Goal: Task Accomplishment & Management: Manage account settings

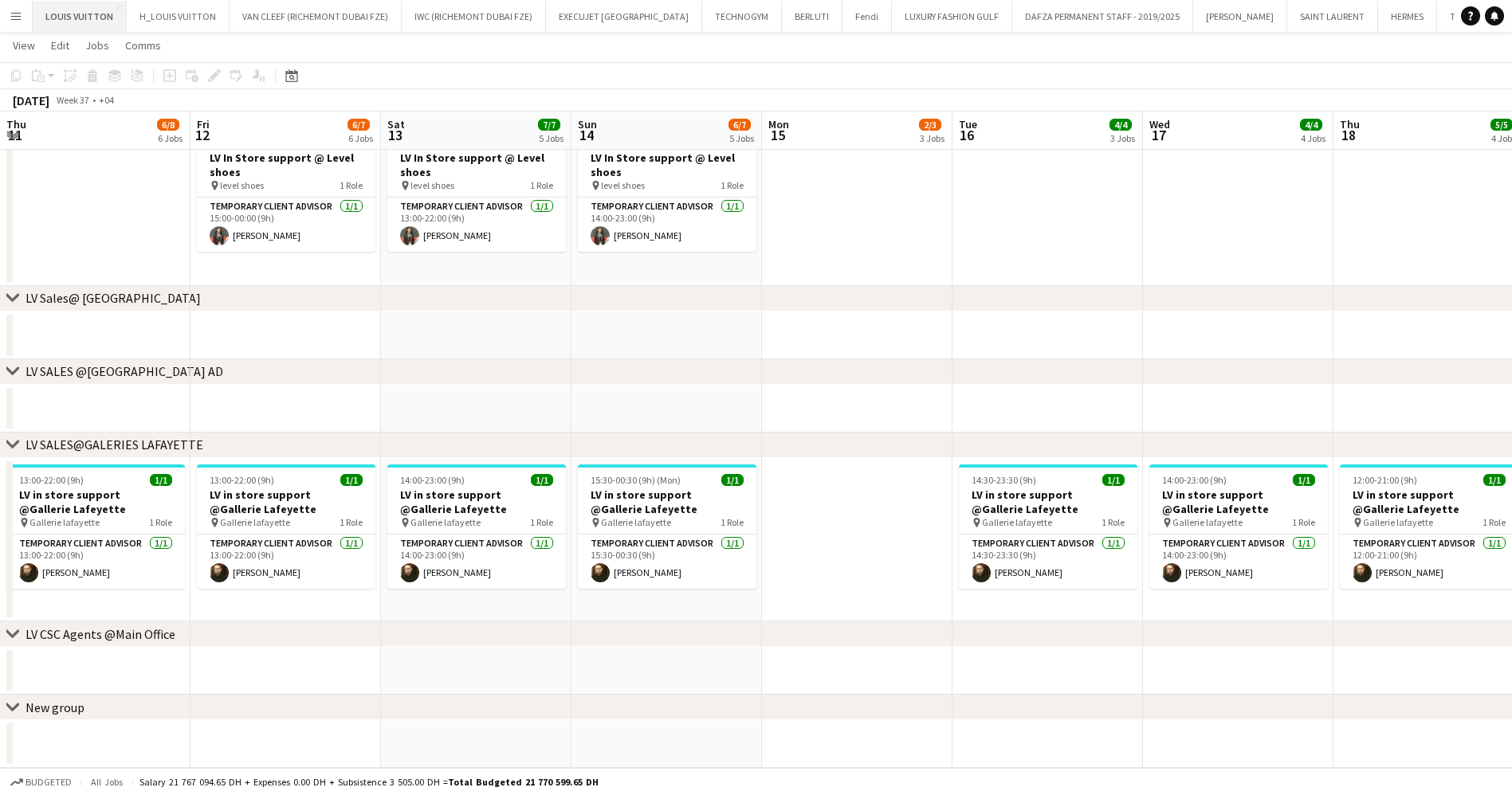
scroll to position [0, 555]
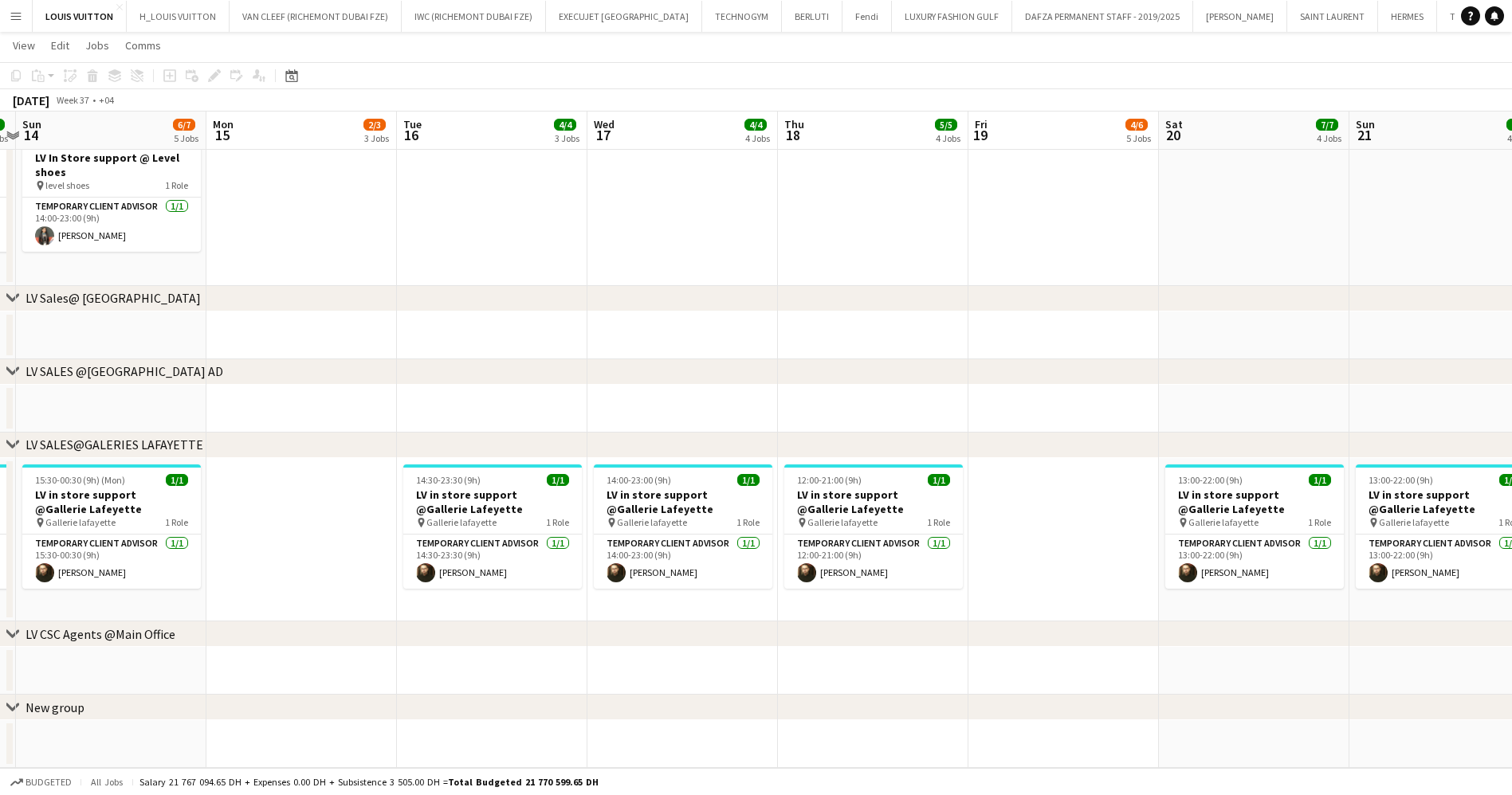
click at [12, 23] on button "Menu" at bounding box center [16, 16] width 32 height 32
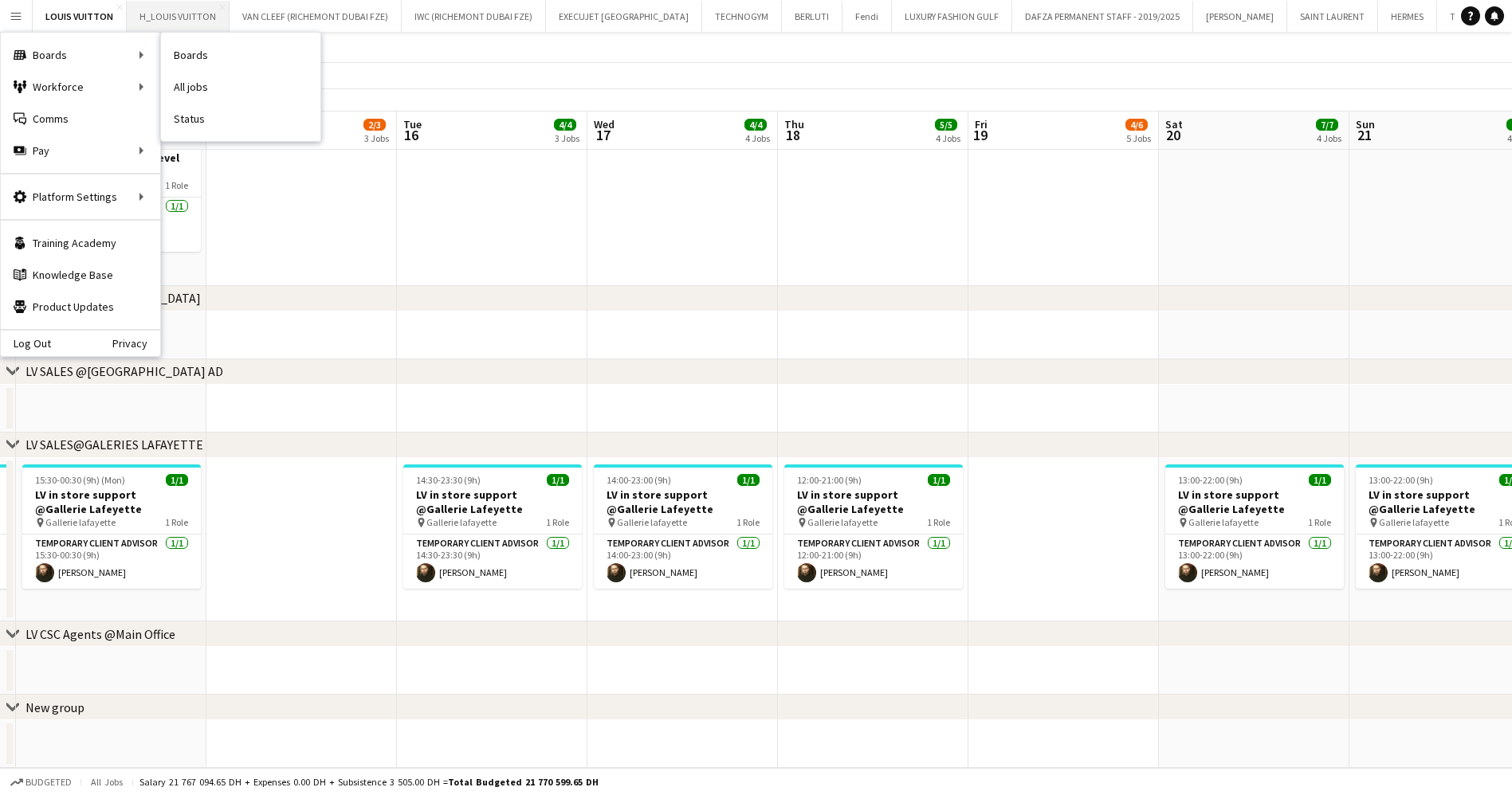
drag, startPoint x: 225, startPoint y: 55, endPoint x: 197, endPoint y: 3, distance: 59.1
click at [226, 55] on link "Boards" at bounding box center [240, 55] width 160 height 32
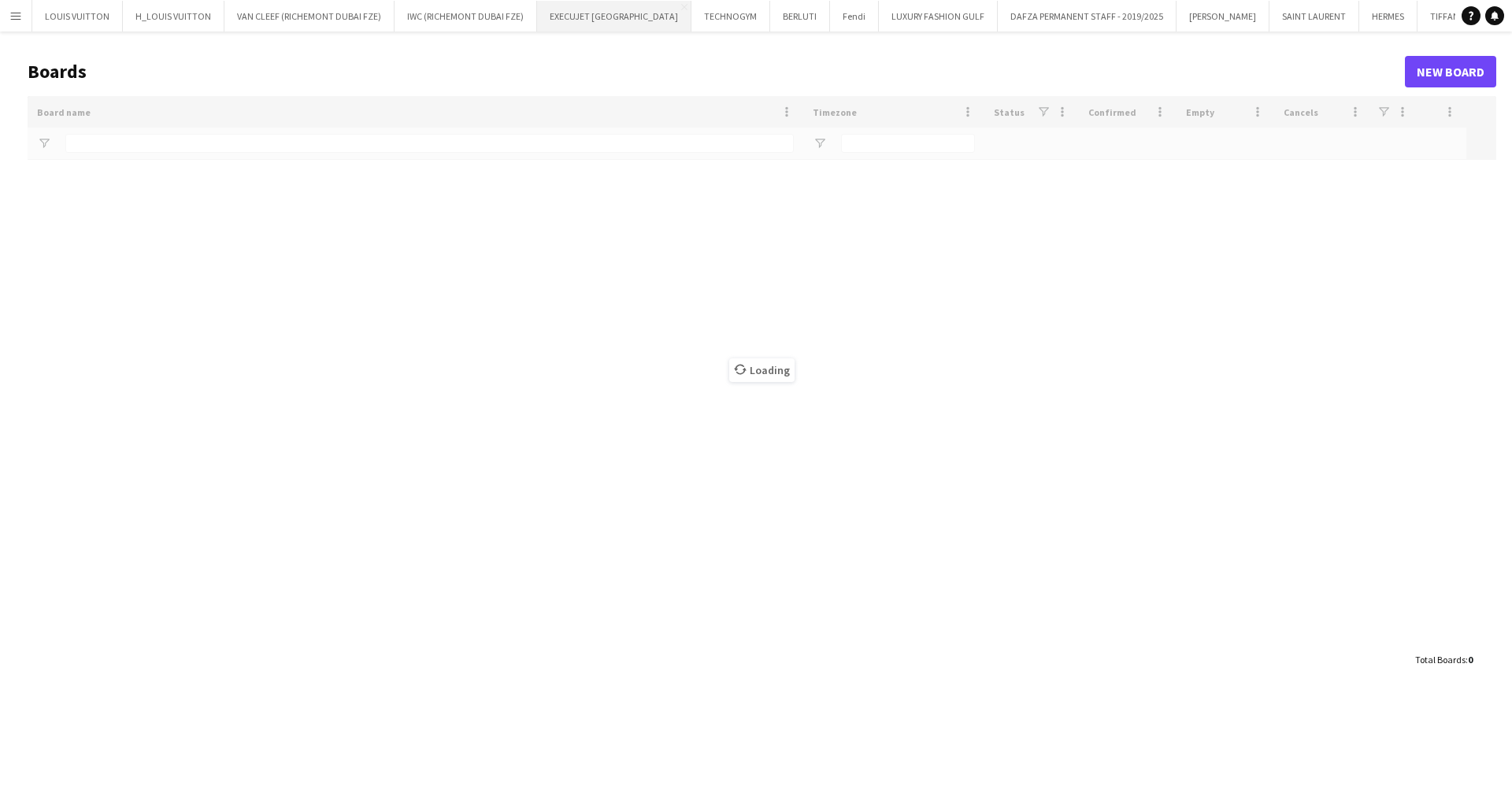
type input "***"
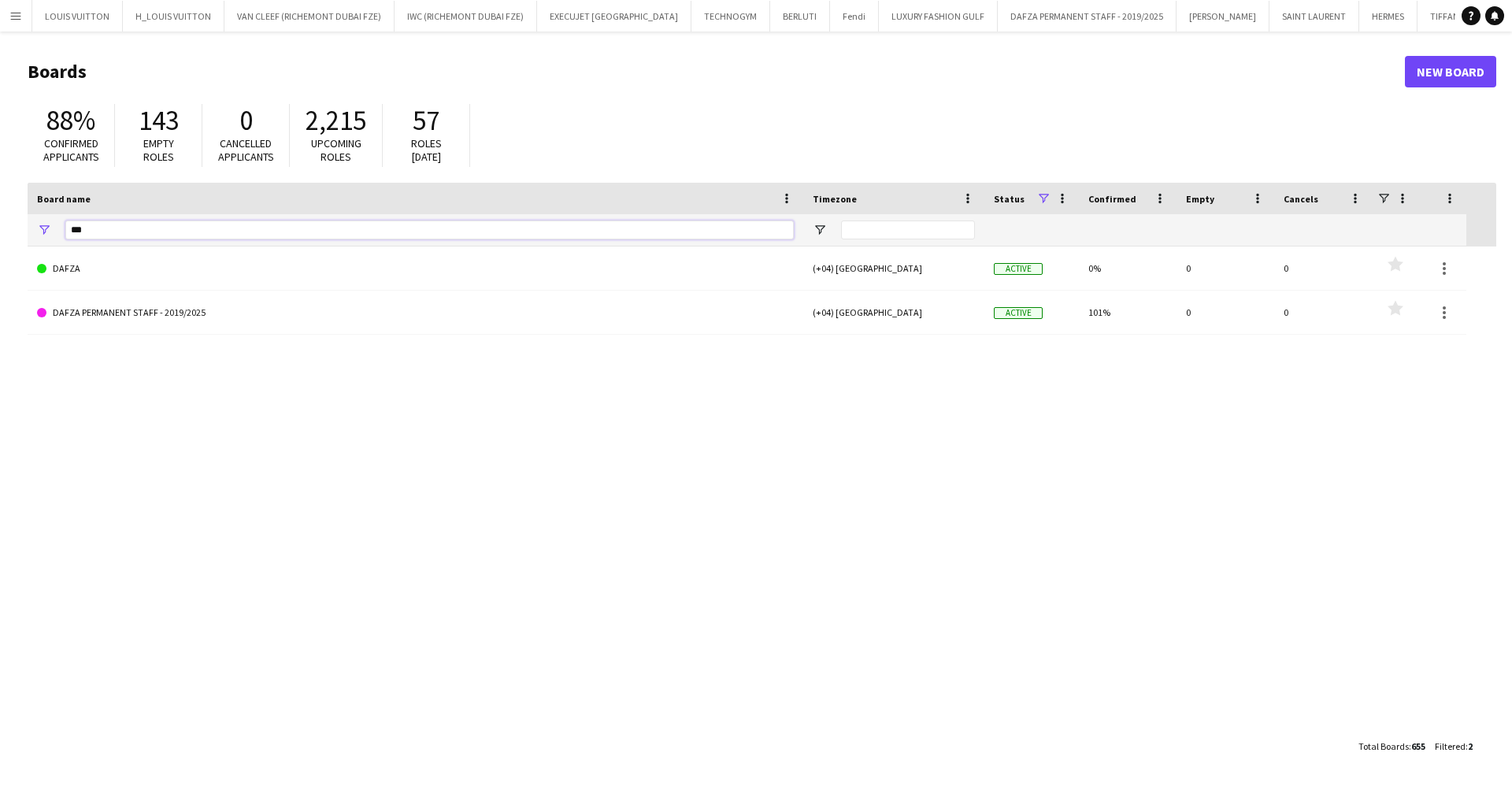
drag, startPoint x: 103, startPoint y: 236, endPoint x: 23, endPoint y: 253, distance: 81.8
click at [23, 253] on main "Boards New Board 88% Confirmed applicants 143 Empty roles 0 Cancelled applicant…" at bounding box center [756, 408] width 1512 height 753
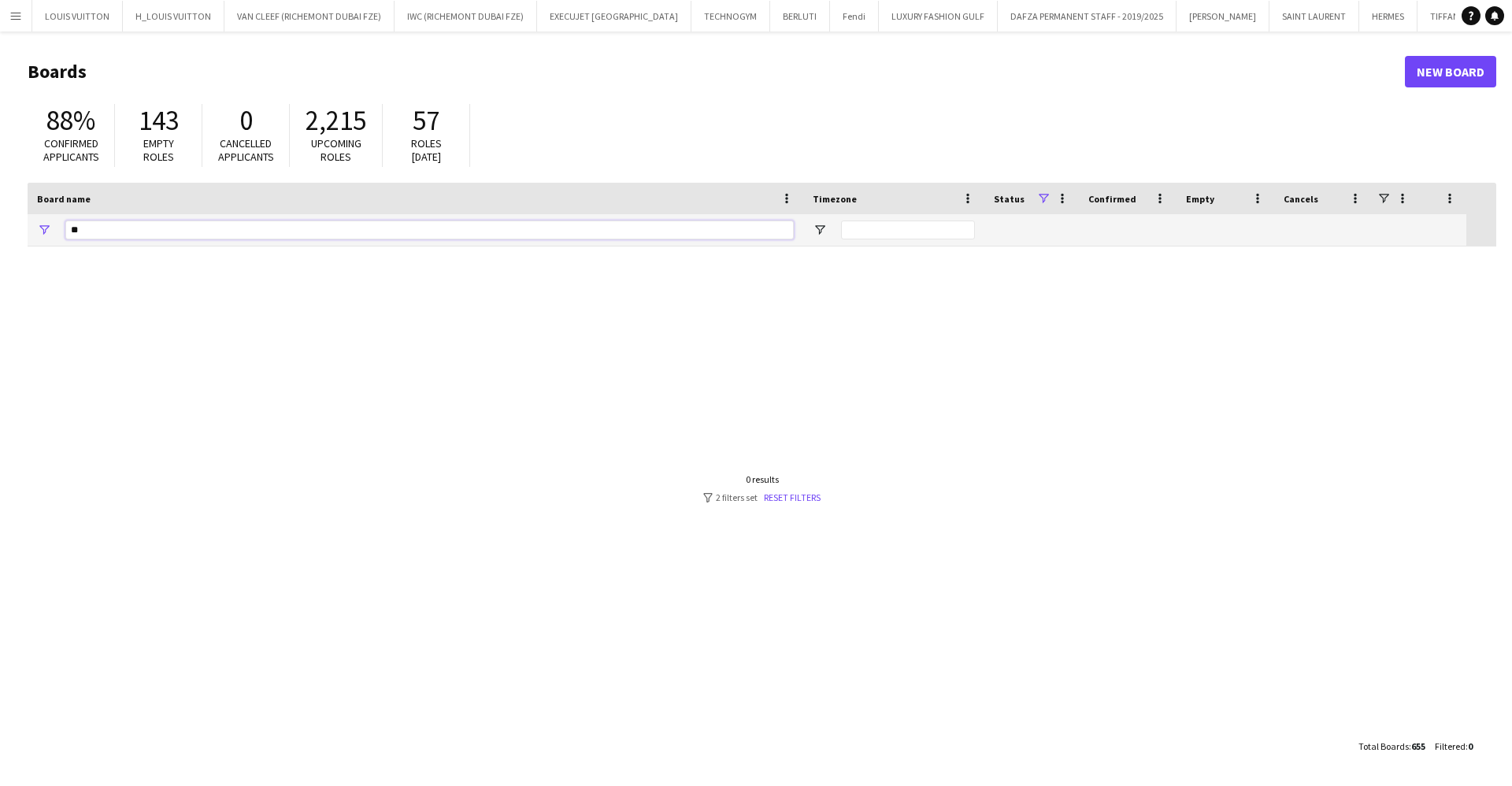
type input "*"
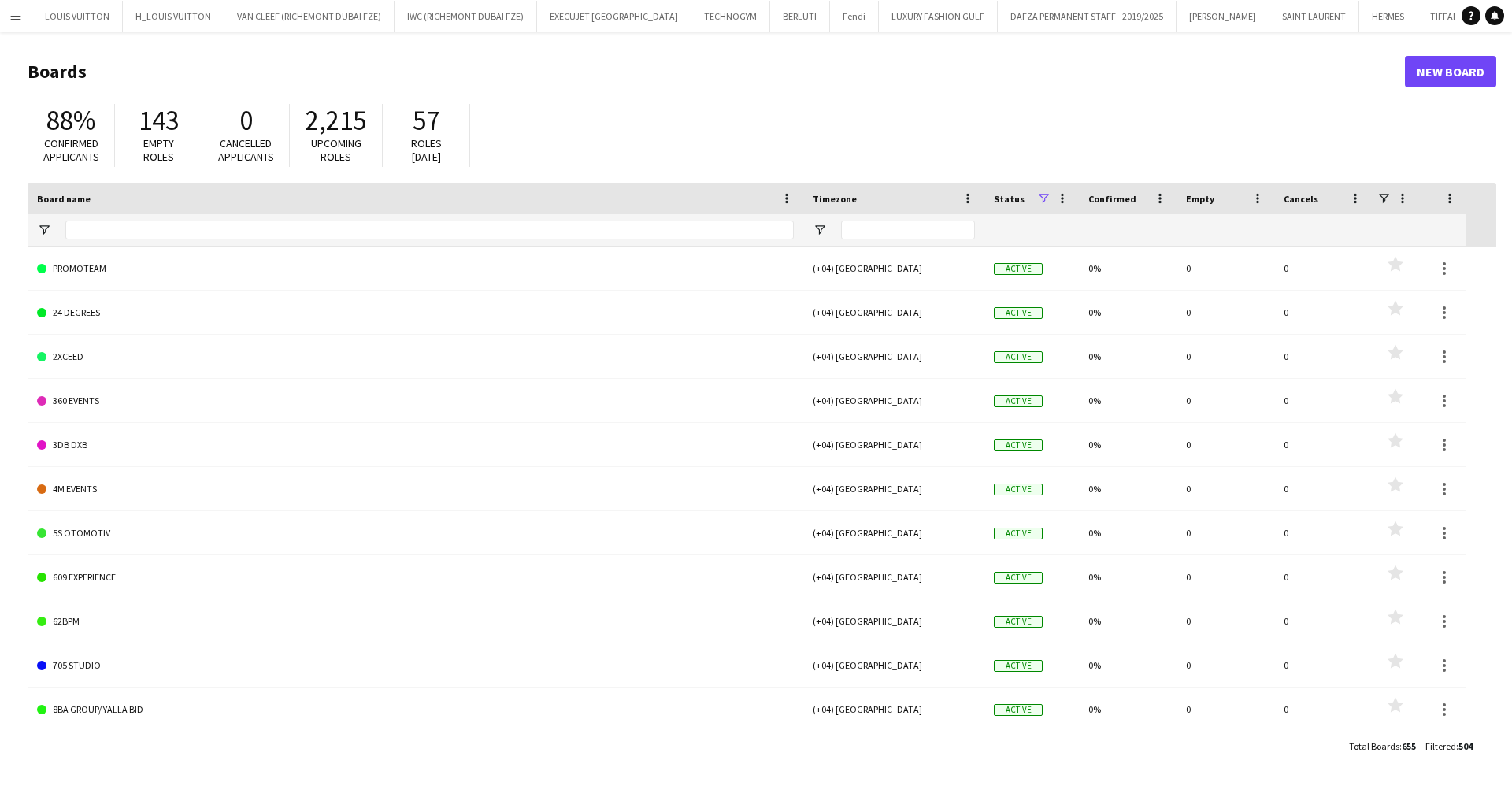
click at [14, 15] on app-icon "Menu" at bounding box center [16, 16] width 12 height 12
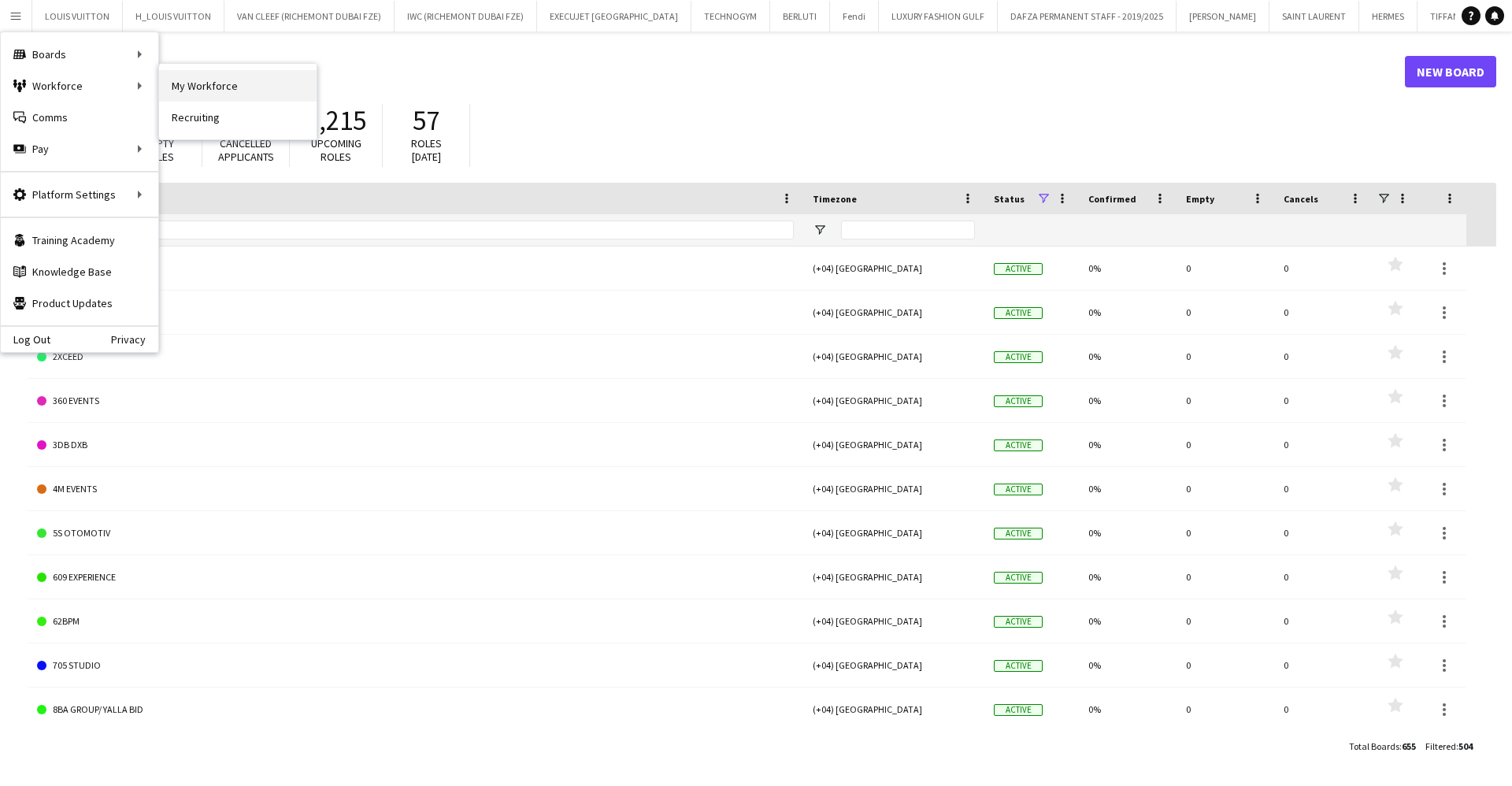
click at [220, 73] on link "My Workforce" at bounding box center [237, 86] width 158 height 32
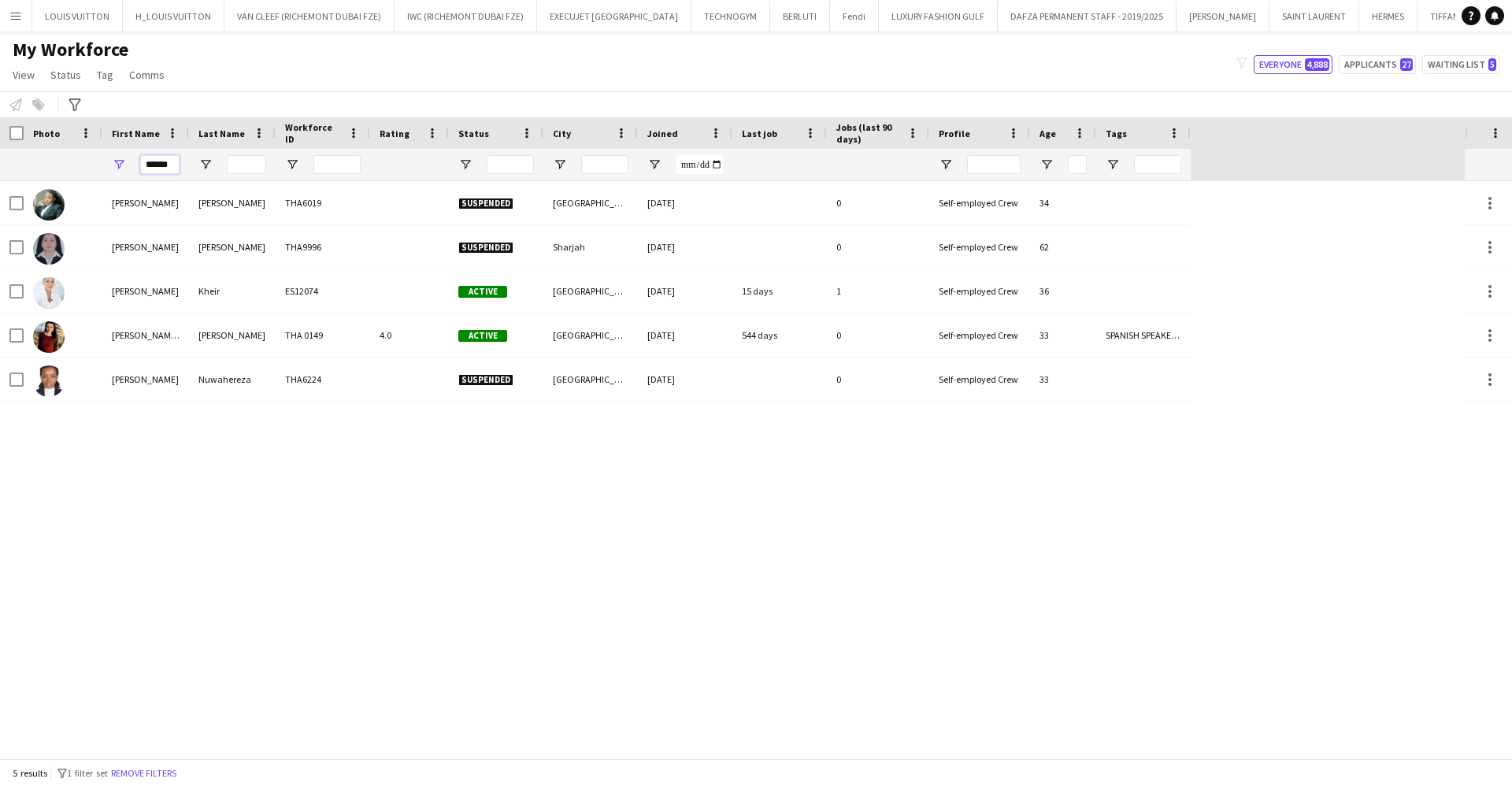
drag, startPoint x: 165, startPoint y: 163, endPoint x: 56, endPoint y: 165, distance: 109.0
click at [55, 164] on div "******" at bounding box center [595, 165] width 1191 height 32
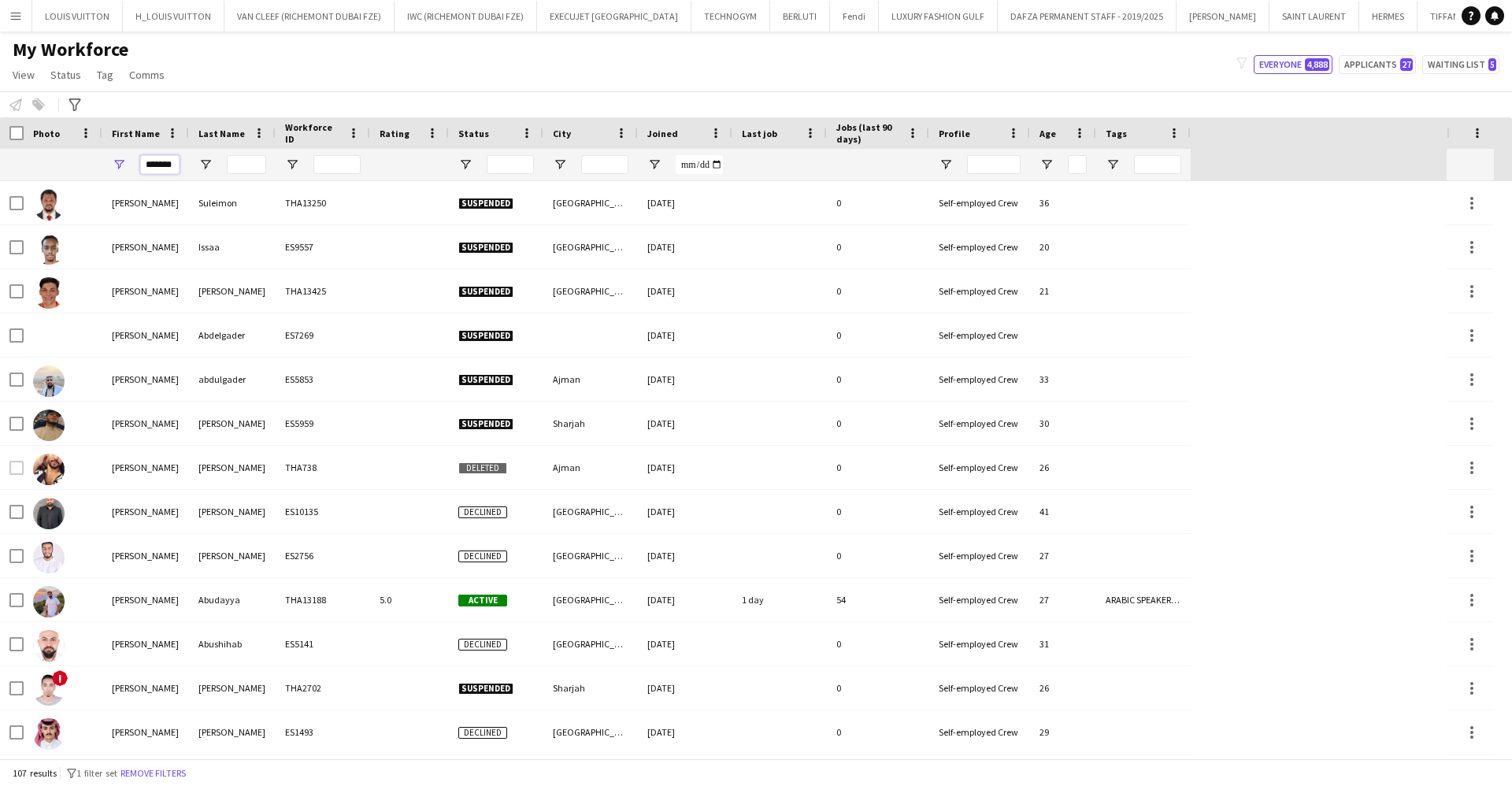
type input "*******"
click at [242, 161] on input "Last Name Filter Input" at bounding box center [246, 164] width 40 height 19
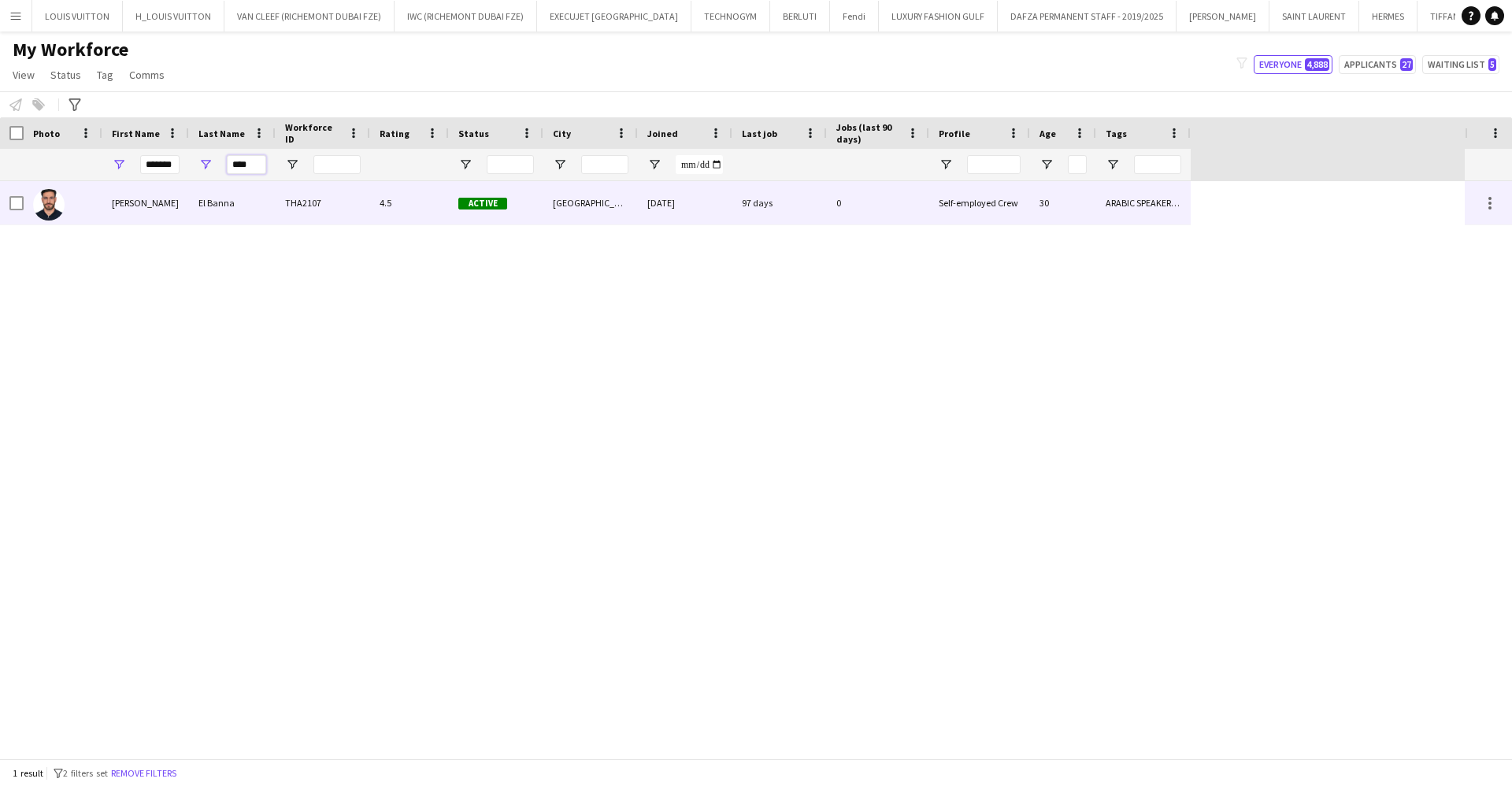
type input "****"
click at [333, 201] on div "THA2107" at bounding box center [322, 202] width 94 height 43
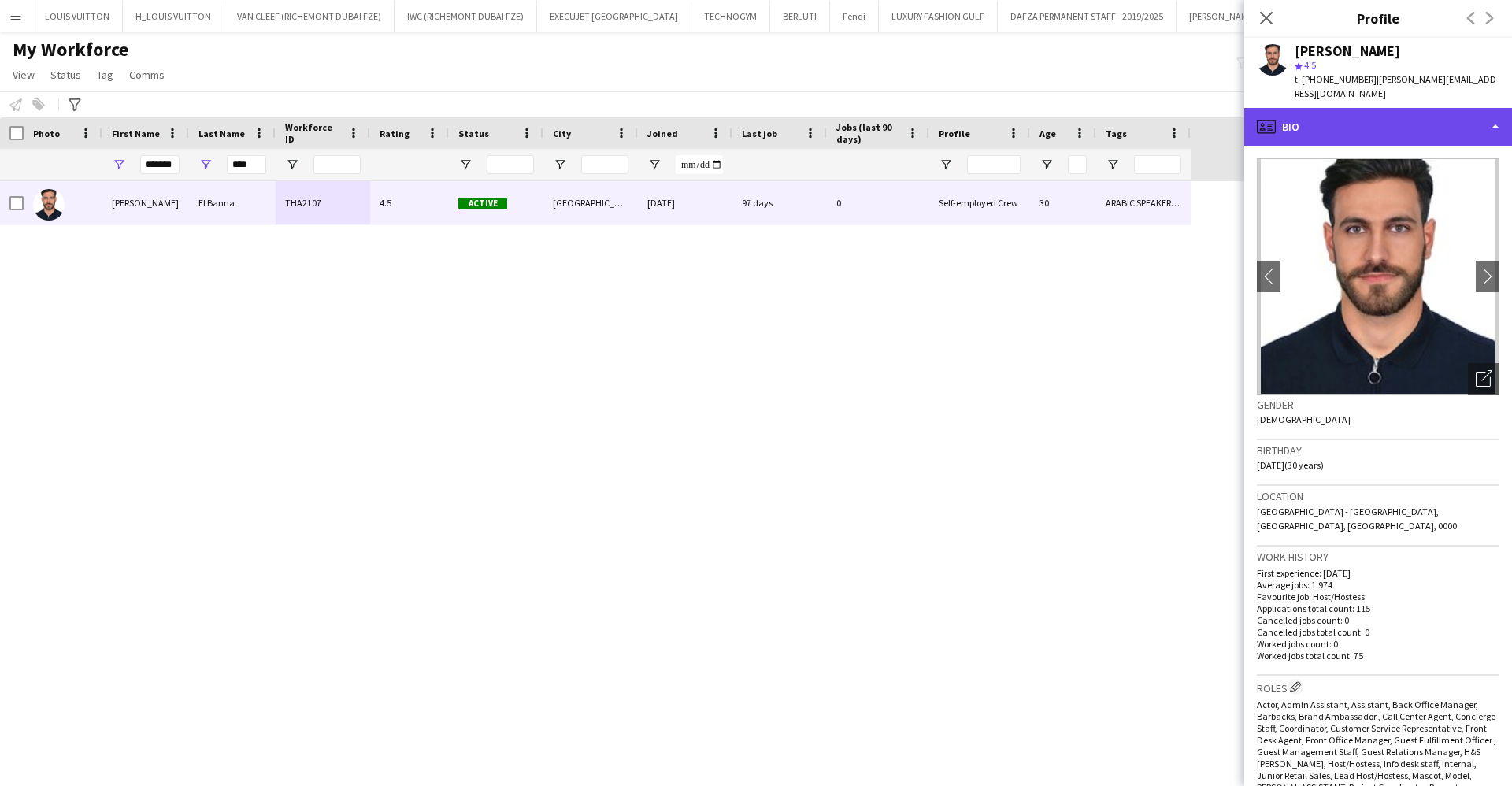
click at [1430, 108] on div "profile Bio" at bounding box center [1379, 126] width 268 height 38
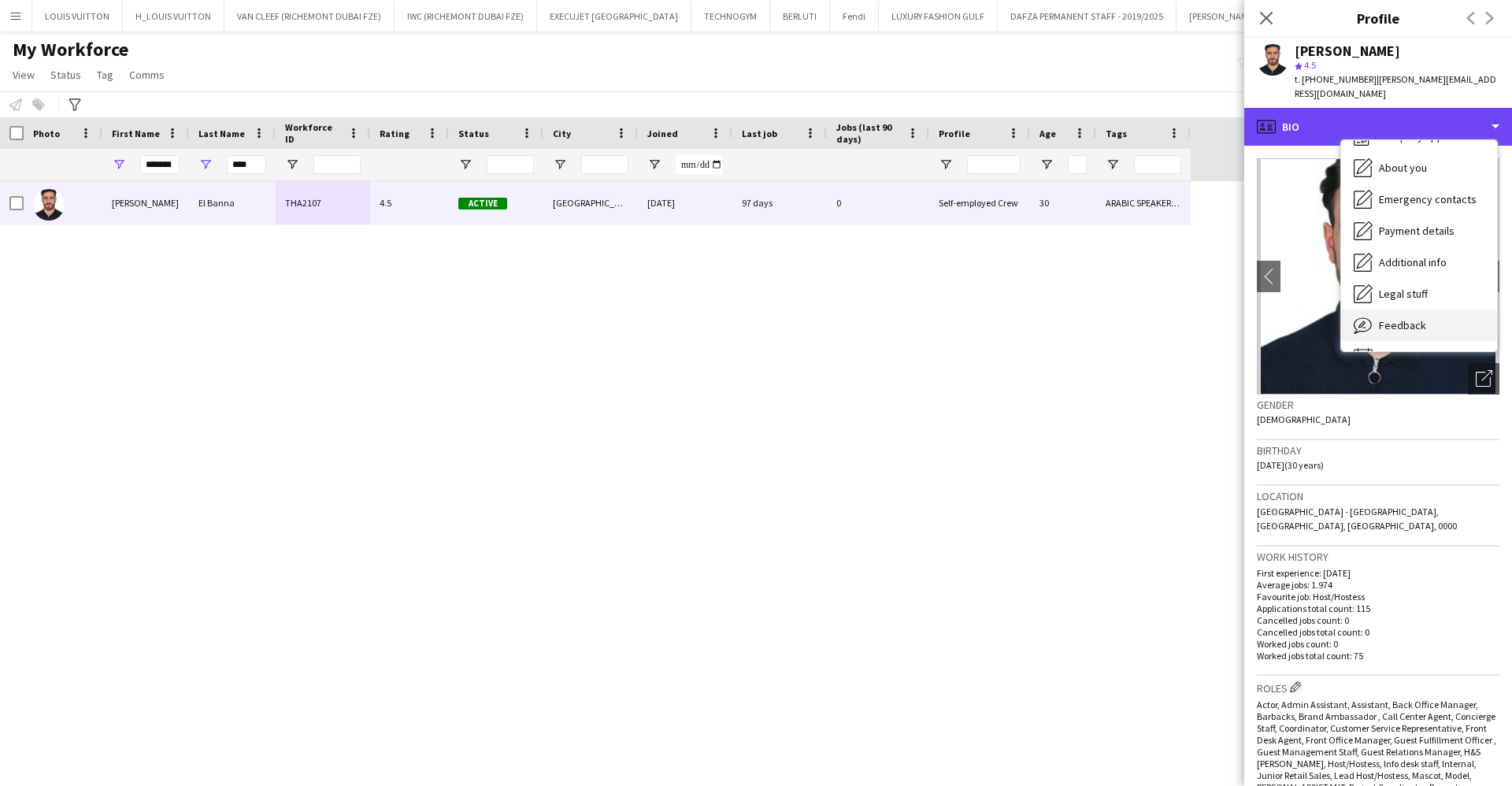
scroll to position [85, 0]
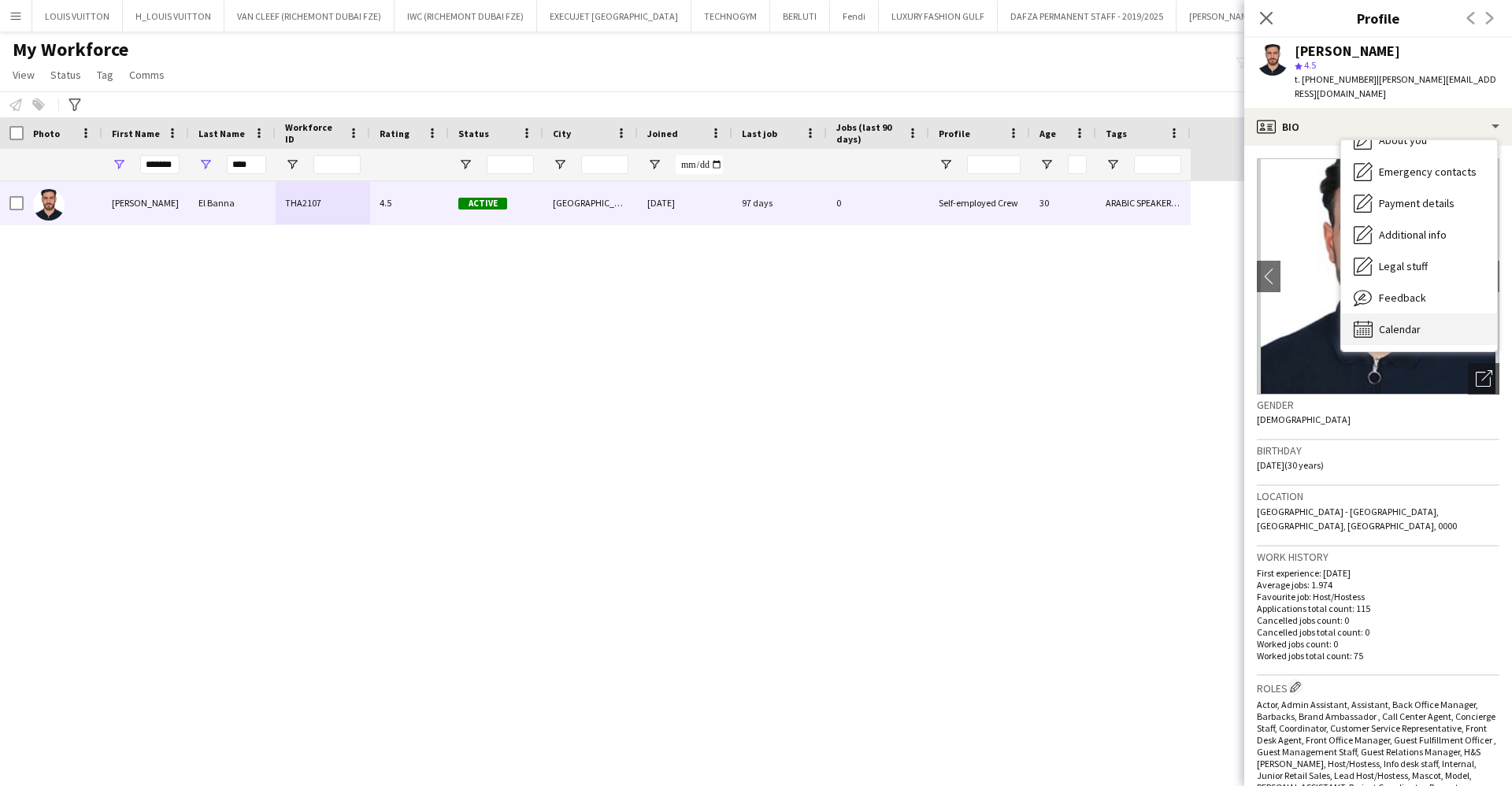
click at [1409, 328] on div "Calendar Calendar" at bounding box center [1418, 329] width 156 height 32
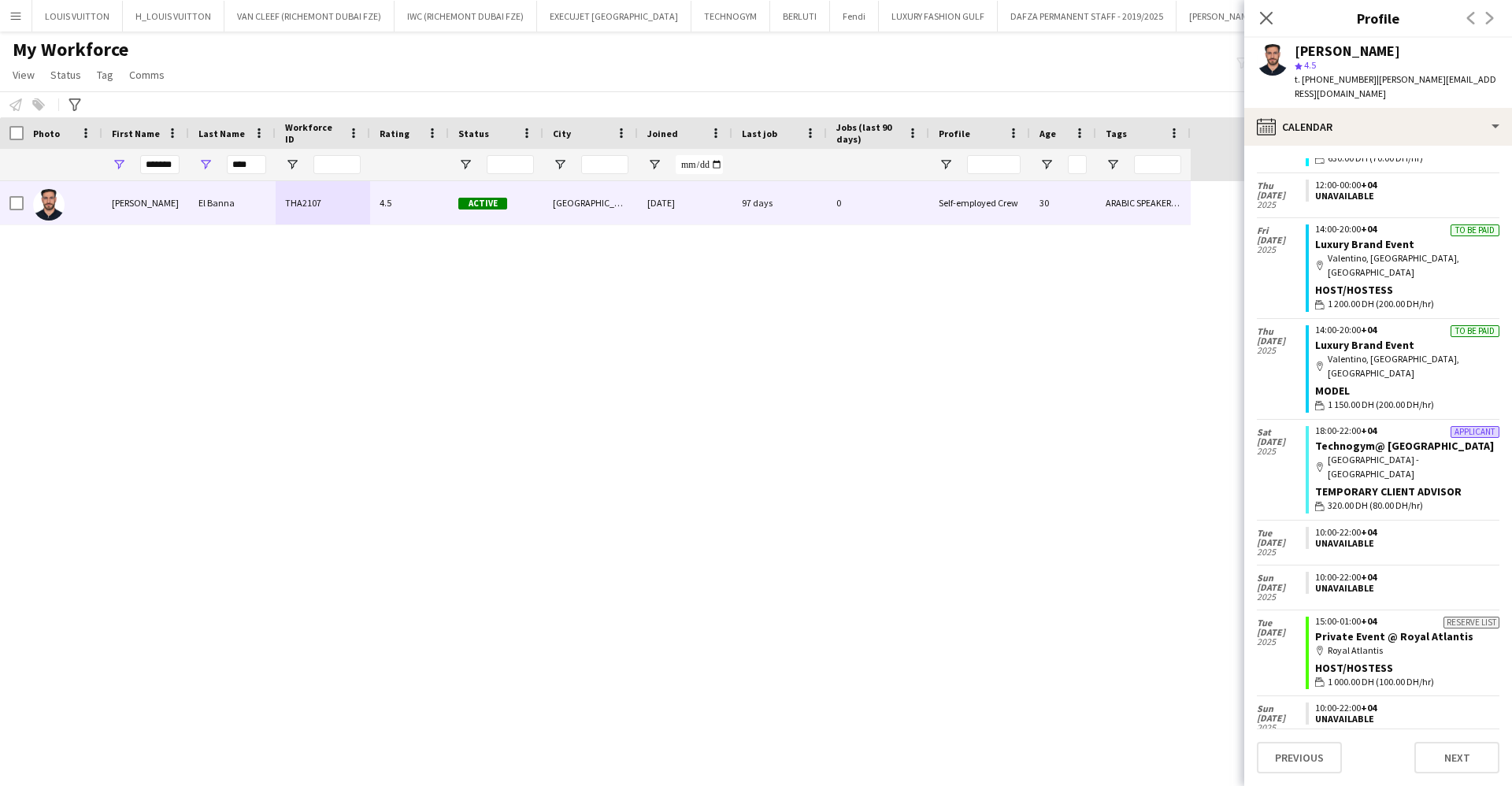
scroll to position [0, 0]
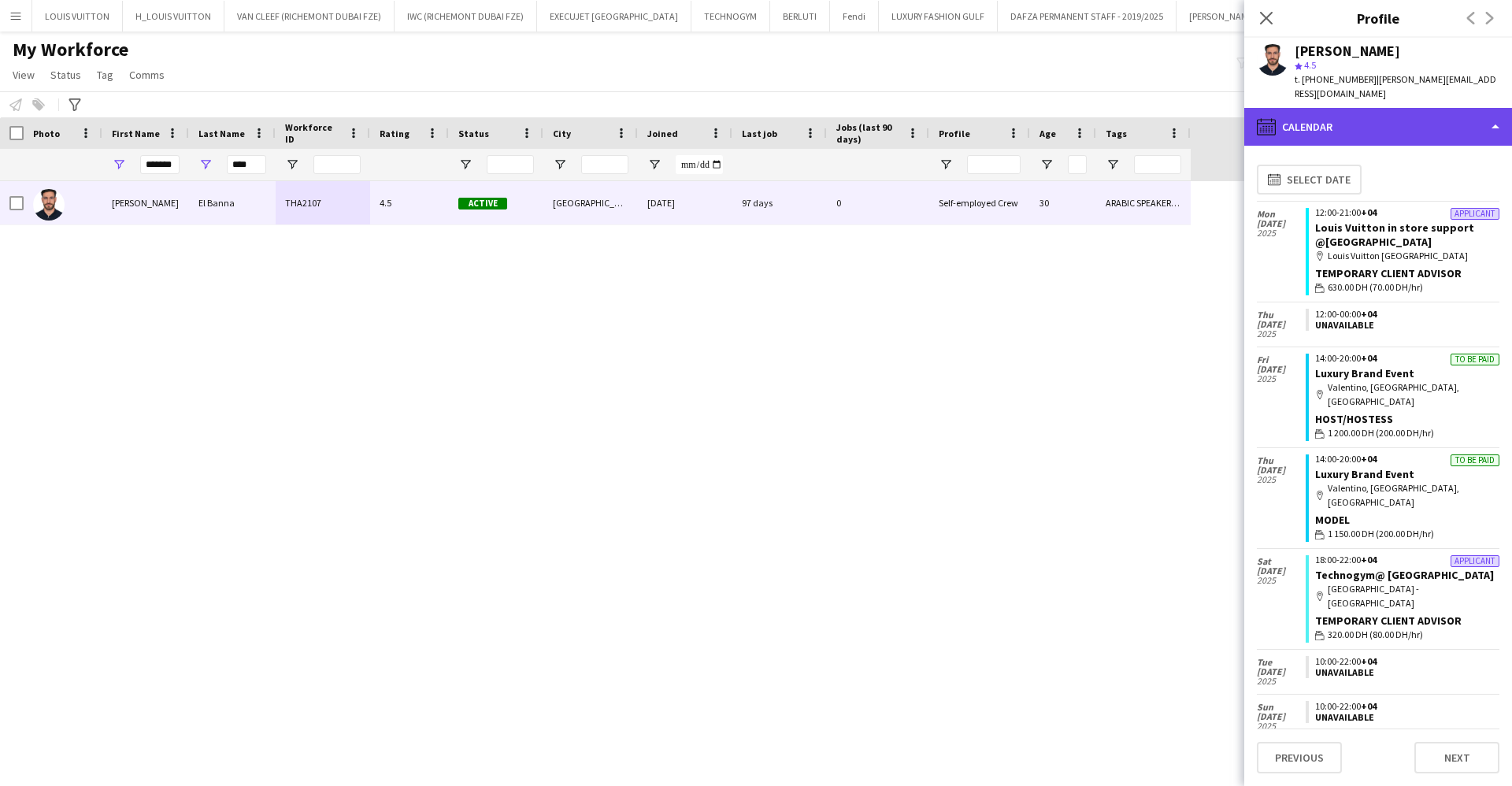
click at [1403, 117] on div "calendar-full Calendar" at bounding box center [1379, 126] width 268 height 38
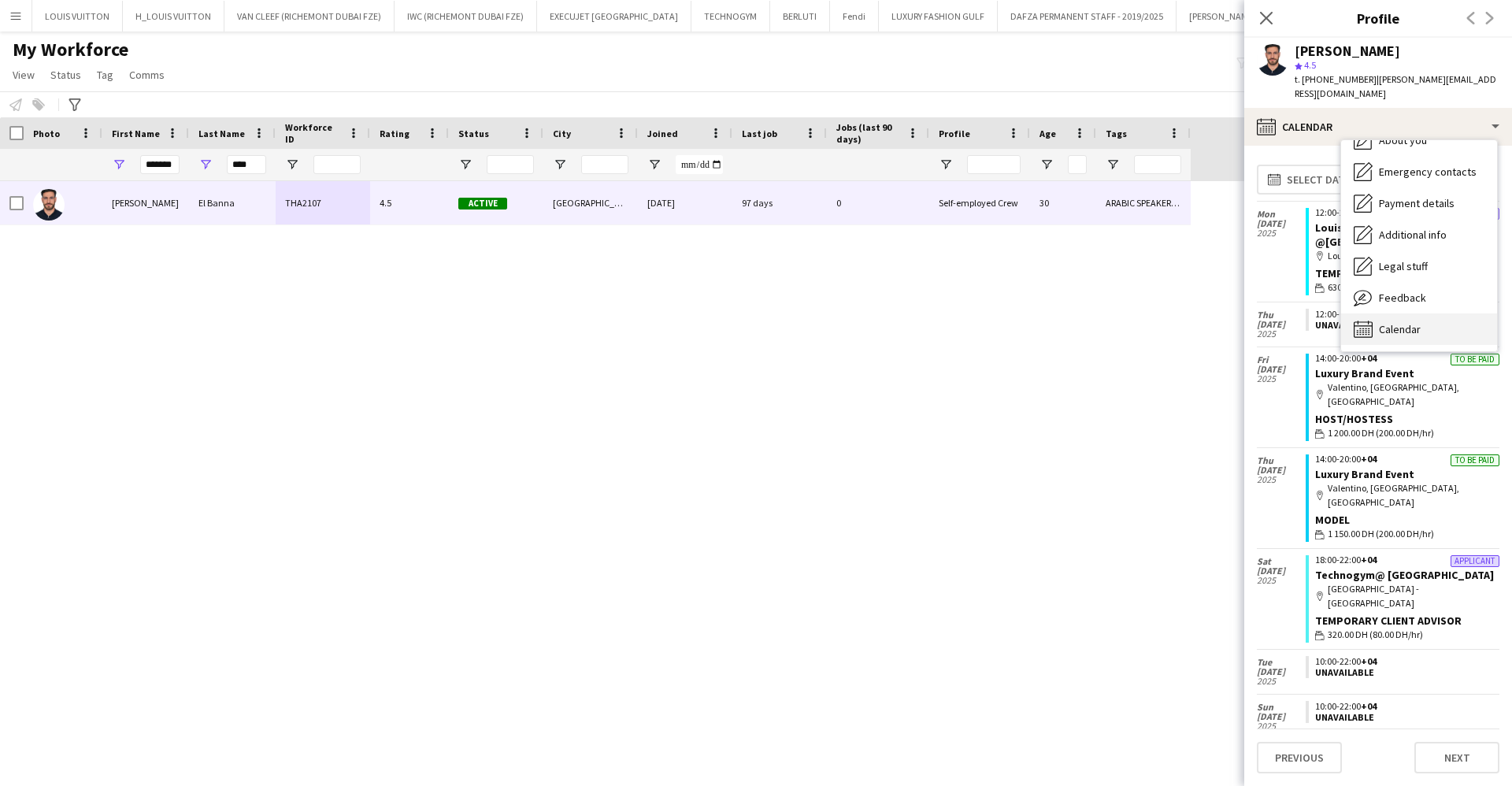
click at [1441, 313] on div "Calendar Calendar" at bounding box center [1418, 329] width 156 height 32
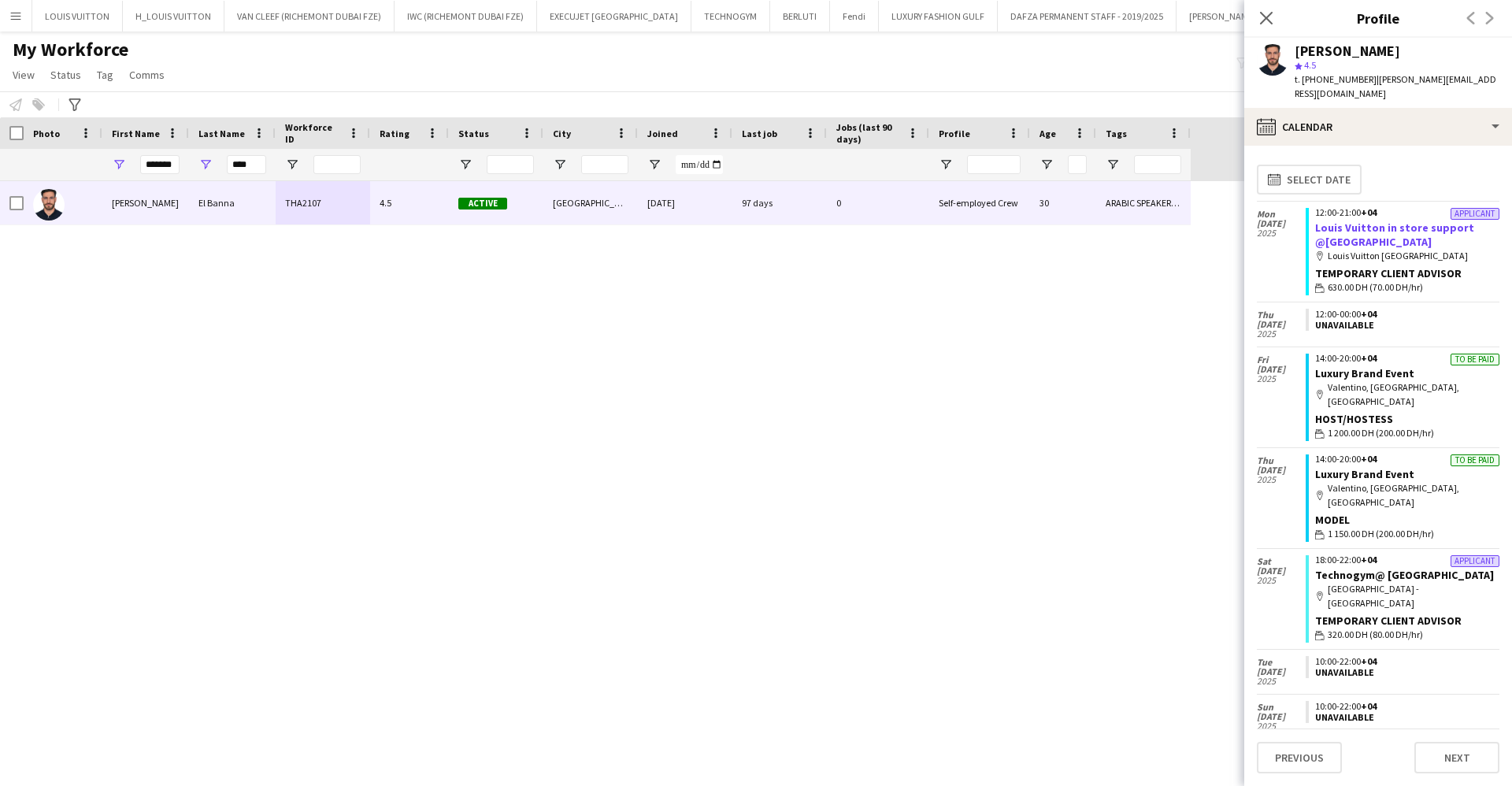
click at [1350, 221] on link "Louis Vuitton in store support @[GEOGRAPHIC_DATA]" at bounding box center [1395, 235] width 159 height 28
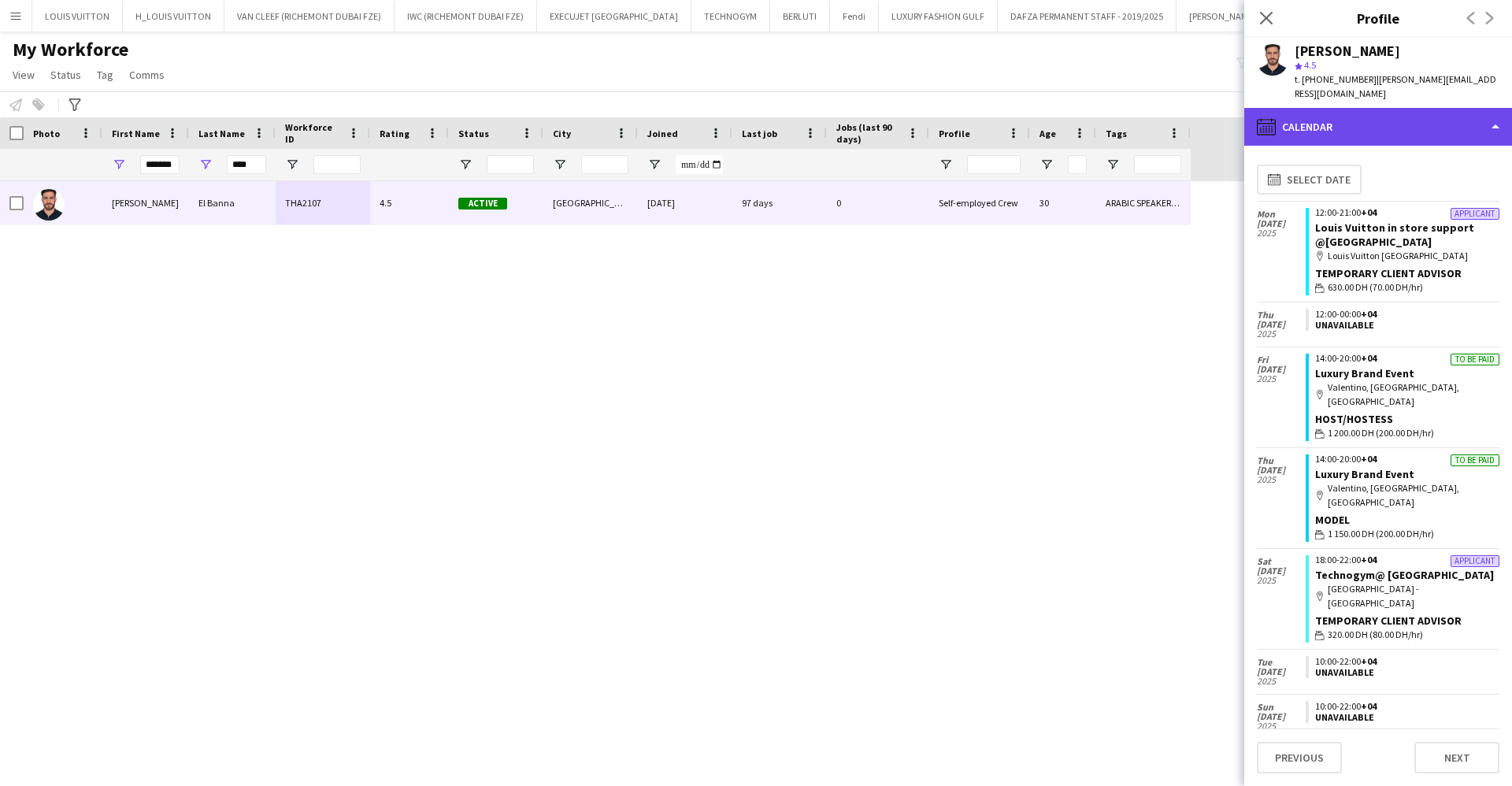
drag, startPoint x: 1314, startPoint y: 112, endPoint x: 1448, endPoint y: 121, distance: 134.3
click at [1314, 113] on div "calendar-full Calendar" at bounding box center [1379, 126] width 268 height 38
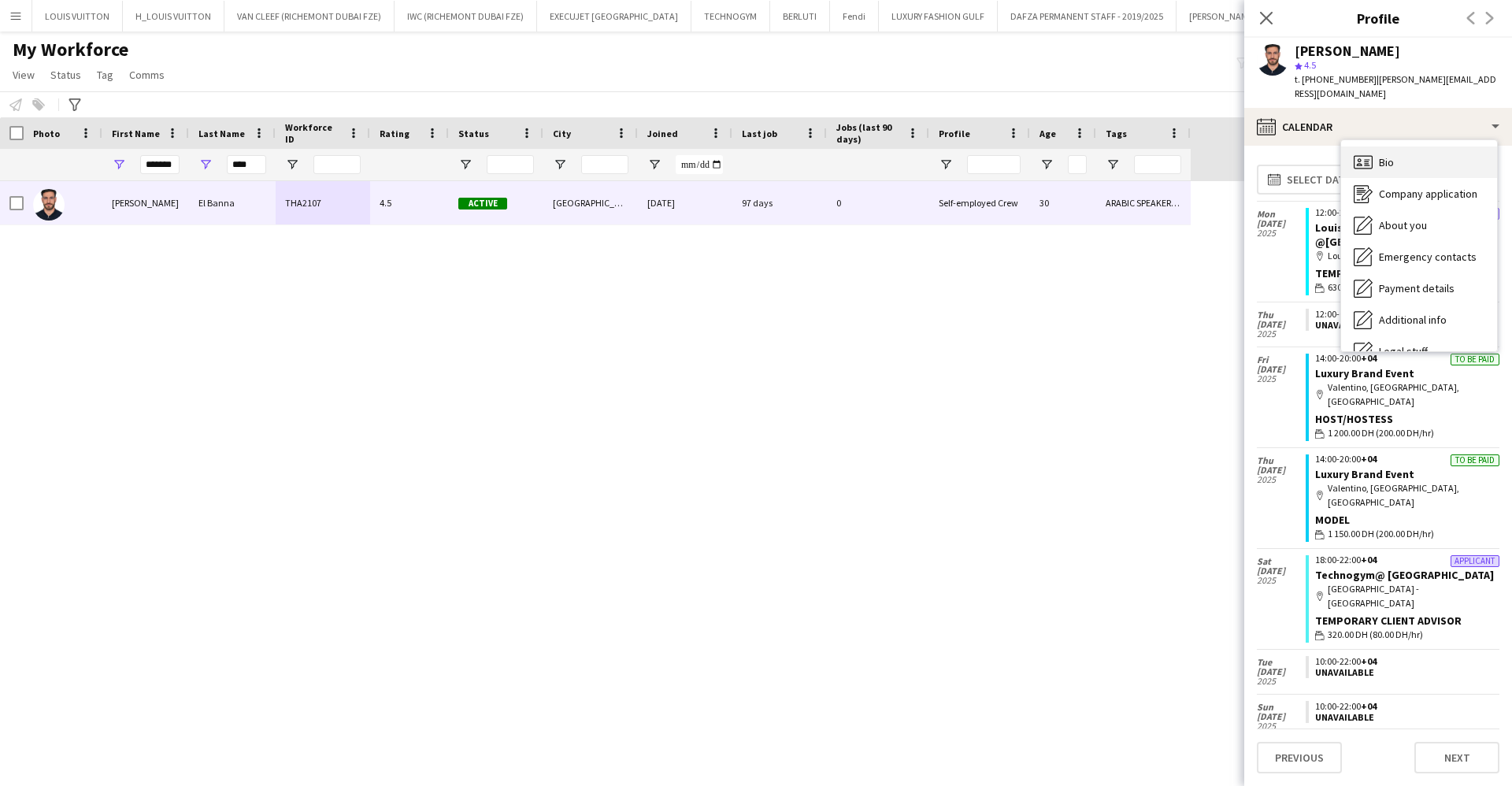
click at [1410, 146] on div "Bio Bio" at bounding box center [1418, 162] width 156 height 32
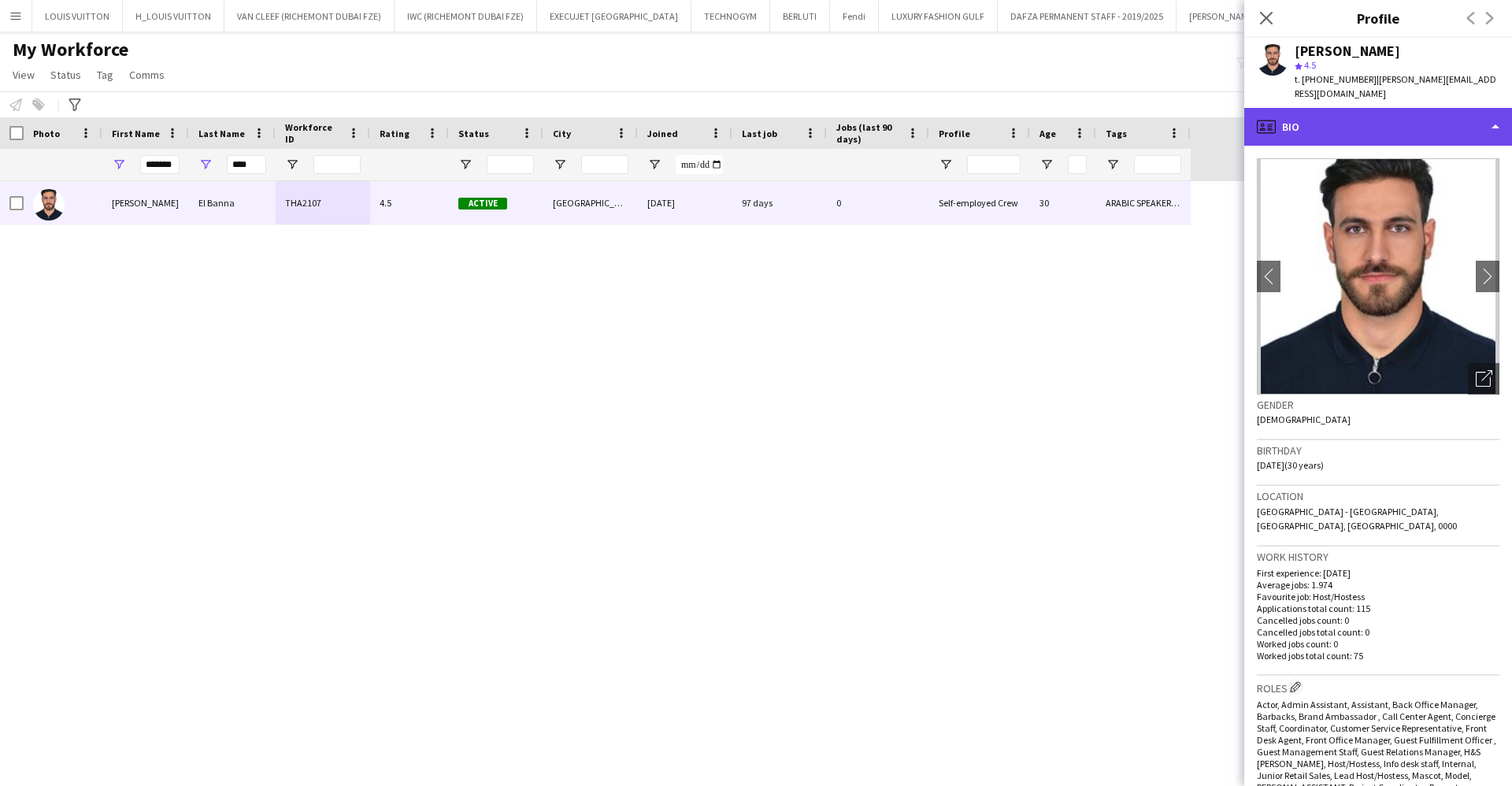
click at [1386, 109] on div "profile Bio" at bounding box center [1379, 126] width 268 height 38
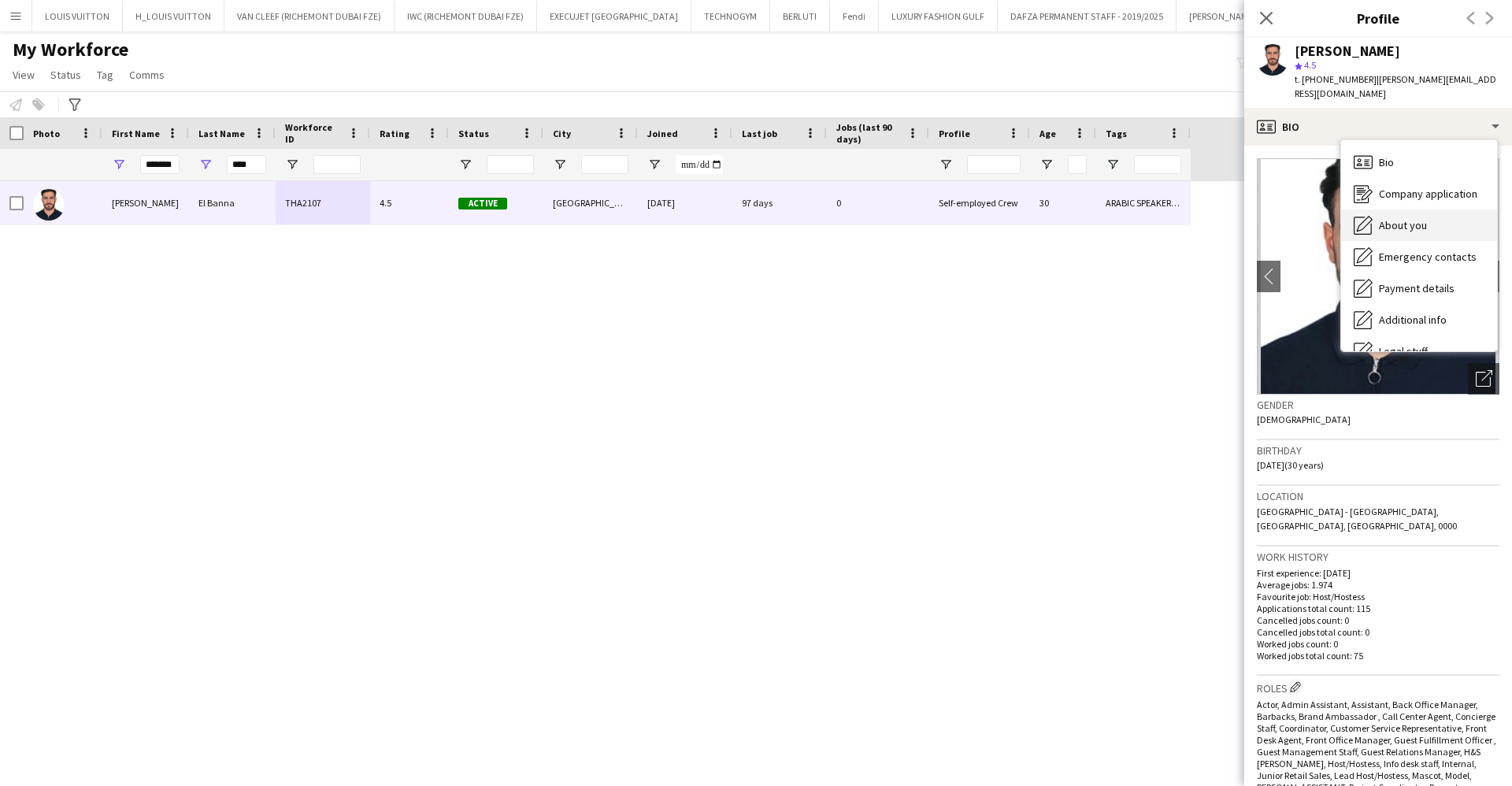
click at [1413, 218] on span "About you" at bounding box center [1403, 225] width 48 height 14
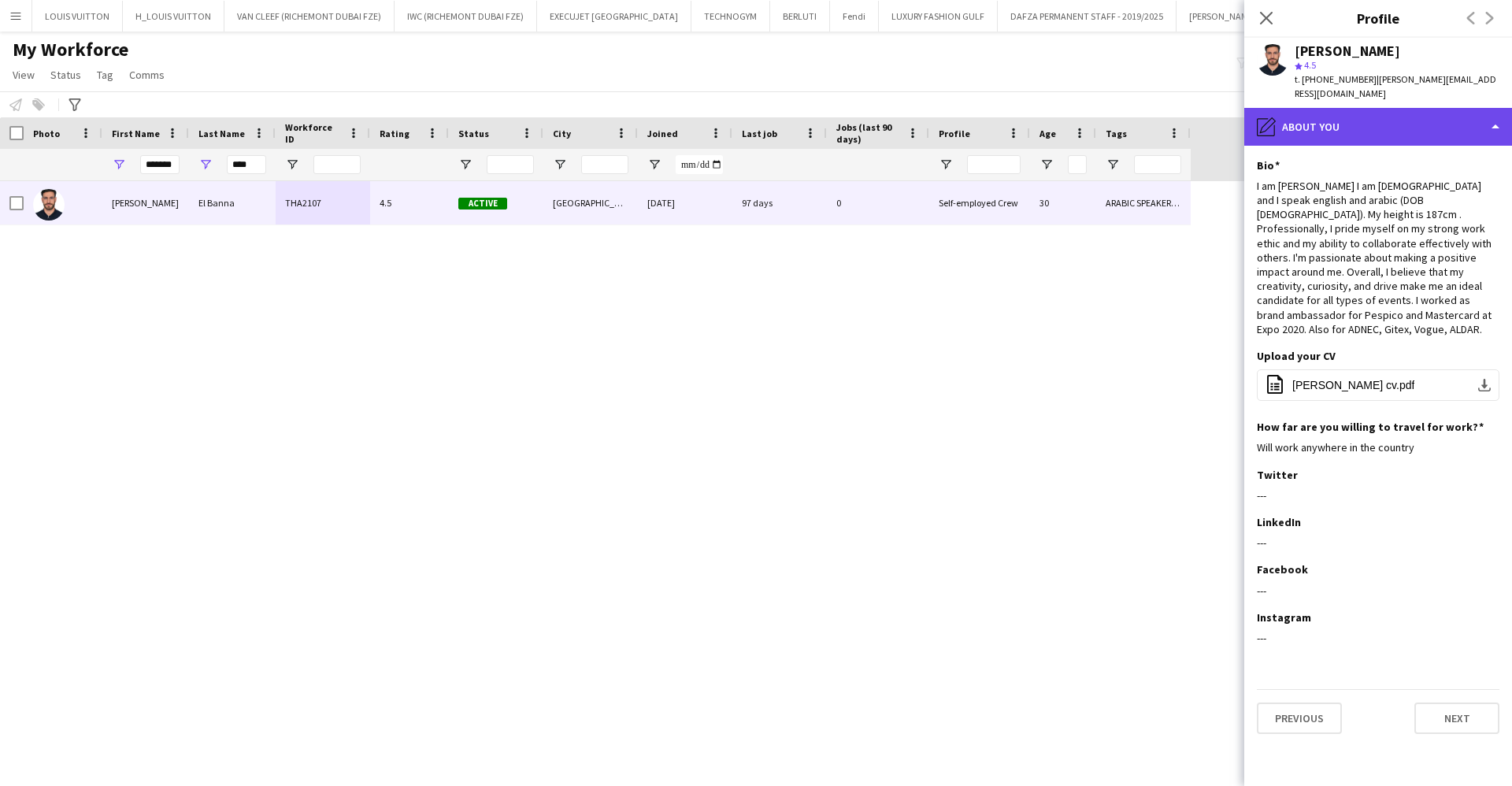
click at [1334, 120] on div "pencil4 About you" at bounding box center [1379, 126] width 268 height 38
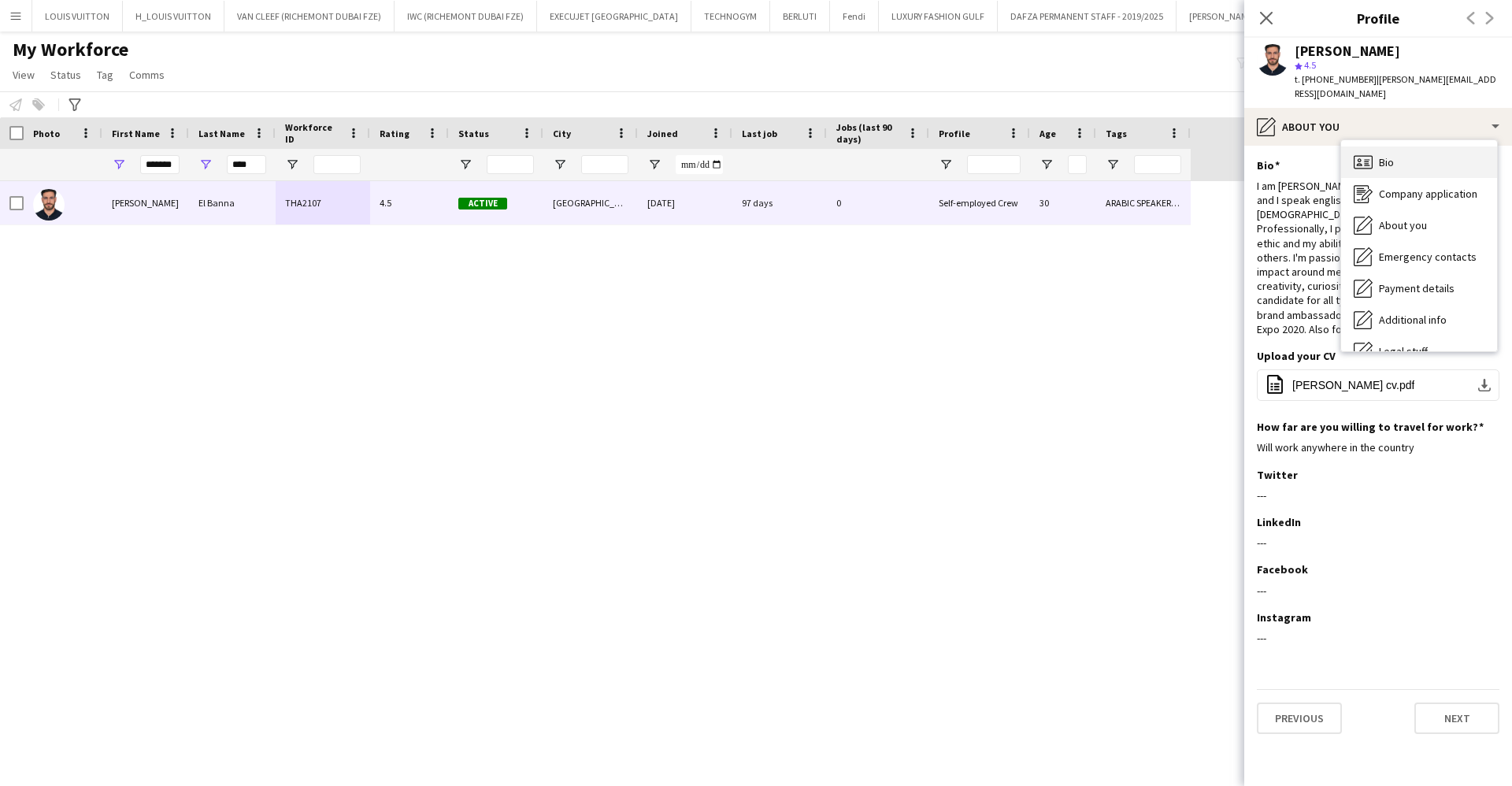
click at [1414, 147] on div "Bio Bio" at bounding box center [1418, 162] width 156 height 32
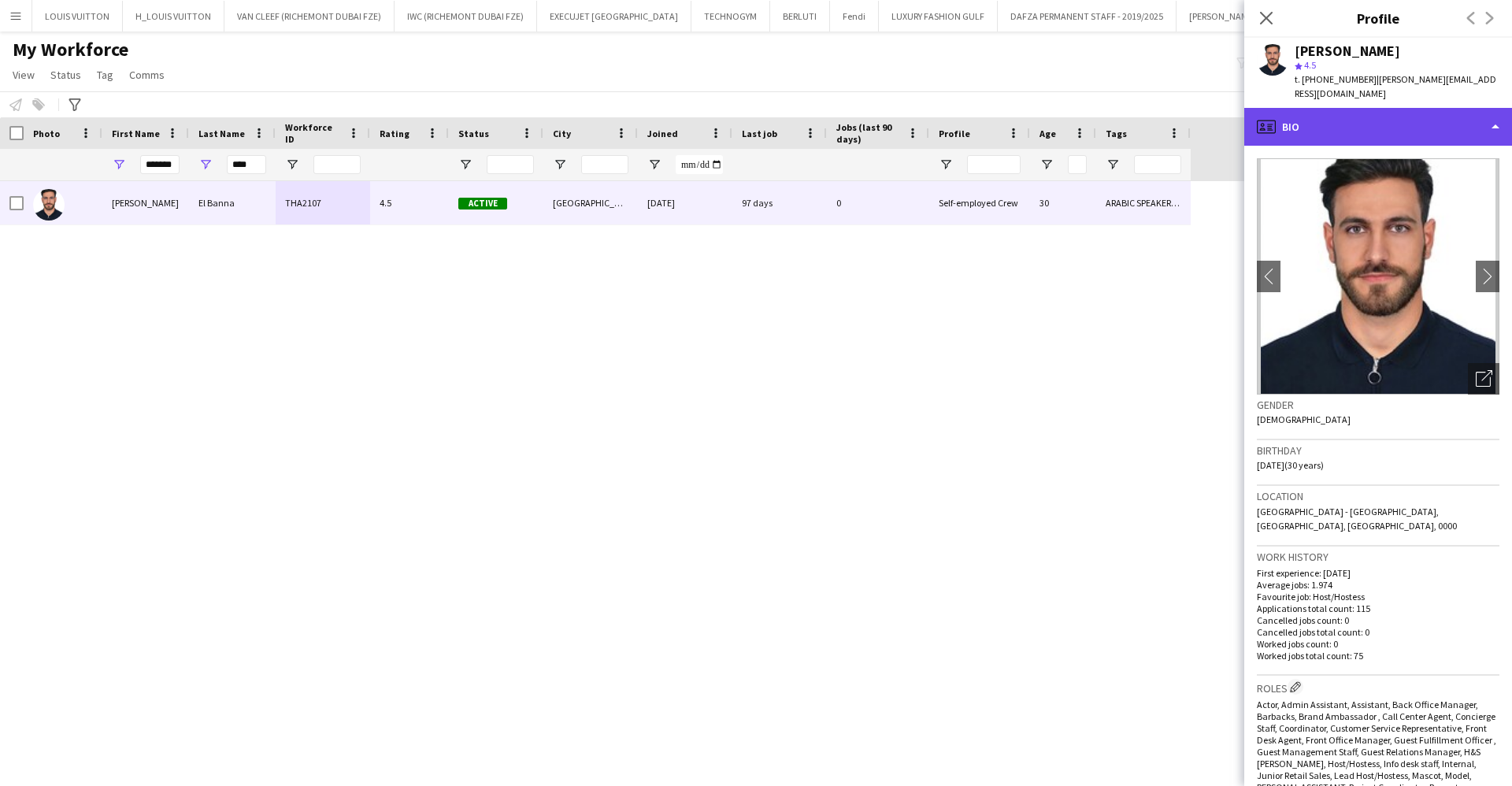
click at [1359, 108] on div "profile Bio" at bounding box center [1379, 126] width 268 height 38
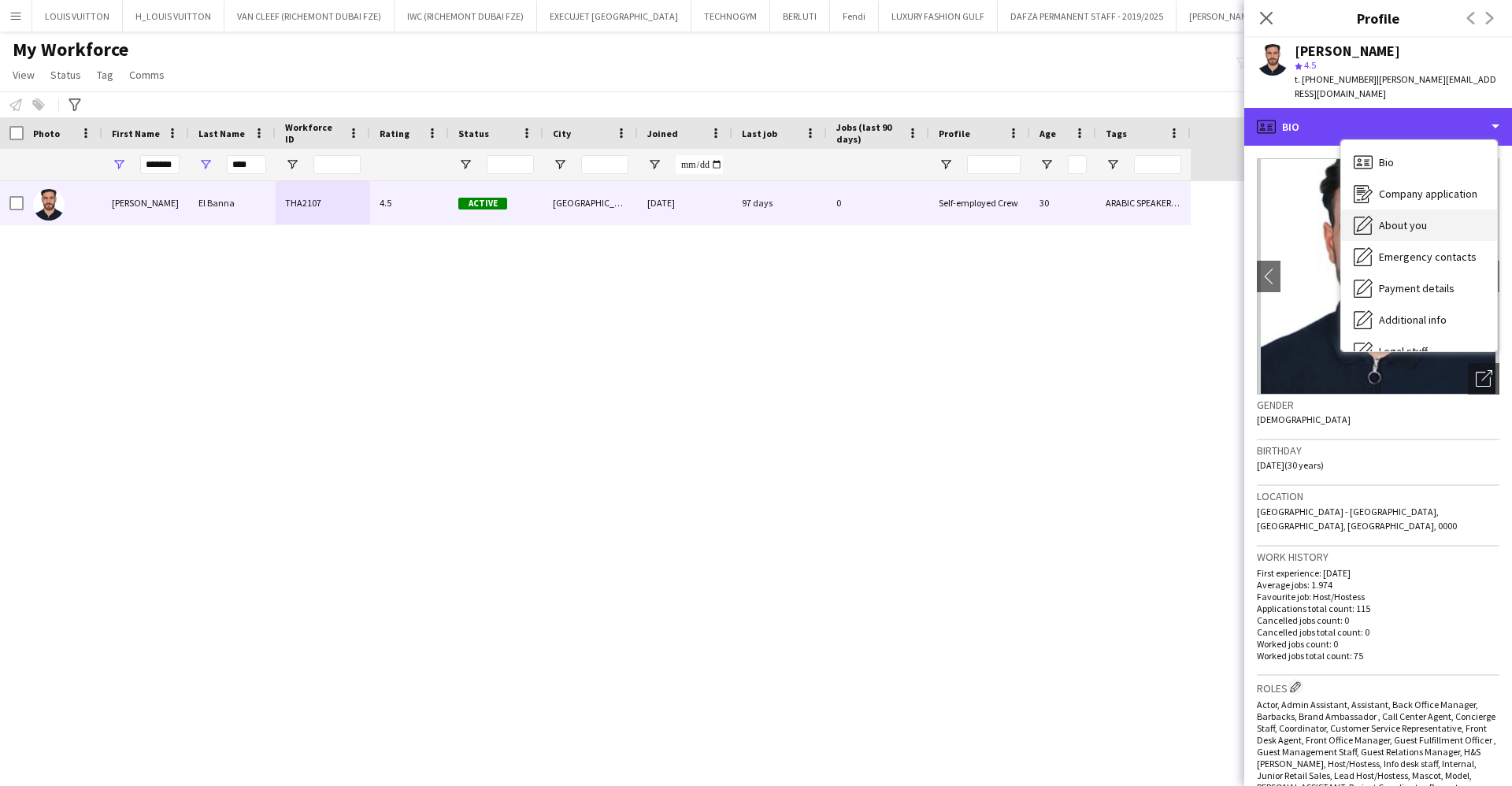
scroll to position [85, 0]
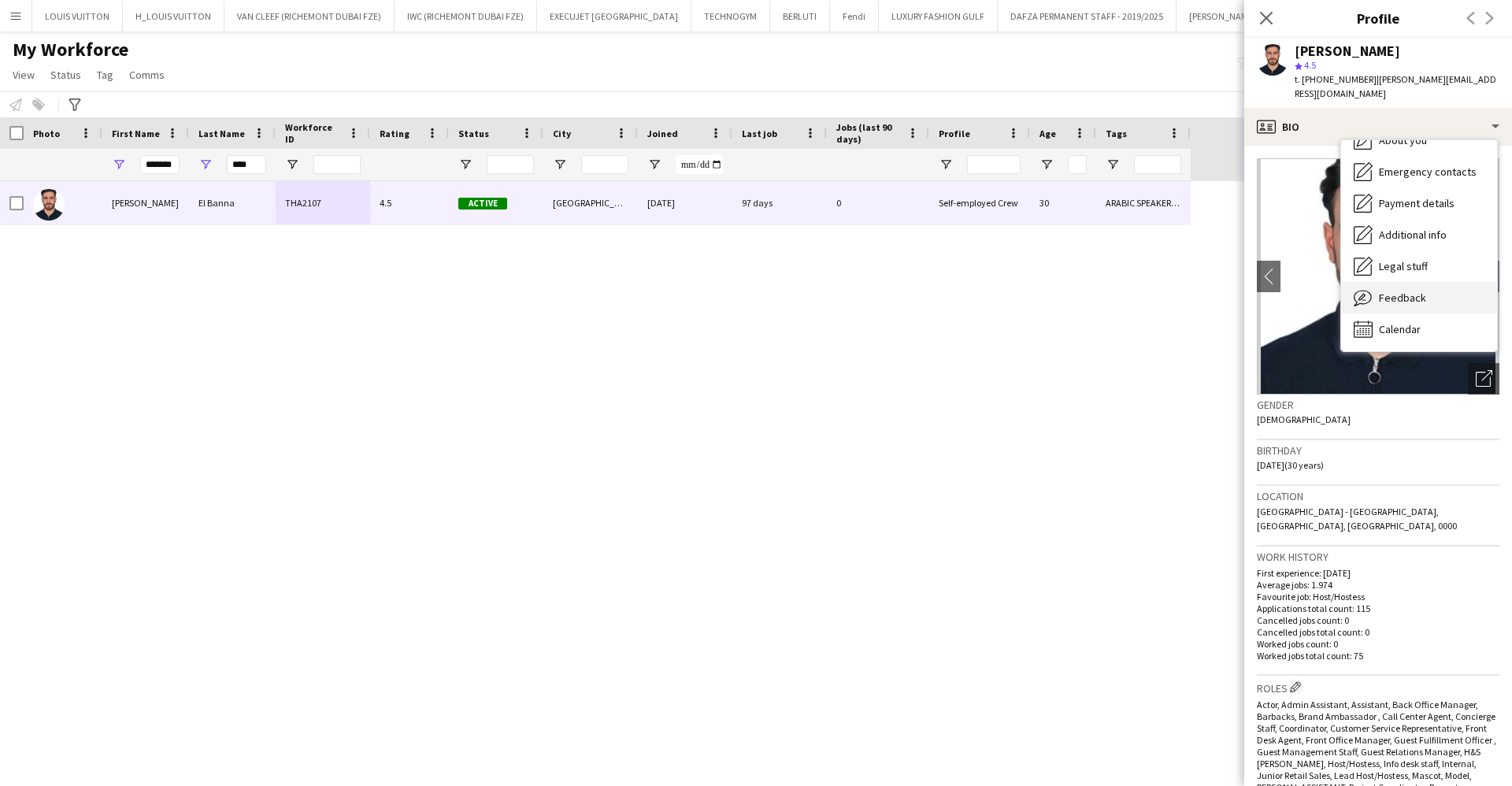
click at [1432, 296] on div "Feedback Feedback" at bounding box center [1418, 298] width 156 height 32
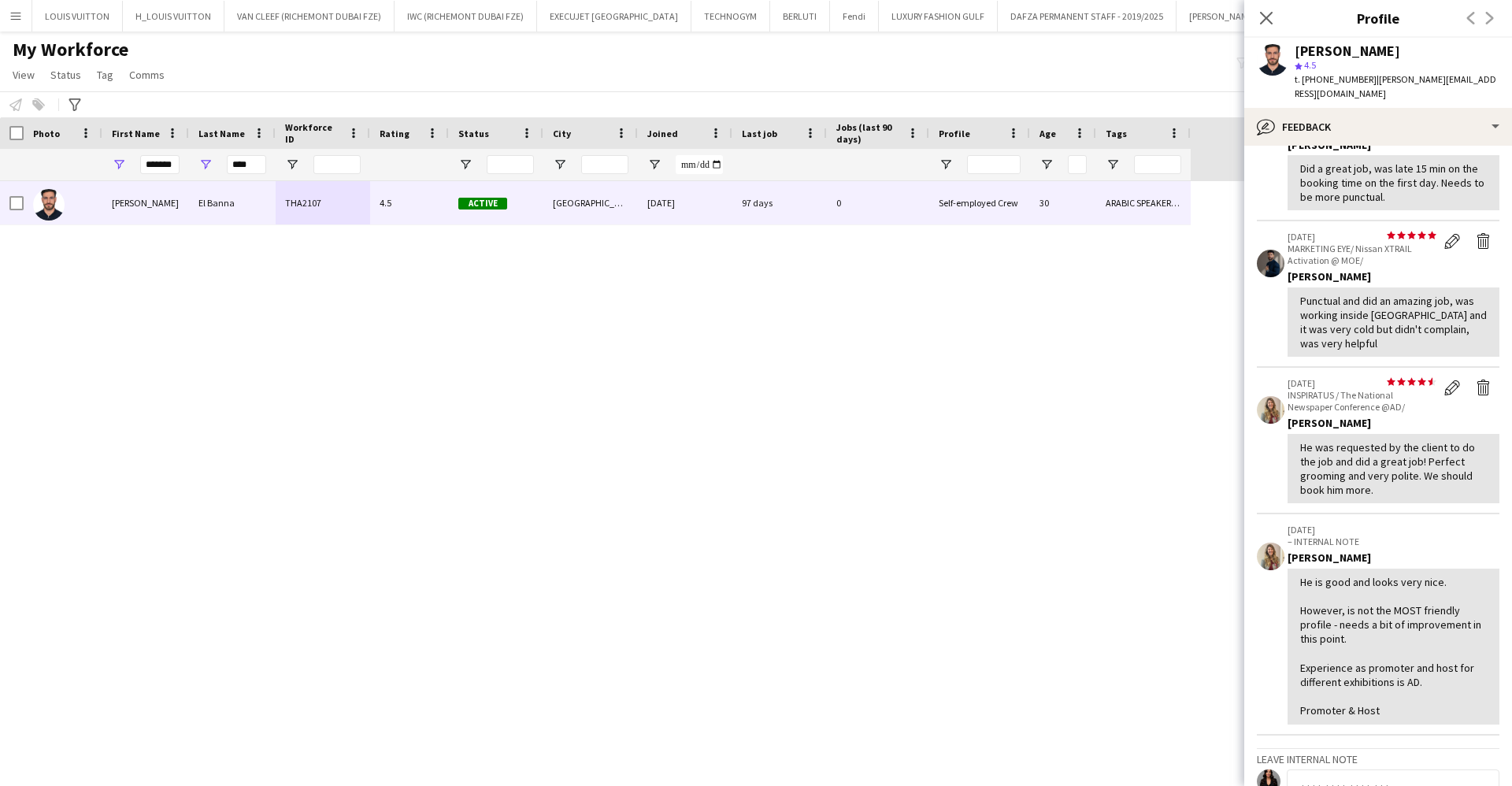
scroll to position [0, 0]
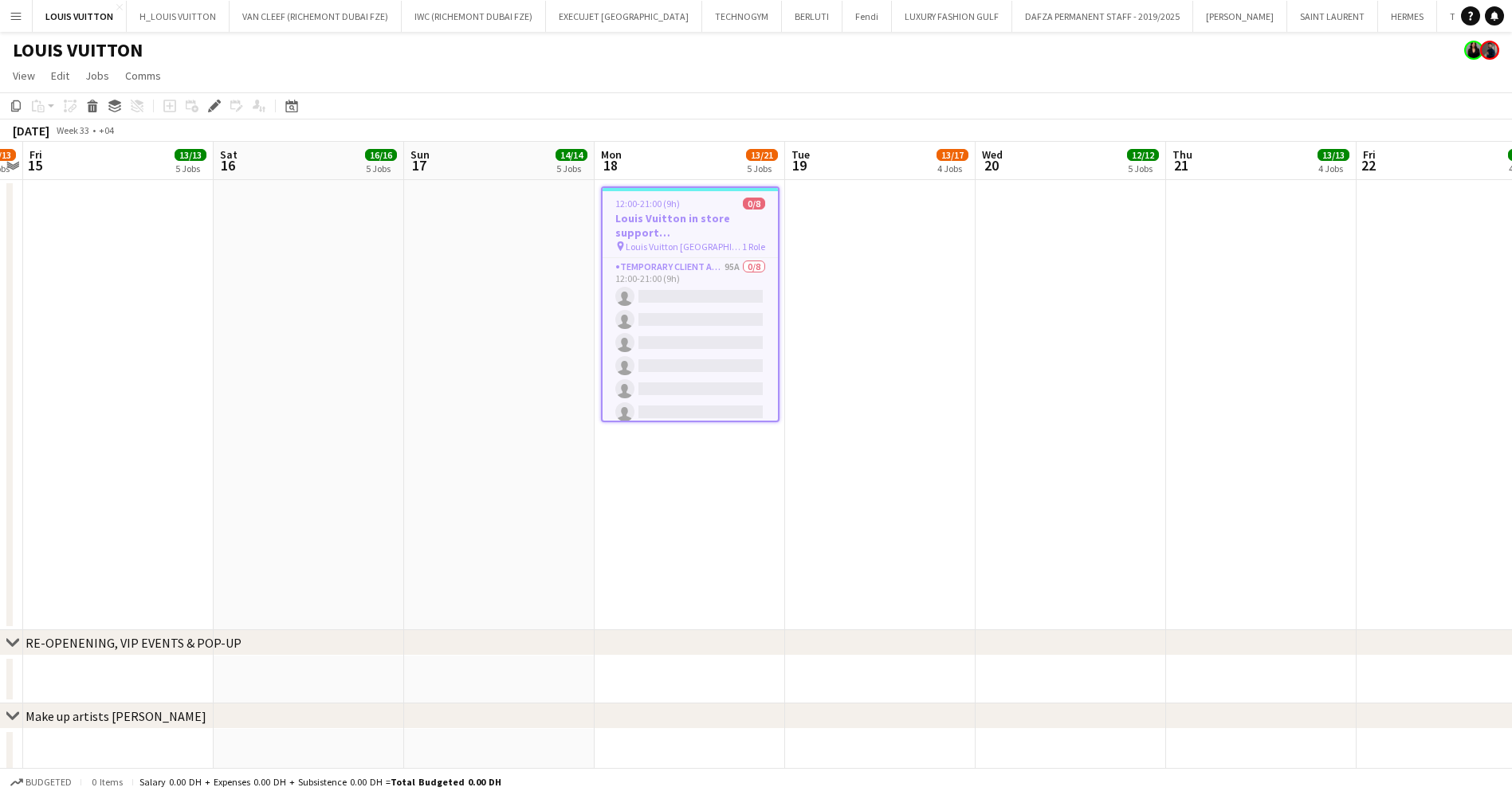
click at [450, 390] on app-date-cell at bounding box center [499, 405] width 190 height 450
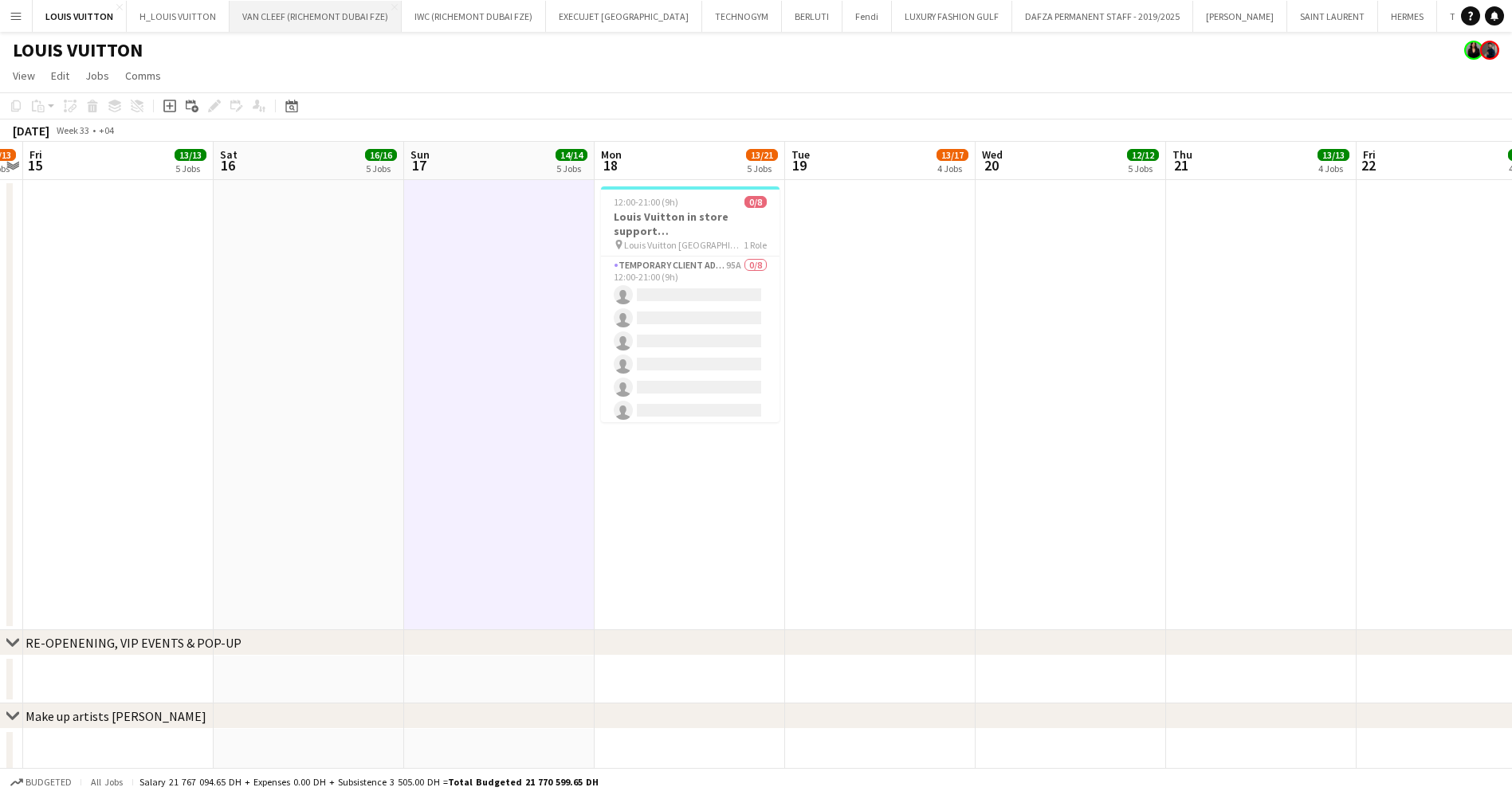
click at [278, 26] on button "VAN CLEEF (RICHEMONT DUBAI FZE) Close" at bounding box center [315, 16] width 172 height 31
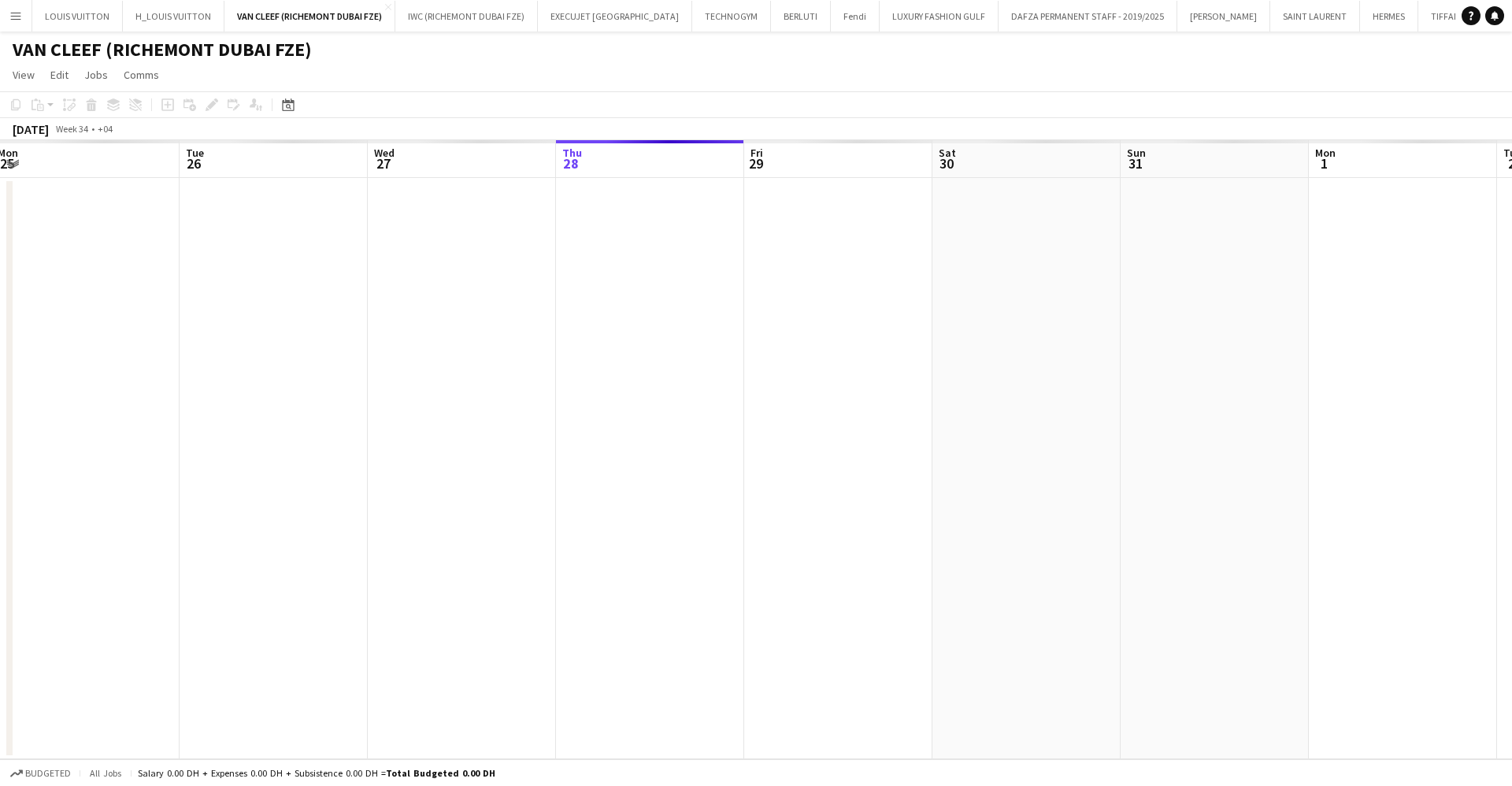
click at [1016, 446] on app-calendar-viewport "Sat 23 Sun 24 Mon 25 Tue 26 Wed 27 Thu 28 Fri 29 Sat 30 Sun 31 Mon 1 Tue 2 Wed …" at bounding box center [756, 450] width 1512 height 619
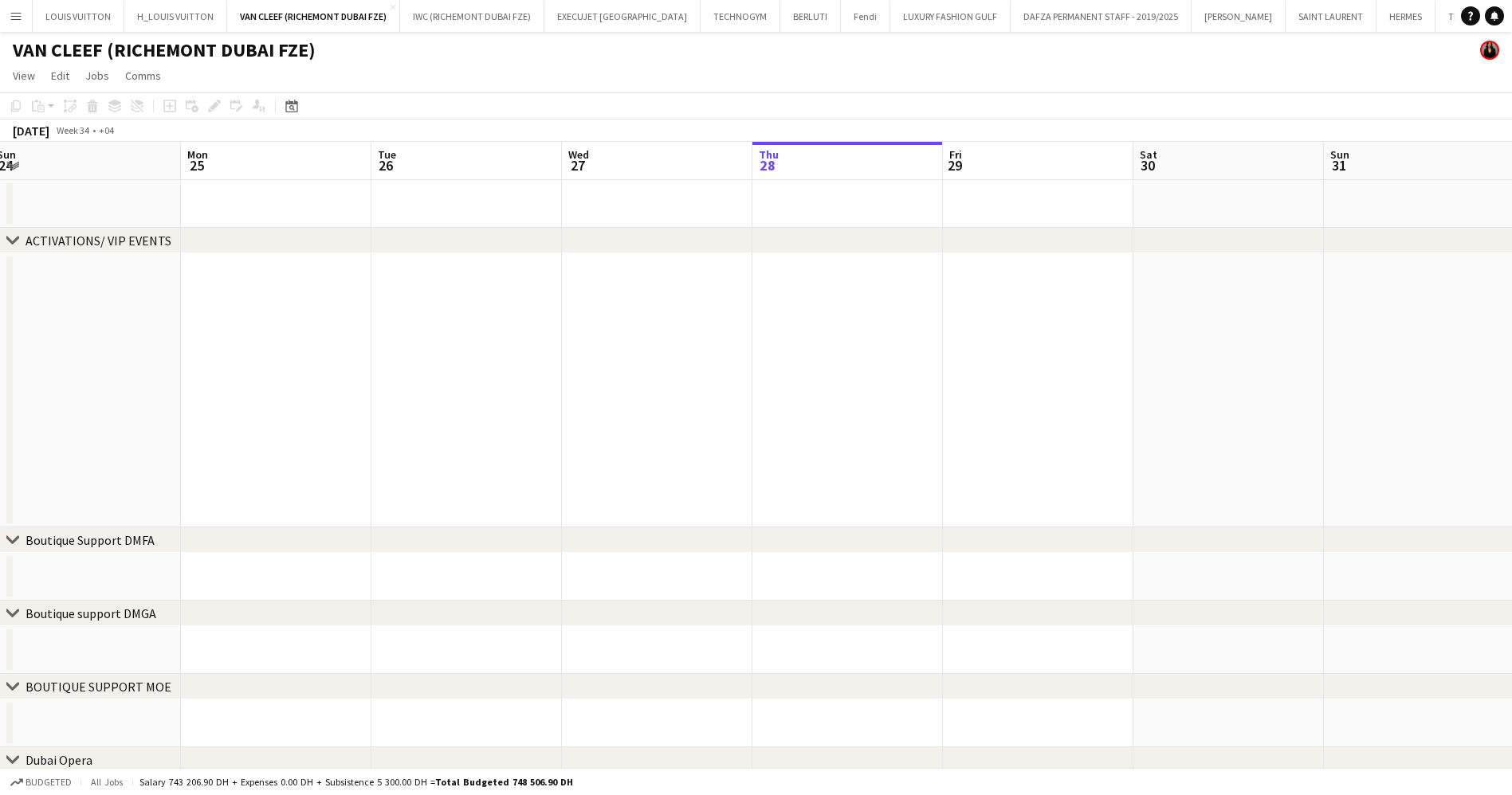
drag, startPoint x: 465, startPoint y: 494, endPoint x: 1128, endPoint y: 493, distance: 663.0
click at [1125, 493] on app-calendar-viewport "Fri 22 Sat 23 Sun 24 Mon 25 Tue 26 Wed 27 Thu 28 Fri 29 Sat 30 Sun 31 Mon 1 Tue…" at bounding box center [756, 518] width 1512 height 752
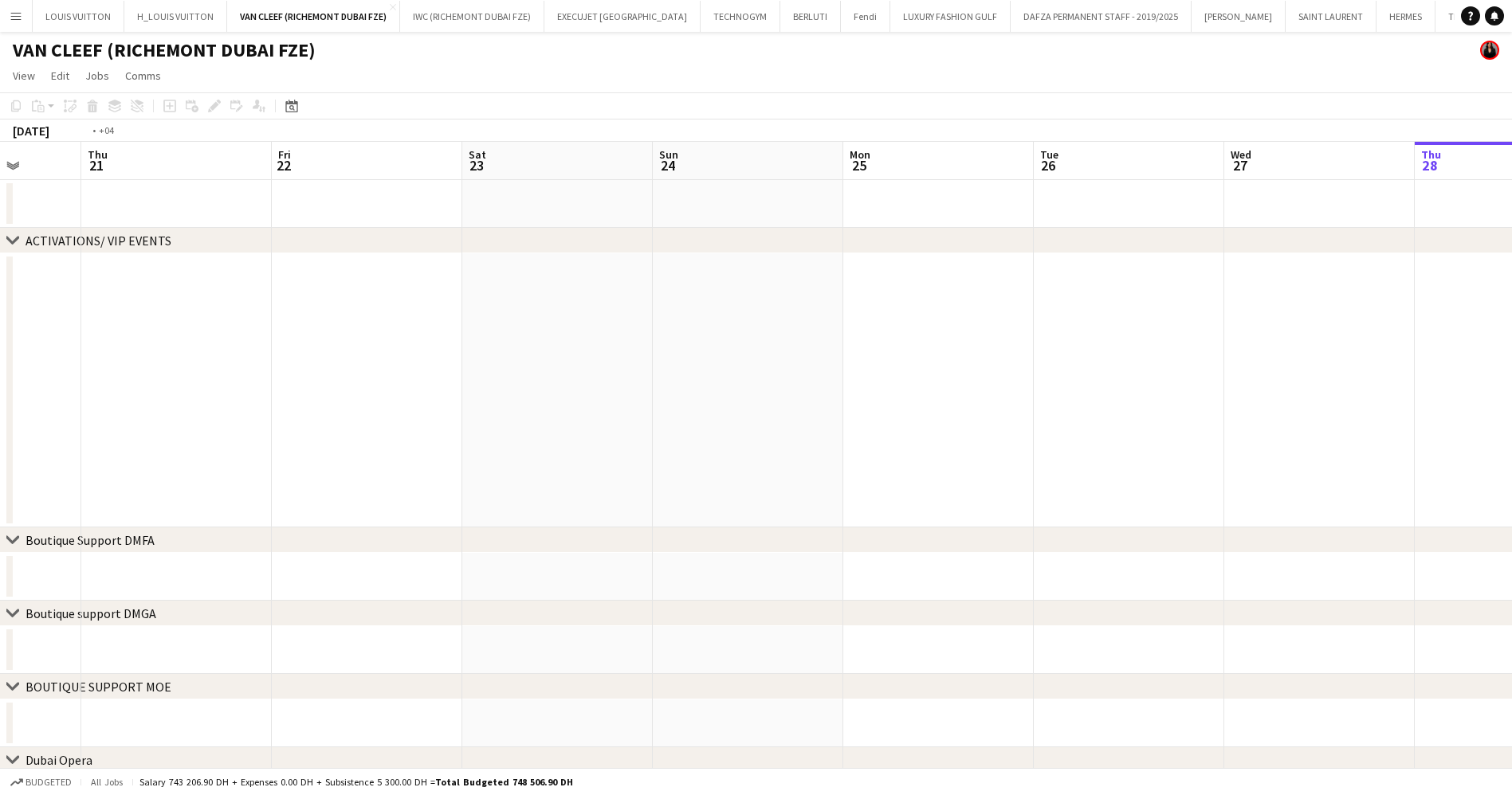
drag, startPoint x: 584, startPoint y: 404, endPoint x: 1356, endPoint y: 403, distance: 772.0
click at [1399, 404] on app-calendar-viewport "Mon 18 Tue 19 Wed 20 Thu 21 Fri 22 Sat 23 Sun 24 Mon 25 Tue 26 Wed 27 Thu 28 Fr…" at bounding box center [756, 518] width 1512 height 752
drag, startPoint x: 1061, startPoint y: 360, endPoint x: 661, endPoint y: 363, distance: 400.0
click at [1097, 364] on app-calendar-viewport "Mon 11 Tue 12 Wed 13 Thu 14 Fri 15 Sat 16 Sun 17 Mon 18 Tue 19 Wed 20 Thu 21 Fr…" at bounding box center [756, 518] width 1512 height 752
drag, startPoint x: 836, startPoint y: 344, endPoint x: 910, endPoint y: 344, distance: 74.0
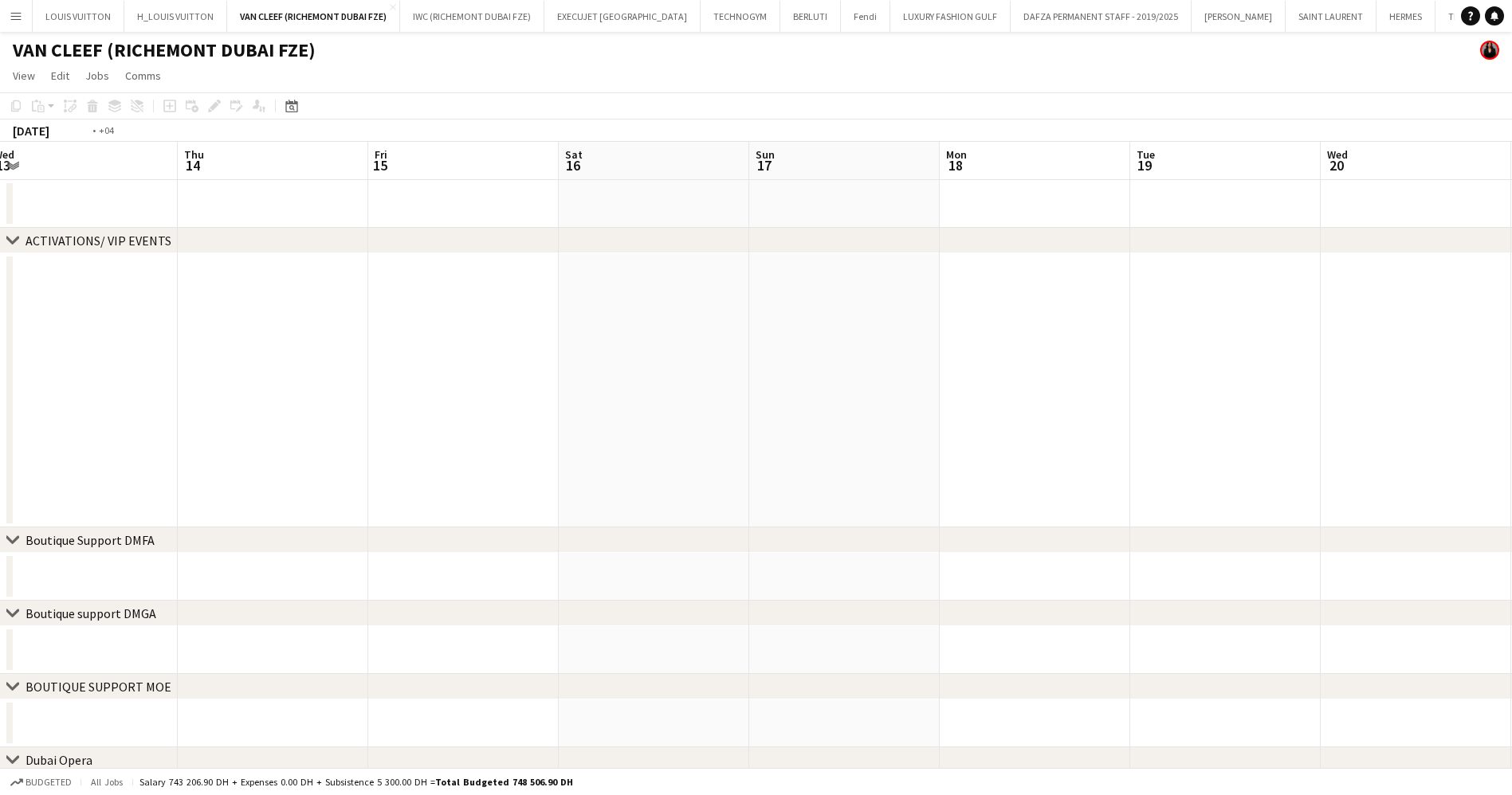
click at [1137, 344] on app-calendar-viewport "Mon 11 Tue 12 Wed 13 Thu 14 Fri 15 Sat 16 Sun 17 Mon 18 Tue 19 Wed 20 Thu 21 Fr…" at bounding box center [756, 518] width 1512 height 752
drag, startPoint x: 513, startPoint y: 264, endPoint x: 1114, endPoint y: 339, distance: 605.7
click at [1098, 334] on app-calendar-viewport "Fri 8 Sat 9 Sun 10 Mon 11 Tue 12 Wed 13 Thu 14 Fri 15 Sat 16 Sun 17 Mon 18 Tue …" at bounding box center [756, 518] width 1512 height 752
drag, startPoint x: 894, startPoint y: 339, endPoint x: 1417, endPoint y: 402, distance: 526.8
click at [1415, 401] on app-calendar-viewport "Sun 3 Mon 4 Tue 5 Wed 6 Thu 7 Fri 8 Sat 9 Sun 10 Mon 11 Tue 12 Wed 13 Thu 14 Fr…" at bounding box center [756, 518] width 1512 height 752
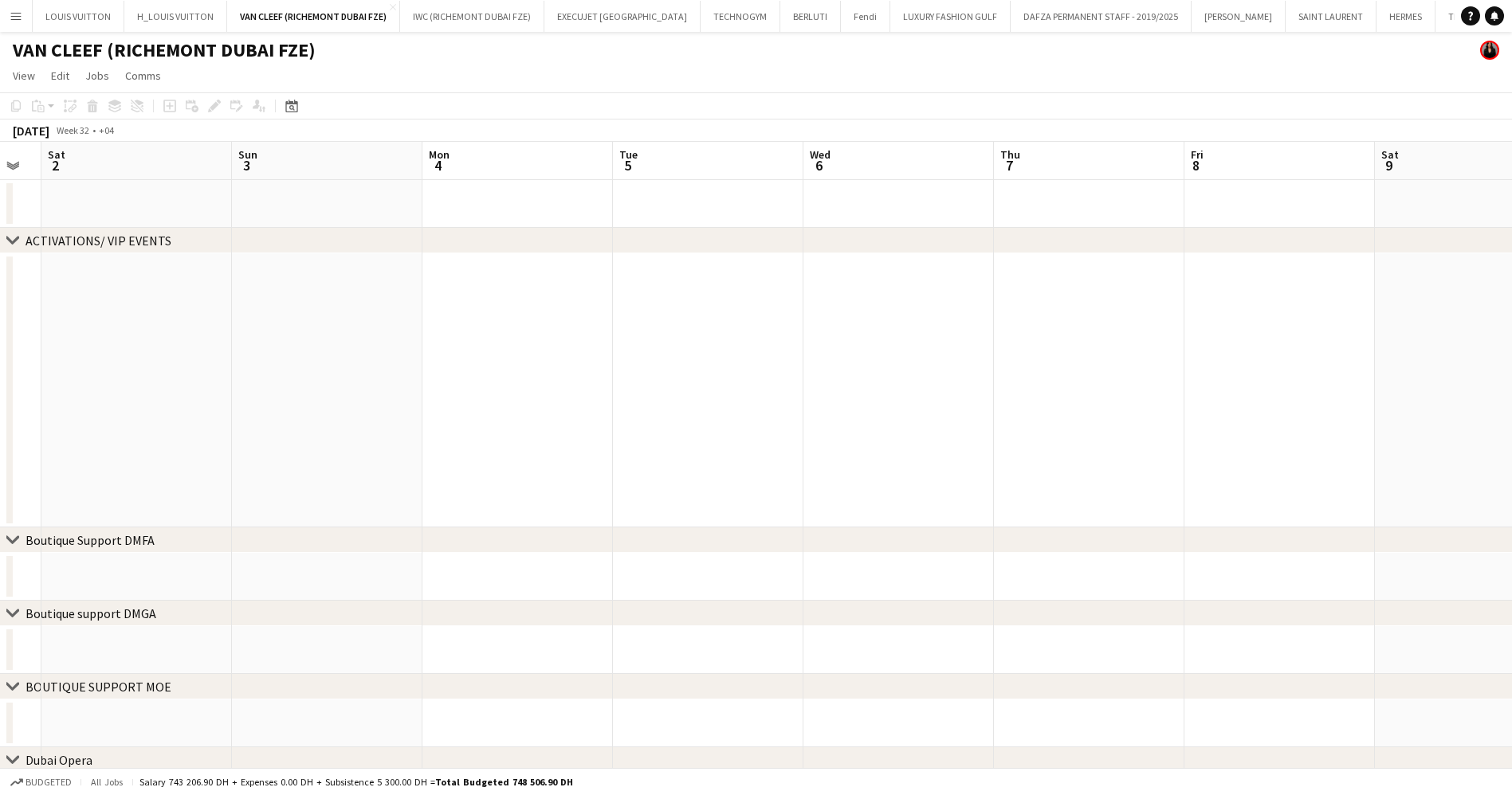
drag, startPoint x: 428, startPoint y: 283, endPoint x: 1271, endPoint y: 338, distance: 844.8
click at [1231, 331] on app-calendar-viewport "Thu 31 Fri 1 Sat 2 Sun 3 Mon 4 Tue 5 Wed 6 Thu 7 Fri 8 Sat 9 Sun 10 Mon 11 Tue …" at bounding box center [756, 518] width 1512 height 752
drag, startPoint x: 1002, startPoint y: 357, endPoint x: 219, endPoint y: 317, distance: 784.0
click at [1097, 374] on app-calendar-viewport "Wed 23 Thu 24 Fri 25 Sat 26 Sun 27 Mon 28 Tue 29 Wed 30 Thu 31 Fri 1 Sat 2 Sun …" at bounding box center [756, 518] width 1512 height 752
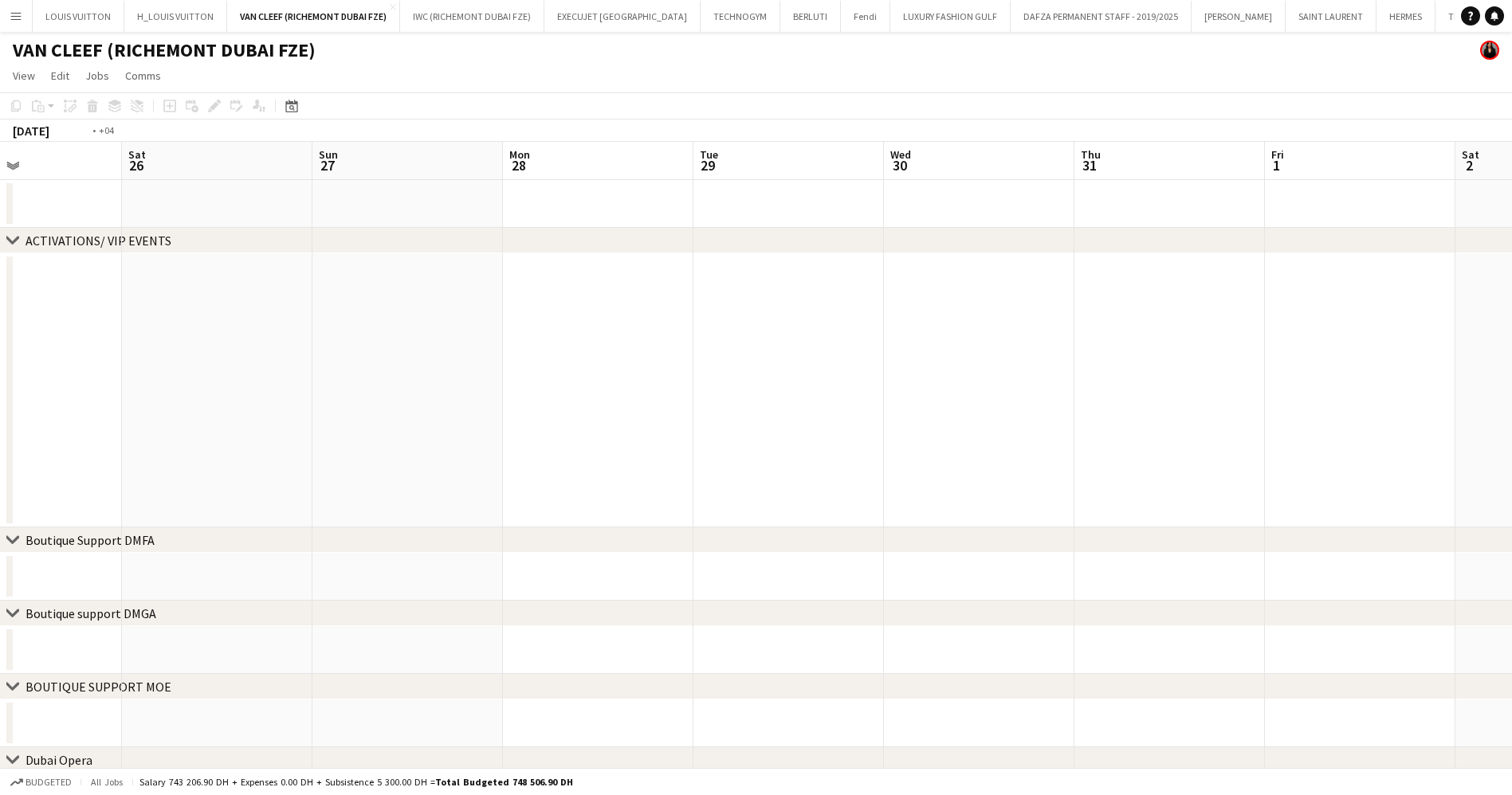
drag, startPoint x: 1098, startPoint y: 391, endPoint x: 710, endPoint y: 393, distance: 388.0
click at [1211, 410] on app-calendar-viewport "Wed 23 Thu 24 11/11 1 Job Fri 25 Sat 26 Sun 27 Mon 28 Tue 29 Wed 30 Thu 31 Fri …" at bounding box center [756, 518] width 1512 height 752
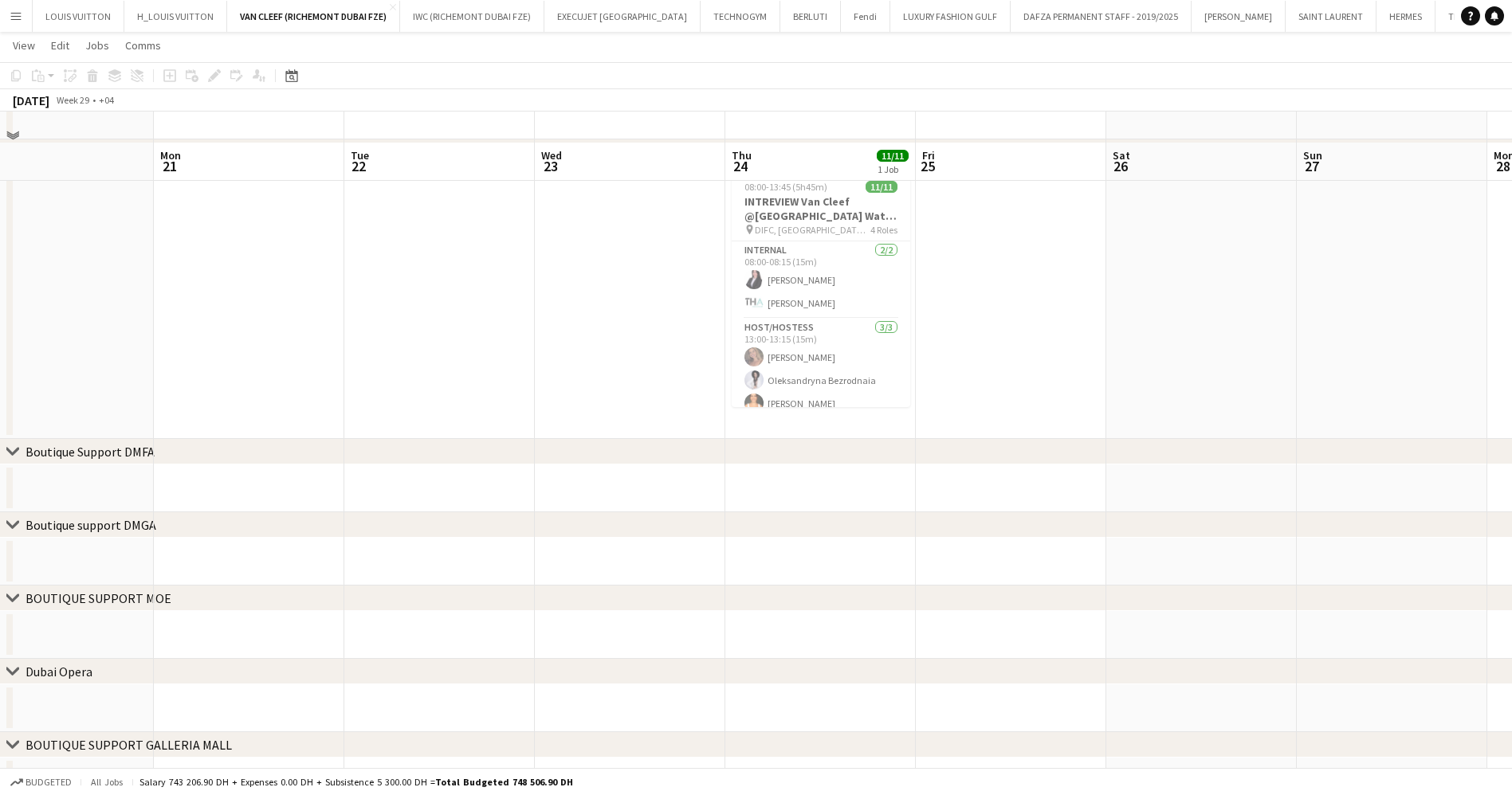
scroll to position [120, 0]
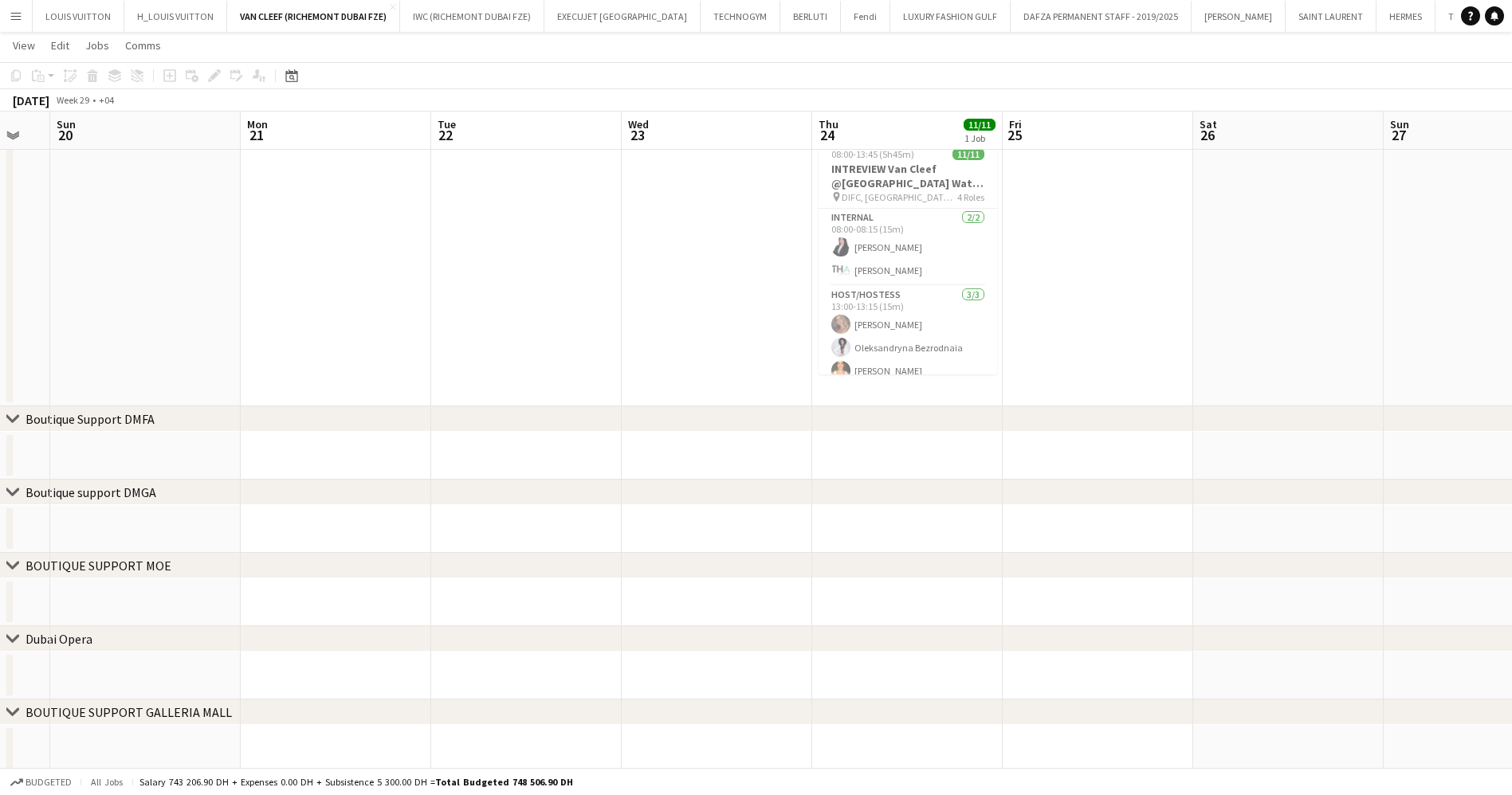
click at [1080, 289] on app-calendar-viewport "Fri 18 Sat 19 Sun 20 Mon 21 Tue 22 Wed 23 Thu 24 11/11 1 Job Fri 25 Sat 26 Sun …" at bounding box center [756, 358] width 1512 height 830
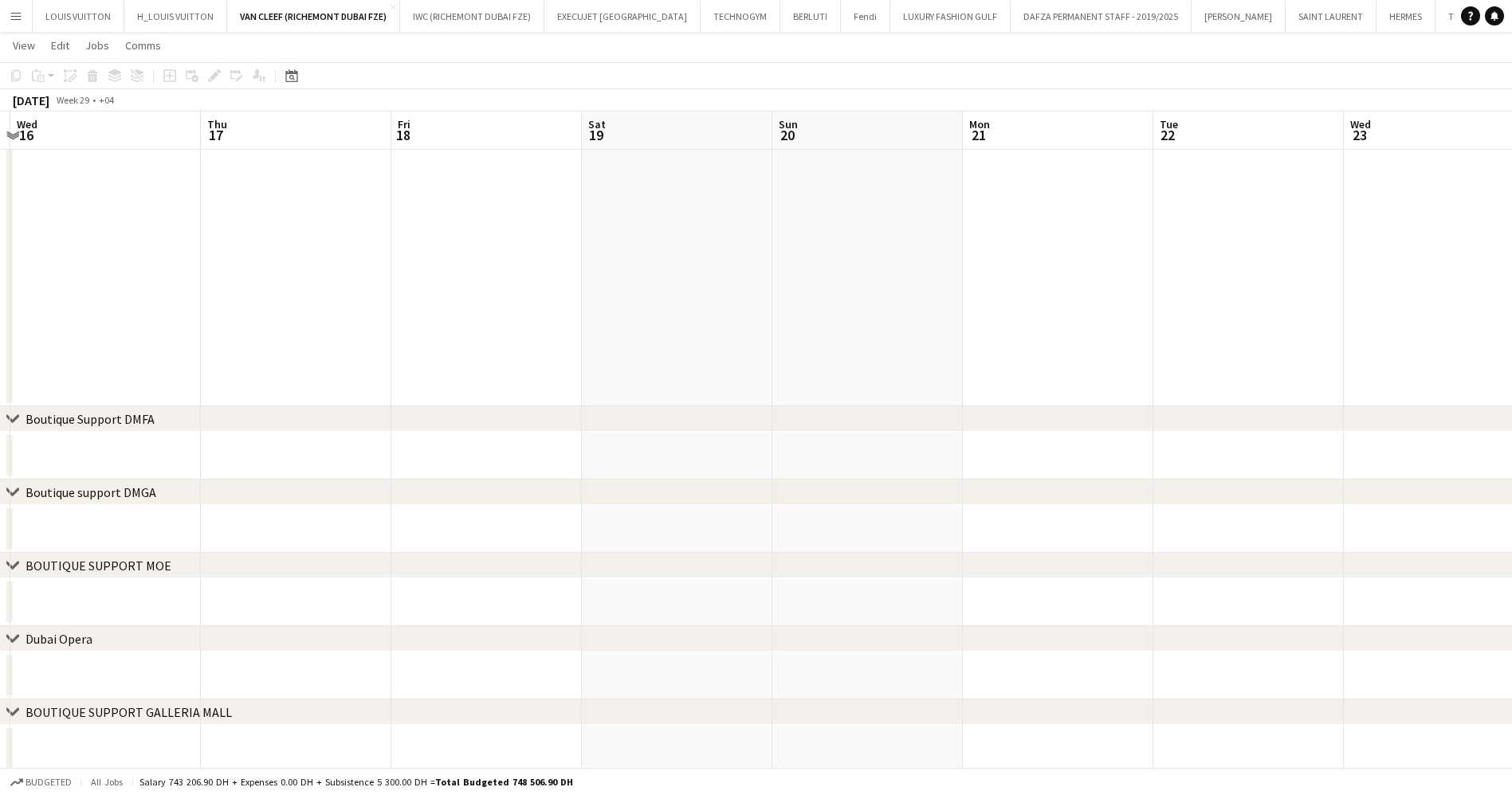
drag, startPoint x: 525, startPoint y: 278, endPoint x: 675, endPoint y: 267, distance: 150.4
click at [951, 301] on app-calendar-viewport "Mon 14 Tue 15 Wed 16 Thu 17 Fri 18 Sat 19 Sun 20 Mon 21 Tue 22 Wed 23 Thu 24 11…" at bounding box center [756, 358] width 1512 height 830
drag, startPoint x: 673, startPoint y: 270, endPoint x: 964, endPoint y: 276, distance: 291.1
click at [1204, 276] on app-calendar-viewport "Sat 12 Sun 13 Mon 14 Tue 15 Wed 16 Thu 17 Fri 18 Sat 19 Sun 20 Mon 21 Tue 22 We…" at bounding box center [756, 358] width 1512 height 830
drag, startPoint x: 703, startPoint y: 281, endPoint x: 1125, endPoint y: 286, distance: 422.0
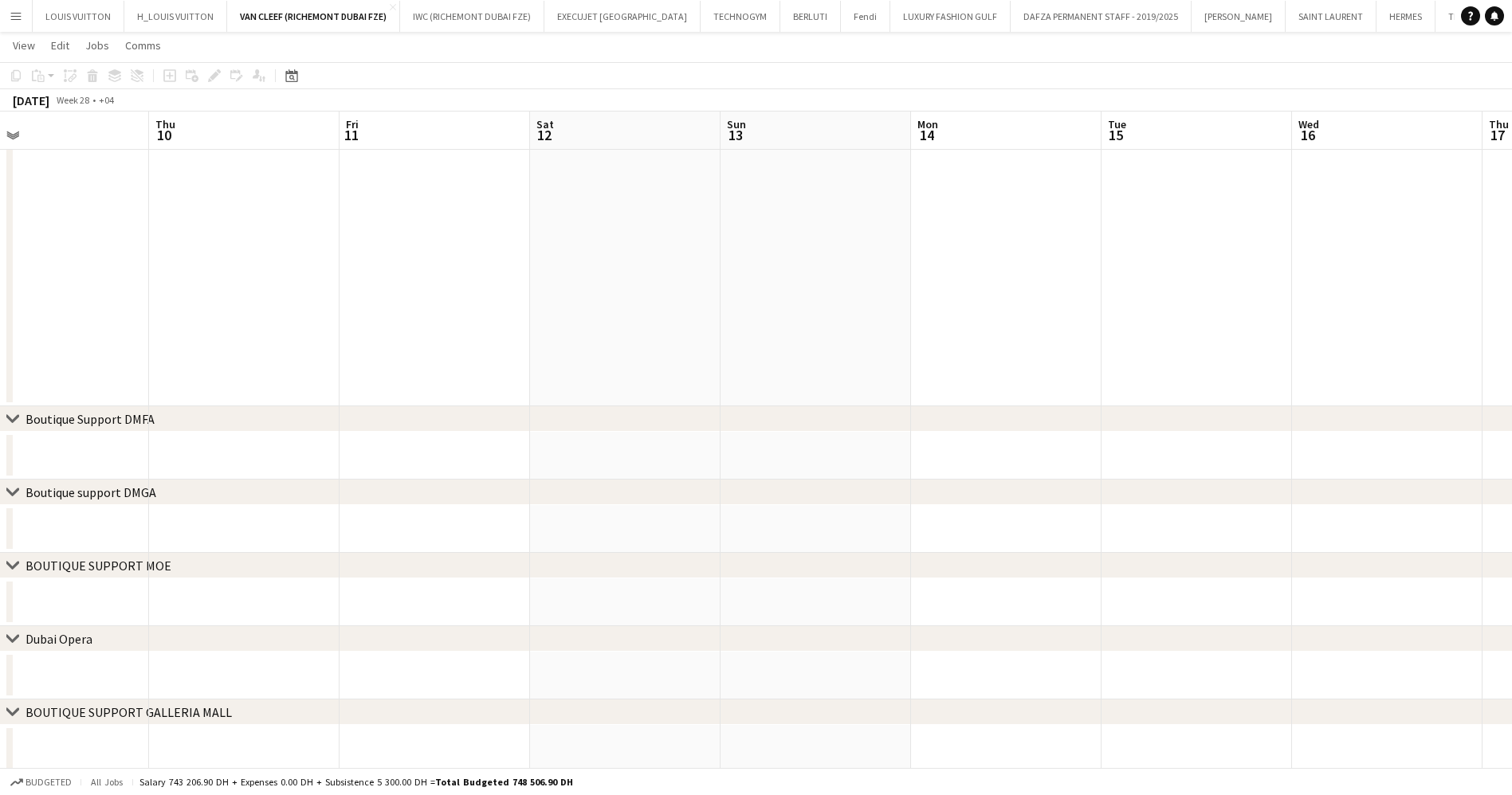
click at [1125, 286] on app-calendar-viewport "Mon 7 Tue 8 Wed 9 Thu 10 Fri 11 Sat 12 Sun 13 Mon 14 Tue 15 Wed 16 Thu 17 Fri 1…" at bounding box center [756, 358] width 1512 height 830
drag, startPoint x: 550, startPoint y: 228, endPoint x: 770, endPoint y: 277, distance: 225.4
click at [1117, 301] on app-calendar-viewport "Thu 3 Fri 4 Sat 5 Sun 6 Mon 7 Tue 8 Wed 9 Thu 10 Fri 11 Sat 12 Sun 13 Mon 14 Tu…" at bounding box center [756, 358] width 1512 height 830
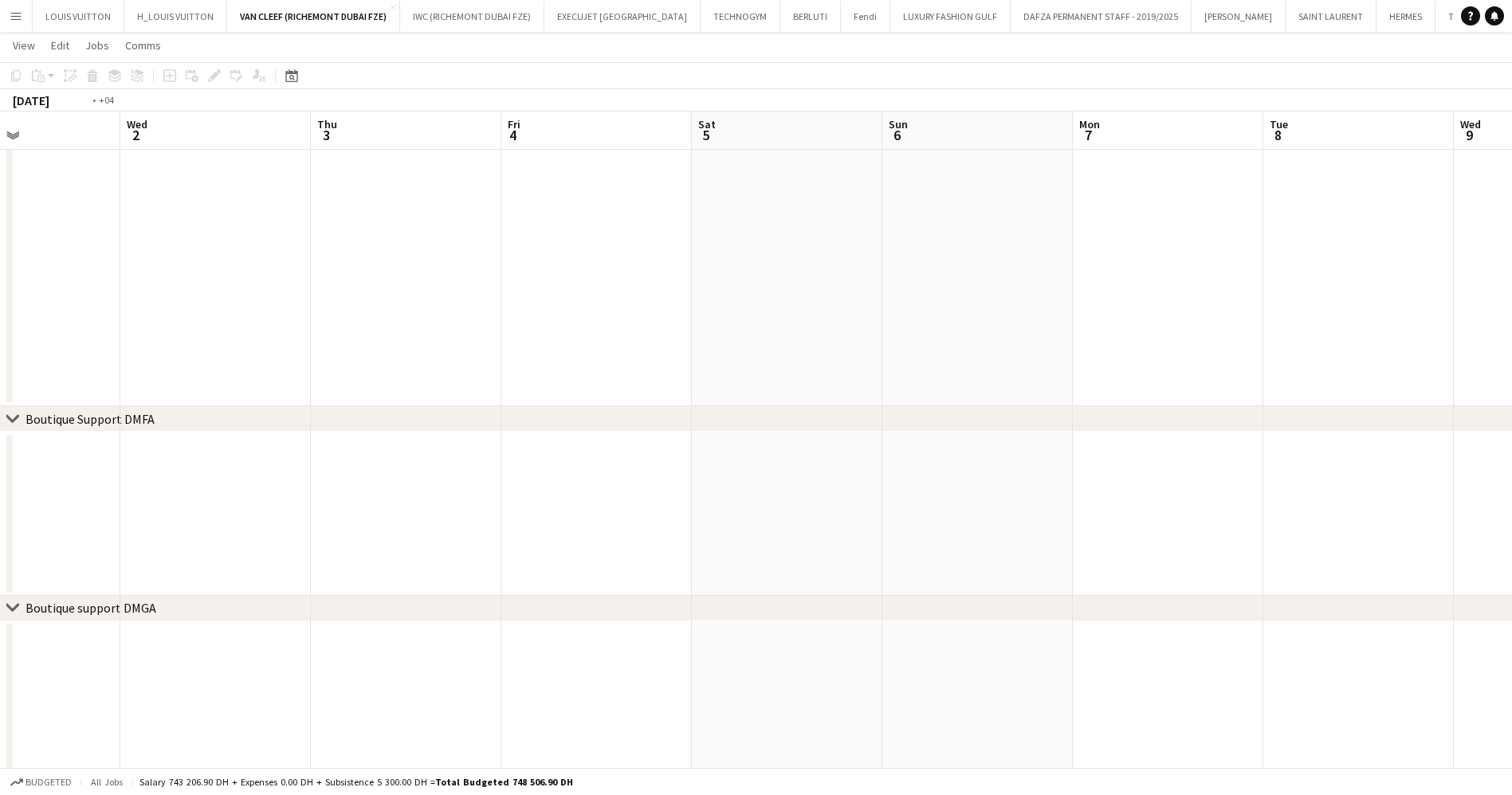
drag, startPoint x: 745, startPoint y: 250, endPoint x: 829, endPoint y: 291, distance: 93.5
click at [1067, 294] on app-calendar-viewport "Sun 29 3/3 3 Jobs Mon 30 Tue 1 Wed 2 Thu 3 Fri 4 Sat 5 Sun 6 Mon 7 Tue 8 Wed 9 …" at bounding box center [756, 532] width 1512 height 1178
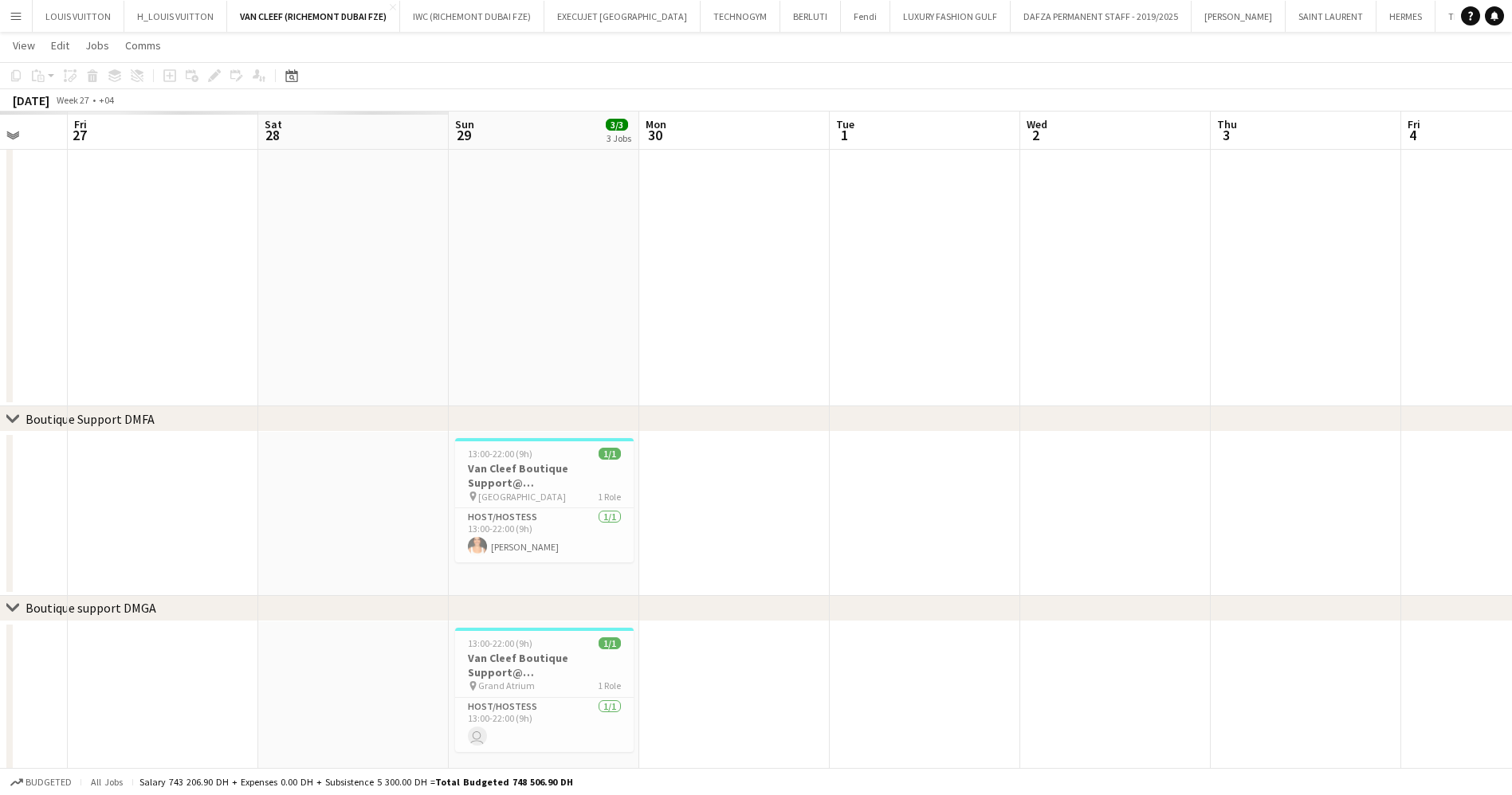
drag, startPoint x: 679, startPoint y: 283, endPoint x: 844, endPoint y: 305, distance: 166.5
click at [844, 305] on app-calendar-viewport "Tue 24 Wed 25 Thu 26 Fri 27 Sat 28 Sun 29 3/3 3 Jobs Mon 30 Tue 1 Wed 2 Thu 3 F…" at bounding box center [756, 532] width 1512 height 1178
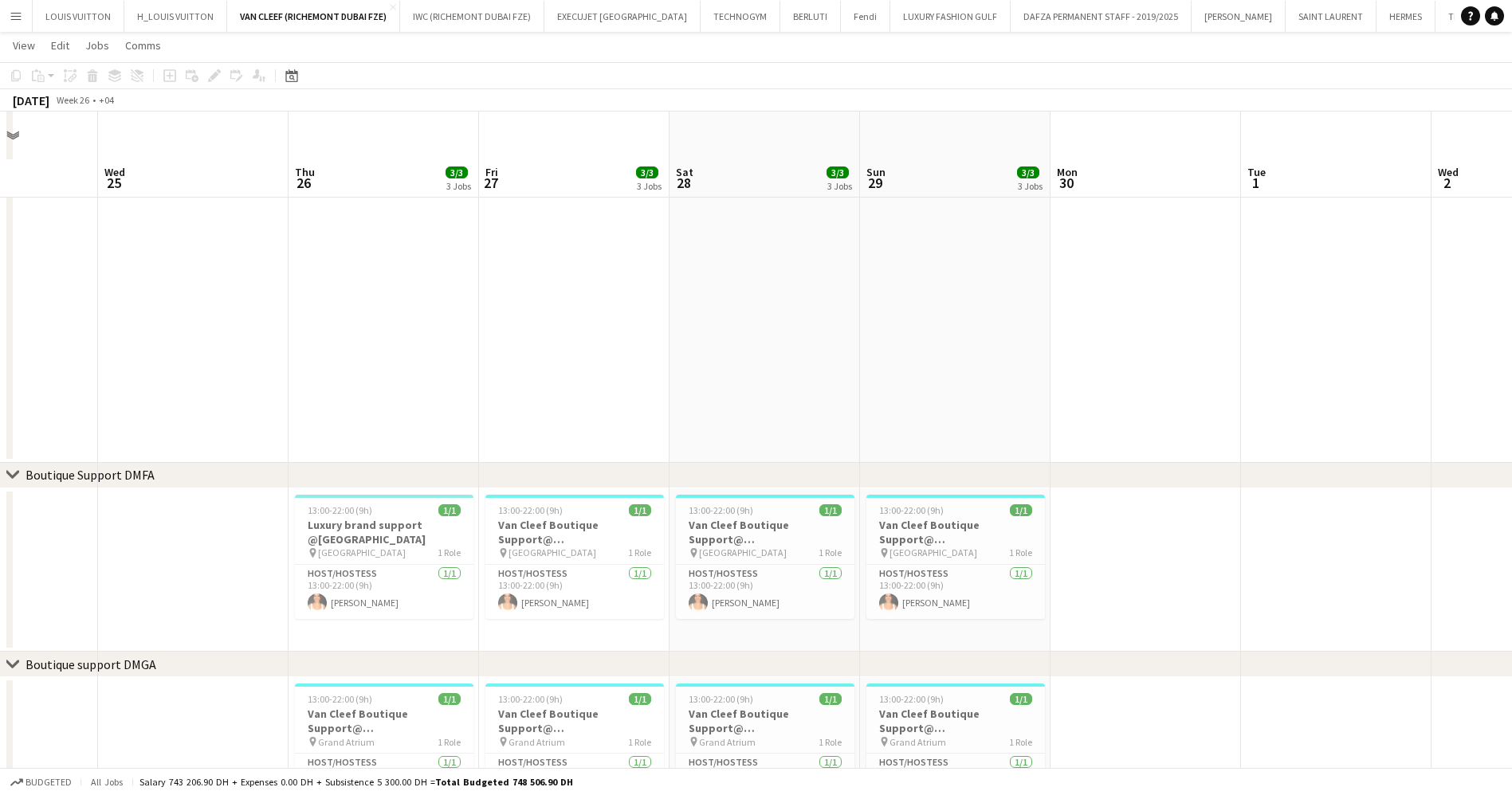
scroll to position [13, 0]
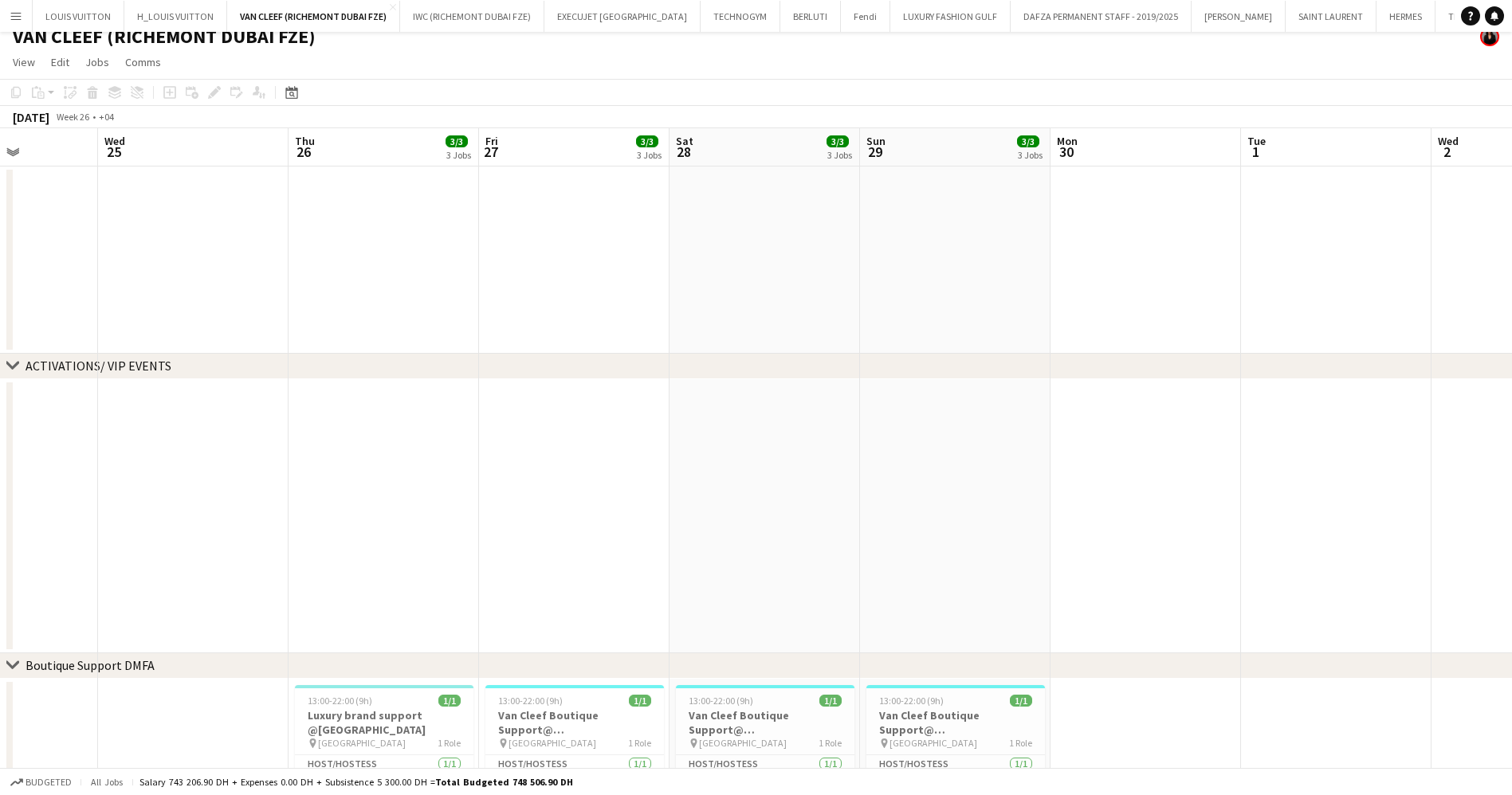
drag, startPoint x: 874, startPoint y: 512, endPoint x: 699, endPoint y: 492, distance: 176.1
click at [706, 493] on app-calendar-viewport "Sun 22 3/3 3 Jobs Mon 23 2/2 1 Job Tue 24 Wed 25 Thu 26 3/3 3 Jobs Fri 27 3/3 3…" at bounding box center [756, 748] width 1512 height 1238
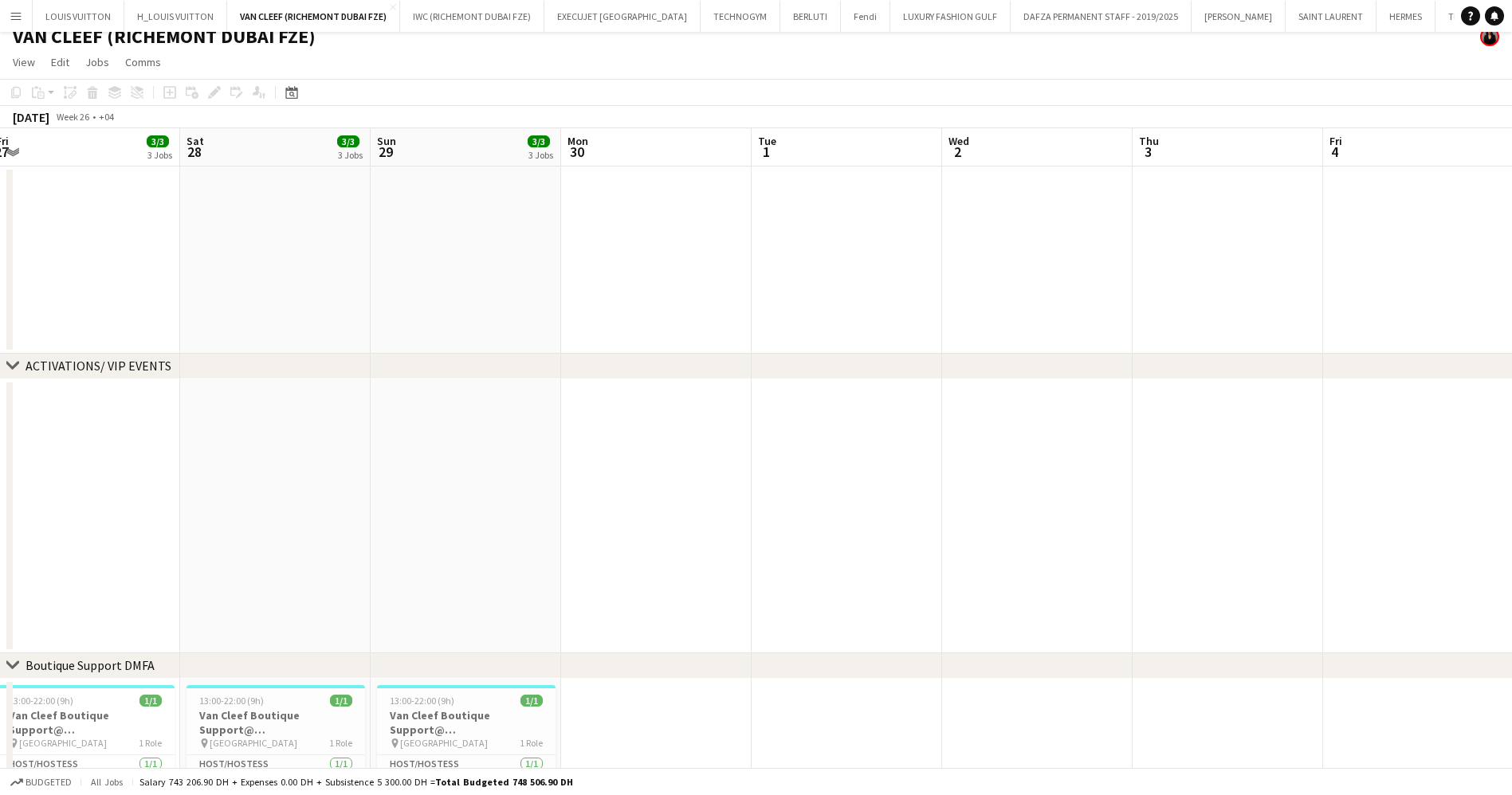
drag, startPoint x: 752, startPoint y: 516, endPoint x: 836, endPoint y: 521, distance: 84.1
click at [680, 505] on app-calendar-viewport "Tue 24 Wed 25 Thu 26 3/3 3 Jobs Fri 27 3/3 3 Jobs Sat 28 3/3 3 Jobs Sun 29 3/3 …" at bounding box center [756, 748] width 1512 height 1238
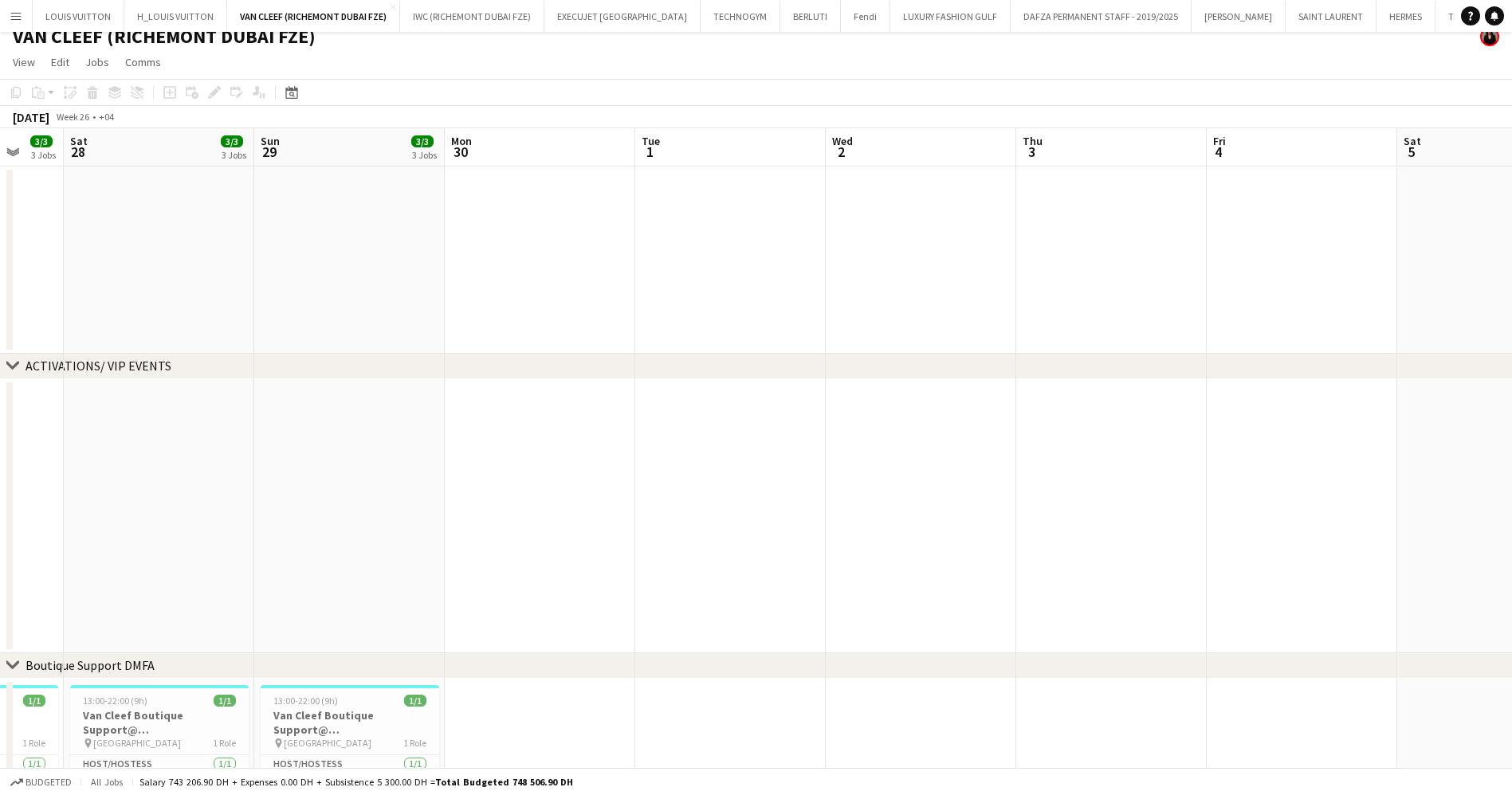
drag, startPoint x: 780, startPoint y: 540, endPoint x: 552, endPoint y: 503, distance: 231.0
click at [554, 504] on app-calendar-viewport "Wed 25 Thu 26 3/3 3 Jobs Fri 27 3/3 3 Jobs Sat 28 3/3 3 Jobs Sun 29 3/3 3 Jobs …" at bounding box center [756, 748] width 1512 height 1238
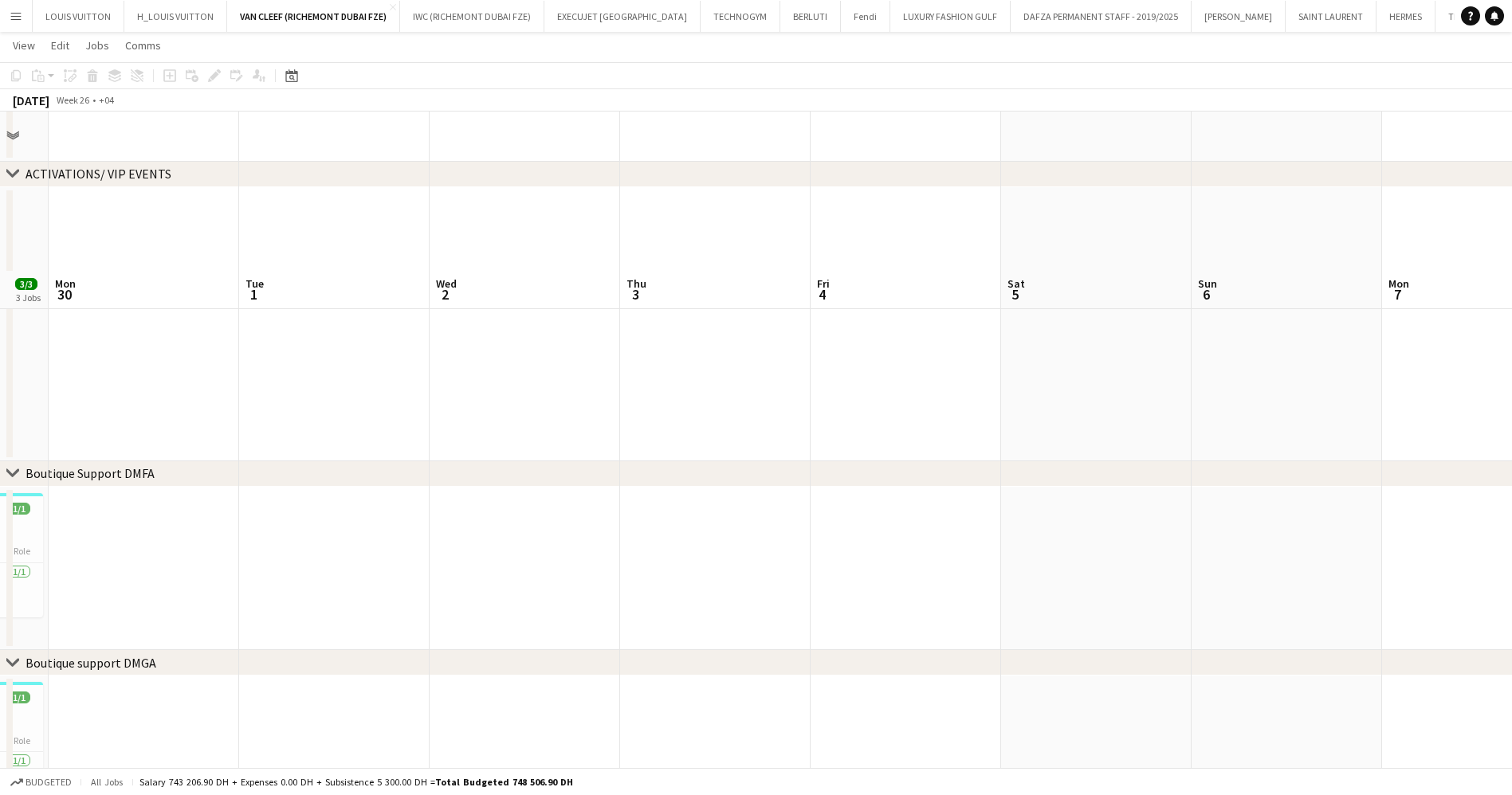
scroll to position [372, 0]
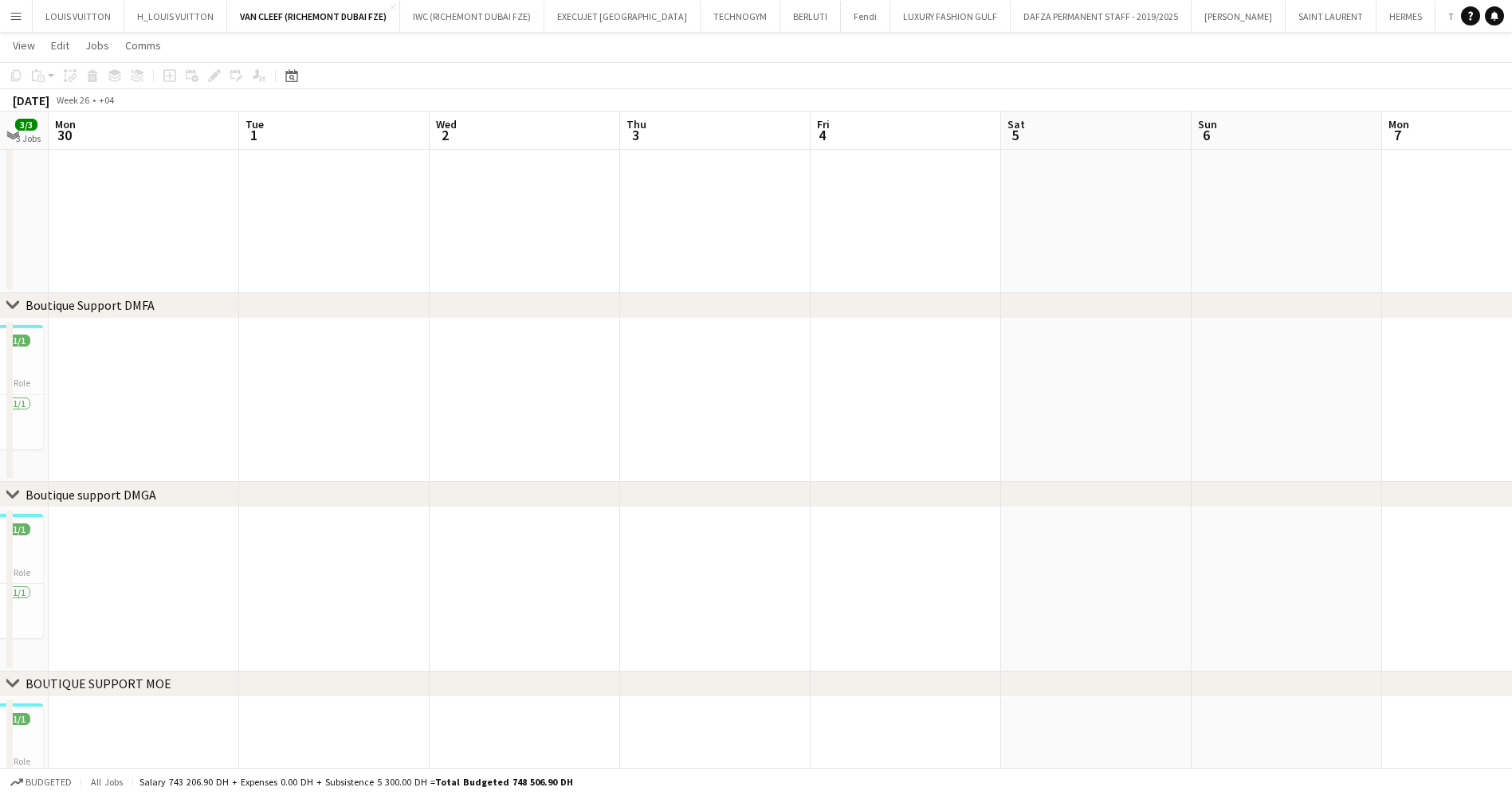
drag, startPoint x: 486, startPoint y: 508, endPoint x: 1134, endPoint y: 513, distance: 648.0
click at [1131, 513] on app-calendar-viewport "Fri 27 3/3 3 Jobs Sat 28 3/3 3 Jobs Sun 29 3/3 3 Jobs Mon 30 Tue 1 Wed 2 Thu 3 …" at bounding box center [756, 349] width 1512 height 1317
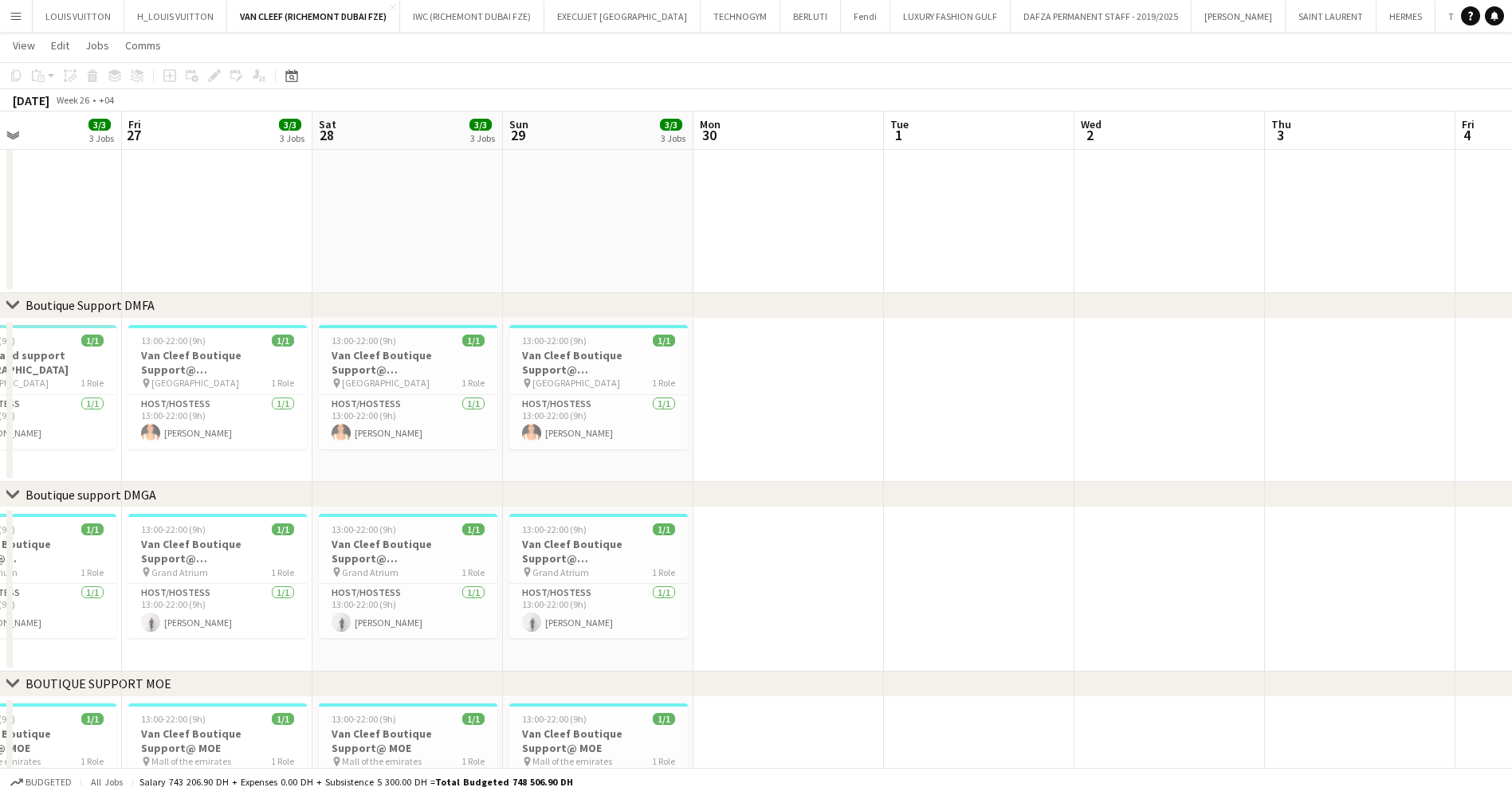
click at [869, 395] on app-calendar-viewport "Tue 24 Wed 25 Thu 26 3/3 3 Jobs Fri 27 3/3 3 Jobs Sat 28 3/3 3 Jobs Sun 29 3/3 …" at bounding box center [756, 349] width 1512 height 1317
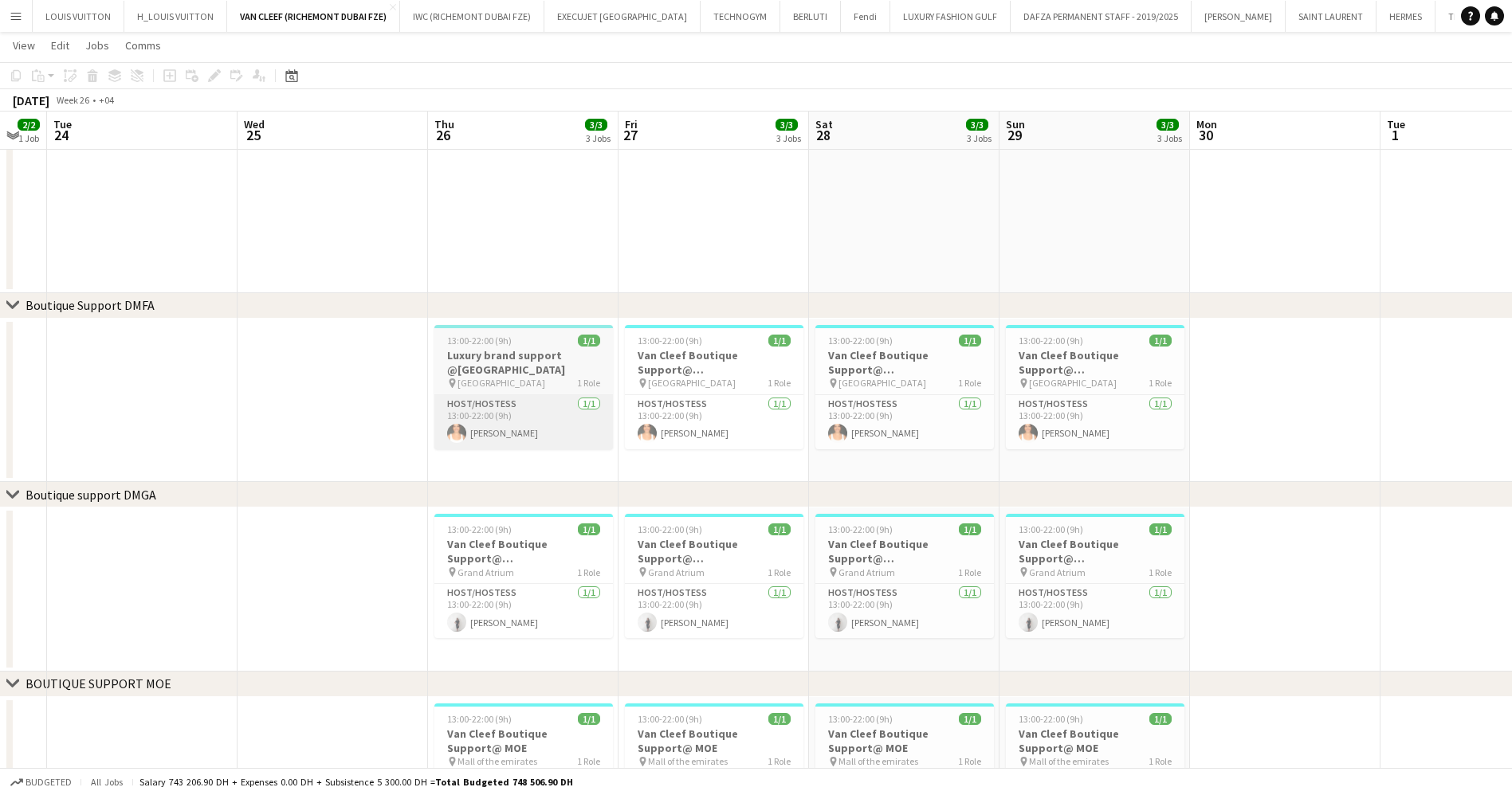
drag, startPoint x: 416, startPoint y: 419, endPoint x: 580, endPoint y: 420, distance: 164.0
click at [565, 419] on app-calendar-viewport "Sun 22 3/3 3 Jobs Mon 23 2/2 1 Job Tue 24 Wed 25 Thu 26 3/3 3 Jobs Fri 27 3/3 3…" at bounding box center [756, 349] width 1512 height 1317
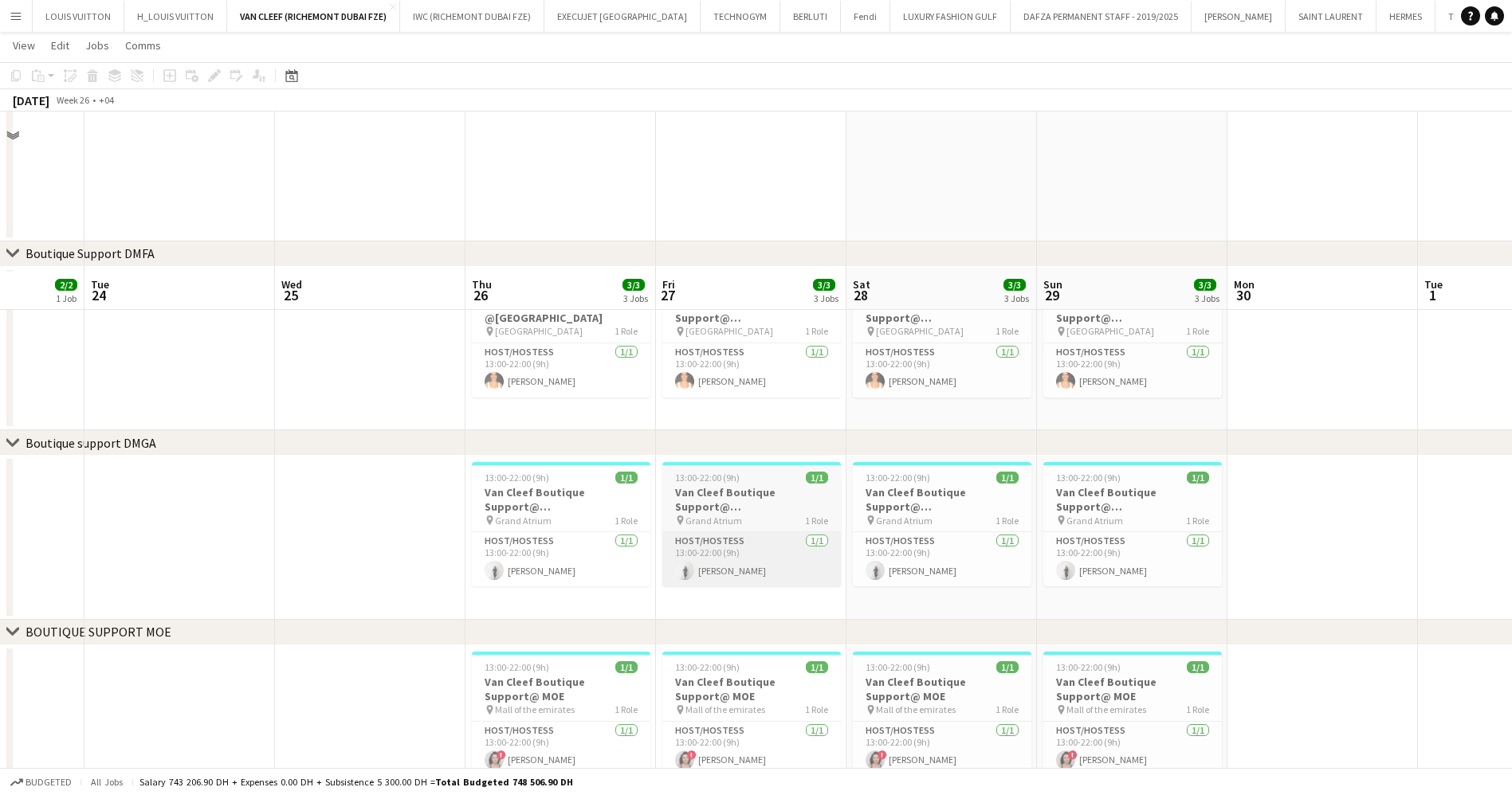
scroll to position [253, 0]
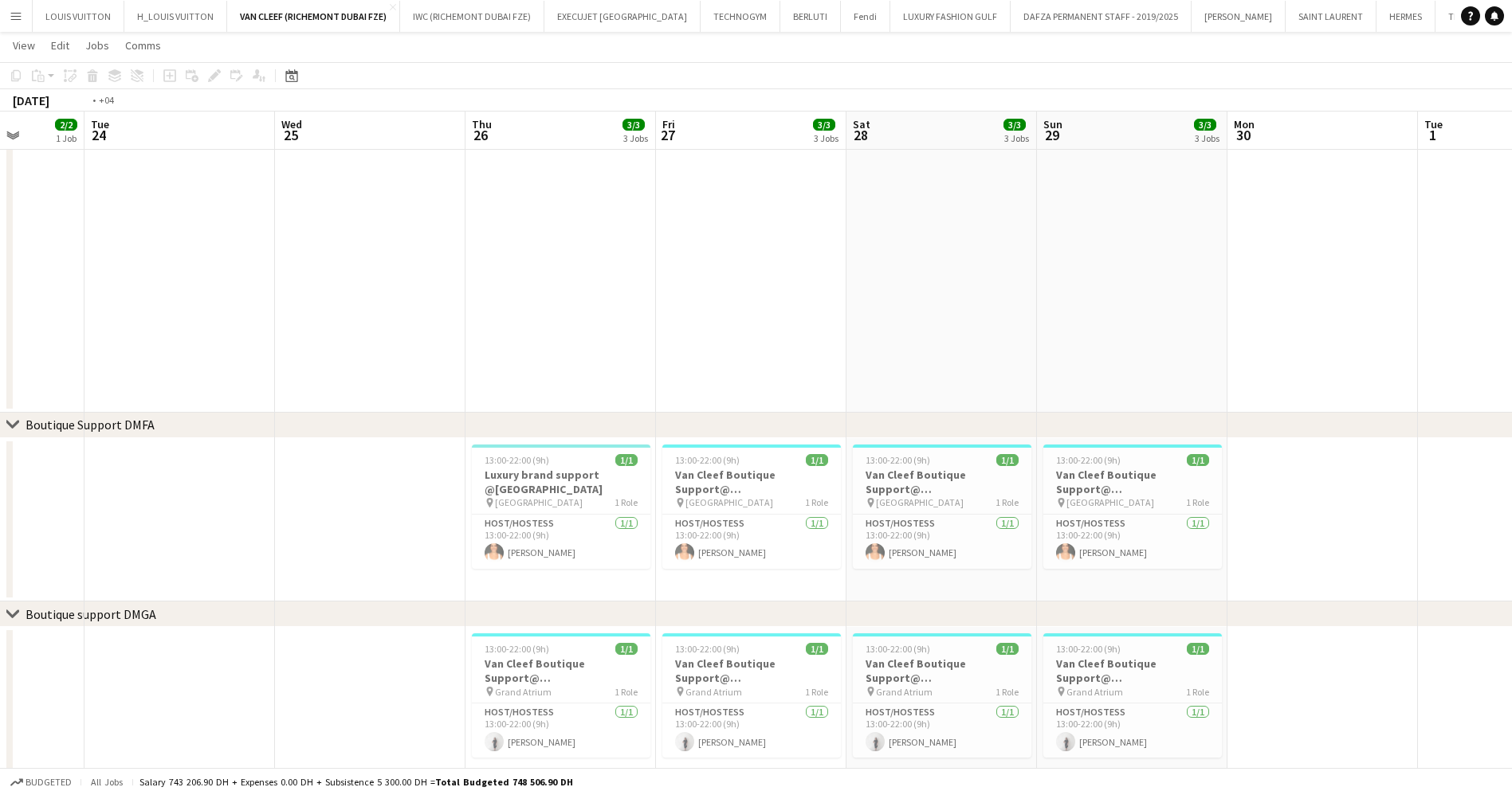
drag, startPoint x: 309, startPoint y: 460, endPoint x: 771, endPoint y: 461, distance: 462.0
click at [769, 460] on app-calendar-viewport "Sat 21 3/3 3 Jobs Sun 22 3/3 3 Jobs Mon 23 2/2 1 Job Tue 24 Wed 25 Thu 26 3/3 3…" at bounding box center [756, 468] width 1512 height 1317
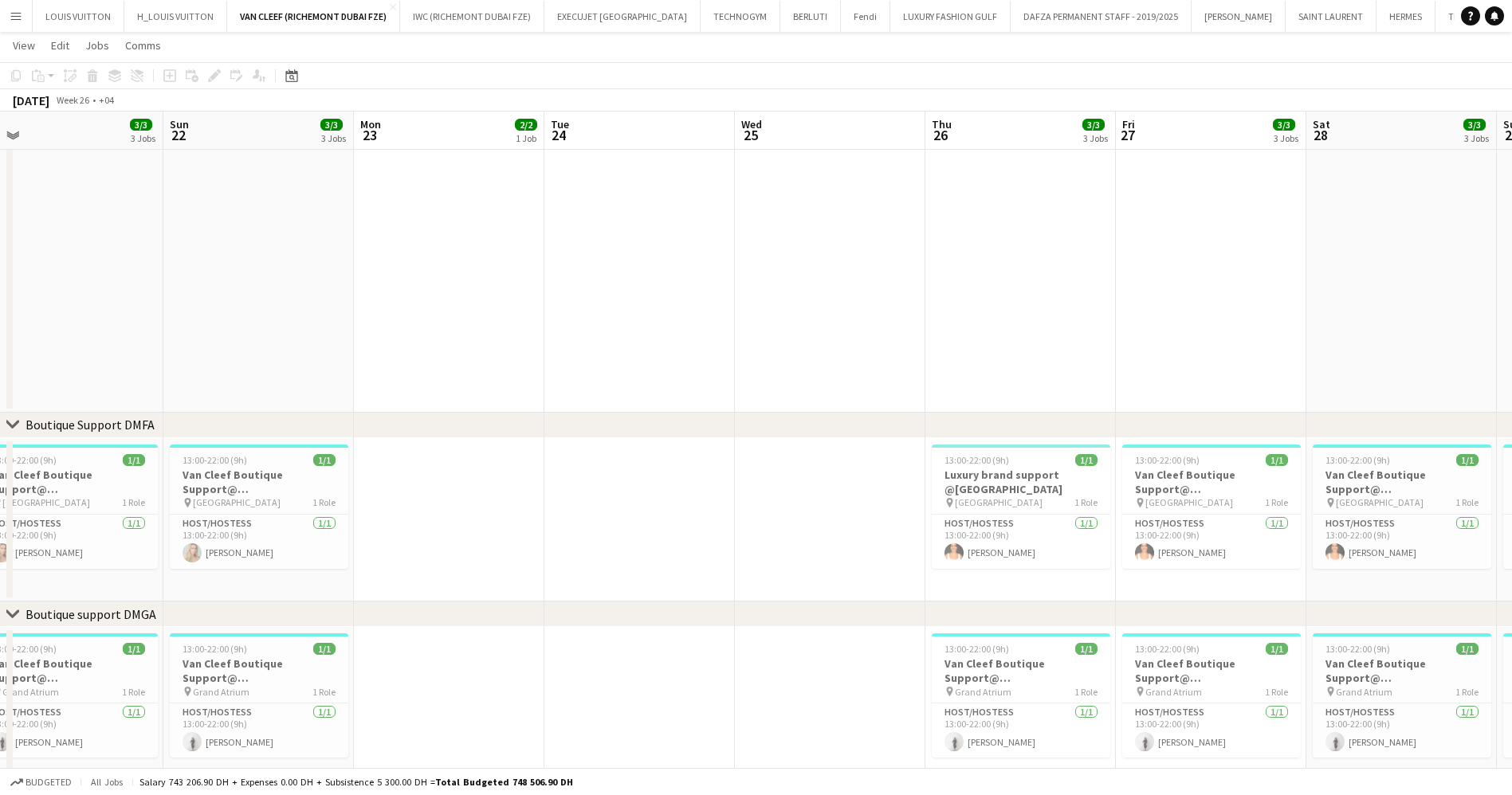
drag, startPoint x: 289, startPoint y: 507, endPoint x: 472, endPoint y: 510, distance: 183.0
click at [469, 510] on app-calendar-viewport "Thu 19 Fri 20 Sat 21 3/3 3 Jobs Sun 22 3/3 3 Jobs Mon 23 2/2 1 Job Tue 24 Wed 2…" at bounding box center [756, 468] width 1512 height 1317
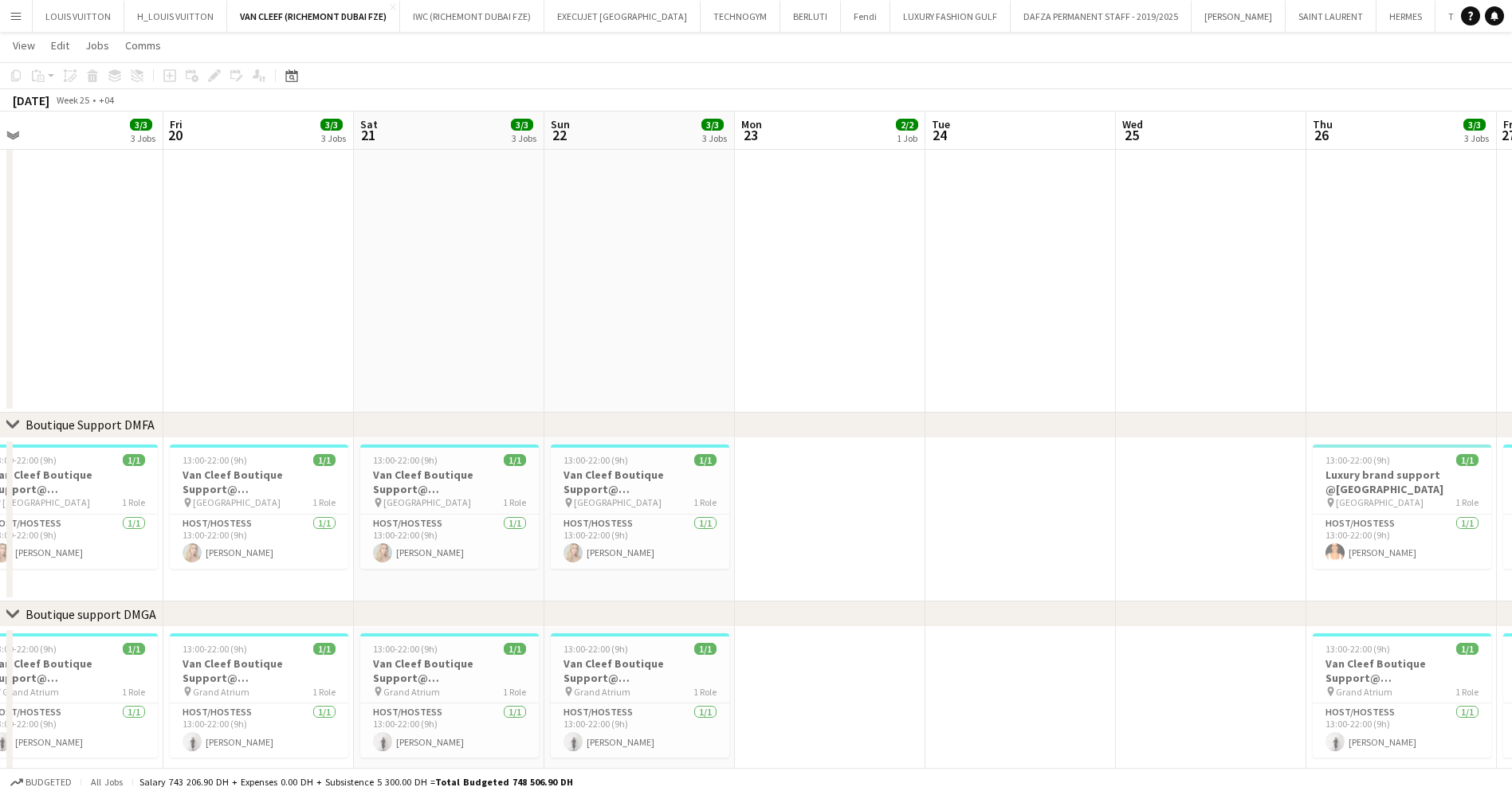
scroll to position [0, 477]
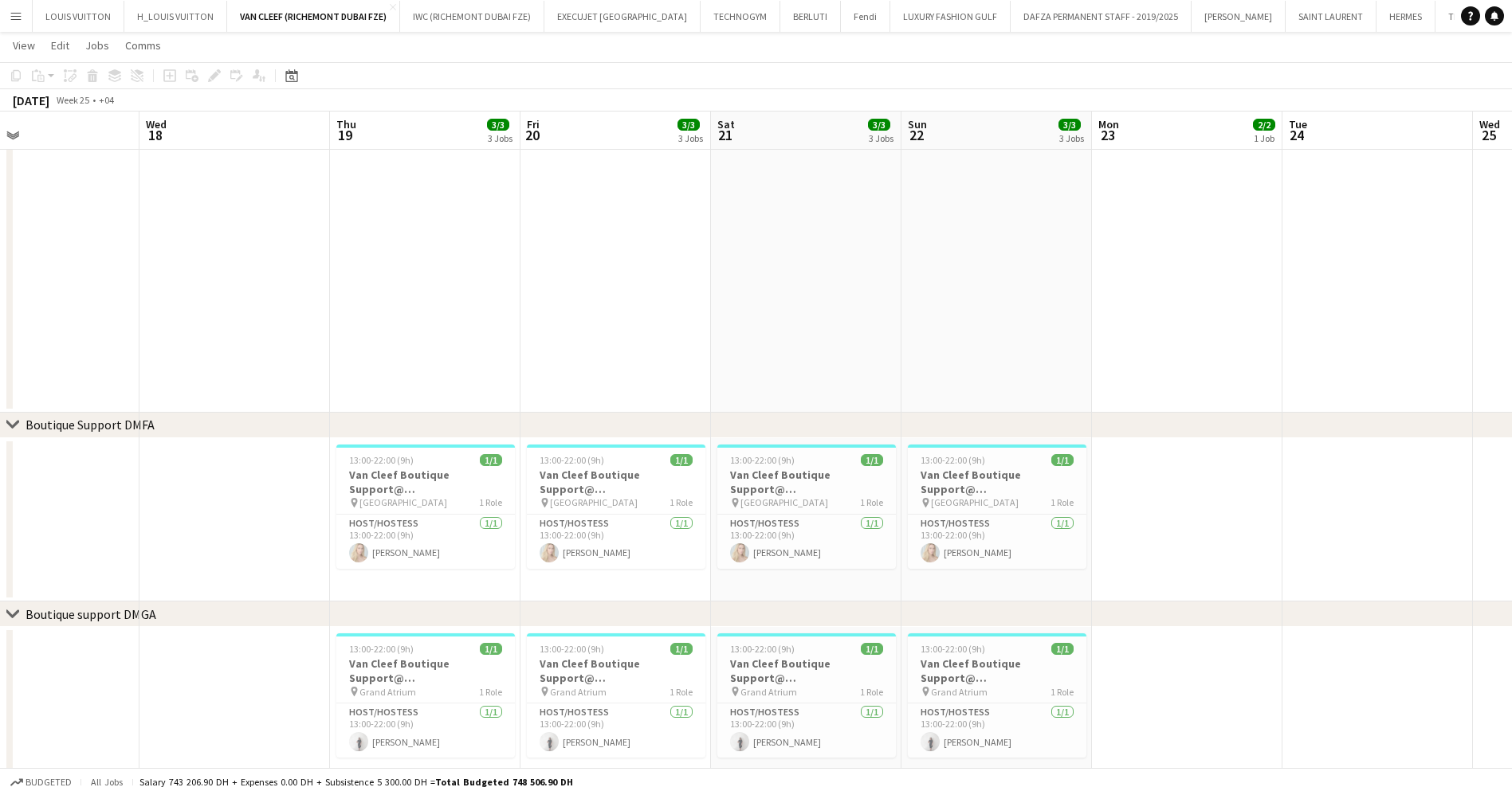
drag, startPoint x: 703, startPoint y: 501, endPoint x: 841, endPoint y: 489, distance: 138.5
click at [841, 489] on app-calendar-viewport "Sun 15 Mon 16 Tue 17 Wed 18 Thu 19 3/3 3 Jobs Fri 20 3/3 3 Jobs Sat 21 3/3 3 Jo…" at bounding box center [756, 468] width 1512 height 1317
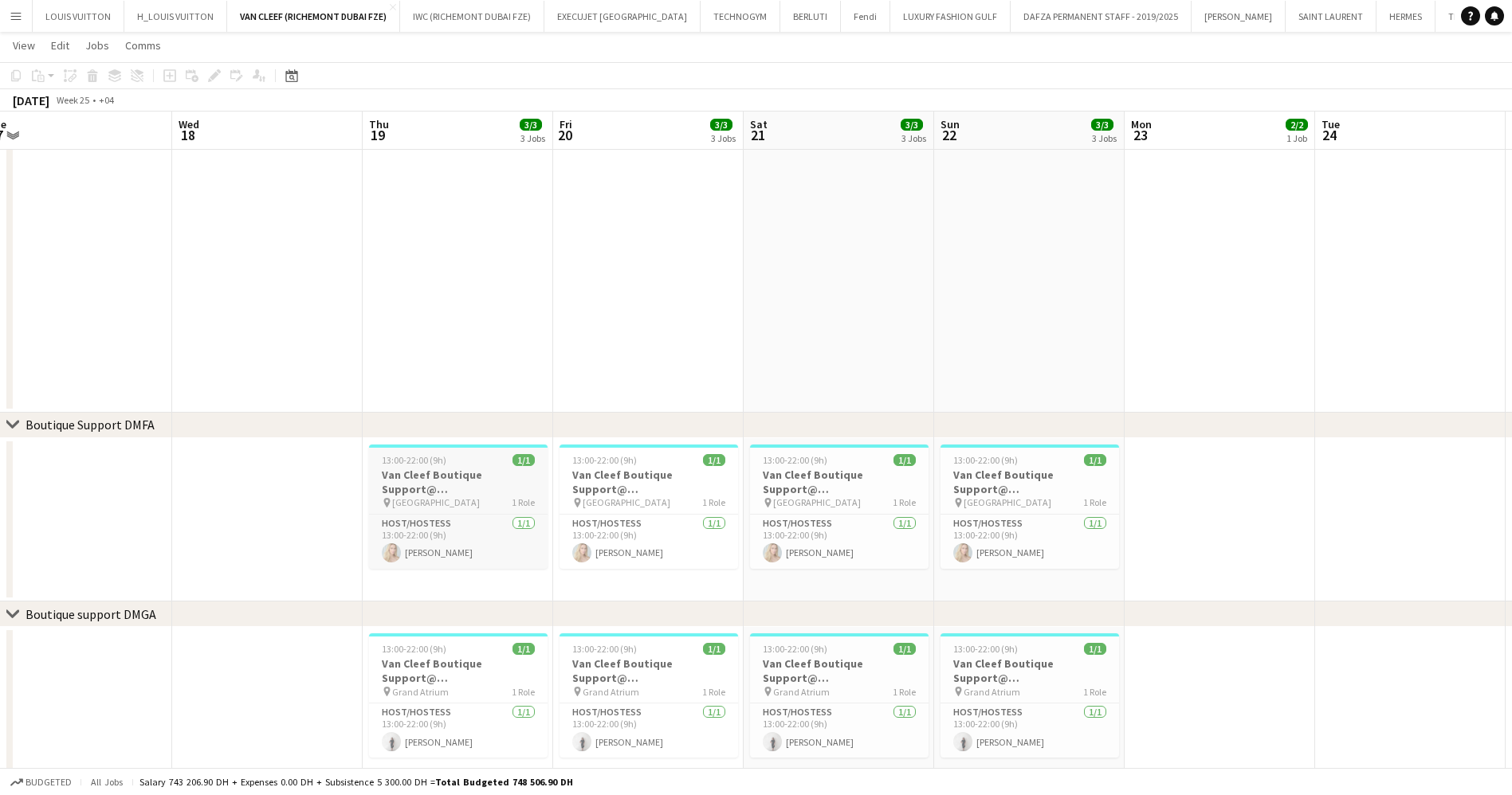
click at [413, 471] on h3 "Van Cleef Boutique Support@ [GEOGRAPHIC_DATA]" at bounding box center [458, 482] width 179 height 29
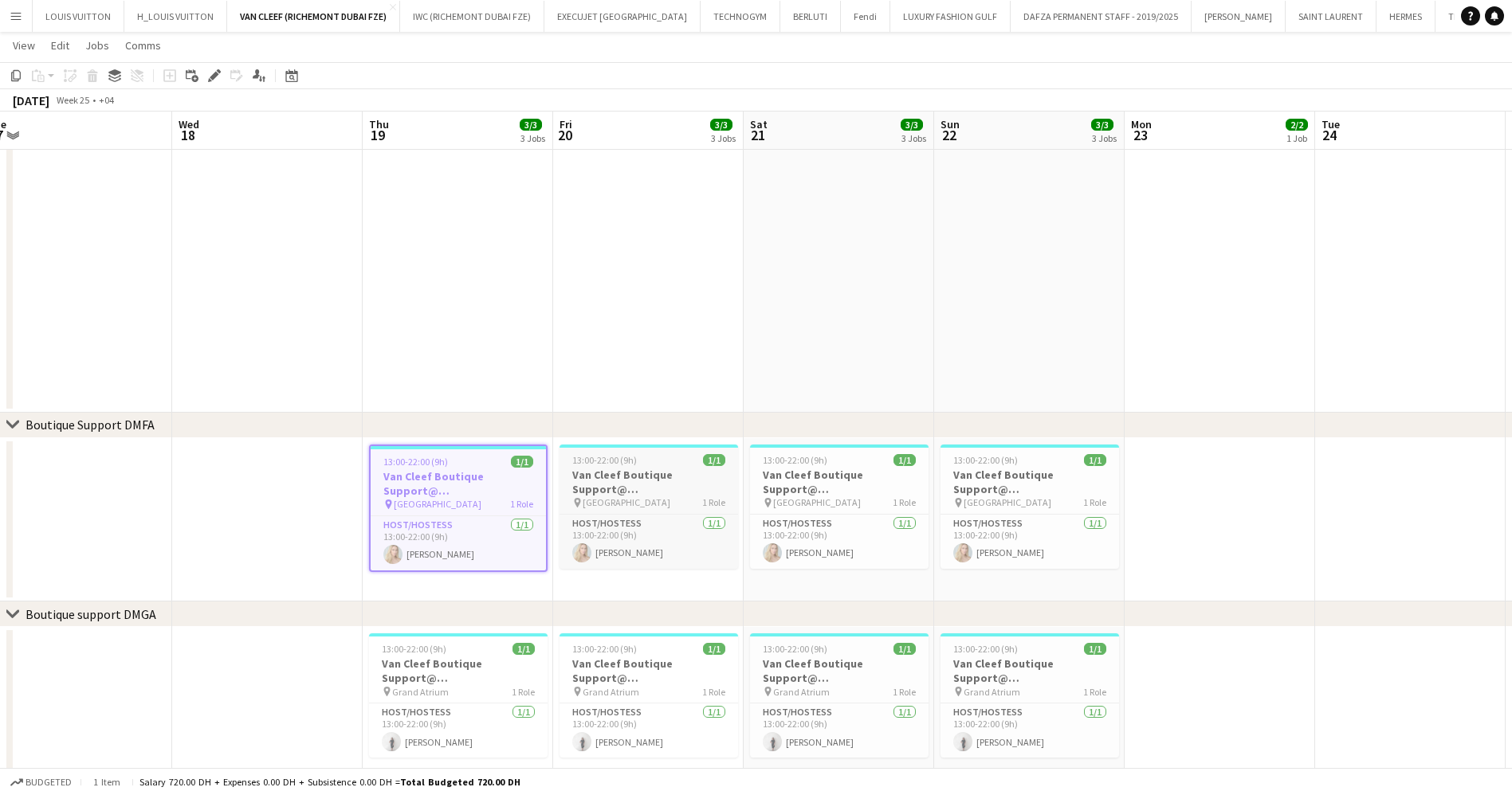
click at [624, 476] on h3 "Van Cleef Boutique Support@ [GEOGRAPHIC_DATA]" at bounding box center [649, 482] width 179 height 29
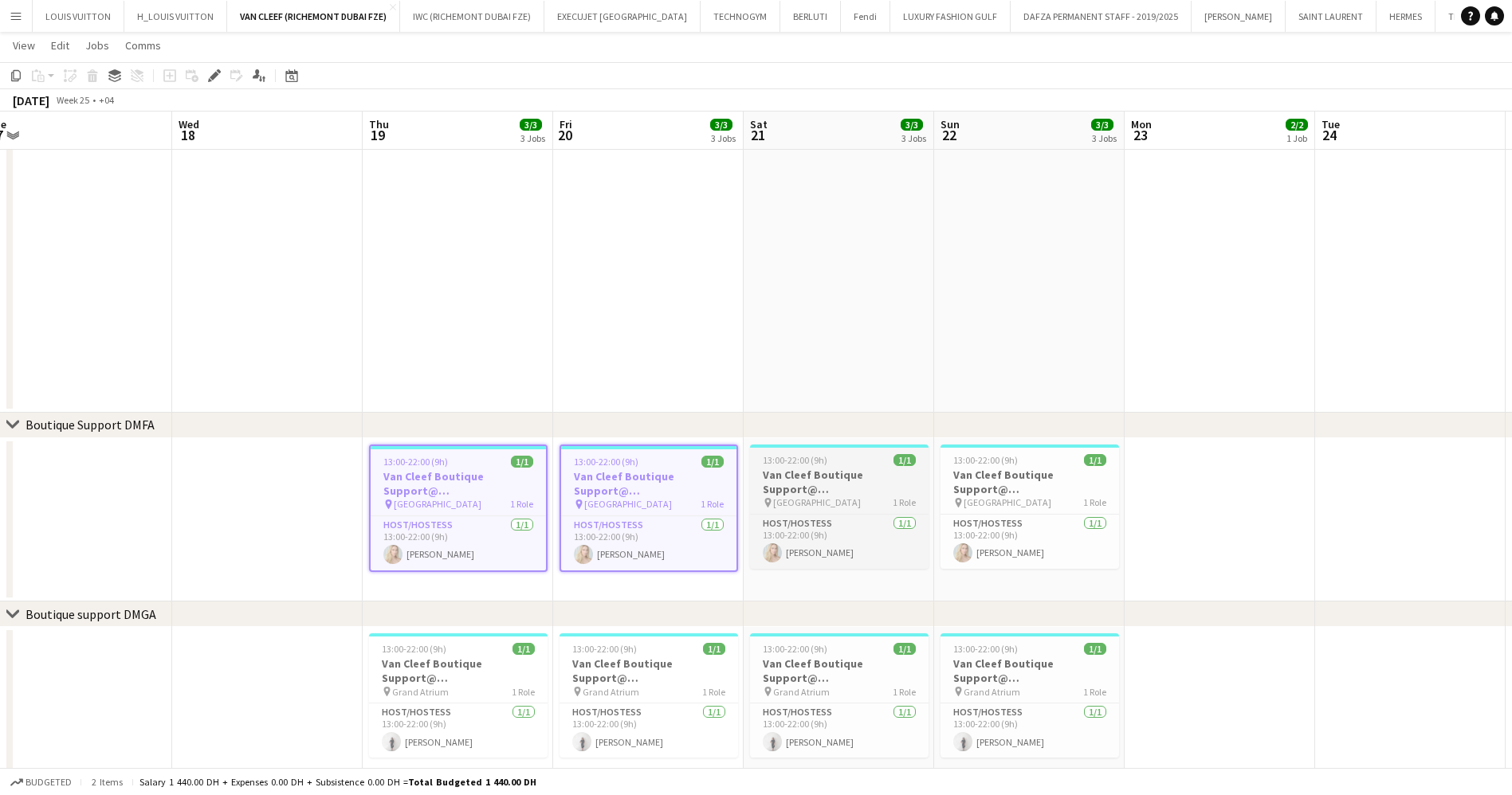
click at [826, 479] on h3 "Van Cleef Boutique Support@ [GEOGRAPHIC_DATA]" at bounding box center [839, 482] width 179 height 29
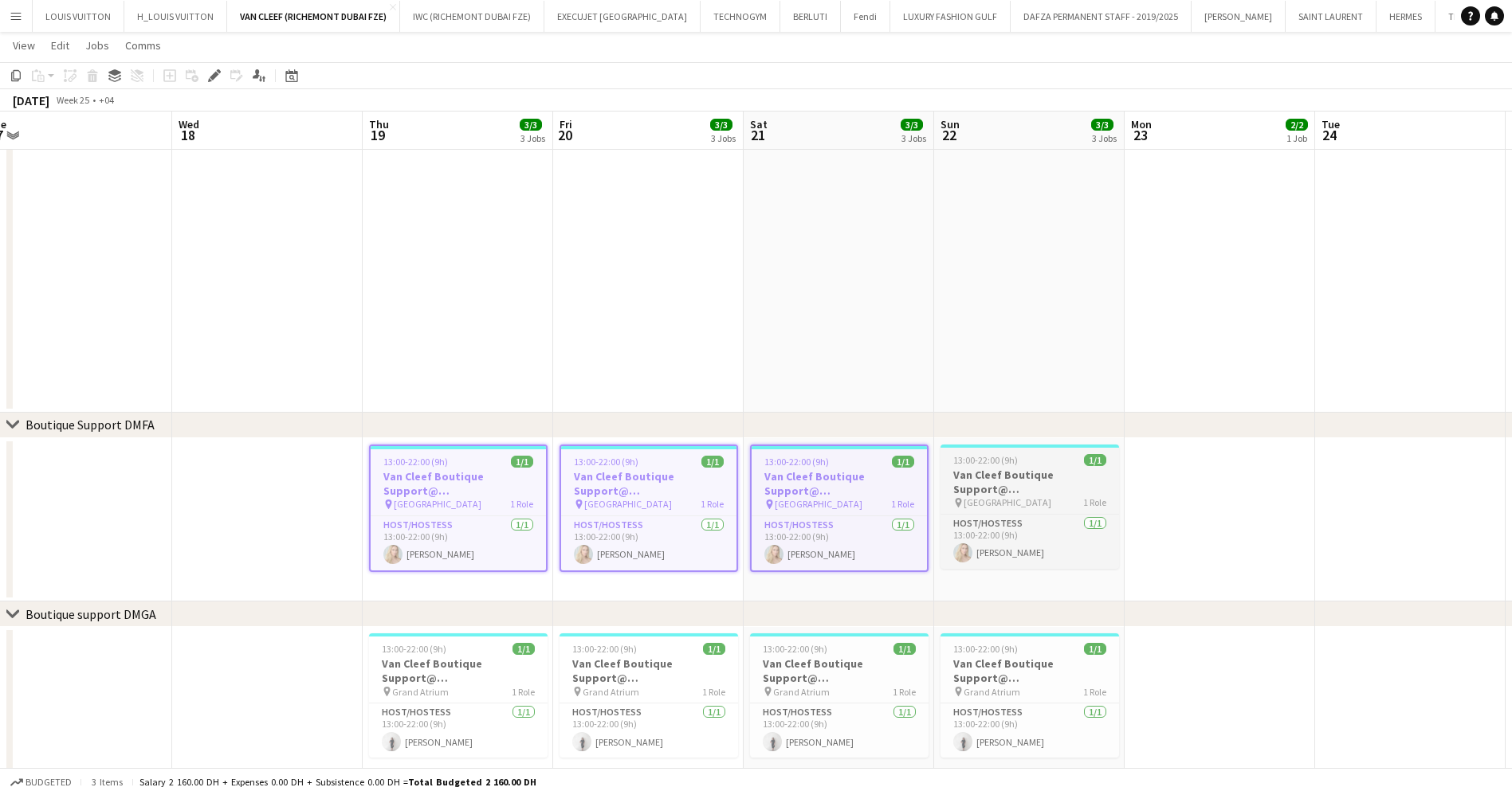
click at [1049, 487] on h3 "Van Cleef Boutique Support@ [GEOGRAPHIC_DATA]" at bounding box center [1030, 482] width 179 height 29
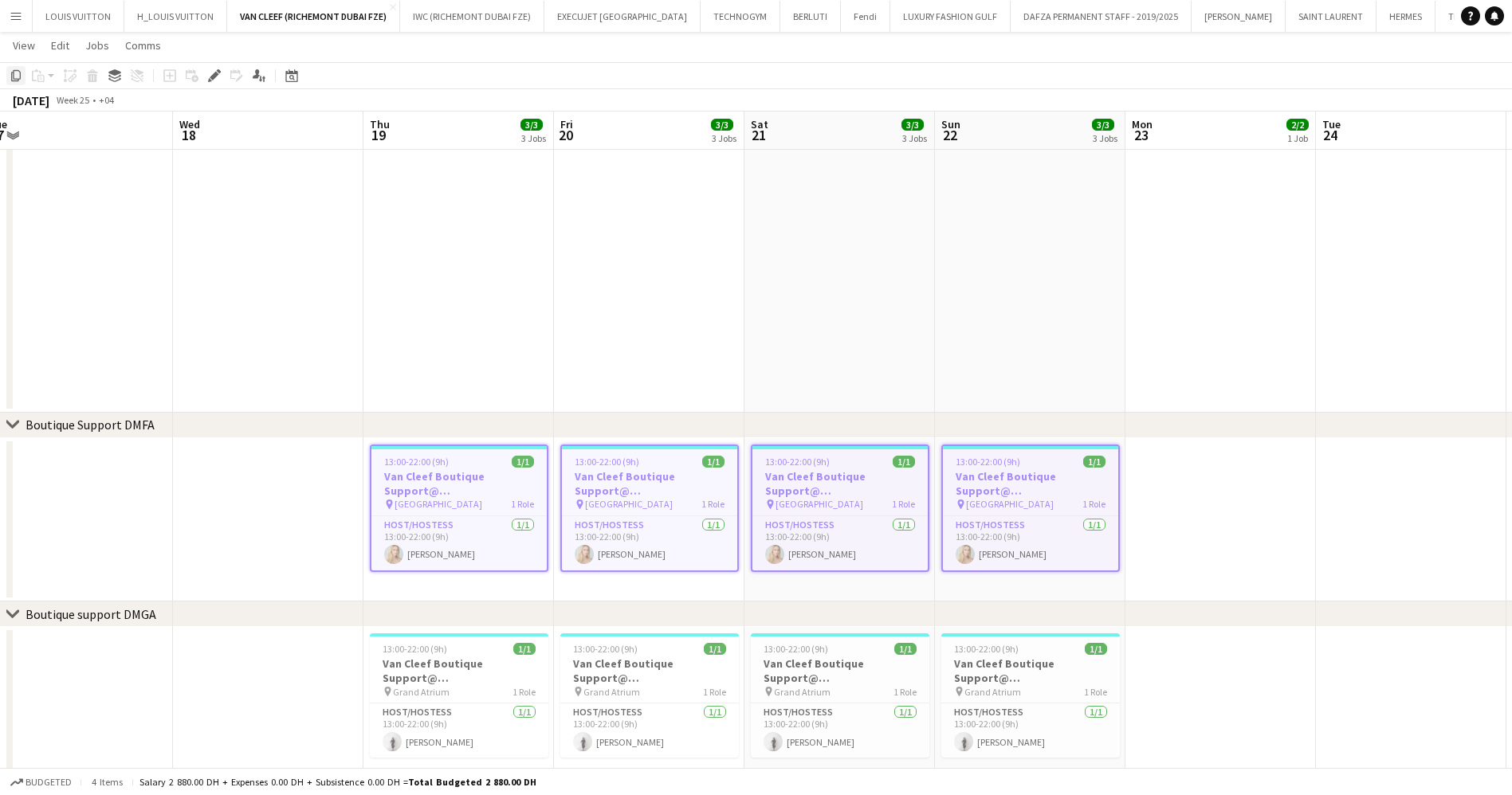
click at [10, 78] on icon "Copy" at bounding box center [16, 76] width 12 height 12
drag, startPoint x: 1145, startPoint y: 453, endPoint x: 254, endPoint y: 503, distance: 892.4
click at [295, 503] on app-calendar-viewport "Sun 15 3/3 3 Jobs Mon 16 Tue 17 Wed 18 Thu 19 3/3 3 Jobs Fri 20 3/3 3 Jobs Sat …" at bounding box center [756, 468] width 1512 height 1317
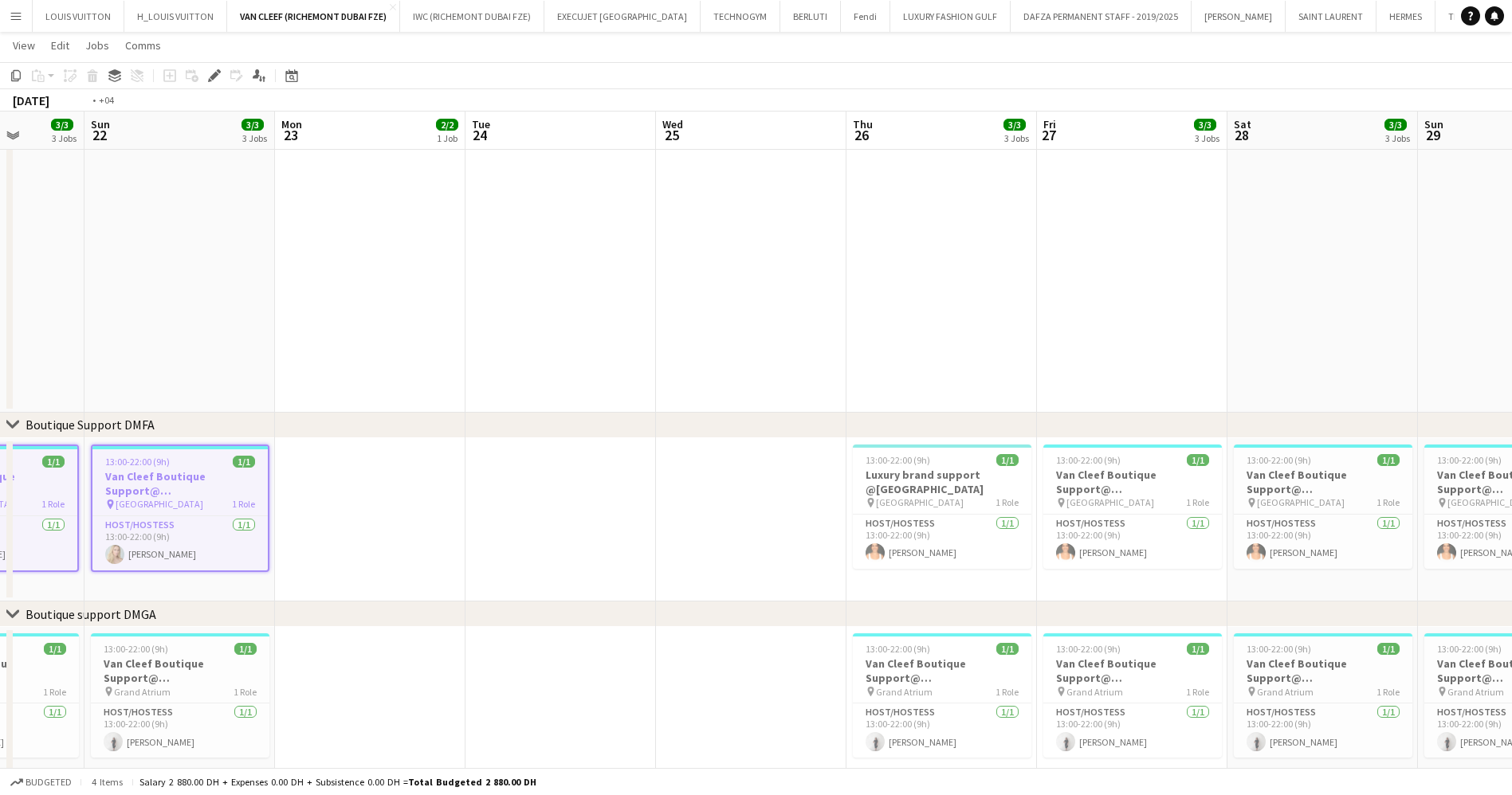
drag, startPoint x: 822, startPoint y: 488, endPoint x: 145, endPoint y: 497, distance: 677.1
click at [194, 500] on app-calendar-viewport "Thu 19 3/3 3 Jobs Fri 20 3/3 3 Jobs Sat 21 3/3 3 Jobs Sun 22 3/3 3 Jobs Mon 23 …" at bounding box center [756, 468] width 1512 height 1317
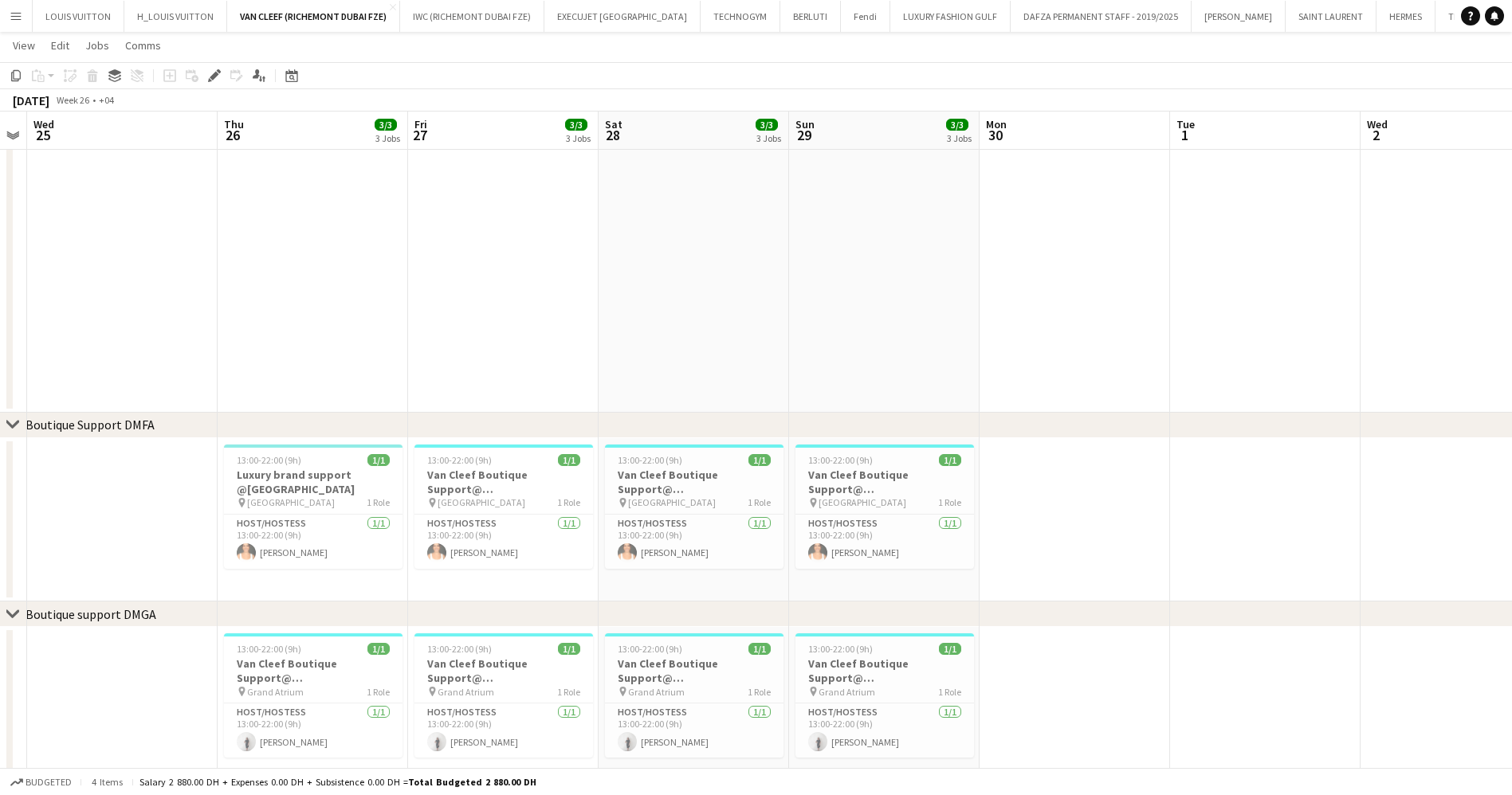
click at [386, 472] on app-calendar-viewport "Sun 22 3/3 3 Jobs Mon 23 2/2 1 Job Tue 24 Wed 25 Thu 26 3/3 3 Jobs Fri 27 3/3 3…" at bounding box center [756, 468] width 1512 height 1317
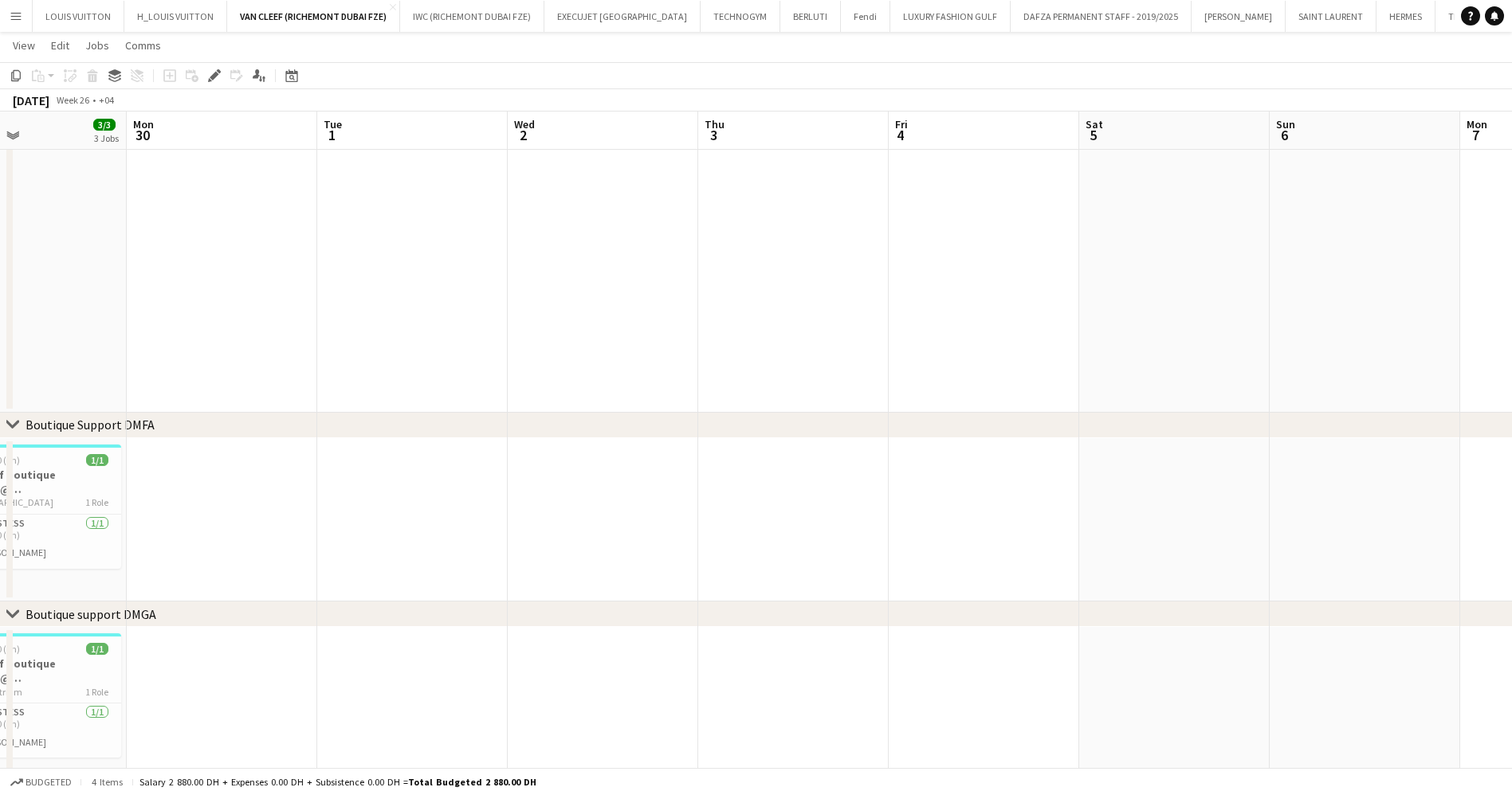
drag, startPoint x: 903, startPoint y: 462, endPoint x: 713, endPoint y: 466, distance: 190.0
click at [718, 466] on app-calendar-viewport "Thu 26 3/3 3 Jobs Fri 27 3/3 3 Jobs Sat 28 3/3 3 Jobs Sun 29 3/3 3 Jobs Mon 30 …" at bounding box center [756, 468] width 1512 height 1317
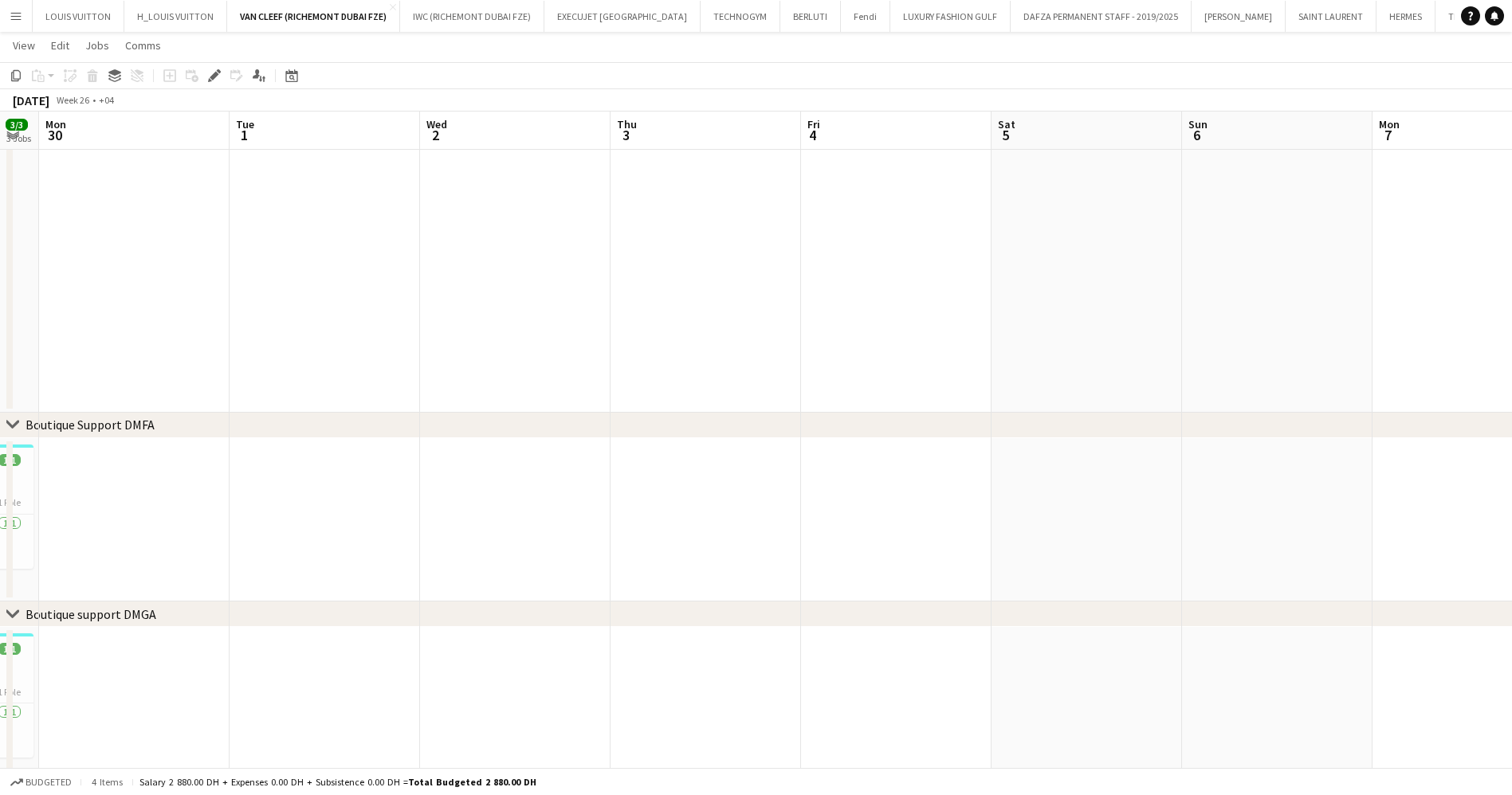
click at [735, 464] on app-date-cell at bounding box center [705, 520] width 190 height 164
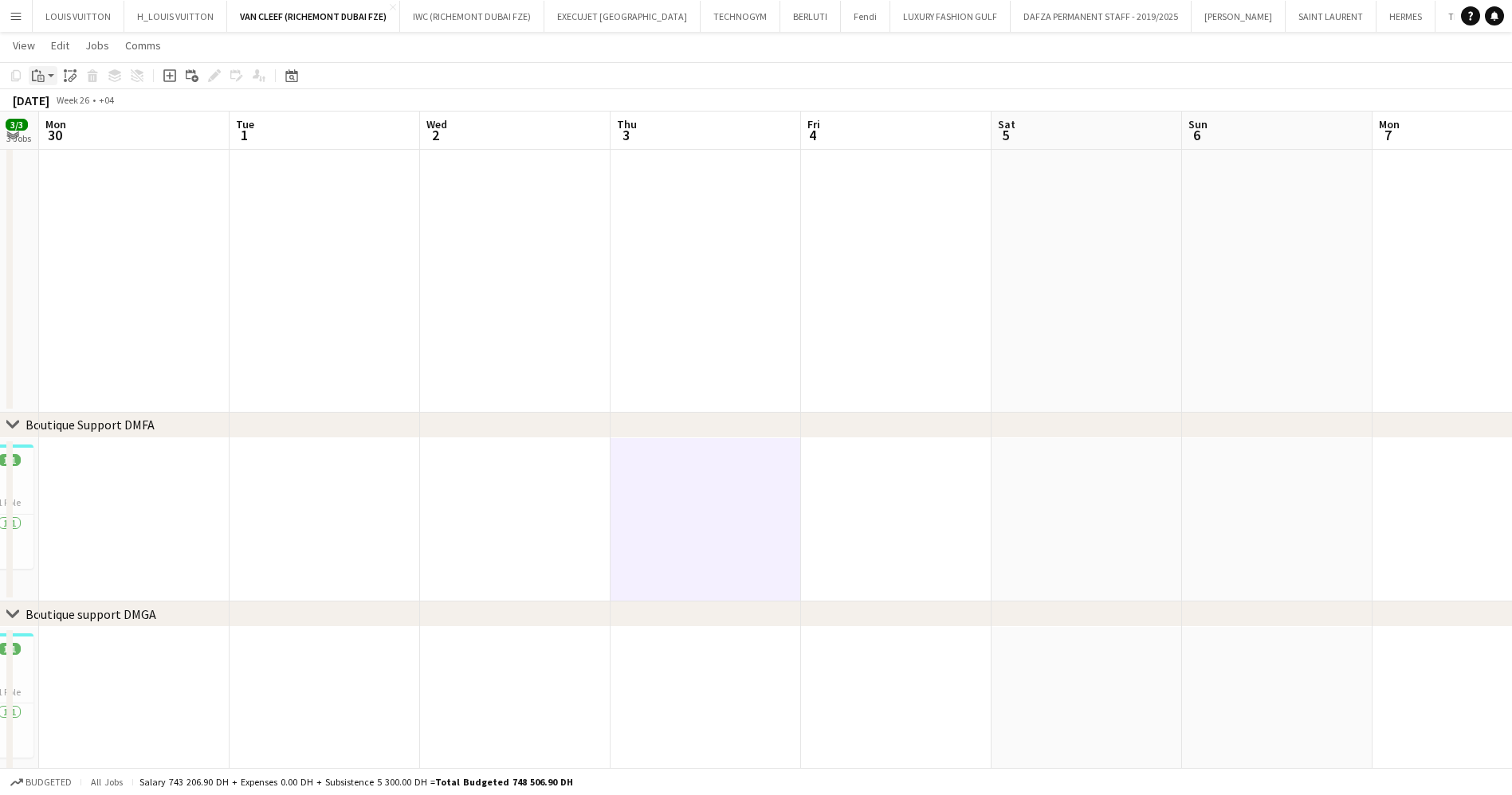
click at [35, 81] on icon "Paste" at bounding box center [38, 76] width 12 height 12
click at [65, 103] on link "Paste Ctrl+V" at bounding box center [117, 106] width 150 height 14
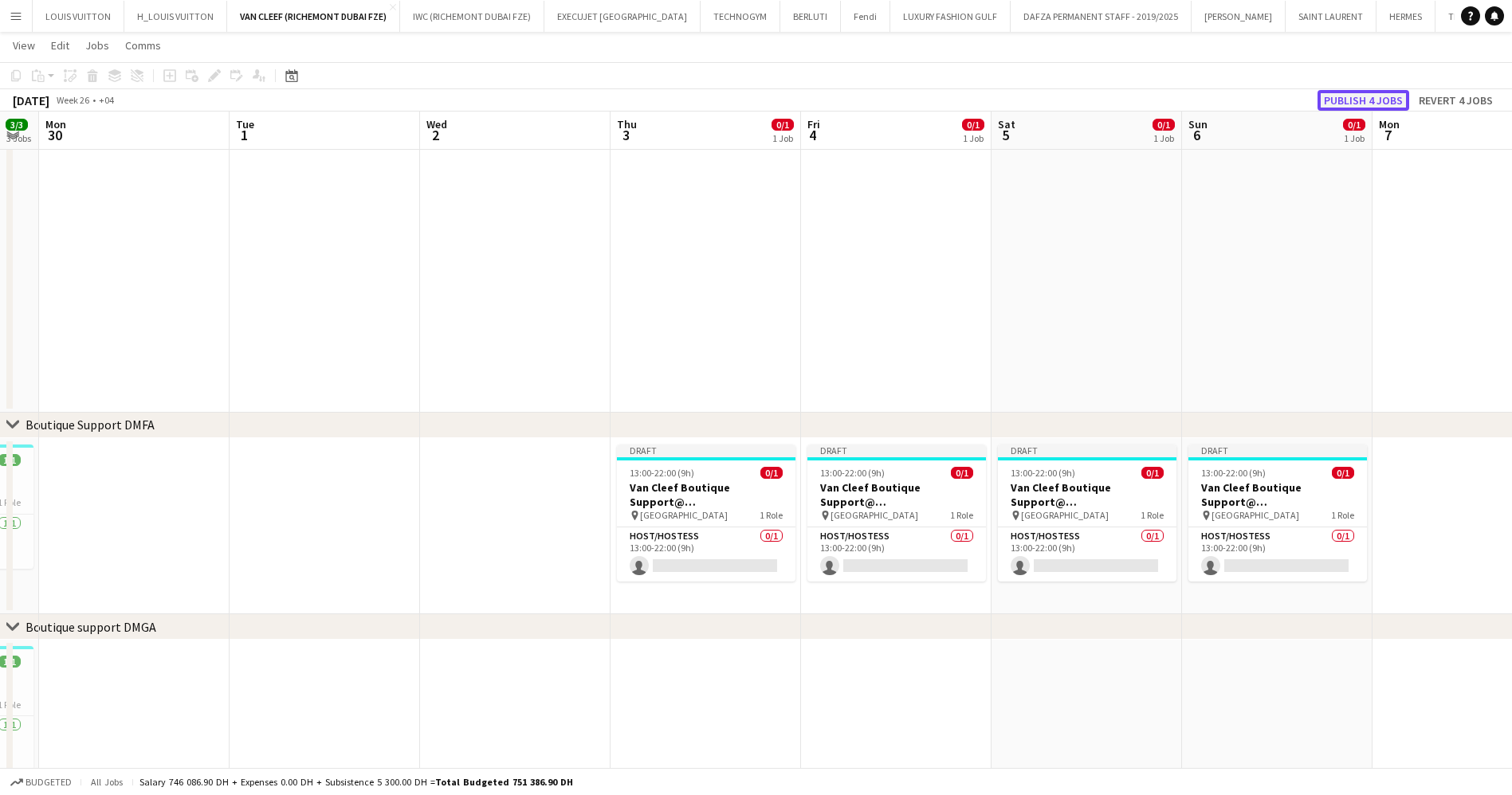
click at [1347, 95] on button "Publish 4 jobs" at bounding box center [1363, 100] width 92 height 21
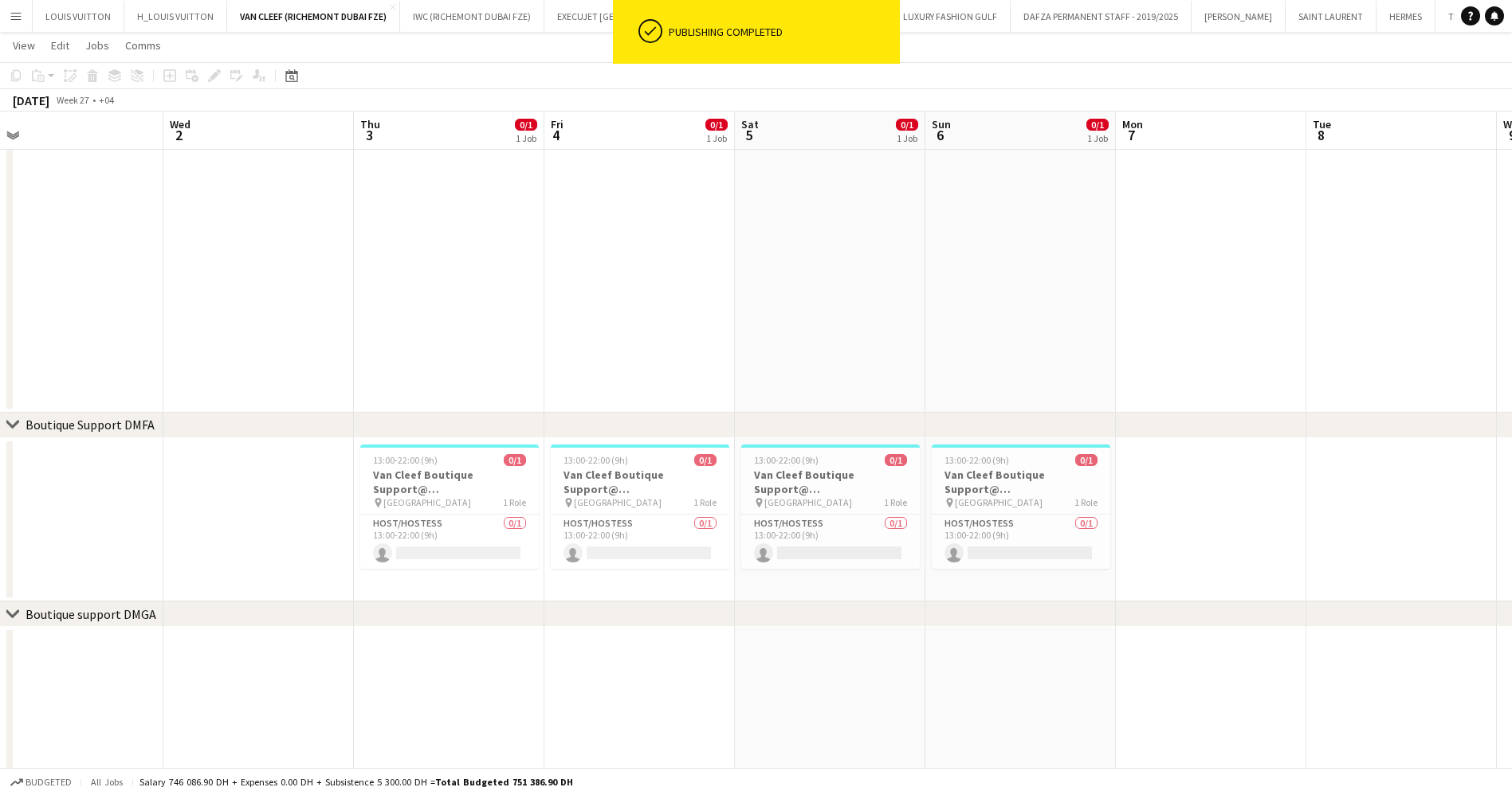
drag, startPoint x: 591, startPoint y: 481, endPoint x: 468, endPoint y: 501, distance: 124.6
click at [468, 501] on app-calendar-viewport "Sat 28 3/3 3 Jobs Sun 29 3/3 3 Jobs Mon 30 Tue 1 Wed 2 Thu 3 0/1 1 Job Fri 4 0/…" at bounding box center [756, 468] width 1512 height 1317
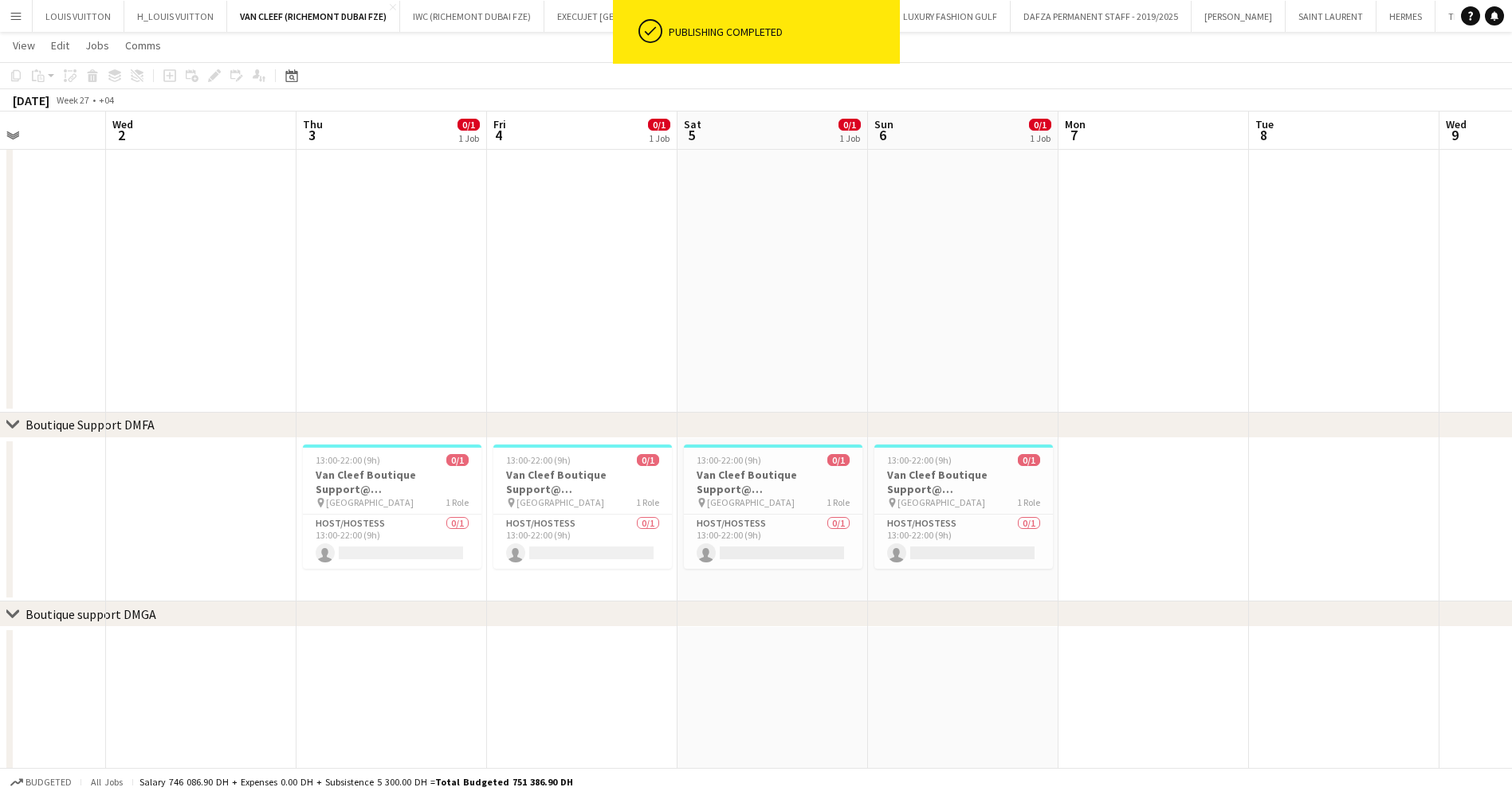
drag, startPoint x: 767, startPoint y: 512, endPoint x: 707, endPoint y: 512, distance: 60.0
click at [719, 512] on app-calendar-viewport "Sun 29 3/3 3 Jobs Mon 30 Tue 1 Wed 2 Thu 3 0/1 1 Job Fri 4 0/1 1 Job Sat 5 0/1 …" at bounding box center [756, 468] width 1512 height 1317
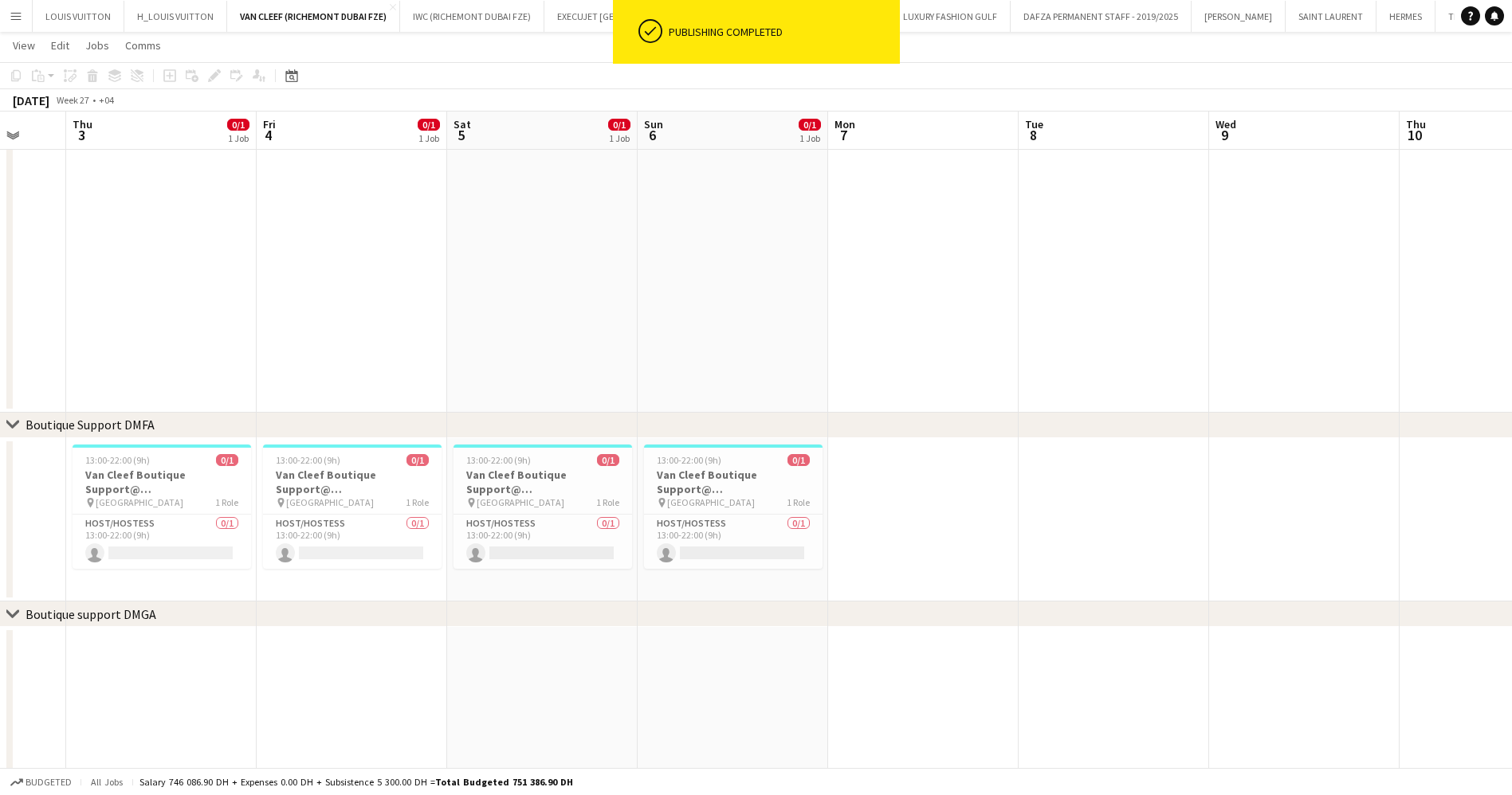
drag, startPoint x: 953, startPoint y: 507, endPoint x: 702, endPoint y: 504, distance: 251.0
click at [752, 504] on app-calendar-viewport "Mon 30 Tue 1 Wed 2 Thu 3 0/1 1 Job Fri 4 0/1 1 Job Sat 5 0/1 1 Job Sun 6 0/1 1 …" at bounding box center [756, 468] width 1512 height 1317
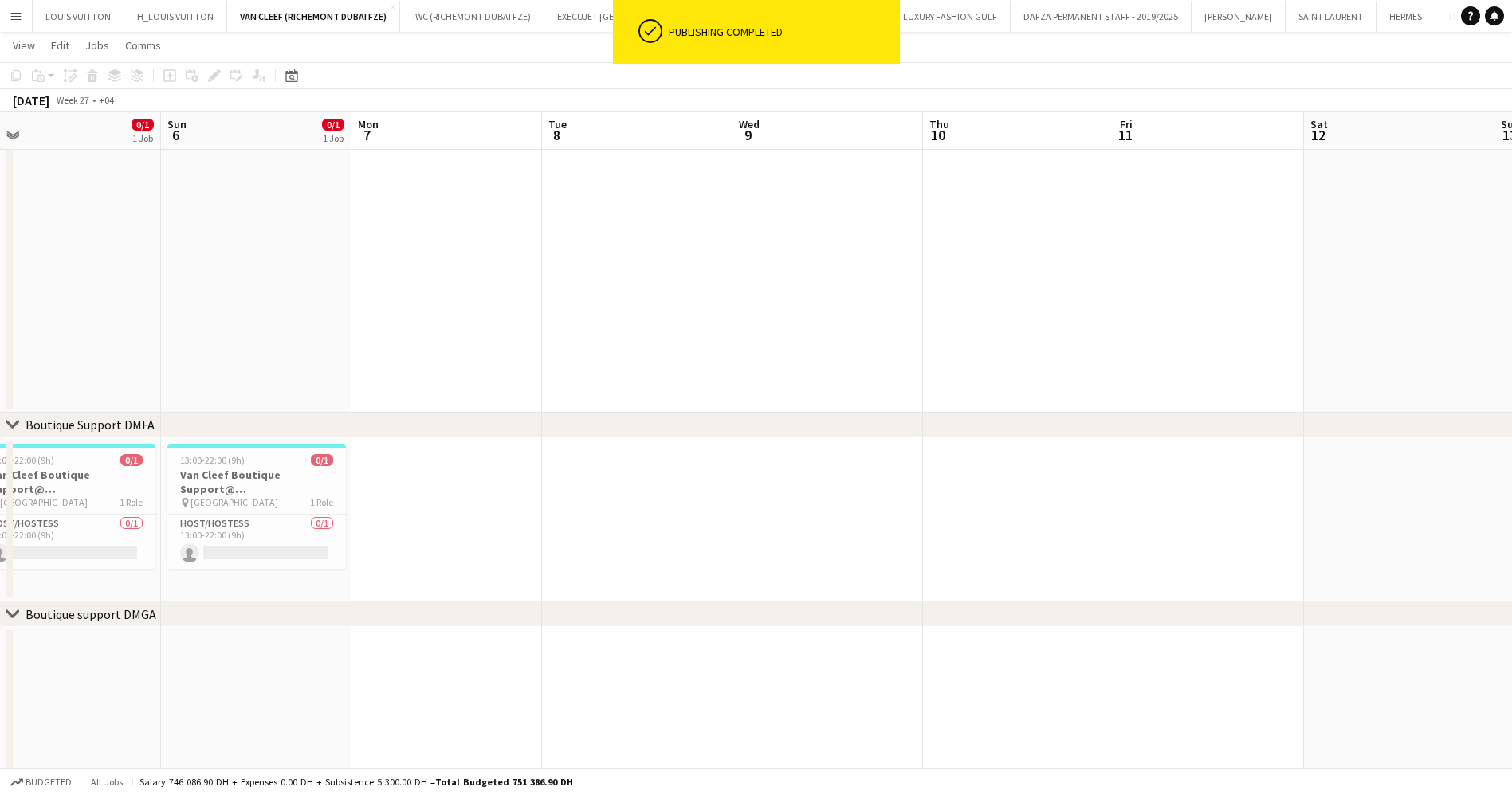
drag, startPoint x: 906, startPoint y: 491, endPoint x: 756, endPoint y: 493, distance: 150.0
click at [776, 491] on app-calendar-viewport "Wed 2 Thu 3 0/1 1 Job Fri 4 0/1 1 Job Sat 5 0/1 1 Job Sun 6 0/1 1 Job Mon 7 Tue…" at bounding box center [756, 468] width 1512 height 1317
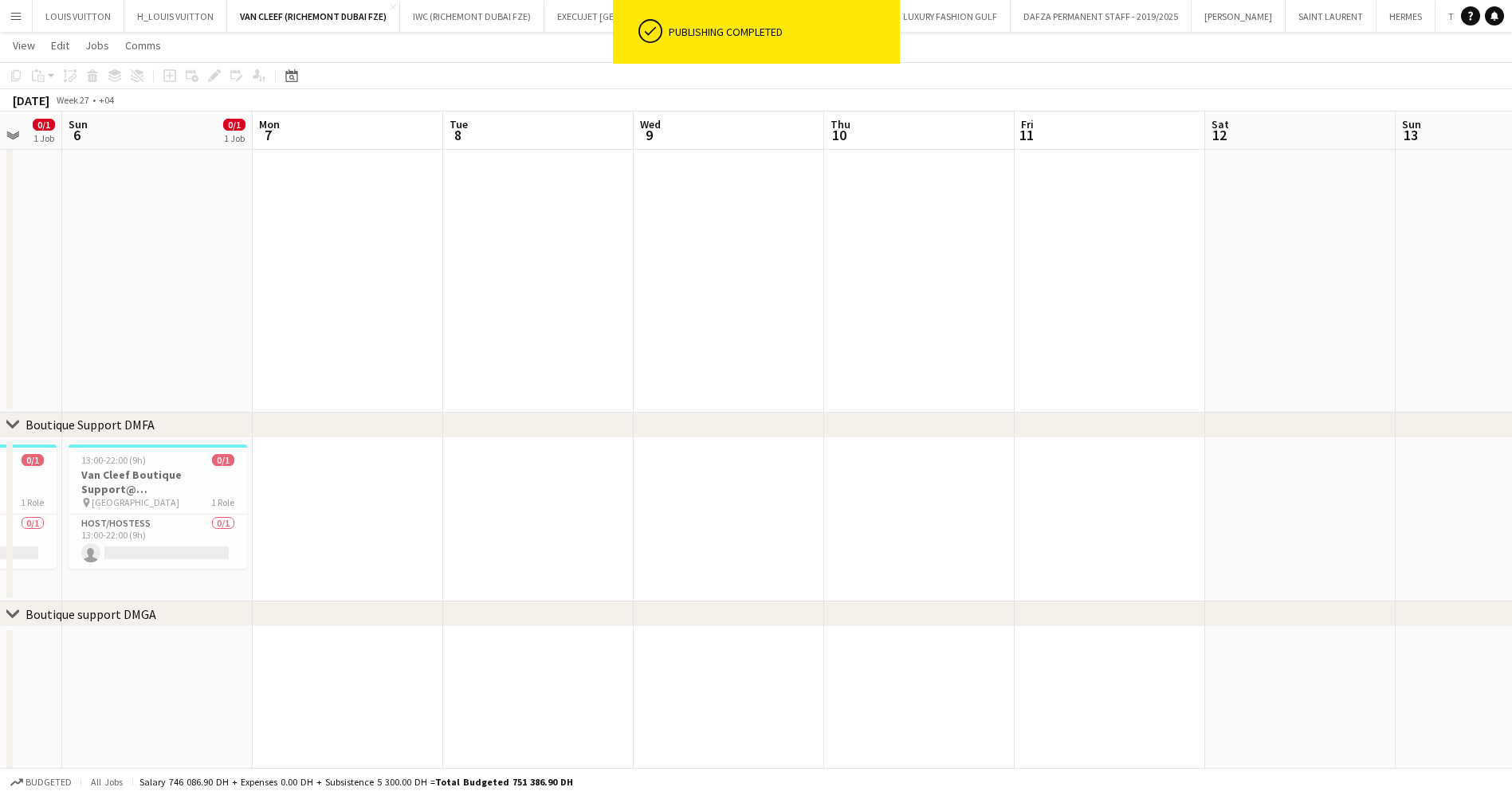
click at [919, 479] on app-date-cell at bounding box center [918, 520] width 190 height 164
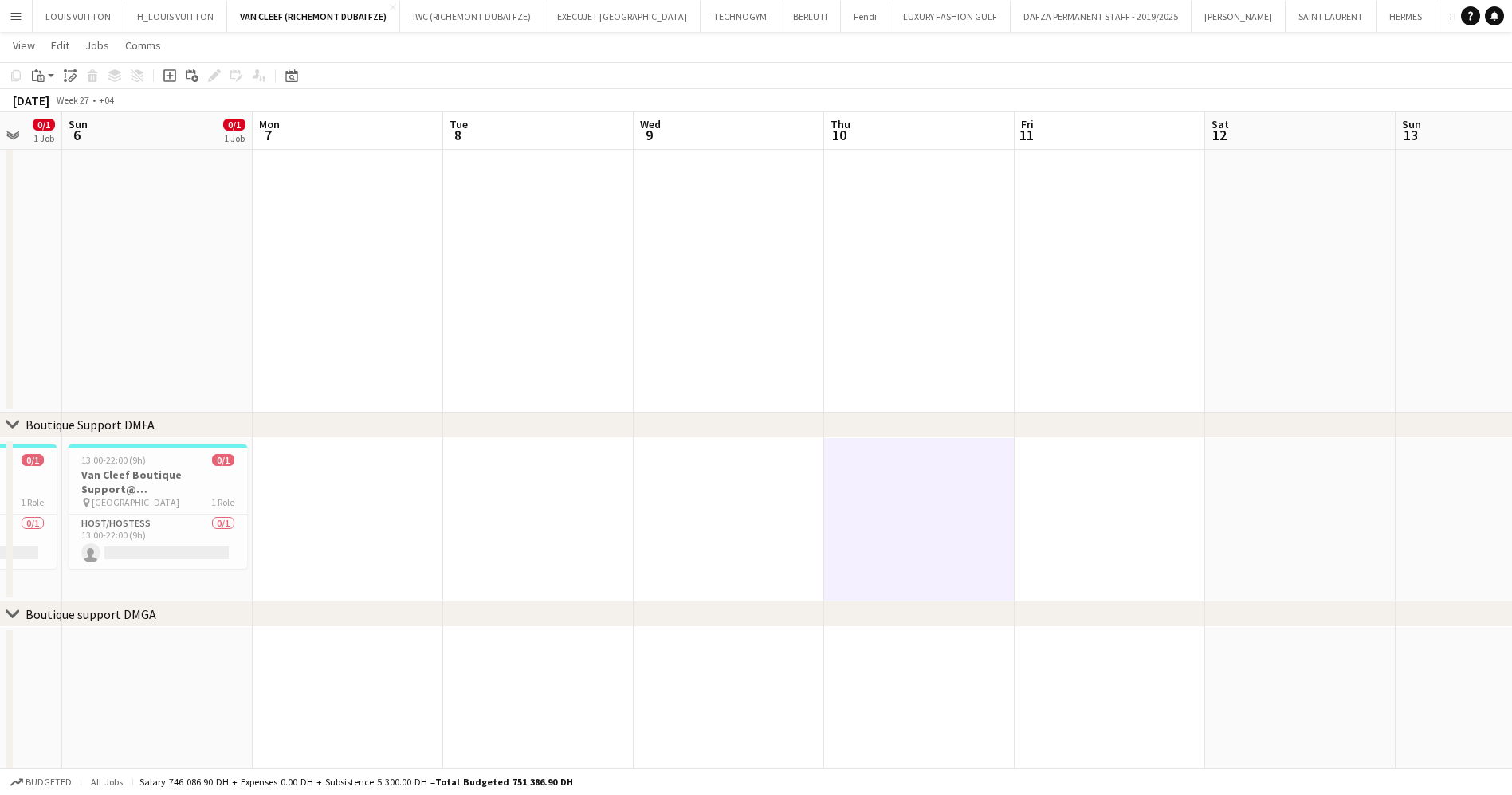
click at [1118, 476] on app-date-cell at bounding box center [1109, 520] width 190 height 164
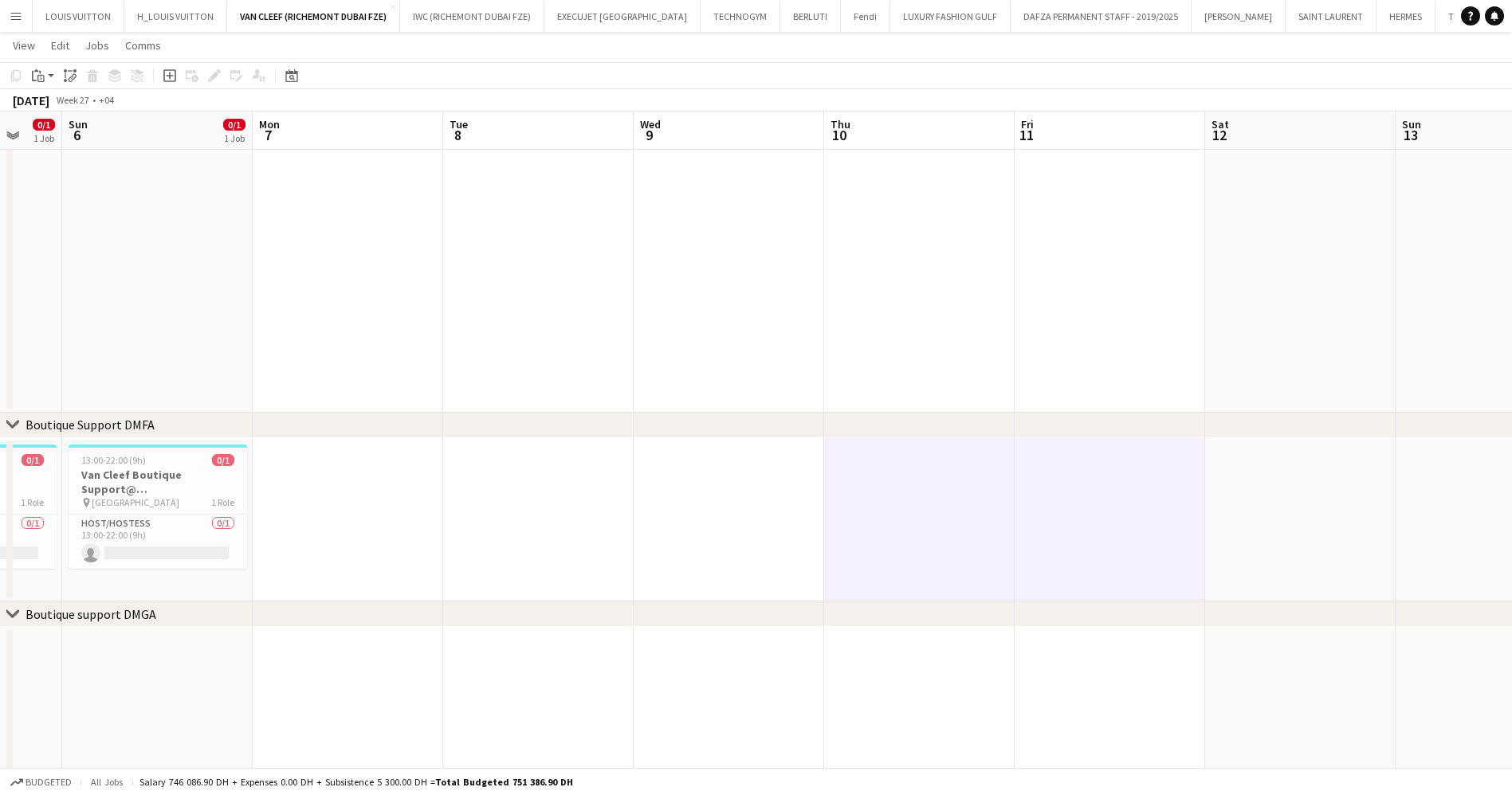
click at [951, 462] on app-date-cell at bounding box center [918, 520] width 190 height 164
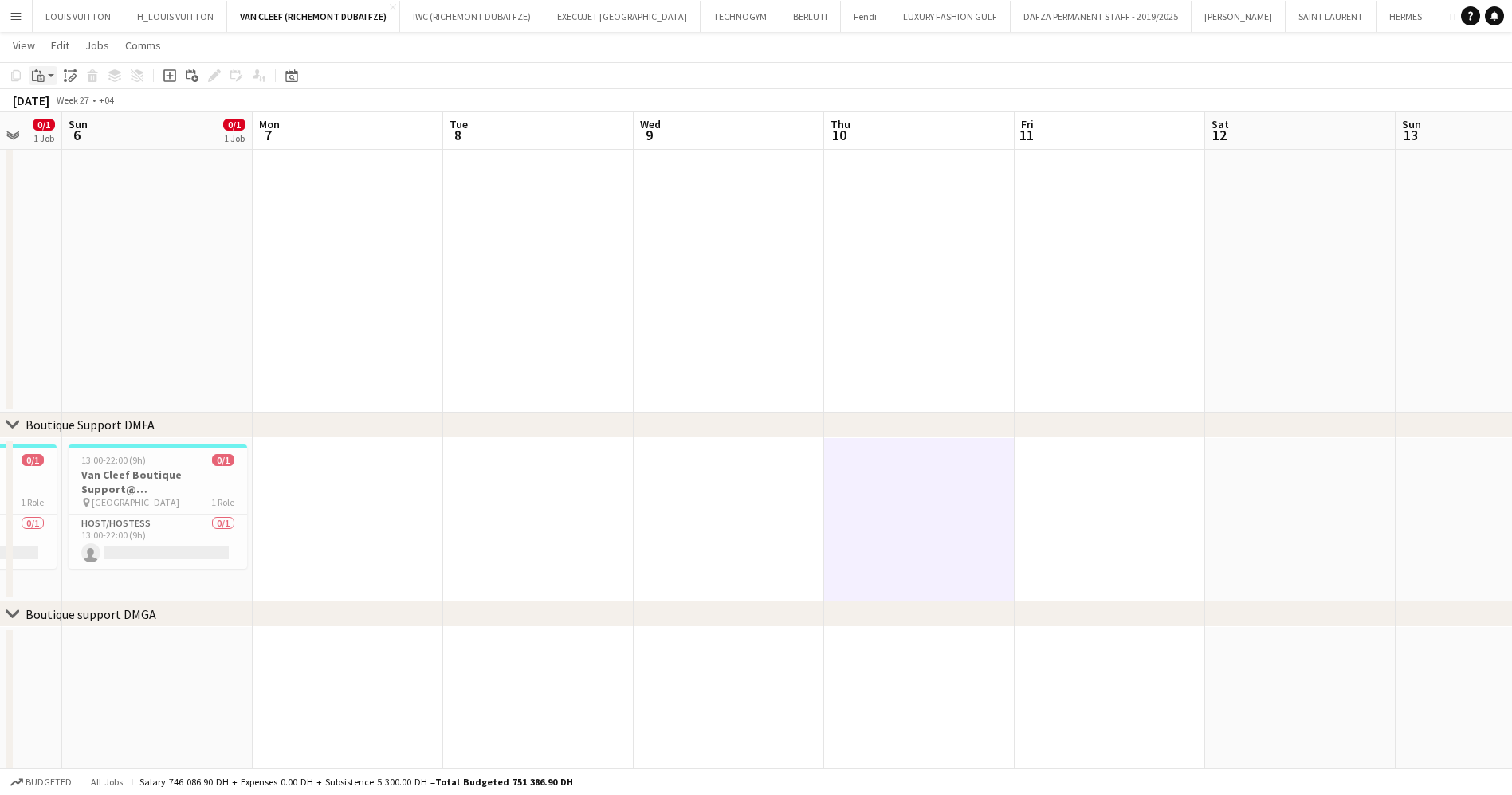
click at [38, 80] on icon at bounding box center [41, 79] width 7 height 7
click at [59, 105] on link "Paste Ctrl+V" at bounding box center [117, 106] width 150 height 14
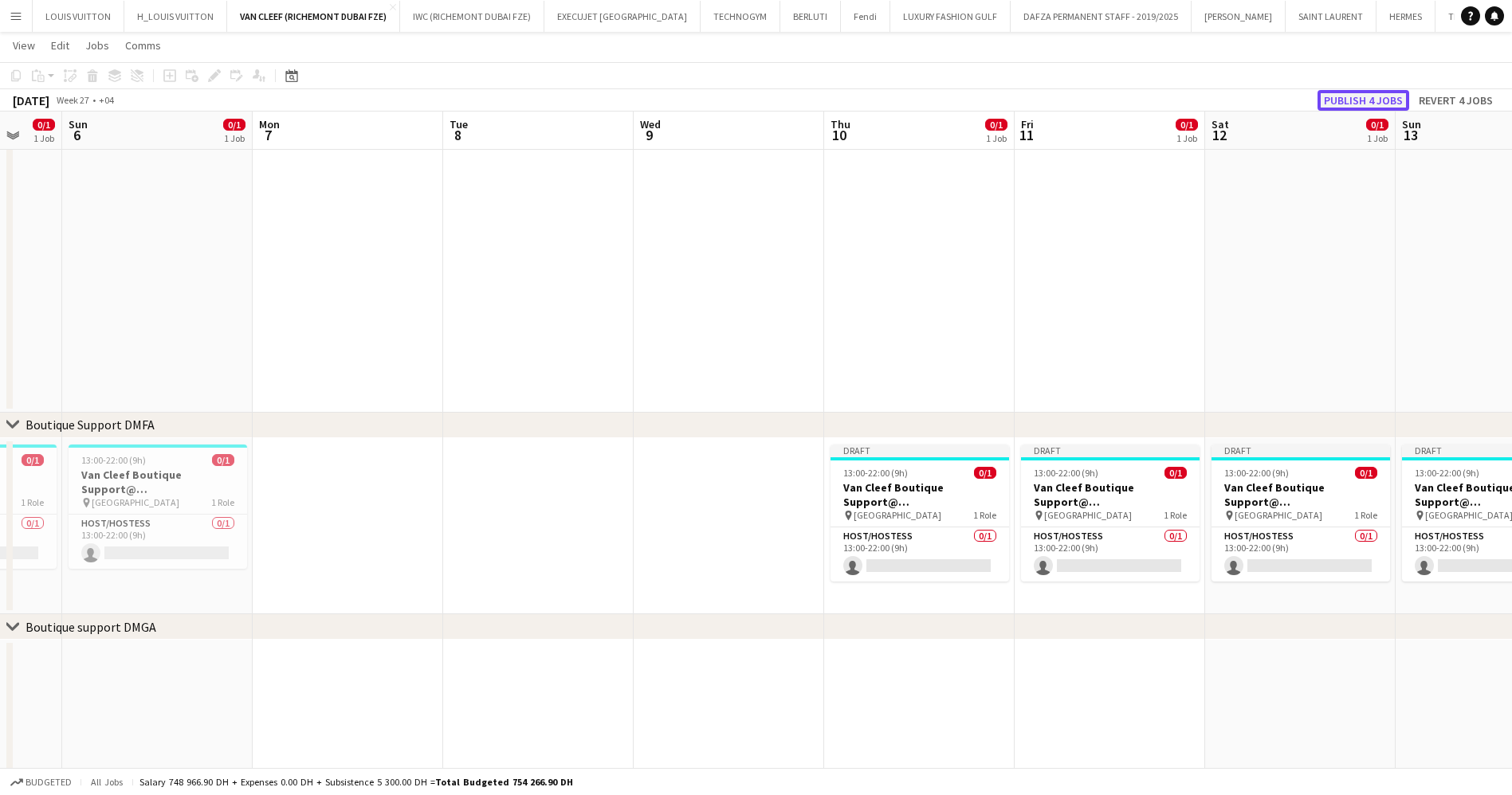
click at [1365, 101] on button "Publish 4 jobs" at bounding box center [1363, 100] width 92 height 21
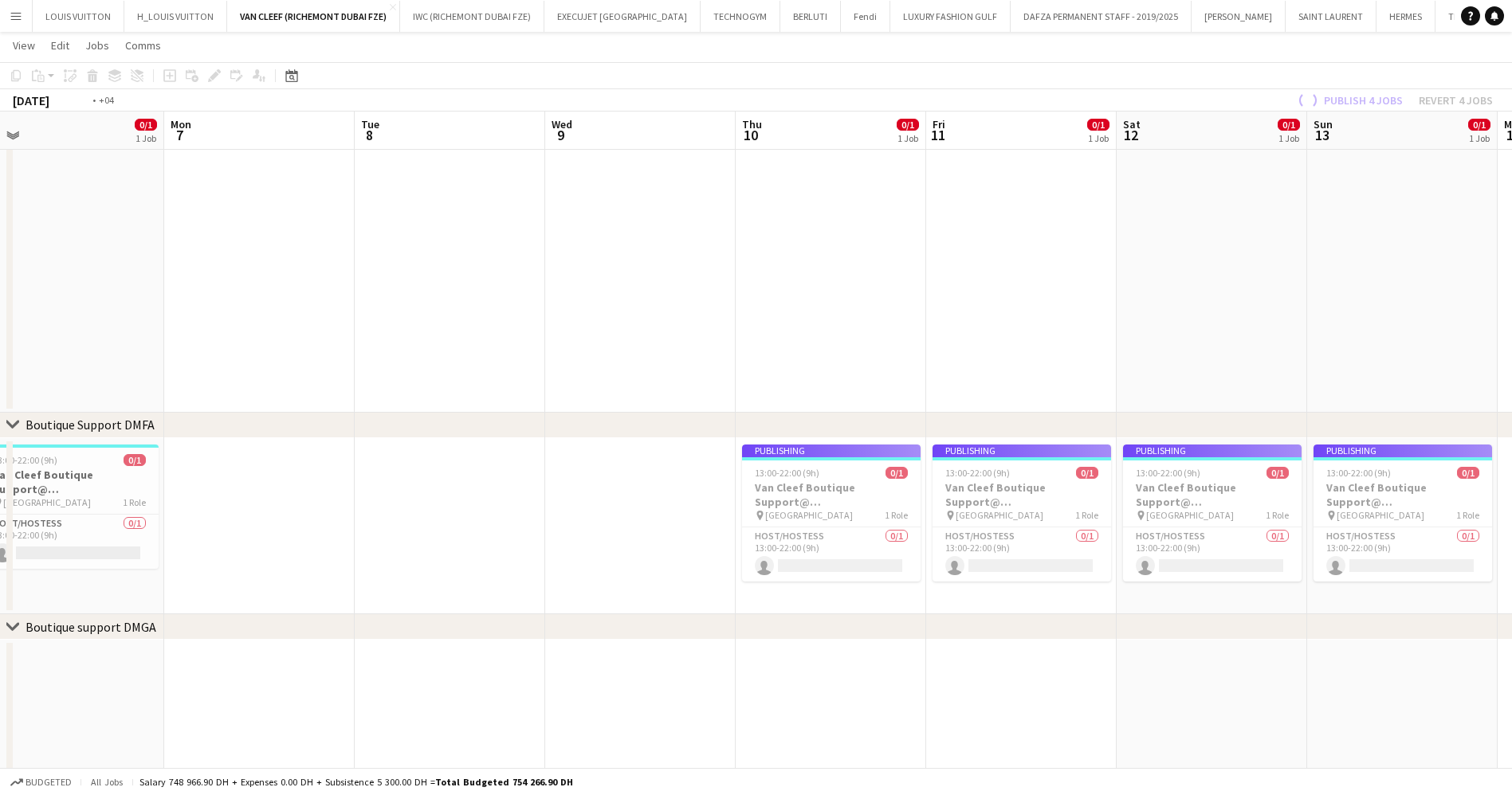
drag, startPoint x: 1210, startPoint y: 348, endPoint x: 670, endPoint y: 335, distance: 540.2
click at [673, 335] on app-calendar-viewport "Thu 3 0/1 1 Job Fri 4 0/1 1 Job Sat 5 0/1 1 Job Sun 6 0/1 1 Job Mon 7 Tue 8 Wed…" at bounding box center [756, 475] width 1512 height 1329
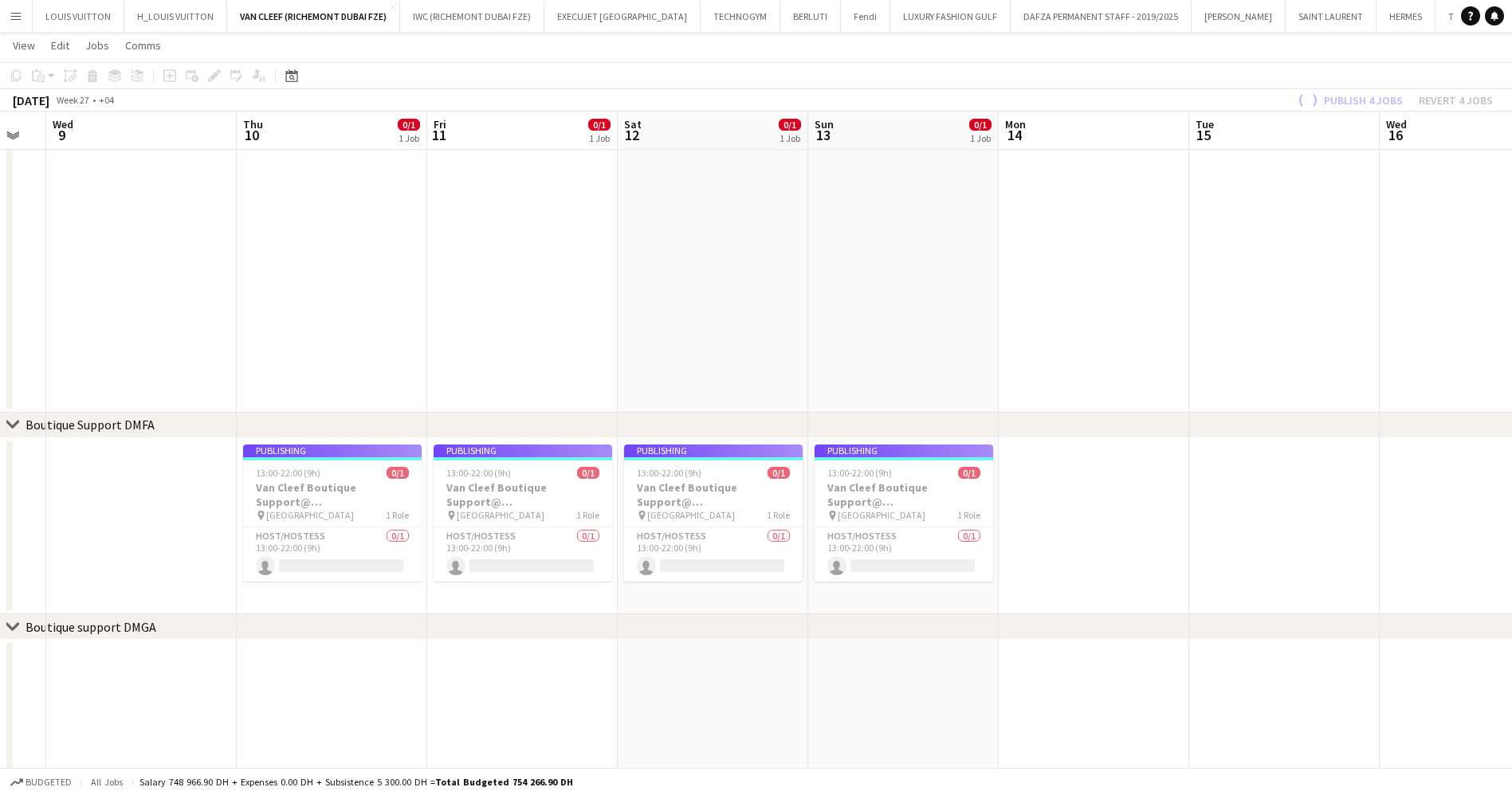
drag, startPoint x: 1018, startPoint y: 324, endPoint x: 539, endPoint y: 327, distance: 479.0
click at [583, 324] on app-calendar-viewport "Sun 6 0/1 1 Job Mon 7 Tue 8 Wed 9 Thu 10 0/1 1 Job Fri 11 0/1 1 Job Sat 12 0/1 …" at bounding box center [756, 475] width 1512 height 1329
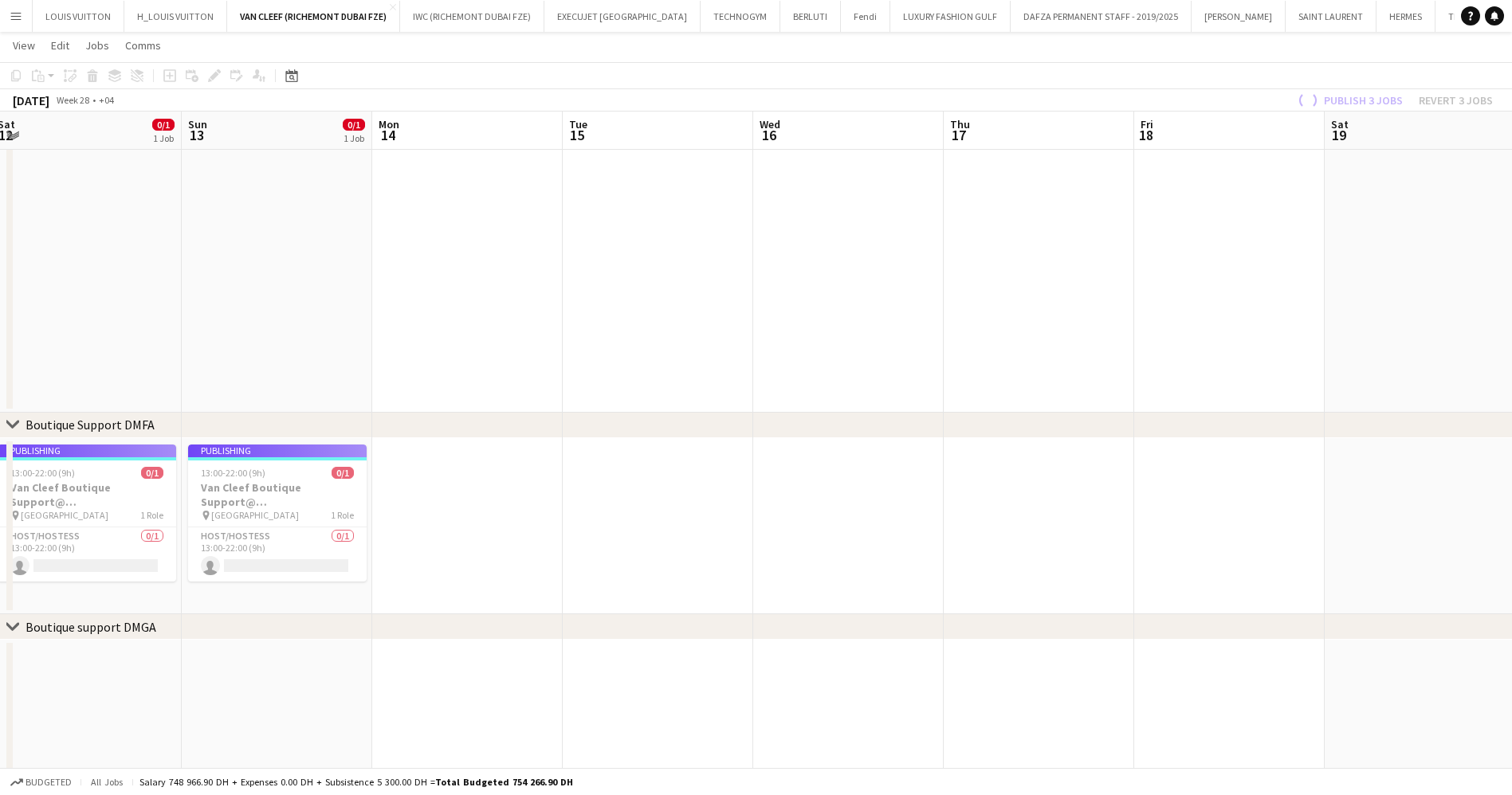
drag, startPoint x: 791, startPoint y: 328, endPoint x: 384, endPoint y: 331, distance: 407.0
click at [470, 328] on app-calendar-viewport "Wed 9 Thu 10 0/1 1 Job Fri 11 0/1 1 Job Sat 12 0/1 1 Job Sun 13 0/1 1 Job Mon 1…" at bounding box center [756, 475] width 1512 height 1329
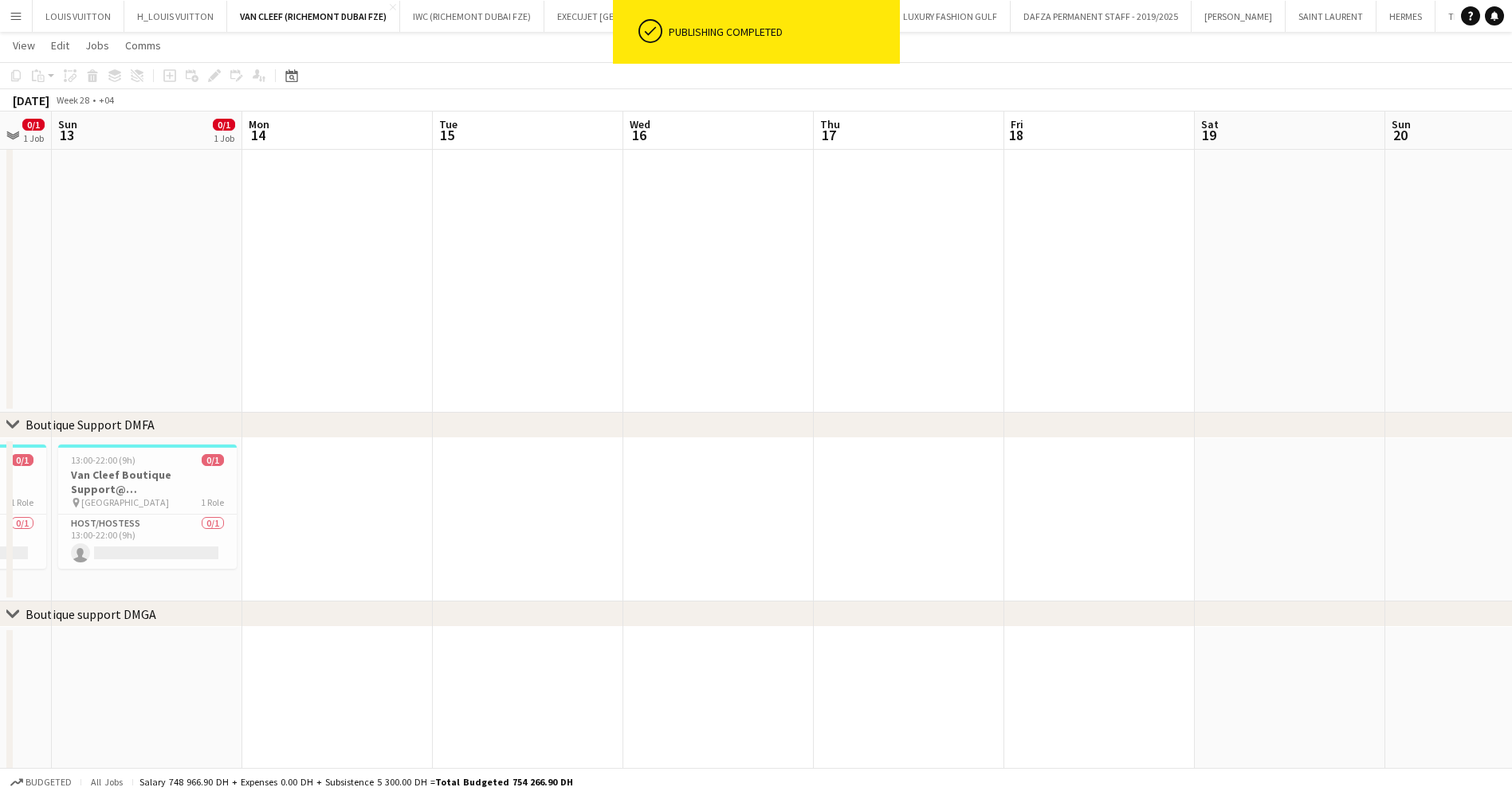
drag, startPoint x: 963, startPoint y: 327, endPoint x: 754, endPoint y: 328, distance: 209.0
click at [754, 328] on app-calendar-viewport "Thu 10 0/1 1 Job Fri 11 0/1 1 Job Sat 12 0/1 1 Job Sun 13 0/1 1 Job Mon 14 Tue …" at bounding box center [756, 468] width 1512 height 1317
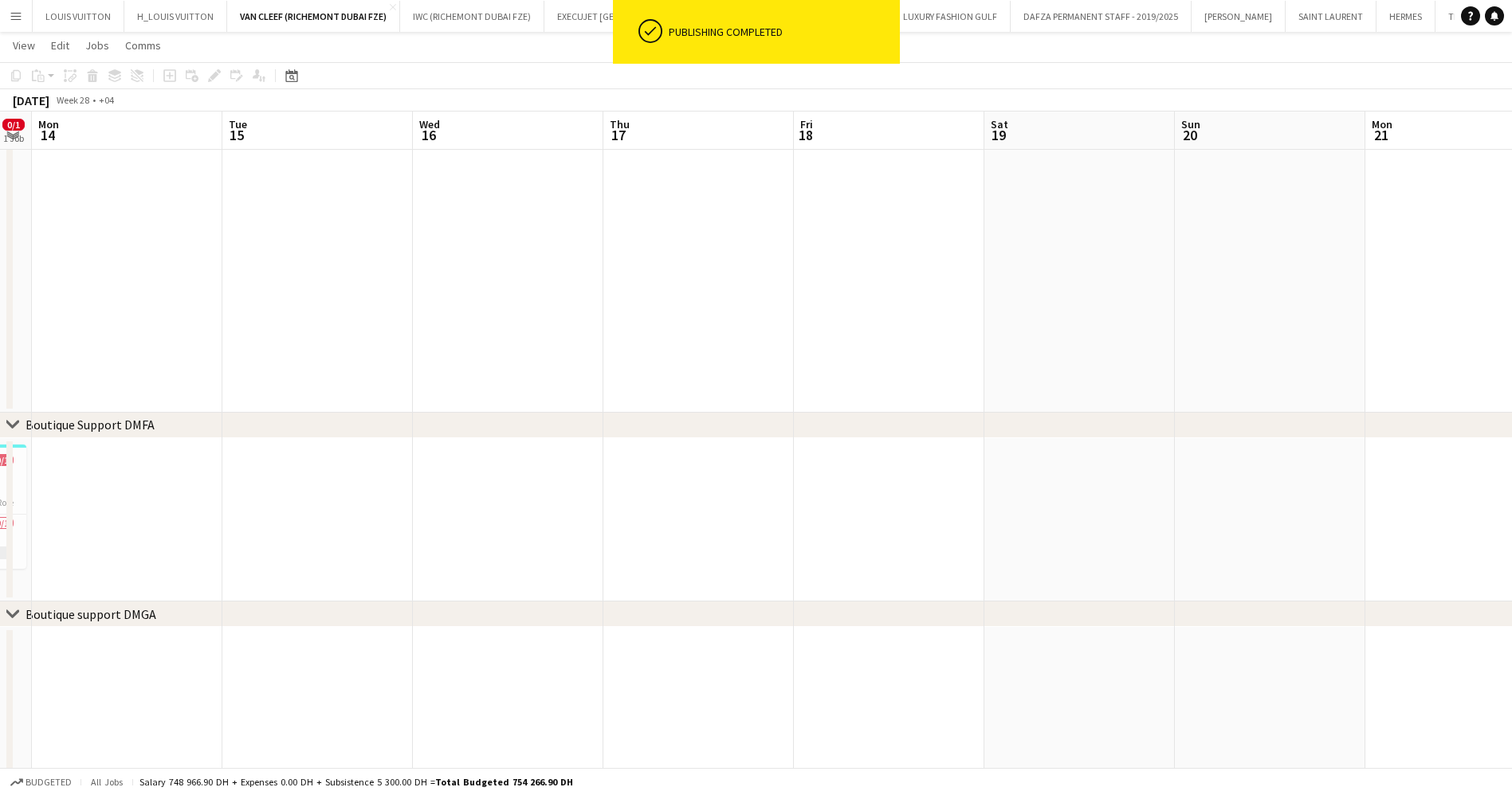
click at [696, 479] on app-date-cell at bounding box center [698, 520] width 190 height 164
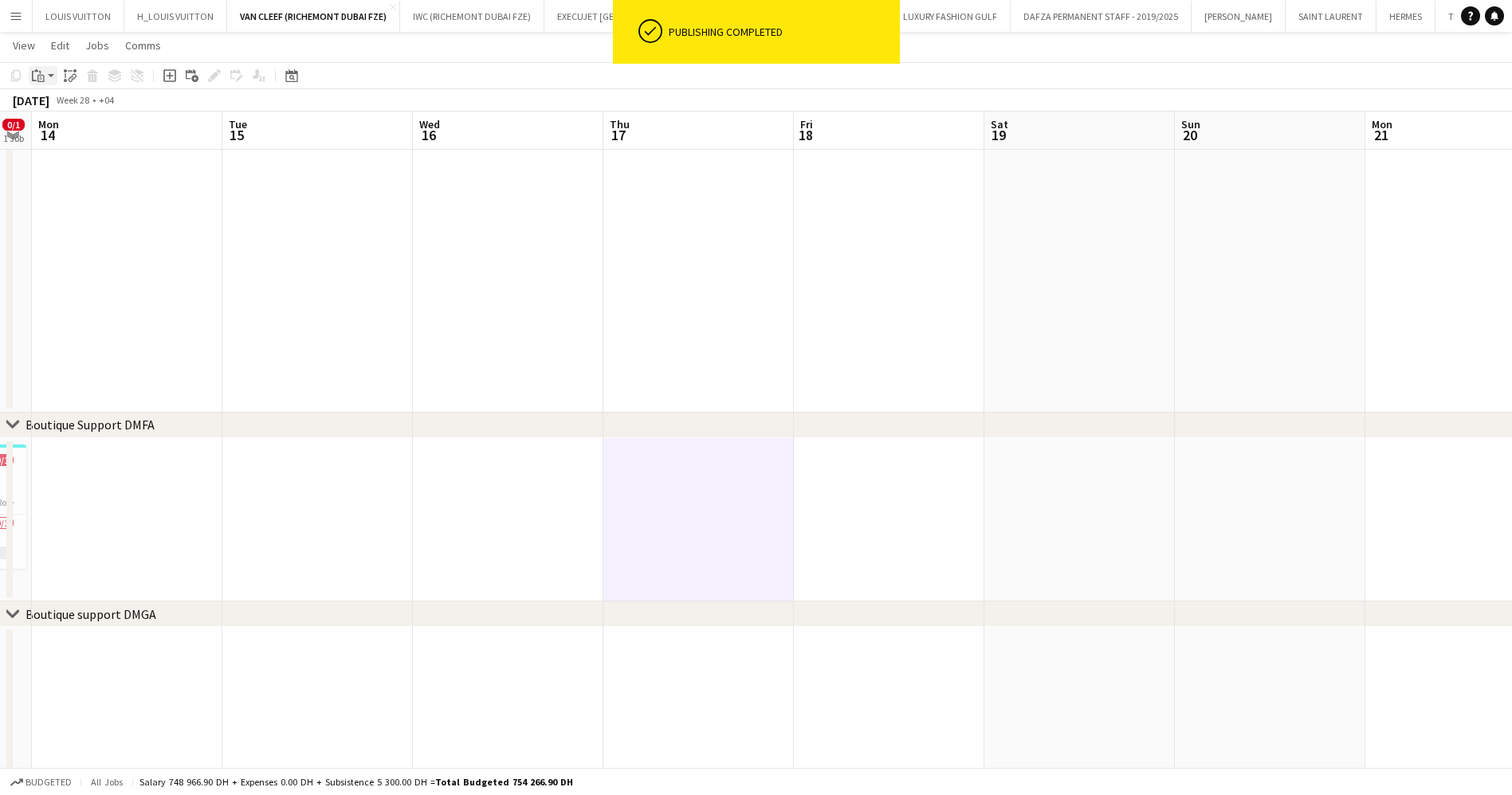
click at [40, 78] on icon "Paste" at bounding box center [38, 76] width 12 height 12
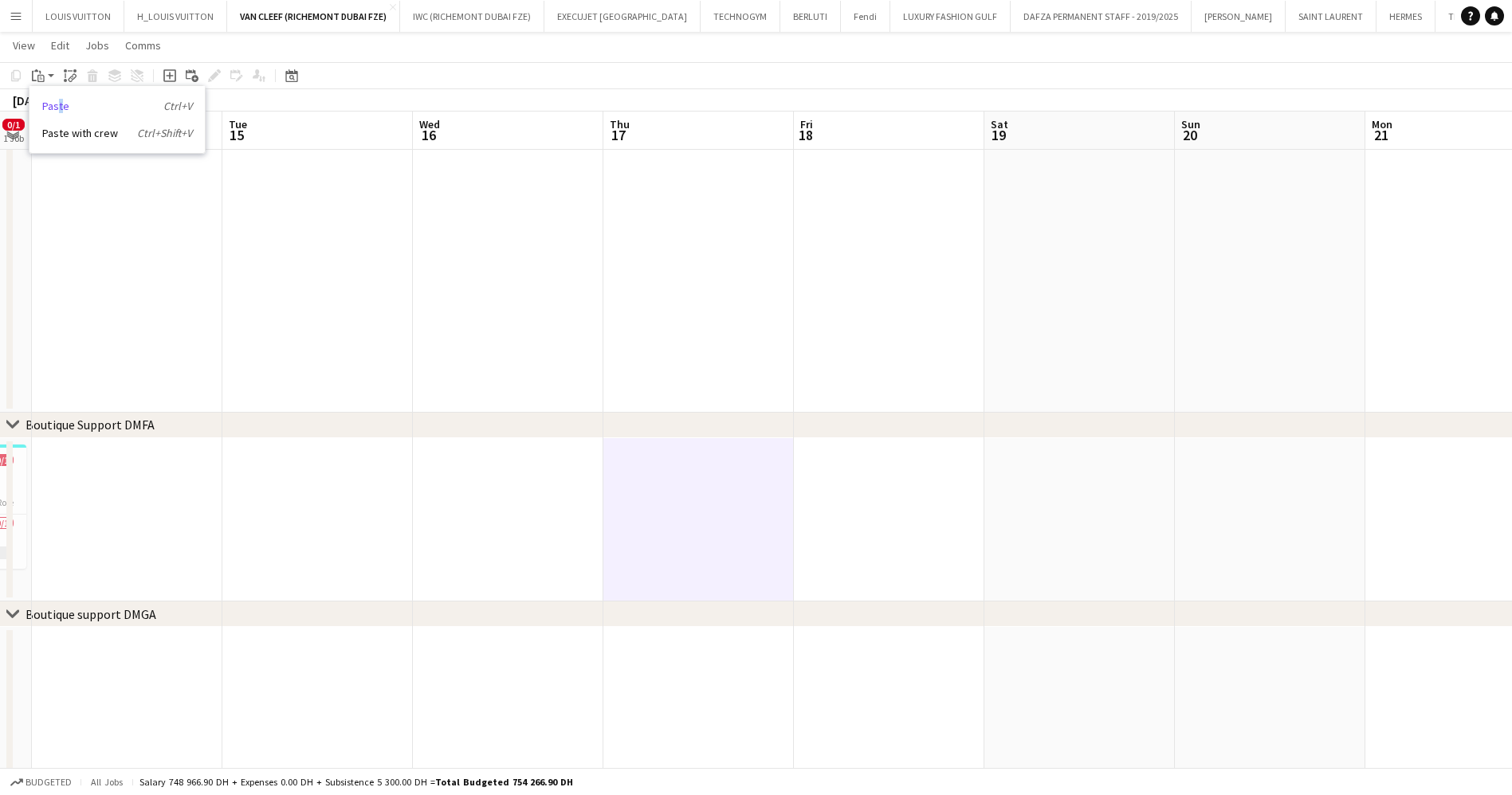
click at [61, 104] on link "Paste Ctrl+V" at bounding box center [117, 106] width 150 height 14
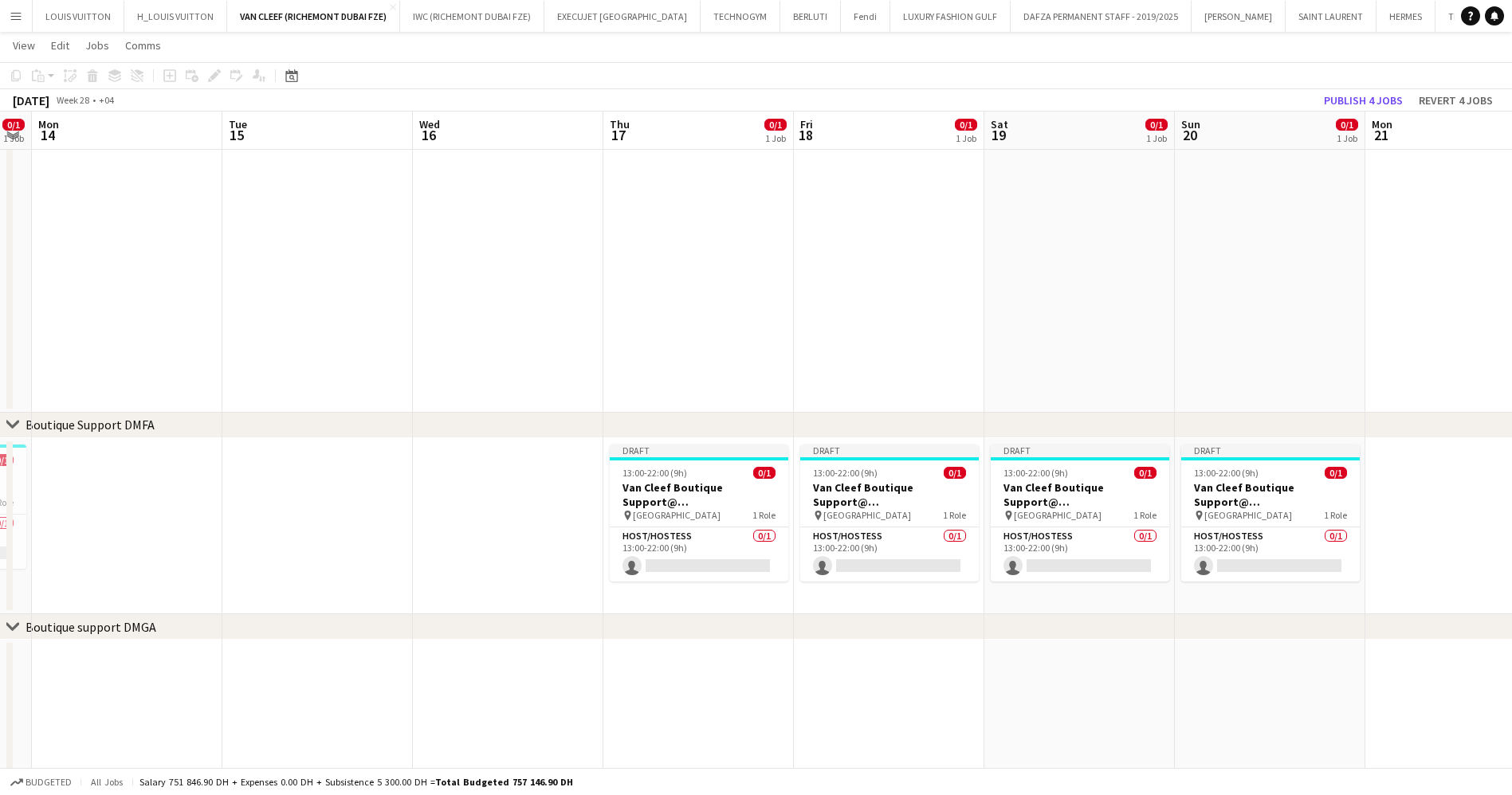
click at [1364, 87] on app-toolbar "Copy Paste Paste Ctrl+V Paste with crew Ctrl+Shift+V Paste linked Job [GEOGRAPH…" at bounding box center [756, 76] width 1512 height 27
click at [1359, 91] on button "Publish 4 jobs" at bounding box center [1363, 100] width 92 height 21
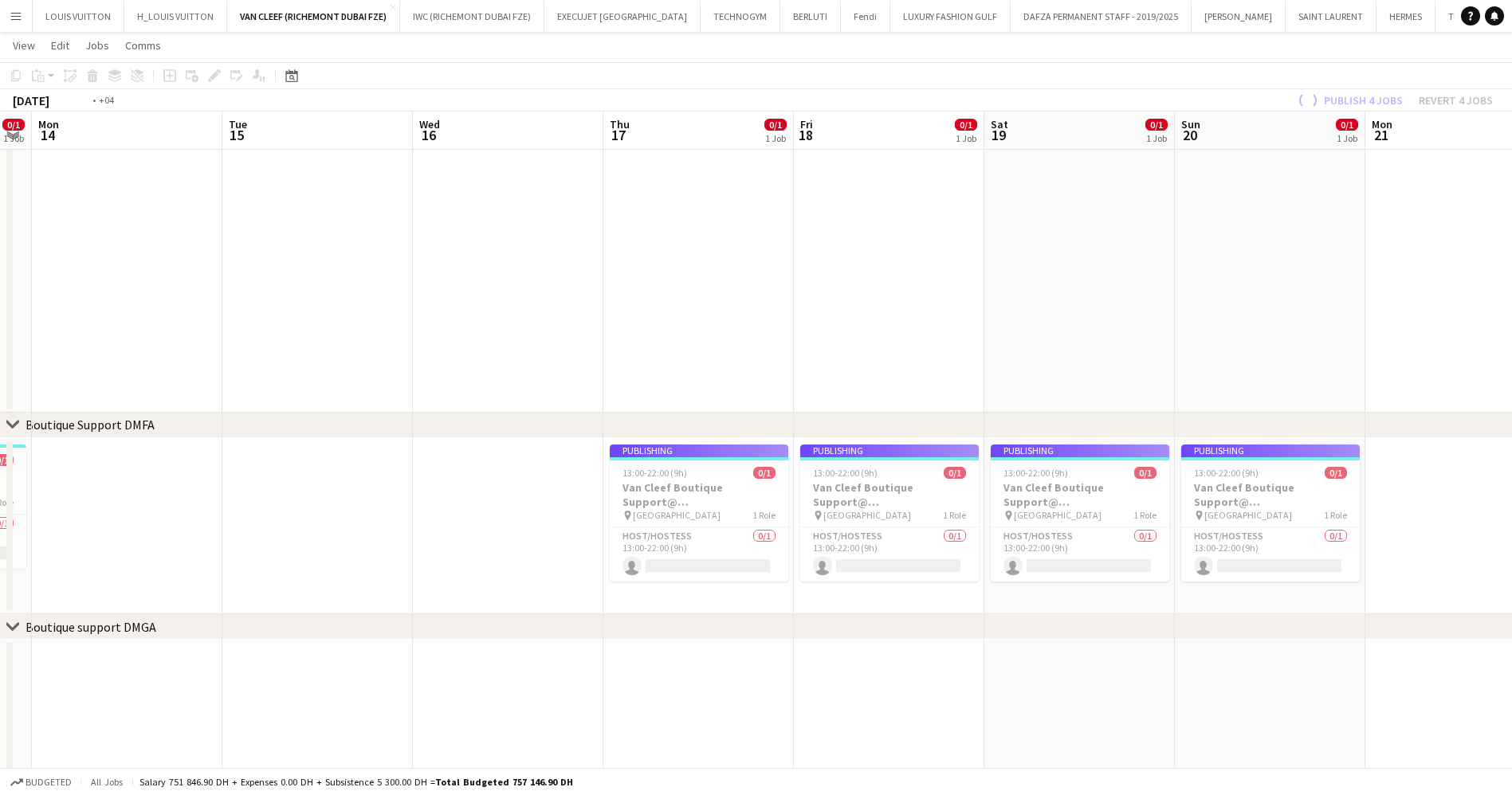
drag, startPoint x: 1211, startPoint y: 370, endPoint x: 836, endPoint y: 375, distance: 375.0
click at [852, 375] on app-calendar-viewport "Fri 11 0/1 1 Job Sat 12 0/1 1 Job Sun 13 0/1 1 Job Mon 14 Tue 15 Wed 16 Thu 17 …" at bounding box center [756, 475] width 1512 height 1329
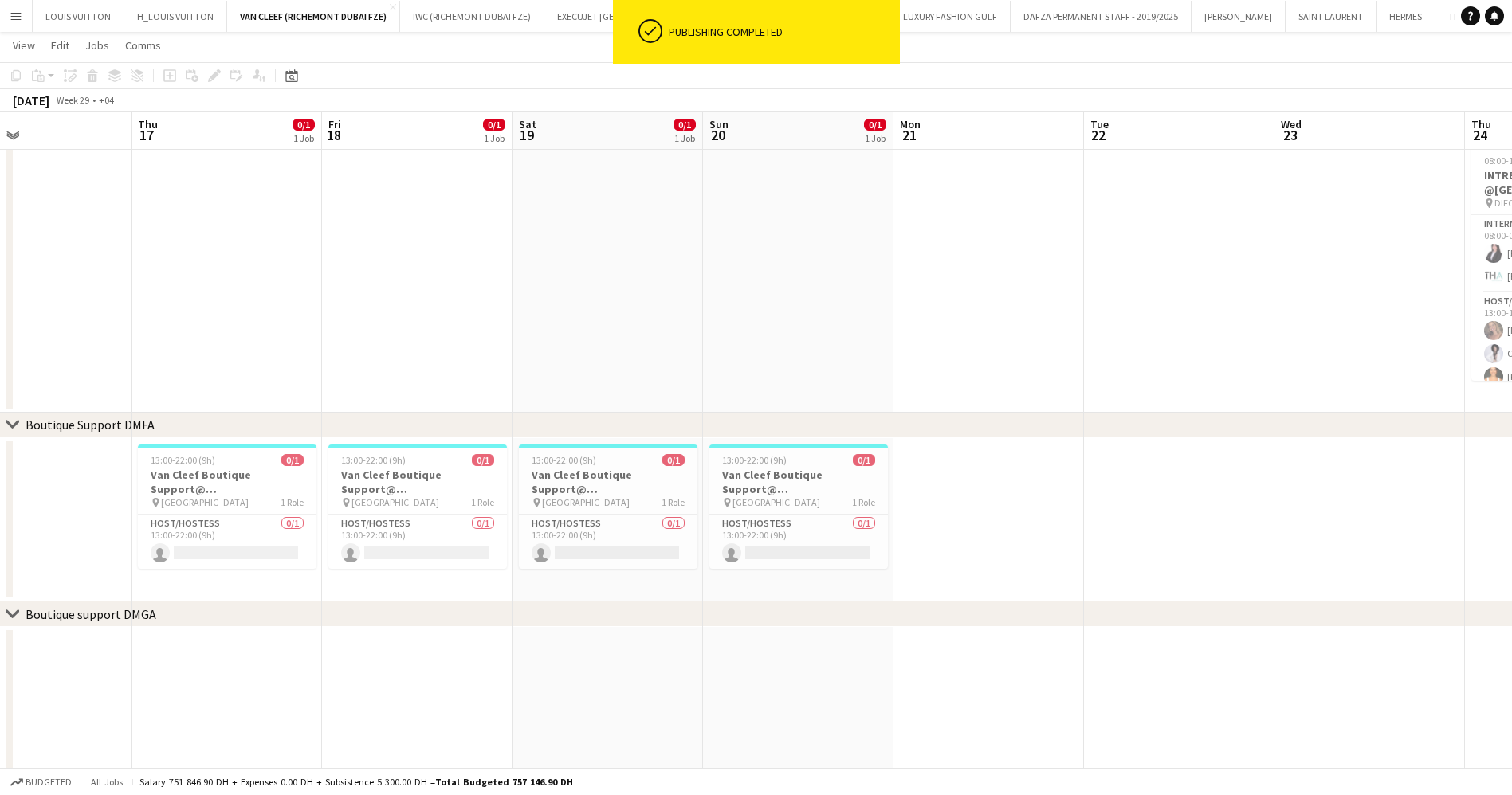
drag, startPoint x: 1157, startPoint y: 509, endPoint x: 842, endPoint y: 504, distance: 315.0
click at [843, 505] on app-calendar-viewport "Sun 13 0/1 1 Job Mon 14 Tue 15 Wed 16 Thu 17 0/1 1 Job Fri 18 0/1 1 Job Sat 19 …" at bounding box center [756, 468] width 1512 height 1317
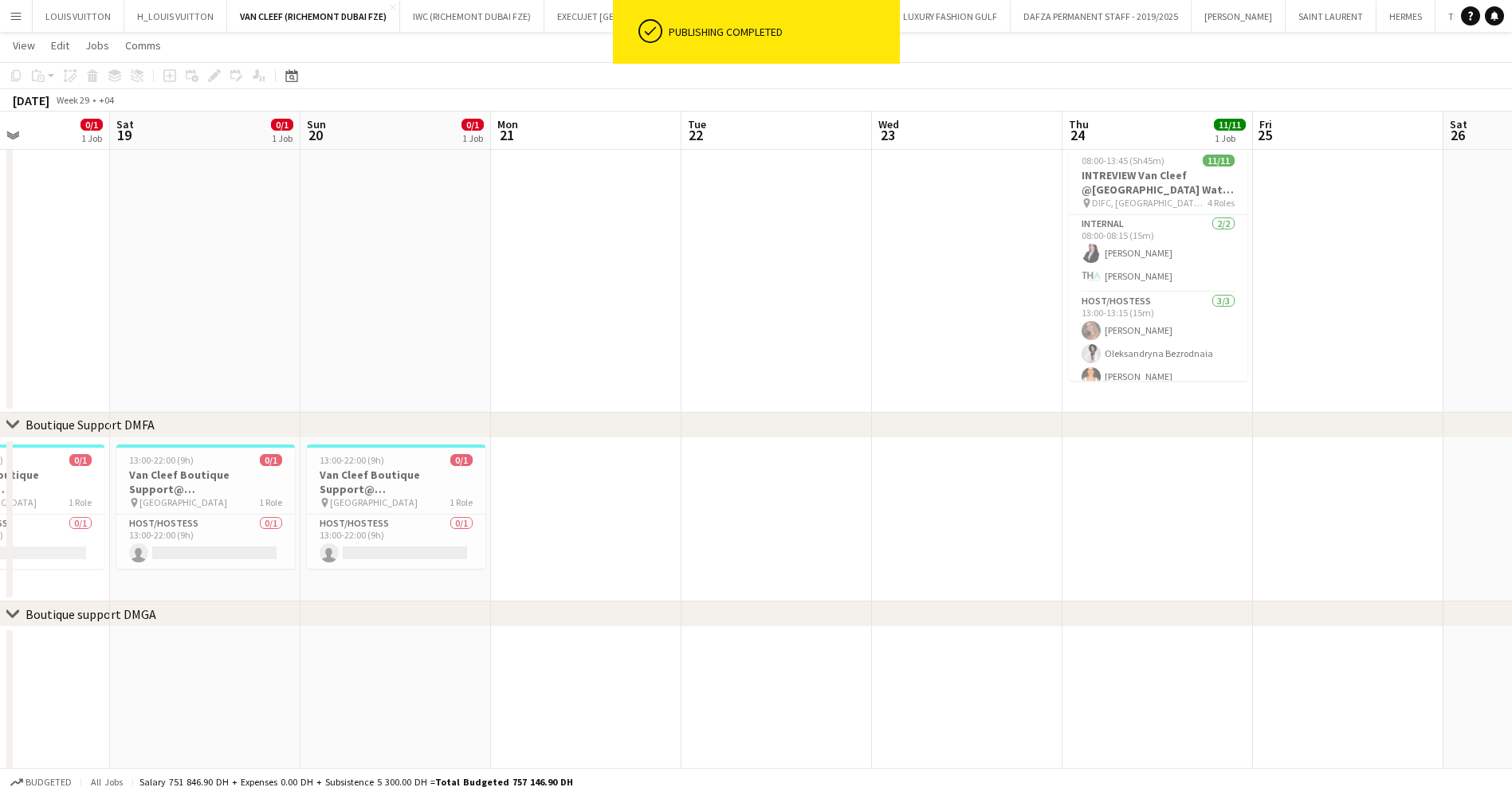
click at [948, 523] on app-calendar-viewport "Wed 16 Thu 17 0/1 1 Job Fri 18 0/1 1 Job Sat 19 0/1 1 Job Sun 20 0/1 1 Job Mon …" at bounding box center [756, 468] width 1512 height 1317
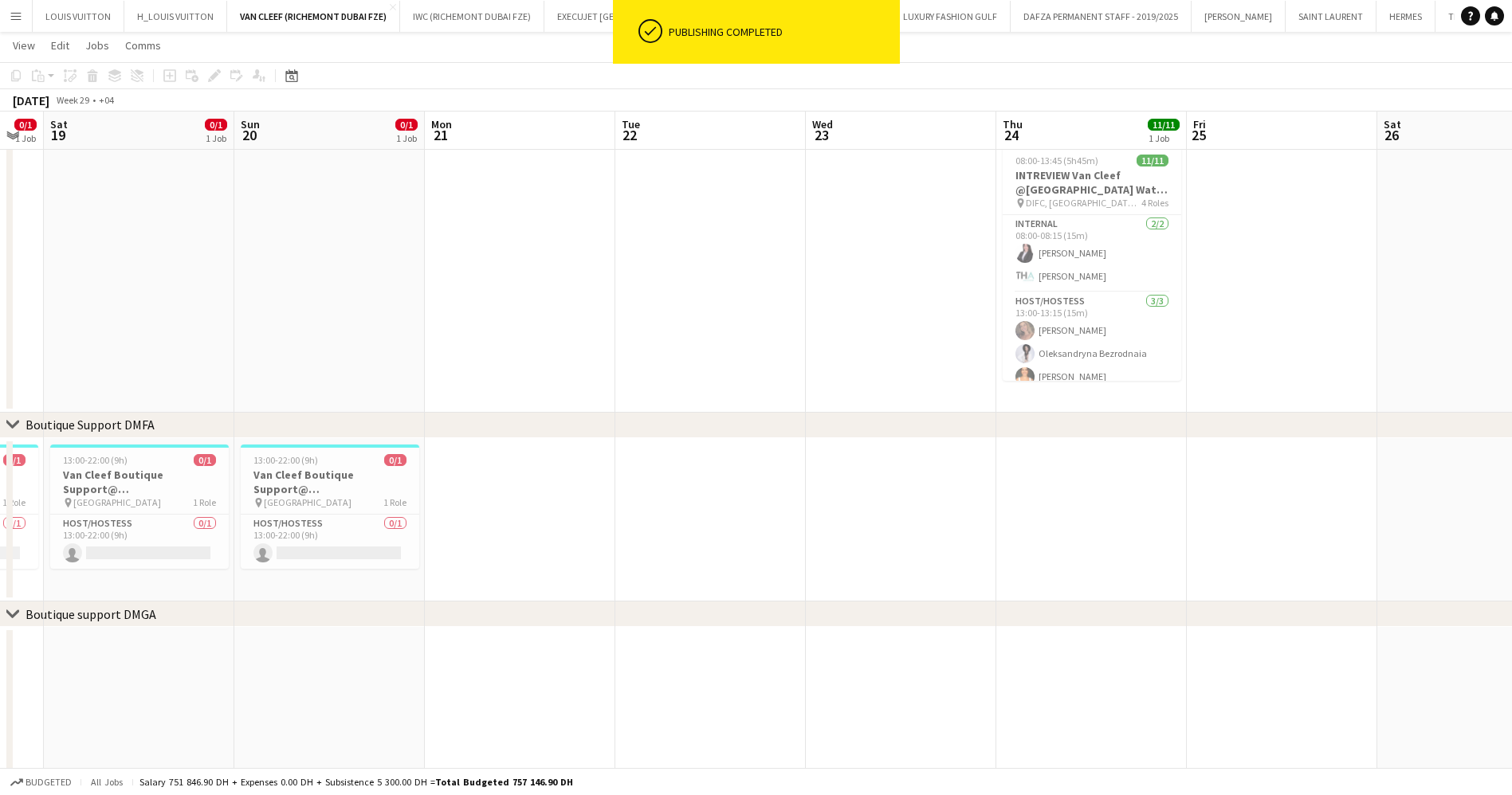
click at [1105, 469] on app-date-cell at bounding box center [1091, 520] width 190 height 164
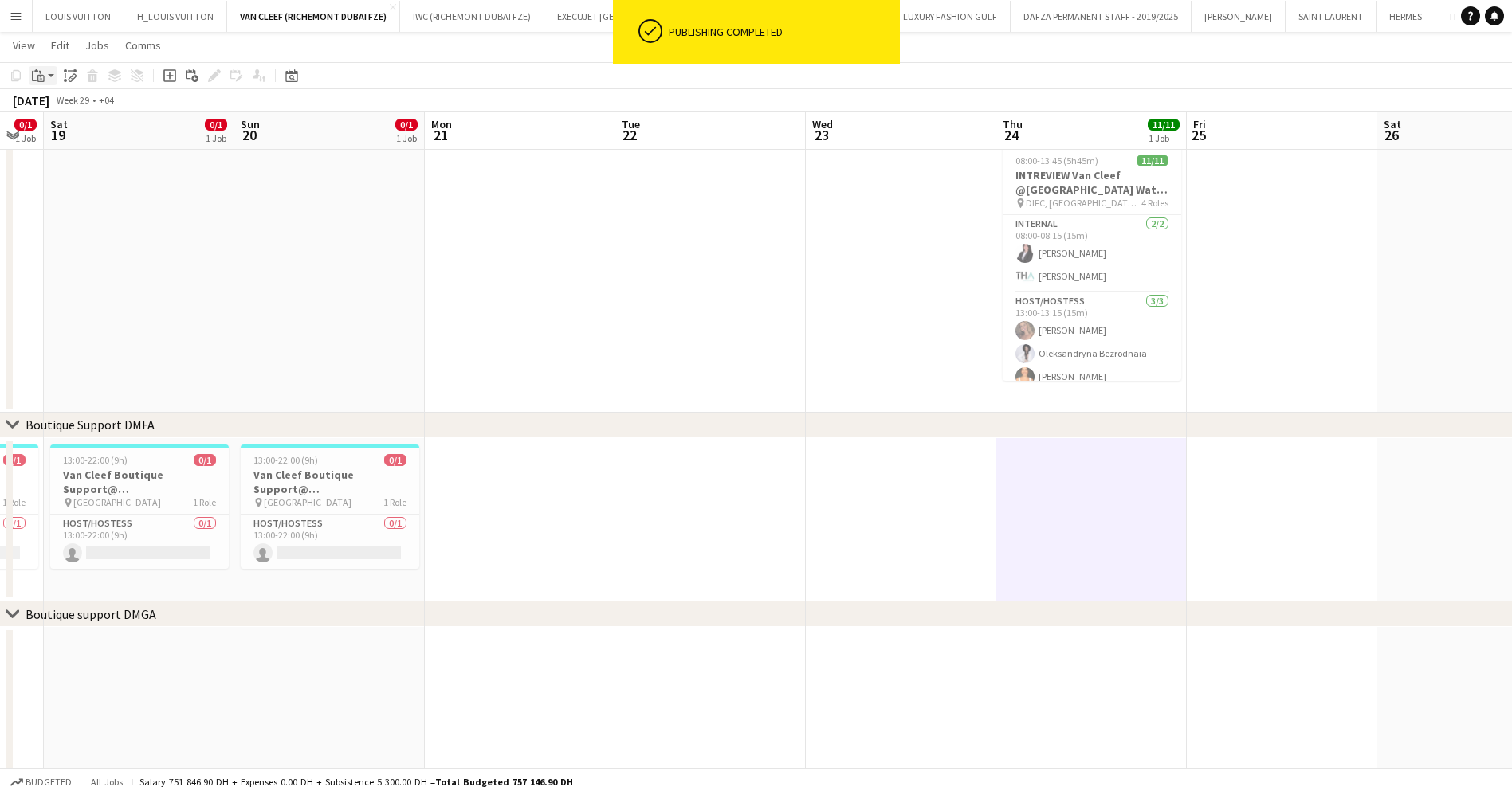
click at [43, 73] on icon "Paste" at bounding box center [38, 76] width 12 height 12
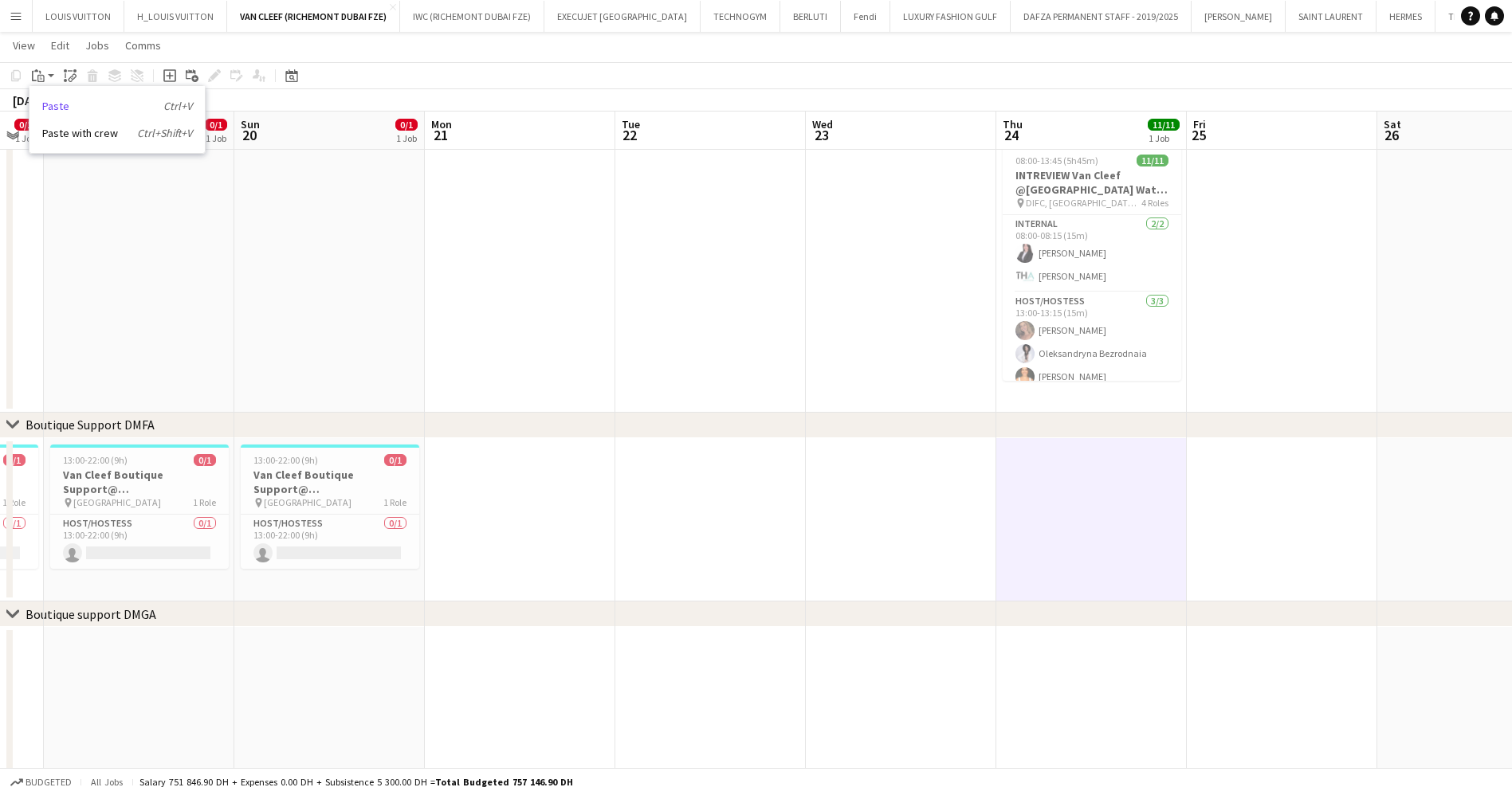
click at [58, 108] on link "Paste Ctrl+V" at bounding box center [117, 106] width 150 height 14
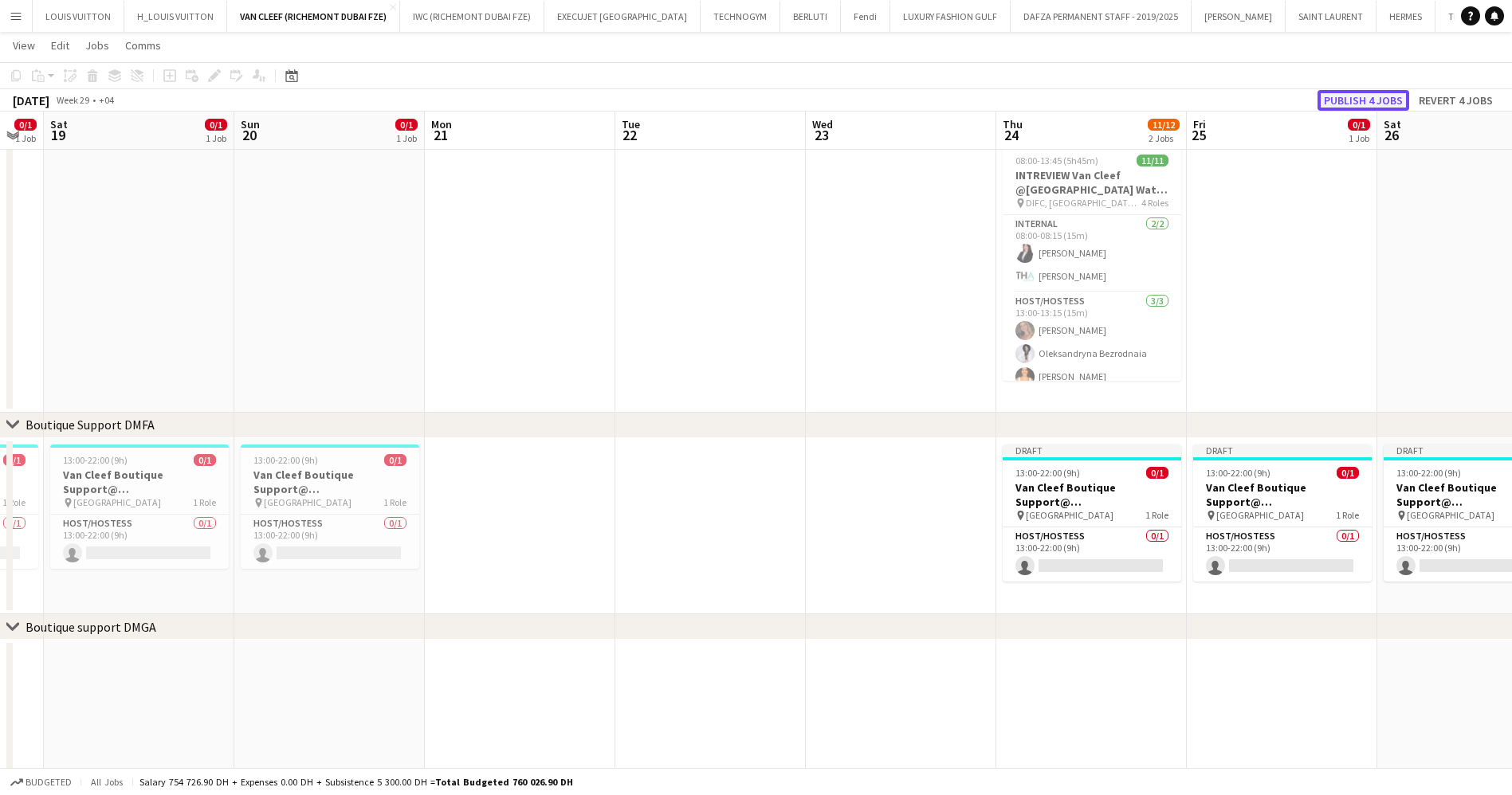
click at [1392, 98] on button "Publish 4 jobs" at bounding box center [1363, 100] width 92 height 21
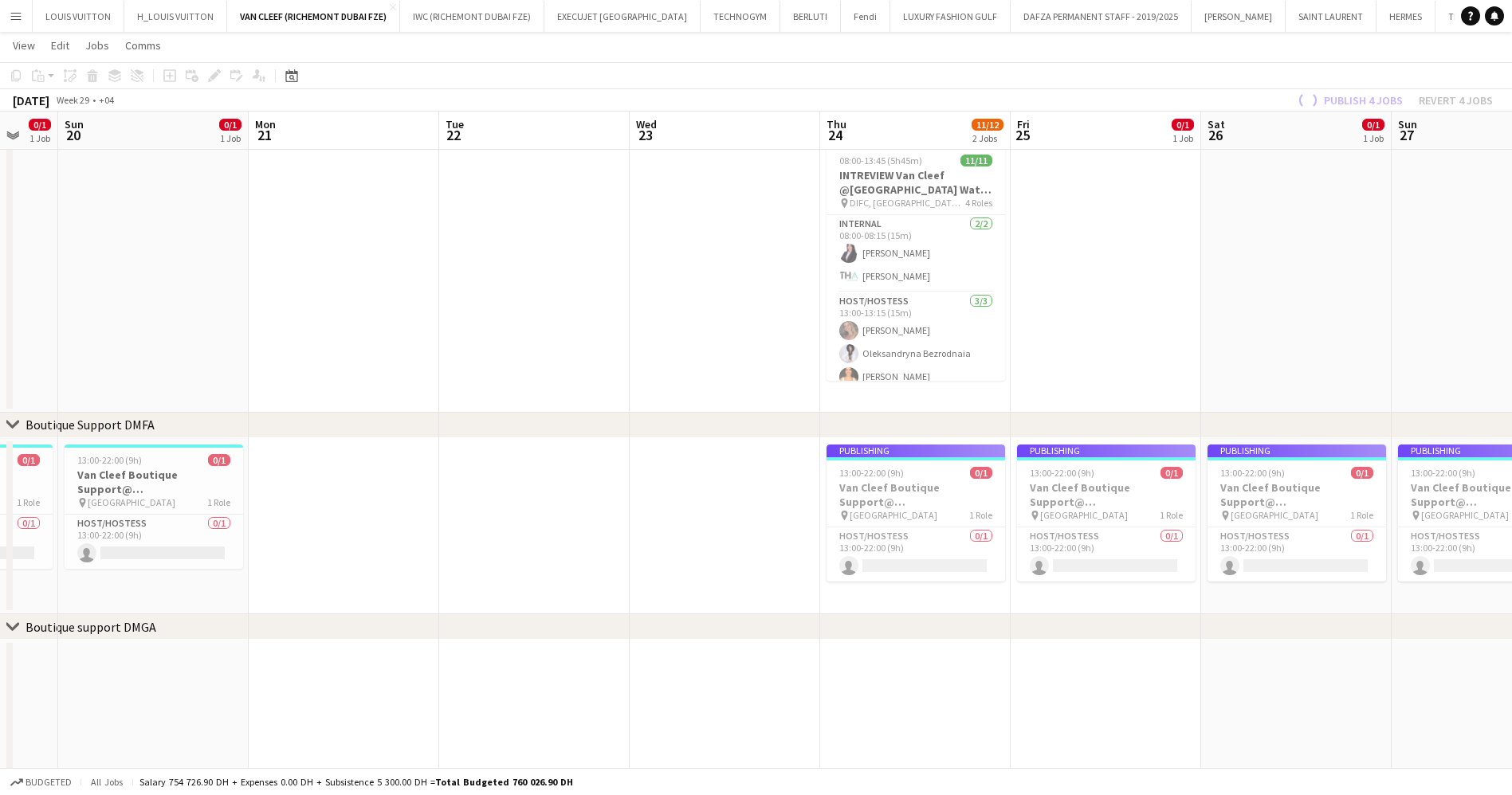
drag, startPoint x: 1146, startPoint y: 550, endPoint x: 993, endPoint y: 561, distance: 153.4
click at [986, 562] on app-calendar-viewport "Thu 17 0/1 1 Job Fri 18 0/1 1 Job Sat 19 0/1 1 Job Sun 20 0/1 1 Job Mon 21 Tue …" at bounding box center [756, 475] width 1512 height 1329
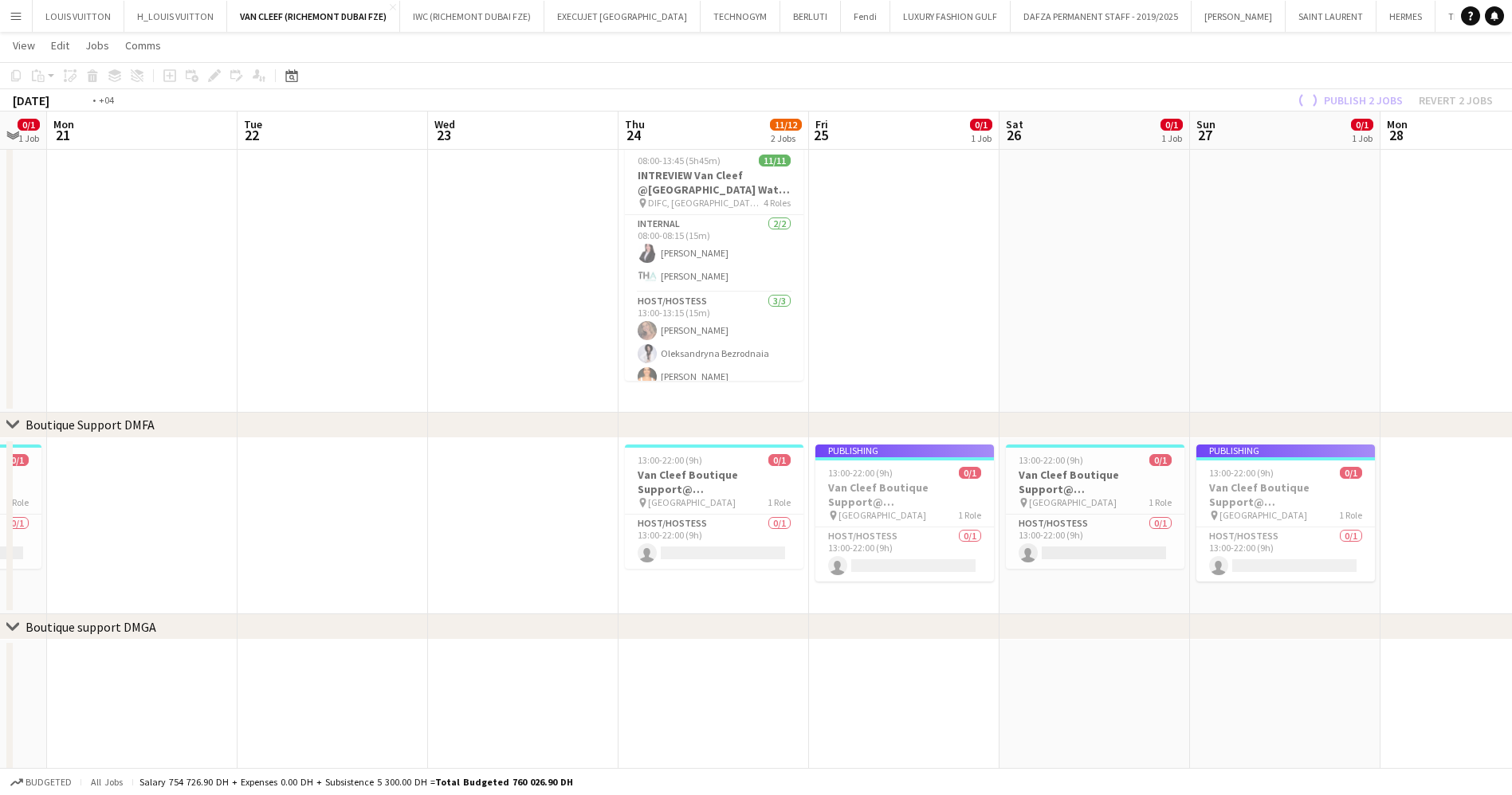
drag, startPoint x: 999, startPoint y: 558, endPoint x: 948, endPoint y: 558, distance: 51.0
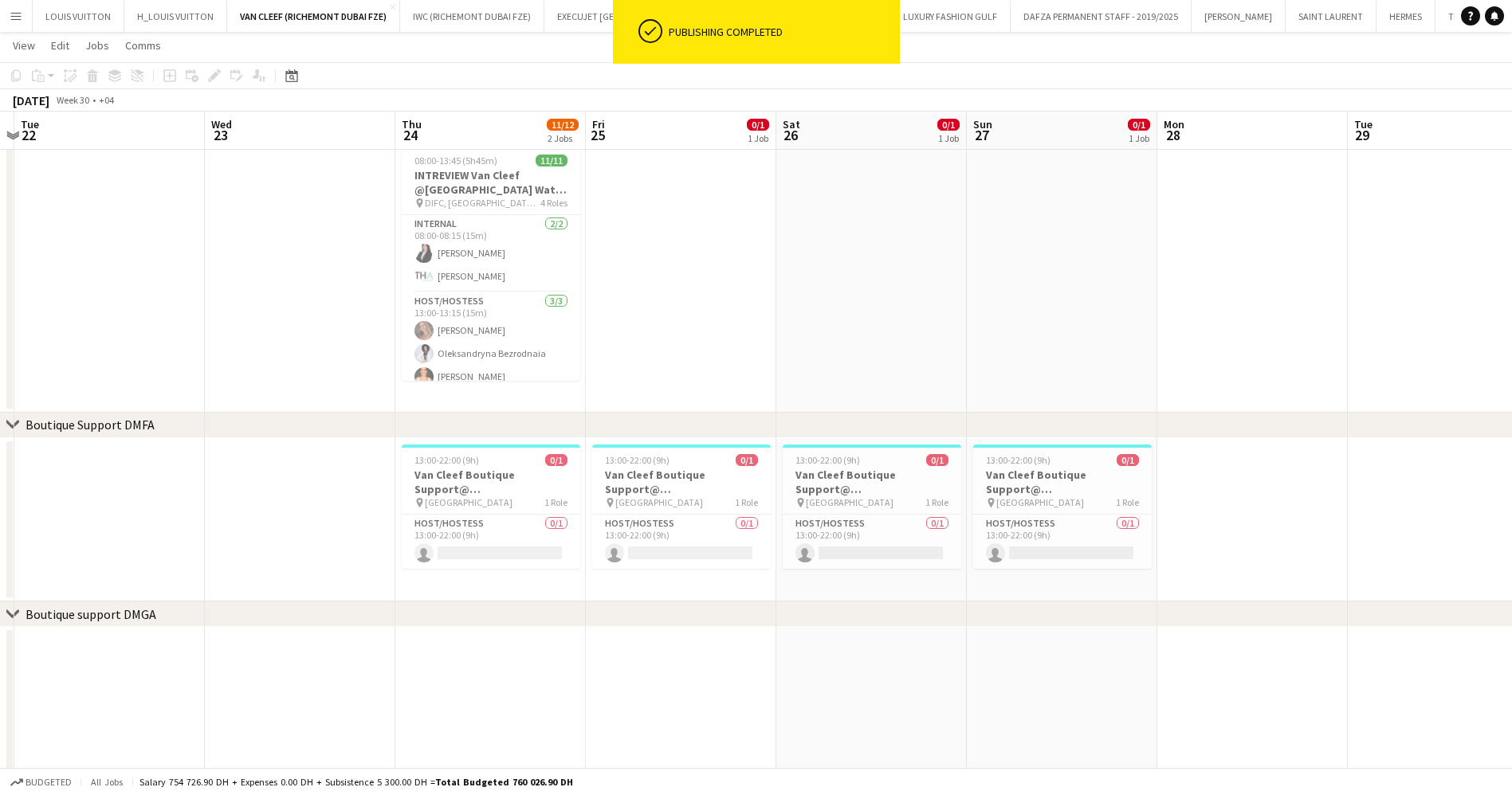
drag, startPoint x: 1288, startPoint y: 496, endPoint x: 903, endPoint y: 511, distance: 385.3
click at [960, 509] on app-calendar-viewport "Sat 19 0/1 1 Job Sun 20 0/1 1 Job Mon 21 Tue 22 Wed 23 Thu 24 11/12 2 Jobs Fri …" at bounding box center [756, 468] width 1512 height 1317
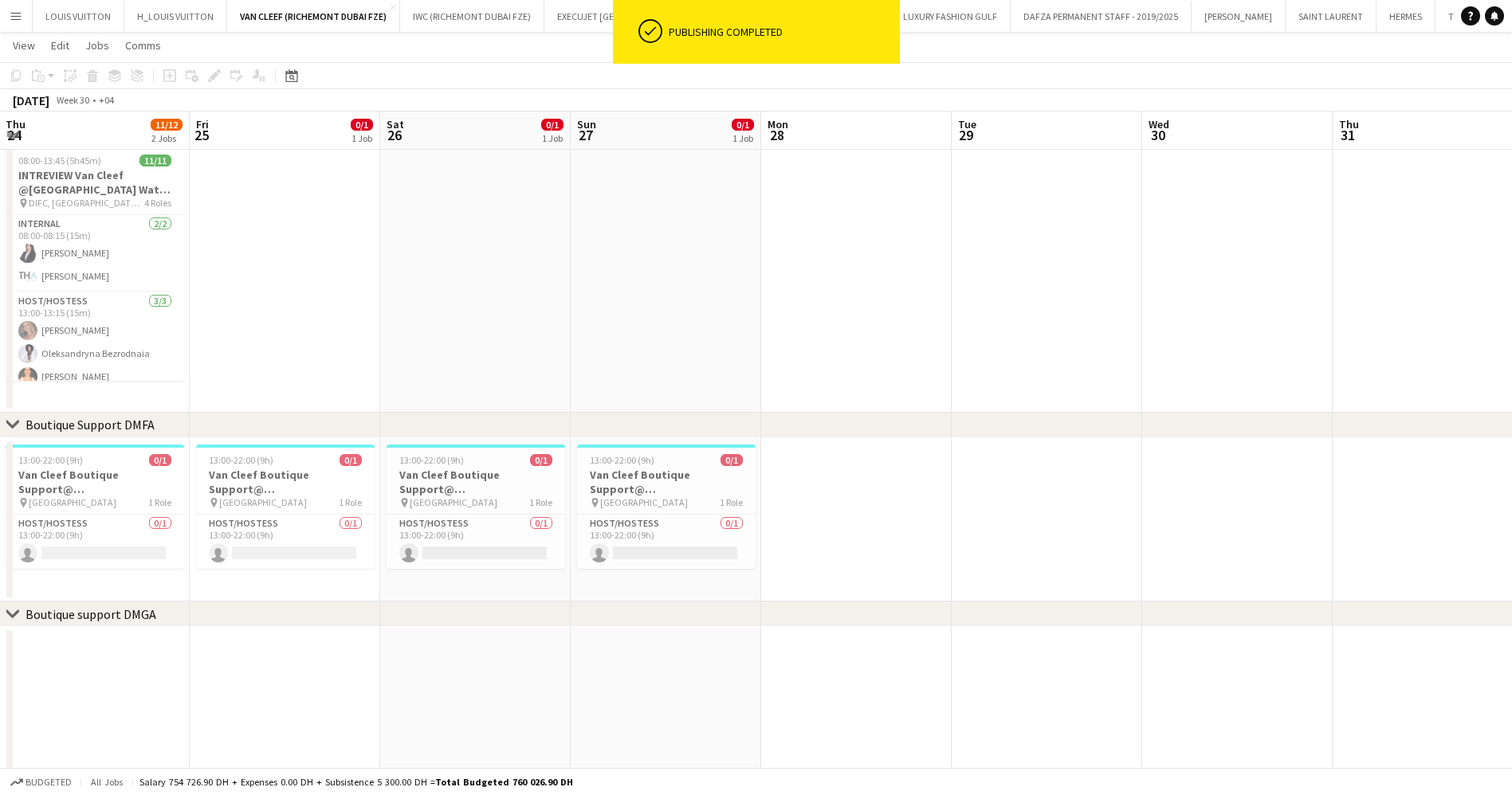
drag, startPoint x: 1131, startPoint y: 512, endPoint x: 845, endPoint y: 528, distance: 286.4
click at [845, 528] on app-calendar-viewport "Mon 21 Tue 22 Wed 23 Thu 24 11/12 2 Jobs Fri 25 0/1 1 Job Sat 26 0/1 1 Job Sun …" at bounding box center [756, 468] width 1512 height 1317
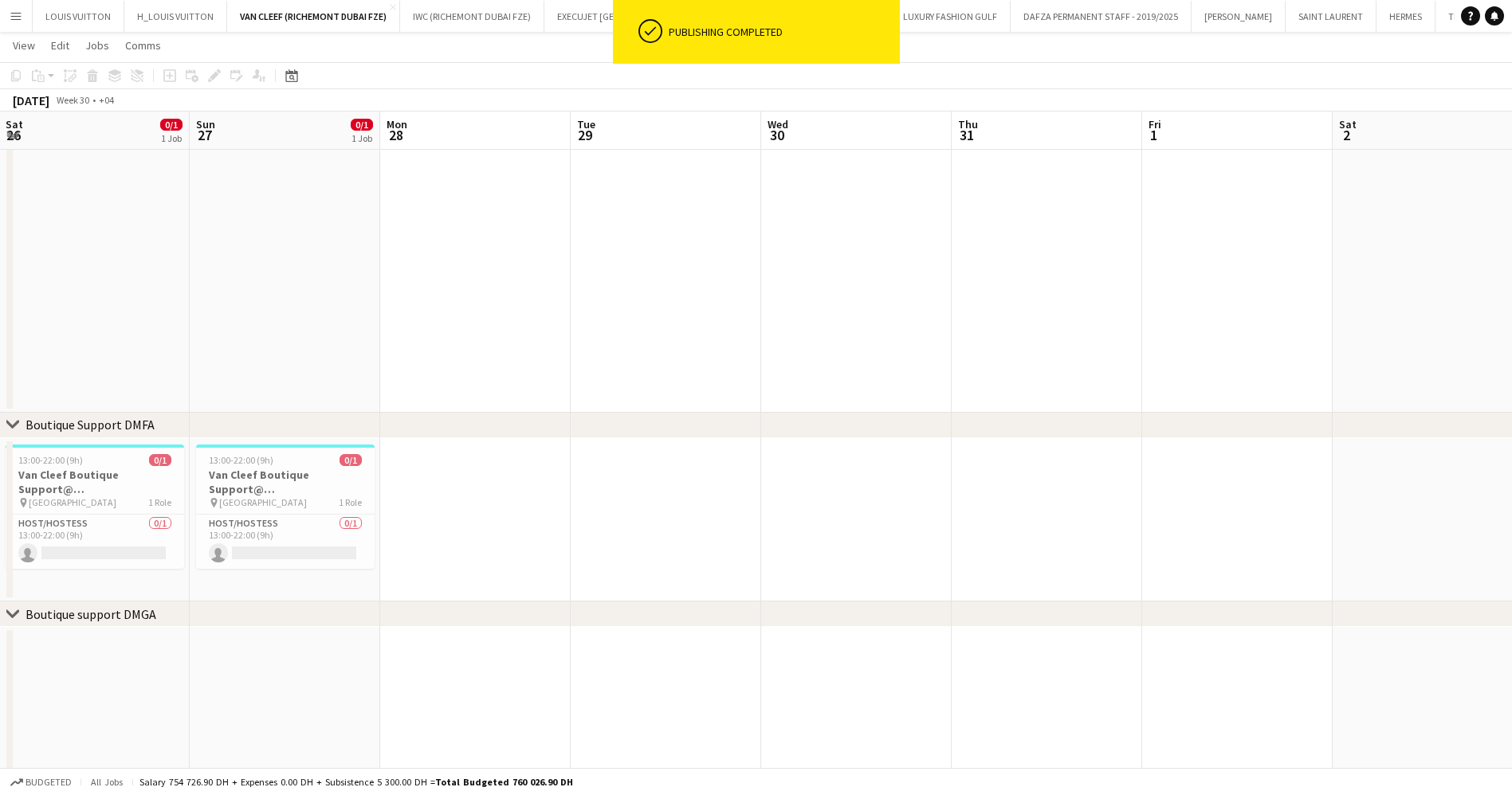
scroll to position [0, 478]
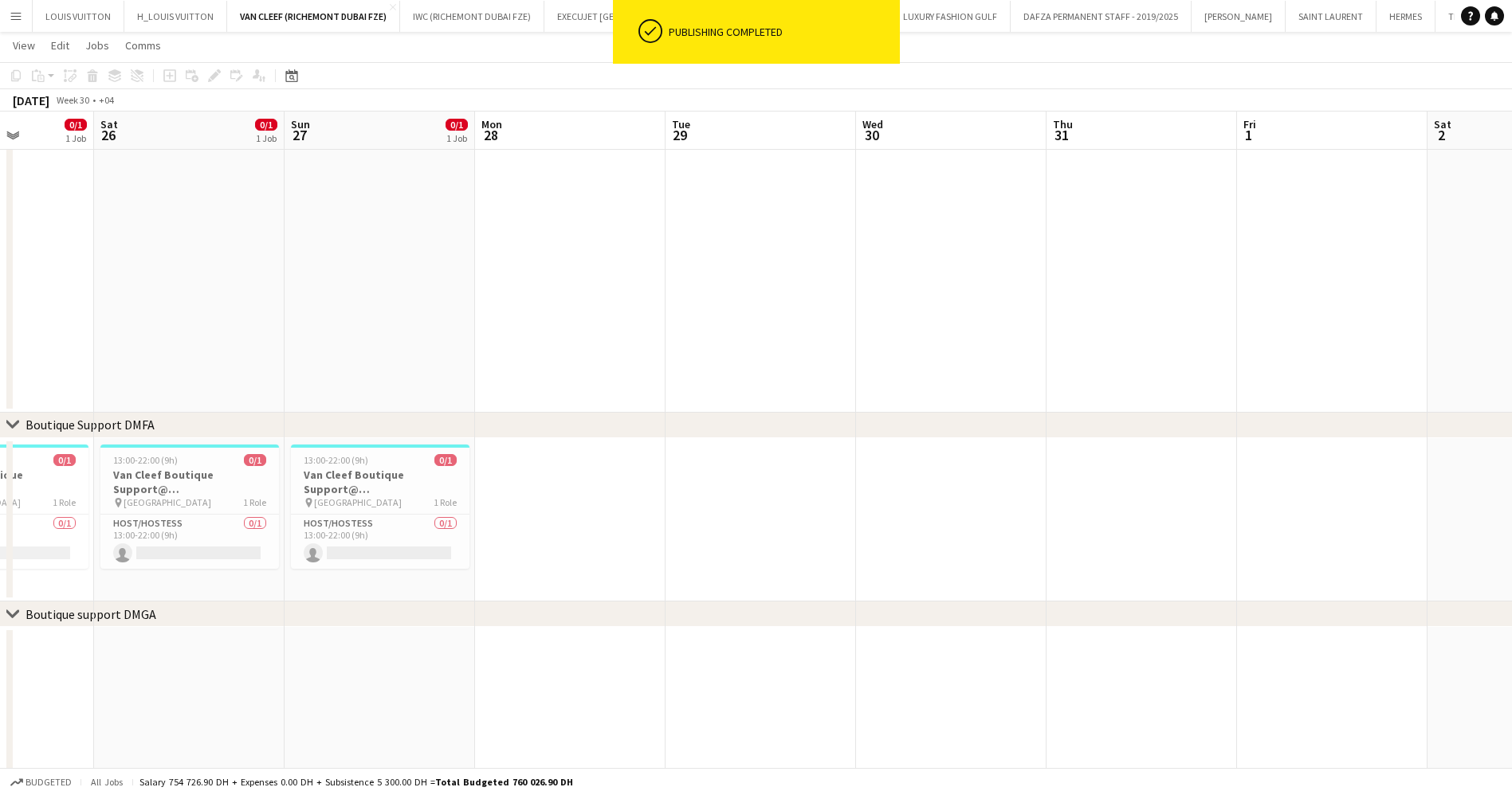
click at [1183, 452] on app-date-cell at bounding box center [1141, 520] width 190 height 164
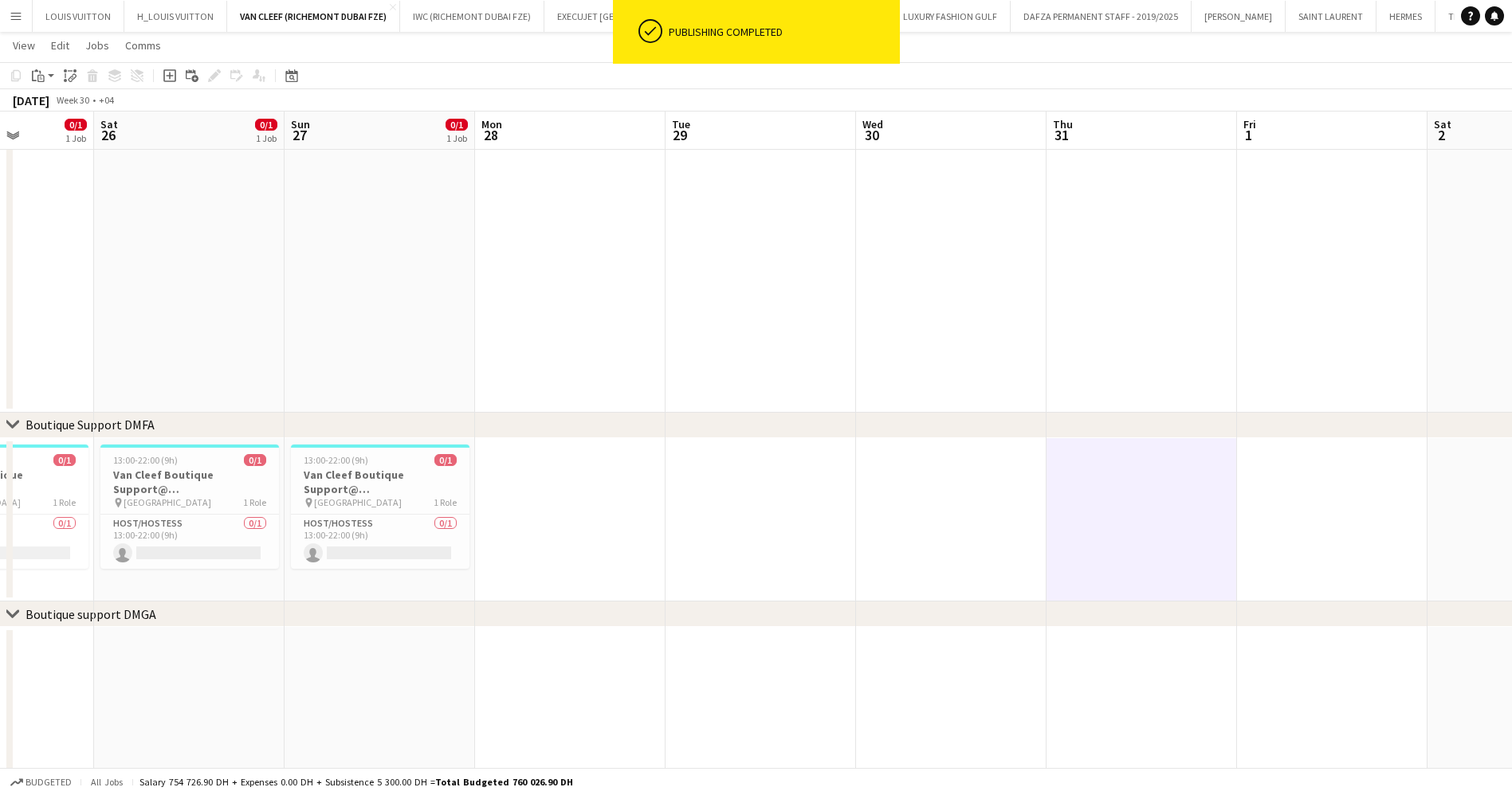
click at [1295, 452] on app-date-cell at bounding box center [1332, 520] width 190 height 164
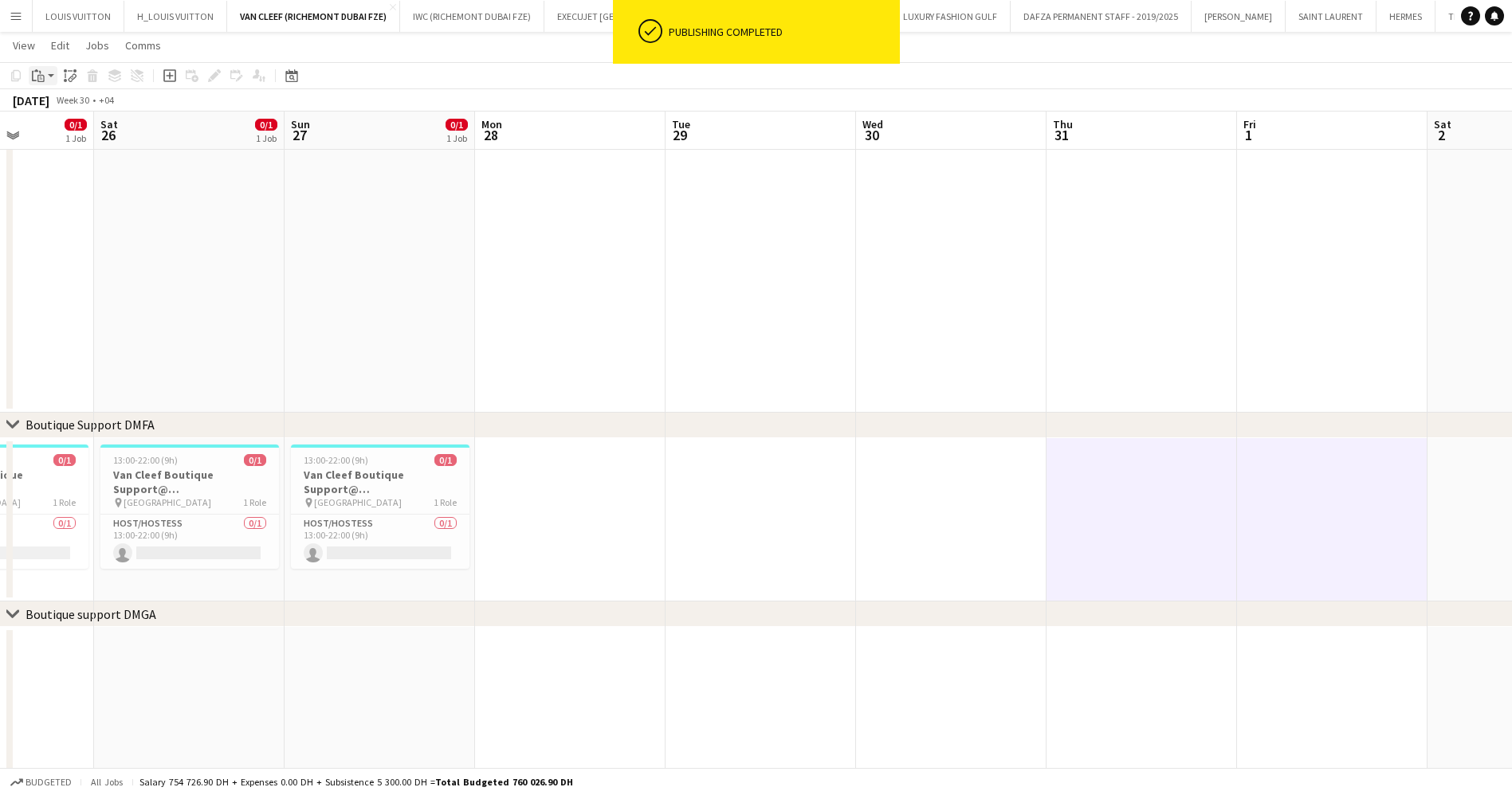
click at [37, 79] on icon "Paste" at bounding box center [38, 76] width 12 height 12
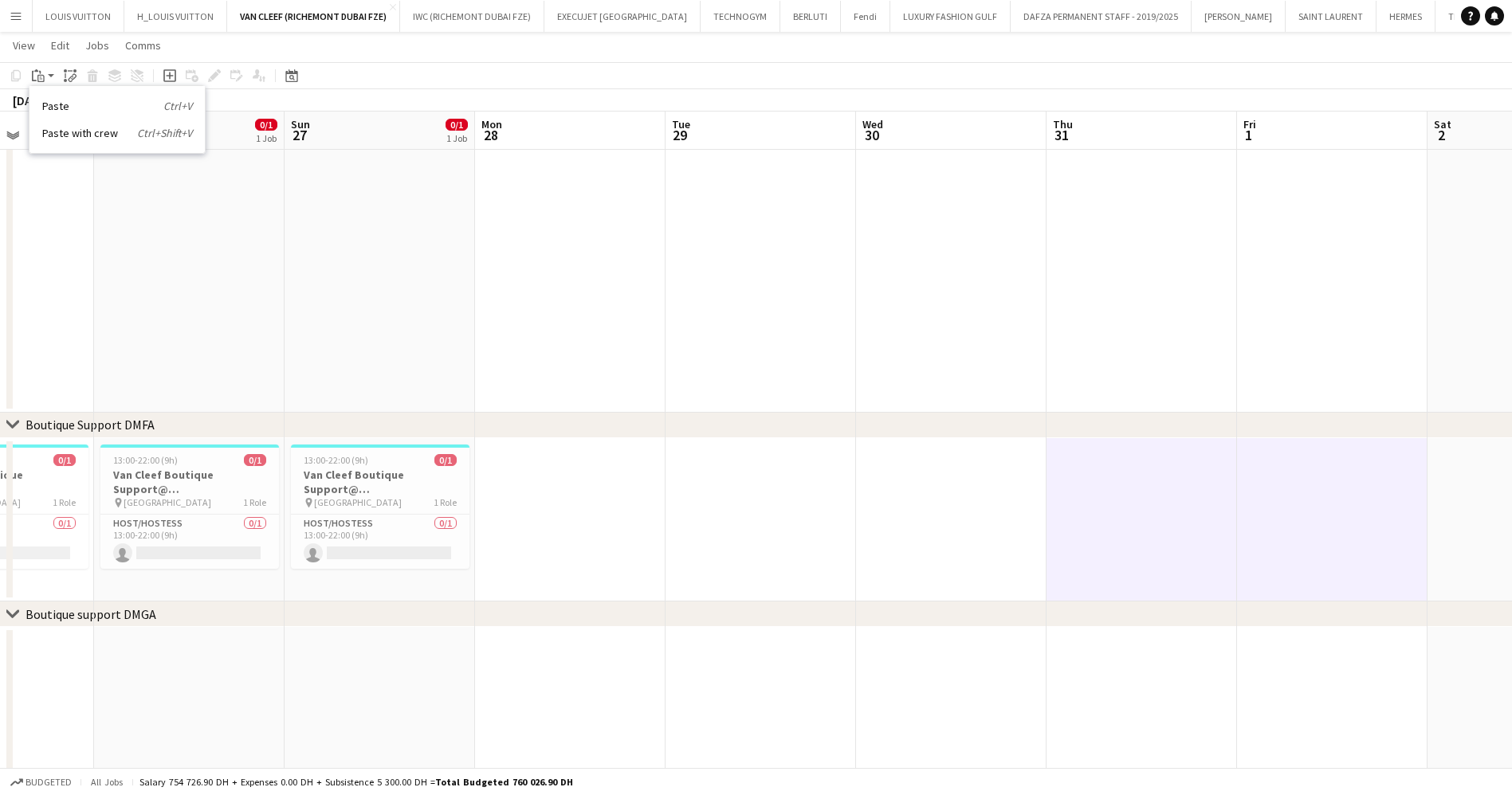
click at [1418, 487] on app-date-cell at bounding box center [1332, 520] width 190 height 164
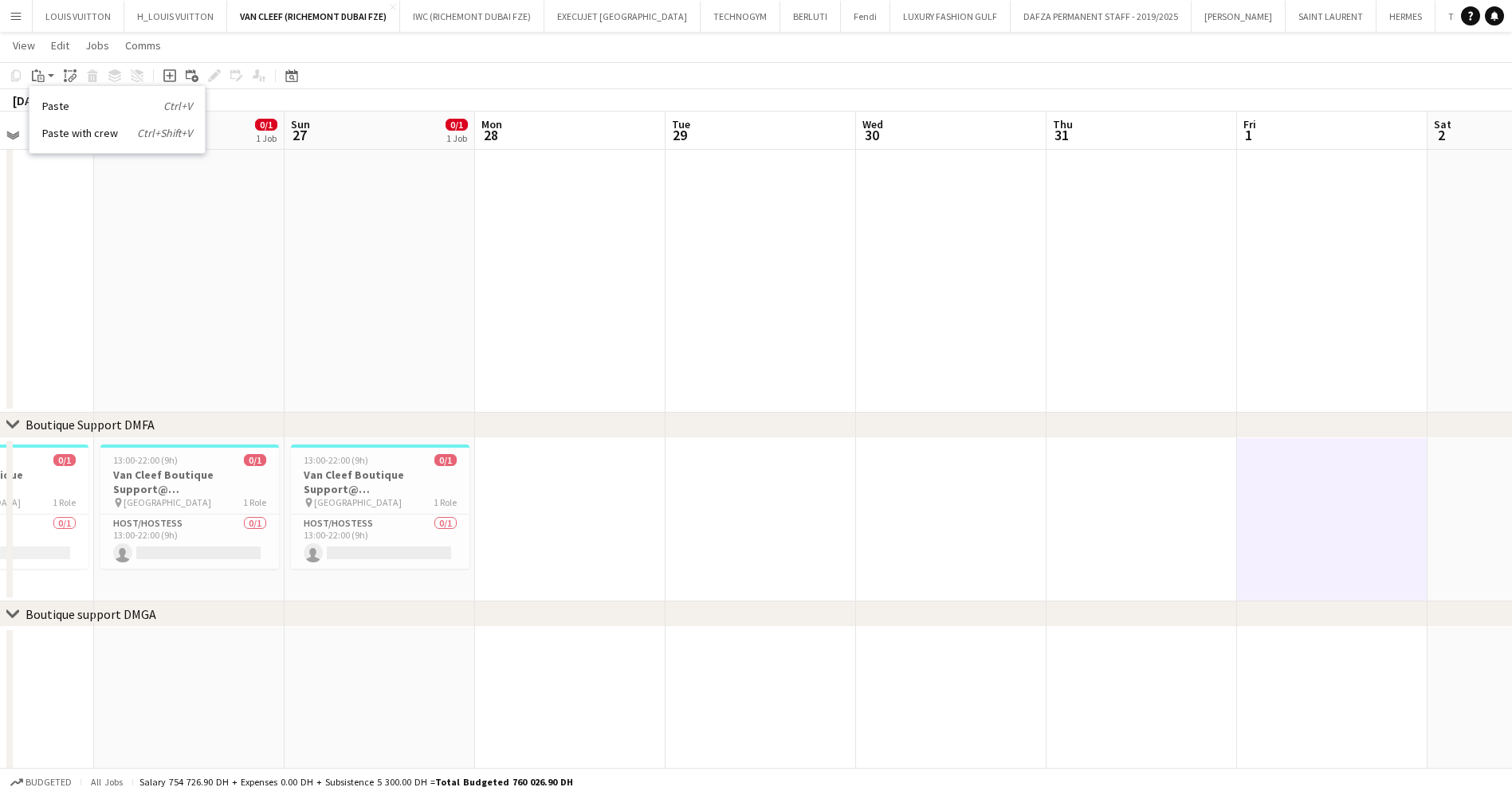
click at [1168, 454] on app-date-cell at bounding box center [1141, 520] width 190 height 164
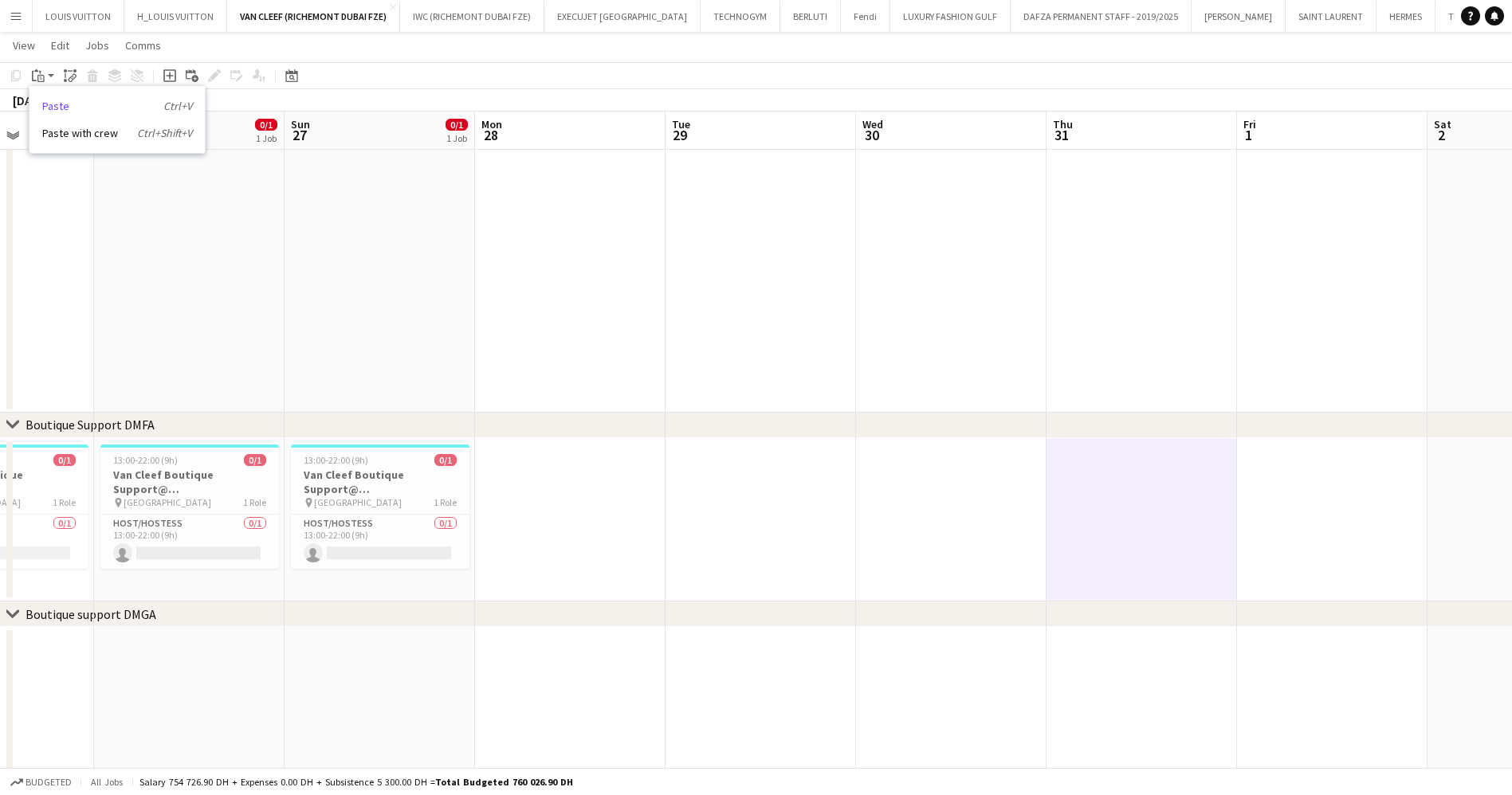
click at [59, 107] on link "Paste Ctrl+V" at bounding box center [117, 106] width 150 height 14
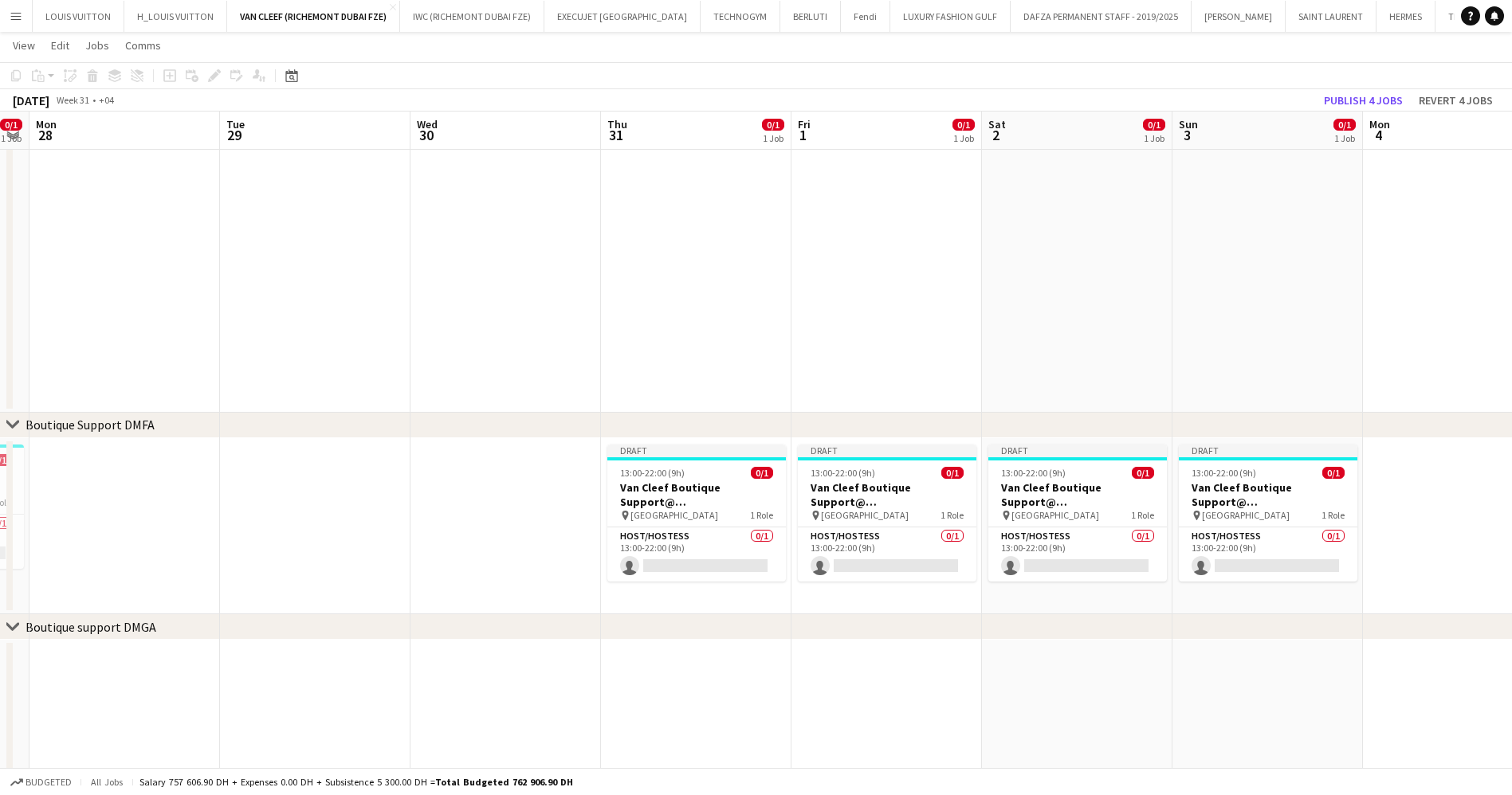
drag, startPoint x: 896, startPoint y: 476, endPoint x: 687, endPoint y: 463, distance: 209.4
click at [688, 463] on app-calendar-viewport "Fri 25 0/1 1 Job Sat 26 0/1 1 Job Sun 27 0/1 1 Job Mon 28 Tue 29 Wed 30 Thu 31 …" at bounding box center [756, 475] width 1512 height 1329
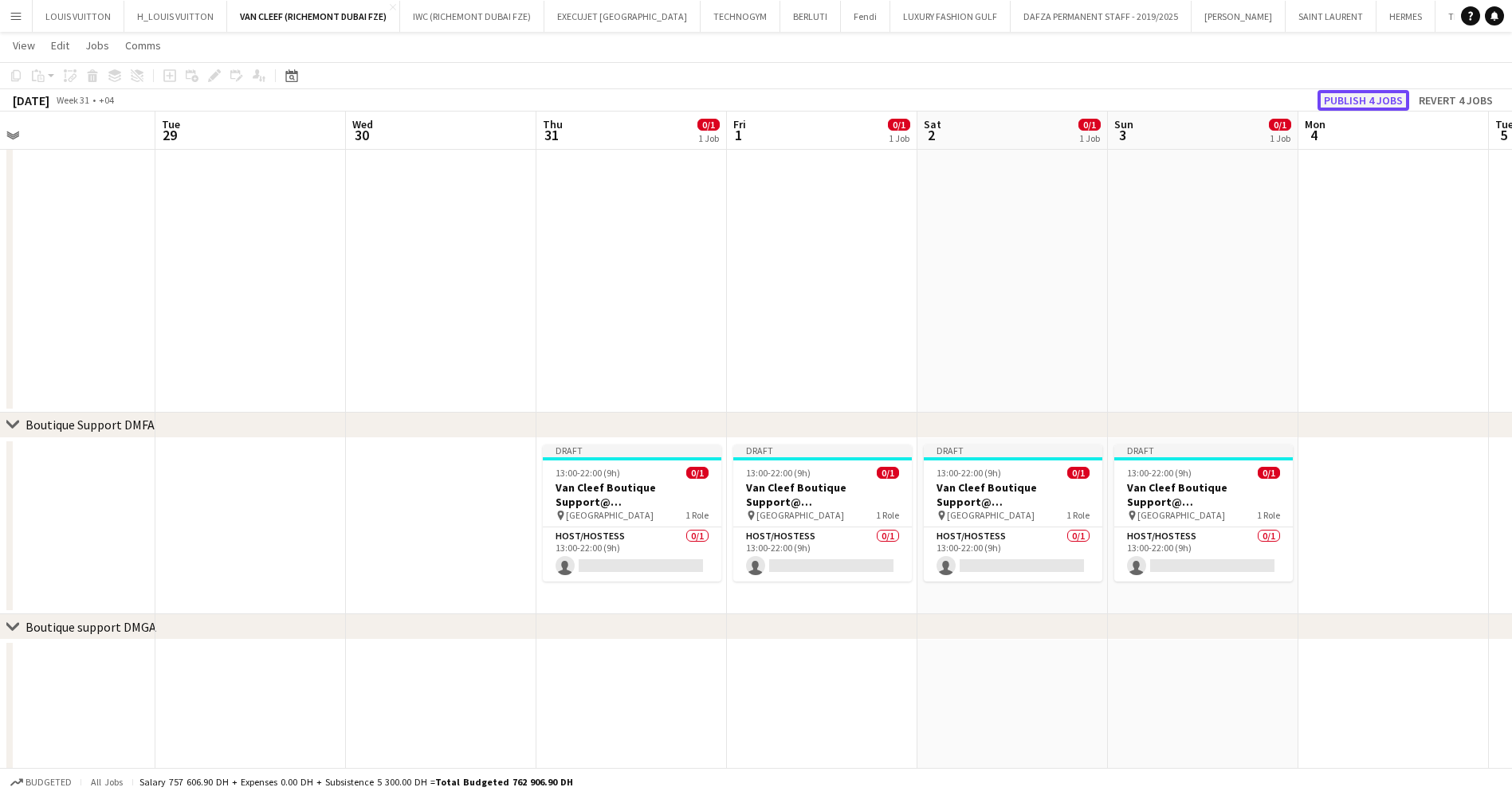
click at [1366, 98] on button "Publish 4 jobs" at bounding box center [1363, 100] width 92 height 21
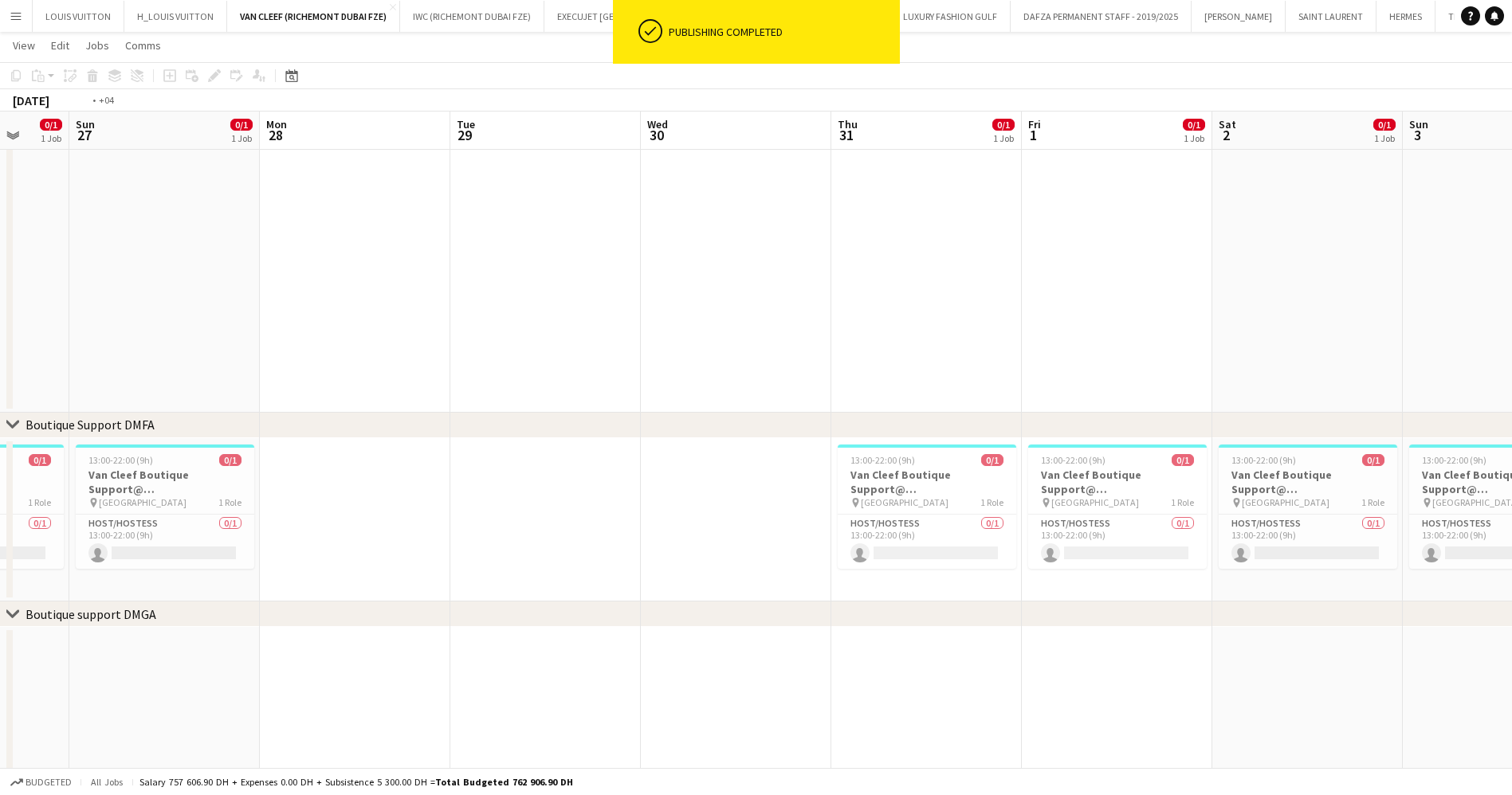
drag, startPoint x: 641, startPoint y: 579, endPoint x: 1140, endPoint y: 569, distance: 499.1
click at [1131, 569] on app-calendar-viewport "Fri 25 0/1 1 Job Sat 26 0/1 1 Job Sun 27 0/1 1 Job Mon 28 Tue 29 Wed 30 Thu 31 …" at bounding box center [756, 468] width 1512 height 1317
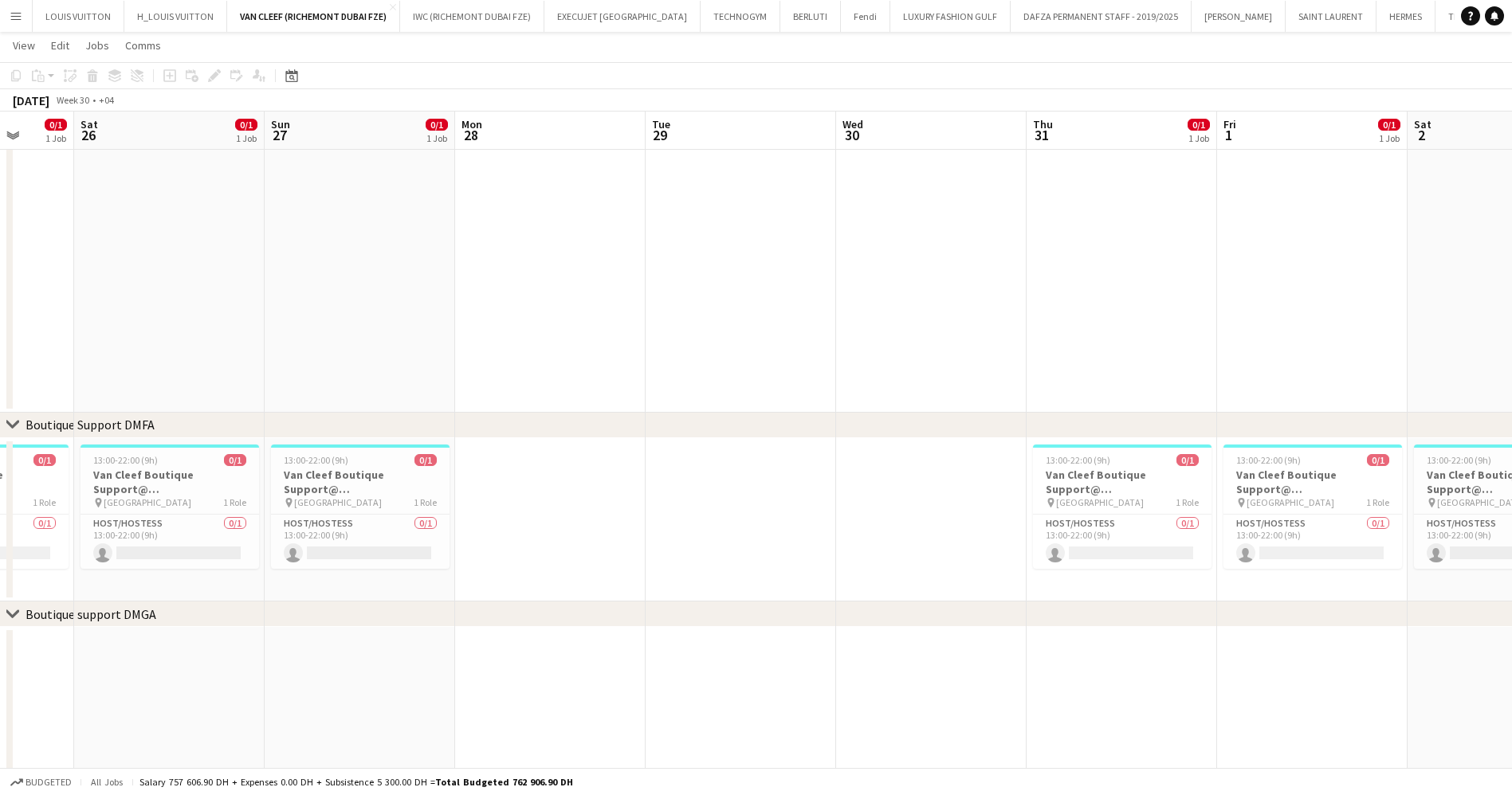
scroll to position [0, 489]
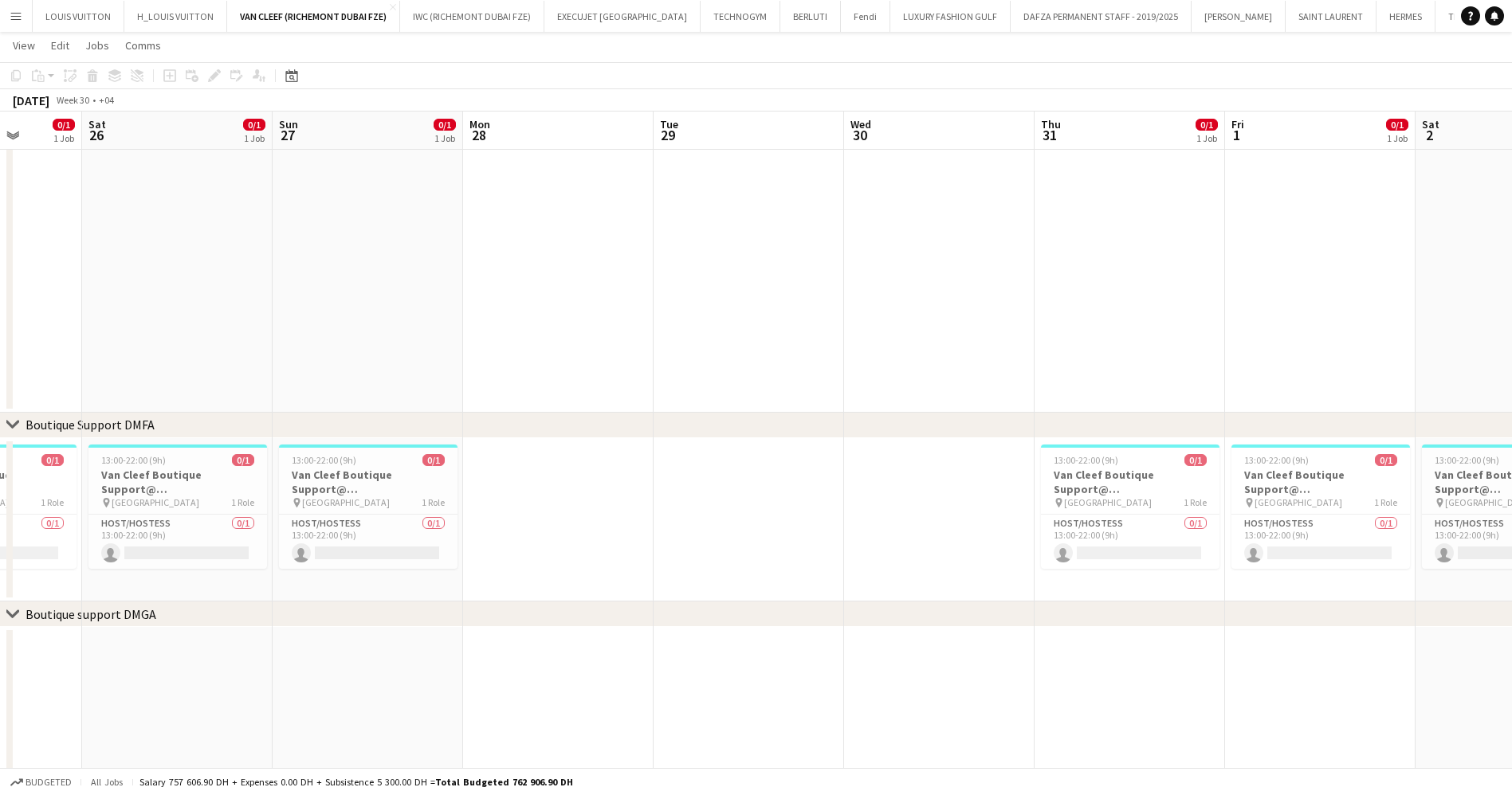
drag, startPoint x: 450, startPoint y: 621, endPoint x: 859, endPoint y: 571, distance: 412.0
click at [953, 604] on div "chevron-right ACTIVATIONS/ VIP EVENTS chevron-right Boutique Support DMFA chevr…" at bounding box center [756, 468] width 1512 height 1317
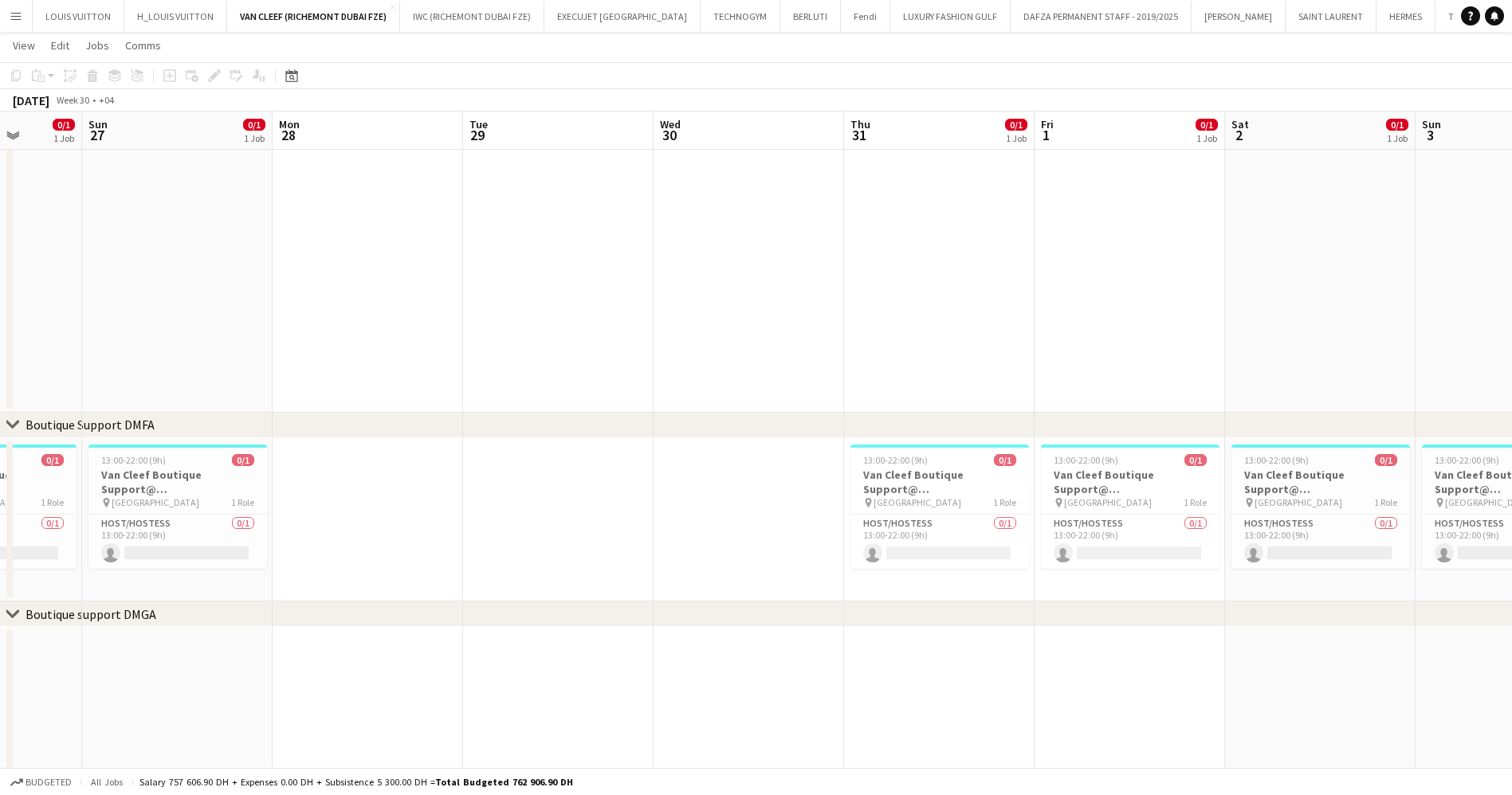
drag, startPoint x: 682, startPoint y: 470, endPoint x: 504, endPoint y: 483, distance: 178.5
click at [526, 479] on app-calendar-viewport "Thu 24 11/12 2 Jobs Fri 25 0/1 1 Job Sat 26 0/1 1 Job Sun 27 0/1 1 Job Mon 28 T…" at bounding box center [756, 468] width 1512 height 1317
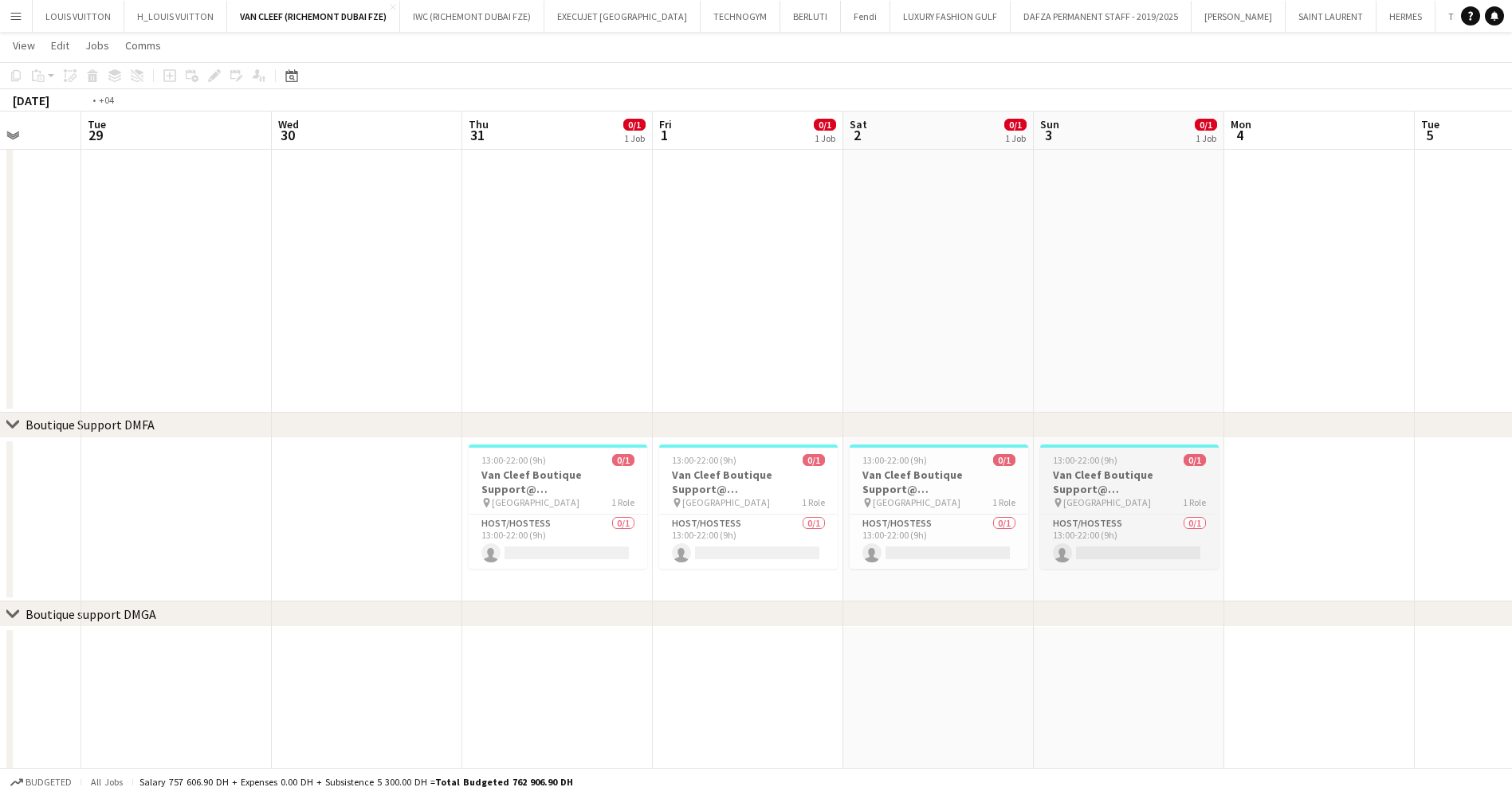
drag, startPoint x: 875, startPoint y: 493, endPoint x: 860, endPoint y: 475, distance: 23.4
click at [422, 485] on app-calendar-viewport "Fri 25 0/1 1 Job Sat 26 0/1 1 Job Sun 27 0/1 1 Job Mon 28 Tue 29 Wed 30 Thu 31 …" at bounding box center [756, 468] width 1512 height 1317
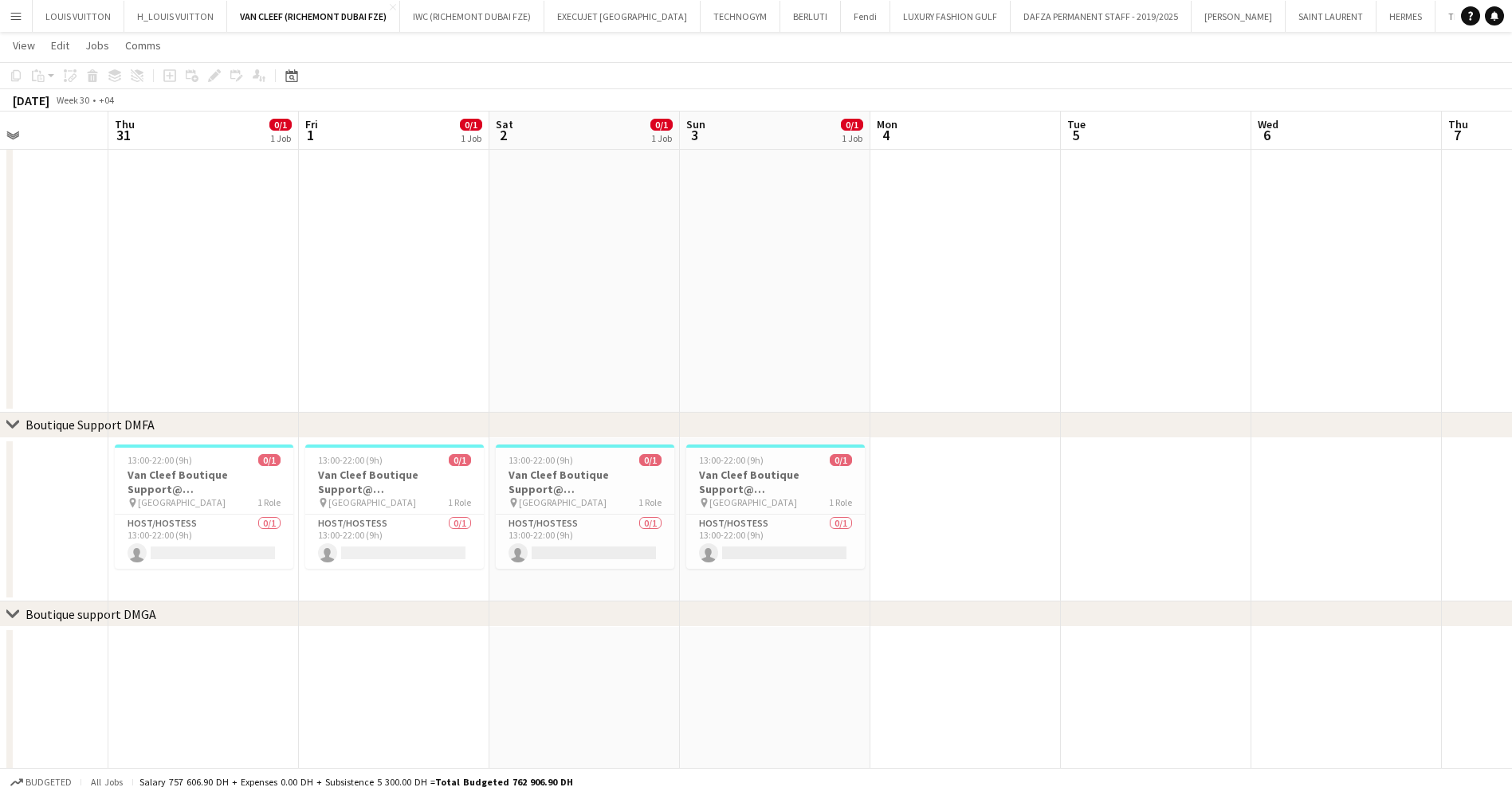
drag, startPoint x: 452, startPoint y: 494, endPoint x: 362, endPoint y: 508, distance: 91.1
click at [387, 503] on app-calendar-viewport "Mon 28 Tue 29 Wed 30 Thu 31 0/1 1 Job Fri 1 0/1 1 Job Sat 2 0/1 1 Job Sun 3 0/1…" at bounding box center [756, 468] width 1512 height 1317
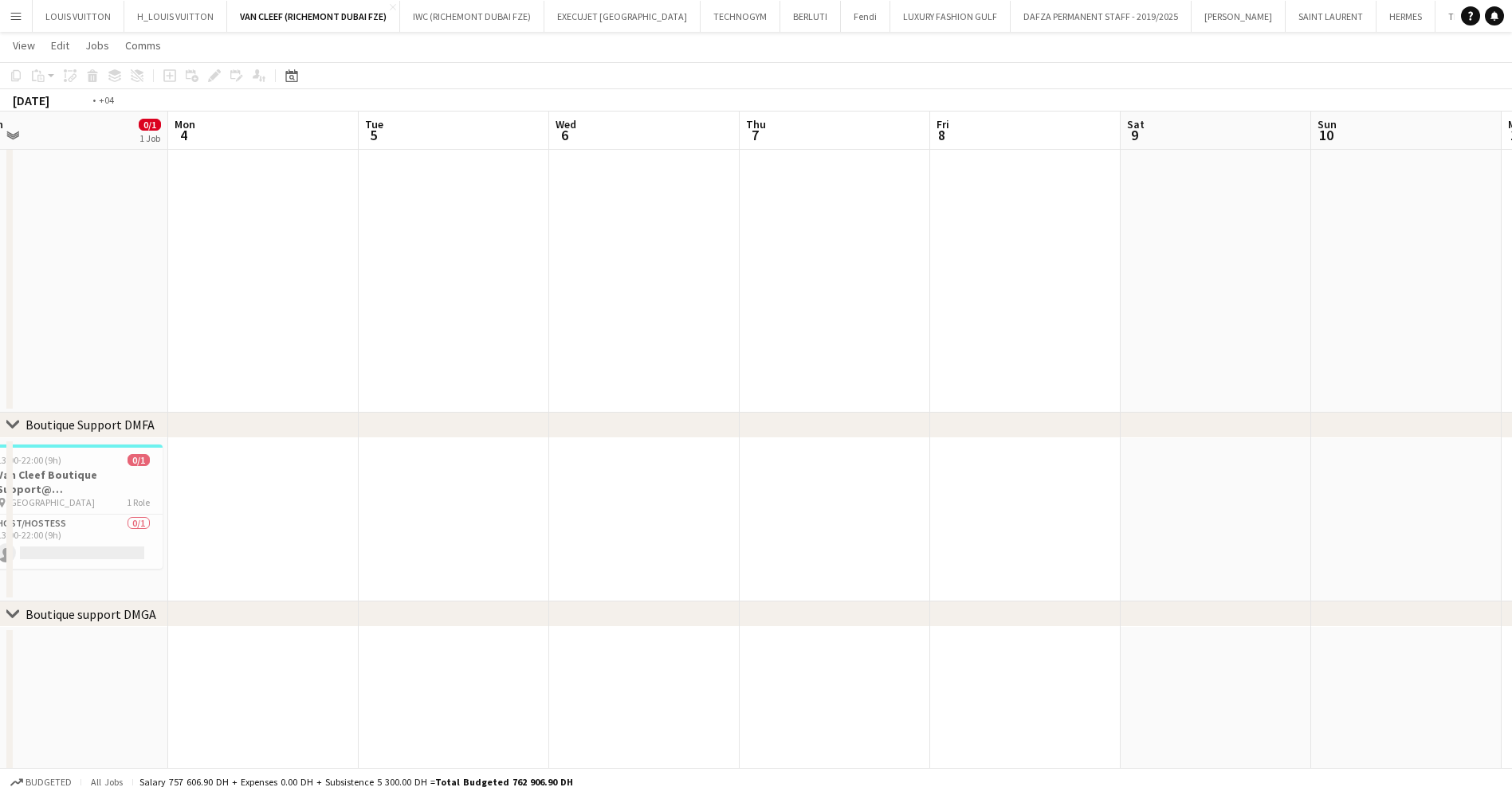
drag, startPoint x: 744, startPoint y: 487, endPoint x: 323, endPoint y: 487, distance: 421.0
click at [348, 487] on app-calendar-viewport "Thu 31 0/1 1 Job Fri 1 0/1 1 Job Sat 2 0/1 1 Job Sun 3 0/1 1 Job Mon 4 Tue 5 We…" at bounding box center [756, 468] width 1512 height 1317
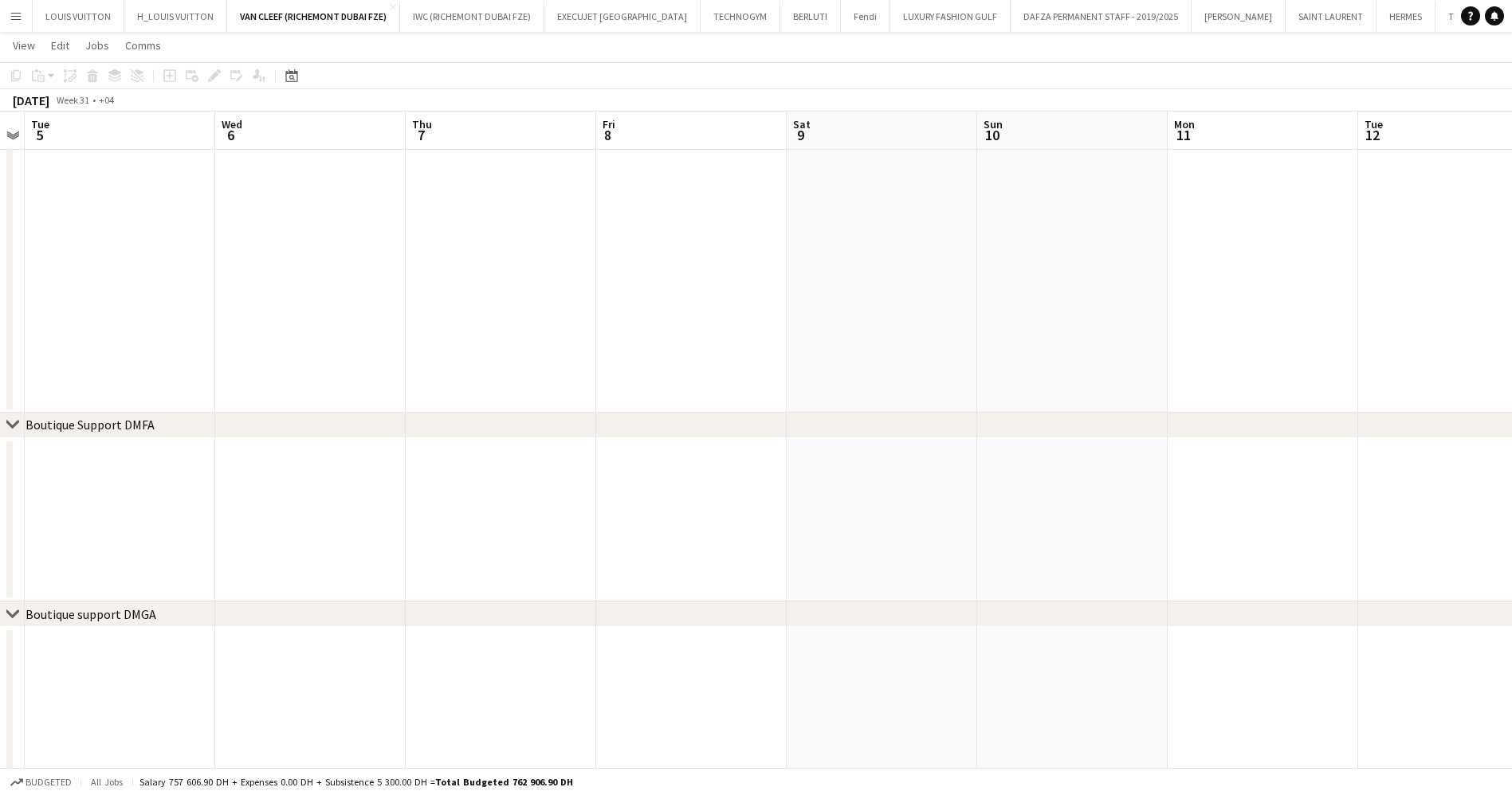
click at [522, 469] on app-calendar-viewport "Sat 2 0/1 1 Job Sun 3 0/1 1 Job Mon 4 Tue 5 Wed 6 Thu 7 Fri 8 Sat 9 Sun 10 Mon …" at bounding box center [756, 468] width 1512 height 1317
drag, startPoint x: 658, startPoint y: 490, endPoint x: 371, endPoint y: 503, distance: 287.3
click at [368, 501] on app-calendar-viewport "Mon 4 Tue 5 Wed 6 Thu 7 Fri 8 Sat 9 Sun 10 Mon 11 Tue 12 Wed 13 Thu 14 Fri 15 S…" at bounding box center [756, 468] width 1512 height 1317
drag, startPoint x: 694, startPoint y: 484, endPoint x: 512, endPoint y: 513, distance: 184.3
click at [356, 509] on app-calendar-viewport "Sat 9 Sun 10 Mon 11 Tue 12 Wed 13 Thu 14 Fri 15 Sat 16 Sun 17 Mon 18 Tue 19 Wed…" at bounding box center [756, 468] width 1512 height 1317
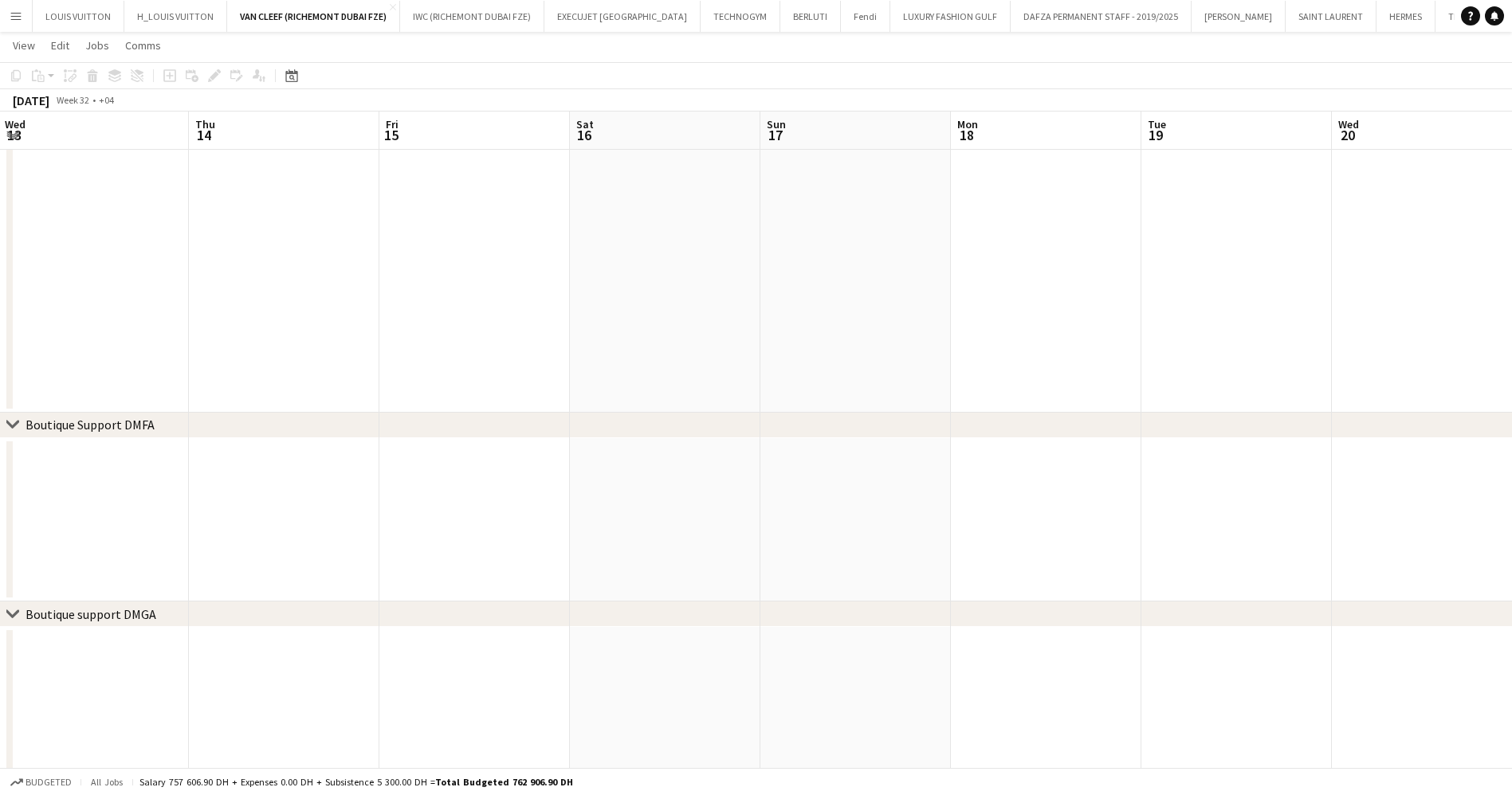
drag, startPoint x: 893, startPoint y: 503, endPoint x: 494, endPoint y: 497, distance: 399.0
click at [359, 512] on app-calendar-viewport "Sun 10 Mon 11 Tue 12 Wed 13 Thu 14 Fri 15 Sat 16 Sun 17 Mon 18 Tue 19 Wed 20 Th…" at bounding box center [756, 468] width 1512 height 1317
drag, startPoint x: 876, startPoint y: 475, endPoint x: 749, endPoint y: 496, distance: 128.7
click at [577, 487] on app-calendar-viewport "Wed 13 Thu 14 Fri 15 Sat 16 Sun 17 Mon 18 Tue 19 Wed 20 Thu 21 Fri 22 Sat 23 Su…" at bounding box center [756, 468] width 1512 height 1317
drag, startPoint x: 796, startPoint y: 493, endPoint x: 627, endPoint y: 493, distance: 169.0
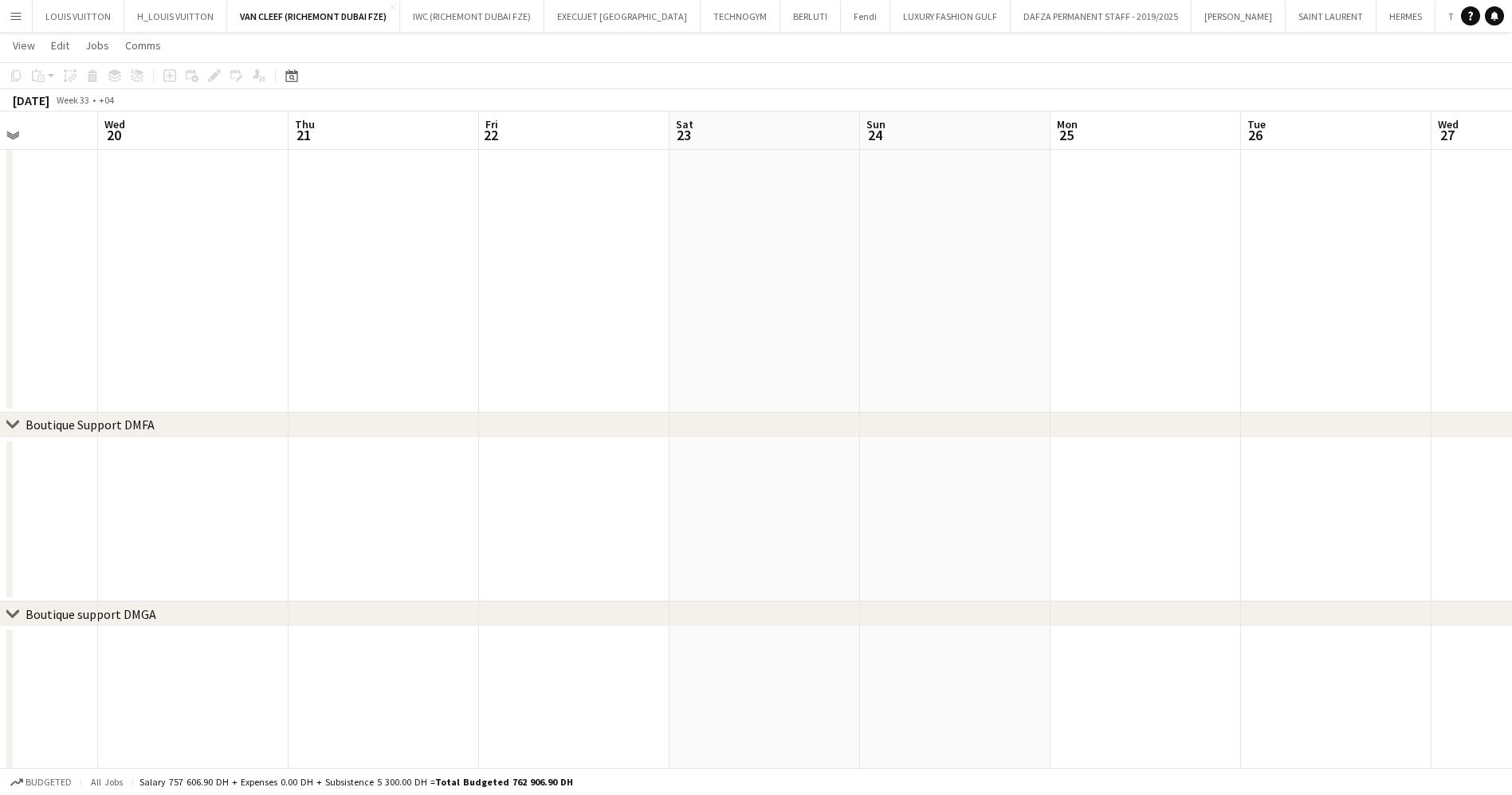
click at [645, 493] on app-calendar-viewport "Sun 17 Mon 18 Tue 19 Wed 20 Thu 21 Fri 22 Sat 23 Sun 24 Mon 25 Tue 26 Wed 27 Th…" at bounding box center [756, 468] width 1512 height 1317
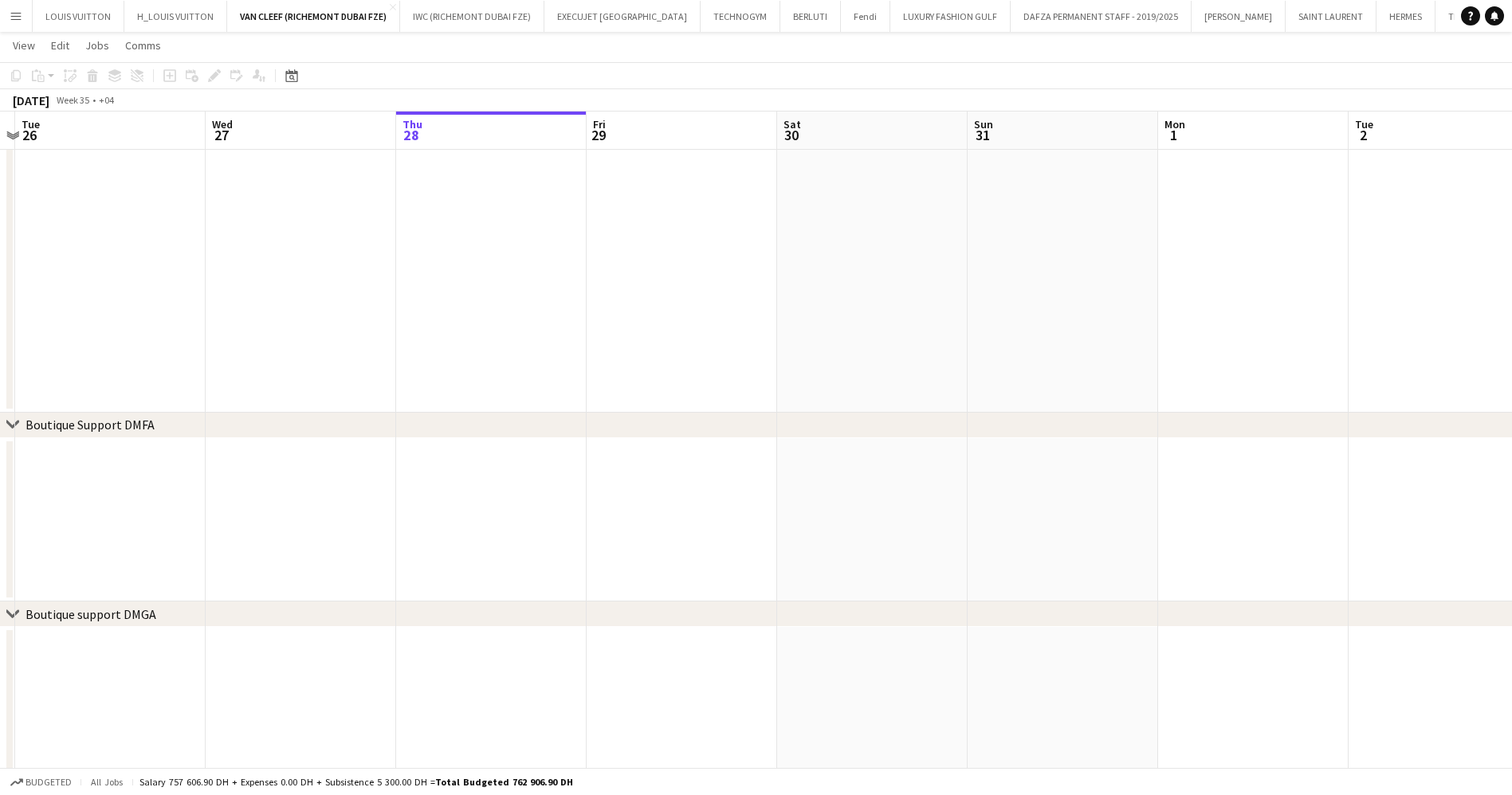
drag, startPoint x: 688, startPoint y: 501, endPoint x: 1160, endPoint y: 506, distance: 472.0
click at [637, 504] on app-calendar-viewport "Sat 23 Sun 24 Mon 25 Tue 26 Wed 27 Thu 28 Fri 29 Sat 30 Sun 31 Mon 1 Tue 2 Wed …" at bounding box center [756, 468] width 1512 height 1317
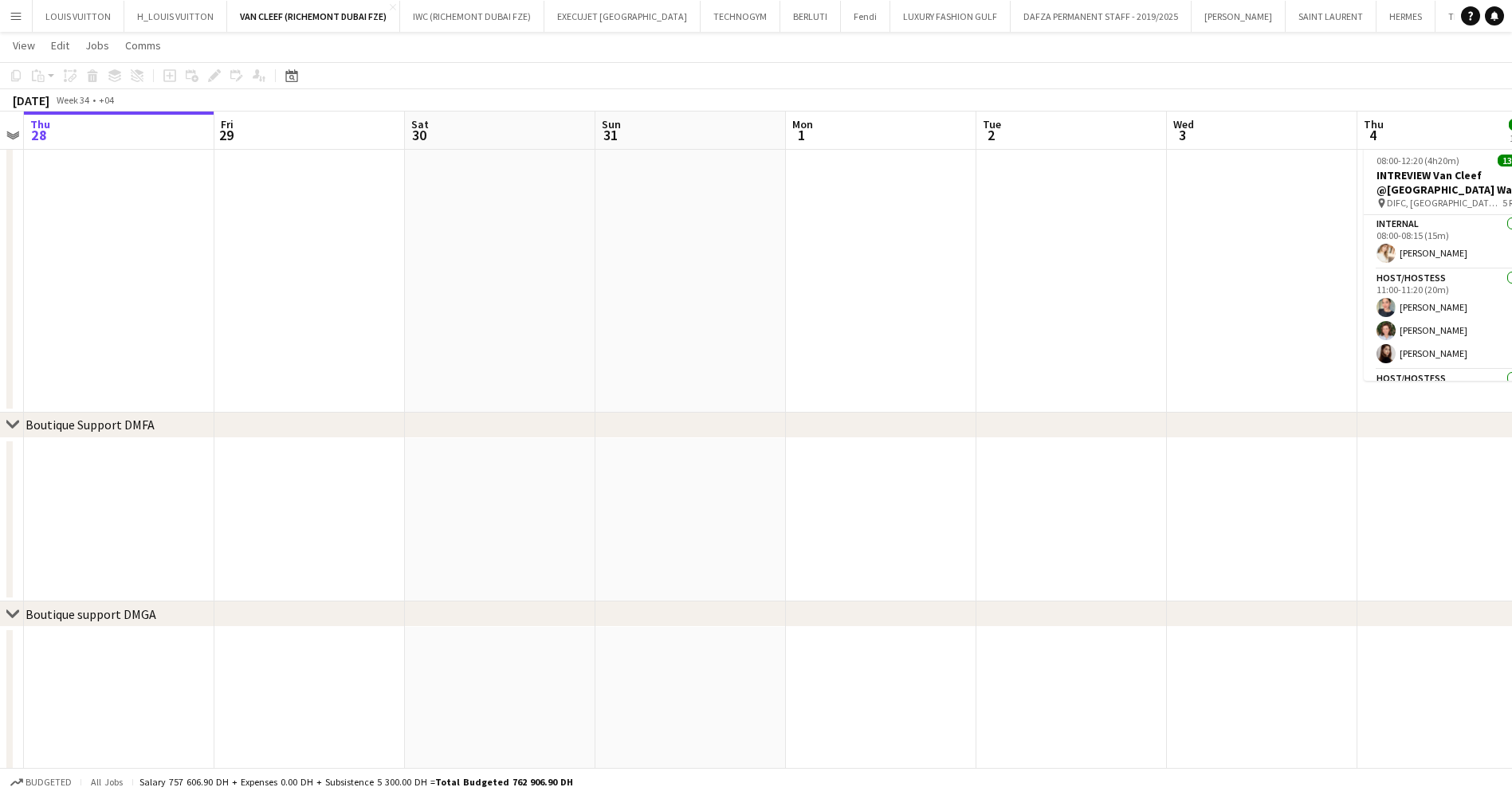
drag, startPoint x: 955, startPoint y: 517, endPoint x: 1170, endPoint y: 513, distance: 215.0
click at [655, 518] on app-calendar-viewport "Mon 25 Tue 26 Wed 27 Thu 28 Fri 29 Sat 30 Sun 31 Mon 1 Tue 2 Wed 3 Thu 4 13/13 …" at bounding box center [756, 468] width 1512 height 1317
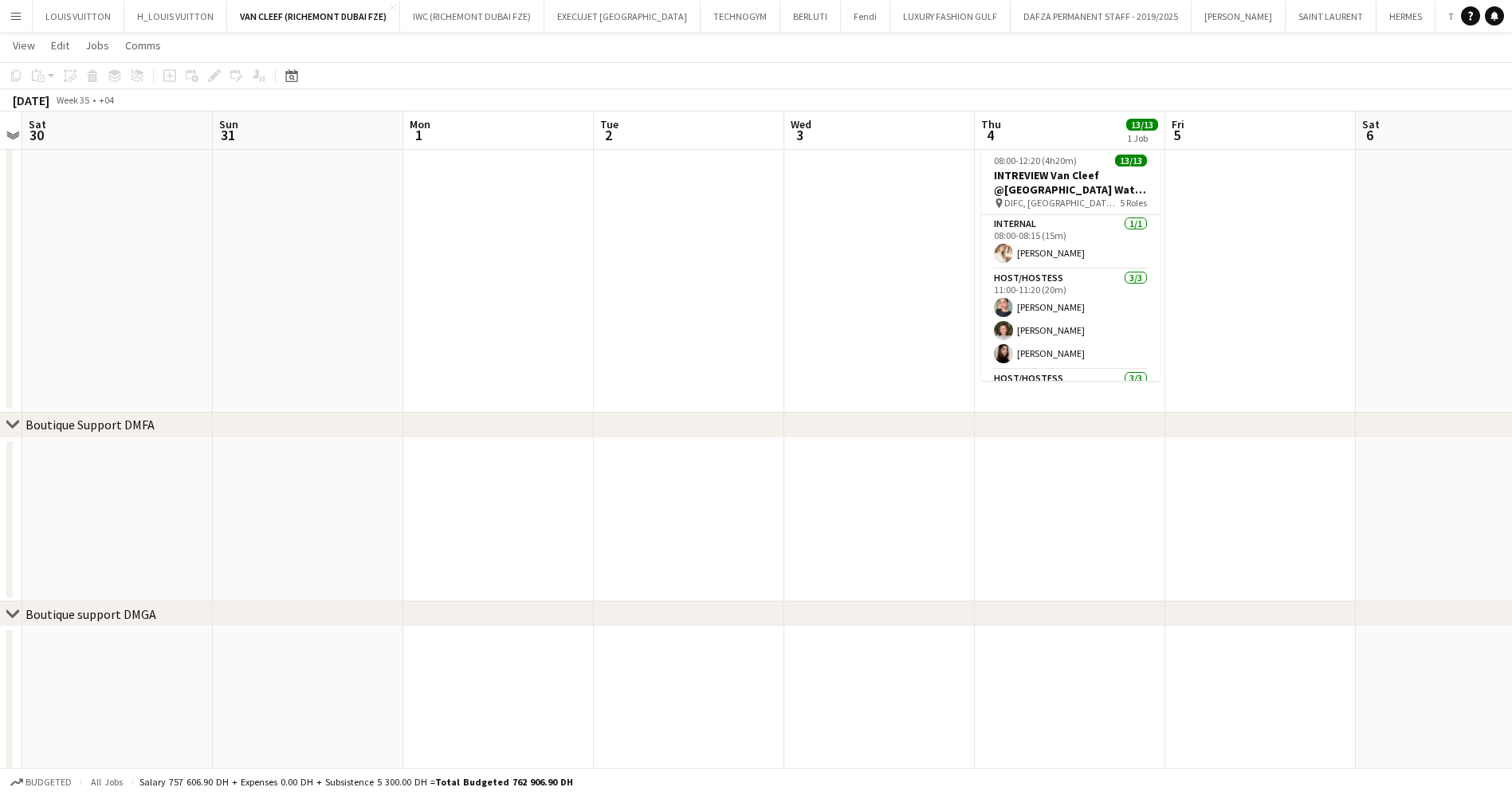
drag, startPoint x: 1181, startPoint y: 513, endPoint x: 777, endPoint y: 515, distance: 404.0
click at [777, 515] on app-calendar-viewport "Wed 27 Thu 28 Fri 29 Sat 30 Sun 31 Mon 1 Tue 2 Wed 3 Thu 4 13/13 1 Job Fri 5 Sa…" at bounding box center [756, 468] width 1512 height 1317
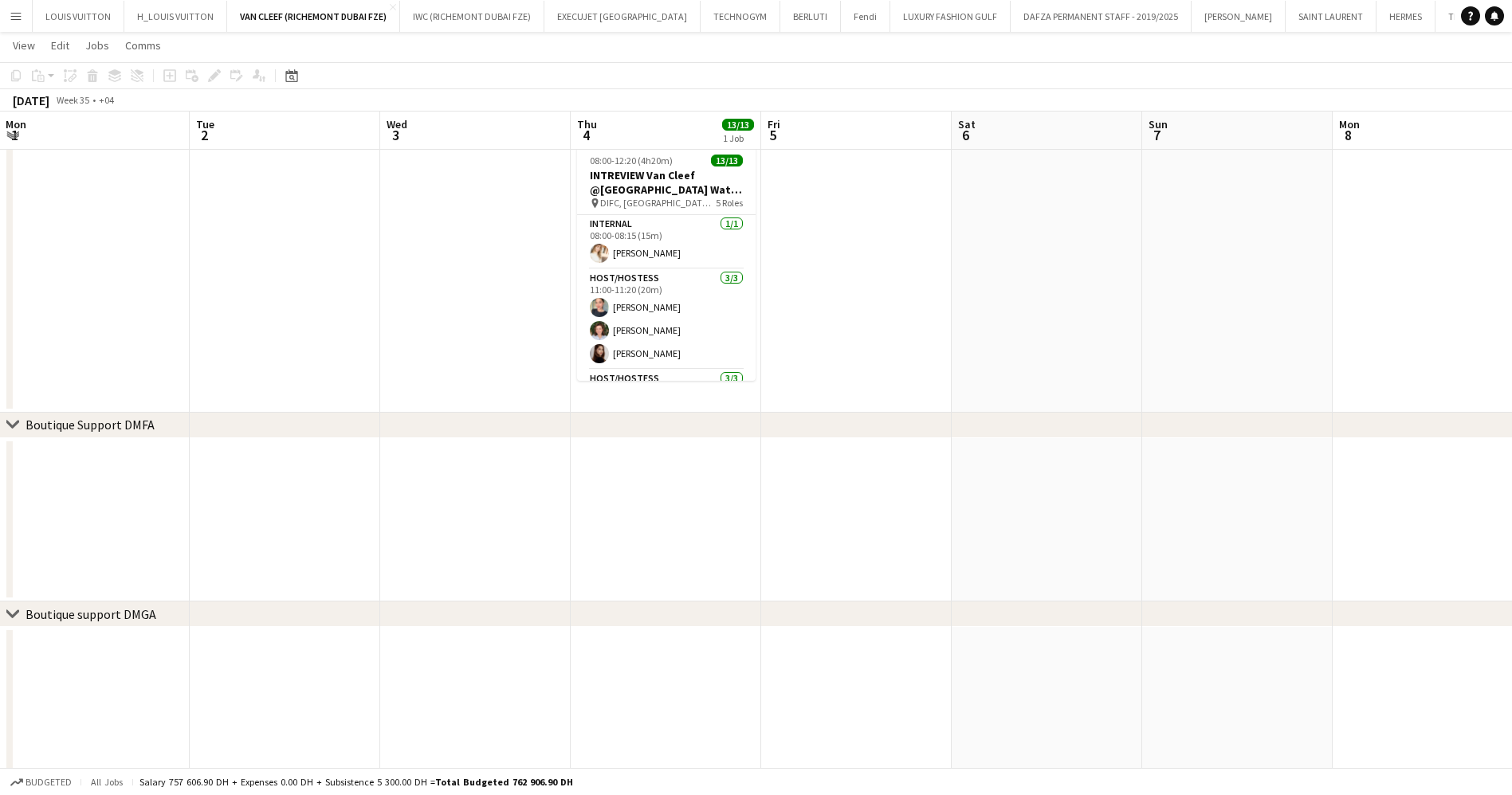
click at [866, 509] on app-calendar-viewport "Fri 29 Sat 30 Sun 31 Mon 1 Tue 2 Wed 3 Thu 4 13/13 1 Job Fri 5 Sat 6 Sun 7 Mon …" at bounding box center [756, 468] width 1512 height 1317
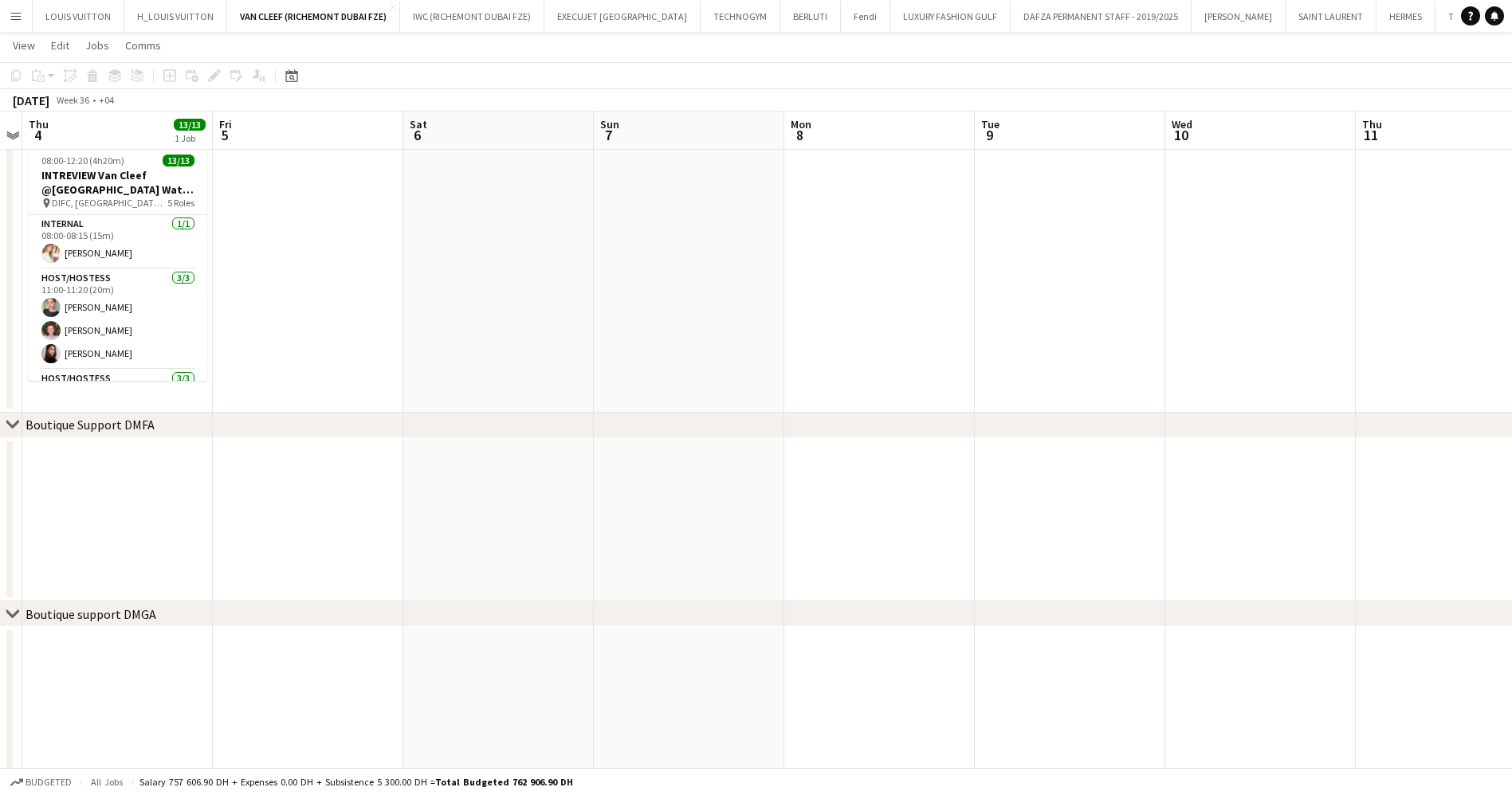
drag, startPoint x: 852, startPoint y: 512, endPoint x: 776, endPoint y: 512, distance: 76.0
click at [777, 512] on app-calendar-viewport "Mon 1 Tue 2 Wed 3 Thu 4 13/13 1 Job Fri 5 Sat 6 Sun 7 Mon 8 Tue 9 Wed 10 Thu 11…" at bounding box center [756, 468] width 1512 height 1317
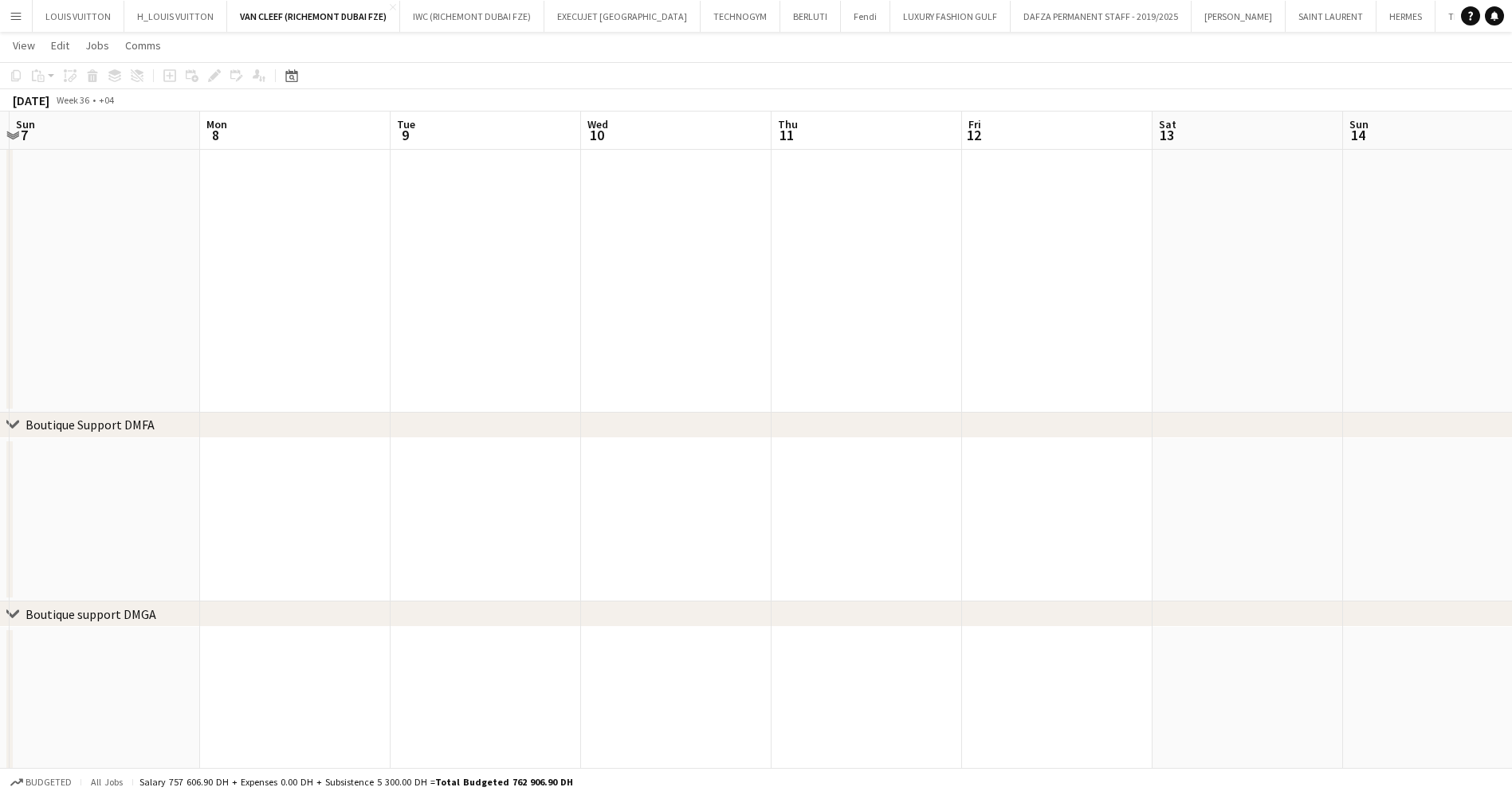
drag, startPoint x: 1117, startPoint y: 505, endPoint x: 755, endPoint y: 502, distance: 362.0
click at [755, 502] on app-calendar-viewport "Thu 4 13/13 1 Job Fri 5 Sat 6 Sun 7 Mon 8 Tue 9 Wed 10 Thu 11 Fri 12 Sat 13 Sun…" at bounding box center [756, 468] width 1512 height 1317
drag, startPoint x: 549, startPoint y: 503, endPoint x: 847, endPoint y: 501, distance: 298.0
click at [530, 503] on app-calendar-viewport "Sun 7 Mon 8 Tue 9 Wed 10 Thu 11 Fri 12 Sat 13 Sun 14 Mon 15 Tue 16 Wed 17 Thu 1…" at bounding box center [756, 468] width 1512 height 1317
drag, startPoint x: 957, startPoint y: 499, endPoint x: 789, endPoint y: 501, distance: 168.0
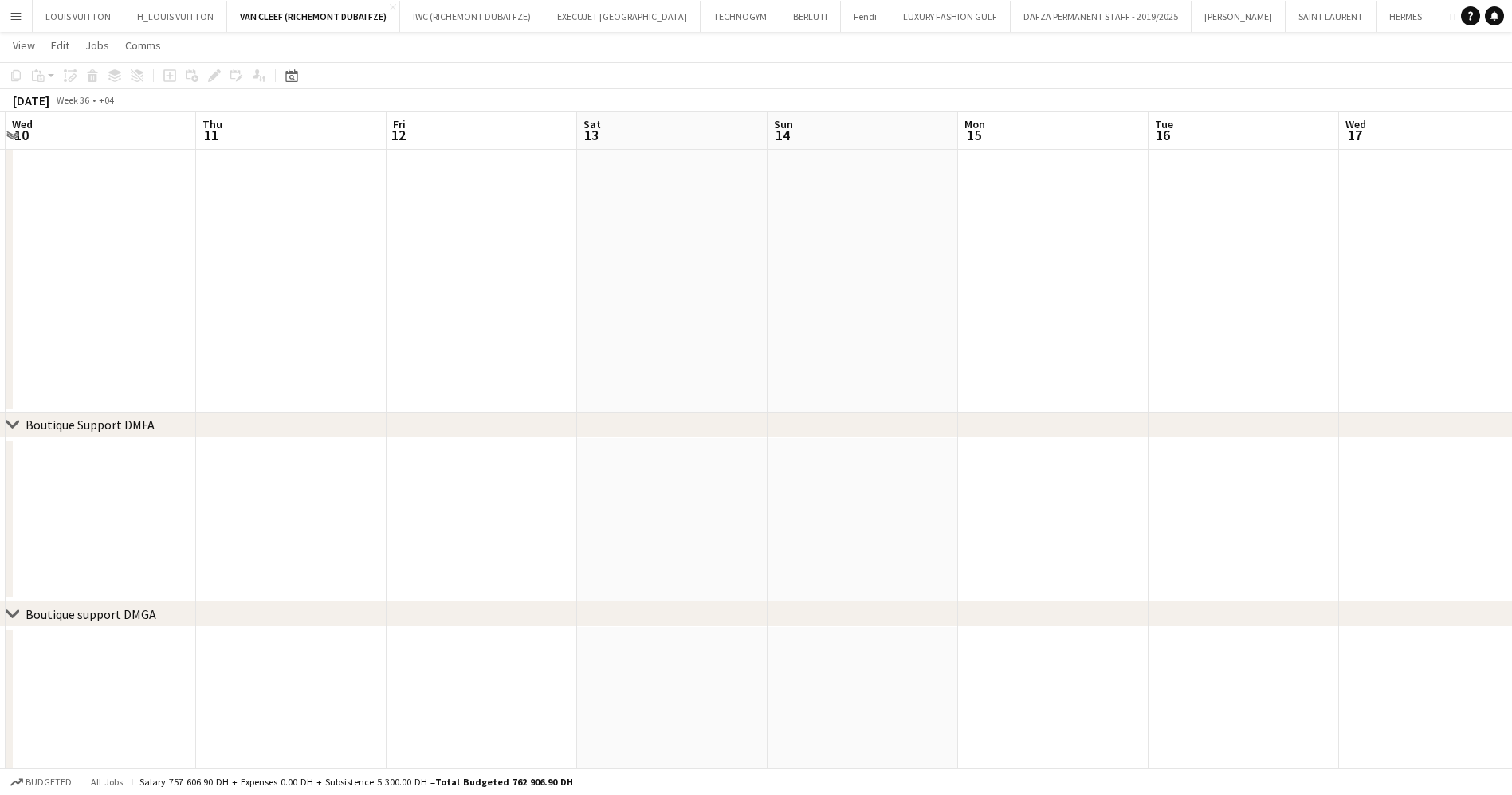
click at [793, 501] on app-calendar-viewport "Sun 7 Mon 8 Tue 9 Wed 10 Thu 11 Fri 12 Sat 13 Sun 14 Mon 15 Tue 16 Wed 17 Thu 1…" at bounding box center [756, 468] width 1512 height 1317
drag, startPoint x: 752, startPoint y: 486, endPoint x: 1502, endPoint y: 483, distance: 750.0
click at [1512, 479] on html "Menu Boards Boards Boards All jobs Status Workforce Workforce My Workforce Recr…" at bounding box center [756, 451] width 1512 height 1406
drag, startPoint x: 291, startPoint y: 515, endPoint x: 1051, endPoint y: 485, distance: 760.6
click at [1049, 485] on app-calendar-viewport "Fri 5 Sat 6 Sun 7 Mon 8 Tue 9 Wed 10 Thu 11 Fri 12 Sat 13 Sun 14 Mon 15 Tue 16 …" at bounding box center [756, 468] width 1512 height 1317
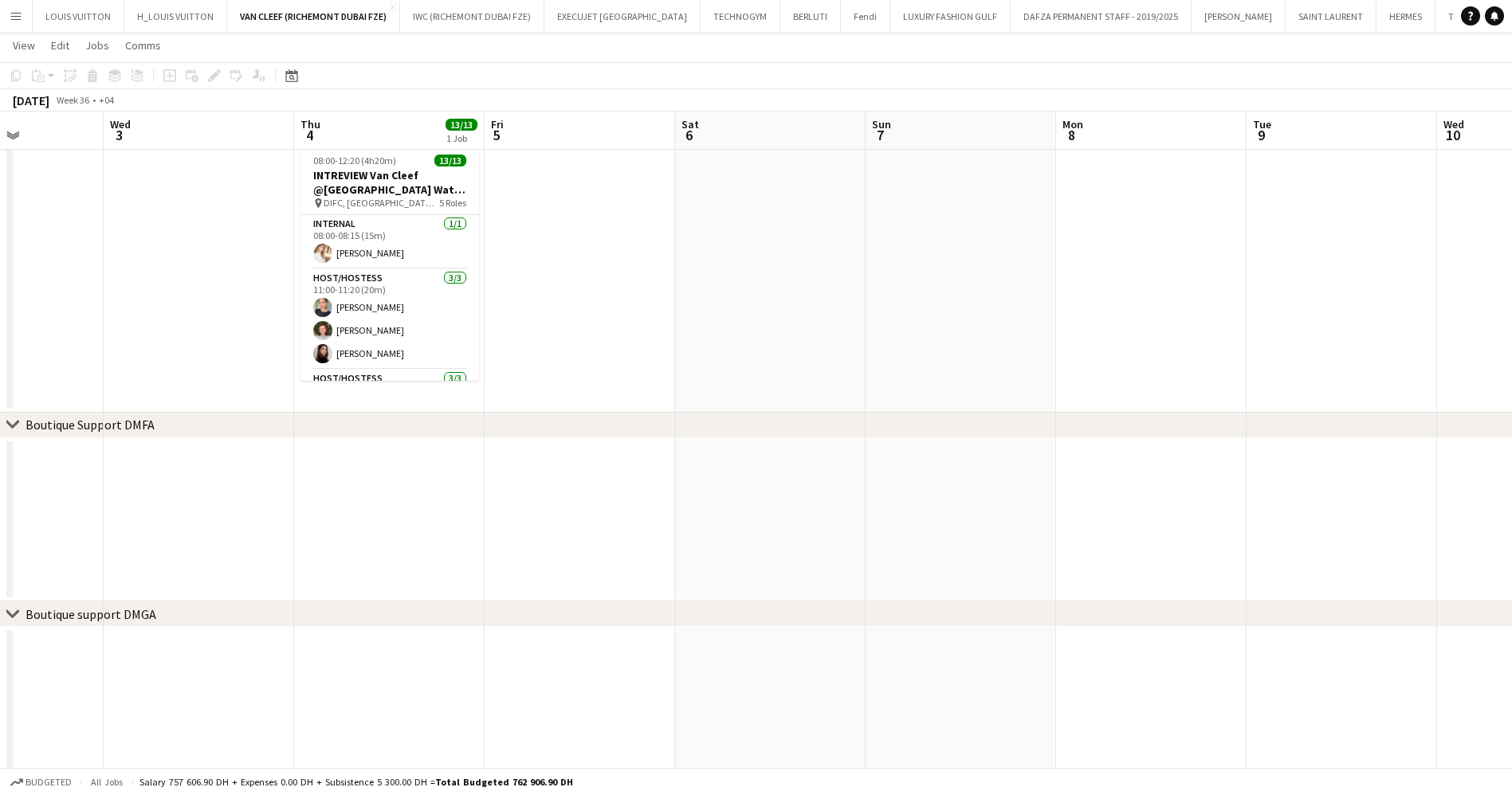
drag, startPoint x: 487, startPoint y: 443, endPoint x: 410, endPoint y: 443, distance: 77.0
click at [312, 443] on app-calendar-viewport "Sun 31 Mon 1 Tue 2 Wed 3 Thu 4 13/13 1 Job Fri 5 Sat 6 Sun 7 Mon 8 Tue 9 Wed 10…" at bounding box center [756, 468] width 1512 height 1317
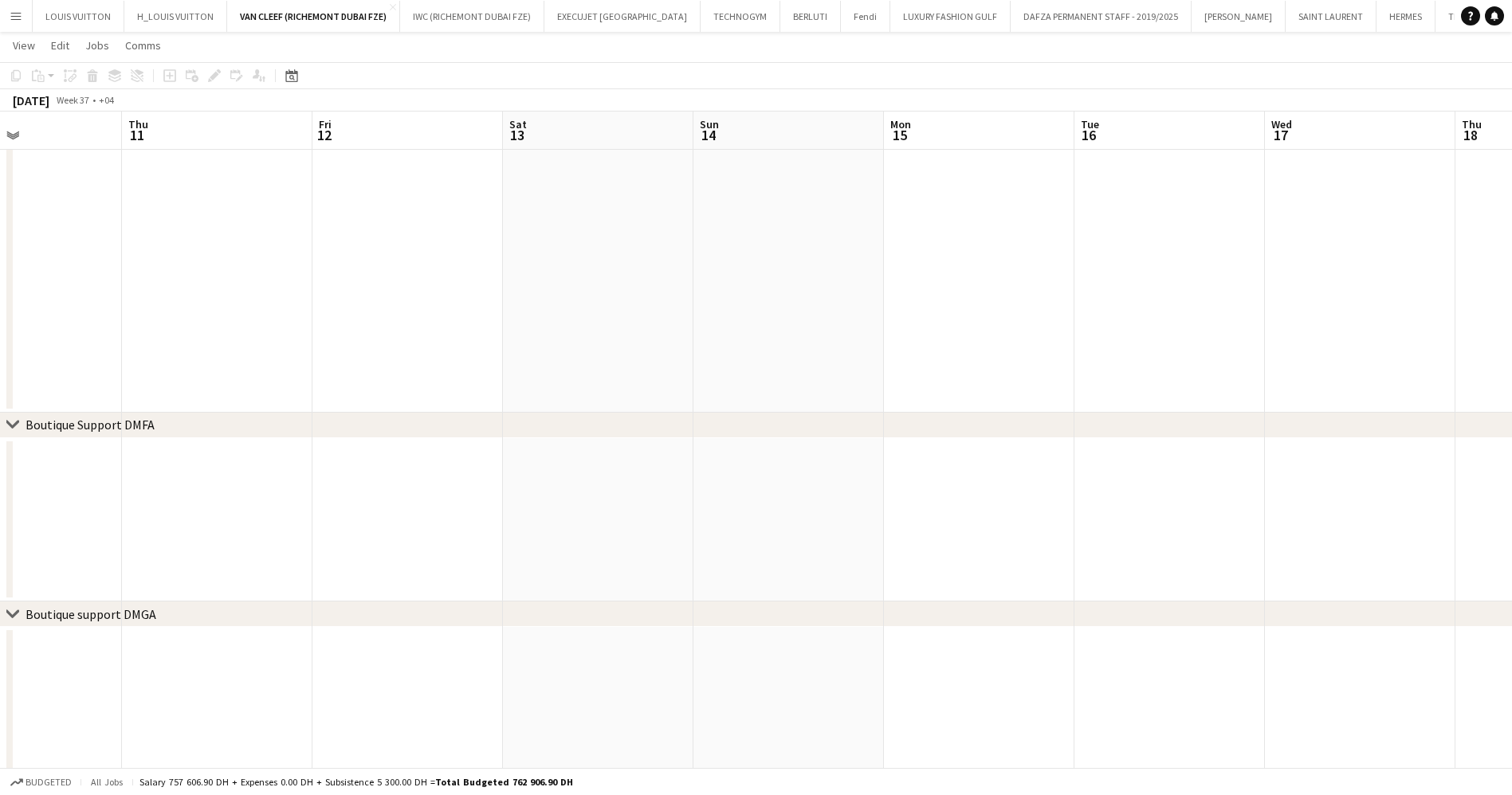
drag, startPoint x: 858, startPoint y: 455, endPoint x: 336, endPoint y: 435, distance: 522.4
click at [309, 436] on div "chevron-right ACTIVATIONS/ VIP EVENTS chevron-right Boutique Support DMFA chevr…" at bounding box center [756, 468] width 1512 height 1317
drag, startPoint x: 1279, startPoint y: 437, endPoint x: 539, endPoint y: 407, distance: 740.6
click at [459, 399] on app-calendar-viewport "Mon 8 Tue 9 Wed 10 Thu 11 Fri 12 Sat 13 Sun 14 Mon 15 Tue 16 Wed 17 Thu 18 Fri …" at bounding box center [756, 468] width 1512 height 1317
drag
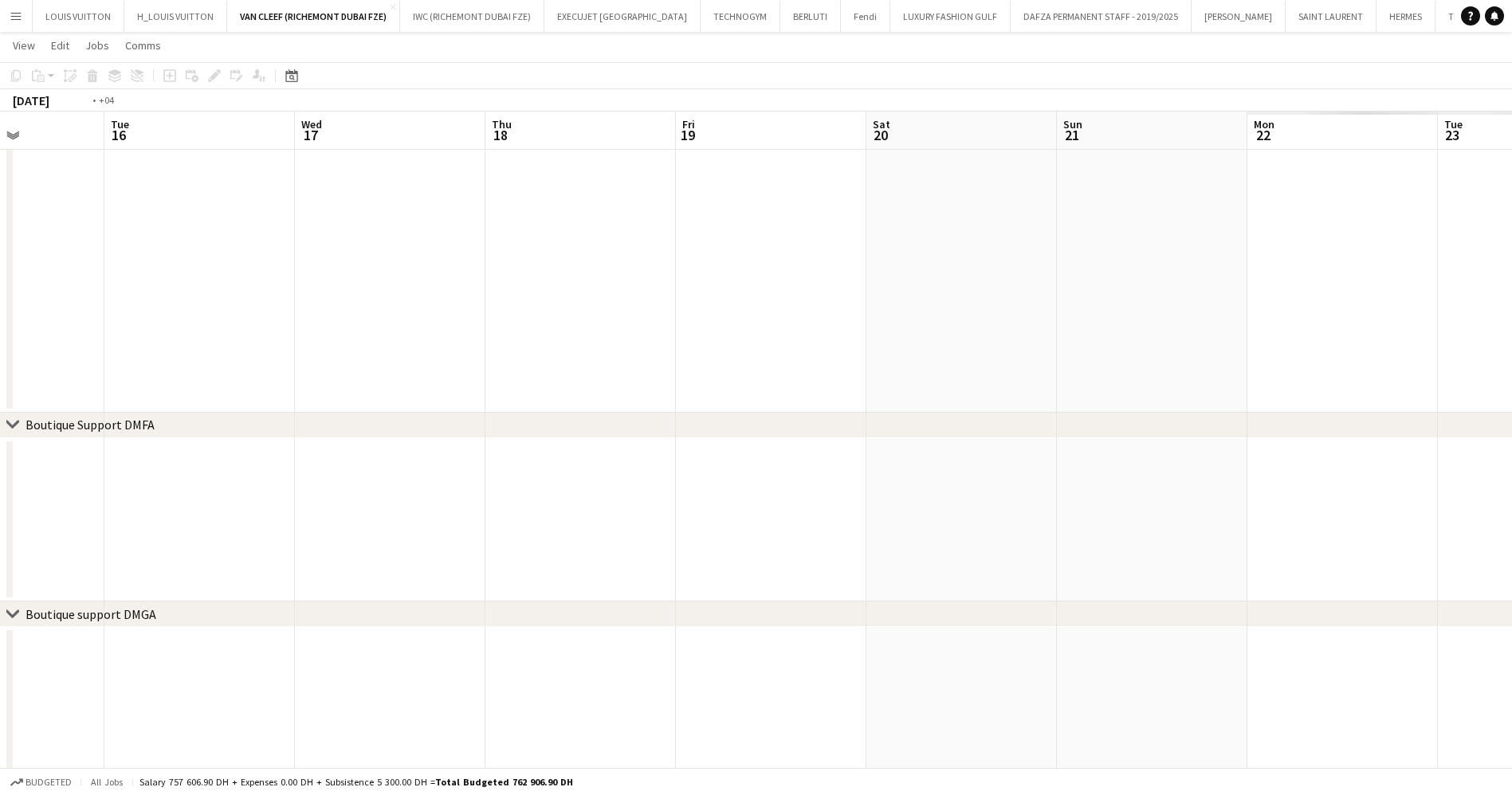
click at [368, 517] on app-calendar-viewport "Fri 12 Sat 13 Sun 14 Mon 15 Tue 16 Wed 17 Thu 18 Fri 19 Sat 20 Sun 21 Mon 22 Tu…" at bounding box center [756, 468] width 1512 height 1317
click at [464, 525] on app-calendar-viewport "Wed 17 Thu 18 Fri 19 Sat 20 Sun 21 Mon 22 Tue 23 Wed 24 Thu 25 Fri 26 Sat 27 Su…" at bounding box center [756, 468] width 1512 height 1317
click at [619, 496] on app-calendar-viewport "Tue 23 Wed 24 Thu 25 Fri 26 Sat 27 Sun 28 Mon 29 Tue 30 Wed 1 Thu 2 Fri 3 Sat 4…" at bounding box center [756, 468] width 1512 height 1317
click at [503, 497] on app-calendar-viewport "Wed 24 Thu 25 Fri 26 Sat 27 Sun 28 Mon 29 Tue 30 Wed 1 Thu 2 Fri 3 Sat 4 Sun 5 …" at bounding box center [756, 468] width 1512 height 1317
click at [458, 494] on app-calendar-viewport "Mon 29 Tue 30 Wed 1 Thu 2 Fri 3 Sat 4 Sun 5 Mon 6 Tue 7 Wed 8 Thu 9 Fri 10 Sat …" at bounding box center [756, 468] width 1512 height 1317
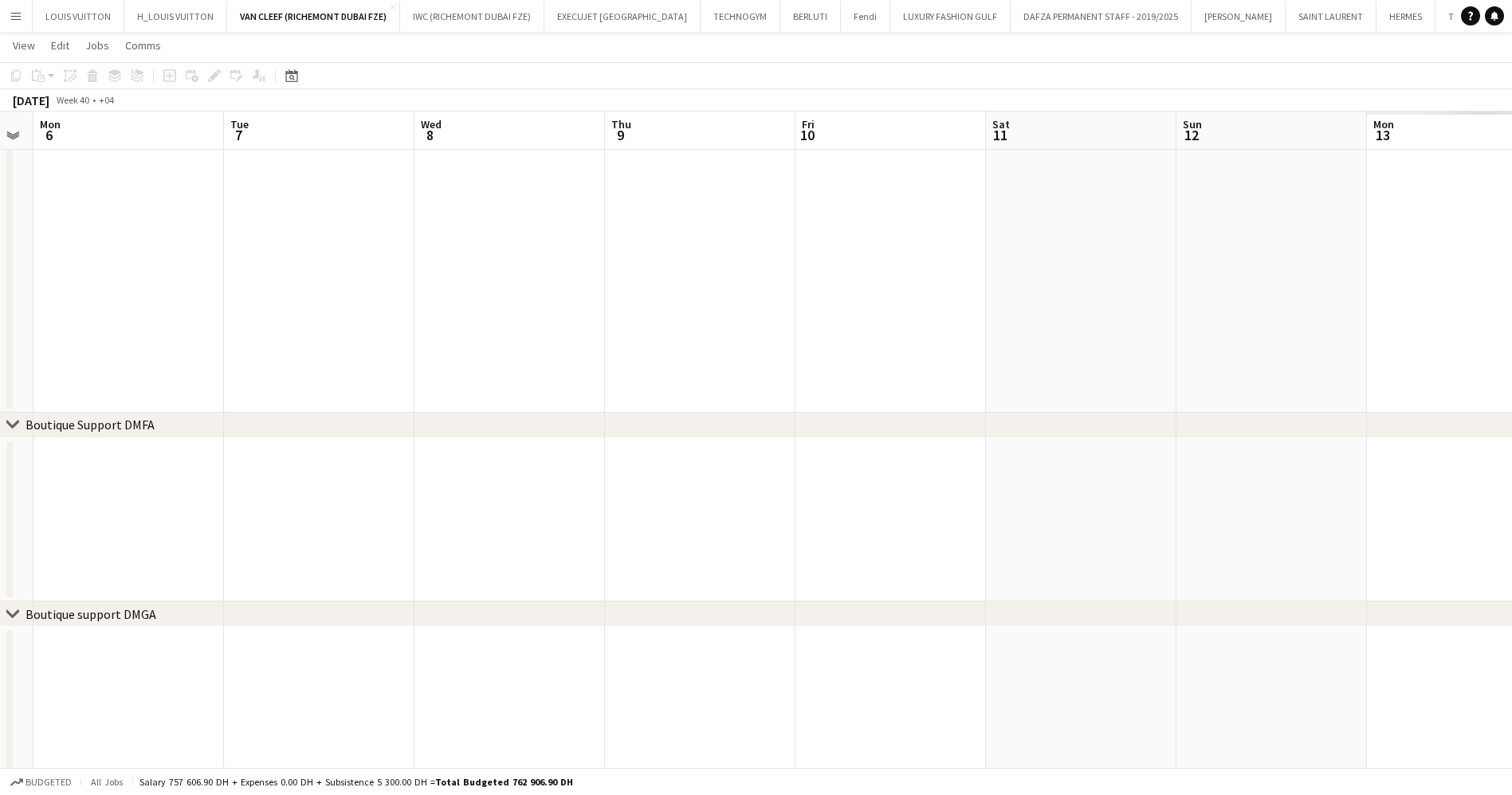
click at [1315, 494] on app-calendar-viewport "Sat 4 Sun 5 Mon 6 Tue 7 Wed 8 Thu 9 Fri 10 Sat 11 Sun 12 Mon 13 Tue 14 Wed 15 T…" at bounding box center [756, 468] width 1512 height 1317
click at [1137, 509] on app-calendar-viewport "Sun 28 Mon 29 Tue 30 Wed 1 Thu 2 Fri 3 Sat 4 Sun 5 Mon 6 Tue 7 Wed 8 Thu 9 Fri …" at bounding box center [756, 468] width 1512 height 1317
click at [1446, 518] on app-calendar-viewport "Tue 23 Wed 24 Thu 25 Fri 26 Sat 27 Sun 28 Mon 29 Tue 30 Wed 1 Thu 2 Fri 3 Sat 4…" at bounding box center [756, 468] width 1512 height 1317
click at [1512, 591] on html "Menu Boards Boards Boards All jobs Status Workforce Workforce My Workforce Recr…" at bounding box center [756, 451] width 1512 height 1406
click at [1512, 592] on html "Menu Boards Boards Boards All jobs Status Workforce Workforce My Workforce Recr…" at bounding box center [756, 451] width 1512 height 1406
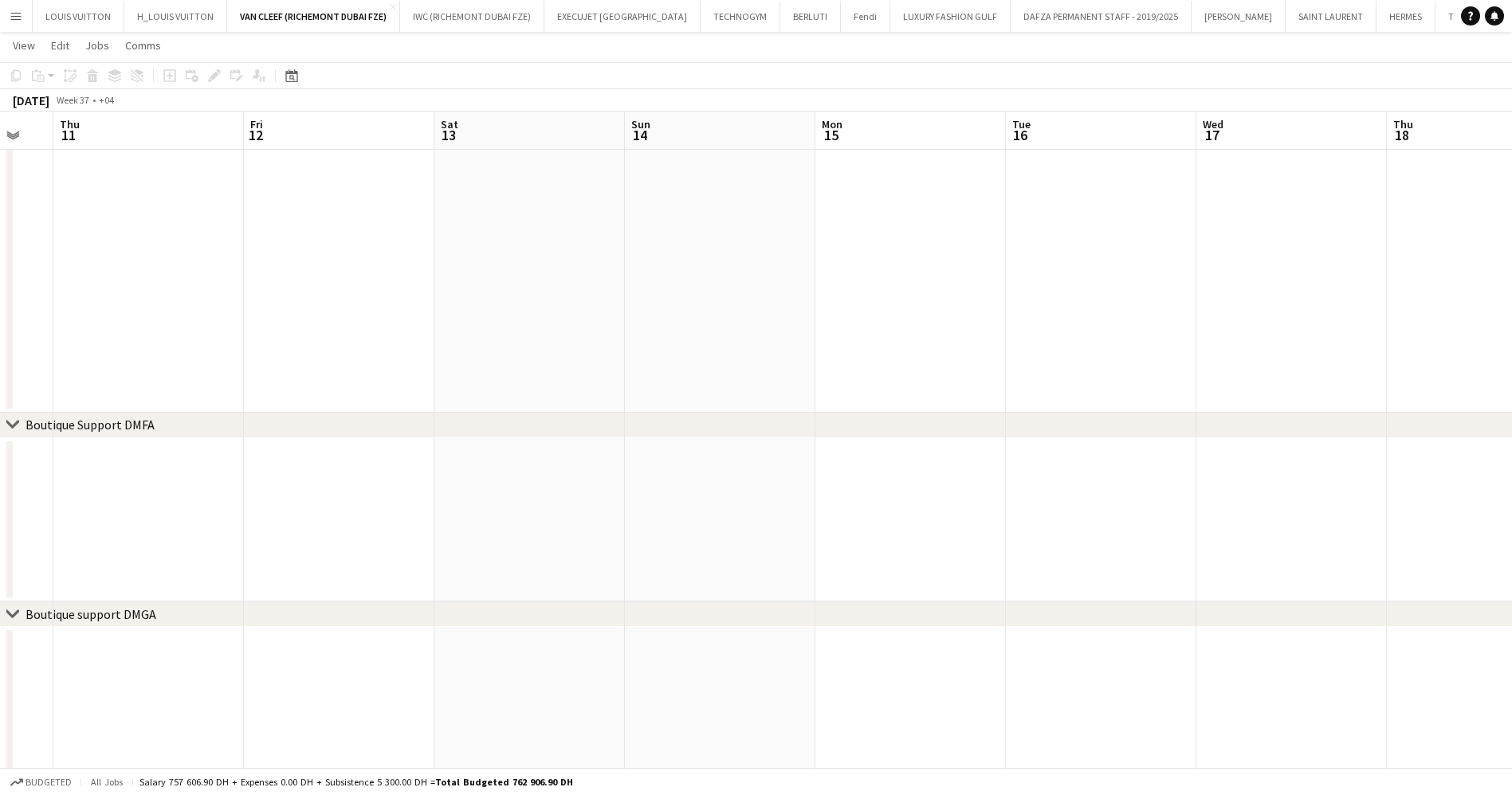
click at [1267, 502] on app-calendar-viewport "Tue 9 Wed 10 Thu 11 Fri 12 Sat 13 Sun 14 Mon 15 Tue 16 Wed 17 Thu 18 Fri 19 Sat…" at bounding box center [756, 468] width 1512 height 1317
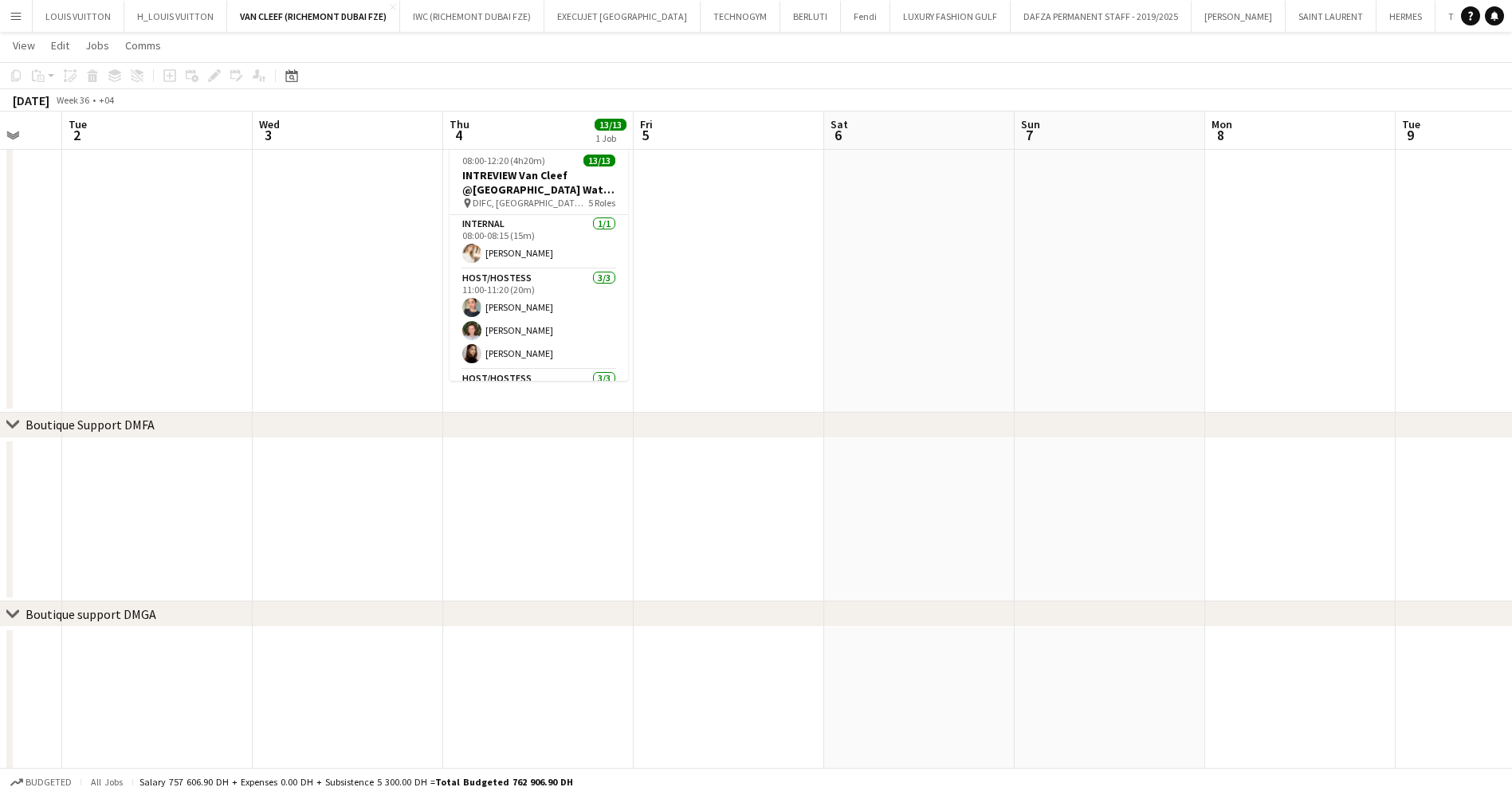
click at [907, 501] on app-calendar-viewport "Sat 30 Sun 31 Mon 1 Tue 2 Wed 3 Thu 4 13/13 1 Job Fri 5 Sat 6 Sun 7 Mon 8 Tue 9…" at bounding box center [756, 468] width 1512 height 1317
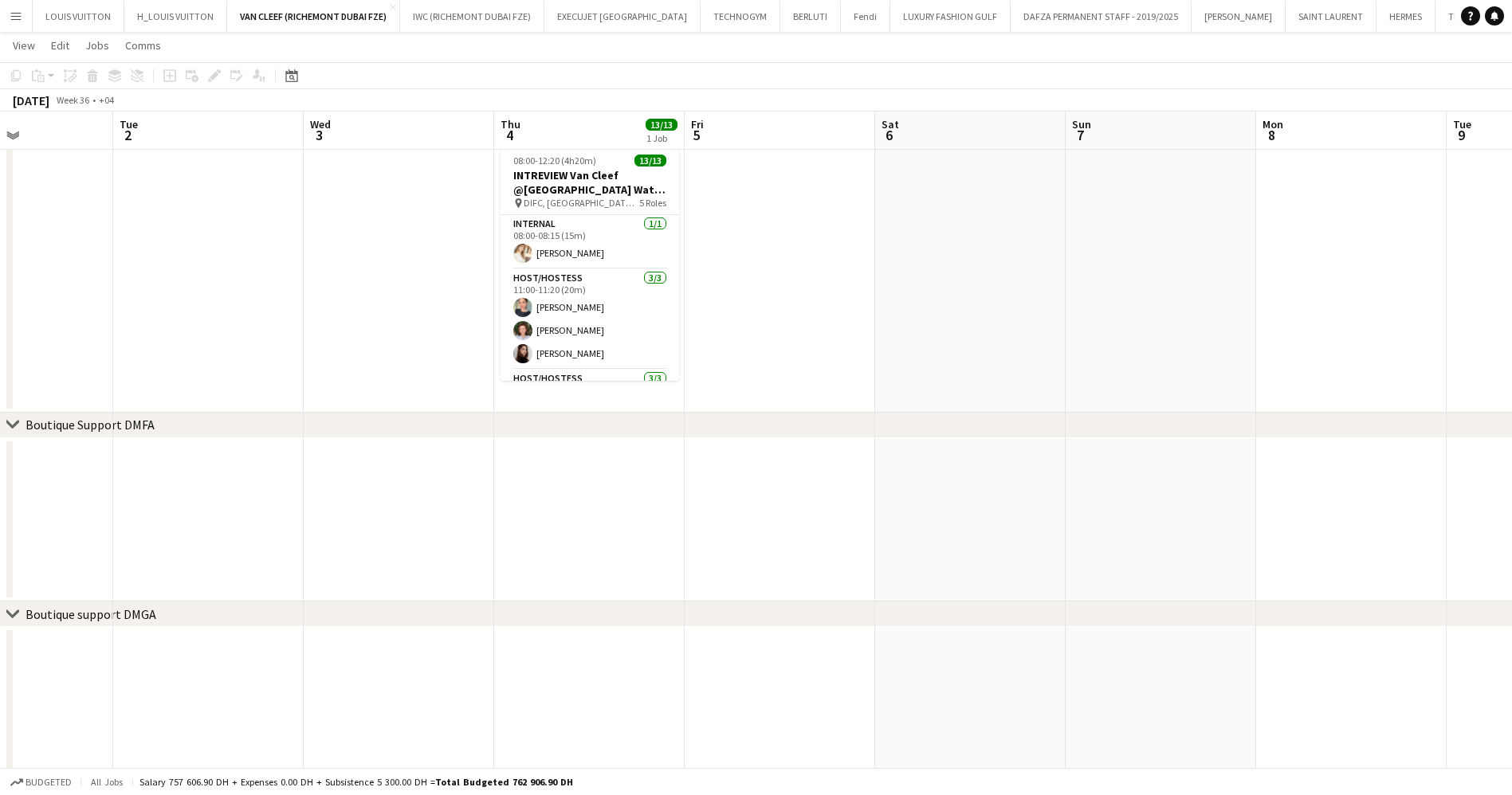
click at [1164, 491] on div "chevron-right ACTIVATIONS/ VIP EVENTS chevron-right Boutique Support DMFA chevr…" at bounding box center [756, 468] width 1512 height 1317
click at [865, 531] on app-calendar-viewport "Sat 30 Sun 31 Mon 1 Tue 2 Wed 3 Thu 4 13/13 1 Job Fri 5 Sat 6 Sun 7 Mon 8 Tue 9…" at bounding box center [756, 468] width 1512 height 1317
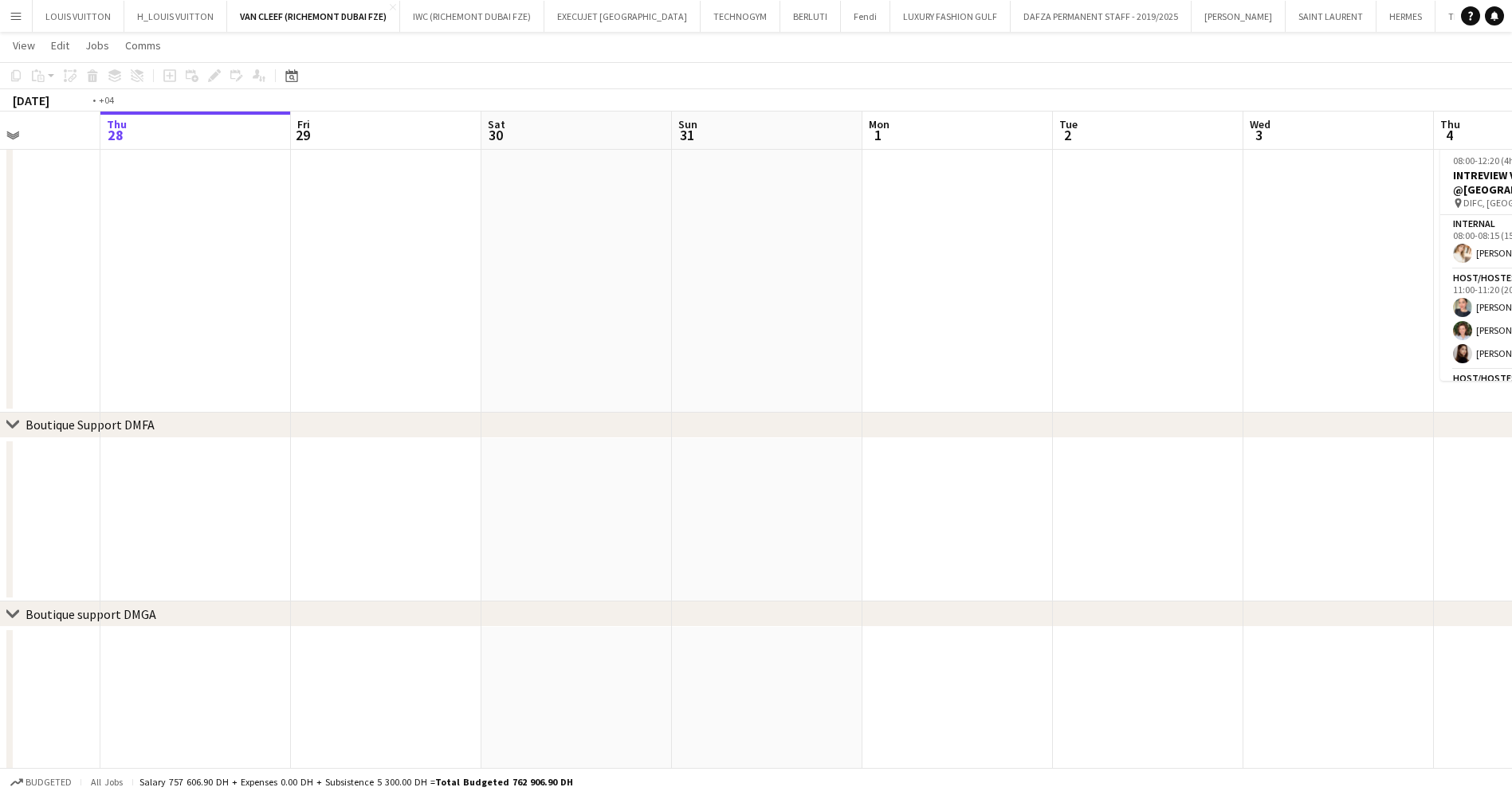
click at [1078, 519] on app-calendar-viewport "Tue 26 Wed 27 Thu 28 Fri 29 Sat 30 Sun 31 Mon 1 Tue 2 Wed 3 Thu 4 13/13 1 Job F…" at bounding box center [756, 468] width 1512 height 1317
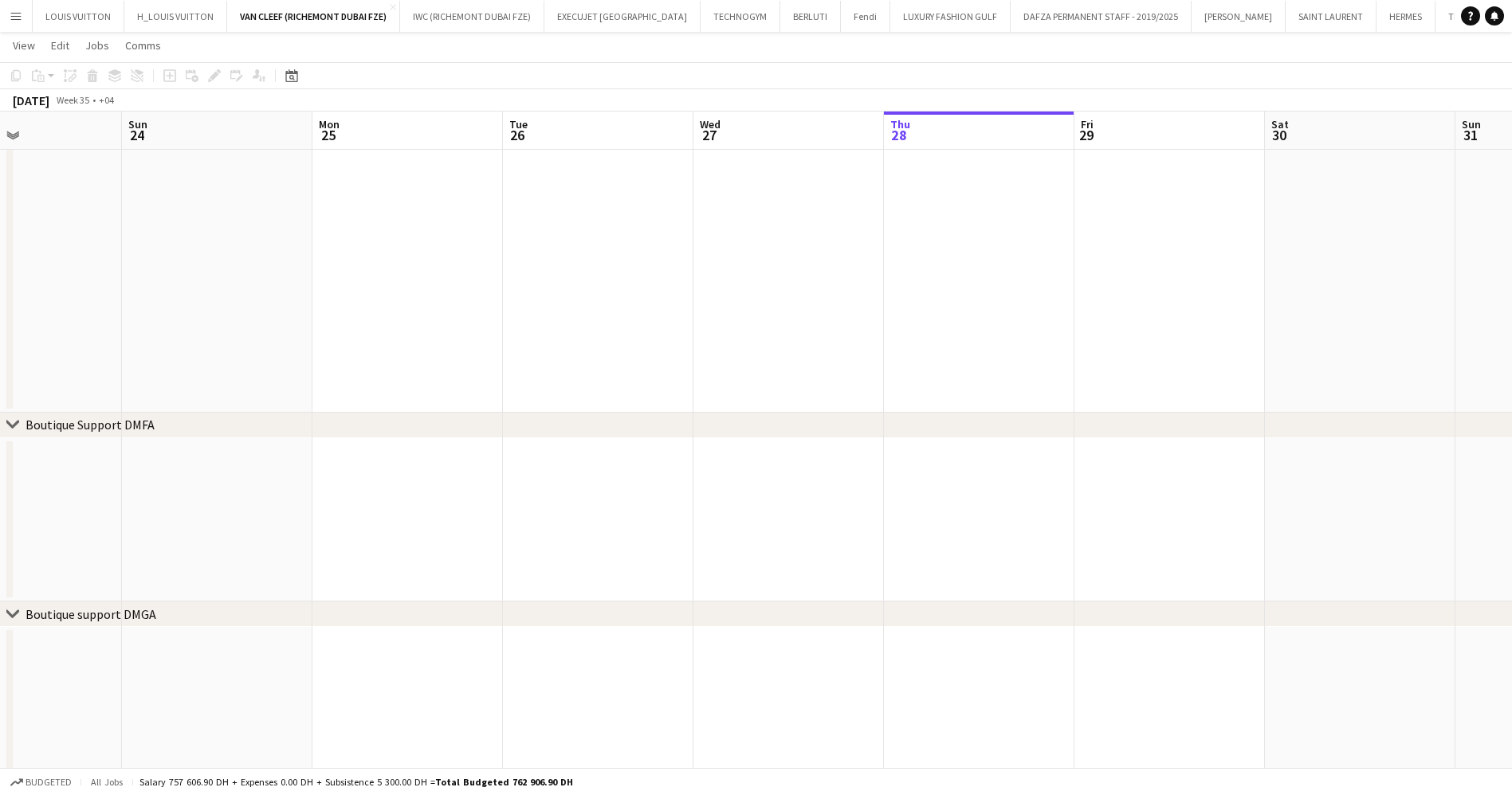
click at [957, 511] on app-calendar-viewport "Thu 21 Fri 22 Sat 23 Sun 24 Mon 25 Tue 26 Wed 27 Thu 28 Fri 29 Sat 30 Sun 31 Mo…" at bounding box center [756, 468] width 1512 height 1317
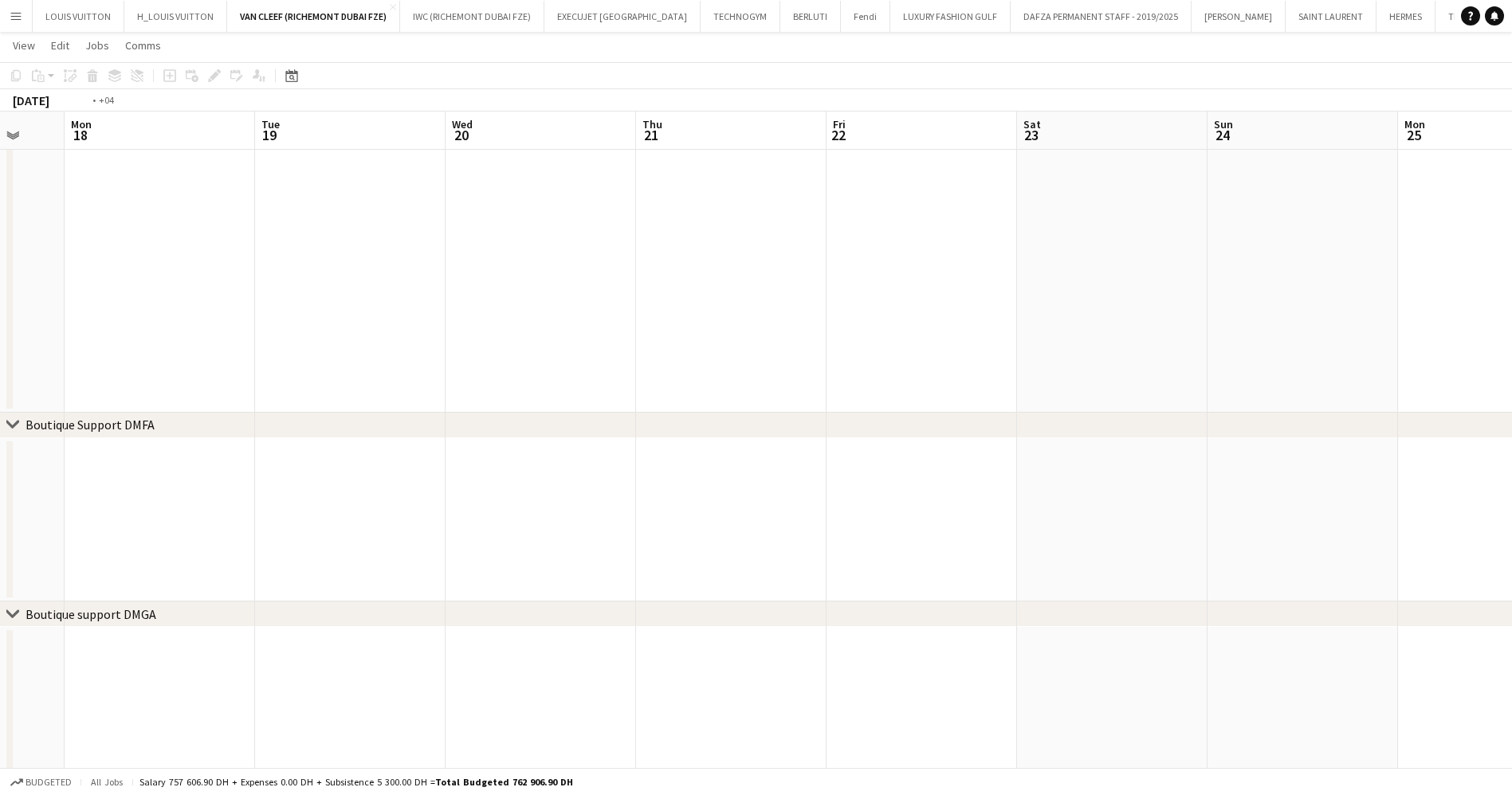
click at [962, 509] on app-calendar-viewport "Sat 16 Sun 17 Mon 18 Tue 19 Wed 20 Thu 21 Fri 22 Sat 23 Sun 24 Mon 25 Tue 26 We…" at bounding box center [756, 468] width 1512 height 1317
click at [1159, 507] on app-calendar-viewport "Thu 7 Fri 8 Sat 9 Sun 10 Mon 11 Tue 12 Wed 13 Thu 14 Fri 15 Sat 16 Sun 17 Mon 1…" at bounding box center [756, 468] width 1512 height 1317
click at [1171, 477] on app-calendar-viewport "Thu 7 Fri 8 Sat 9 Sun 10 Mon 11 Tue 12 Wed 13 Thu 14 Fri 15 Sat 16 Sun 17 Mon 1…" at bounding box center [756, 468] width 1512 height 1317
click at [694, 479] on div "chevron-right ACTIVATIONS/ VIP EVENTS chevron-right Boutique Support DMFA chevr…" at bounding box center [756, 468] width 1512 height 1317
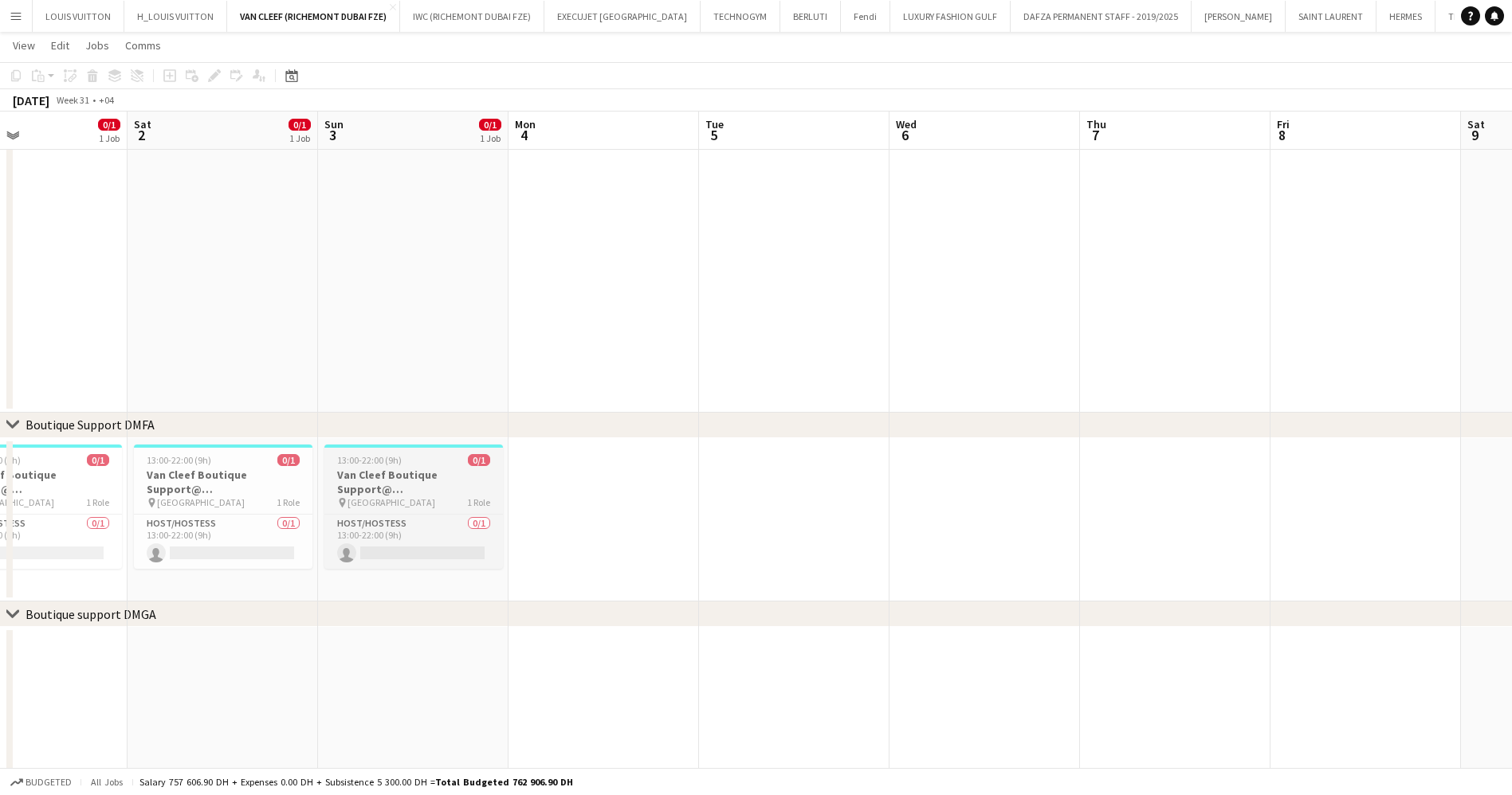
click at [720, 506] on app-calendar-viewport "Wed 30 Thu 31 0/1 1 Job Fri 1 0/1 1 Job Sat 2 0/1 1 Job Sun 3 0/1 1 Job Mon 4 T…" at bounding box center [756, 468] width 1512 height 1317
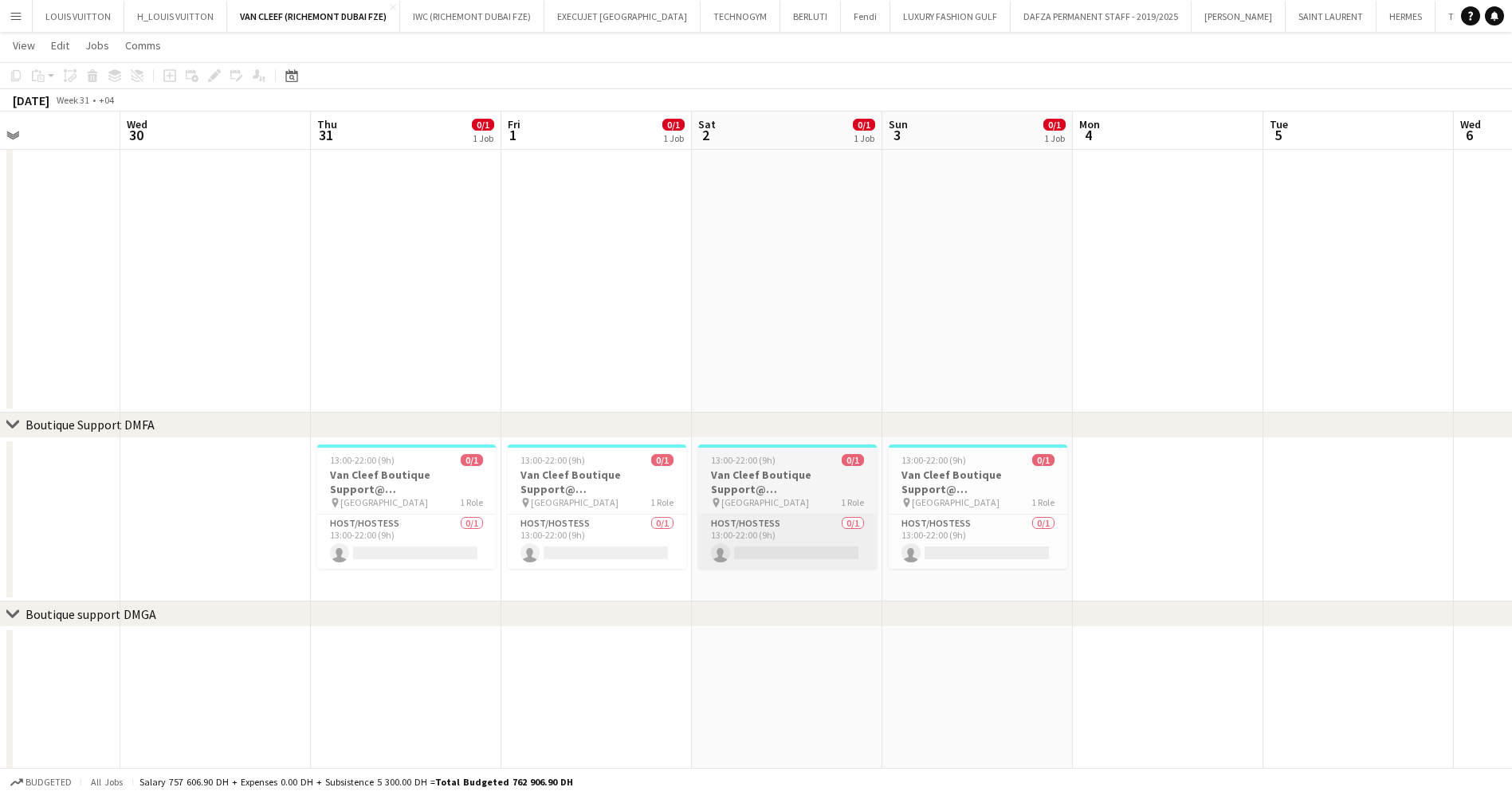
click at [1002, 524] on app-calendar-viewport "Sun 27 0/1 1 Job Mon 28 Tue 29 Wed 30 Thu 31 0/1 1 Job Fri 1 0/1 1 Job Sat 2 0/…" at bounding box center [756, 468] width 1512 height 1317
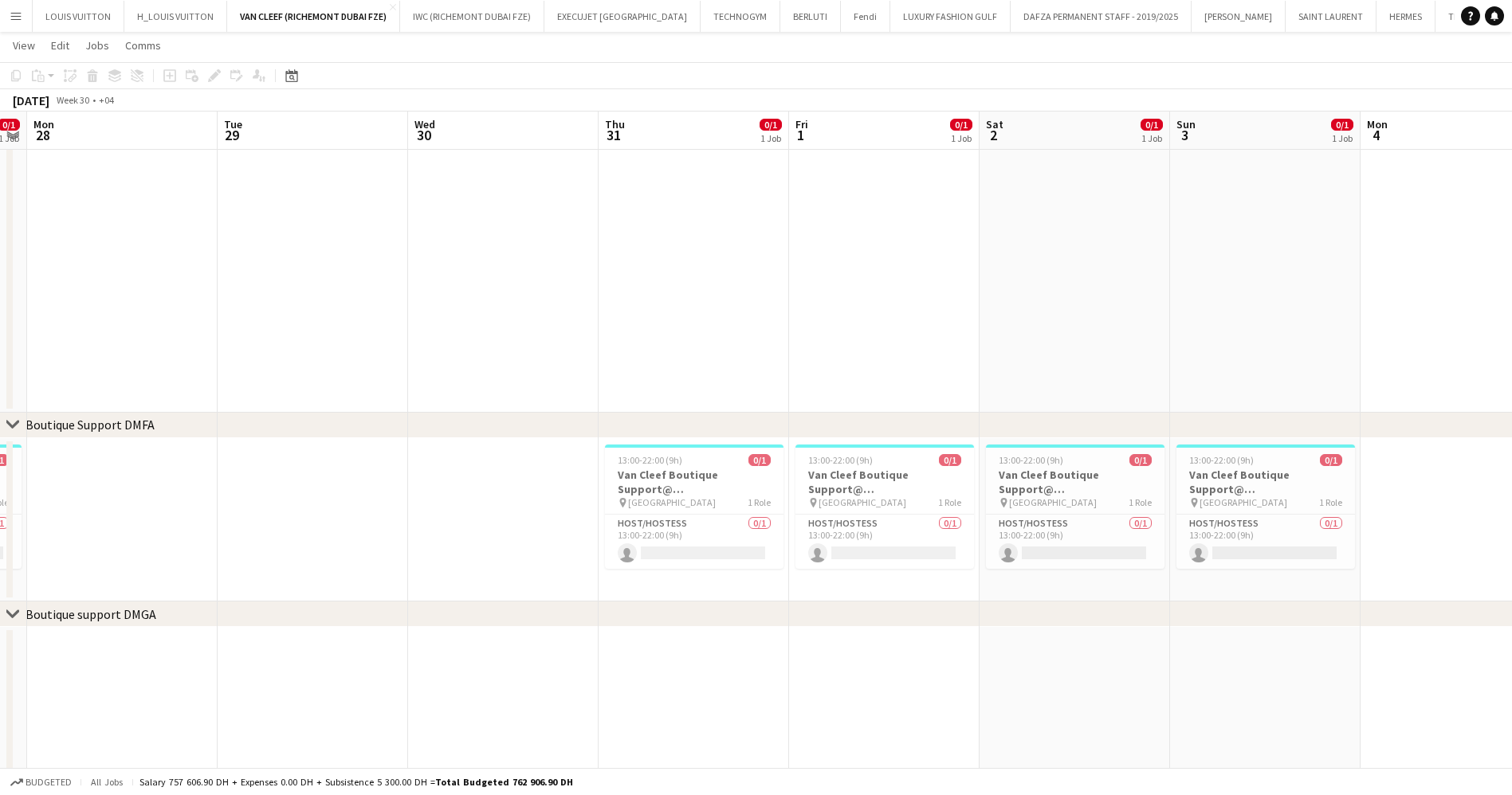
click at [1015, 498] on app-calendar-viewport "Sat 26 0/1 1 Job Sun 27 0/1 1 Job Mon 28 Tue 29 Wed 30 Thu 31 0/1 1 Job Fri 1 0…" at bounding box center [756, 468] width 1512 height 1317
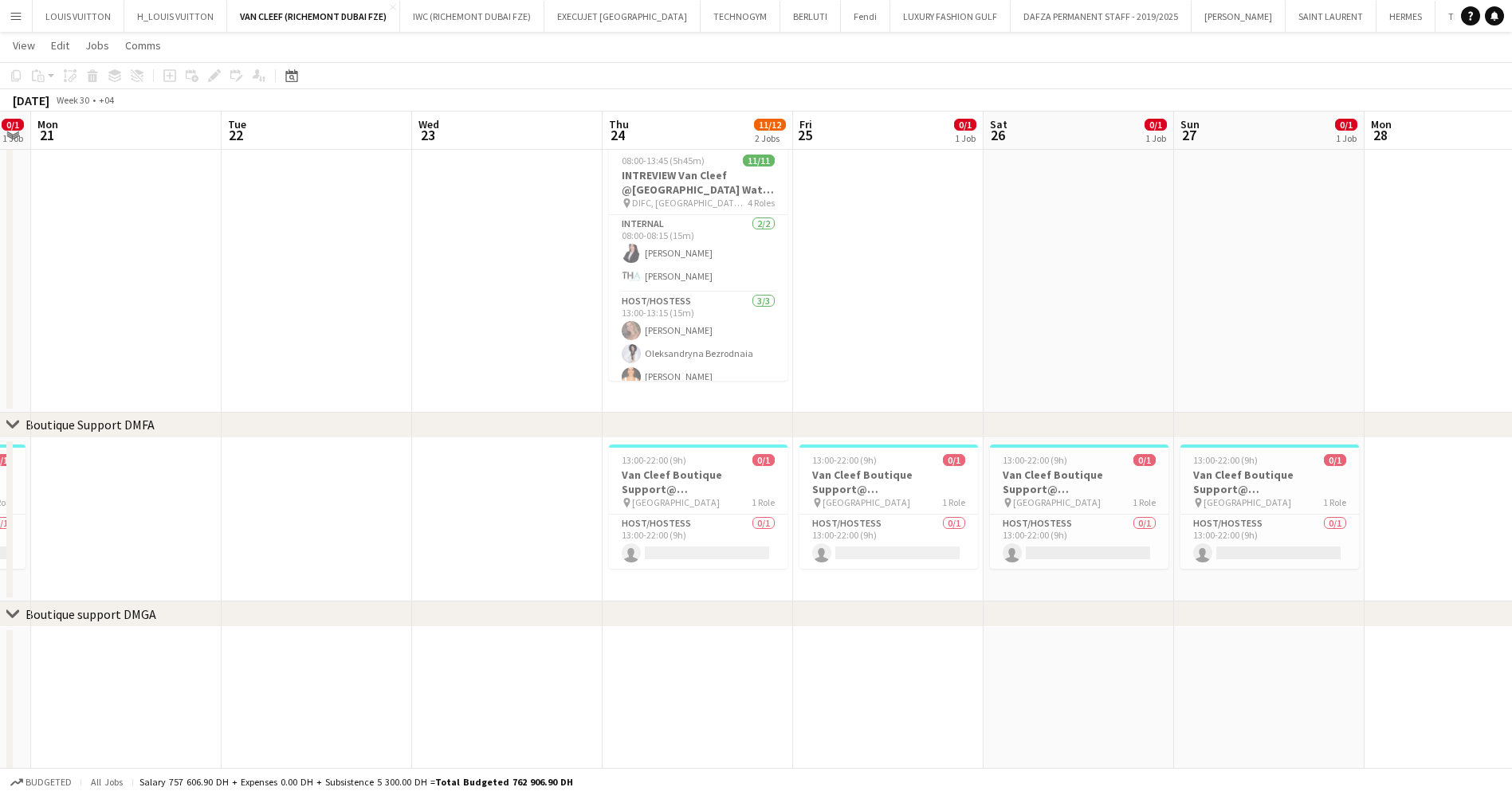
click at [955, 476] on app-calendar-viewport "Sat 19 0/1 1 Job Sun 20 0/1 1 Job Mon 21 Tue 22 Wed 23 Thu 24 11/12 2 Jobs Fri …" at bounding box center [756, 468] width 1512 height 1317
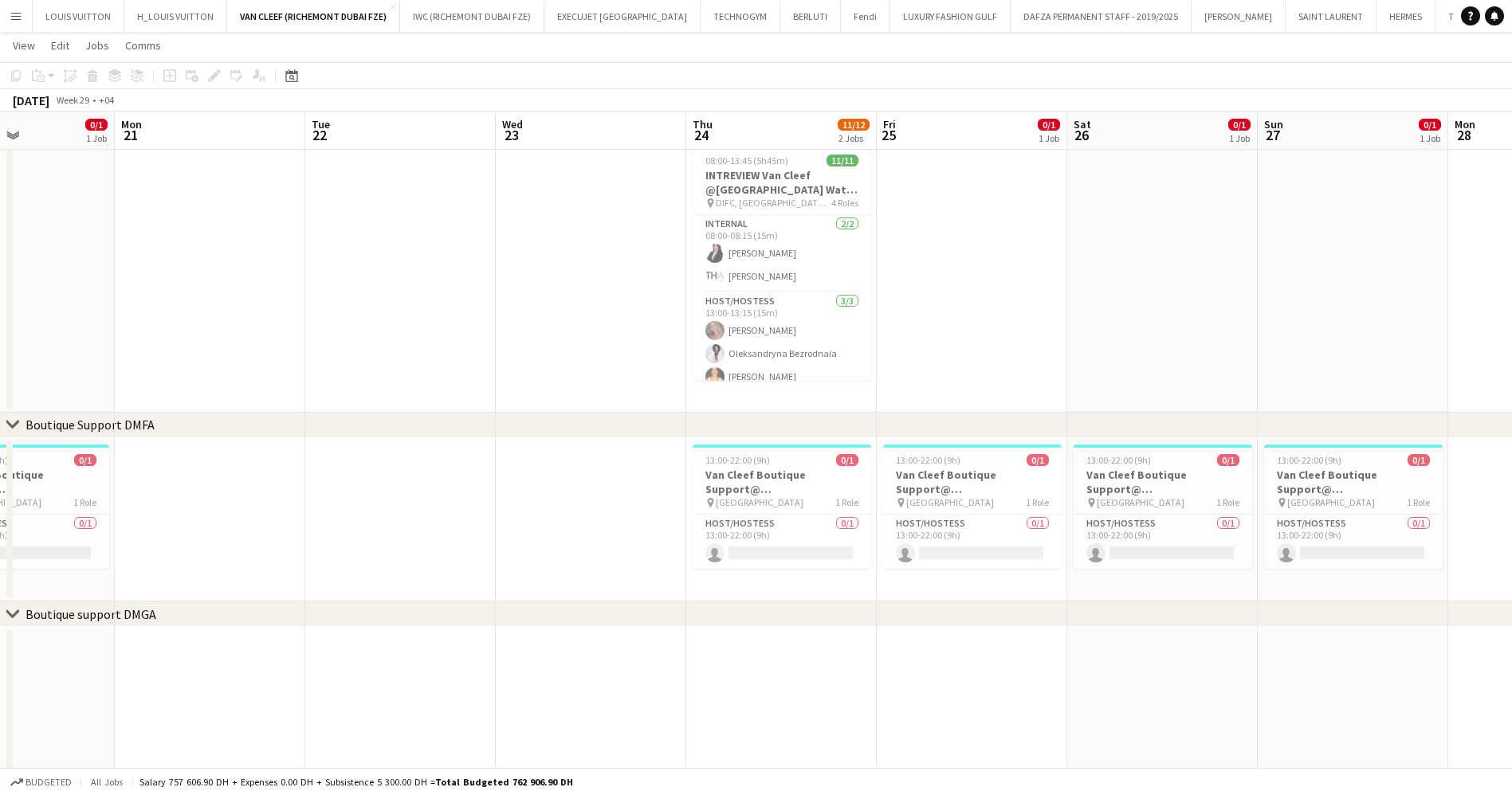
click at [814, 457] on app-calendar-viewport "Fri 18 0/1 1 Job Sat 19 0/1 1 Job Sun 20 0/1 1 Job Mon 21 Tue 22 Wed 23 Thu 24 …" at bounding box center [756, 468] width 1512 height 1317
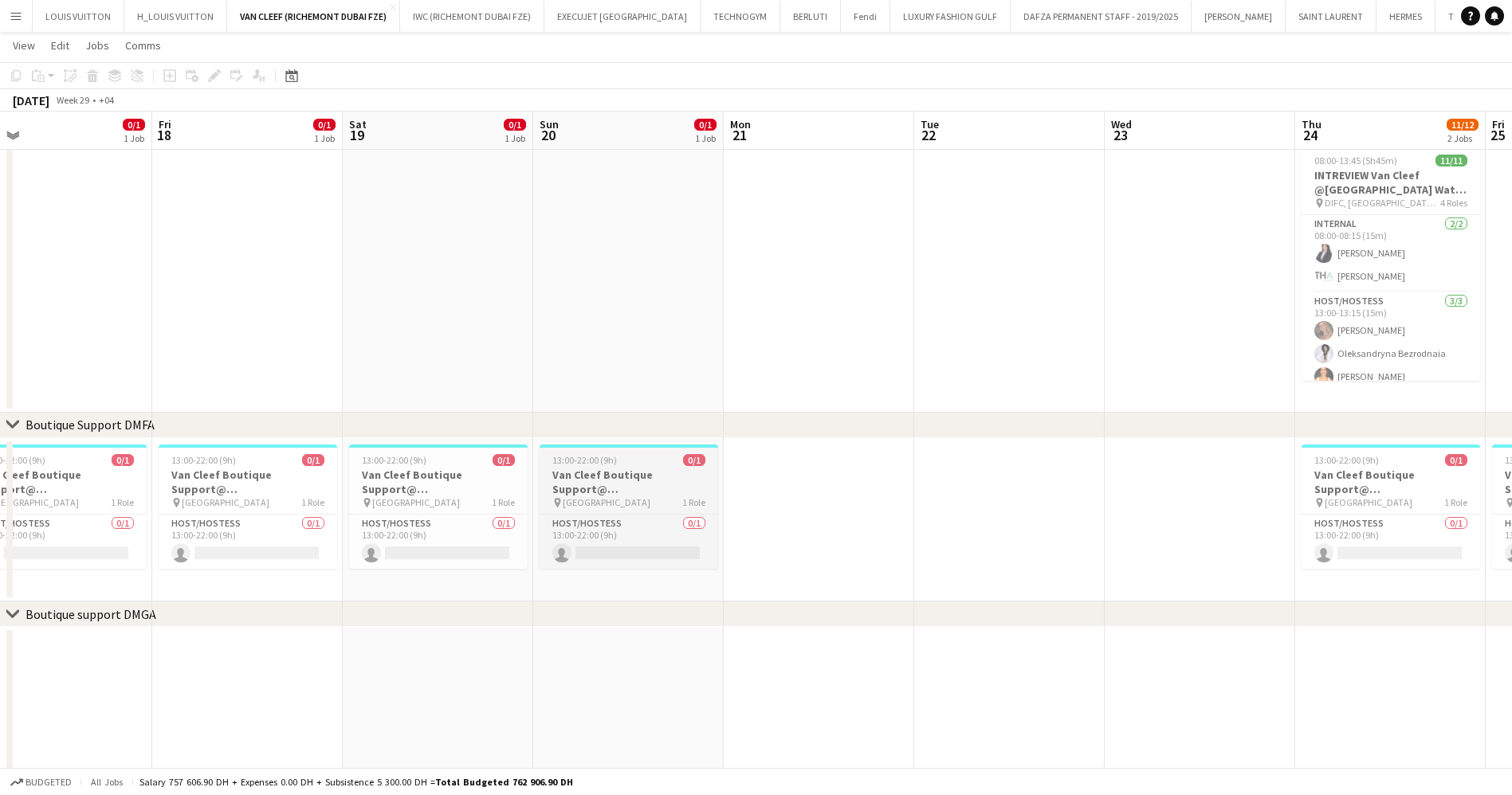
click at [724, 474] on app-calendar-viewport "Tue 15 Wed 16 Thu 17 0/1 1 Job Fri 18 0/1 1 Job Sat 19 0/1 1 Job Sun 20 0/1 1 J…" at bounding box center [756, 468] width 1512 height 1317
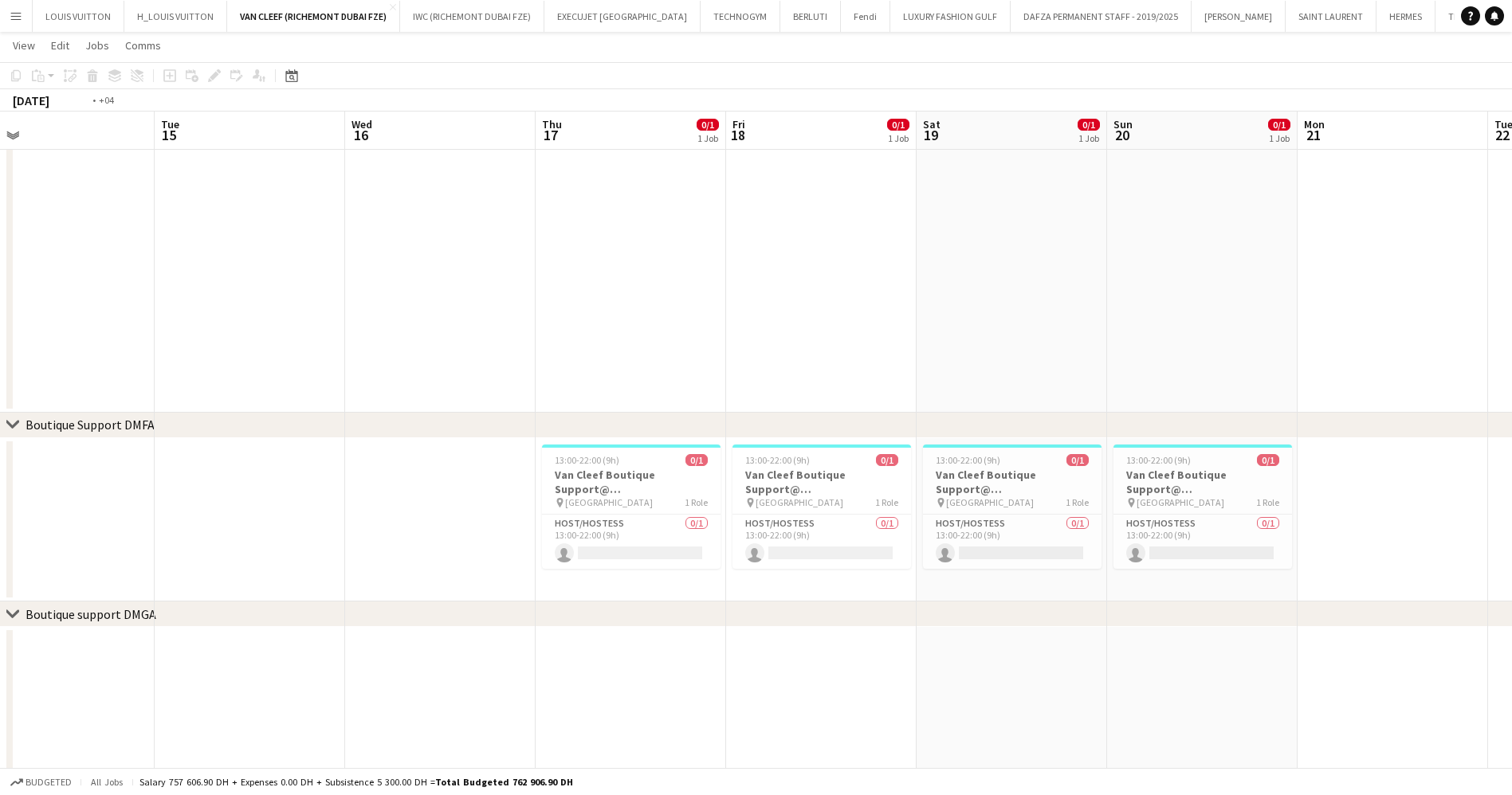
click at [761, 465] on app-calendar-viewport "Sat 12 0/1 1 Job Sun 13 0/1 1 Job Mon 14 Tue 15 Wed 16 Thu 17 0/1 1 Job Fri 18 …" at bounding box center [756, 468] width 1512 height 1317
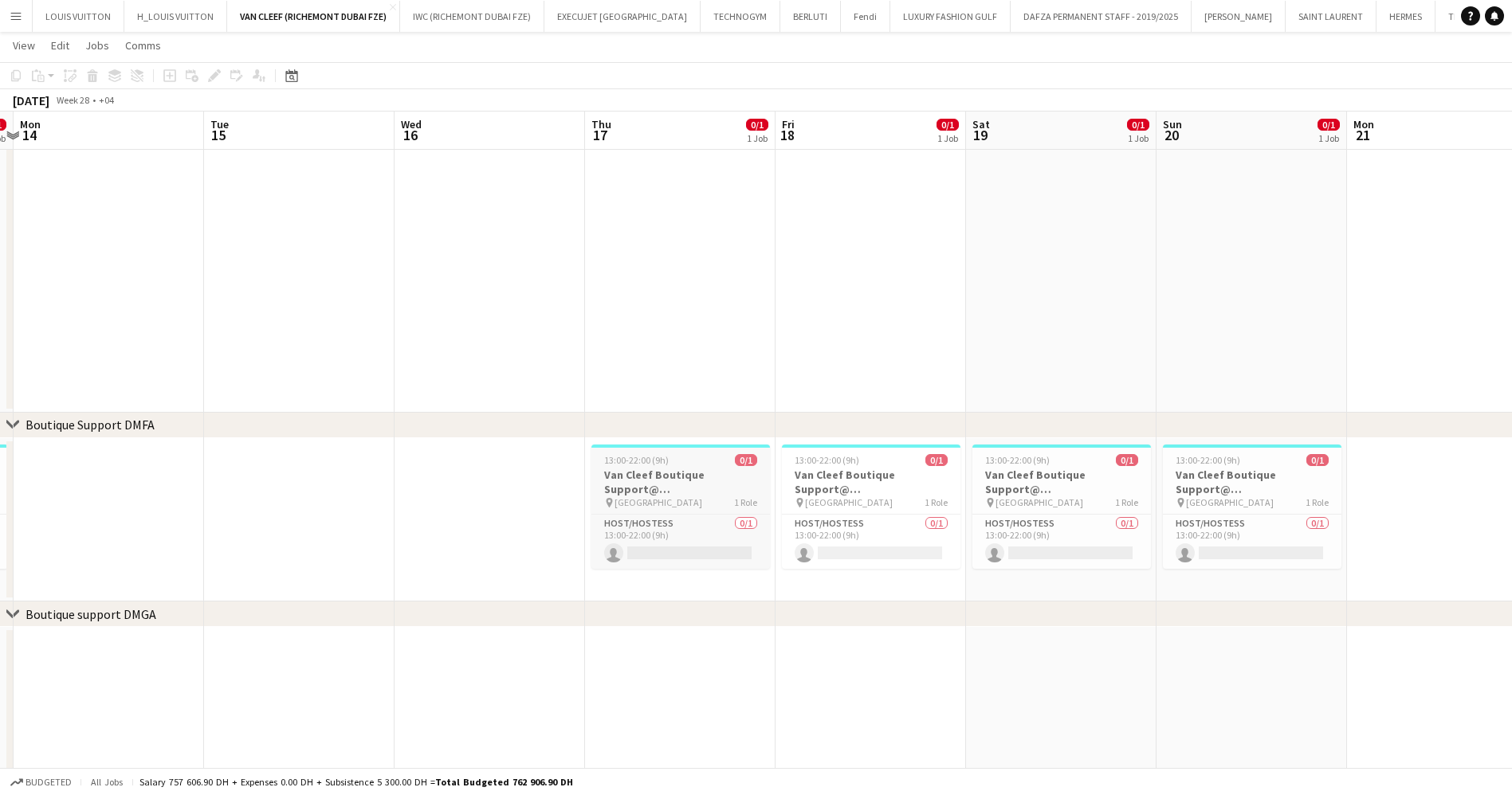
click at [679, 475] on h3 "Van Cleef Boutique Support@ [GEOGRAPHIC_DATA]" at bounding box center [680, 482] width 179 height 29
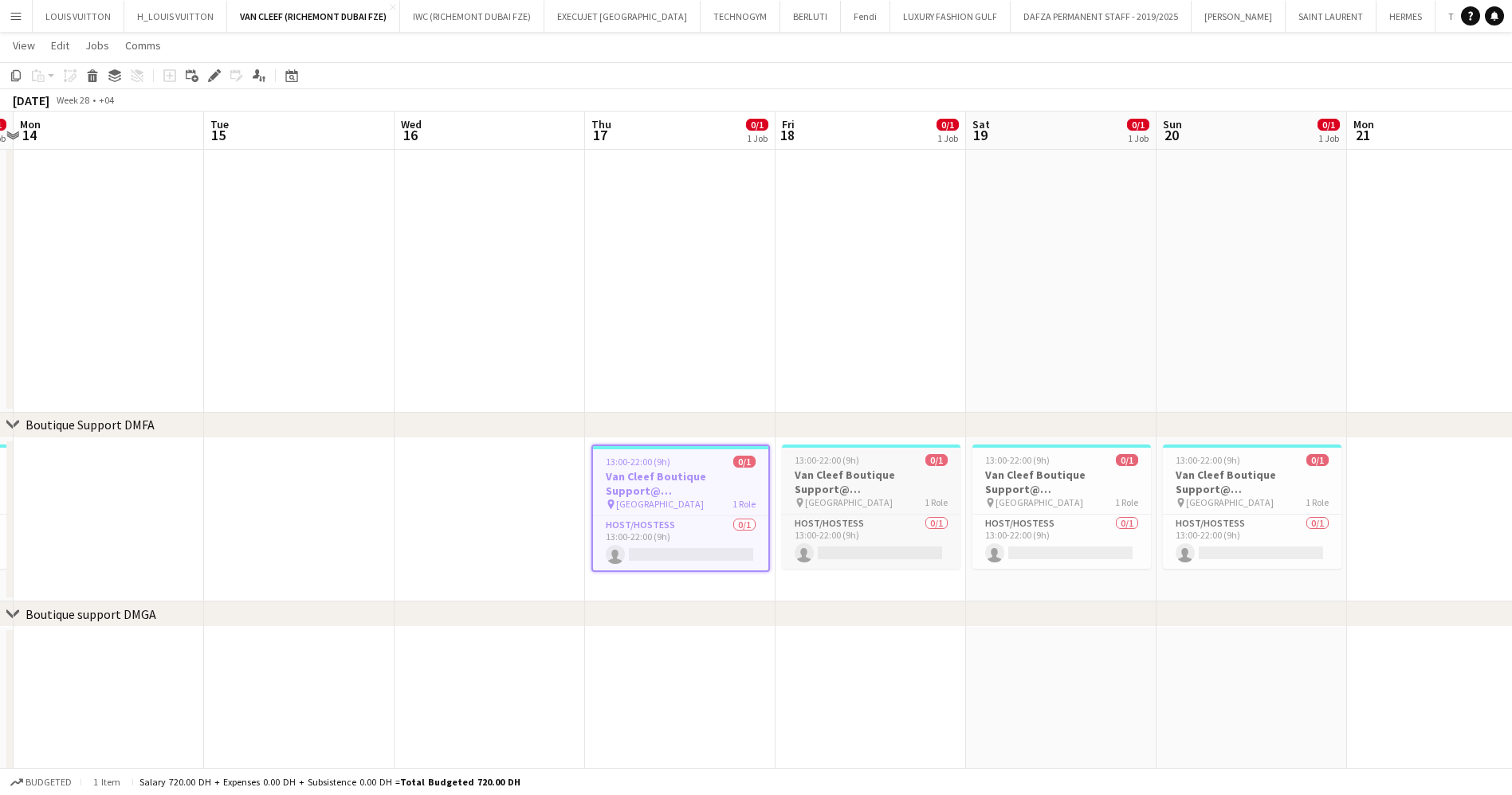
click at [843, 469] on h3 "Van Cleef Boutique Support@ [GEOGRAPHIC_DATA]" at bounding box center [871, 482] width 179 height 29
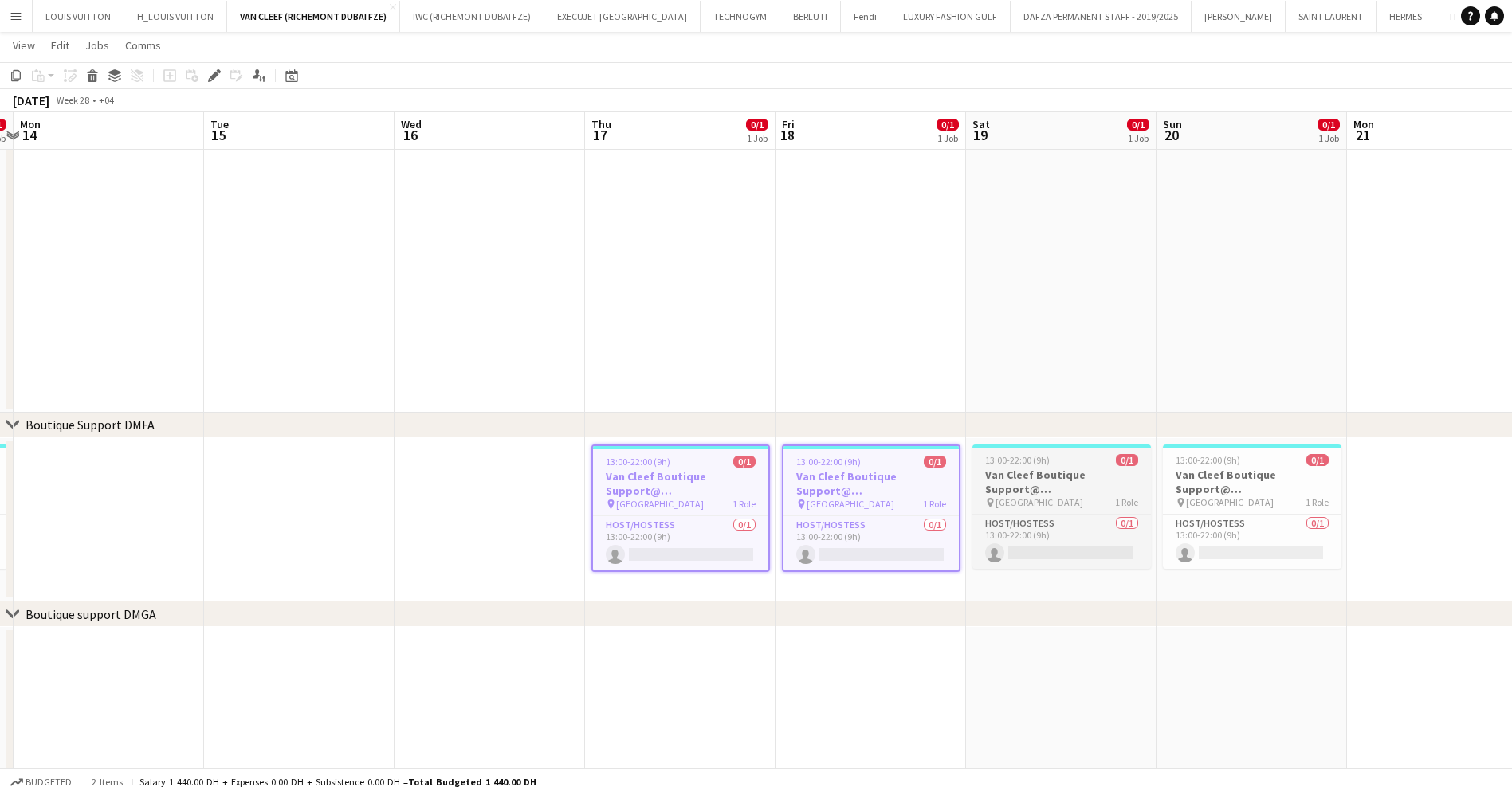
click at [1034, 468] on h3 "Van Cleef Boutique Support@ [GEOGRAPHIC_DATA]" at bounding box center [1061, 482] width 179 height 29
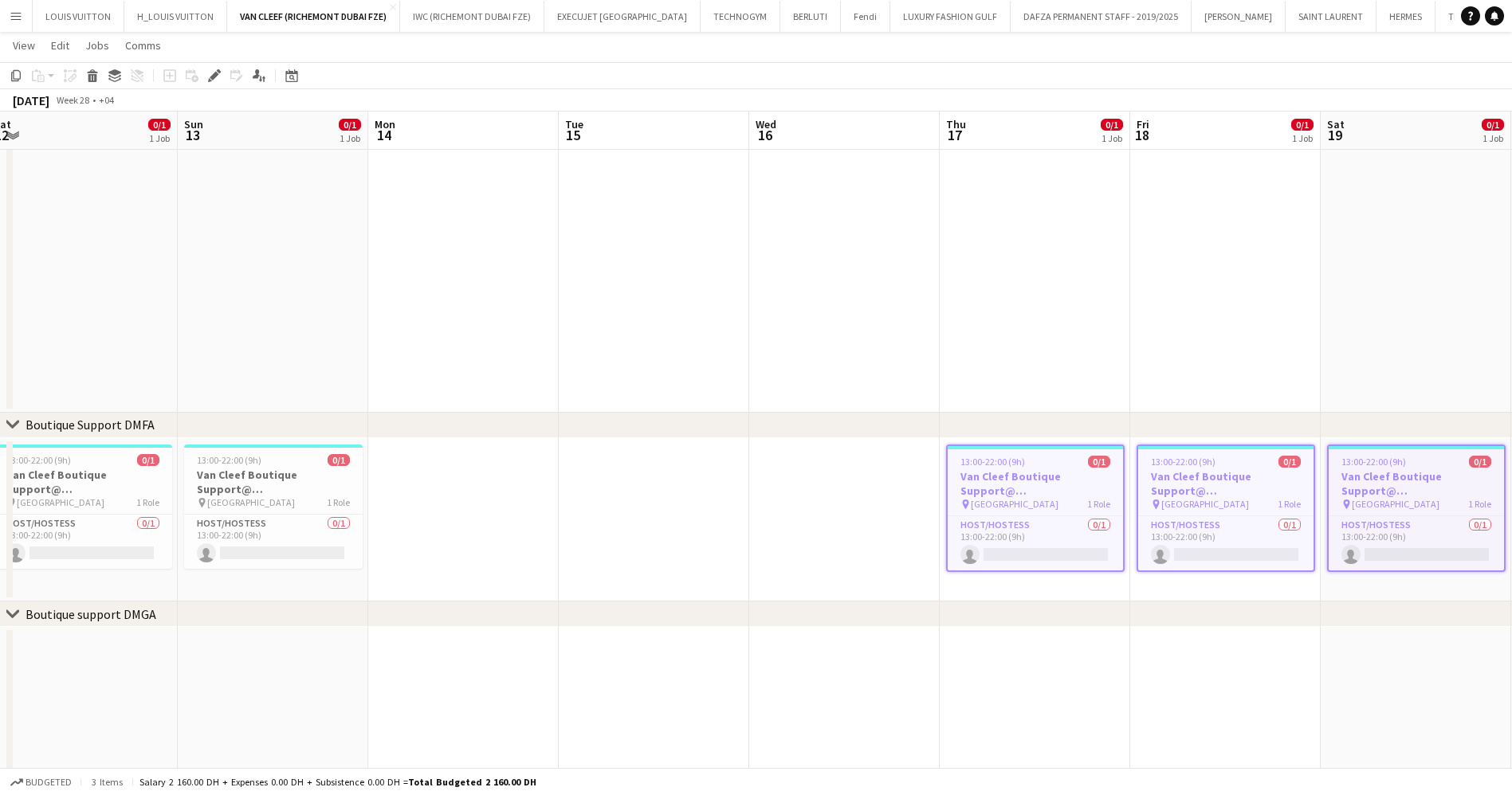
click at [971, 505] on app-calendar-viewport "Thu 10 0/1 1 Job Fri 11 0/1 1 Job Sat 12 0/1 1 Job Sun 13 0/1 1 Job Mon 14 Tue …" at bounding box center [756, 468] width 1512 height 1317
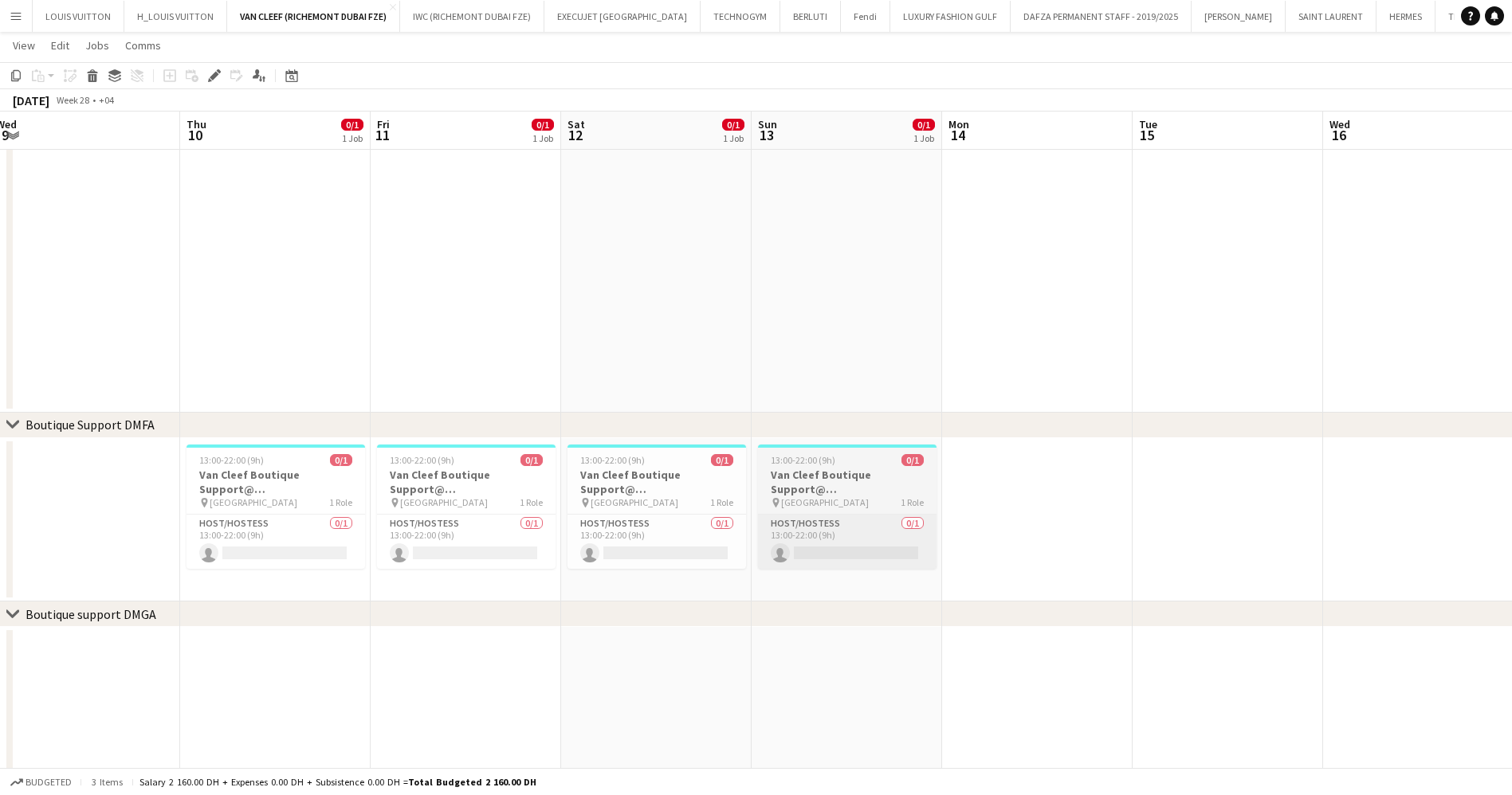
click at [1267, 514] on app-calendar-viewport "Mon 7 Tue 8 Wed 9 Thu 10 0/1 1 Job Fri 11 0/1 1 Job Sat 12 0/1 1 Job Sun 13 0/1…" at bounding box center [756, 468] width 1512 height 1317
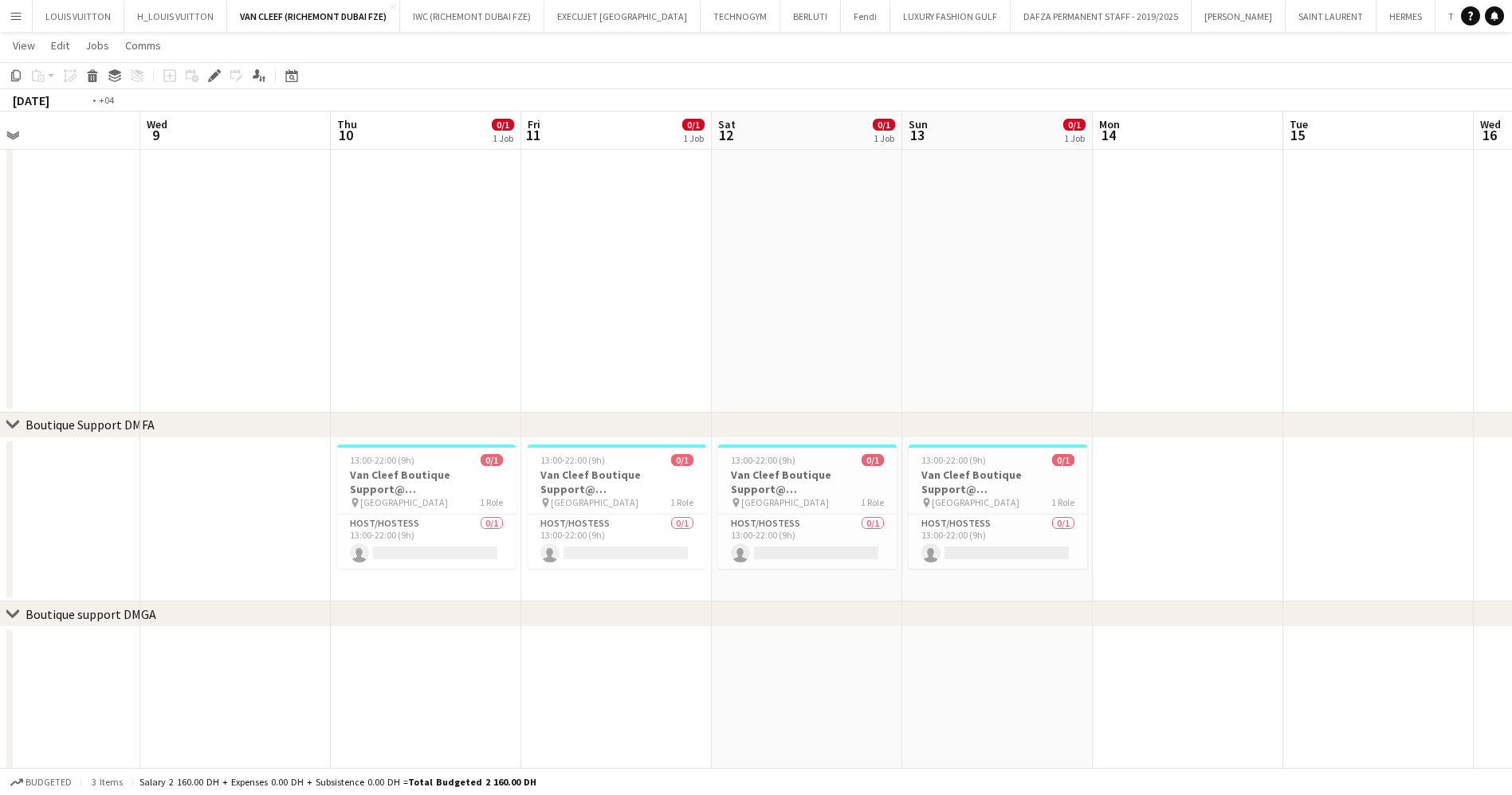
click at [1195, 504] on app-calendar-viewport "Sun 6 0/1 1 Job Mon 7 Tue 8 Wed 9 Thu 10 0/1 1 Job Fri 11 0/1 1 Job Sat 12 0/1 …" at bounding box center [756, 468] width 1512 height 1317
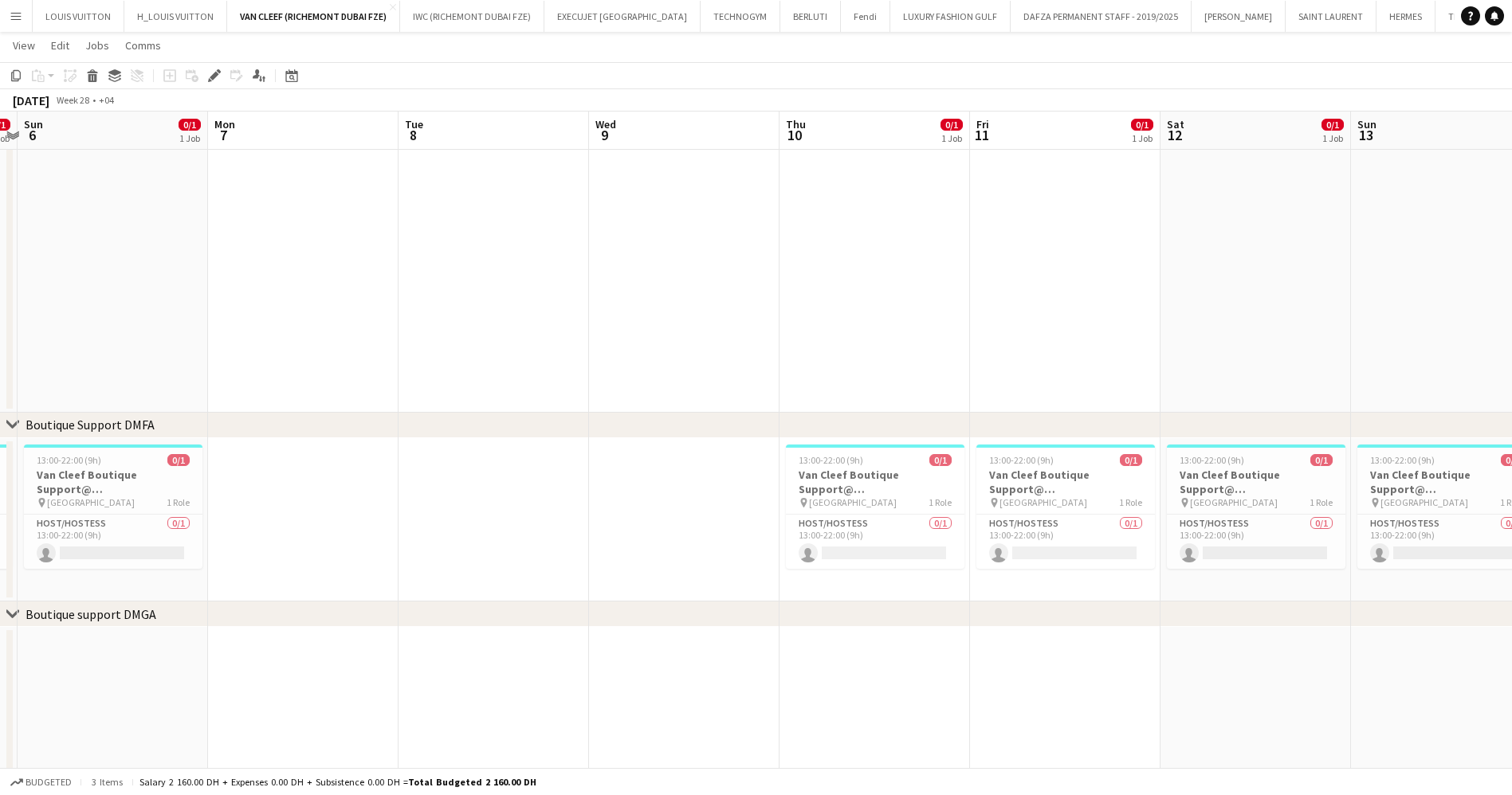
click at [1003, 509] on app-calendar-viewport "Fri 4 0/1 1 Job Sat 5 0/1 1 Job Sun 6 0/1 1 Job Mon 7 Tue 8 Wed 9 Thu 10 0/1 1 …" at bounding box center [756, 468] width 1512 height 1317
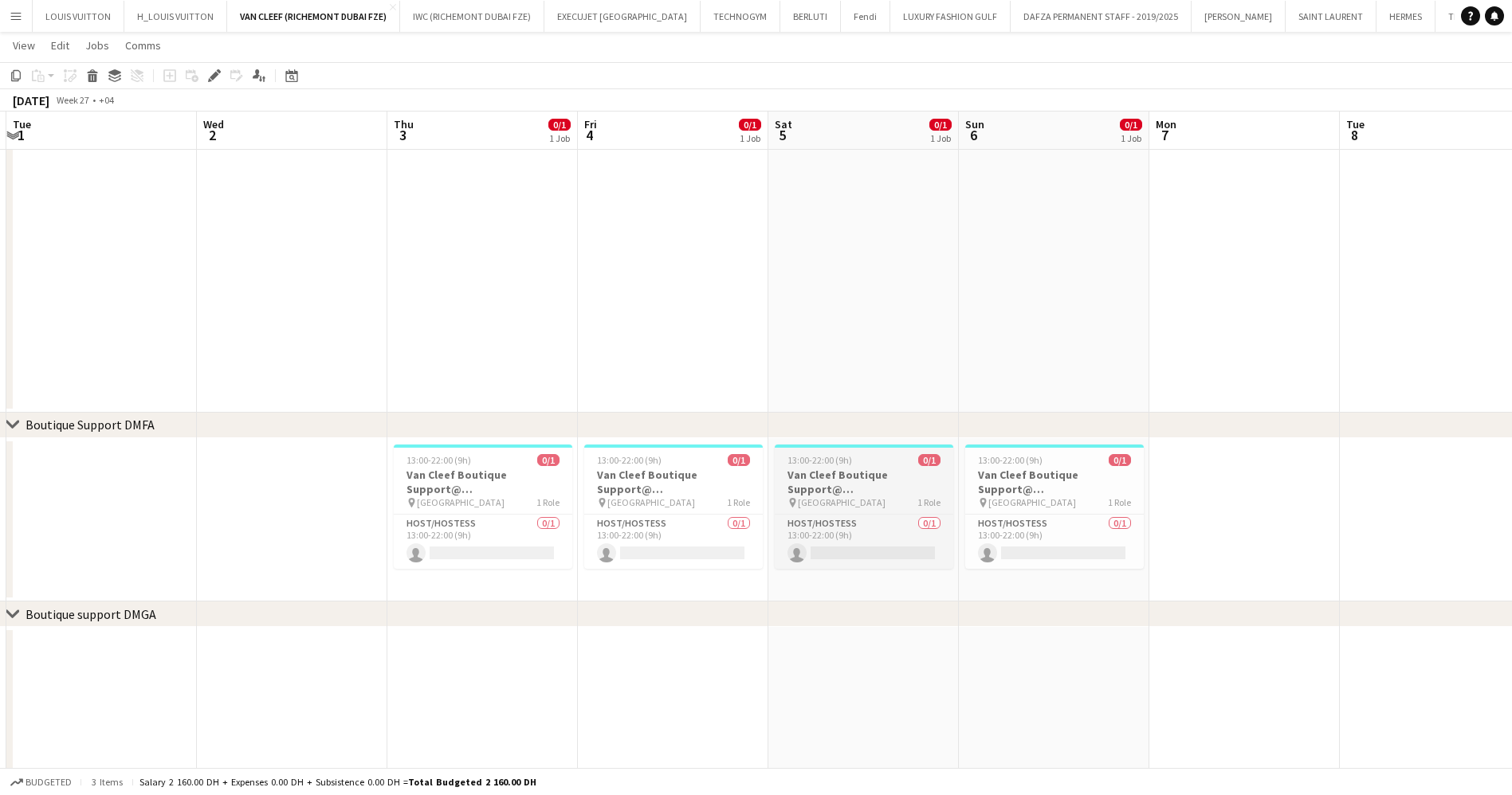
click at [963, 501] on app-calendar-viewport "Sun 29 3/3 3 Jobs Mon 30 Tue 1 Wed 2 Thu 3 0/1 1 Job Fri 4 0/1 1 Job Sat 5 0/1 …" at bounding box center [756, 468] width 1512 height 1317
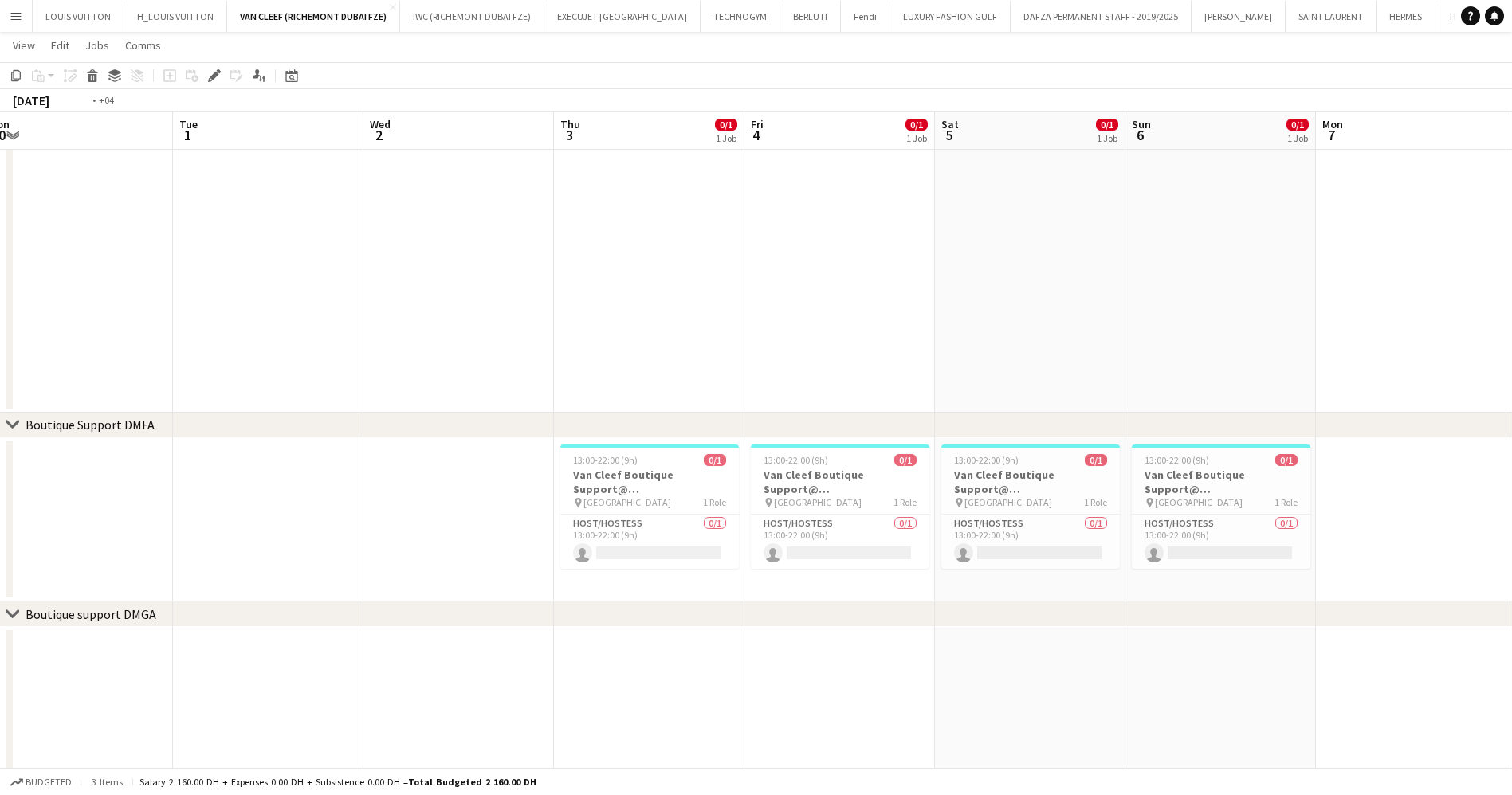
click at [731, 509] on app-calendar-viewport "Sat 28 3/3 3 Jobs Sun 29 3/3 3 Jobs Mon 30 Tue 1 Wed 2 Thu 3 0/1 1 Job Fri 4 0/…" at bounding box center [756, 468] width 1512 height 1317
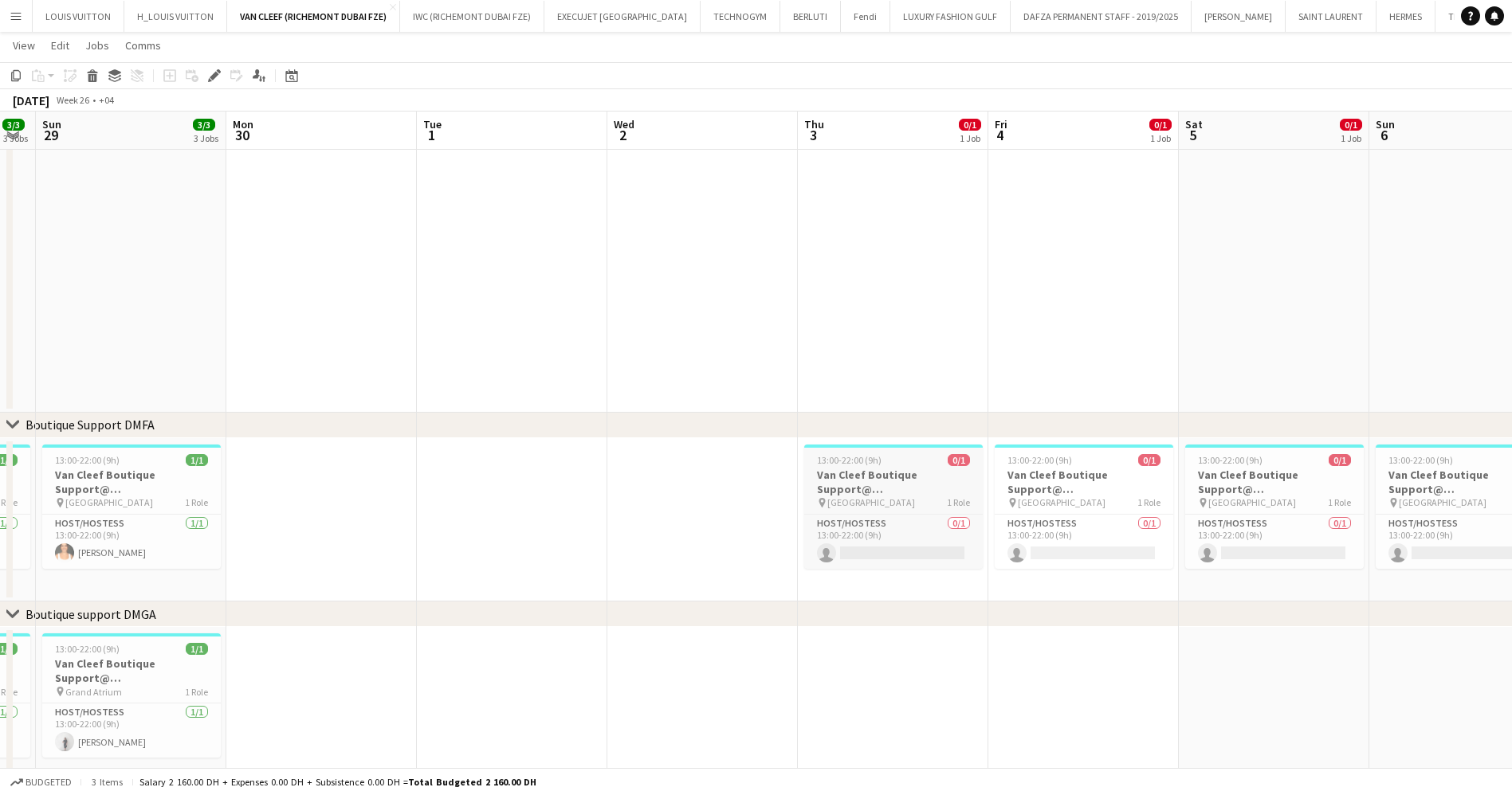
click at [876, 466] on app-job-card "13:00-22:00 (9h) 0/1 Van Cleef Boutique Support@ [GEOGRAPHIC_DATA] pin [GEOGRAP…" at bounding box center [893, 506] width 179 height 124
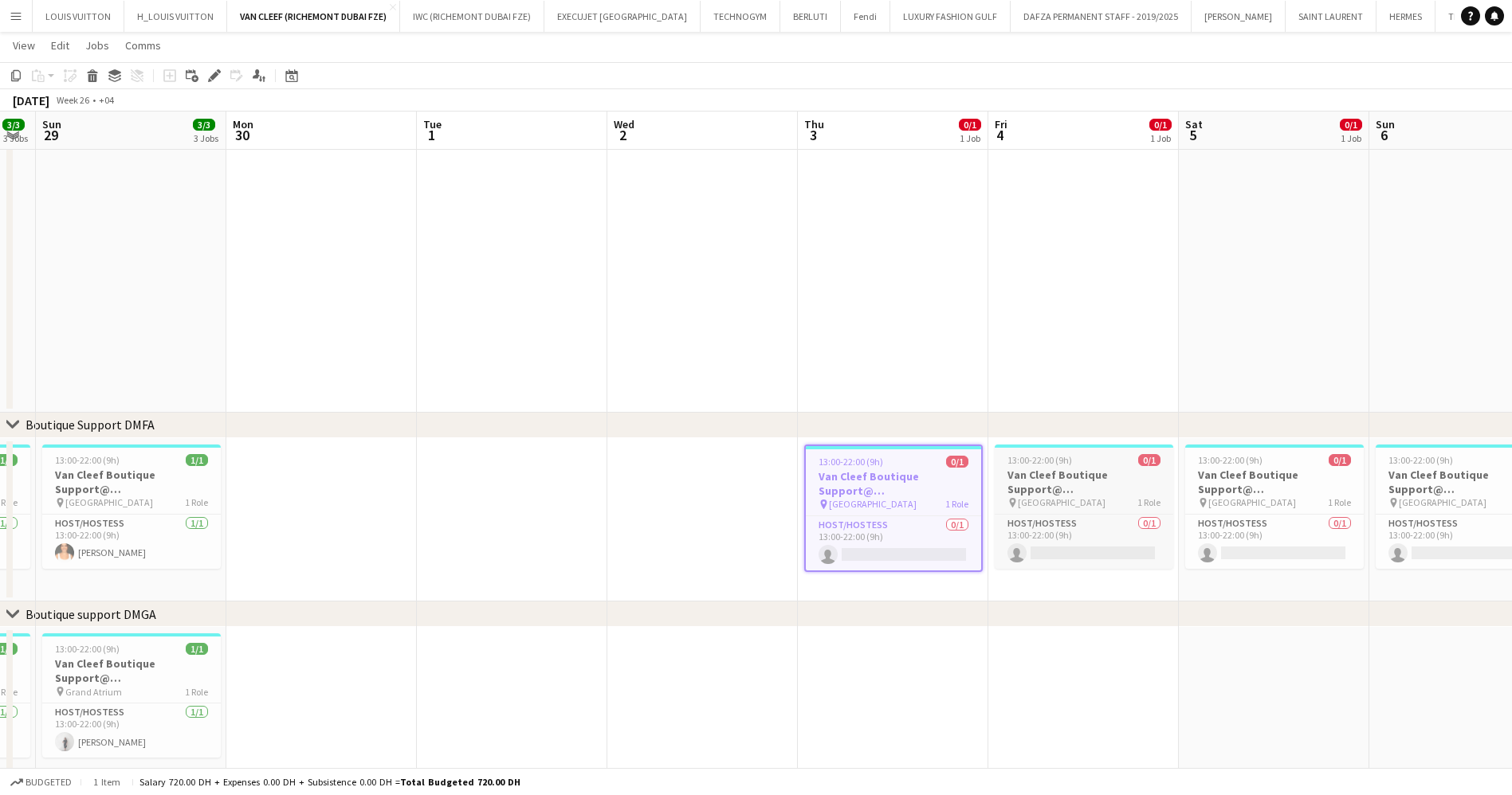
click at [1086, 478] on h3 "Van Cleef Boutique Support@ [GEOGRAPHIC_DATA]" at bounding box center [1084, 482] width 179 height 29
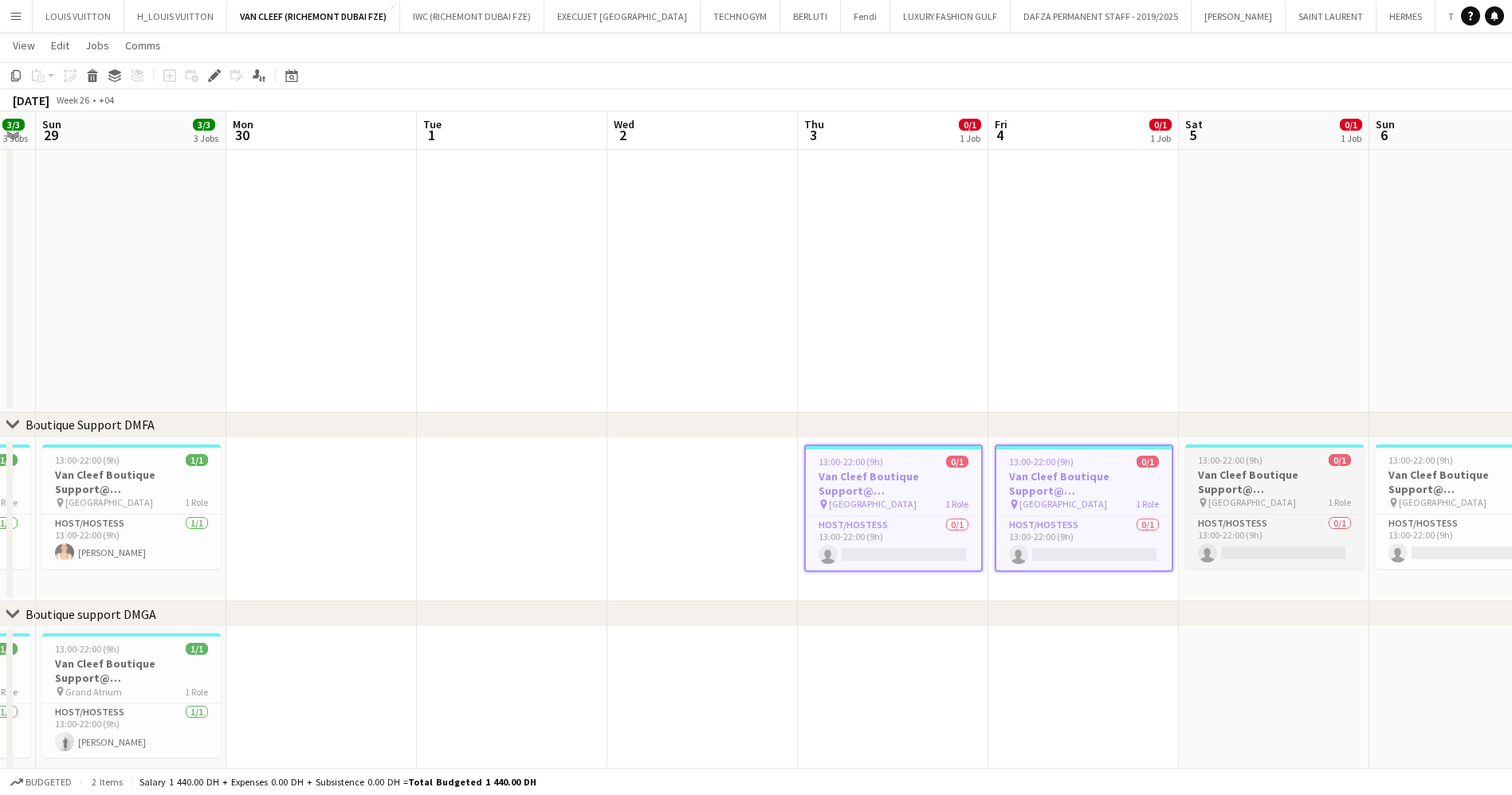
click at [1216, 475] on h3 "Van Cleef Boutique Support@ [GEOGRAPHIC_DATA]" at bounding box center [1275, 482] width 179 height 29
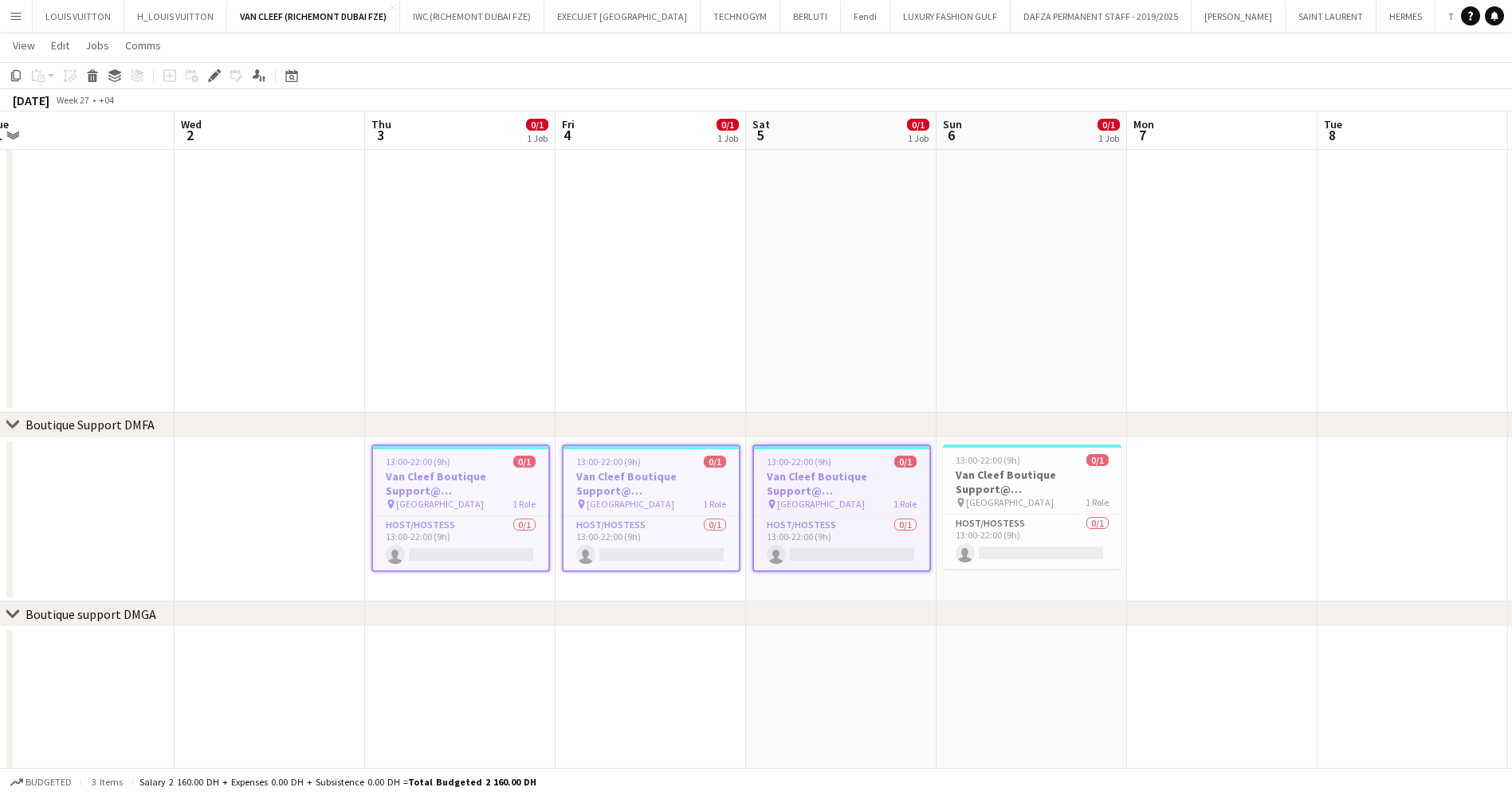
click at [0, 509] on app-calendar-viewport "Sun 29 3/3 3 Jobs Mon 30 Tue 1 Wed 2 Thu 3 0/1 1 Job Fri 4 0/1 1 Job Sat 5 0/1 …" at bounding box center [756, 468] width 1512 height 1317
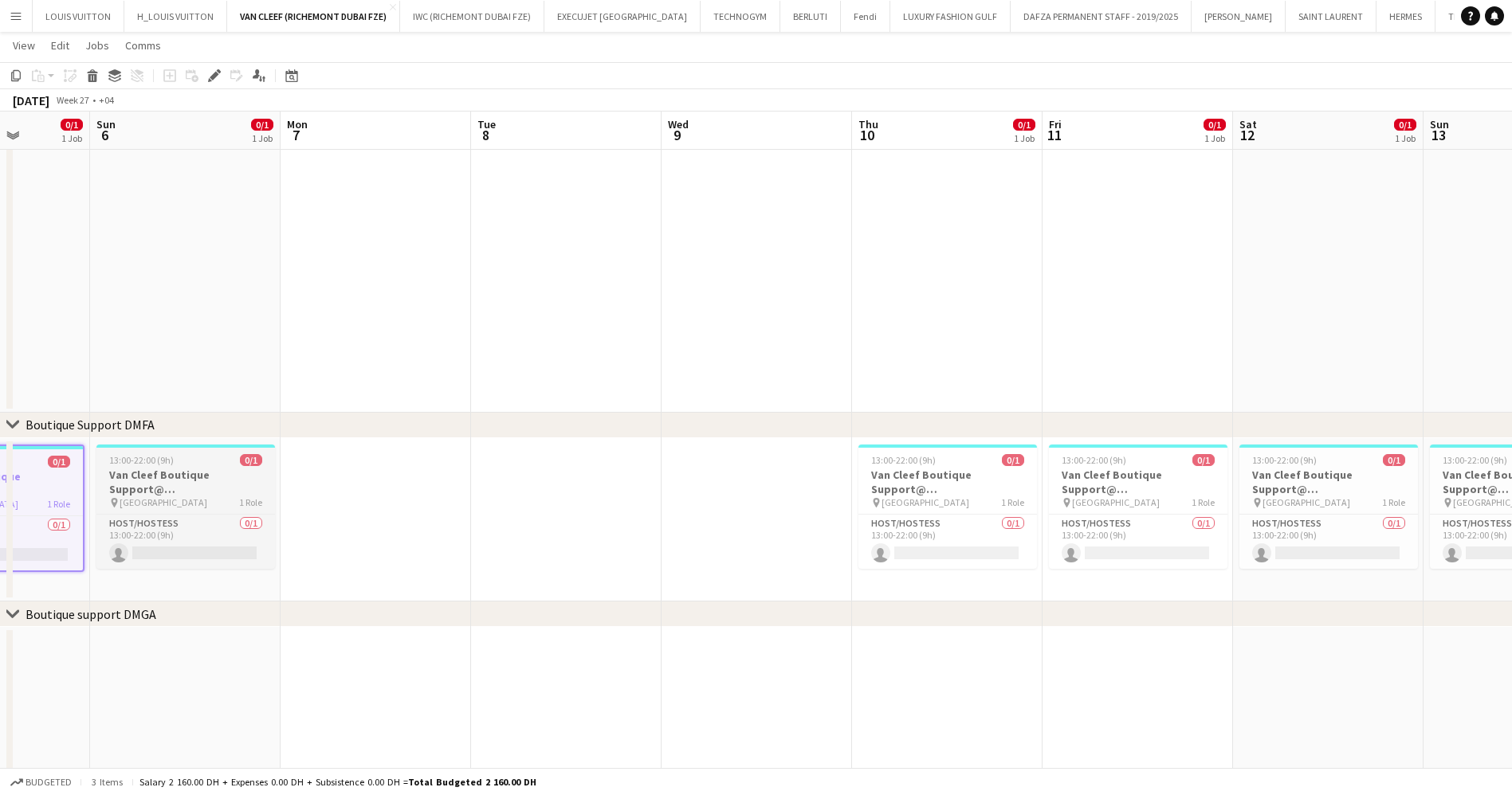
click at [145, 486] on h3 "Van Cleef Boutique Support@ [GEOGRAPHIC_DATA]" at bounding box center [186, 482] width 179 height 29
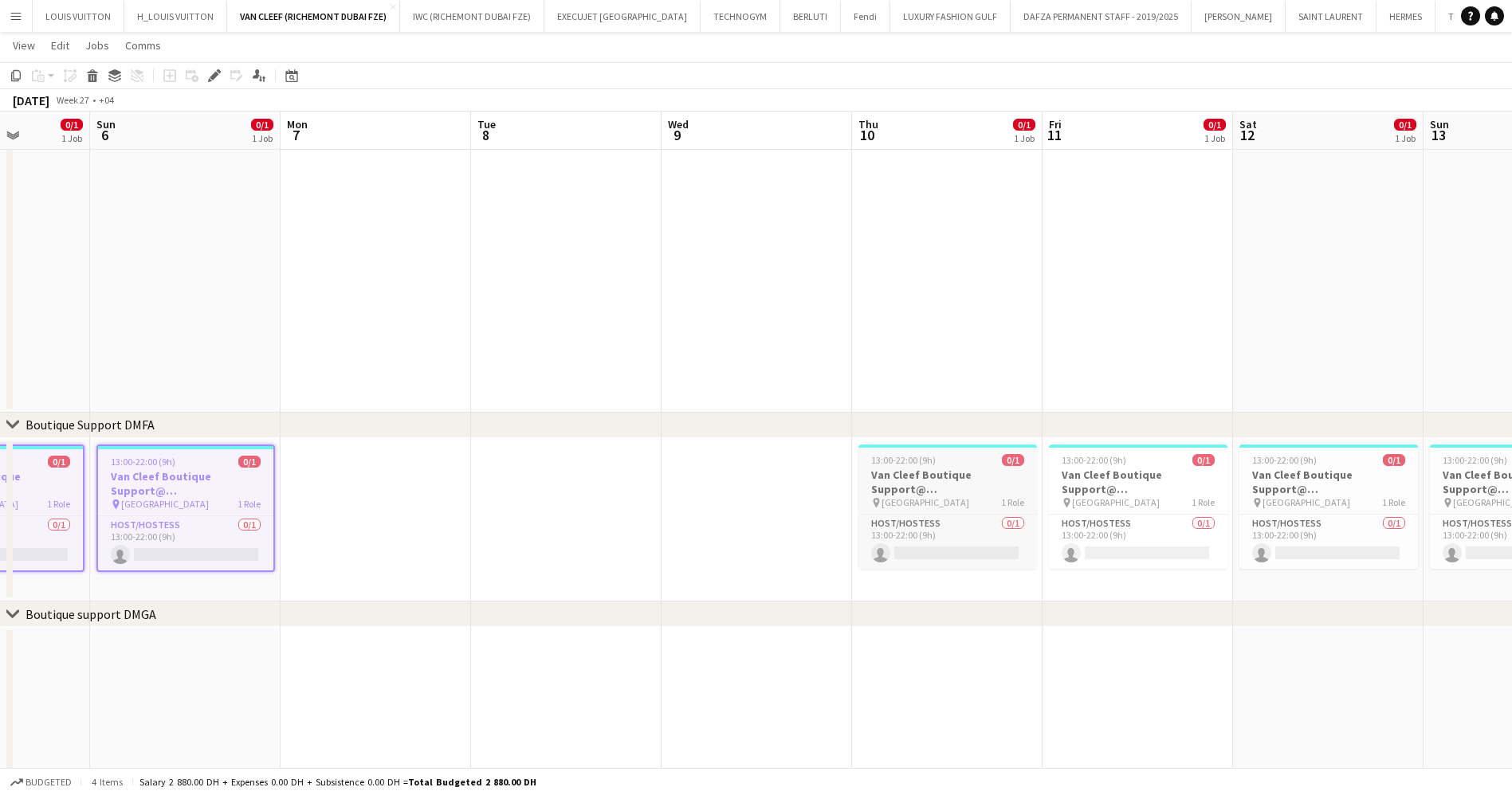
click at [910, 484] on h3 "Van Cleef Boutique Support@ [GEOGRAPHIC_DATA]" at bounding box center [948, 482] width 179 height 29
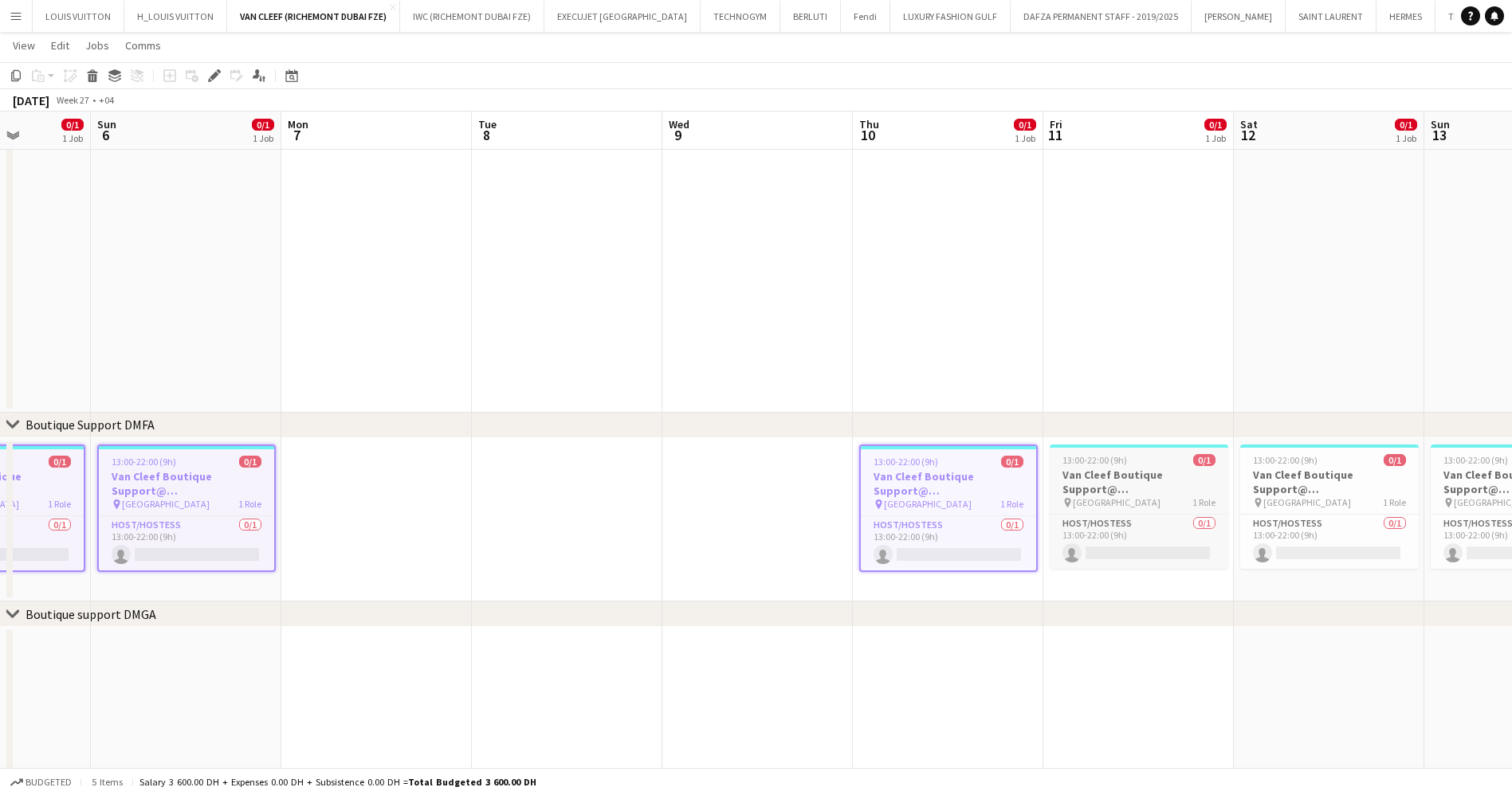
click at [1091, 468] on h3 "Van Cleef Boutique Support@ [GEOGRAPHIC_DATA]" at bounding box center [1139, 482] width 179 height 29
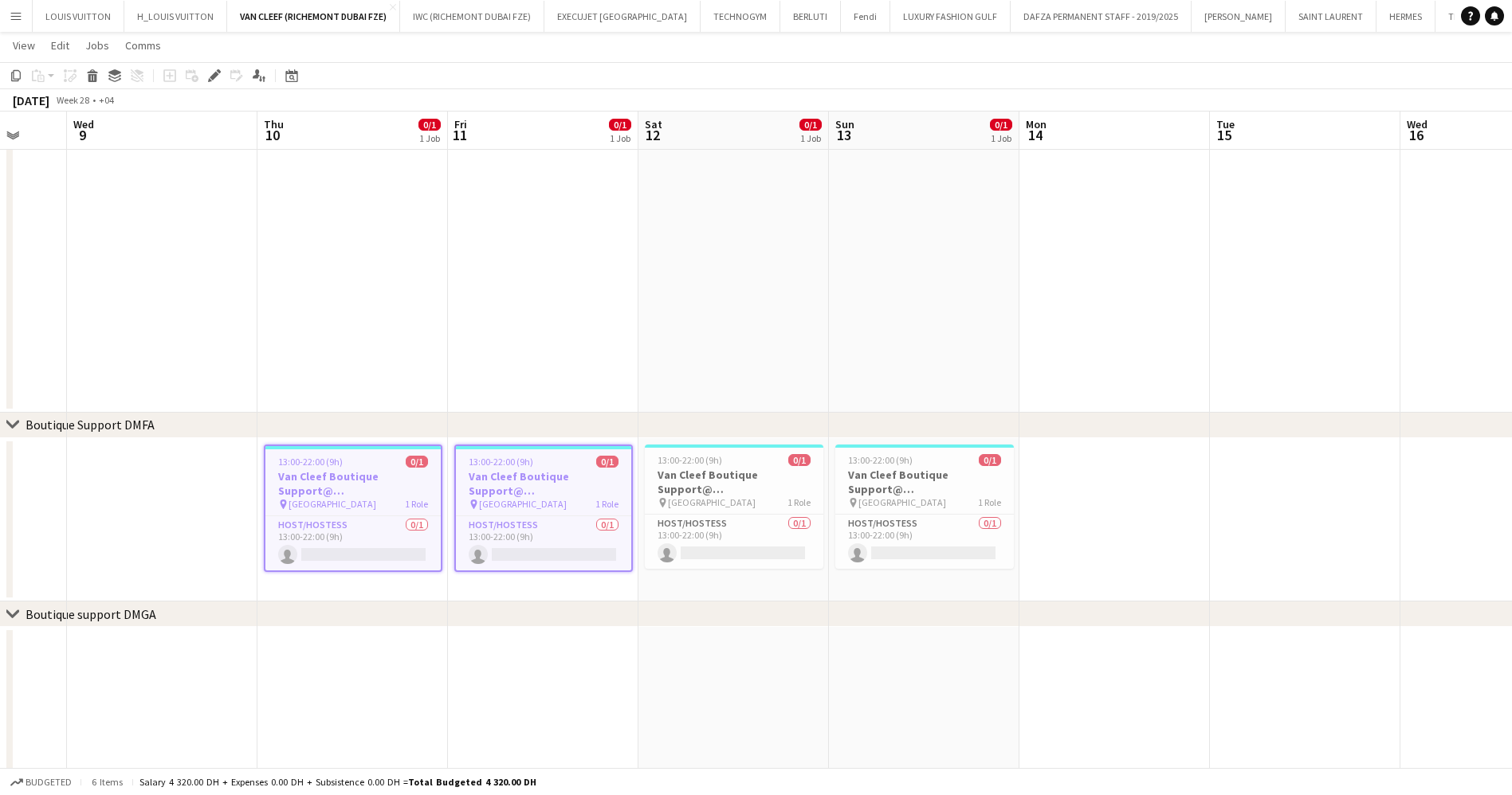
click at [358, 511] on app-calendar-viewport "Sun 6 0/1 1 Job Mon 7 Tue 8 Wed 9 Thu 10 0/1 1 Job Fri 11 0/1 1 Job Sat 12 0/1 …" at bounding box center [756, 468] width 1512 height 1317
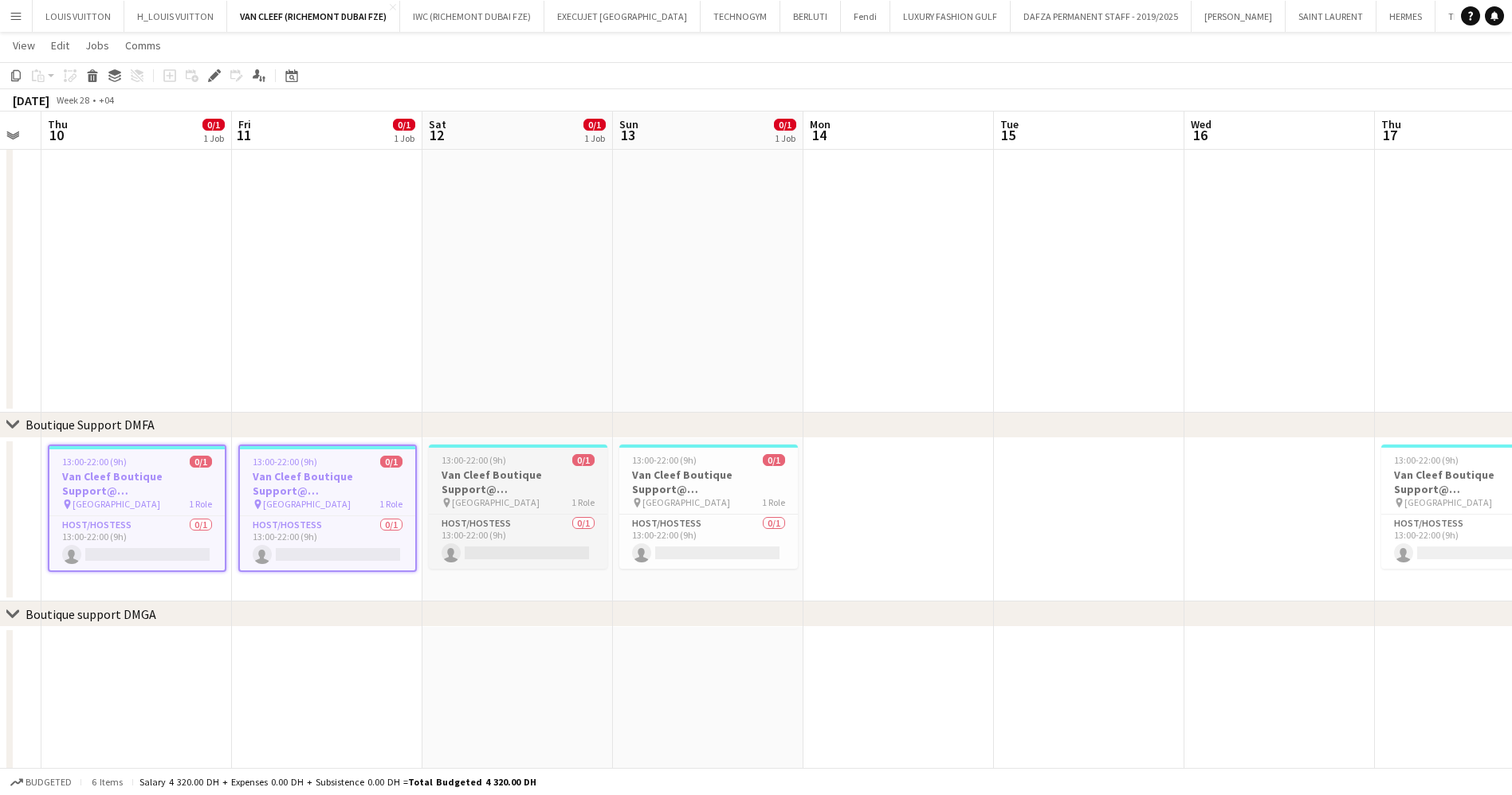
click at [554, 470] on h3 "Van Cleef Boutique Support@ [GEOGRAPHIC_DATA]" at bounding box center [518, 482] width 179 height 29
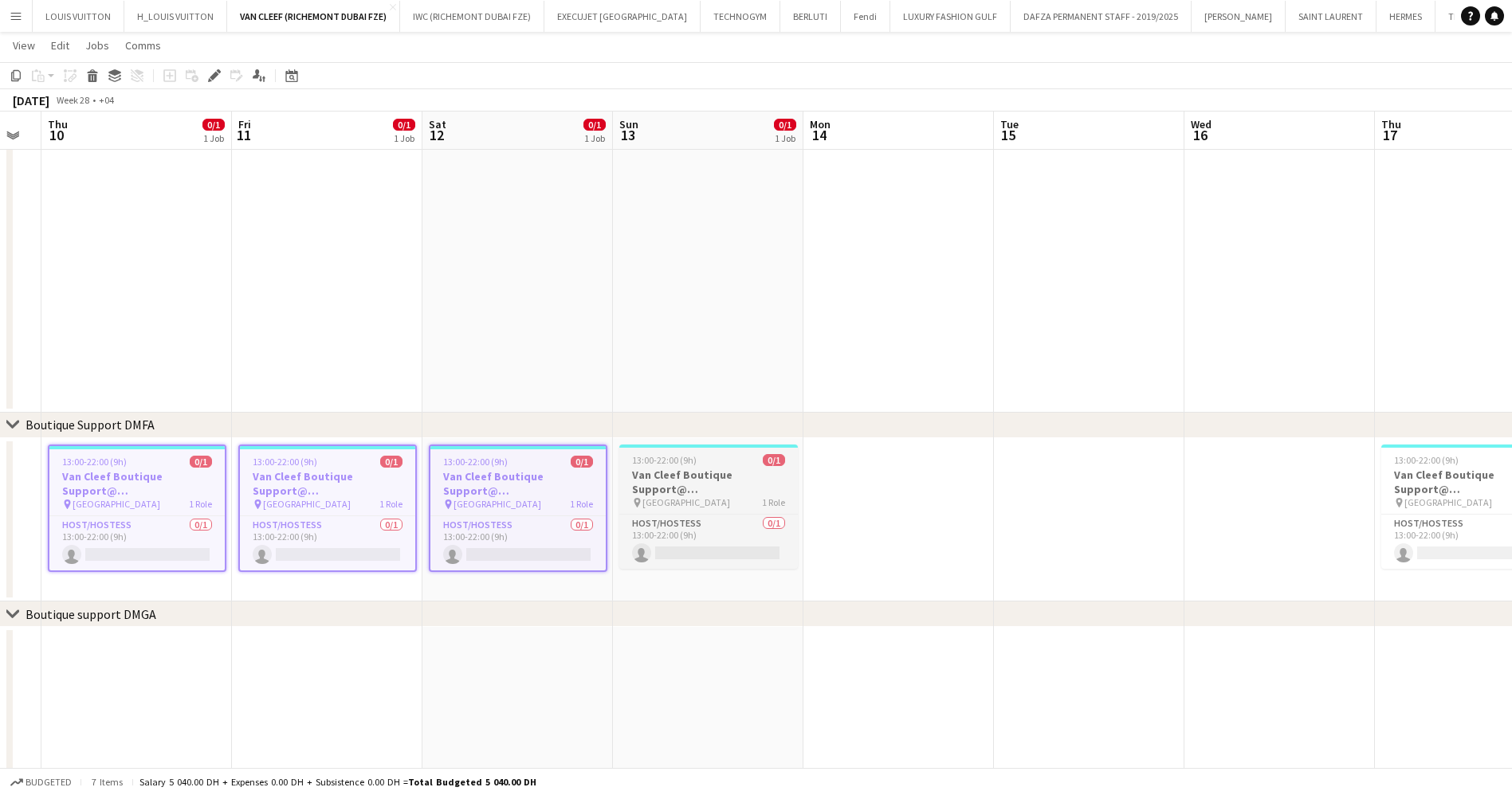
click at [767, 466] on app-job-card "13:00-22:00 (9h) 0/1 Van Cleef Boutique Support@ [GEOGRAPHIC_DATA] pin [GEOGRAP…" at bounding box center [709, 506] width 179 height 124
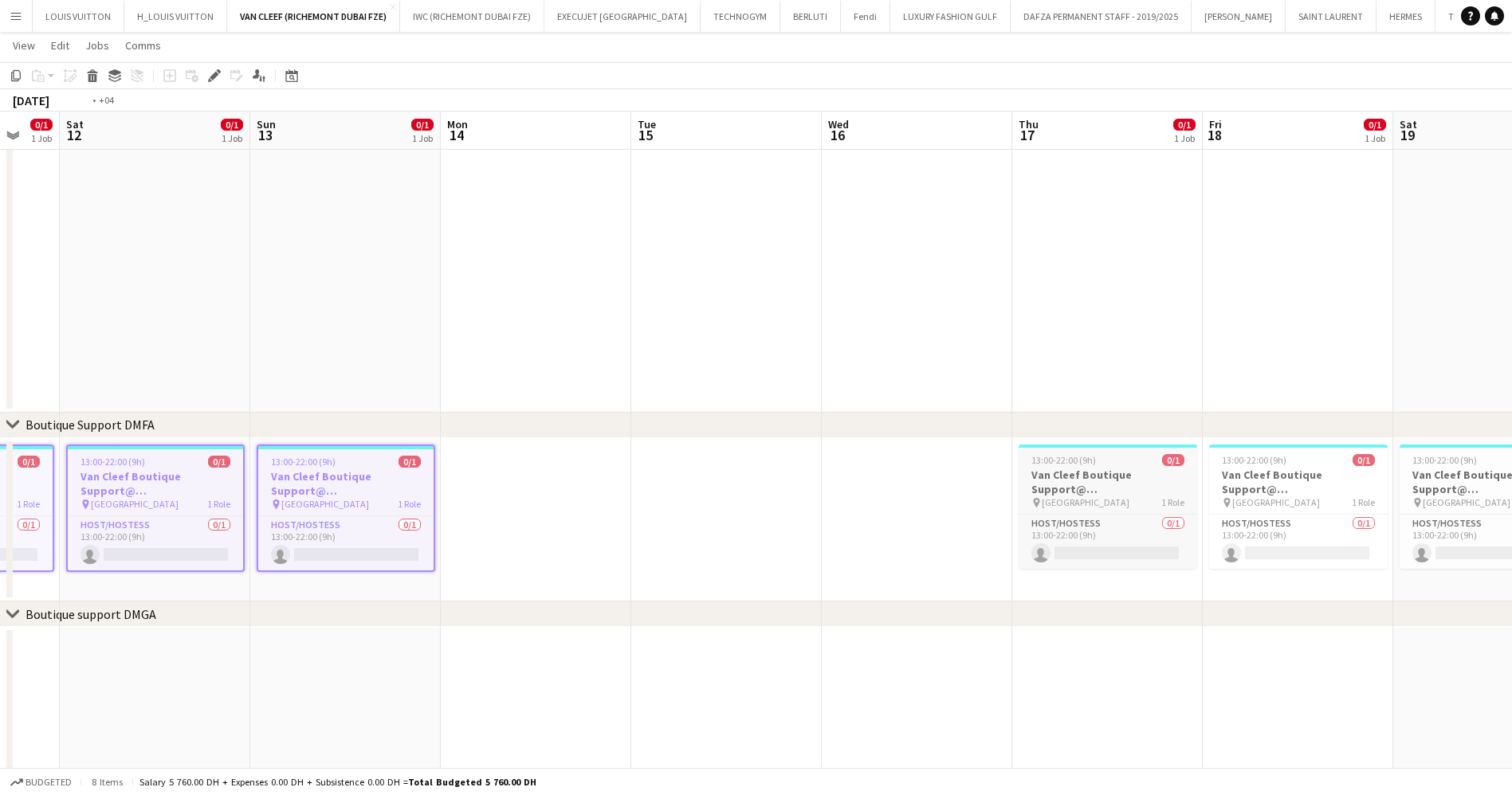
click at [455, 518] on app-calendar-viewport "Wed 9 Thu 10 0/1 1 Job Fri 11 0/1 1 Job Sat 12 0/1 1 Job Sun 13 0/1 1 Job Mon 1…" at bounding box center [756, 468] width 1512 height 1317
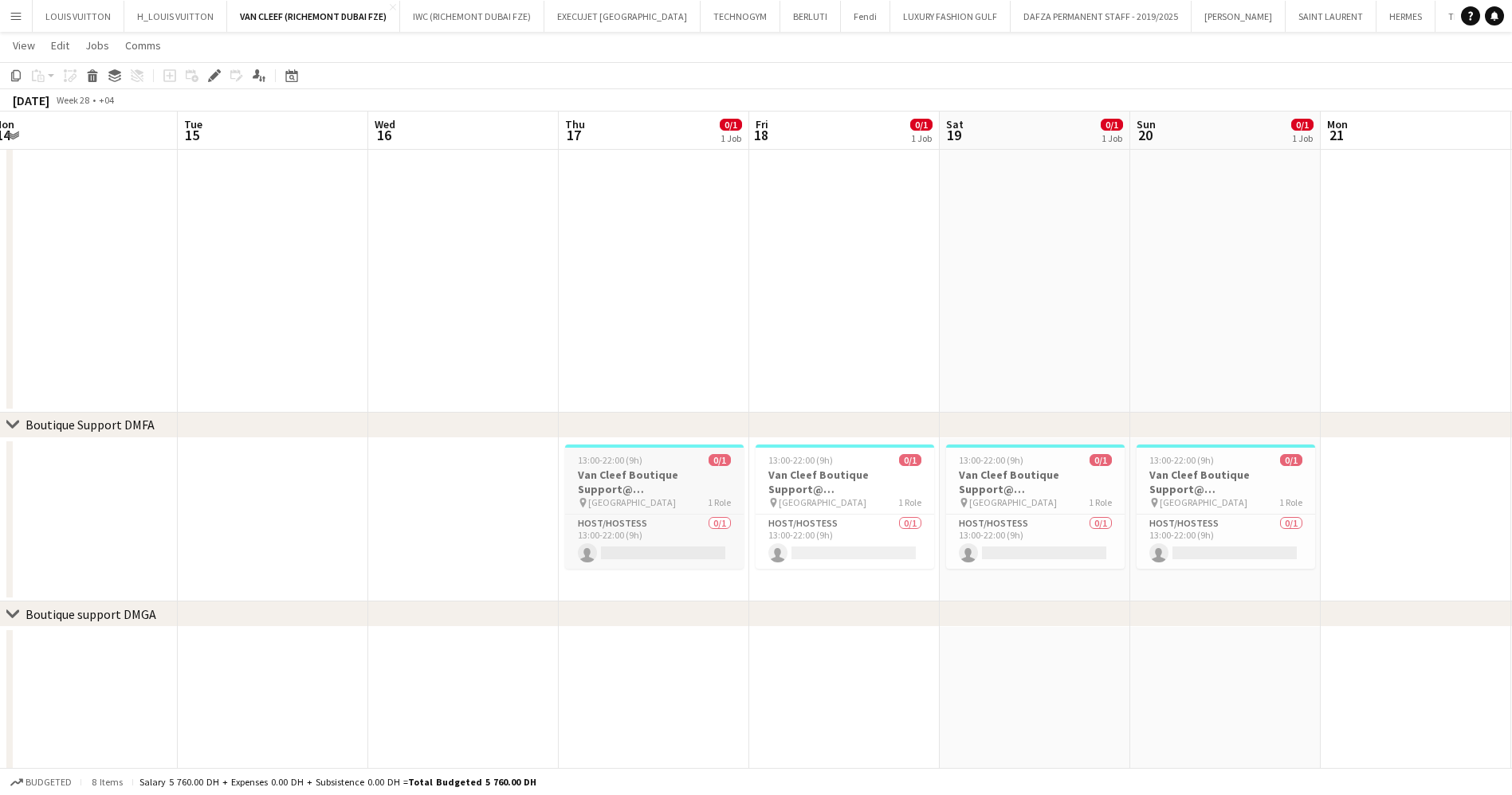
click at [719, 475] on h3 "Van Cleef Boutique Support@ [GEOGRAPHIC_DATA]" at bounding box center [654, 482] width 179 height 29
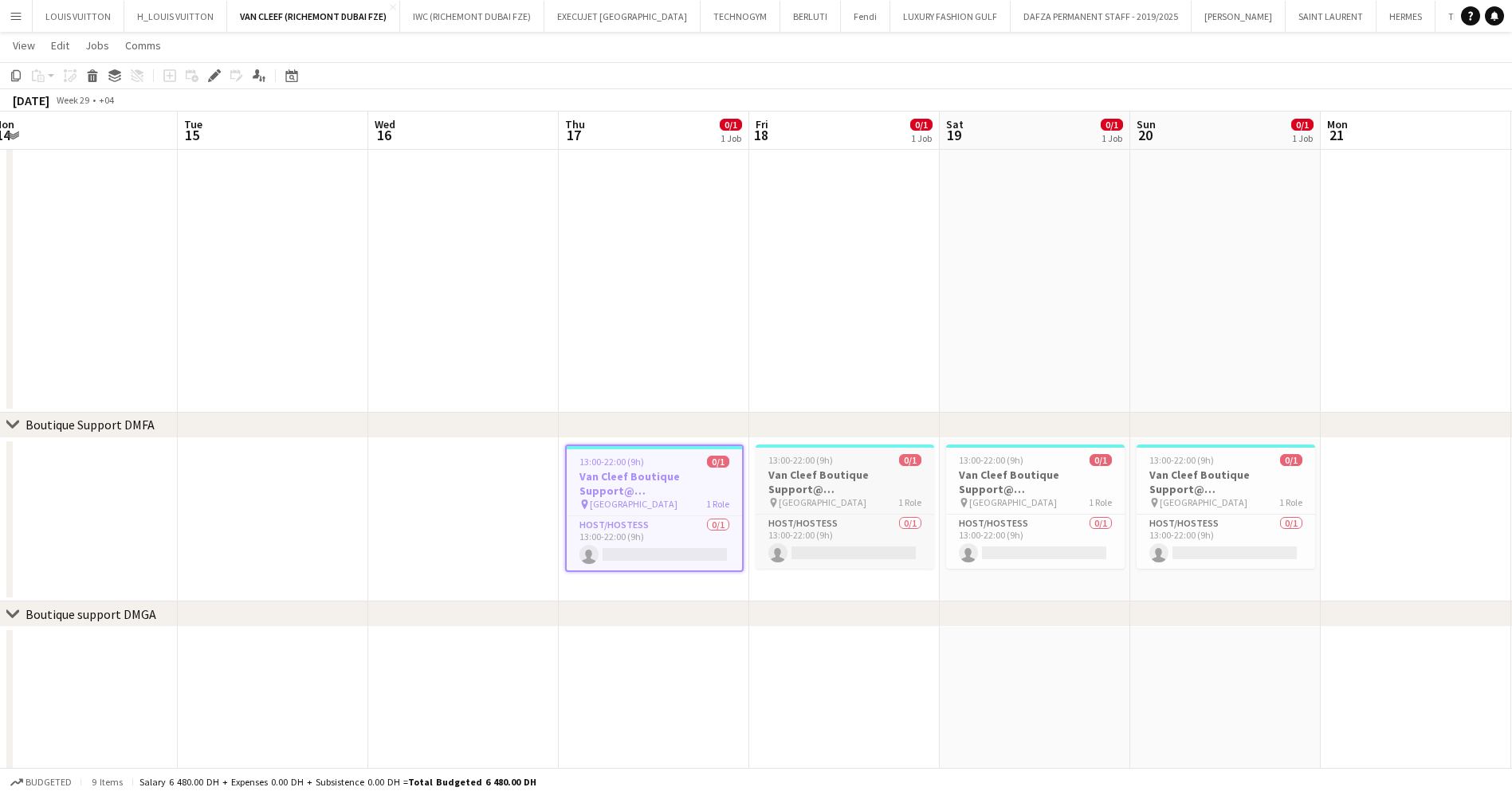
click at [855, 469] on h3 "Van Cleef Boutique Support@ [GEOGRAPHIC_DATA]" at bounding box center [844, 482] width 179 height 29
click at [1029, 466] on app-job-card "13:00-22:00 (9h) 0/1 Van Cleef Boutique Support@ [GEOGRAPHIC_DATA] pin [GEOGRAP…" at bounding box center [1035, 506] width 179 height 124
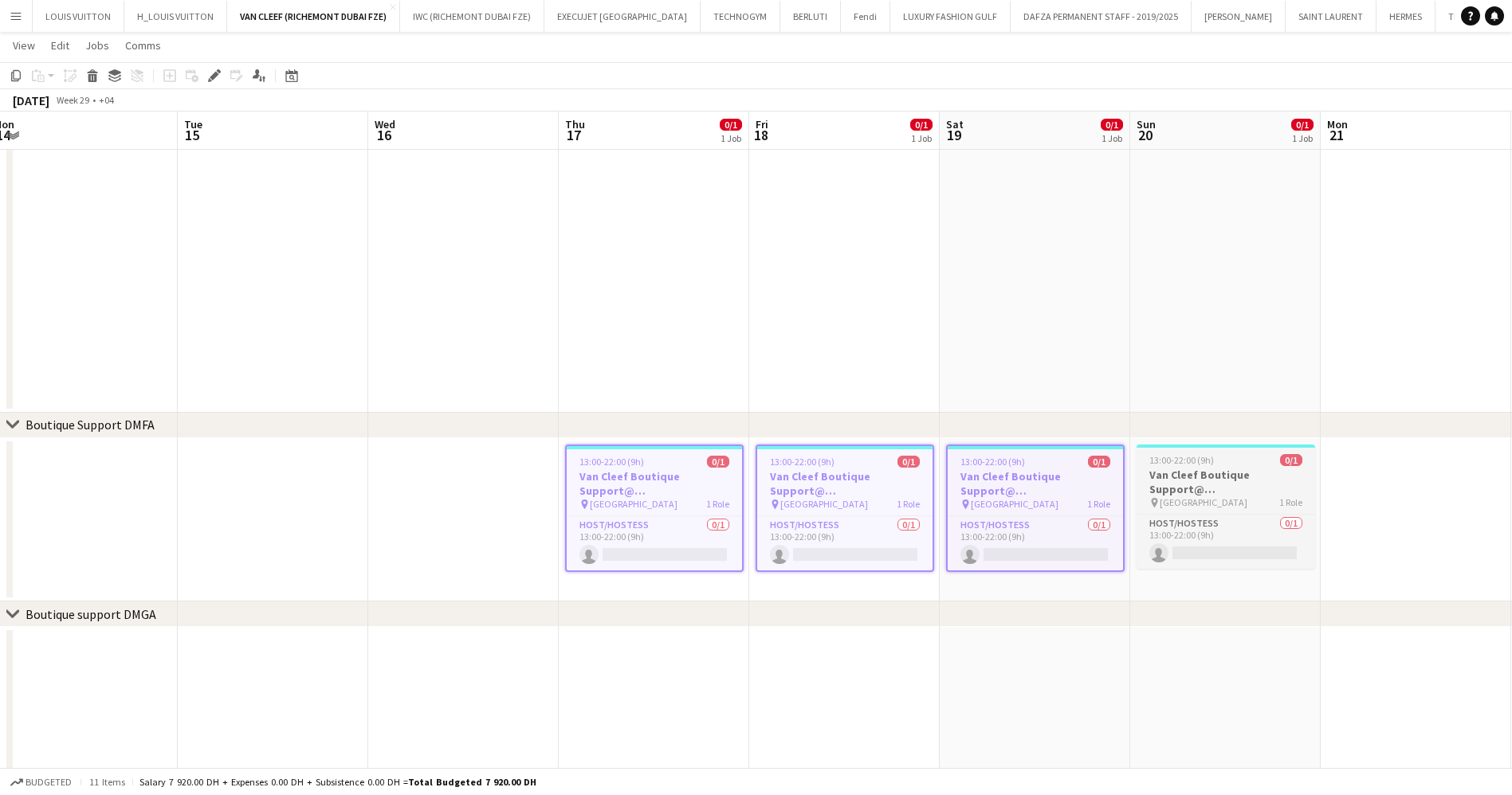
click at [1196, 472] on h3 "Van Cleef Boutique Support@ [GEOGRAPHIC_DATA]" at bounding box center [1225, 482] width 179 height 29
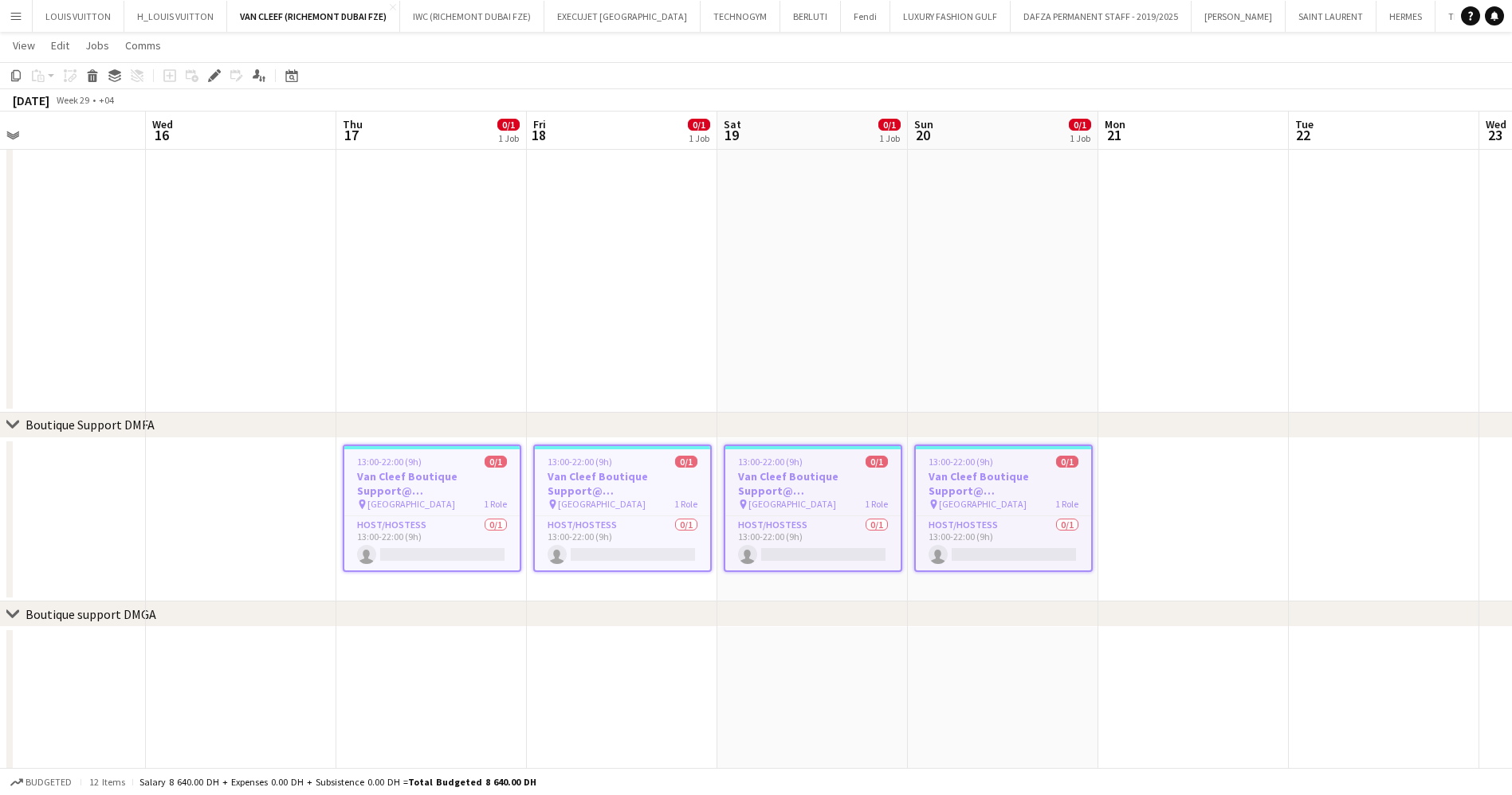
click at [0, 518] on app-calendar-viewport "Fri 11 0/1 1 Job Sat 12 0/1 1 Job Sun 13 0/1 1 Job Mon 14 Tue 15 Wed 16 Thu 17 …" at bounding box center [756, 468] width 1512 height 1317
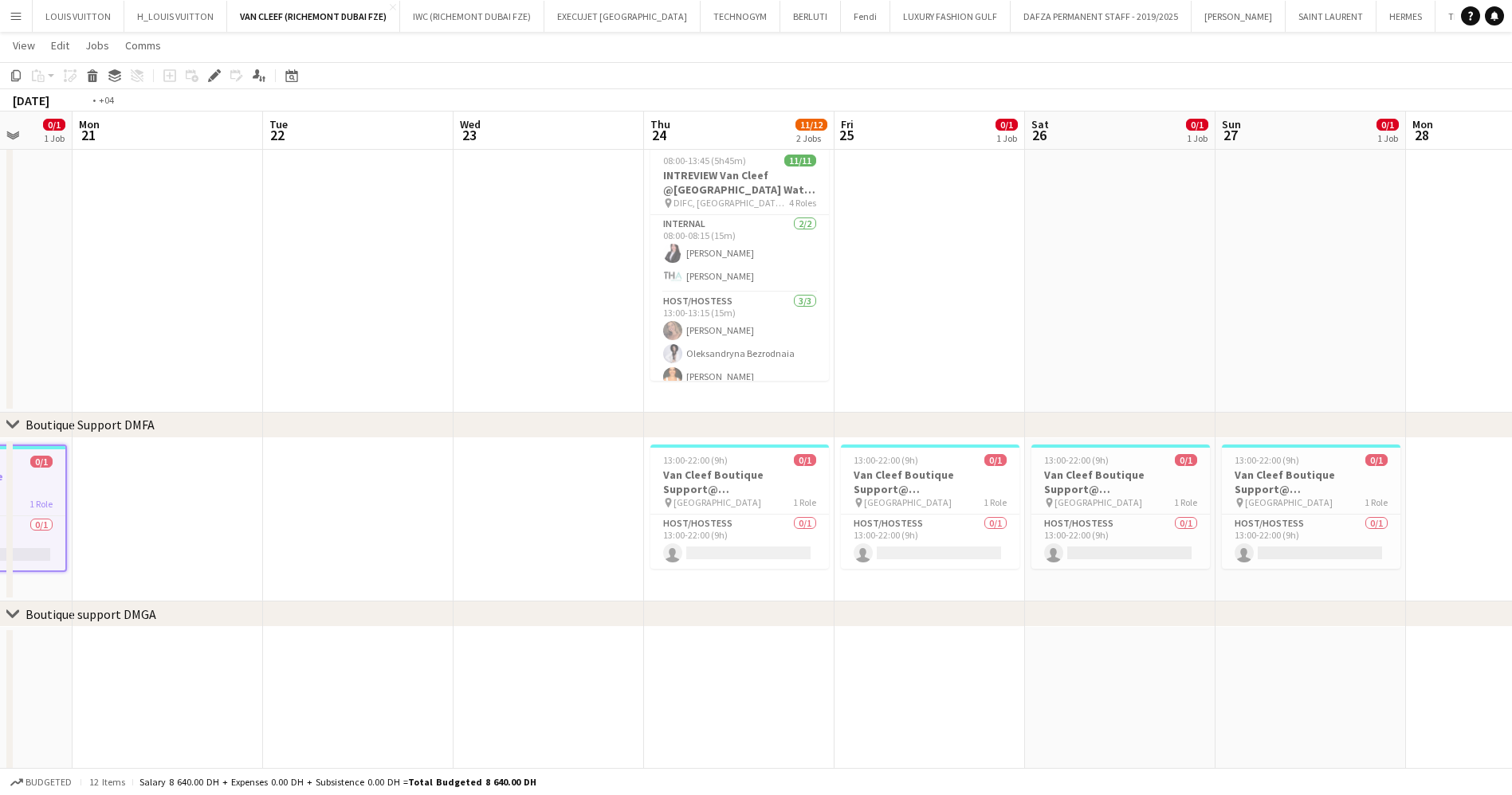
click at [360, 480] on app-calendar-viewport "Fri 18 0/1 1 Job Sat 19 0/1 1 Job Sun 20 0/1 1 Job Mon 21 Tue 22 Wed 23 Thu 24 …" at bounding box center [756, 468] width 1512 height 1317
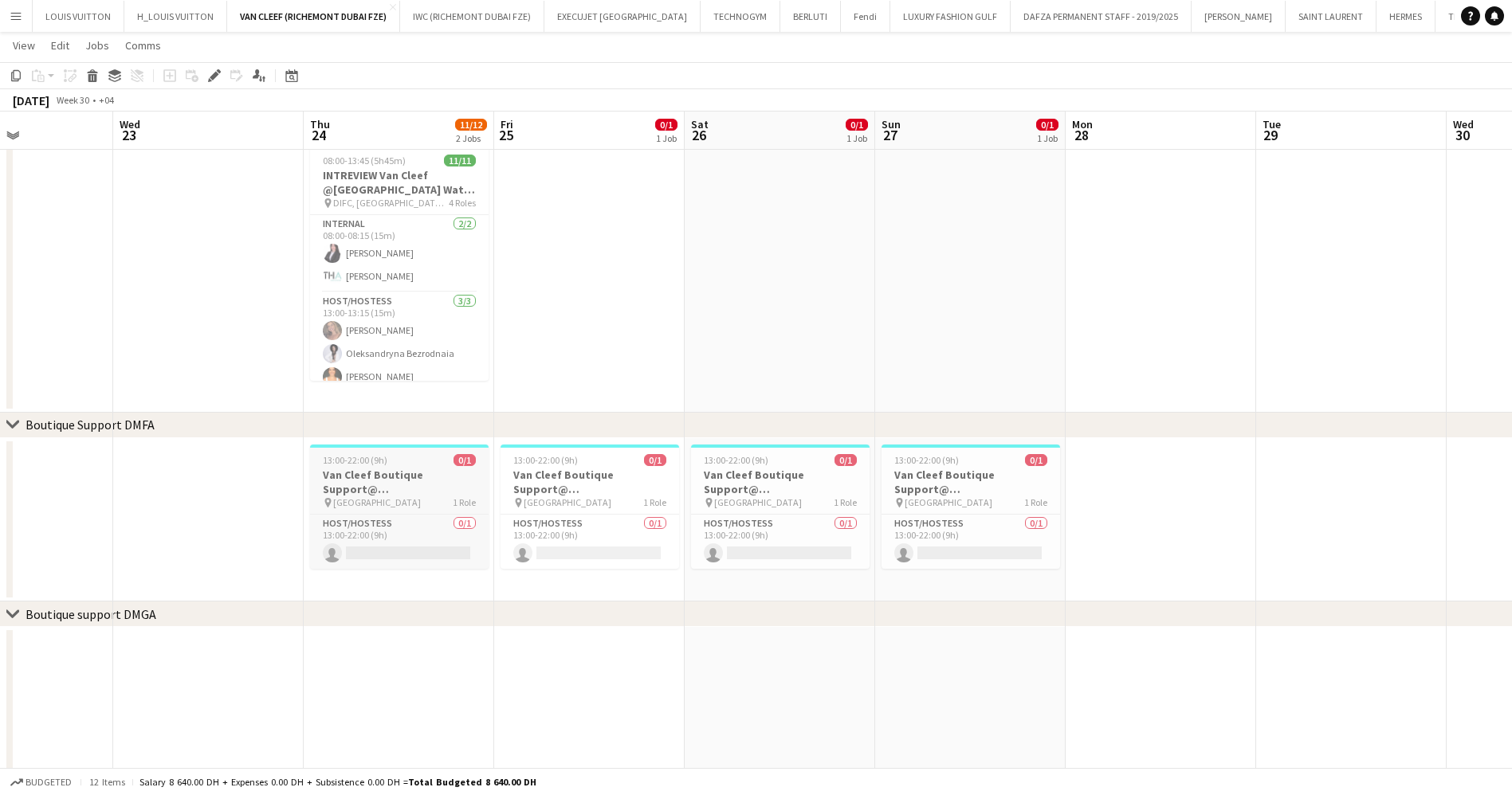
click at [380, 475] on h3 "Van Cleef Boutique Support@ [GEOGRAPHIC_DATA]" at bounding box center [399, 482] width 179 height 29
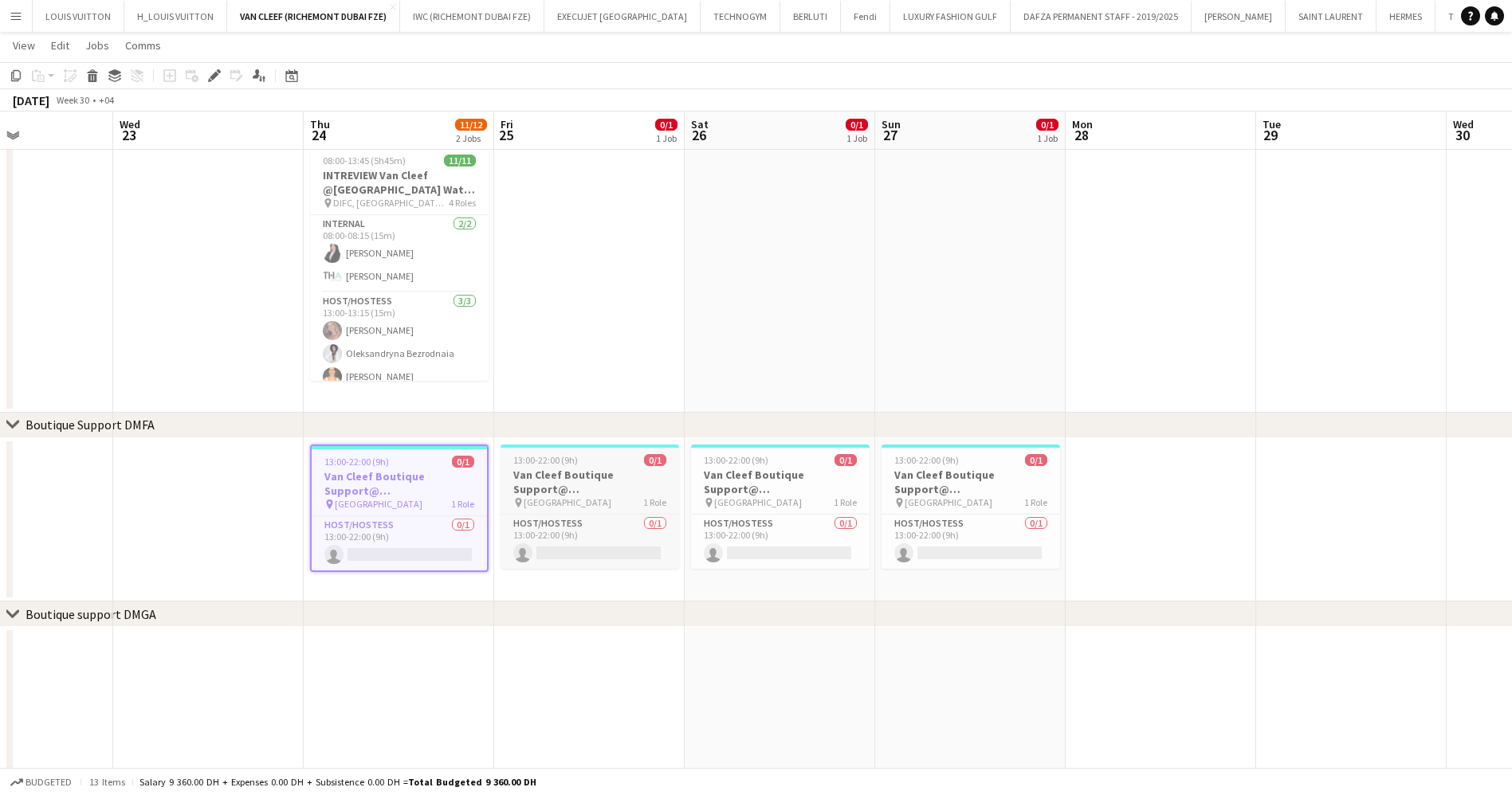
click at [600, 472] on h3 "Van Cleef Boutique Support@ [GEOGRAPHIC_DATA]" at bounding box center [590, 482] width 179 height 29
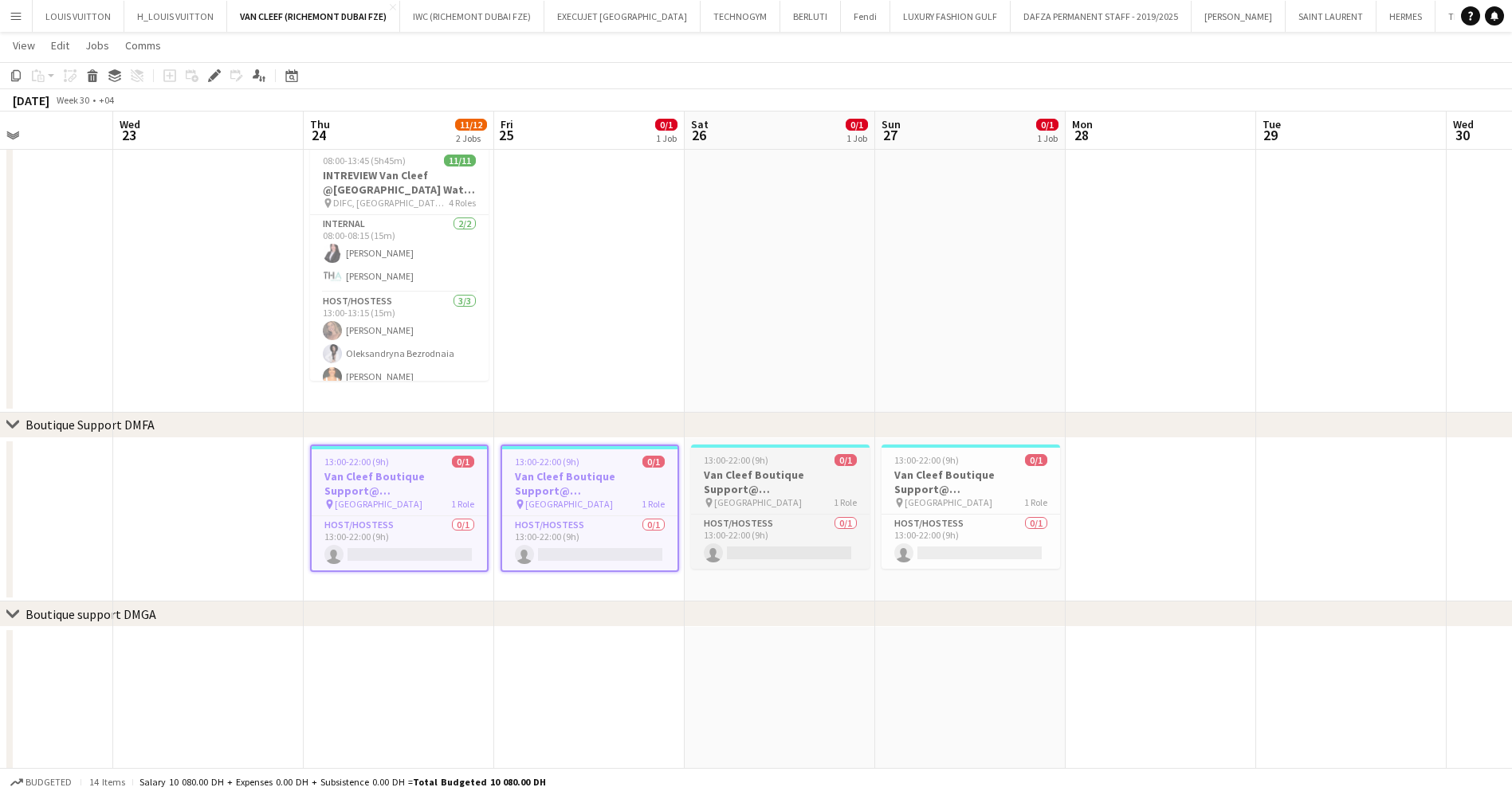
click at [788, 469] on h3 "Van Cleef Boutique Support@ [GEOGRAPHIC_DATA]" at bounding box center [780, 482] width 179 height 29
click at [1020, 472] on h3 "Van Cleef Boutique Support@ [GEOGRAPHIC_DATA]" at bounding box center [970, 482] width 179 height 29
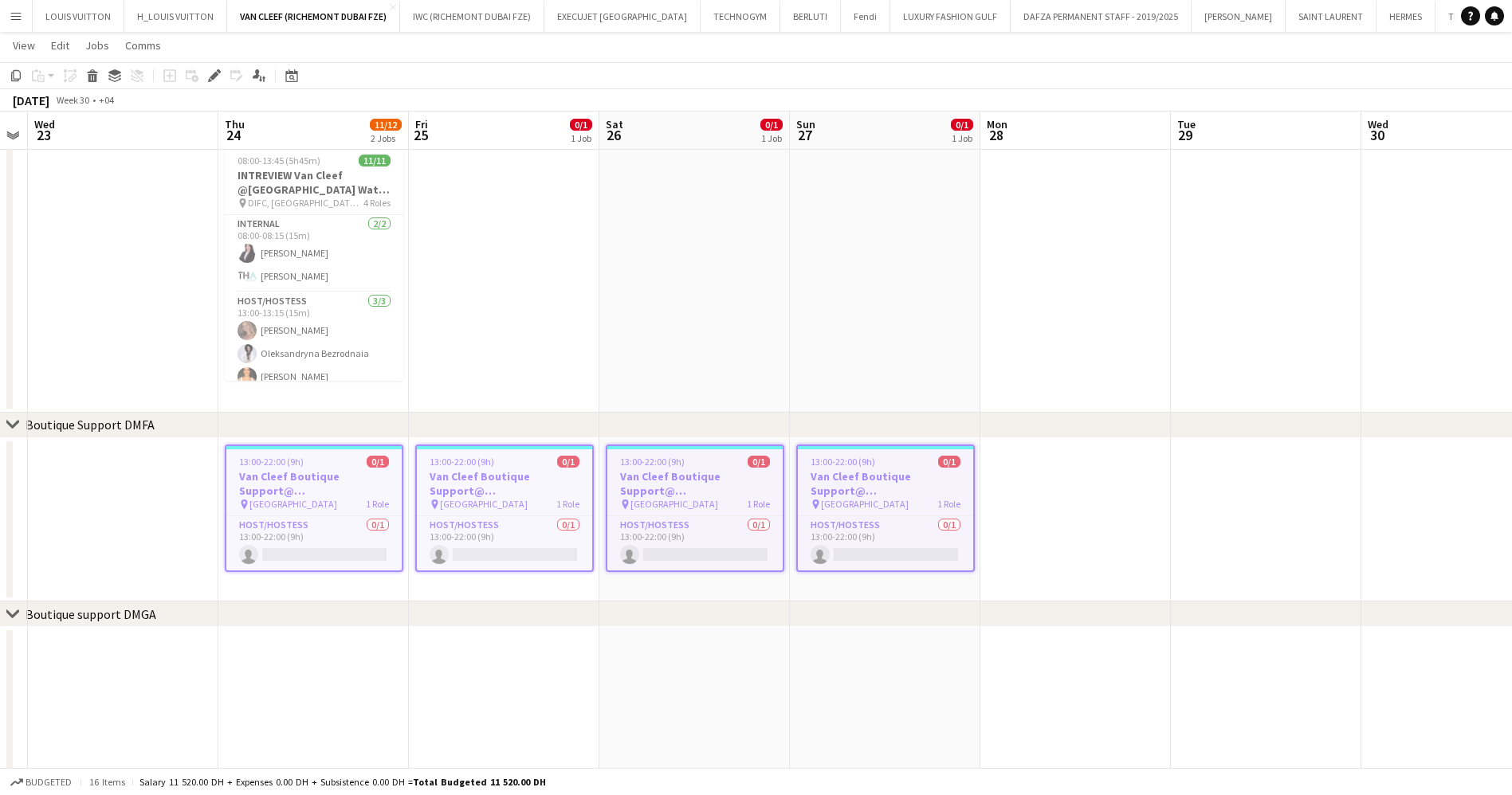
click at [368, 515] on app-calendar-viewport "Sun 20 0/1 1 Job Mon 21 Tue 22 Wed 23 Thu 24 11/12 2 Jobs Fri 25 0/1 1 Job Sat …" at bounding box center [756, 468] width 1512 height 1317
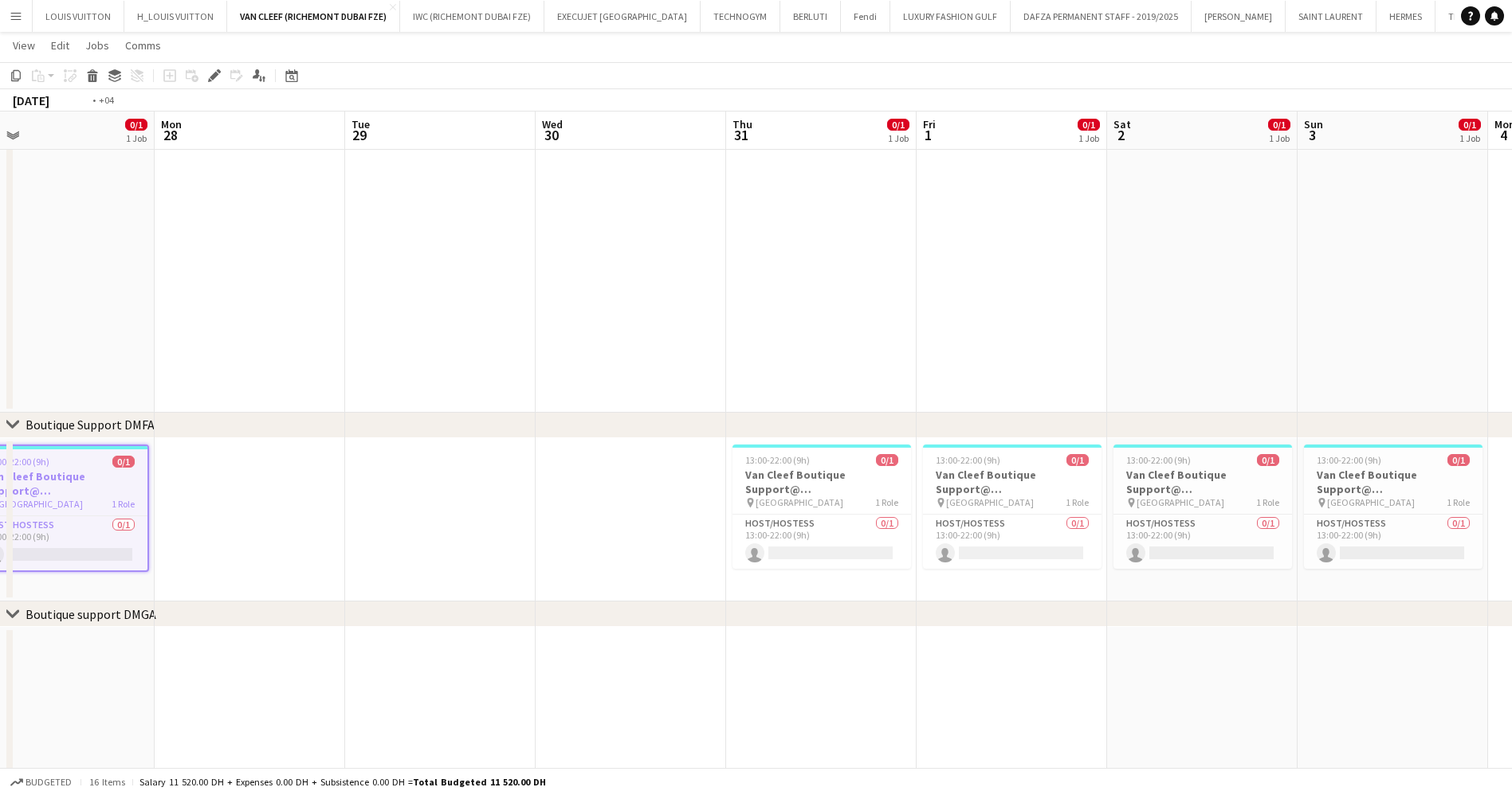
click at [466, 523] on app-calendar-viewport "Thu 24 11/12 2 Jobs Fri 25 0/1 1 Job Sat 26 0/1 1 Job Sun 27 0/1 1 Job Mon 28 T…" at bounding box center [756, 468] width 1512 height 1317
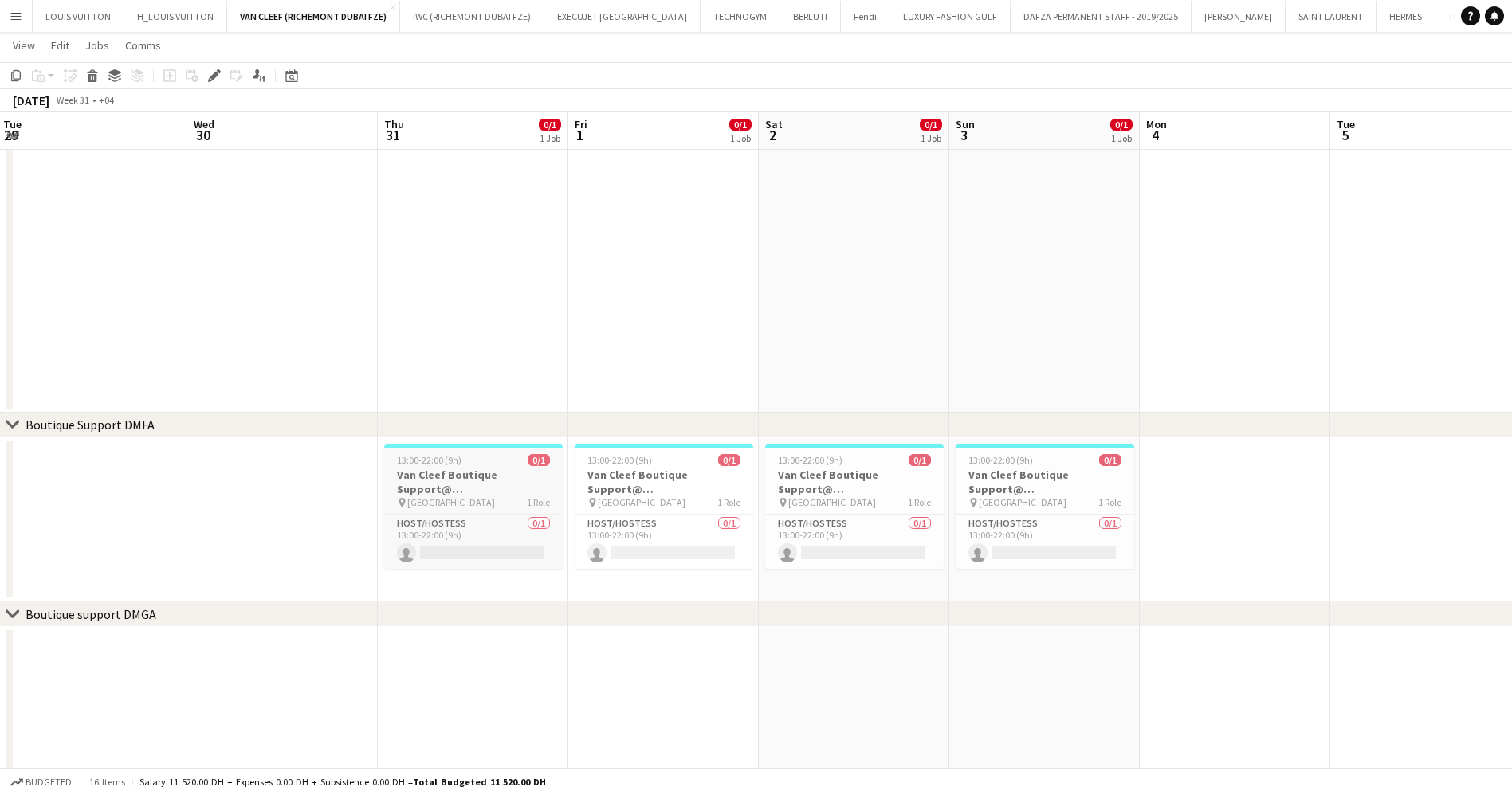
click at [496, 502] on div "pin [GEOGRAPHIC_DATA] 1 Role" at bounding box center [473, 502] width 179 height 12
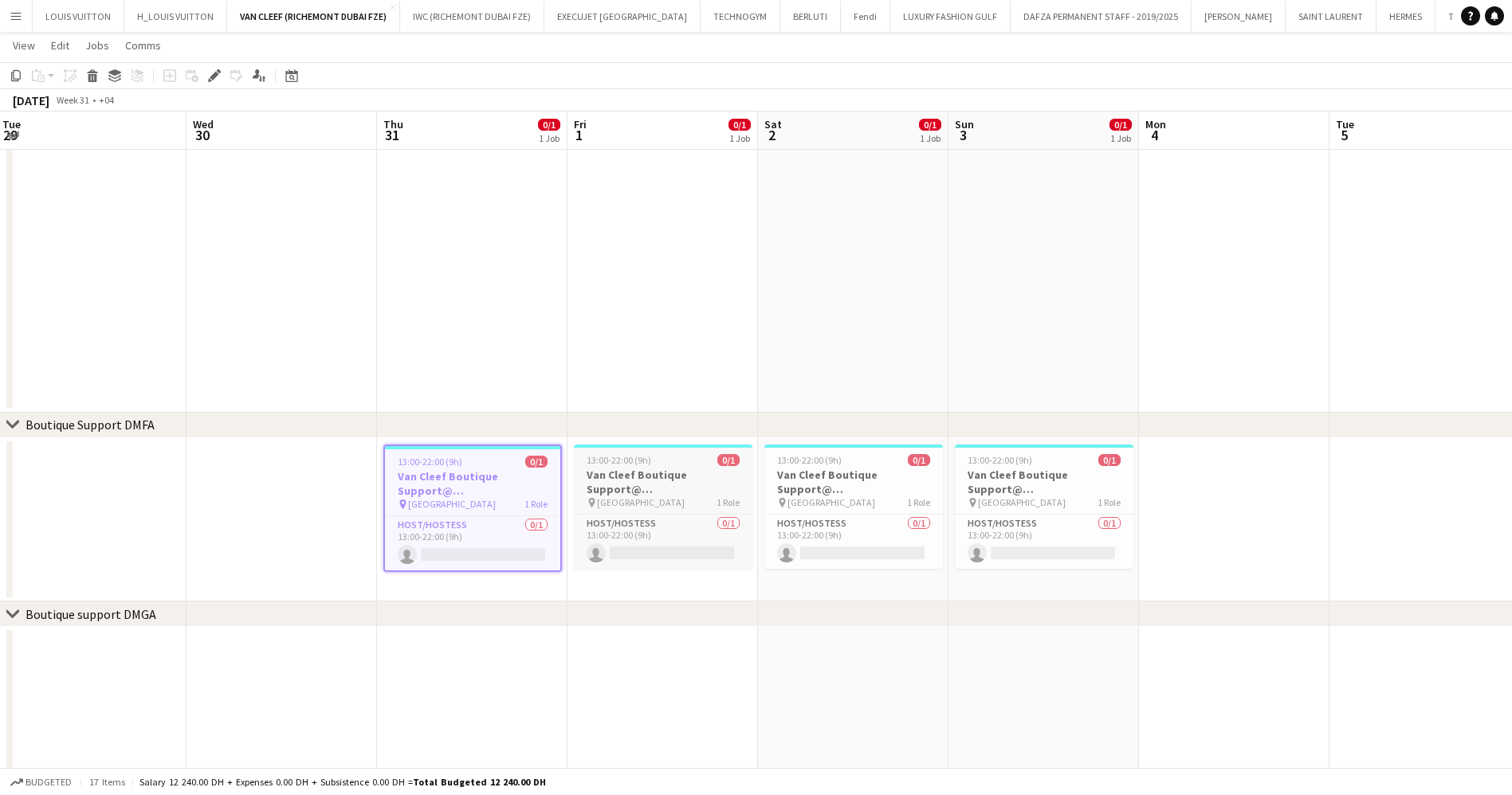
click at [708, 502] on div "pin [GEOGRAPHIC_DATA] 1 Role" at bounding box center [663, 502] width 179 height 12
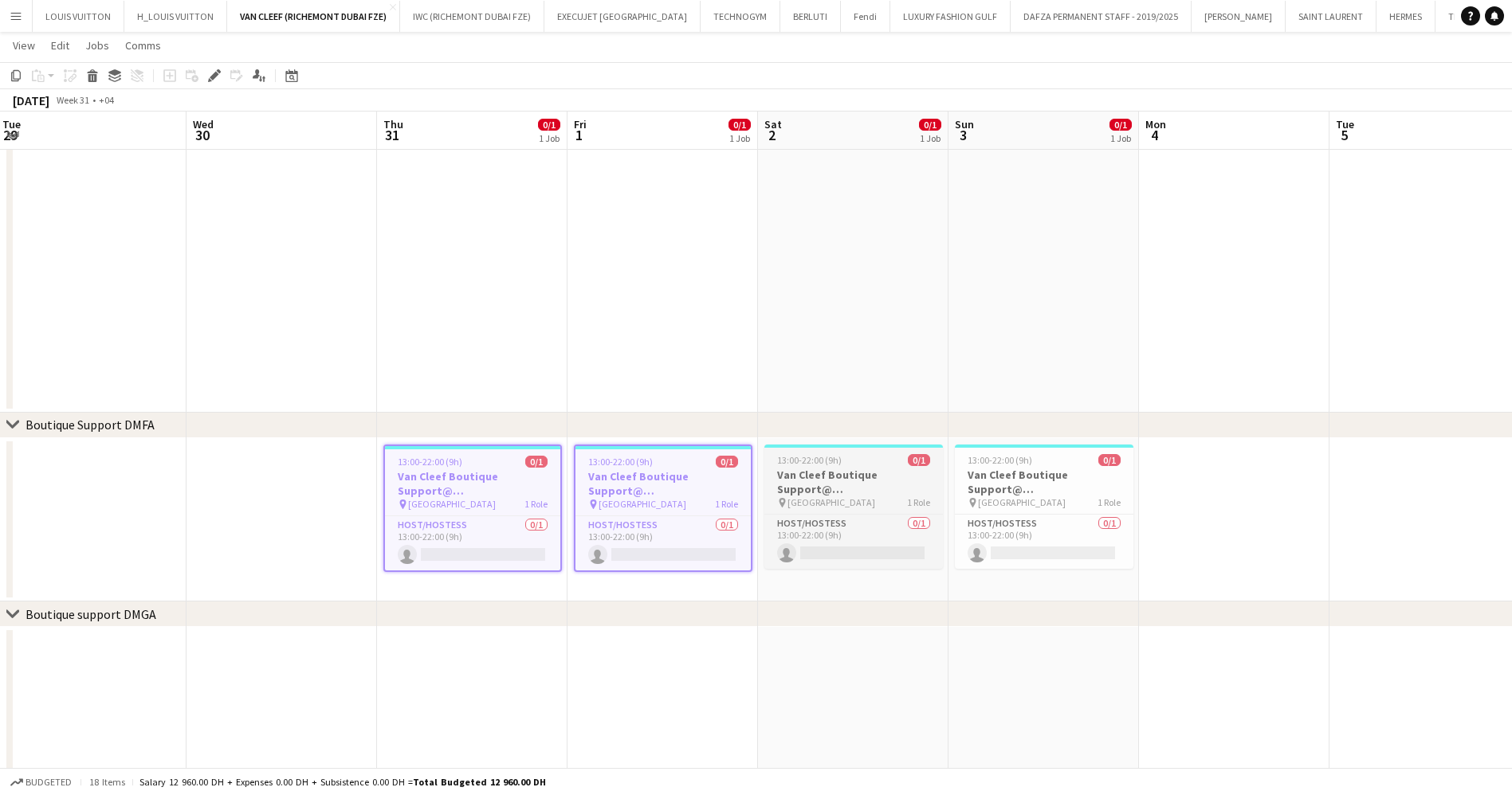
click at [831, 500] on span "[GEOGRAPHIC_DATA]" at bounding box center [831, 501] width 87 height 12
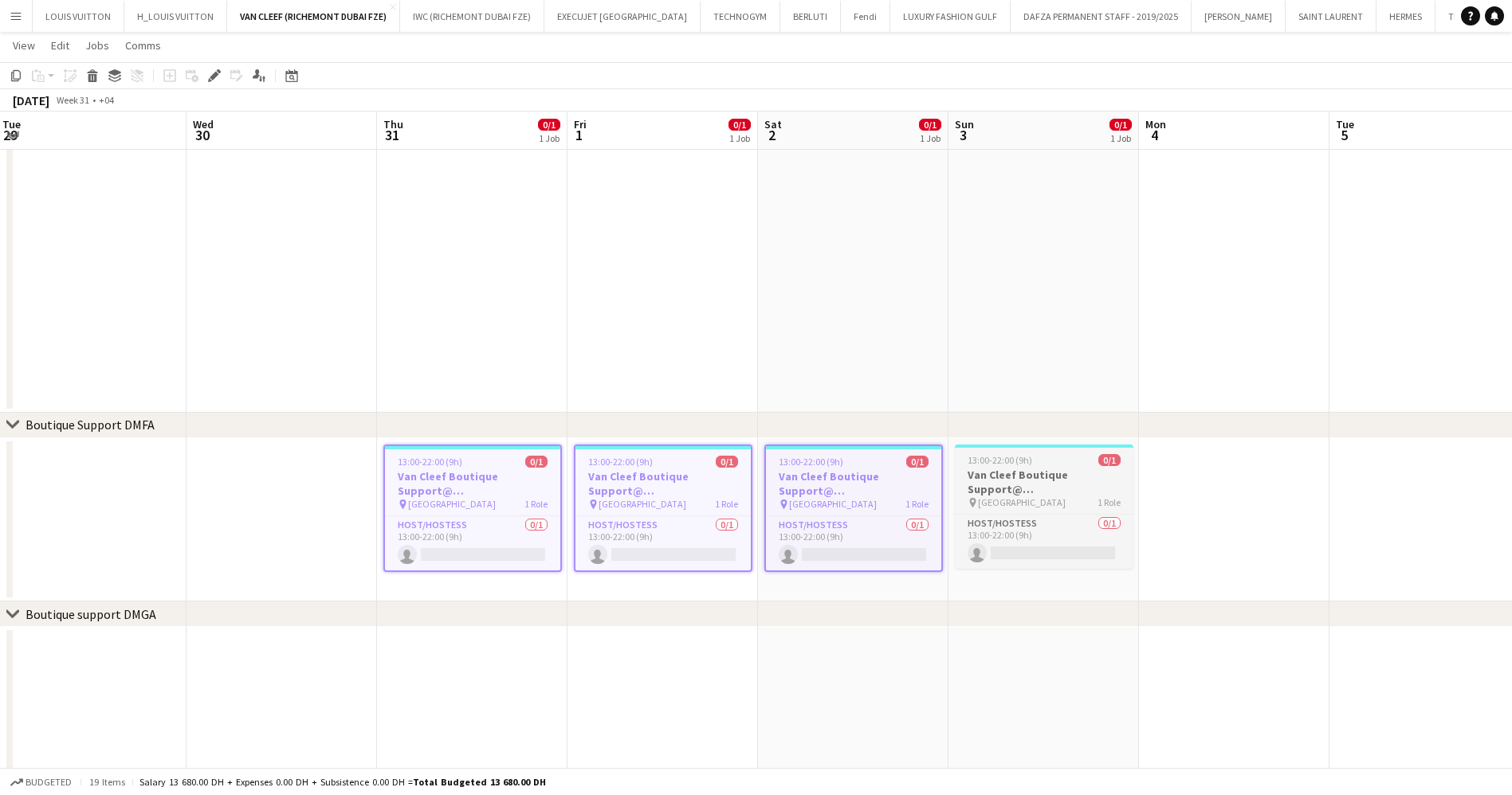
click at [955, 502] on div "pin [GEOGRAPHIC_DATA] 1 Role" at bounding box center [1044, 502] width 179 height 12
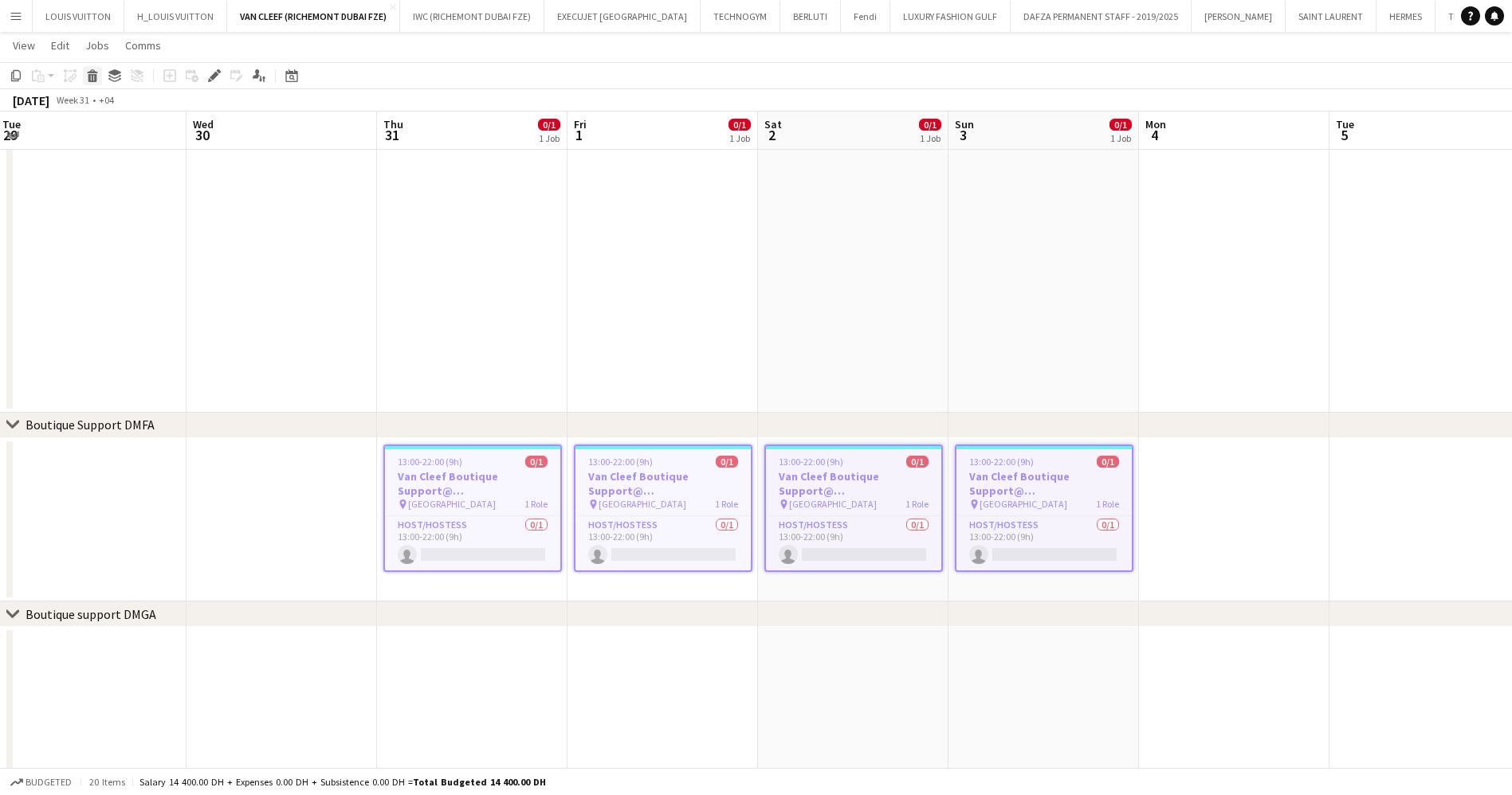
click at [93, 79] on icon at bounding box center [93, 78] width 9 height 8
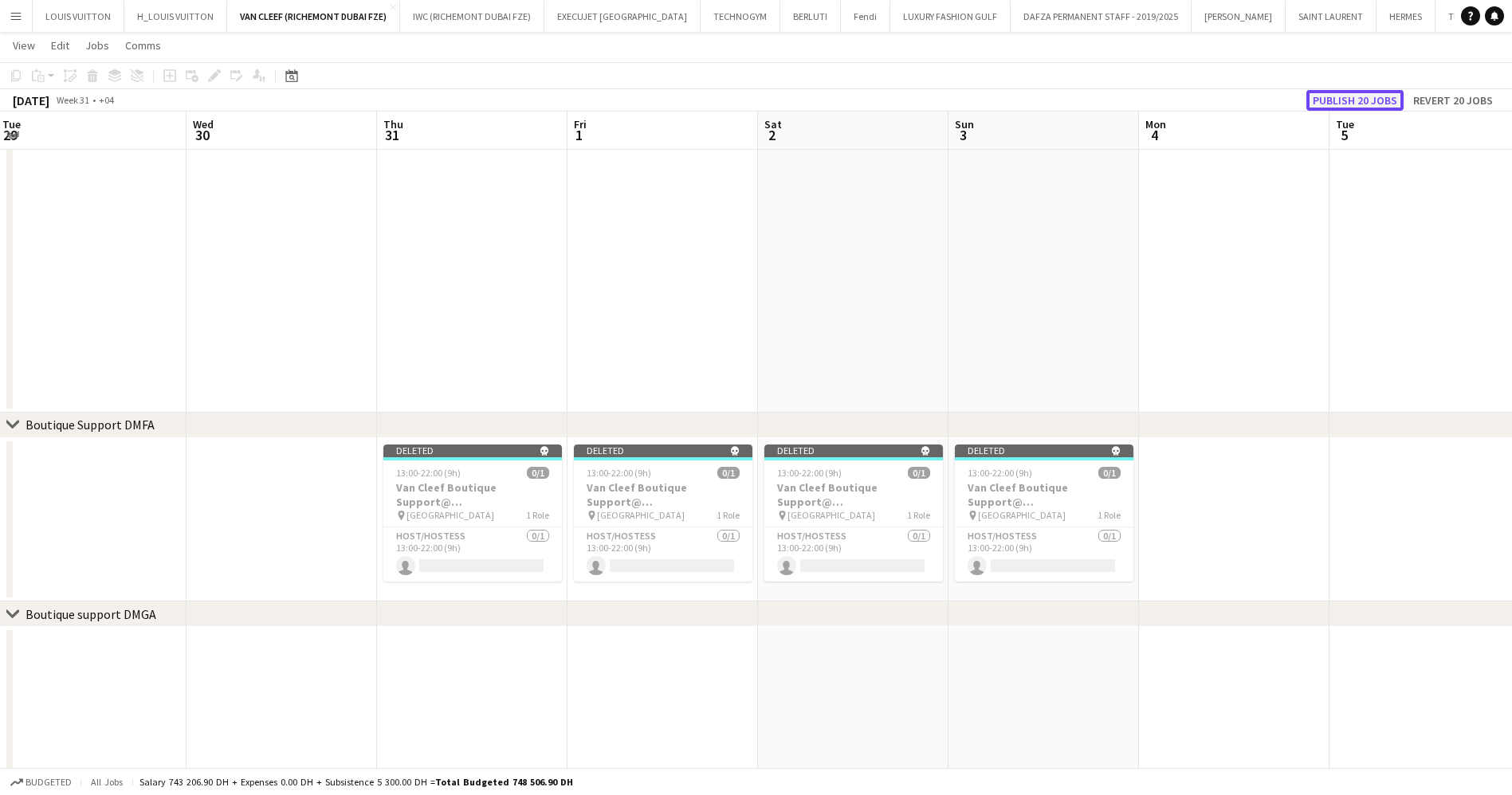
click at [1335, 95] on button "Publish 20 jobs" at bounding box center [1354, 100] width 97 height 21
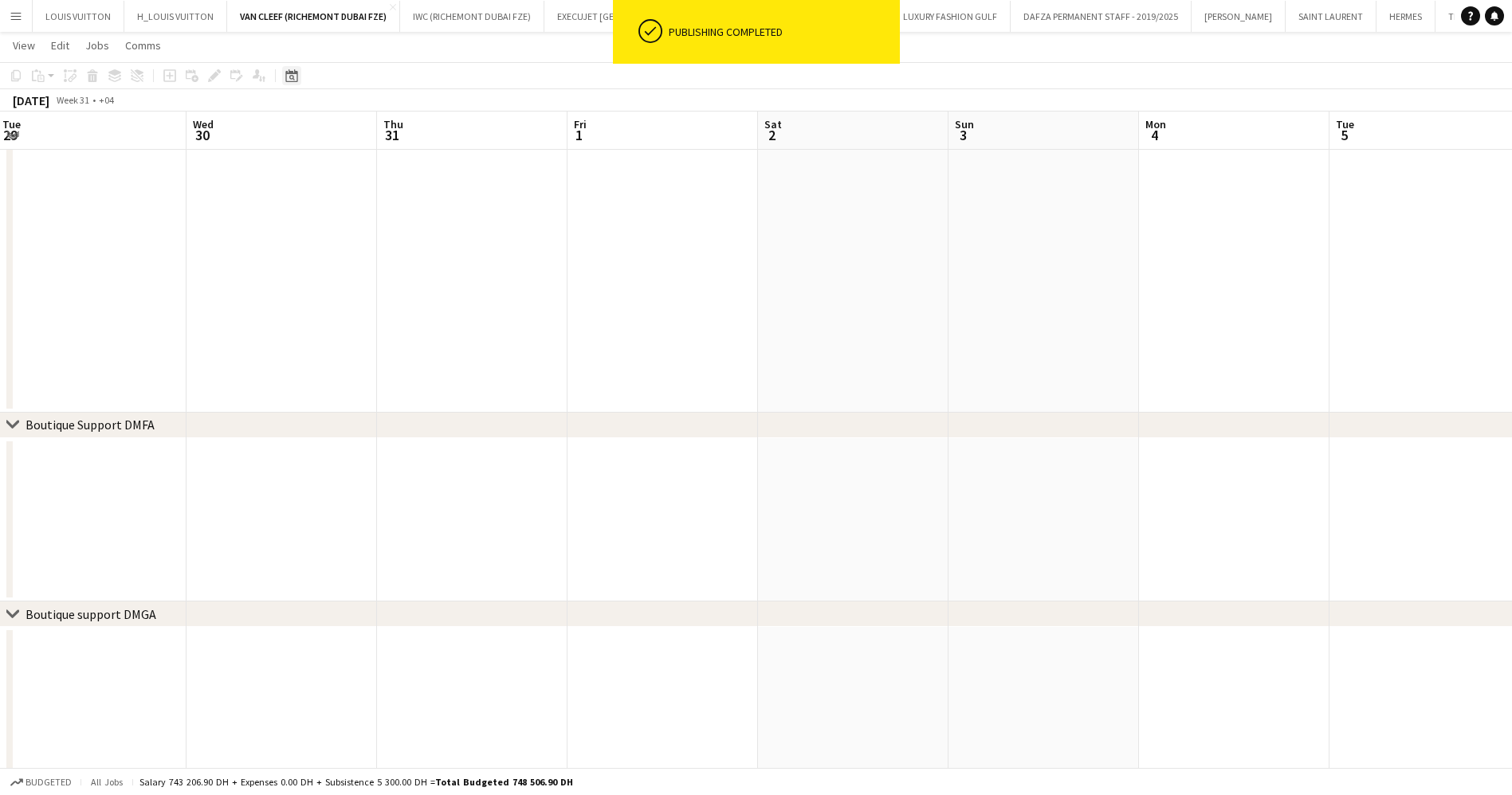
click at [292, 70] on icon "Date picker" at bounding box center [292, 76] width 12 height 12
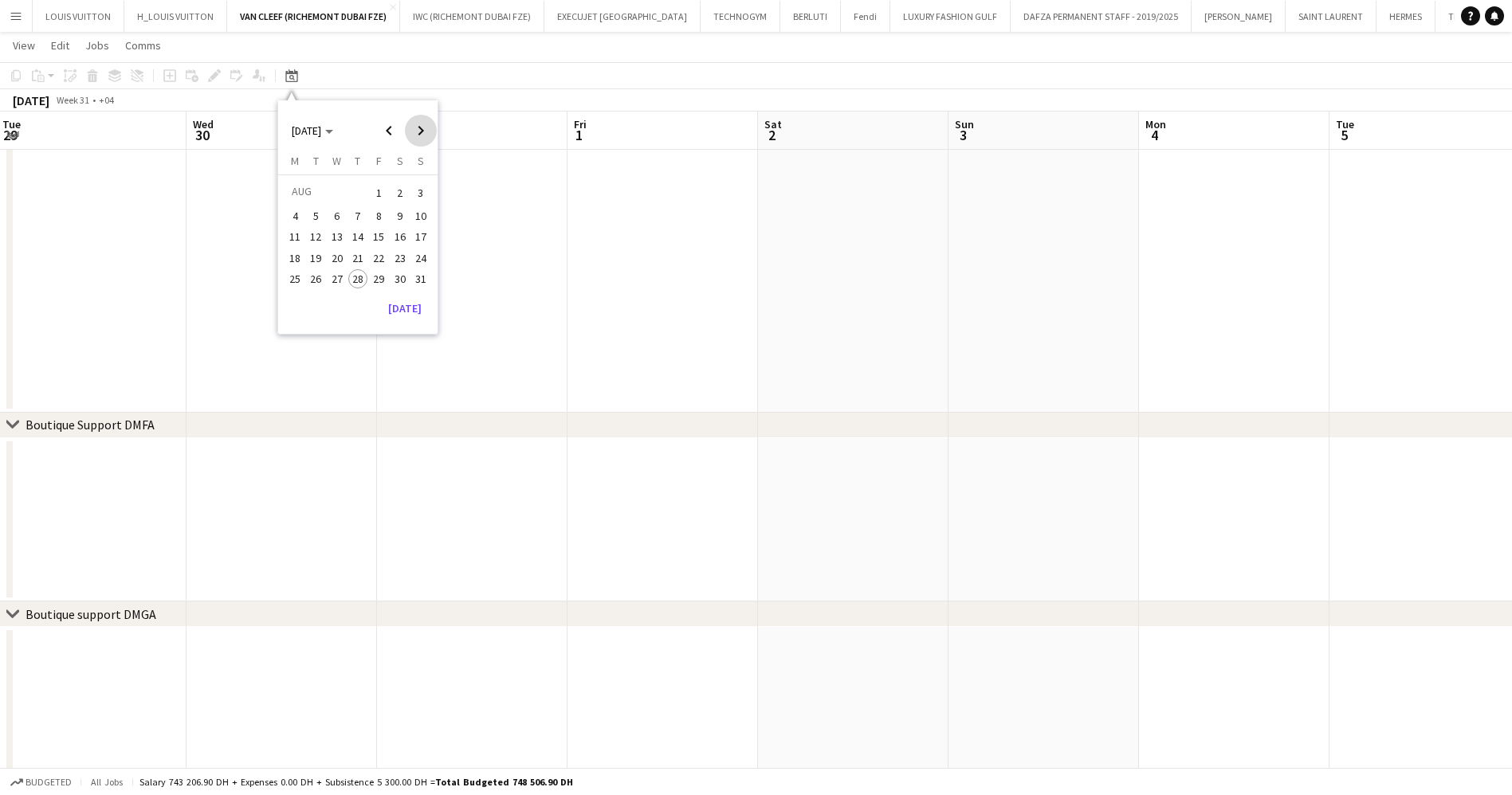
click at [420, 121] on span "Next month" at bounding box center [421, 131] width 32 height 32
click at [357, 212] on span "4" at bounding box center [357, 211] width 19 height 19
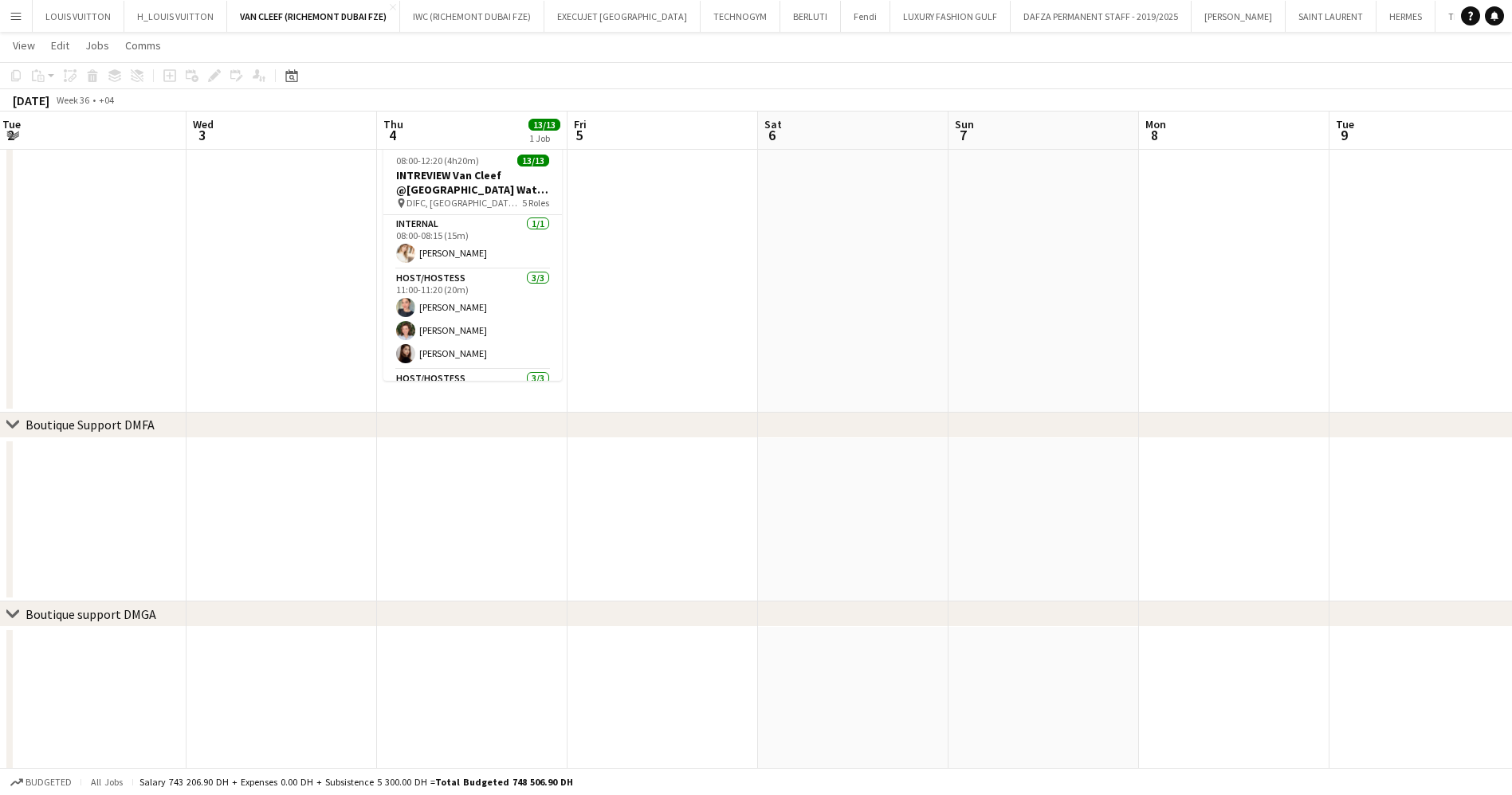
scroll to position [0, 548]
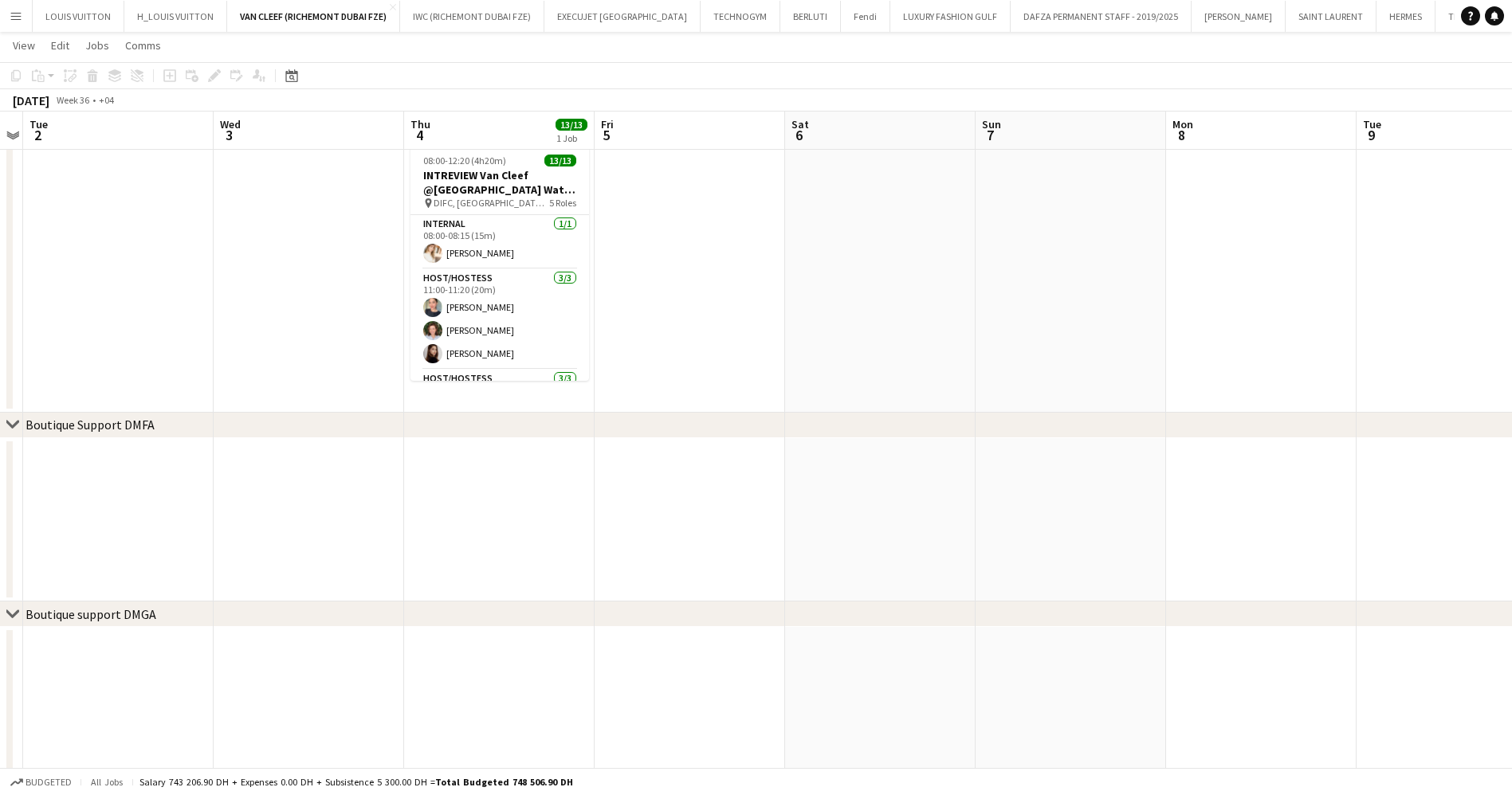
click at [353, 465] on app-calendar-viewport "Sat 30 Sun 31 Mon 1 Tue 2 Wed 3 Thu 4 13/13 1 Job Fri 5 Sat 6 Sun 7 Mon 8 Tue 9…" at bounding box center [756, 468] width 1512 height 1317
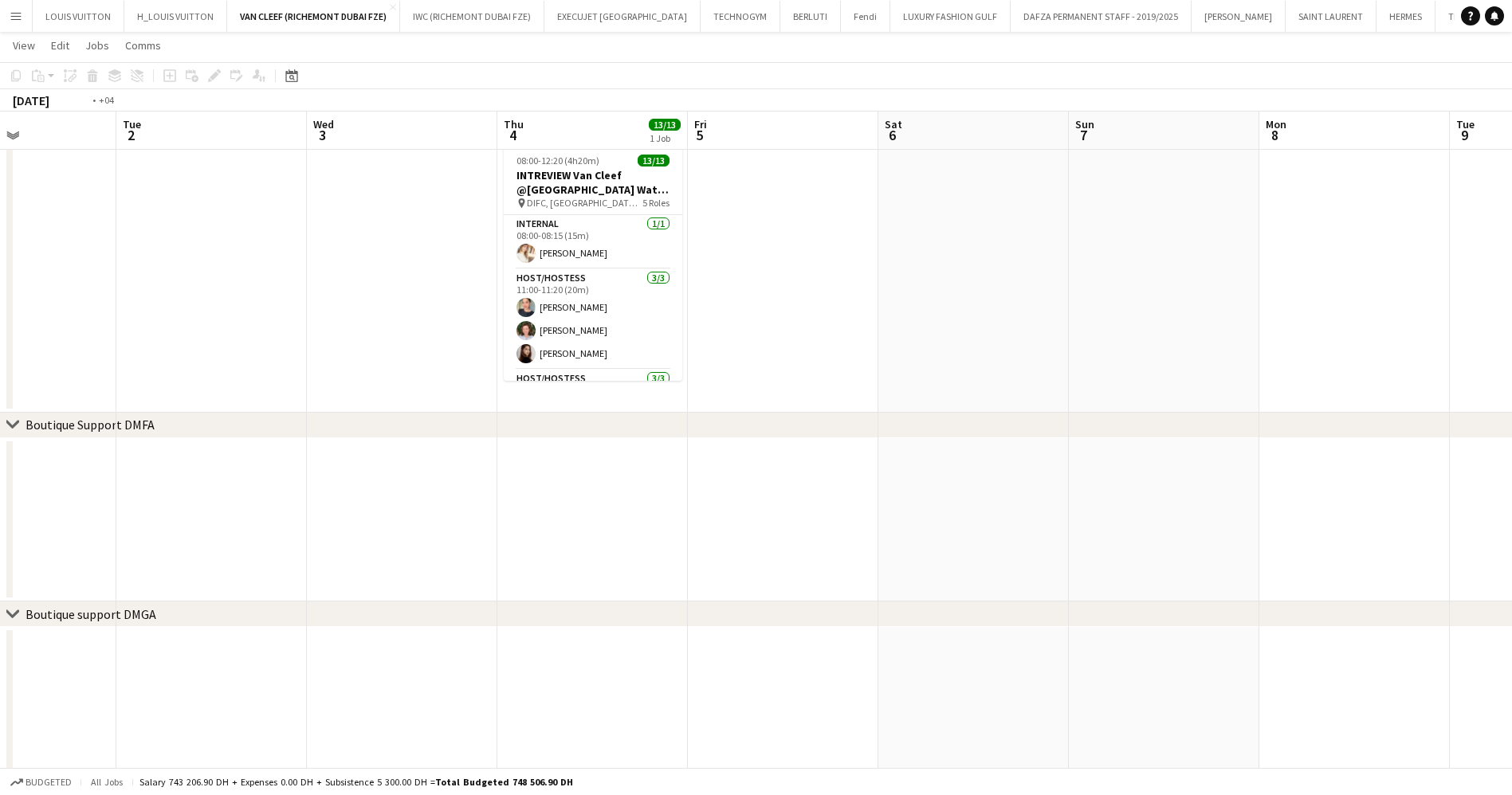
click at [1036, 468] on app-calendar-viewport "Sat 30 Sun 31 Mon 1 Tue 2 Wed 3 Thu 4 13/13 1 Job Fri 5 Sat 6 Sun 7 Mon 8 Tue 9…" at bounding box center [756, 468] width 1512 height 1317
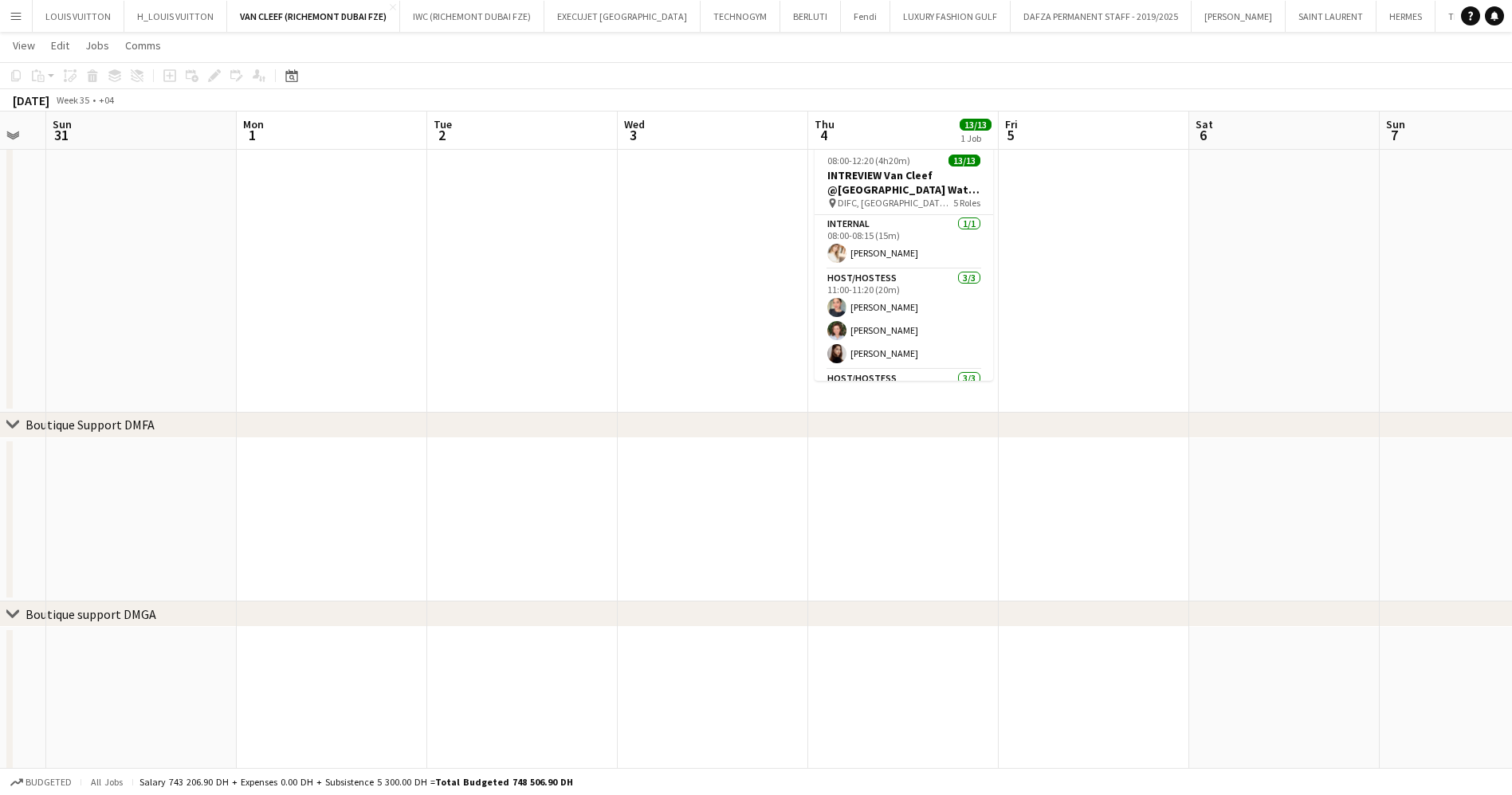
scroll to position [0, 580]
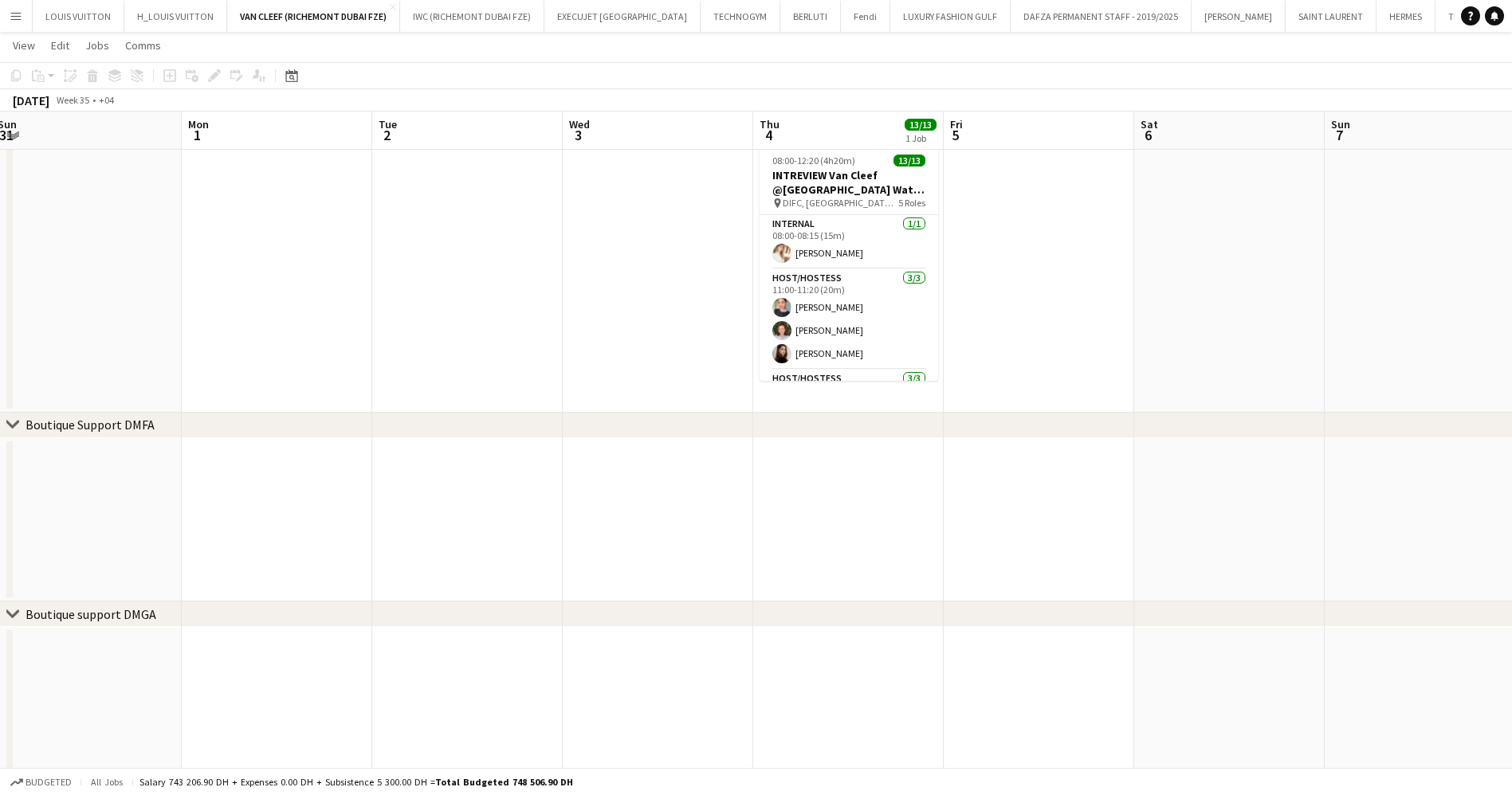
drag, startPoint x: 941, startPoint y: 488, endPoint x: 885, endPoint y: 490, distance: 56.0
click at [885, 490] on app-calendar-viewport "Thu 28 Fri 29 Sat 30 Sun 31 Mon 1 Tue 2 Wed 3 Thu 4 13/13 1 Job Fri 5 Sat 6 Sun…" at bounding box center [756, 468] width 1512 height 1317
click at [865, 476] on app-date-cell at bounding box center [848, 520] width 190 height 164
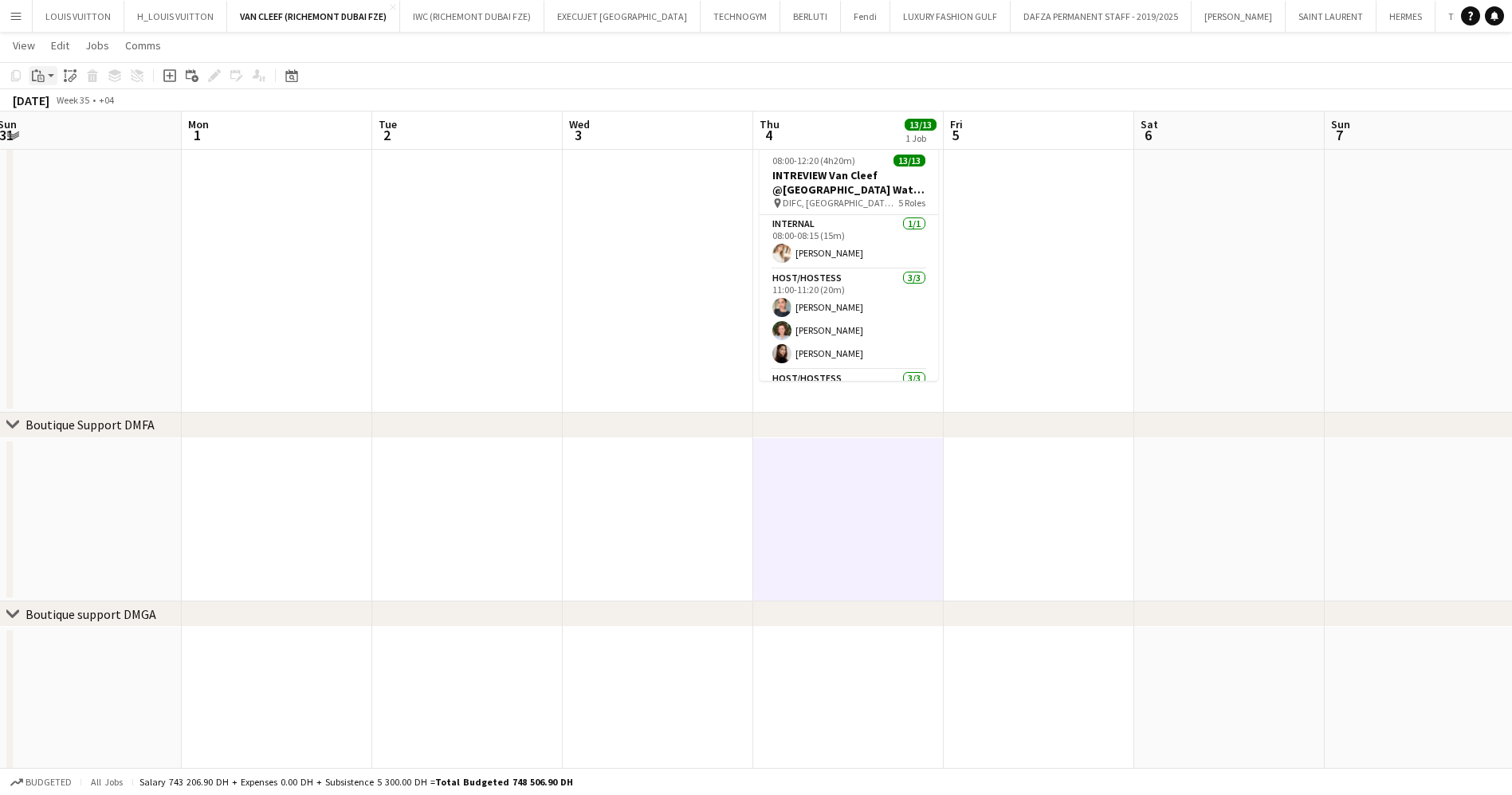
click at [38, 73] on icon "Paste" at bounding box center [38, 76] width 12 height 12
click at [54, 108] on link "Paste Ctrl+V" at bounding box center [117, 106] width 150 height 14
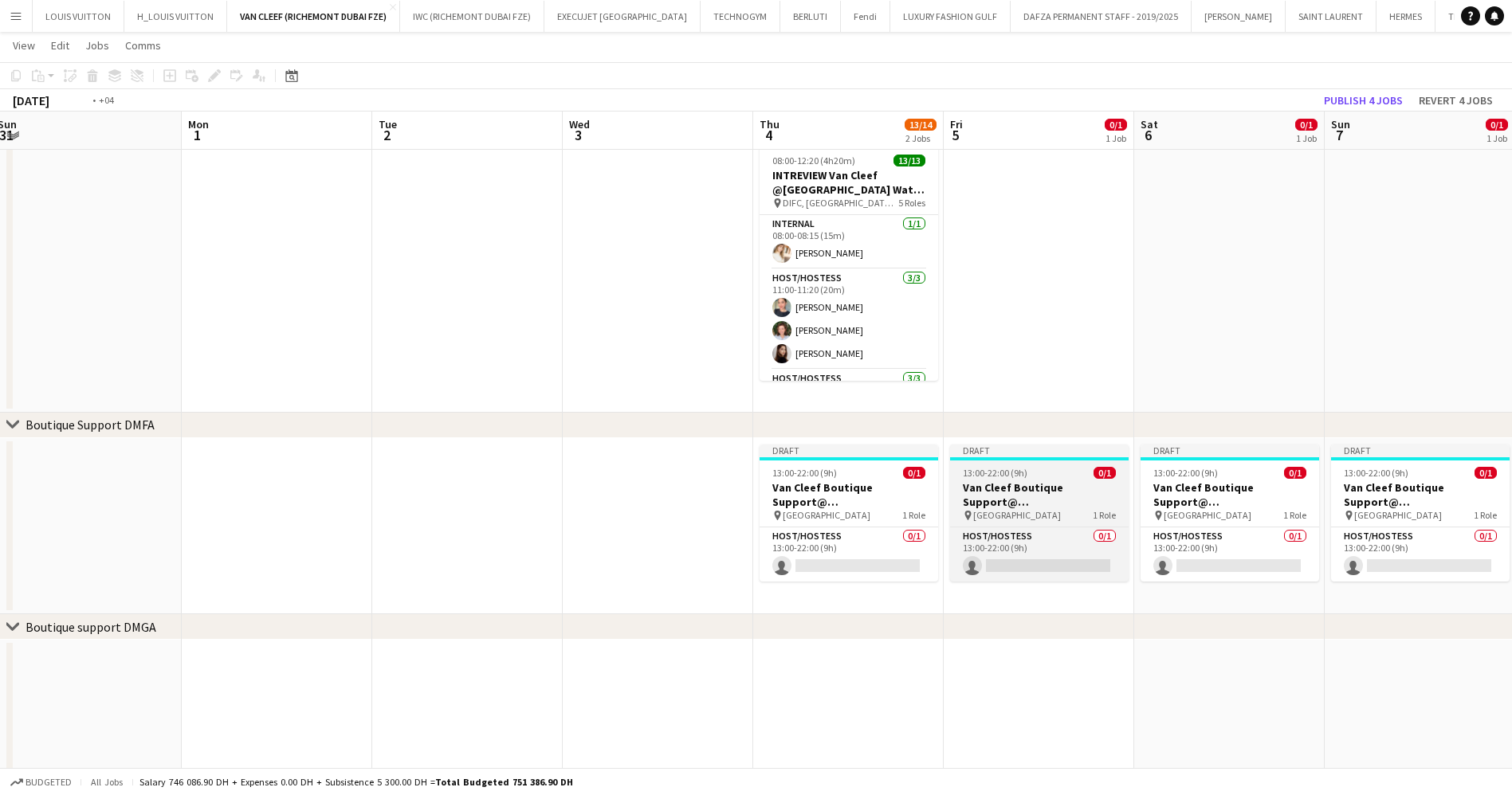
drag, startPoint x: 1004, startPoint y: 522, endPoint x: 515, endPoint y: 481, distance: 490.7
click at [503, 481] on app-calendar-viewport "Thu 28 Fri 29 Sat 30 Sun 31 Mon 1 Tue 2 Wed 3 Thu 4 13/14 2 Jobs Fri 5 0/1 1 Jo…" at bounding box center [756, 475] width 1512 height 1329
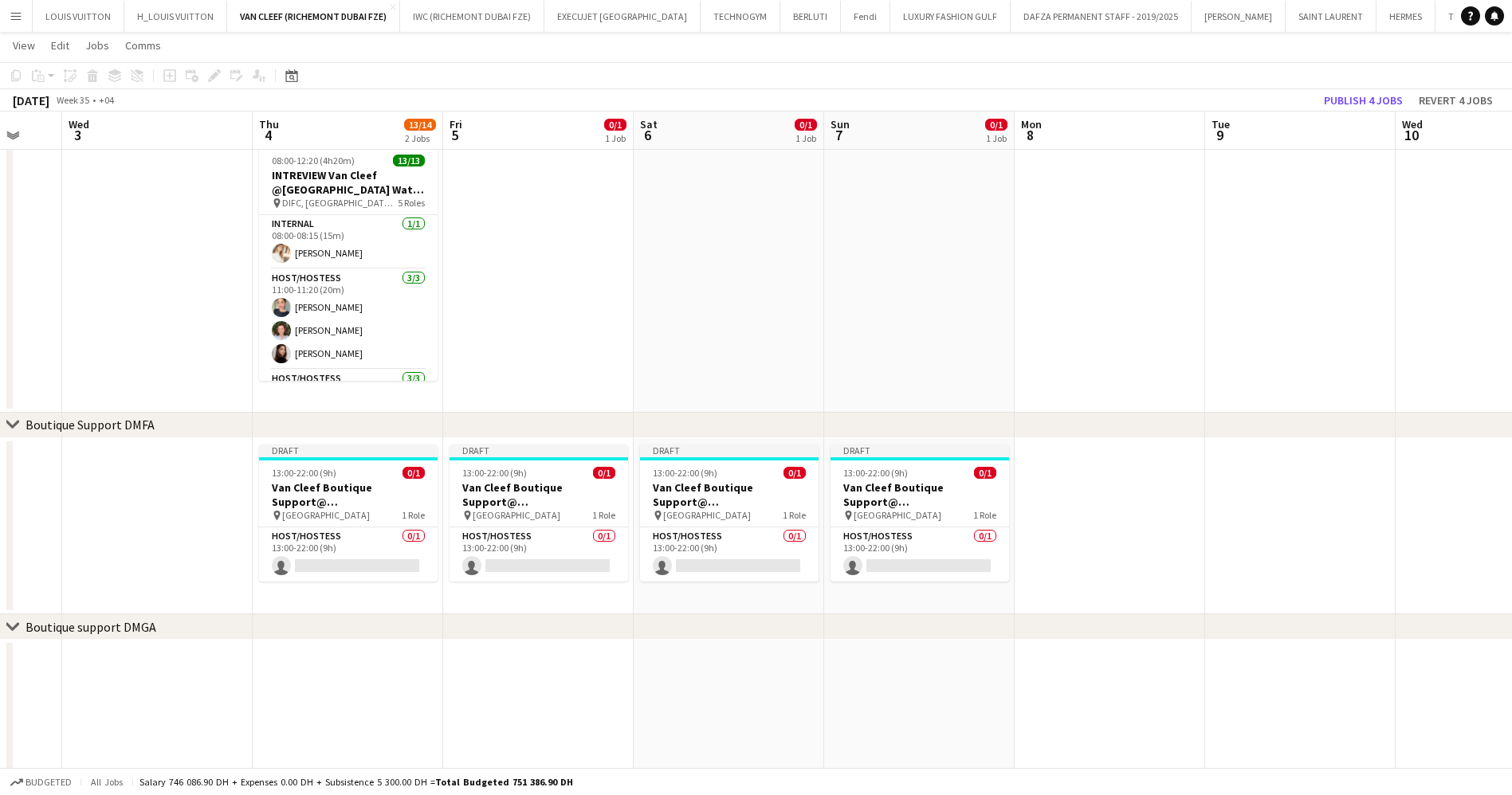
drag, startPoint x: 843, startPoint y: 505, endPoint x: 691, endPoint y: 513, distance: 152.2
click at [702, 513] on app-calendar-viewport "Sun 31 Mon 1 Tue 2 Wed 3 Thu 4 13/14 2 Jobs Fri 5 0/1 1 Job Sat 6 0/1 1 Job Sun…" at bounding box center [756, 475] width 1512 height 1329
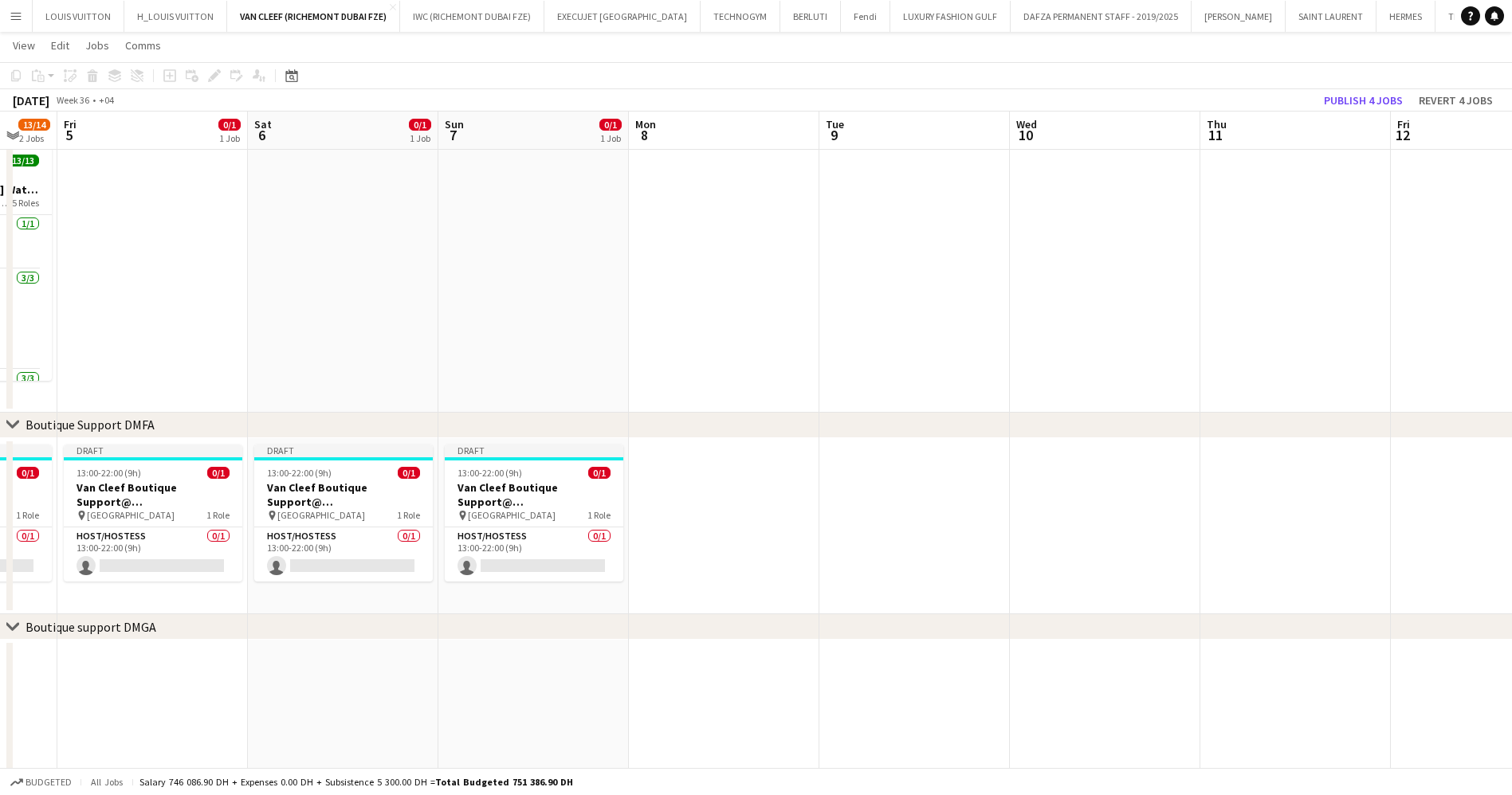
drag, startPoint x: 836, startPoint y: 493, endPoint x: 720, endPoint y: 507, distance: 116.8
click at [685, 507] on app-calendar-viewport "Tue 2 Wed 3 Thu 4 13/14 2 Jobs Fri 5 0/1 1 Job Sat 6 0/1 1 Job Sun 7 0/1 1 Job …" at bounding box center [756, 475] width 1512 height 1329
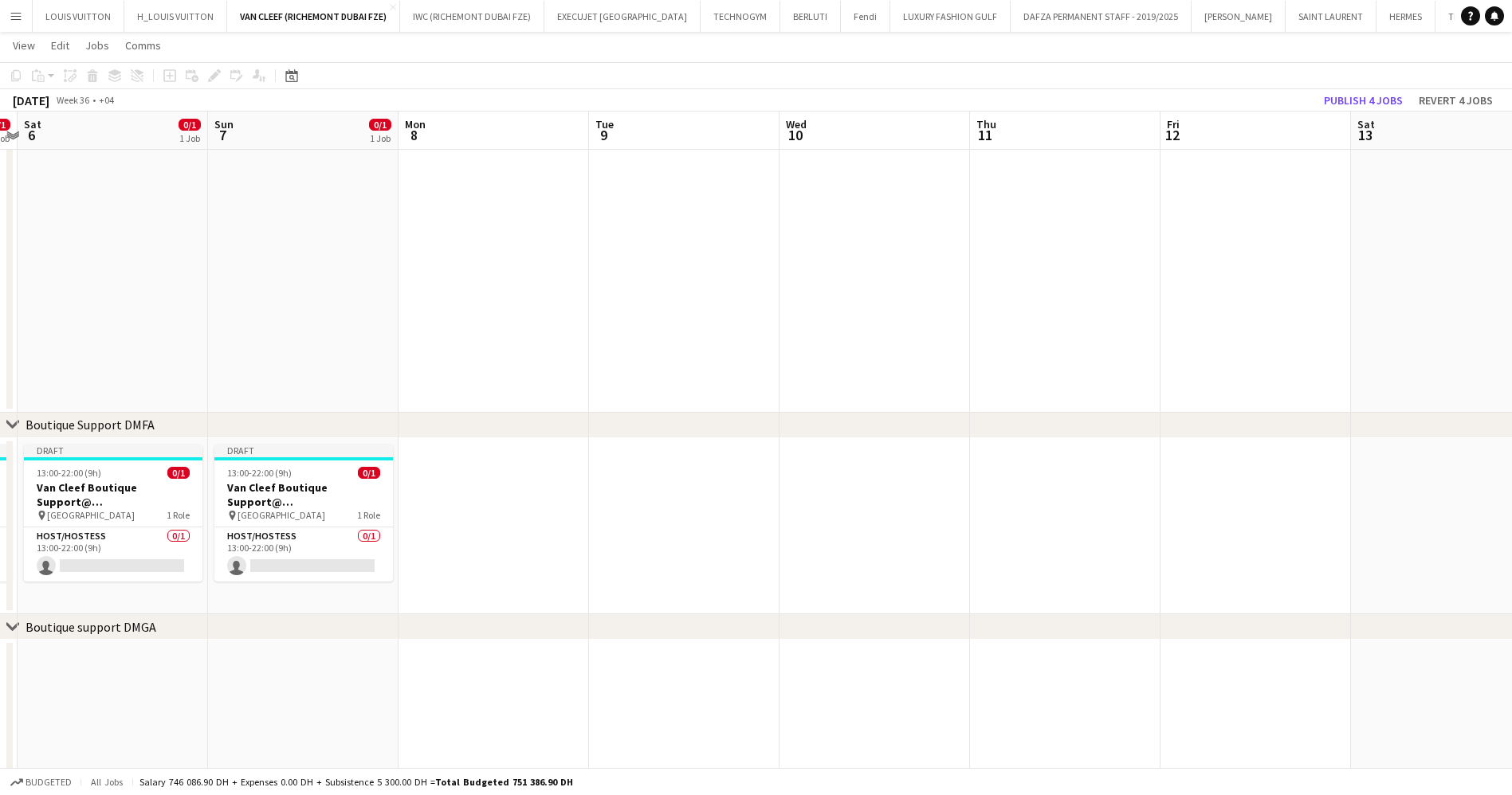
drag, startPoint x: 963, startPoint y: 522, endPoint x: 800, endPoint y: 522, distance: 163.0
click at [833, 522] on app-calendar-viewport "Wed 3 Thu 4 13/14 2 Jobs Fri 5 0/1 1 Job Sat 6 0/1 1 Job Sun 7 0/1 1 Job Mon 8 …" at bounding box center [756, 475] width 1512 height 1329
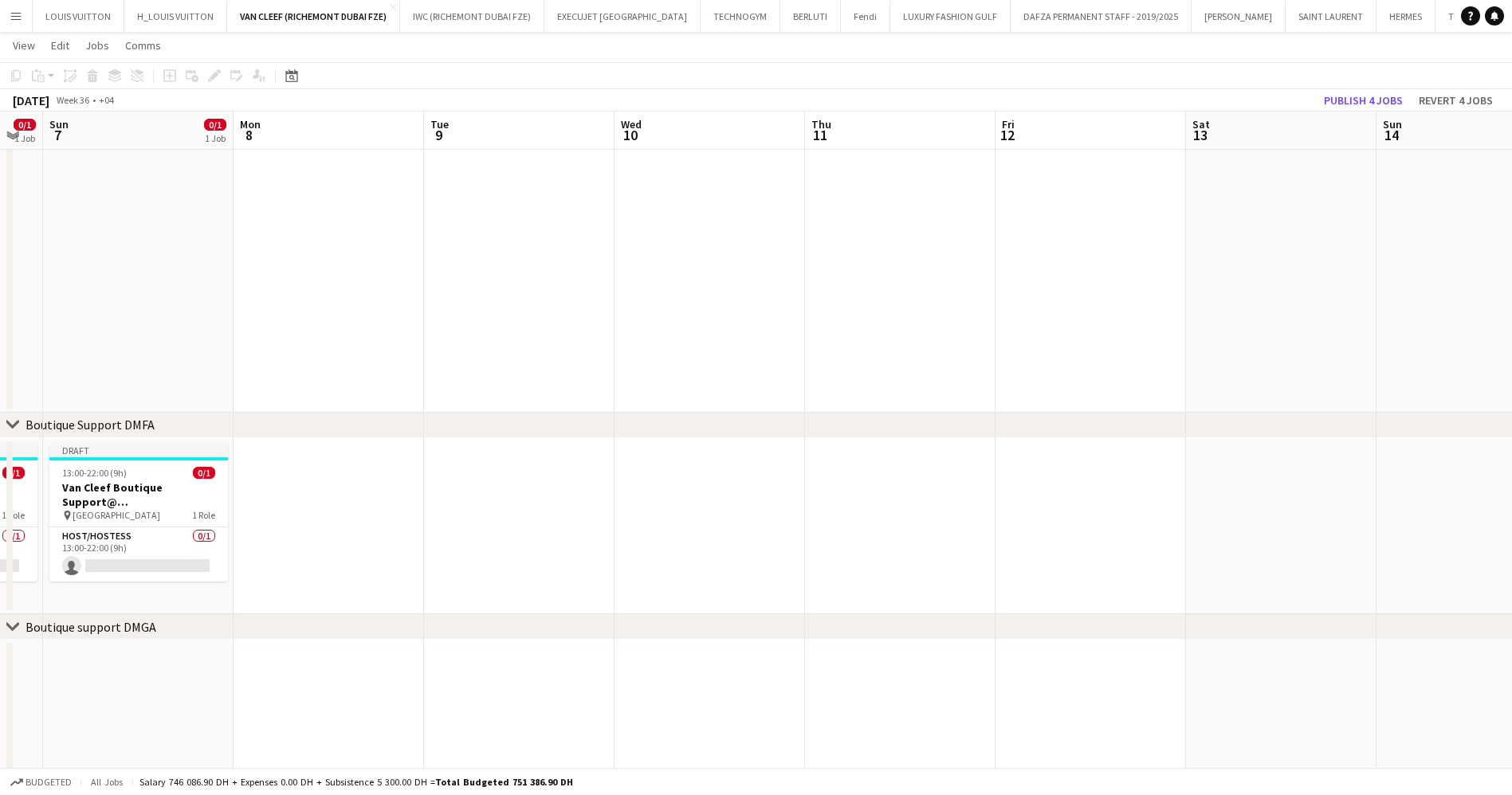
click at [879, 502] on app-date-cell at bounding box center [900, 526] width 190 height 177
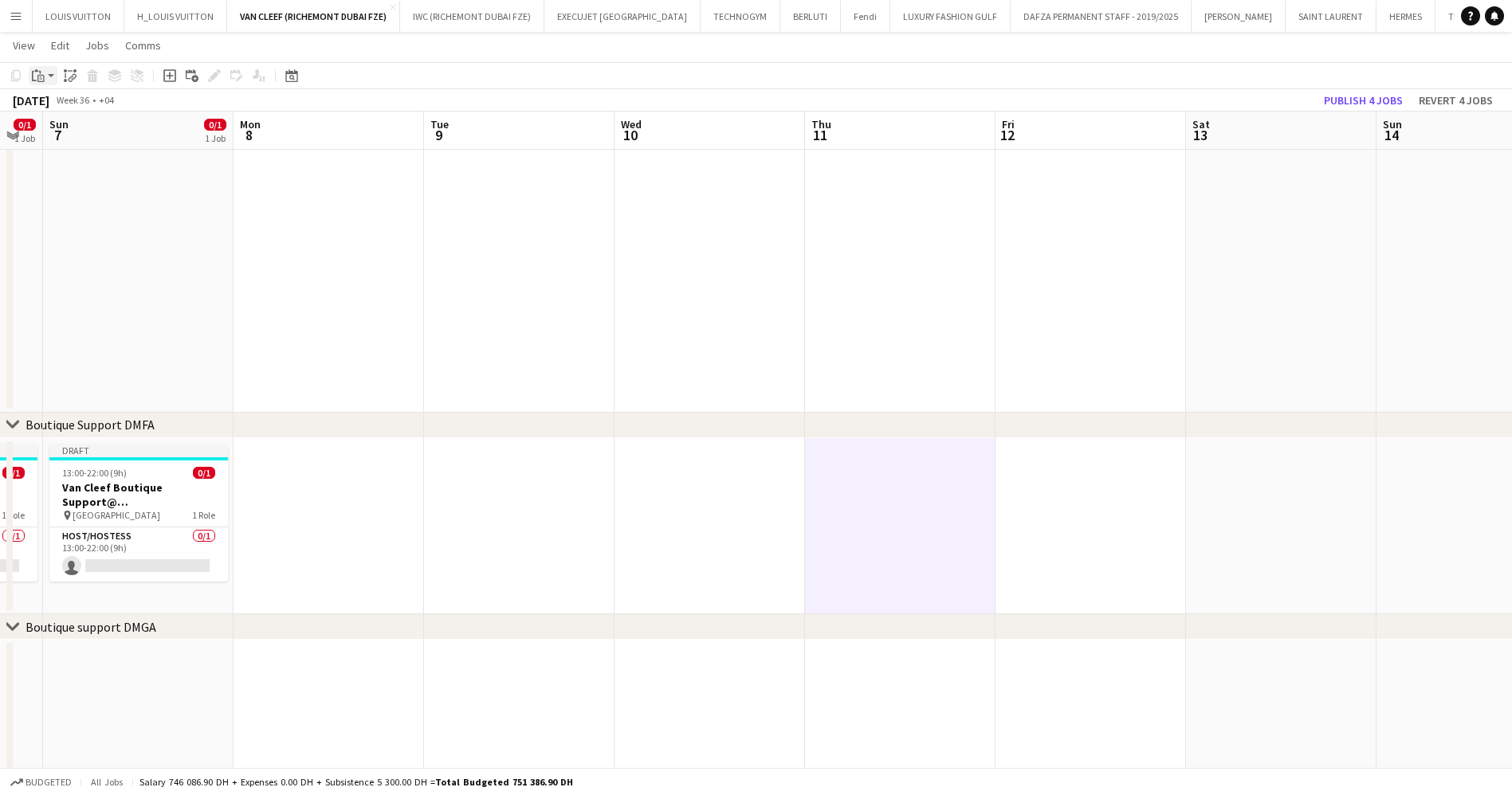
click at [43, 74] on icon "Paste" at bounding box center [38, 76] width 12 height 12
click at [68, 99] on link "Paste Ctrl+V" at bounding box center [117, 106] width 150 height 14
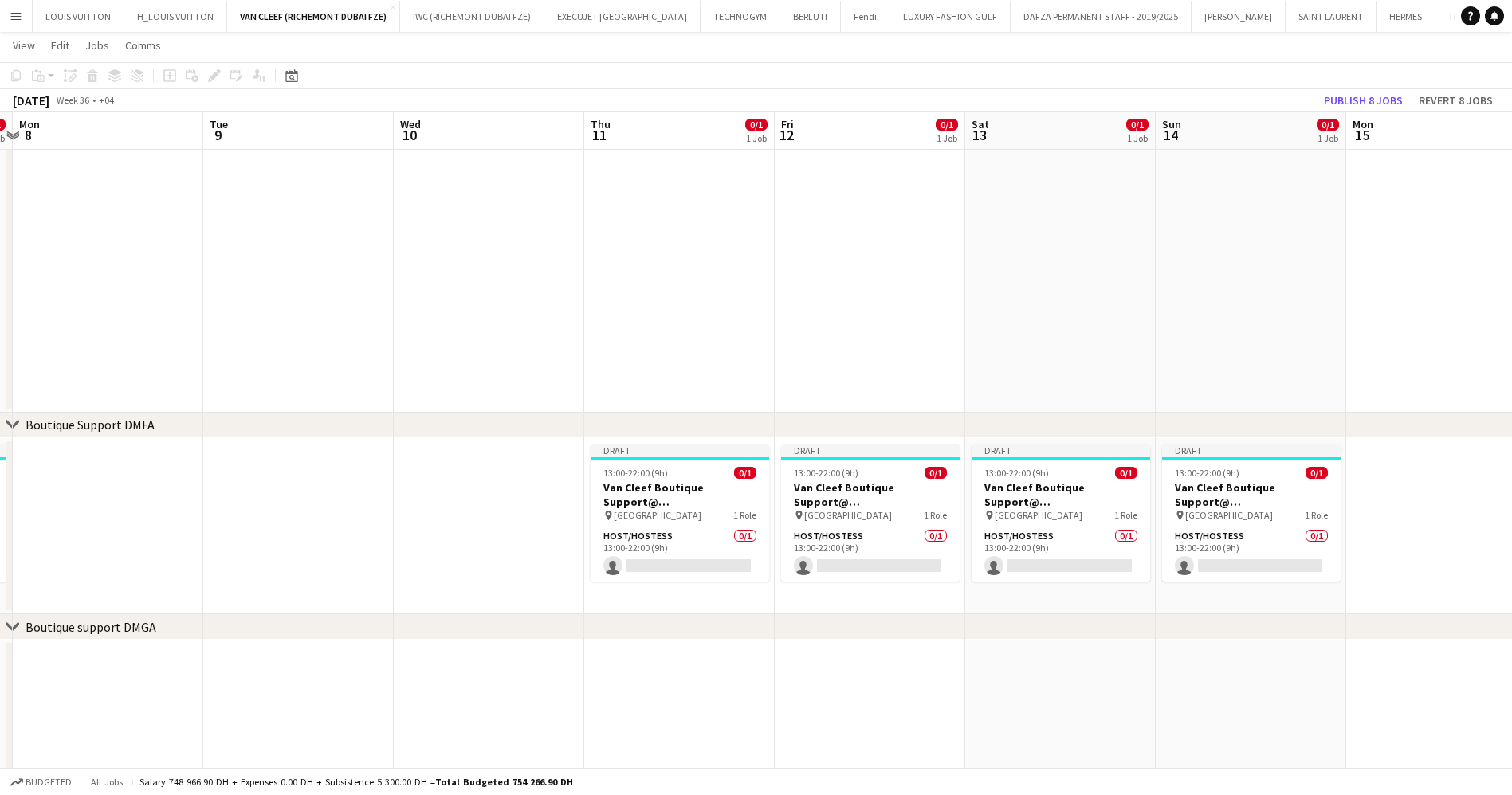
drag, startPoint x: 1185, startPoint y: 544, endPoint x: 702, endPoint y: 480, distance: 487.2
click at [747, 484] on app-calendar-viewport "Thu 4 13/14 2 Jobs Fri 5 0/1 1 Job Sat 6 0/1 1 Job Sun 7 0/1 1 Job Mon 8 Tue 9 …" at bounding box center [756, 475] width 1512 height 1329
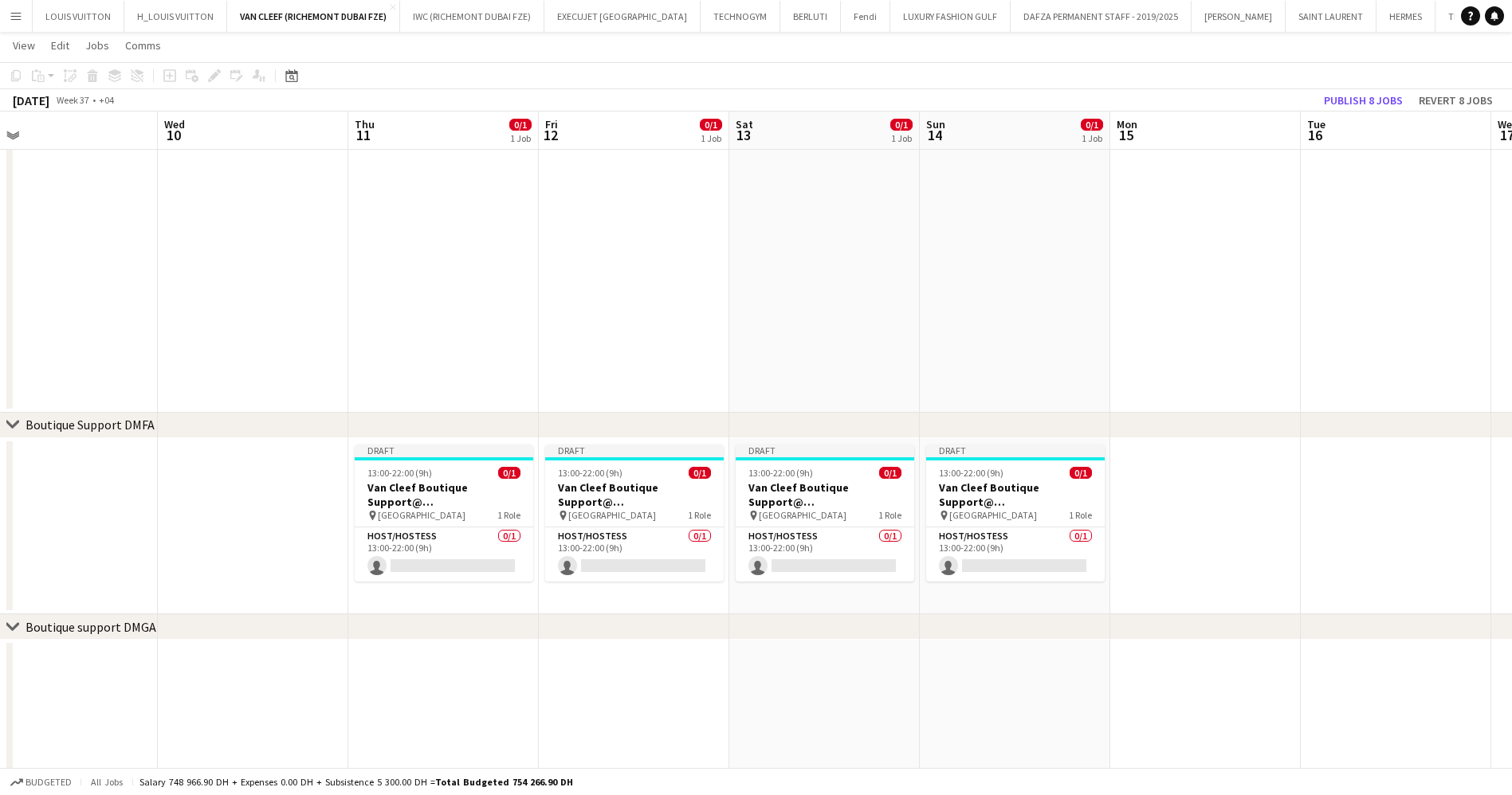
drag, startPoint x: 983, startPoint y: 477, endPoint x: 484, endPoint y: 483, distance: 499.0
click at [451, 483] on app-calendar-viewport "Sun 7 0/1 1 Job Mon 8 Tue 9 Wed 10 Thu 11 0/1 1 Job Fri 12 0/1 1 Job Sat 13 0/1…" at bounding box center [756, 475] width 1512 height 1329
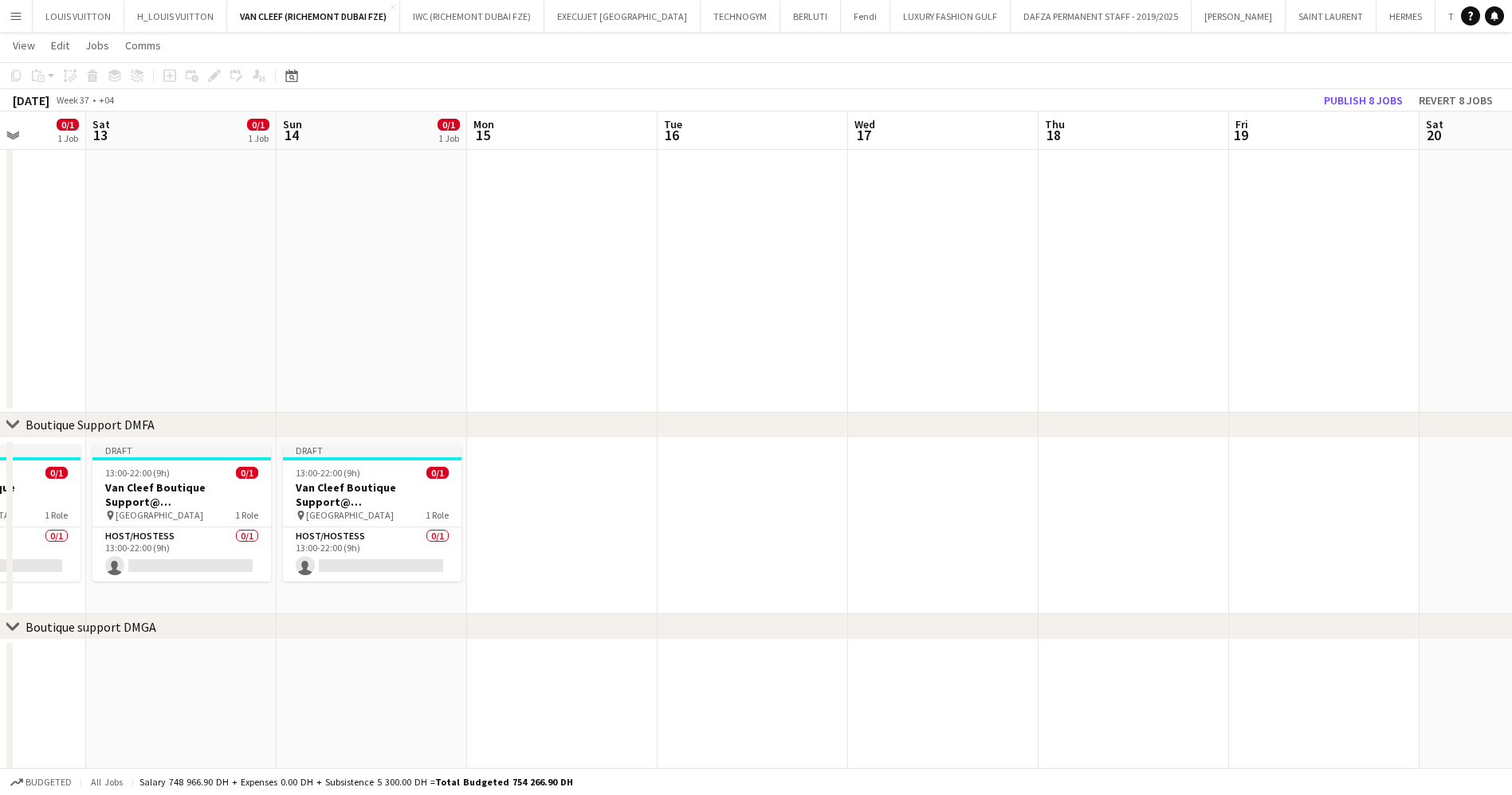
drag, startPoint x: 860, startPoint y: 504, endPoint x: 575, endPoint y: 493, distance: 285.2
click at [577, 493] on app-calendar-viewport "Wed 10 Thu 11 0/1 1 Job Fri 12 0/1 1 Job Sat 13 0/1 1 Job Sun 14 0/1 1 Job Mon …" at bounding box center [756, 475] width 1512 height 1329
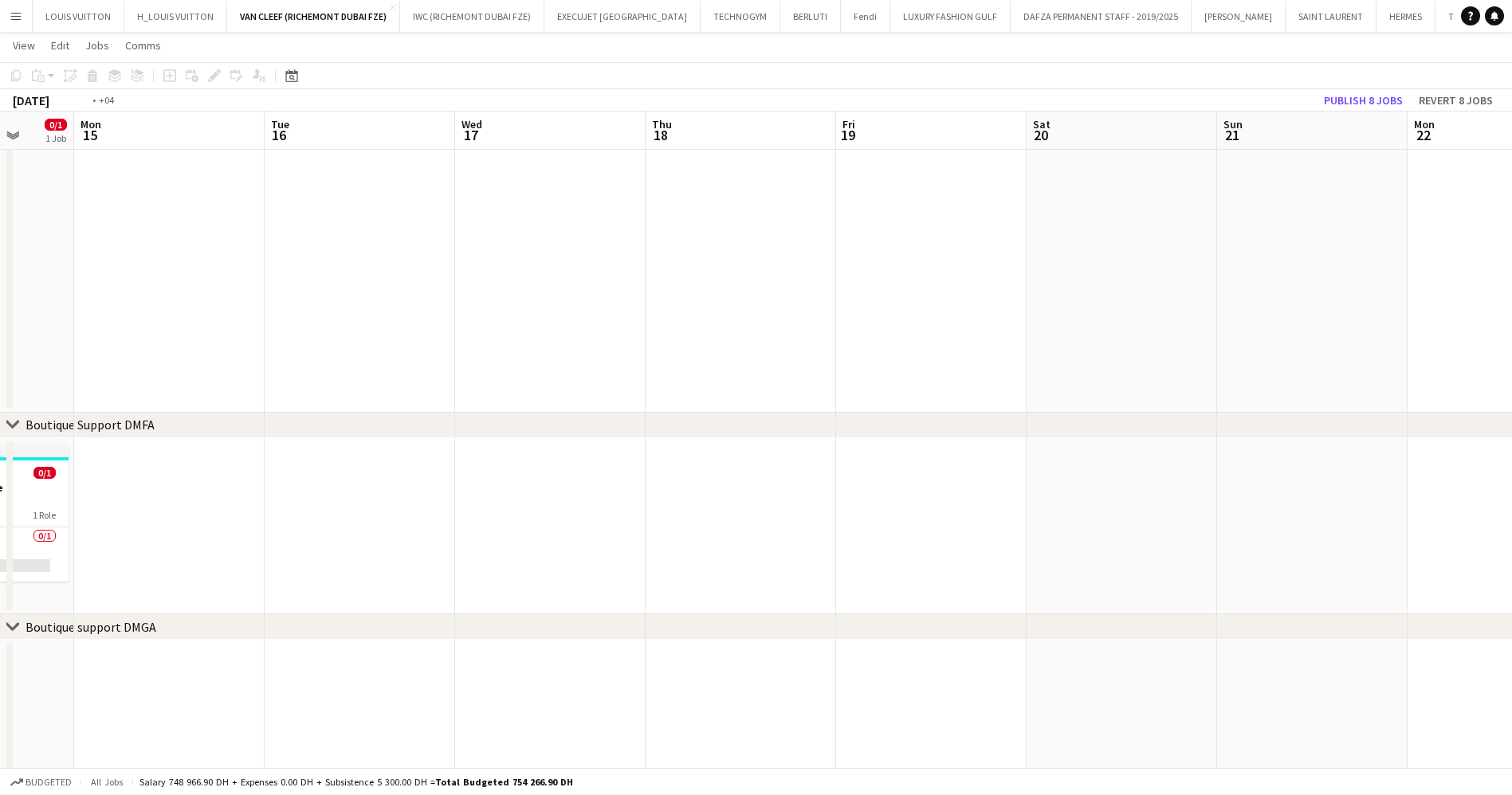
drag, startPoint x: 654, startPoint y: 492, endPoint x: 589, endPoint y: 492, distance: 65.0
click at [589, 492] on app-calendar-viewport "Fri 12 0/1 1 Job Sat 13 0/1 1 Job Sun 14 0/1 1 Job Mon 15 Tue 16 Wed 17 Thu 18 …" at bounding box center [756, 475] width 1512 height 1329
drag, startPoint x: 768, startPoint y: 494, endPoint x: 627, endPoint y: 490, distance: 141.1
click at [630, 491] on app-calendar-viewport "Sat 13 0/1 1 Job Sun 14 0/1 1 Job Mon 15 Tue 16 Wed 17 Thu 18 Fri 19 Sat 20 Sun…" at bounding box center [756, 475] width 1512 height 1329
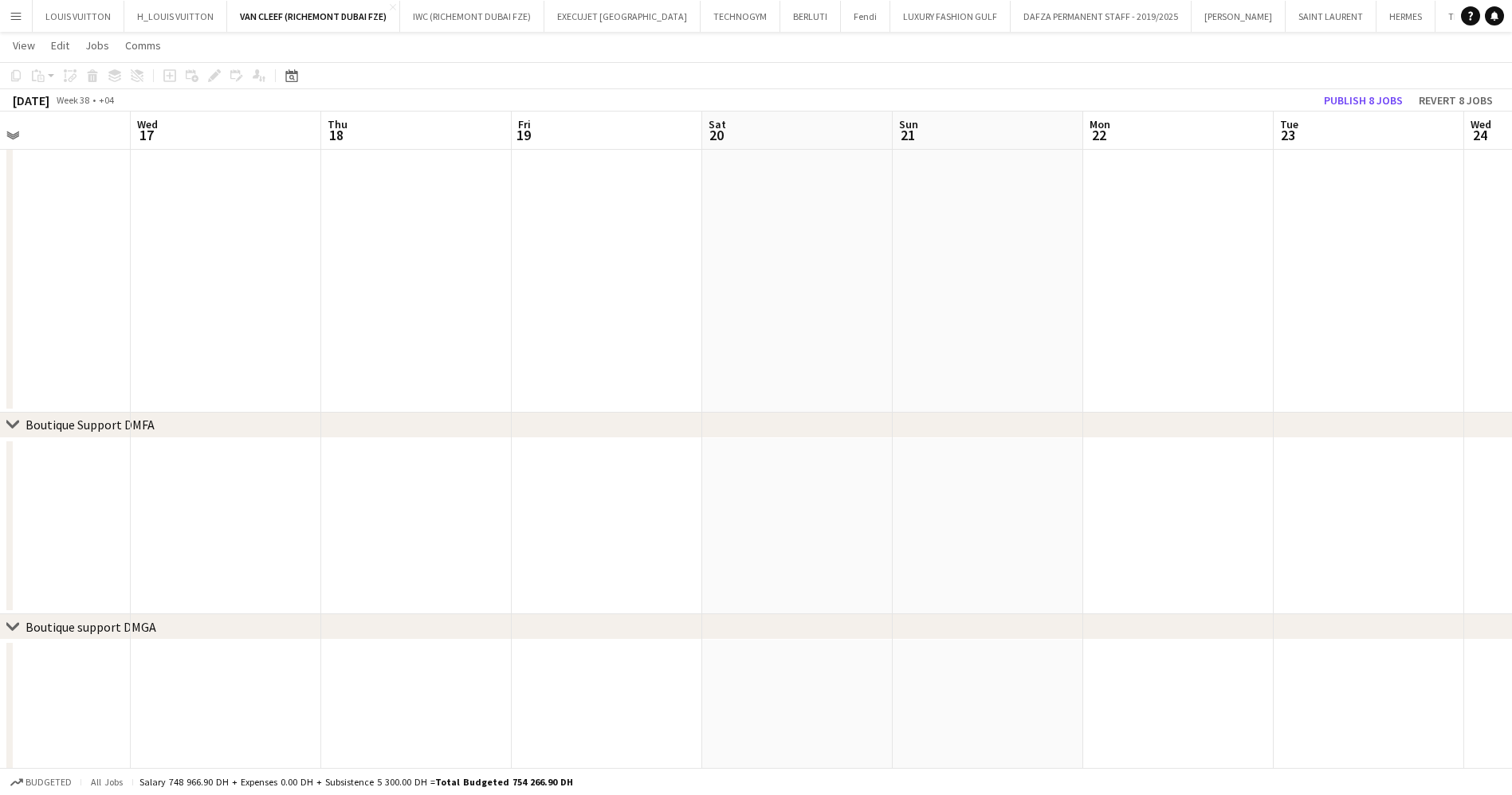
drag, startPoint x: 468, startPoint y: 472, endPoint x: 703, endPoint y: 465, distance: 235.1
click at [703, 465] on app-calendar-viewport "Sun 14 0/1 1 Job Mon 15 Tue 16 Wed 17 Thu 18 Fri 19 Sat 20 Sun 21 Mon 22 Tue 23…" at bounding box center [756, 475] width 1512 height 1329
click at [623, 460] on app-date-cell at bounding box center [632, 526] width 190 height 177
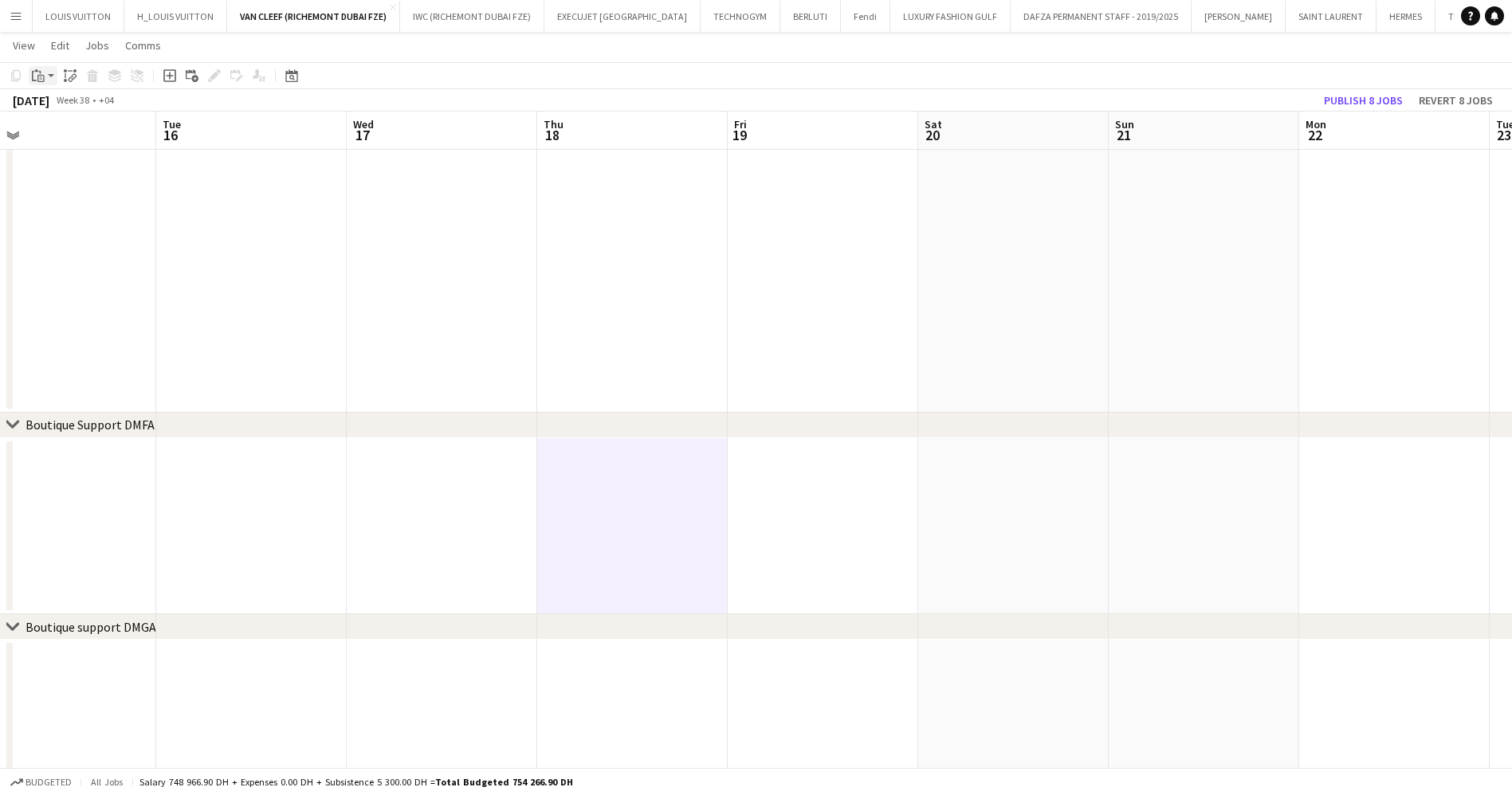
click at [35, 79] on icon "Paste" at bounding box center [38, 76] width 12 height 12
click at [53, 110] on link "Paste Ctrl+V" at bounding box center [117, 106] width 150 height 14
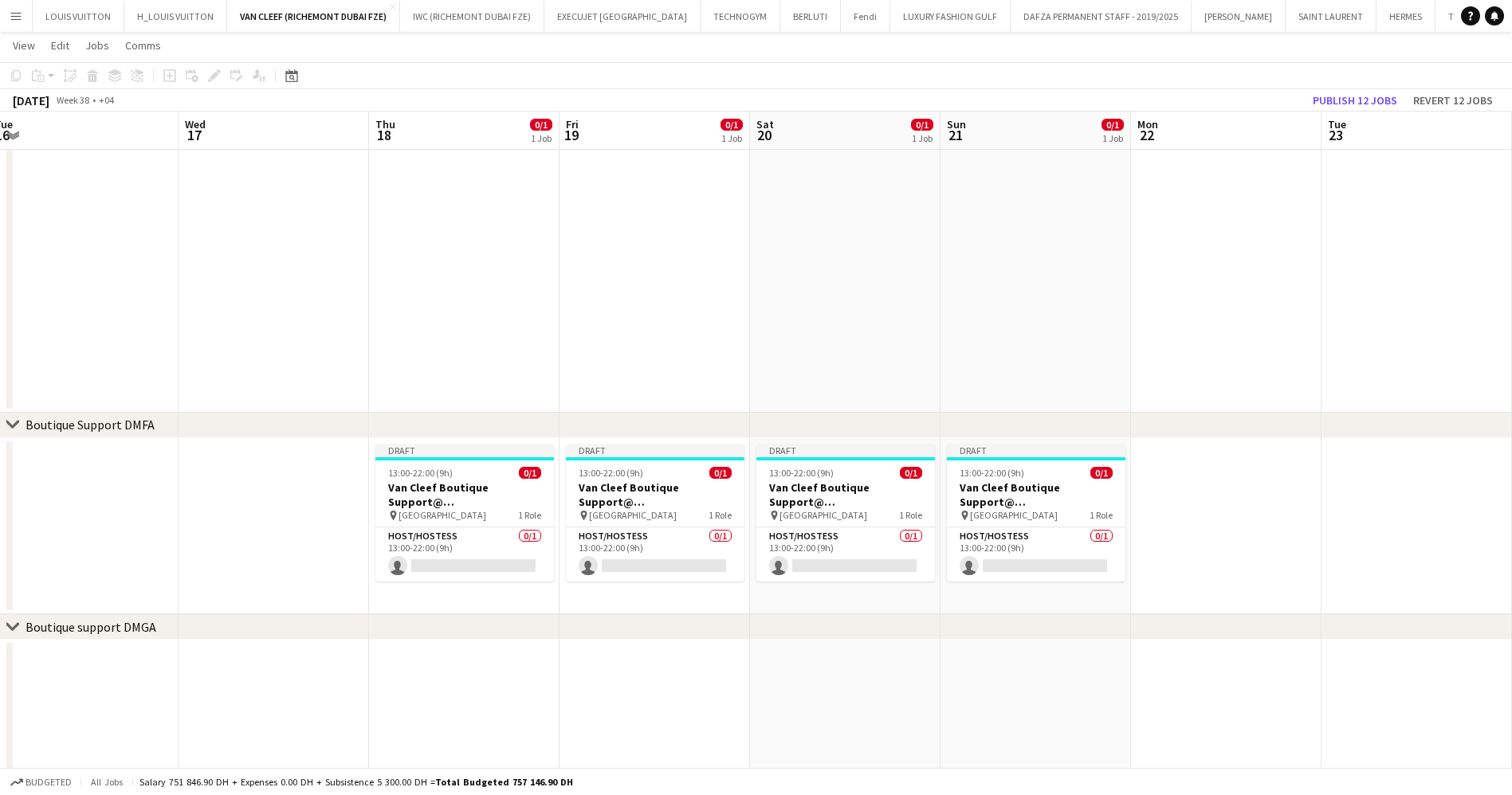
drag, startPoint x: 1298, startPoint y: 510, endPoint x: 731, endPoint y: 512, distance: 567.0
click at [740, 512] on app-calendar-viewport "Sat 13 0/1 1 Job Sun 14 0/1 1 Job Mon 15 Tue 16 Wed 17 Thu 18 0/1 1 Job Fri 19 …" at bounding box center [756, 475] width 1512 height 1329
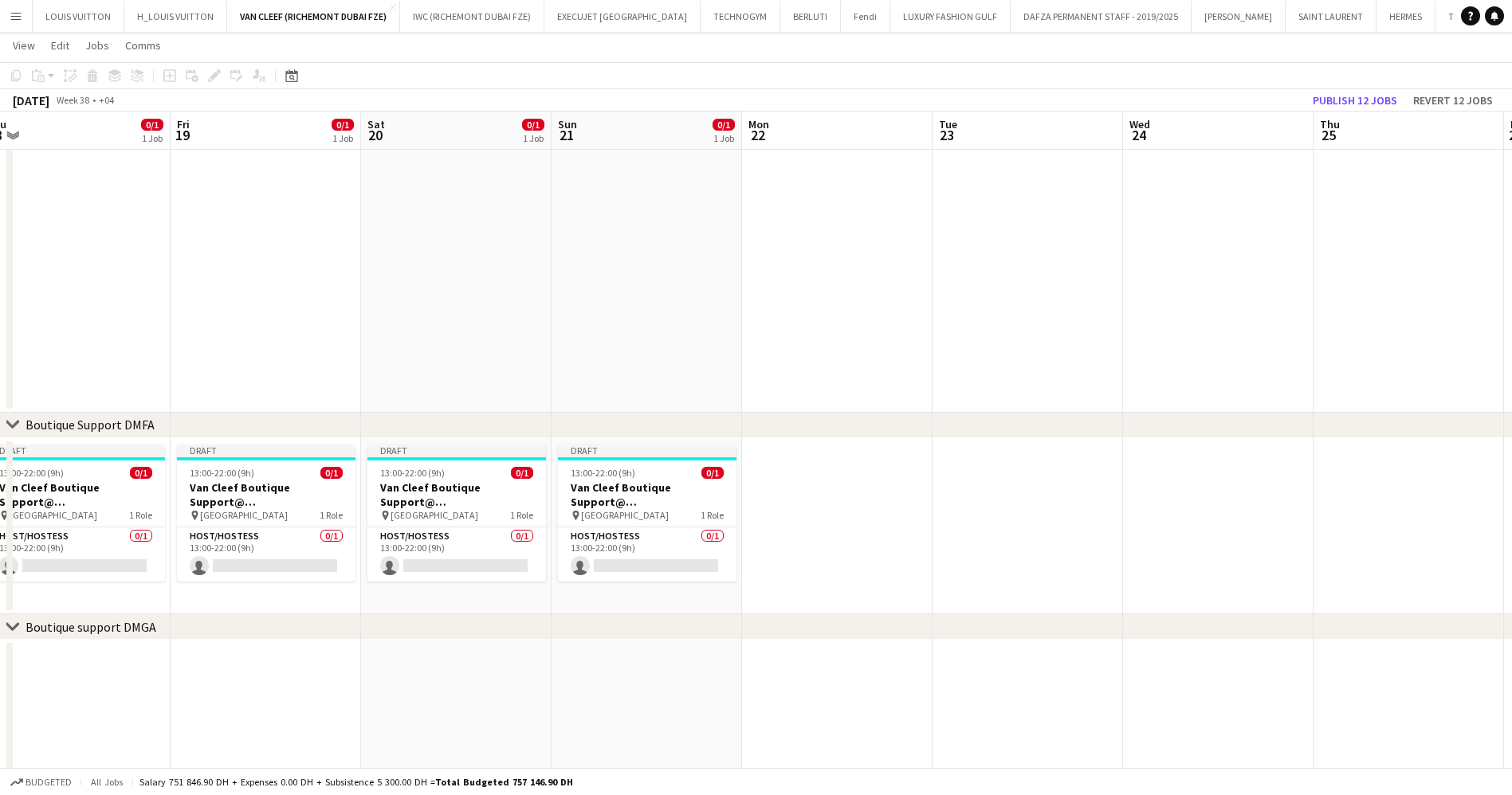
drag, startPoint x: 1167, startPoint y: 521, endPoint x: 767, endPoint y: 529, distance: 400.1
click at [785, 529] on app-calendar-viewport "Mon 15 Tue 16 Wed 17 Thu 18 0/1 1 Job Fri 19 0/1 1 Job Sat 20 0/1 1 Job Sun 21 …" at bounding box center [756, 475] width 1512 height 1329
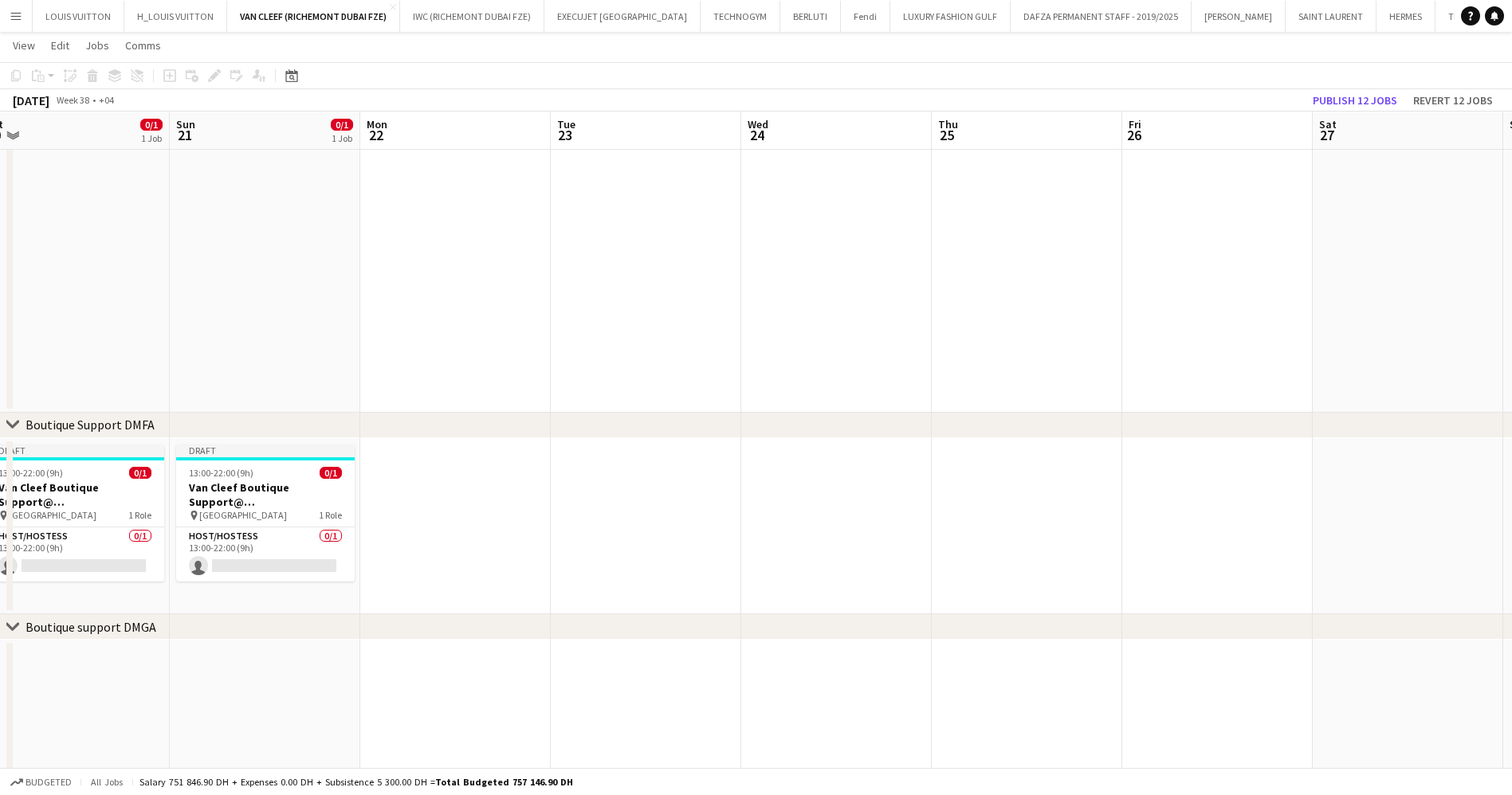
drag, startPoint x: 907, startPoint y: 532, endPoint x: 740, endPoint y: 532, distance: 167.0
click at [746, 532] on app-calendar-viewport "Wed 17 Thu 18 0/1 1 Job Fri 19 0/1 1 Job Sat 20 0/1 1 Job Sun 21 0/1 1 Job Mon …" at bounding box center [756, 475] width 1512 height 1329
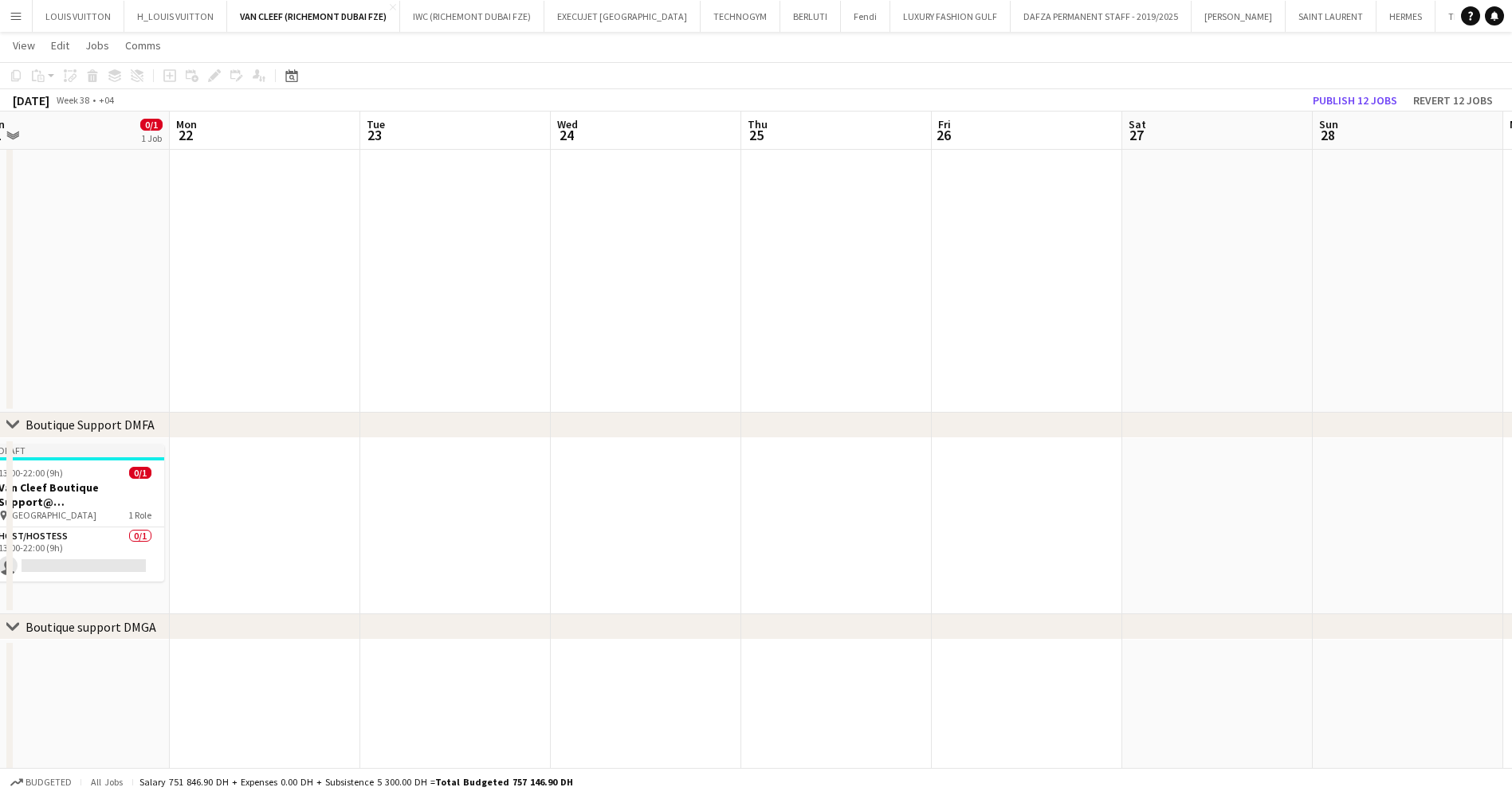
scroll to position [0, 596]
click at [755, 476] on app-date-cell at bounding box center [832, 526] width 190 height 177
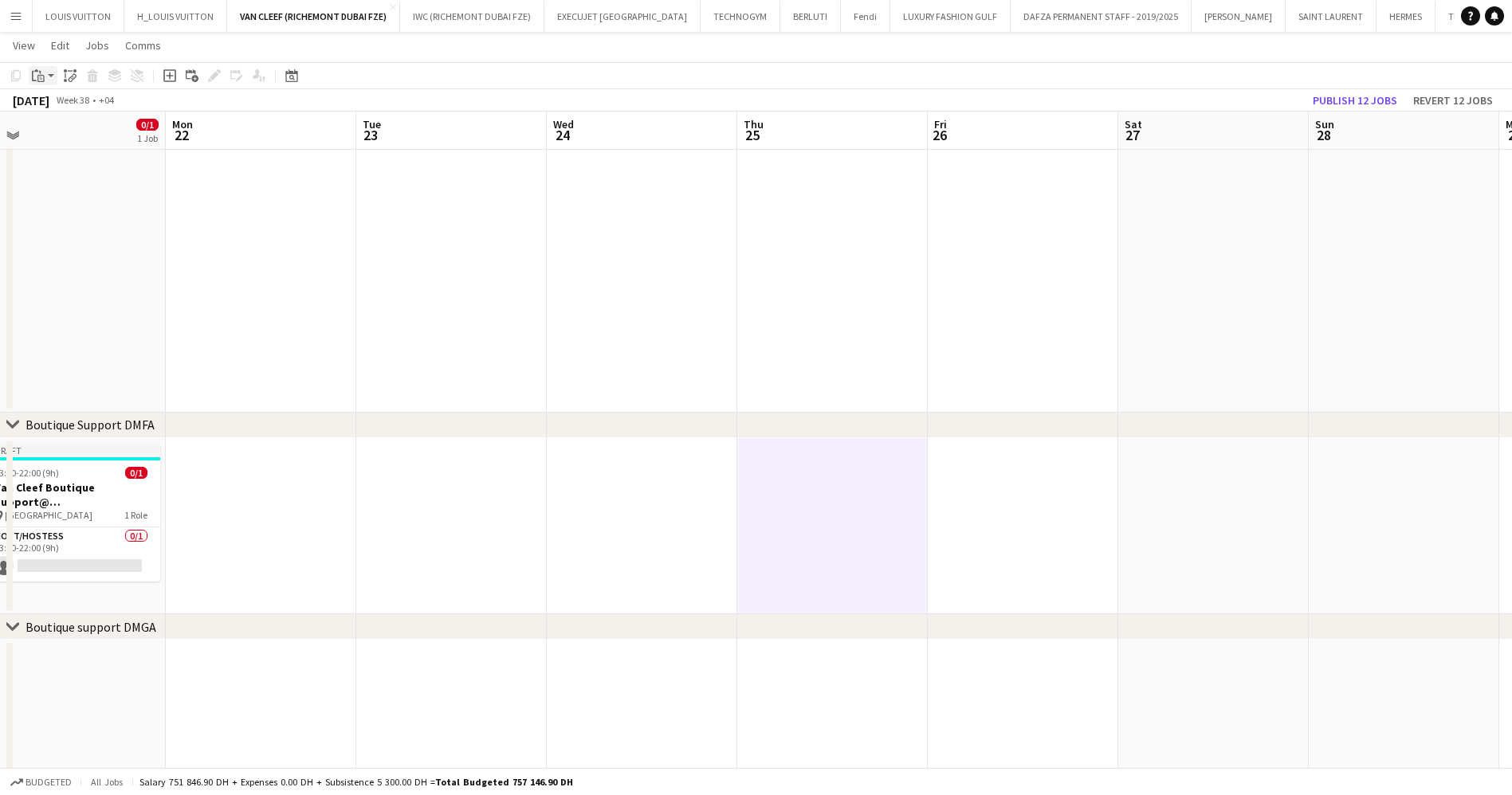
click at [40, 72] on icon at bounding box center [40, 72] width 2 height 4
click at [60, 107] on link "Paste Ctrl+V" at bounding box center [117, 106] width 150 height 14
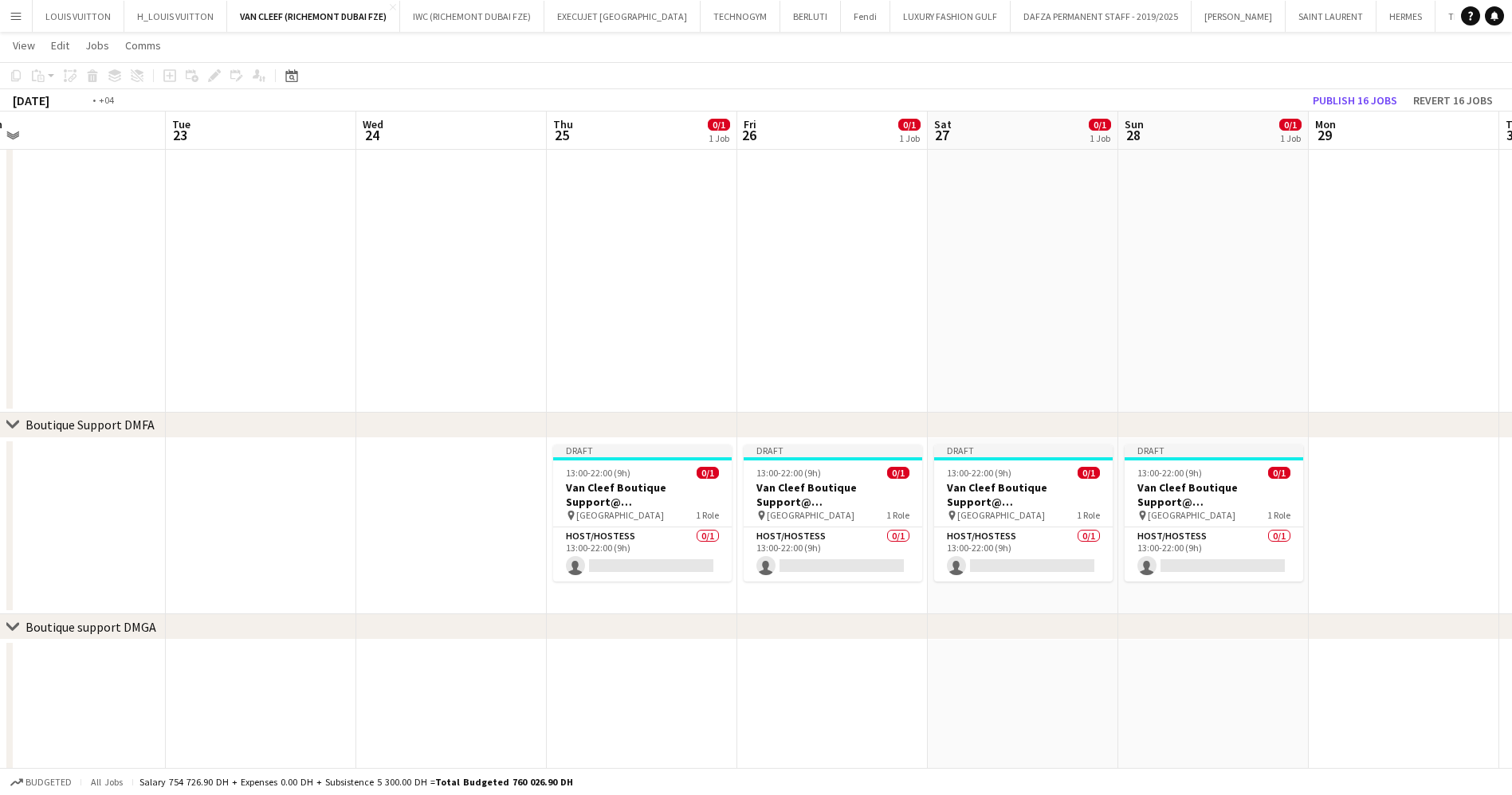
drag, startPoint x: 1034, startPoint y: 550, endPoint x: 765, endPoint y: 529, distance: 269.8
click at [765, 529] on app-calendar-viewport "Fri 19 0/1 1 Job Sat 20 0/1 1 Job Sun 21 0/1 1 Job Mon 22 Tue 23 Wed 24 Thu 25 …" at bounding box center [756, 475] width 1512 height 1329
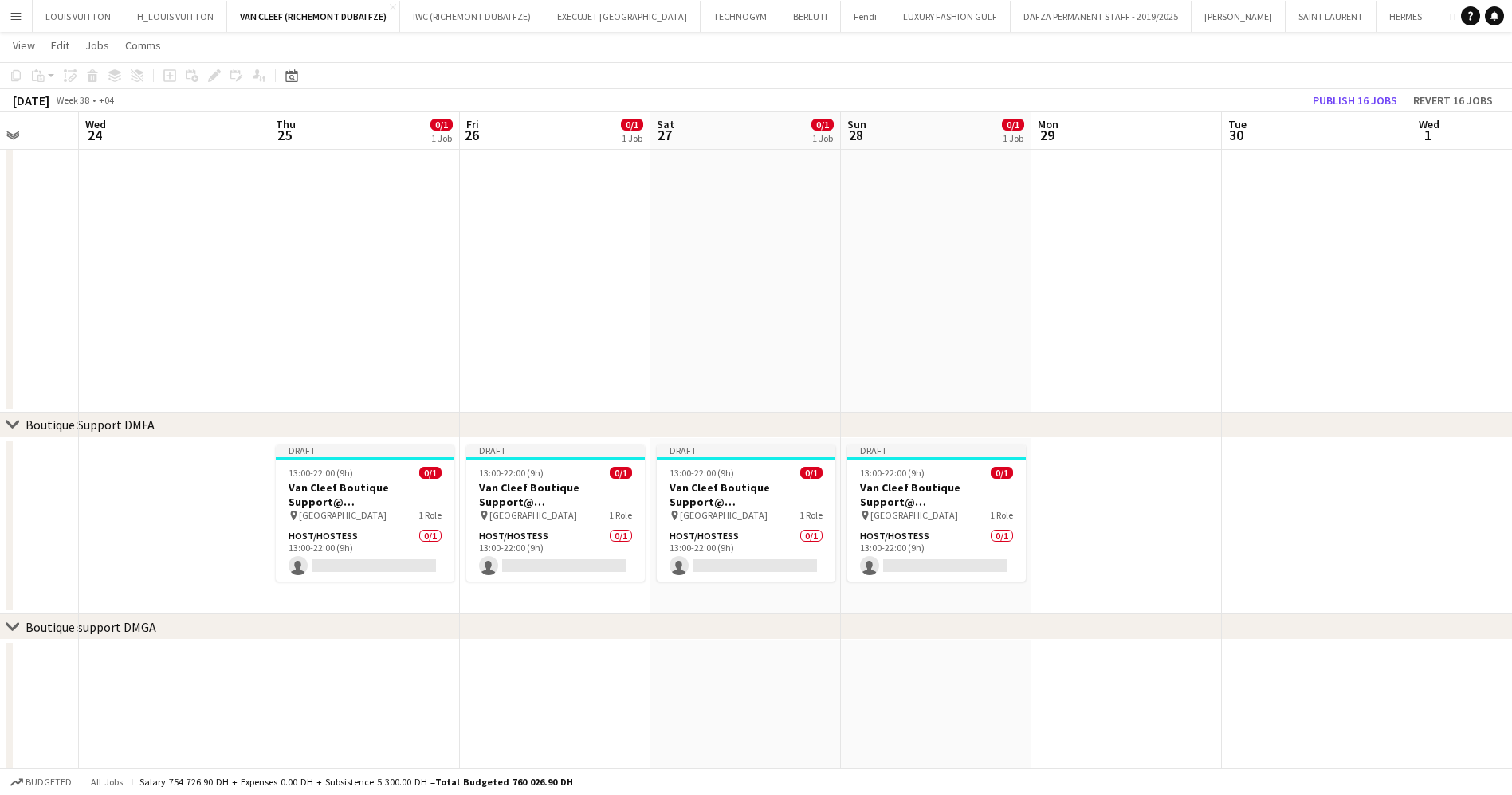
drag, startPoint x: 1044, startPoint y: 530, endPoint x: 754, endPoint y: 532, distance: 290.0
click at [762, 532] on app-calendar-viewport "Sun 21 0/1 1 Job Mon 22 Tue 23 Wed 24 Thu 25 0/1 1 Job Fri 26 0/1 1 Job Sat 27 …" at bounding box center [756, 475] width 1512 height 1329
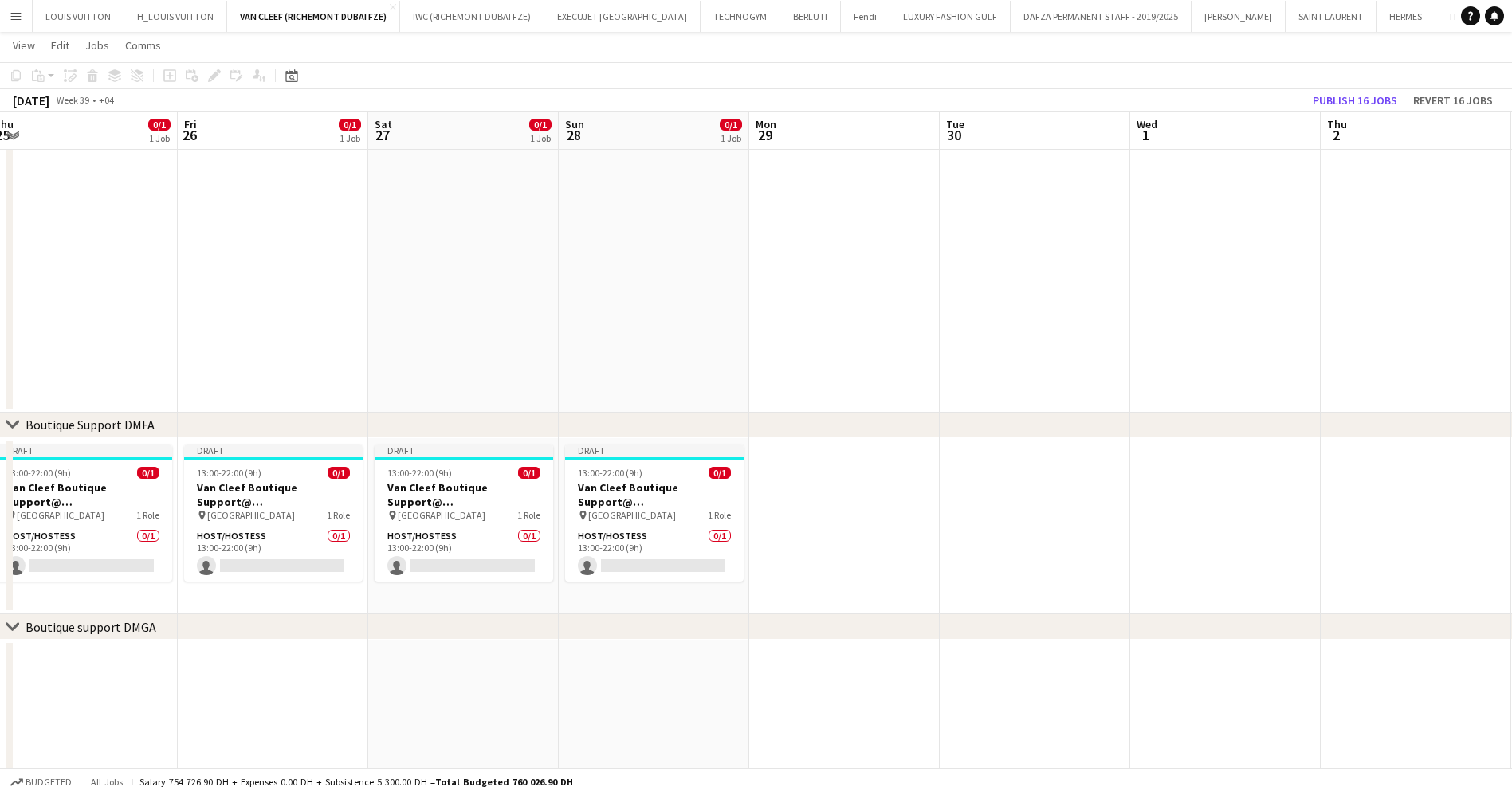
click at [777, 533] on app-calendar-viewport "Mon 22 Tue 23 Wed 24 Thu 25 0/1 1 Job Fri 26 0/1 1 Job Sat 27 0/1 1 Job Sun 28 …" at bounding box center [756, 475] width 1512 height 1329
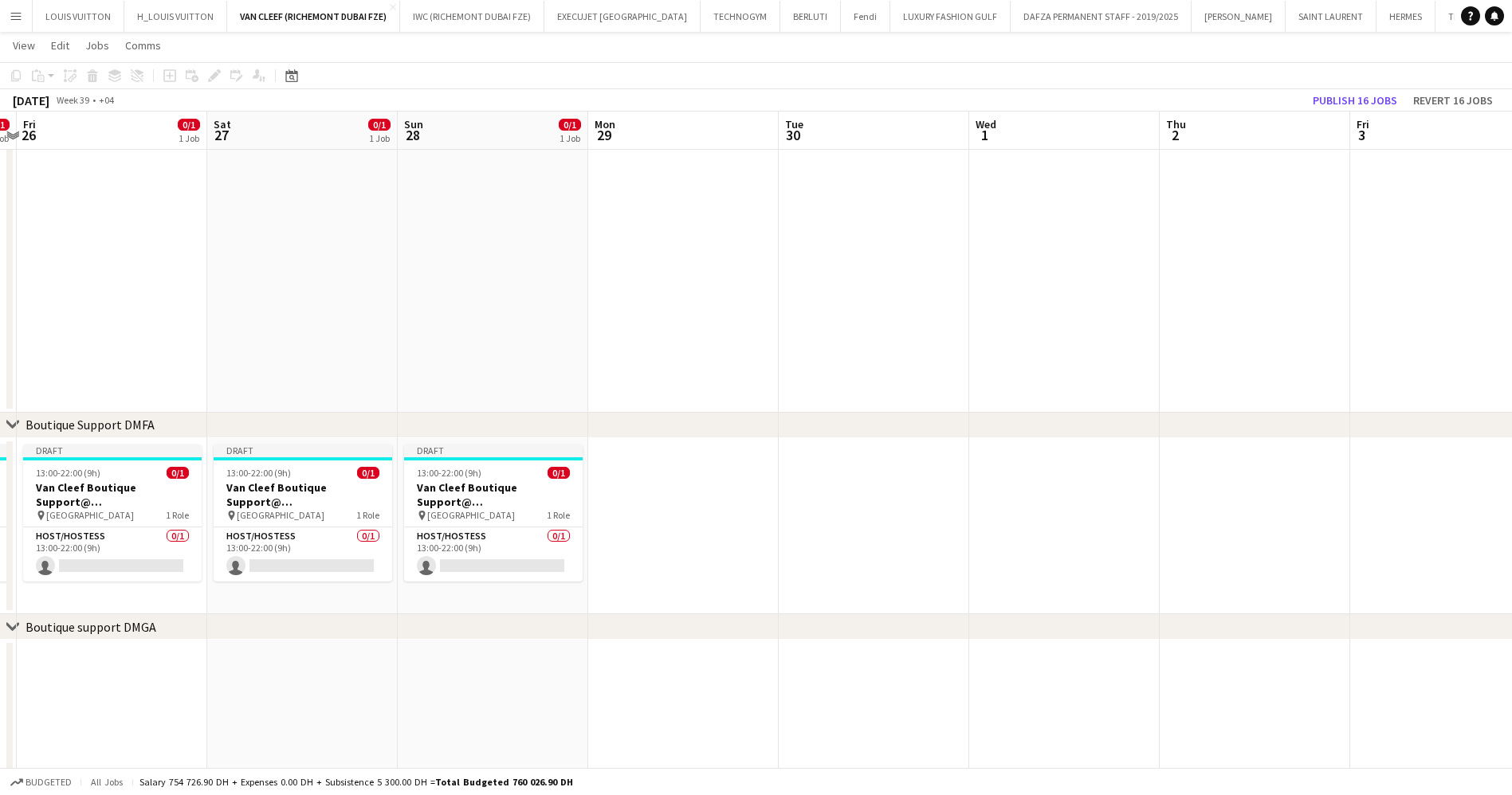
drag, startPoint x: 1041, startPoint y: 539, endPoint x: 844, endPoint y: 542, distance: 197.0
click at [844, 542] on app-calendar-viewport "Tue 23 Wed 24 Thu 25 0/1 1 Job Fri 26 0/1 1 Job Sat 27 0/1 1 Job Sun 28 0/1 1 J…" at bounding box center [756, 475] width 1512 height 1329
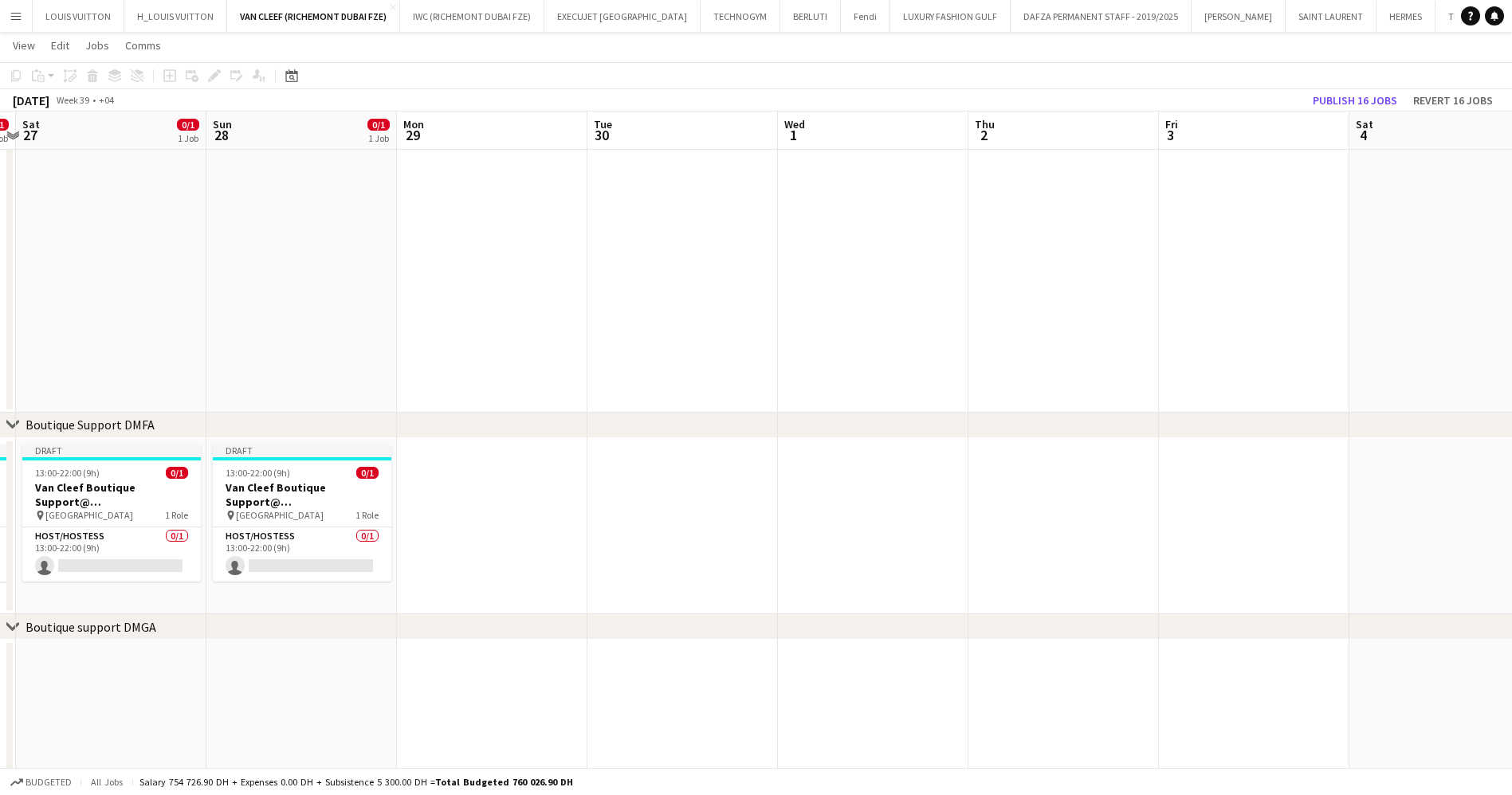
drag, startPoint x: 1023, startPoint y: 543, endPoint x: 735, endPoint y: 546, distance: 288.0
click at [735, 546] on app-calendar-viewport "Wed 24 Thu 25 0/1 1 Job Fri 26 0/1 1 Job Sat 27 0/1 1 Job Sun 28 0/1 1 Job Mon …" at bounding box center [756, 475] width 1512 height 1329
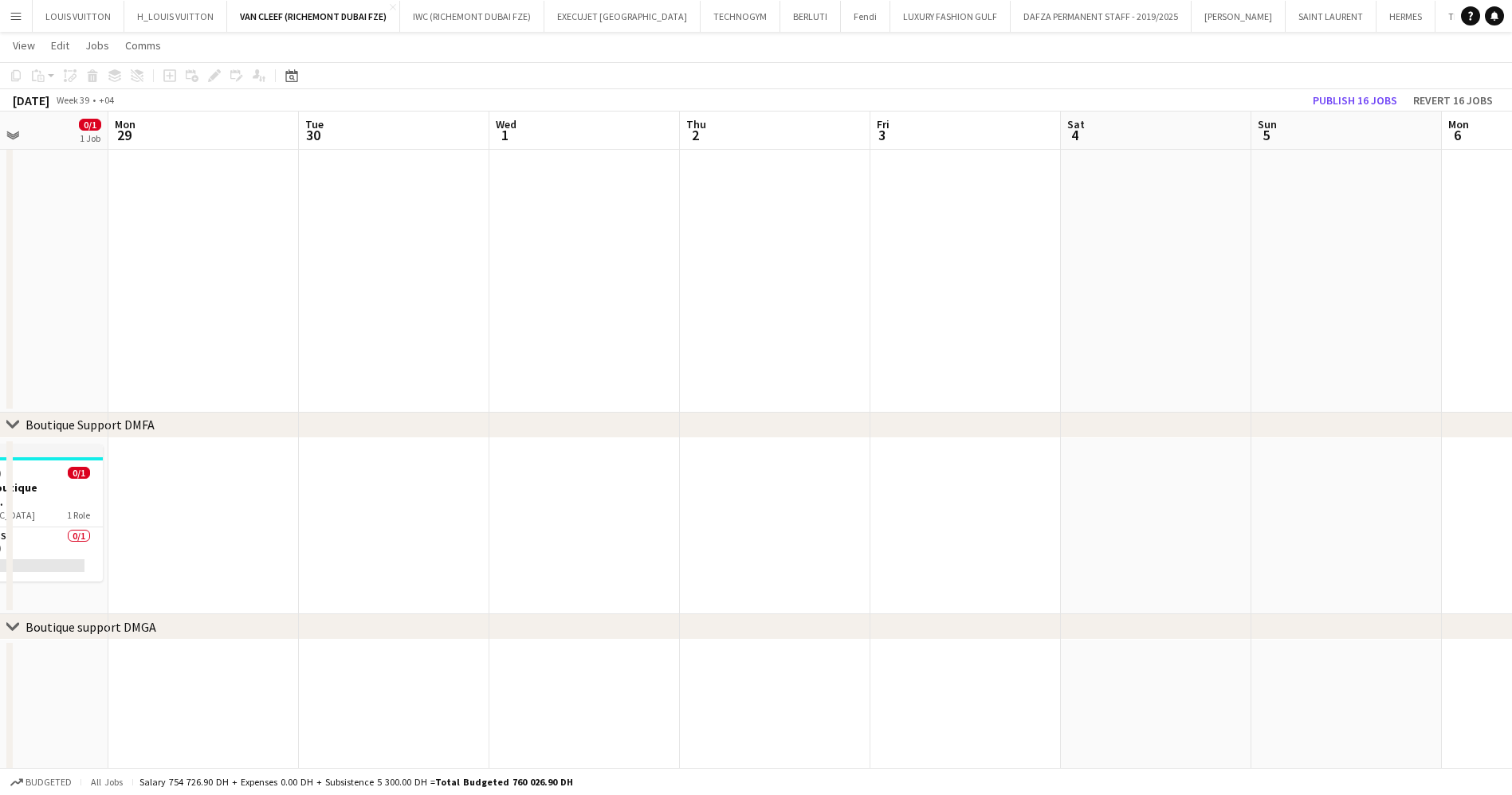
click at [814, 479] on app-date-cell at bounding box center [775, 526] width 190 height 177
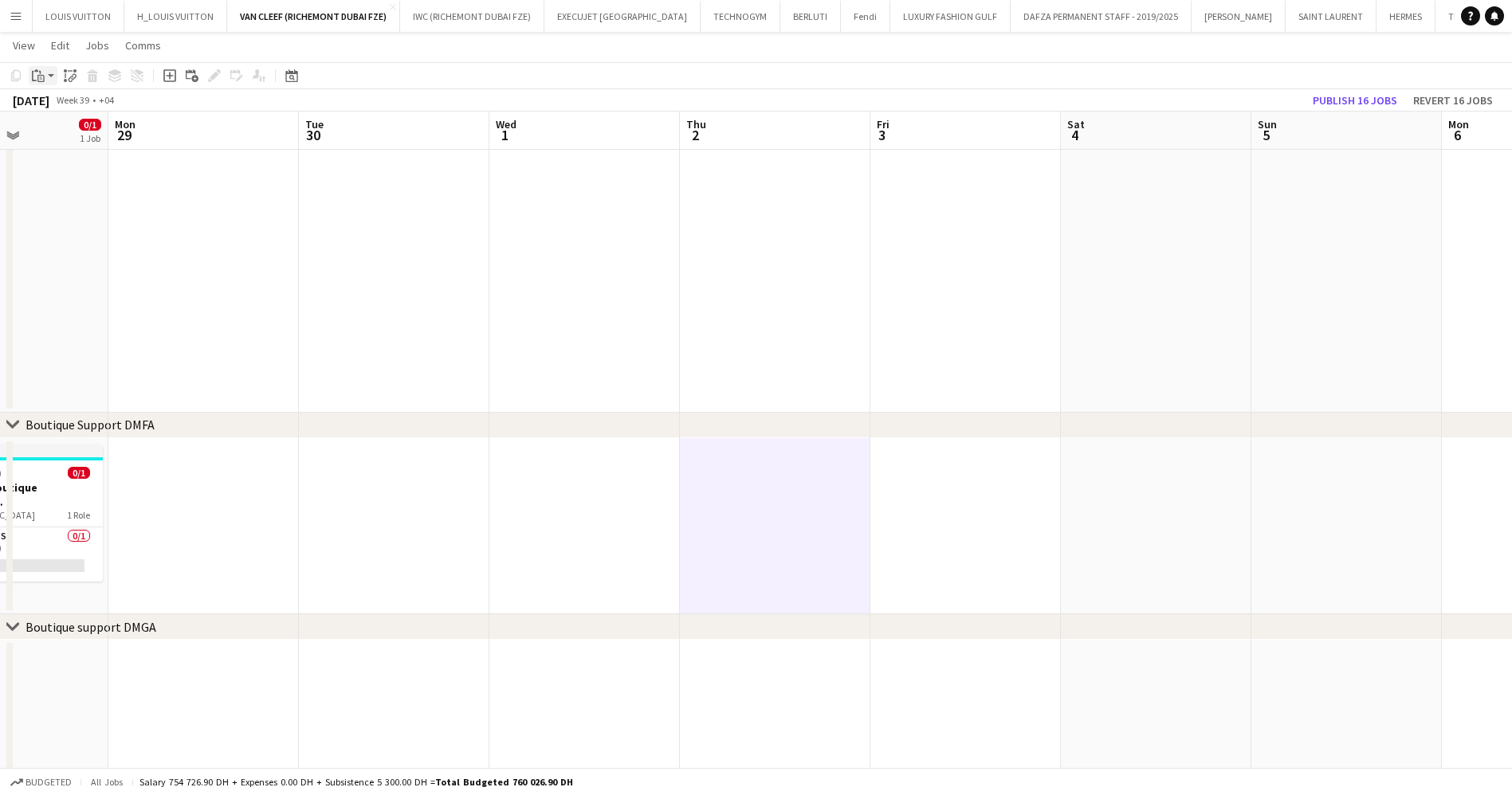
click at [47, 72] on div "Paste" at bounding box center [37, 75] width 19 height 19
click at [59, 105] on link "Paste Ctrl+V" at bounding box center [117, 106] width 150 height 14
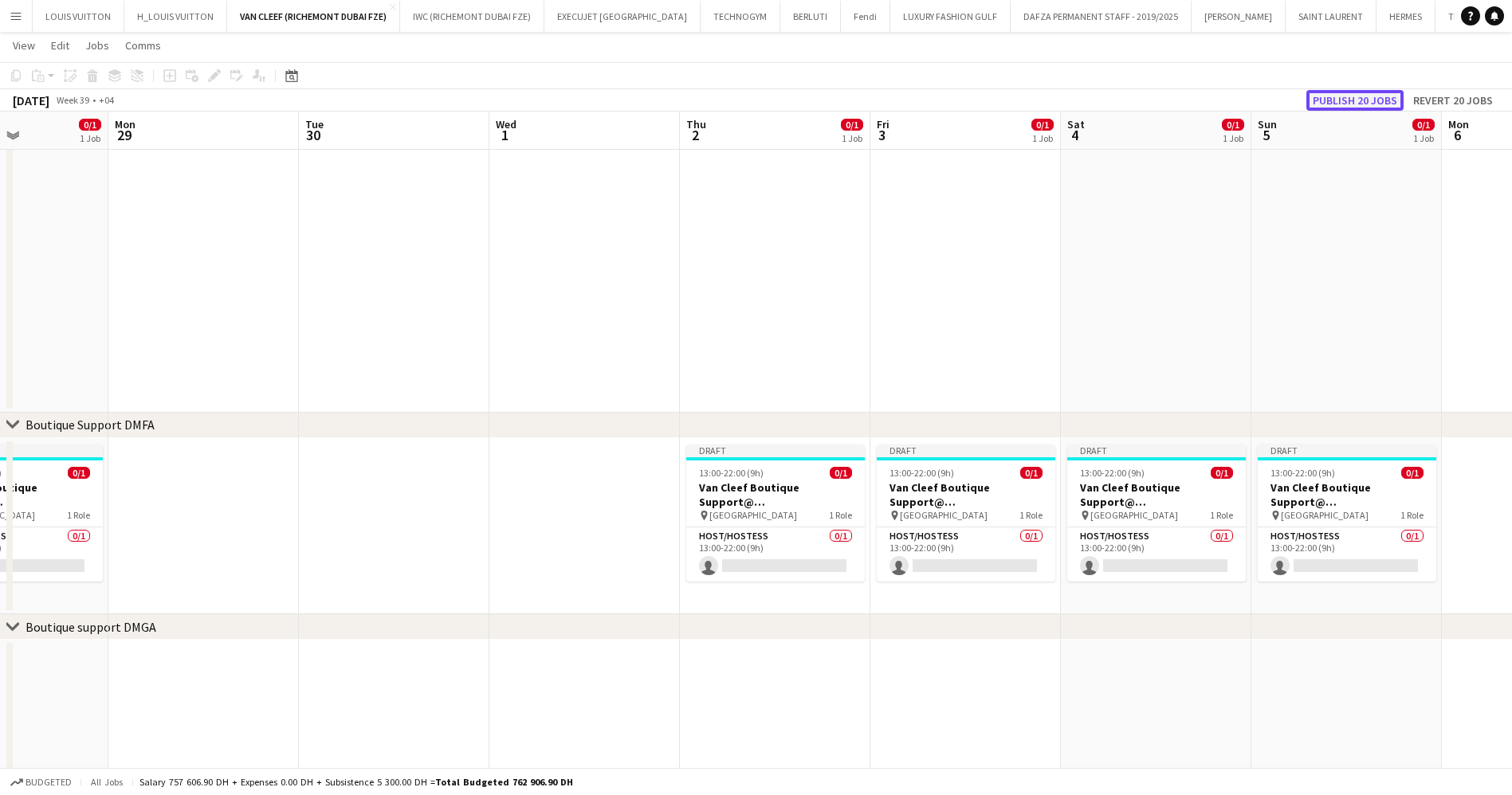
click at [1375, 97] on button "Publish 20 jobs" at bounding box center [1354, 100] width 97 height 21
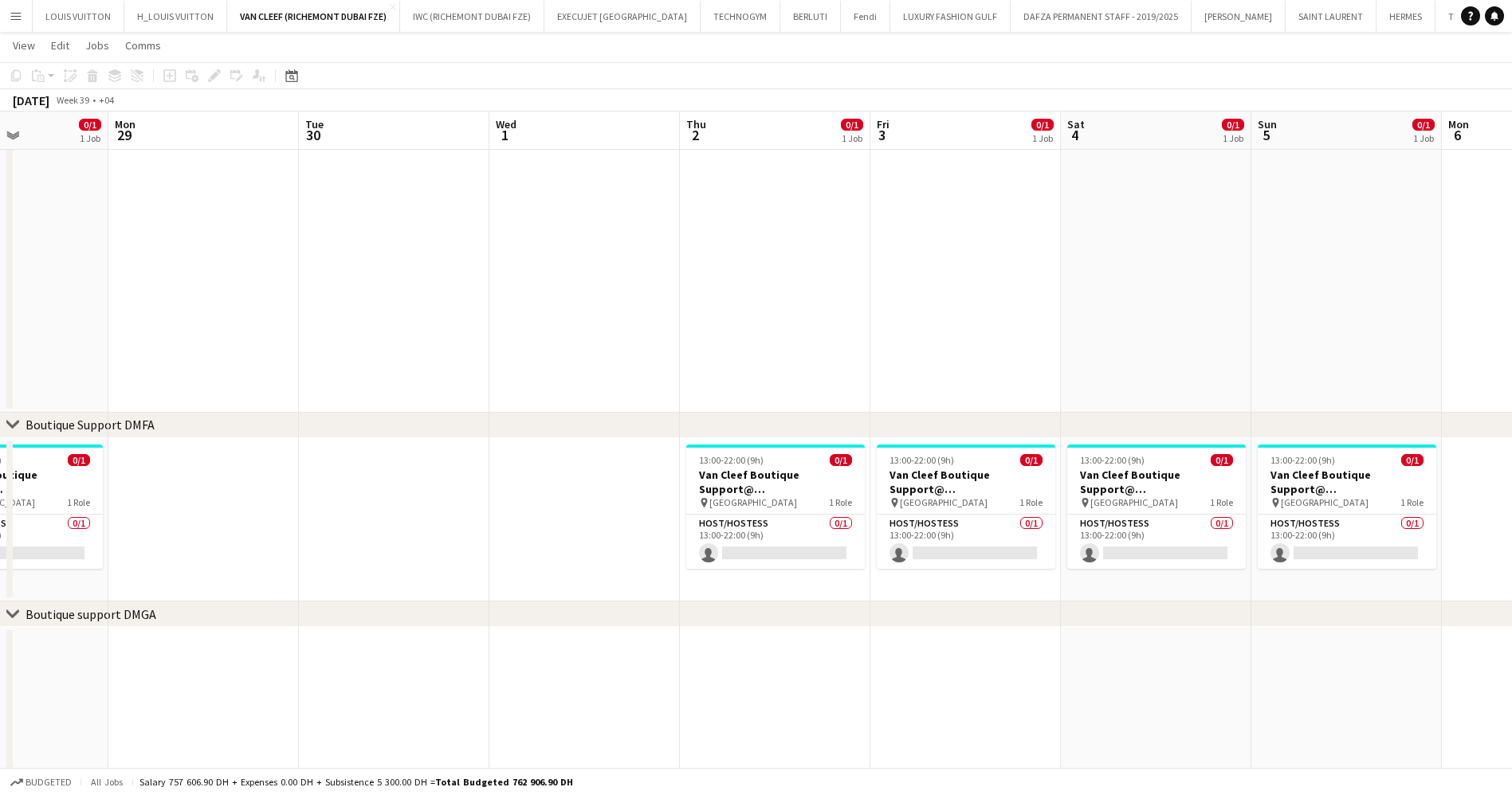
click at [805, 539] on app-calendar-viewport "Fri 26 0/1 1 Job Sat 27 0/1 1 Job Sun 28 0/1 1 Job Mon 29 Tue 30 Wed 1 Thu 2 0/…" at bounding box center [756, 468] width 1512 height 1317
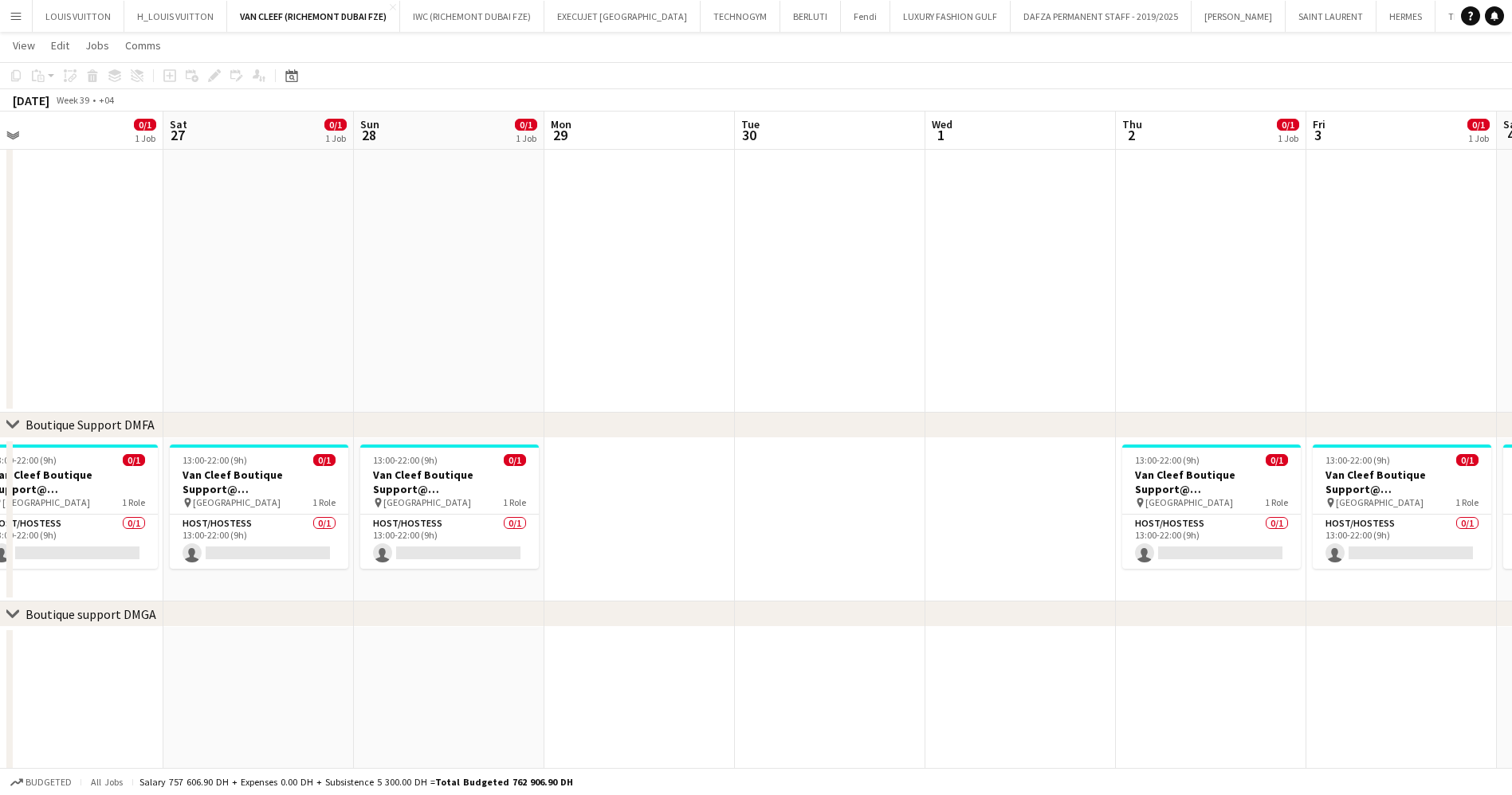
drag, startPoint x: 463, startPoint y: 495, endPoint x: 642, endPoint y: 427, distance: 191.5
click at [881, 441] on app-calendar-viewport "Wed 24 Thu 25 0/1 1 Job Fri 26 0/1 1 Job Sat 27 0/1 1 Job Sun 28 0/1 1 Job Mon …" at bounding box center [756, 468] width 1512 height 1317
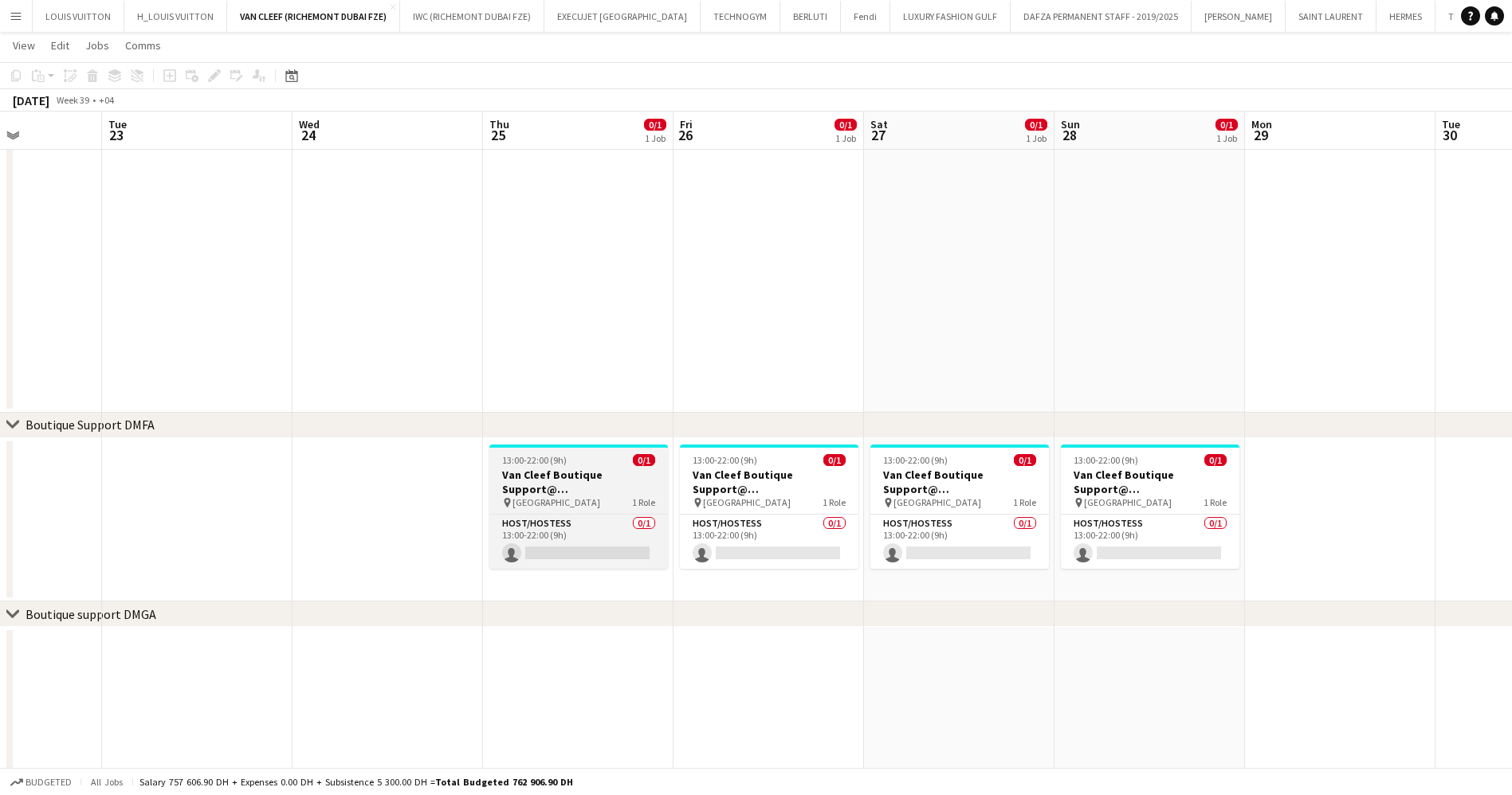
drag, startPoint x: 945, startPoint y: 433, endPoint x: 661, endPoint y: 490, distance: 289.7
click at [961, 433] on div "chevron-right Boutique Support DMFA" at bounding box center [756, 425] width 1512 height 26
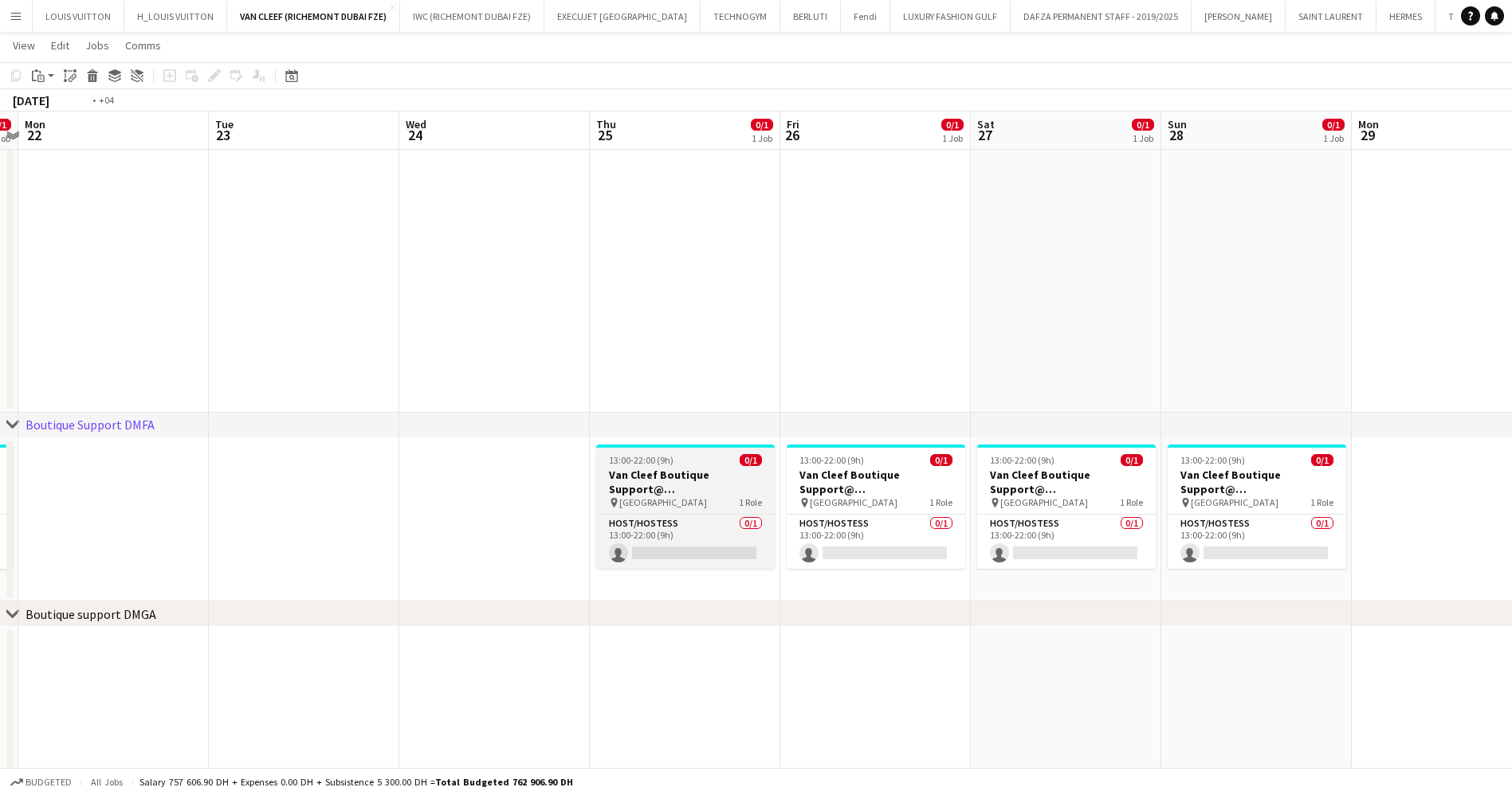
drag, startPoint x: 661, startPoint y: 490, endPoint x: 889, endPoint y: 499, distance: 228.2
click at [1030, 499] on app-calendar-viewport "Sat 20 0/1 1 Job Sun 21 0/1 1 Job Mon 22 Tue 23 Wed 24 Thu 25 0/1 1 Job Fri 26 …" at bounding box center [756, 468] width 1512 height 1317
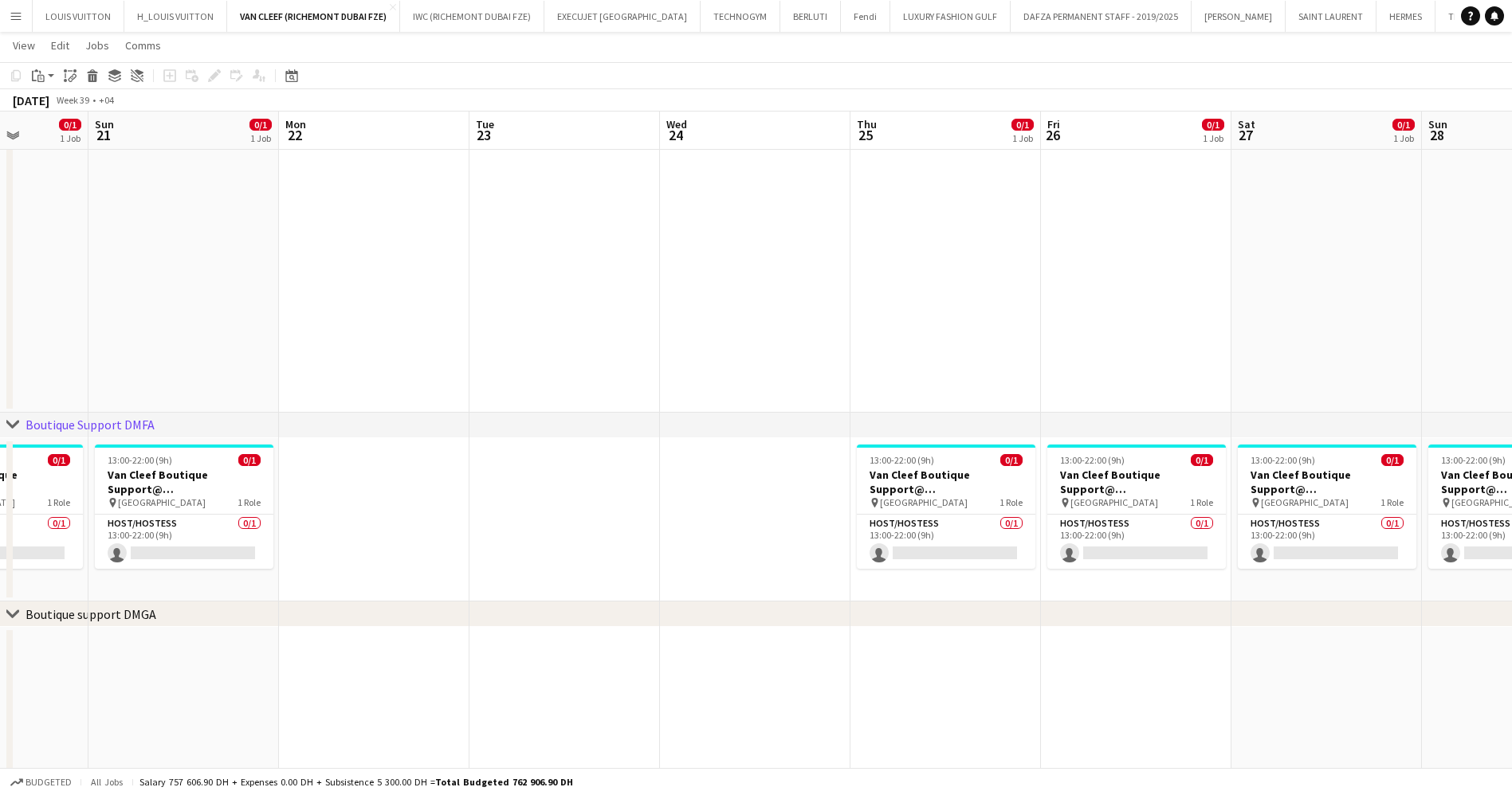
drag, startPoint x: 954, startPoint y: 519, endPoint x: 1054, endPoint y: 556, distance: 106.6
click at [1217, 520] on app-calendar-viewport "Thu 18 0/1 1 Job Fri 19 0/1 1 Job Sat 20 0/1 1 Job Sun 21 0/1 1 Job Mon 22 Tue …" at bounding box center [756, 468] width 1512 height 1317
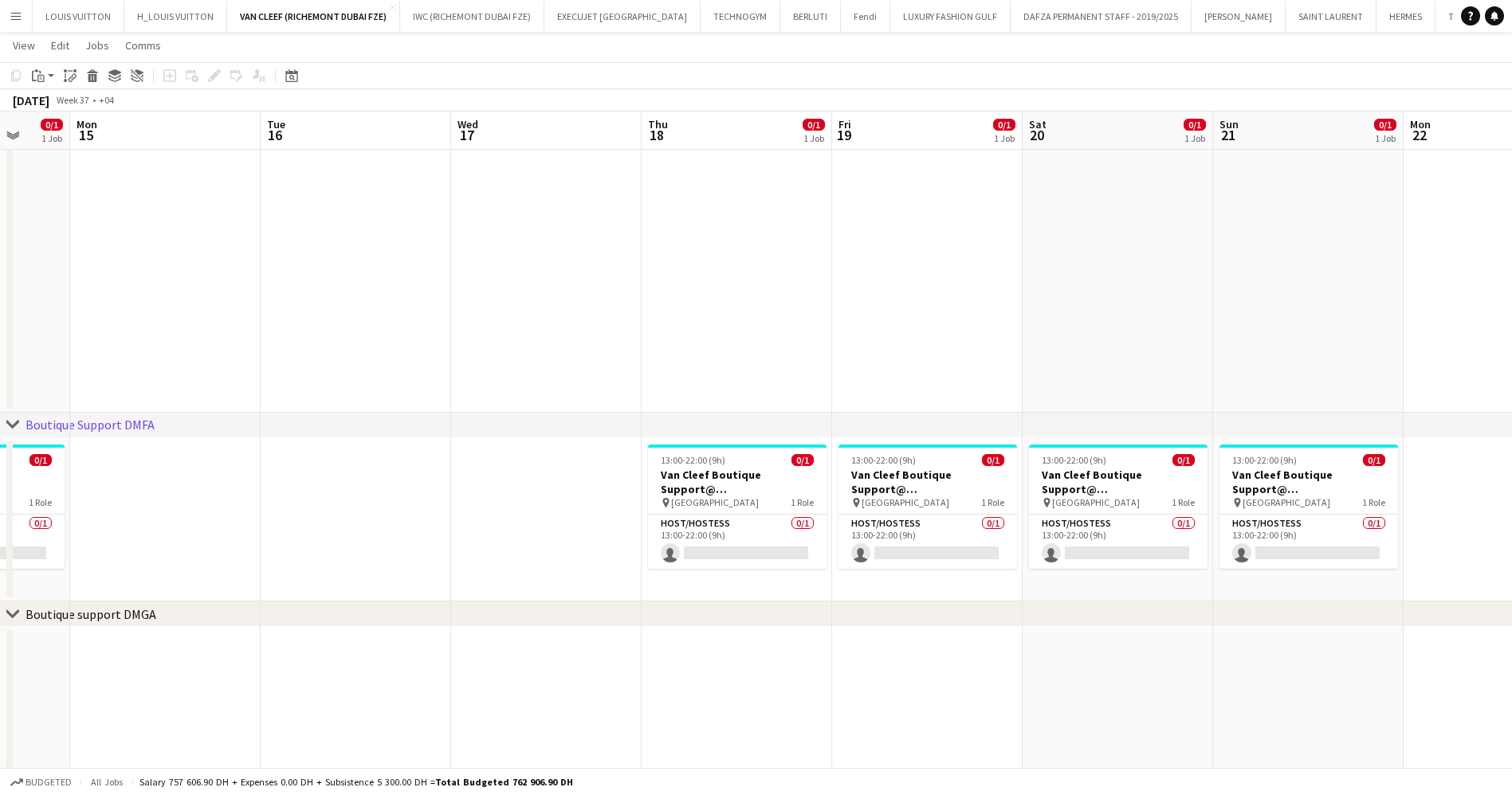
drag, startPoint x: 521, startPoint y: 588, endPoint x: 782, endPoint y: 547, distance: 264.2
click at [906, 574] on app-calendar-viewport "Fri 12 0/1 1 Job Sat 13 0/1 1 Job Sun 14 0/1 1 Job Mon 15 Tue 16 Wed 17 Thu 18 …" at bounding box center [756, 468] width 1512 height 1317
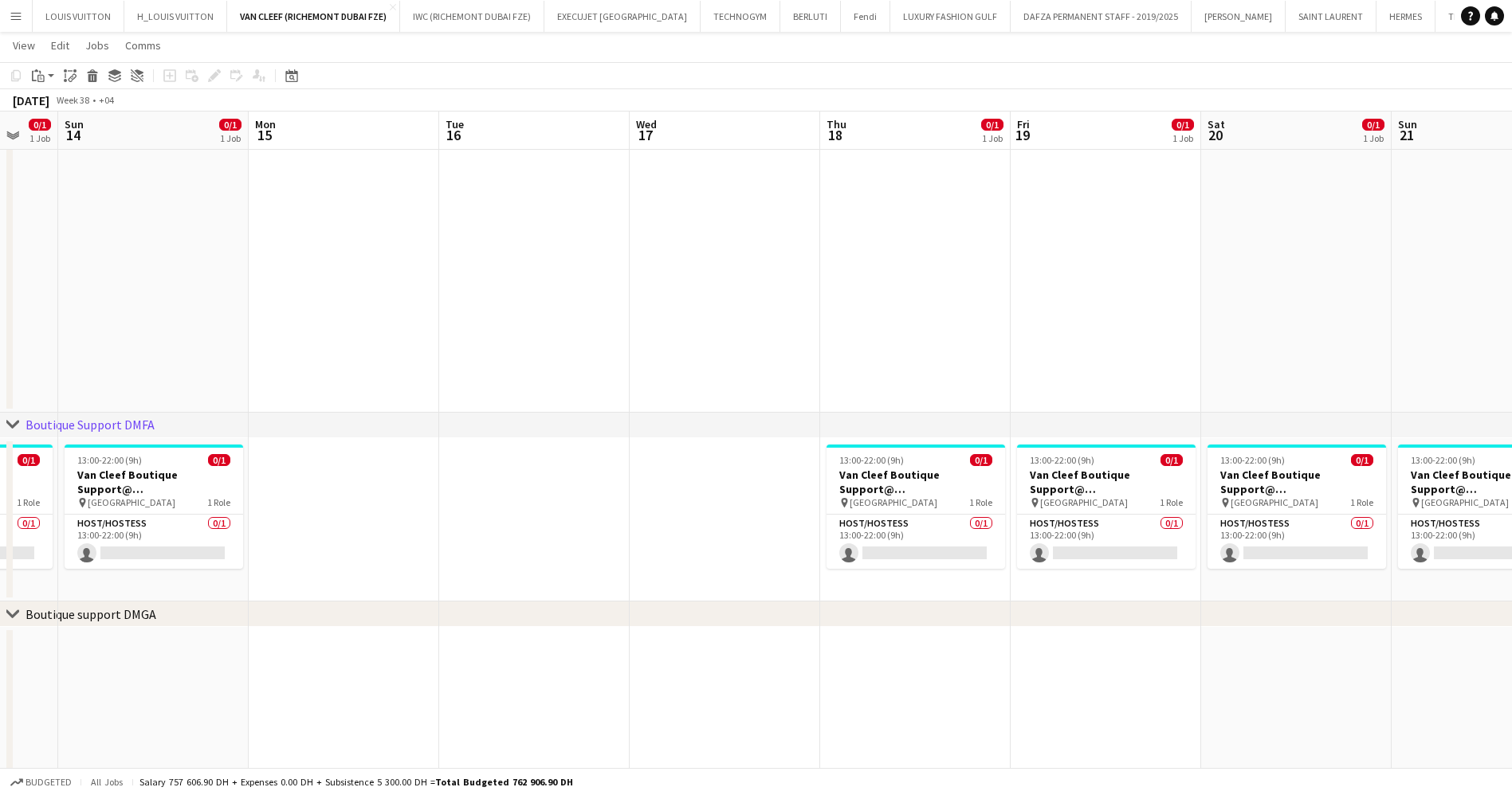
drag, startPoint x: 669, startPoint y: 508, endPoint x: 920, endPoint y: 478, distance: 252.8
click at [1028, 481] on app-calendar-viewport "Fri 12 0/1 1 Job Sat 13 0/1 1 Job Sun 14 0/1 1 Job Mon 15 Tue 16 Wed 17 Thu 18 …" at bounding box center [756, 468] width 1512 height 1317
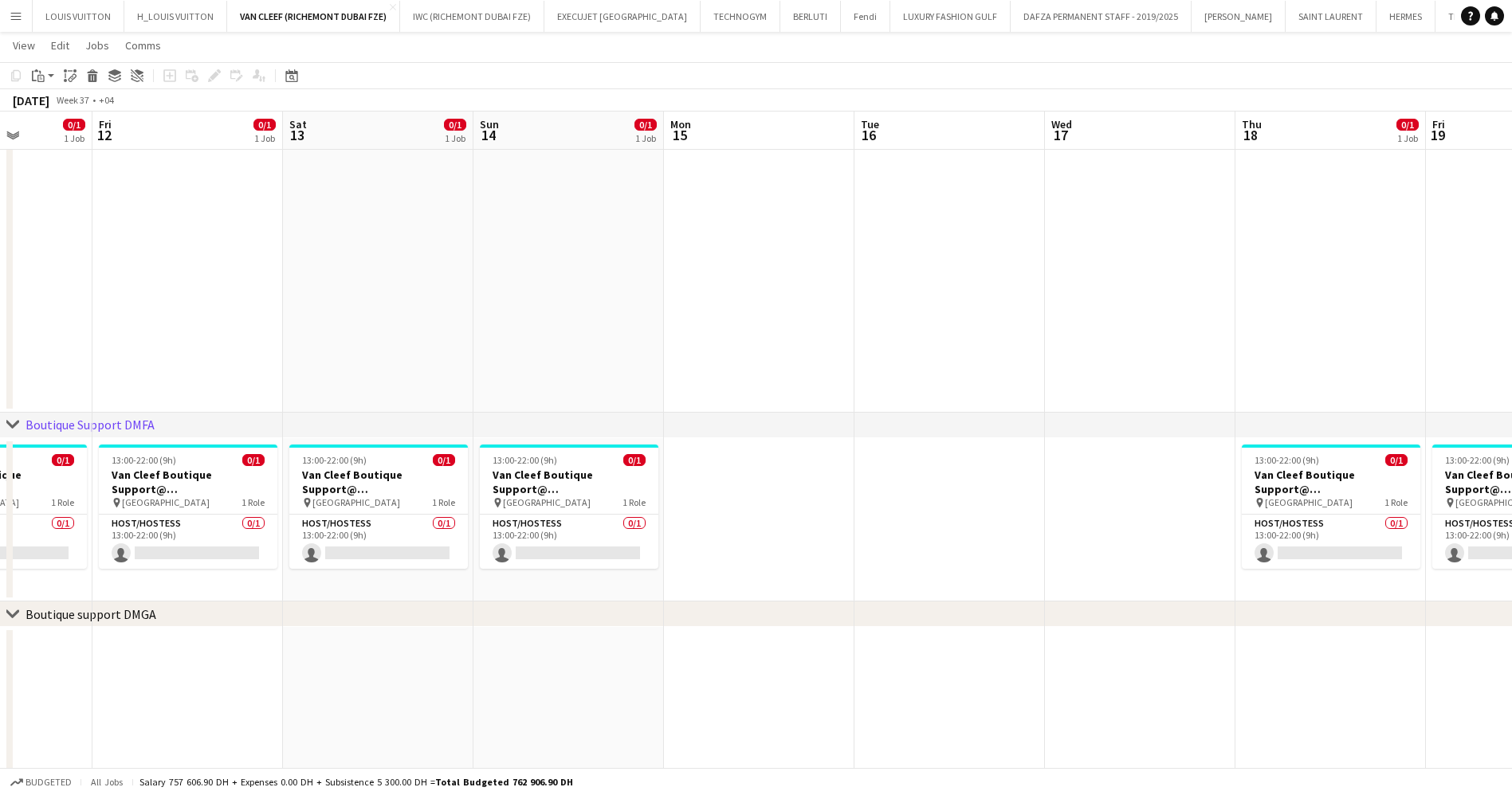
drag, startPoint x: 566, startPoint y: 460, endPoint x: 911, endPoint y: 427, distance: 346.6
click at [918, 427] on div "chevron-right ACTIVATIONS/ VIP EVENTS chevron-right Boutique Support DMFA chevr…" at bounding box center [756, 468] width 1512 height 1317
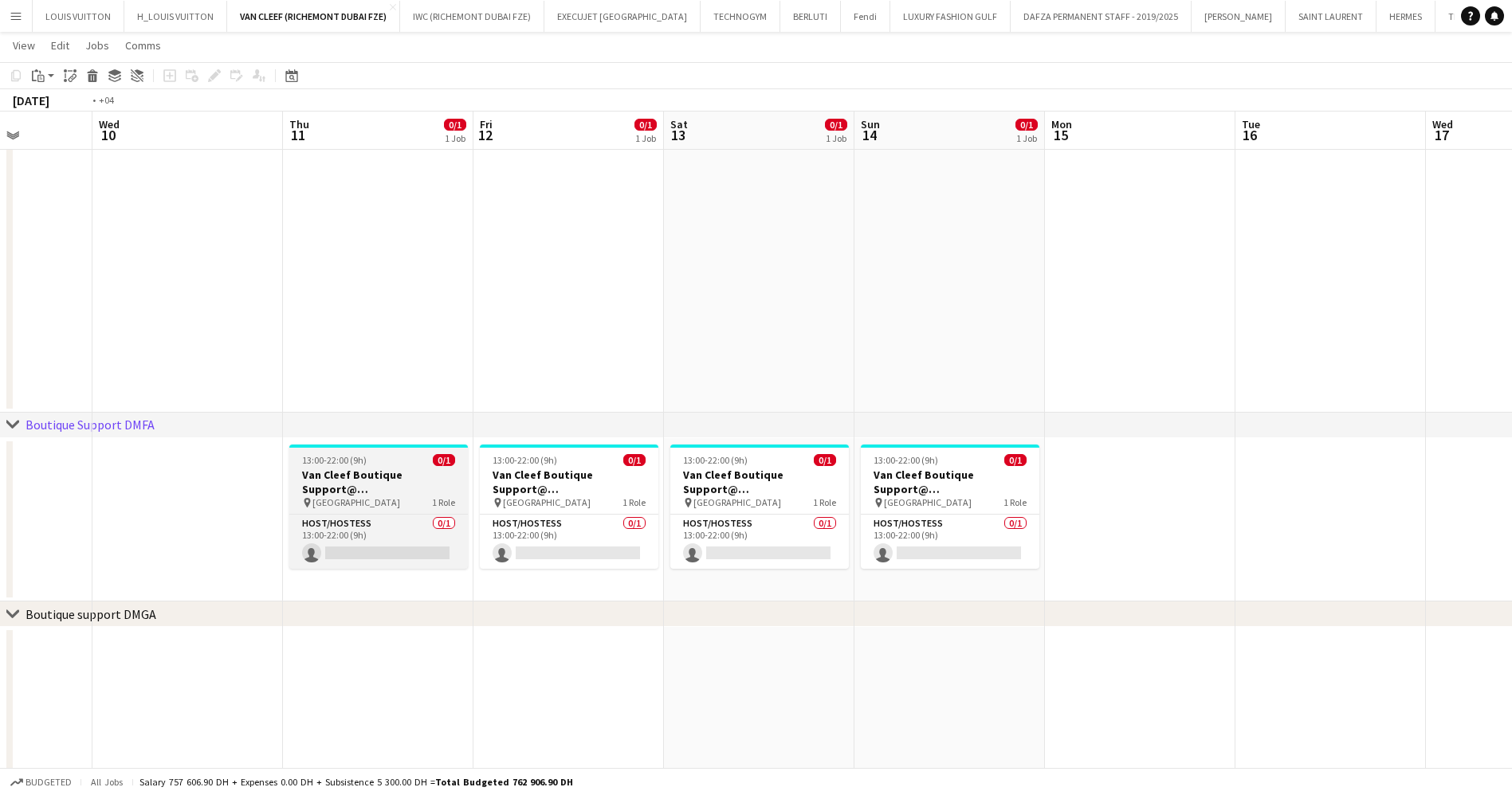
drag, startPoint x: 597, startPoint y: 460, endPoint x: 1022, endPoint y: 458, distance: 425.0
click at [1162, 461] on app-calendar-viewport "Sun 7 0/1 1 Job Mon 8 Tue 9 Wed 10 Thu 11 0/1 1 Job Fri 12 0/1 1 Job Sat 13 0/1…" at bounding box center [756, 468] width 1512 height 1317
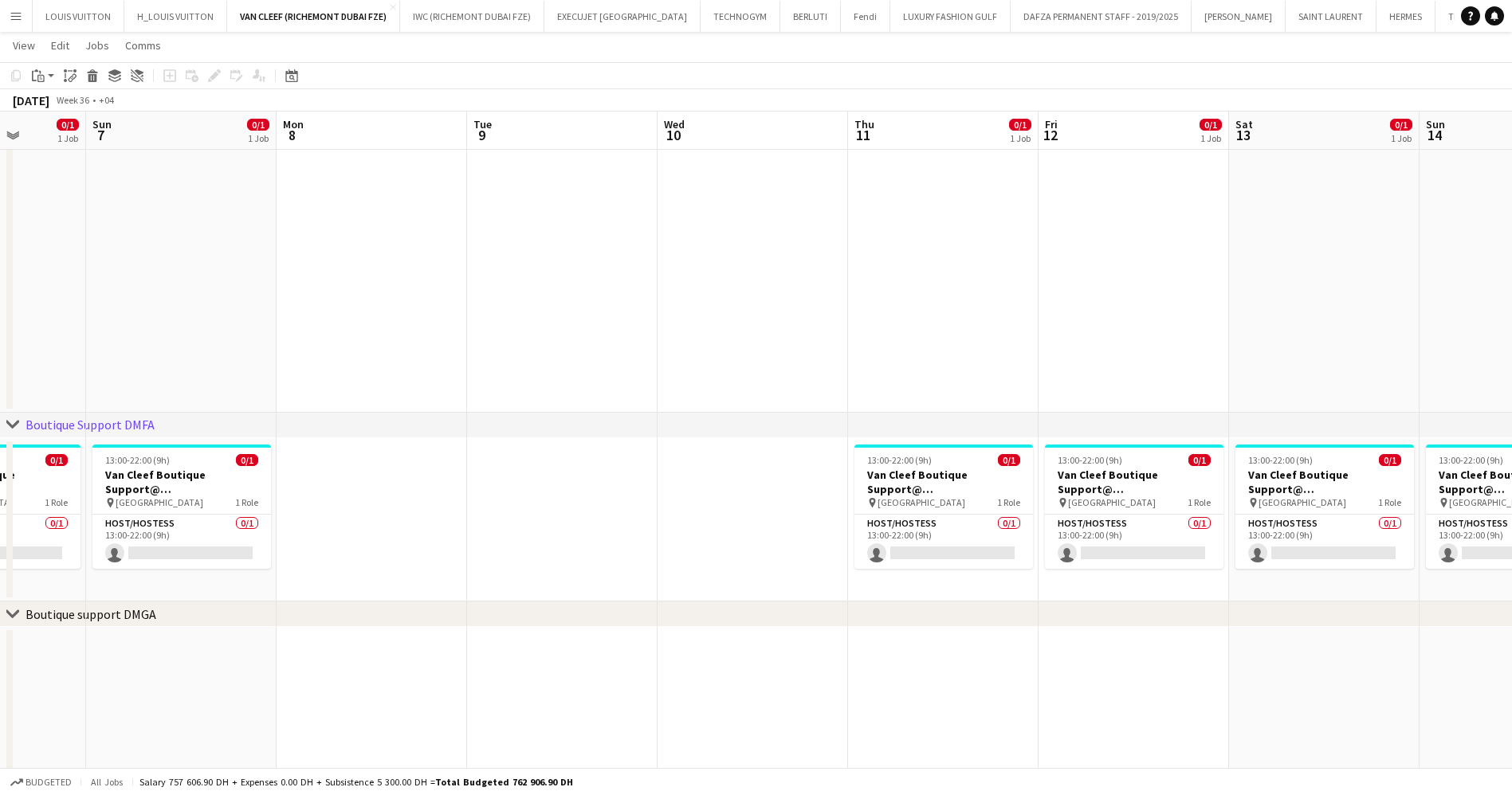
drag, startPoint x: 554, startPoint y: 477, endPoint x: 889, endPoint y: 482, distance: 335.0
click at [930, 479] on app-calendar-viewport "Thu 4 13/14 2 Jobs Fri 5 0/1 1 Job Sat 6 0/1 1 Job Sun 7 0/1 1 Job Mon 8 Tue 9 …" at bounding box center [756, 468] width 1512 height 1317
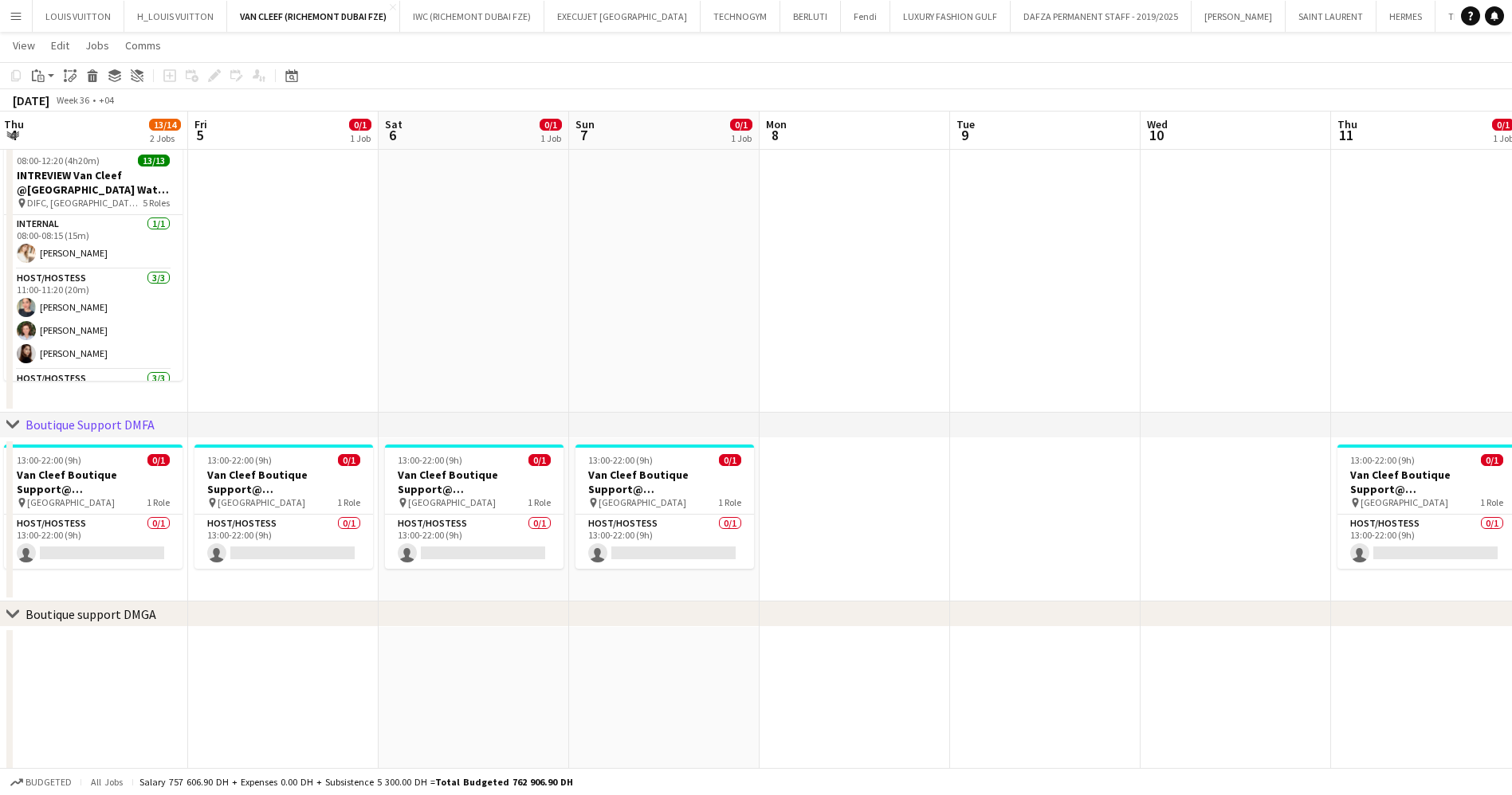
drag, startPoint x: 584, startPoint y: 494, endPoint x: 829, endPoint y: 484, distance: 245.2
click at [829, 485] on app-calendar-viewport "Tue 2 Wed 3 Thu 4 13/14 2 Jobs Fri 5 0/1 1 Job Sat 6 0/1 1 Job Sun 7 0/1 1 Job …" at bounding box center [756, 468] width 1512 height 1317
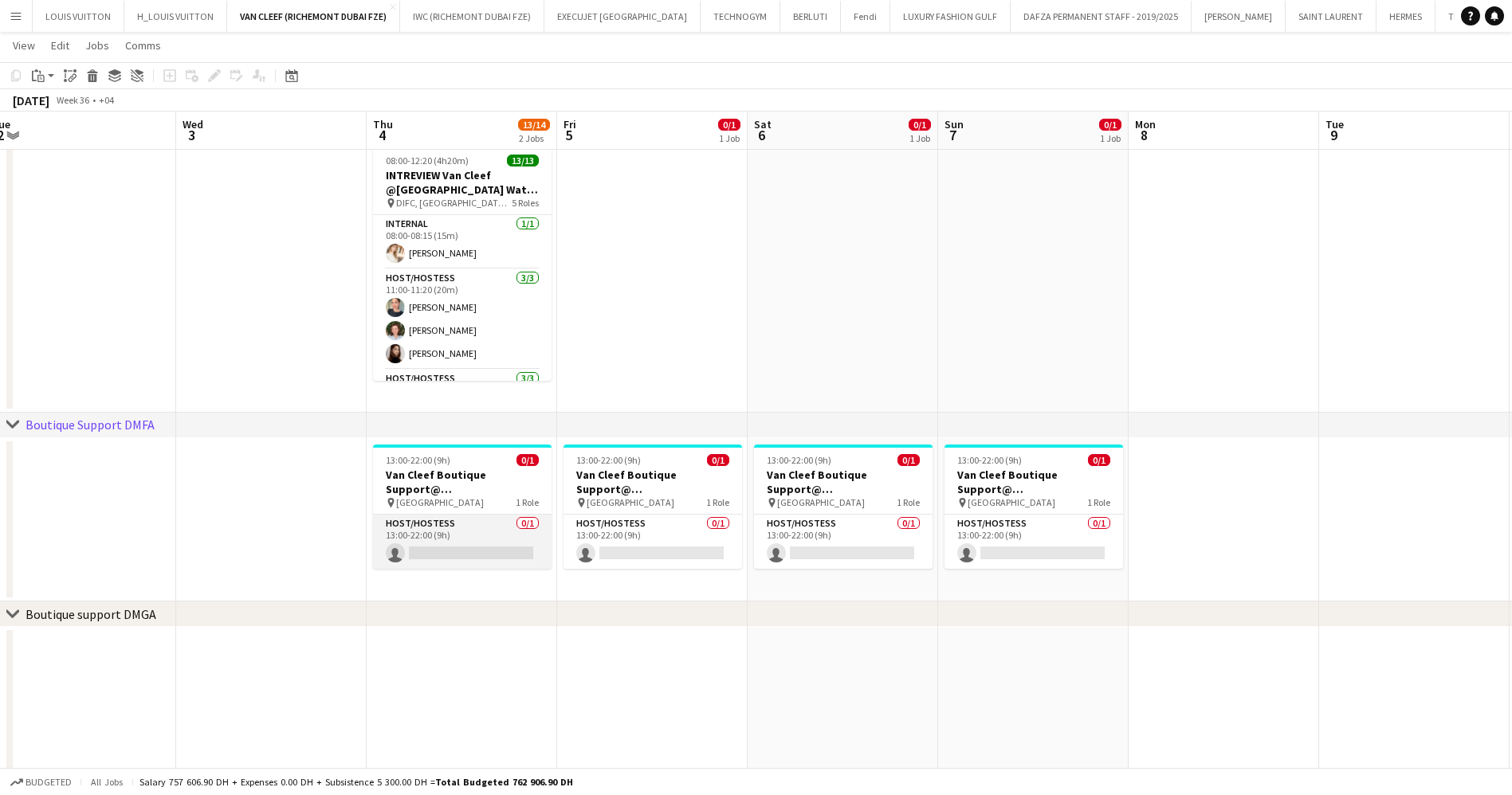
click at [459, 531] on app-card-role "Host/Hostess 0/1 13:00-22:00 (9h) single-neutral-actions" at bounding box center [462, 542] width 179 height 54
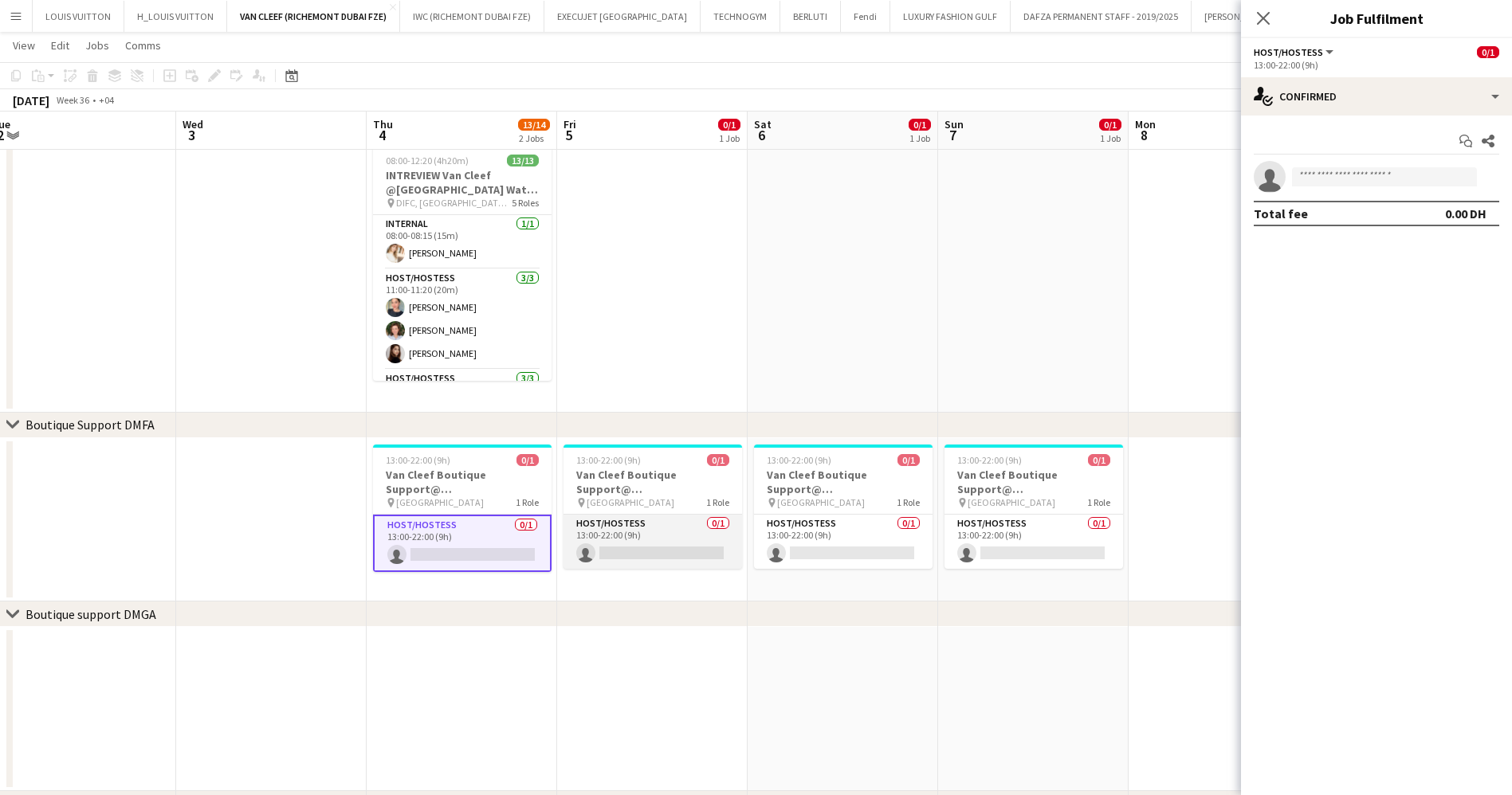
click at [696, 543] on app-card-role "Host/Hostess 0/1 13:00-22:00 (9h) single-neutral-actions" at bounding box center [652, 542] width 179 height 54
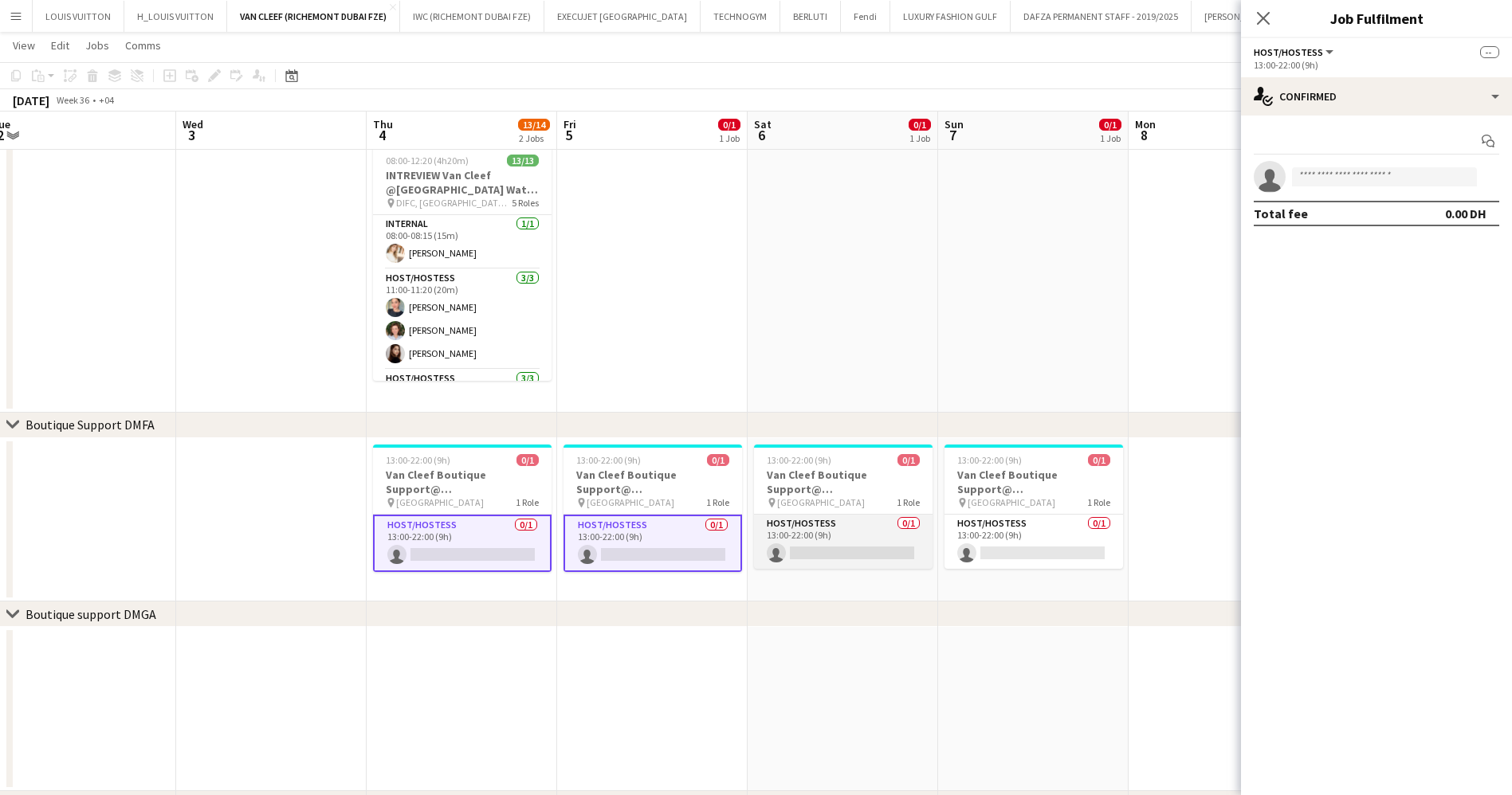
click at [851, 539] on app-card-role "Host/Hostess 0/1 13:00-22:00 (9h) single-neutral-actions" at bounding box center [843, 542] width 179 height 54
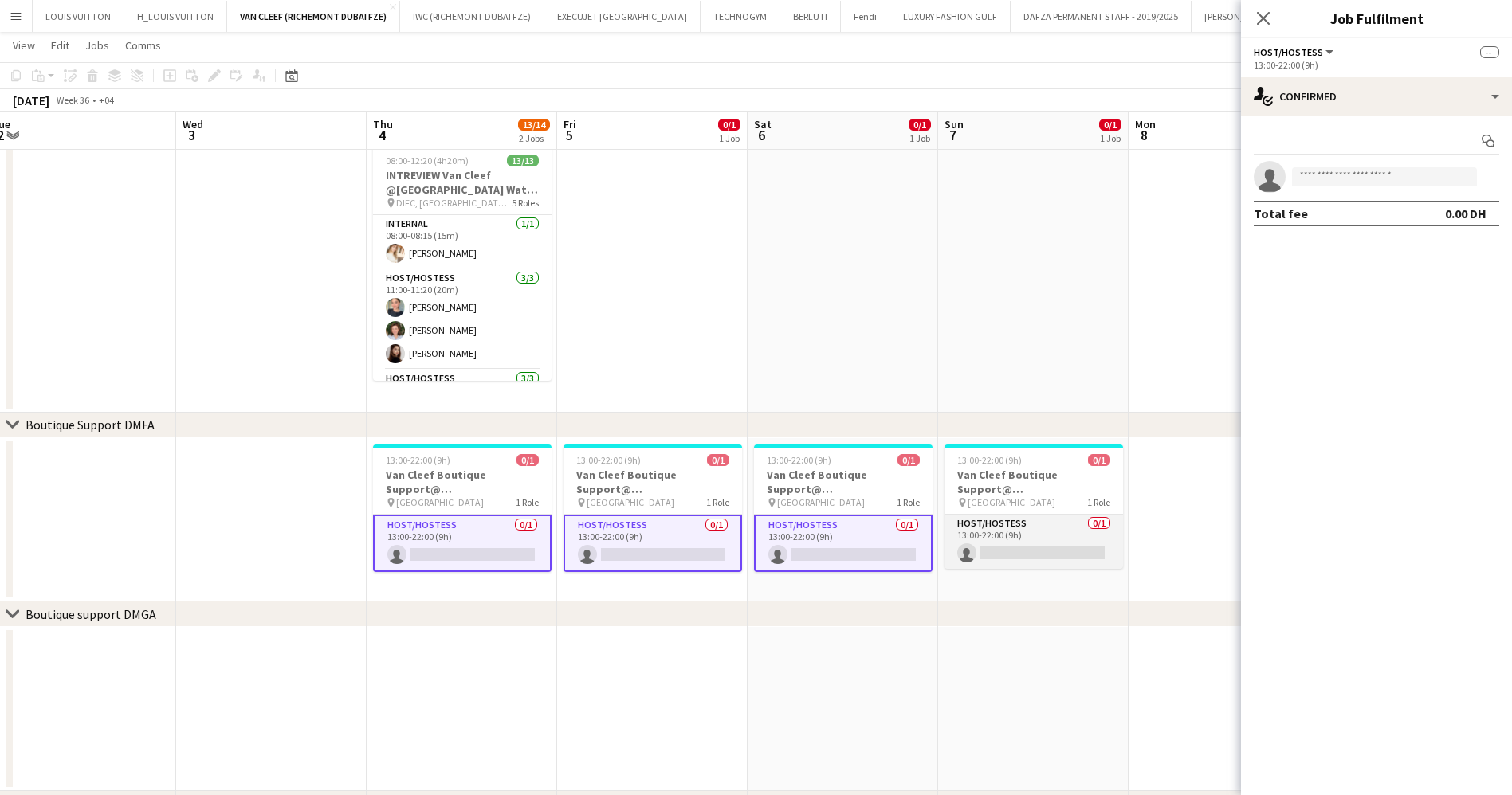
click at [1023, 534] on app-card-role "Host/Hostess 0/1 13:00-22:00 (9h) single-neutral-actions" at bounding box center [1034, 542] width 179 height 54
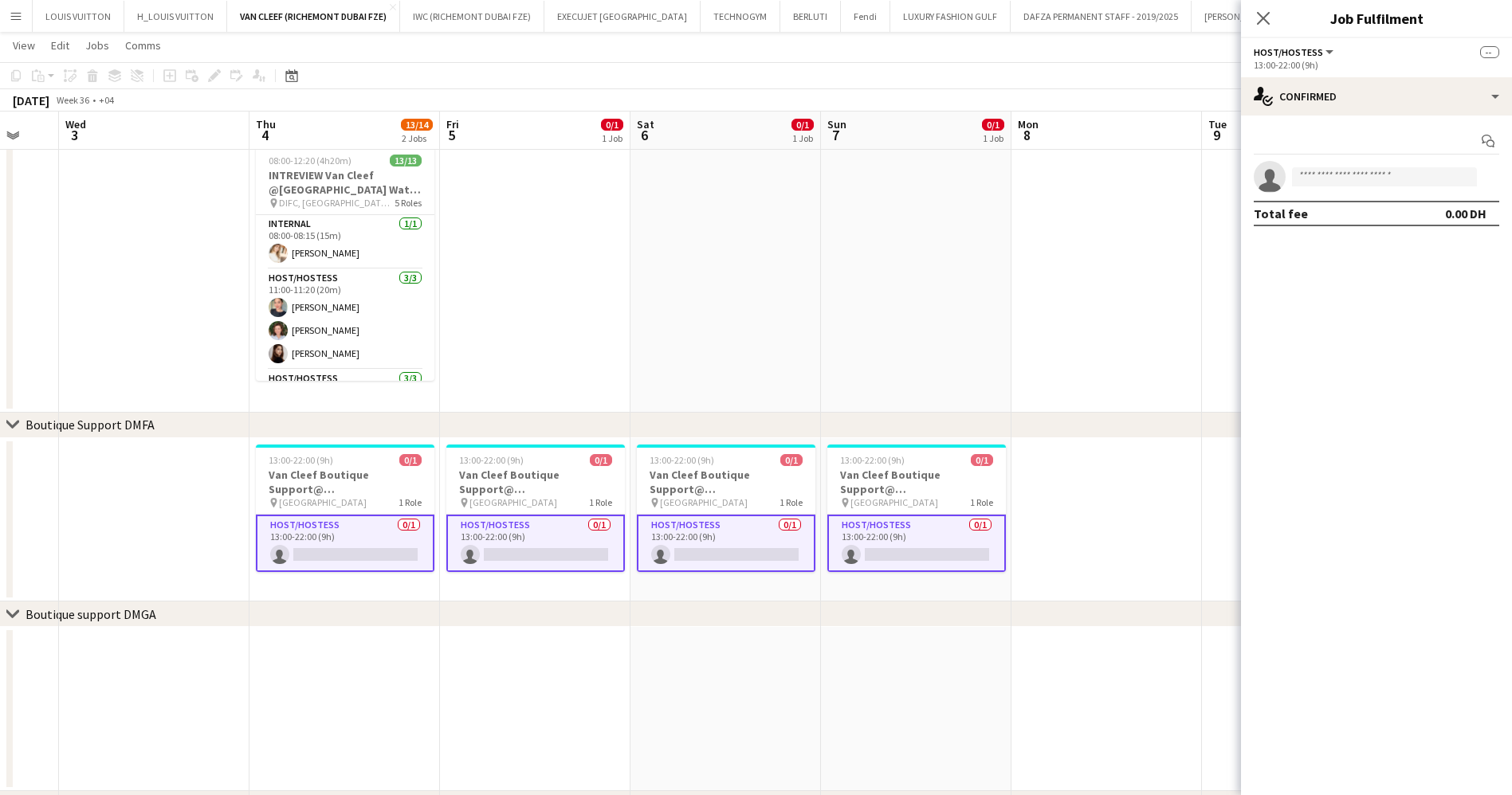
drag, startPoint x: 1113, startPoint y: 527, endPoint x: 435, endPoint y: 542, distance: 678.2
click at [435, 542] on app-calendar-viewport "Sun 31 Mon 1 Tue 2 Wed 3 Thu 4 13/14 2 Jobs Fri 5 0/1 1 Job Sat 6 0/1 1 Job Sun…" at bounding box center [756, 468] width 1512 height 1317
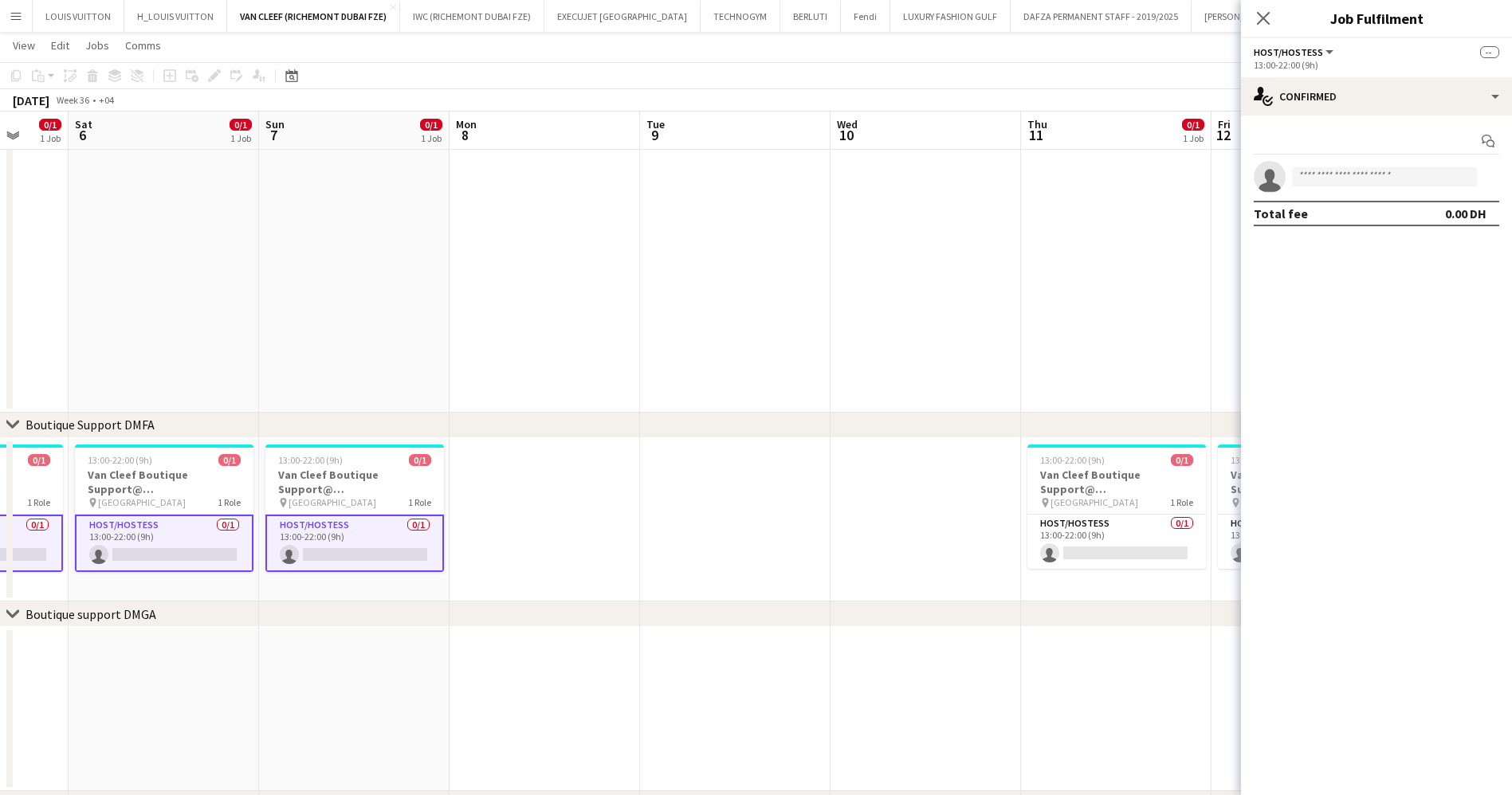
click at [487, 543] on app-calendar-viewport "Wed 3 Thu 4 13/14 2 Jobs Fri 5 0/1 1 Job Sat 6 0/1 1 Job Sun 7 0/1 1 Job Mon 8 …" at bounding box center [756, 468] width 1512 height 1317
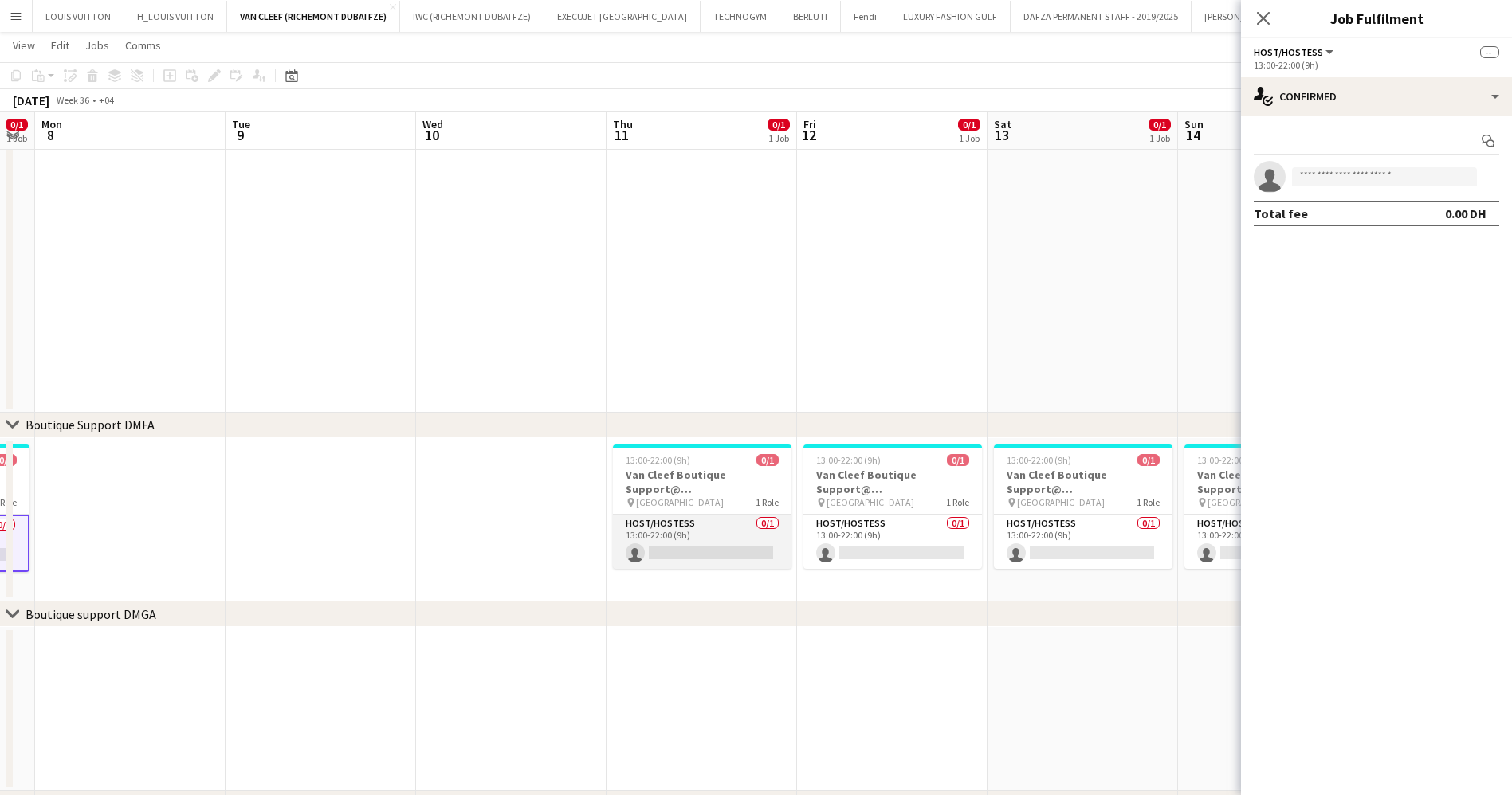
click at [635, 542] on app-card-role "Host/Hostess 0/1 13:00-22:00 (9h) single-neutral-actions" at bounding box center [702, 542] width 179 height 54
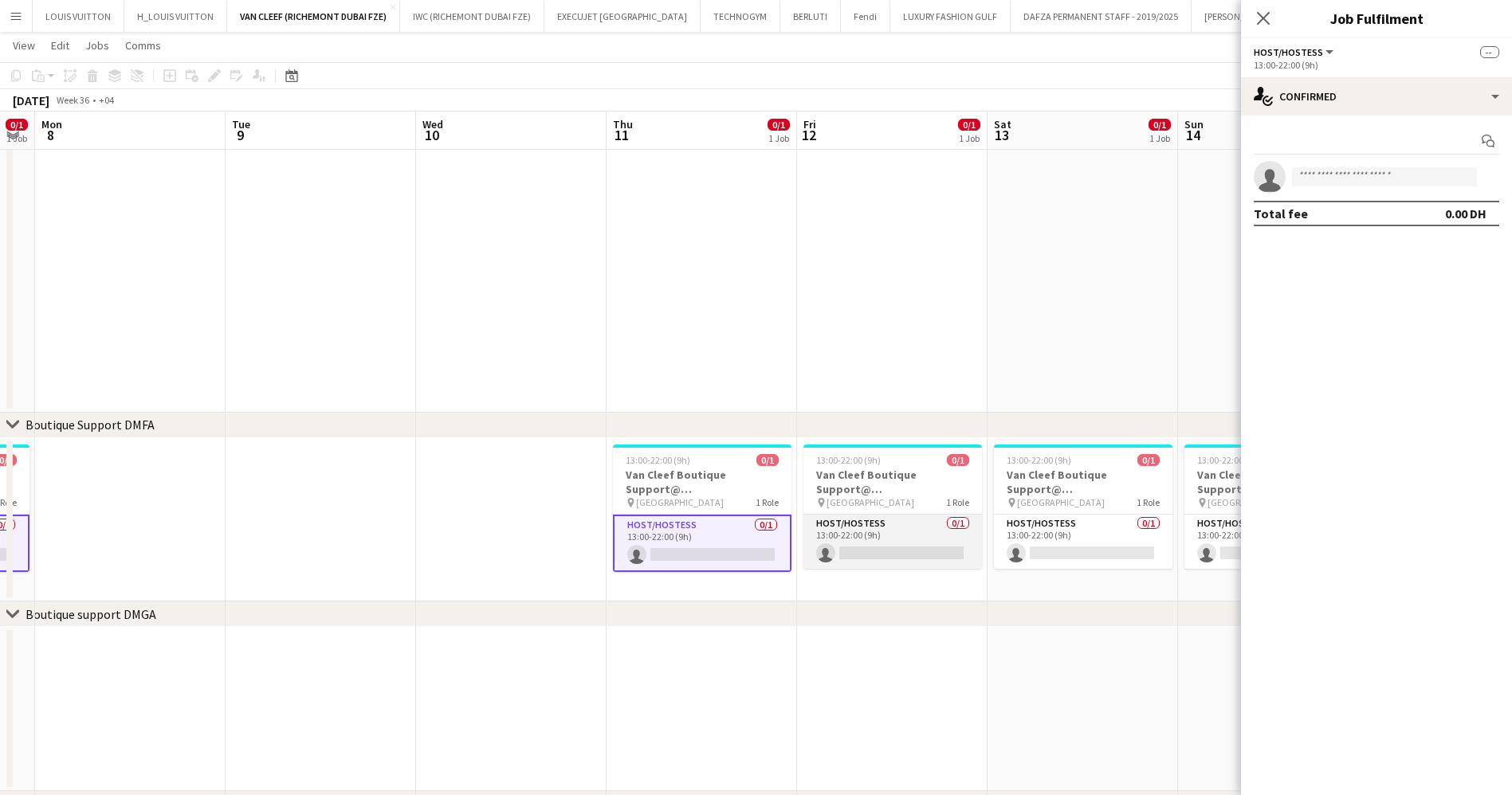
click at [905, 546] on app-card-role "Host/Hostess 0/1 13:00-22:00 (9h) single-neutral-actions" at bounding box center [893, 542] width 179 height 54
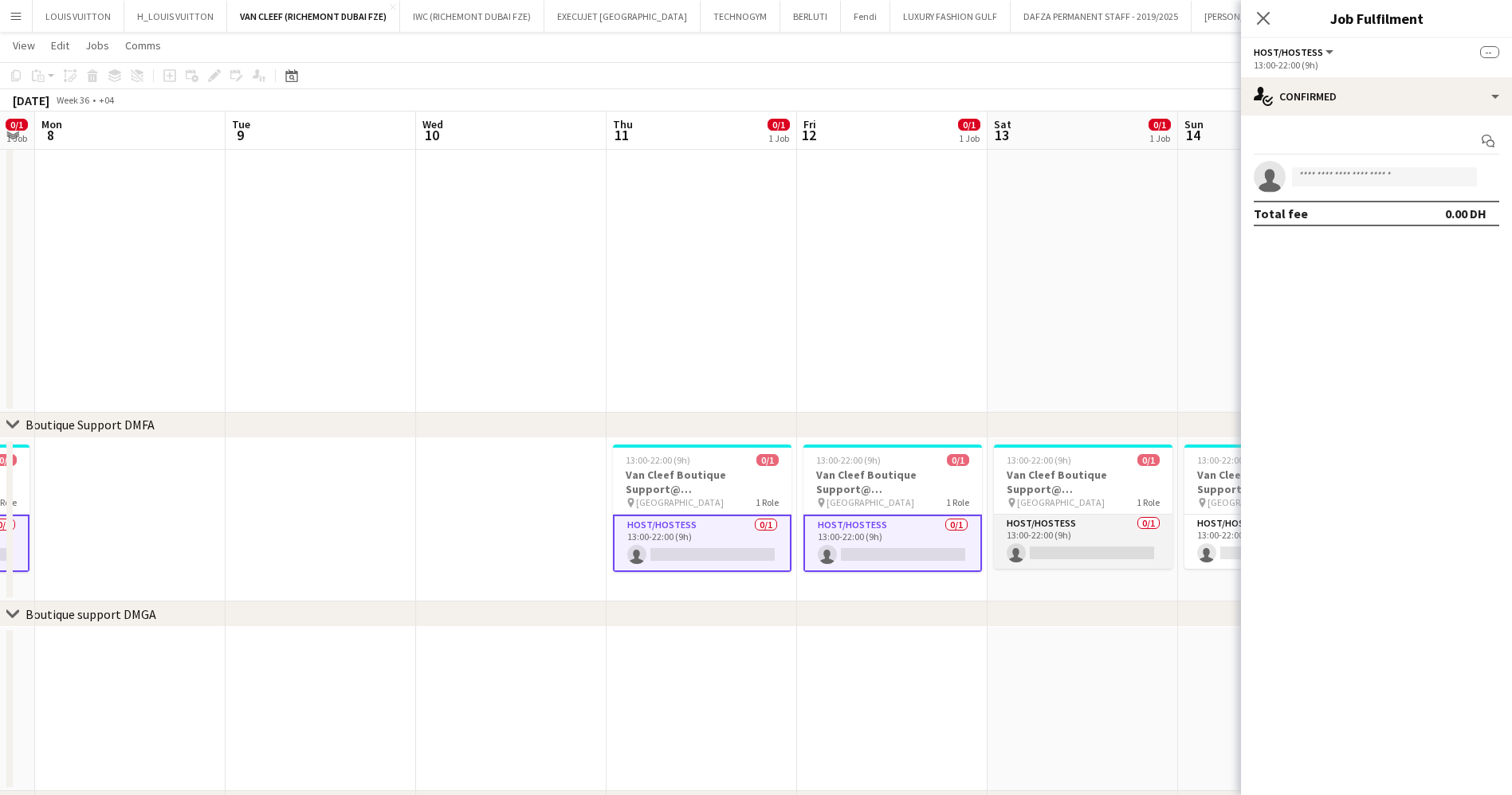
click at [1025, 554] on app-card-role "Host/Hostess 0/1 13:00-22:00 (9h) single-neutral-actions" at bounding box center [1083, 542] width 179 height 54
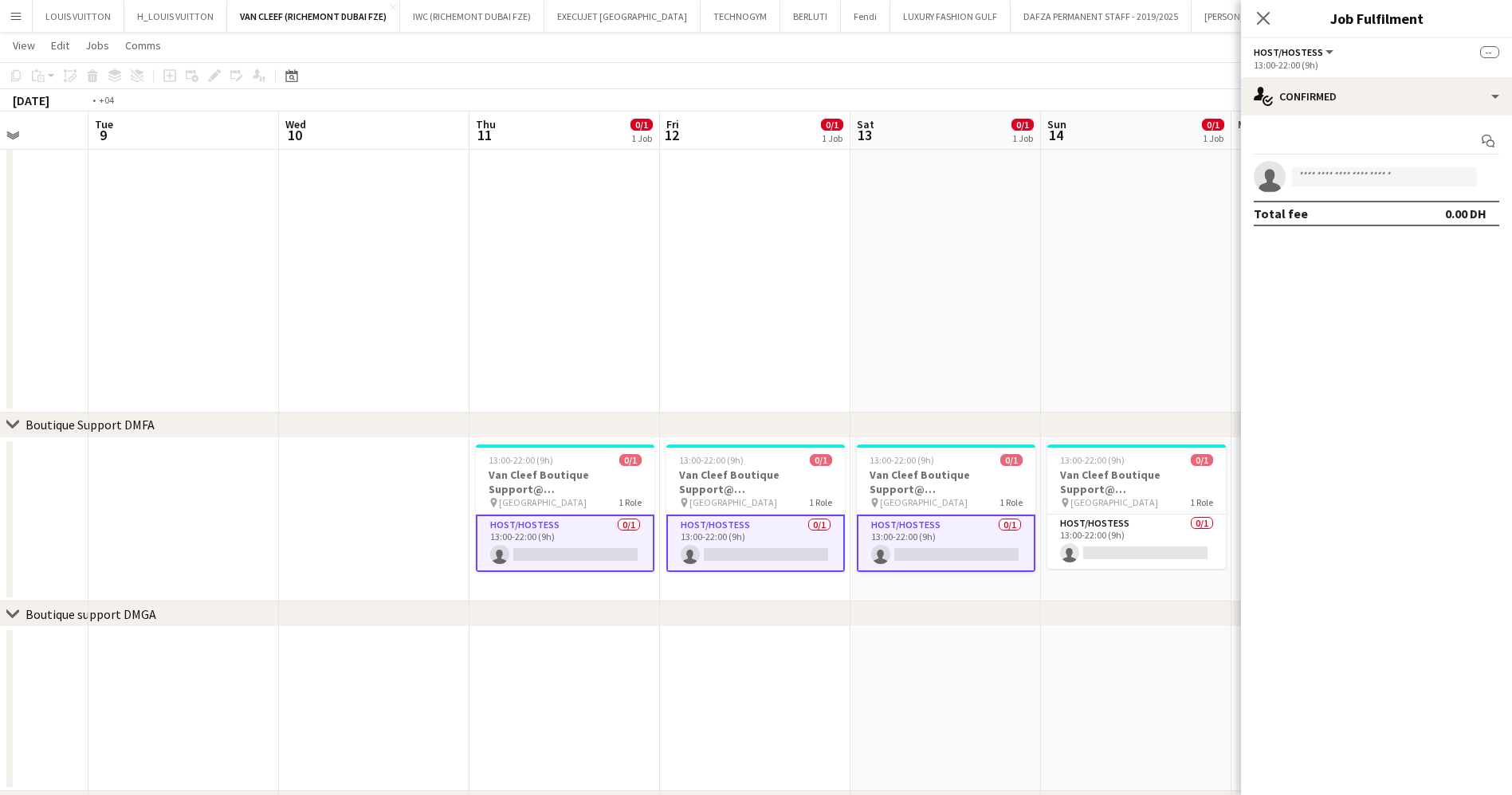
click at [753, 541] on app-calendar-viewport "Fri 5 0/1 1 Job Sat 6 0/1 1 Job Sun 7 0/1 1 Job Mon 8 Tue 9 Wed 10 Thu 11 0/1 1…" at bounding box center [756, 468] width 1512 height 1317
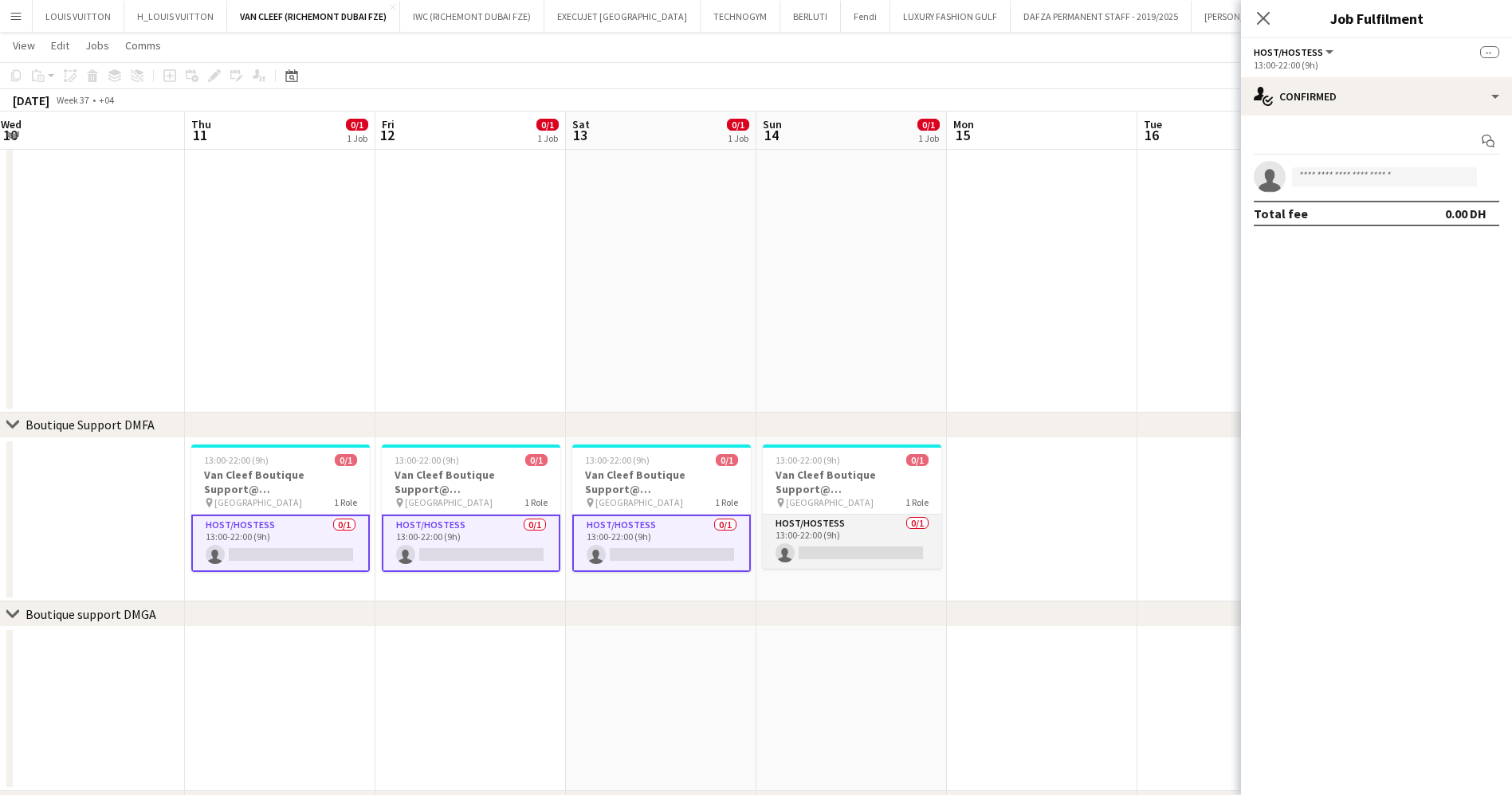
click at [857, 548] on app-card-role "Host/Hostess 0/1 13:00-22:00 (9h) single-neutral-actions" at bounding box center [852, 542] width 179 height 54
click at [566, 536] on app-calendar-viewport "Sun 7 0/1 1 Job Mon 8 Tue 9 Wed 10 Thu 11 0/1 1 Job Fri 12 0/1 1 Job Sat 13 0/1…" at bounding box center [756, 468] width 1512 height 1317
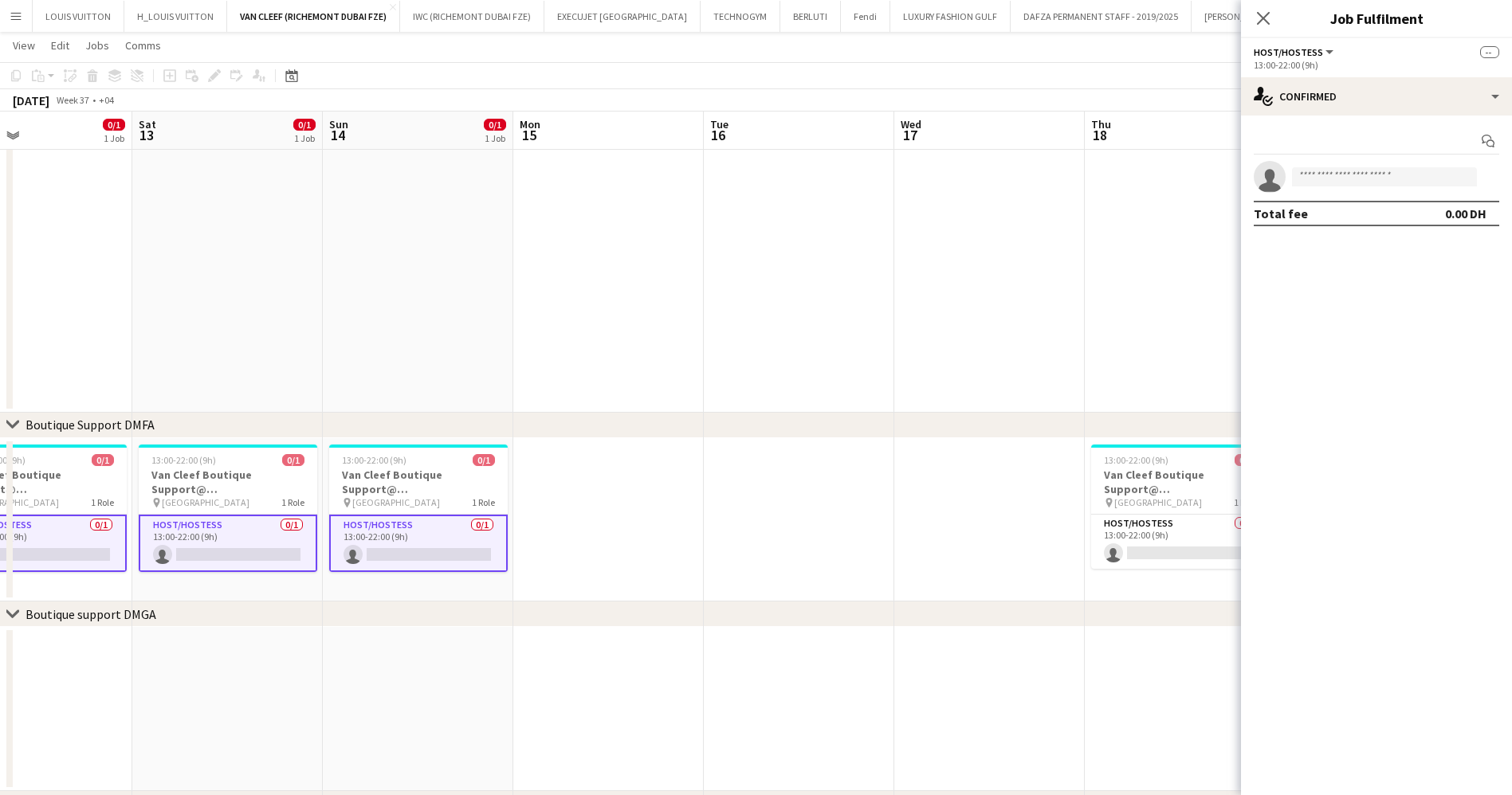
click at [517, 524] on app-calendar-viewport "Tue 9 Wed 10 Thu 11 0/1 1 Job Fri 12 0/1 1 Job Sat 13 0/1 1 Job Sun 14 0/1 1 Jo…" at bounding box center [756, 468] width 1512 height 1317
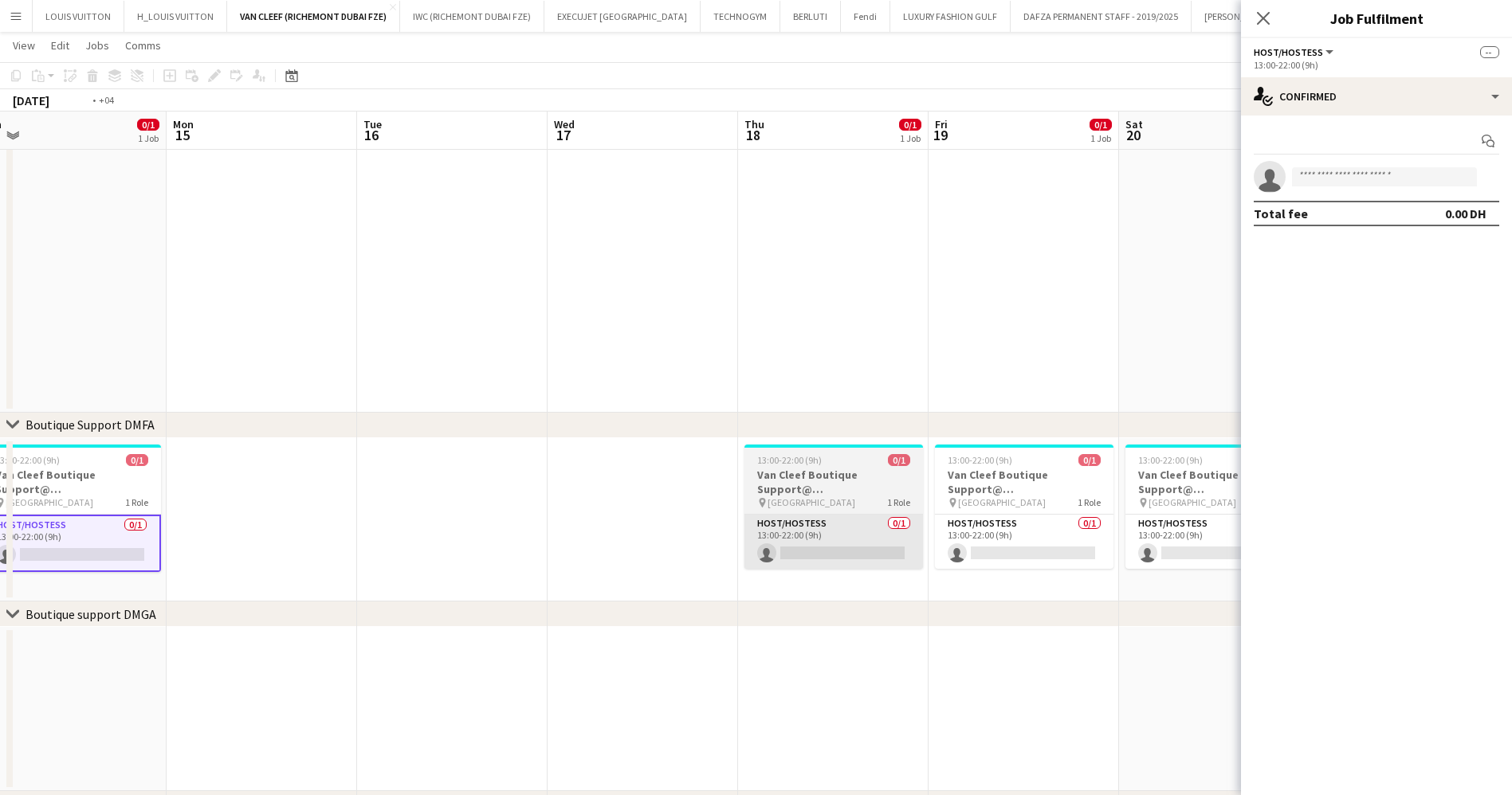
click at [485, 524] on app-calendar-viewport "Thu 11 0/1 1 Job Fri 12 0/1 1 Job Sat 13 0/1 1 Job Sun 14 0/1 1 Job Mon 15 Tue …" at bounding box center [756, 468] width 1512 height 1317
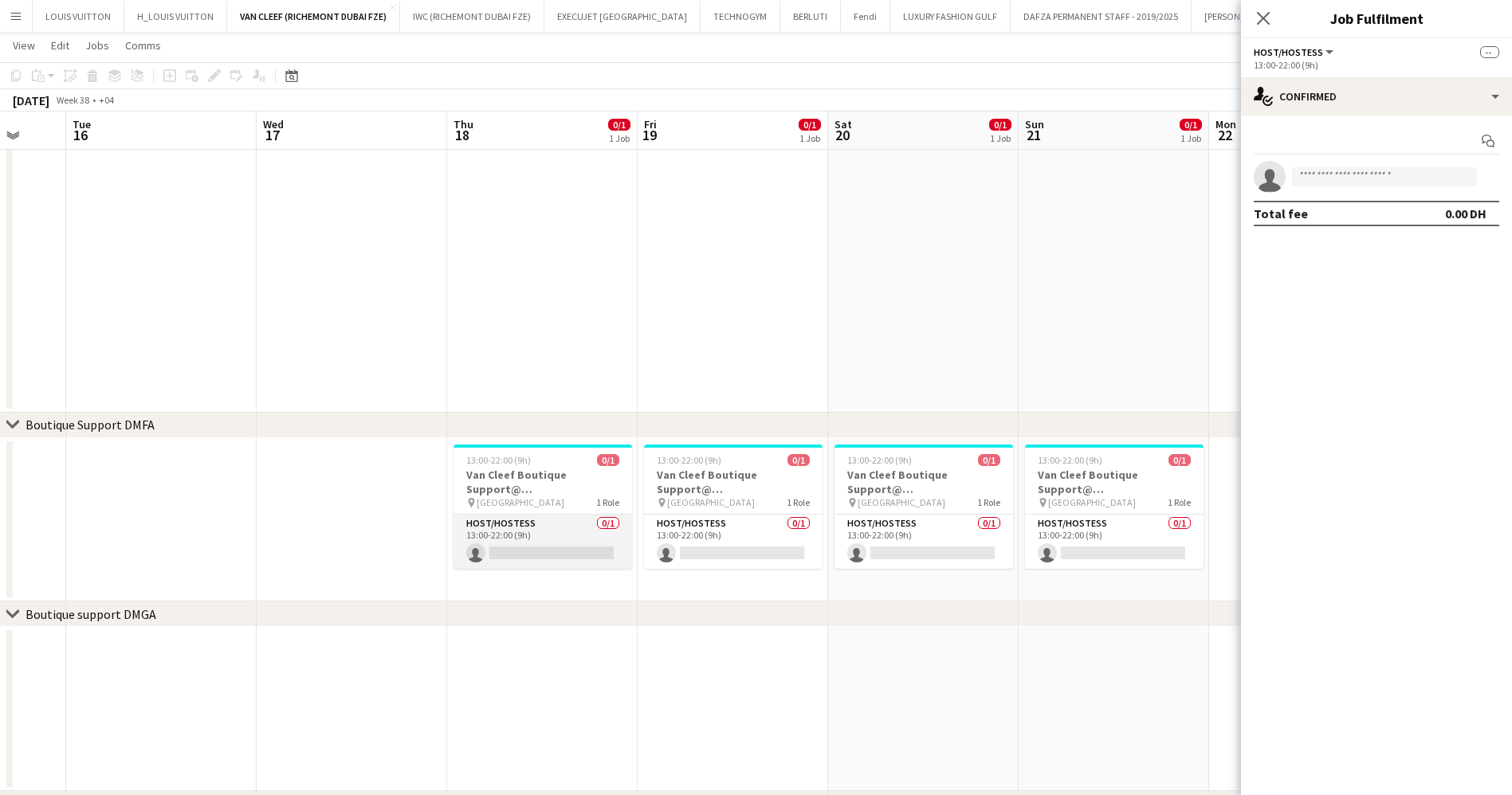
click at [604, 529] on app-card-role "Host/Hostess 0/1 13:00-22:00 (9h) single-neutral-actions" at bounding box center [543, 542] width 179 height 54
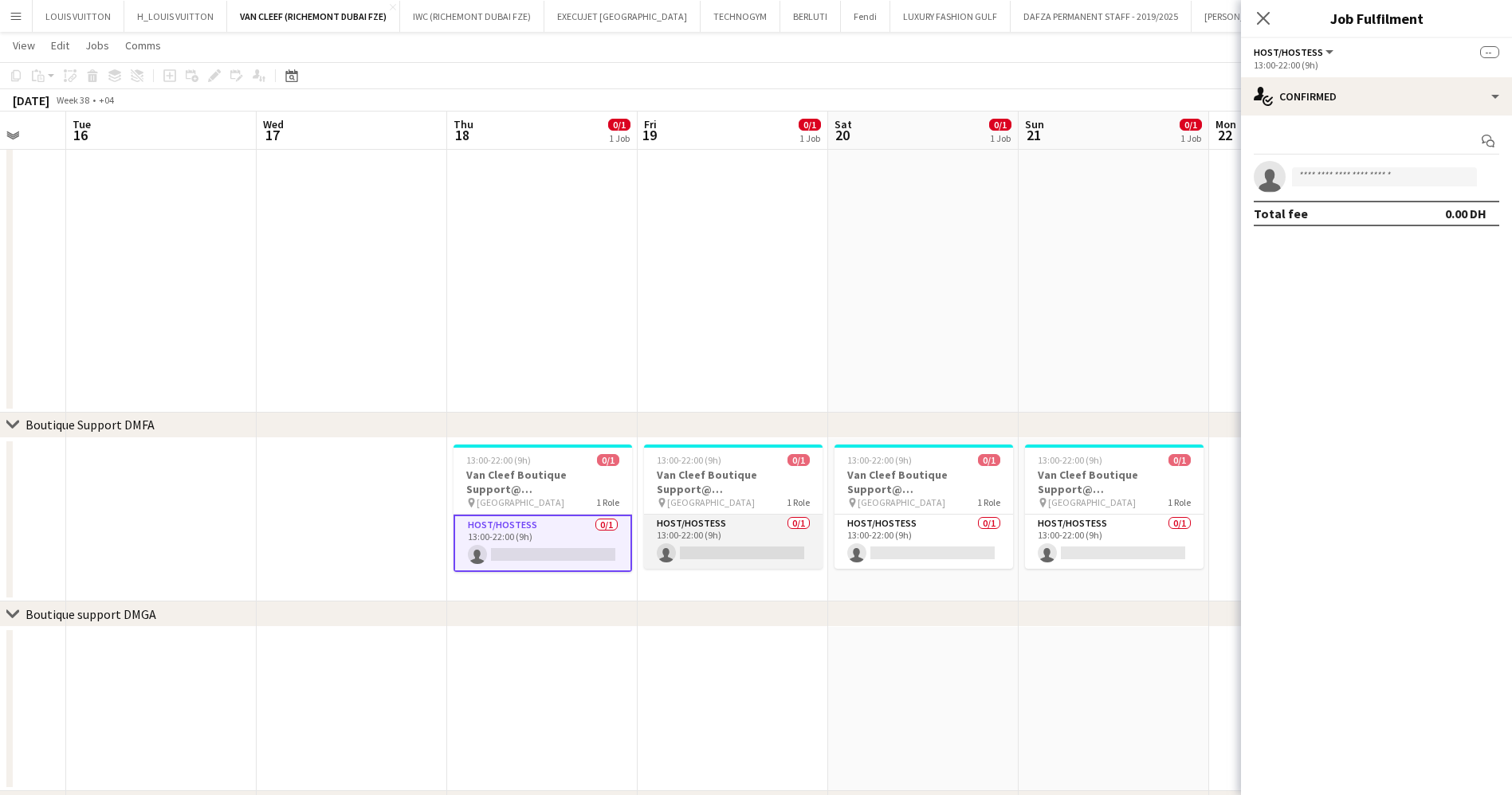
click at [761, 529] on app-card-role "Host/Hostess 0/1 13:00-22:00 (9h) single-neutral-actions" at bounding box center [733, 542] width 179 height 54
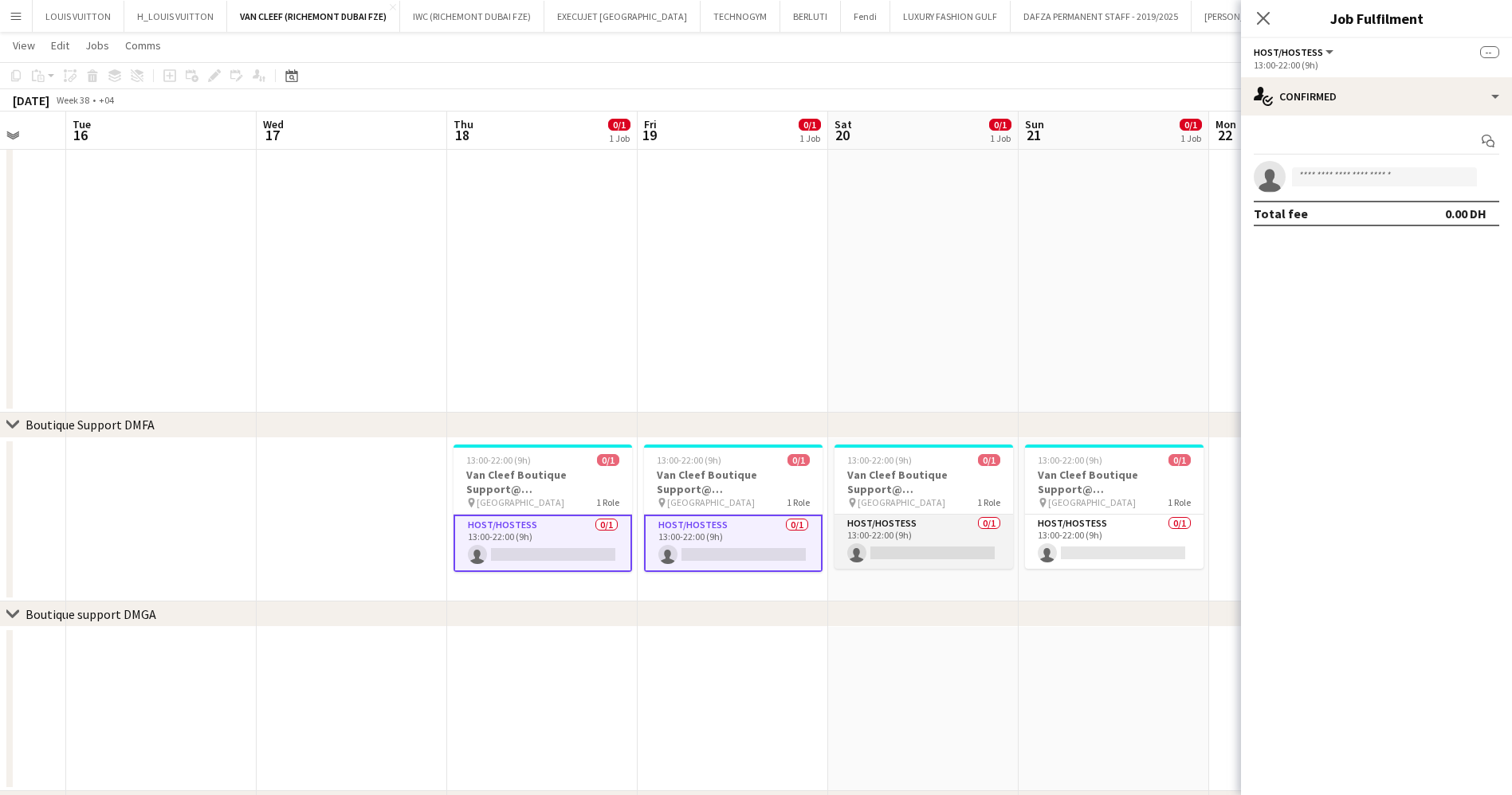
click at [937, 515] on app-card-role "Host/Hostess 0/1 13:00-22:00 (9h) single-neutral-actions" at bounding box center [924, 542] width 179 height 54
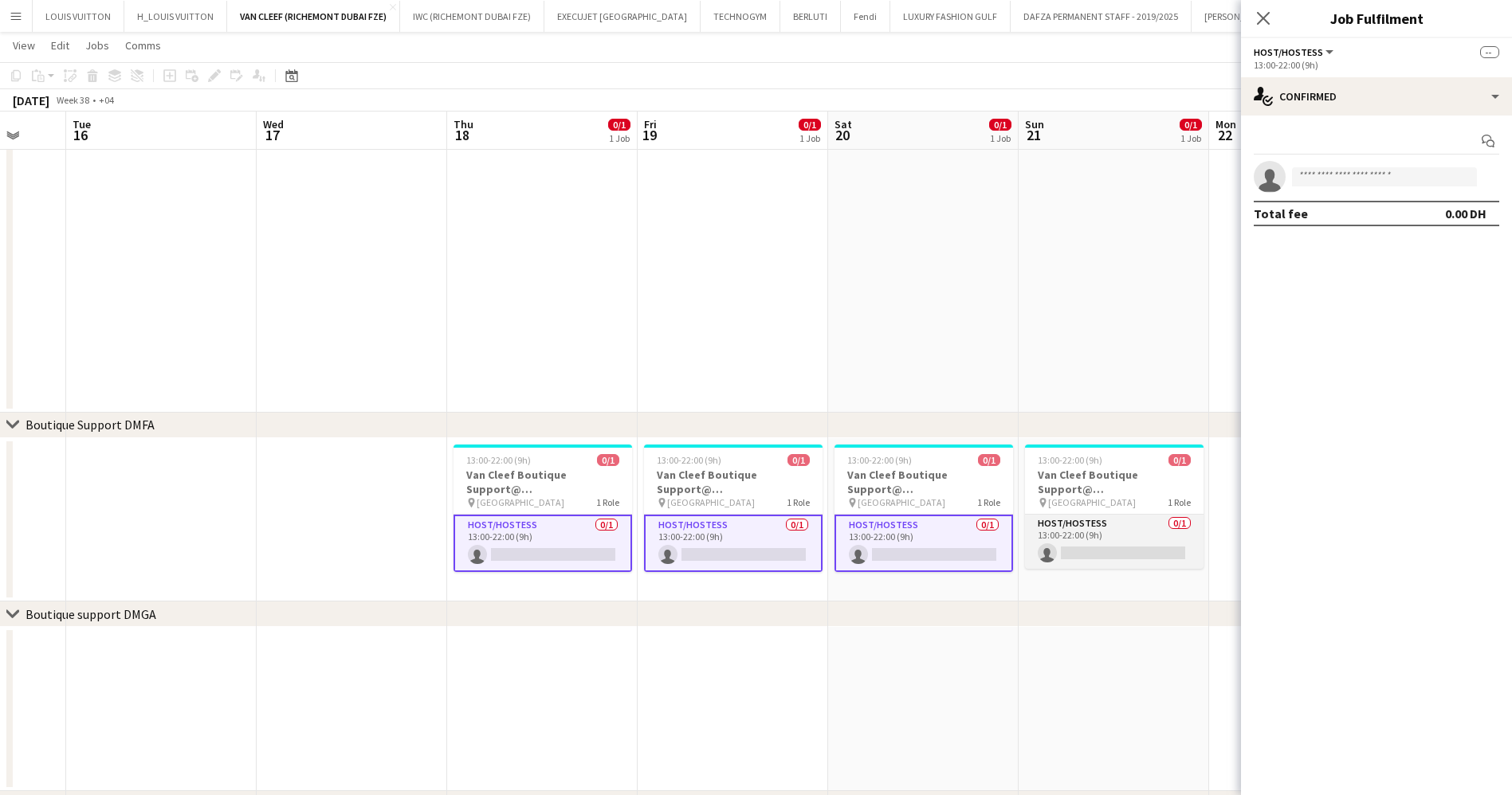
click at [1062, 517] on app-card-role "Host/Hostess 0/1 13:00-22:00 (9h) single-neutral-actions" at bounding box center [1114, 542] width 179 height 54
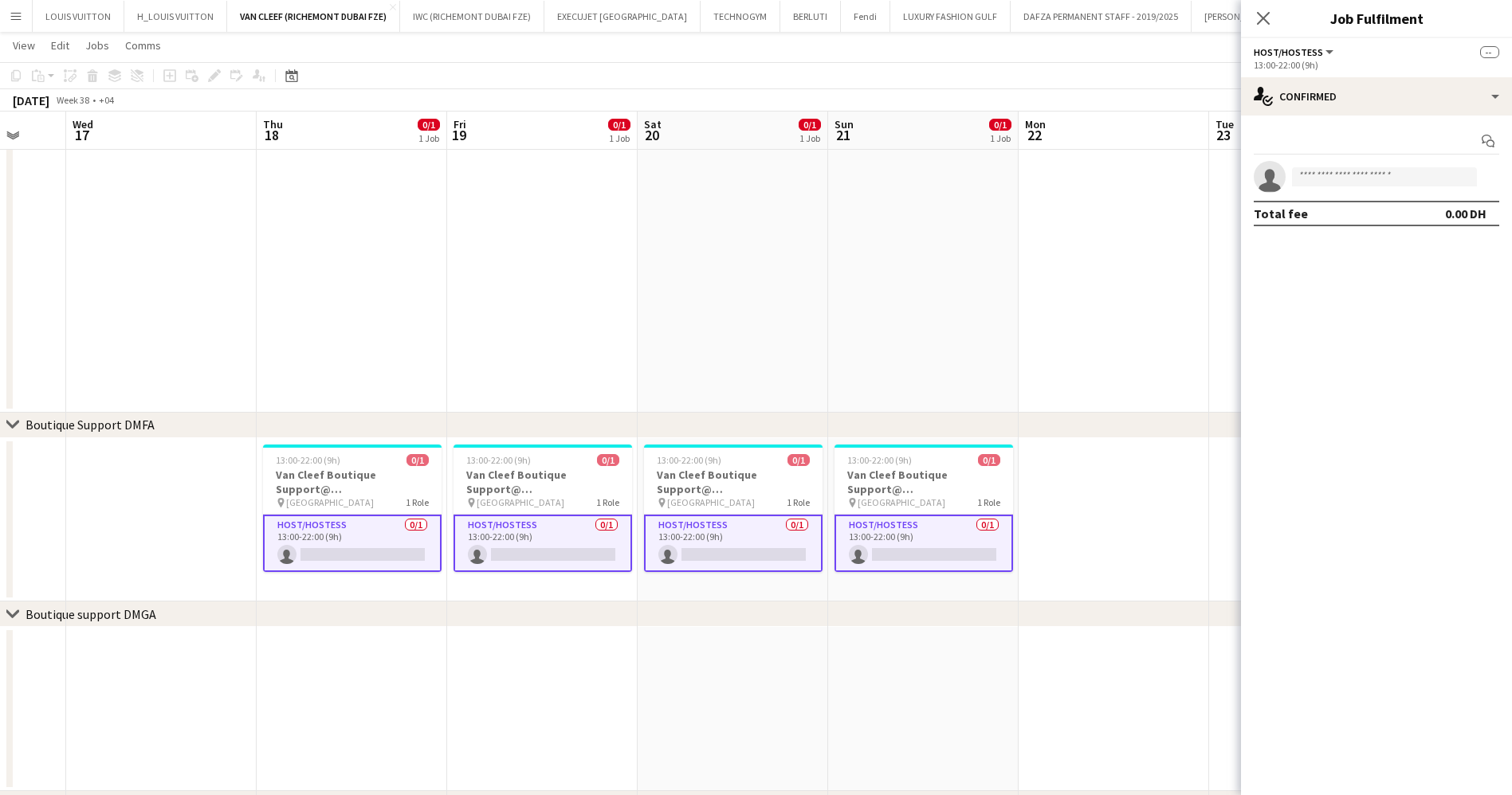
click at [528, 541] on app-calendar-viewport "Sun 14 0/1 1 Job Mon 15 Tue 16 Wed 17 Thu 18 0/1 1 Job Fri 19 0/1 1 Job Sat 20 …" at bounding box center [756, 468] width 1512 height 1317
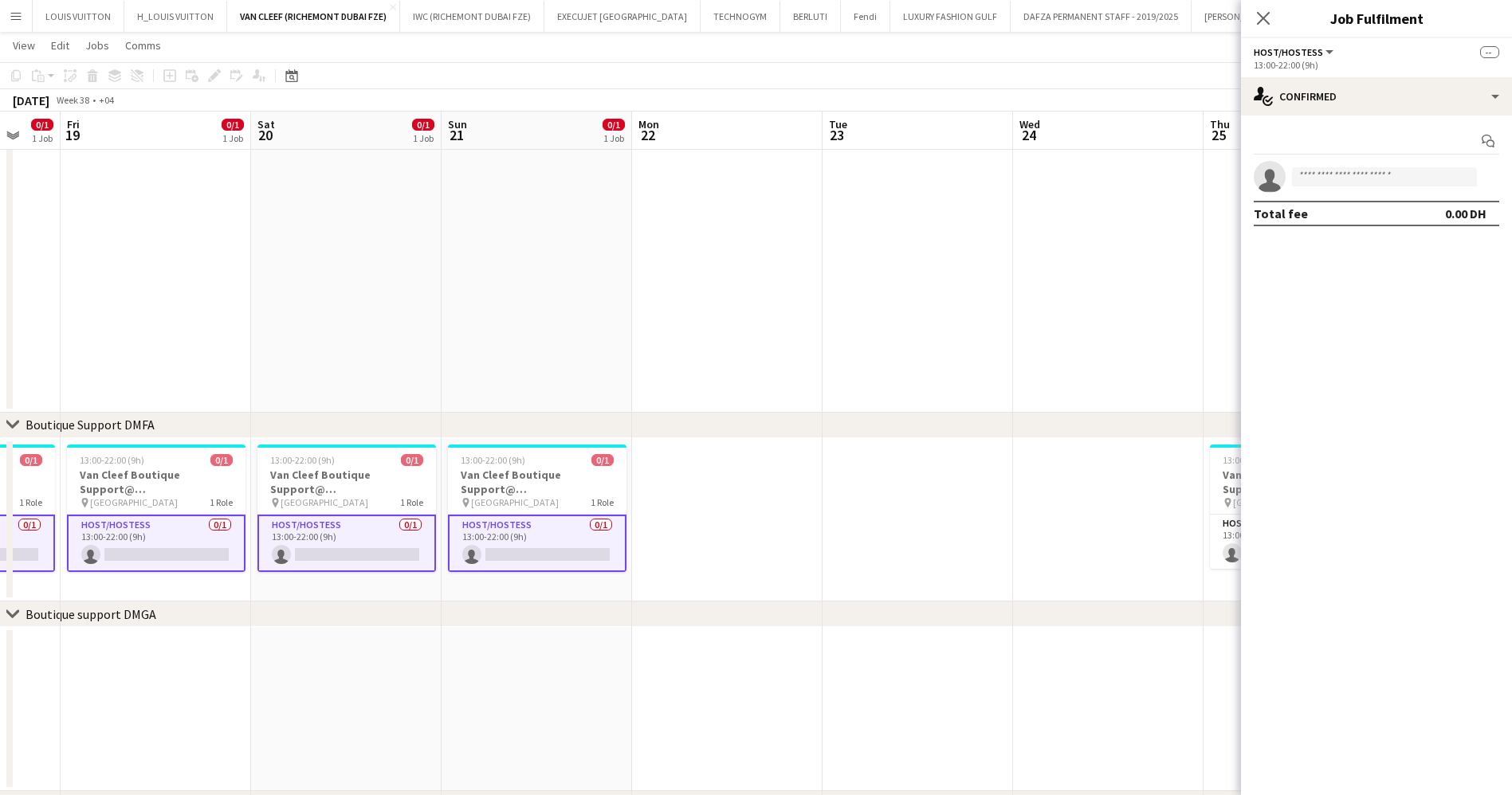
click at [447, 546] on app-calendar-viewport "Tue 16 Wed 17 Thu 18 0/1 1 Job Fri 19 0/1 1 Job Sat 20 0/1 1 Job Sun 21 0/1 1 J…" at bounding box center [756, 468] width 1512 height 1317
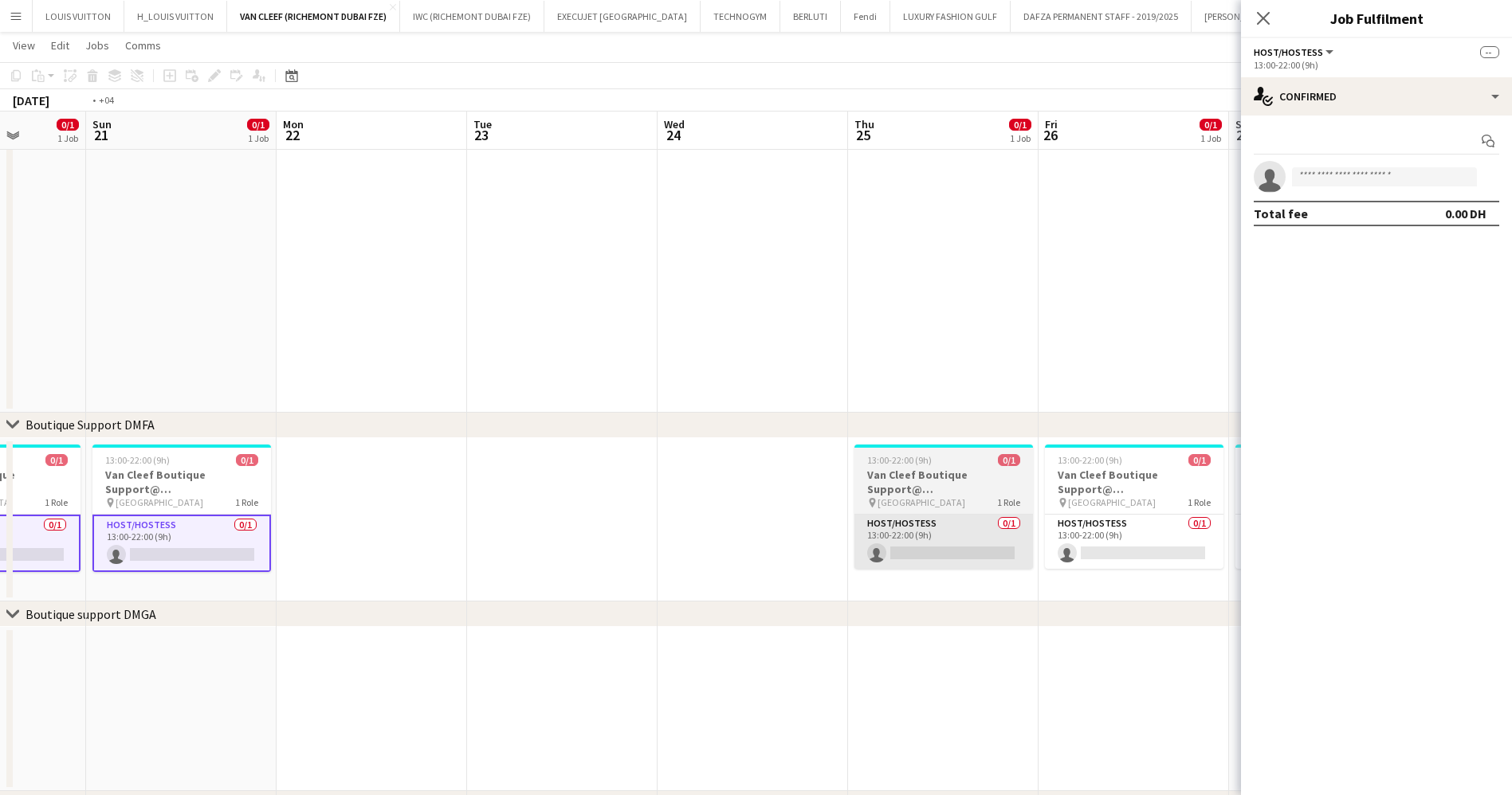
click at [444, 568] on app-calendar-viewport "Thu 18 0/1 1 Job Fri 19 0/1 1 Job Sat 20 0/1 1 Job Sun 21 0/1 1 Job Mon 22 Tue …" at bounding box center [756, 468] width 1512 height 1317
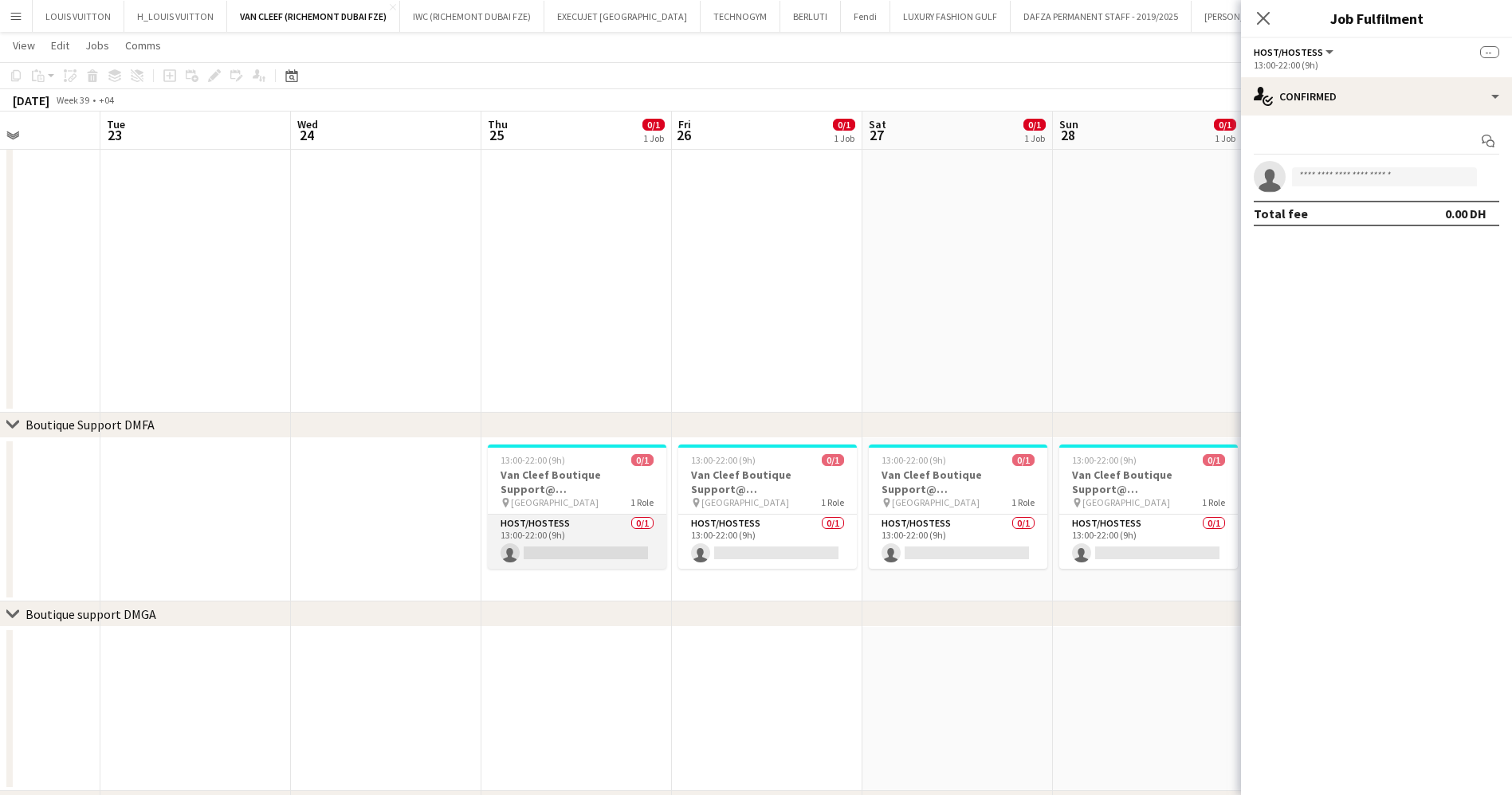
click at [613, 534] on app-card-role "Host/Hostess 0/1 13:00-22:00 (9h) single-neutral-actions" at bounding box center [577, 542] width 179 height 54
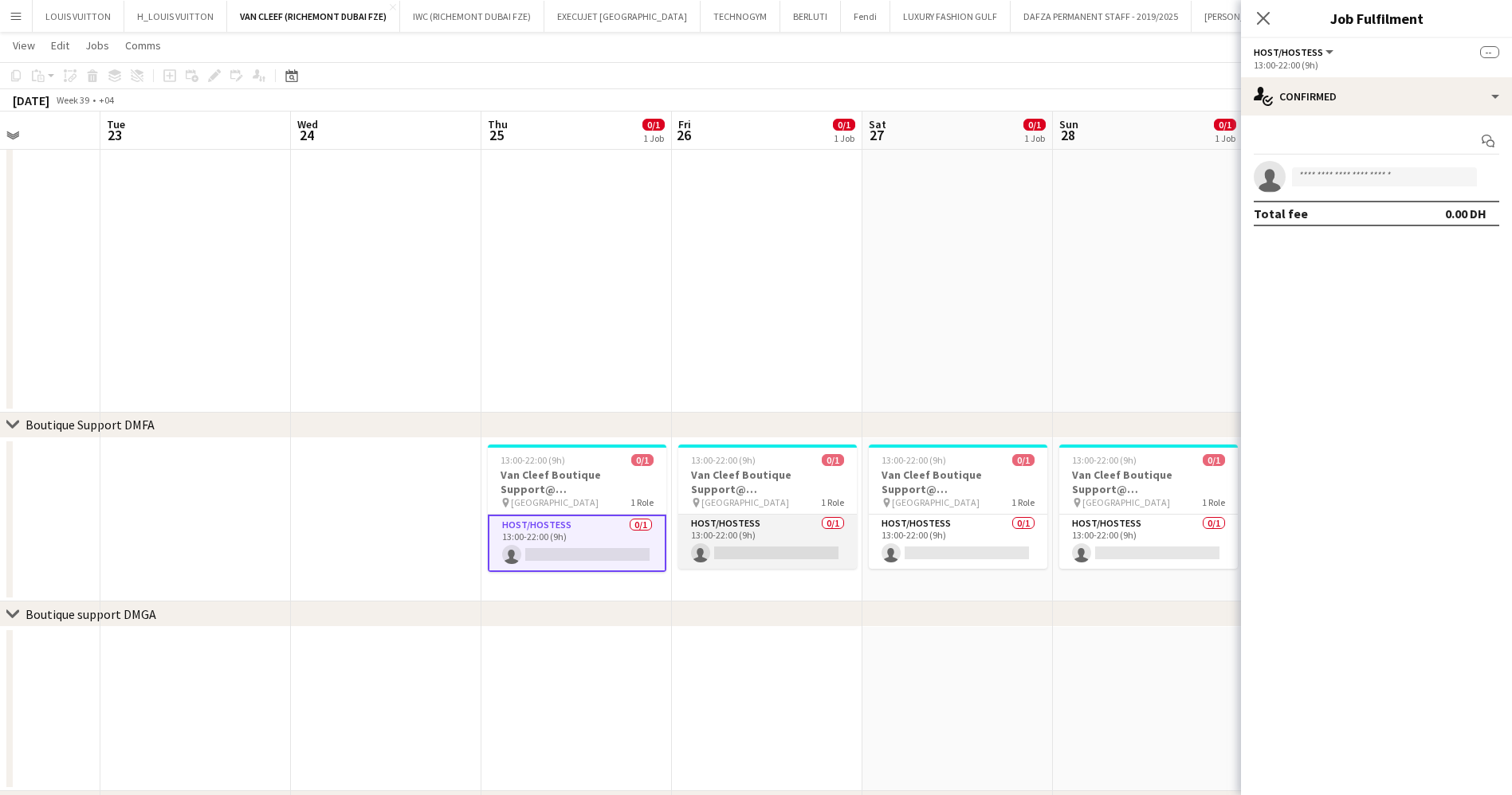
click at [786, 531] on app-card-role "Host/Hostess 0/1 13:00-22:00 (9h) single-neutral-actions" at bounding box center [768, 542] width 179 height 54
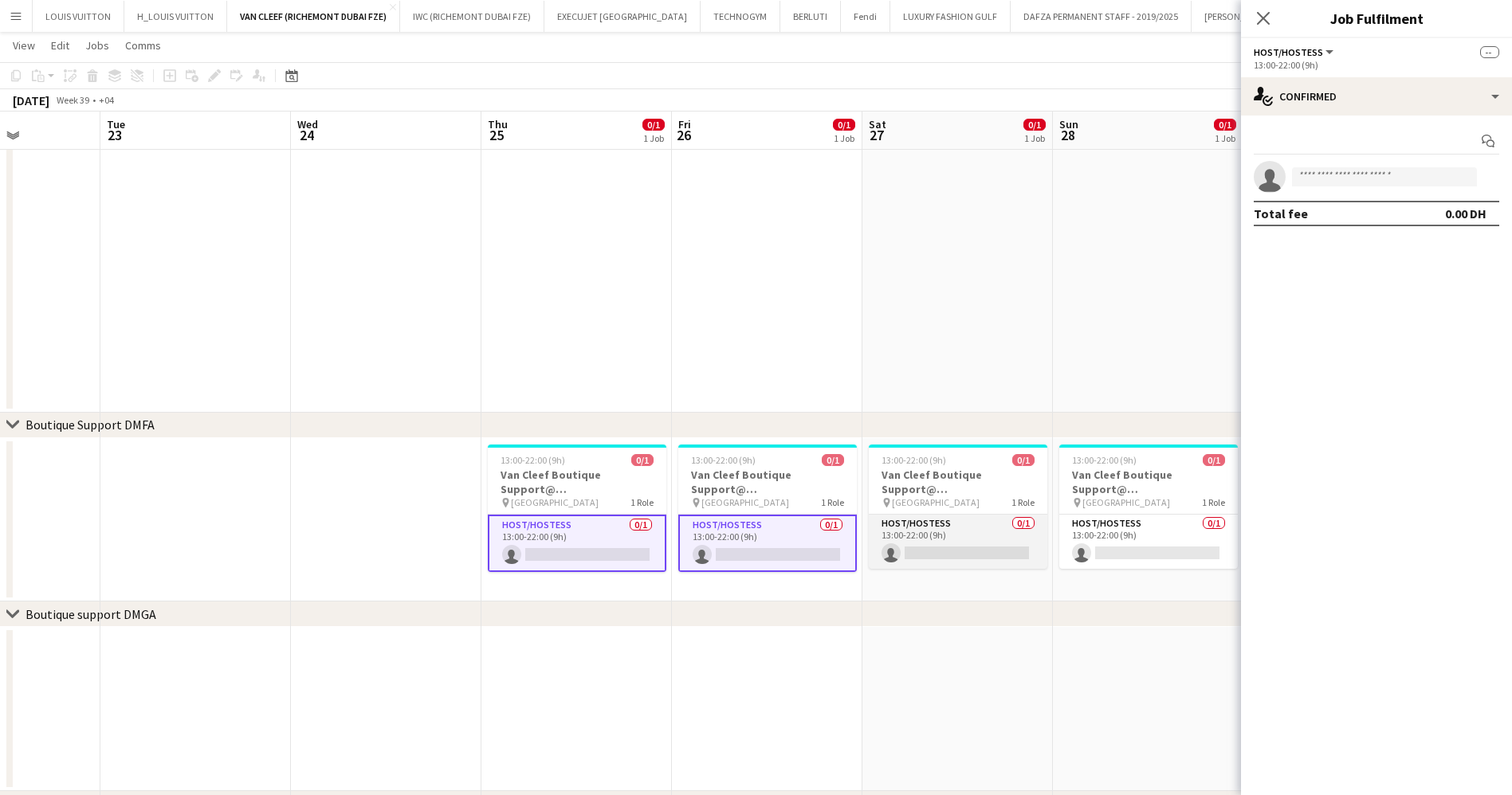
click at [923, 531] on app-card-role "Host/Hostess 0/1 13:00-22:00 (9h) single-neutral-actions" at bounding box center [958, 542] width 179 height 54
click at [658, 532] on app-calendar-viewport "Sat 20 0/1 1 Job Sun 21 0/1 1 Job Mon 22 Tue 23 Wed 24 Thu 25 0/1 1 Job Fri 26 …" at bounding box center [756, 468] width 1512 height 1317
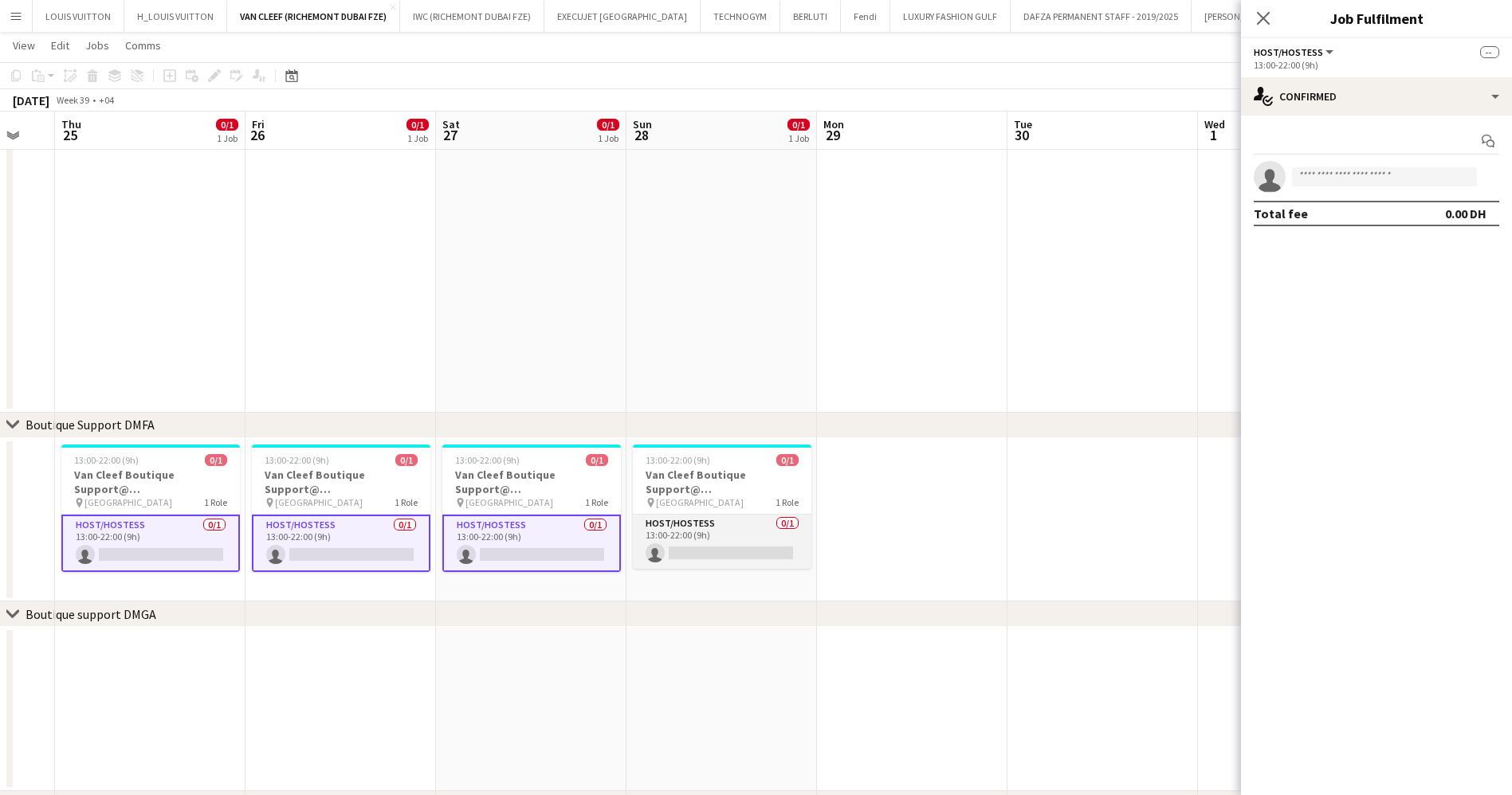
click at [754, 517] on app-card-role "Host/Hostess 0/1 13:00-22:00 (9h) single-neutral-actions" at bounding box center [722, 542] width 179 height 54
click at [547, 526] on app-calendar-viewport "Mon 22 Tue 23 Wed 24 Thu 25 0/1 1 Job Fri 26 0/1 1 Job Sat 27 0/1 1 Job Sun 28 …" at bounding box center [756, 468] width 1512 height 1317
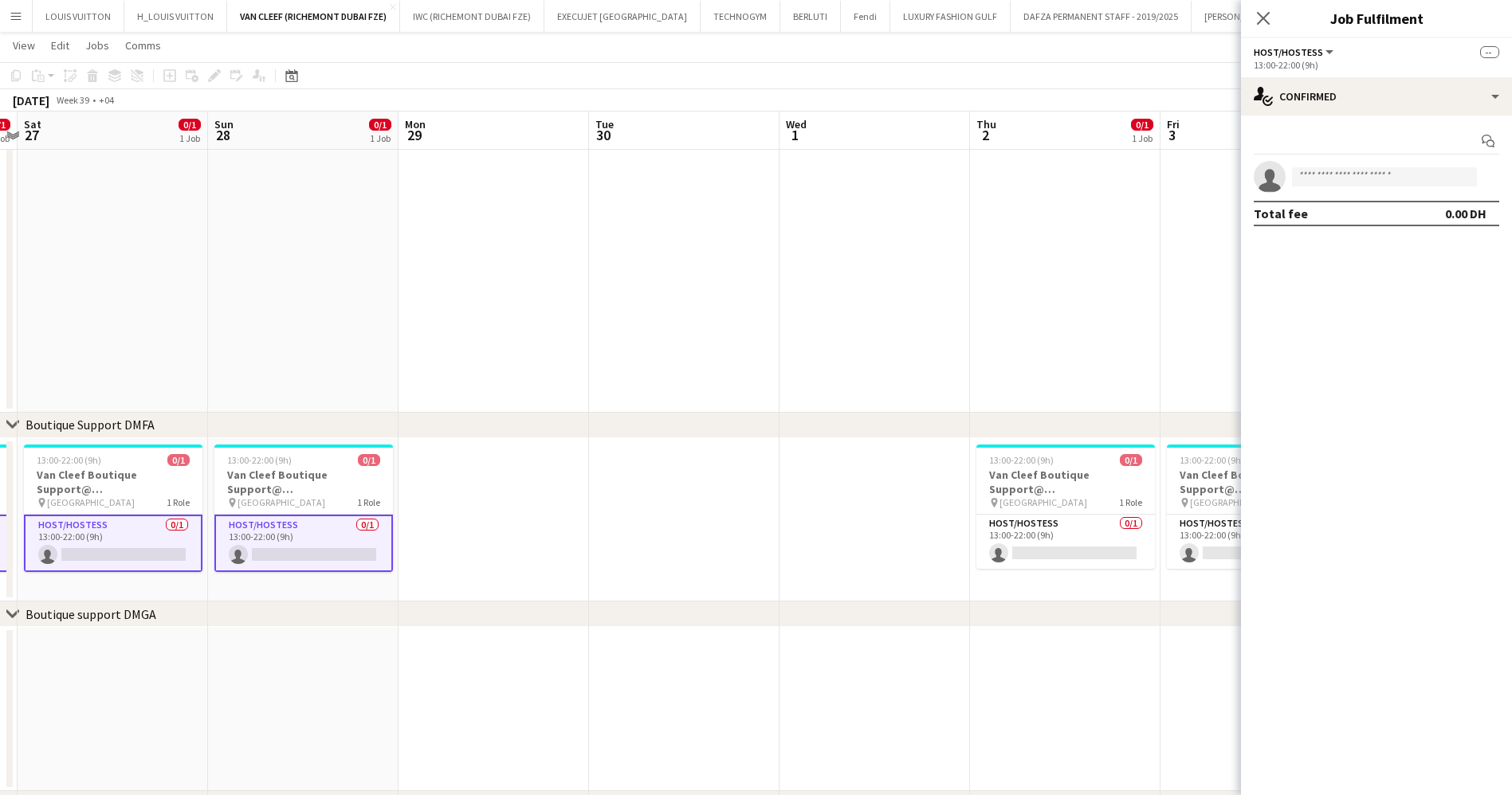
click at [469, 505] on app-calendar-viewport "Wed 24 Thu 25 0/1 1 Job Fri 26 0/1 1 Job Sat 27 0/1 1 Job Sun 28 0/1 1 Job Mon …" at bounding box center [756, 468] width 1512 height 1317
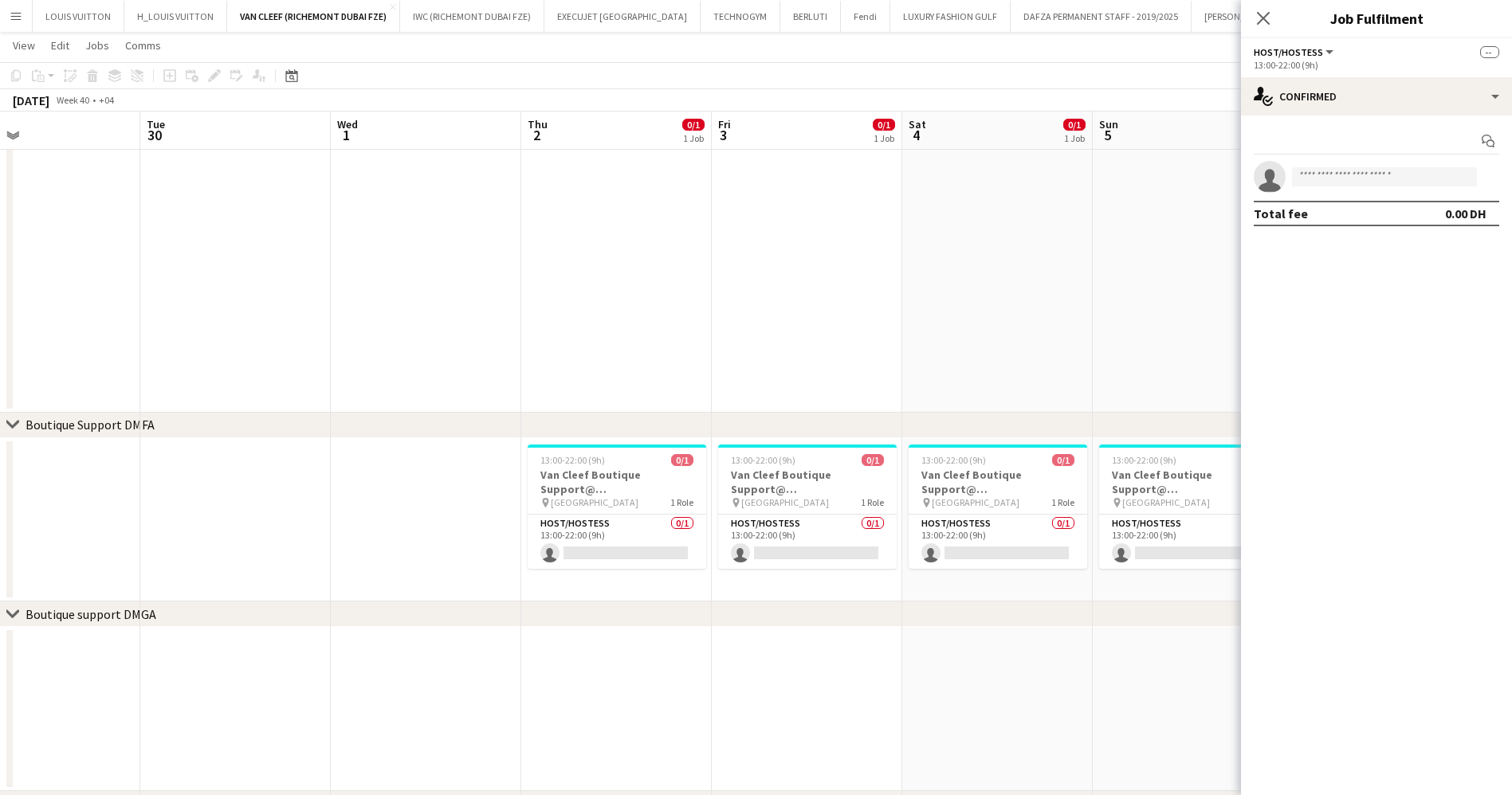
click at [390, 533] on app-calendar-viewport "Fri 26 0/1 1 Job Sat 27 0/1 1 Job Sun 28 0/1 1 Job Mon 29 Tue 30 Wed 1 Thu 2 0/…" at bounding box center [756, 468] width 1512 height 1317
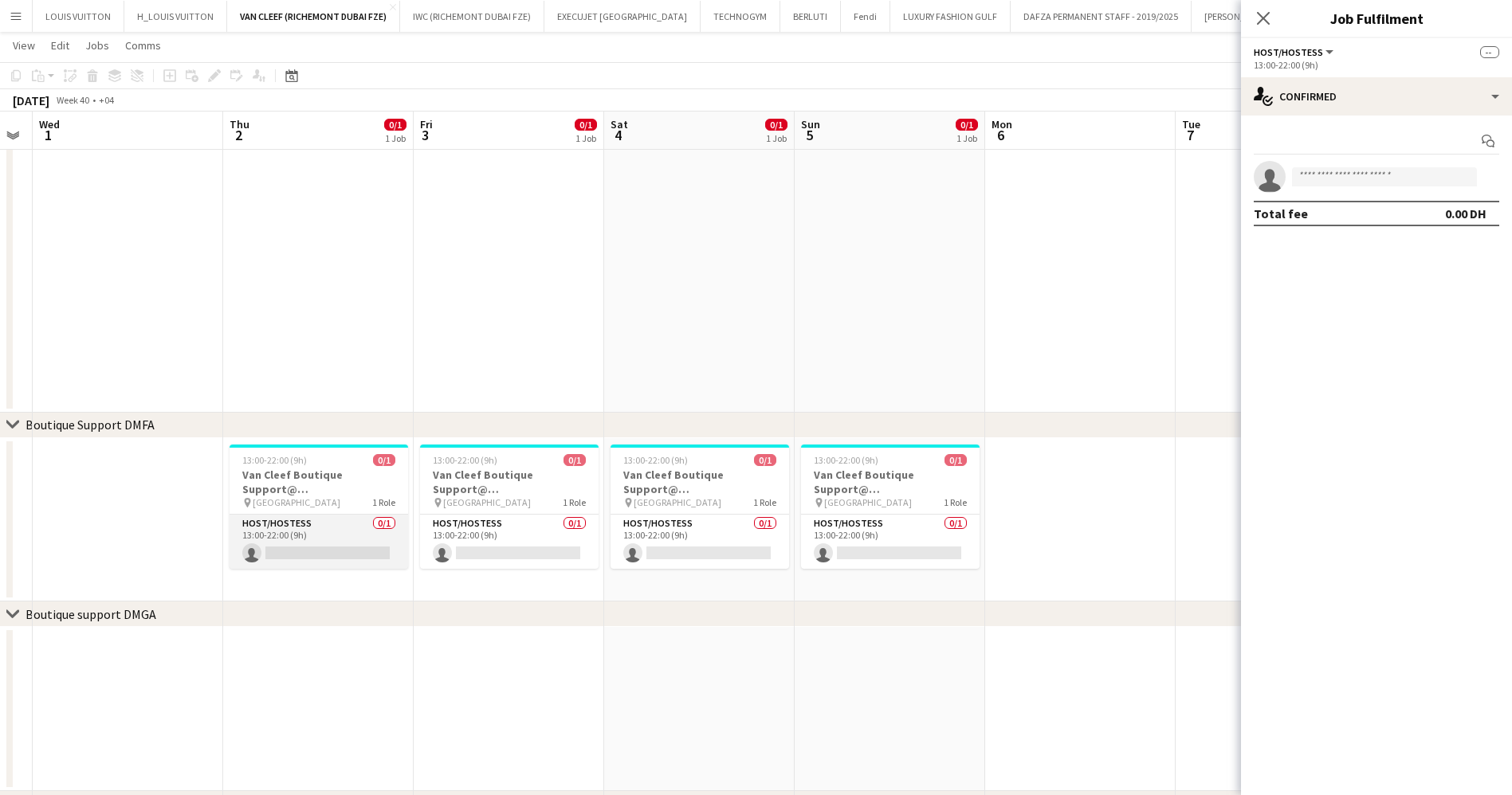
click at [301, 542] on app-card-role "Host/Hostess 0/1 13:00-22:00 (9h) single-neutral-actions" at bounding box center [319, 542] width 179 height 54
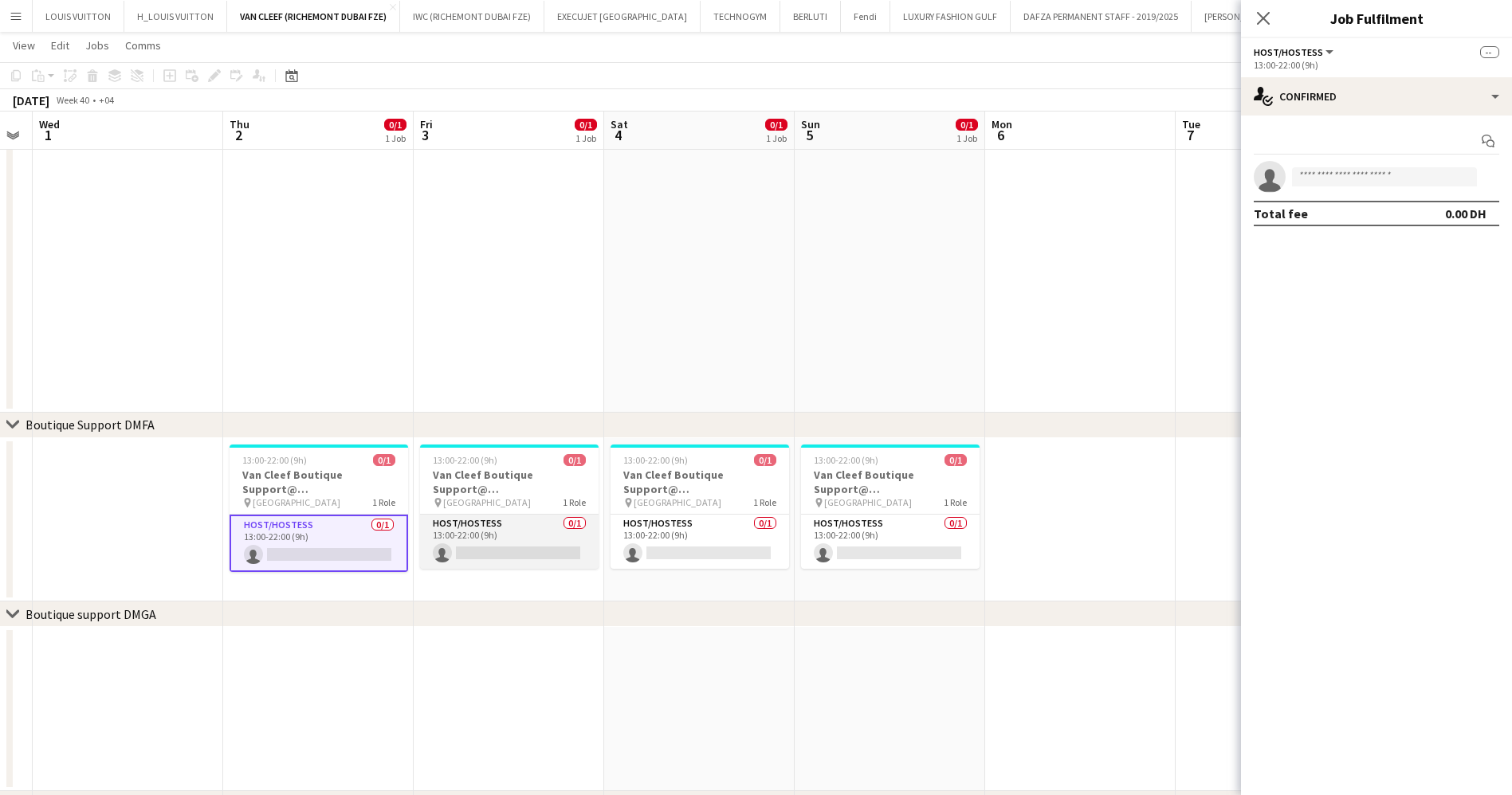
click at [526, 529] on app-card-role "Host/Hostess 0/1 13:00-22:00 (9h) single-neutral-actions" at bounding box center [510, 542] width 179 height 54
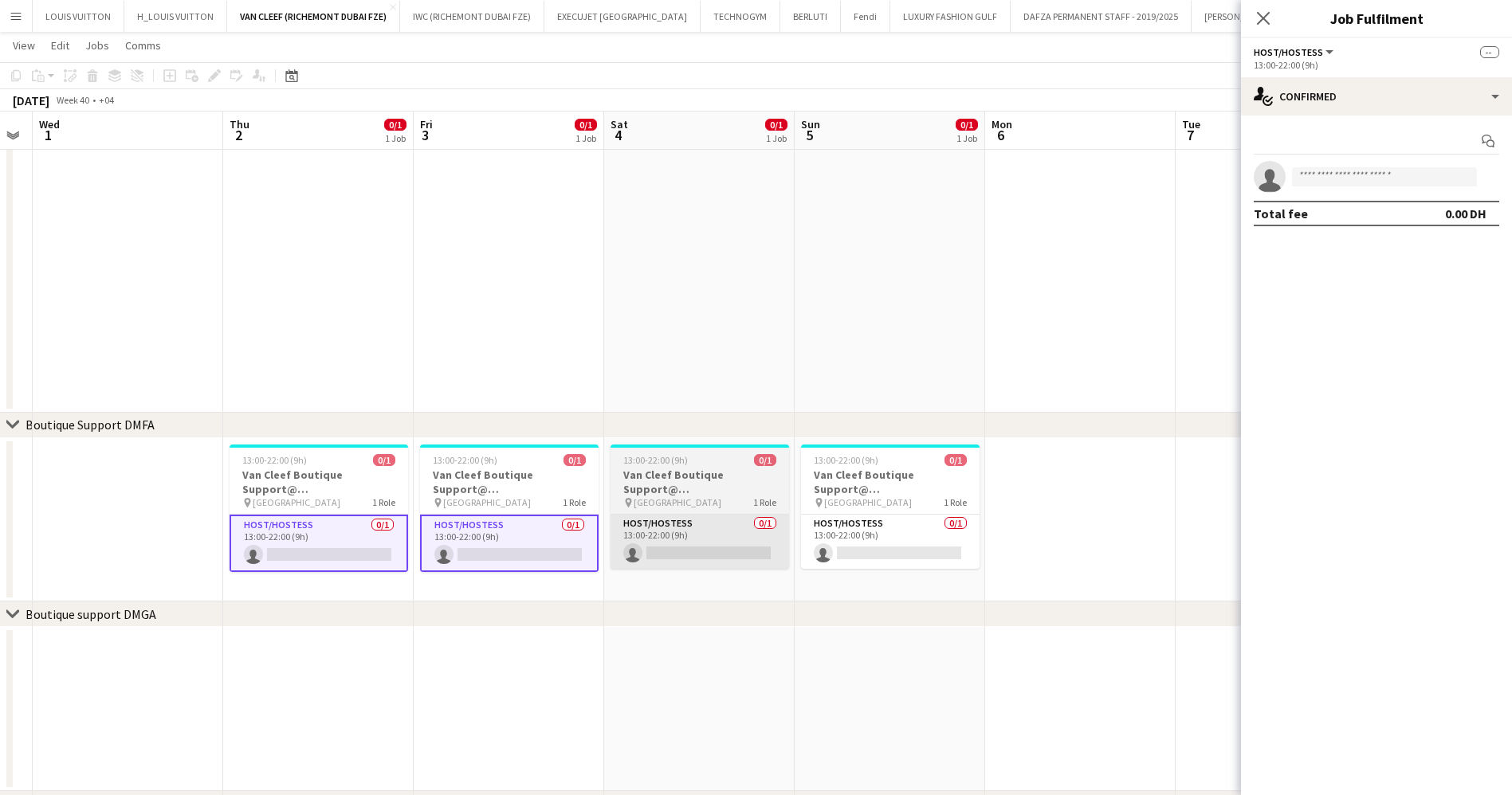
click at [690, 532] on app-card-role "Host/Hostess 0/1 13:00-22:00 (9h) single-neutral-actions" at bounding box center [700, 542] width 179 height 54
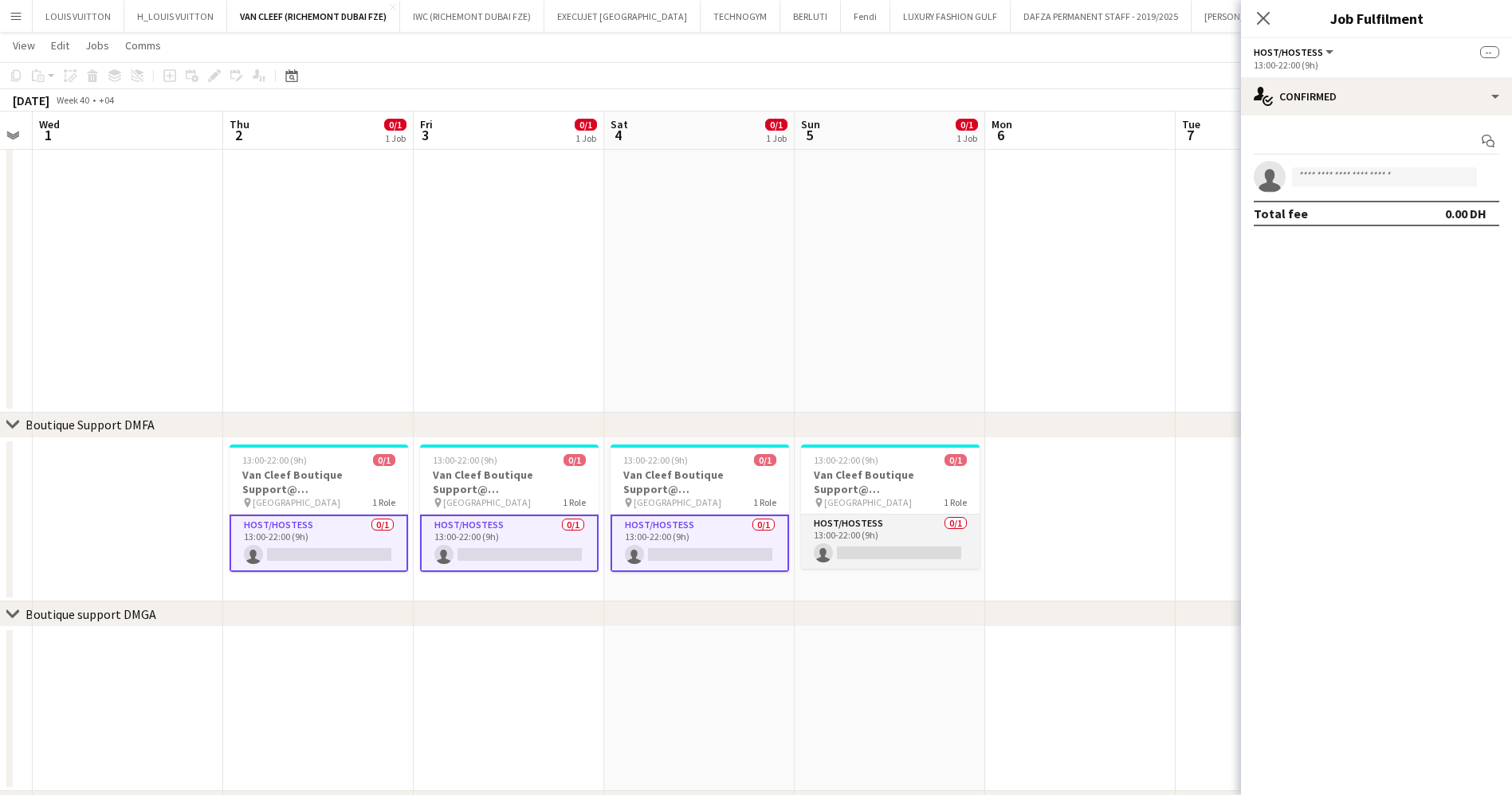
click at [848, 532] on app-card-role "Host/Hostess 0/1 13:00-22:00 (9h) single-neutral-actions" at bounding box center [890, 542] width 179 height 54
click at [1327, 170] on input at bounding box center [1383, 176] width 185 height 19
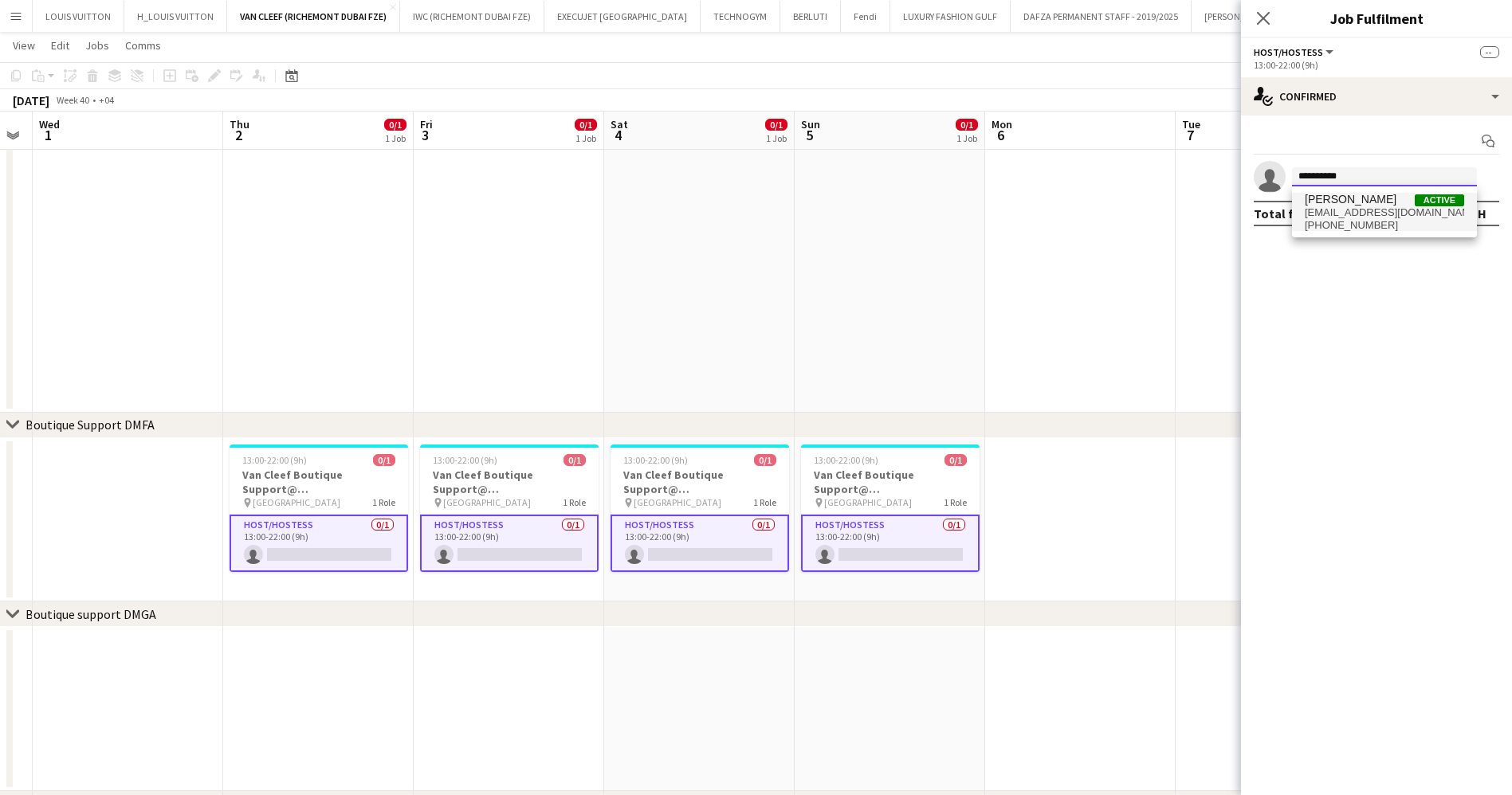
type input "**********"
click at [1404, 206] on span "[EMAIL_ADDRESS][DOMAIN_NAME]" at bounding box center [1384, 212] width 160 height 12
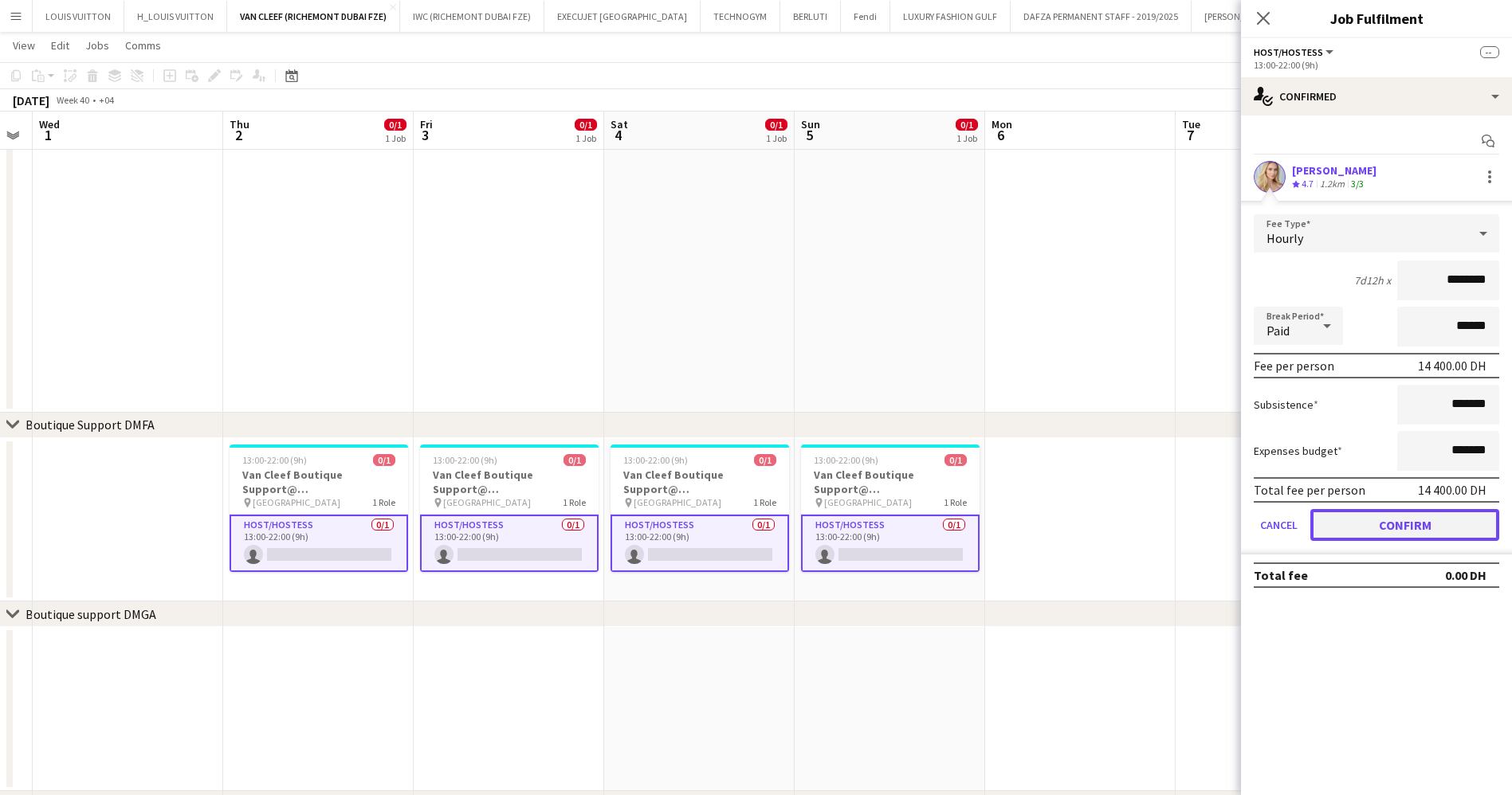
click at [1440, 529] on button "Confirm" at bounding box center [1405, 526] width 189 height 32
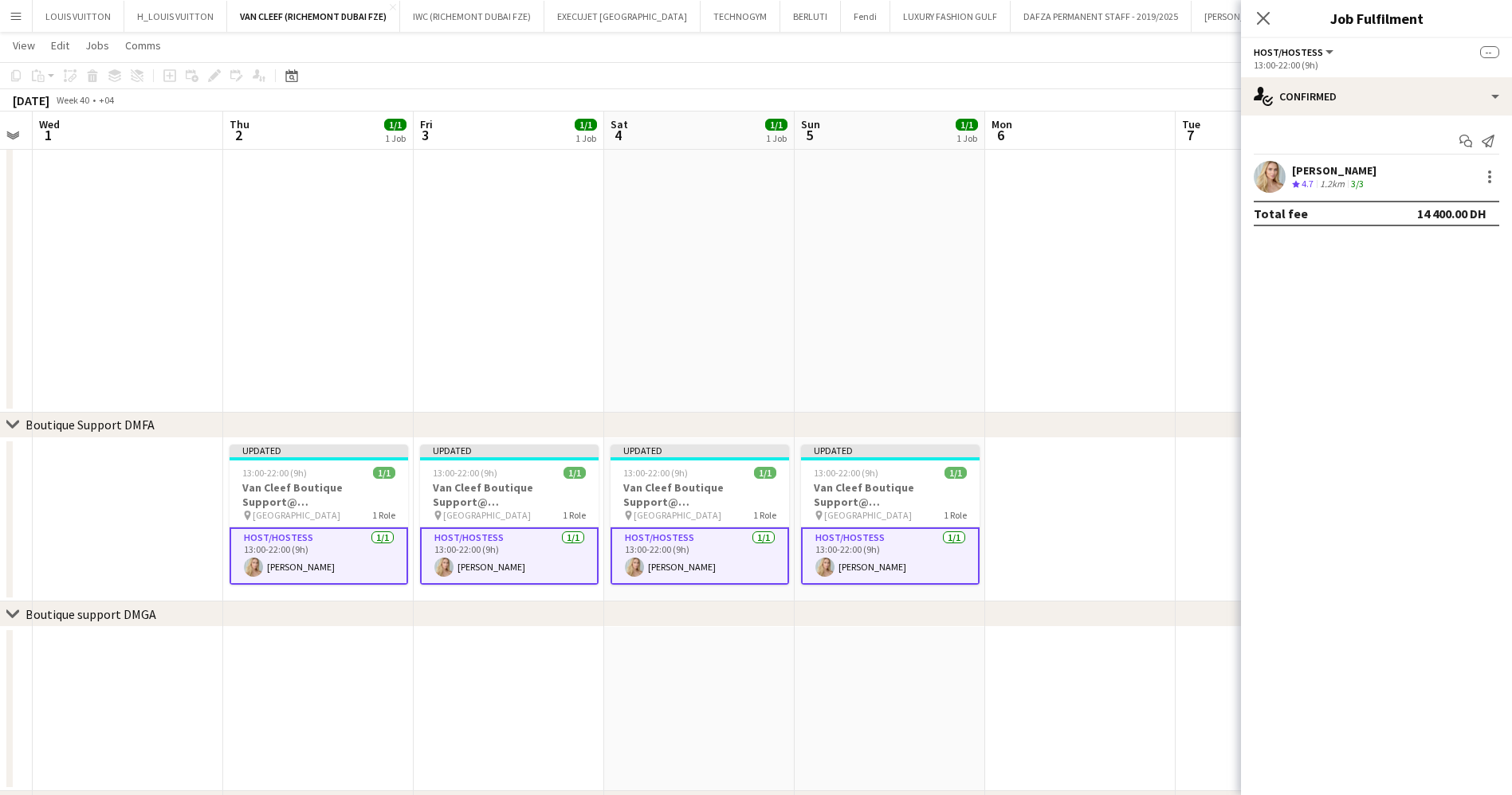
click at [1153, 94] on div "[DATE] Week 40 • +04 Publish 20 jobs Revert 20 jobs" at bounding box center [756, 100] width 1512 height 22
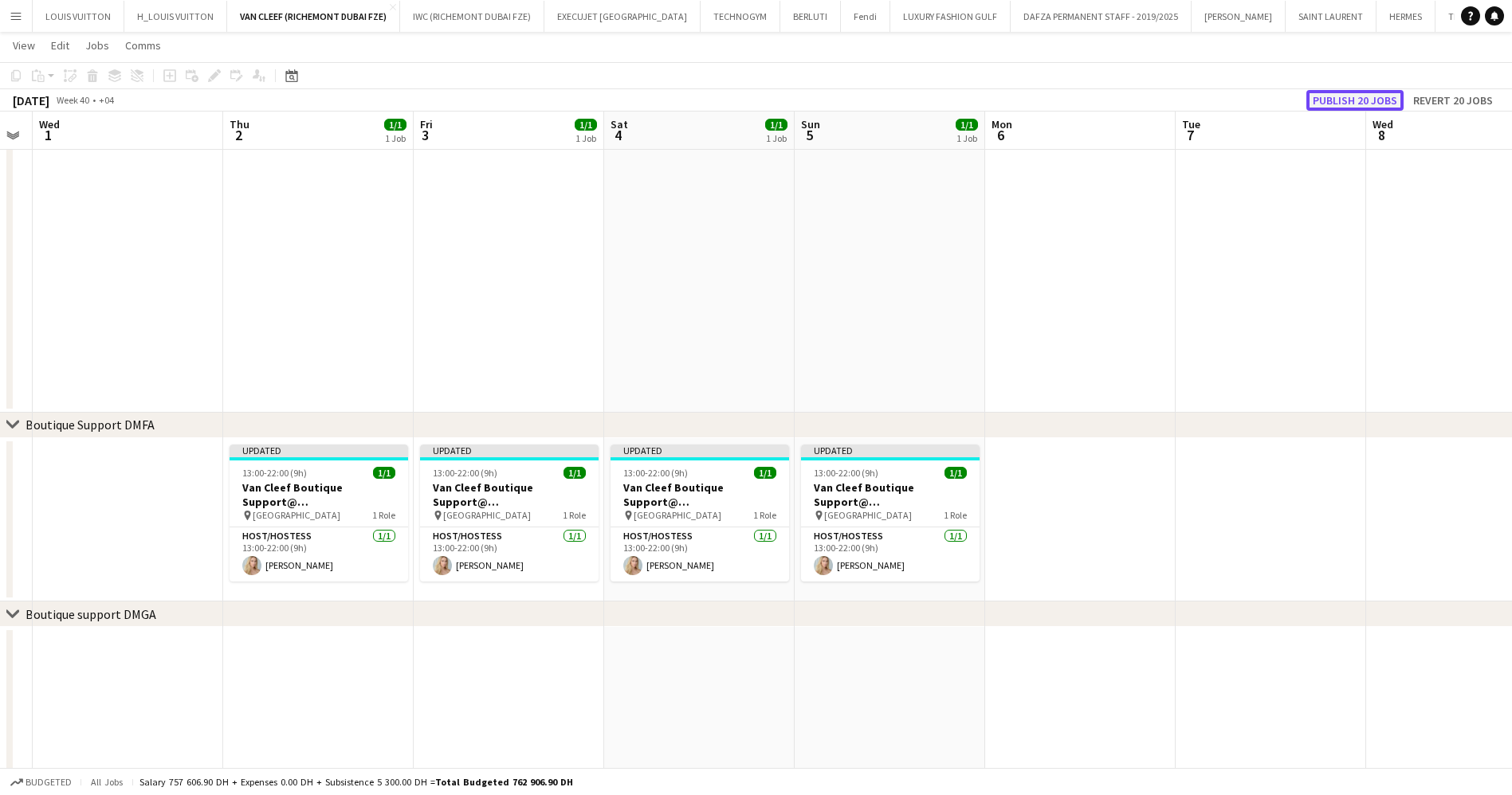
click at [1377, 90] on button "Publish 20 jobs" at bounding box center [1354, 100] width 97 height 21
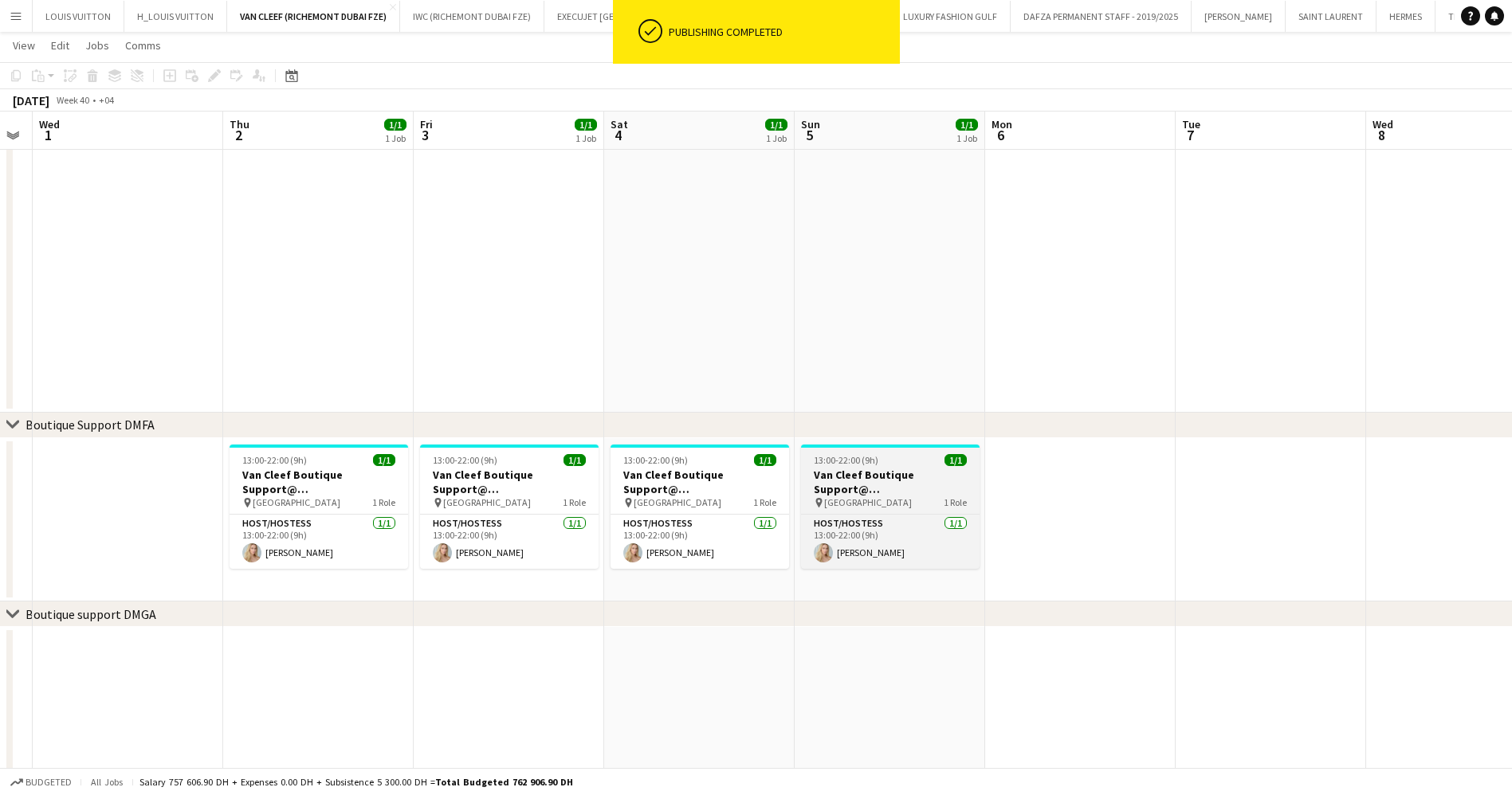
click at [874, 486] on h3 "Van Cleef Boutique Support@ [GEOGRAPHIC_DATA]" at bounding box center [890, 482] width 179 height 29
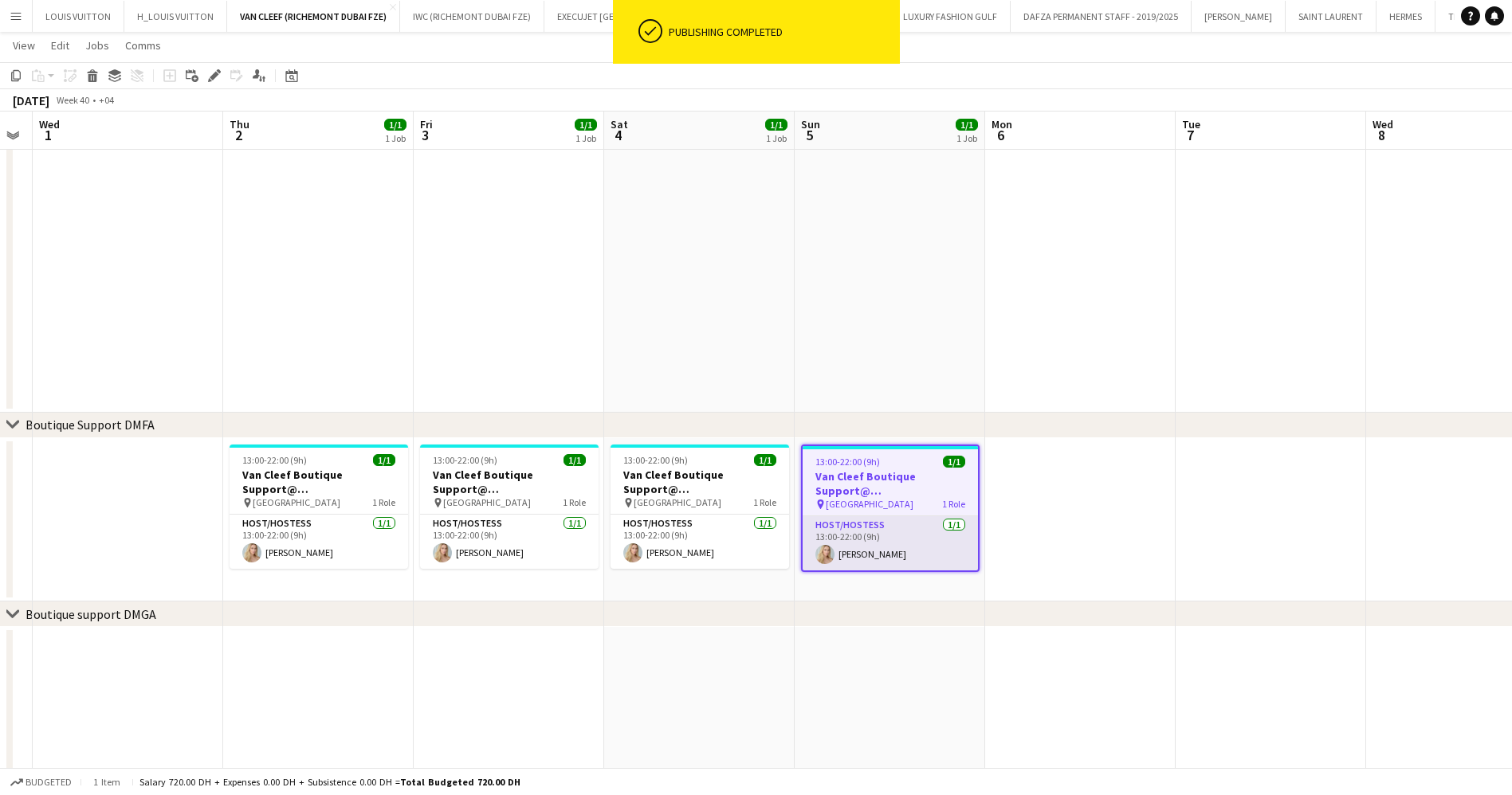
click at [898, 553] on app-card-role "Host/Hostess [DATE] 13:00-22:00 (9h) [PERSON_NAME]" at bounding box center [890, 543] width 175 height 54
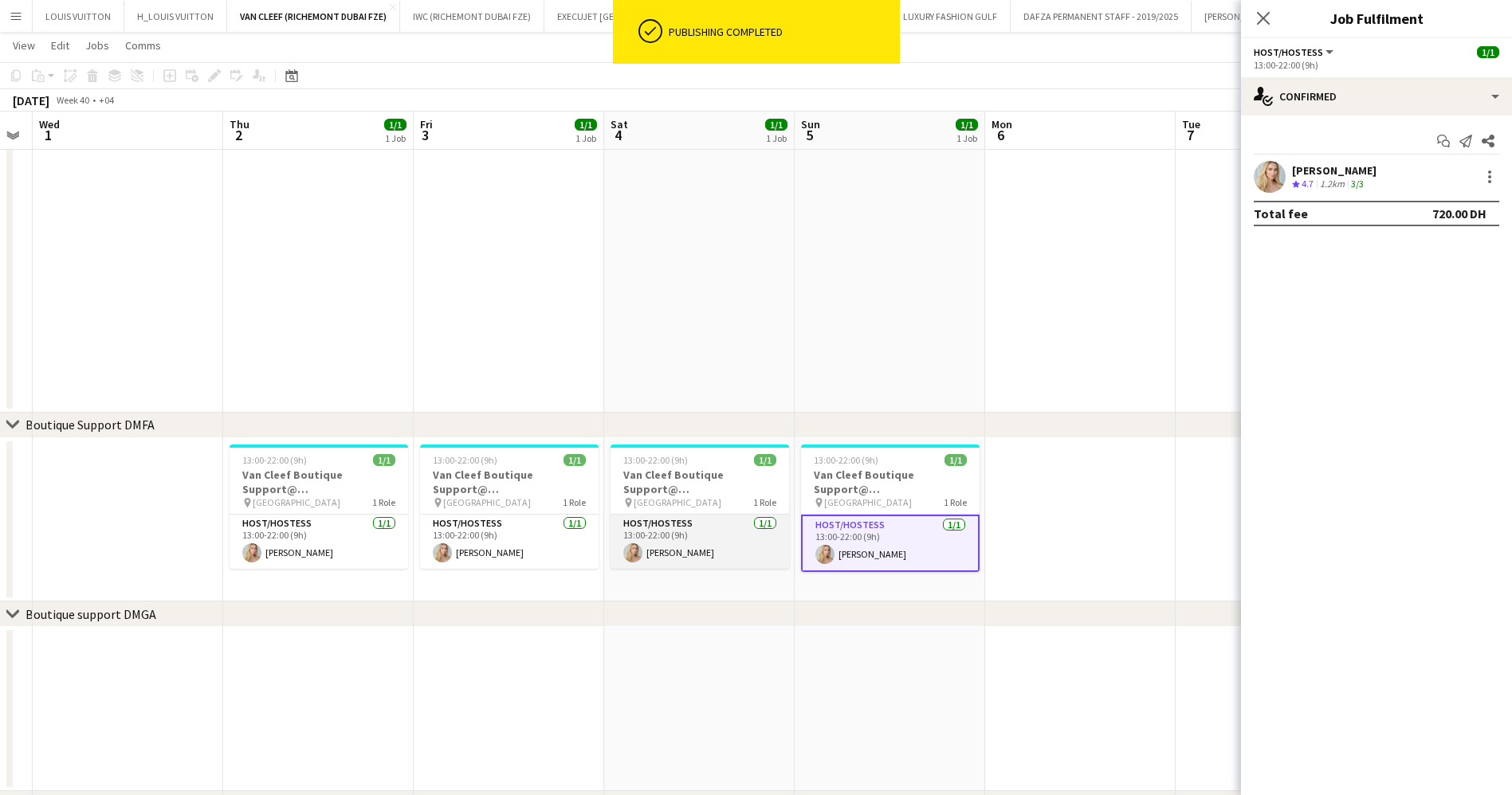
click at [688, 539] on app-card-role "Host/Hostess [DATE] 13:00-22:00 (9h) [PERSON_NAME]" at bounding box center [700, 542] width 179 height 54
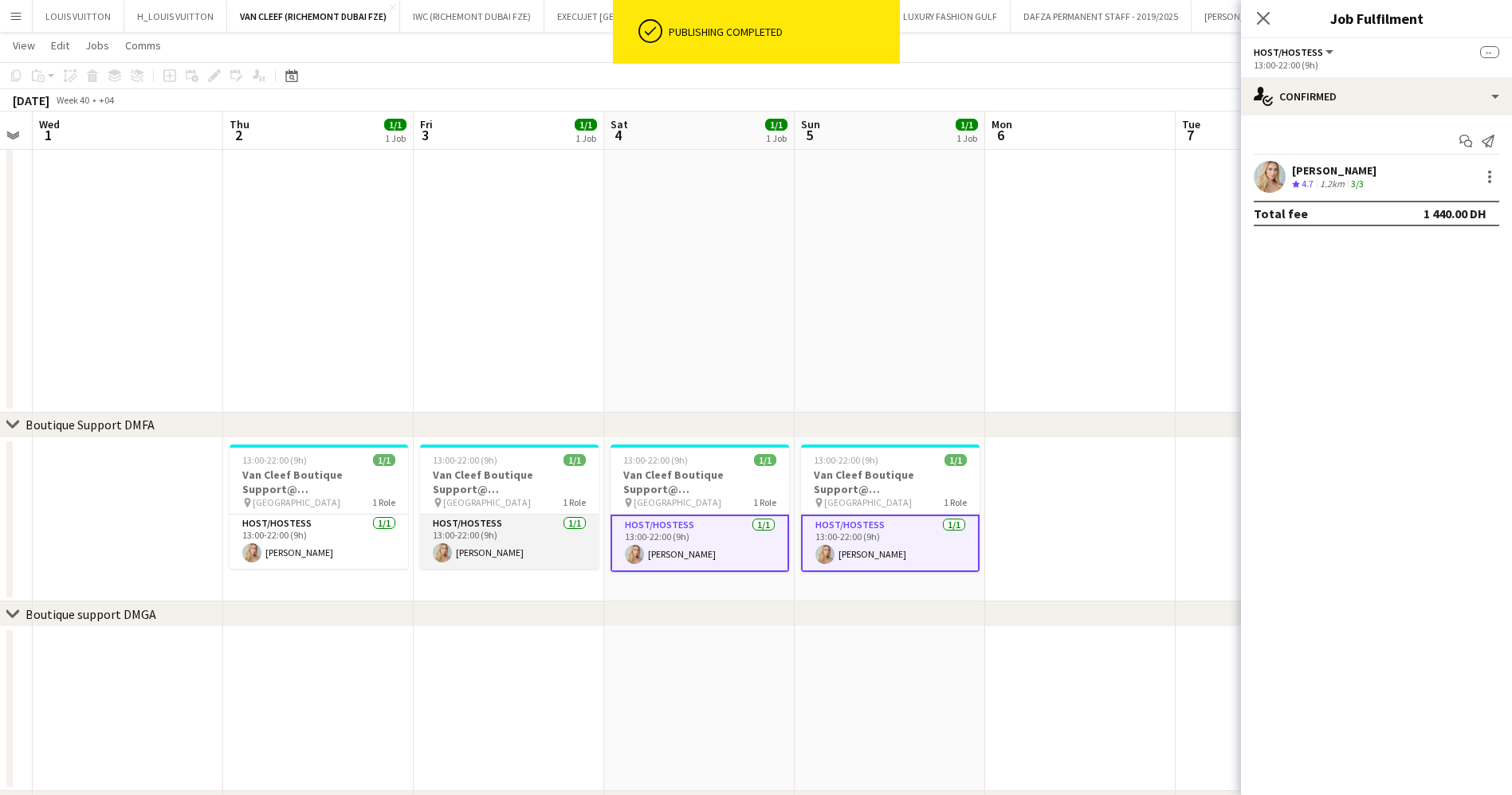
click at [545, 542] on app-card-role "Host/Hostess [DATE] 13:00-22:00 (9h) [PERSON_NAME]" at bounding box center [510, 542] width 179 height 54
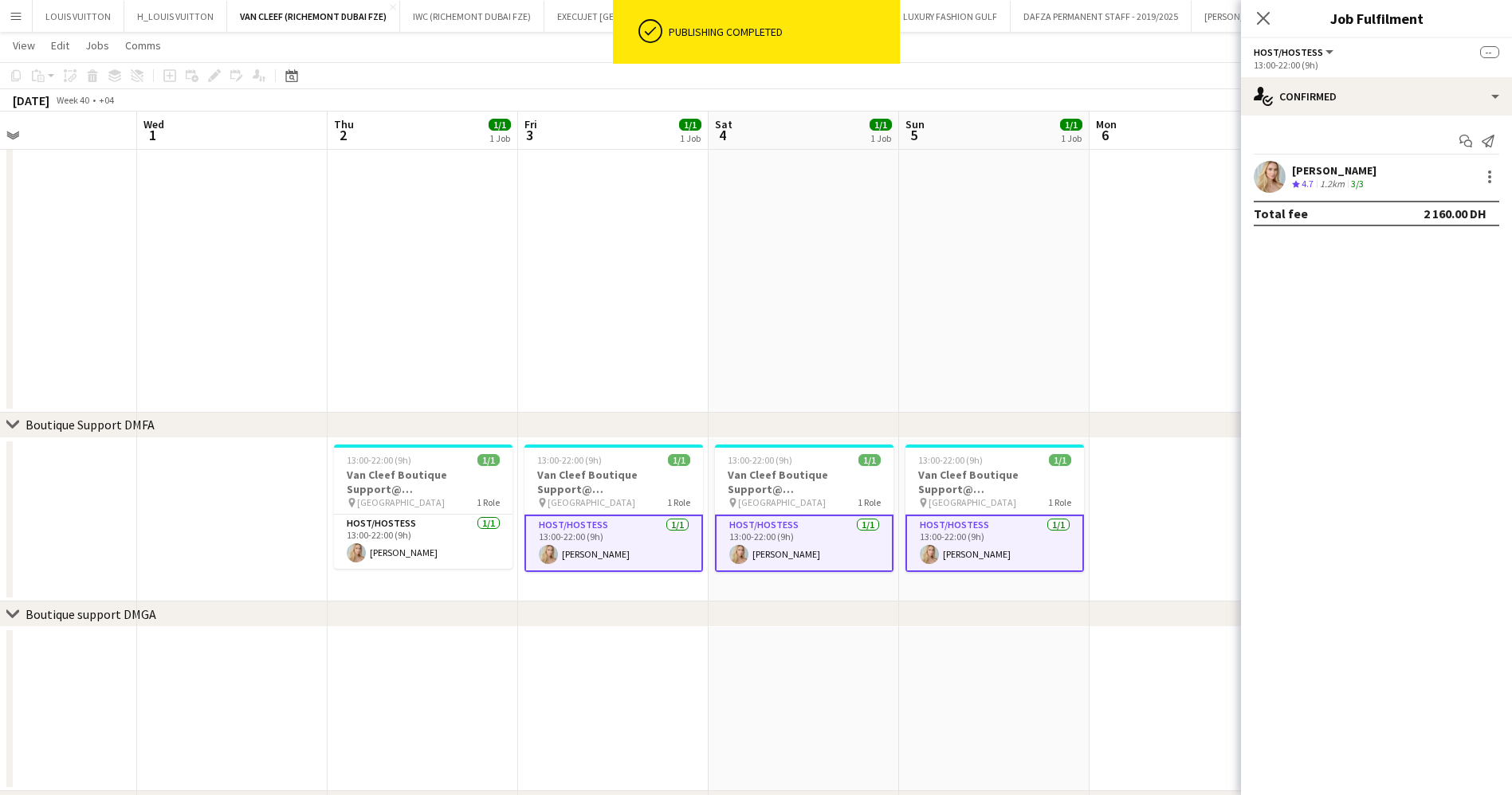
drag, startPoint x: 472, startPoint y: 544, endPoint x: 717, endPoint y: 554, distance: 245.2
click at [768, 546] on app-calendar-viewport "Sun 28 1/1 1 Job Mon 29 Tue 30 Wed 1 Thu 2 1/1 1 Job Fri 3 1/1 1 Job Sat 4 1/1 …" at bounding box center [756, 468] width 1512 height 1317
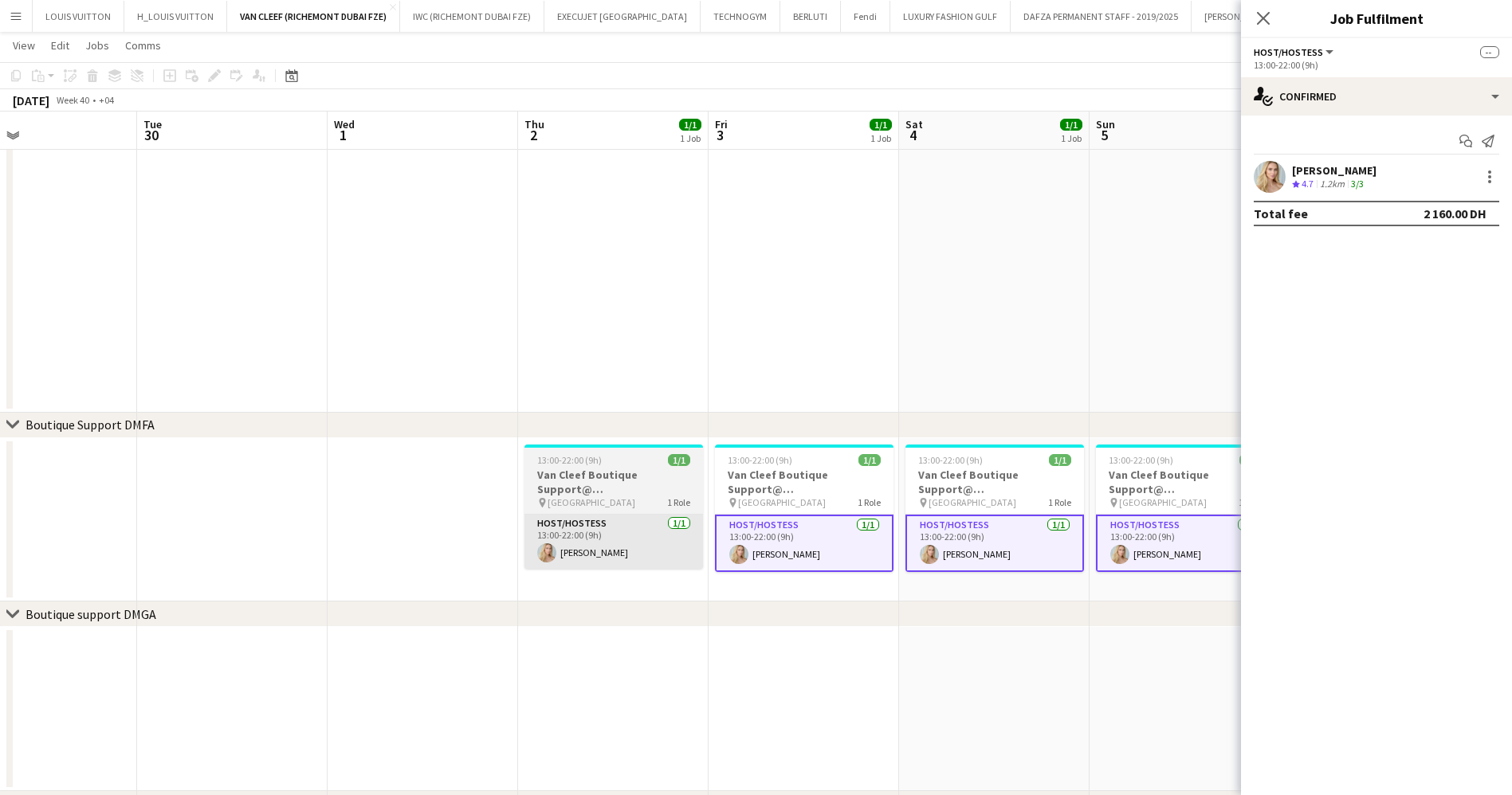
click at [620, 558] on app-card-role "Host/Hostess [DATE] 13:00-22:00 (9h) [PERSON_NAME]" at bounding box center [613, 542] width 179 height 54
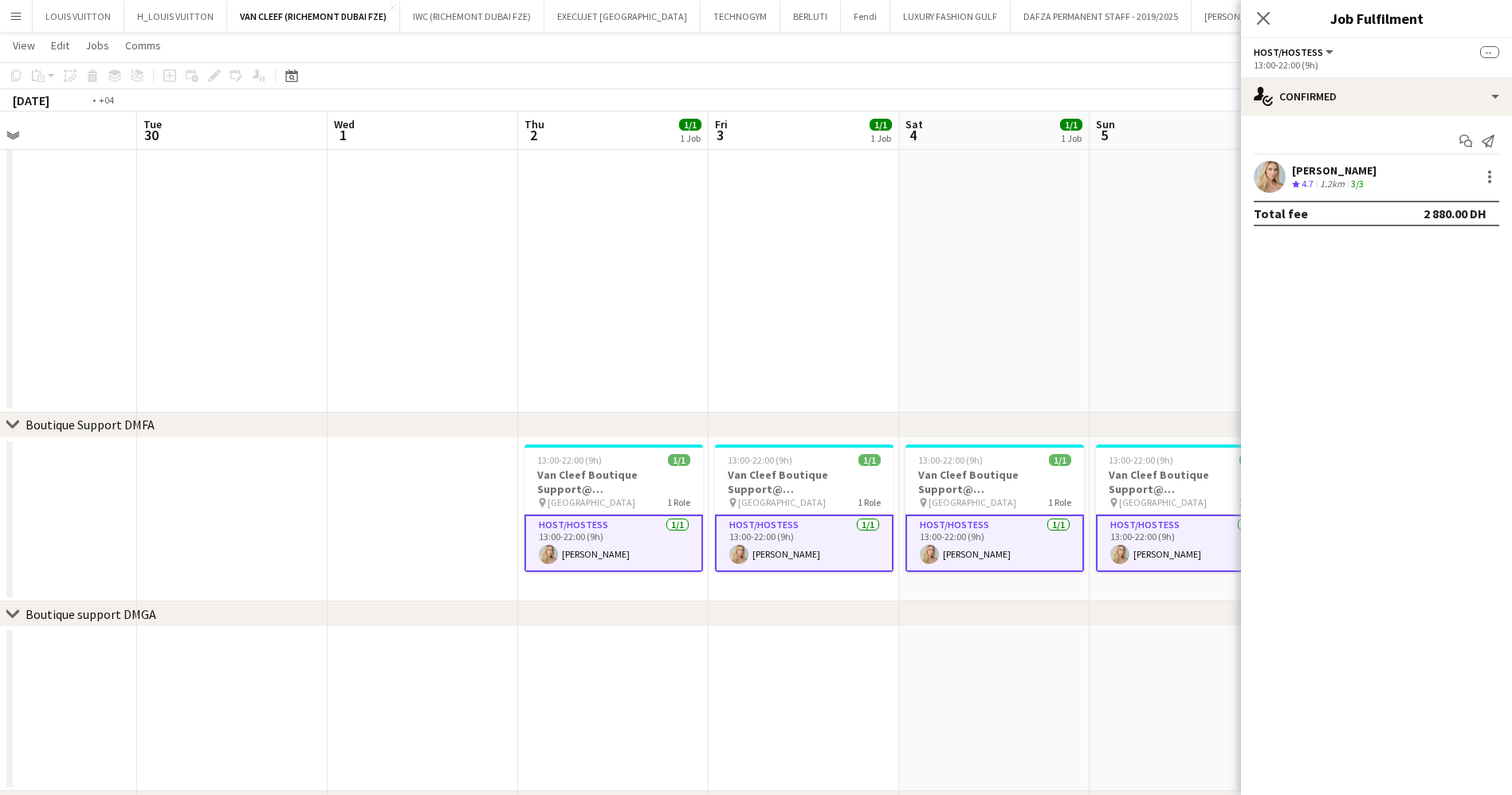
drag, startPoint x: 479, startPoint y: 530, endPoint x: 934, endPoint y: 537, distance: 455.1
click at [1036, 530] on app-calendar-viewport "Sat 27 1/1 1 Job Sun 28 1/1 1 Job Mon 29 Tue 30 Wed 1 Thu 2 1/1 1 Job Fri 3 1/1…" at bounding box center [756, 468] width 1512 height 1317
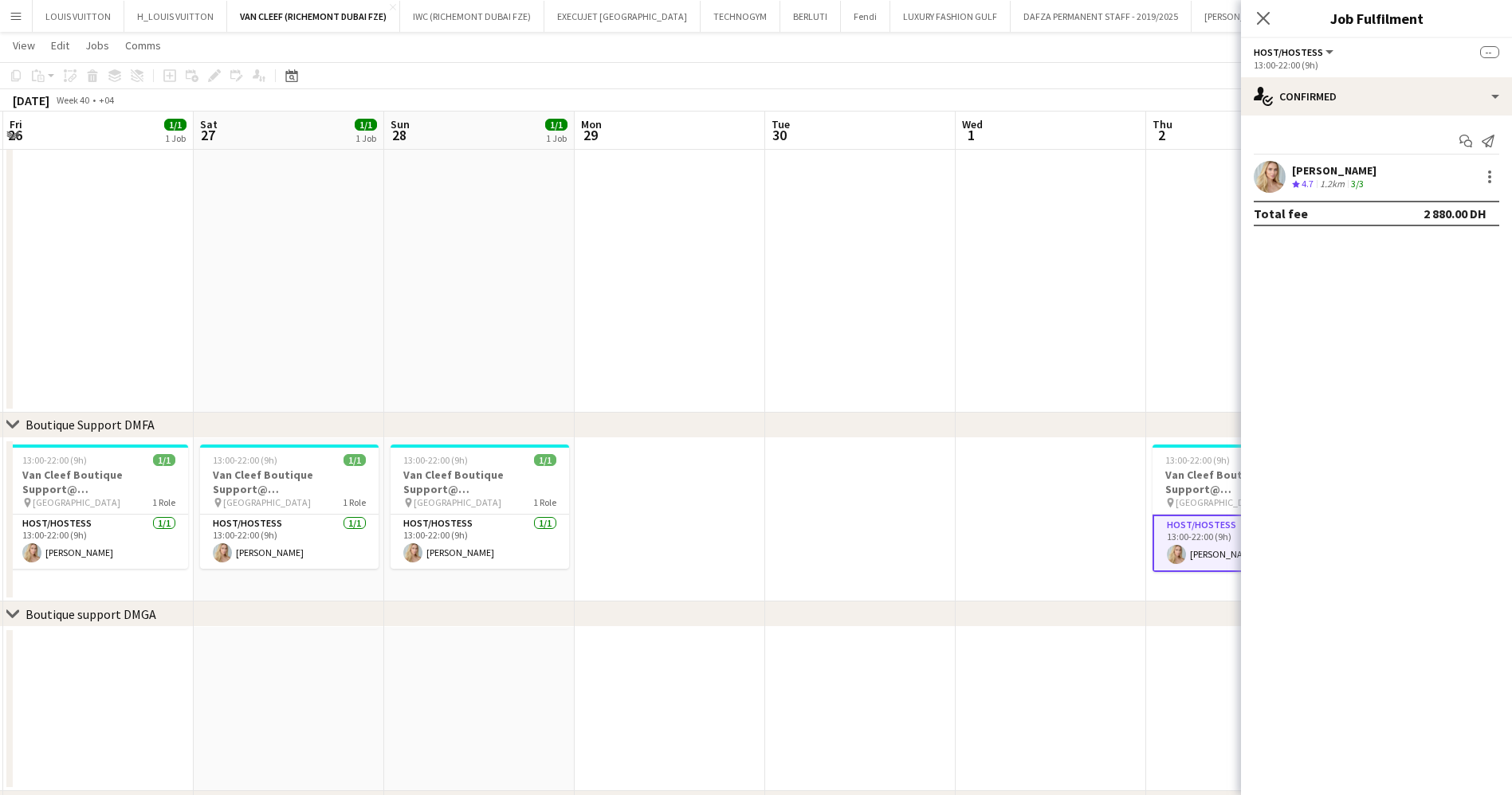
drag, startPoint x: 665, startPoint y: 541, endPoint x: 1071, endPoint y: 527, distance: 406.2
click at [1070, 527] on app-calendar-viewport "Wed 24 Thu 25 1/1 1 Job Fri 26 1/1 1 Job Sat 27 1/1 1 Job Sun 28 1/1 1 Job Mon …" at bounding box center [756, 468] width 1512 height 1317
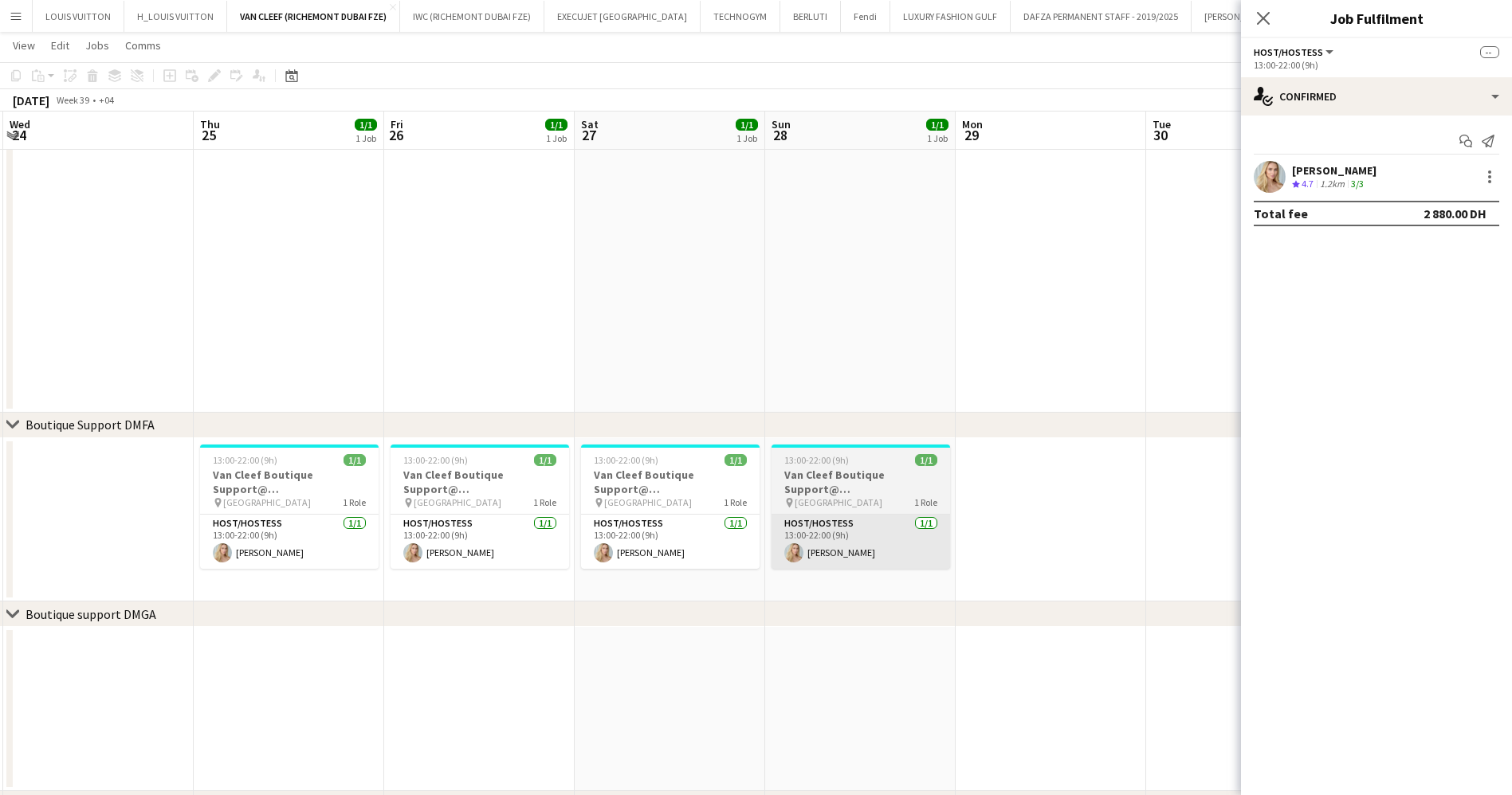
scroll to position [0, 377]
click at [788, 547] on app-user-avatar at bounding box center [793, 552] width 19 height 19
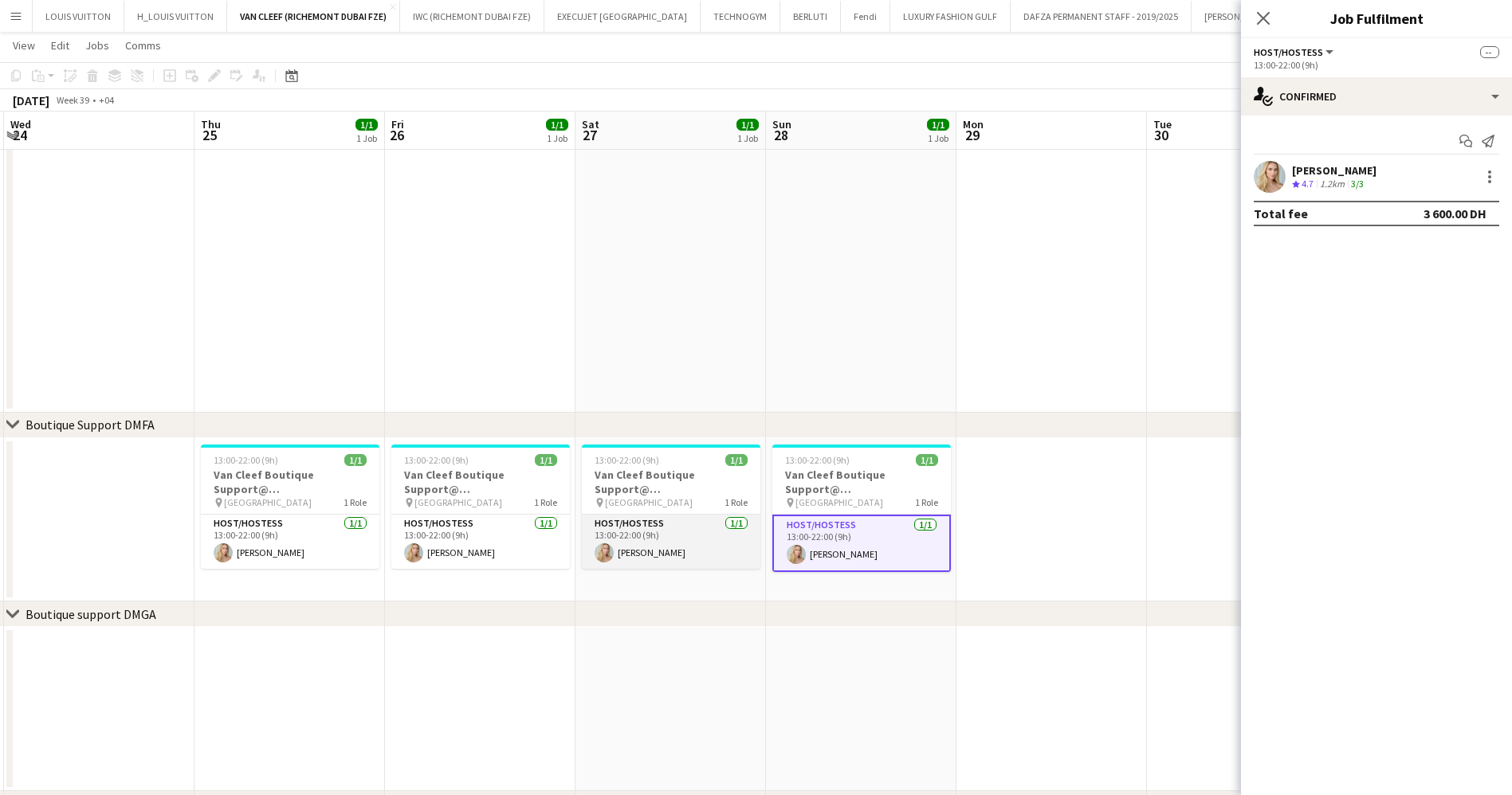
click at [664, 550] on app-card-role "Host/Hostess [DATE] 13:00-22:00 (9h) [PERSON_NAME]" at bounding box center [671, 542] width 179 height 54
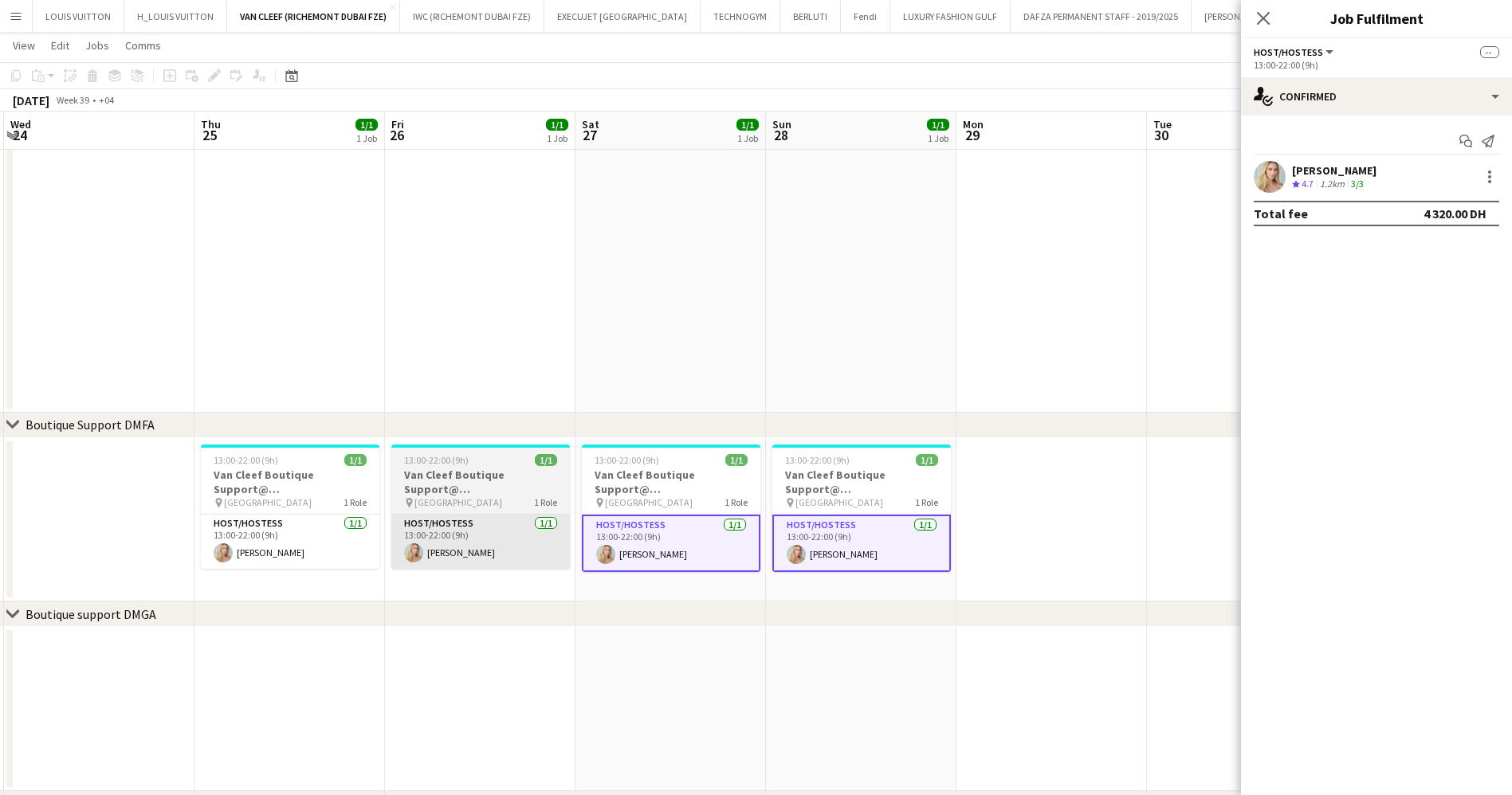
click at [466, 534] on app-card-role "Host/Hostess [DATE] 13:00-22:00 (9h) [PERSON_NAME]" at bounding box center [480, 542] width 179 height 54
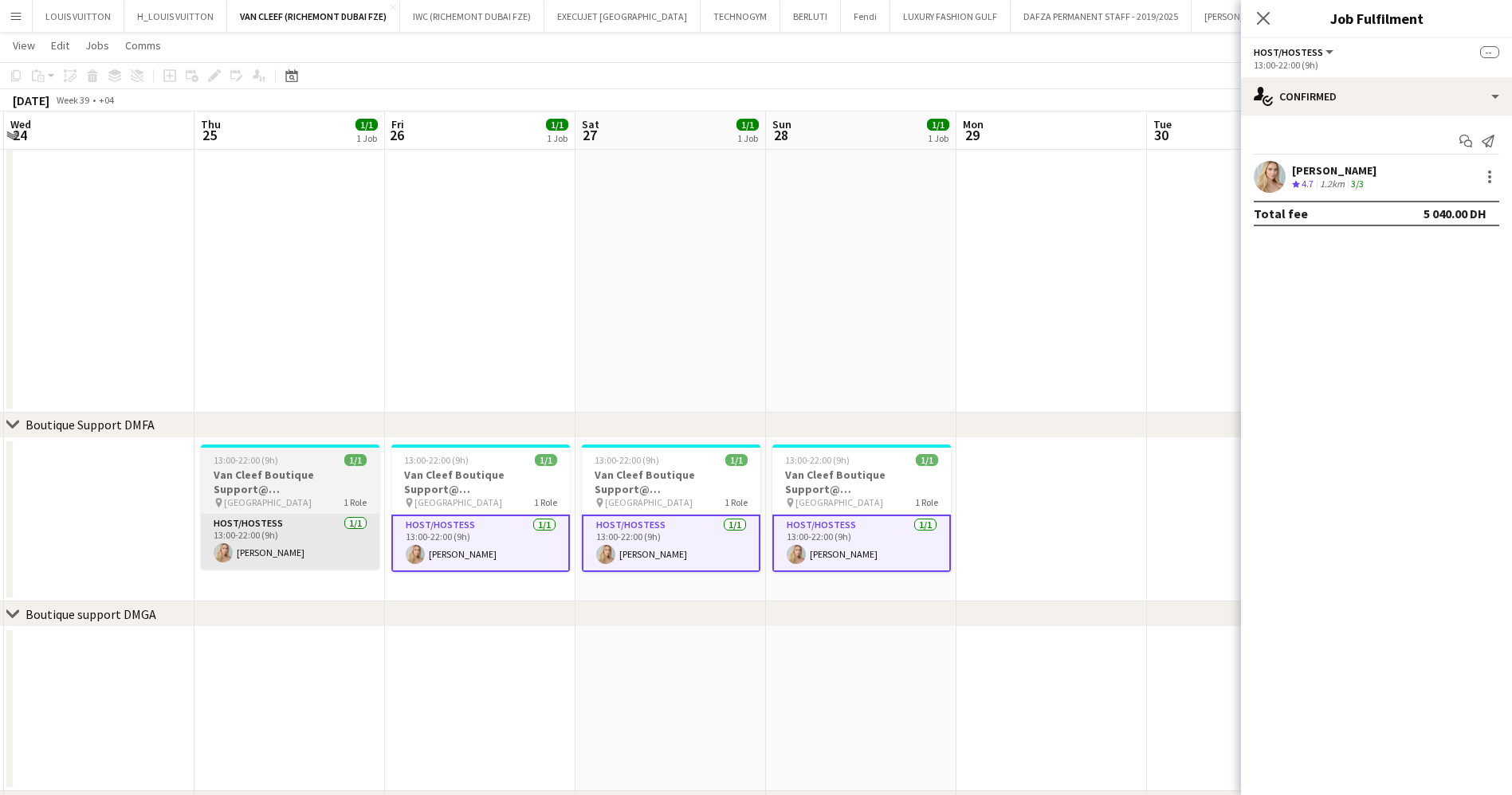
click at [334, 534] on app-card-role "Host/Hostess [DATE] 13:00-22:00 (9h) [PERSON_NAME]" at bounding box center [290, 542] width 179 height 54
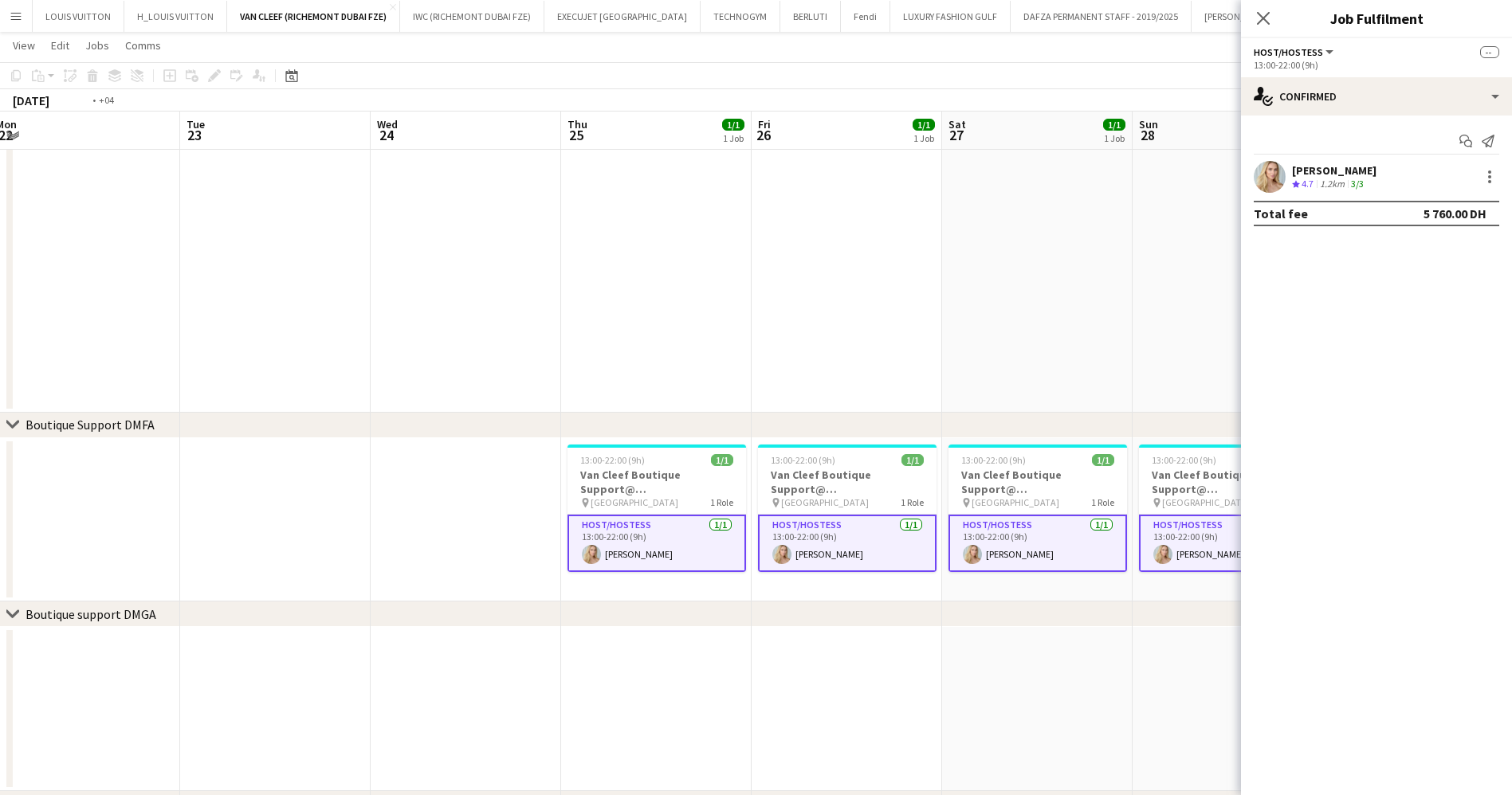
drag, startPoint x: 344, startPoint y: 534, endPoint x: 1014, endPoint y: 542, distance: 670.0
click at [1014, 542] on app-calendar-viewport "Sat 20 1/1 1 Job Sun 21 1/1 1 Job Mon 22 Tue 23 Wed 24 Thu 25 1/1 1 Job Fri 26 …" at bounding box center [756, 468] width 1512 height 1317
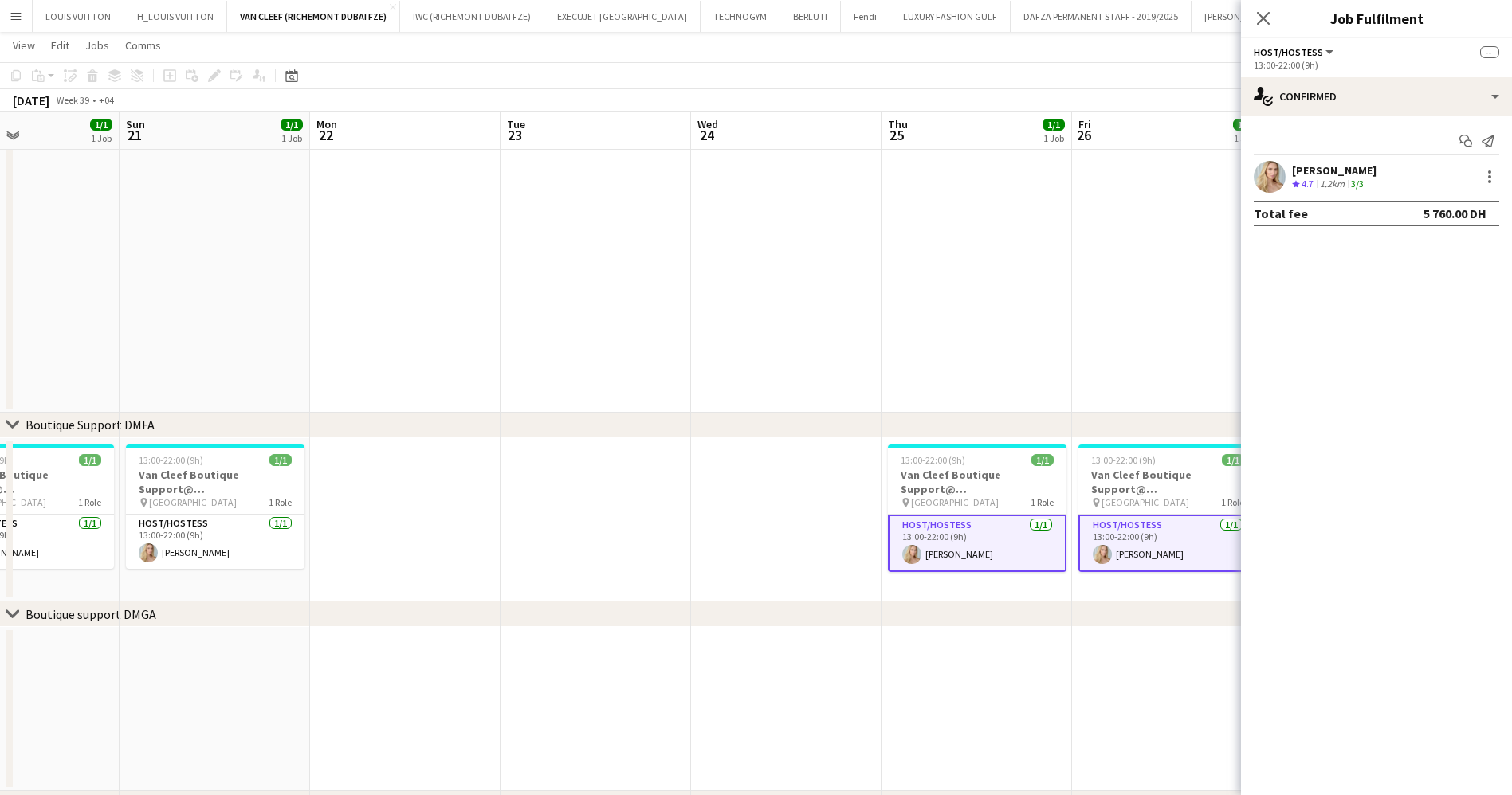
drag, startPoint x: 553, startPoint y: 558, endPoint x: 1028, endPoint y: 546, distance: 475.2
click at [1027, 546] on app-calendar-viewport "Thu 18 1/1 1 Job Fri 19 1/1 1 Job Sat 20 1/1 1 Job Sun 21 1/1 1 Job Mon 22 Tue …" at bounding box center [756, 468] width 1512 height 1317
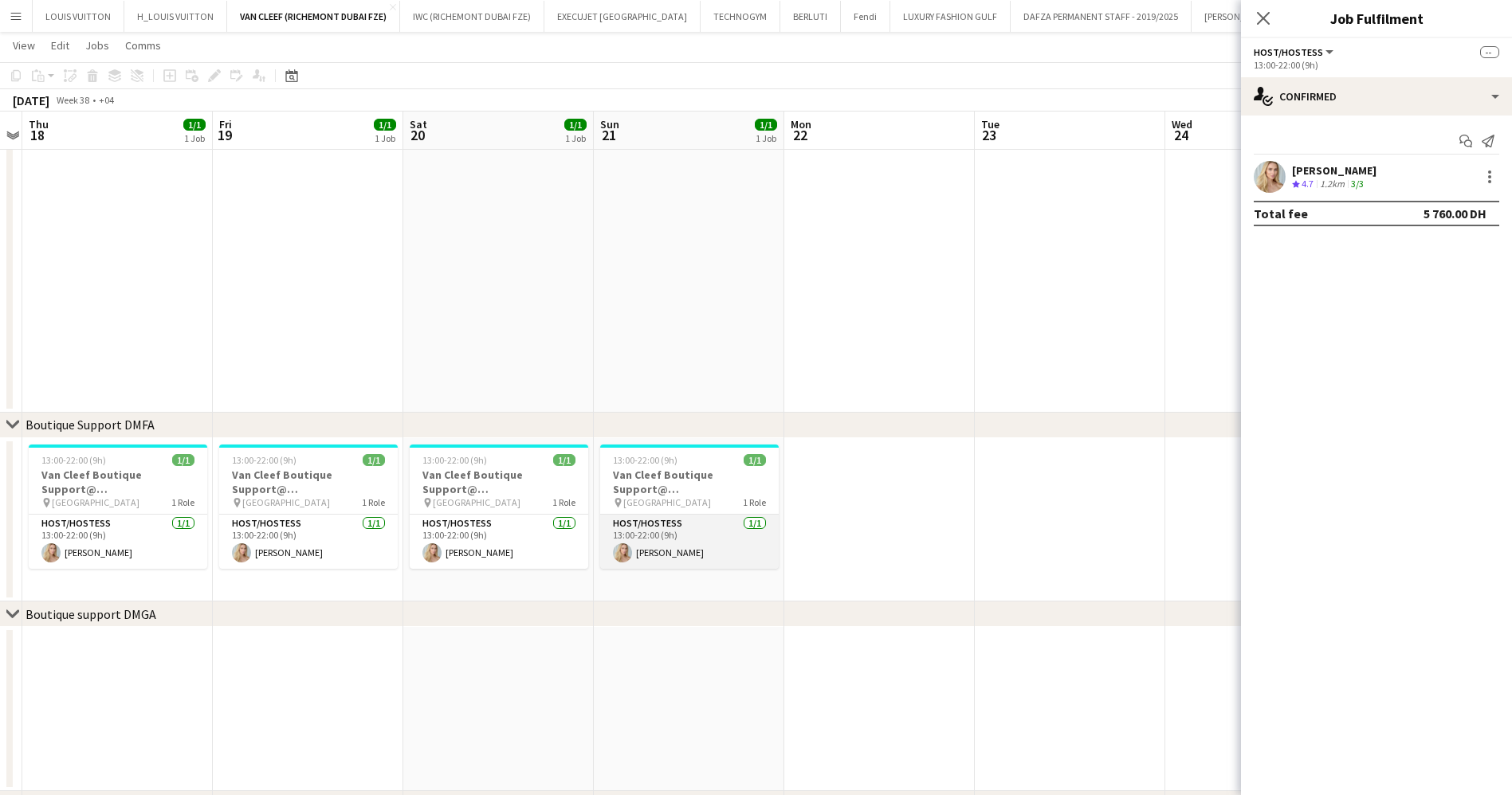
click at [675, 543] on app-card-role "Host/Hostess [DATE] 13:00-22:00 (9h) [PERSON_NAME]" at bounding box center [689, 542] width 179 height 54
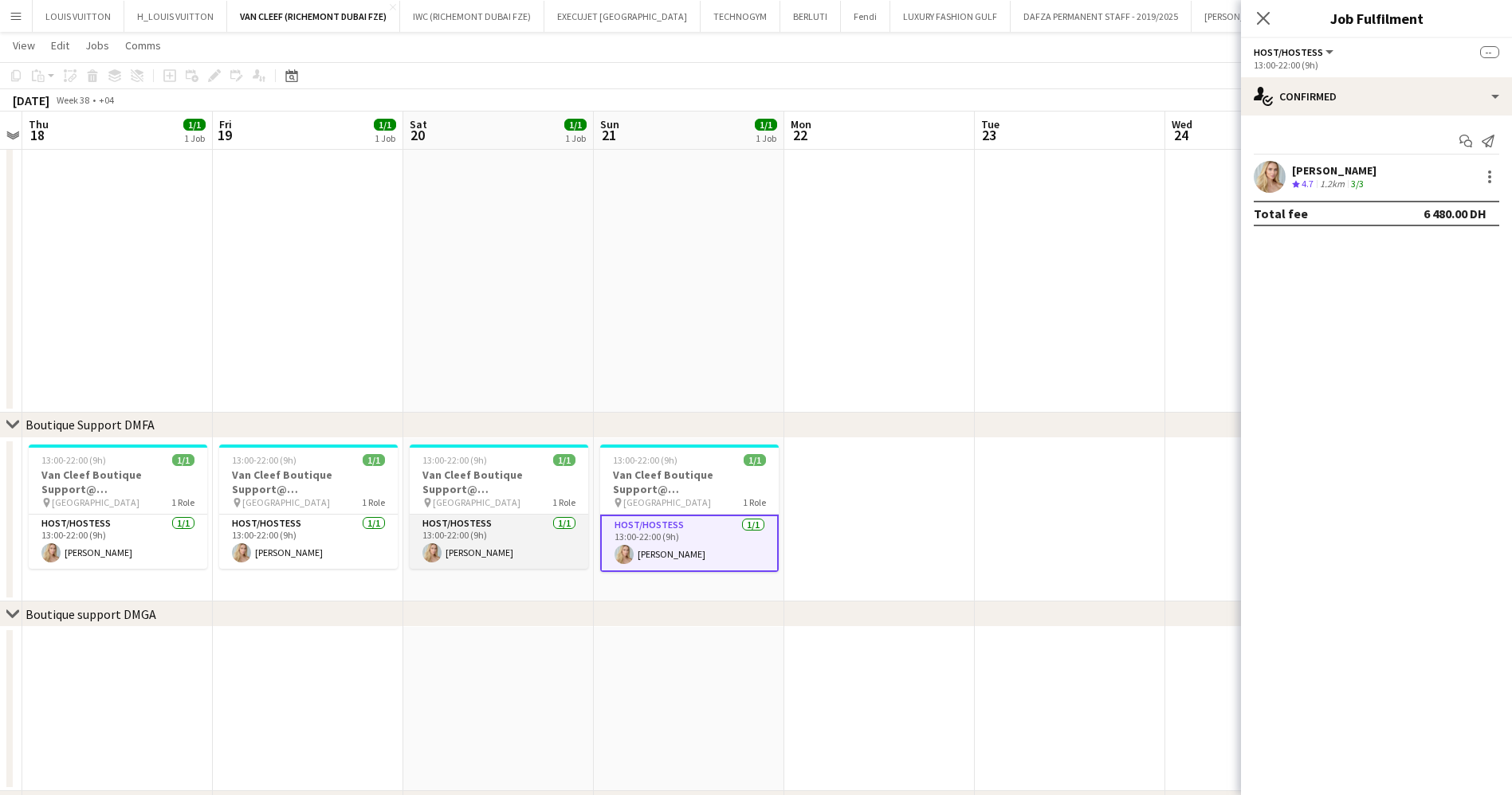
click at [420, 542] on app-card-role "Host/Hostess [DATE] 13:00-22:00 (9h) [PERSON_NAME]" at bounding box center [499, 542] width 179 height 54
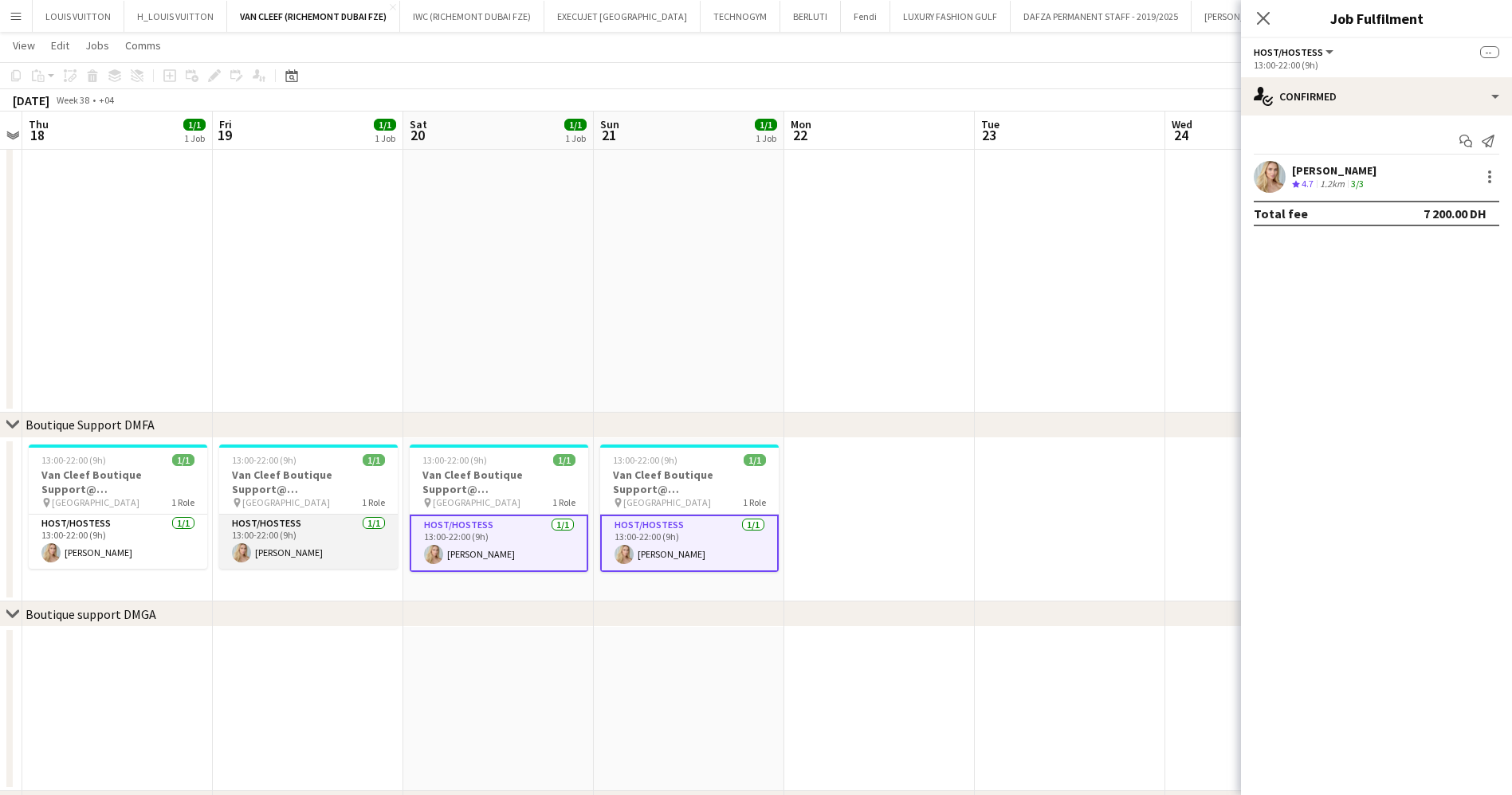
click at [269, 536] on app-card-role "Host/Hostess [DATE] 13:00-22:00 (9h) [PERSON_NAME]" at bounding box center [309, 542] width 179 height 54
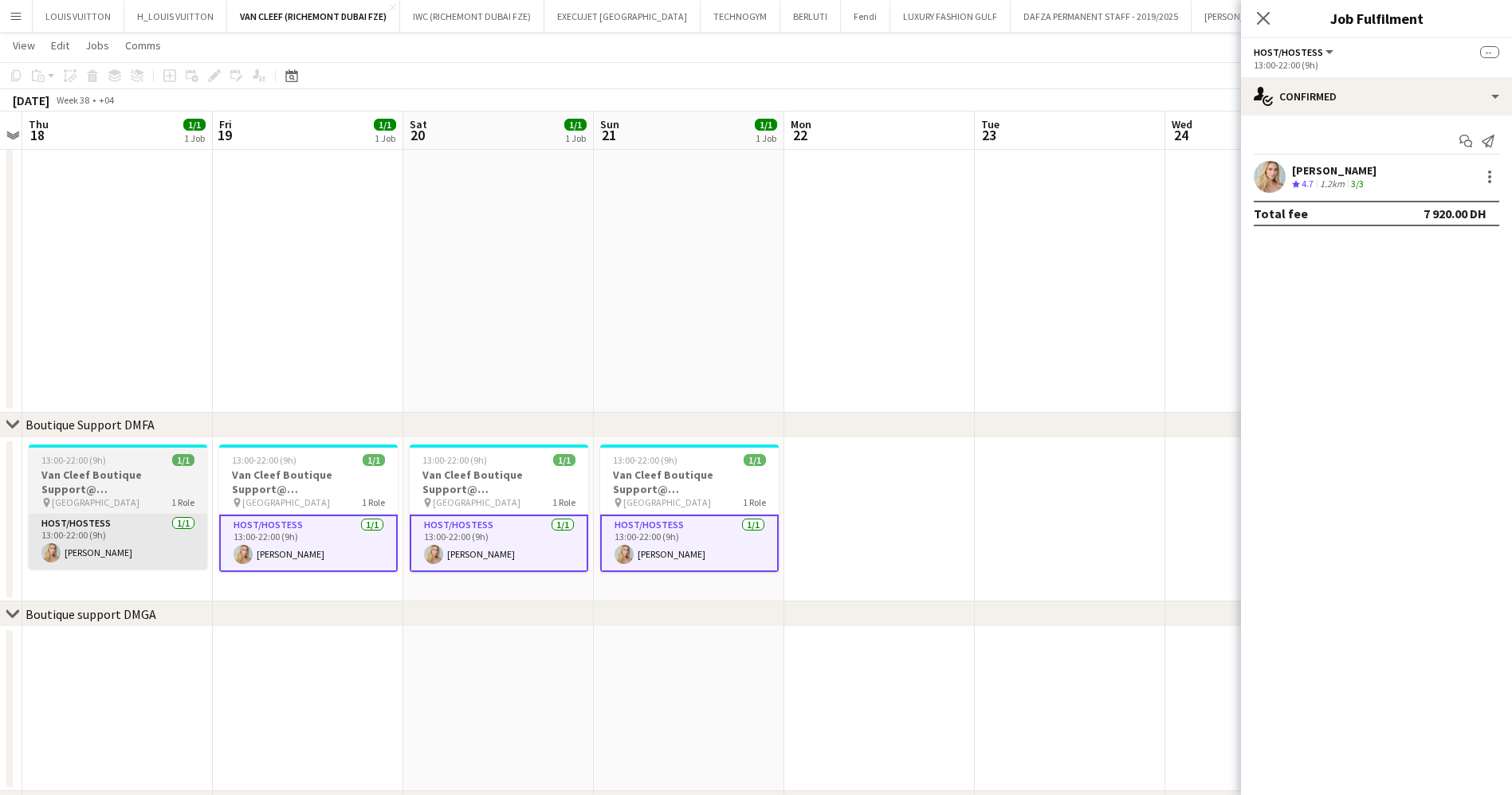
click at [125, 536] on app-card-role "Host/Hostess [DATE] 13:00-22:00 (9h) [PERSON_NAME]" at bounding box center [118, 542] width 179 height 54
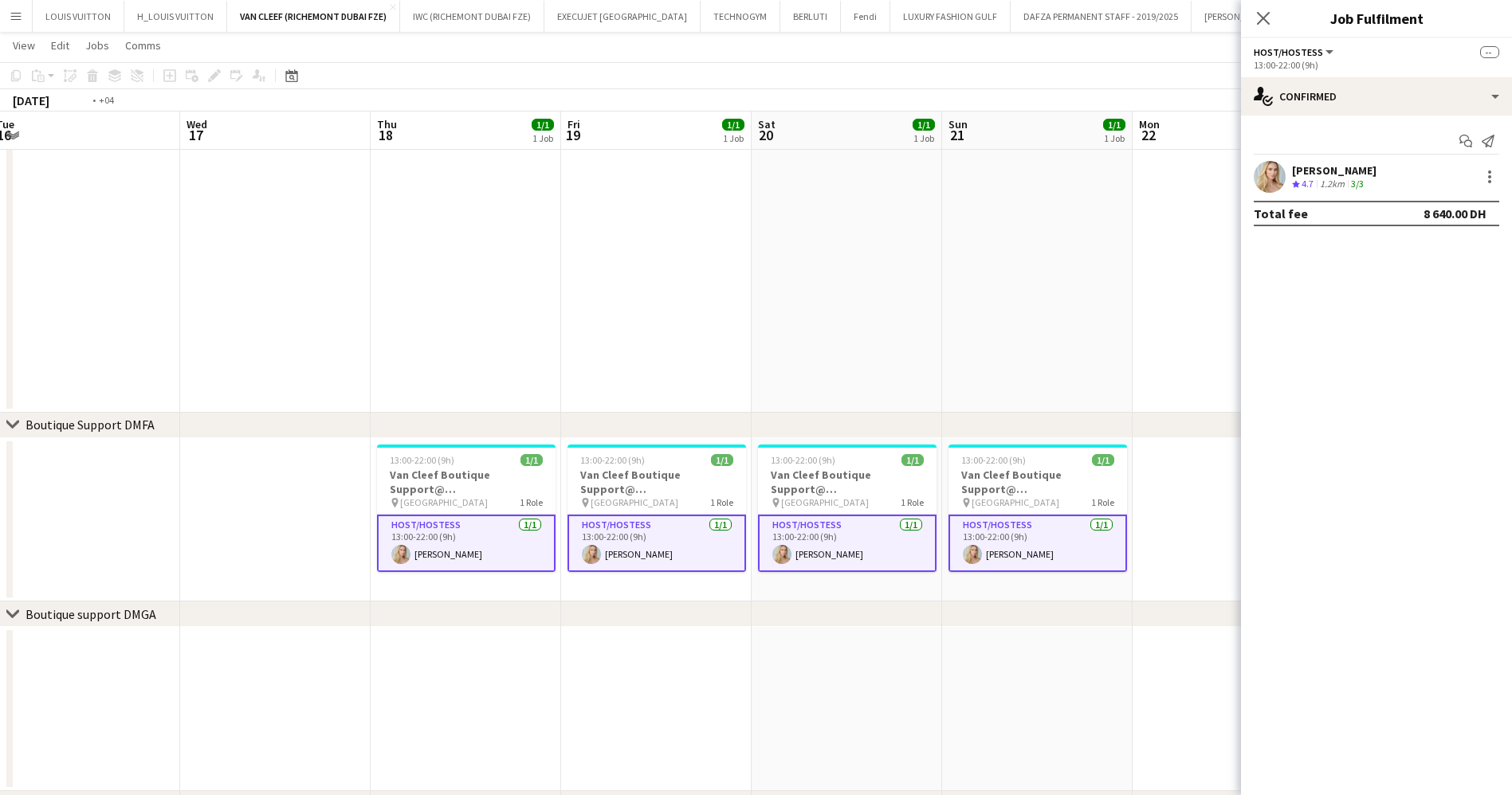
drag, startPoint x: 188, startPoint y: 534, endPoint x: 1018, endPoint y: 535, distance: 830.0
click at [1018, 535] on app-calendar-viewport "Sun 14 1/1 1 Job Mon 15 Tue 16 Wed 17 Thu 18 1/1 1 Job Fri 19 1/1 1 Job Sat 20 …" at bounding box center [756, 468] width 1512 height 1317
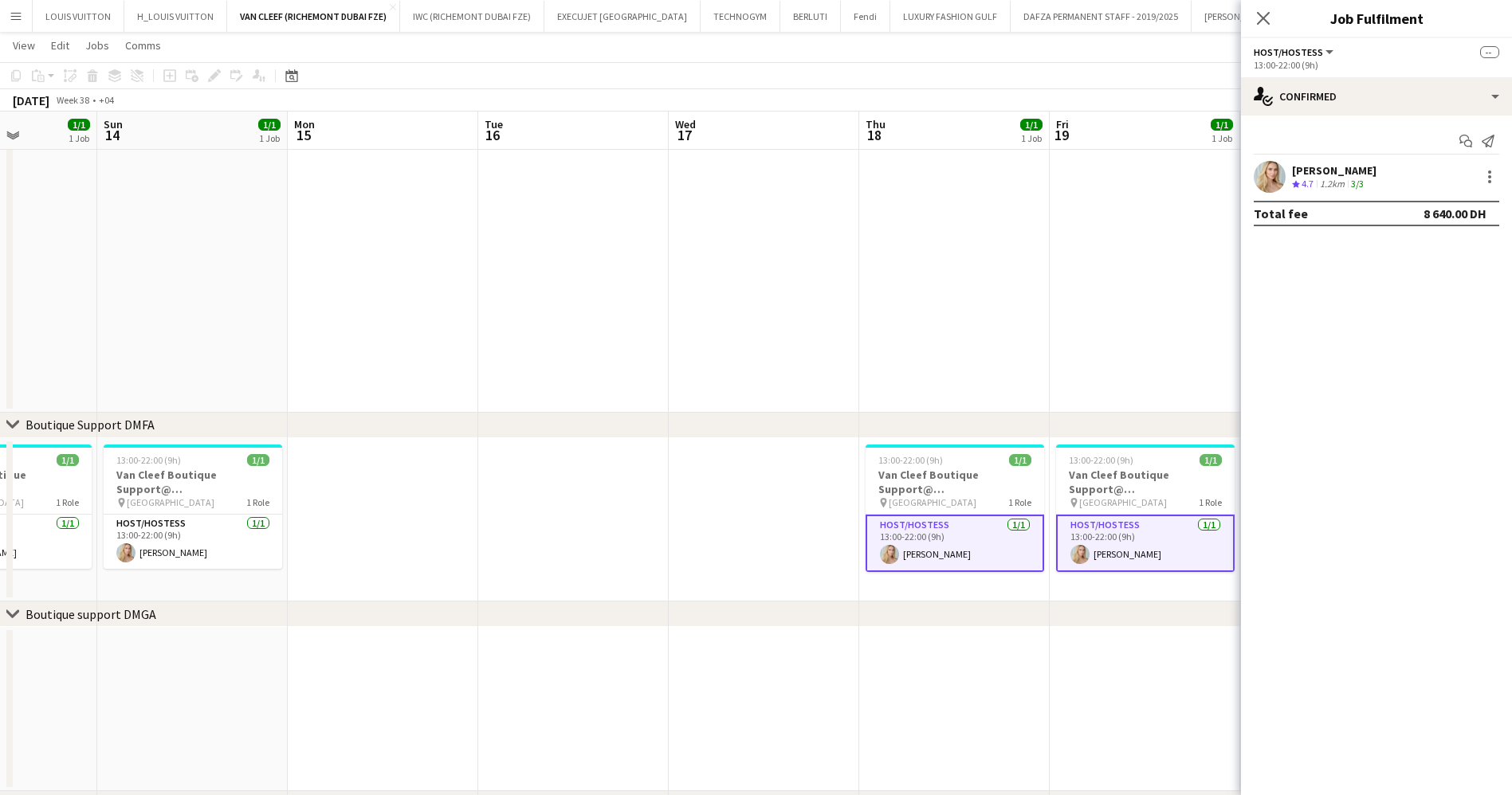
click at [944, 539] on app-calendar-viewport "Thu 11 1/1 1 Job Fri 12 1/1 1 Job Sat 13 1/1 1 Job Sun 14 1/1 1 Job Mon 15 Tue …" at bounding box center [756, 468] width 1512 height 1317
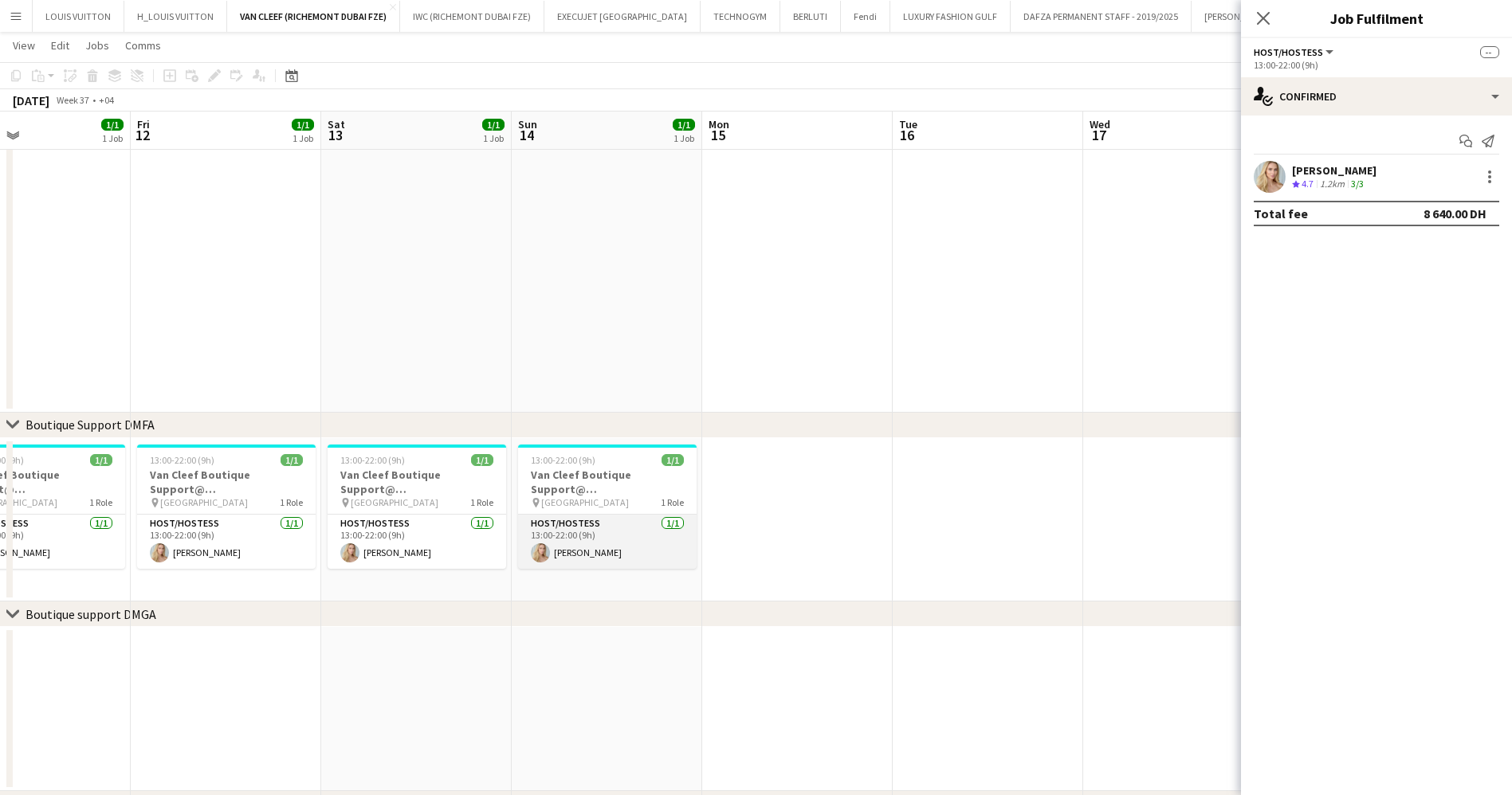
click at [560, 559] on app-card-role "Host/Hostess [DATE] 13:00-22:00 (9h) [PERSON_NAME]" at bounding box center [607, 542] width 179 height 54
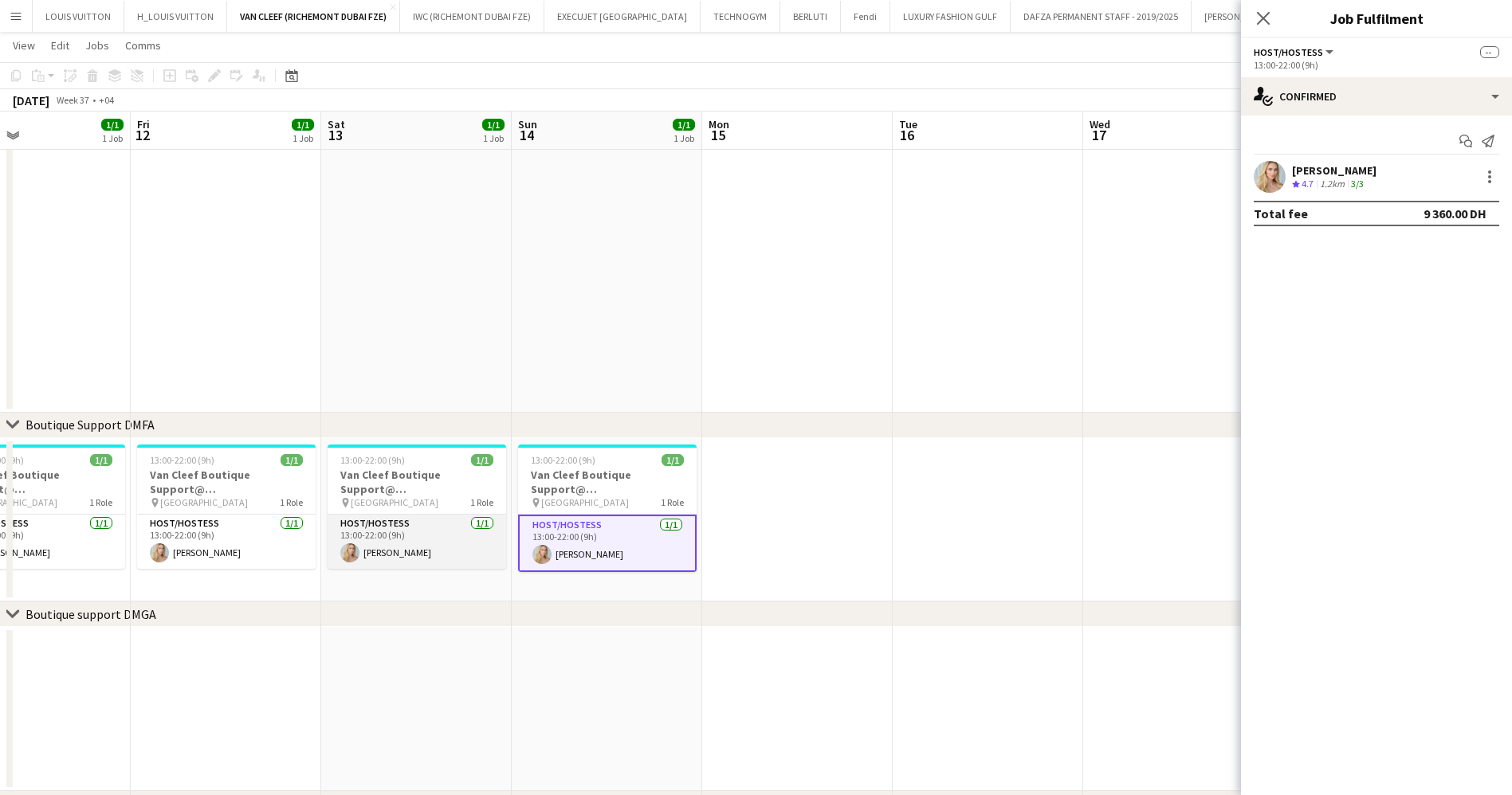
click at [460, 545] on app-card-role "Host/Hostess [DATE] 13:00-22:00 (9h) [PERSON_NAME]" at bounding box center [417, 542] width 179 height 54
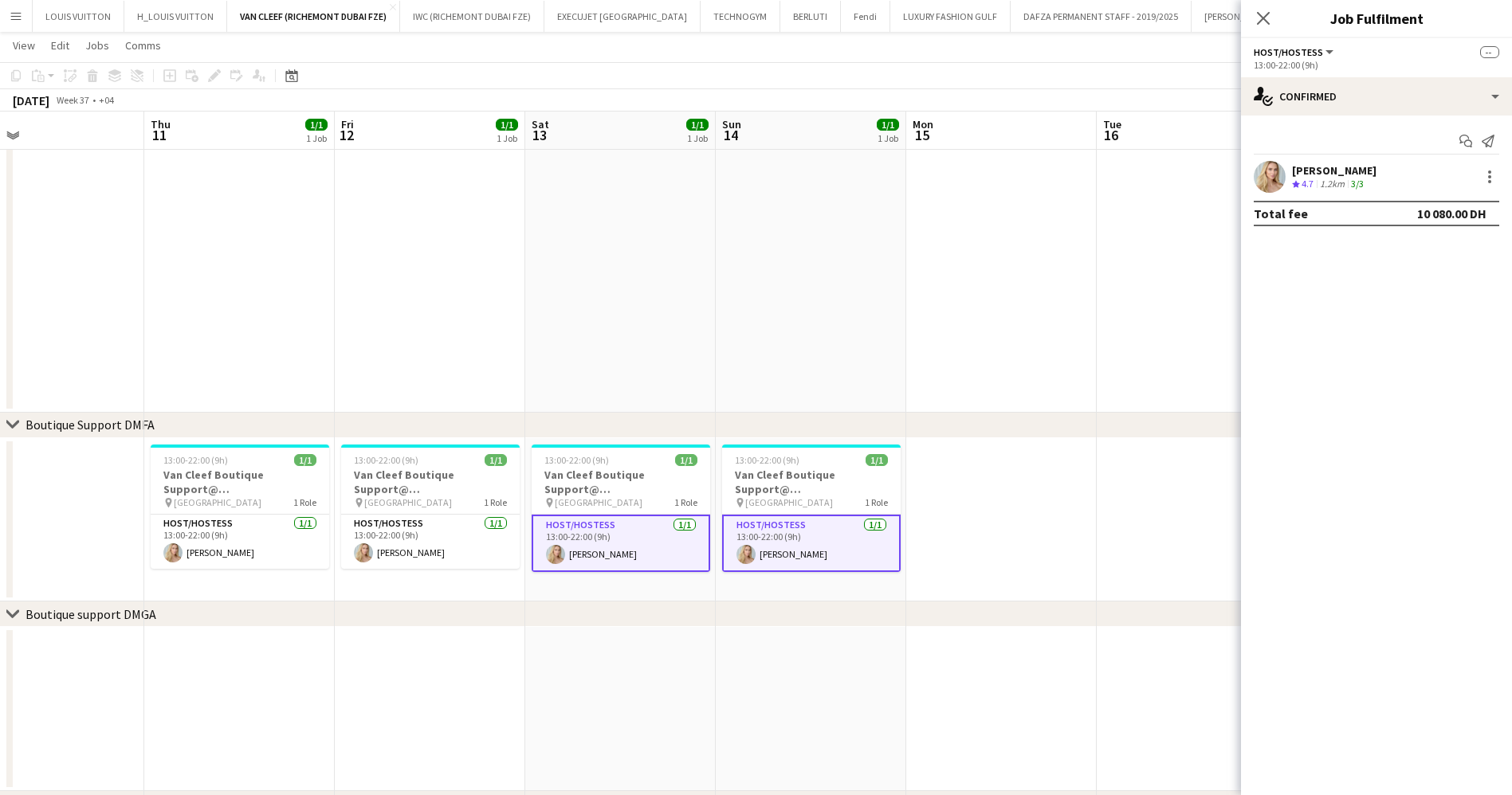
drag, startPoint x: 395, startPoint y: 550, endPoint x: 783, endPoint y: 552, distance: 388.0
click at [783, 552] on app-calendar-viewport "Mon 8 Tue 9 Wed 10 Thu 11 1/1 1 Job Fri 12 1/1 1 Job Sat 13 1/1 1 Job Sun 14 1/…" at bounding box center [756, 468] width 1512 height 1317
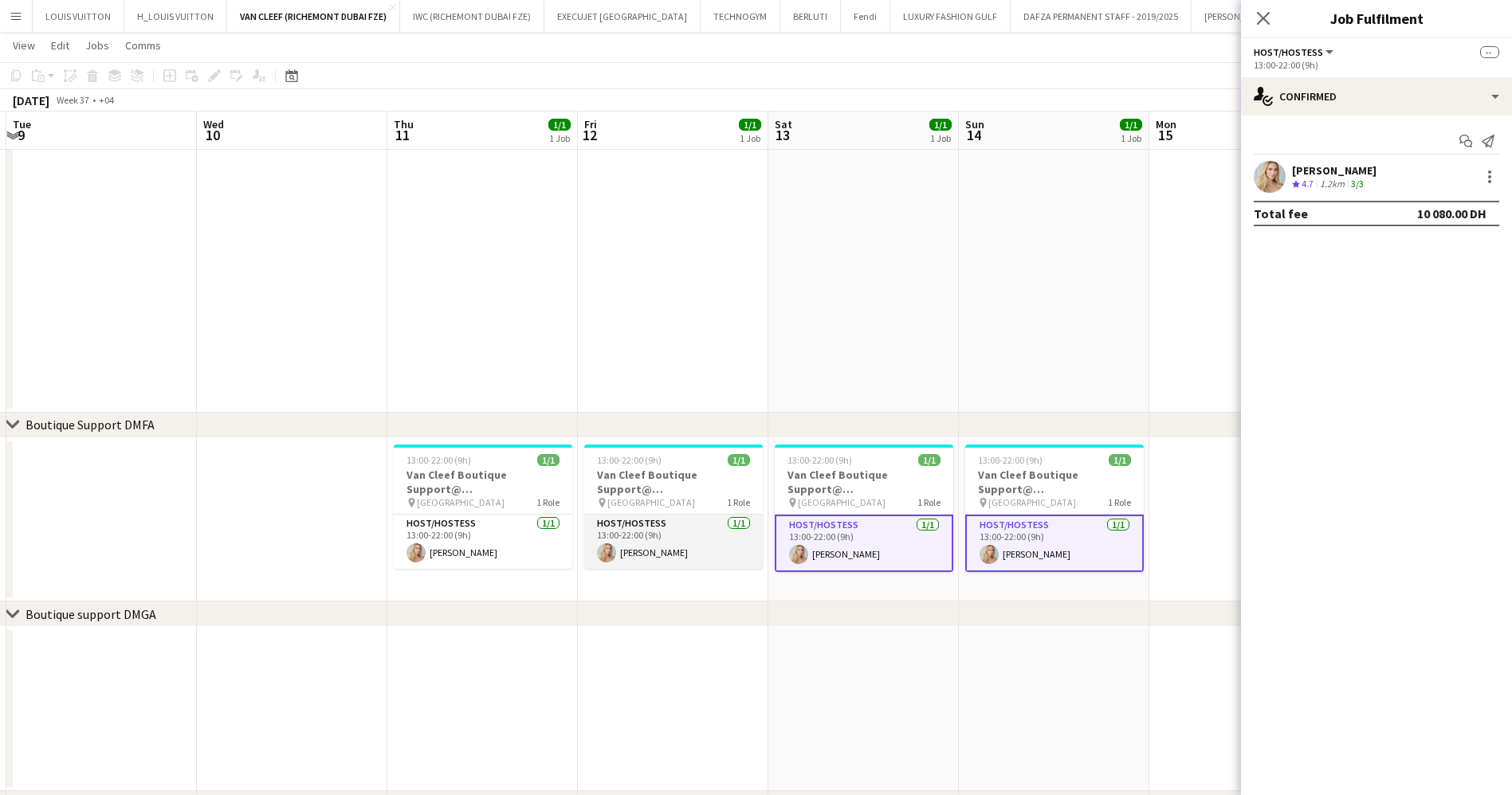
click at [632, 552] on app-card-role "Host/Hostess [DATE] 13:00-22:00 (9h) [PERSON_NAME]" at bounding box center [673, 542] width 179 height 54
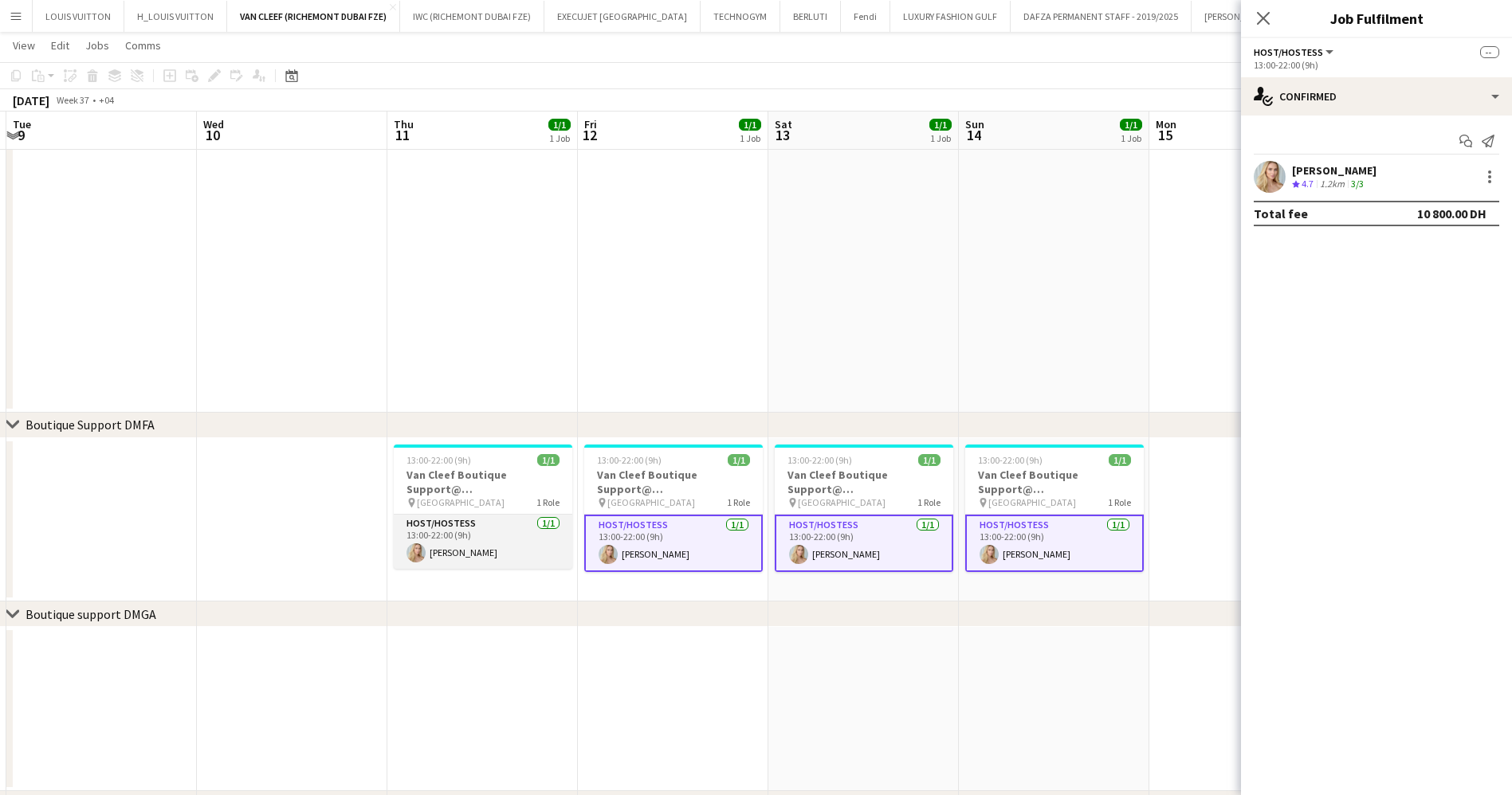
click at [510, 541] on app-card-role "Host/Hostess [DATE] 13:00-22:00 (9h) [PERSON_NAME]" at bounding box center [483, 542] width 179 height 54
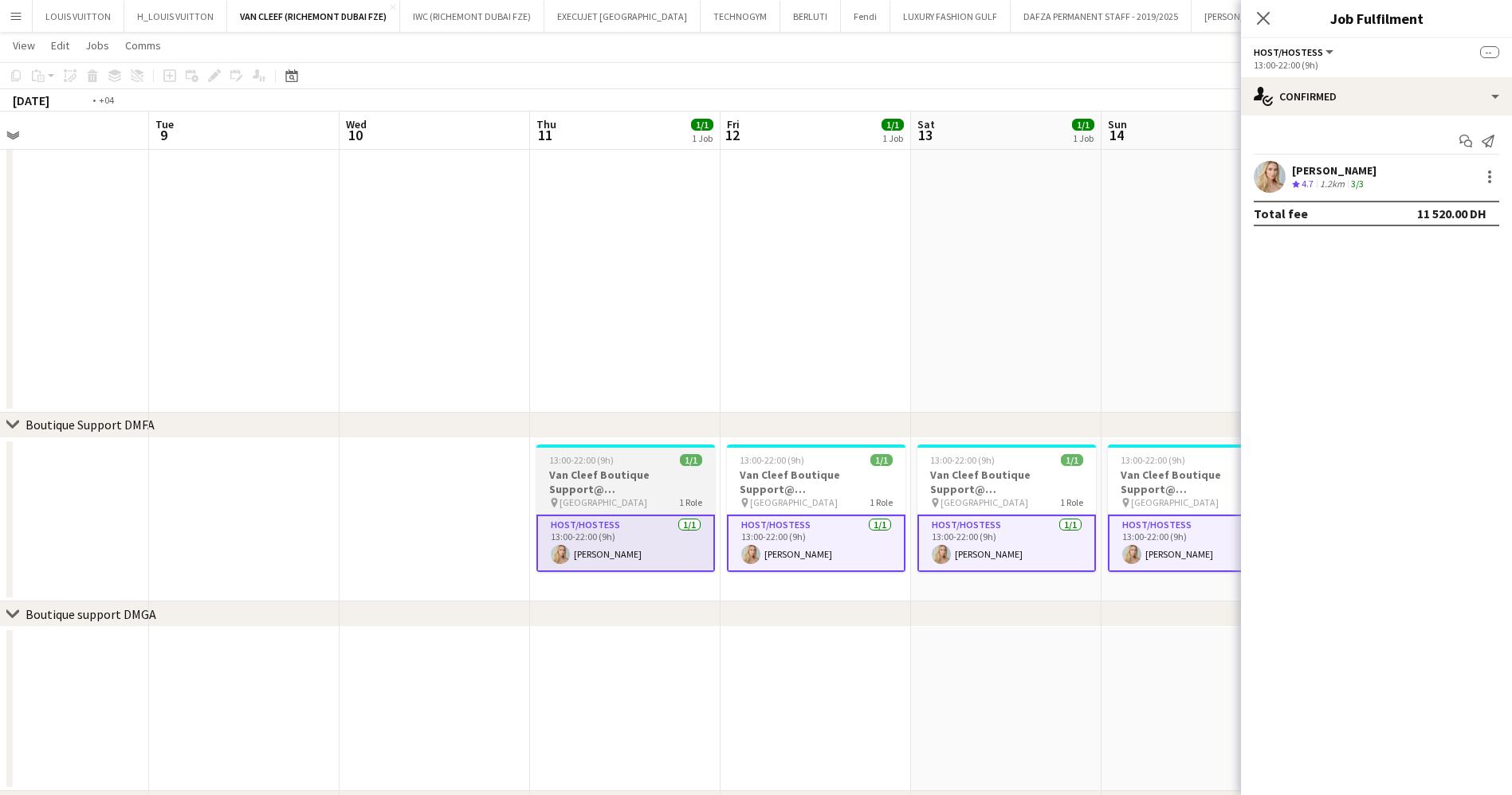
drag, startPoint x: 671, startPoint y: 554, endPoint x: 1040, endPoint y: 557, distance: 369.0
click at [1192, 540] on app-calendar-viewport "Sun 7 1/1 1 Job Mon 8 Tue 9 Wed 10 Thu 11 1/1 1 Job Fri 12 1/1 1 Job Sat 13 1/1…" at bounding box center [756, 468] width 1512 height 1317
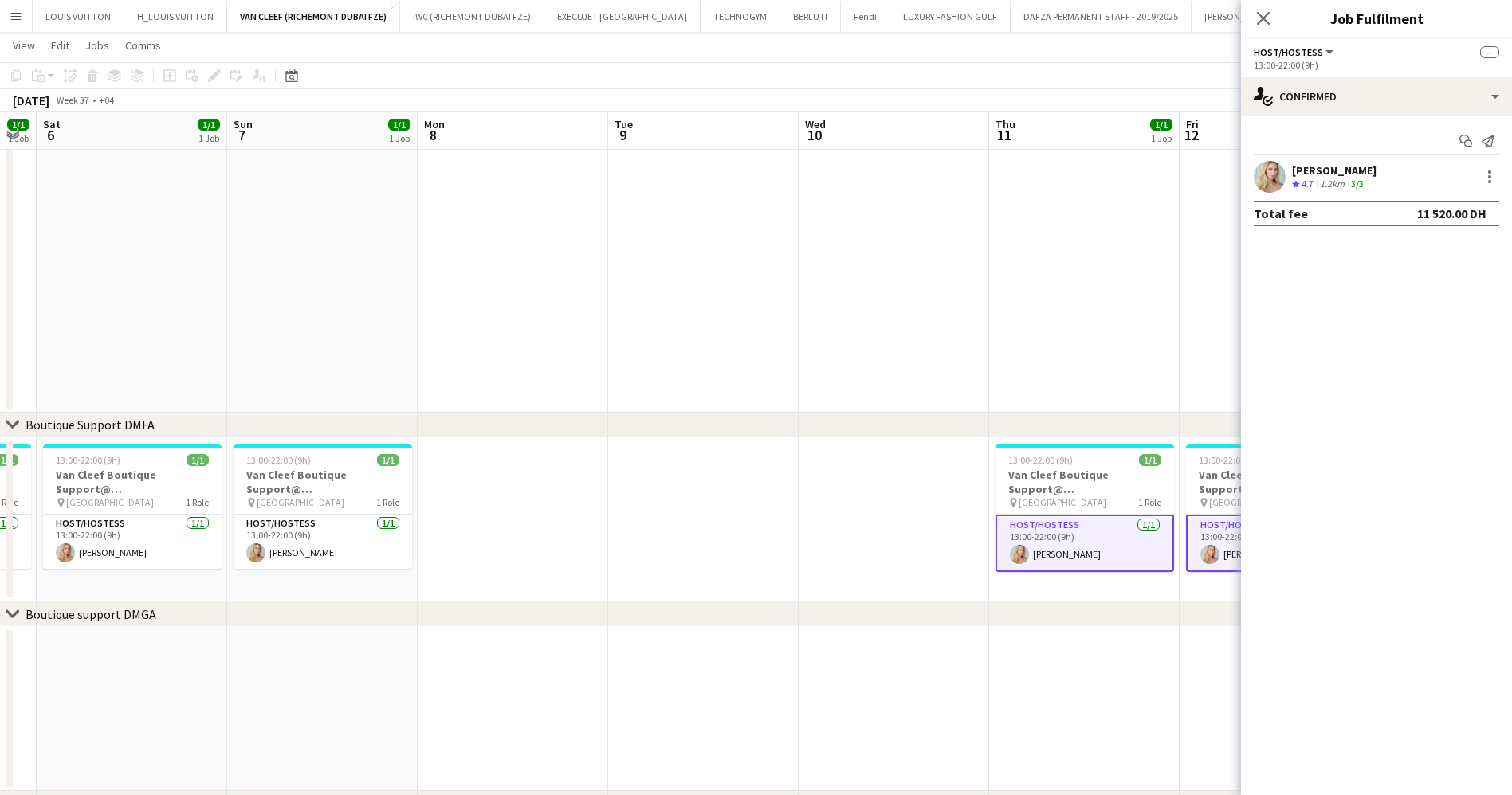
drag, startPoint x: 751, startPoint y: 564, endPoint x: 769, endPoint y: 582, distance: 25.5
click at [961, 564] on app-calendar-viewport "Thu 4 14/14 2 Jobs Fri 5 1/1 1 Job Sat 6 1/1 1 Job Sun 7 1/1 1 Job Mon 8 Tue 9 …" at bounding box center [756, 468] width 1512 height 1317
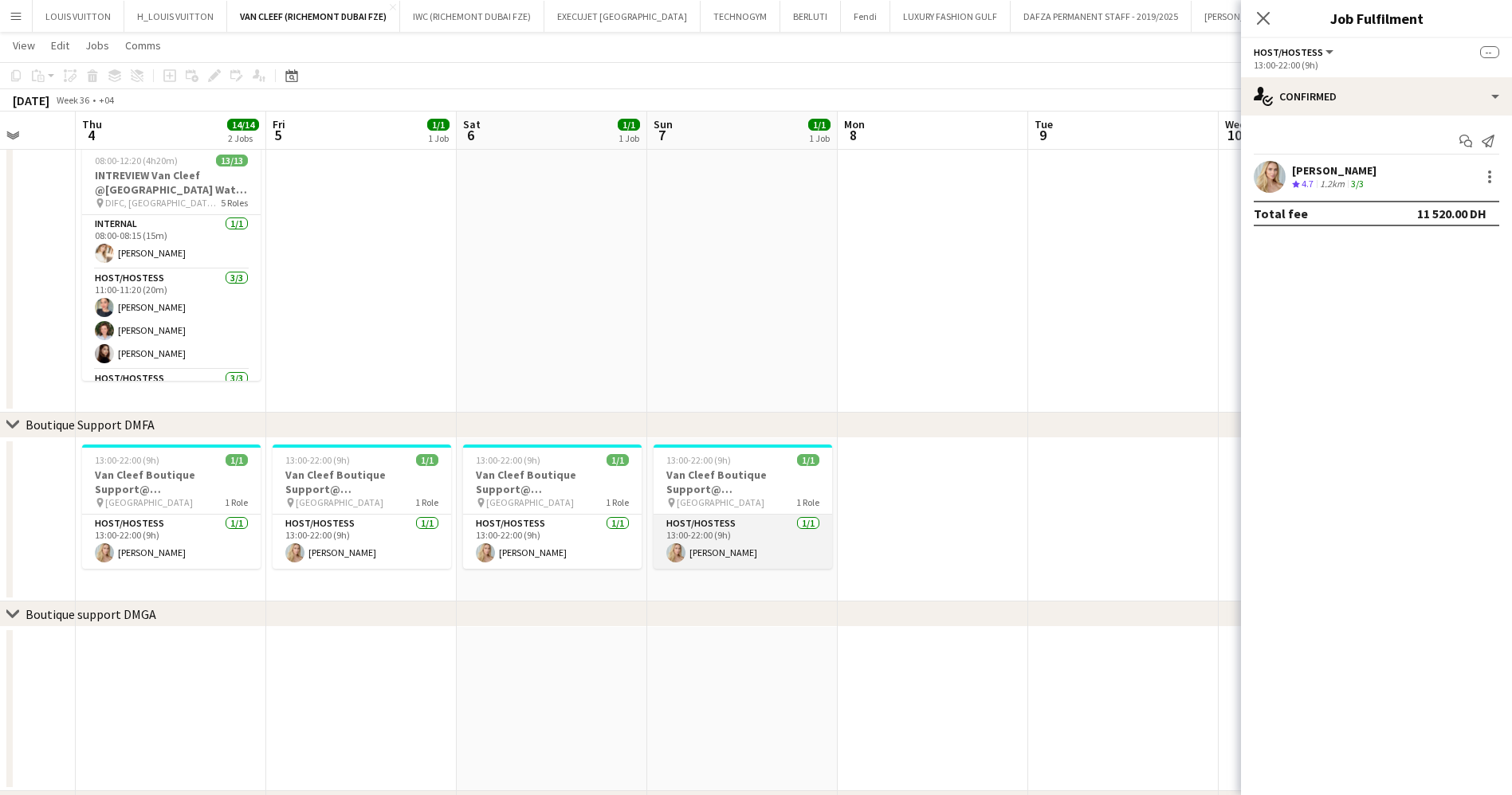
click at [713, 546] on app-card-role "Host/Hostess [DATE] 13:00-22:00 (9h) [PERSON_NAME]" at bounding box center [743, 542] width 179 height 54
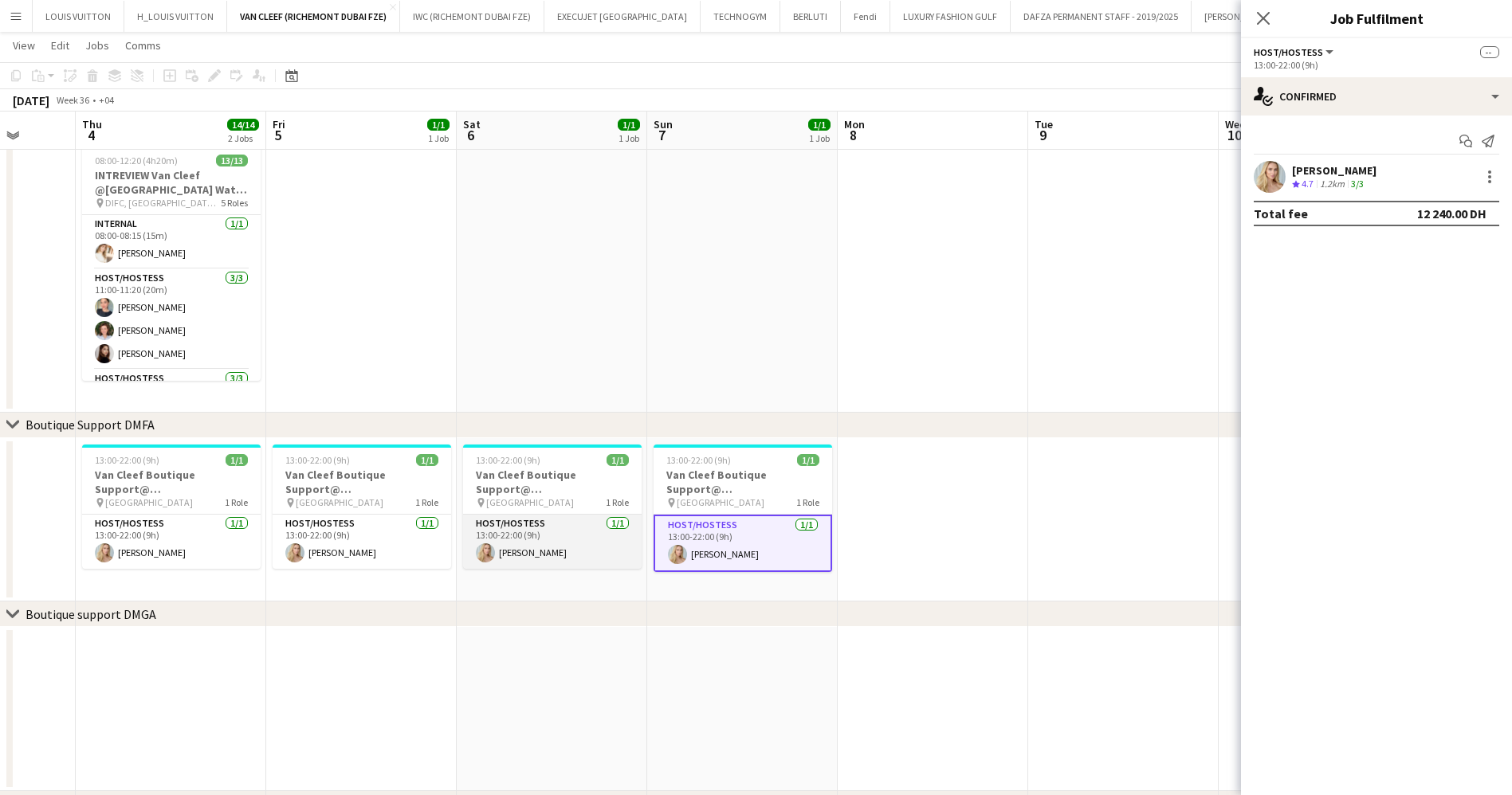
click at [552, 546] on app-card-role "Host/Hostess [DATE] 13:00-22:00 (9h) [PERSON_NAME]" at bounding box center [552, 542] width 179 height 54
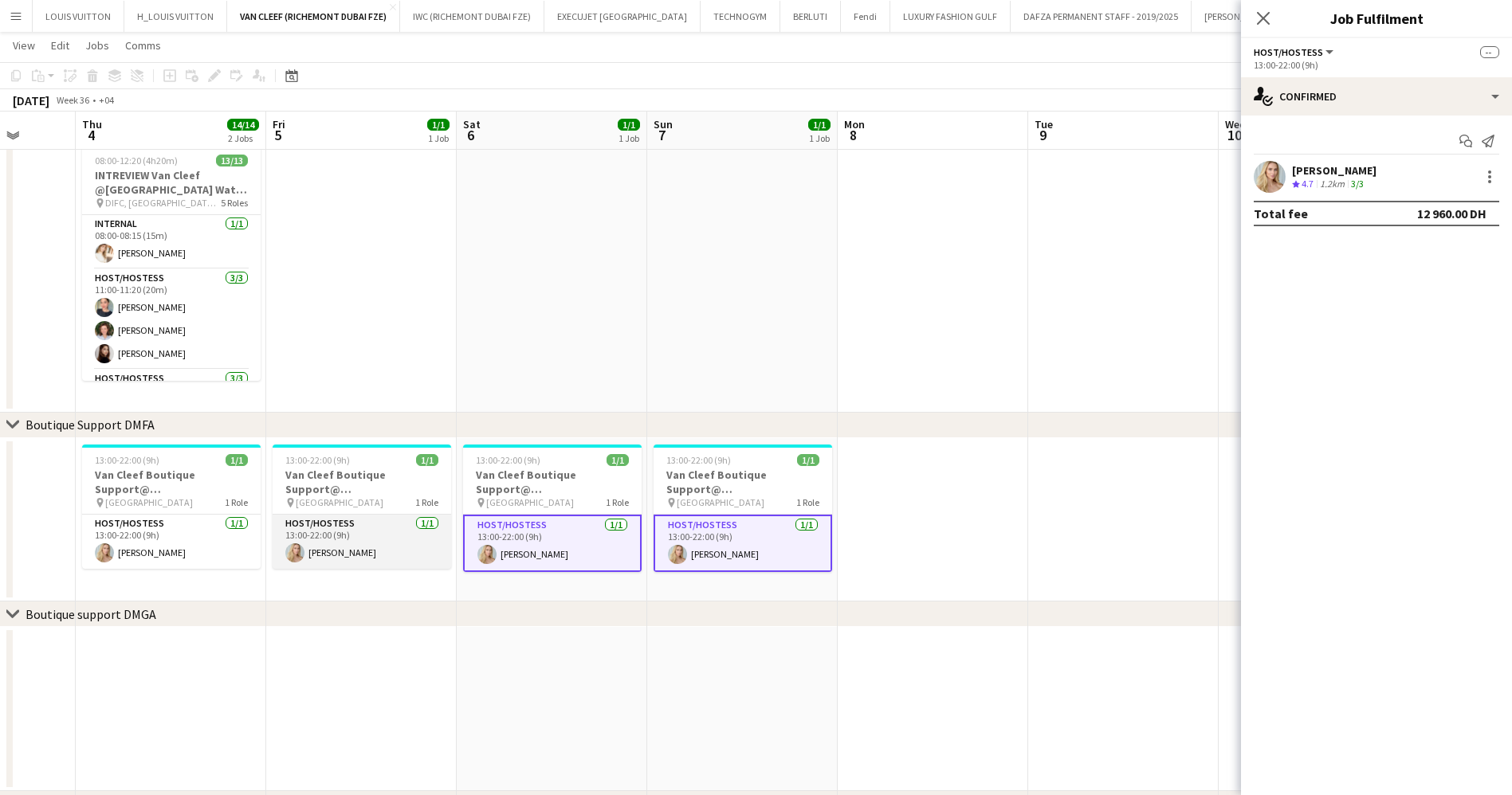
click at [338, 532] on app-card-role "Host/Hostess [DATE] 13:00-22:00 (9h) [PERSON_NAME]" at bounding box center [361, 542] width 179 height 54
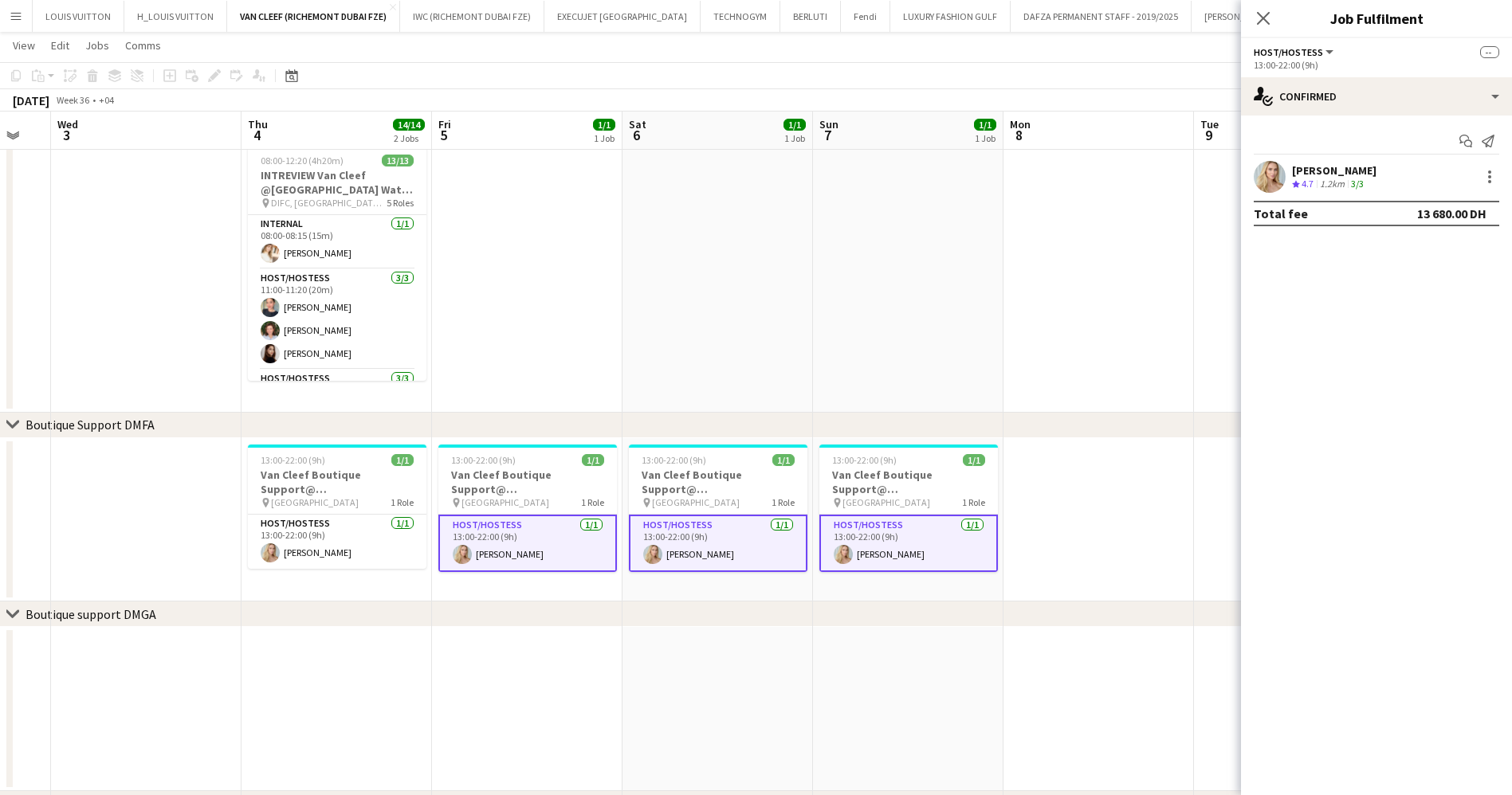
click at [672, 560] on app-calendar-viewport "Mon 1 Tue 2 Wed 3 Thu 4 14/14 2 Jobs Fri 5 1/1 1 Job Sat 6 1/1 1 Job Sun 7 1/1 …" at bounding box center [756, 468] width 1512 height 1317
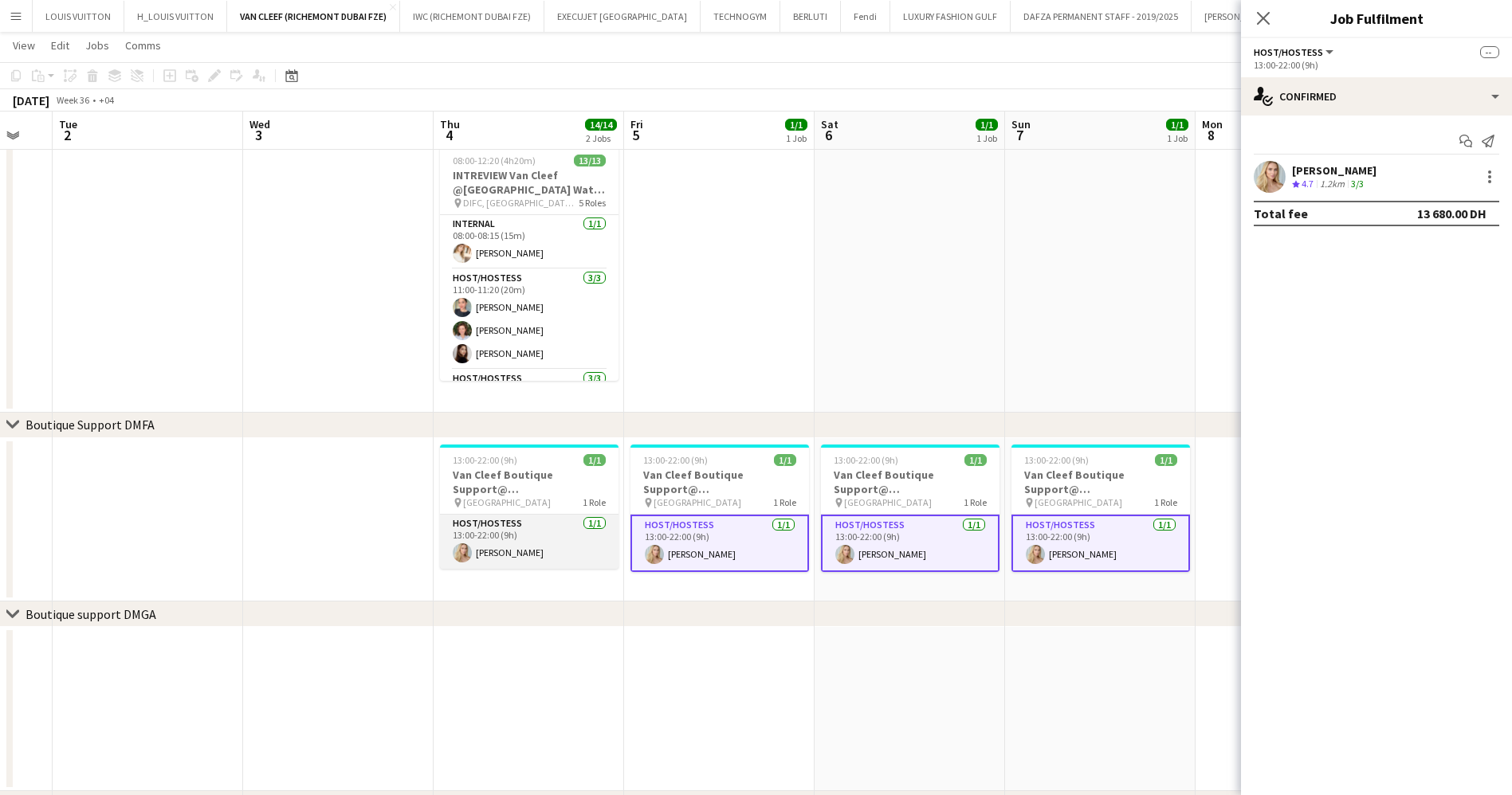
click at [467, 548] on app-user-avatar at bounding box center [461, 552] width 19 height 19
click at [1487, 181] on div at bounding box center [1489, 176] width 19 height 19
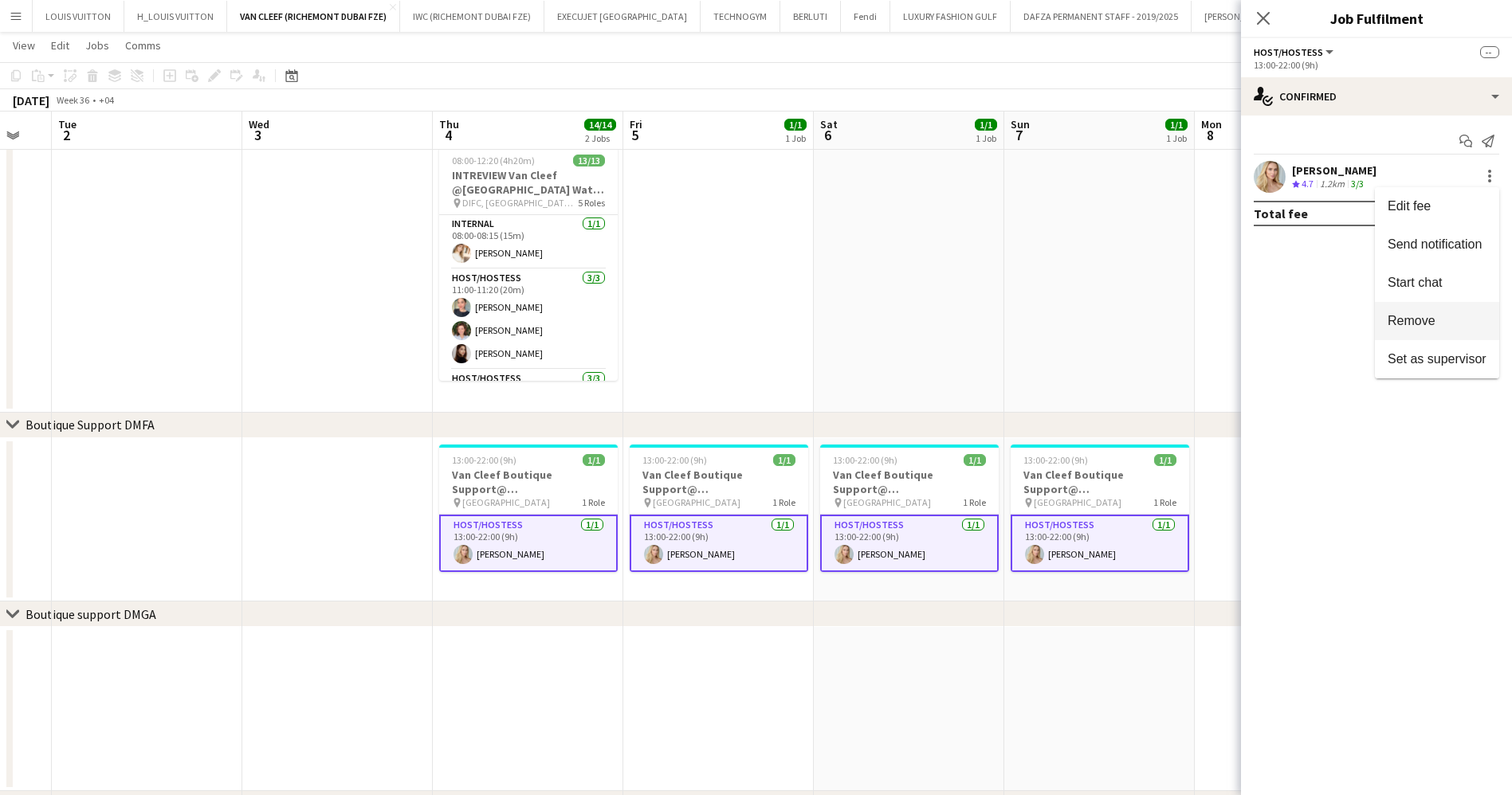
click at [1417, 327] on span "Remove" at bounding box center [1411, 320] width 48 height 13
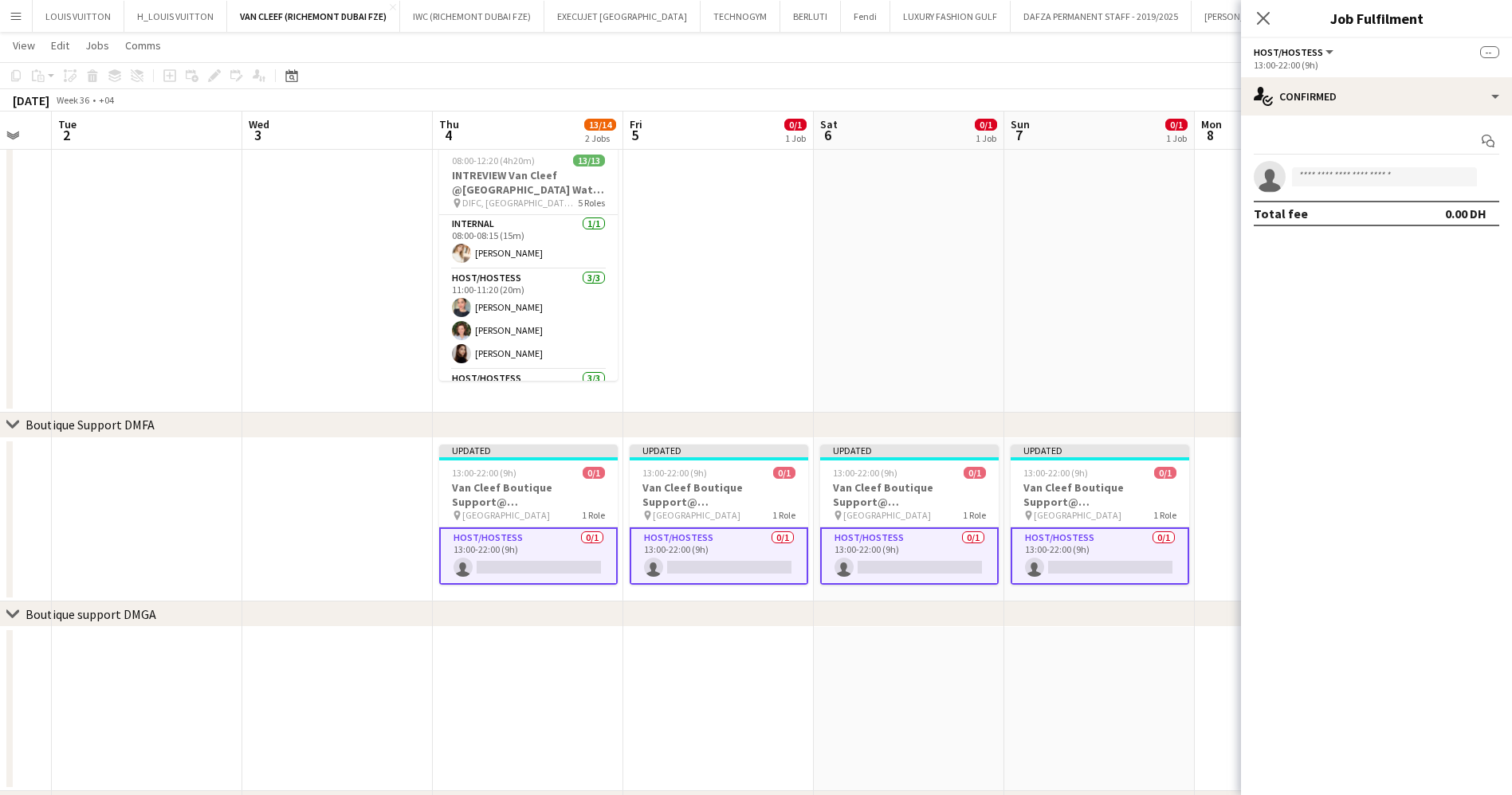
click at [1164, 84] on app-toolbar "Copy Paste Paste Ctrl+V Paste with crew Ctrl+Shift+V Paste linked Job [GEOGRAPH…" at bounding box center [756, 76] width 1512 height 27
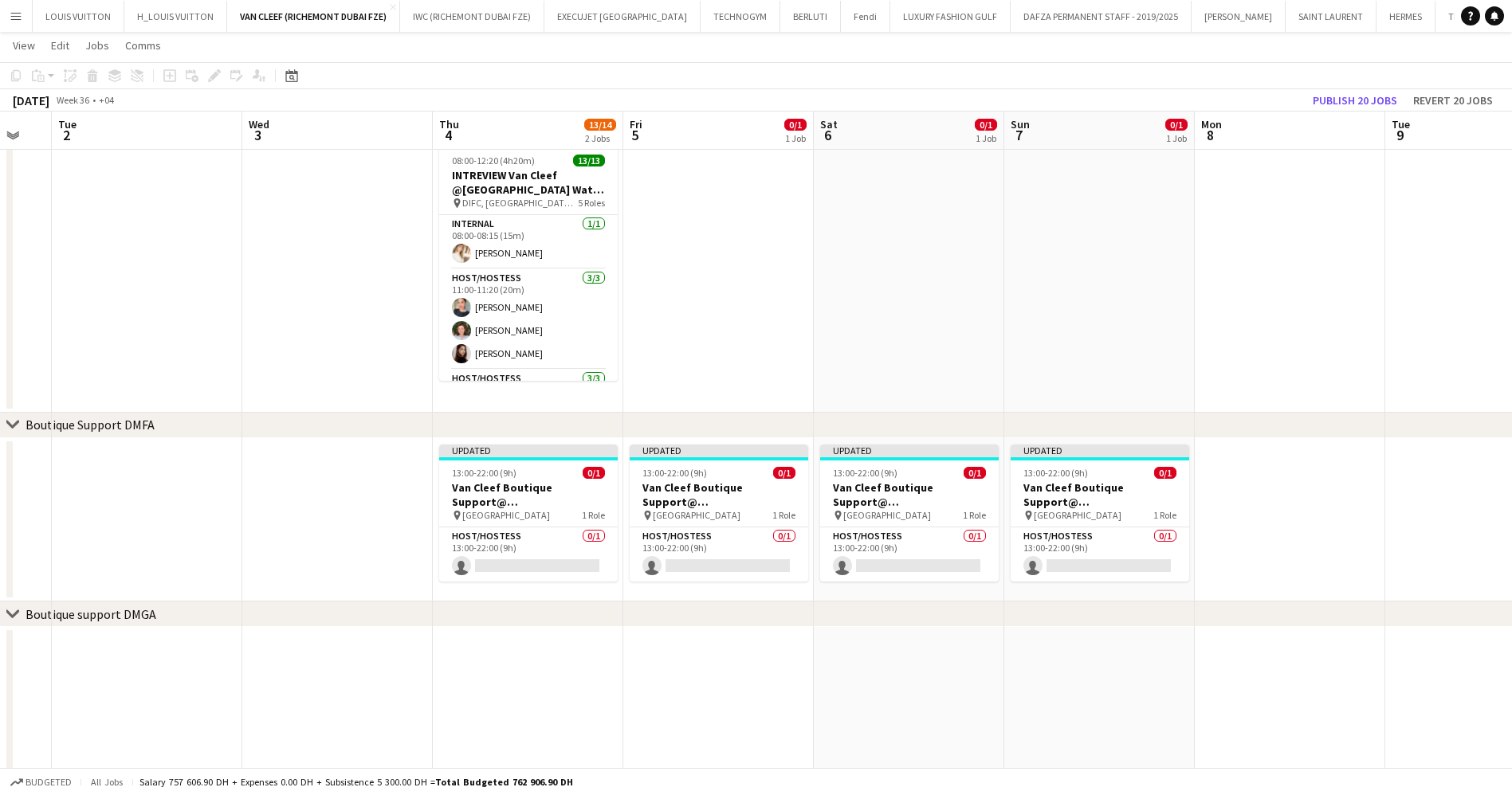
click at [1326, 111] on div "[DATE] Week 36 • +04 Publish 20 jobs Revert 20 jobs" at bounding box center [756, 100] width 1512 height 22
click at [1326, 93] on button "Publish 20 jobs" at bounding box center [1354, 100] width 97 height 21
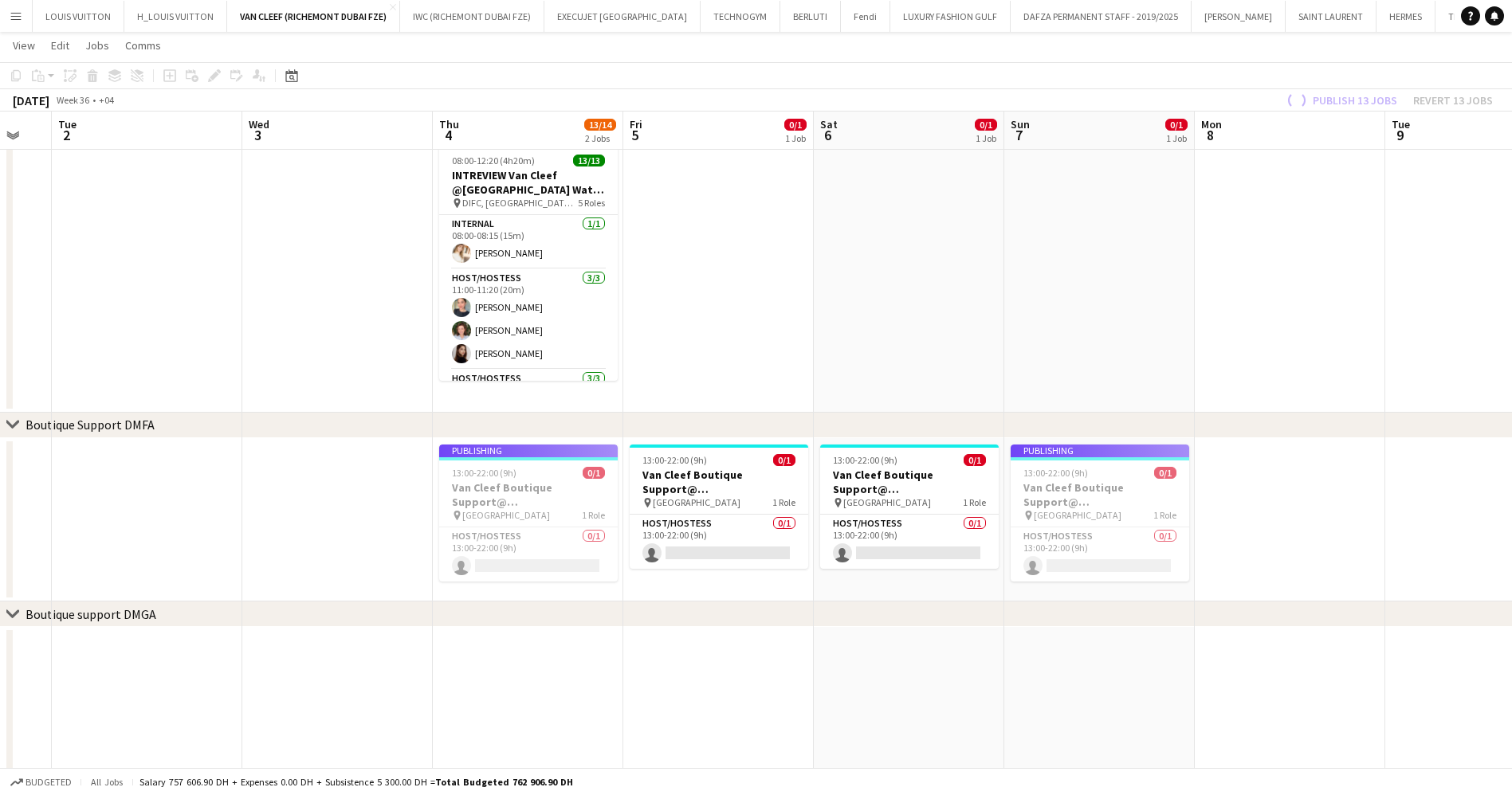
click at [523, 505] on app-job-card "Publishing 13:00-22:00 (9h) 0/1 Van Cleef Boutique Support@ [GEOGRAPHIC_DATA] p…" at bounding box center [528, 513] width 179 height 137
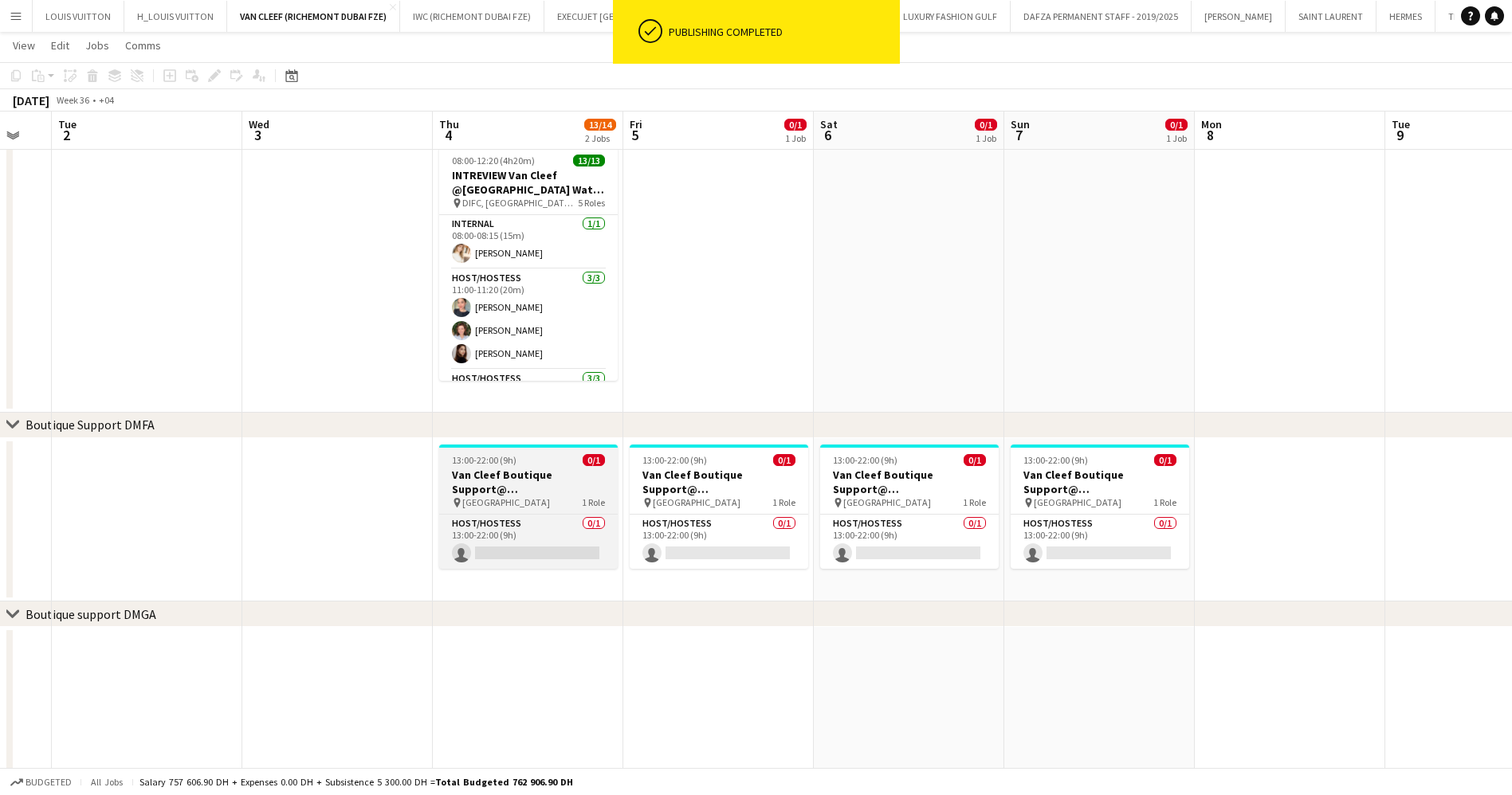
click at [447, 494] on h3 "Van Cleef Boutique Support@ [GEOGRAPHIC_DATA]" at bounding box center [528, 482] width 179 height 29
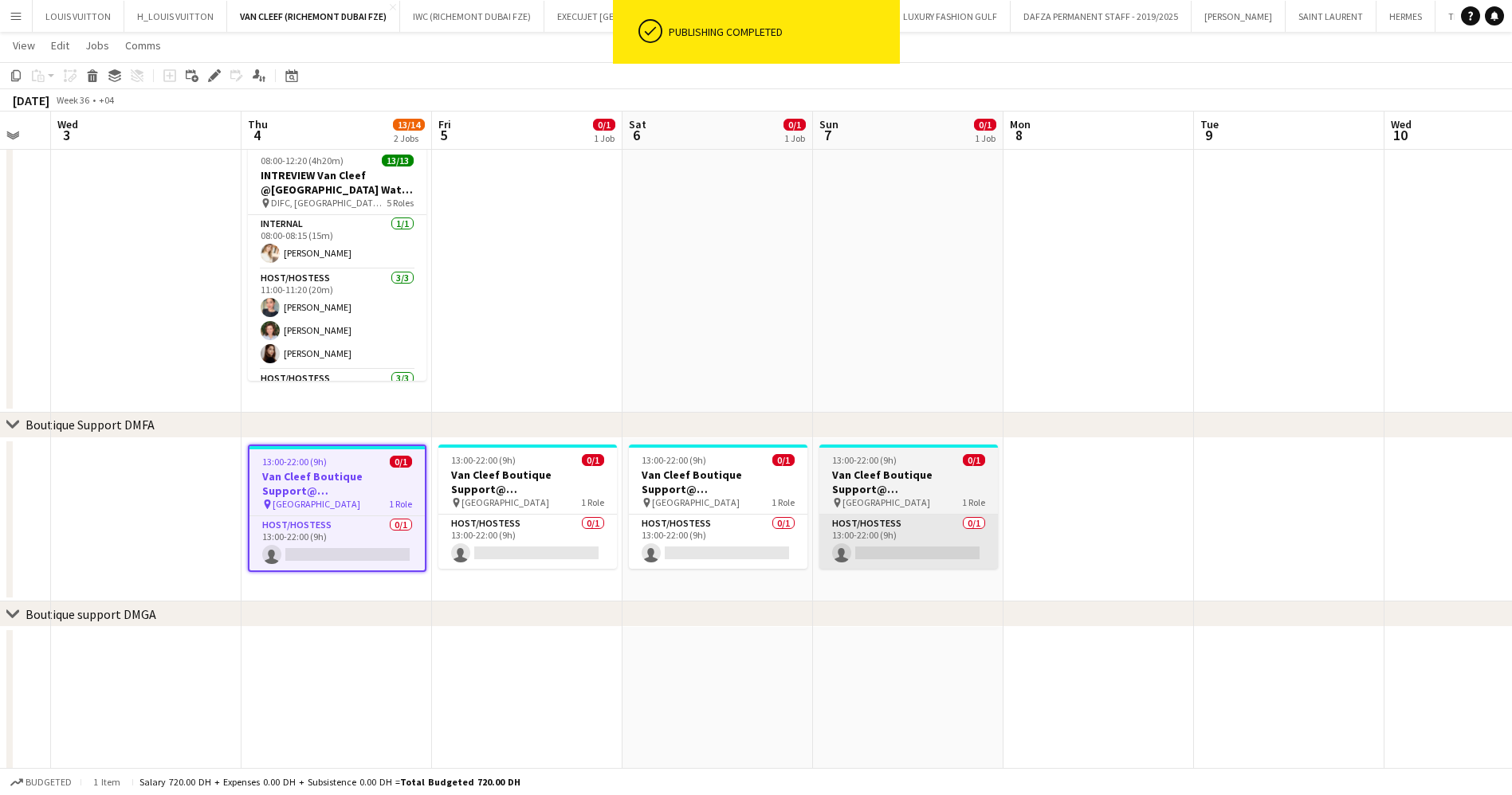
click at [609, 538] on app-calendar-viewport "Mon 1 Tue 2 Wed 3 Thu 4 13/14 2 Jobs Fri 5 0/1 1 Job Sat 6 0/1 1 Job Sun 7 0/1 …" at bounding box center [756, 468] width 1512 height 1317
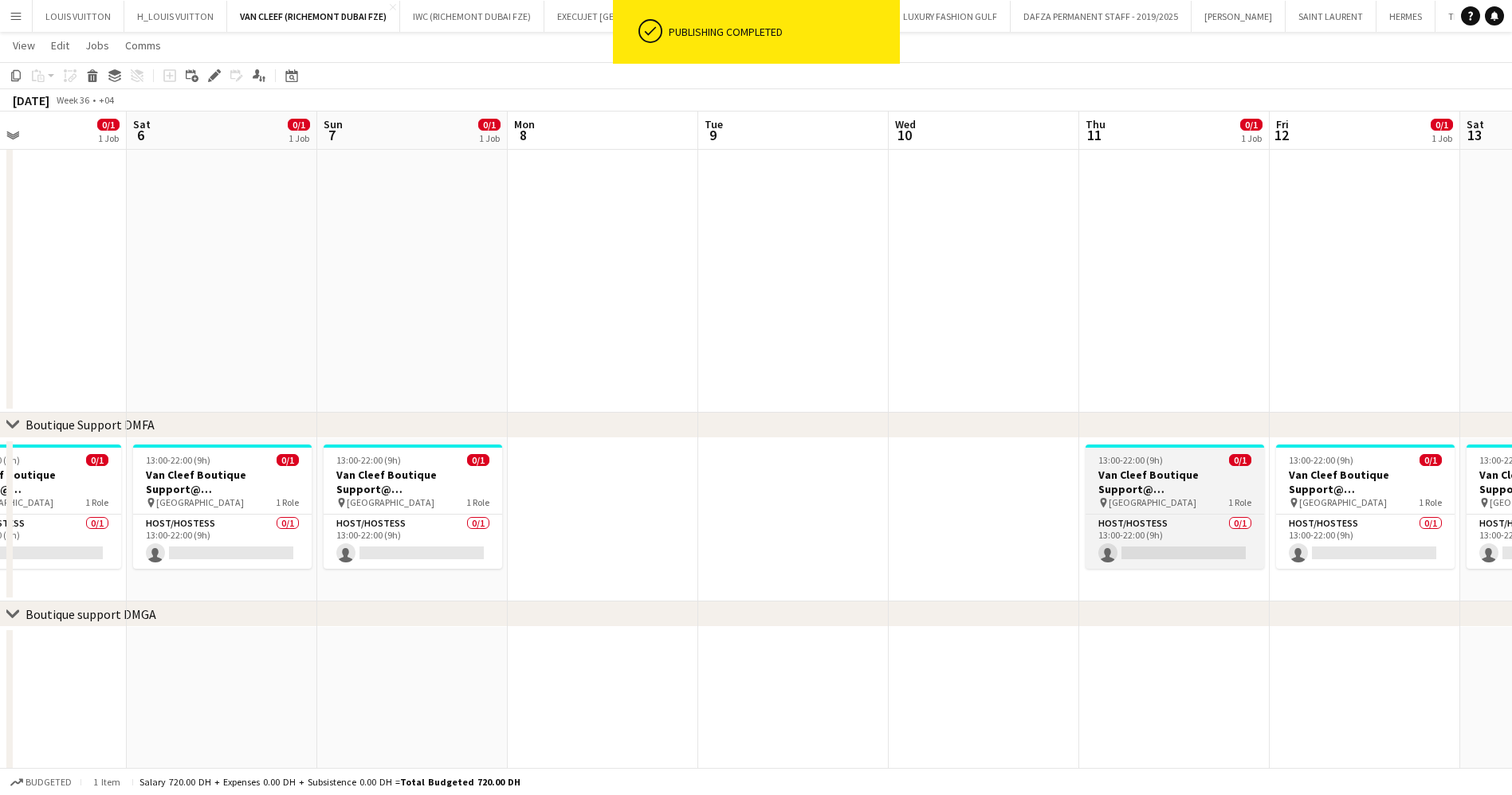
click at [722, 501] on app-calendar-viewport "Tue 2 Wed 3 Thu 4 13/14 2 Jobs Fri 5 0/1 1 Job Sat 6 0/1 1 Job Sun 7 0/1 1 Job …" at bounding box center [756, 468] width 1512 height 1317
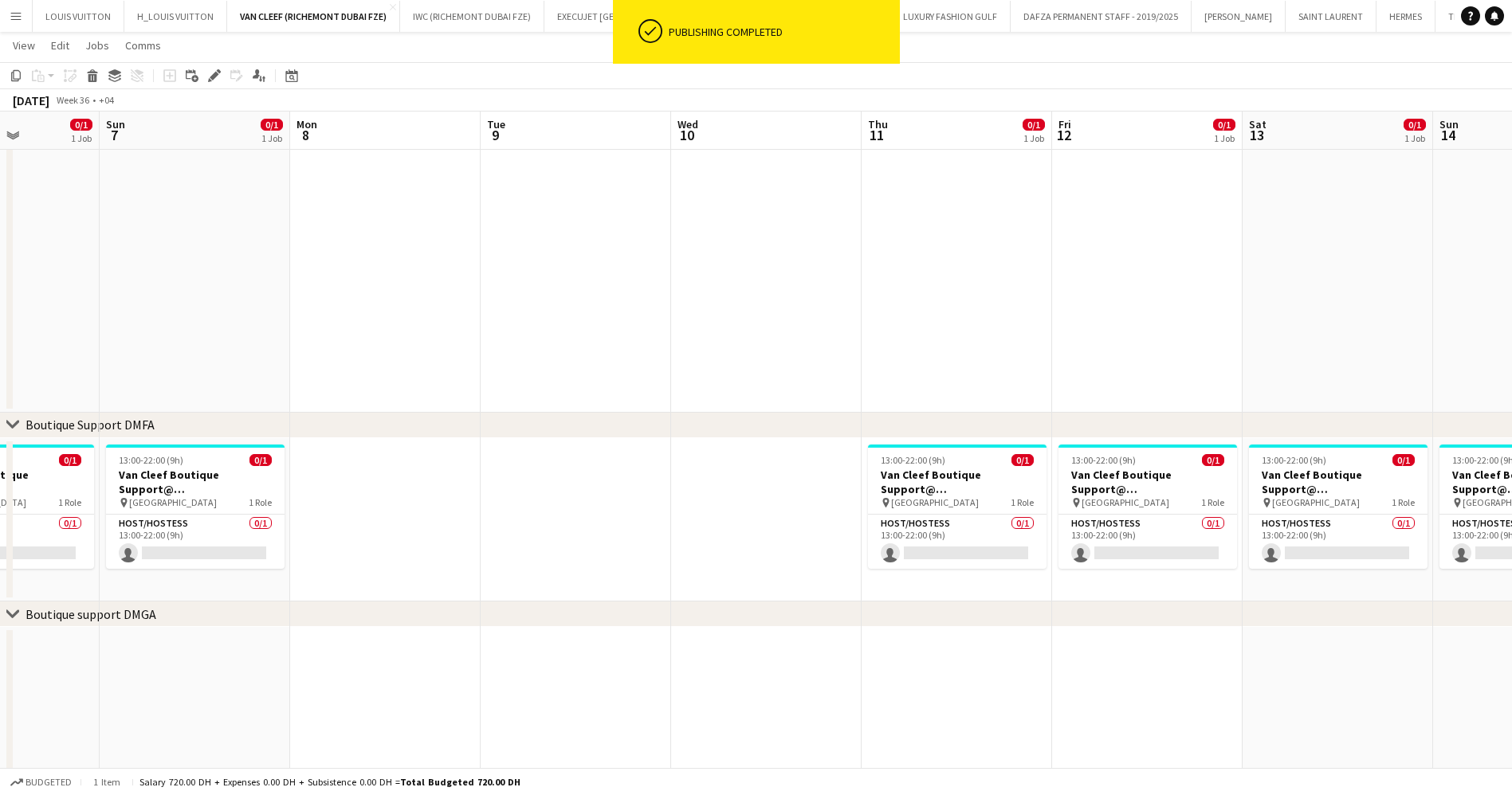
click at [918, 493] on app-calendar-viewport "Thu 4 13/14 2 Jobs Fri 5 0/1 1 Job Sat 6 0/1 1 Job Sun 7 0/1 1 Job Mon 8 Tue 9 …" at bounding box center [756, 468] width 1512 height 1317
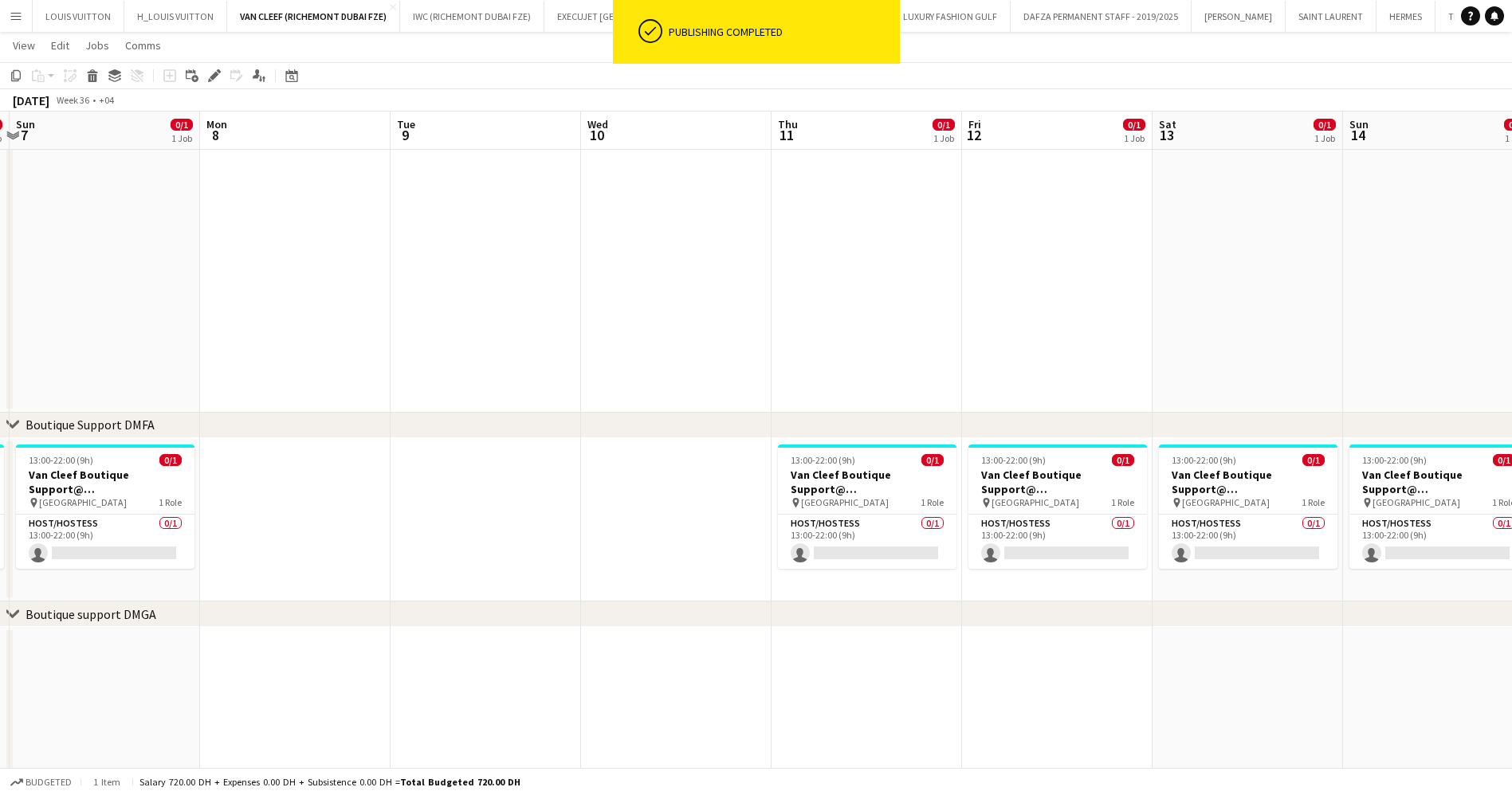
click at [789, 526] on app-calendar-viewport "Thu 4 13/14 2 Jobs Fri 5 0/1 1 Job Sat 6 0/1 1 Job Sun 7 0/1 1 Job Mon 8 Tue 9 …" at bounding box center [756, 468] width 1512 height 1317
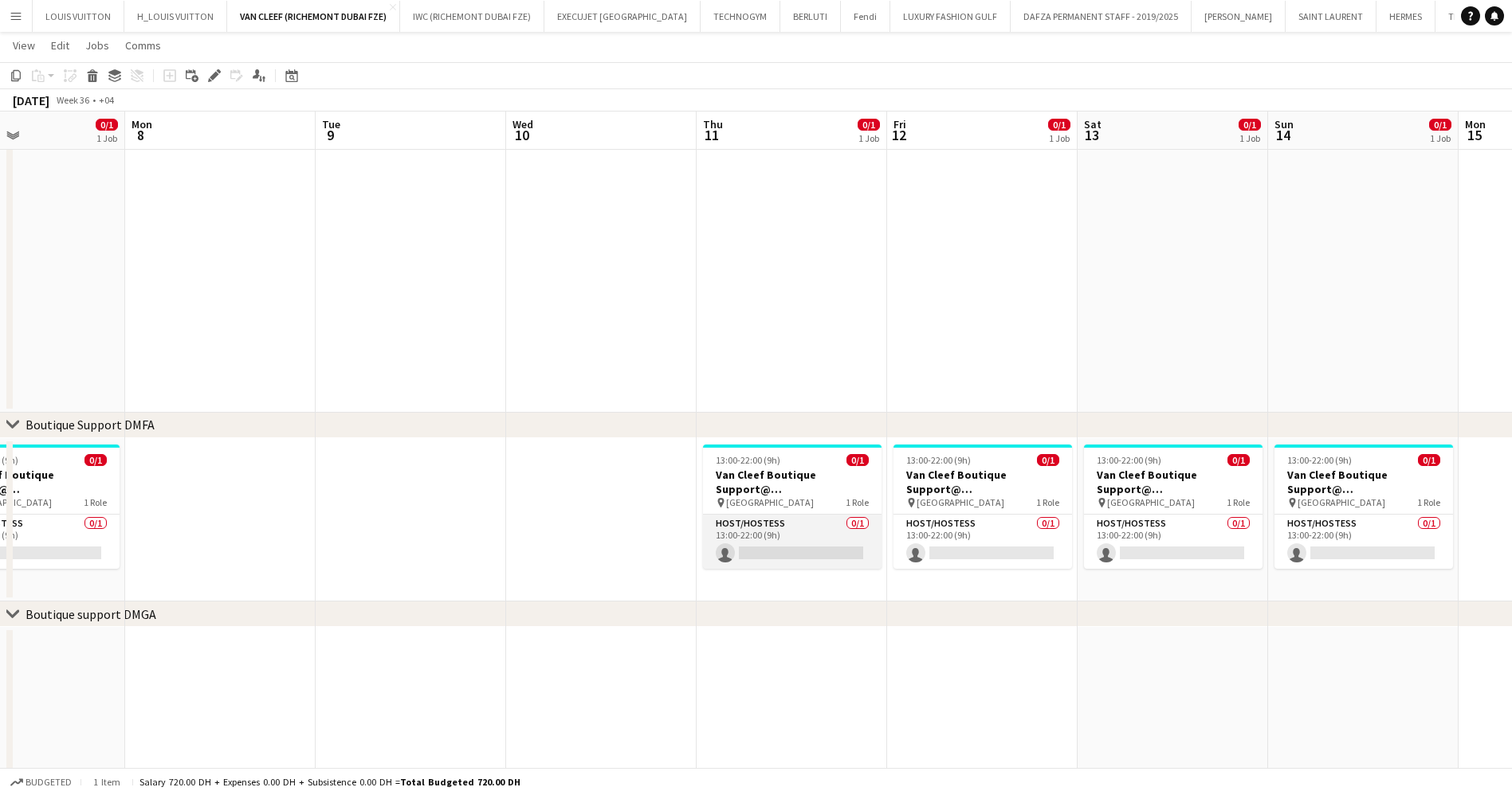
click at [799, 518] on app-calendar-viewport "Thu 4 13/14 2 Jobs Fri 5 0/1 1 Job Sat 6 0/1 1 Job Sun 7 0/1 1 Job Mon 8 Tue 9 …" at bounding box center [756, 468] width 1512 height 1317
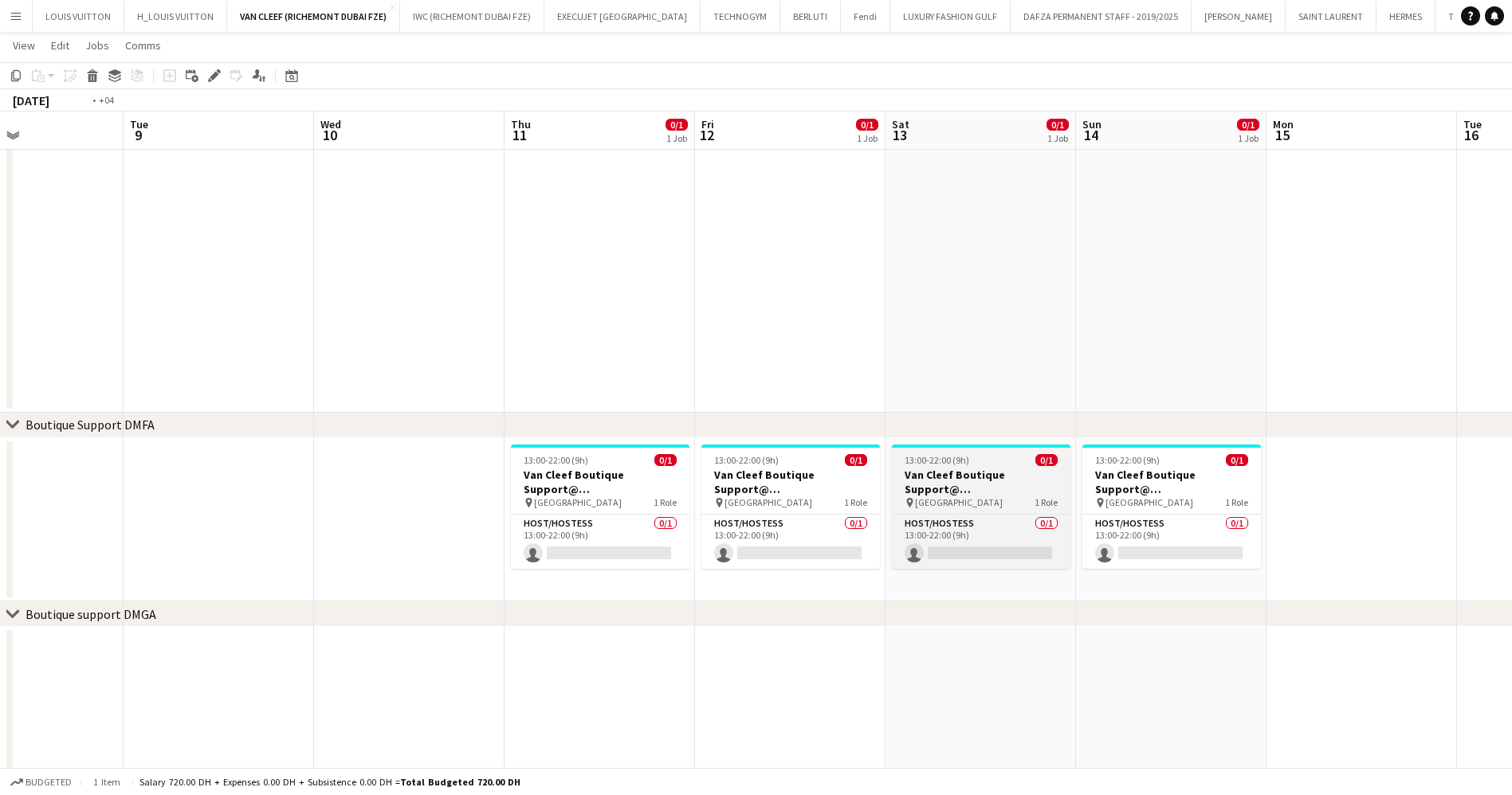
drag, startPoint x: 937, startPoint y: 507, endPoint x: 736, endPoint y: 501, distance: 201.1
click at [652, 512] on app-calendar-viewport "Fri 5 0/1 1 Job Sat 6 0/1 1 Job Sun 7 0/1 1 Job Mon 8 Tue 9 Wed 10 Thu 11 0/1 1…" at bounding box center [756, 468] width 1512 height 1317
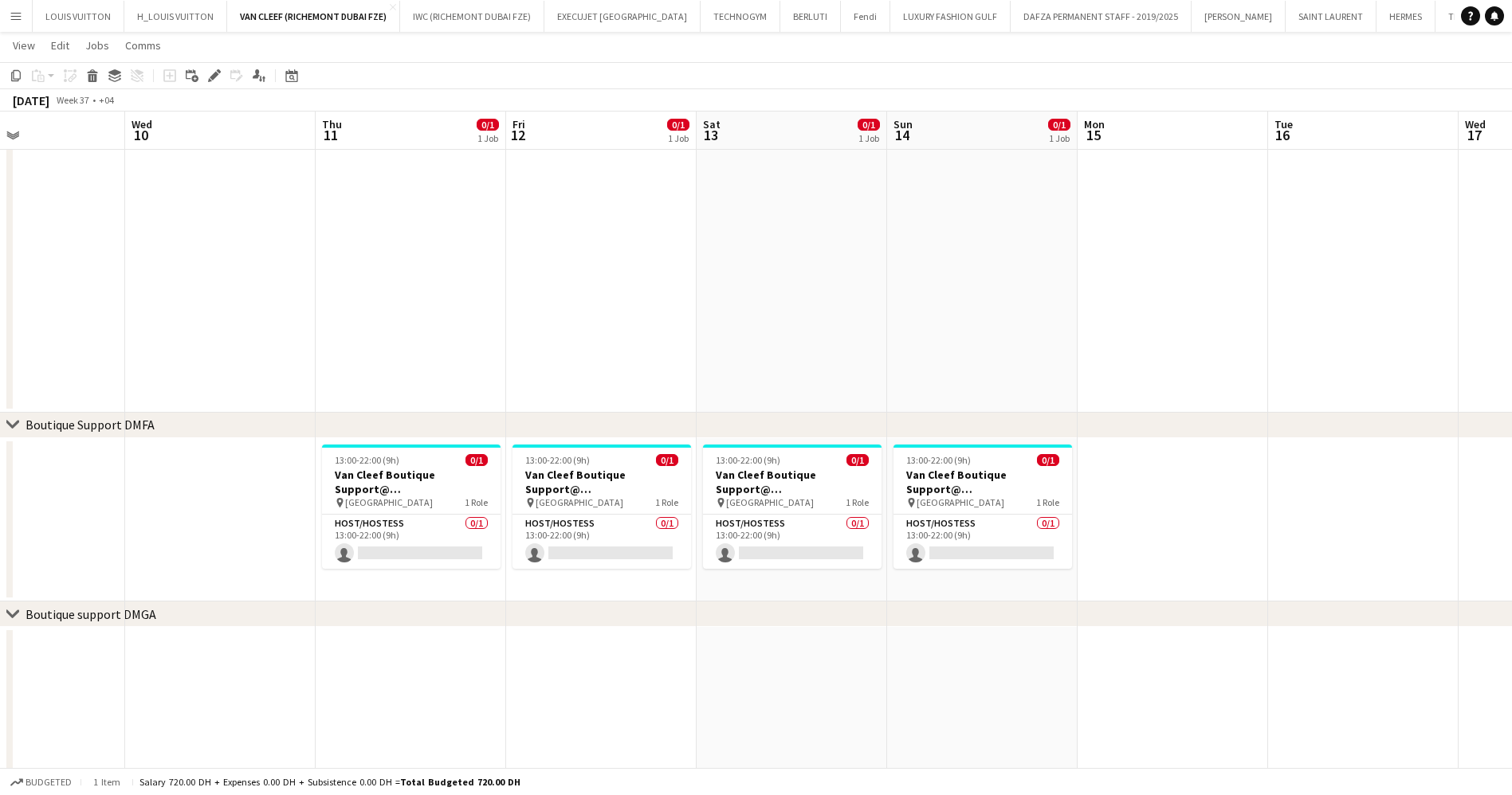
click at [708, 523] on app-calendar-viewport "Sat 6 0/1 1 Job Sun 7 0/1 1 Job Mon 8 Tue 9 Wed 10 Thu 11 0/1 1 Job Fri 12 0/1 …" at bounding box center [756, 468] width 1512 height 1317
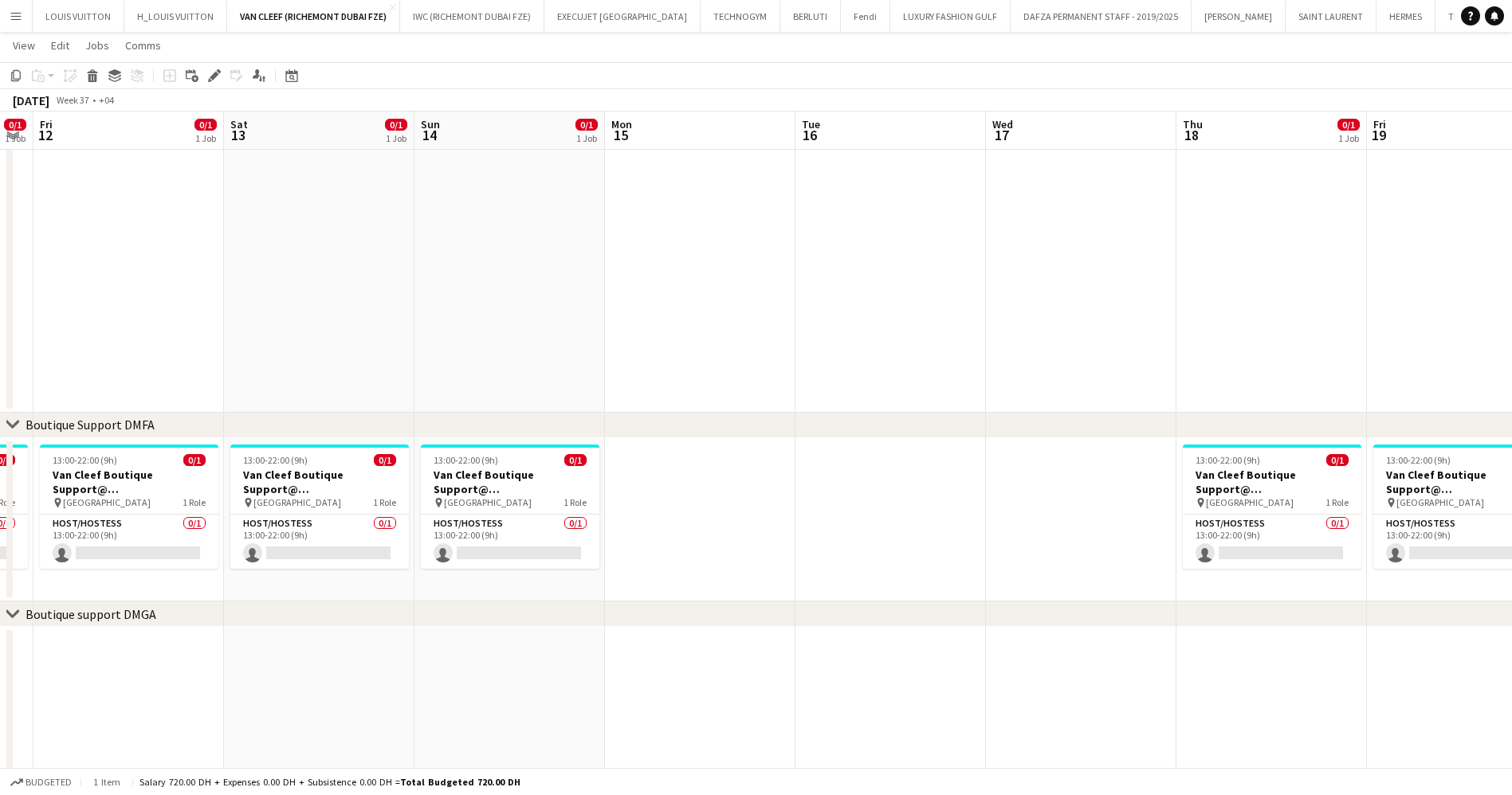
click at [517, 517] on app-calendar-viewport "Tue 9 Wed 10 Thu 11 0/1 1 Job Fri 12 0/1 1 Job Sat 13 0/1 1 Job Sun 14 0/1 1 Jo…" at bounding box center [756, 468] width 1512 height 1317
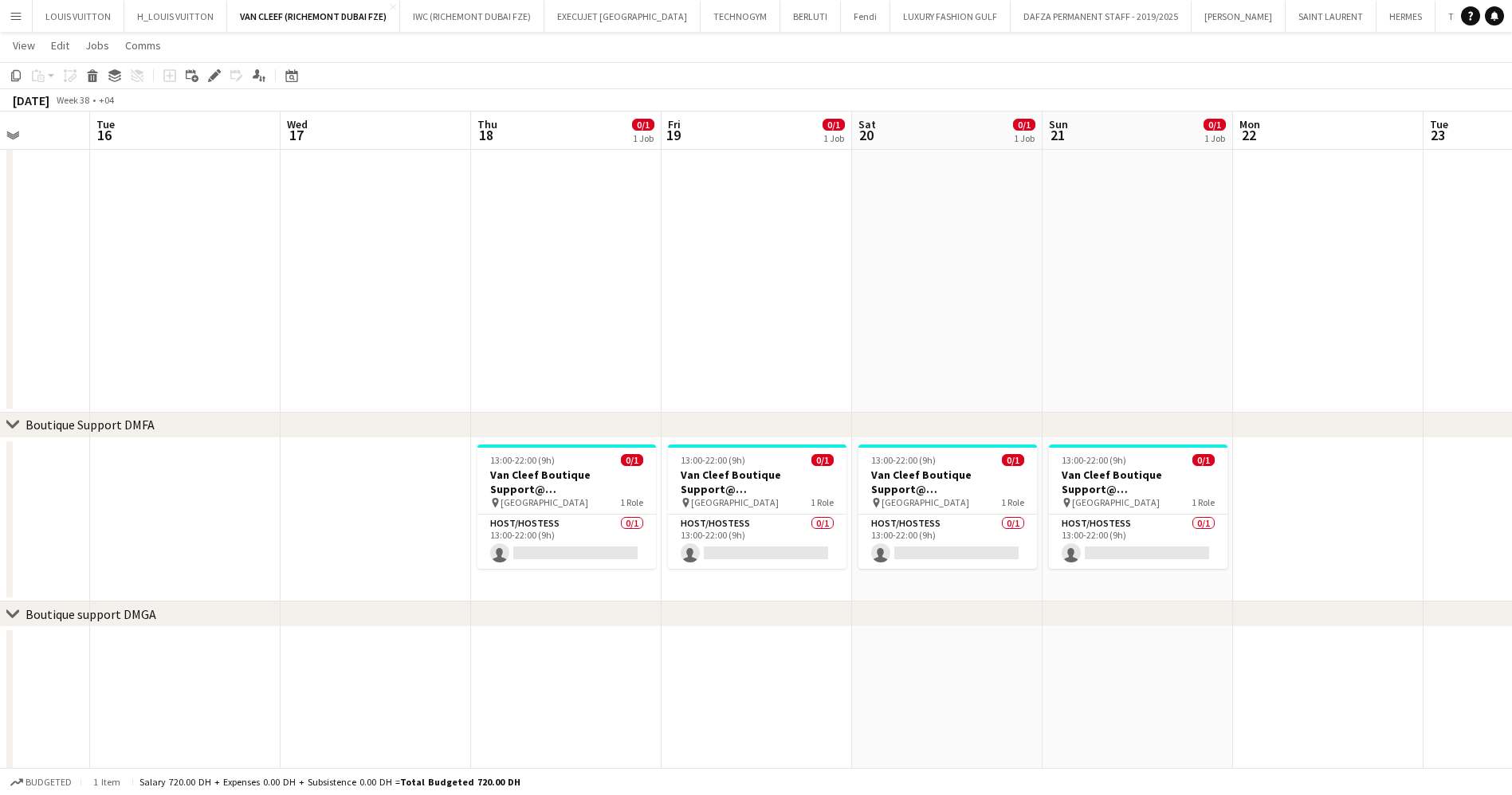
drag, startPoint x: 721, startPoint y: 501, endPoint x: 1007, endPoint y: 483, distance: 286.6
click at [469, 487] on app-calendar-viewport "Sat 13 0/1 1 Job Sun 14 0/1 1 Job Mon 15 Tue 16 Wed 17 Thu 18 0/1 1 Job Fri 19 …" at bounding box center [756, 468] width 1512 height 1317
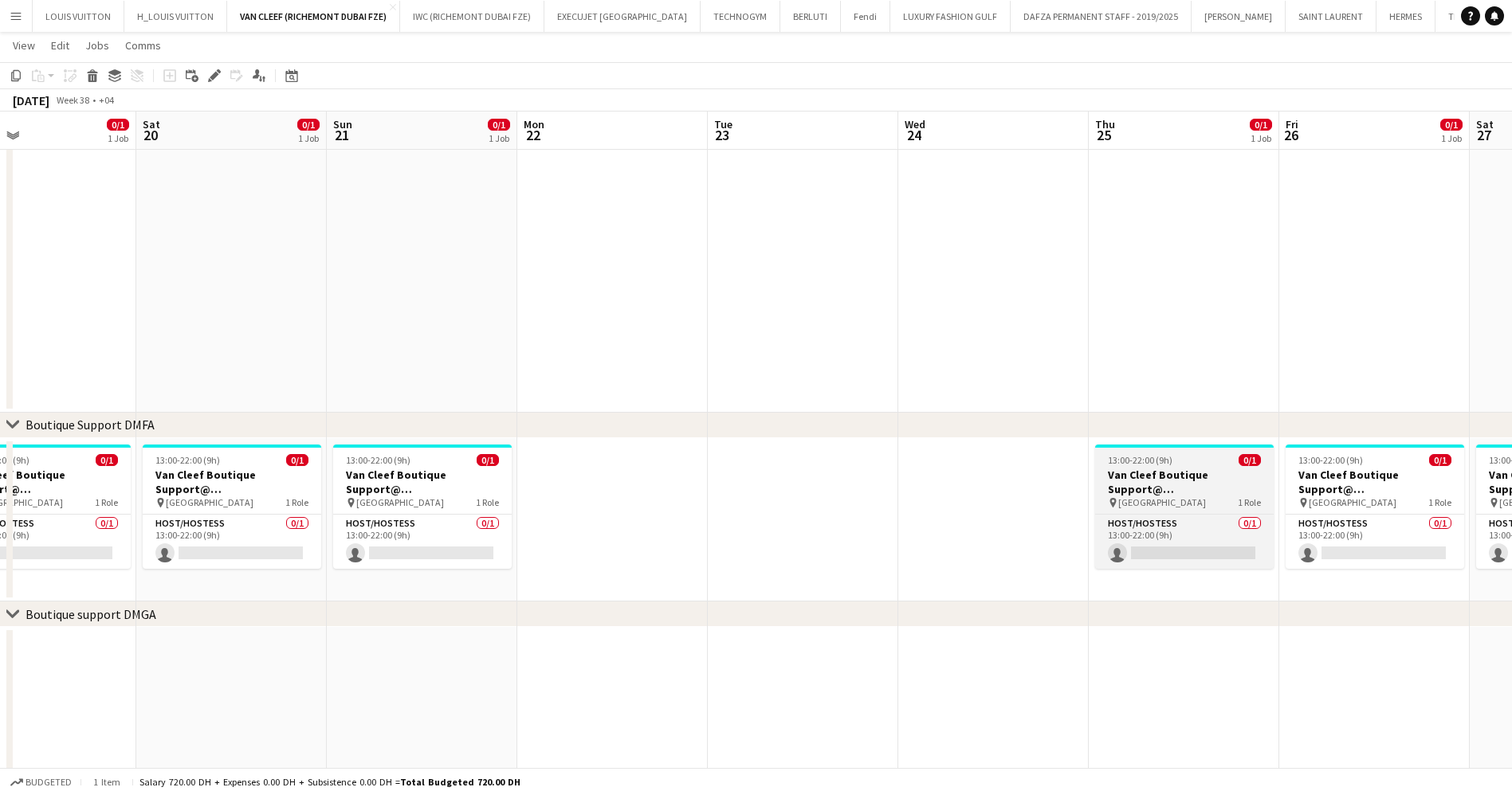
click at [494, 484] on app-calendar-viewport "Tue 16 Wed 17 Thu 18 0/1 1 Job Fri 19 0/1 1 Job Sat 20 0/1 1 Job Sun 21 0/1 1 J…" at bounding box center [756, 468] width 1512 height 1317
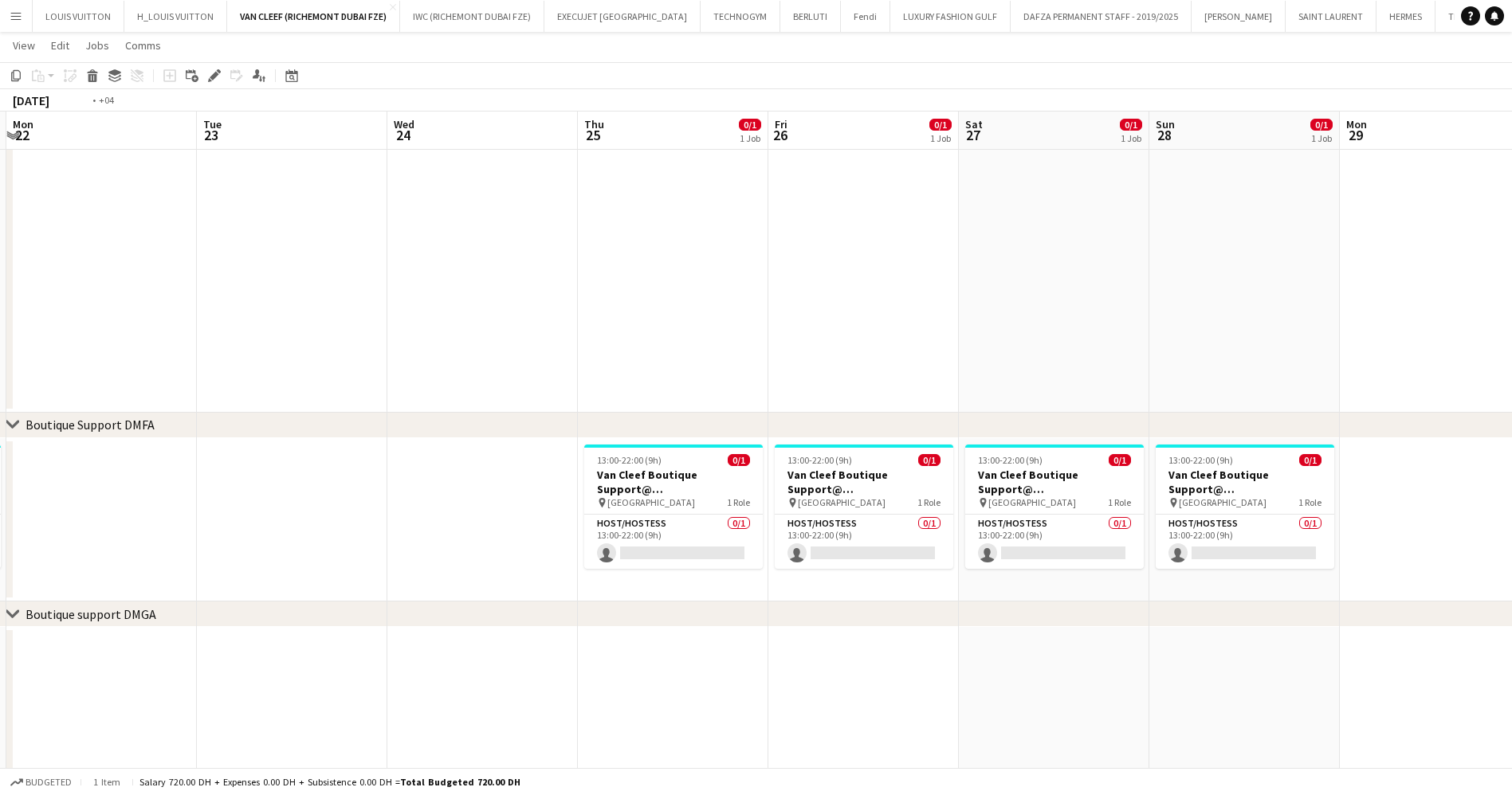
drag, startPoint x: 328, startPoint y: 468, endPoint x: 988, endPoint y: 468, distance: 660.0
click at [308, 472] on app-calendar-viewport "Fri 19 0/1 1 Job Sat 20 0/1 1 Job Sun 21 0/1 1 Job Mon 22 Tue 23 Wed 24 Thu 25 …" at bounding box center [756, 468] width 1512 height 1317
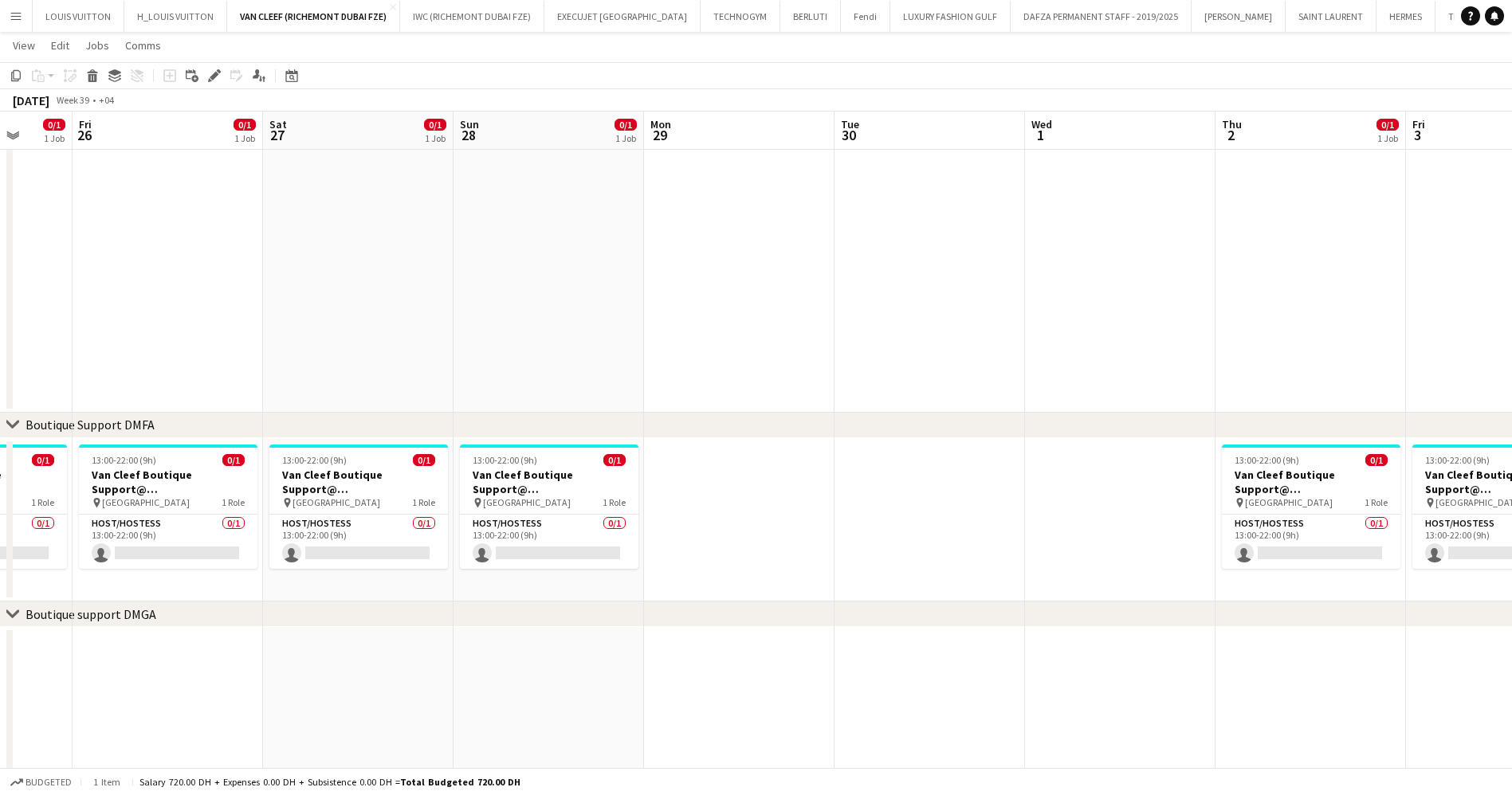
click at [482, 495] on app-calendar-viewport "Tue 23 Wed 24 Thu 25 0/1 1 Job Fri 26 0/1 1 Job Sat 27 0/1 1 Job Sun 28 0/1 1 J…" at bounding box center [756, 468] width 1512 height 1317
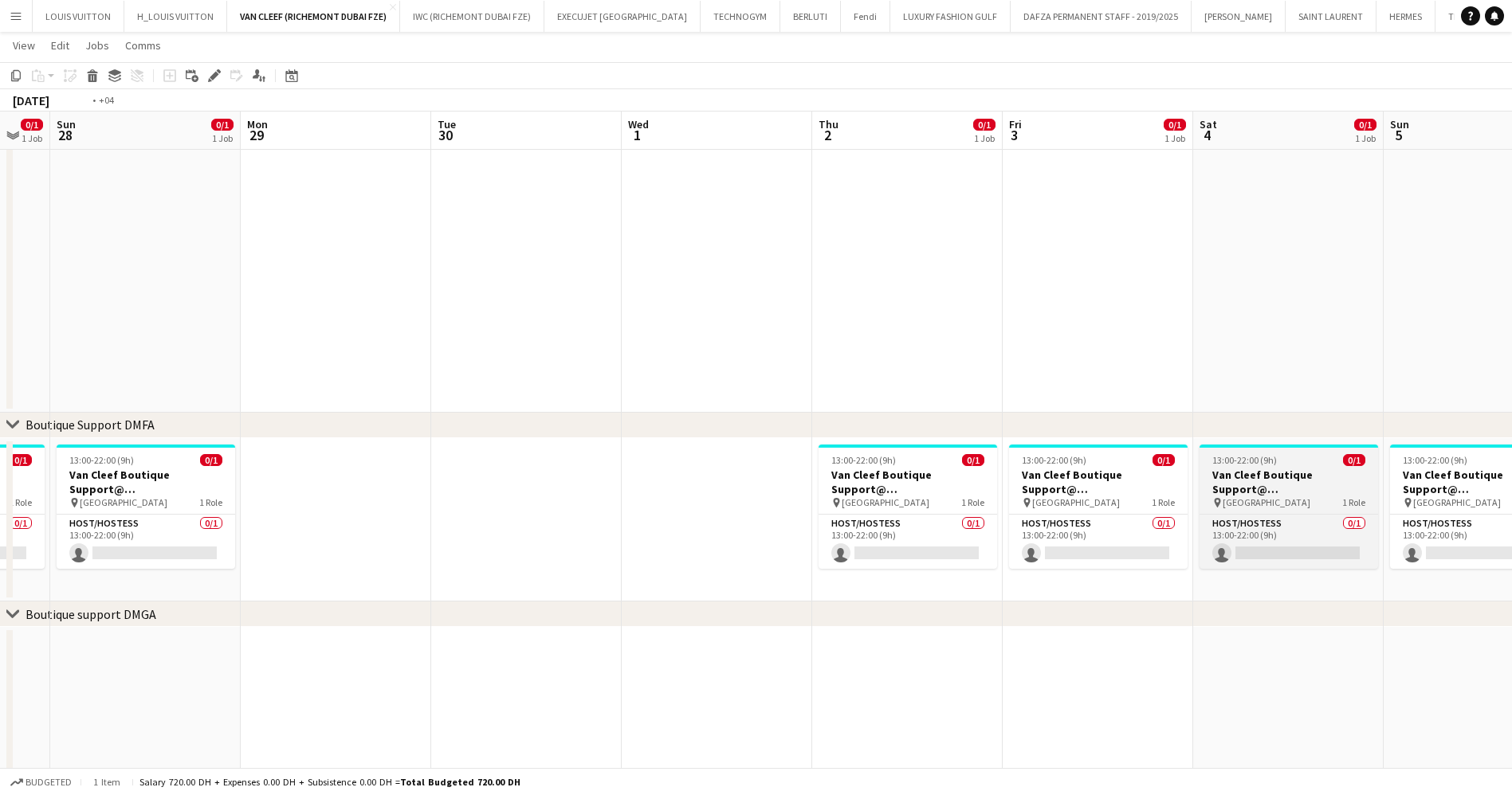
click at [476, 490] on app-calendar-viewport "Thu 25 0/1 1 Job Fri 26 0/1 1 Job Sat 27 0/1 1 Job Sun 28 0/1 1 Job Mon 29 Tue …" at bounding box center [756, 468] width 1512 height 1317
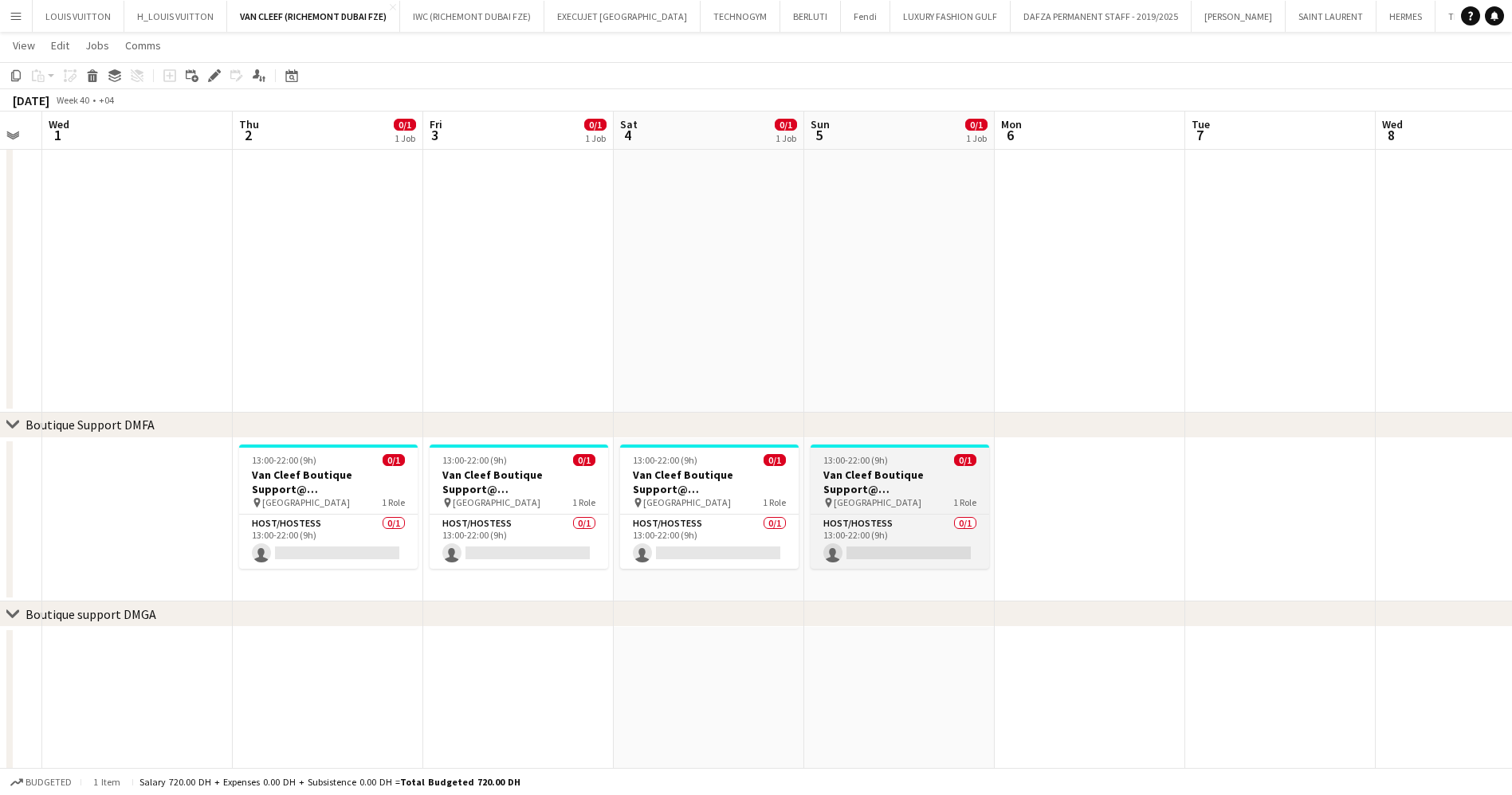
click at [864, 464] on span "13:00-22:00 (9h)" at bounding box center [855, 460] width 64 height 12
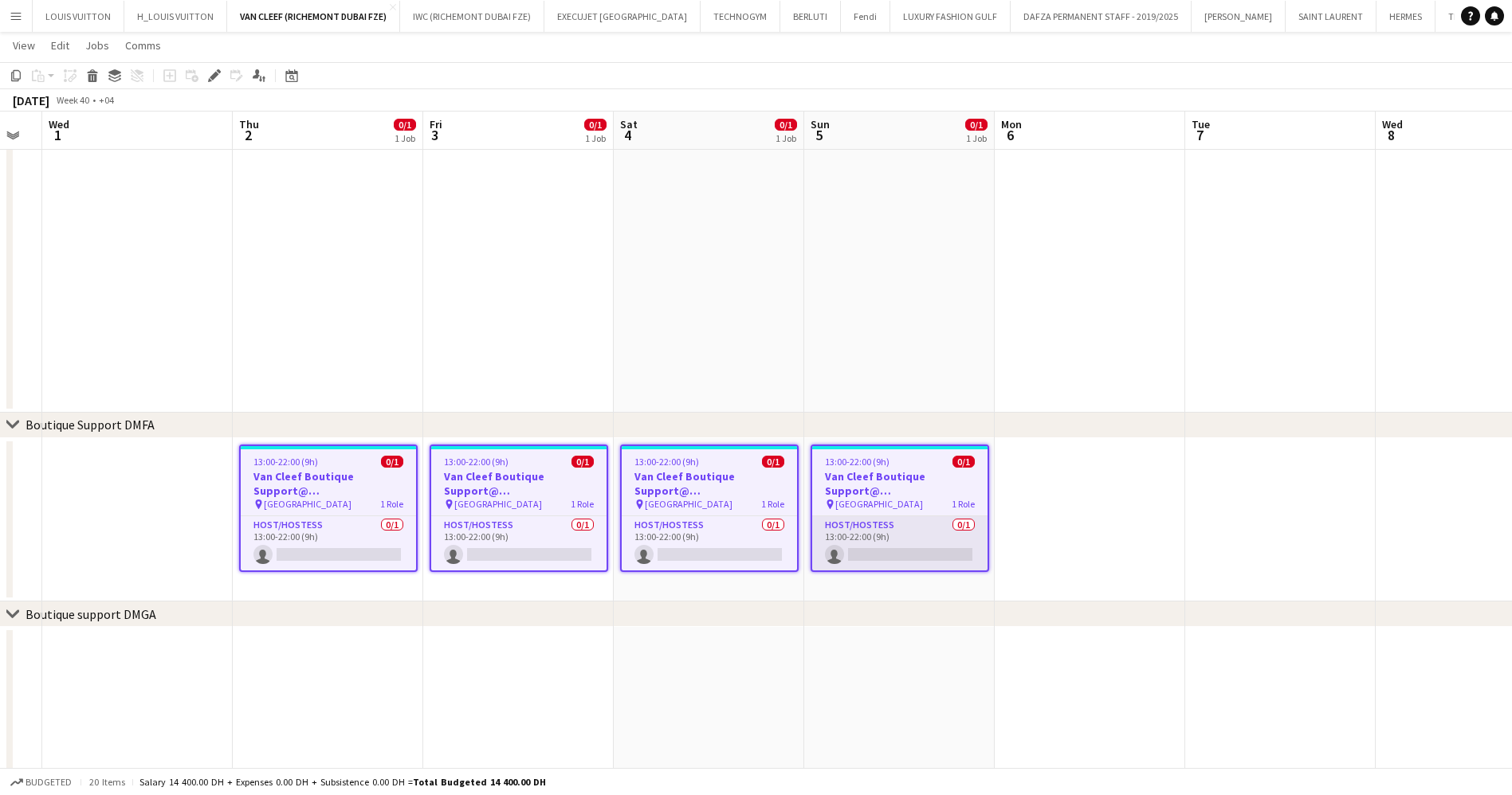
click at [924, 559] on app-card-role "Host/Hostess 0/1 13:00-22:00 (9h) single-neutral-actions" at bounding box center [900, 543] width 175 height 54
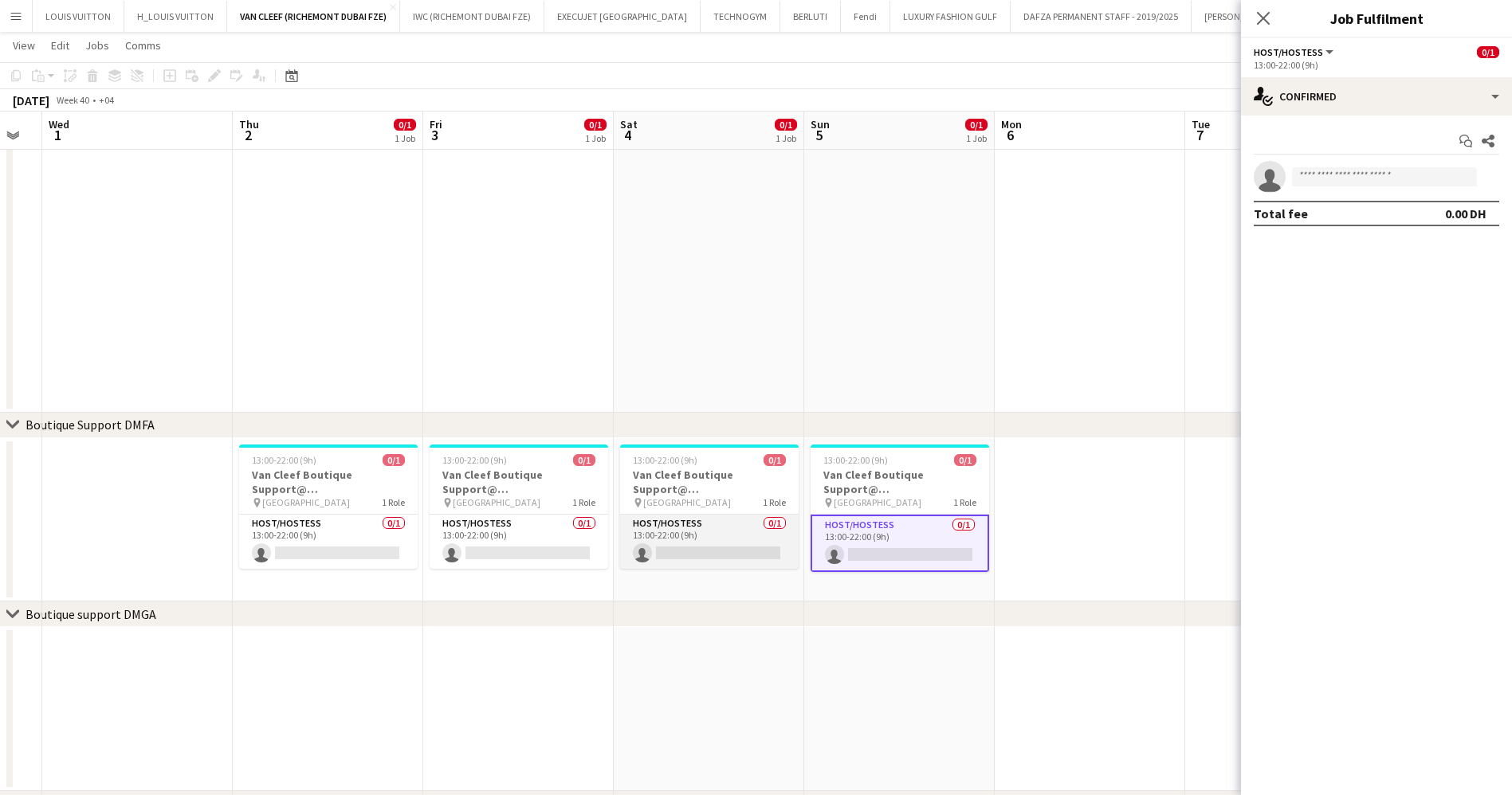
click at [737, 541] on app-card-role "Host/Hostess 0/1 13:00-22:00 (9h) single-neutral-actions" at bounding box center [710, 542] width 179 height 54
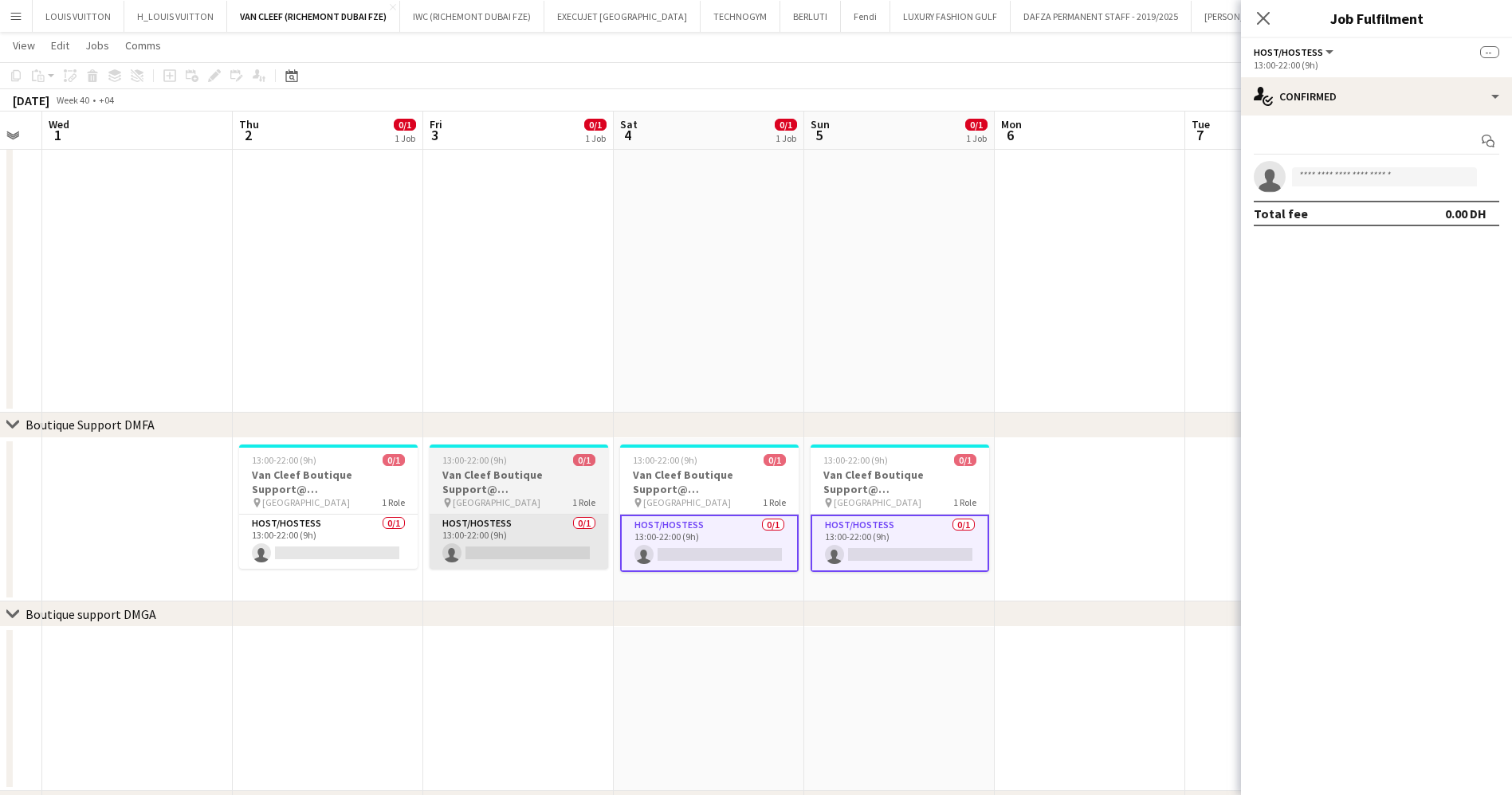
click at [505, 548] on app-card-role "Host/Hostess 0/1 13:00-22:00 (9h) single-neutral-actions" at bounding box center [519, 542] width 179 height 54
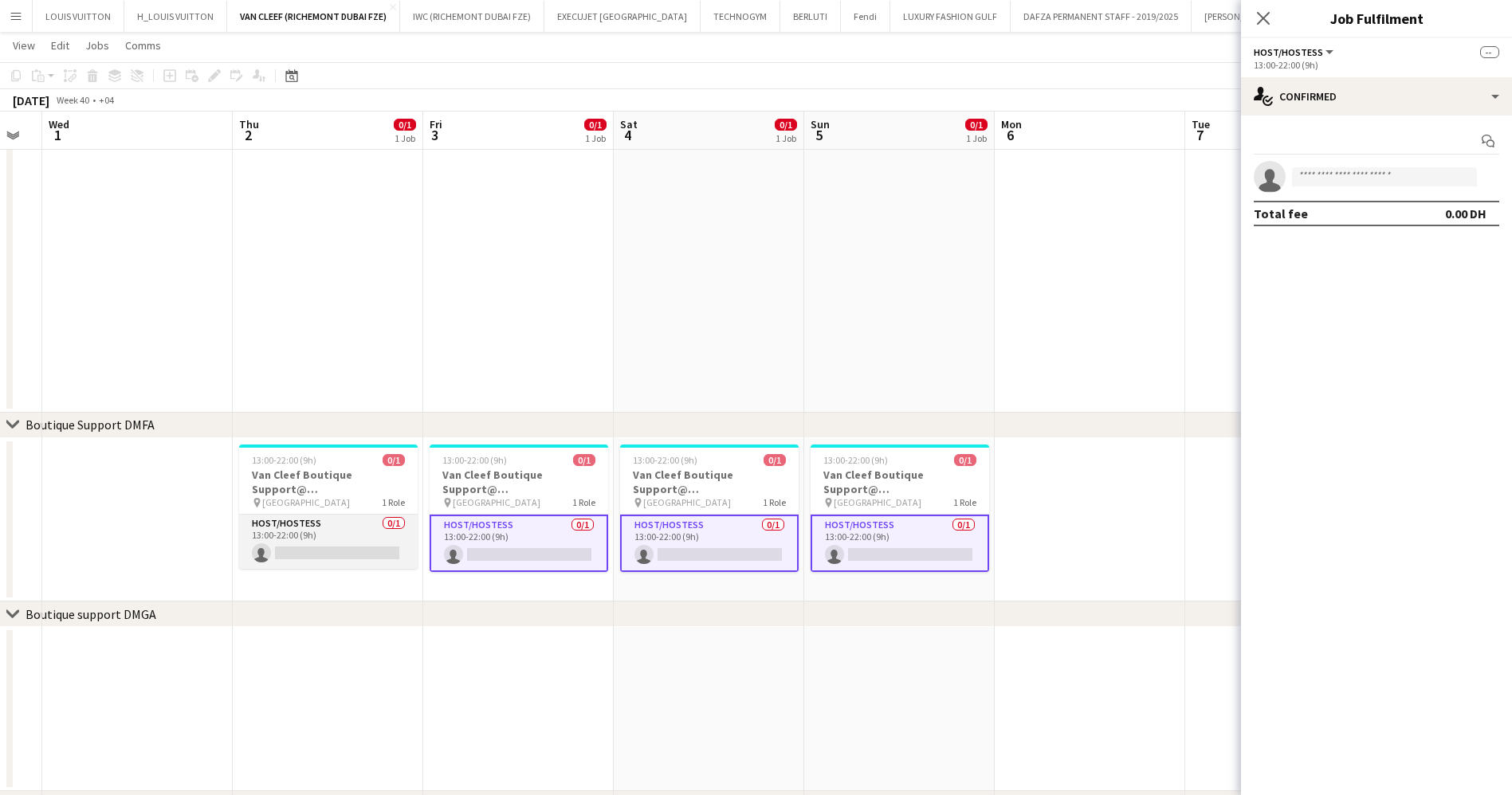
click at [356, 547] on app-card-role "Host/Hostess 0/1 13:00-22:00 (9h) single-neutral-actions" at bounding box center [328, 542] width 179 height 54
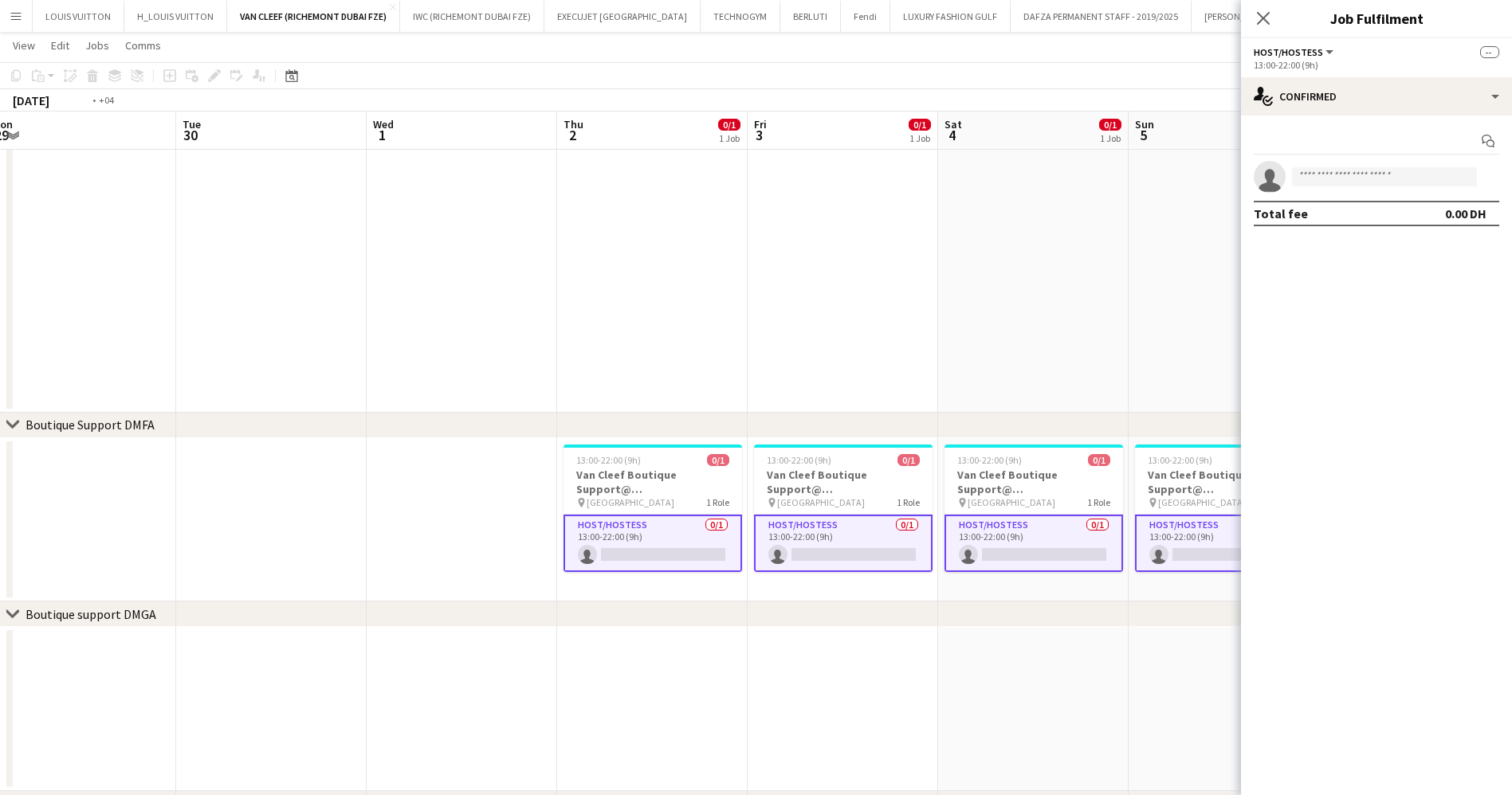
drag, startPoint x: 358, startPoint y: 546, endPoint x: 871, endPoint y: 576, distance: 513.9
click at [855, 576] on app-calendar-viewport "Sat 27 0/1 1 Job Sun 28 0/1 1 Job Mon 29 Tue 30 Wed 1 Thu 2 0/1 1 Job Fri 3 0/1…" at bounding box center [756, 468] width 1512 height 1317
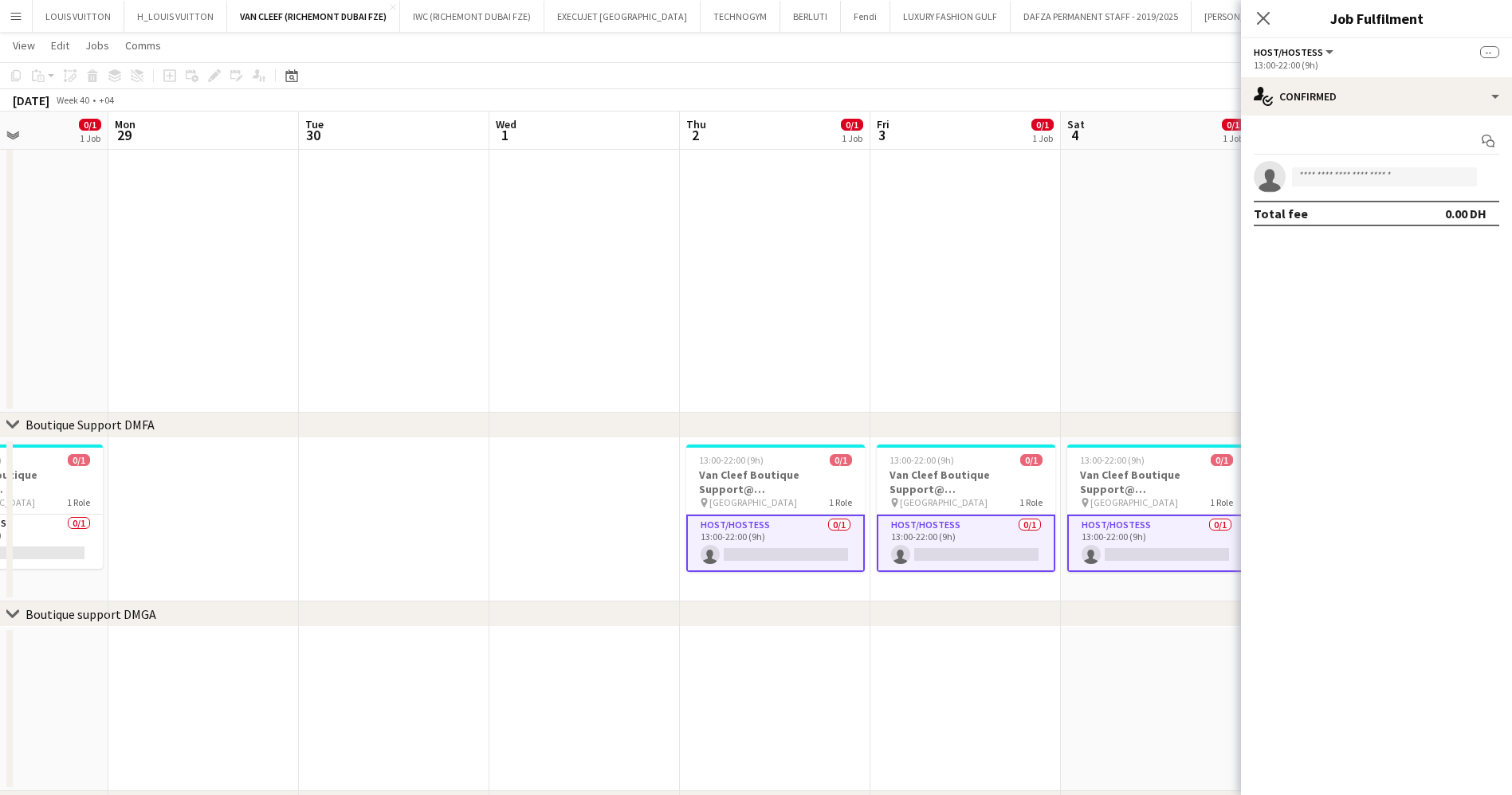
drag, startPoint x: 538, startPoint y: 562, endPoint x: 919, endPoint y: 542, distance: 381.5
click at [910, 542] on app-calendar-viewport "Fri 26 0/1 1 Job Sat 27 0/1 1 Job Sun 28 0/1 1 Job Mon 29 Tue 30 Wed 1 Thu 2 0/…" at bounding box center [756, 468] width 1512 height 1317
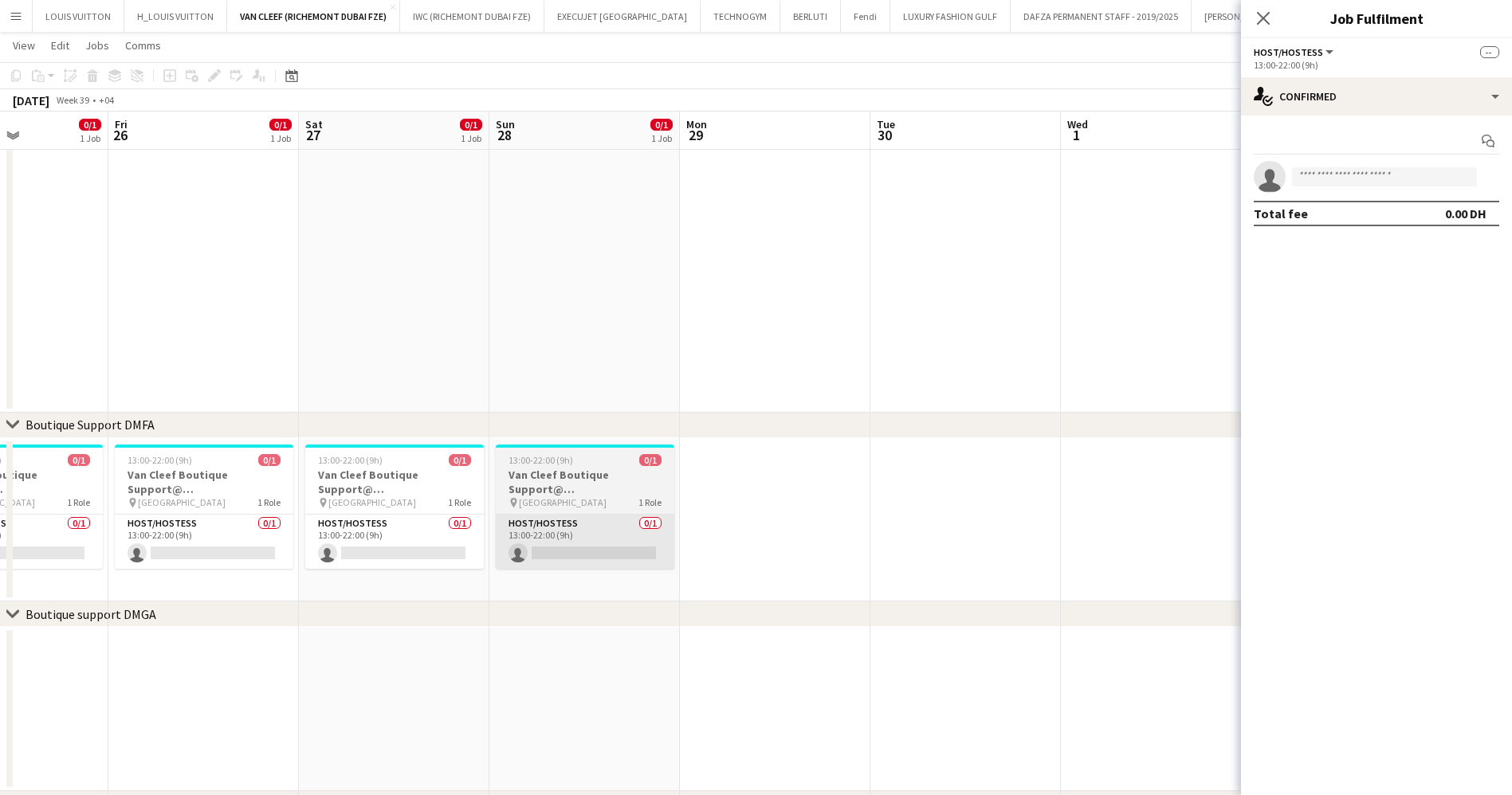
scroll to position [0, 433]
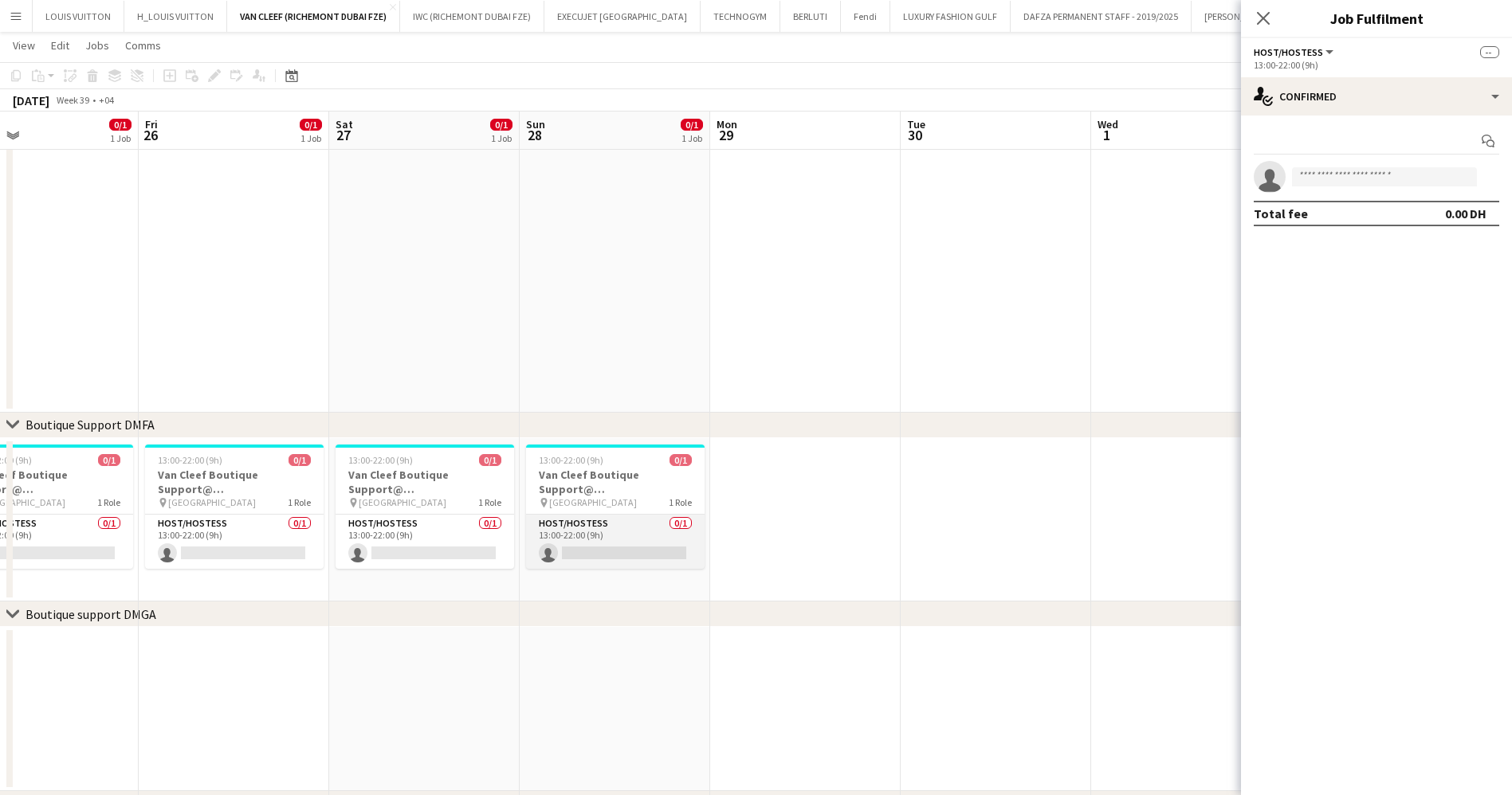
click at [646, 541] on app-card-role "Host/Hostess 0/1 13:00-22:00 (9h) single-neutral-actions" at bounding box center [615, 542] width 179 height 54
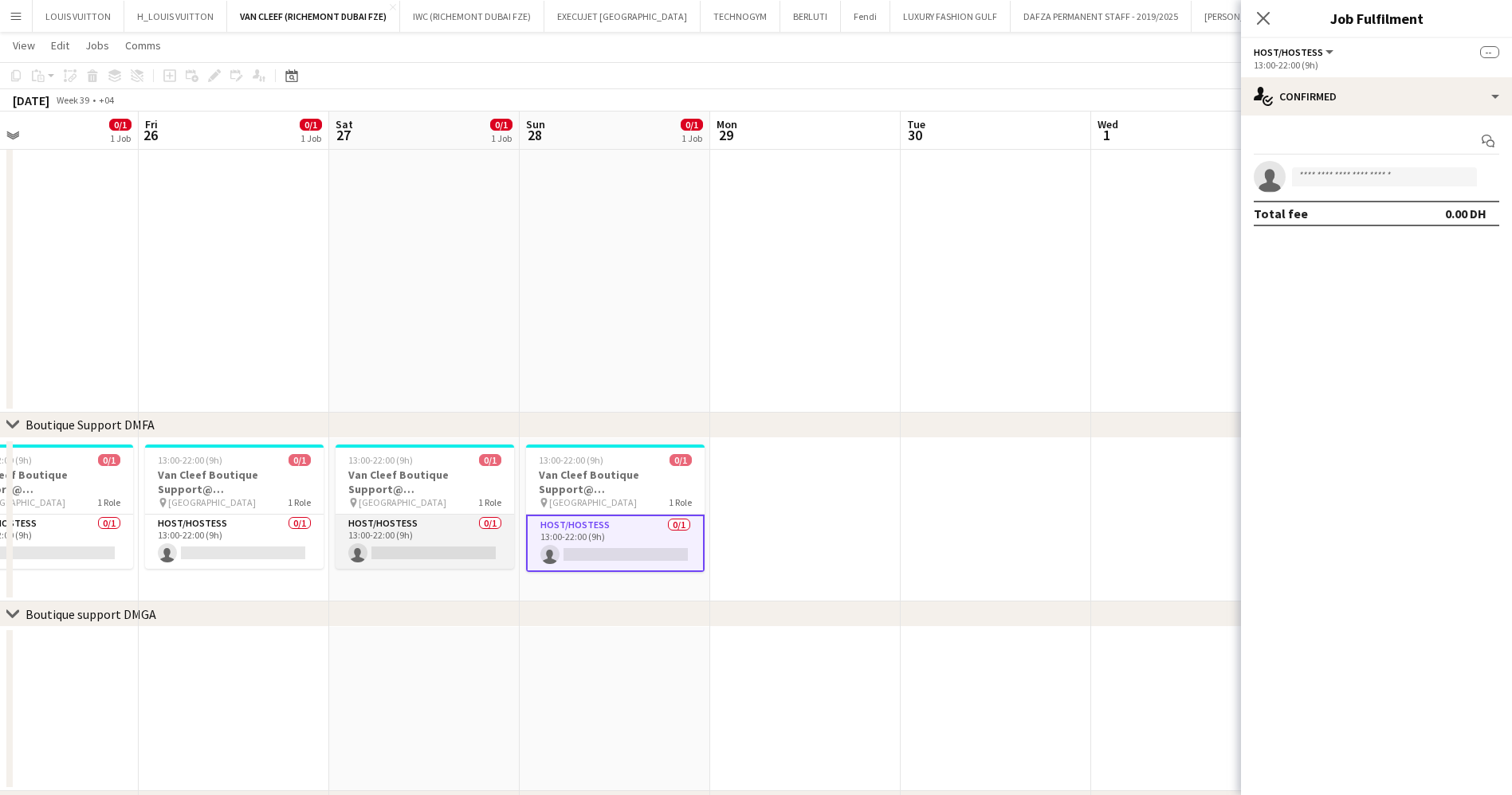
click at [432, 530] on app-card-role "Host/Hostess 0/1 13:00-22:00 (9h) single-neutral-actions" at bounding box center [425, 542] width 179 height 54
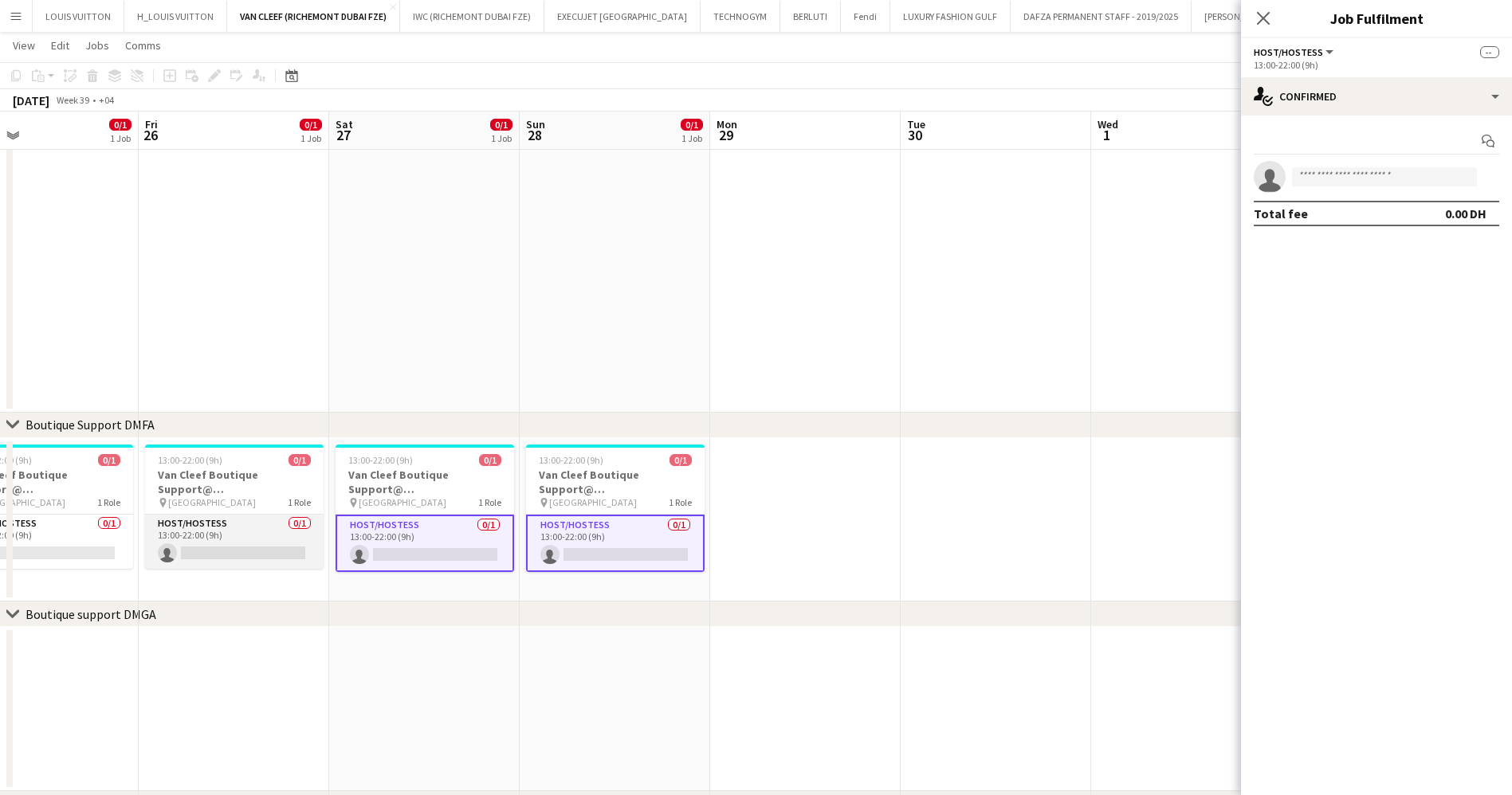
click at [211, 534] on app-card-role "Host/Hostess 0/1 13:00-22:00 (9h) single-neutral-actions" at bounding box center [234, 542] width 179 height 54
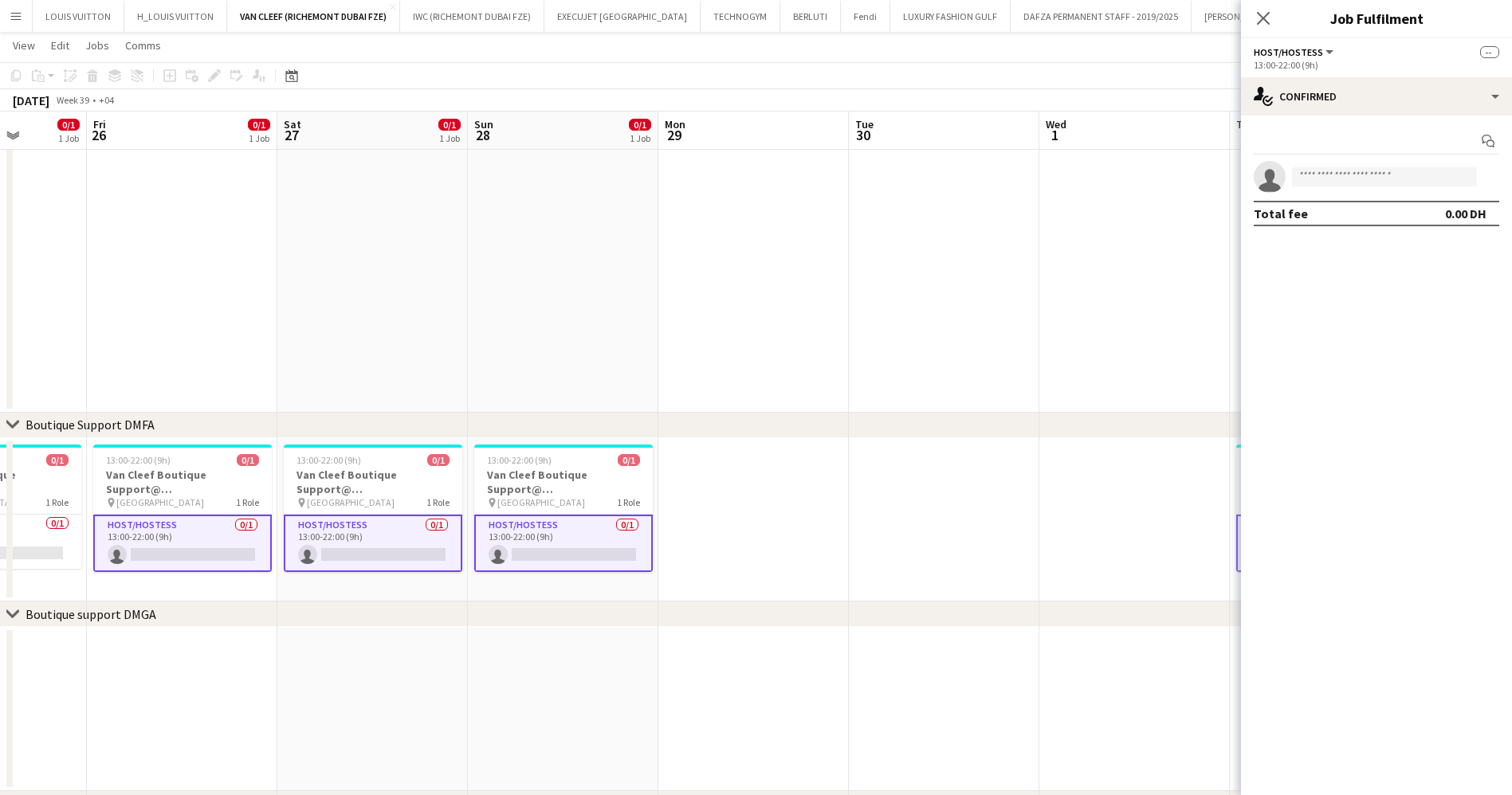
drag, startPoint x: 315, startPoint y: 535, endPoint x: 798, endPoint y: 526, distance: 483.1
click at [787, 526] on app-calendar-viewport "Tue 23 Wed 24 Thu 25 0/1 1 Job Fri 26 0/1 1 Job Sat 27 0/1 1 Job Sun 28 0/1 1 J…" at bounding box center [756, 468] width 1512 height 1317
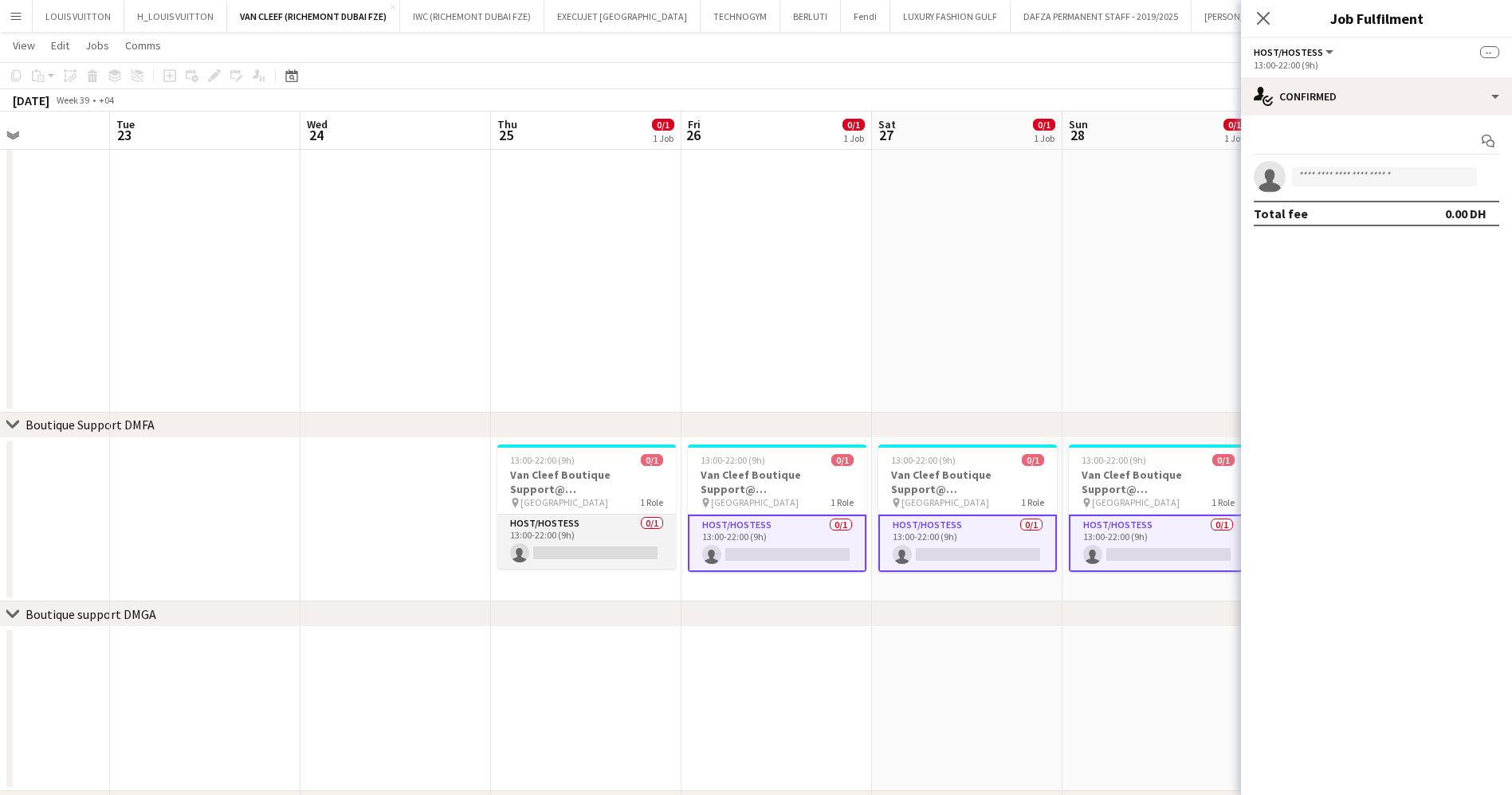
click at [572, 526] on app-card-role "Host/Hostess 0/1 13:00-22:00 (9h) single-neutral-actions" at bounding box center [586, 542] width 179 height 54
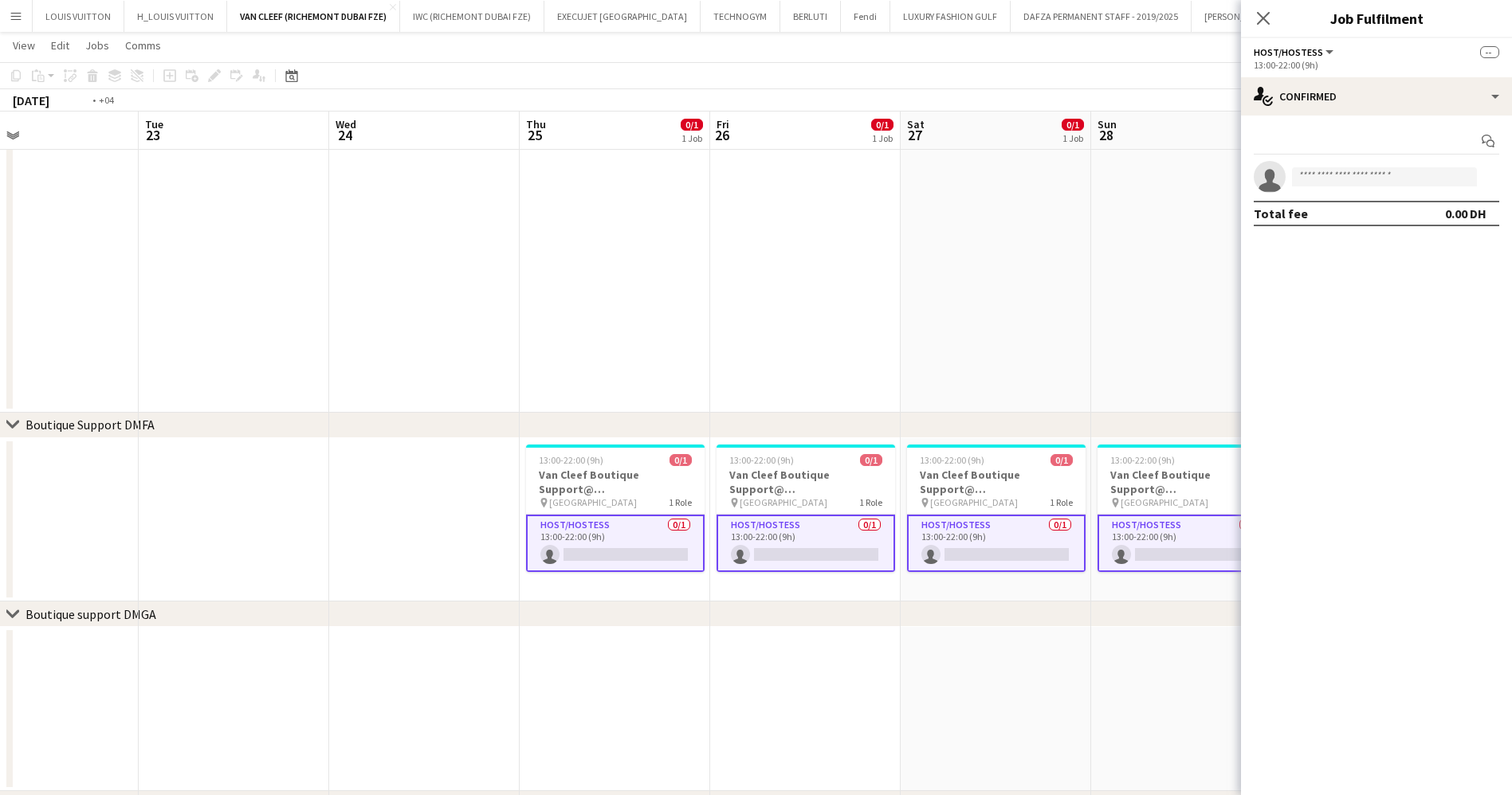
drag, startPoint x: 339, startPoint y: 536, endPoint x: 974, endPoint y: 508, distance: 635.6
click at [970, 498] on app-calendar-viewport "Sat 20 0/1 1 Job Sun 21 0/1 1 Job Mon 22 Tue 23 Wed 24 Thu 25 0/1 1 Job Fri 26 …" at bounding box center [756, 468] width 1512 height 1317
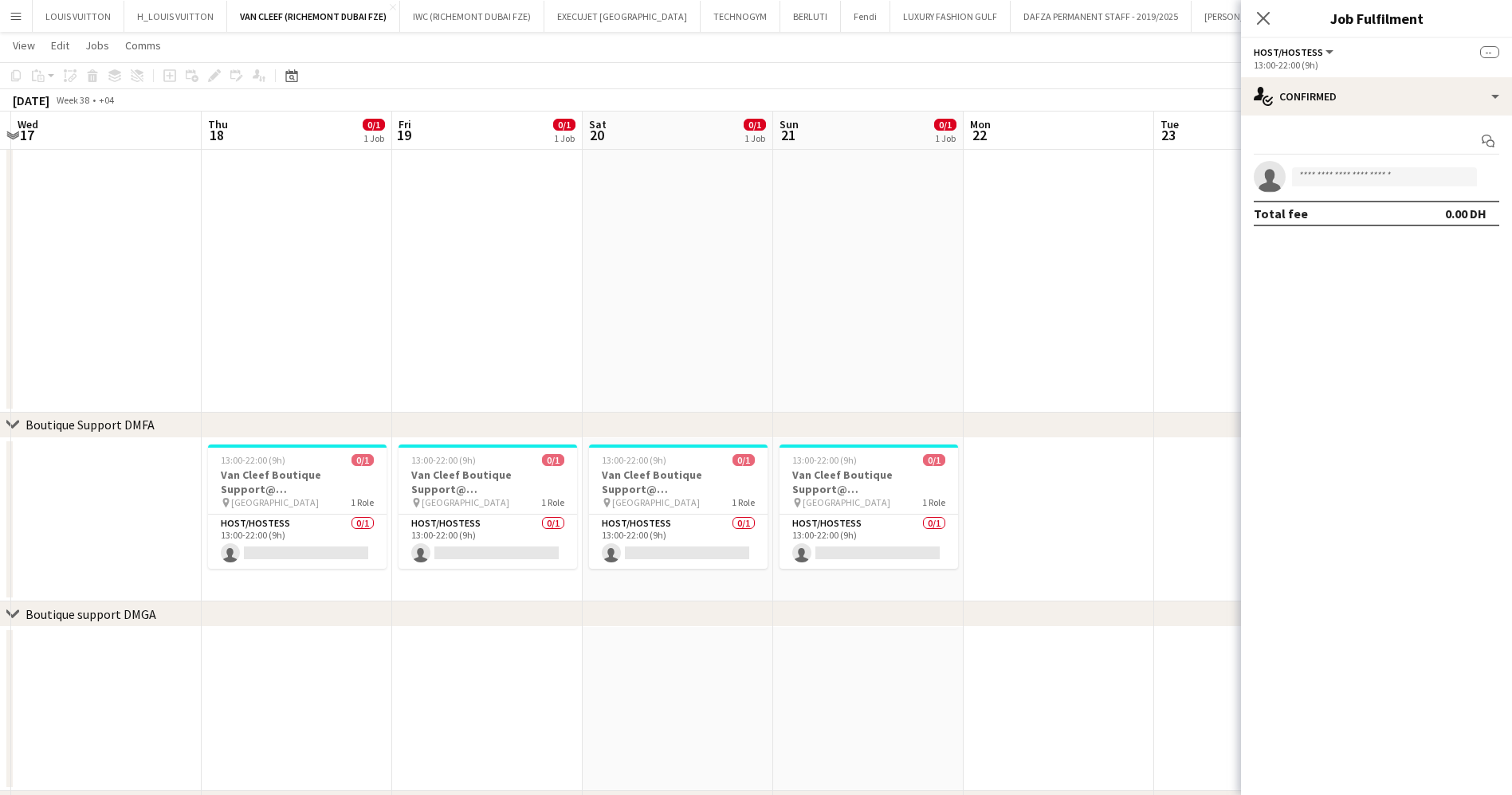
drag, startPoint x: 554, startPoint y: 521, endPoint x: 884, endPoint y: 521, distance: 330.0
click at [881, 521] on app-calendar-viewport "Mon 15 Tue 16 Wed 17 Thu 18 0/1 1 Job Fri 19 0/1 1 Job Sat 20 0/1 1 Job Sun 21 …" at bounding box center [756, 468] width 1512 height 1317
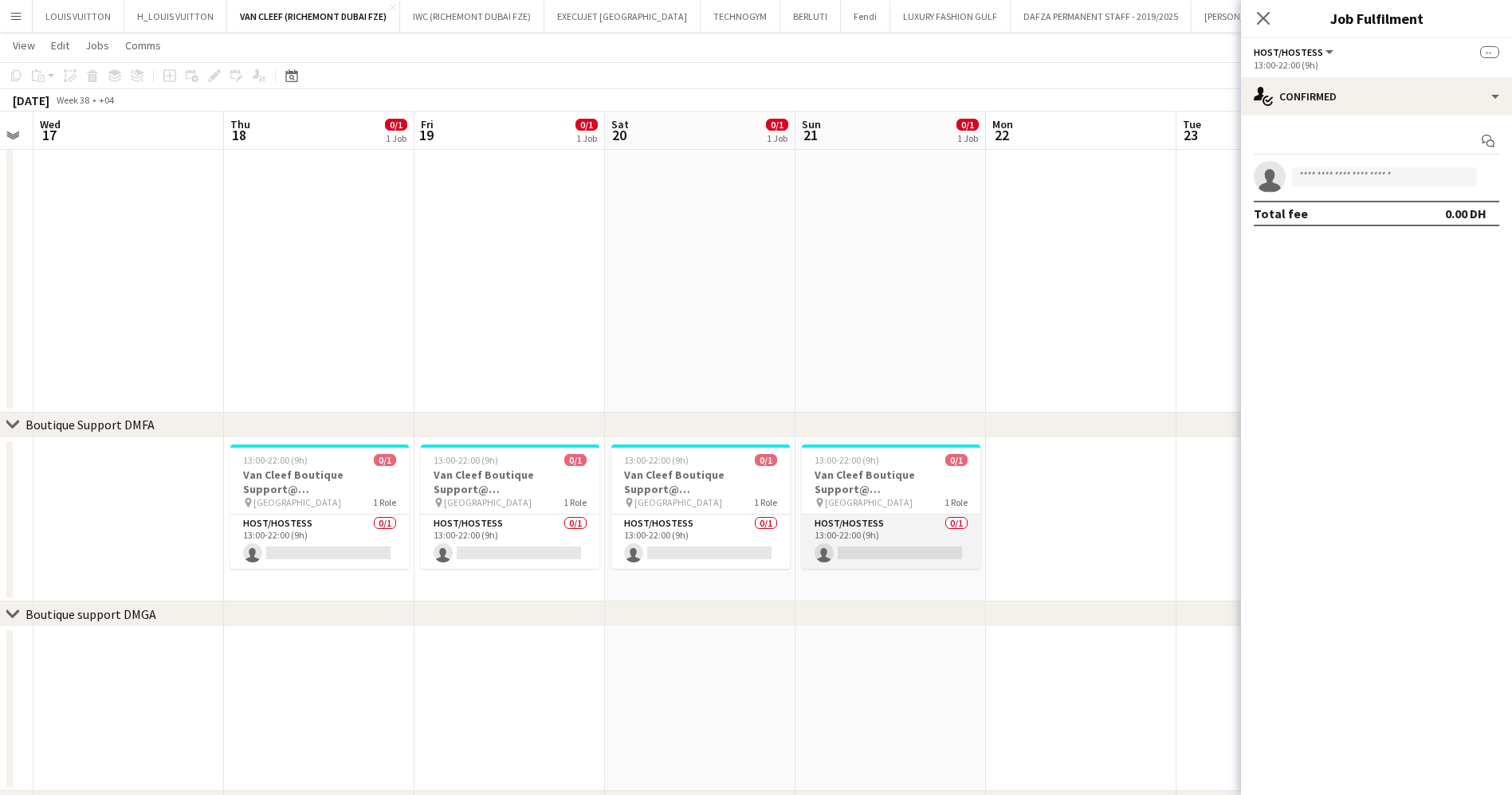
click at [929, 527] on app-card-role "Host/Hostess 0/1 13:00-22:00 (9h) single-neutral-actions" at bounding box center [891, 542] width 179 height 54
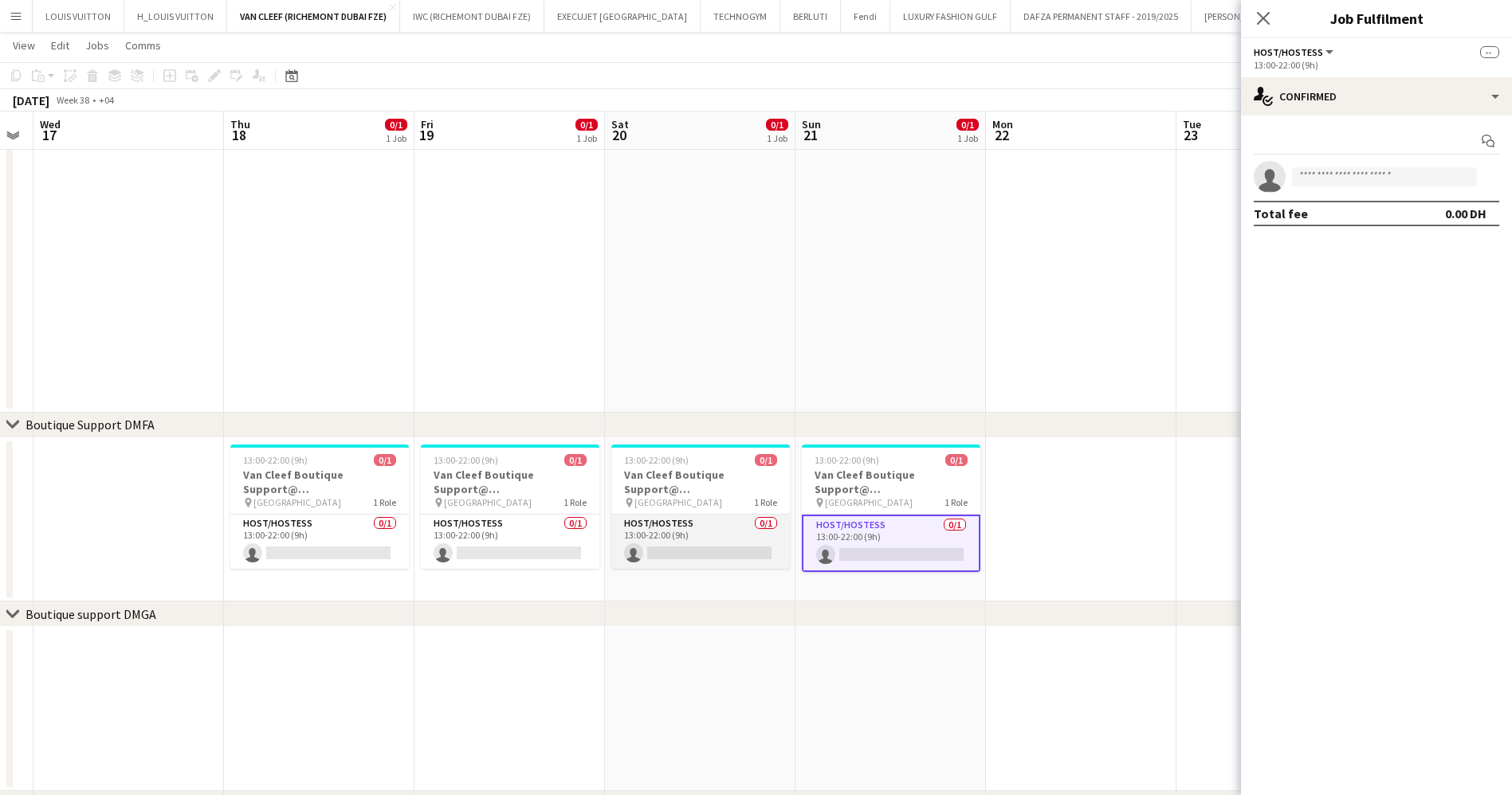
click at [701, 534] on app-card-role "Host/Hostess 0/1 13:00-22:00 (9h) single-neutral-actions" at bounding box center [701, 542] width 179 height 54
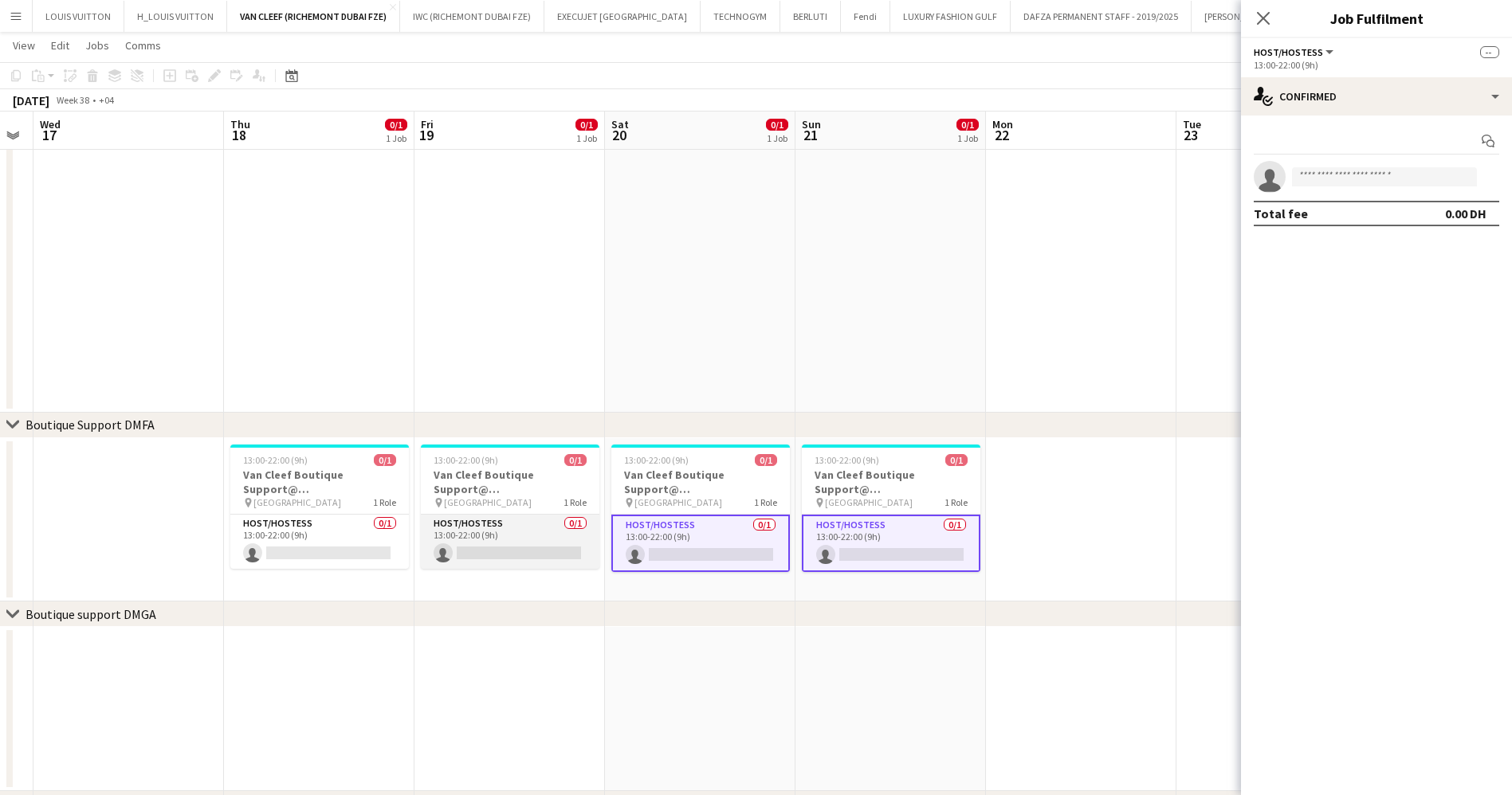
click at [544, 539] on app-card-role "Host/Hostess 0/1 13:00-22:00 (9h) single-neutral-actions" at bounding box center [510, 542] width 179 height 54
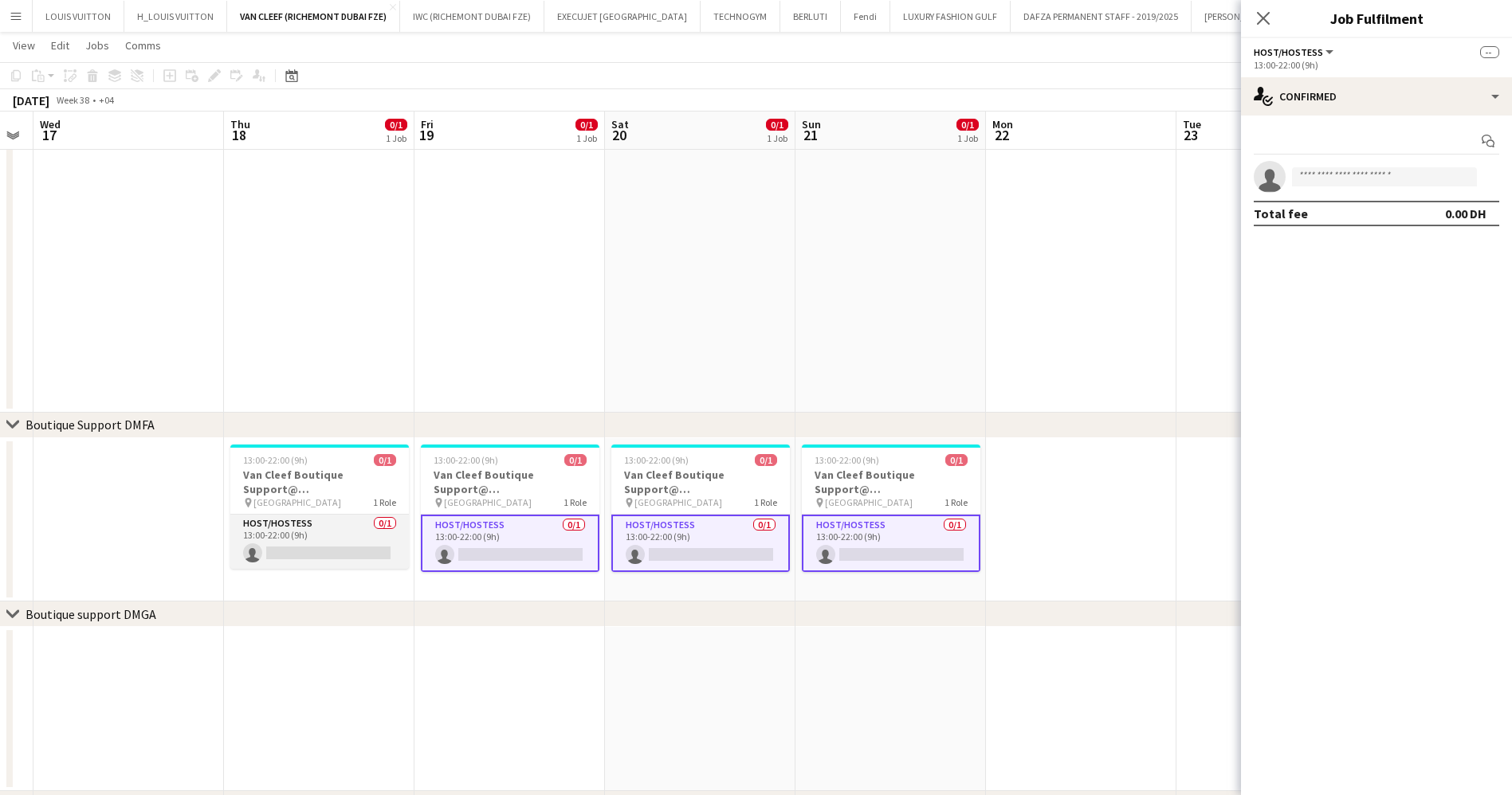
click at [314, 545] on app-card-role "Host/Hostess 0/1 13:00-22:00 (9h) single-neutral-actions" at bounding box center [320, 542] width 179 height 54
drag, startPoint x: 489, startPoint y: 540, endPoint x: 969, endPoint y: 546, distance: 480.0
click at [1005, 537] on app-calendar-viewport "Mon 15 Tue 16 Wed 17 Thu 18 0/1 1 Job Fri 19 0/1 1 Job Sat 20 0/1 1 Job Sun 21 …" at bounding box center [756, 468] width 1512 height 1317
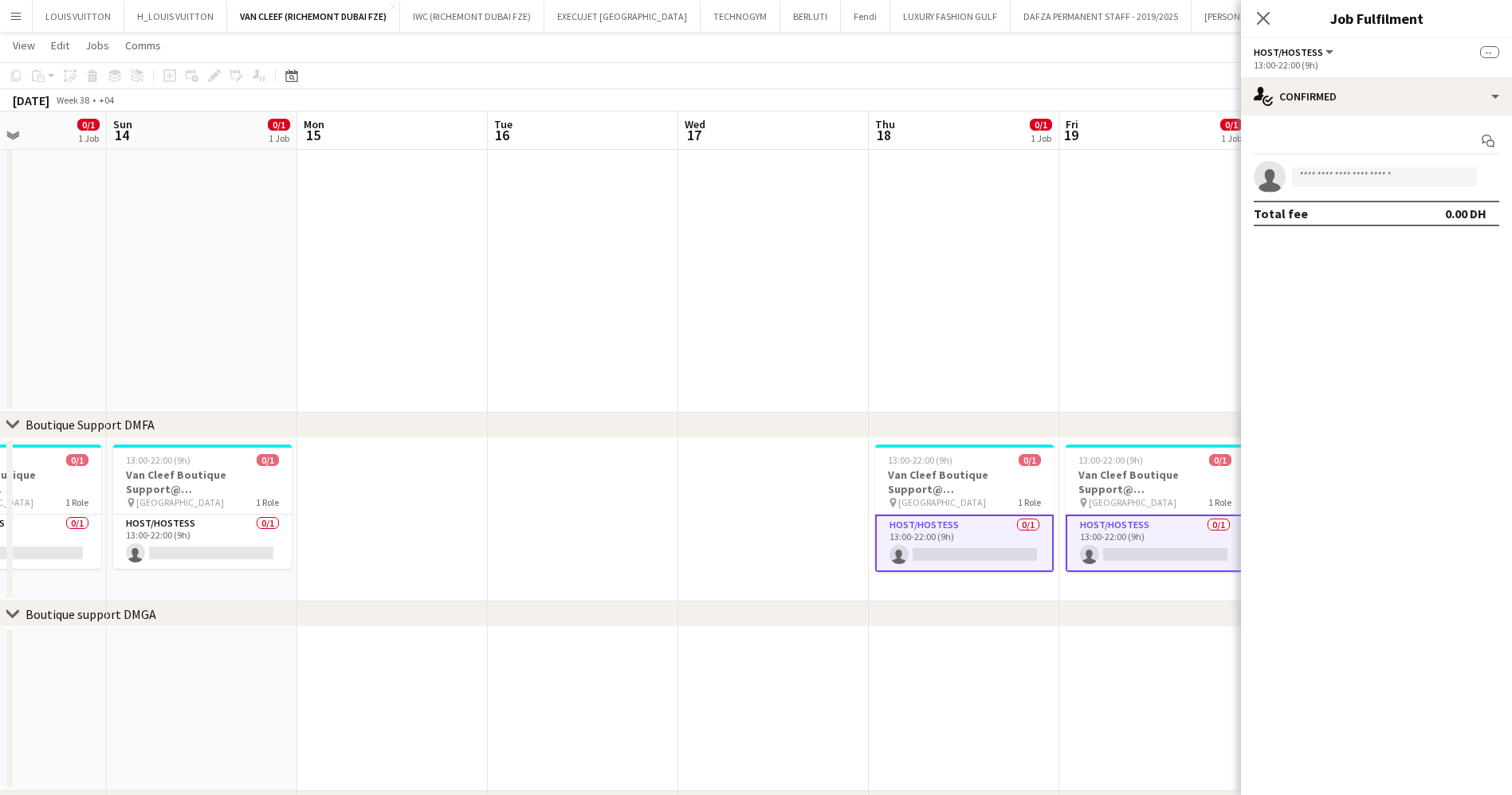
drag, startPoint x: 718, startPoint y: 534, endPoint x: 1030, endPoint y: 527, distance: 312.1
click at [1010, 532] on app-calendar-viewport "Thu 11 0/1 1 Job Fri 12 0/1 1 Job Sat 13 0/1 1 Job Sun 14 0/1 1 Job Mon 15 Tue …" at bounding box center [756, 468] width 1512 height 1317
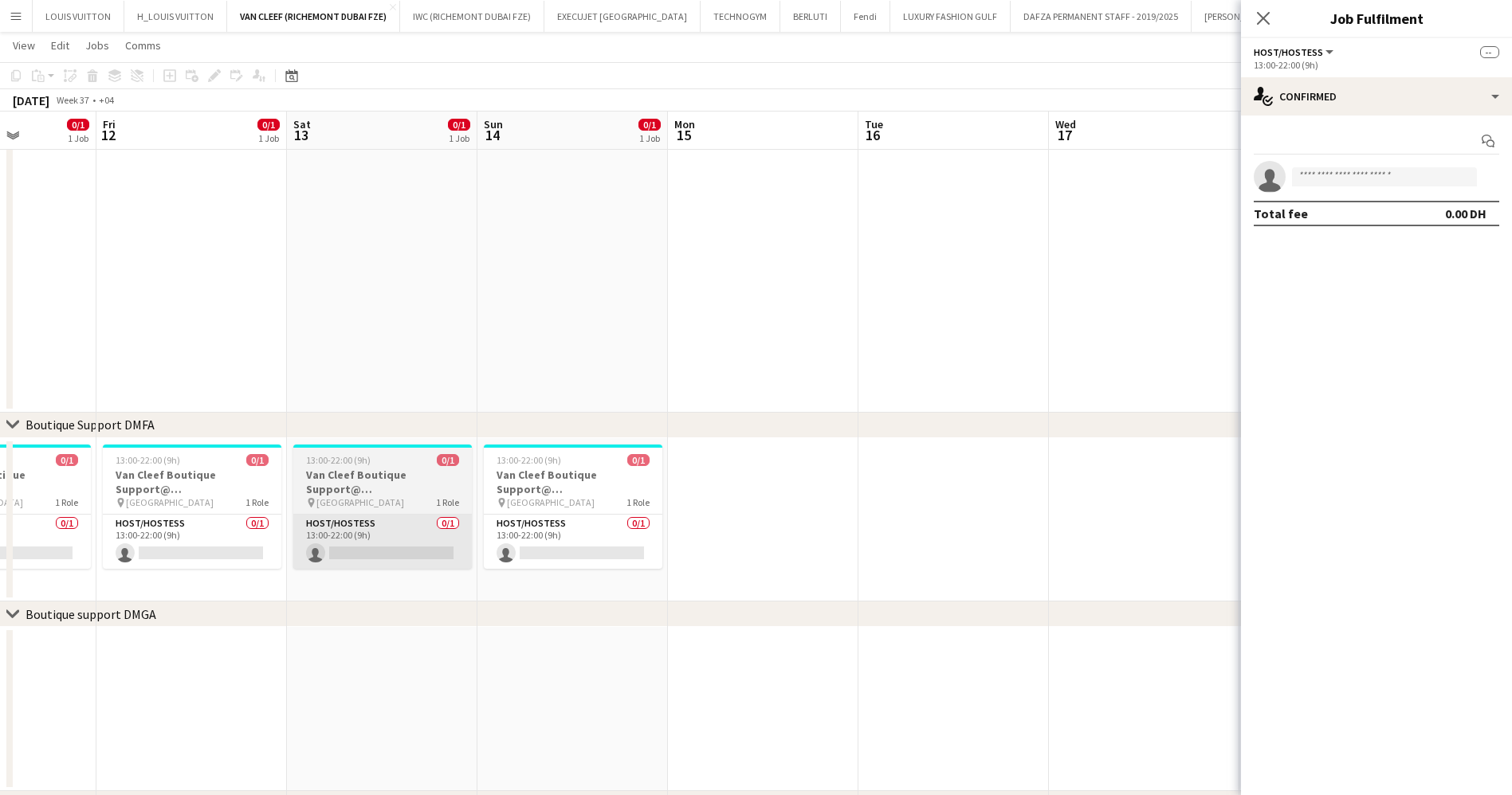
drag, startPoint x: 601, startPoint y: 534, endPoint x: 361, endPoint y: 543, distance: 240.2
click at [601, 534] on app-card-role "Host/Hostess 0/1 13:00-22:00 (9h) single-neutral-actions" at bounding box center [573, 542] width 179 height 54
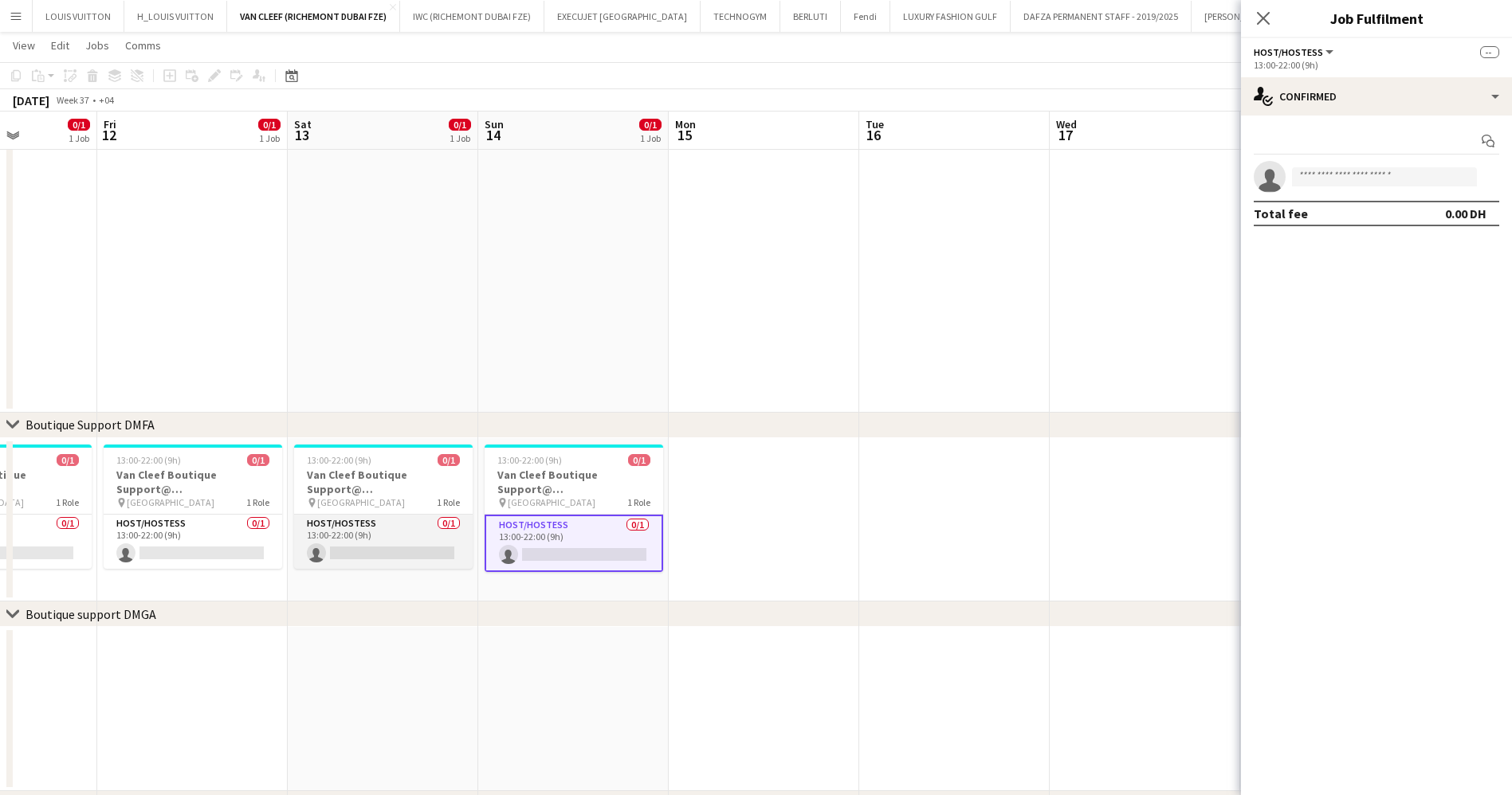
click at [353, 539] on app-card-role "Host/Hostess 0/1 13:00-22:00 (9h) single-neutral-actions" at bounding box center [383, 542] width 179 height 54
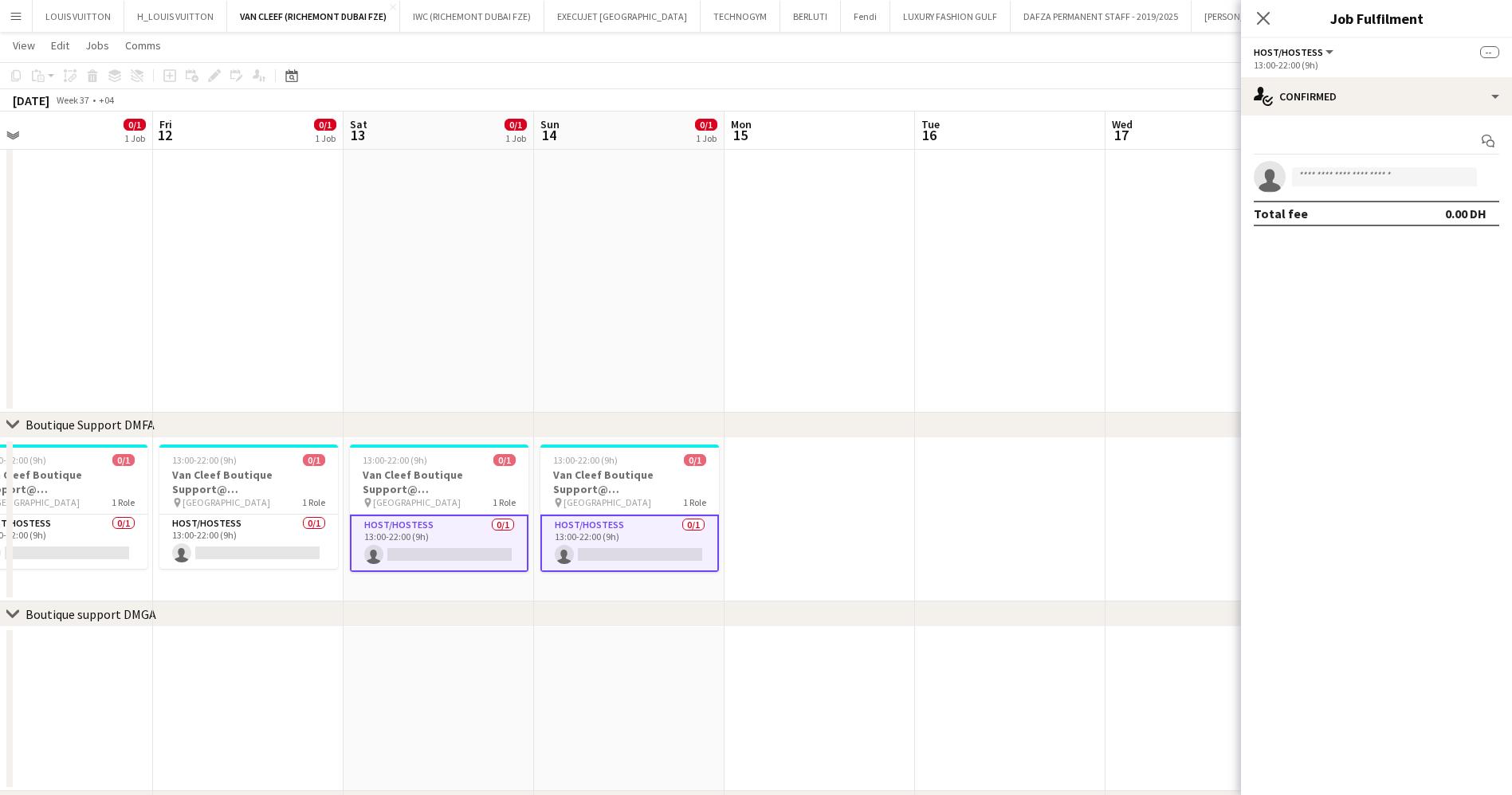
drag, startPoint x: 660, startPoint y: 533, endPoint x: 896, endPoint y: 528, distance: 236.1
click at [895, 528] on app-calendar-viewport "Tue 9 Wed 10 Thu 11 0/1 1 Job Fri 12 0/1 1 Job Sat 13 0/1 1 Job Sun 14 0/1 1 Jo…" at bounding box center [756, 468] width 1512 height 1317
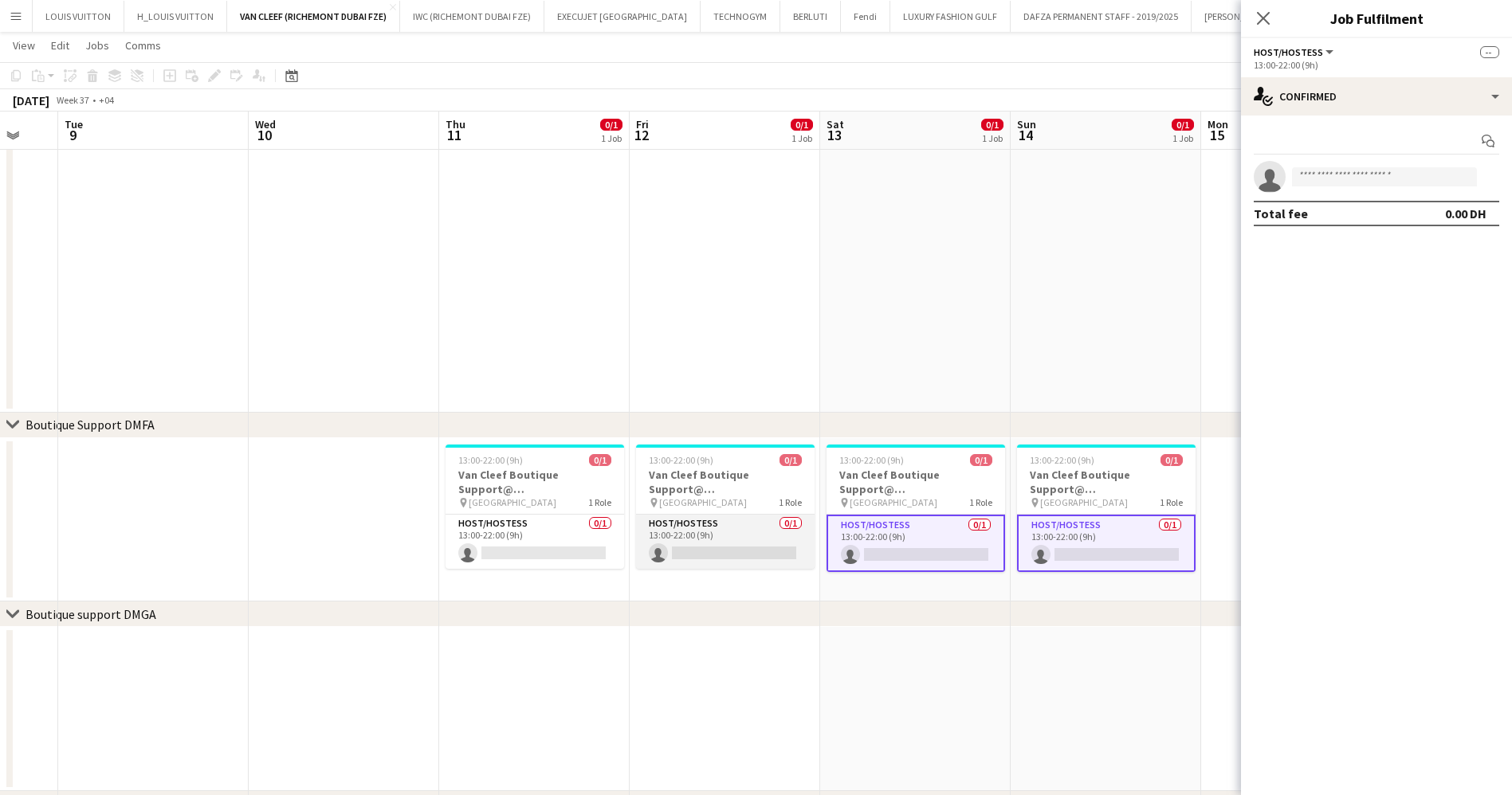
click at [695, 528] on app-card-role "Host/Hostess 0/1 13:00-22:00 (9h) single-neutral-actions" at bounding box center [725, 542] width 179 height 54
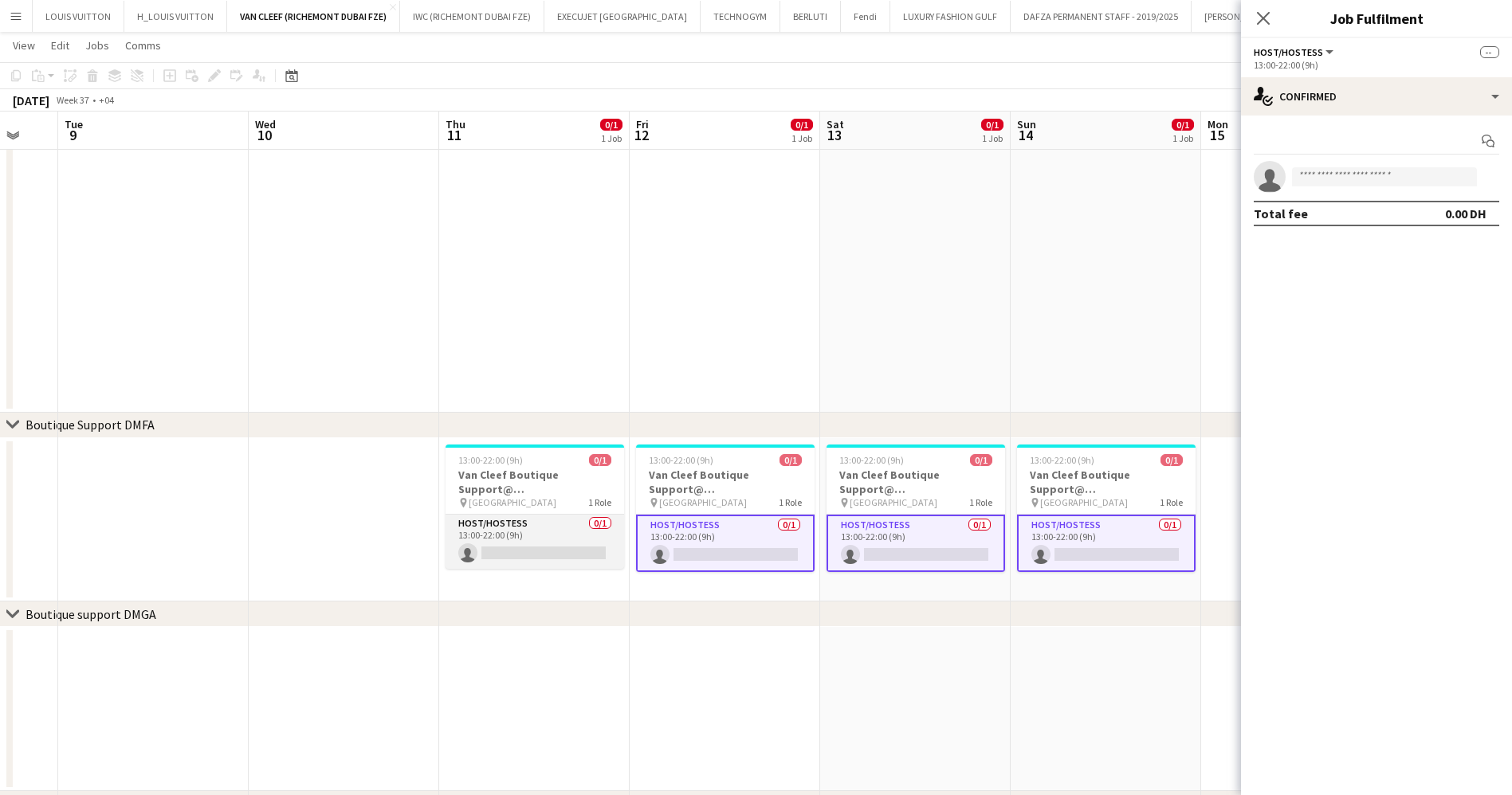
click at [522, 549] on app-card-role "Host/Hostess 0/1 13:00-22:00 (9h) single-neutral-actions" at bounding box center [535, 542] width 179 height 54
drag, startPoint x: 584, startPoint y: 522, endPoint x: 1154, endPoint y: 561, distance: 571.3
click at [1149, 561] on app-calendar-viewport "Sun 7 0/1 1 Job Mon 8 Tue 9 Wed 10 Thu 11 0/1 1 Job Fri 12 0/1 1 Job Sat 13 0/1…" at bounding box center [756, 468] width 1512 height 1317
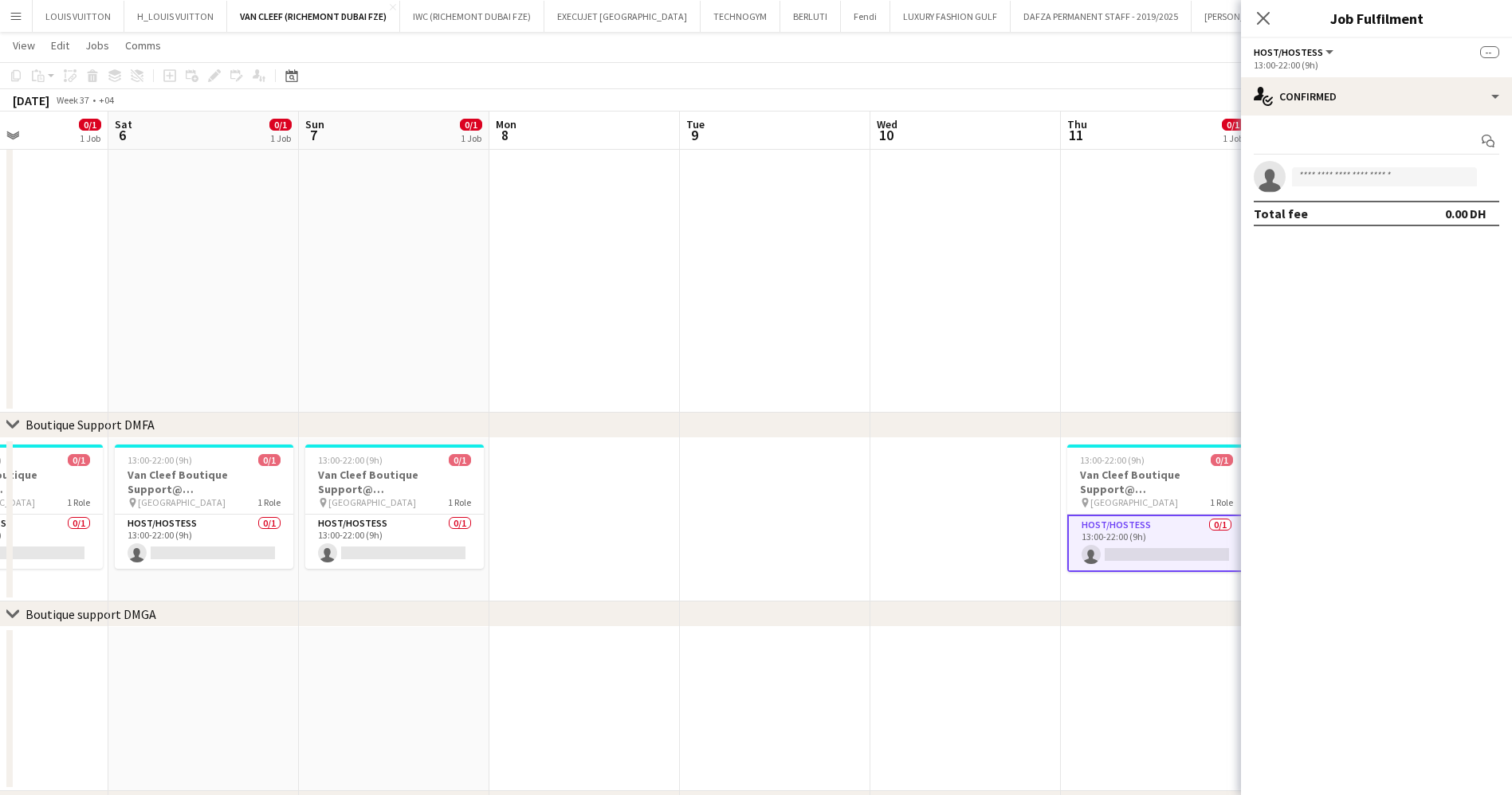
scroll to position [0, 322]
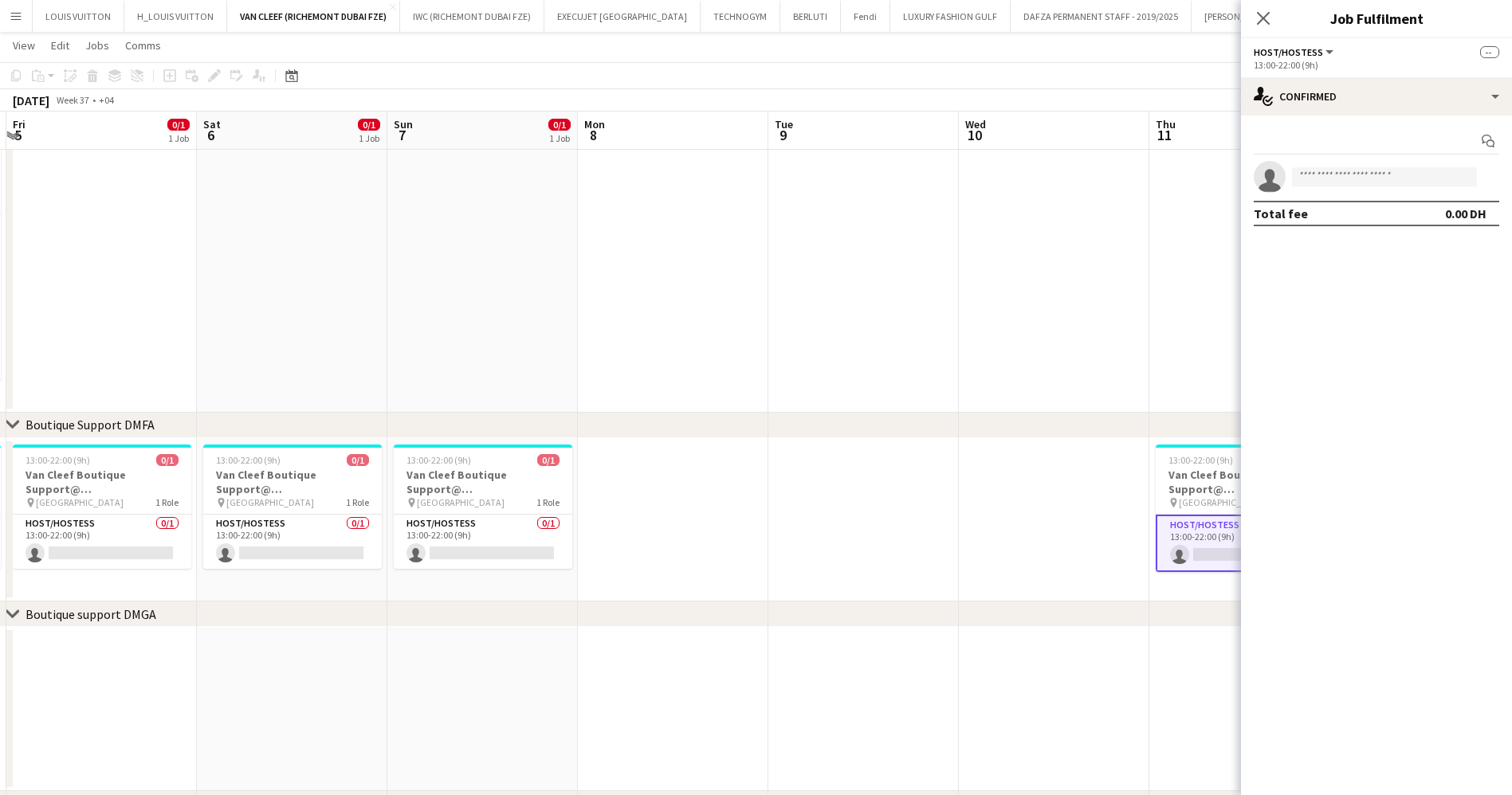
click at [1084, 565] on app-calendar-viewport "Wed 3 Thu 4 13/14 2 Jobs Fri 5 0/1 1 Job Sat 6 0/1 1 Job Sun 7 0/1 1 Job Mon 8 …" at bounding box center [756, 468] width 1512 height 1317
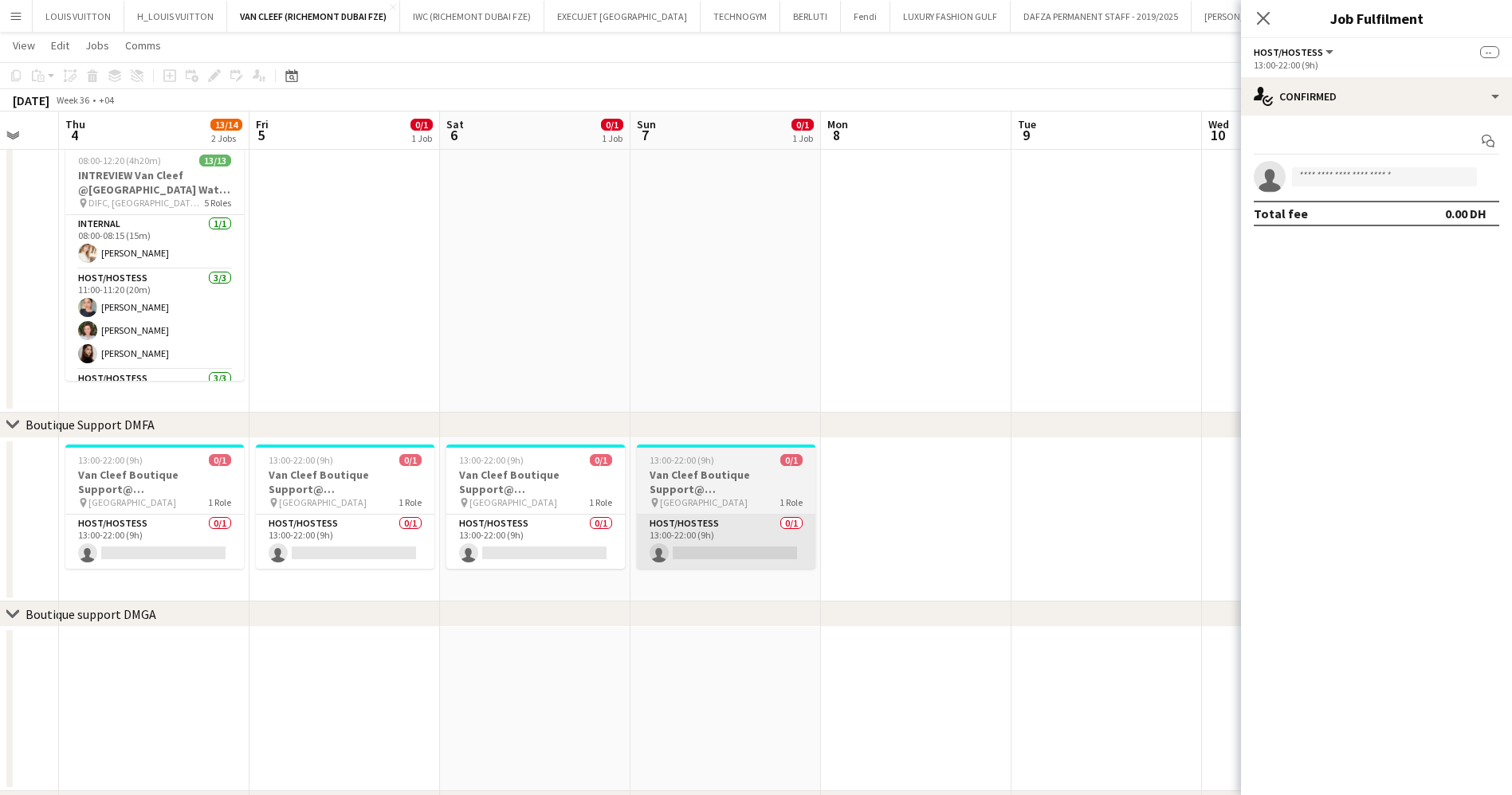
click at [702, 551] on app-card-role "Host/Hostess 0/1 13:00-22:00 (9h) single-neutral-actions" at bounding box center [726, 542] width 179 height 54
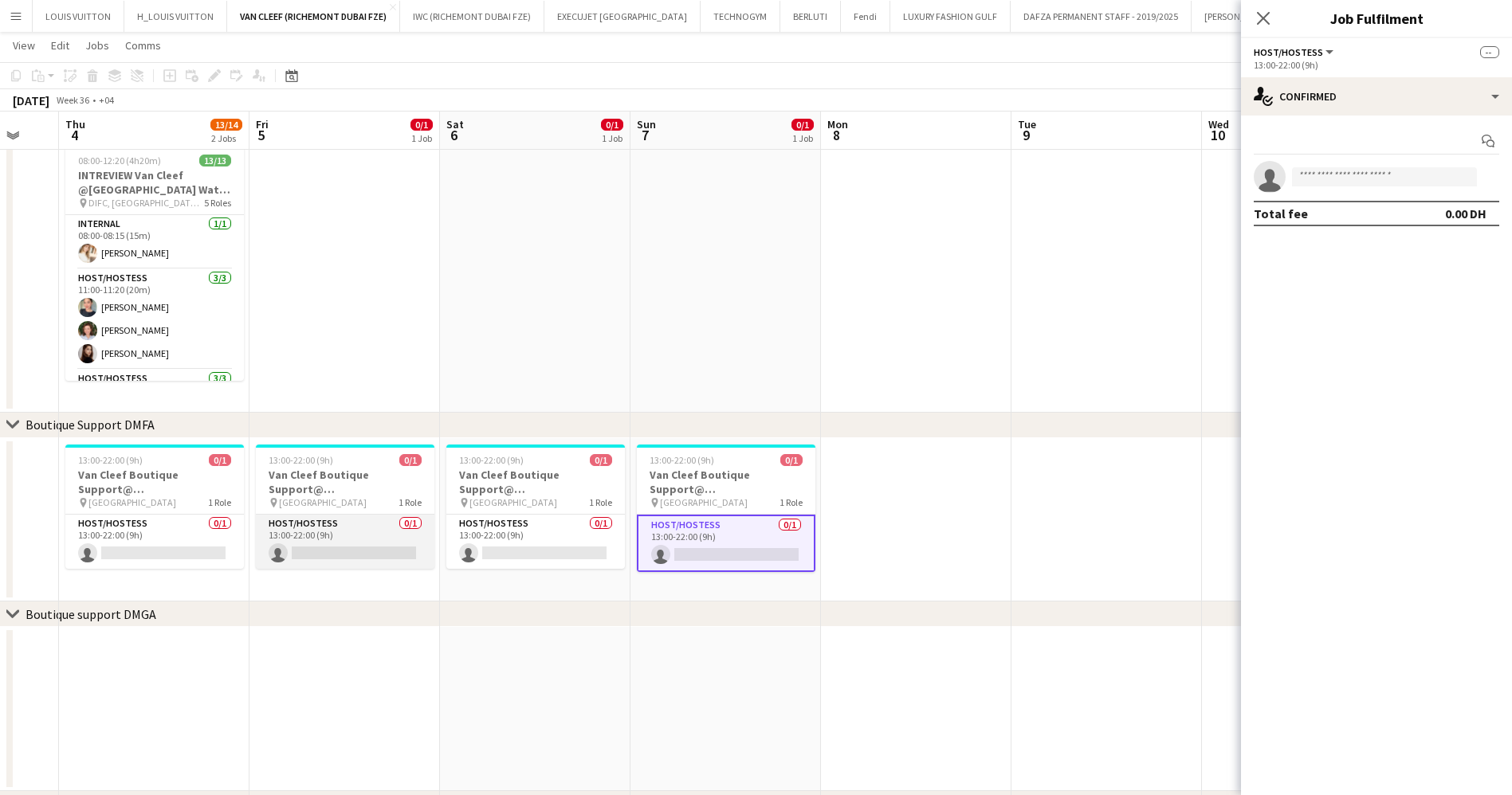
click at [431, 538] on app-card-role "Host/Hostess 0/1 13:00-22:00 (9h) single-neutral-actions" at bounding box center [345, 542] width 179 height 54
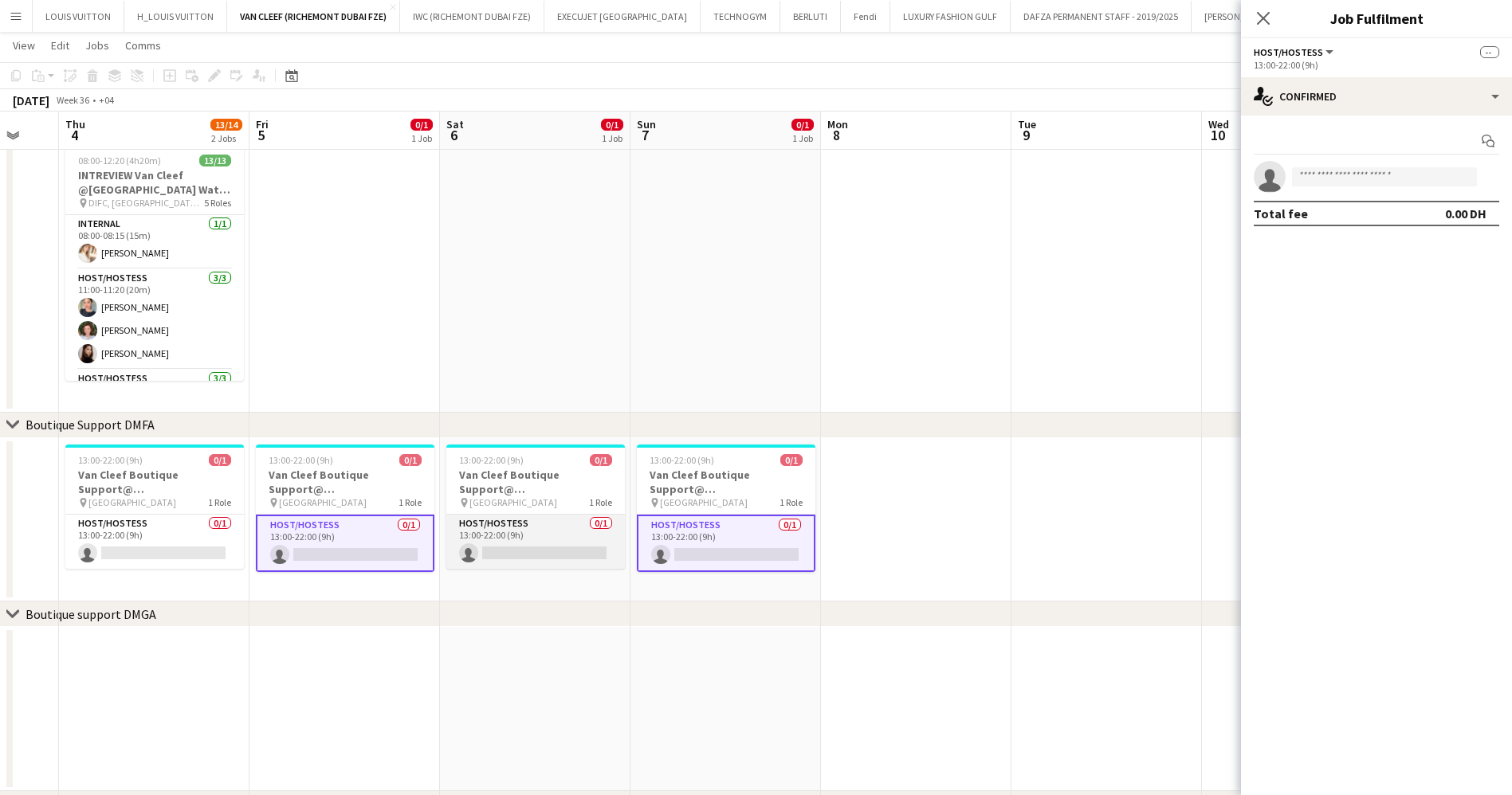
click at [580, 533] on app-card-role "Host/Hostess 0/1 13:00-22:00 (9h) single-neutral-actions" at bounding box center [536, 542] width 179 height 54
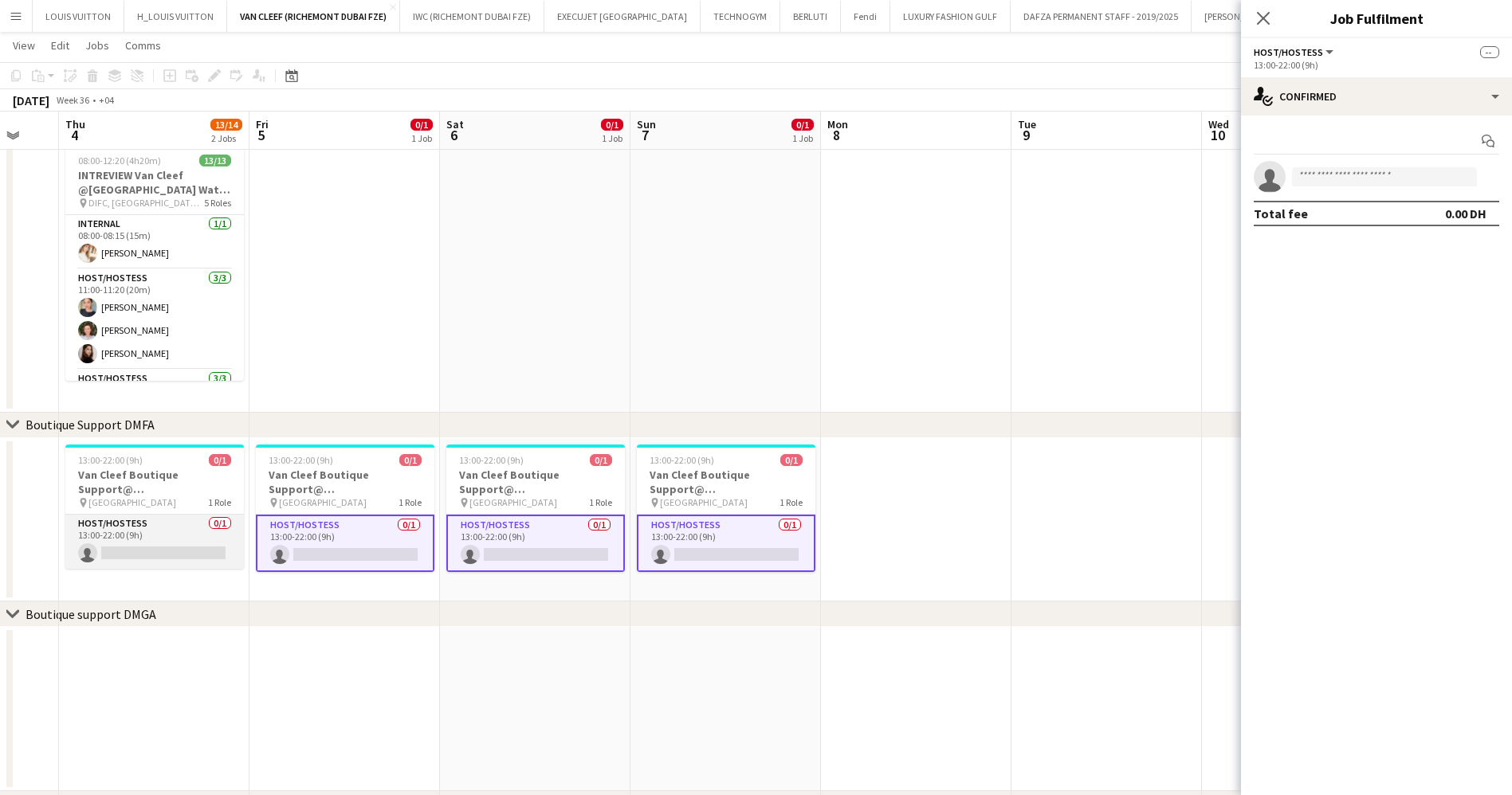
click at [172, 539] on app-card-role "Host/Hostess 0/1 13:00-22:00 (9h) single-neutral-actions" at bounding box center [154, 542] width 179 height 54
click at [723, 539] on app-calendar-viewport "Tue 2 Wed 3 Thu 4 13/14 2 Jobs Fri 5 0/1 1 Job Sat 6 0/1 1 Job Sun 7 0/1 1 Job …" at bounding box center [756, 468] width 1512 height 1317
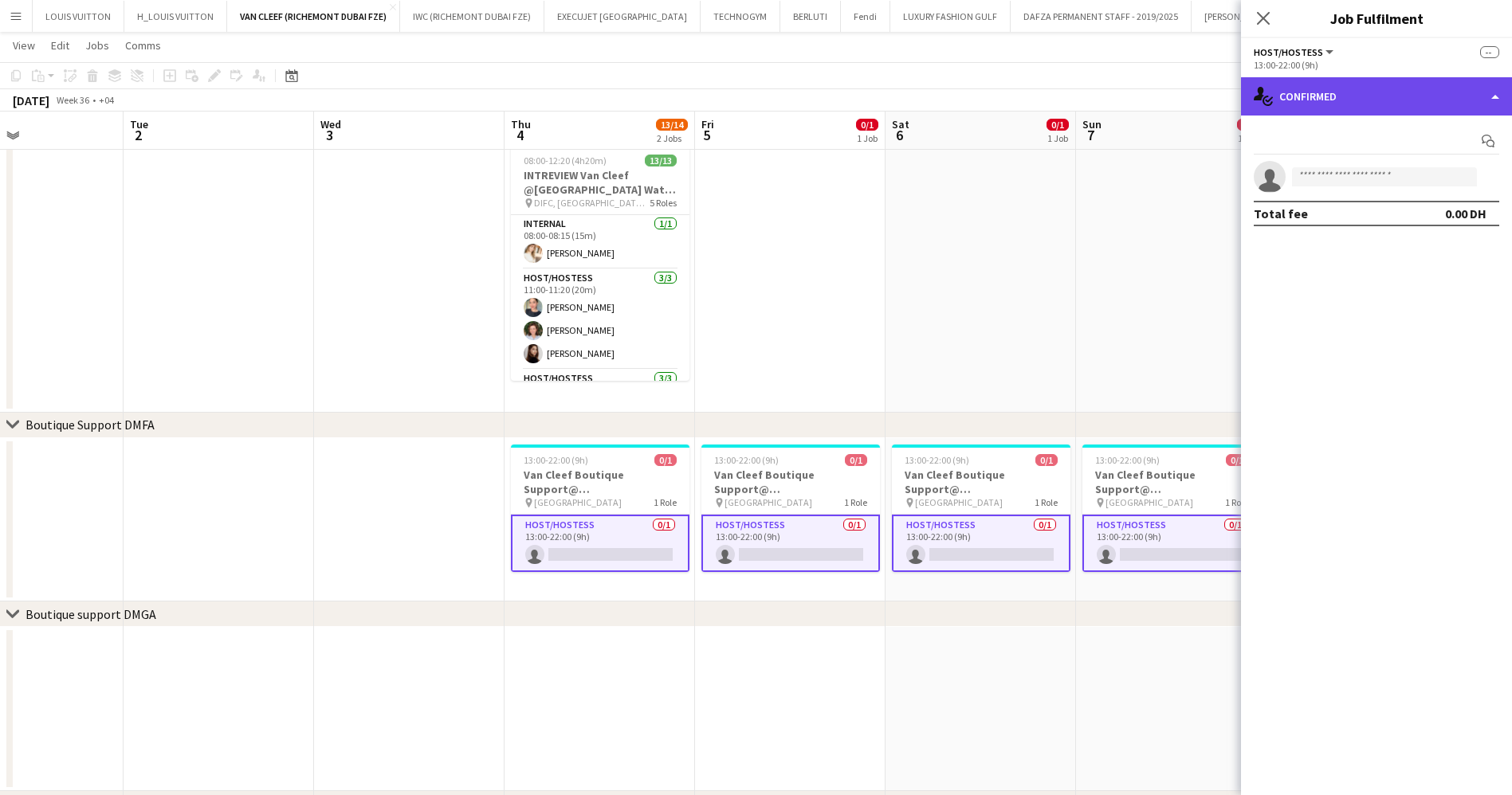
click at [1350, 93] on div "single-neutral-actions-check-2 Confirmed" at bounding box center [1376, 96] width 271 height 38
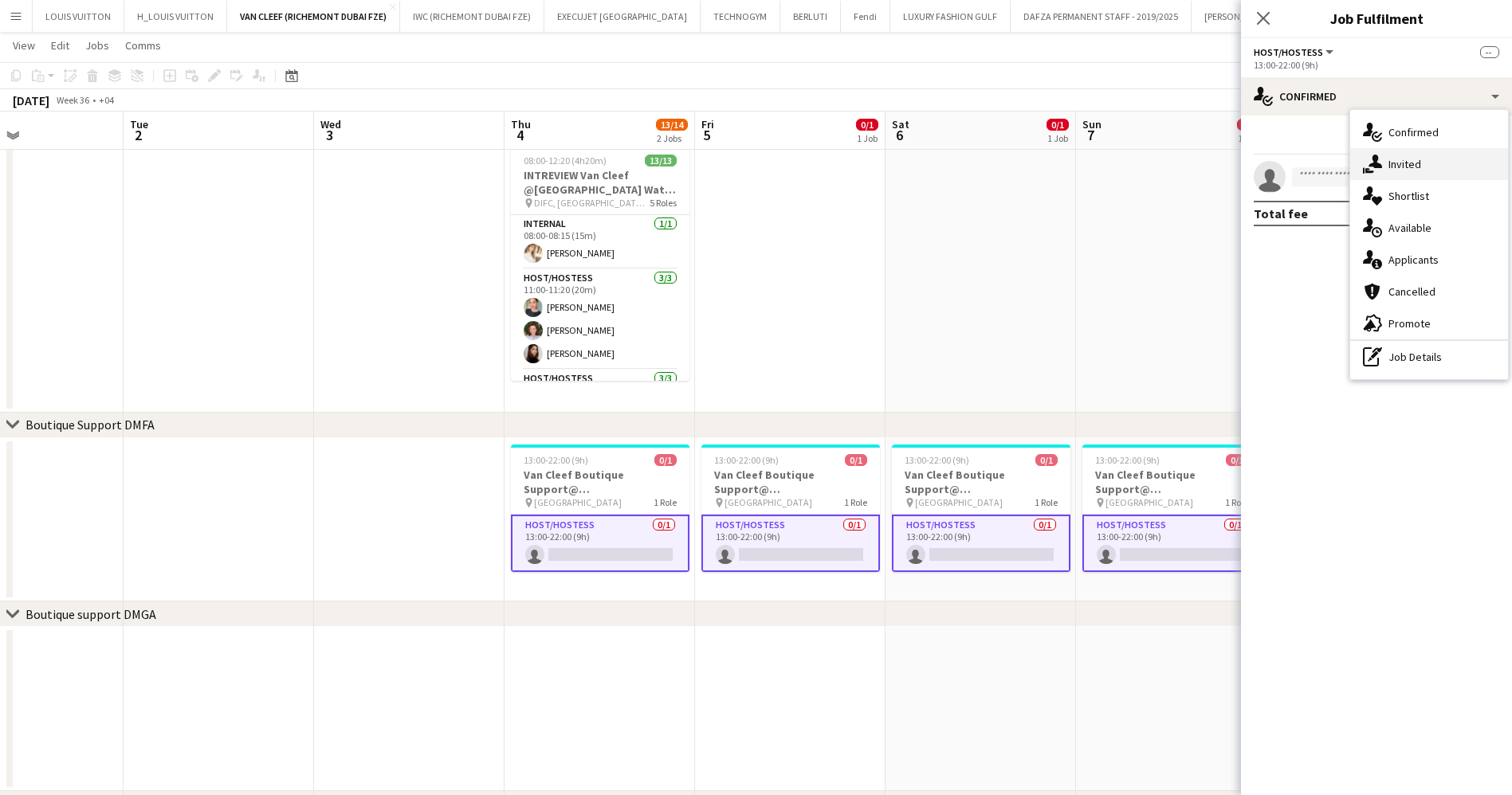
click at [1390, 164] on div "single-neutral-actions-share-1 Invited" at bounding box center [1428, 164] width 158 height 32
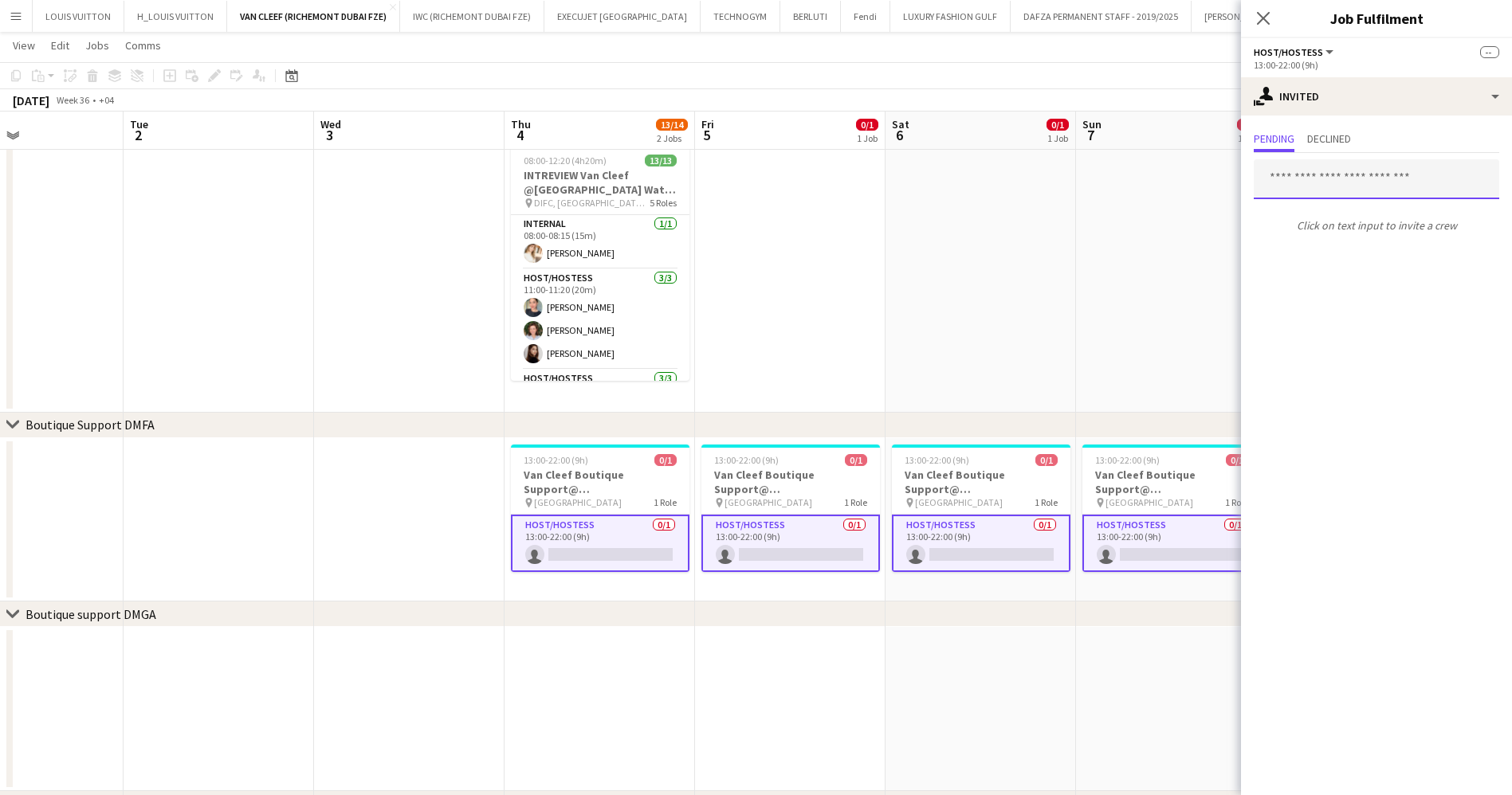
click at [1337, 184] on input "text" at bounding box center [1375, 179] width 245 height 40
type input "**********"
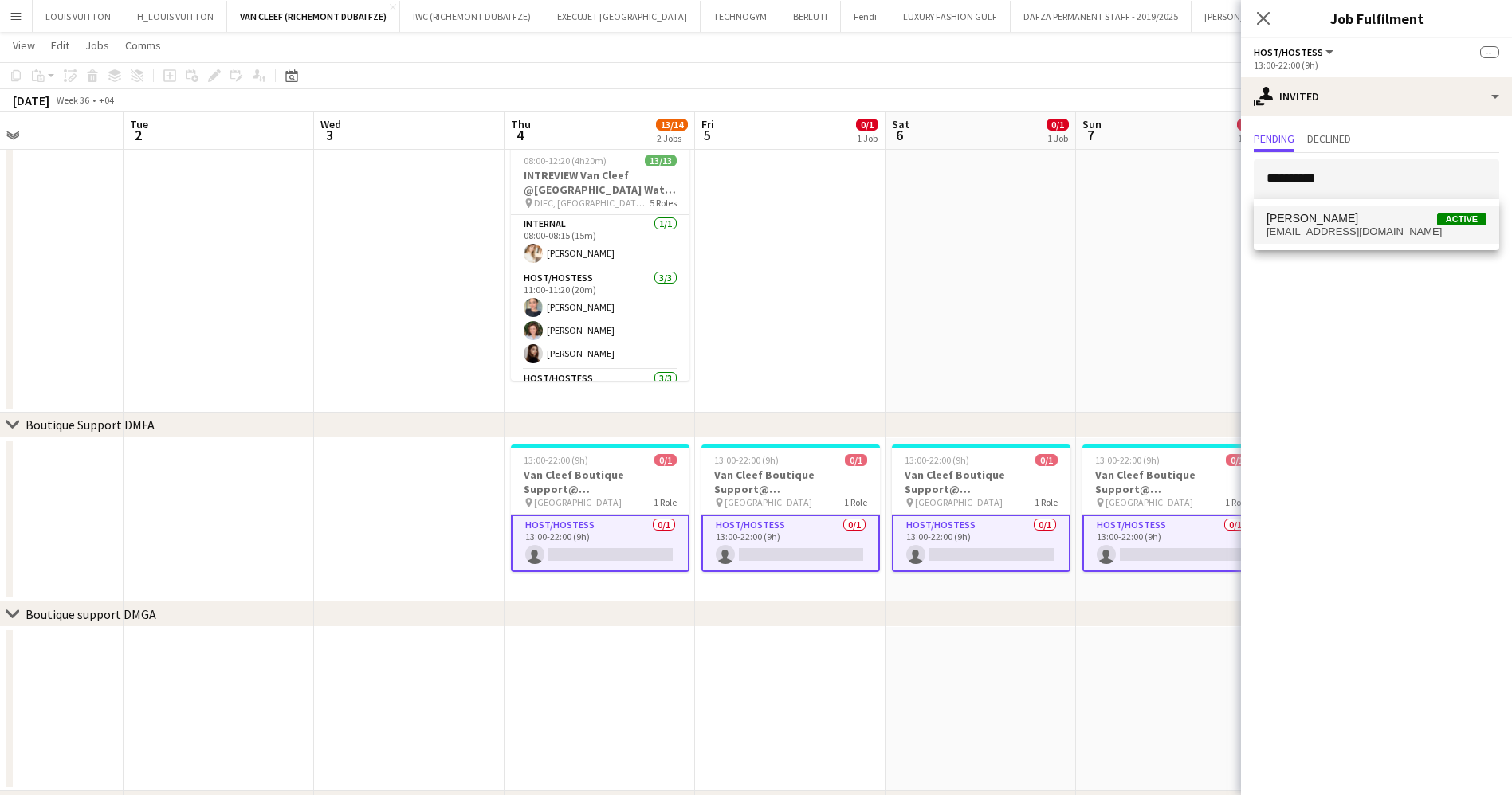
click at [1350, 224] on span "[PERSON_NAME]" at bounding box center [1312, 218] width 92 height 13
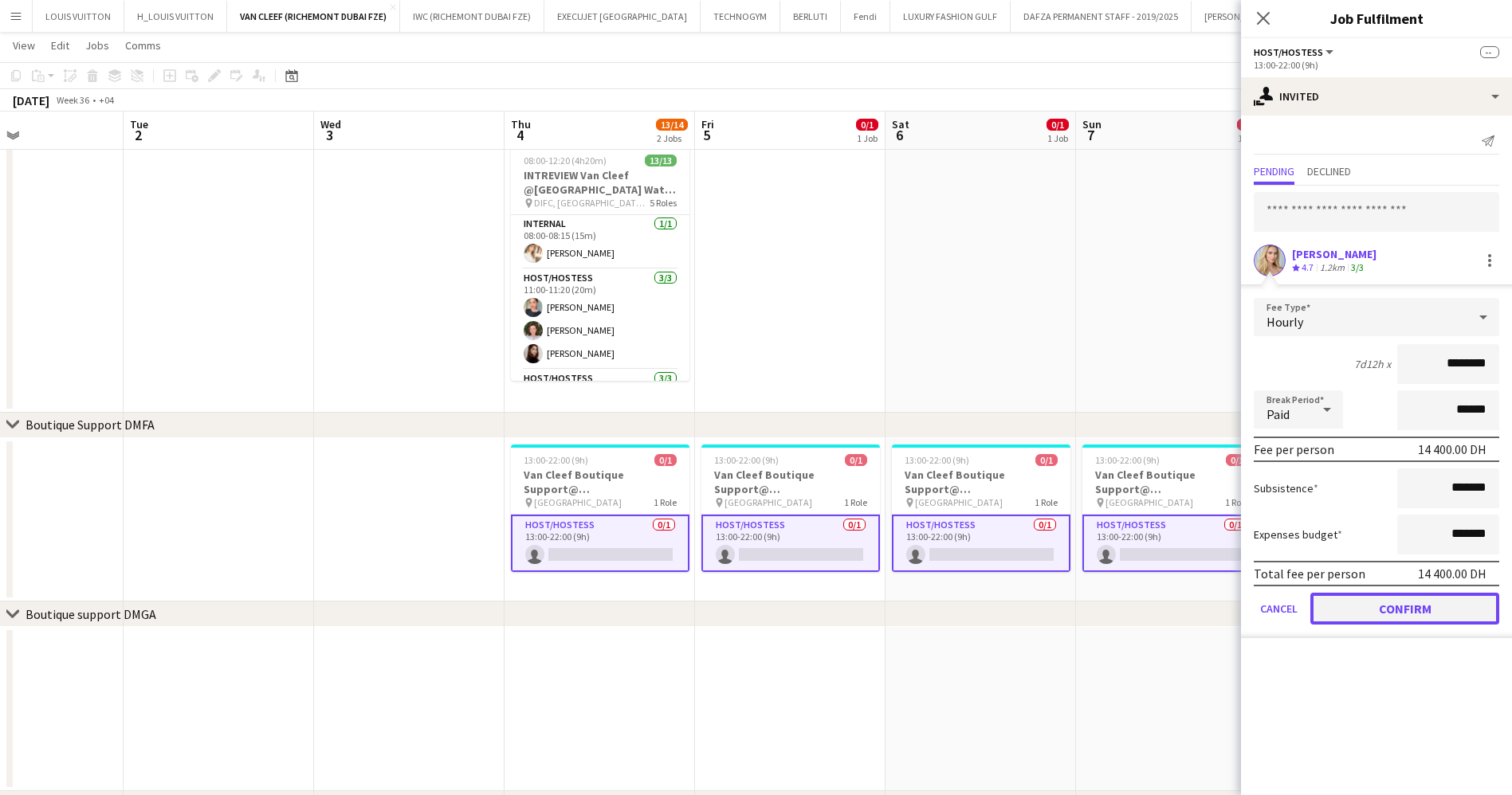
click at [1408, 599] on button "Confirm" at bounding box center [1405, 609] width 189 height 32
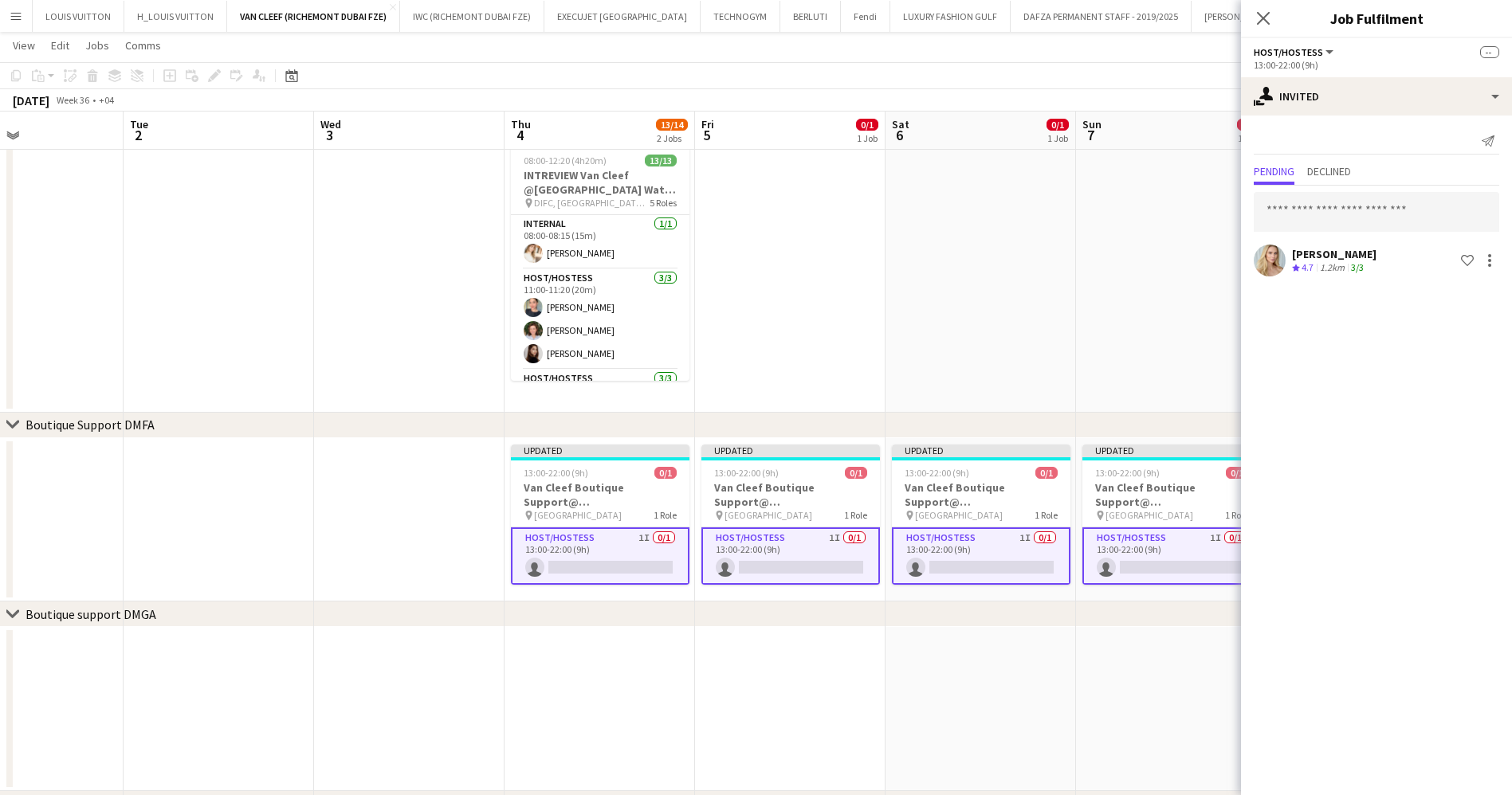
click at [1100, 63] on app-toolbar "Copy Paste Paste Ctrl+V Paste with crew Ctrl+Shift+V Paste linked Job [GEOGRAPH…" at bounding box center [756, 76] width 1512 height 27
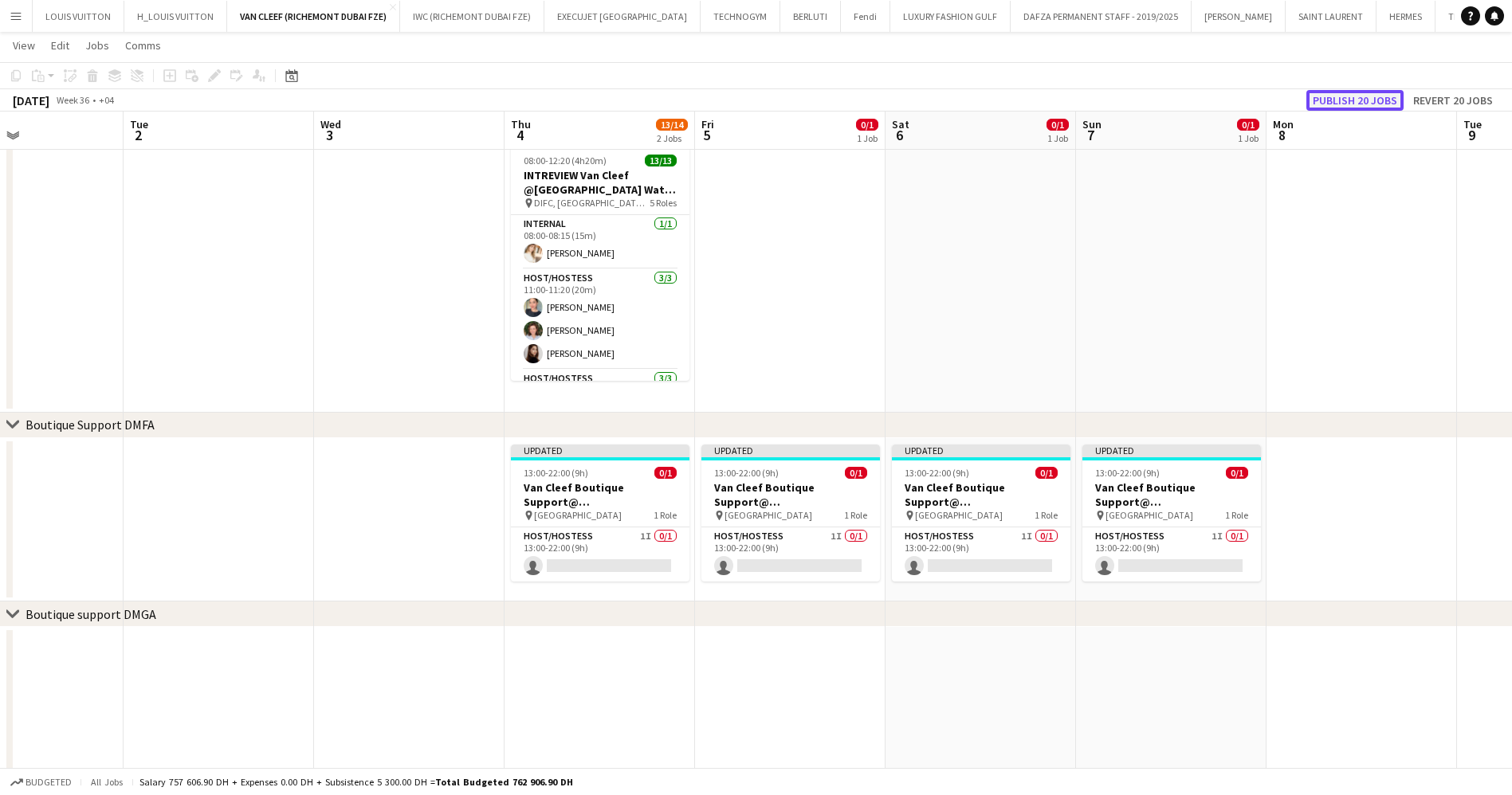
click at [1346, 94] on button "Publish 20 jobs" at bounding box center [1354, 100] width 97 height 21
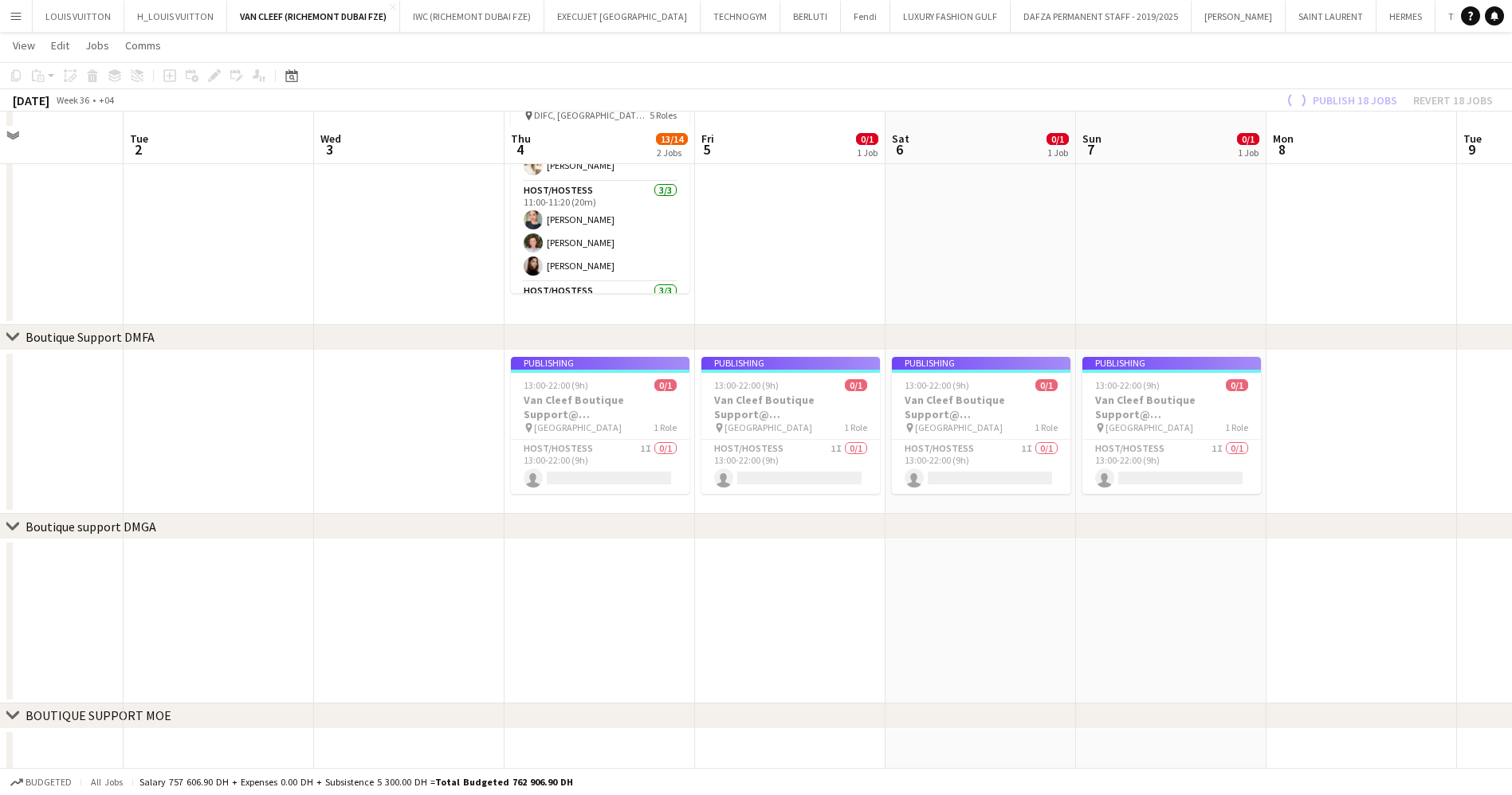
scroll to position [372, 0]
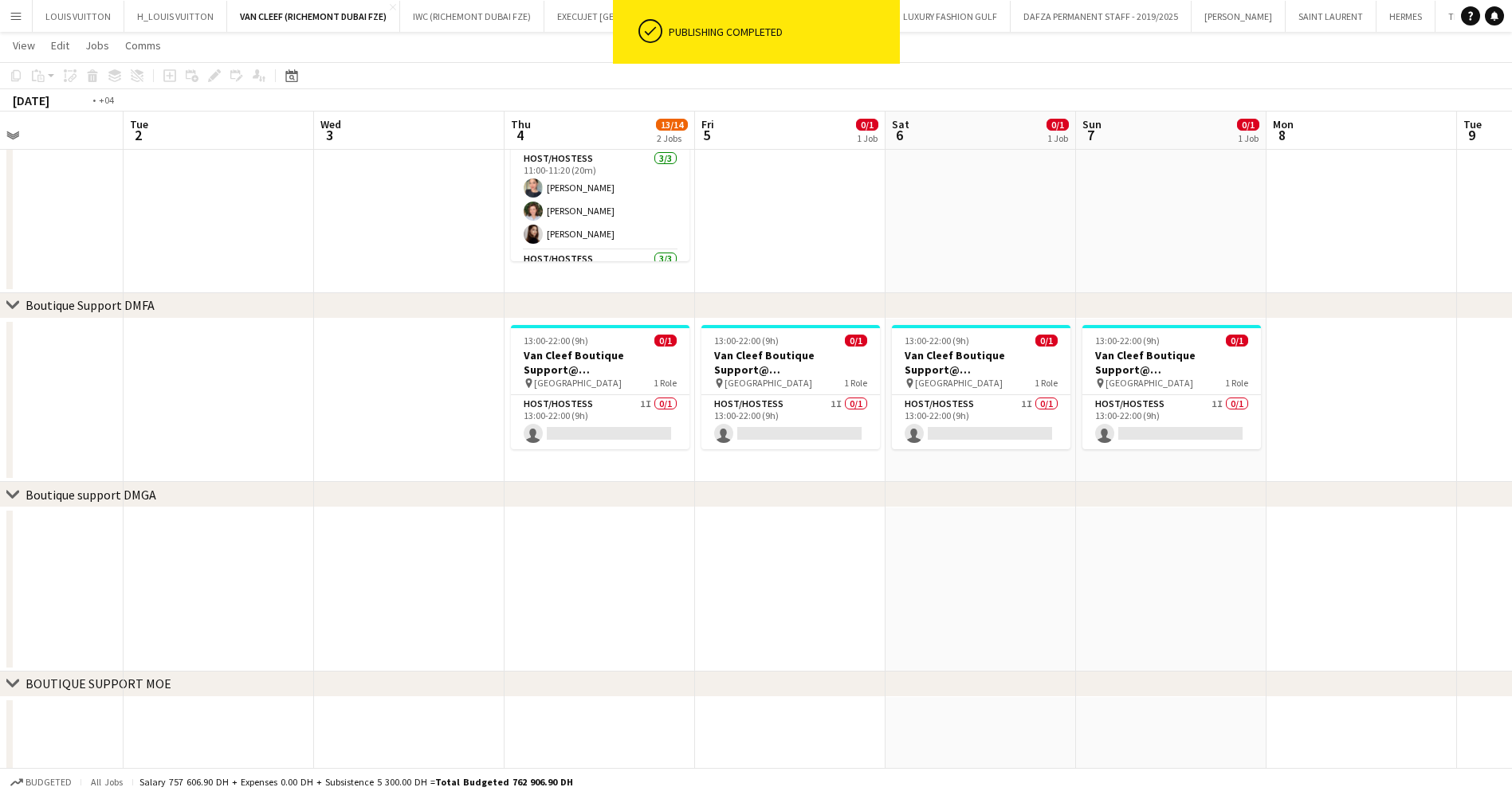
drag, startPoint x: 377, startPoint y: 376, endPoint x: 954, endPoint y: 331, distance: 578.8
click at [895, 331] on app-calendar-viewport "Sat 30 Sun 31 Mon 1 Tue 2 Wed 3 Thu 4 13/14 2 Jobs Fri 5 0/1 1 Job Sat 6 0/1 1 …" at bounding box center [756, 349] width 1512 height 1317
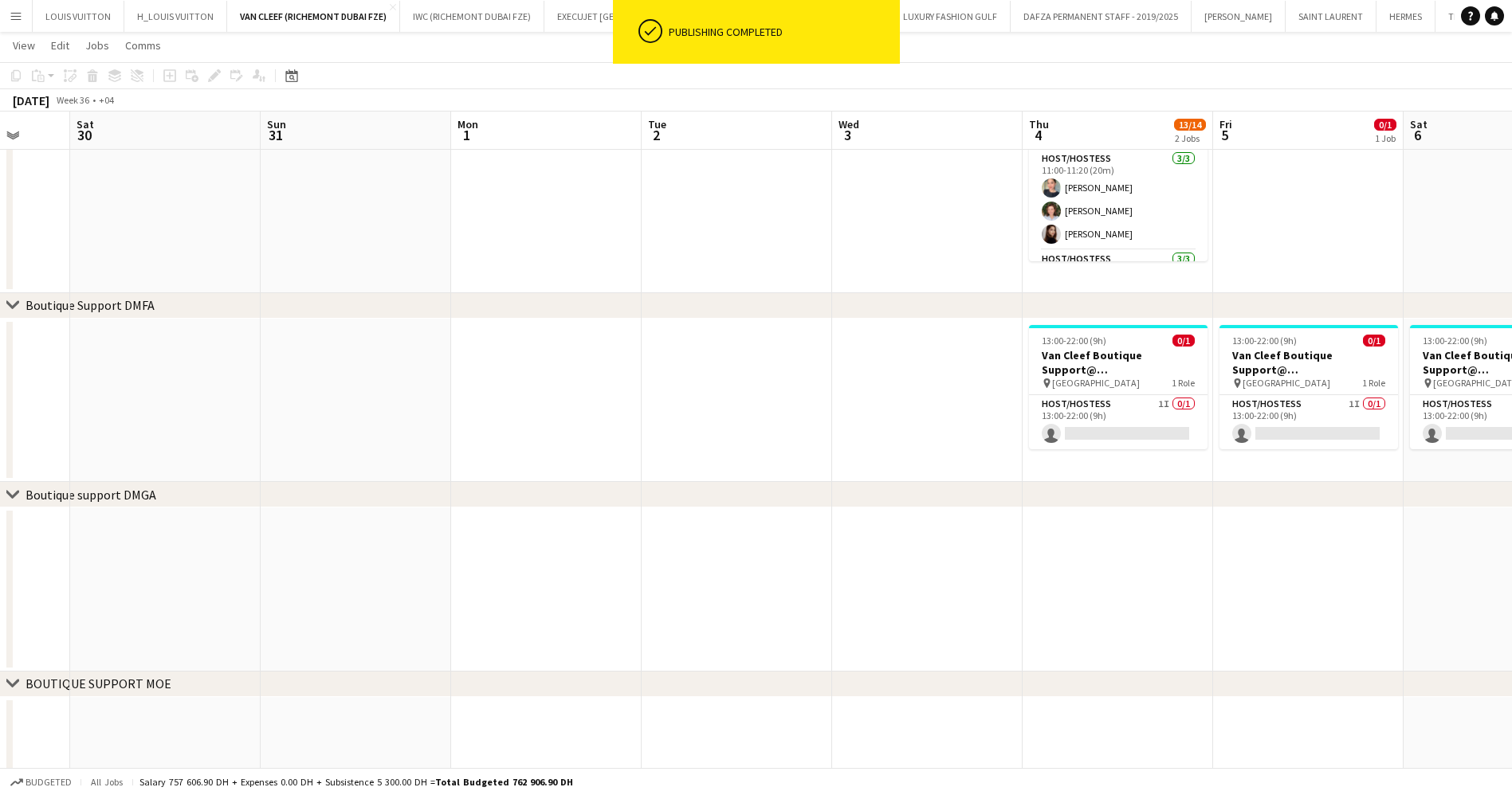
click at [778, 347] on app-calendar-viewport "Wed 27 Thu 28 Fri 29 Sat 30 Sun 31 Mon 1 Tue 2 Wed 3 Thu 4 13/14 2 Jobs Fri 5 0…" at bounding box center [756, 349] width 1512 height 1317
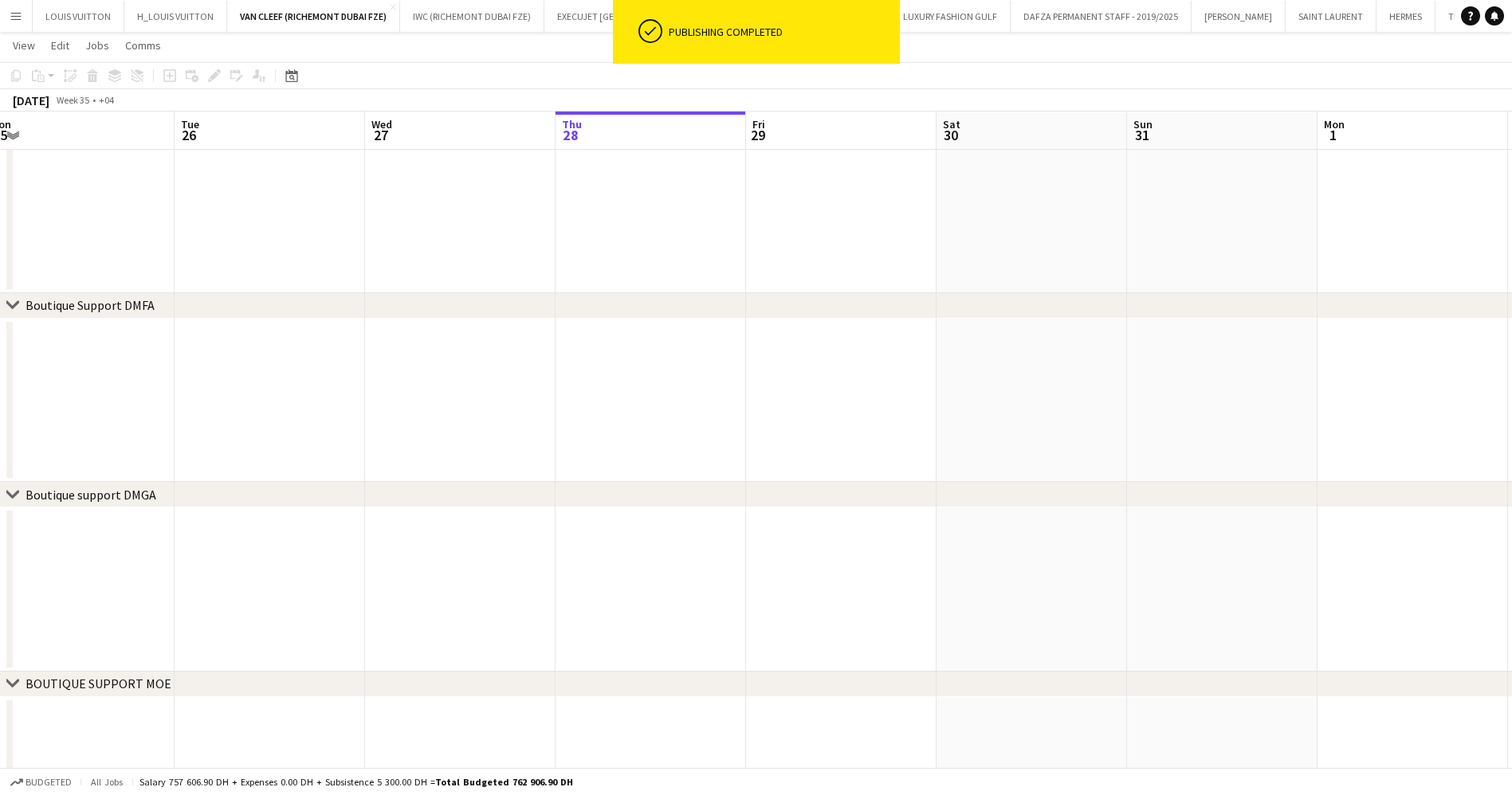
click at [771, 399] on app-calendar-viewport "Sat 23 Sun 24 Mon 25 Tue 26 Wed 27 Thu 28 Fri 29 Sat 30 Sun 31 Mon 1 Tue 2 Wed …" at bounding box center [756, 349] width 1512 height 1317
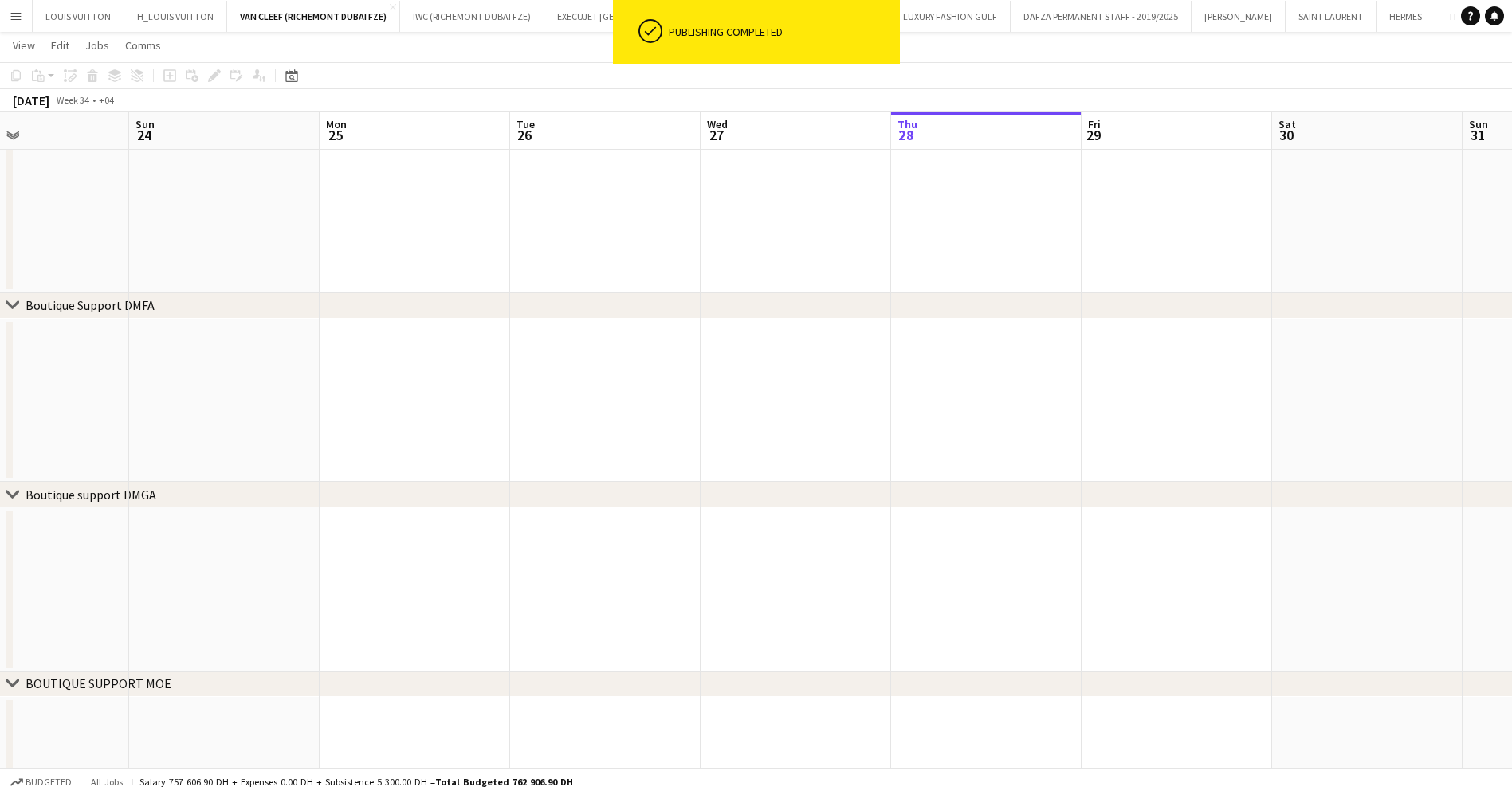
click at [701, 376] on app-calendar-viewport "Thu 21 Fri 22 Sat 23 Sun 24 Mon 25 Tue 26 Wed 27 Thu 28 Fri 29 Sat 30 Sun 31 Mo…" at bounding box center [756, 349] width 1512 height 1317
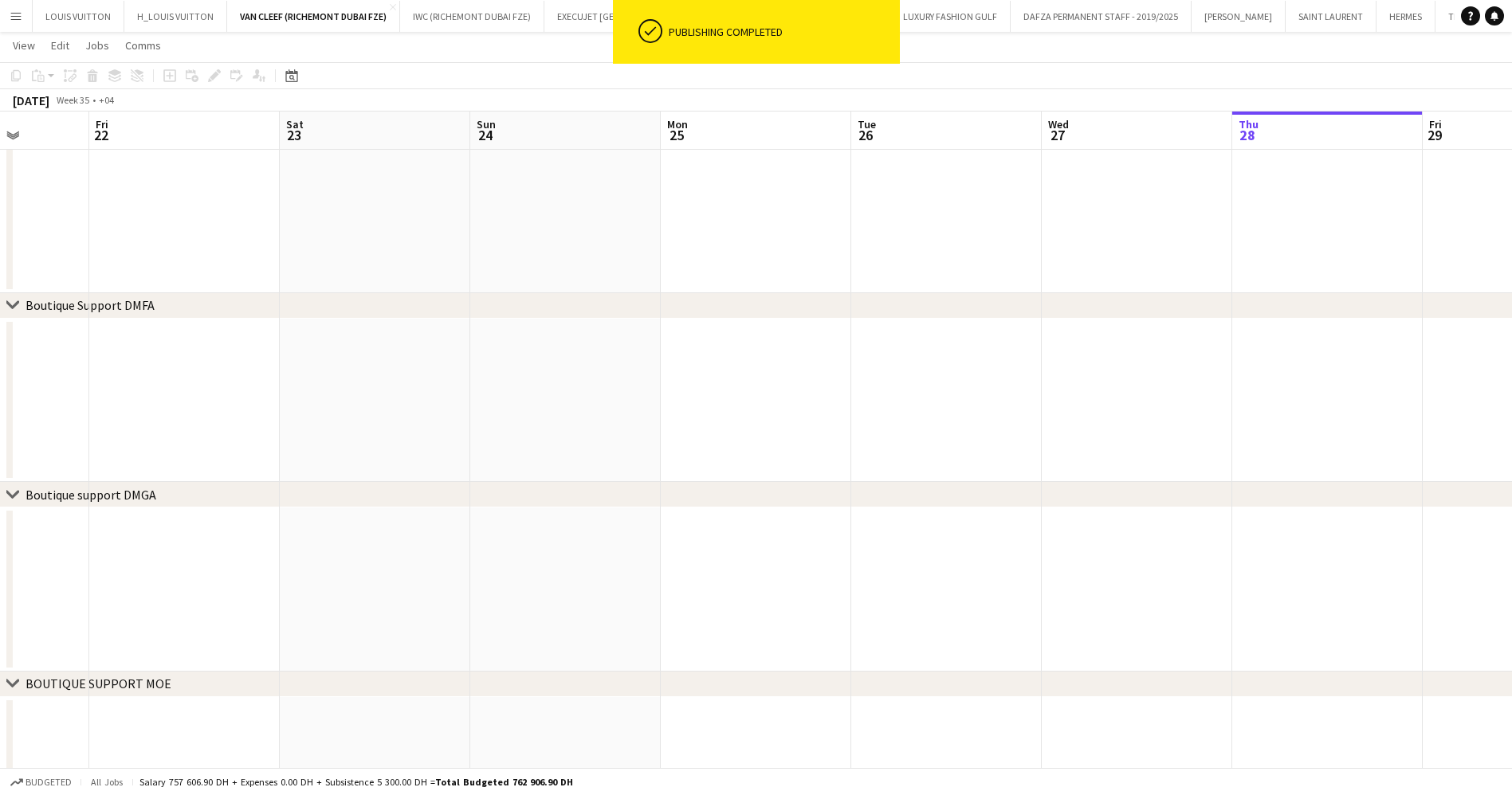
click at [726, 374] on app-calendar-viewport "Wed 20 Thu 21 Fri 22 Sat 23 Sun 24 Mon 25 Tue 26 Wed 27 Thu 28 Fri 29 Sat 30 Su…" at bounding box center [756, 349] width 1512 height 1317
click at [820, 367] on app-calendar-viewport "Sun 17 Mon 18 Tue 19 Wed 20 Thu 21 Fri 22 Sat 23 Sun 24 Mon 25 Tue 26 Wed 27 Th…" at bounding box center [756, 349] width 1512 height 1317
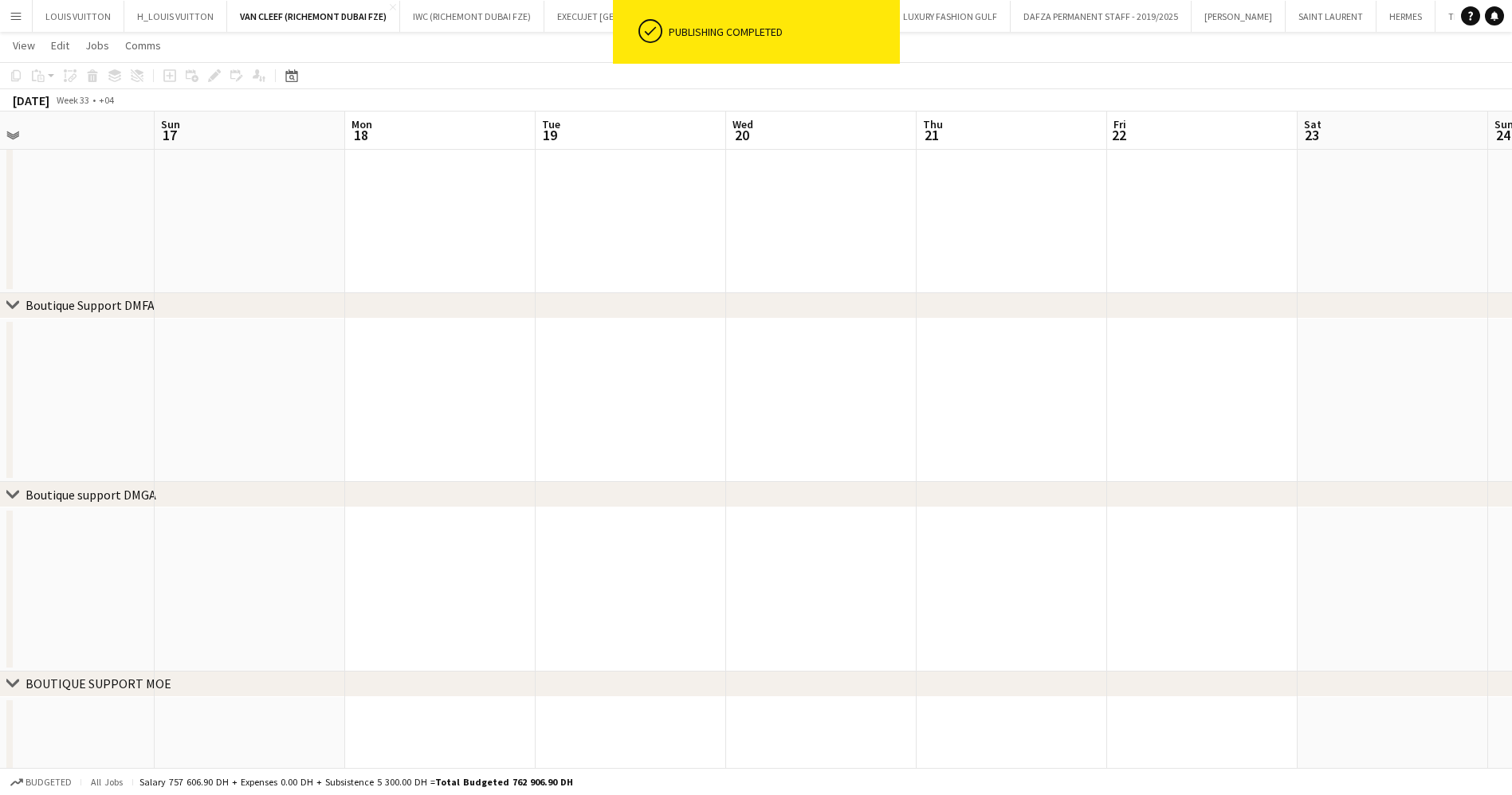
click at [912, 363] on app-calendar-viewport "Thu 14 Fri 15 Sat 16 Sun 17 Mon 18 Tue 19 Wed 20 Thu 21 Fri 22 Sat 23 Sun 24 Mo…" at bounding box center [756, 349] width 1512 height 1317
click at [923, 353] on app-calendar-viewport "Mon 11 Tue 12 Wed 13 Thu 14 Fri 15 Sat 16 Sun 17 Mon 18 Tue 19 Wed 20 Thu 21 Fr…" at bounding box center [756, 349] width 1512 height 1317
click at [795, 376] on app-calendar-viewport "Thu 7 Fri 8 Sat 9 Sun 10 Mon 11 Tue 12 Wed 13 Thu 14 Fri 15 Sat 16 Sun 17 Mon 1…" at bounding box center [756, 349] width 1512 height 1317
click at [869, 420] on app-calendar-viewport "Mon 4 Tue 5 Wed 6 Thu 7 Fri 8 Sat 9 Sun 10 Mon 11 Tue 12 Wed 13 Thu 14 Fri 15 S…" at bounding box center [756, 349] width 1512 height 1317
click at [655, 393] on app-calendar-viewport "Mon 28 Tue 29 Wed 30 Thu 31 Fri 1 Sat 2 Sun 3 Mon 4 Tue 5 Wed 6 Thu 7 Fri 8 Sat…" at bounding box center [756, 349] width 1512 height 1317
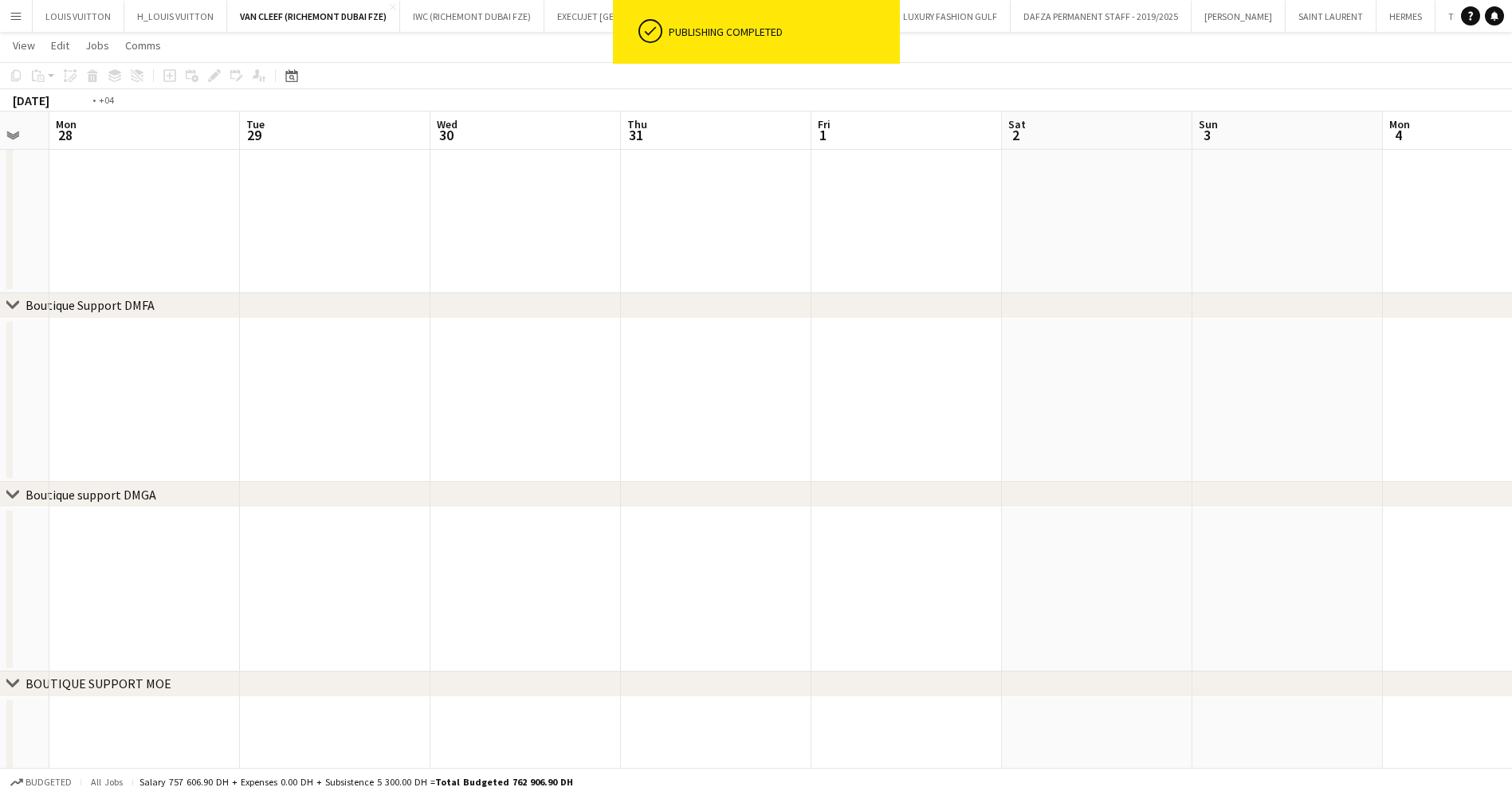
click at [814, 463] on app-calendar-viewport "Sat 26 Sun 27 Mon 28 Tue 29 Wed 30 Thu 31 Fri 1 Sat 2 Sun 3 Mon 4 Tue 5 Wed 6 T…" at bounding box center [756, 349] width 1512 height 1317
click at [768, 443] on app-calendar-viewport "Wed 23 Thu 24 11/11 1 Job Fri 25 Sat 26 Sun 27 Mon 28 Tue 29 Wed 30 Thu 31 Fri …" at bounding box center [756, 349] width 1512 height 1317
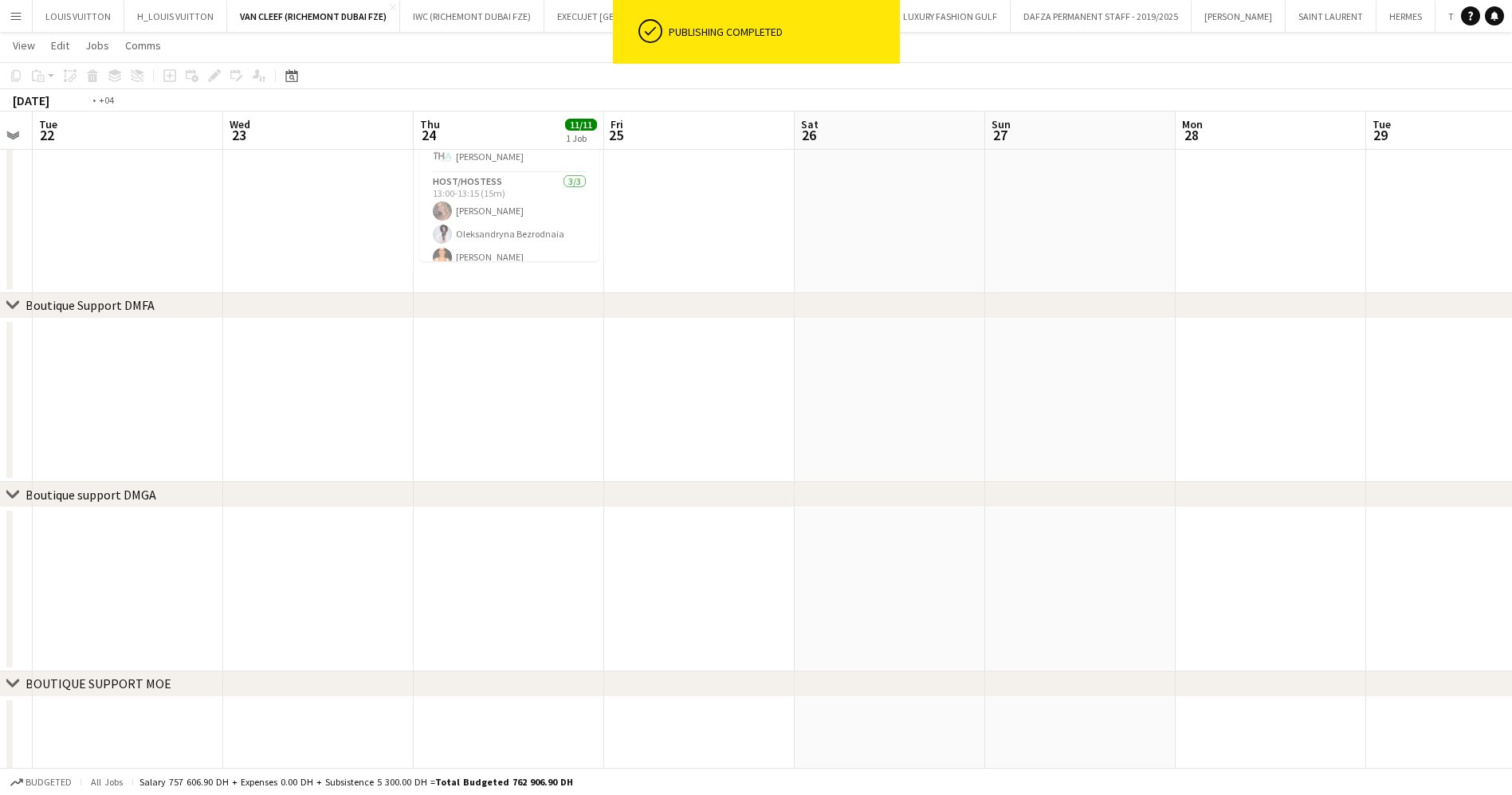
click at [768, 419] on app-calendar-viewport "Sun 20 Mon 21 Tue 22 Wed 23 Thu 24 11/11 1 Job Fri 25 Sat 26 Sun 27 Mon 28 Tue …" at bounding box center [756, 349] width 1512 height 1317
click at [962, 431] on app-calendar-viewport "Mon 14 Tue 15 Wed 16 Thu 17 Fri 18 Sat 19 Sun 20 Mon 21 Tue 22 Wed 23 Thu 24 11…" at bounding box center [756, 349] width 1512 height 1317
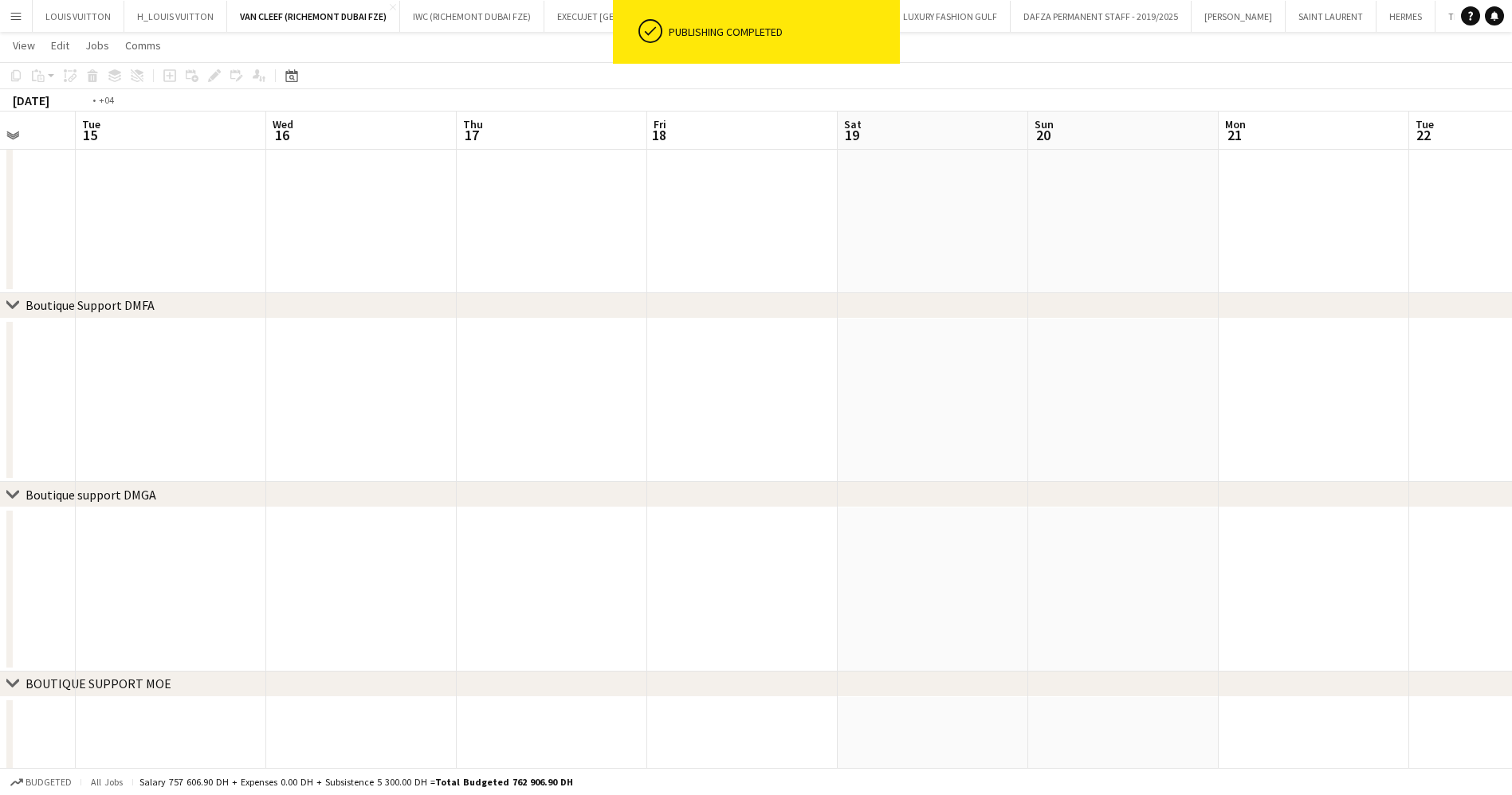
click at [846, 430] on app-calendar-viewport "Sun 13 Mon 14 Tue 15 Wed 16 Thu 17 Fri 18 Sat 19 Sun 20 Mon 21 Tue 22 Wed 23 Th…" at bounding box center [756, 349] width 1512 height 1317
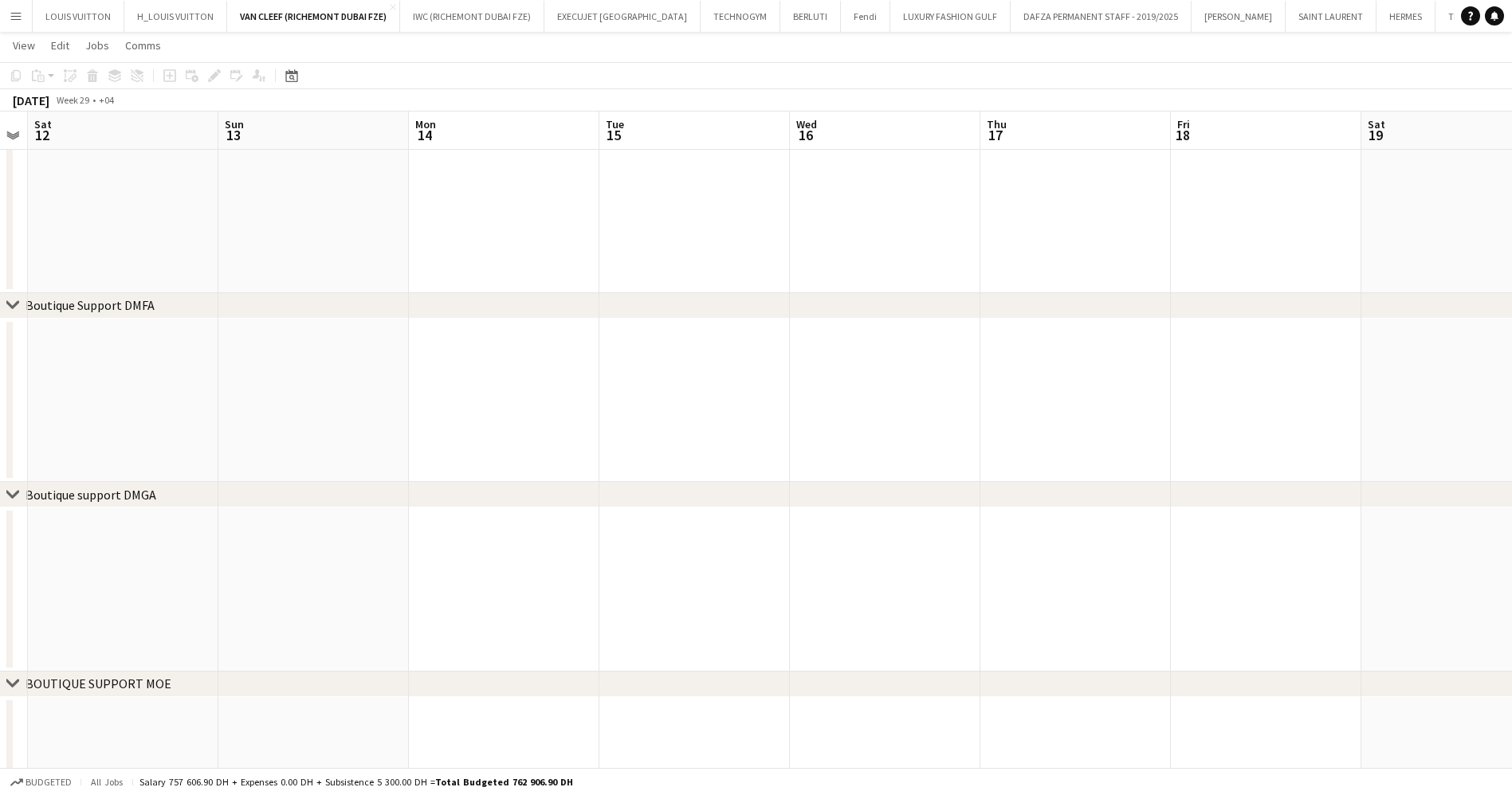
click at [833, 419] on app-calendar-viewport "Thu 10 Fri 11 Sat 12 Sun 13 Mon 14 Tue 15 Wed 16 Thu 17 Fri 18 Sat 19 Sun 20 Mo…" at bounding box center [756, 349] width 1512 height 1317
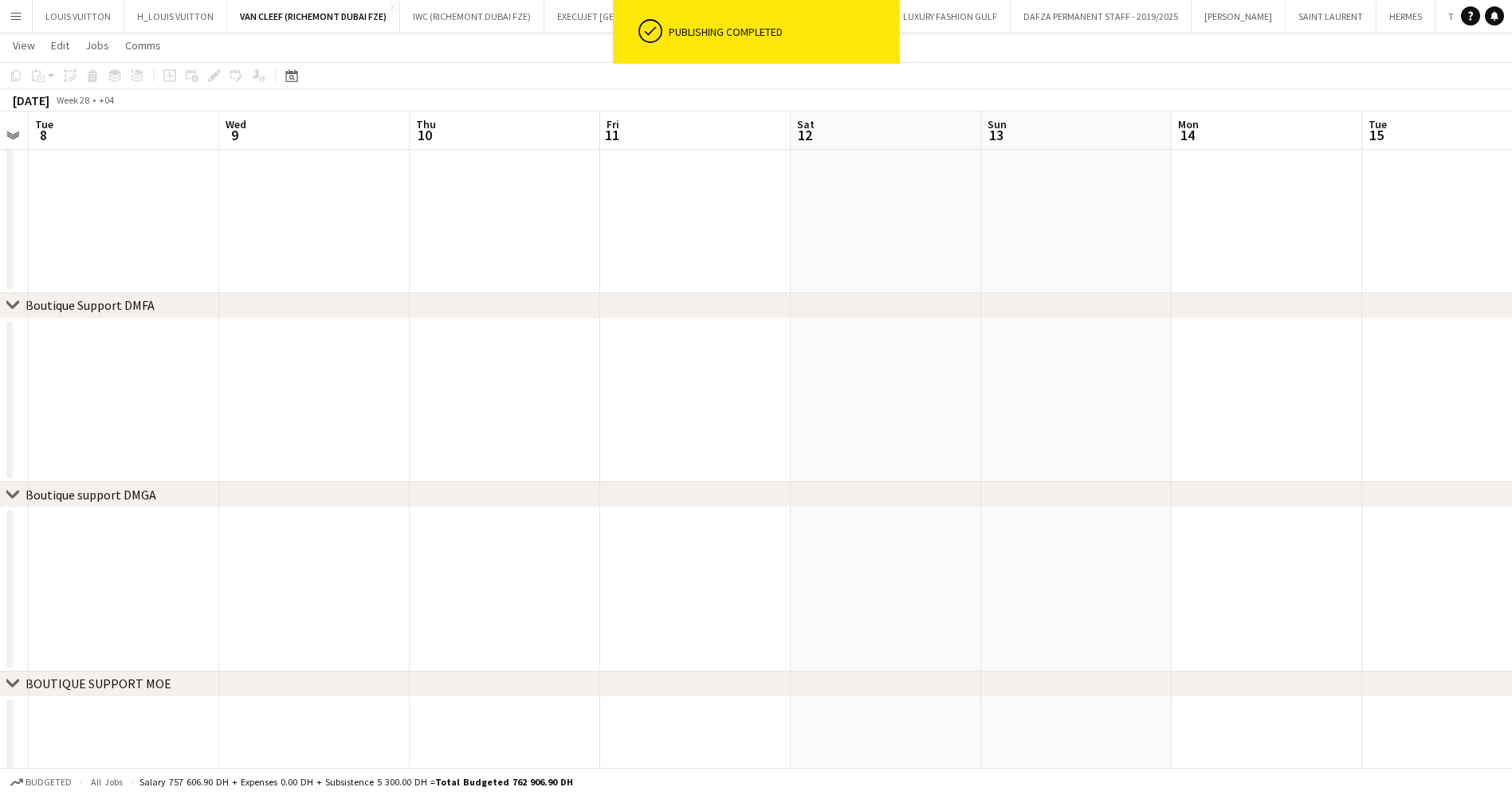
click at [893, 405] on div "chevron-right ACTIVATIONS/ VIP EVENTS chevron-right Boutique Support DMFA chevr…" at bounding box center [756, 349] width 1512 height 1317
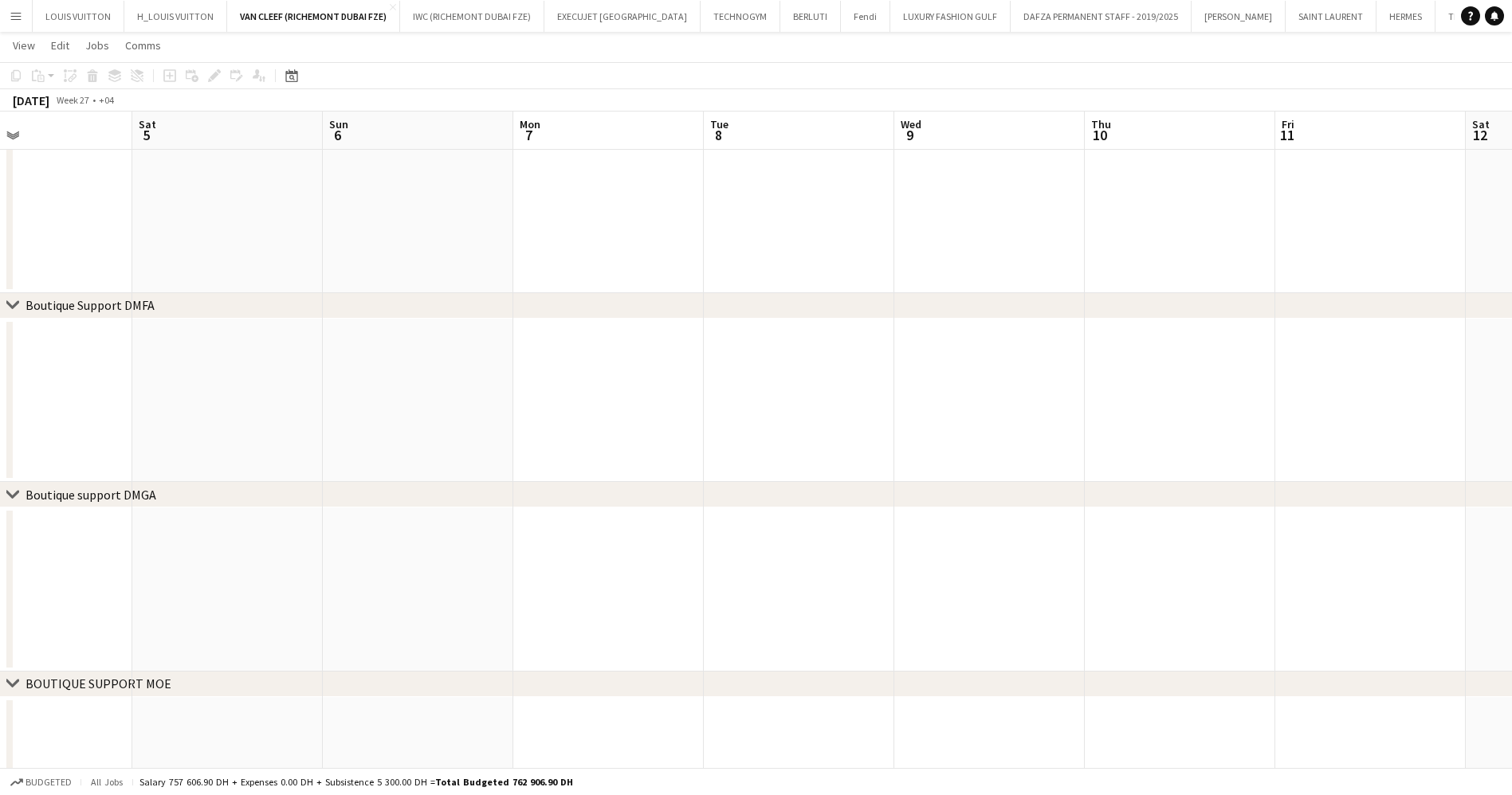
click at [864, 395] on app-calendar-viewport "Wed 2 Thu 3 Fri 4 Sat 5 Sun 6 Mon 7 Tue 8 Wed 9 Thu 10 Fri 11 Sat 12 Sun 13 Mon…" at bounding box center [756, 349] width 1512 height 1317
click at [969, 469] on app-calendar-viewport "Tue 1 Wed 2 Thu 3 Fri 4 Sat 5 Sun 6 Mon 7 Tue 8 Wed 9 Thu 10 Fri 11 Sat 12 Sun …" at bounding box center [756, 349] width 1512 height 1317
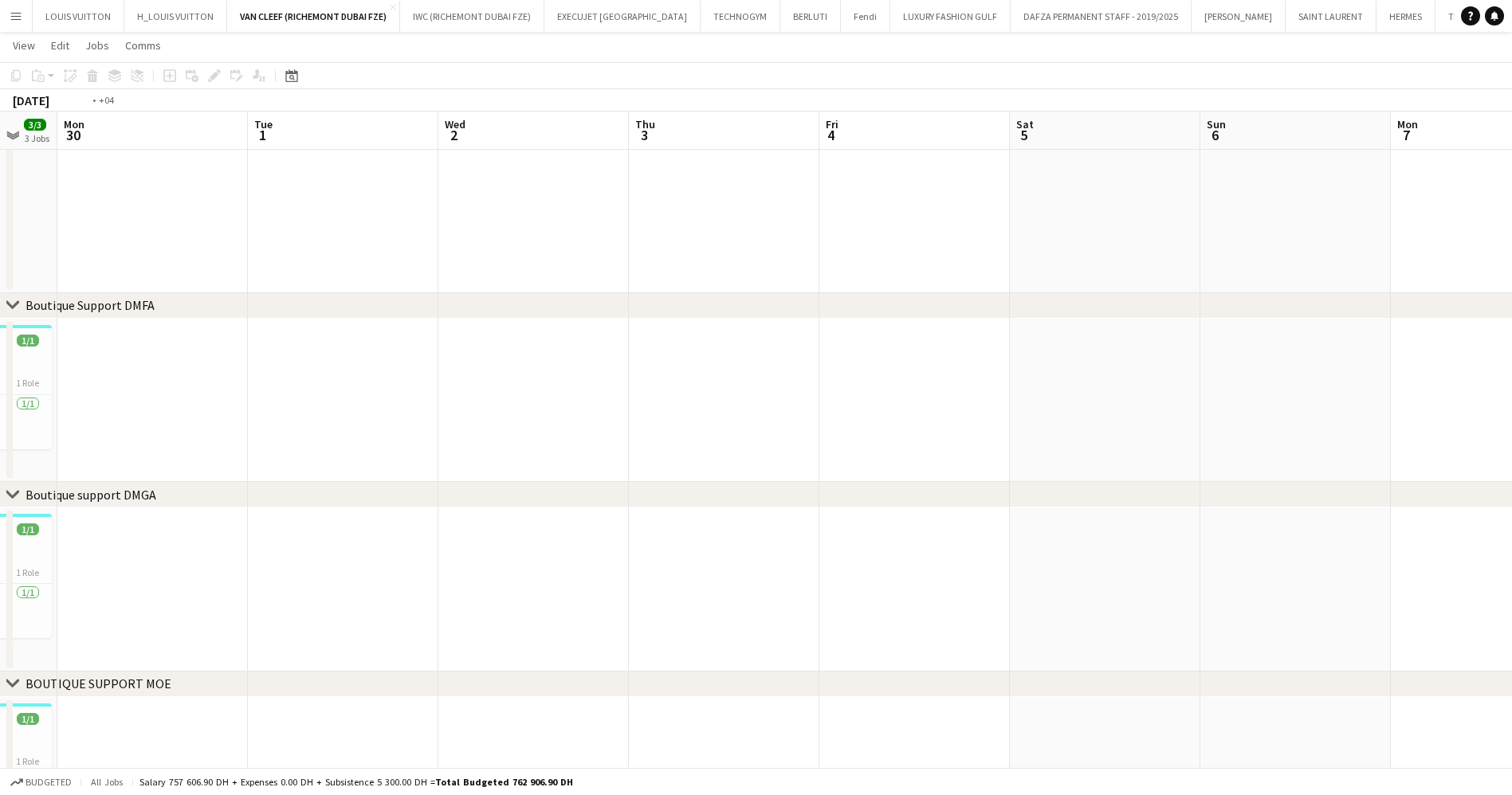
click at [933, 446] on app-calendar-viewport "Sat 28 3/3 3 Jobs Sun 29 3/3 3 Jobs Mon 30 Tue 1 Wed 2 Thu 3 Fri 4 Sat 5 Sun 6 …" at bounding box center [756, 349] width 1512 height 1317
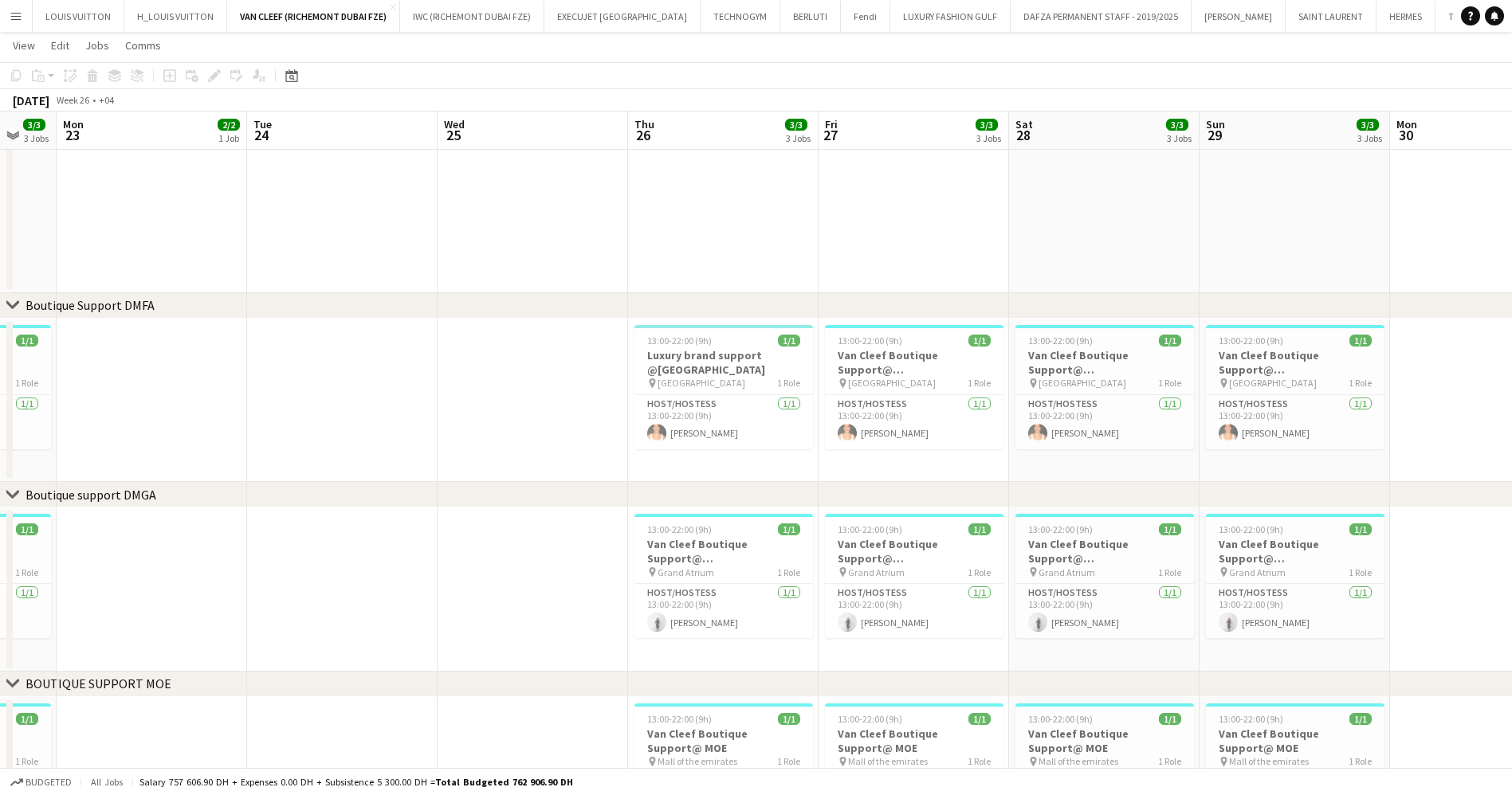
click at [783, 409] on app-calendar-viewport "Sat 21 3/3 3 Jobs Sun 22 3/3 3 Jobs Mon 23 2/2 1 Job Tue 24 Wed 25 Thu 26 3/3 3…" at bounding box center [756, 349] width 1512 height 1317
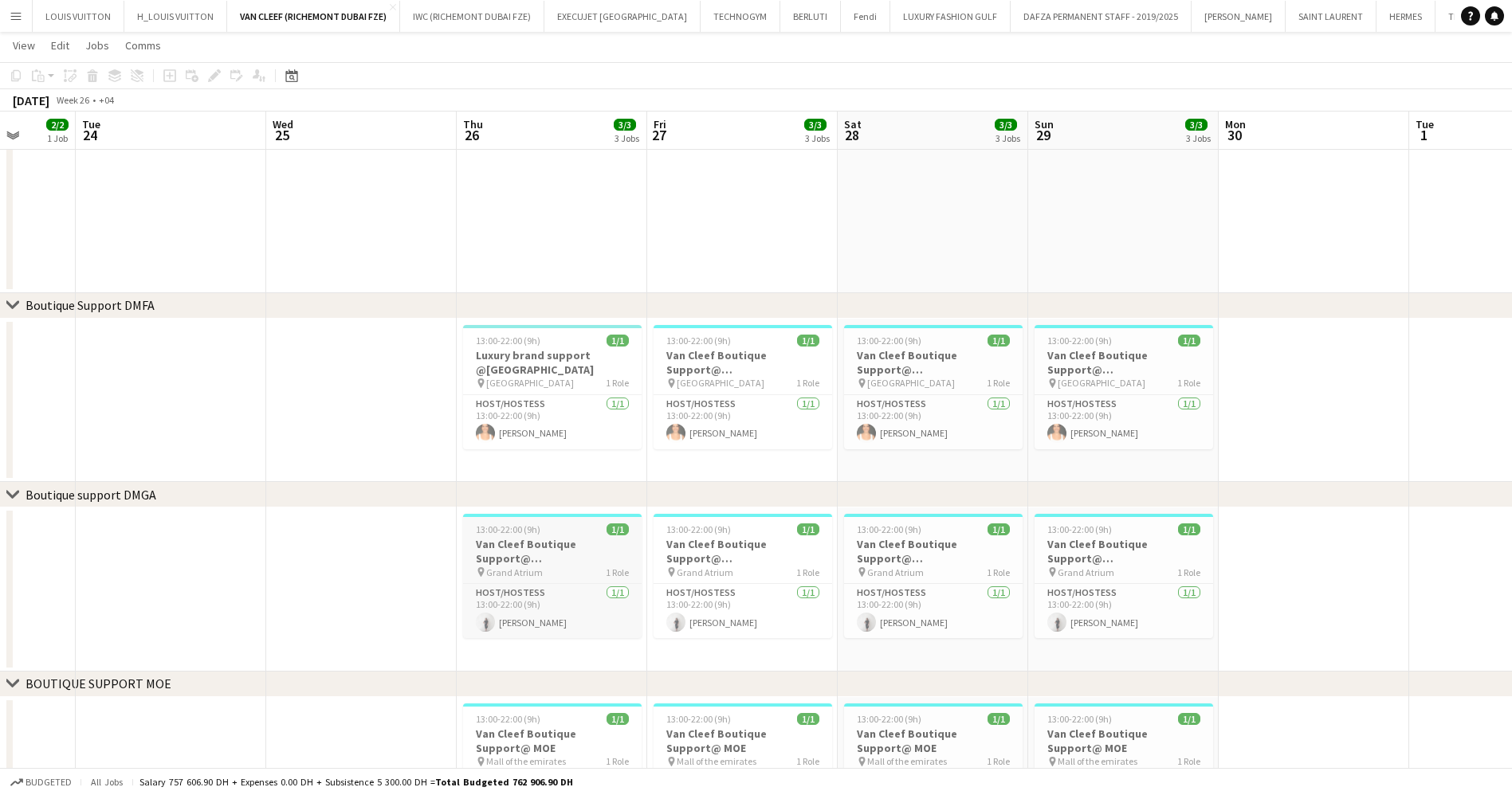
click at [535, 541] on h3 "Van Cleef Boutique Support@ [GEOGRAPHIC_DATA]" at bounding box center [552, 551] width 179 height 29
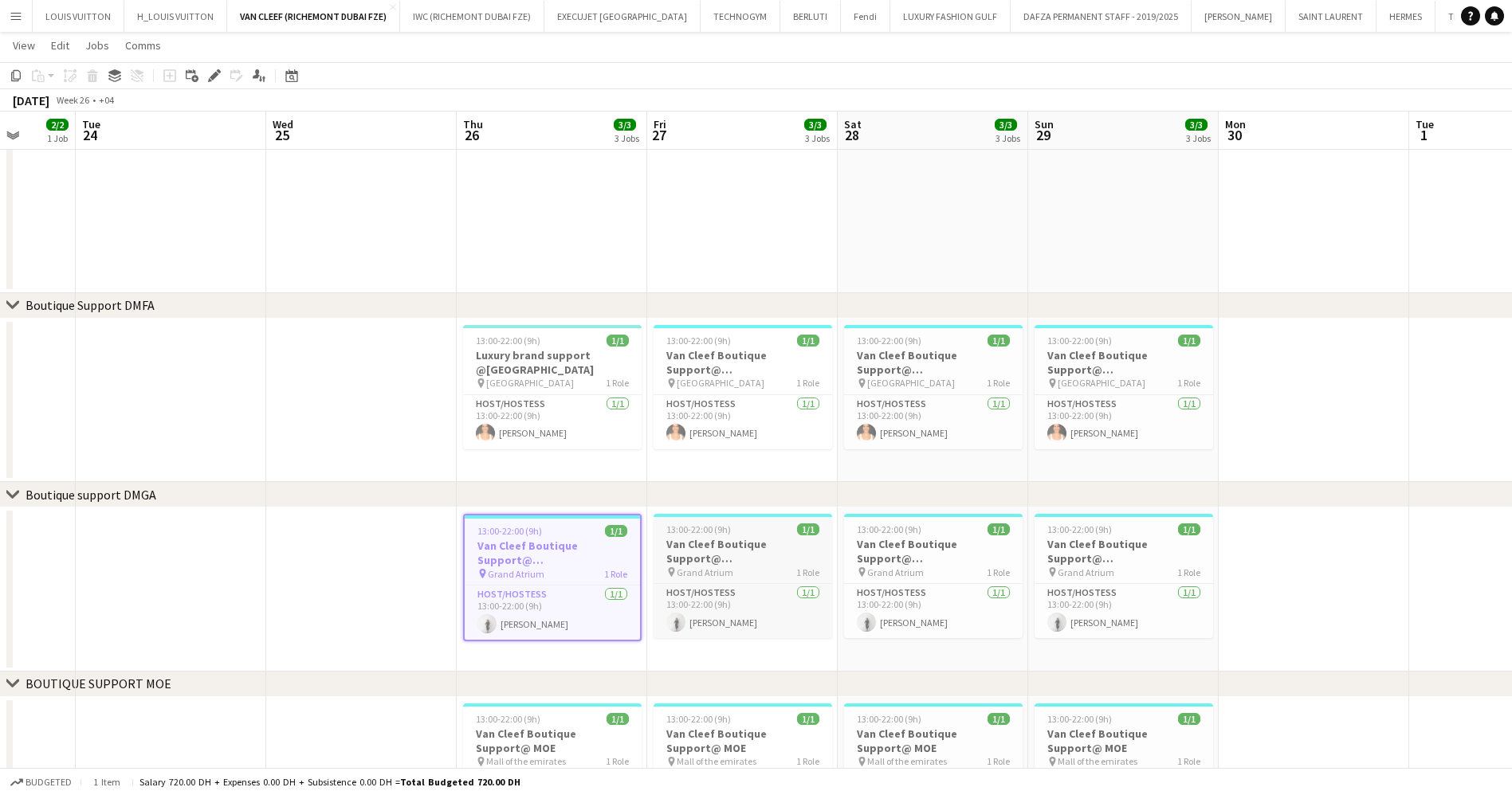
click at [687, 537] on h3 "Van Cleef Boutique Support@ [GEOGRAPHIC_DATA]" at bounding box center [743, 551] width 179 height 29
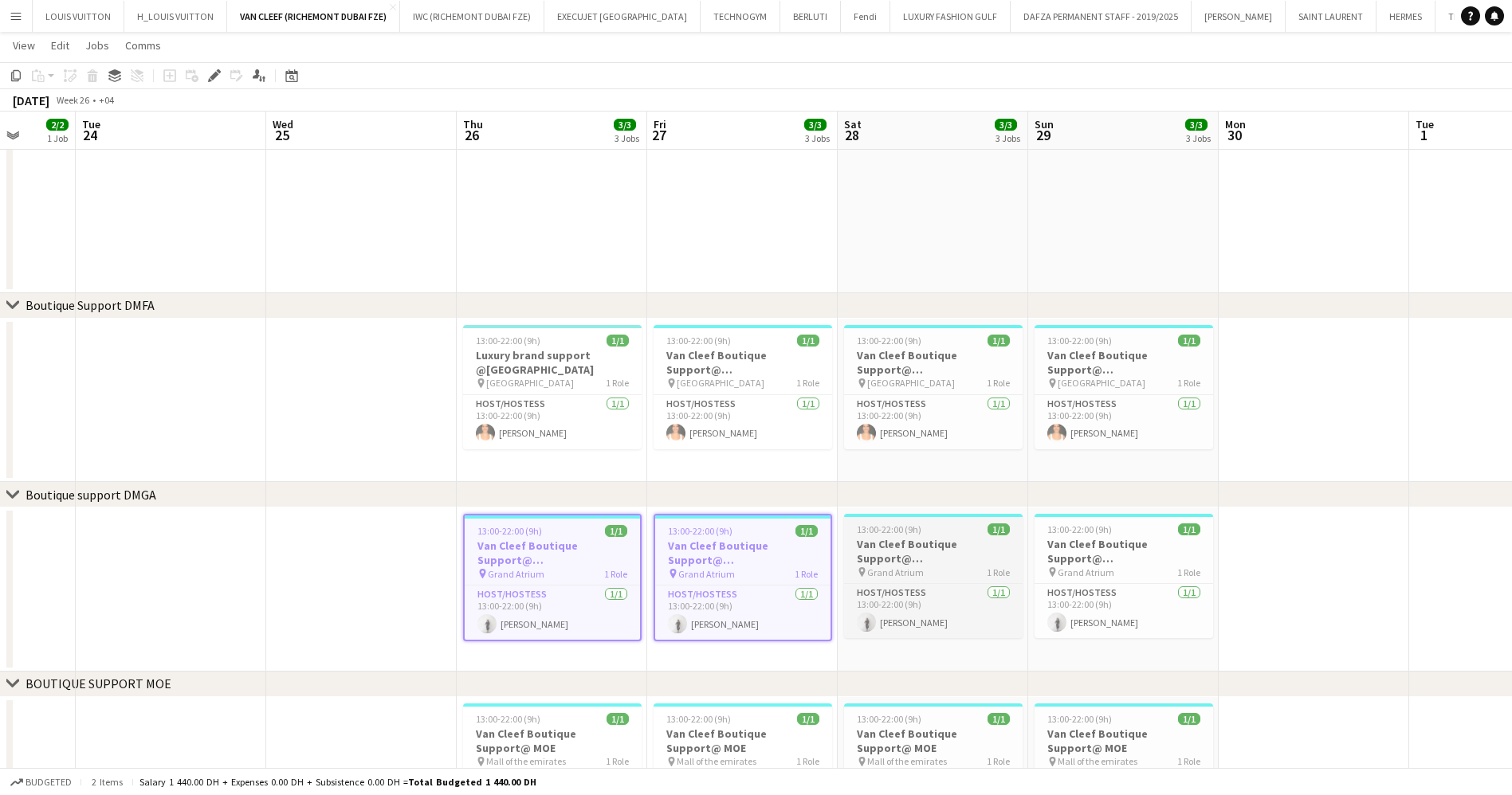
click at [867, 537] on h3 "Van Cleef Boutique Support@ [GEOGRAPHIC_DATA]" at bounding box center [933, 551] width 179 height 29
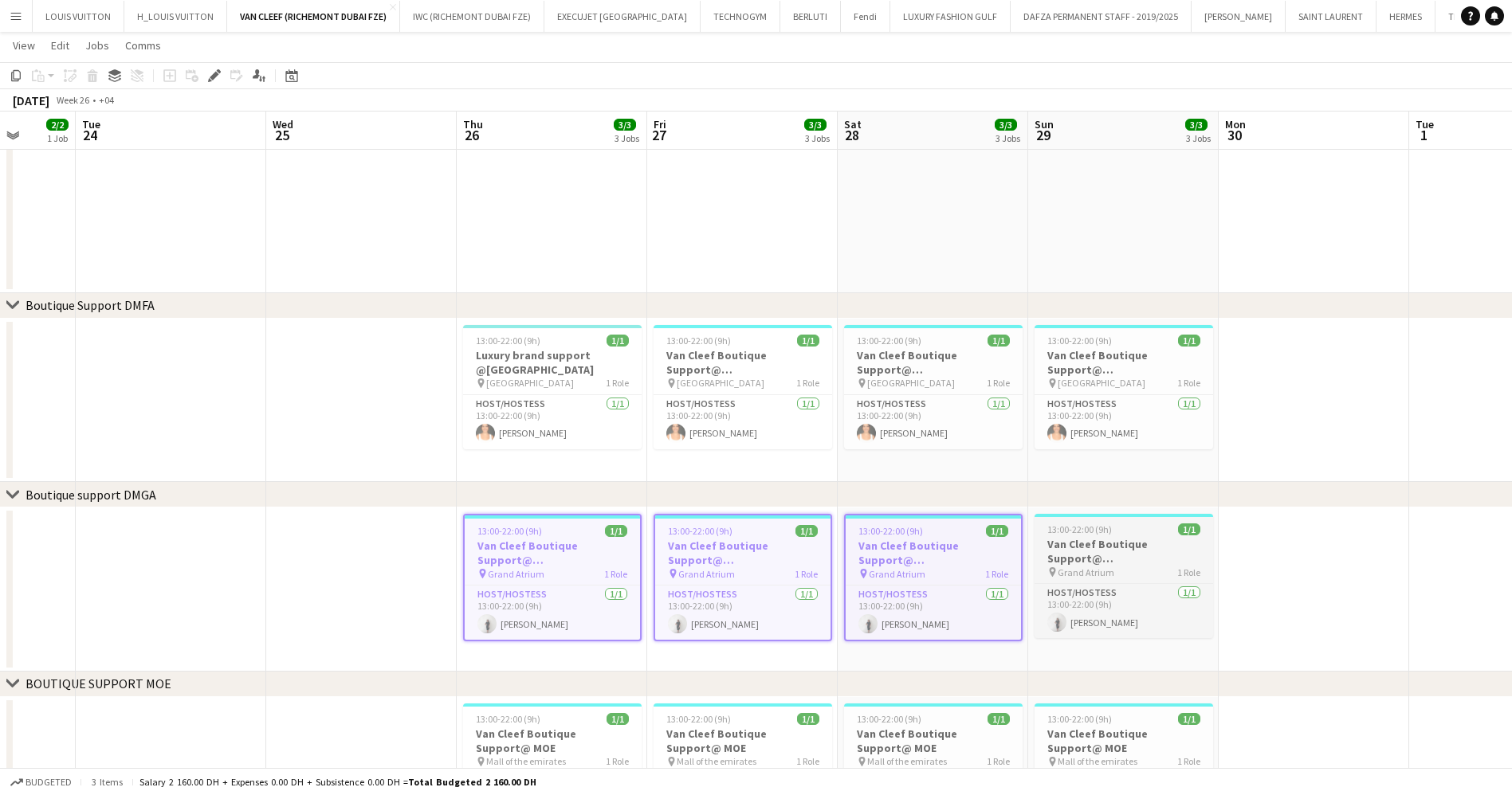
click at [1038, 559] on h3 "Van Cleef Boutique Support@ [GEOGRAPHIC_DATA]" at bounding box center [1124, 551] width 179 height 29
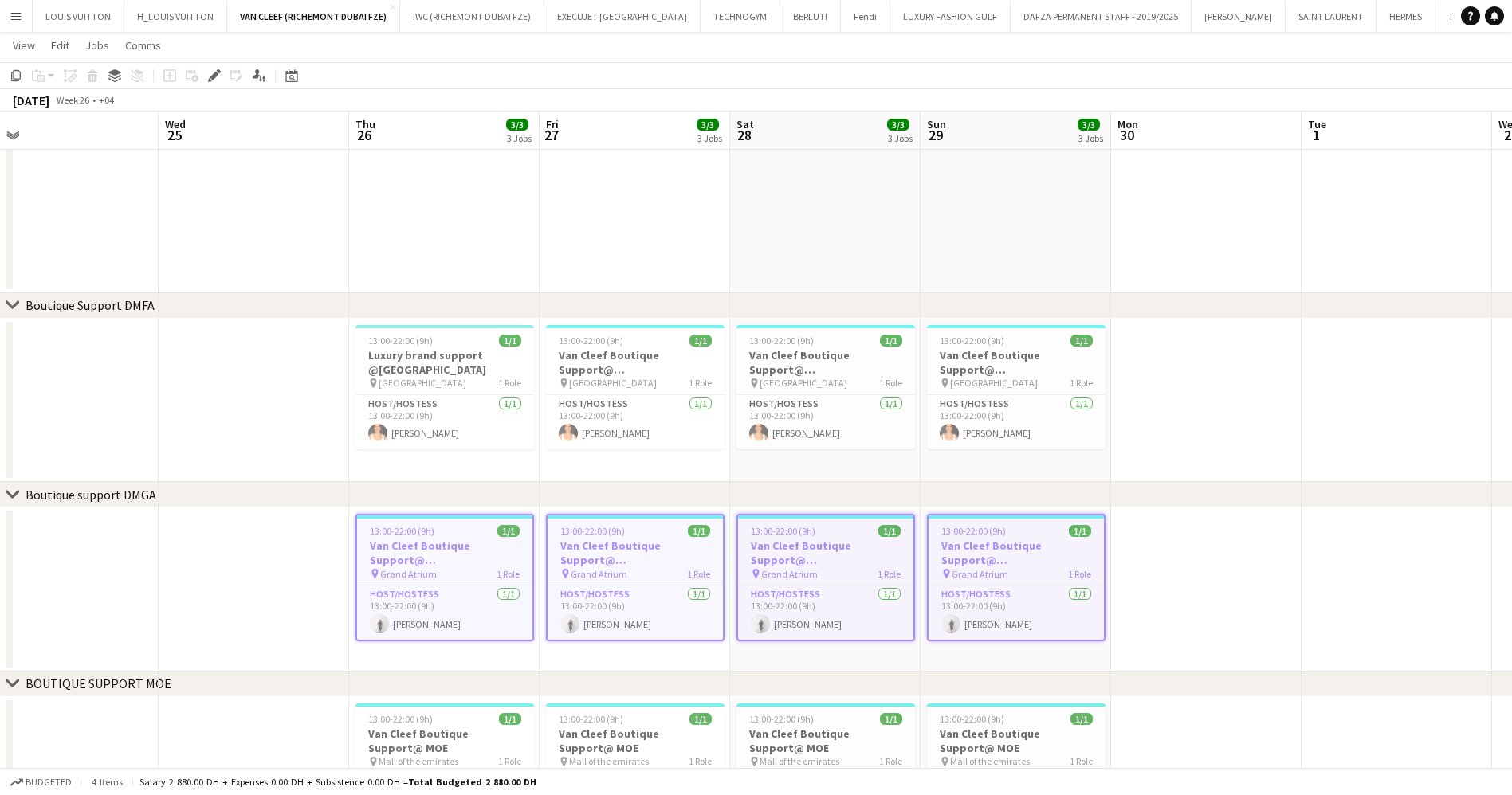
click at [669, 537] on app-calendar-viewport "Sat 21 3/3 3 Jobs Sun 22 3/3 3 Jobs Mon 23 2/2 1 Job Tue 24 Wed 25 Thu 26 3/3 3…" at bounding box center [756, 349] width 1512 height 1317
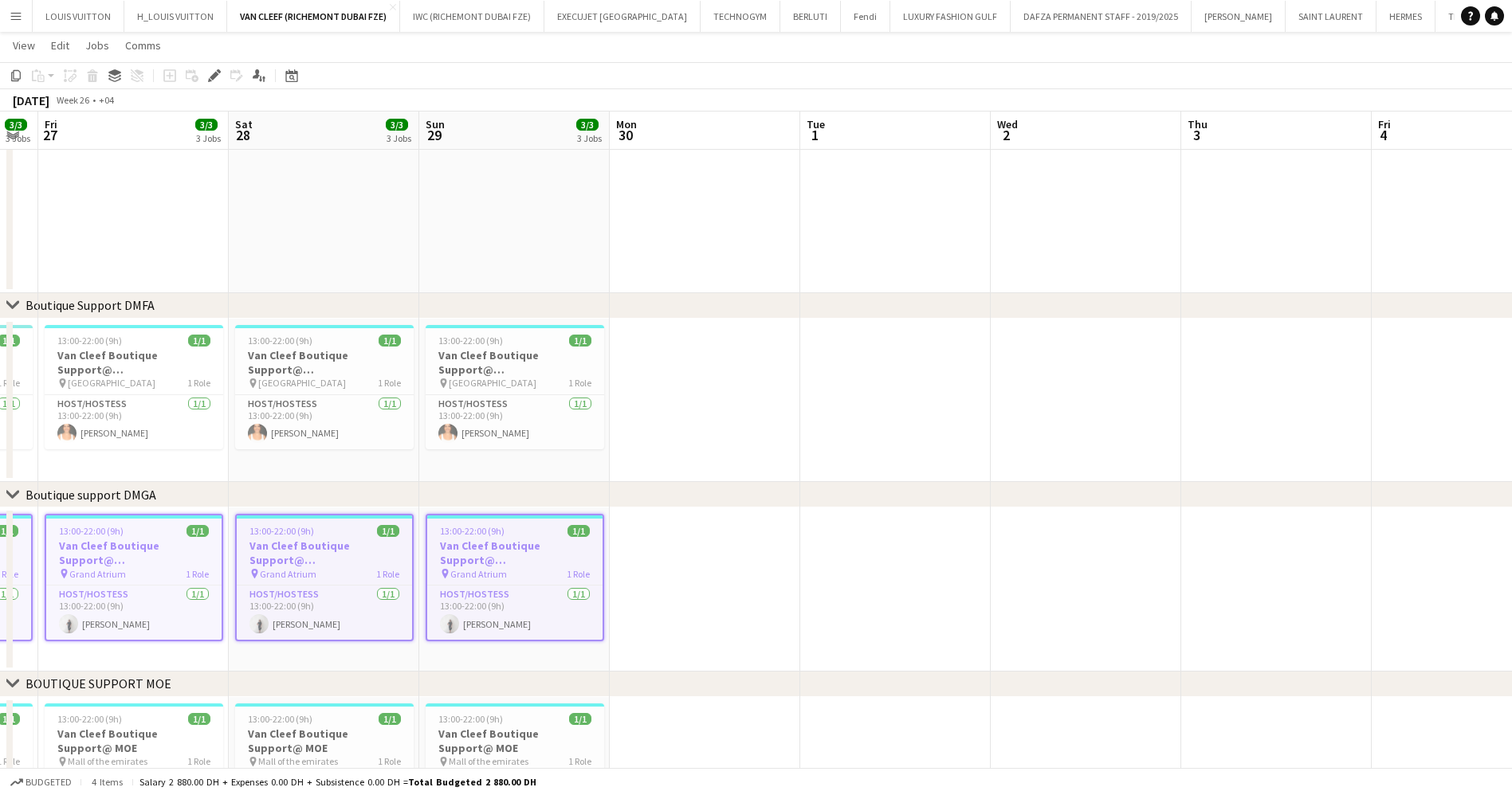
click at [632, 526] on app-calendar-viewport "Tue 24 Wed 25 Thu 26 3/3 3 Jobs Fri 27 3/3 3 Jobs Sat 28 3/3 3 Jobs Sun 29 3/3 …" at bounding box center [756, 349] width 1512 height 1317
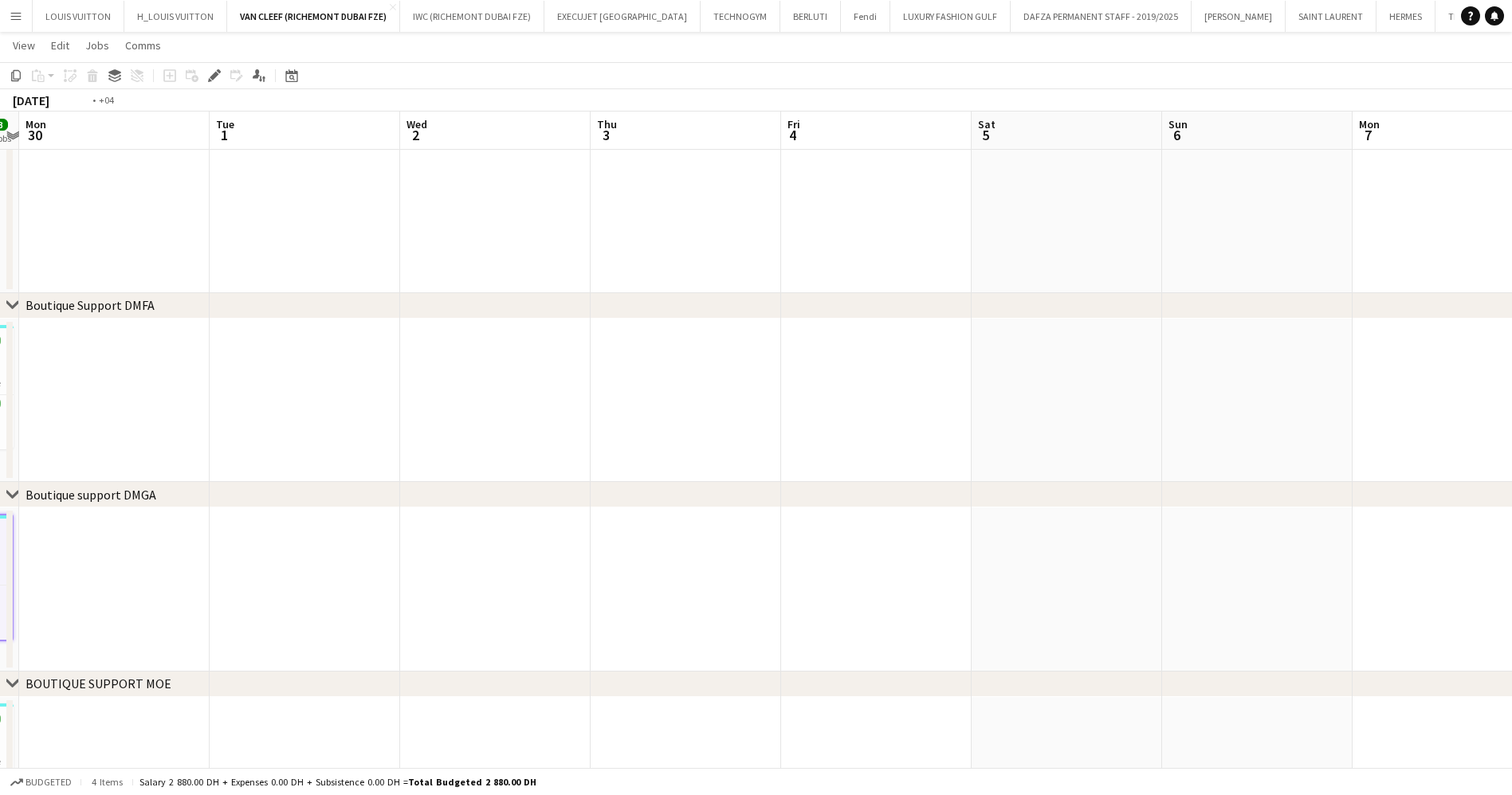
click at [532, 514] on app-calendar-viewport "Fri 27 3/3 3 Jobs Sat 28 3/3 3 Jobs Sun 29 3/3 3 Jobs Mon 30 Tue 1 Wed 2 Thu 3 …" at bounding box center [756, 349] width 1512 height 1317
click at [221, 515] on app-calendar-viewport "Mon 30 Tue 1 Wed 2 Thu 3 Fri 4 Sat 5 Sun 6 Mon 7 Tue 8 Wed 9 Thu 10 Fri 11 Sat …" at bounding box center [756, 349] width 1512 height 1317
click at [201, 539] on app-calendar-viewport "Tue 8 Wed 9 Thu 10 Fri 11 Sat 12 Sun 13 Mon 14 Tue 15 Wed 16 Thu 17 Fri 18 Sat …" at bounding box center [756, 349] width 1512 height 1317
click at [293, 70] on icon "Date picker" at bounding box center [292, 76] width 12 height 12
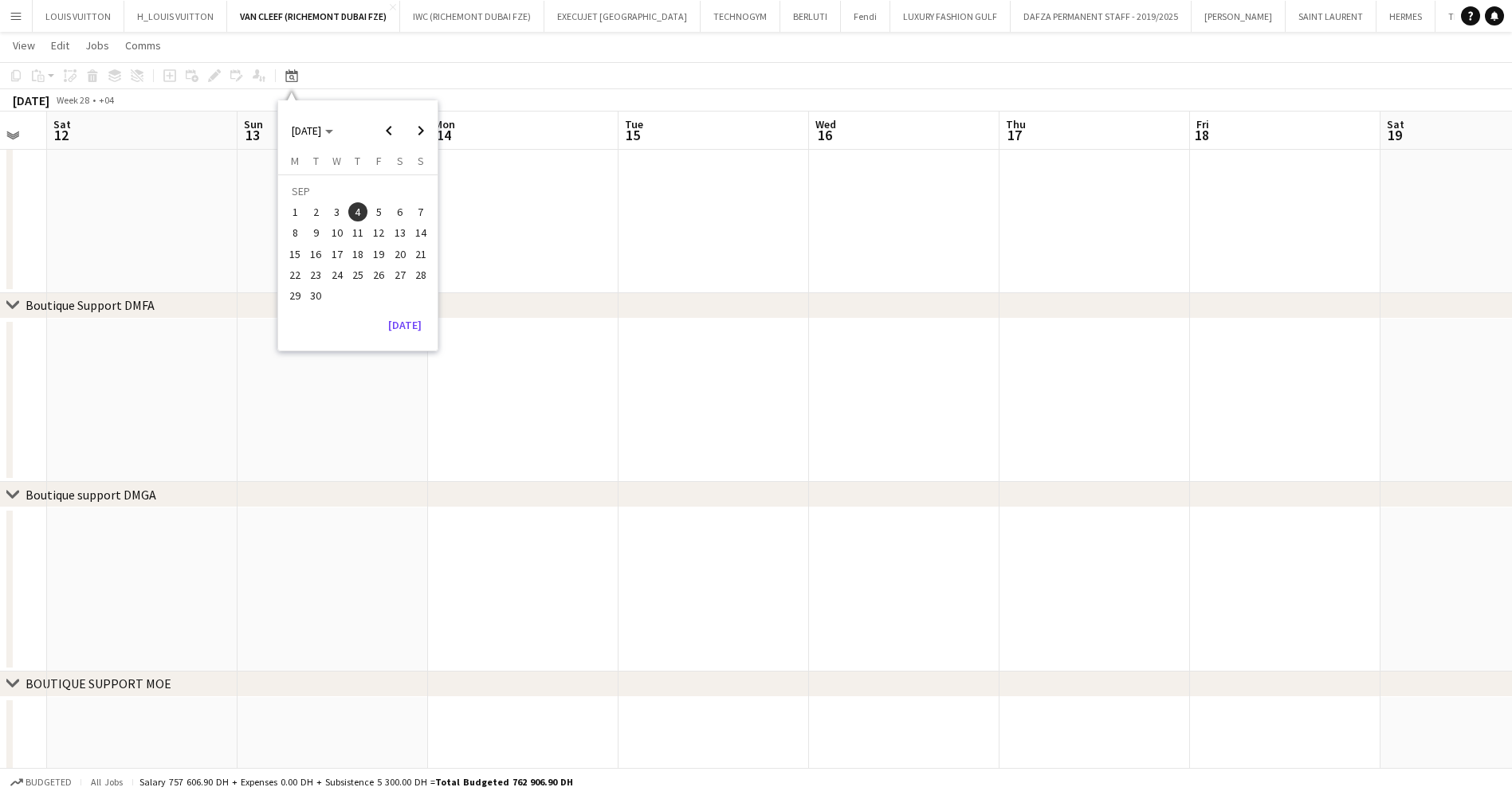
click at [355, 204] on span "4" at bounding box center [357, 211] width 19 height 19
click at [422, 123] on span "Next month" at bounding box center [421, 131] width 32 height 32
click at [376, 131] on span "Previous month" at bounding box center [389, 131] width 32 height 32
click at [351, 204] on span "4" at bounding box center [357, 211] width 19 height 19
click at [358, 207] on span "4" at bounding box center [357, 211] width 19 height 19
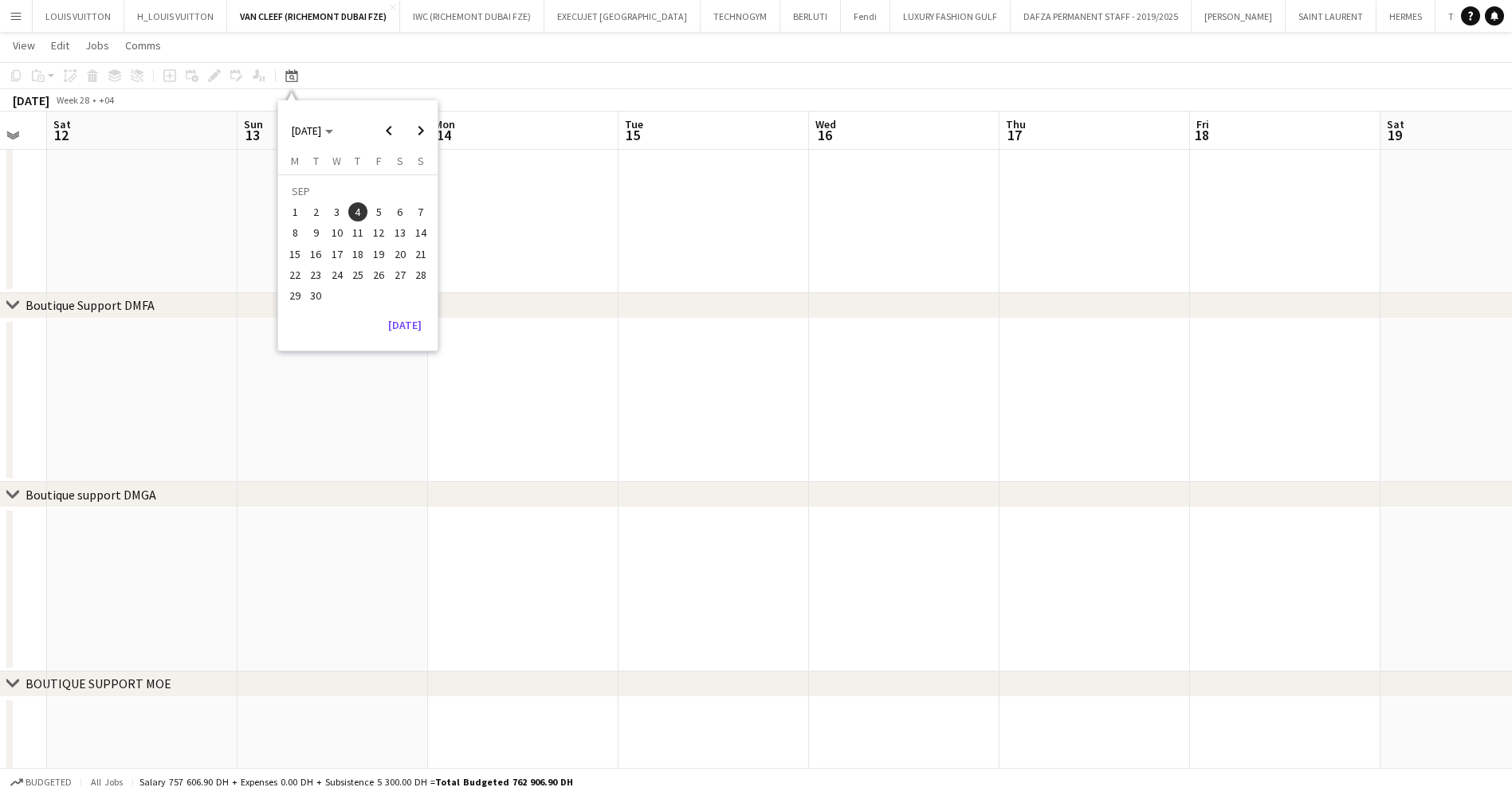
click at [358, 207] on span "4" at bounding box center [357, 211] width 19 height 19
click at [563, 369] on app-date-cell at bounding box center [522, 401] width 190 height 164
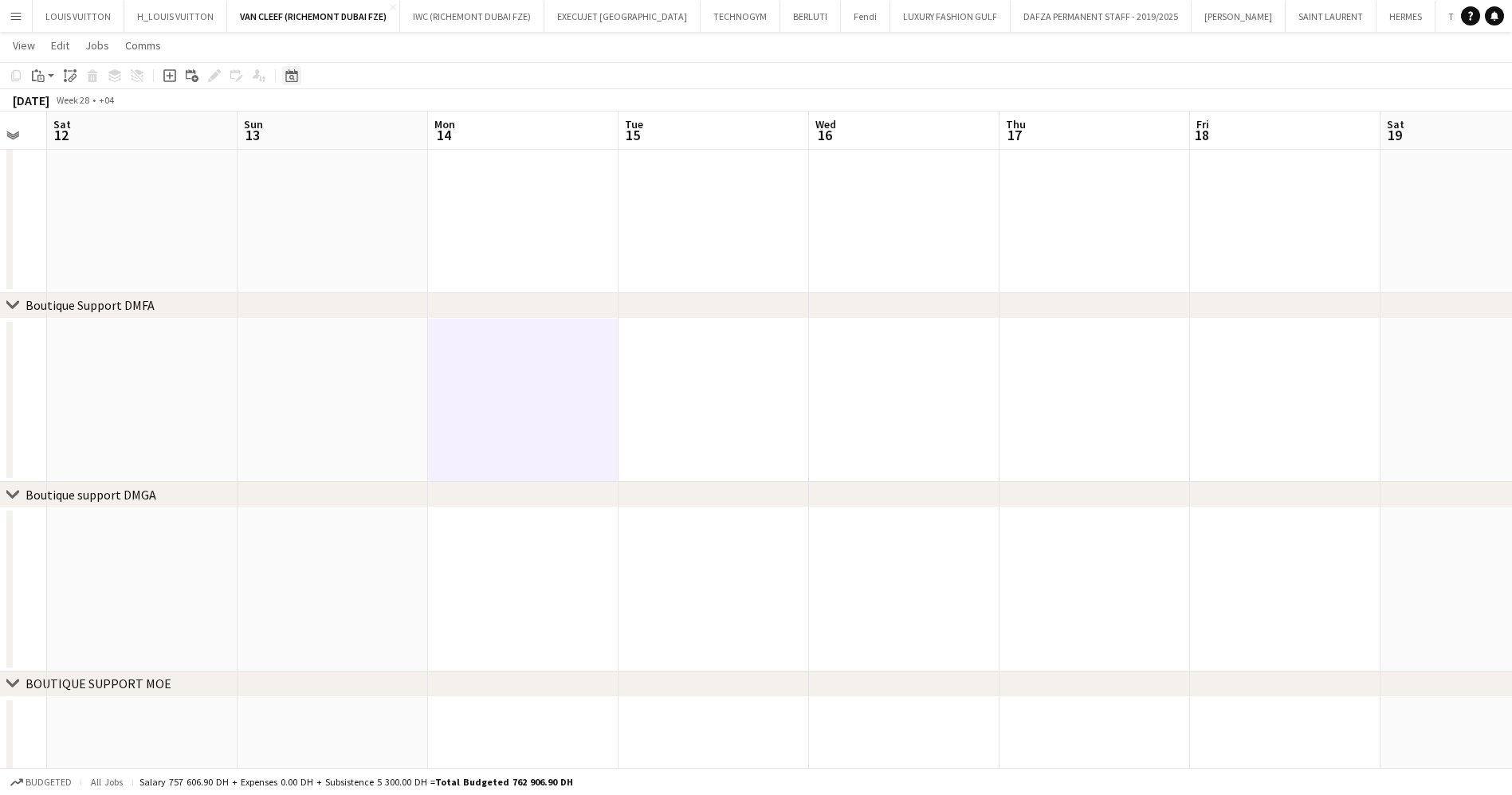
click at [287, 70] on icon "Date picker" at bounding box center [292, 76] width 12 height 12
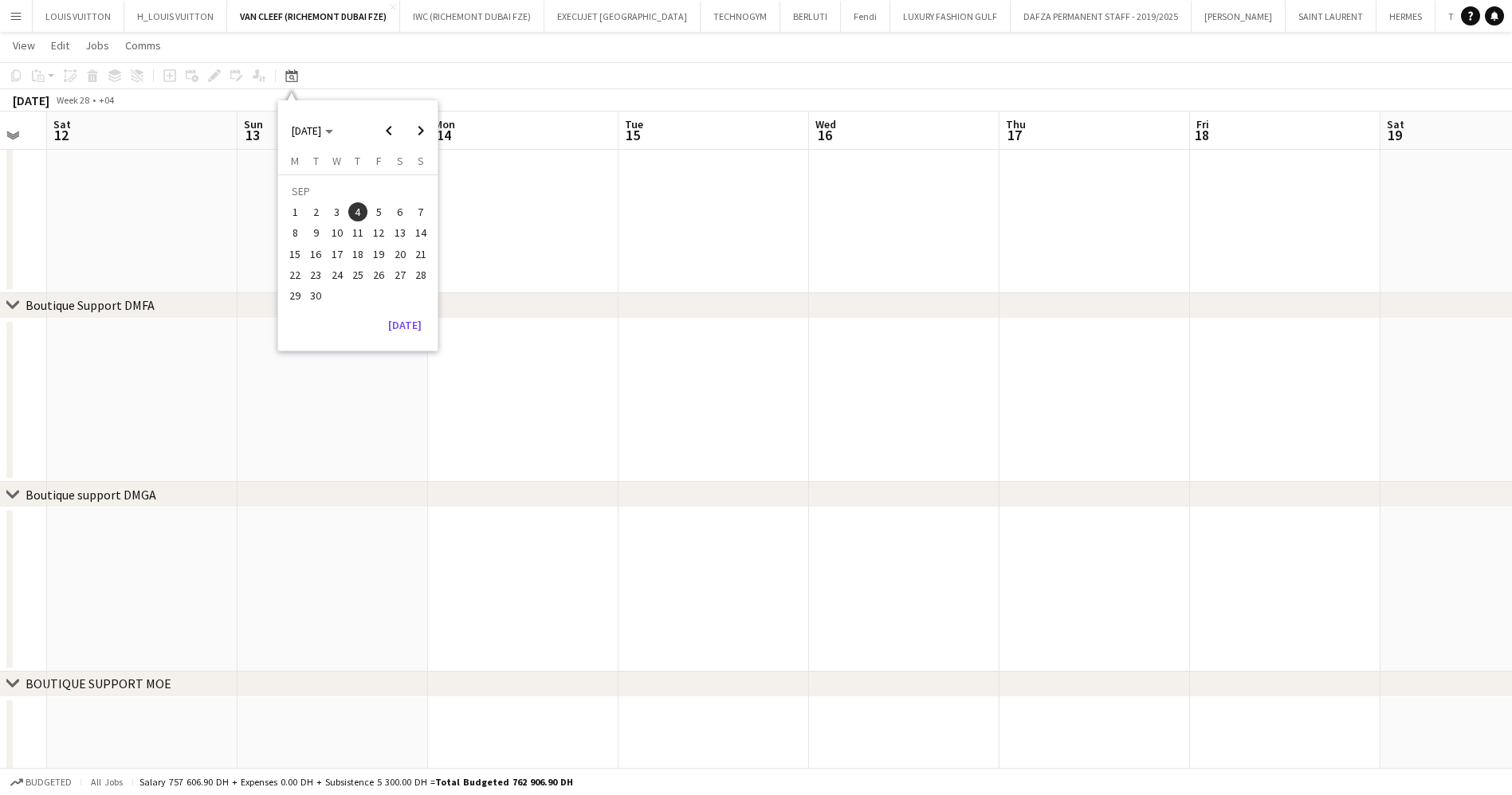
click at [332, 208] on span "3" at bounding box center [336, 211] width 19 height 19
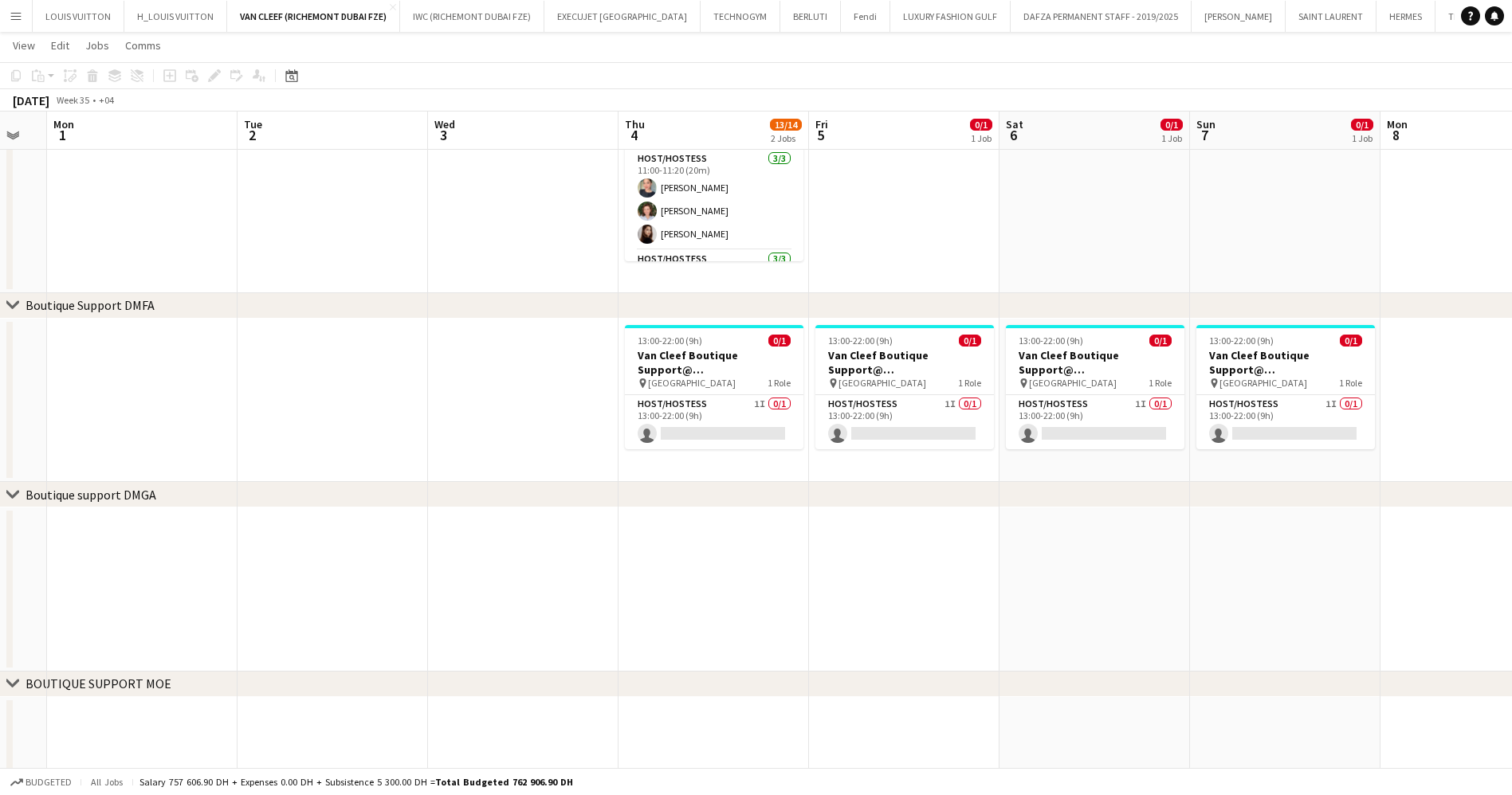
scroll to position [0, 548]
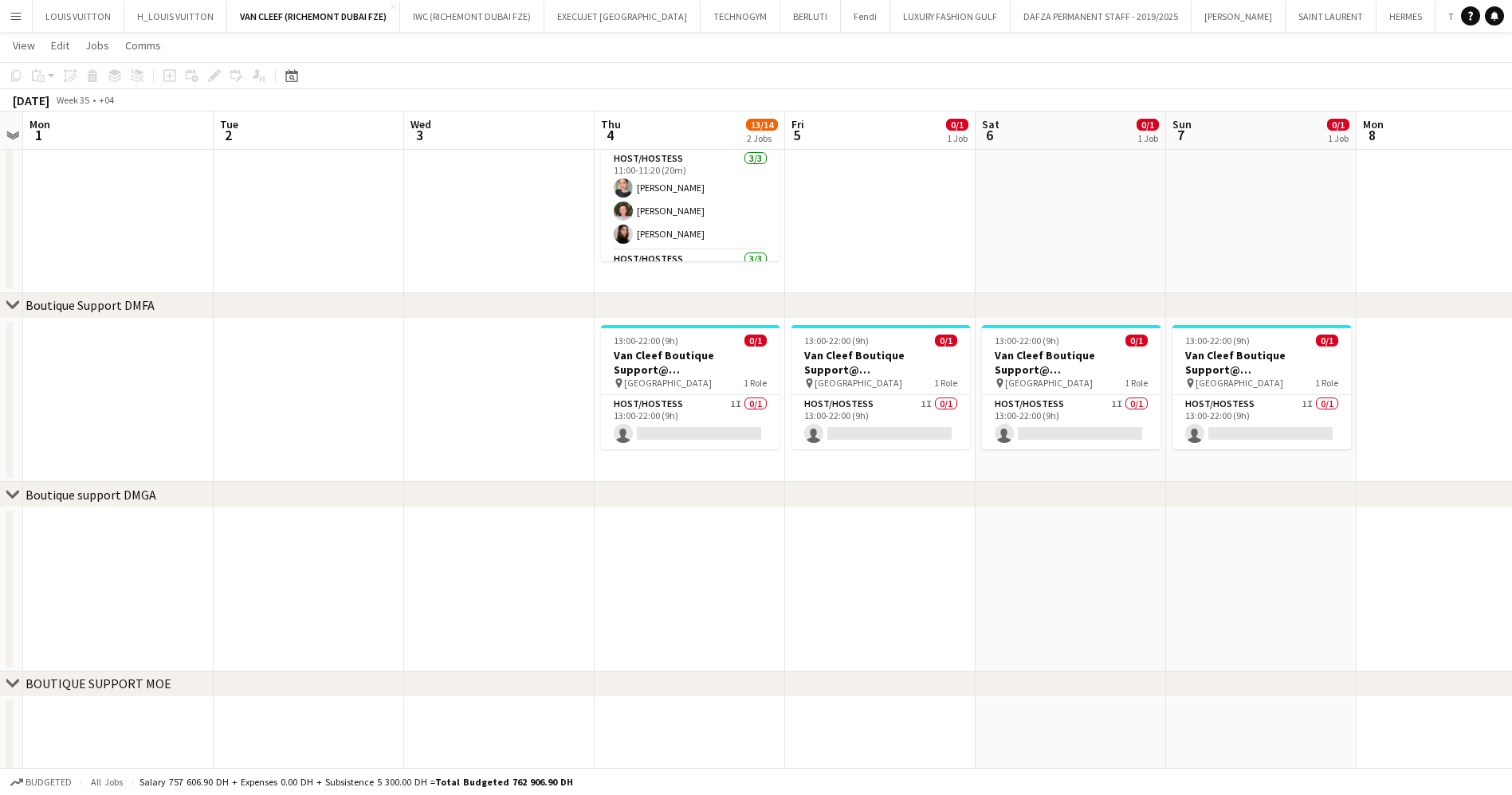
click at [719, 532] on app-date-cell at bounding box center [689, 590] width 190 height 164
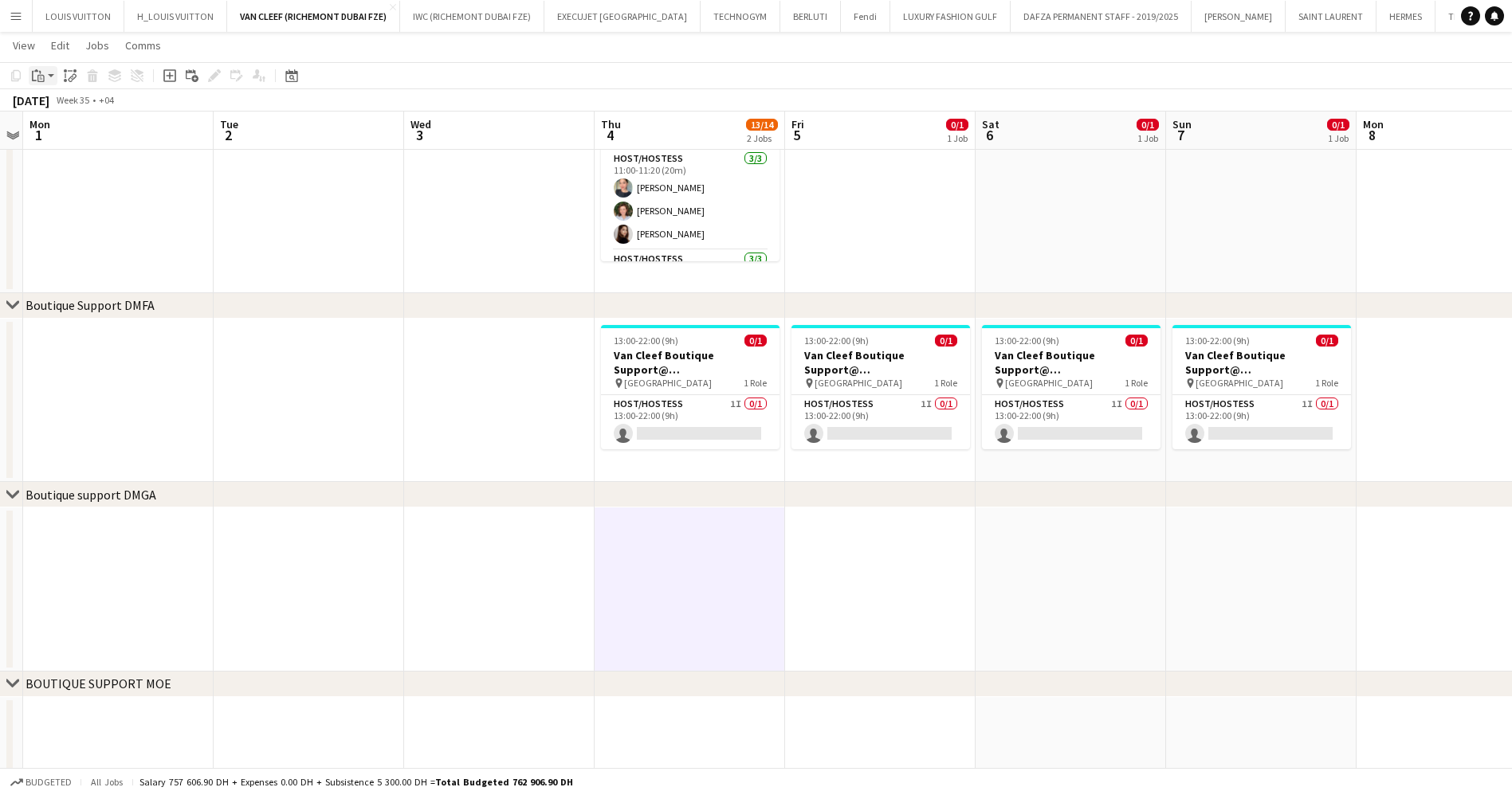
click at [35, 78] on icon "Paste" at bounding box center [38, 76] width 12 height 12
click at [62, 104] on link "Paste Ctrl+V" at bounding box center [117, 106] width 150 height 14
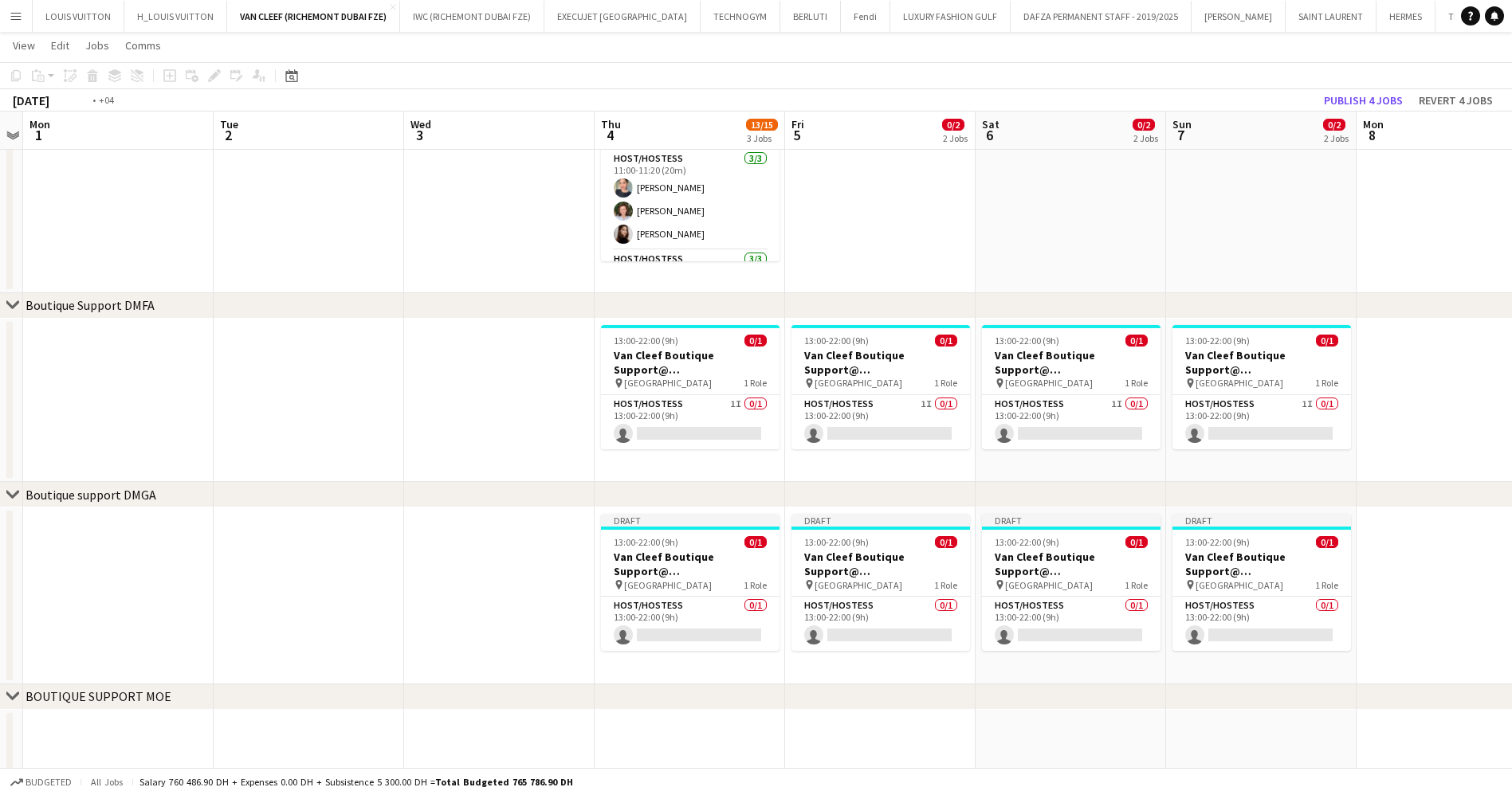
click at [760, 546] on app-calendar-viewport "Fri 29 Sat 30 Sun 31 Mon 1 Tue 2 Wed 3 Thu 4 13/15 3 Jobs Fri 5 0/2 2 Jobs Sat …" at bounding box center [756, 355] width 1512 height 1329
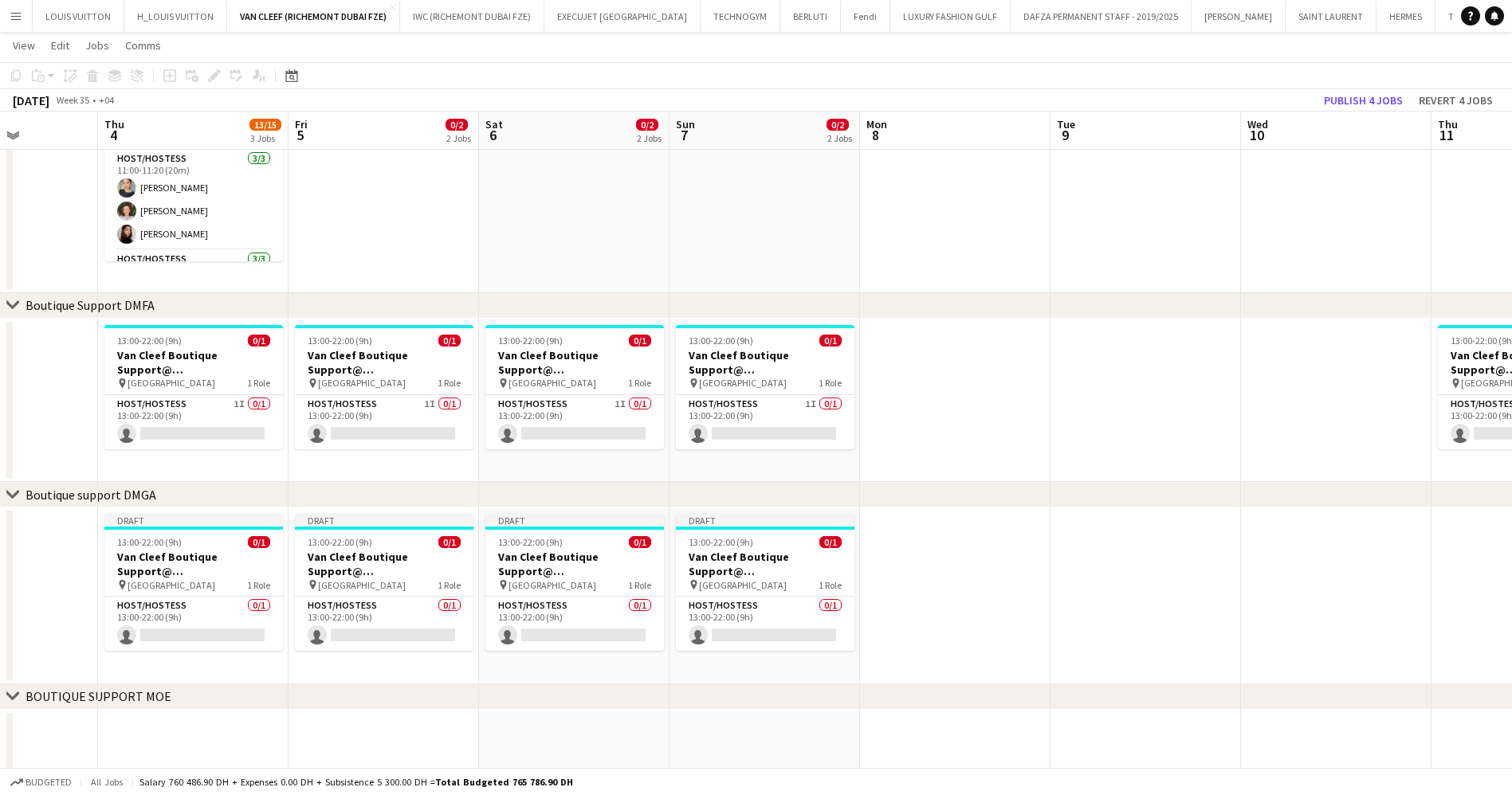
click at [552, 572] on app-calendar-viewport "Mon 1 Tue 2 Wed 3 Thu 4 13/15 3 Jobs Fri 5 0/2 2 Jobs Sat 6 0/2 2 Jobs Sun 7 0/…" at bounding box center [756, 355] width 1512 height 1329
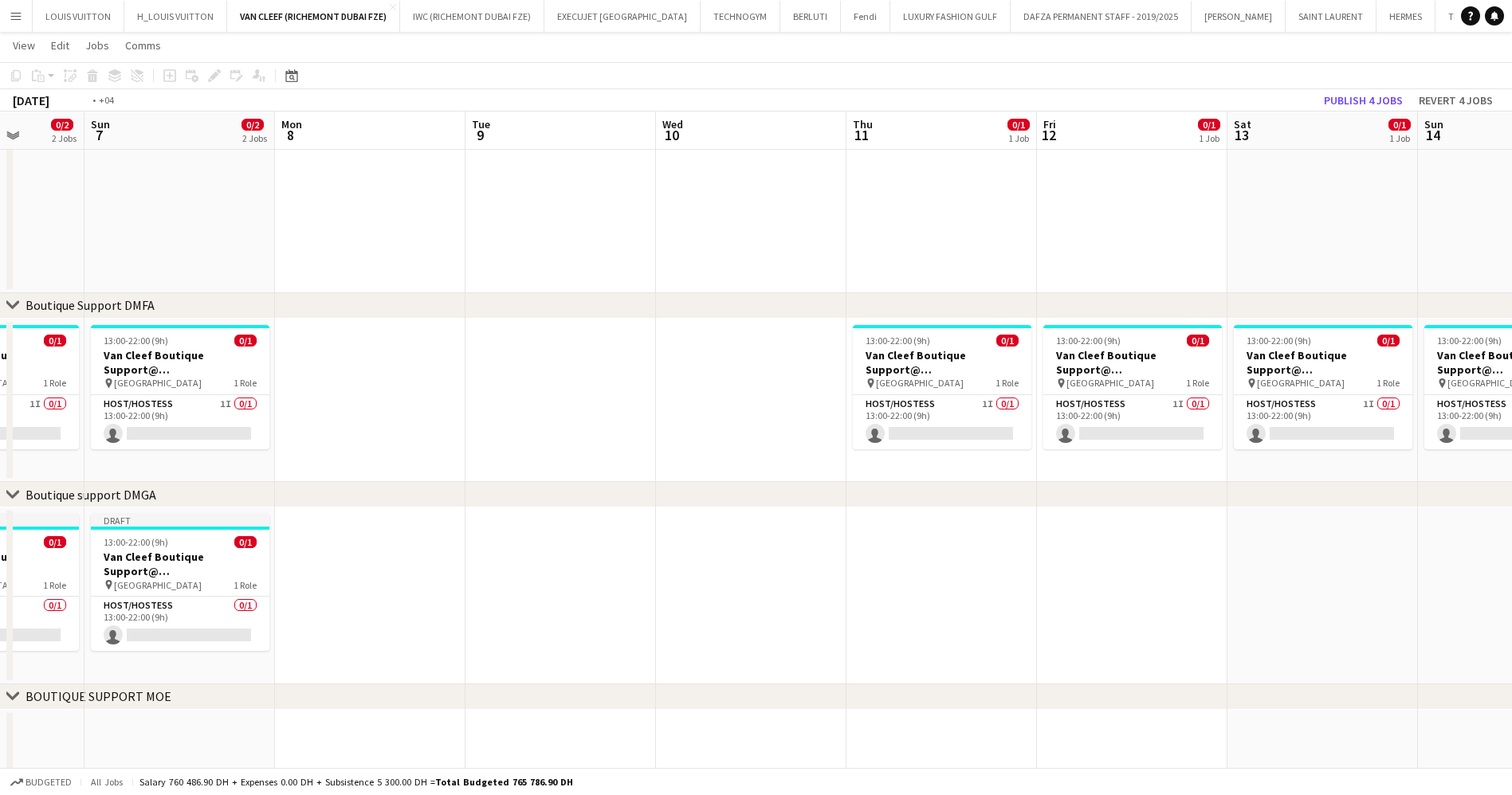
click at [521, 582] on app-calendar-viewport "Thu 4 13/15 3 Jobs Fri 5 0/2 2 Jobs Sat 6 0/2 2 Jobs Sun 7 0/2 2 Jobs Mon 8 Tue…" at bounding box center [756, 355] width 1512 height 1329
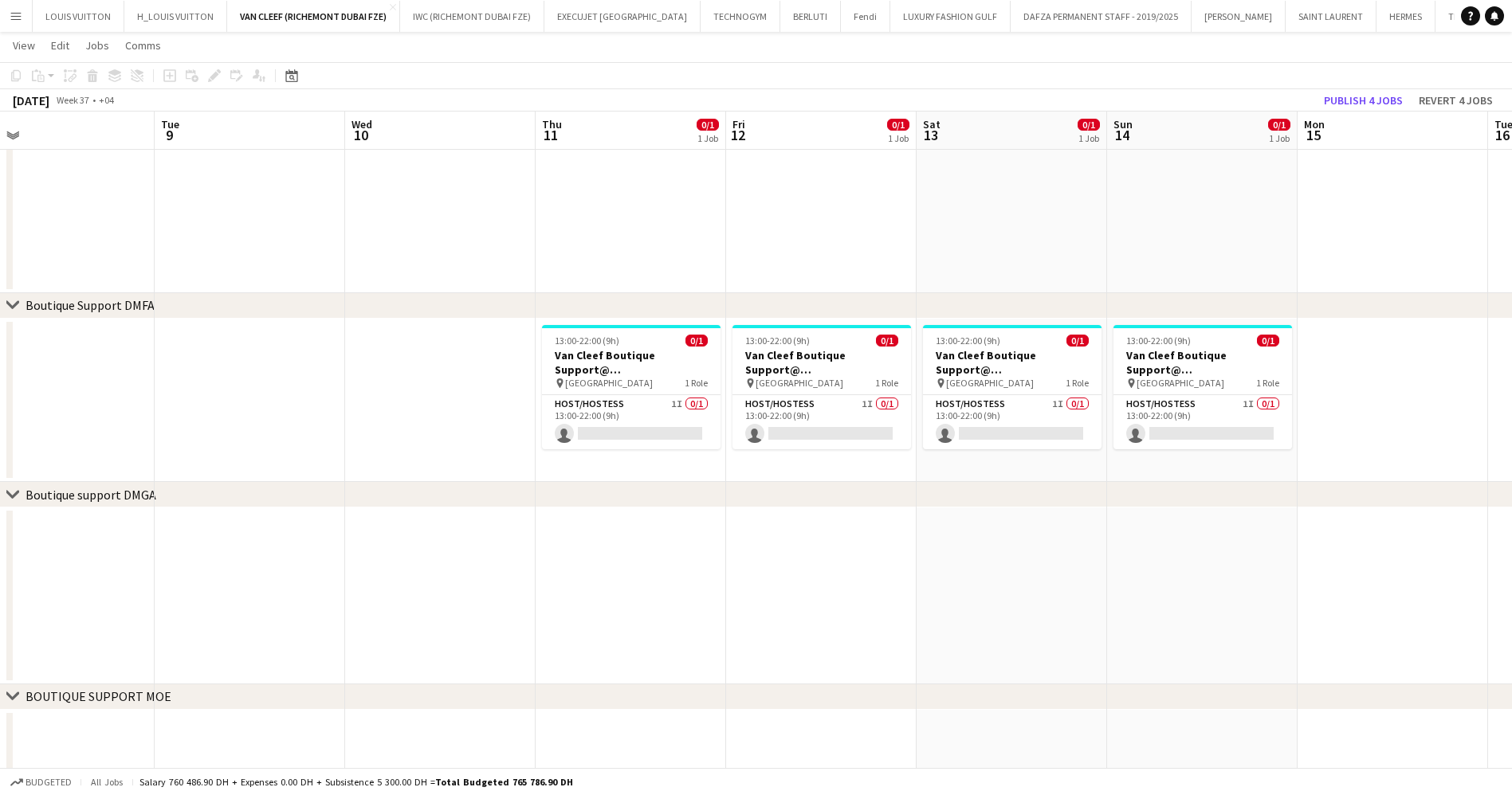
click at [605, 551] on app-date-cell at bounding box center [630, 596] width 190 height 177
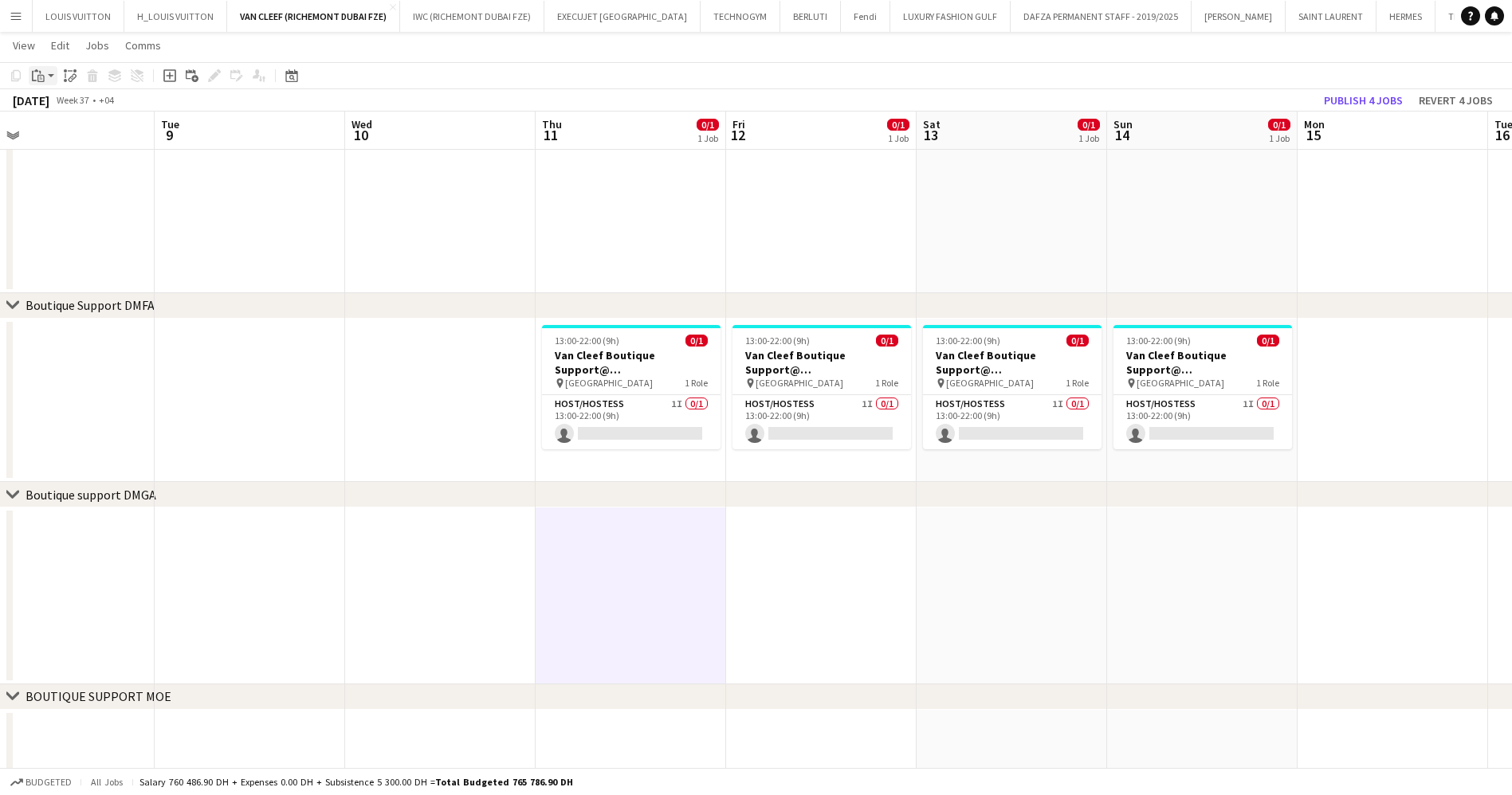
click at [42, 70] on icon "Paste" at bounding box center [38, 76] width 12 height 12
click at [70, 107] on link "Paste Ctrl+V" at bounding box center [117, 106] width 150 height 14
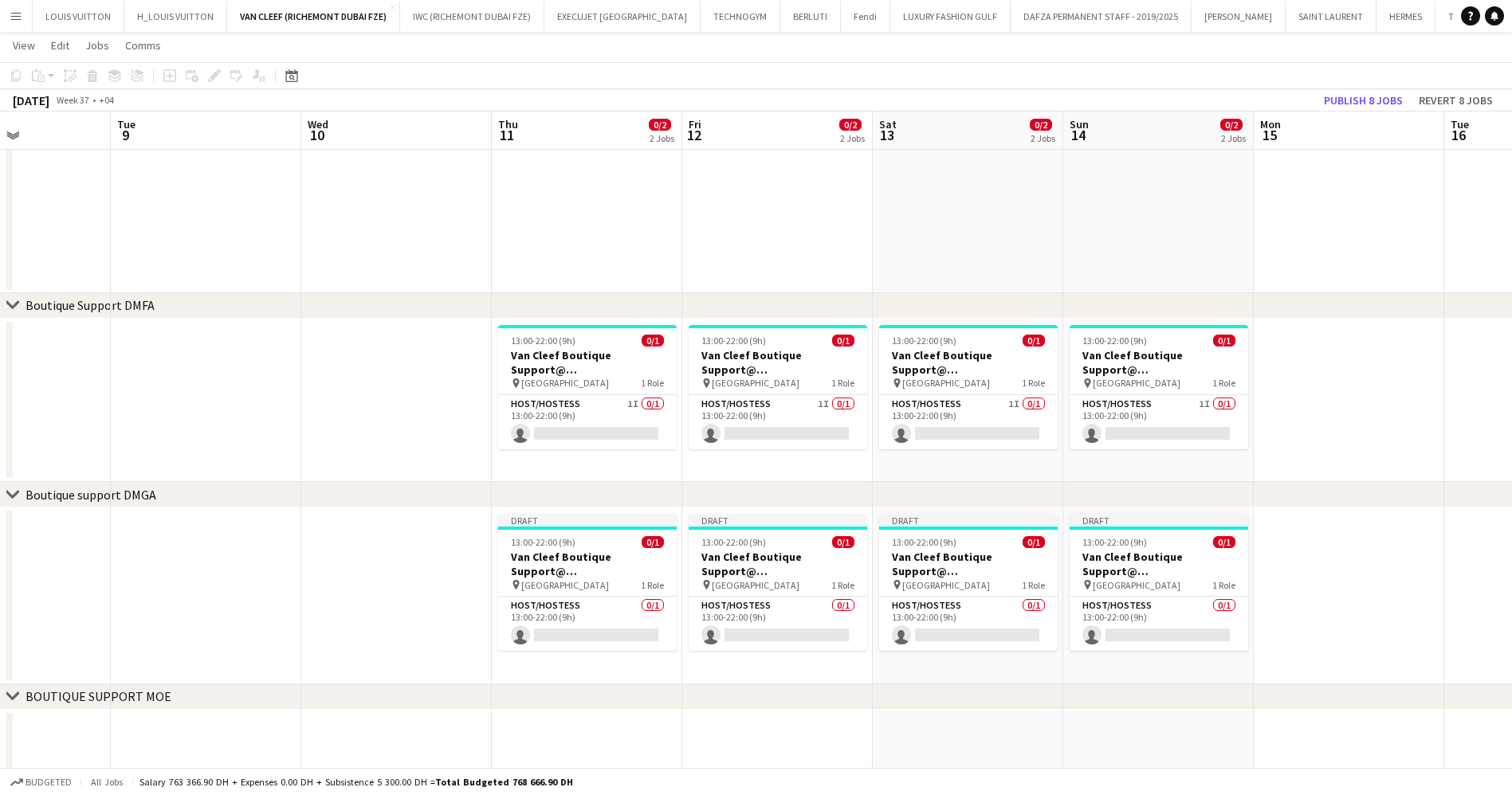
click at [696, 624] on app-calendar-viewport "Fri 5 0/2 2 Jobs Sat 6 0/2 2 Jobs Sun 7 0/2 2 Jobs Mon 8 Tue 9 Wed 10 Thu 11 0/…" at bounding box center [756, 355] width 1512 height 1329
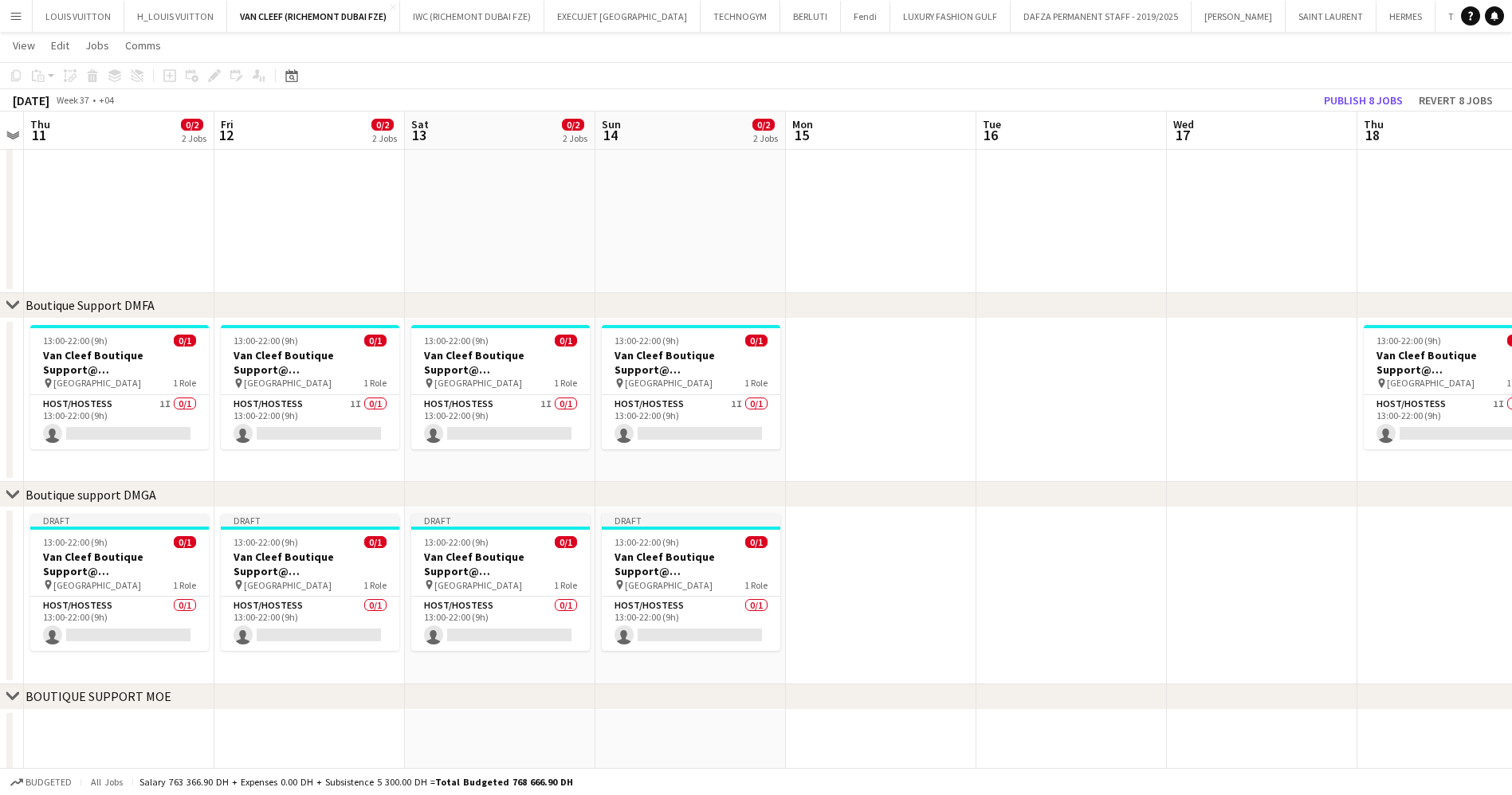
click at [624, 592] on app-calendar-viewport "Mon 8 Tue 9 Wed 10 Thu 11 0/2 2 Jobs Fri 12 0/2 2 Jobs Sat 13 0/2 2 Jobs Sun 14…" at bounding box center [756, 355] width 1512 height 1329
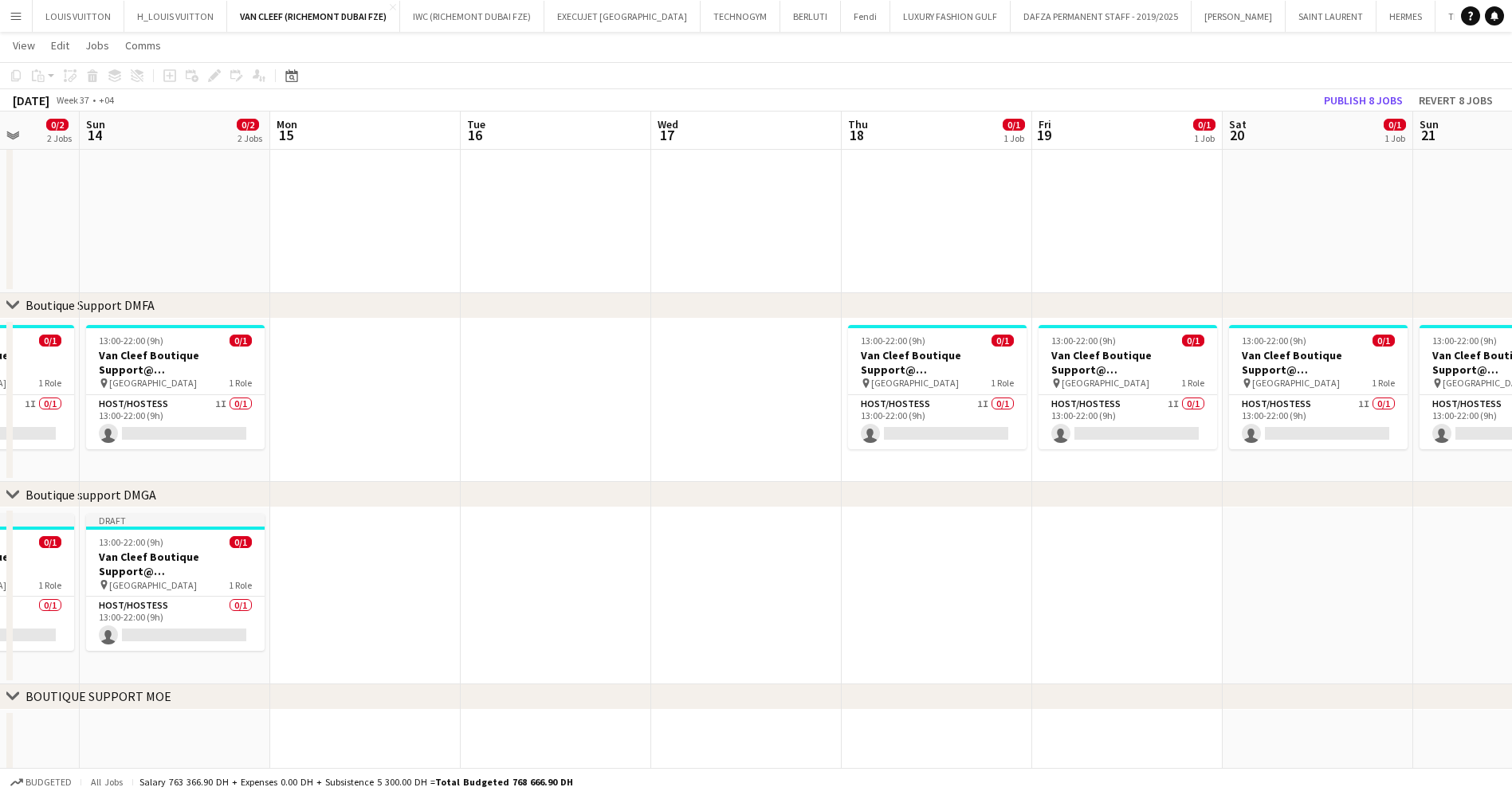
click at [584, 591] on app-calendar-viewport "Thu 11 0/2 2 Jobs Fri 12 0/2 2 Jobs Sat 13 0/2 2 Jobs Sun 14 0/2 2 Jobs Mon 15 …" at bounding box center [756, 355] width 1512 height 1329
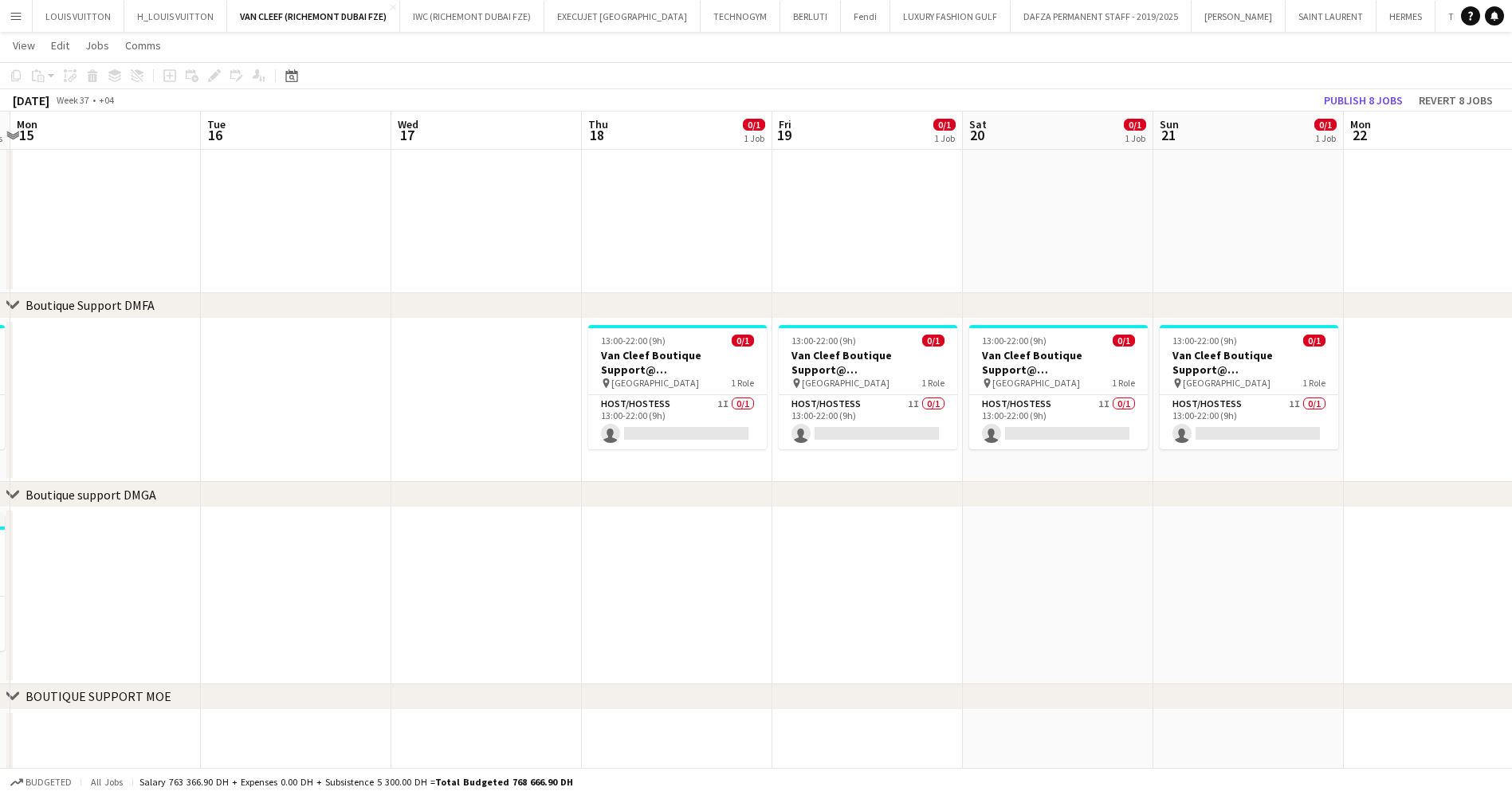
click at [694, 561] on app-date-cell at bounding box center [677, 596] width 190 height 177
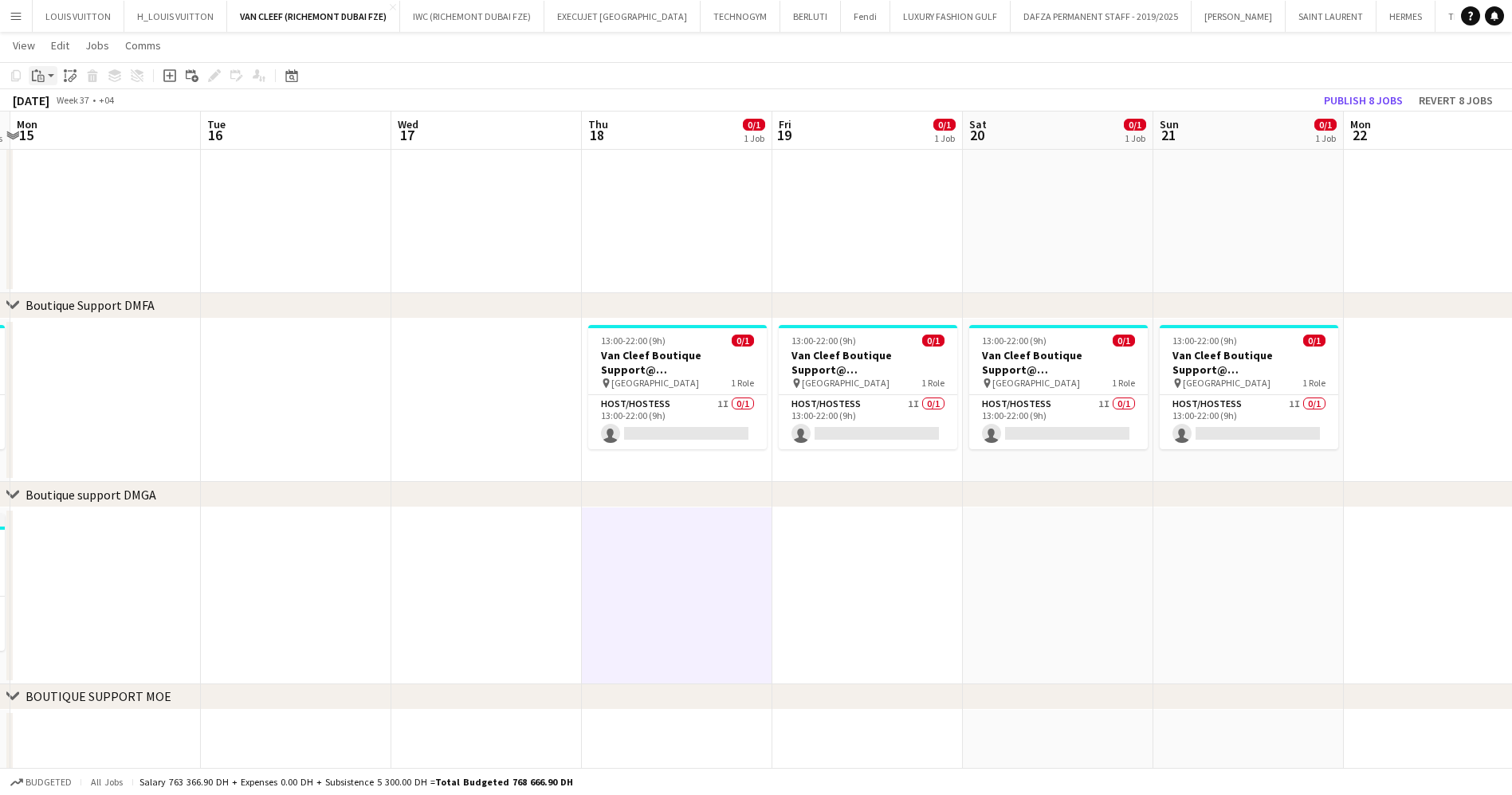
click at [47, 73] on app-action-btn "Paste" at bounding box center [43, 75] width 29 height 19
click at [48, 104] on link "Paste Ctrl+V" at bounding box center [117, 106] width 150 height 14
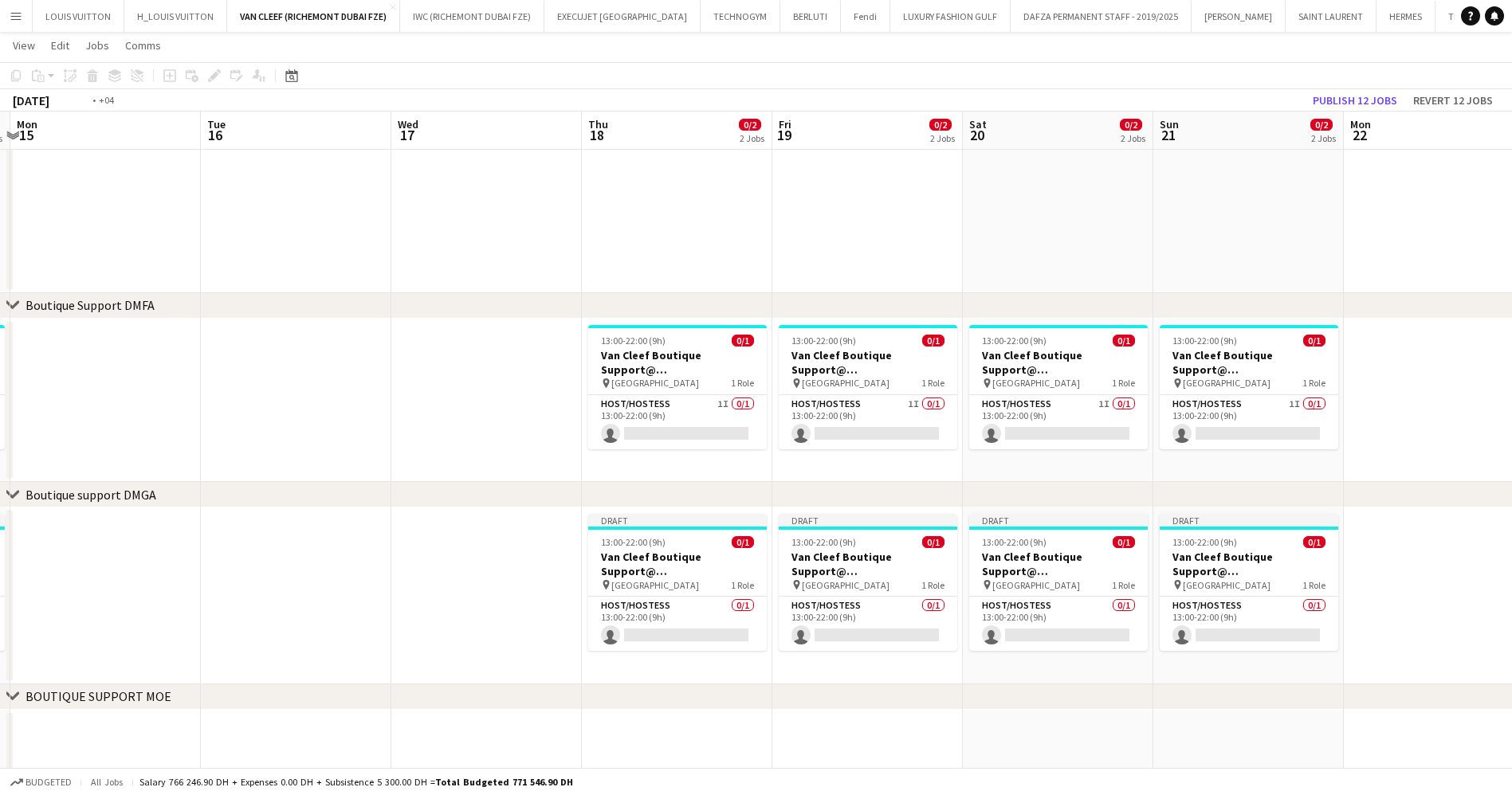
click at [642, 493] on div "chevron-right ACTIVATIONS/ VIP EVENTS chevron-right Boutique Support DMFA chevr…" at bounding box center [756, 355] width 1512 height 1329
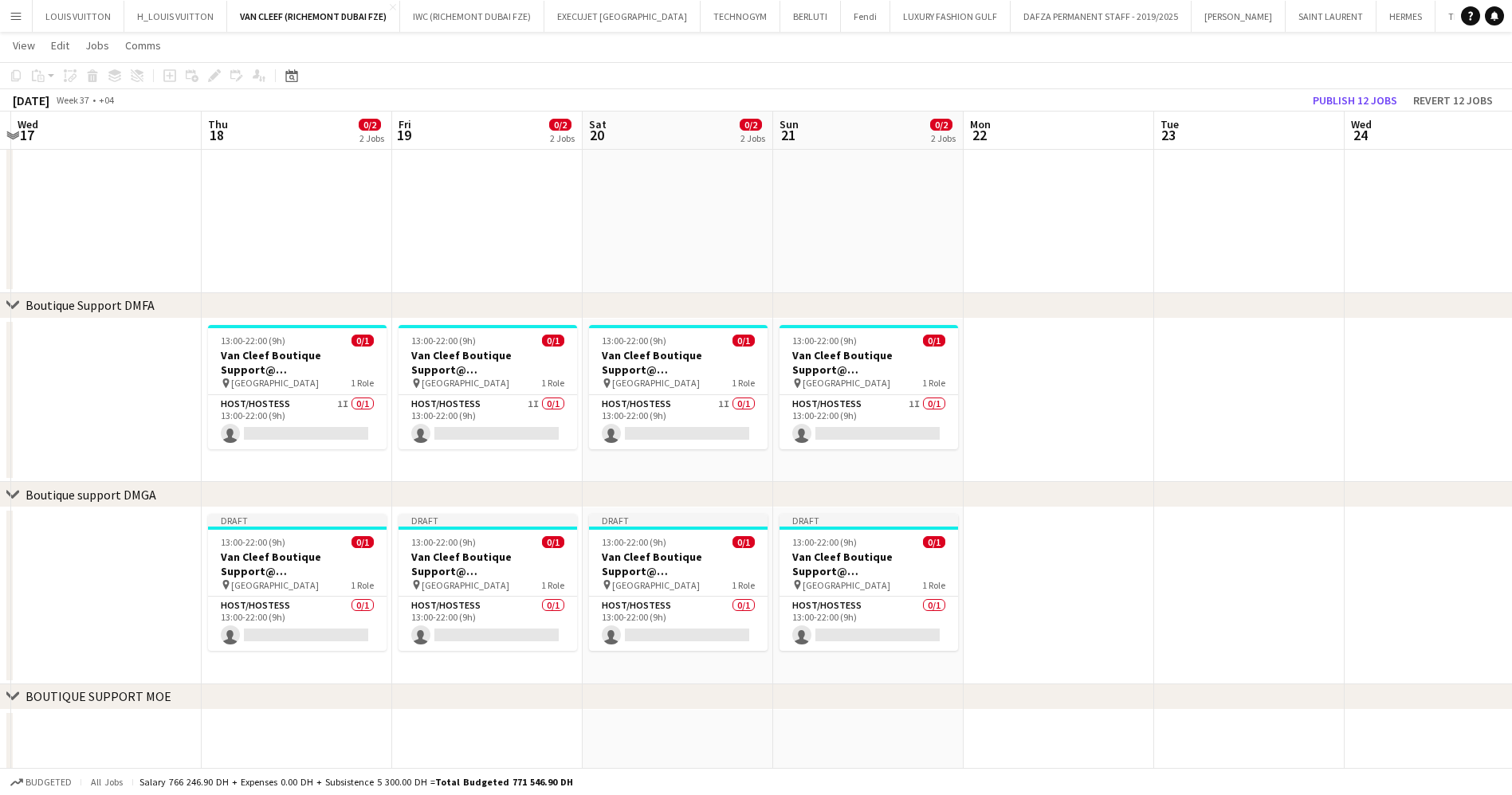
click at [377, 484] on div "chevron-right ACTIVATIONS/ VIP EVENTS chevron-right Boutique Support DMFA chevr…" at bounding box center [756, 355] width 1512 height 1329
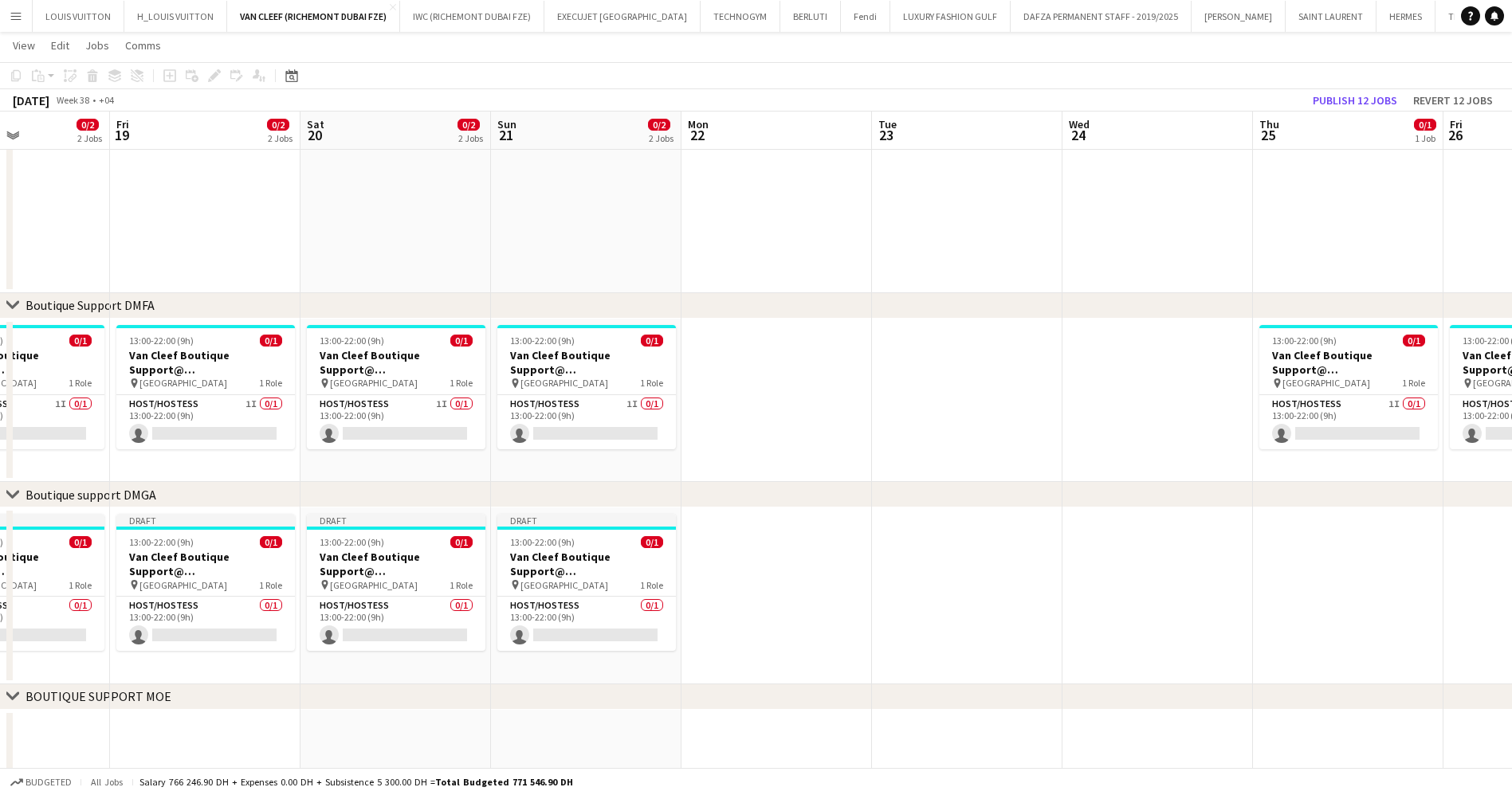
click at [262, 462] on app-calendar-viewport "Tue 16 Wed 17 Thu 18 0/2 2 Jobs Fri 19 0/2 2 Jobs Sat 20 0/2 2 Jobs Sun 21 0/2 …" at bounding box center [756, 355] width 1512 height 1329
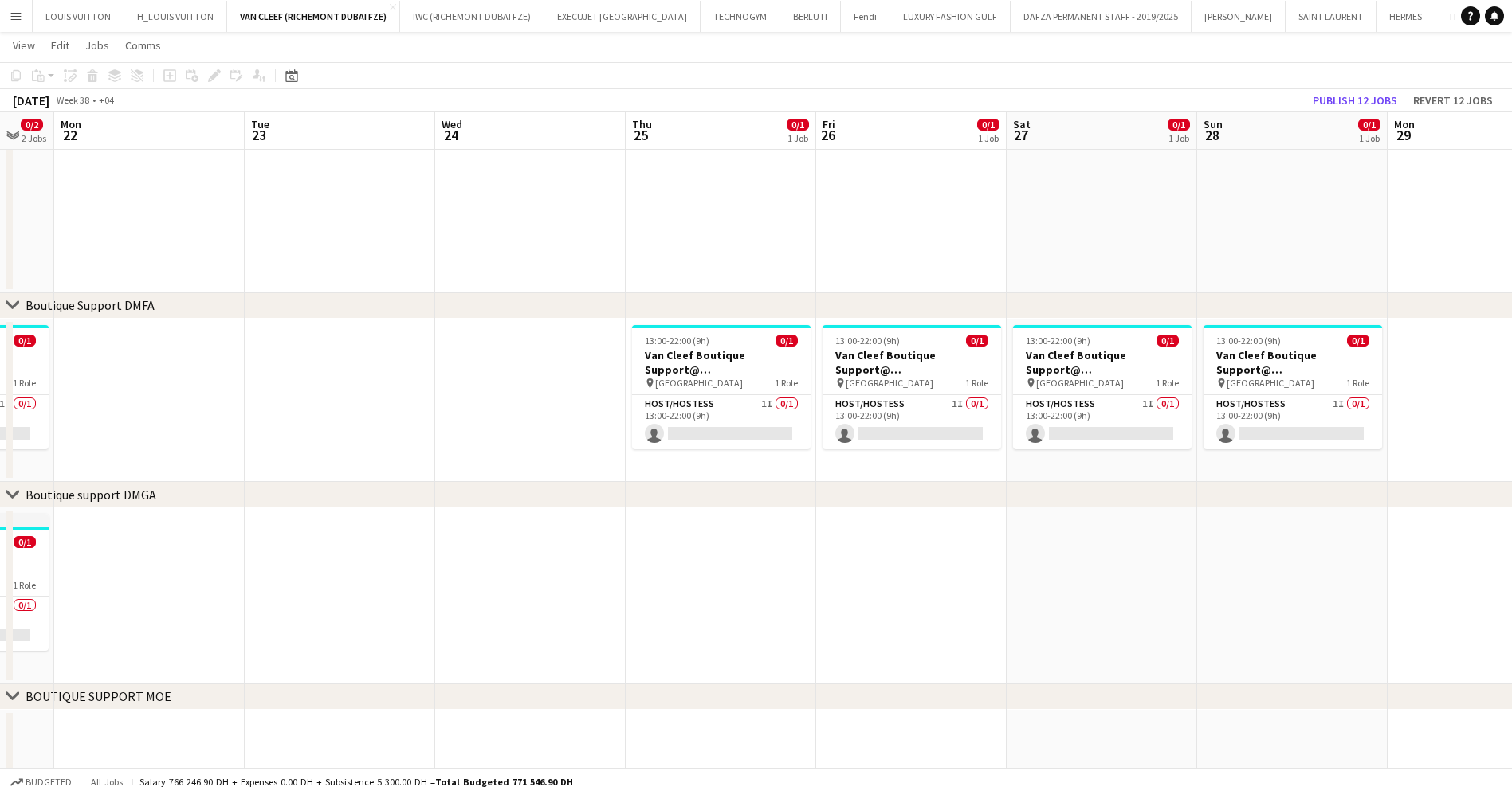
click at [718, 524] on app-date-cell at bounding box center [720, 596] width 190 height 177
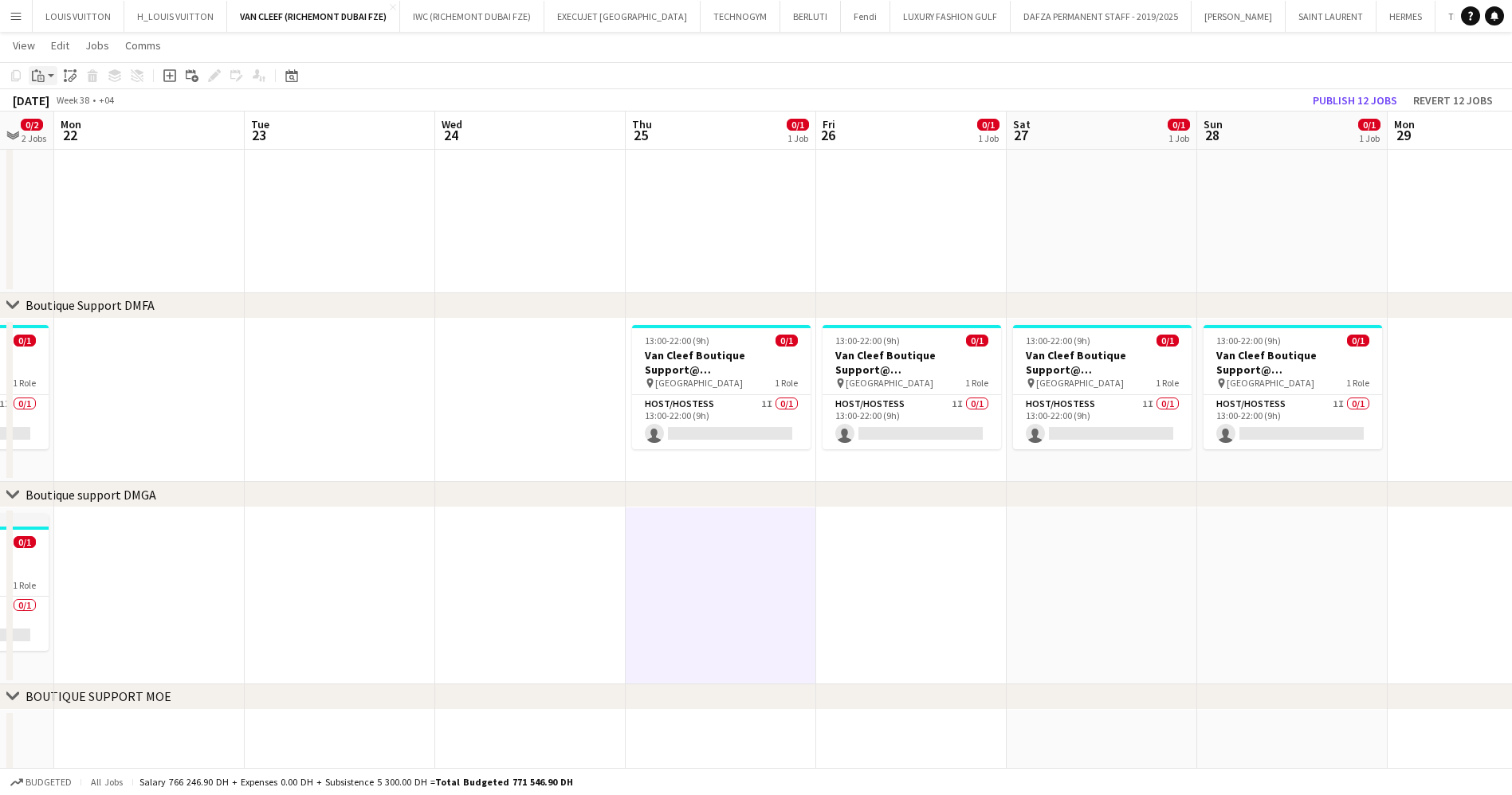
click at [41, 77] on icon at bounding box center [41, 77] width 3 height 1
click at [62, 108] on link "Paste Ctrl+V" at bounding box center [117, 106] width 150 height 14
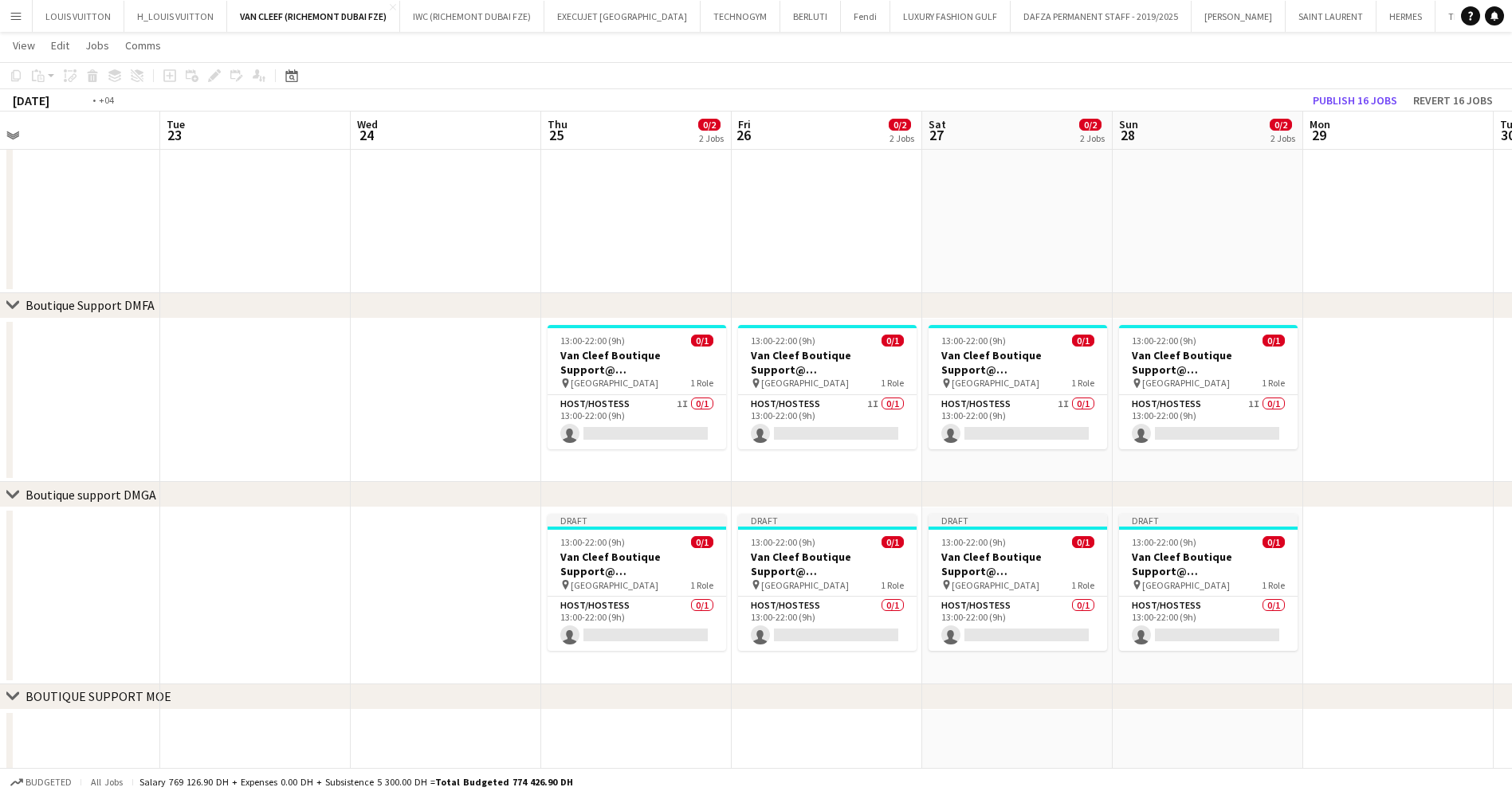
click at [673, 568] on app-calendar-viewport "Fri 19 0/2 2 Jobs Sat 20 0/2 2 Jobs Sun 21 0/2 2 Jobs Mon 22 Tue 23 Wed 24 Thu …" at bounding box center [756, 355] width 1512 height 1329
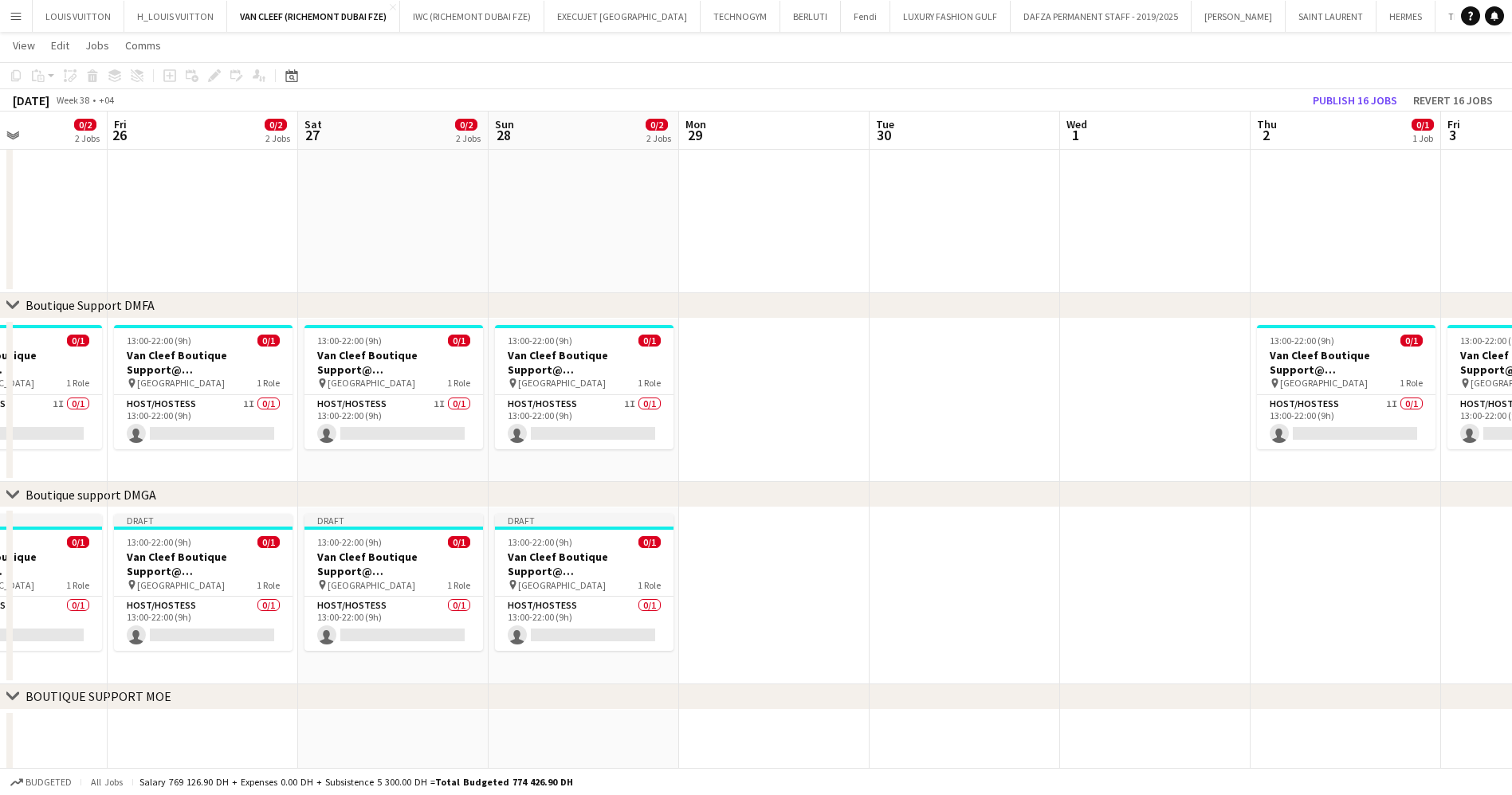
click at [460, 576] on app-calendar-viewport "Tue 23 Wed 24 Thu 25 0/2 2 Jobs Fri 26 0/2 2 Jobs Sat 27 0/2 2 Jobs Sun 28 0/2 …" at bounding box center [756, 355] width 1512 height 1329
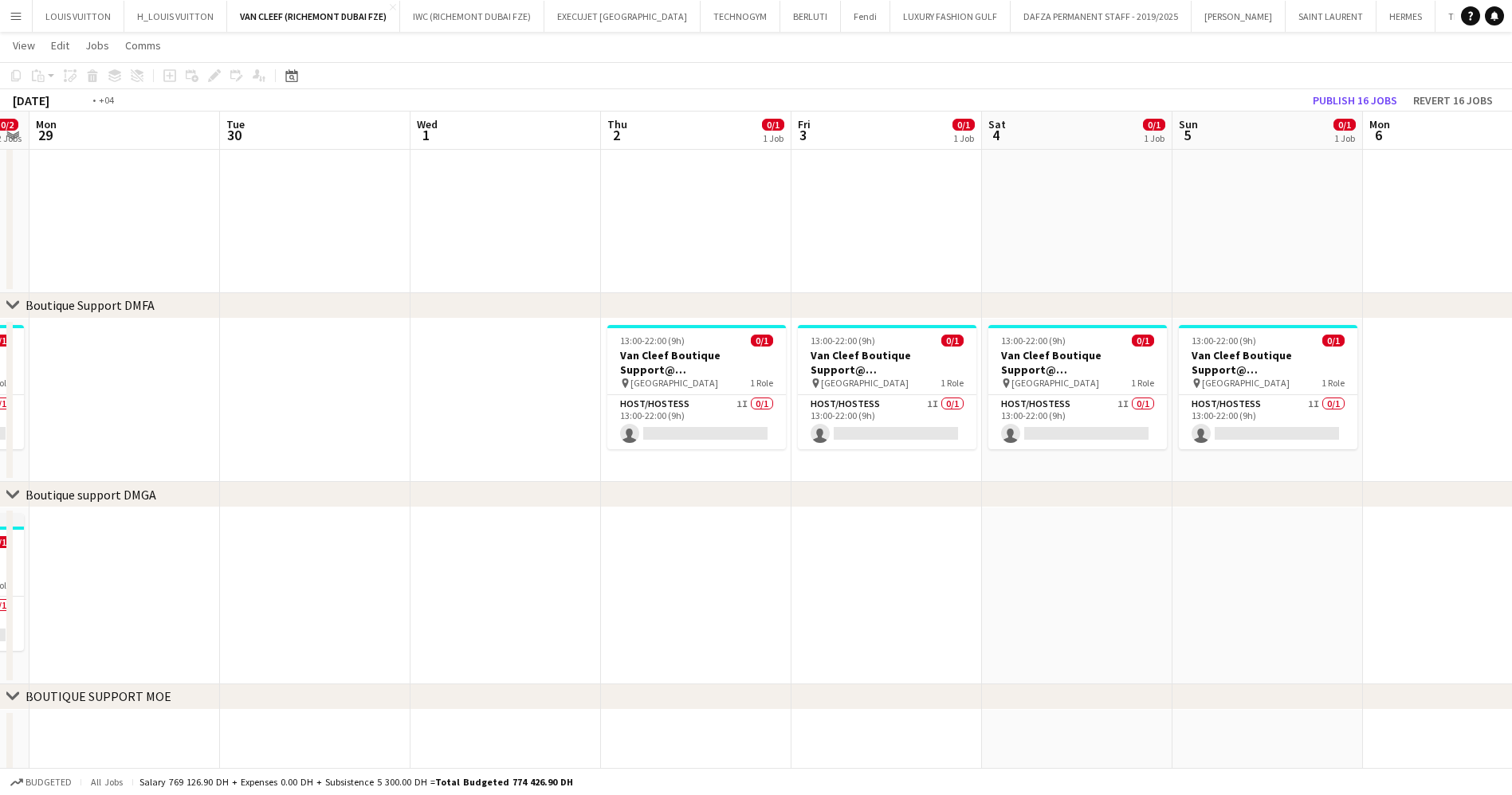
click at [521, 586] on app-calendar-viewport "Fri 26 0/2 2 Jobs Sat 27 0/2 2 Jobs Sun 28 0/2 2 Jobs Mon 29 Tue 30 Wed 1 Thu 2…" at bounding box center [756, 355] width 1512 height 1329
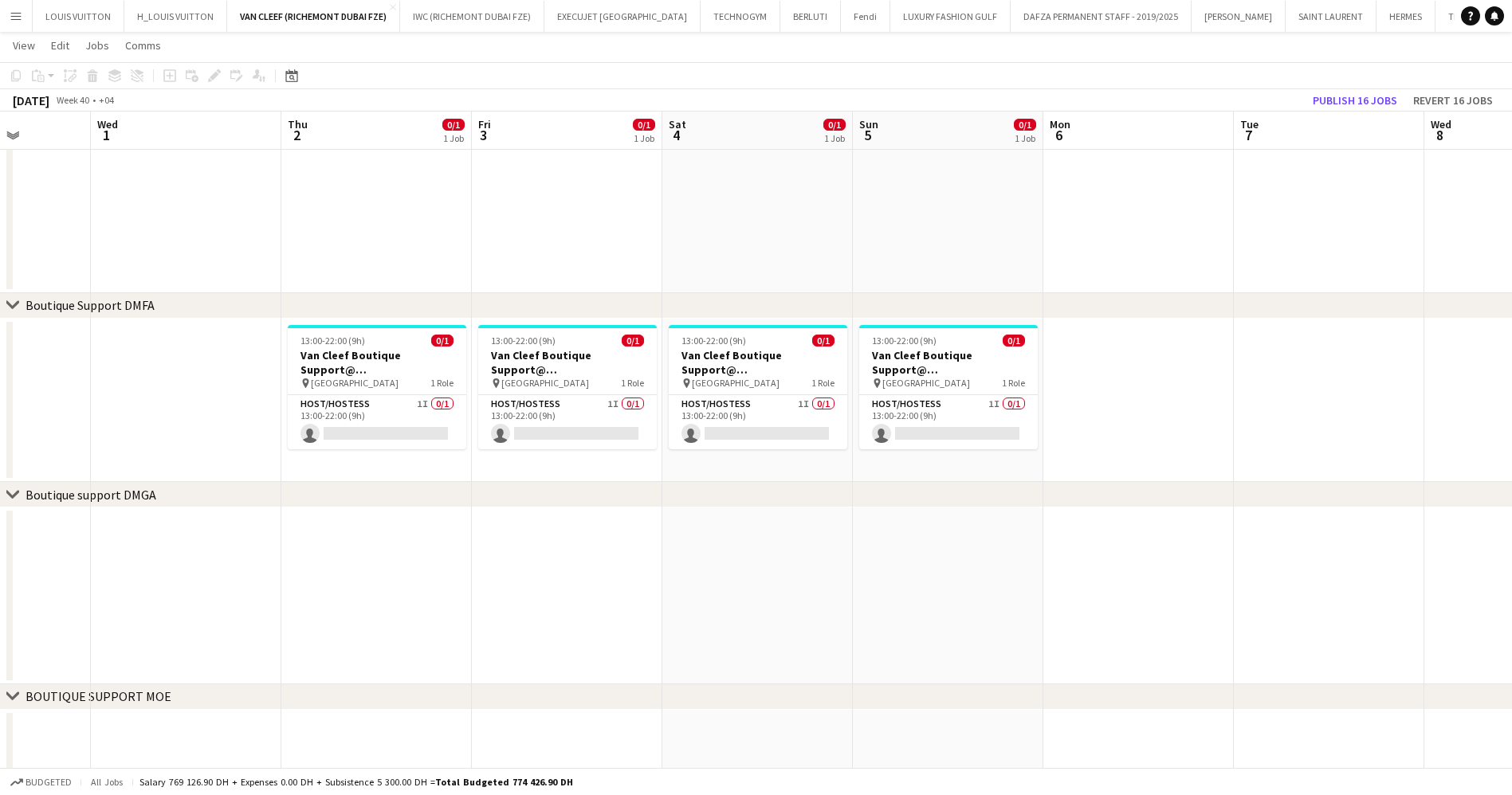
click at [371, 529] on app-date-cell at bounding box center [376, 596] width 190 height 177
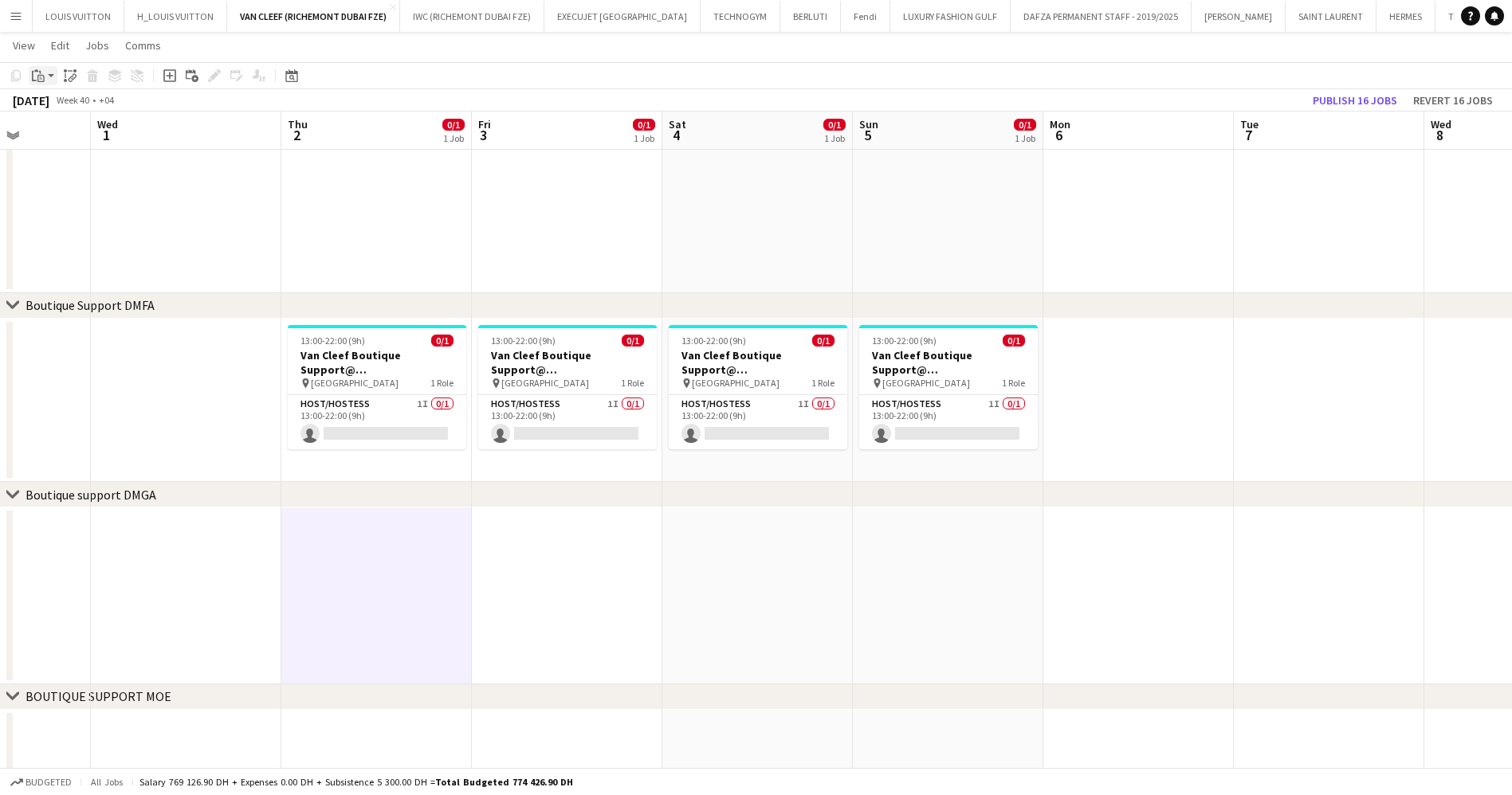
click at [38, 82] on div "Paste" at bounding box center [37, 75] width 19 height 19
click at [54, 112] on link "Paste Ctrl+V" at bounding box center [117, 106] width 150 height 14
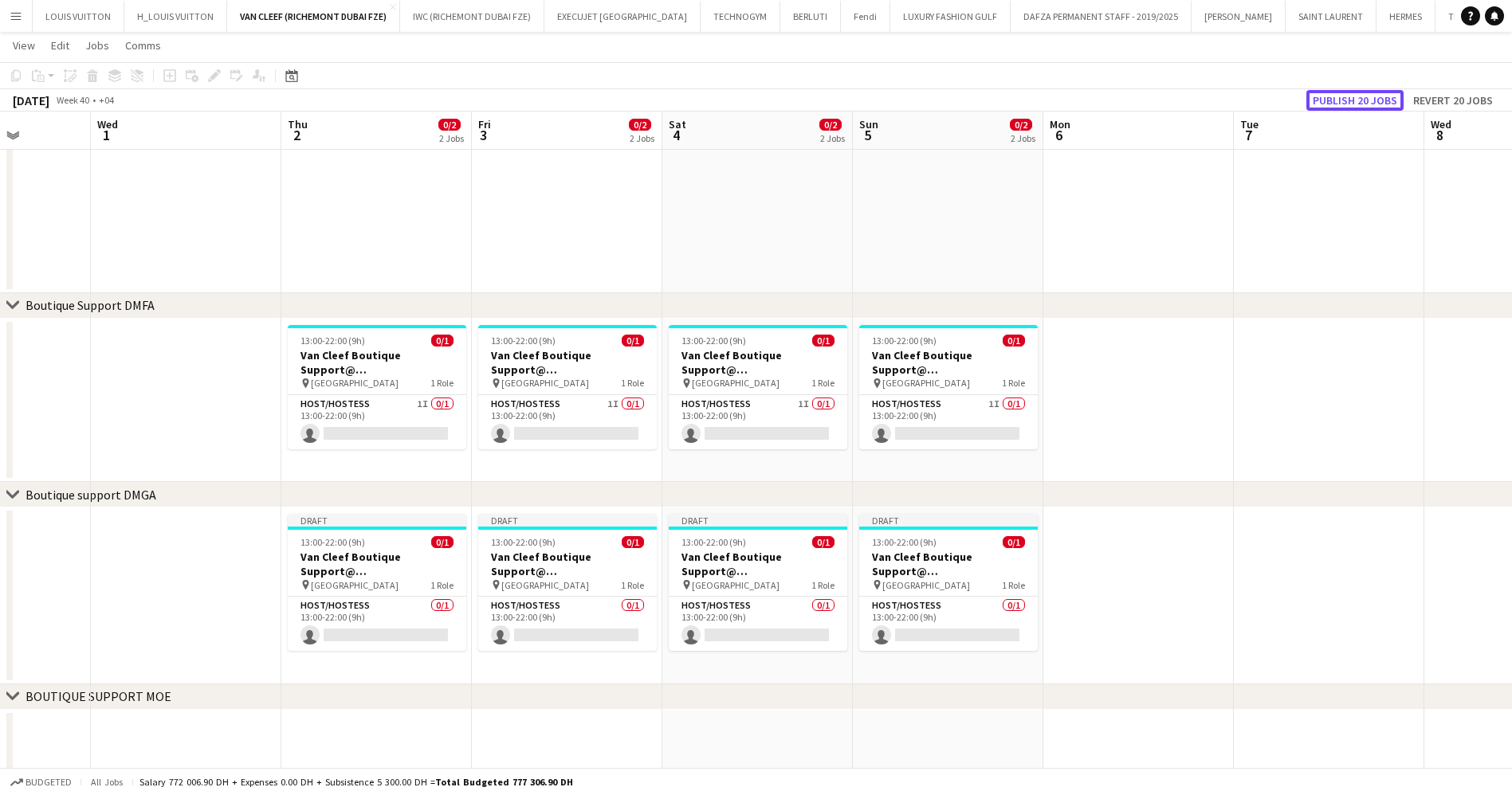
click at [1369, 100] on button "Publish 20 jobs" at bounding box center [1354, 100] width 97 height 21
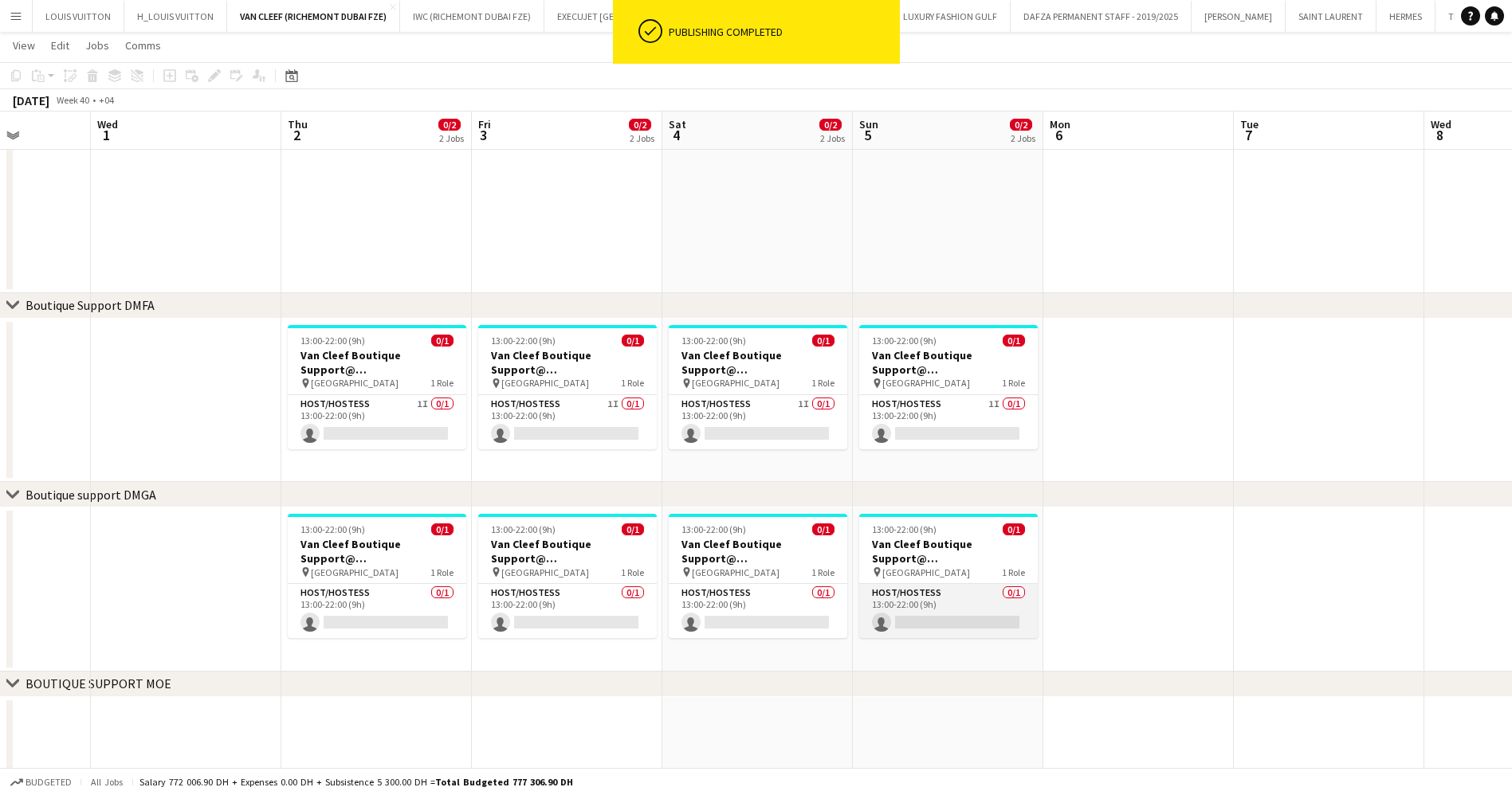
click at [990, 590] on app-card-role "Host/Hostess 0/1 13:00-22:00 (9h) single-neutral-actions" at bounding box center [948, 610] width 179 height 54
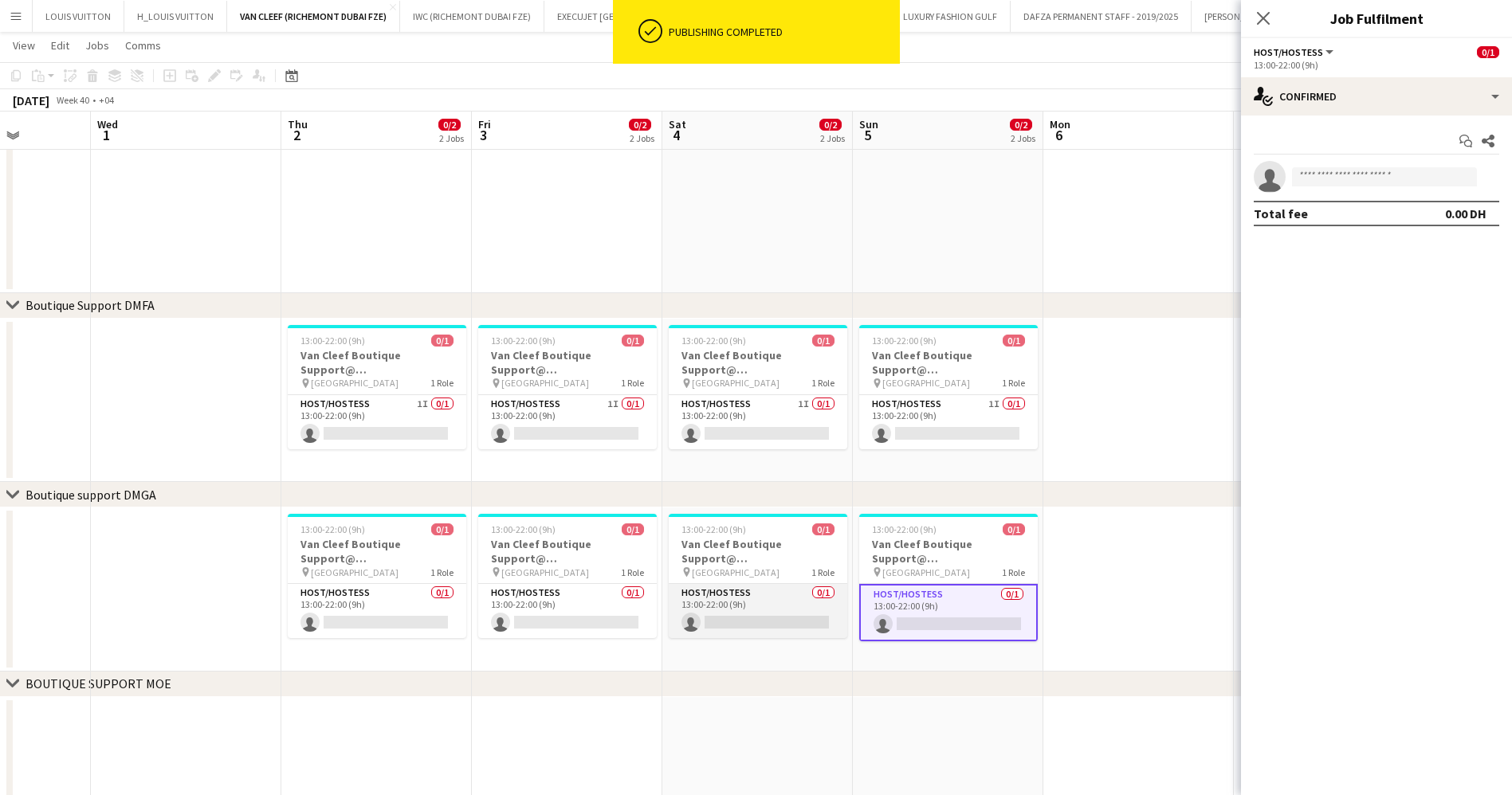
click at [698, 598] on app-card-role "Host/Hostess 0/1 13:00-22:00 (9h) single-neutral-actions" at bounding box center [758, 610] width 179 height 54
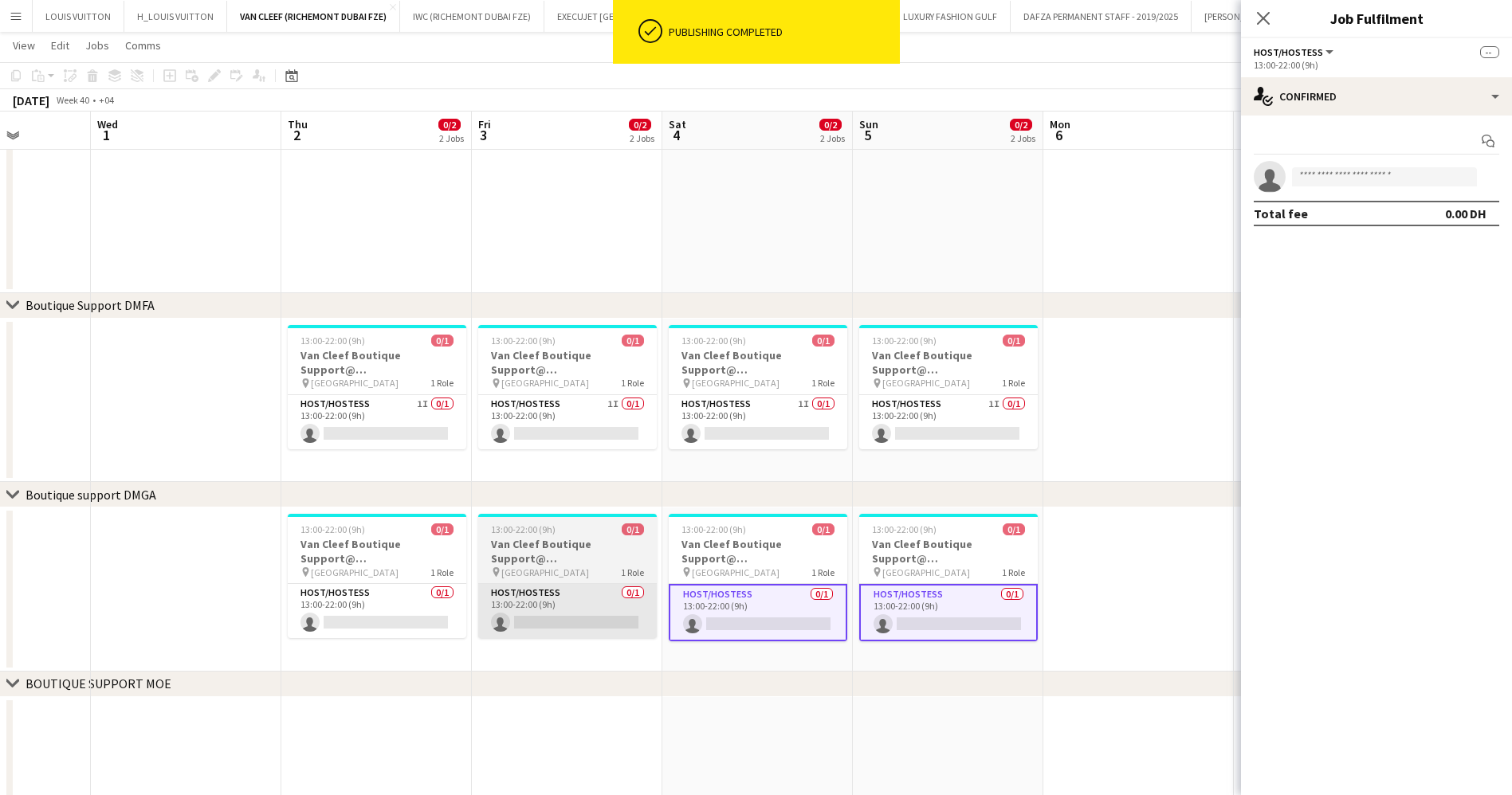
click at [590, 598] on app-card-role "Host/Hostess 0/1 13:00-22:00 (9h) single-neutral-actions" at bounding box center [568, 610] width 179 height 54
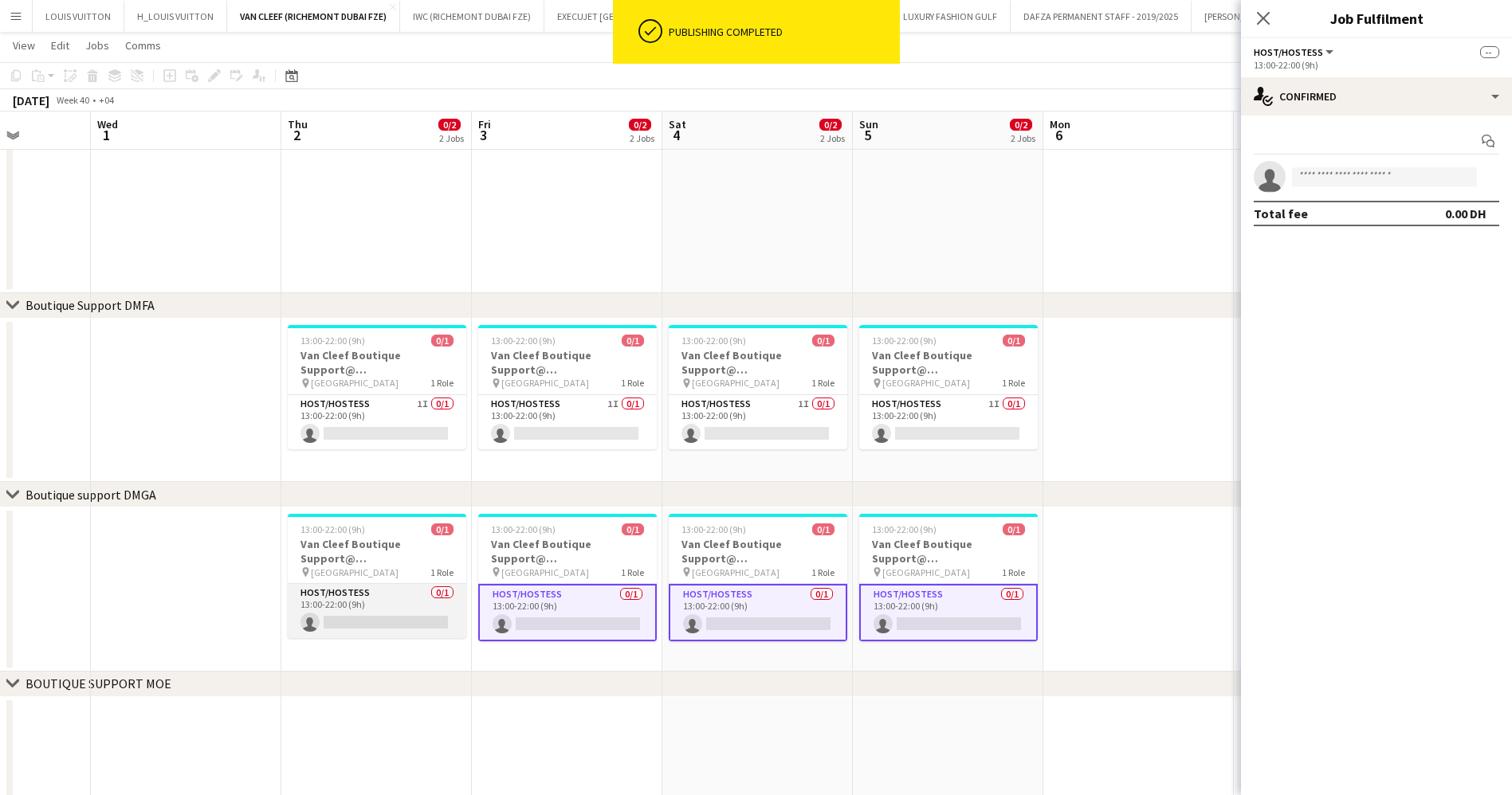
click at [336, 603] on app-card-role "Host/Hostess 0/1 13:00-22:00 (9h) single-neutral-actions" at bounding box center [377, 610] width 179 height 54
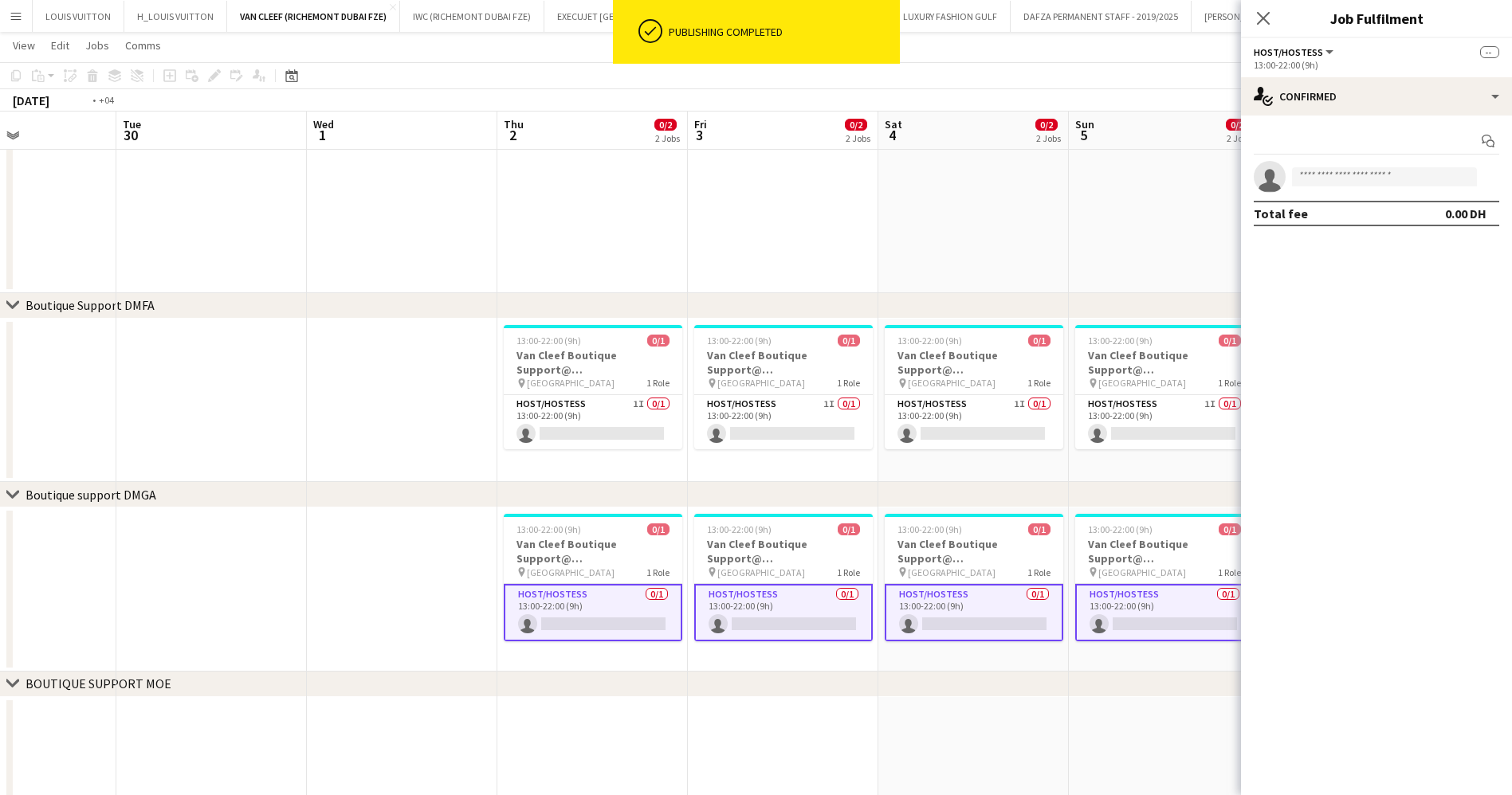
click at [1052, 570] on app-calendar-viewport "Sun 28 0/2 2 Jobs Mon 29 Tue 30 Wed 1 Thu 2 0/2 2 Jobs Fri 3 0/2 2 Jobs Sat 4 0…" at bounding box center [756, 349] width 1512 height 1317
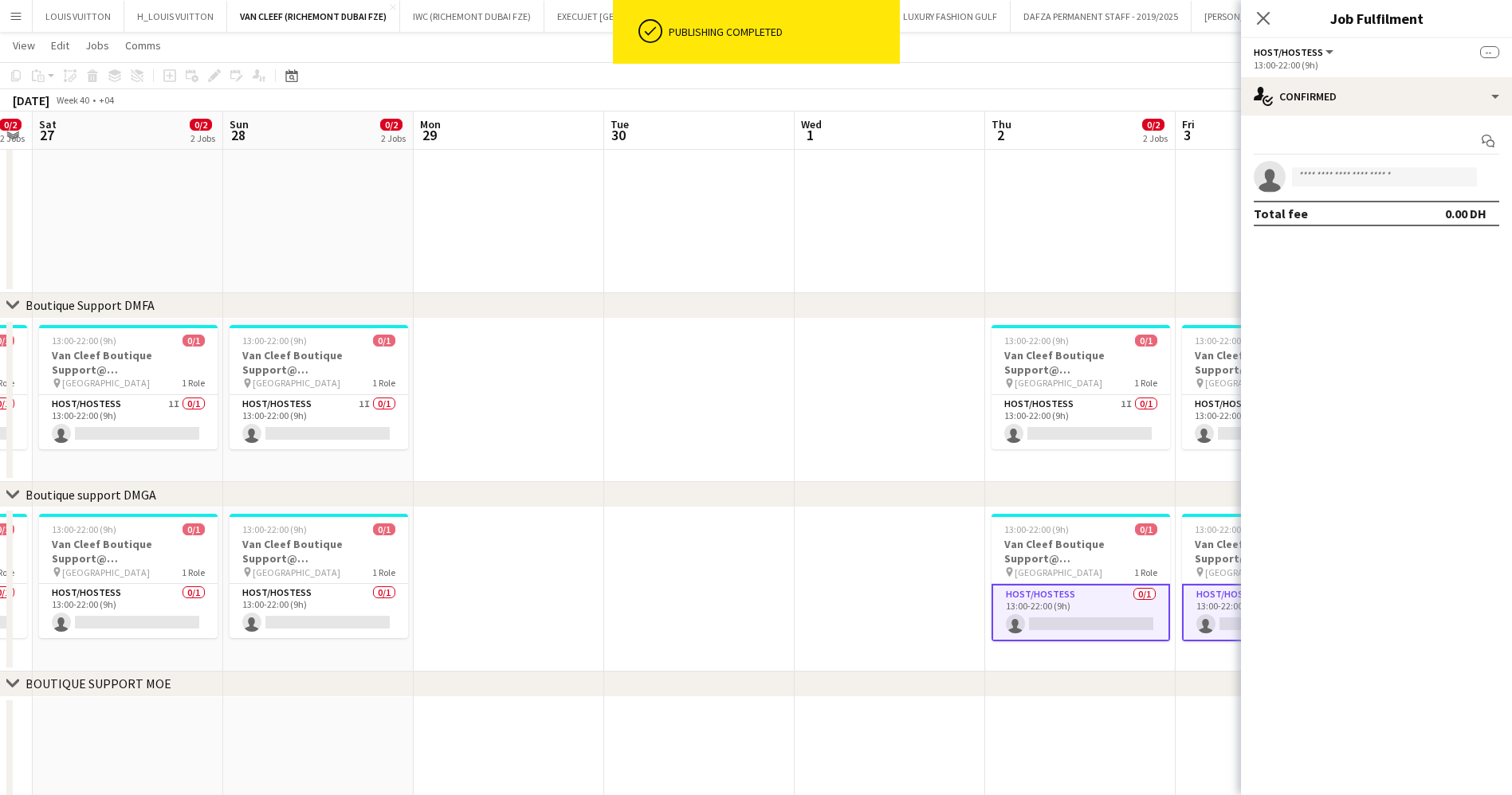
click at [1212, 577] on app-calendar-viewport "Thu 25 0/2 2 Jobs Fri 26 0/2 2 Jobs Sat 27 0/2 2 Jobs Sun 28 0/2 2 Jobs Mon 29 …" at bounding box center [756, 349] width 1512 height 1317
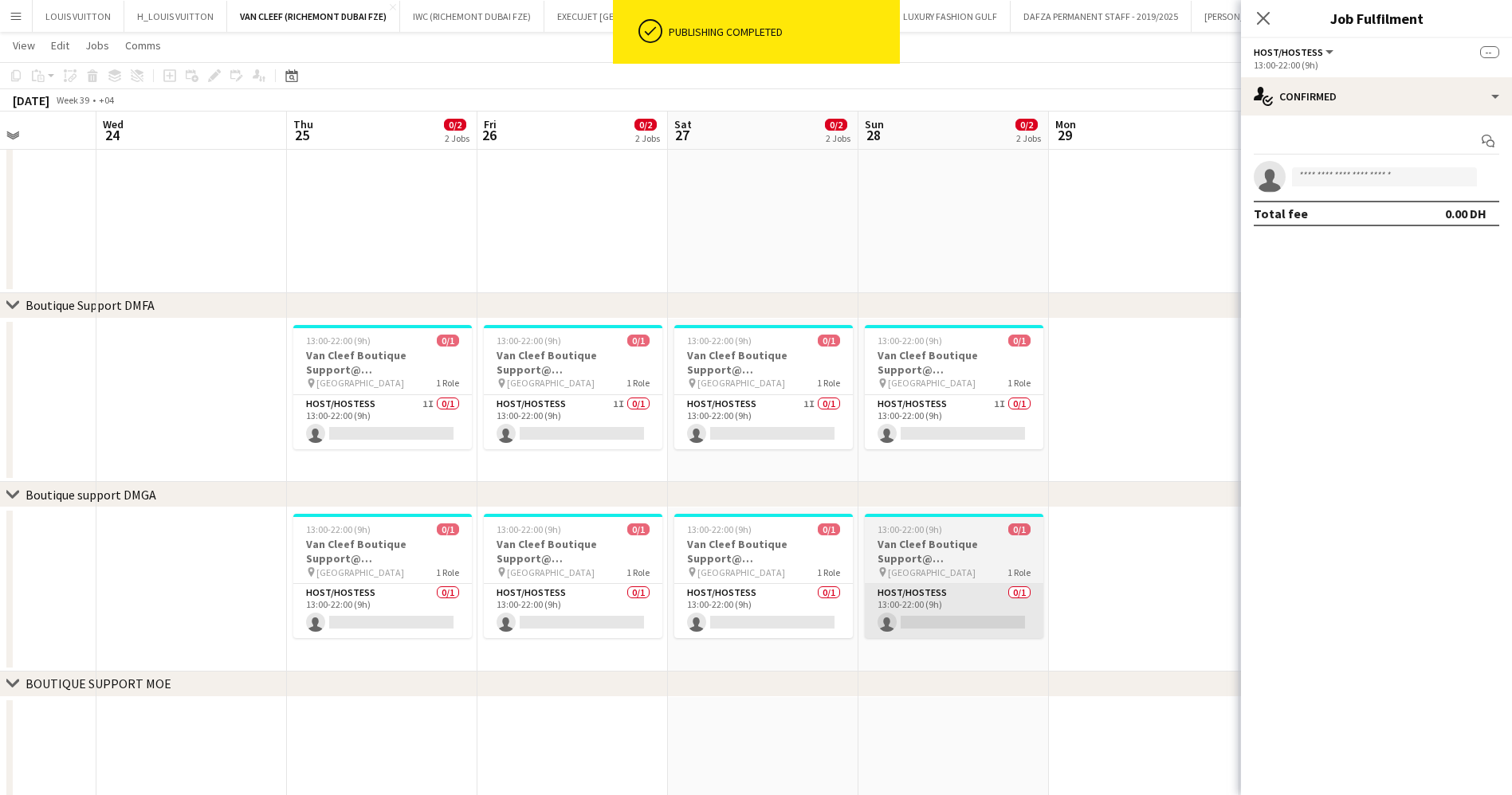
click at [936, 631] on app-card-role "Host/Hostess 0/1 13:00-22:00 (9h) single-neutral-actions" at bounding box center [954, 610] width 179 height 54
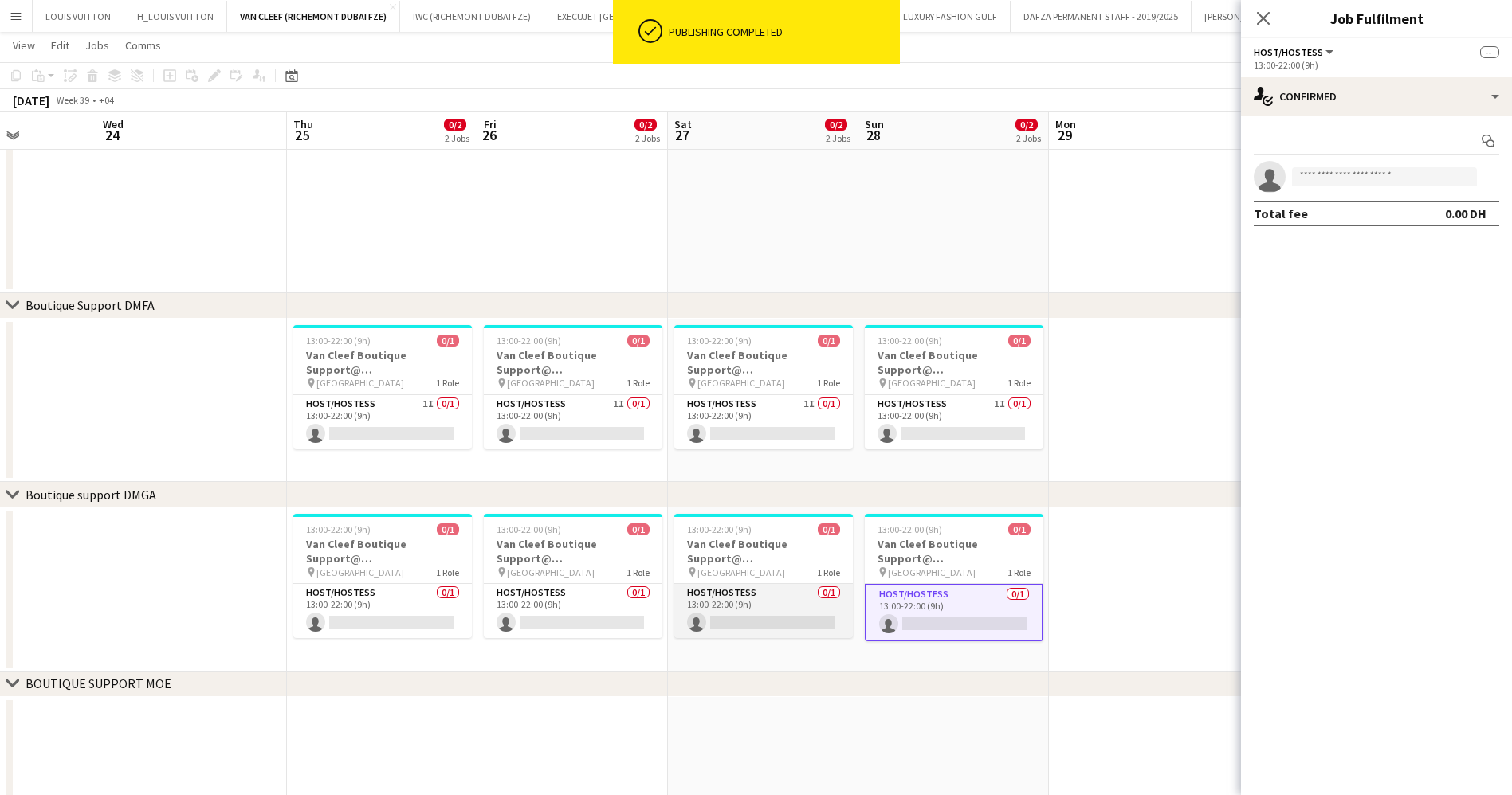
click at [757, 605] on app-card-role "Host/Hostess 0/1 13:00-22:00 (9h) single-neutral-actions" at bounding box center [763, 610] width 179 height 54
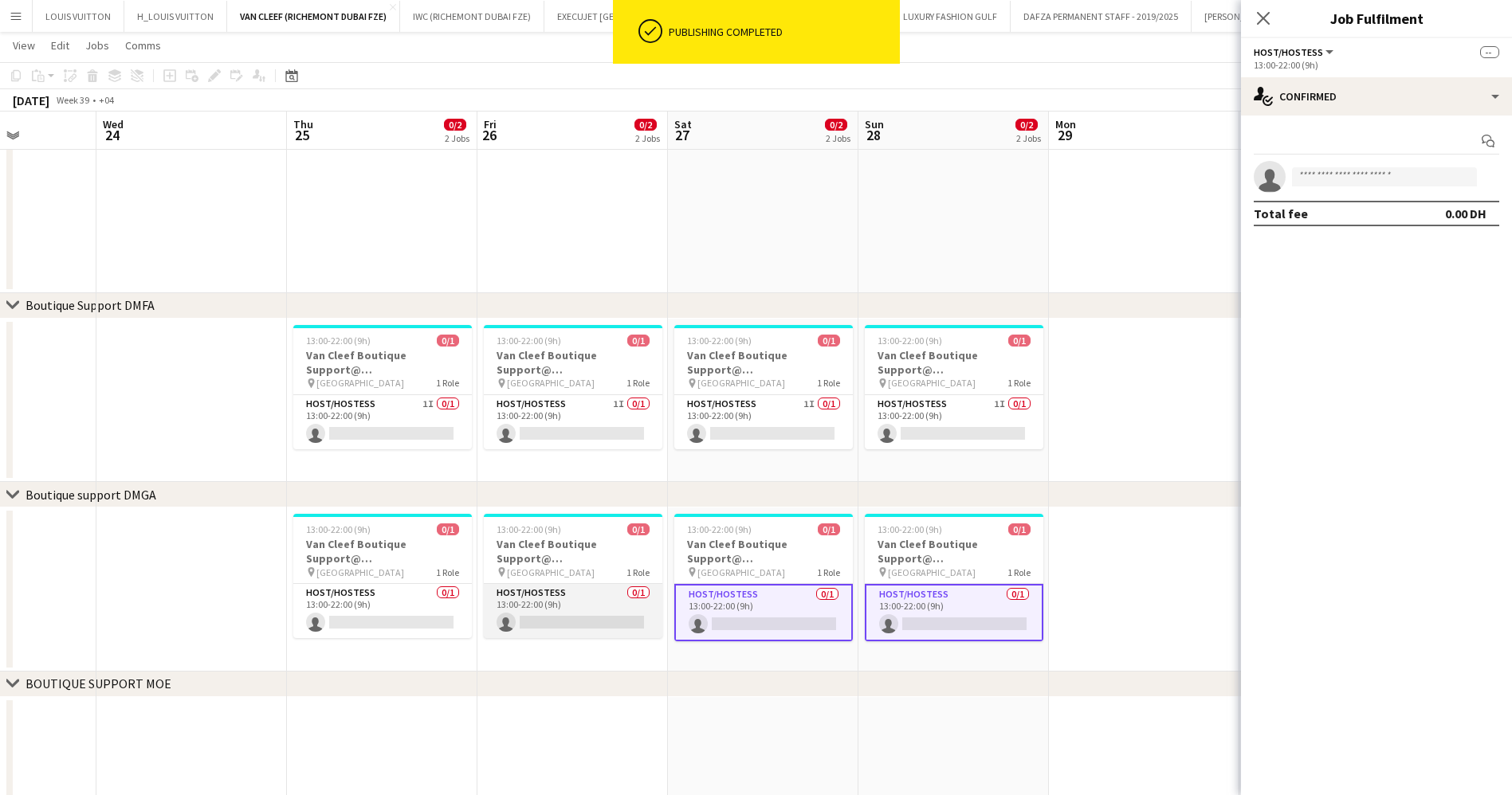
click at [576, 602] on app-card-role "Host/Hostess 0/1 13:00-22:00 (9h) single-neutral-actions" at bounding box center [573, 610] width 179 height 54
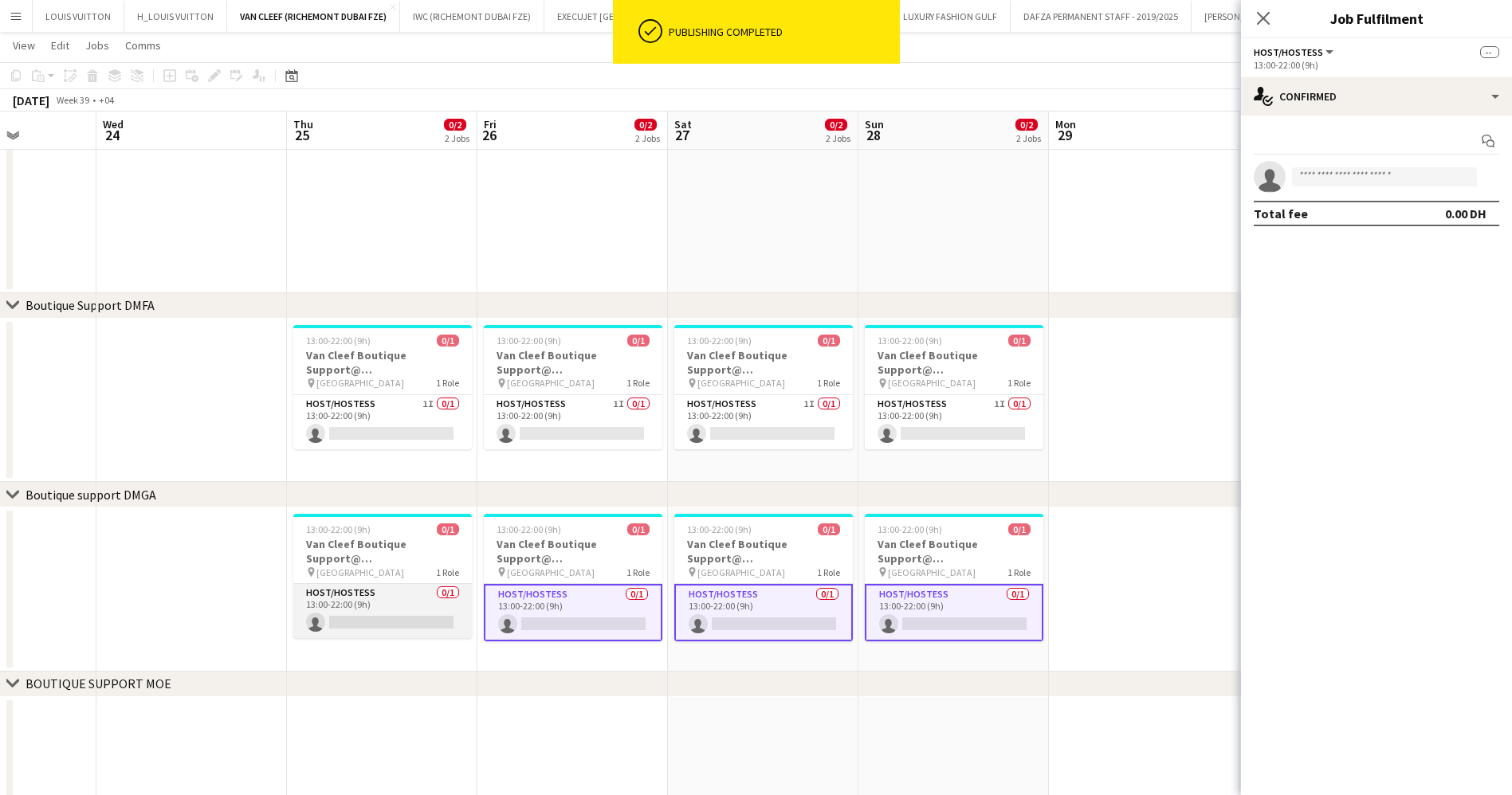
click at [378, 598] on app-card-role "Host/Hostess 0/1 13:00-22:00 (9h) single-neutral-actions" at bounding box center [383, 610] width 179 height 54
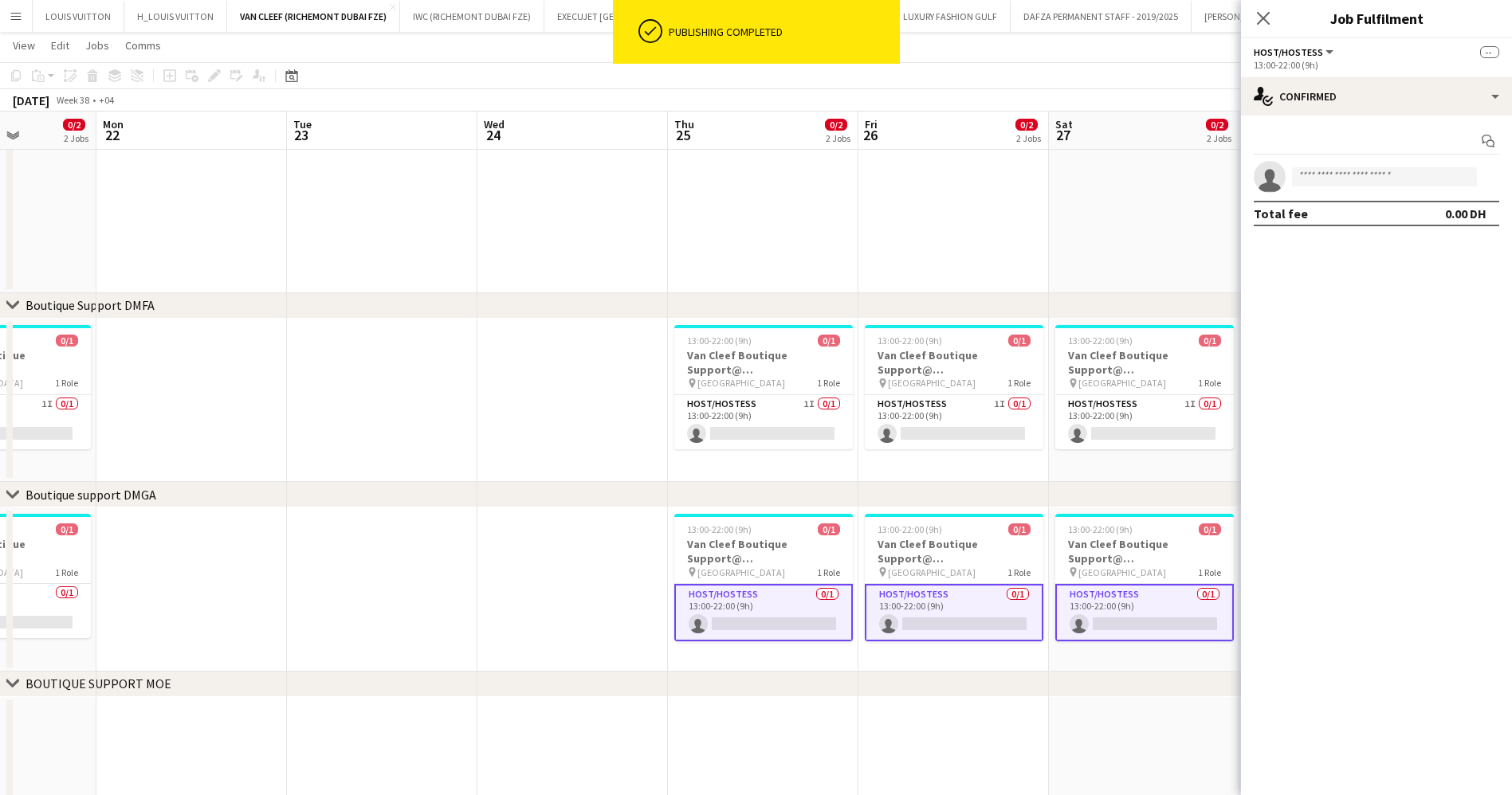
click at [1123, 616] on app-calendar-viewport "Fri 19 0/2 2 Jobs Sat 20 0/2 2 Jobs Sun 21 0/2 2 Jobs Mon 22 Tue 23 Wed 24 Thu …" at bounding box center [756, 349] width 1512 height 1317
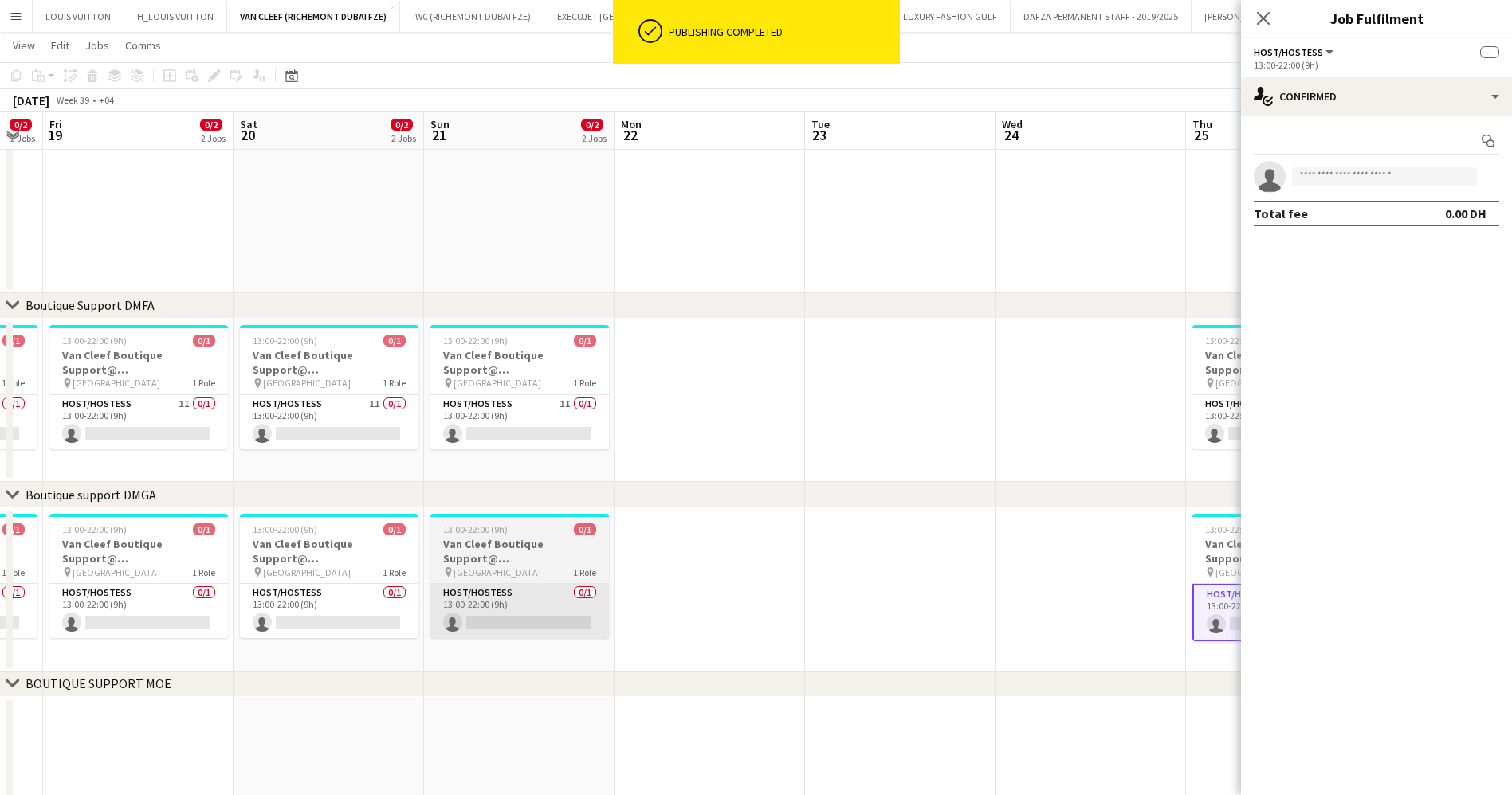
click at [1149, 630] on app-calendar-viewport "Wed 17 Thu 18 0/2 2 Jobs Fri 19 0/2 2 Jobs Sat 20 0/2 2 Jobs Sun 21 0/2 2 Jobs …" at bounding box center [756, 349] width 1512 height 1317
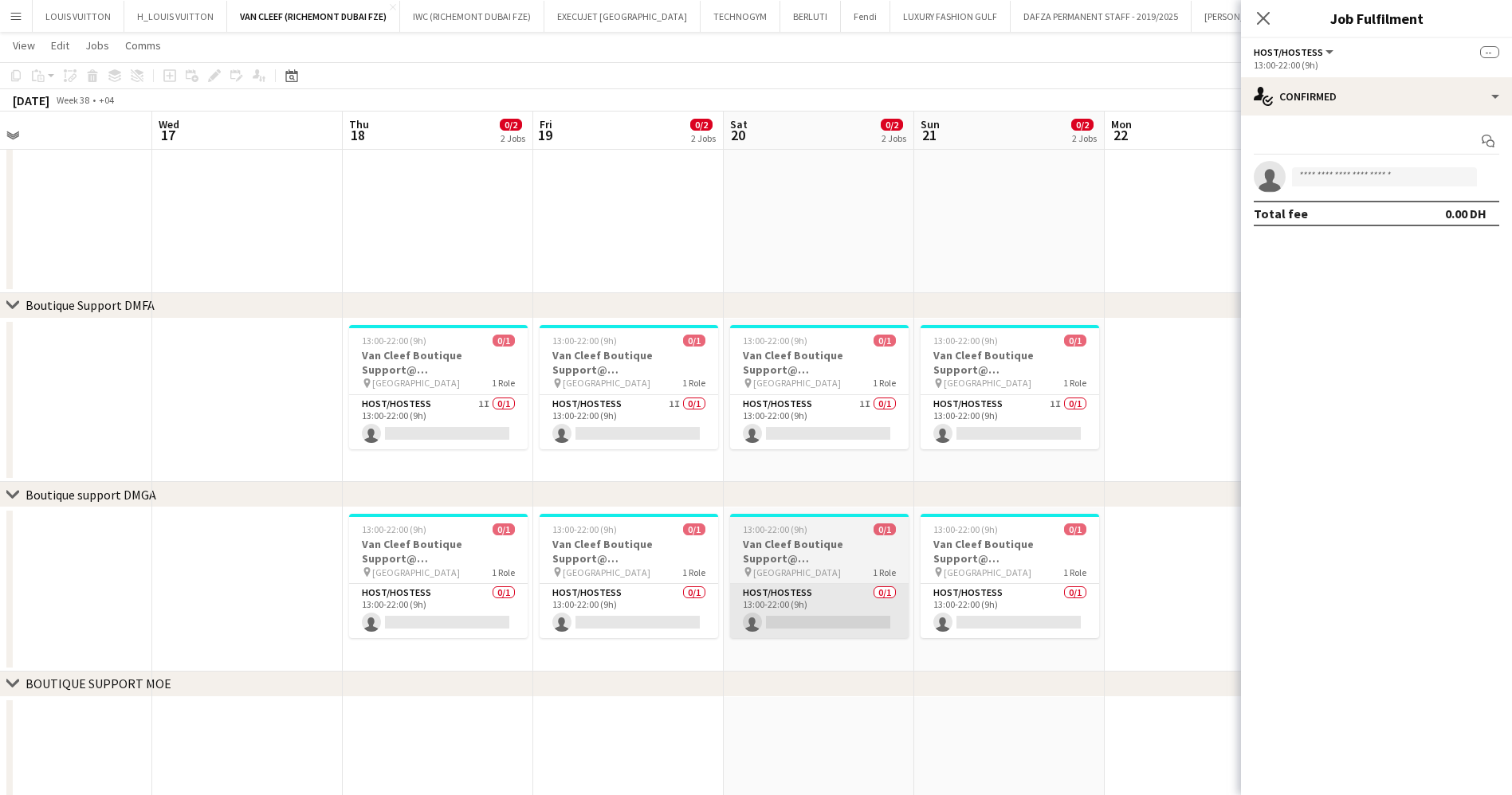
click at [970, 602] on app-card-role "Host/Hostess 0/1 13:00-22:00 (9h) single-neutral-actions" at bounding box center [1009, 610] width 179 height 54
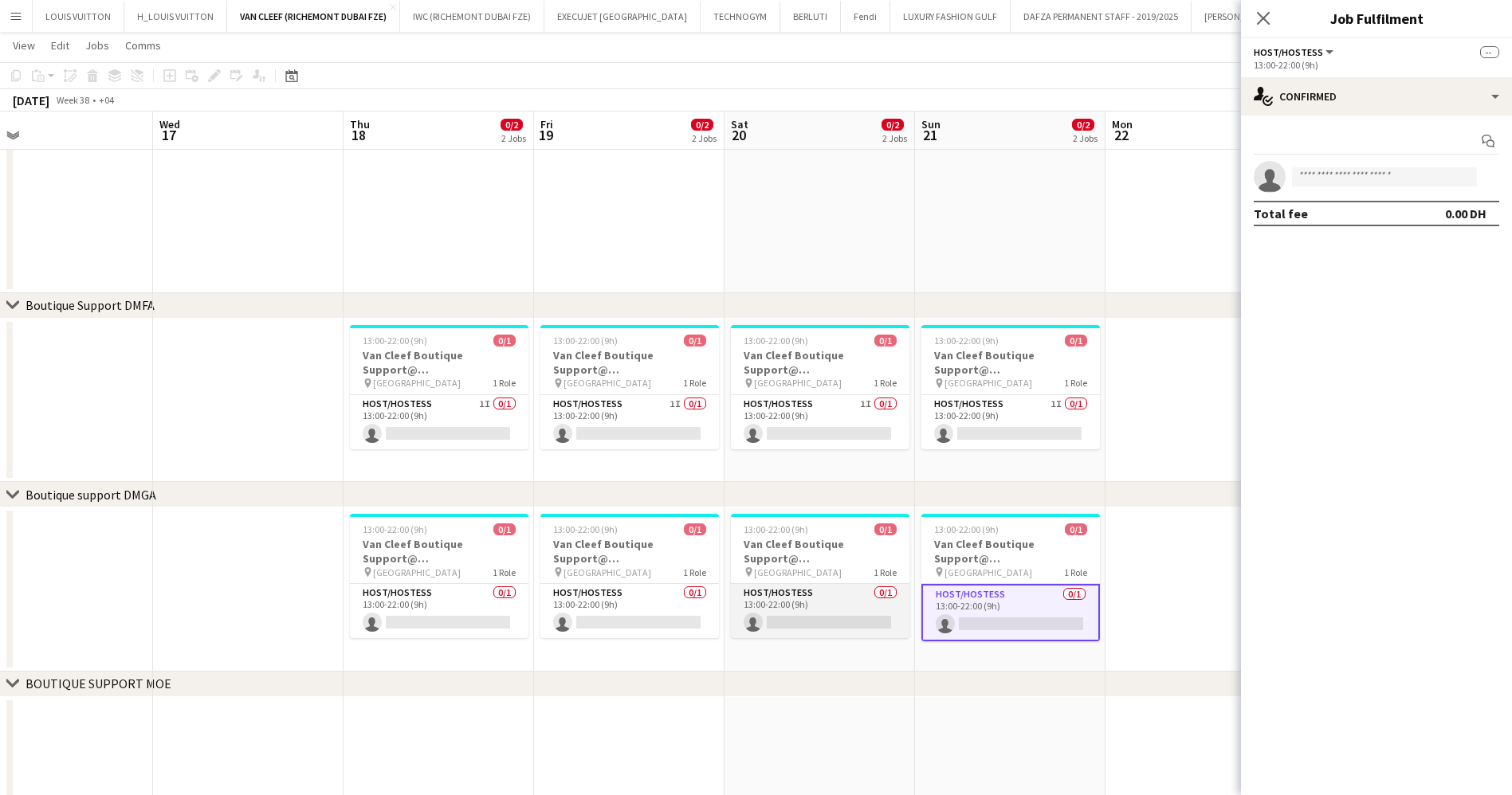
click at [786, 613] on app-card-role "Host/Hostess 0/1 13:00-22:00 (9h) single-neutral-actions" at bounding box center [820, 610] width 179 height 54
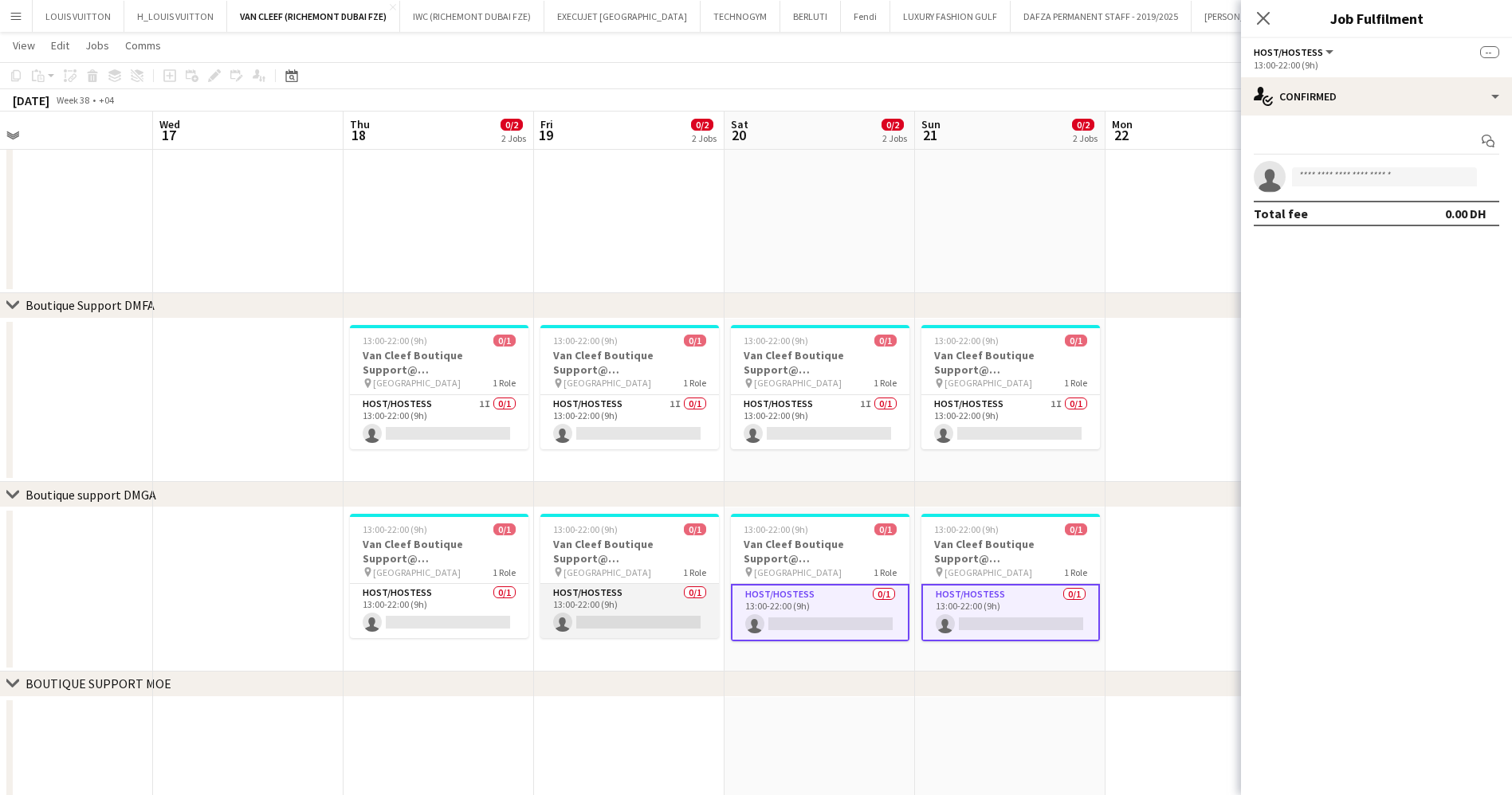
click at [584, 592] on app-card-role "Host/Hostess 0/1 13:00-22:00 (9h) single-neutral-actions" at bounding box center [629, 610] width 179 height 54
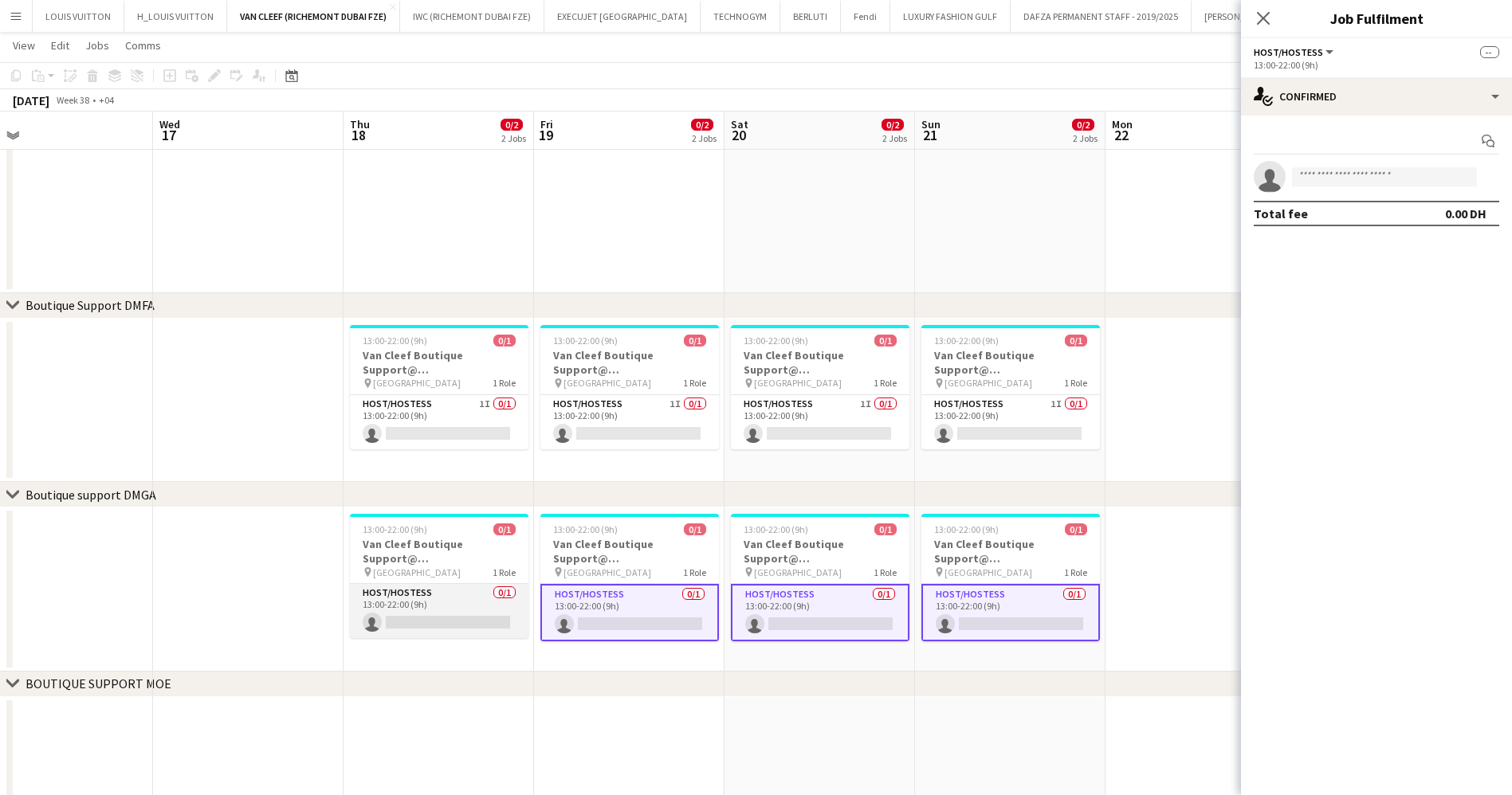
click at [481, 595] on app-card-role "Host/Hostess 0/1 13:00-22:00 (9h) single-neutral-actions" at bounding box center [439, 610] width 179 height 54
click at [1192, 592] on app-calendar-viewport "Sun 14 0/2 2 Jobs Mon 15 Tue 16 Wed 17 Thu 18 0/2 2 Jobs Fri 19 0/2 2 Jobs Sat …" at bounding box center [756, 349] width 1512 height 1317
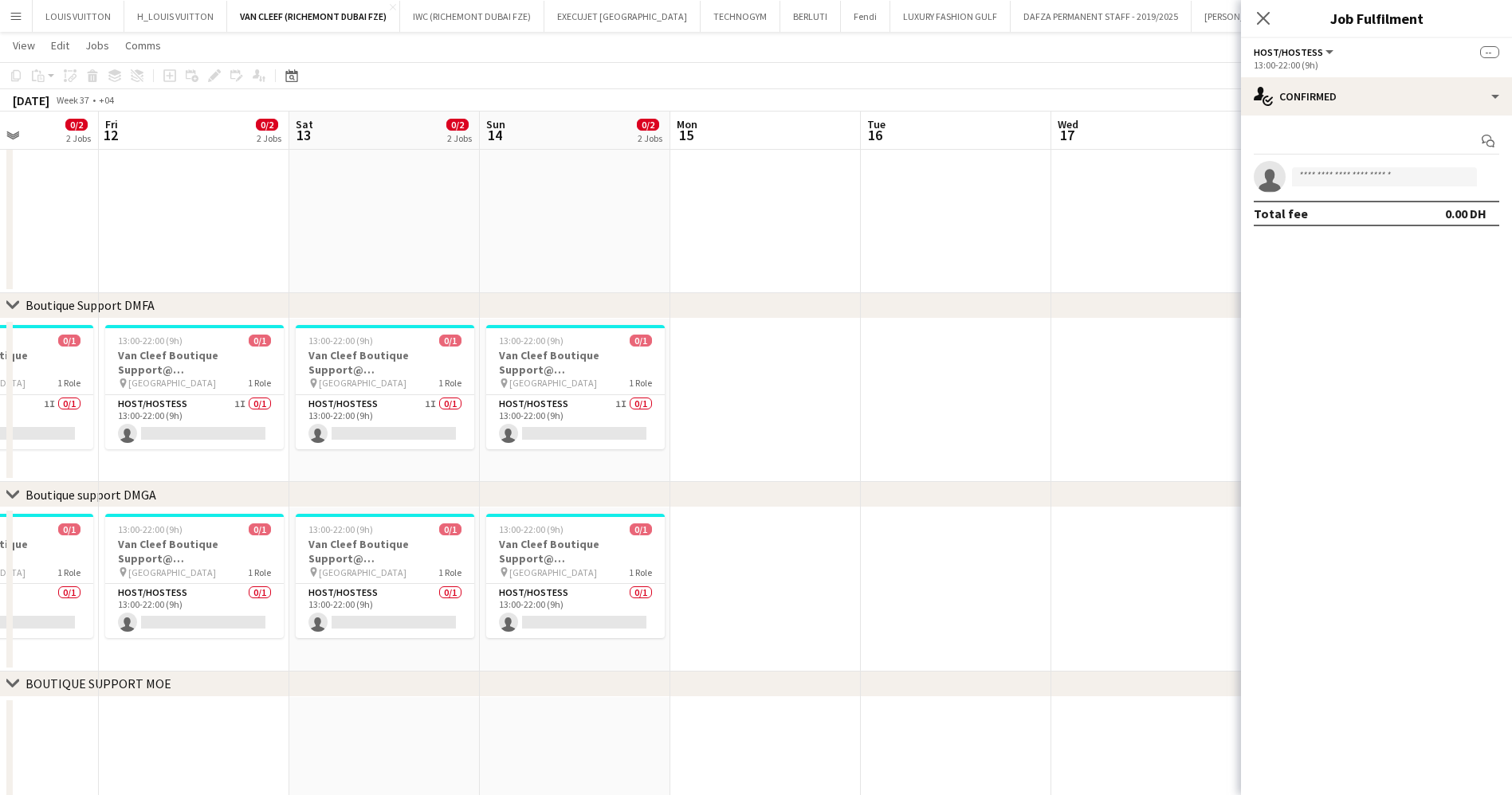
click at [1076, 606] on app-calendar-viewport "Tue 9 Wed 10 Thu 11 0/2 2 Jobs Fri 12 0/2 2 Jobs Sat 13 0/2 2 Jobs Sun 14 0/2 2…" at bounding box center [756, 349] width 1512 height 1317
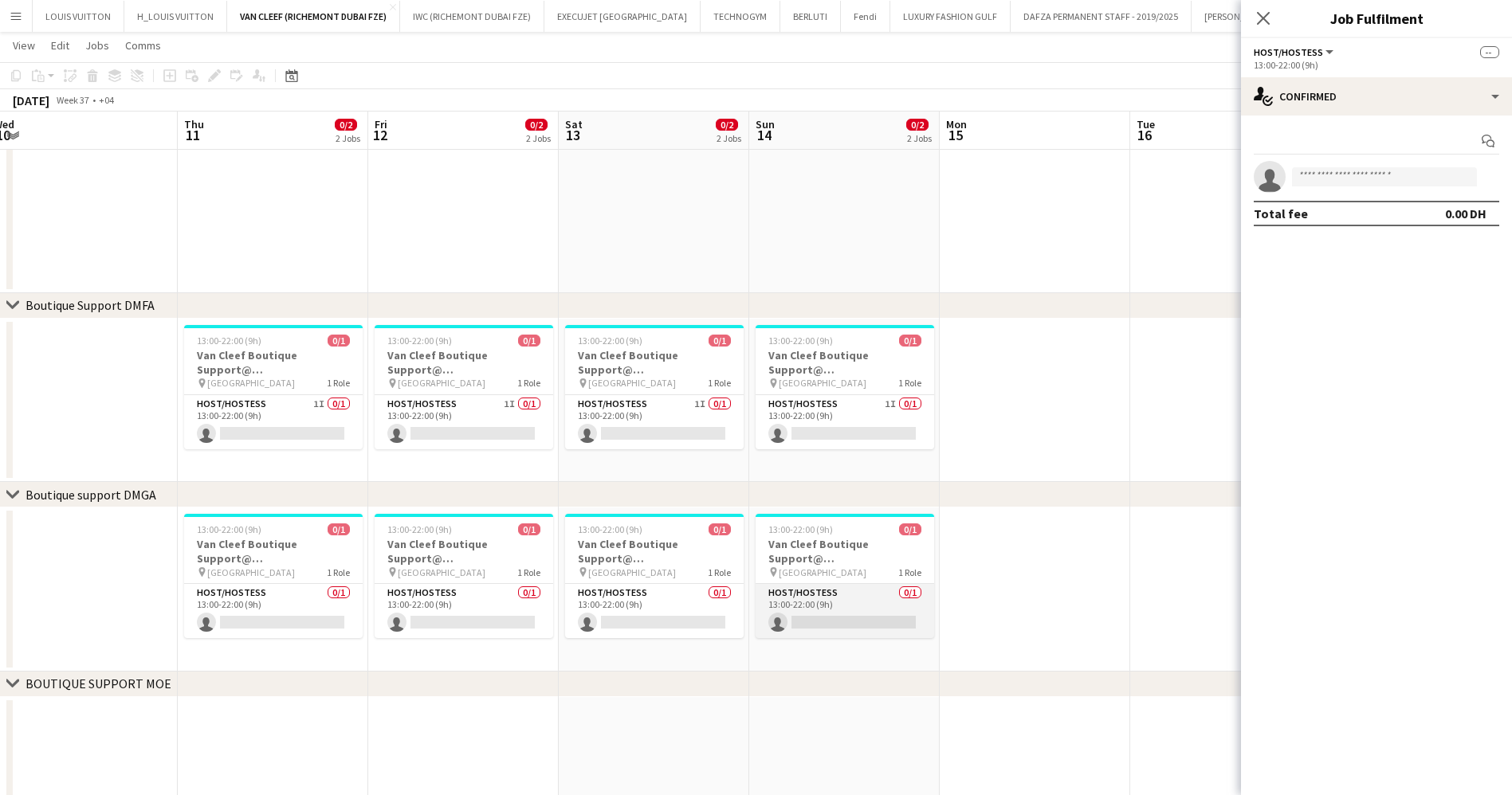
click at [825, 608] on app-card-role "Host/Hostess 0/1 13:00-22:00 (9h) single-neutral-actions" at bounding box center [844, 610] width 179 height 54
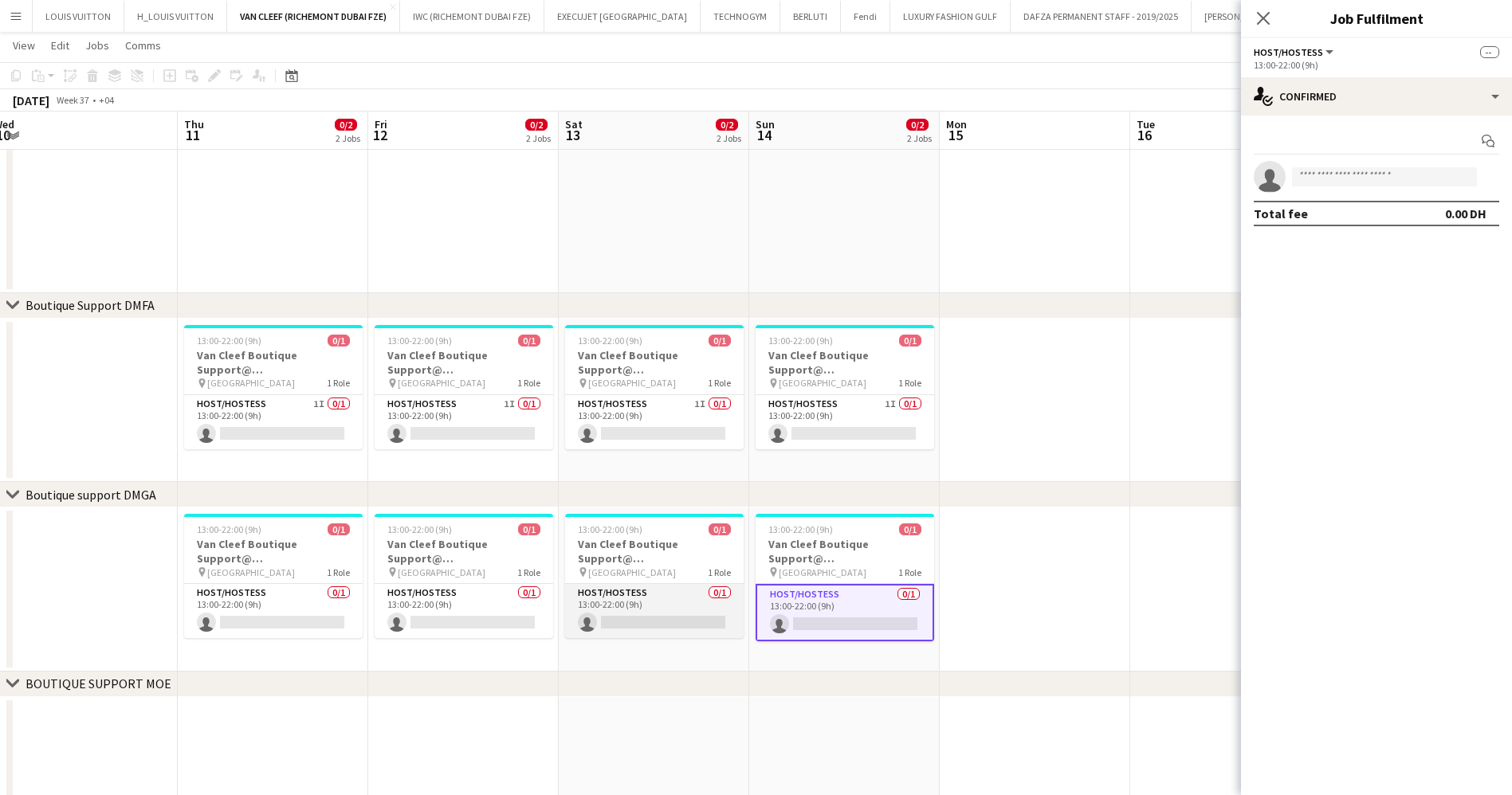
click at [594, 607] on app-card-role "Host/Hostess 0/1 13:00-22:00 (9h) single-neutral-actions" at bounding box center [654, 610] width 179 height 54
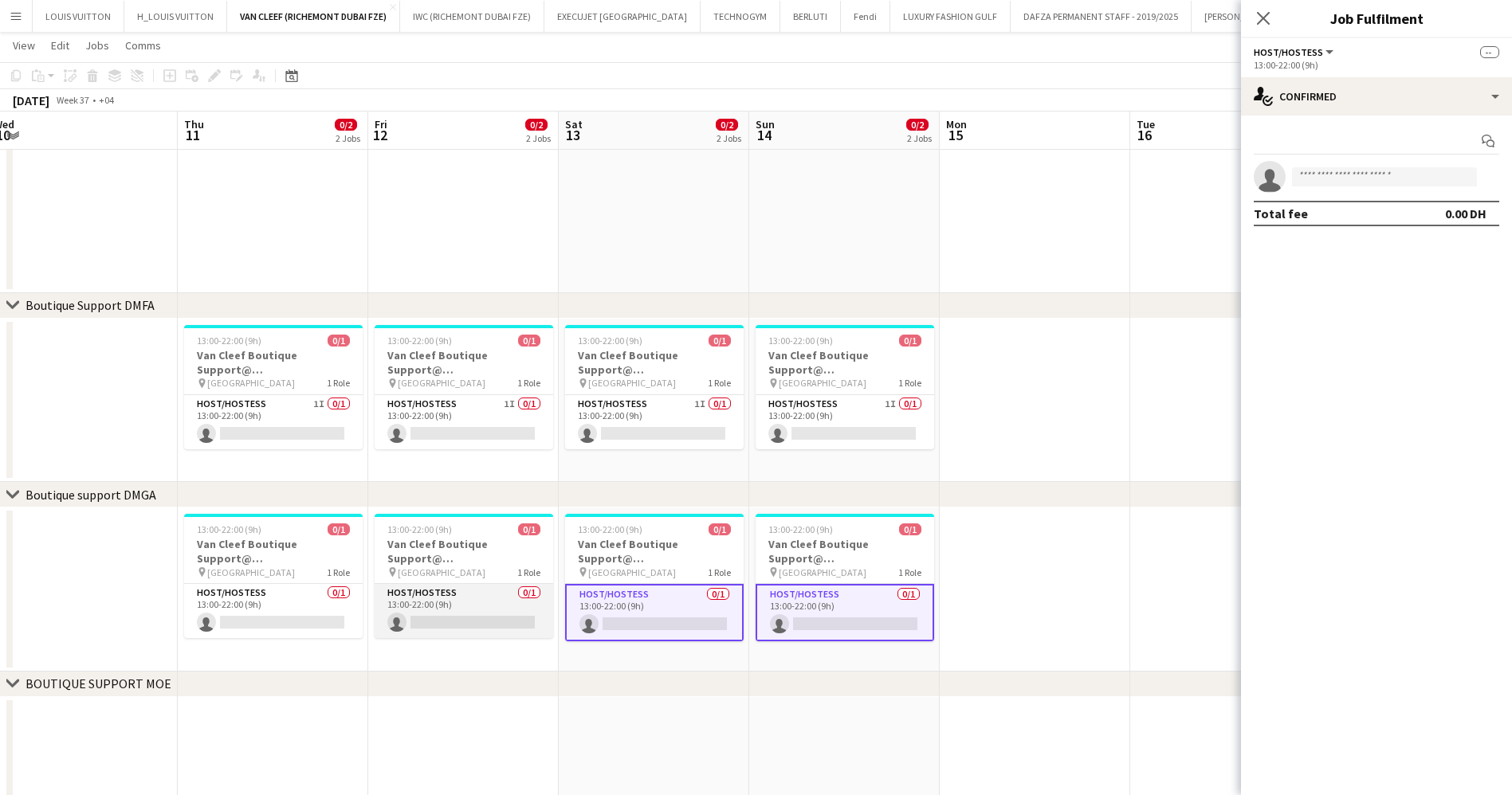
click at [443, 595] on app-card-role "Host/Hostess 0/1 13:00-22:00 (9h) single-neutral-actions" at bounding box center [464, 610] width 179 height 54
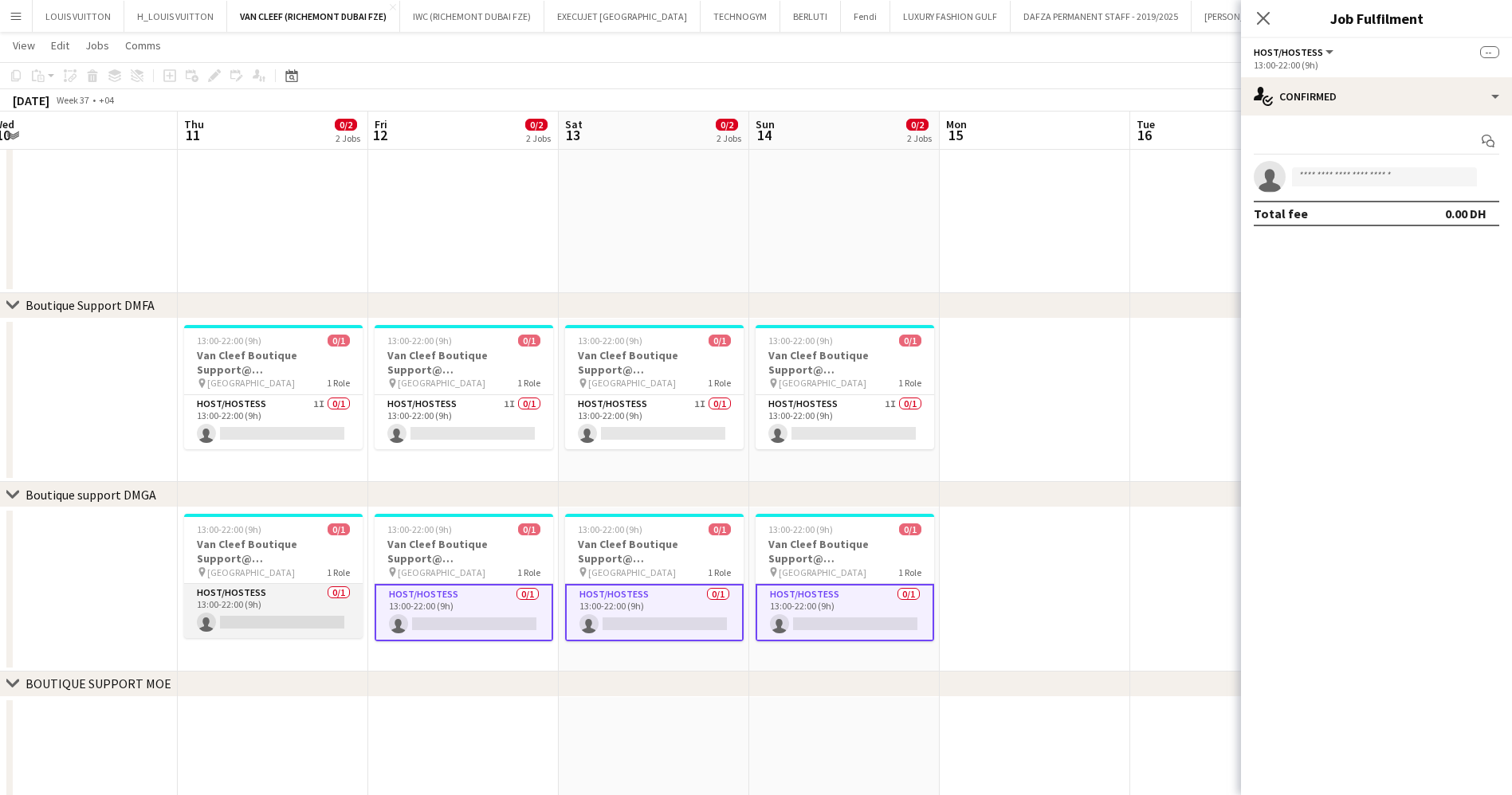
click at [304, 608] on app-card-role "Host/Hostess 0/1 13:00-22:00 (9h) single-neutral-actions" at bounding box center [273, 610] width 179 height 54
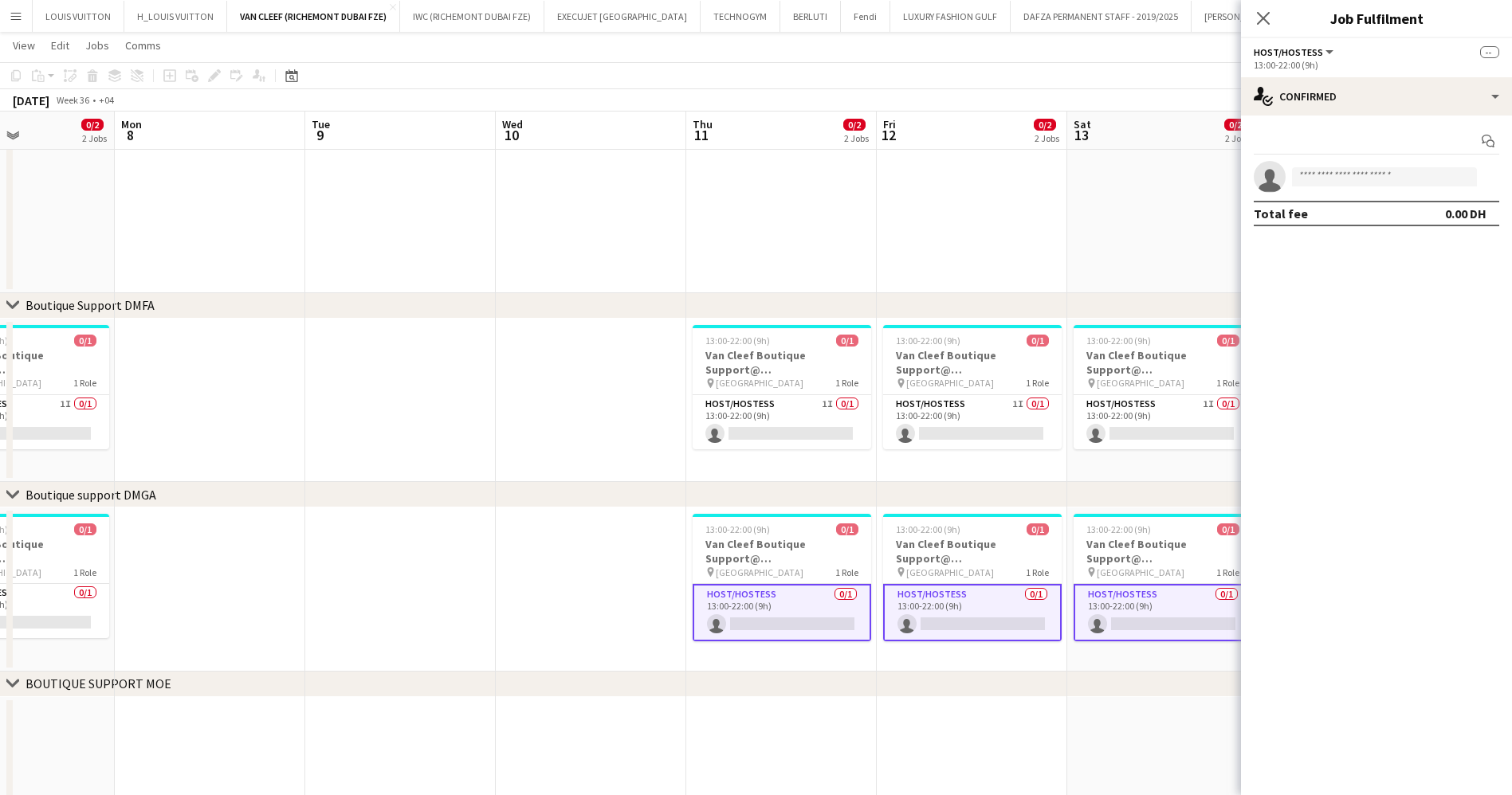
click at [817, 613] on app-calendar-viewport "Fri 5 0/2 2 Jobs Sat 6 0/2 2 Jobs Sun 7 0/2 2 Jobs Mon 8 Tue 9 Wed 10 Thu 11 0/…" at bounding box center [756, 349] width 1512 height 1317
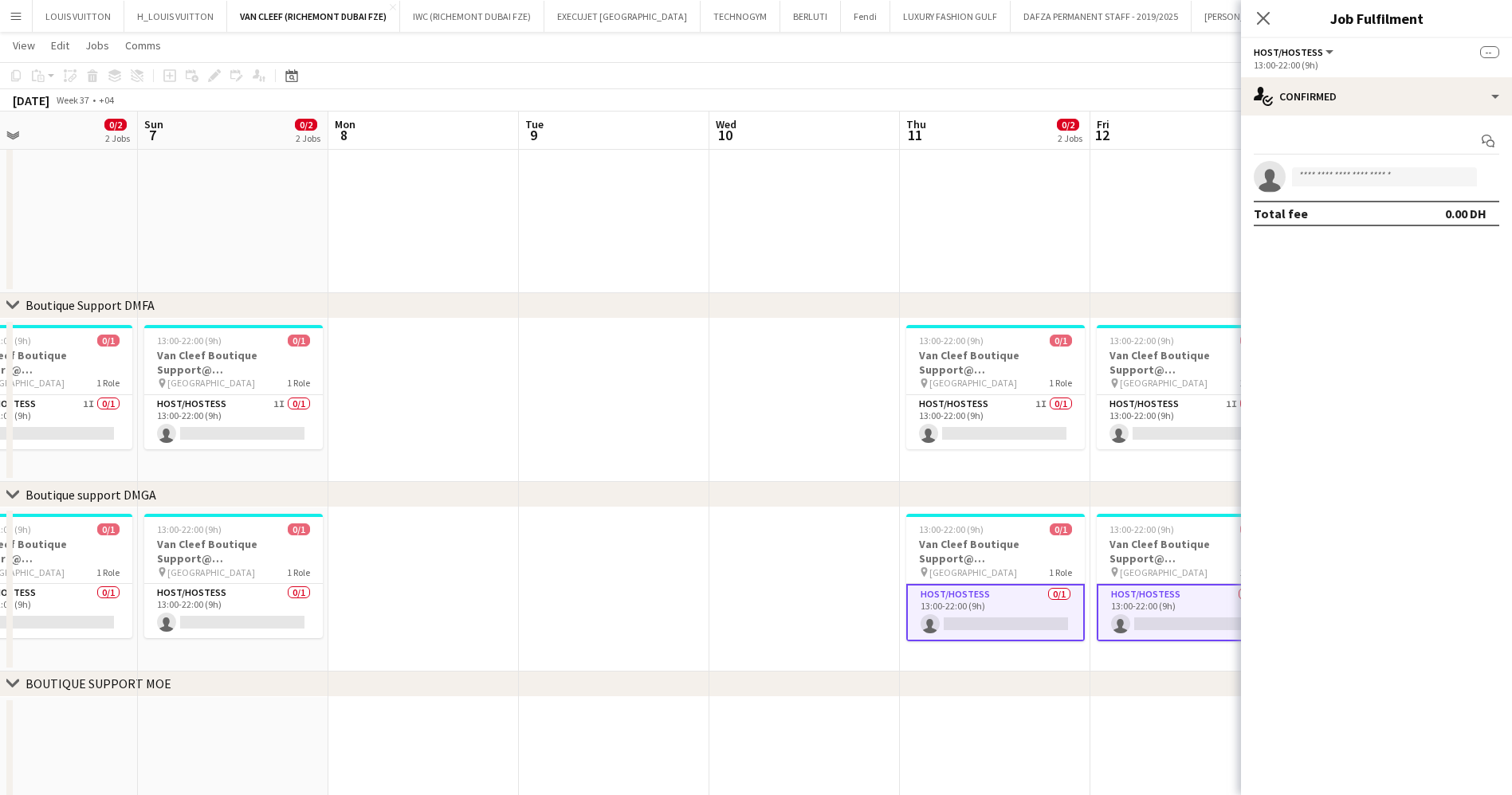
click at [859, 619] on app-calendar-viewport "Thu 4 13/15 3 Jobs Fri 5 0/2 2 Jobs Sat 6 0/2 2 Jobs Sun 7 0/2 2 Jobs Mon 8 Tue…" at bounding box center [756, 349] width 1512 height 1317
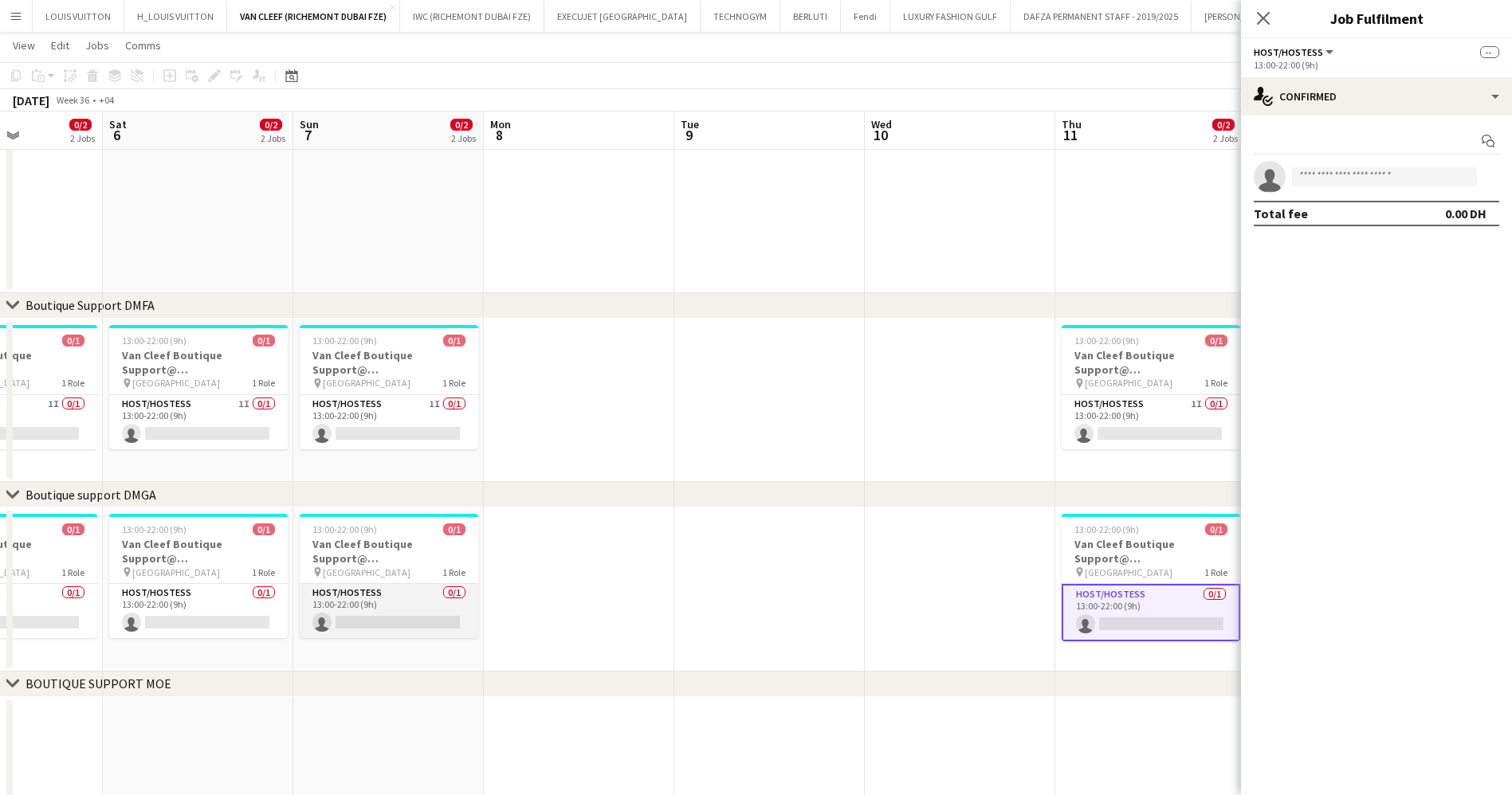
click at [453, 613] on app-card-role "Host/Hostess 0/1 13:00-22:00 (9h) single-neutral-actions" at bounding box center [389, 610] width 179 height 54
click at [754, 590] on app-calendar-viewport "Wed 3 Thu 4 13/15 3 Jobs Fri 5 0/2 2 Jobs Sat 6 0/2 2 Jobs Sun 7 0/2 2 Jobs Mon…" at bounding box center [756, 349] width 1512 height 1317
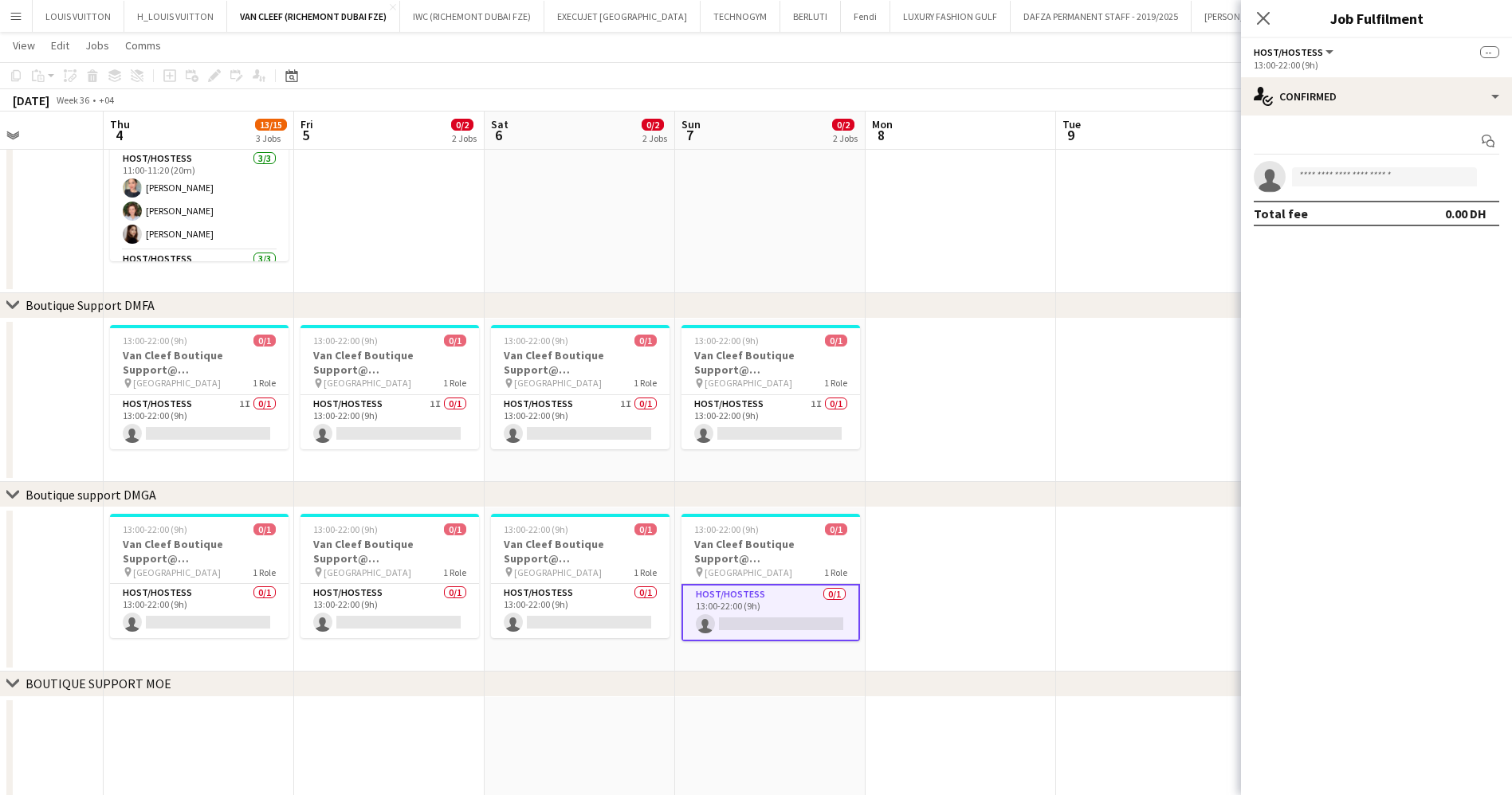
scroll to position [0, 465]
click at [606, 592] on app-card-role "Host/Hostess 0/1 13:00-22:00 (9h) single-neutral-actions" at bounding box center [583, 610] width 179 height 54
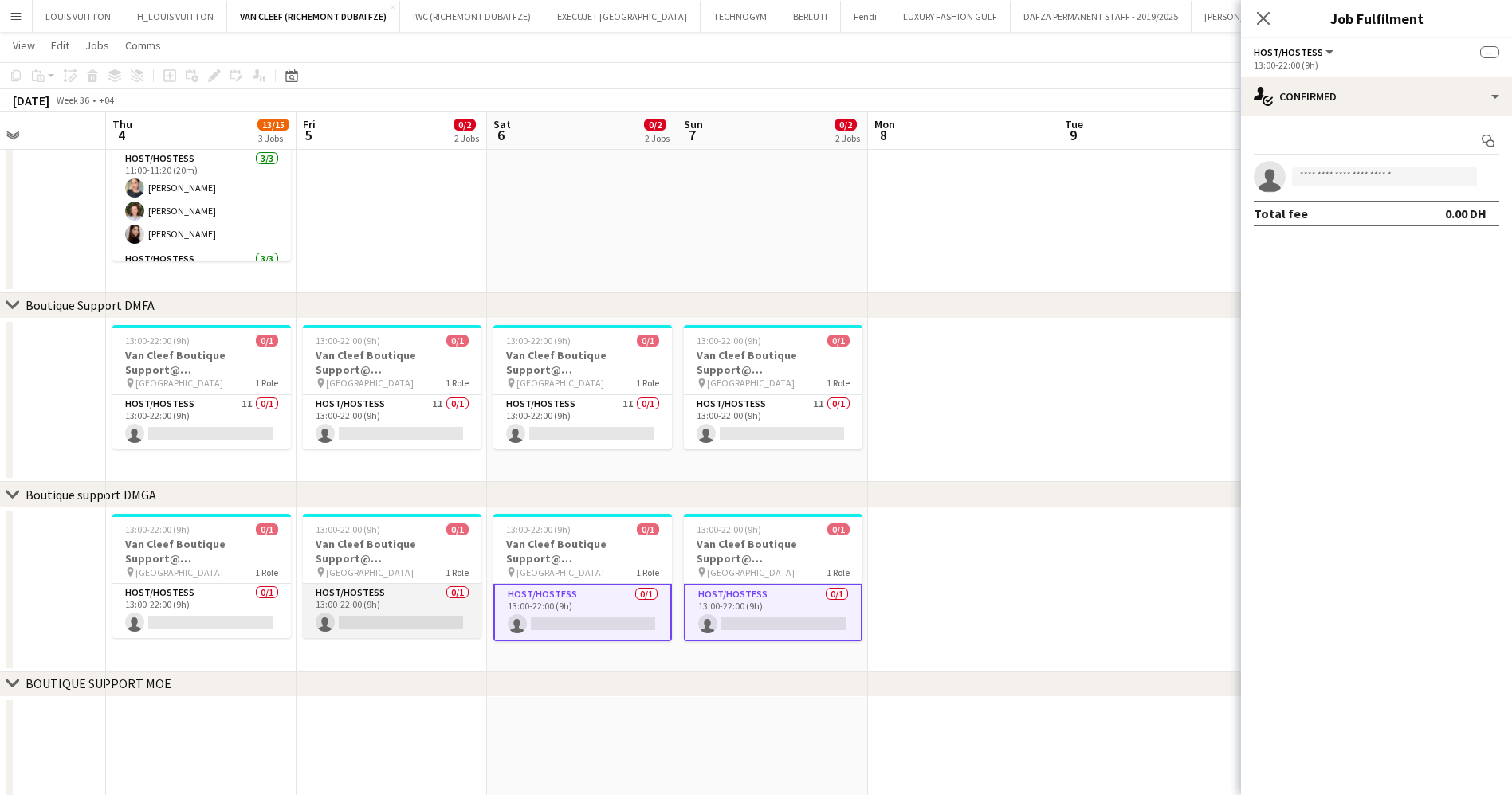
click at [338, 603] on app-card-role "Host/Hostess 0/1 13:00-22:00 (9h) single-neutral-actions" at bounding box center [392, 610] width 179 height 54
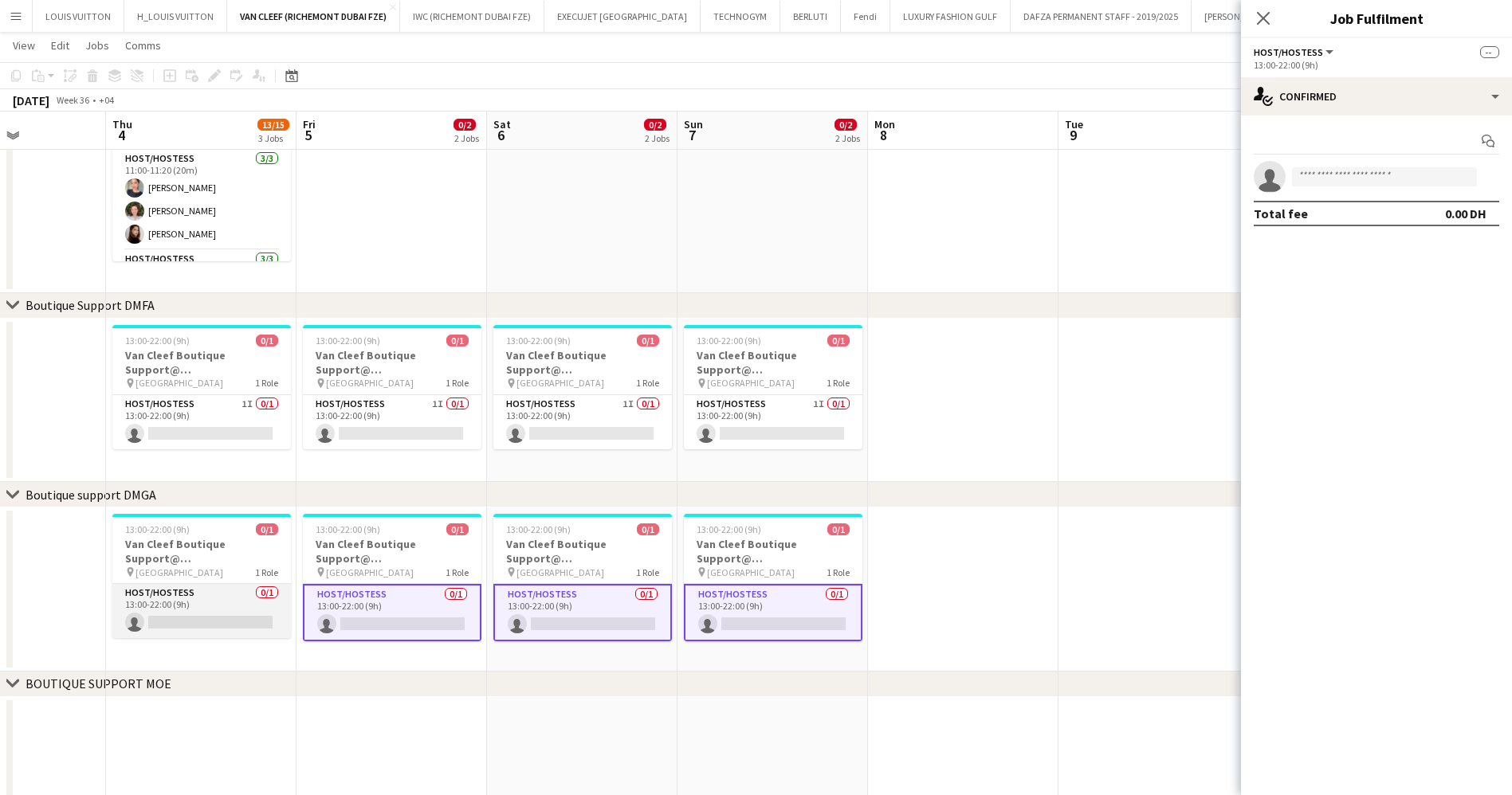
click at [174, 595] on app-card-role "Host/Hostess 0/1 13:00-22:00 (9h) single-neutral-actions" at bounding box center [202, 610] width 179 height 54
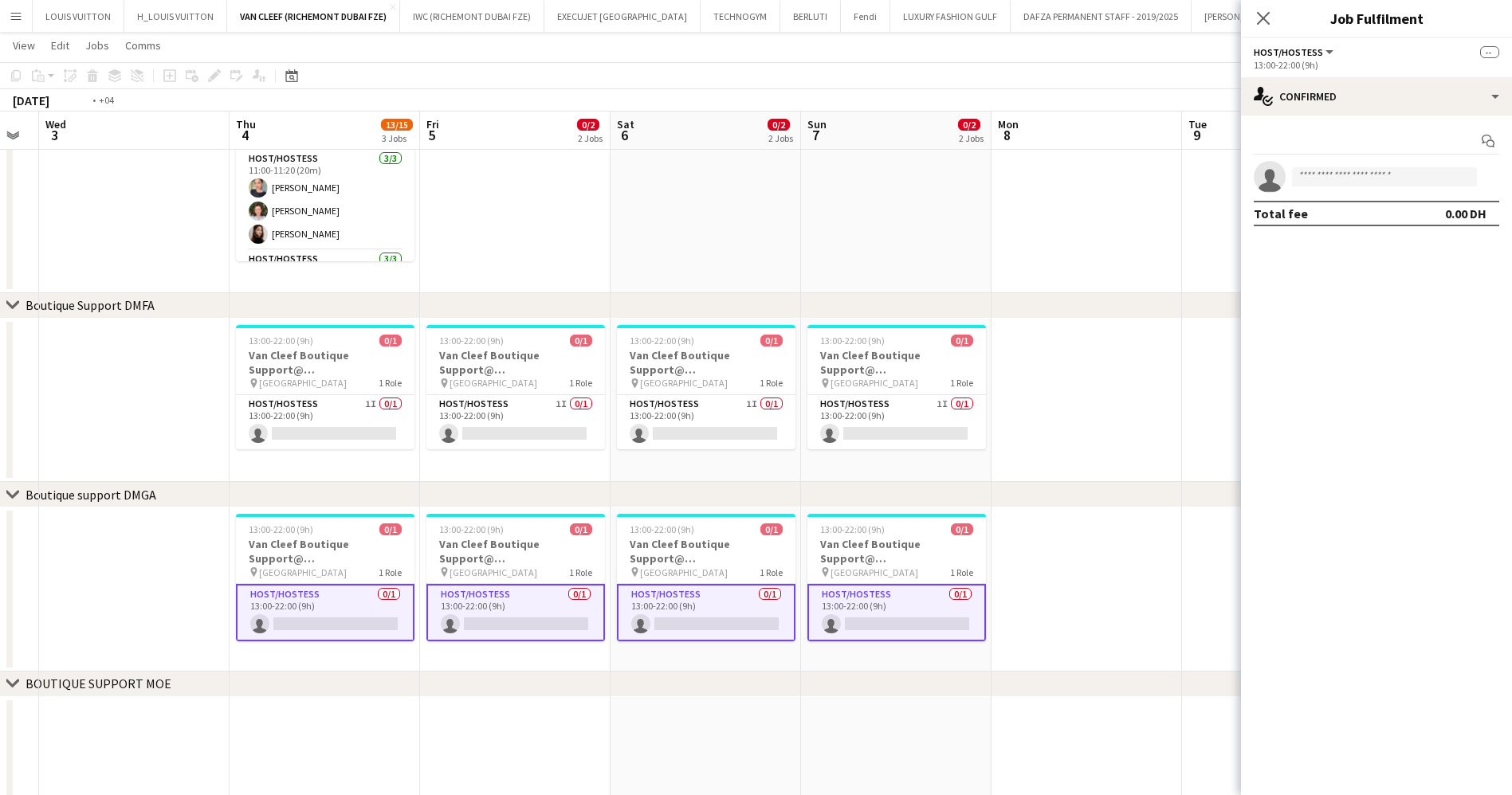
scroll to position [0, 456]
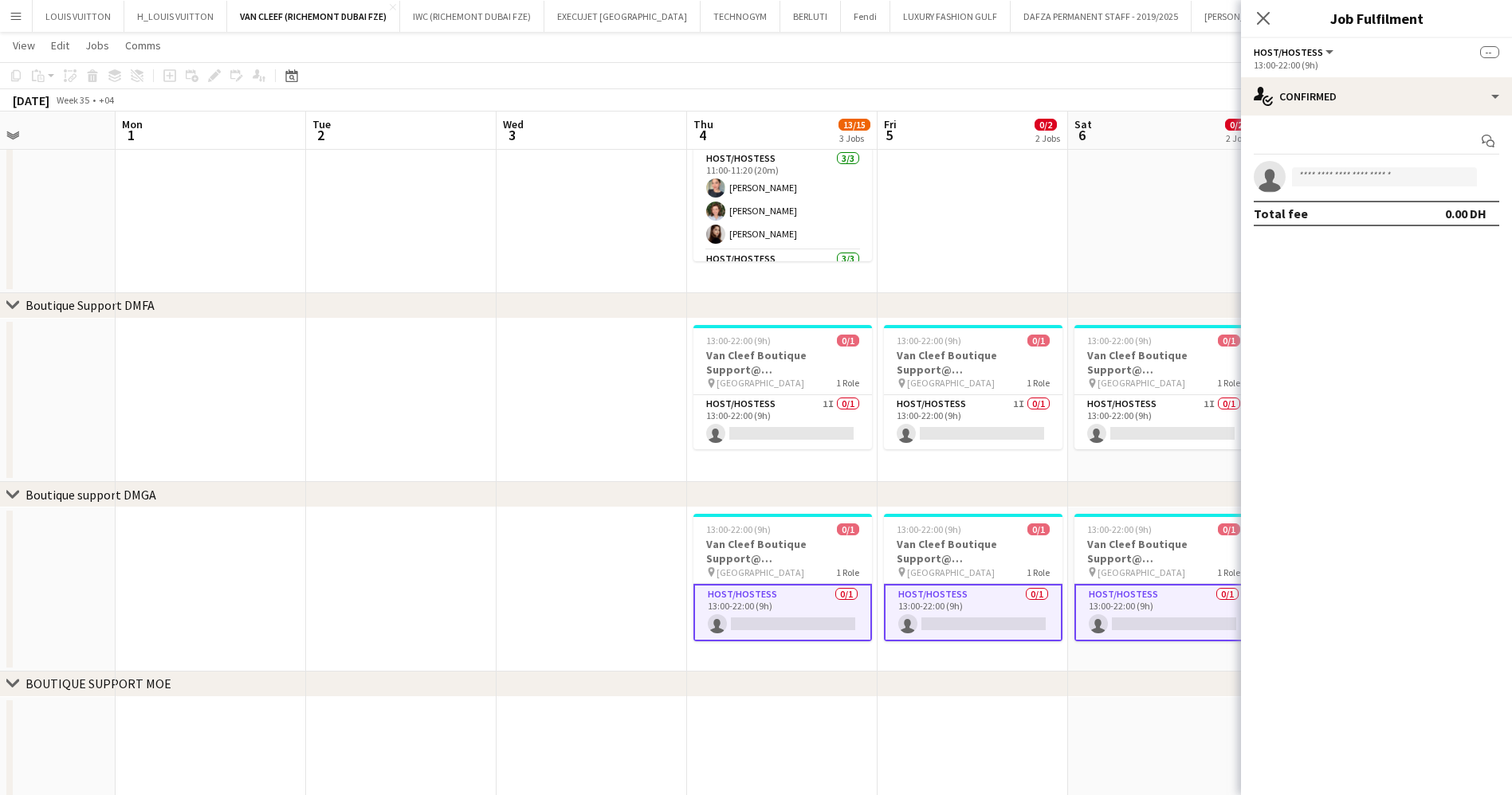
click at [792, 600] on app-calendar-viewport "Fri 29 Sat 30 Sun 31 Mon 1 Tue 2 Wed 3 Thu 4 13/15 3 Jobs Fri 5 0/2 2 Jobs Sat …" at bounding box center [756, 349] width 1512 height 1317
click at [1372, 179] on input at bounding box center [1383, 176] width 185 height 19
type input "*"
type input "***"
click at [1358, 100] on div "single-neutral-actions-check-2 Confirmed" at bounding box center [1376, 96] width 271 height 38
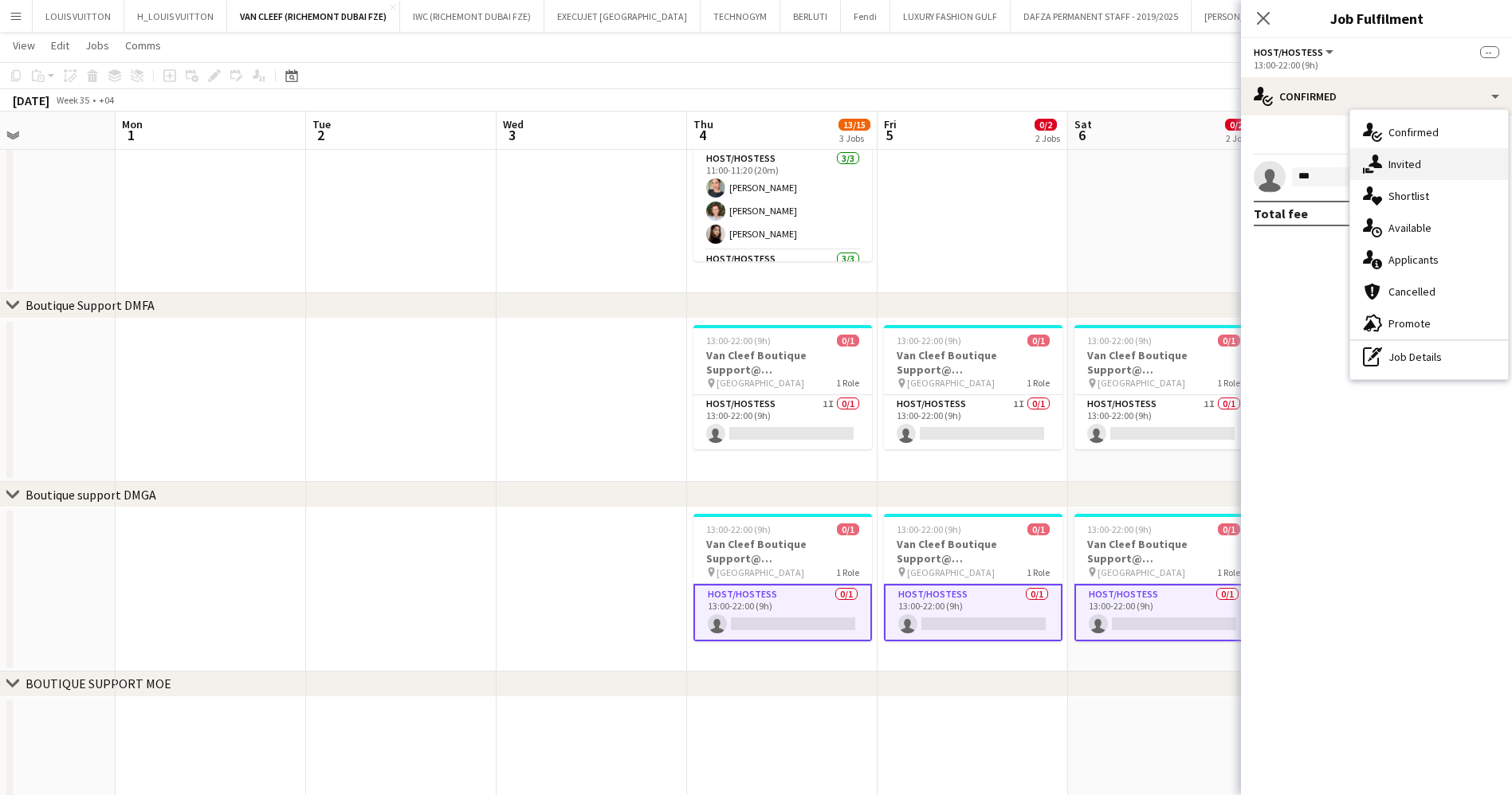
click at [1395, 161] on div "single-neutral-actions-share-1 Invited" at bounding box center [1428, 164] width 158 height 32
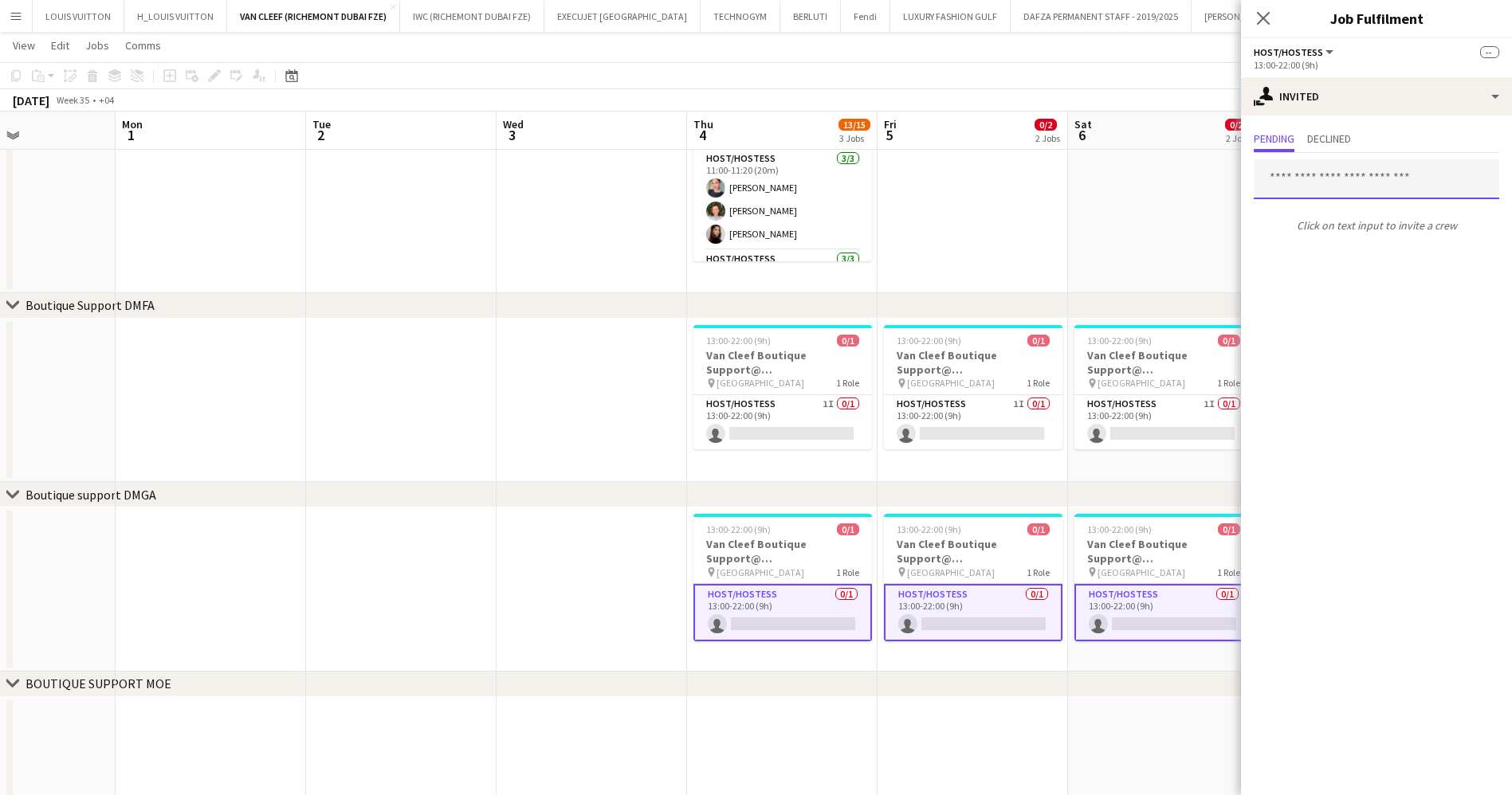
click at [1327, 178] on input "text" at bounding box center [1375, 179] width 245 height 40
type input "******"
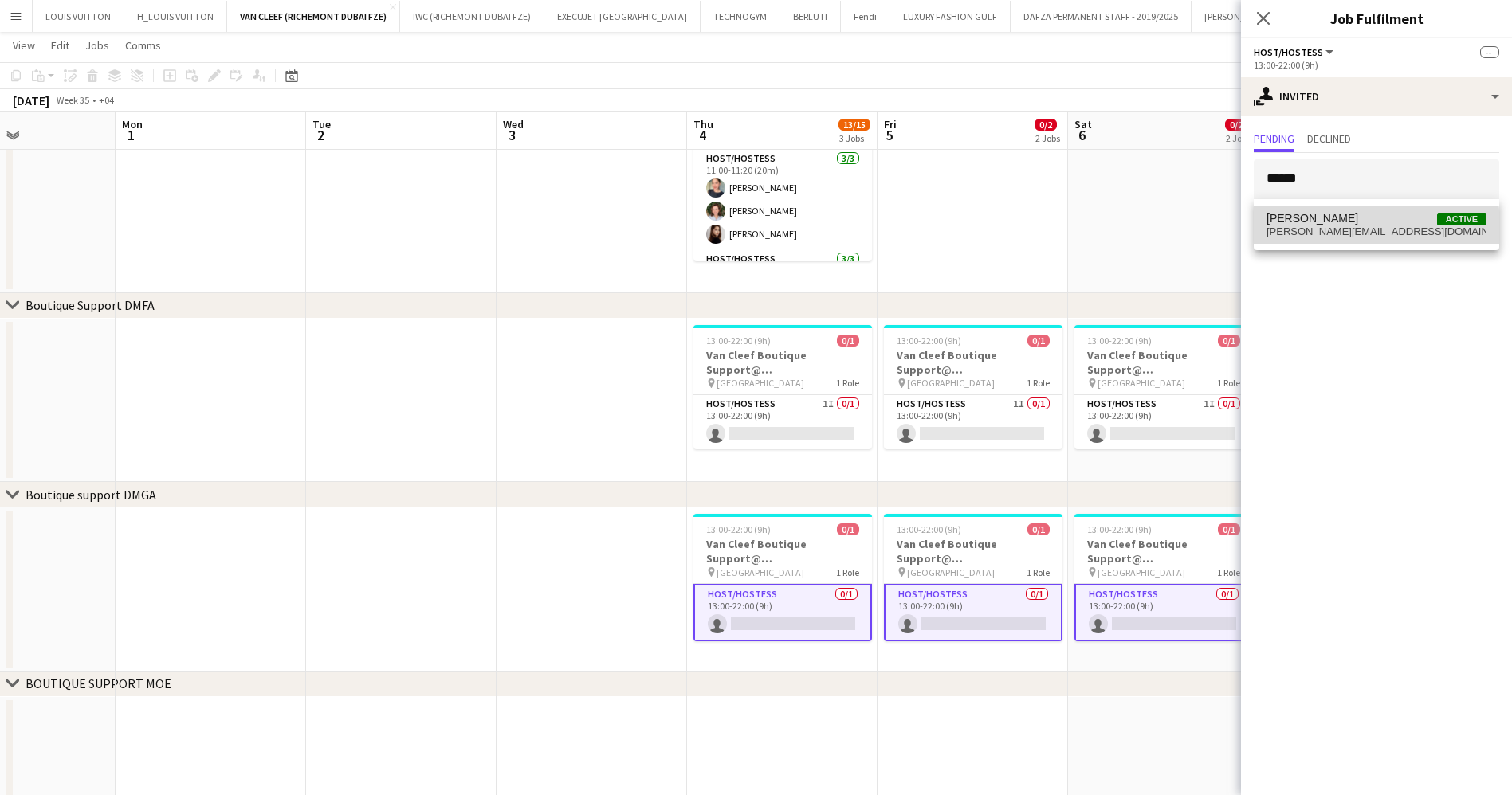
click at [1356, 229] on span "[PERSON_NAME][EMAIL_ADDRESS][DOMAIN_NAME]" at bounding box center [1376, 232] width 220 height 12
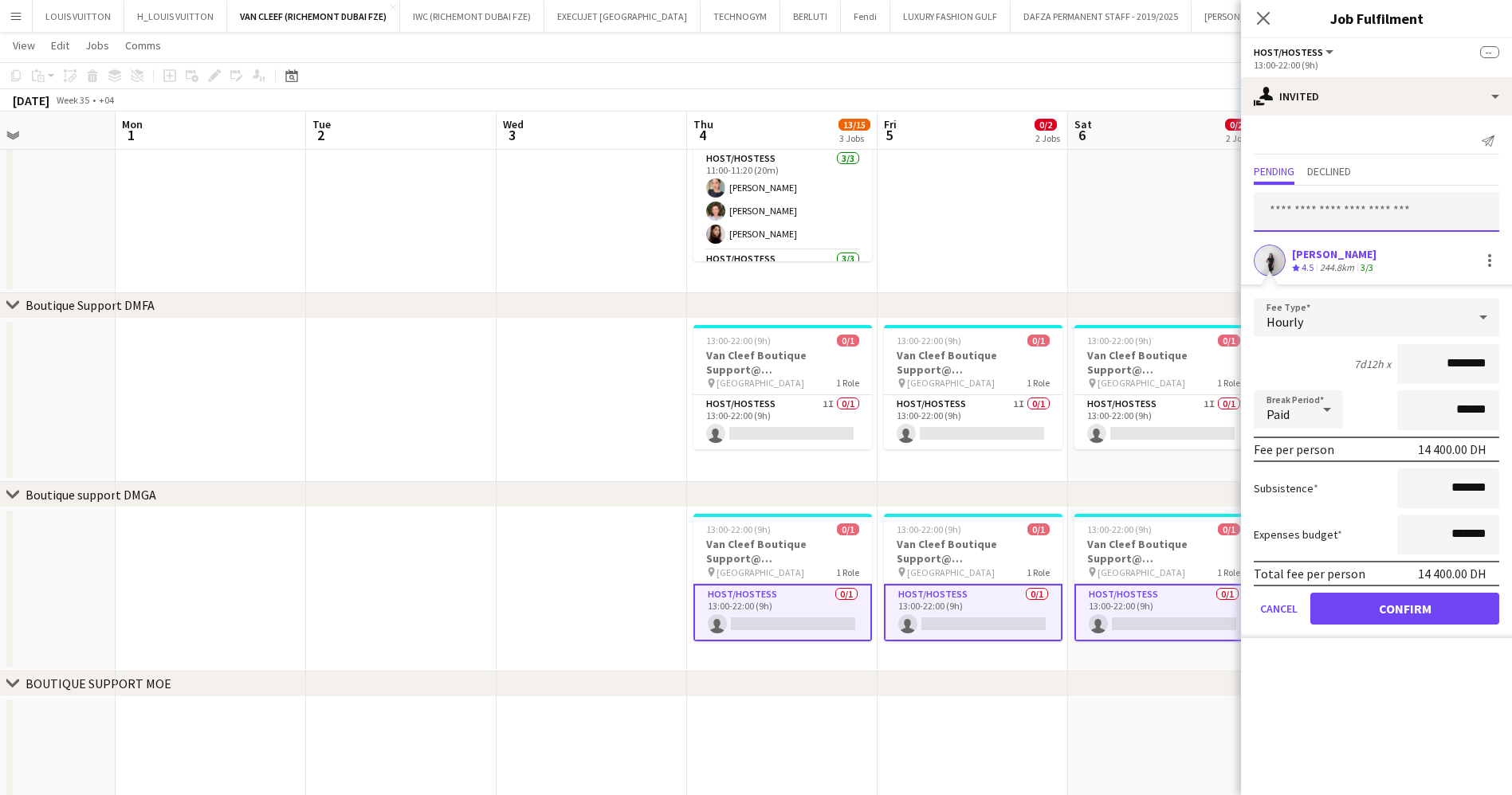
click at [1361, 219] on input "text" at bounding box center [1375, 211] width 245 height 40
click at [1288, 609] on button "Cancel" at bounding box center [1278, 609] width 50 height 32
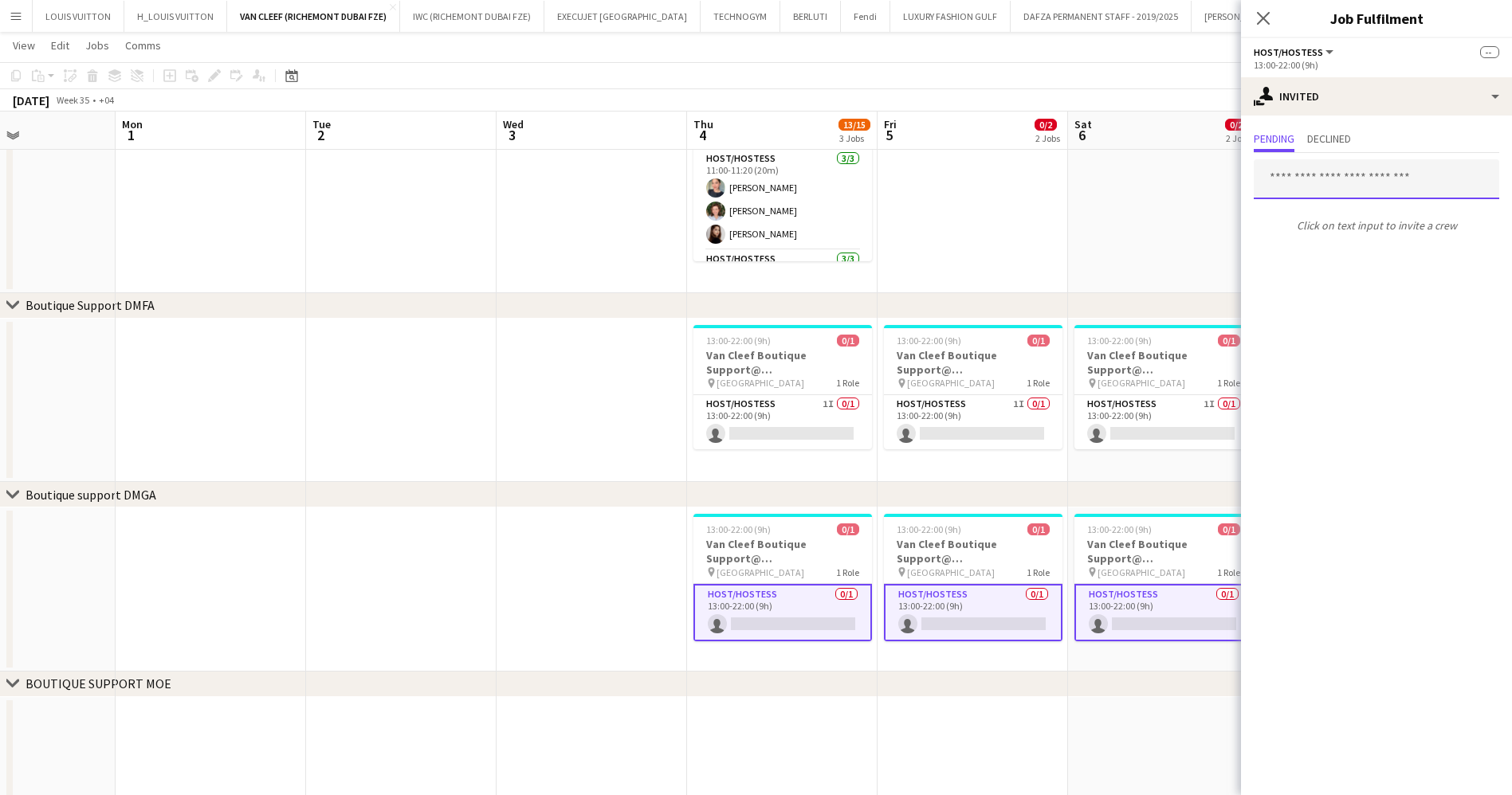
click at [1325, 188] on input "text" at bounding box center [1375, 179] width 245 height 40
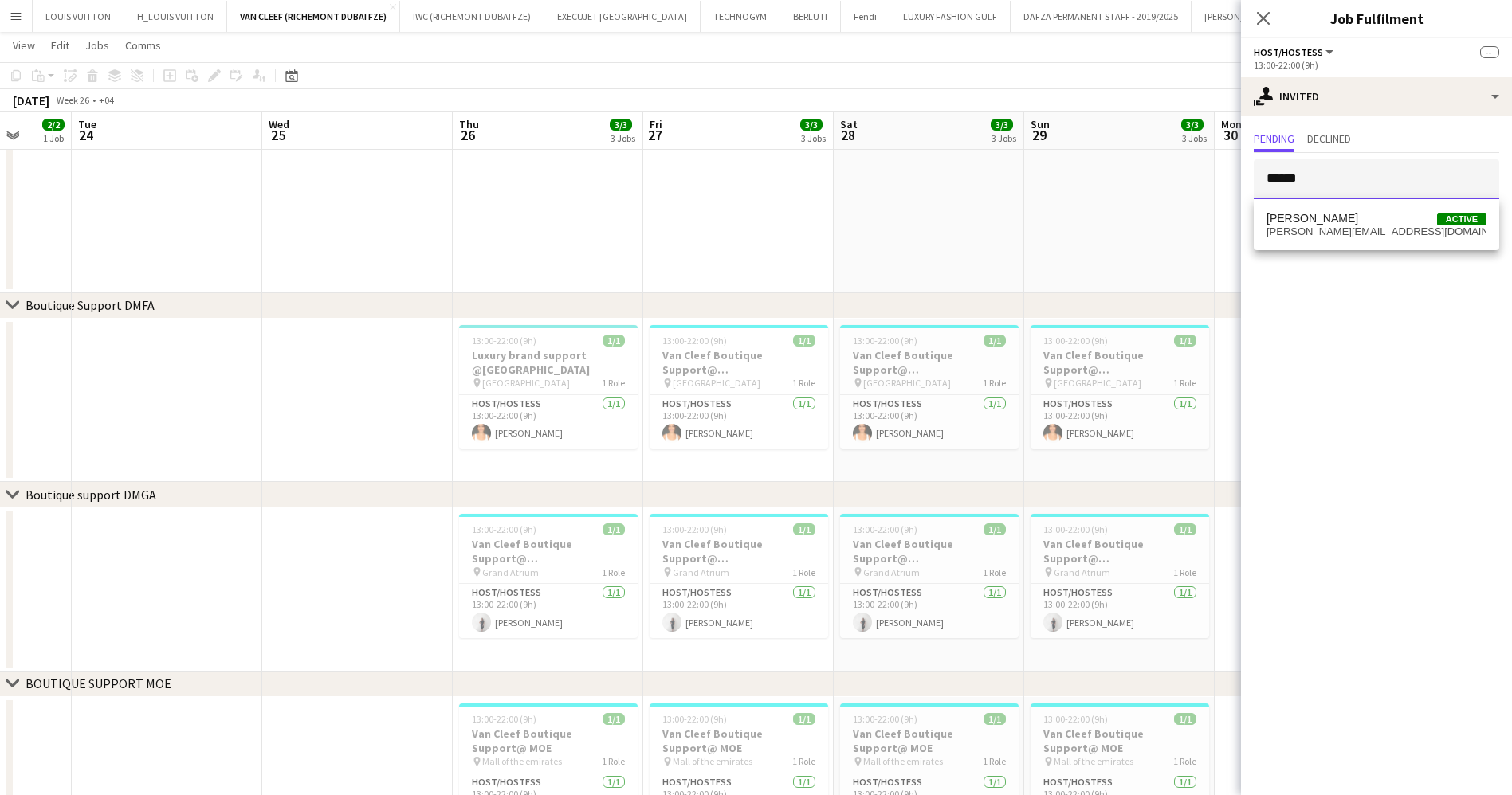
scroll to position [0, 502]
type input "******"
click at [1358, 222] on span "[PERSON_NAME] Active" at bounding box center [1376, 218] width 220 height 13
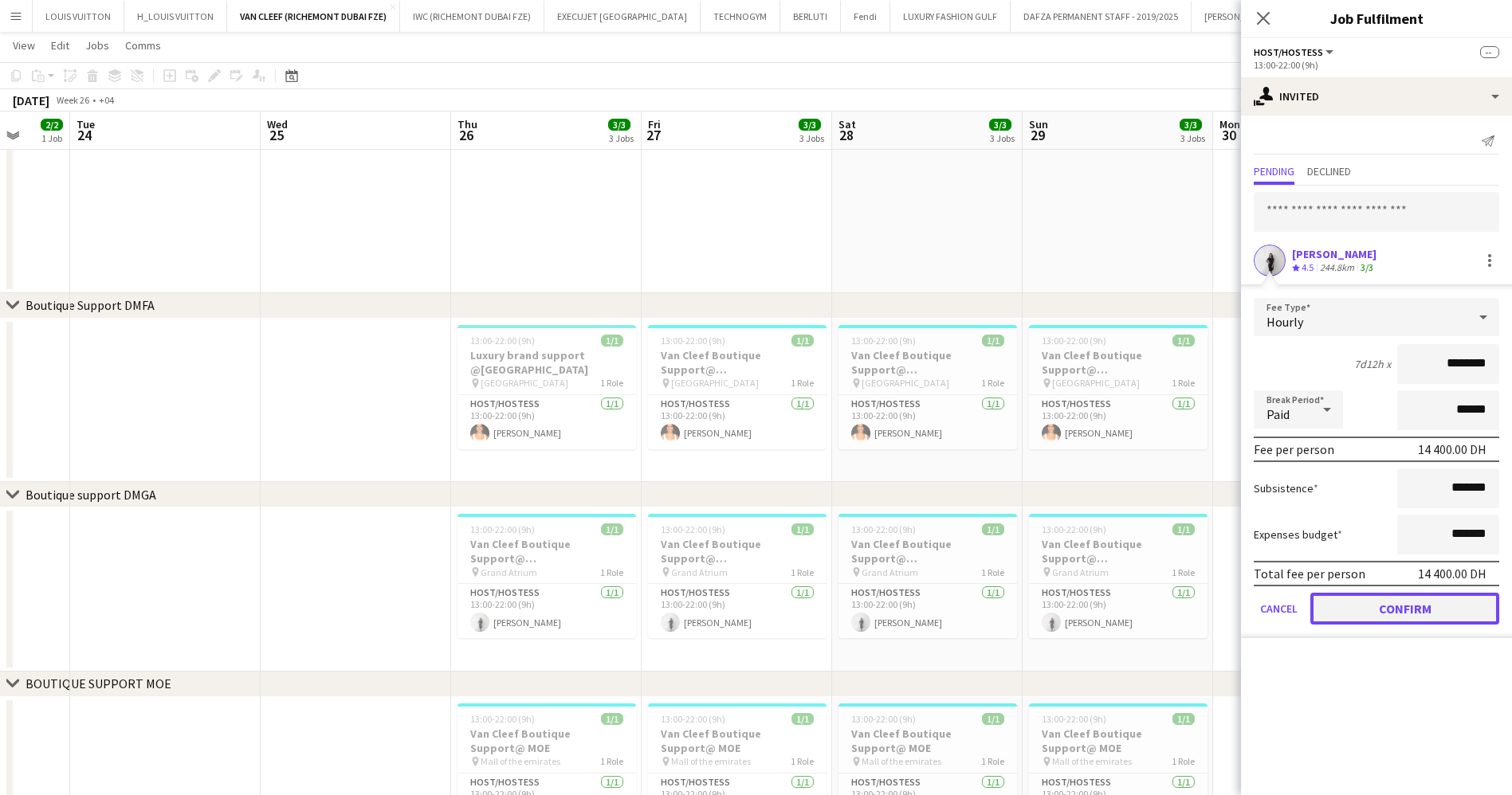
click at [1417, 606] on button "Confirm" at bounding box center [1405, 609] width 189 height 32
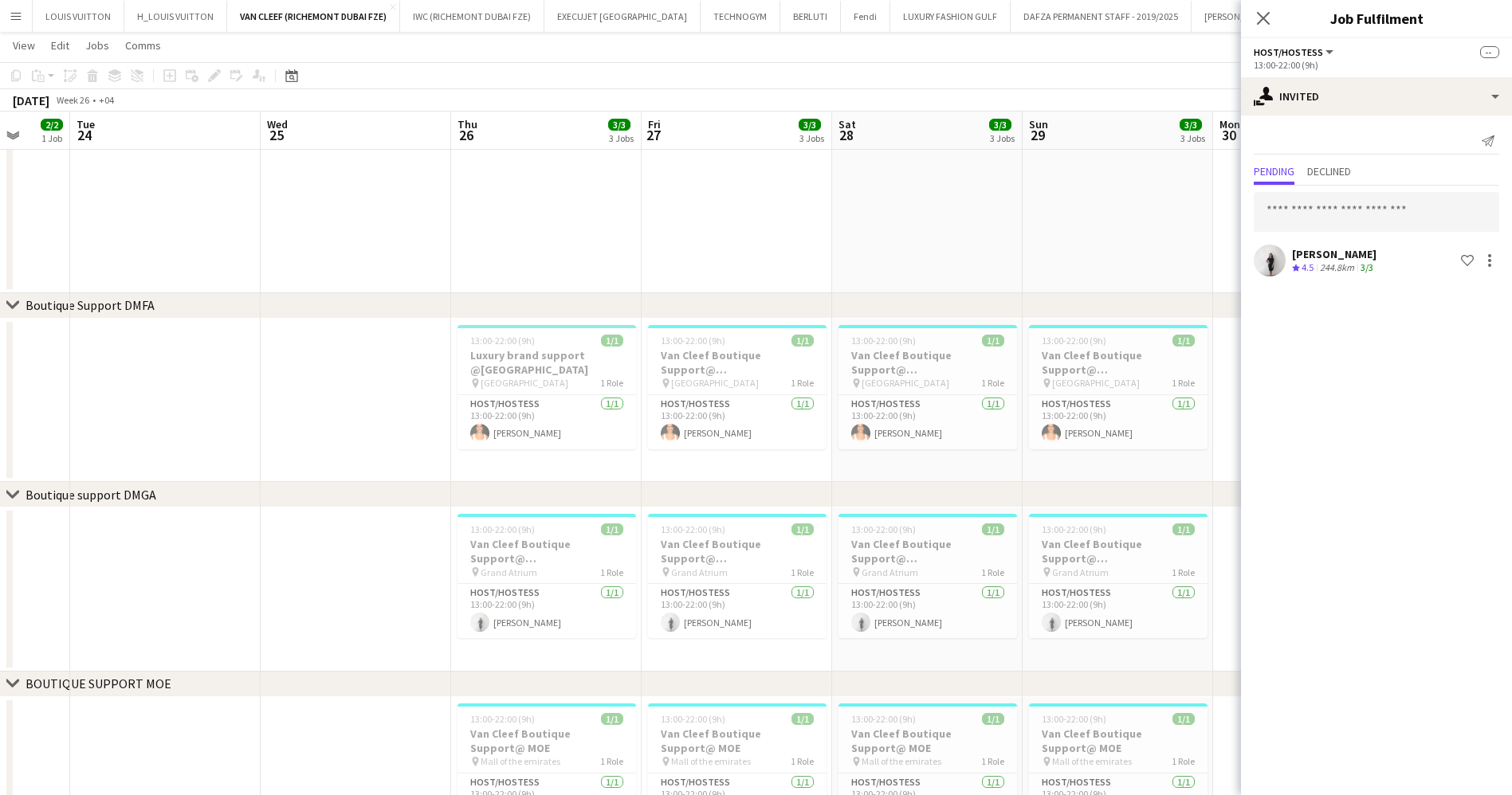
click at [1164, 41] on app-page-menu "View Day view expanded Day view collapsed Month view Date picker Jump to [DATE]…" at bounding box center [756, 47] width 1512 height 30
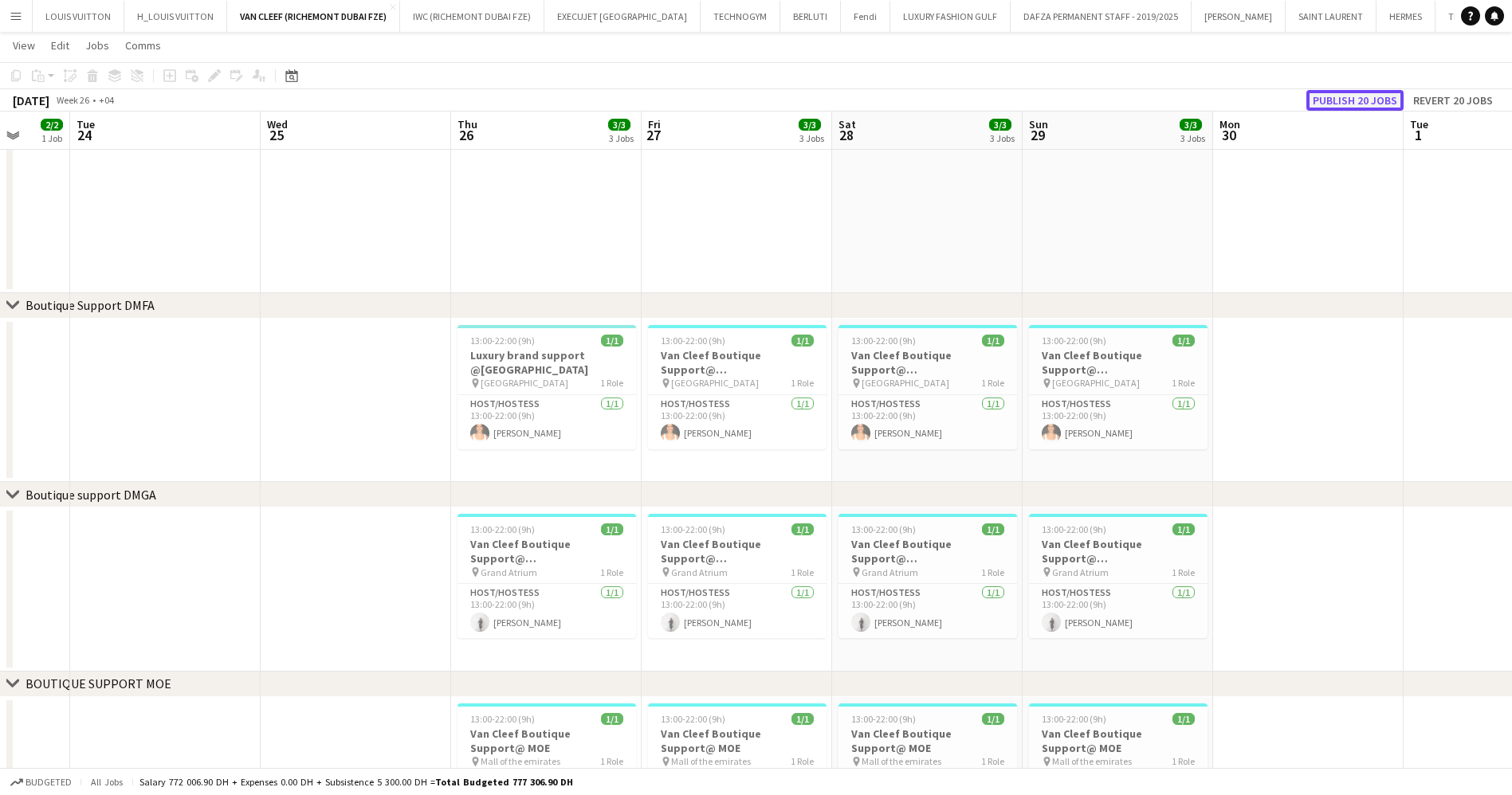
click at [1387, 95] on button "Publish 20 jobs" at bounding box center [1354, 100] width 97 height 21
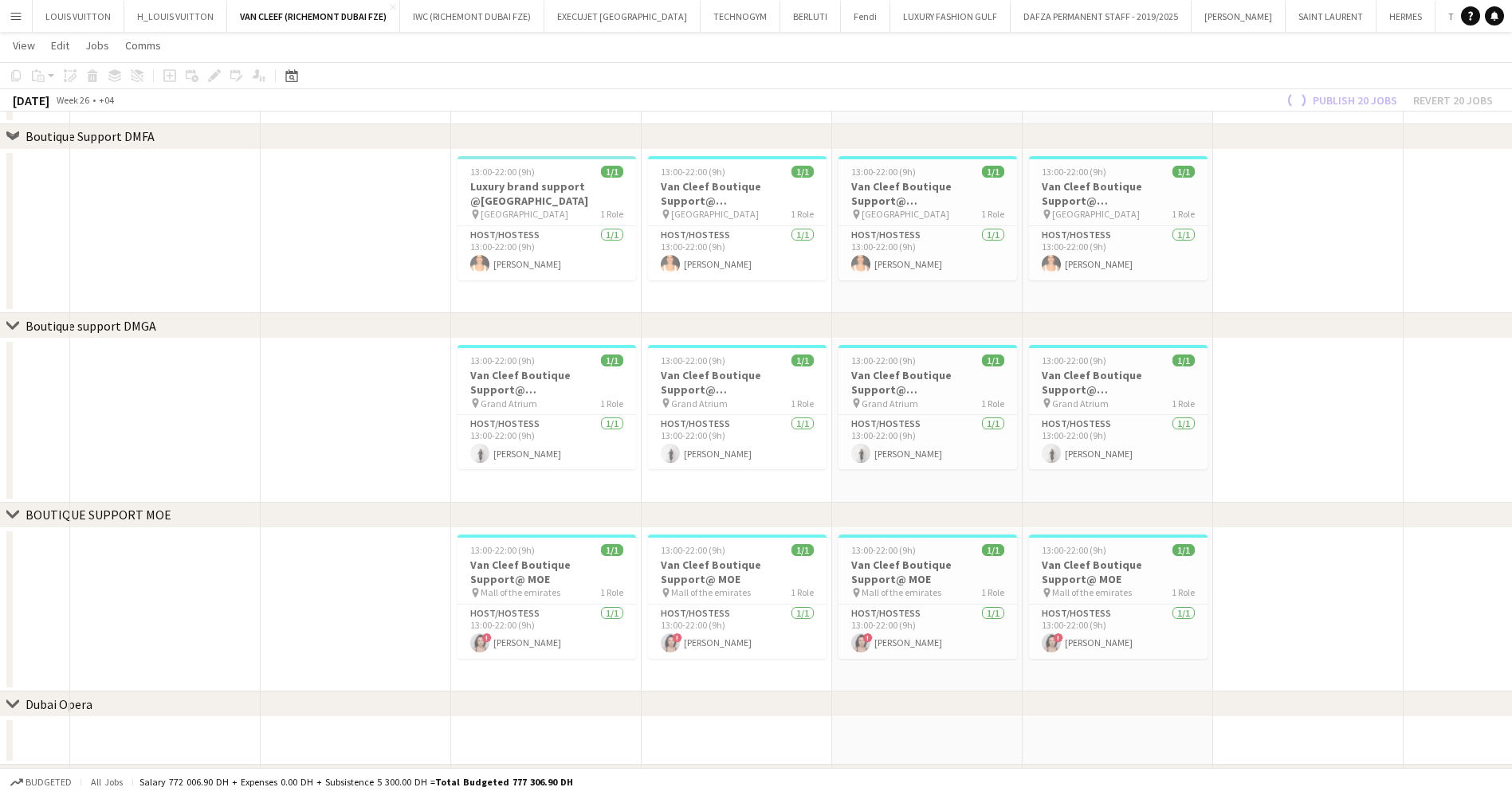
scroll to position [611, 0]
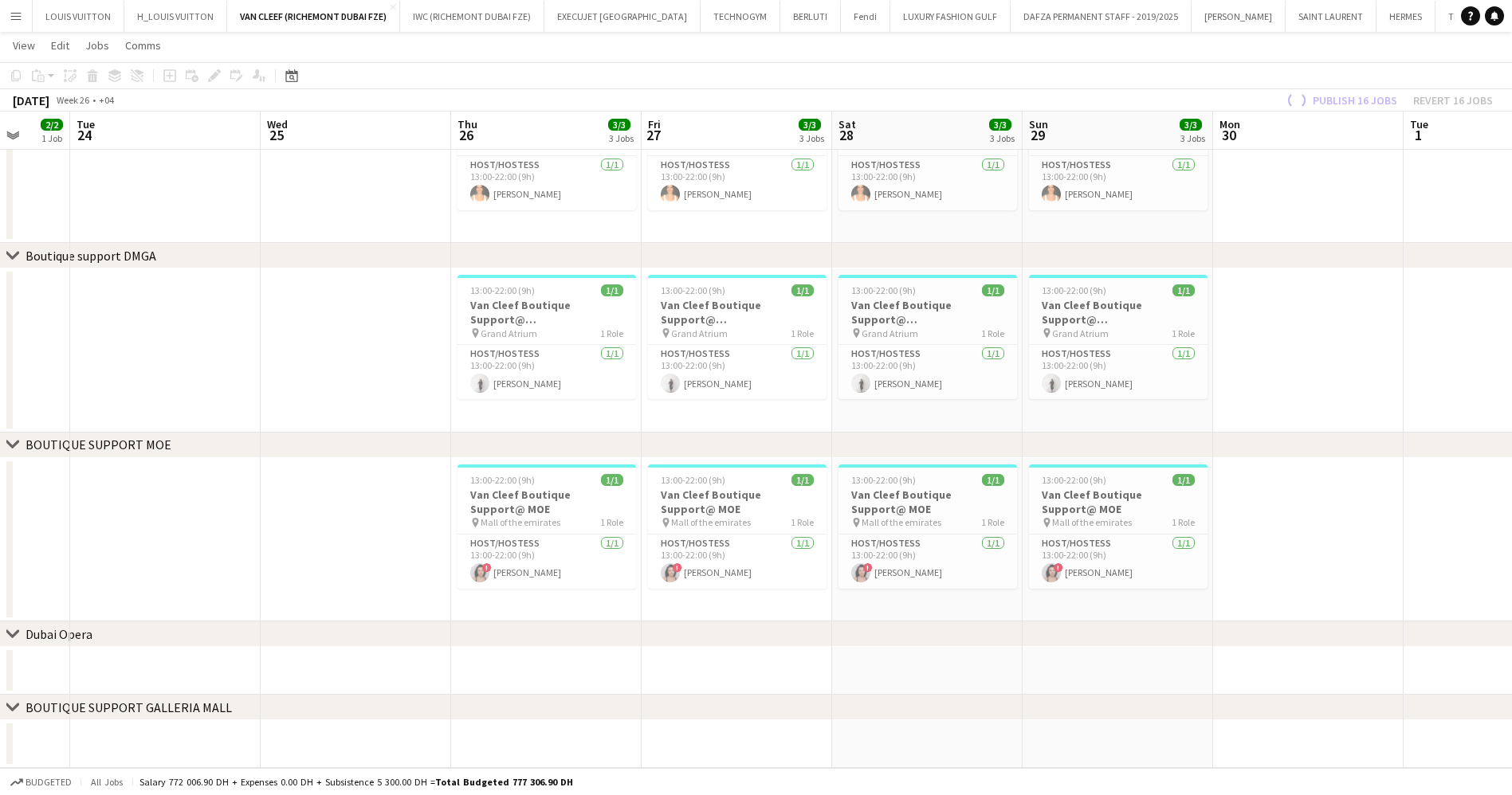
click at [1361, 496] on app-date-cell at bounding box center [1308, 540] width 190 height 164
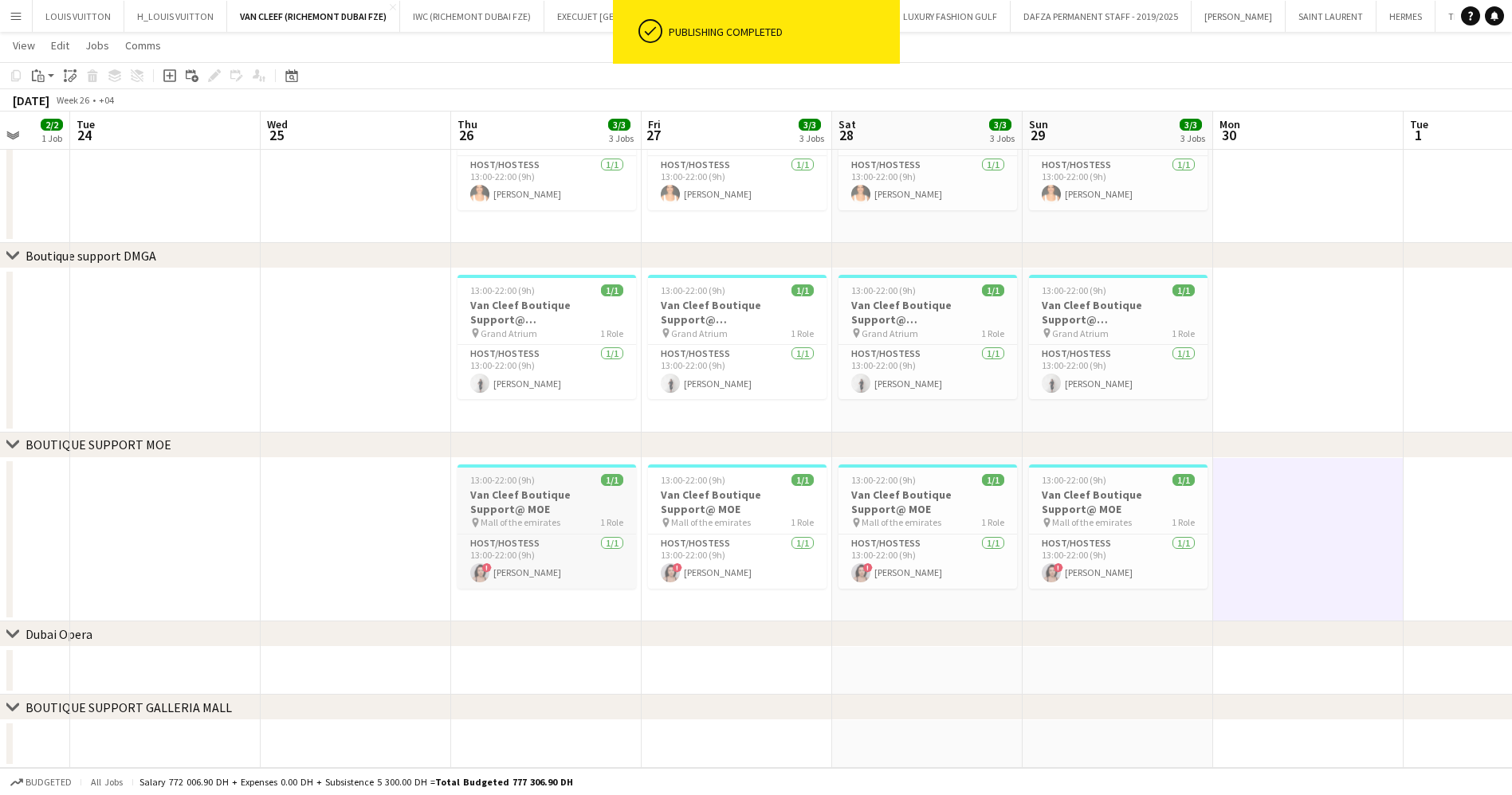
click at [502, 490] on h3 "Van Cleef Boutique Support@ MOE" at bounding box center [546, 501] width 179 height 29
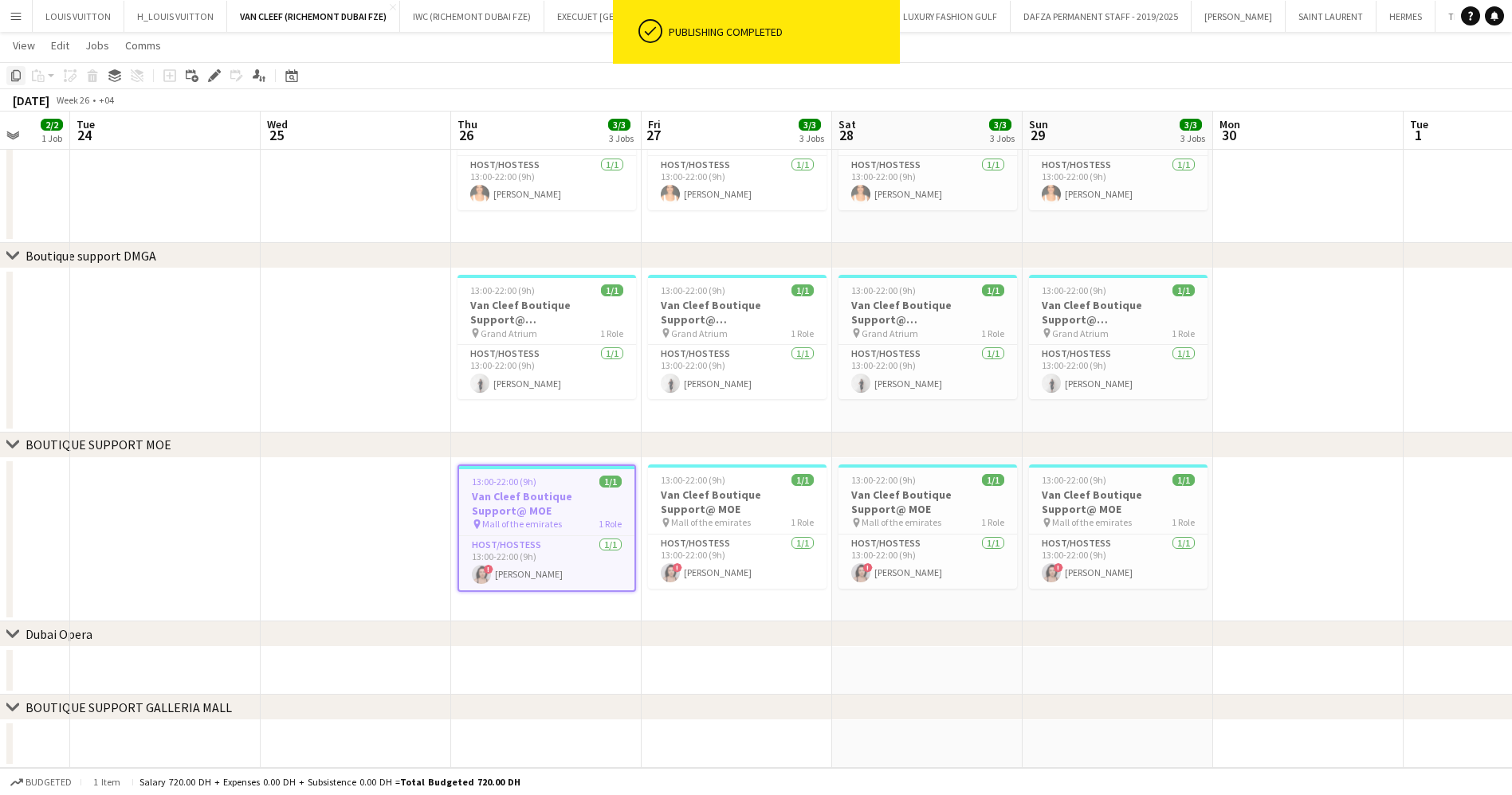
click at [19, 75] on icon "Copy" at bounding box center [16, 76] width 12 height 12
click at [1209, 526] on app-calendar-viewport "Sat 21 3/3 3 Jobs Sun 22 3/3 3 Jobs Mon 23 2/2 1 Job Tue 24 Wed 25 Thu 26 3/3 3…" at bounding box center [756, 110] width 1512 height 1317
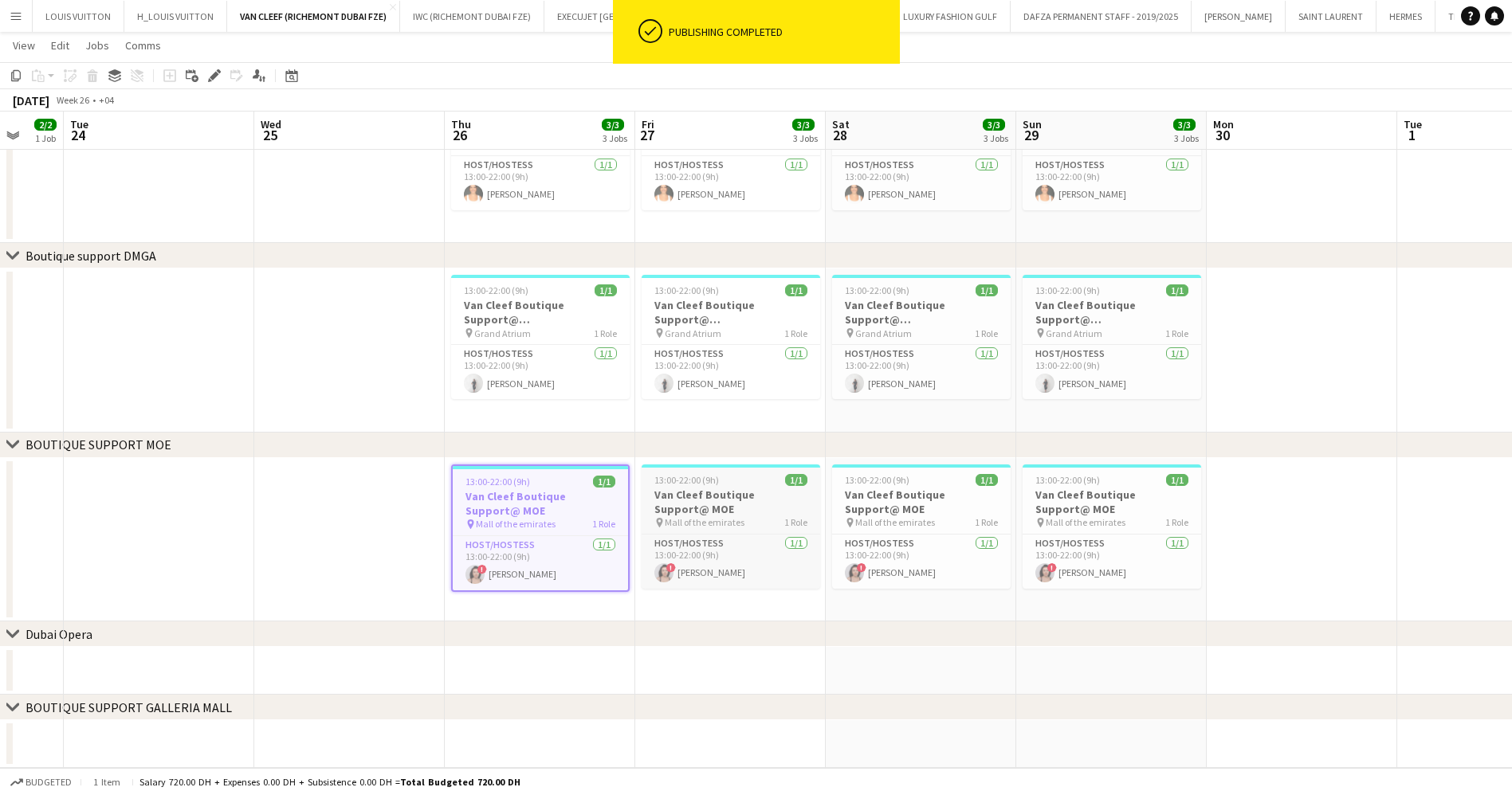
click at [679, 489] on h3 "Van Cleef Boutique Support@ MOE" at bounding box center [731, 501] width 179 height 29
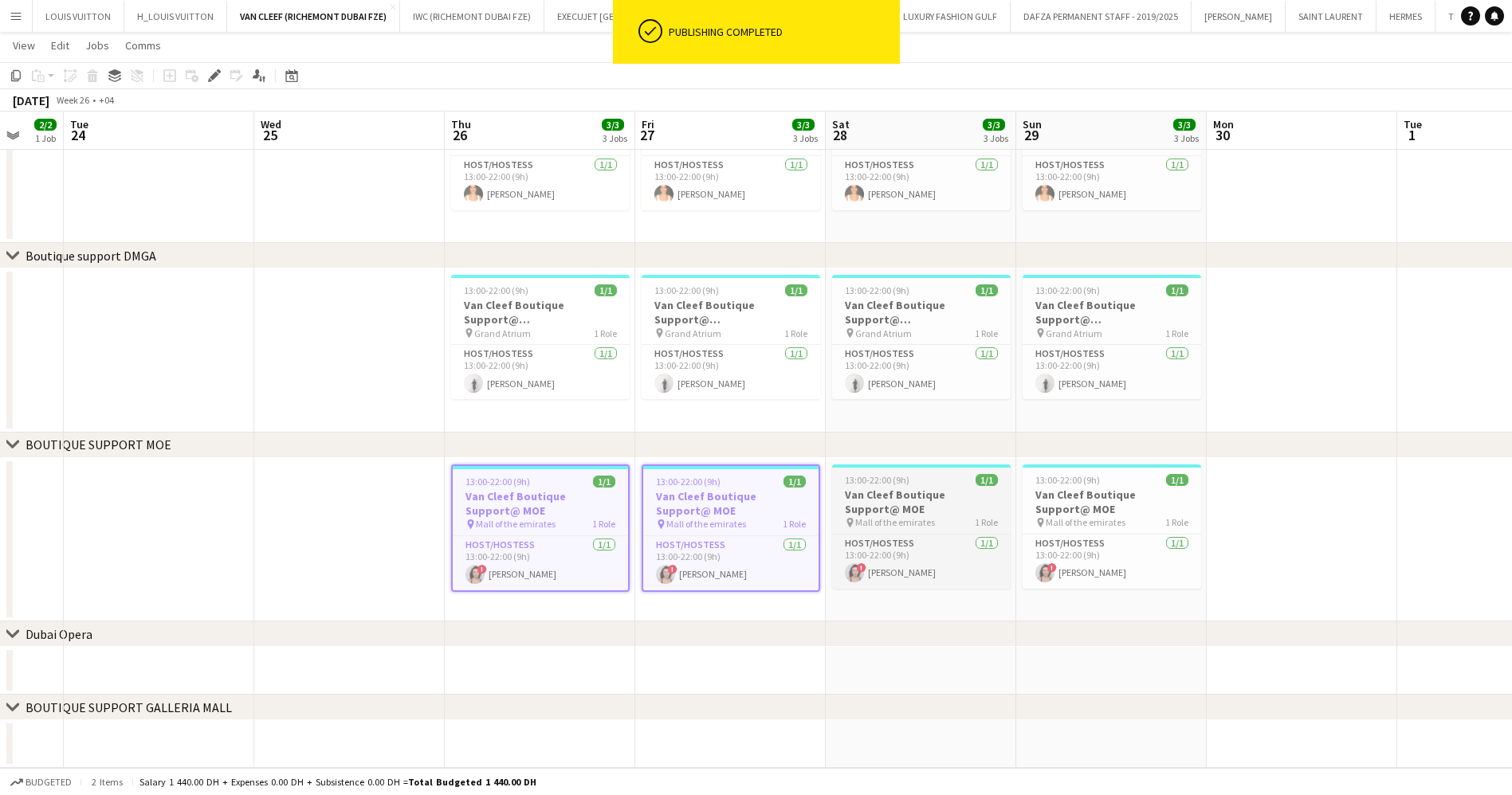
click at [923, 494] on h3 "Van Cleef Boutique Support@ MOE" at bounding box center [921, 501] width 179 height 29
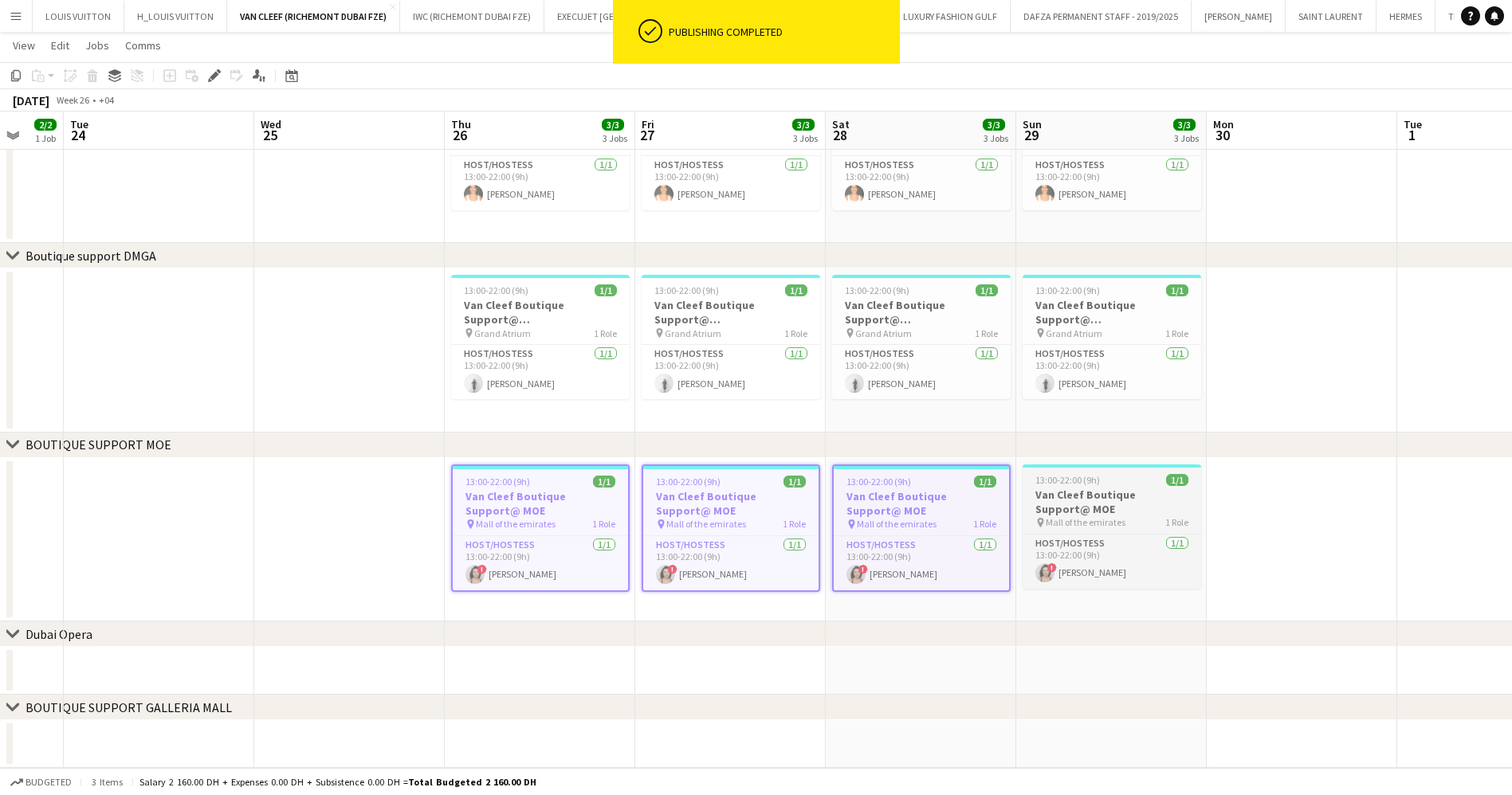
click at [1119, 488] on h3 "Van Cleef Boutique Support@ MOE" at bounding box center [1111, 501] width 179 height 29
click at [14, 73] on icon "Copy" at bounding box center [16, 76] width 12 height 12
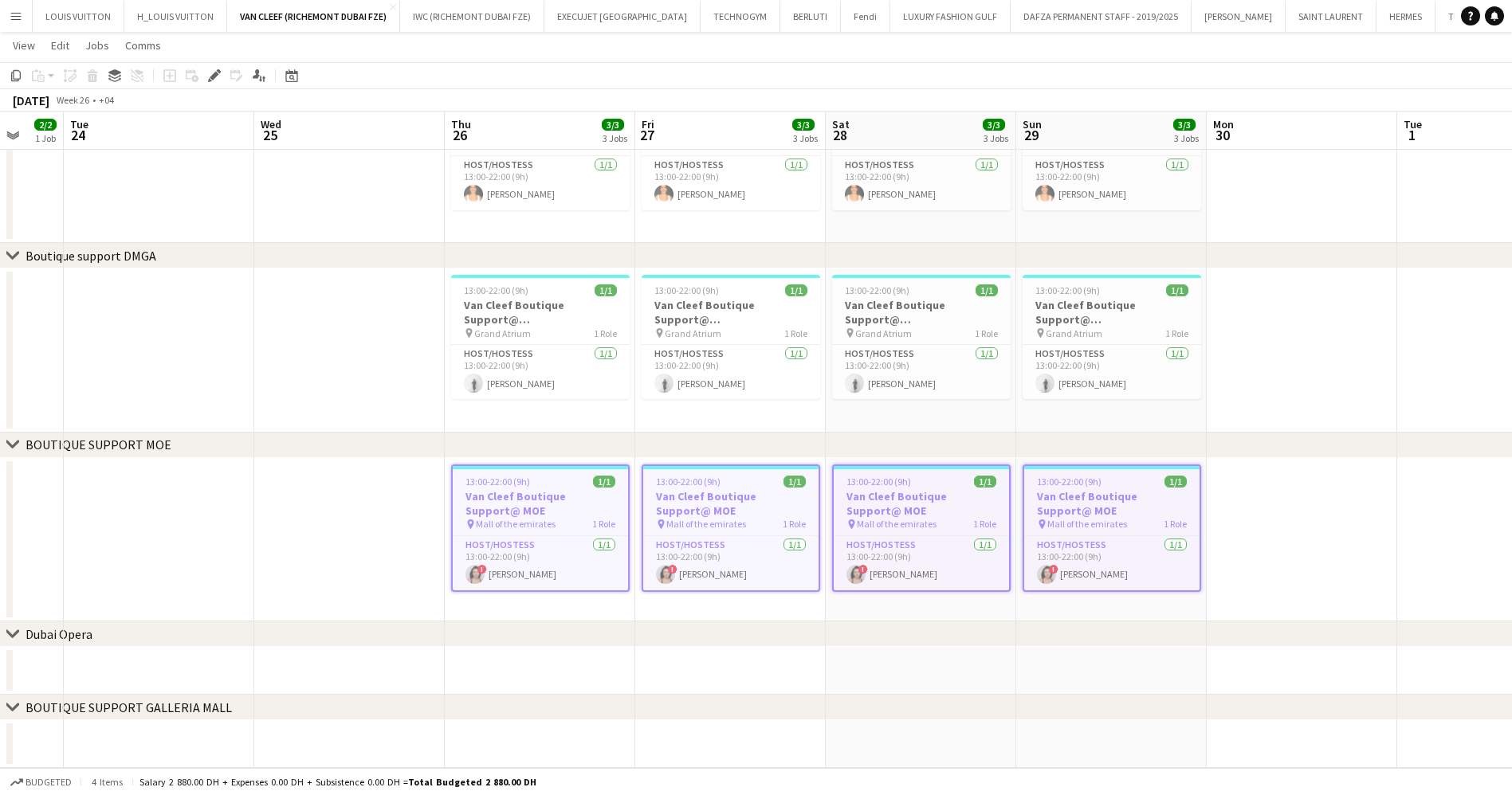
drag, startPoint x: 1229, startPoint y: 547, endPoint x: 1423, endPoint y: 520, distance: 195.9
click at [943, 564] on app-calendar-viewport "Sat 21 3/3 3 Jobs Sun 22 3/3 3 Jobs Mon 23 2/2 1 Job Tue 24 Wed 25 Thu 26 3/3 3…" at bounding box center [756, 110] width 1512 height 1317
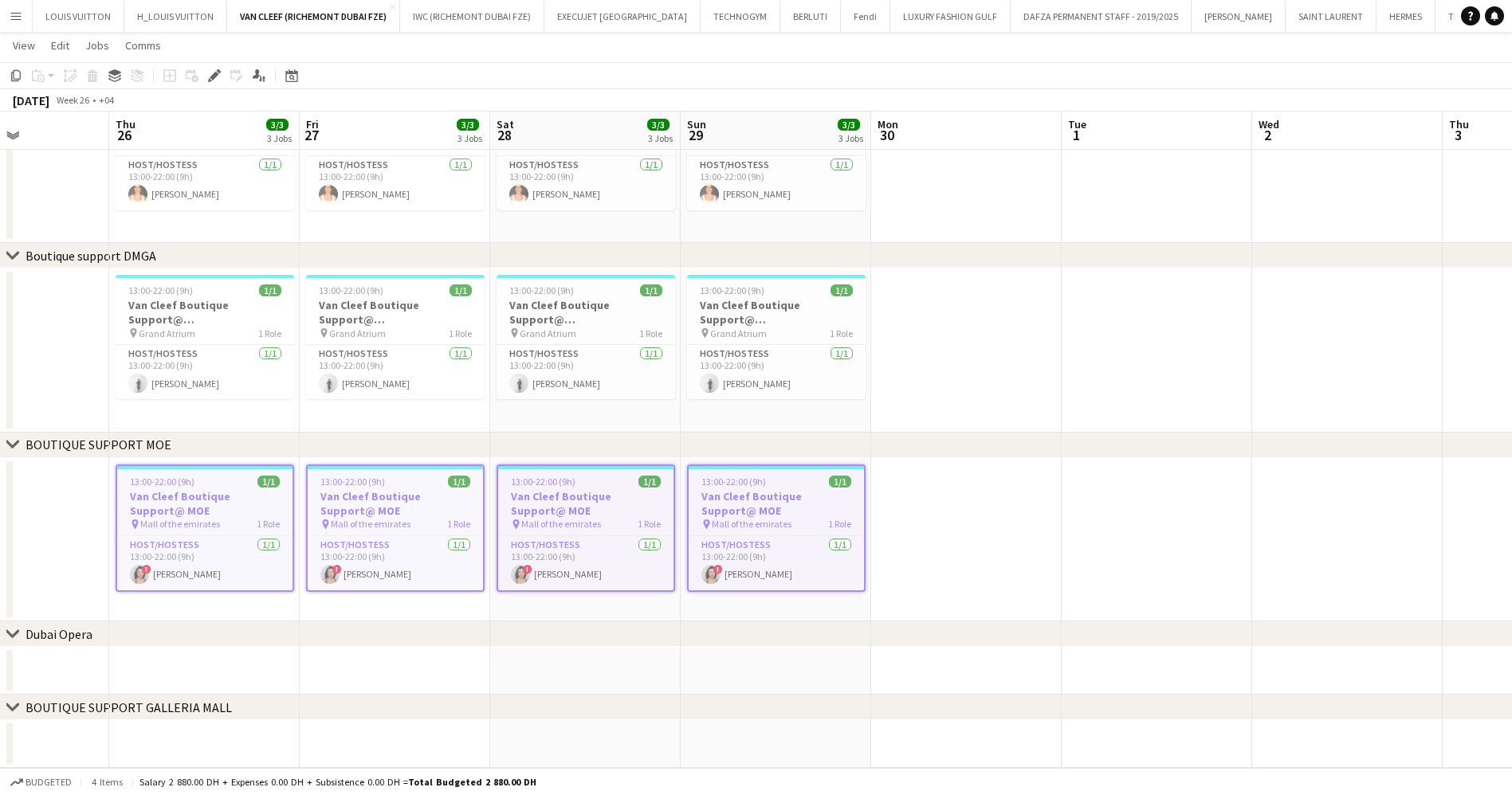
drag, startPoint x: 1244, startPoint y: 547, endPoint x: 643, endPoint y: 526, distance: 601.4
click at [651, 526] on app-calendar-viewport "Mon 23 2/2 1 Job Tue 24 Wed 25 Thu 26 3/3 3 Jobs Fri 27 3/3 3 Jobs Sat 28 3/3 3…" at bounding box center [756, 110] width 1512 height 1317
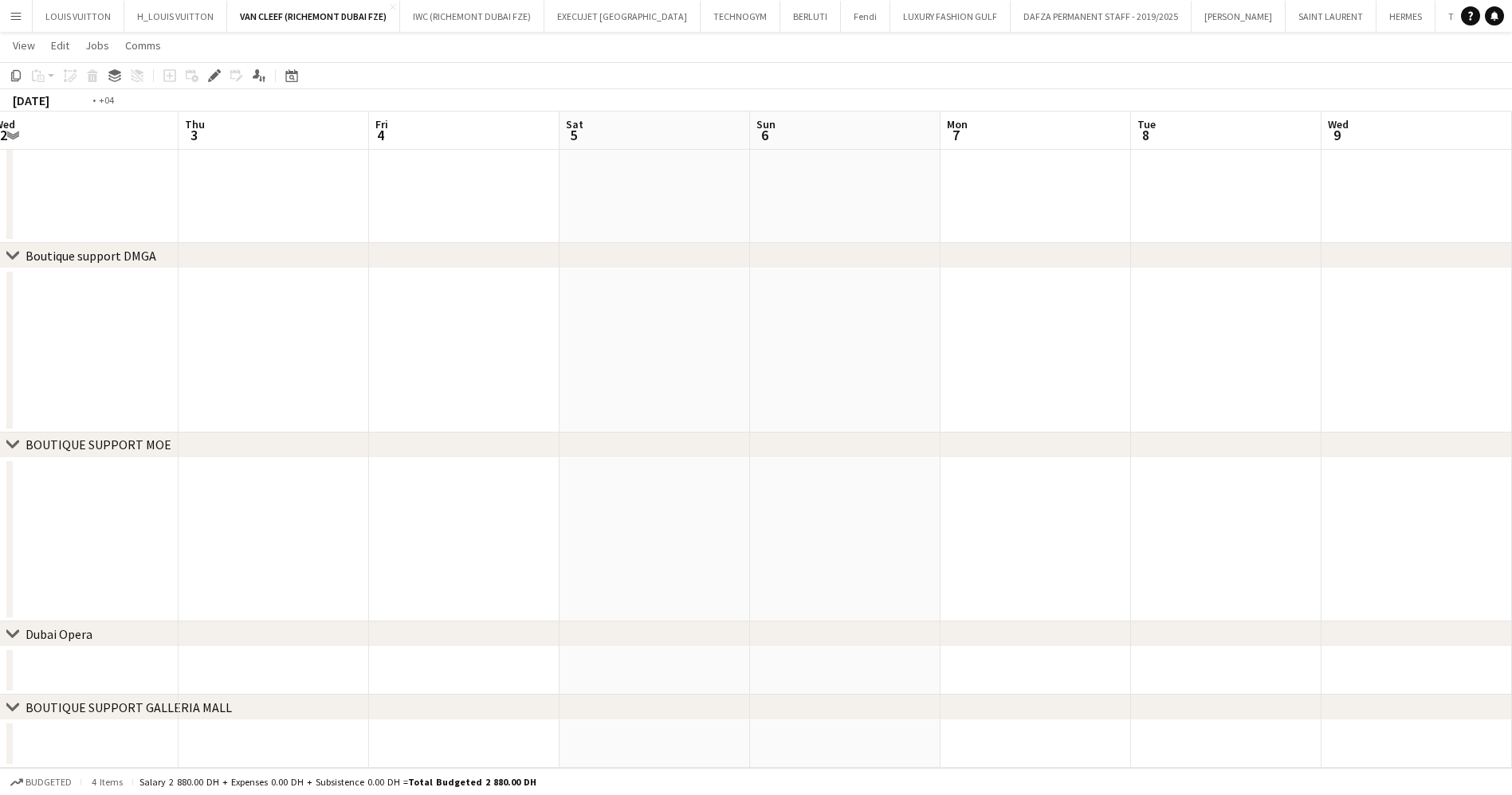
click at [569, 513] on app-calendar-viewport "Fri 27 3/3 3 Jobs Sat 28 3/3 3 Jobs Sun 29 3/3 3 Jobs Mon 30 Tue 1 Wed 2 Thu 3 …" at bounding box center [756, 110] width 1512 height 1317
click at [581, 592] on app-calendar-viewport "Wed 2 Thu 3 Fri 4 Sat 5 Sun 6 Mon 7 Tue 8 Wed 9 Thu 10 Fri 11 Sat 12 Sun 13 Mon…" at bounding box center [756, 110] width 1512 height 1317
drag, startPoint x: 1076, startPoint y: 566, endPoint x: 910, endPoint y: 544, distance: 167.5
click at [331, 548] on app-calendar-viewport "Fri 4 Sat 5 Sun 6 Mon 7 Tue 8 Wed 9 Thu 10 Fri 11 Sat 12 Sun 13 Mon 14 Tue 15 W…" at bounding box center [756, 110] width 1512 height 1317
drag, startPoint x: 1036, startPoint y: 546, endPoint x: 446, endPoint y: 550, distance: 590.0
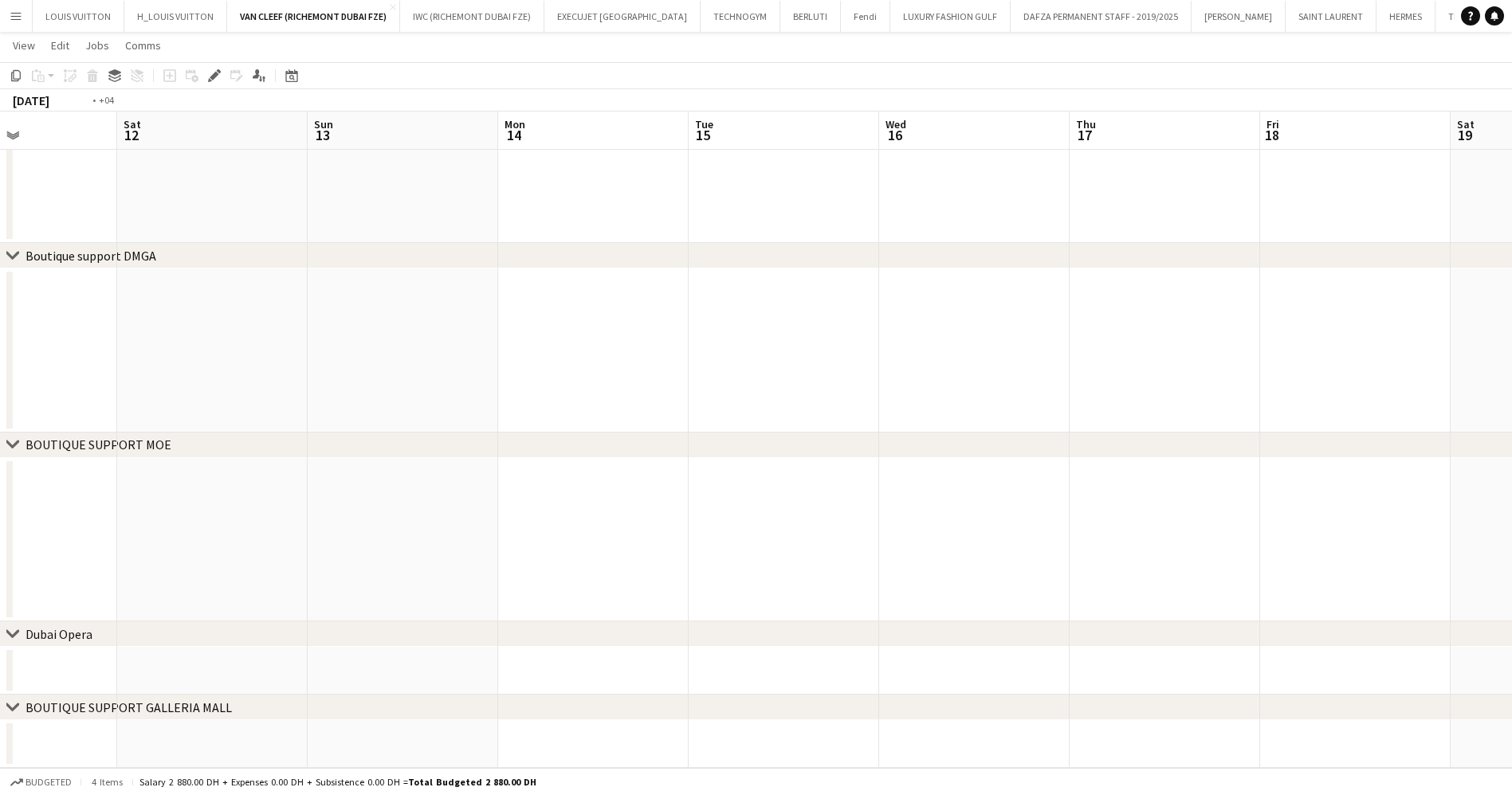
click at [446, 550] on app-calendar-viewport "Tue 8 Wed 9 Thu 10 Fri 11 Sat 12 Sun 13 Mon 14 Tue 15 Wed 16 Thu 17 Fri 18 Sat …" at bounding box center [756, 110] width 1512 height 1317
drag, startPoint x: 953, startPoint y: 554, endPoint x: 755, endPoint y: 560, distance: 198.1
click at [420, 558] on app-calendar-viewport "Sat 12 Sun 13 Mon 14 Tue 15 Wed 16 Thu 17 Fri 18 Sat 19 Sun 20 Mon 21 Tue 22 We…" at bounding box center [756, 110] width 1512 height 1317
drag, startPoint x: 961, startPoint y: 575, endPoint x: 1164, endPoint y: 567, distance: 203.2
click at [478, 563] on app-calendar-viewport "Wed 16 Thu 17 Fri 18 Sat 19 Sun 20 Mon 21 Tue 22 Wed 23 Thu 24 11/11 1 Job Fri …" at bounding box center [756, 110] width 1512 height 1317
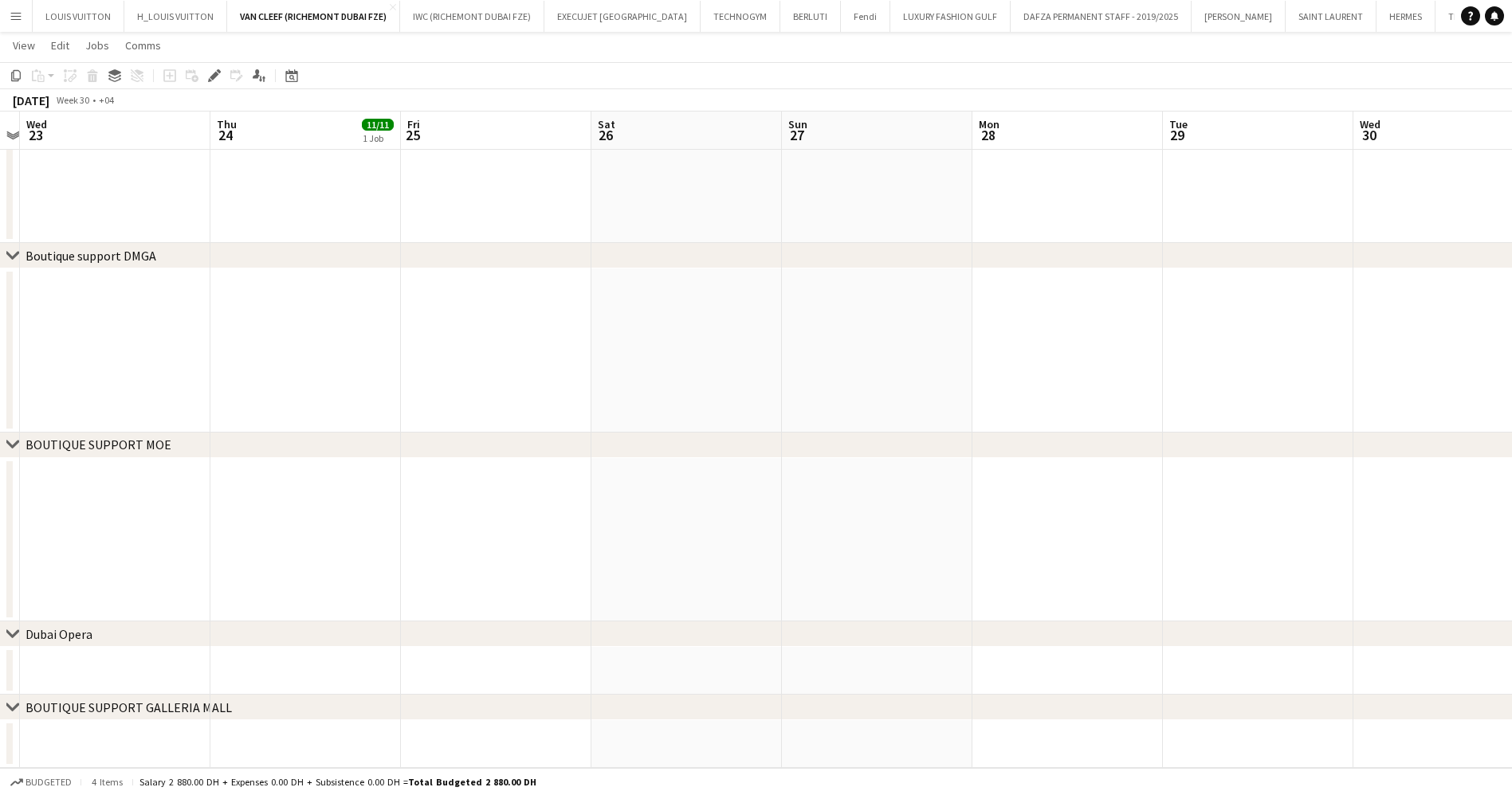
drag, startPoint x: 1164, startPoint y: 567, endPoint x: 740, endPoint y: 548, distance: 424.4
click at [405, 548] on app-calendar-viewport "Sun 20 Mon 21 Tue 22 Wed 23 Thu 24 11/11 1 Job Fri 25 Sat 26 Sun 27 Mon 28 Tue …" at bounding box center [756, 110] width 1512 height 1317
drag, startPoint x: 896, startPoint y: 536, endPoint x: 843, endPoint y: 536, distance: 53.0
click at [477, 534] on app-calendar-viewport "Fri 25 Sat 26 Sun 27 Mon 28 Tue 29 Wed 30 Thu 31 Fri 1 Sat 2 Sun 3 Mon 4 Tue 5 …" at bounding box center [756, 110] width 1512 height 1317
drag, startPoint x: 843, startPoint y: 536, endPoint x: 903, endPoint y: 538, distance: 60.0
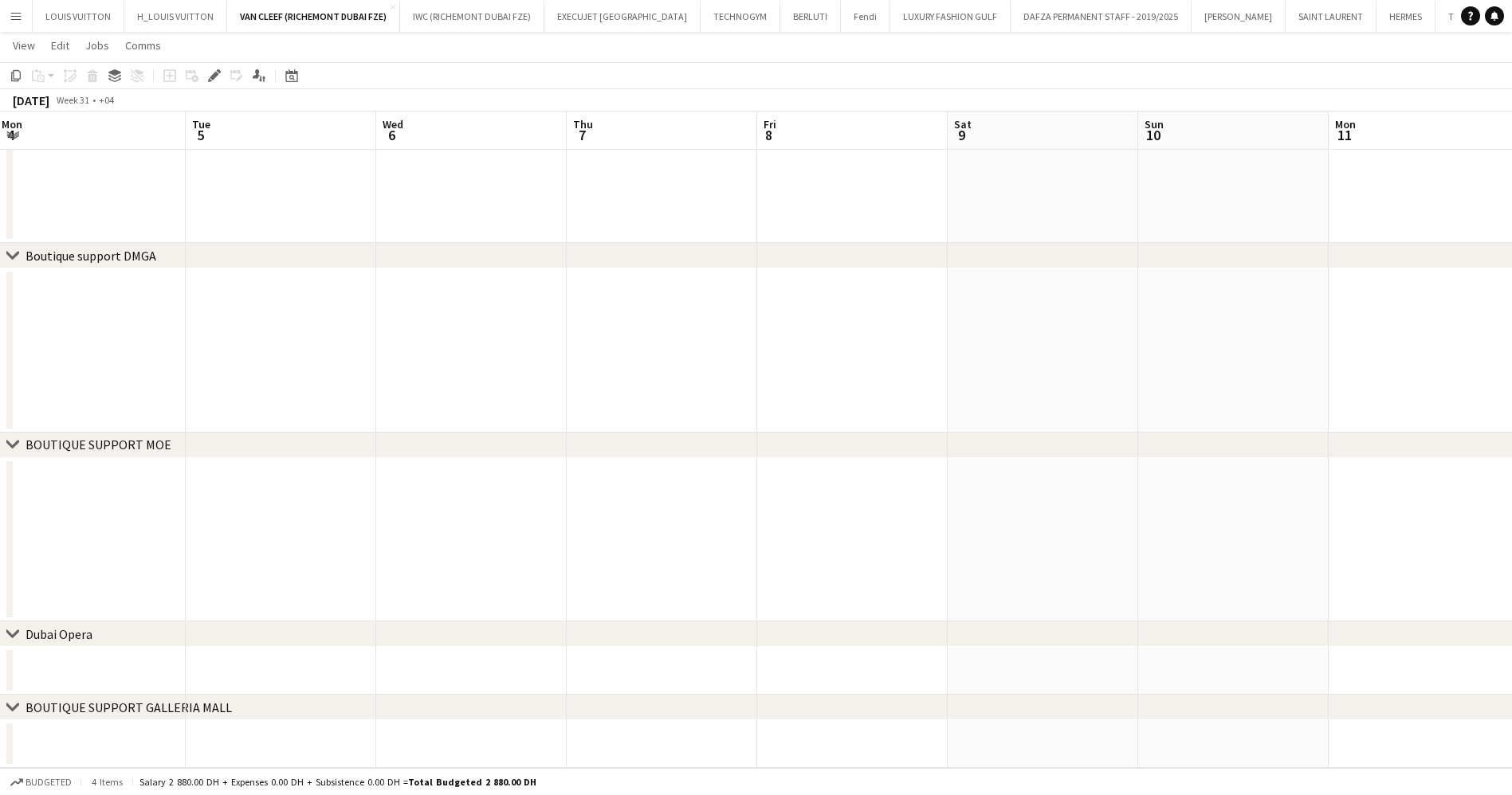
click at [382, 539] on app-calendar-viewport "Thu 31 Fri 1 Sat 2 Sun 3 Mon 4 Tue 5 Wed 6 Thu 7 Fri 8 Sat 9 Sun 10 Mon 11 Tue …" at bounding box center [756, 110] width 1512 height 1317
drag, startPoint x: 486, startPoint y: 529, endPoint x: 373, endPoint y: 526, distance: 113.0
click at [355, 527] on app-calendar-viewport "Mon 4 Tue 5 Wed 6 Thu 7 Fri 8 Sat 9 Sun 10 Mon 11 Tue 12 Wed 13 Thu 14 Fri 15 S…" at bounding box center [756, 110] width 1512 height 1317
drag, startPoint x: 403, startPoint y: 531, endPoint x: 943, endPoint y: 517, distance: 540.2
click at [373, 533] on app-calendar-viewport "Sat 9 Sun 10 Mon 11 Tue 12 Wed 13 Thu 14 Fri 15 Sat 16 Sun 17 Mon 18 Tue 19 Wed…" at bounding box center [756, 110] width 1512 height 1317
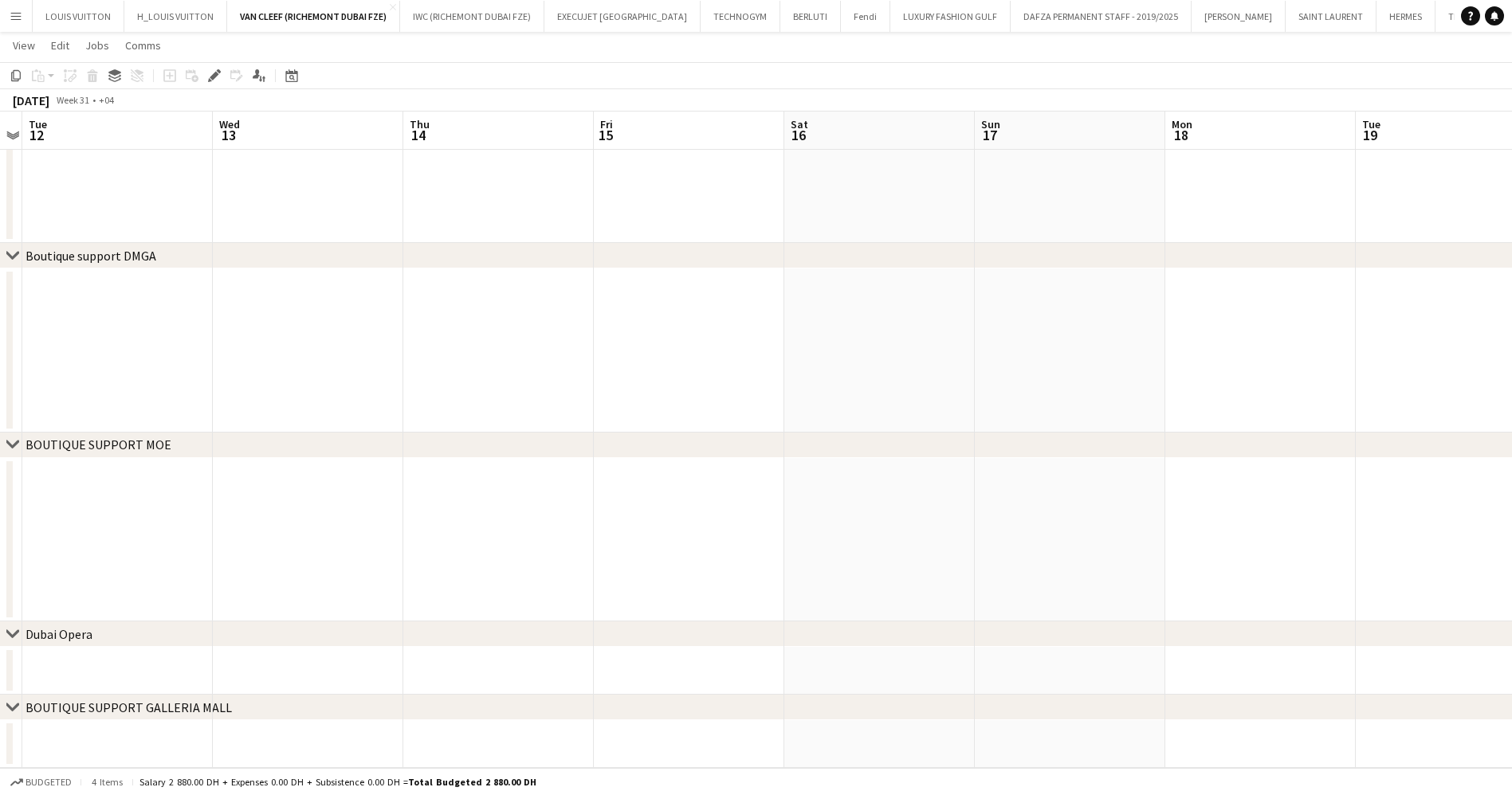
drag, startPoint x: 943, startPoint y: 517, endPoint x: 337, endPoint y: 529, distance: 606.1
click at [337, 529] on app-calendar-viewport "Sat 9 Sun 10 Mon 11 Tue 12 Wed 13 Thu 14 Fri 15 Sat 16 Sun 17 Mon 18 Tue 19 Wed…" at bounding box center [756, 110] width 1512 height 1317
click at [274, 479] on div "chevron-right ACTIVATIONS/ VIP EVENTS chevron-right Boutique Support DMFA chevr…" at bounding box center [756, 110] width 1512 height 1317
drag, startPoint x: 445, startPoint y: 484, endPoint x: 783, endPoint y: 443, distance: 340.5
click at [290, 481] on app-calendar-viewport "Thu 14 Fri 15 Sat 16 Sun 17 Mon 18 Tue 19 Wed 20 Thu 21 Fri 22 Sat 23 Sun 24 Mo…" at bounding box center [756, 110] width 1512 height 1317
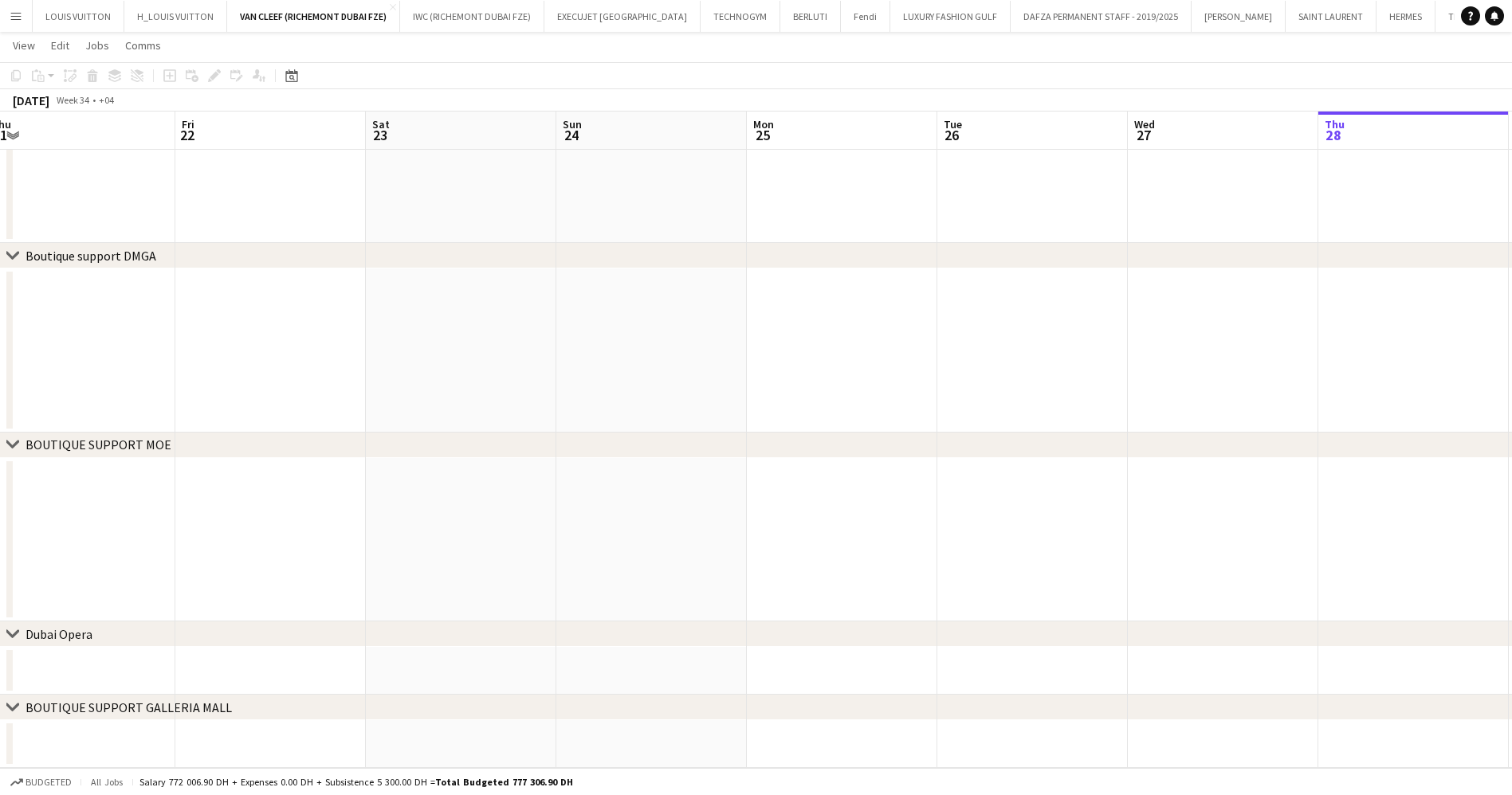
drag, startPoint x: 1096, startPoint y: 440, endPoint x: 709, endPoint y: 445, distance: 387.0
click at [397, 481] on div "chevron-right ACTIVATIONS/ VIP EVENTS chevron-right Boutique Support DMFA chevr…" at bounding box center [756, 110] width 1512 height 1317
drag, startPoint x: 510, startPoint y: 439, endPoint x: 970, endPoint y: 451, distance: 460.2
click at [457, 440] on div "chevron-right BOUTIQUE SUPPORT MOE" at bounding box center [756, 445] width 1512 height 26
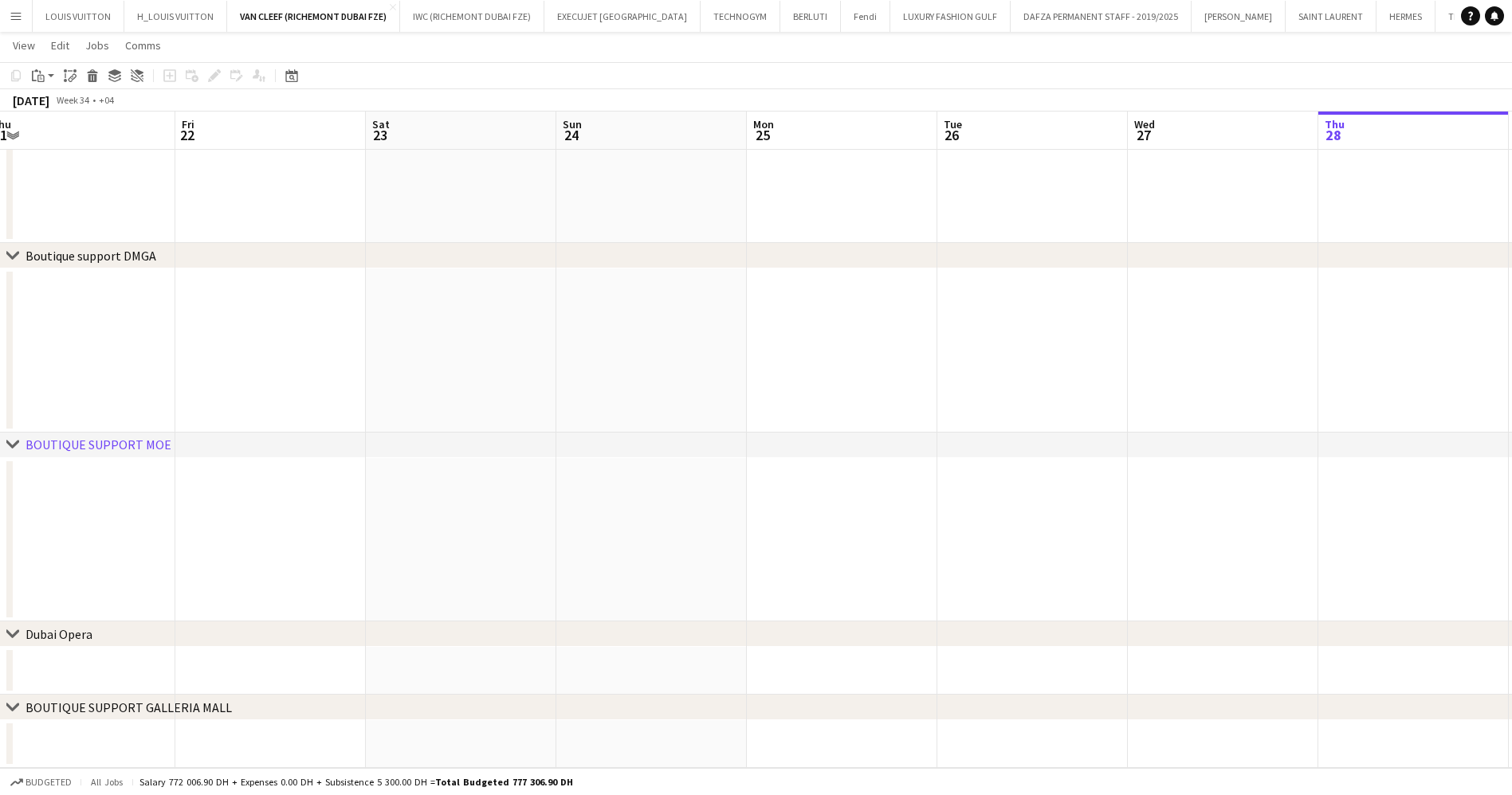
drag, startPoint x: 1115, startPoint y: 470, endPoint x: 818, endPoint y: 479, distance: 297.1
click at [693, 474] on app-calendar-viewport "Mon 18 Tue 19 Wed 20 Thu 21 Fri 22 Sat 23 Sun 24 Mon 25 Tue 26 Wed 27 Thu 28 Fr…" at bounding box center [756, 110] width 1512 height 1317
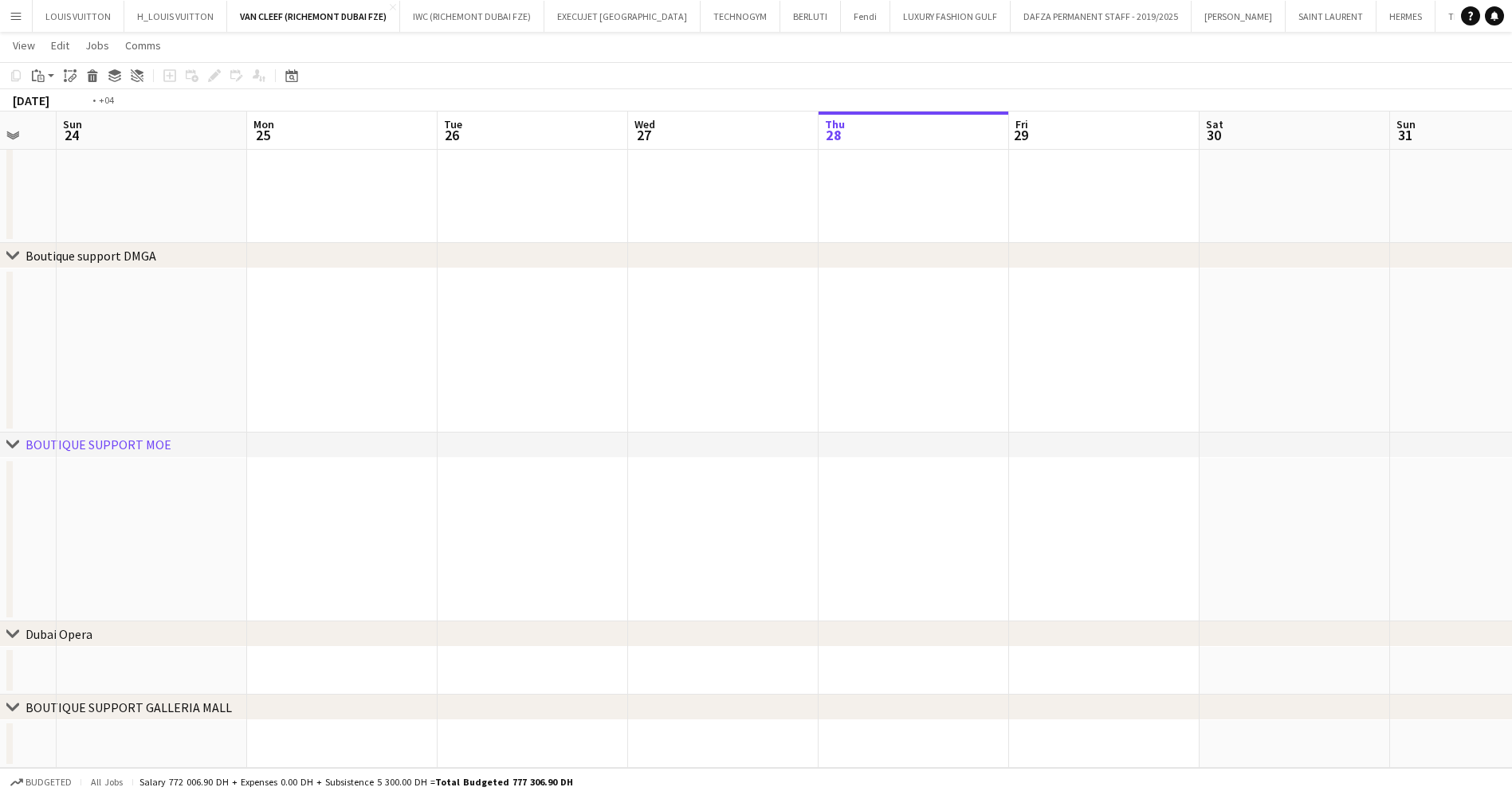
drag, startPoint x: 433, startPoint y: 558, endPoint x: 708, endPoint y: 519, distance: 277.8
click at [395, 557] on app-calendar-viewport "Thu 21 Fri 22 Sat 23 Sun 24 Mon 25 Tue 26 Wed 27 Thu 28 Fri 29 Sat 30 Sun 31 Mo…" at bounding box center [756, 110] width 1512 height 1317
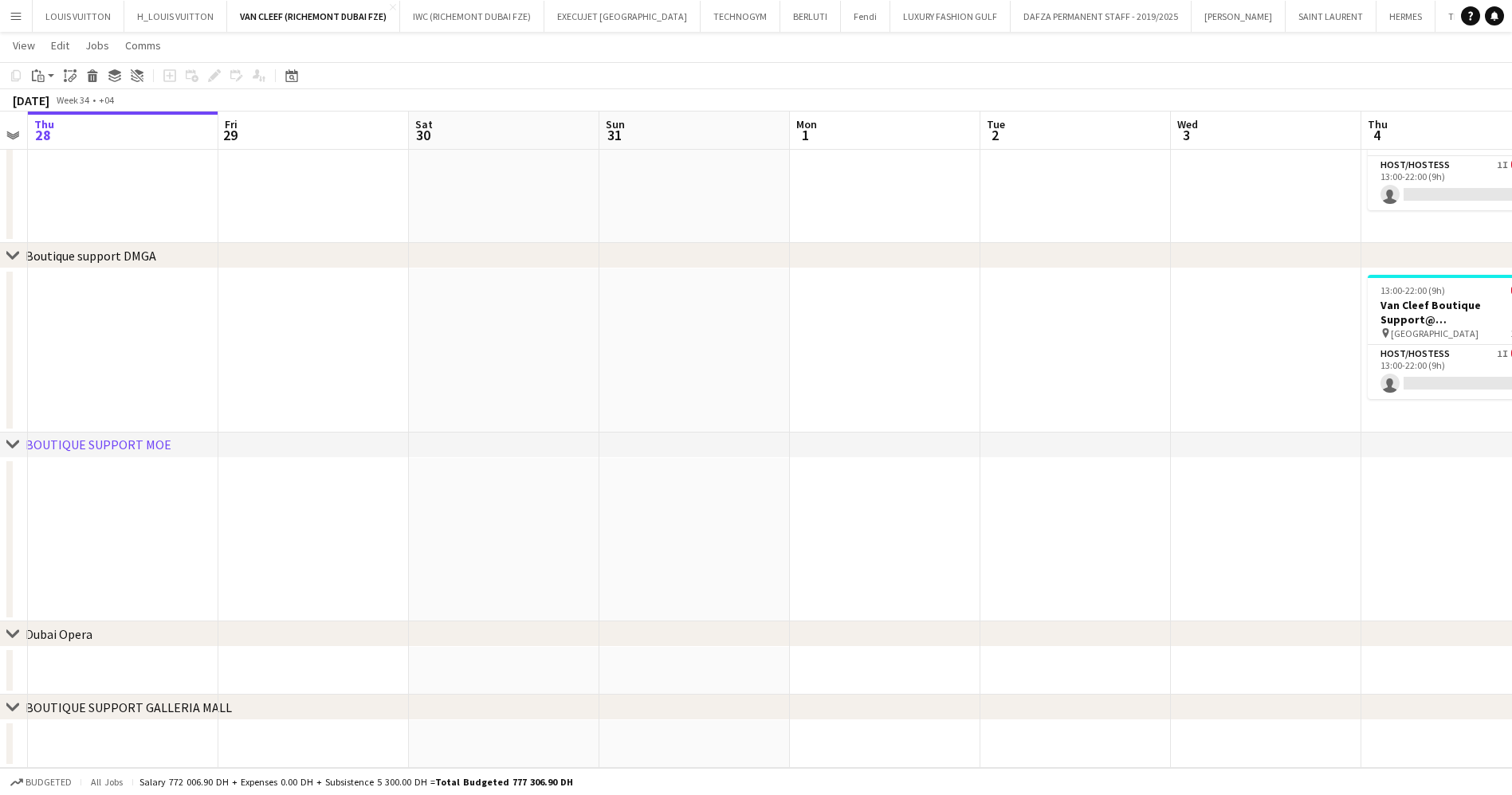
click at [513, 578] on app-calendar-viewport "Mon 25 Tue 26 Wed 27 Thu 28 Fri 29 Sat 30 Sun 31 Mon 1 Tue 2 Wed 3 Thu 4 13/15 …" at bounding box center [756, 110] width 1512 height 1317
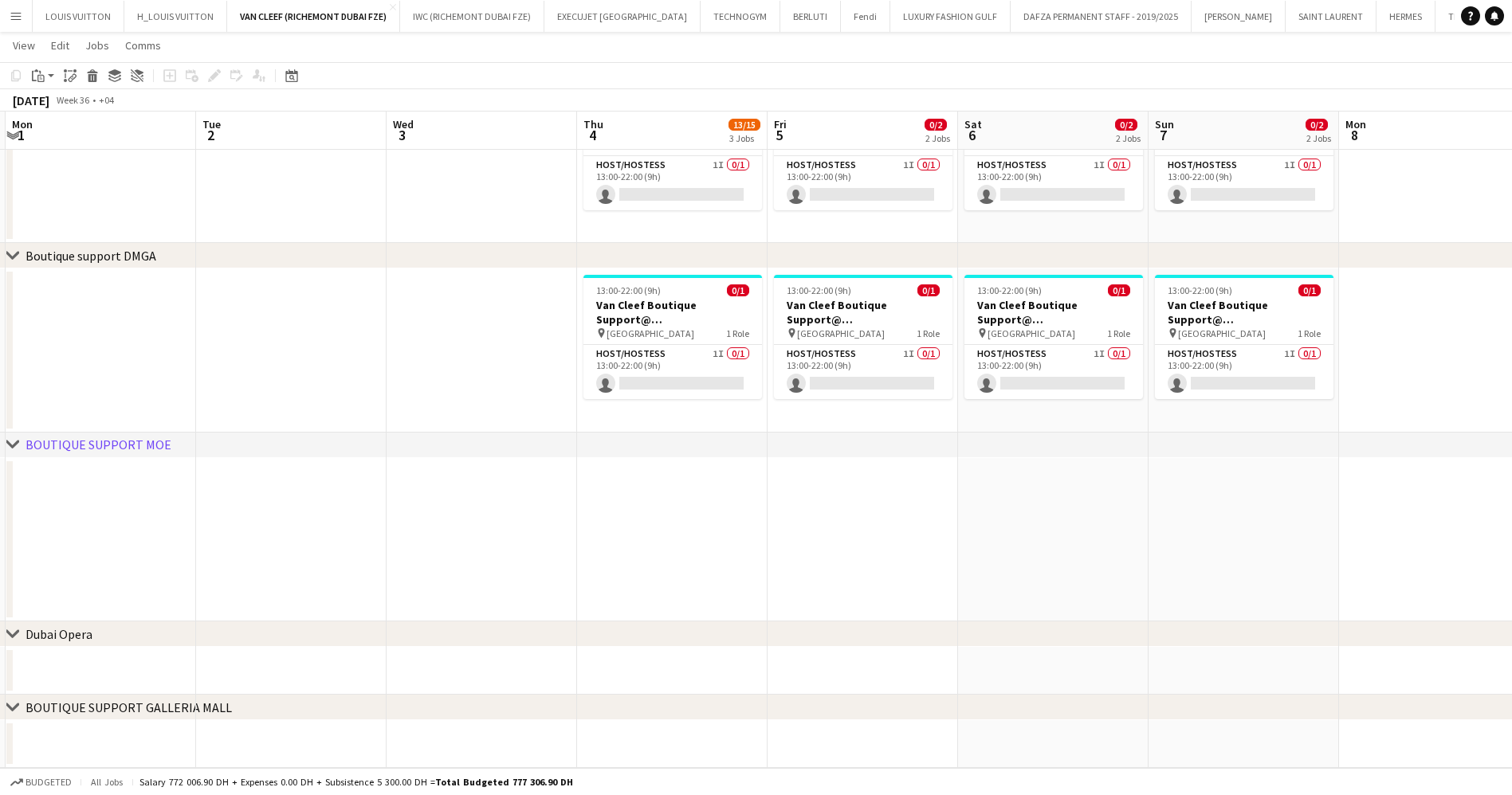
drag, startPoint x: 730, startPoint y: 574, endPoint x: 658, endPoint y: 576, distance: 72.0
click at [658, 576] on app-calendar-viewport "Fri 29 Sat 30 Sun 31 Mon 1 Tue 2 Wed 3 Thu 4 13/15 3 Jobs Fri 5 0/2 2 Jobs Sat …" at bounding box center [756, 110] width 1512 height 1317
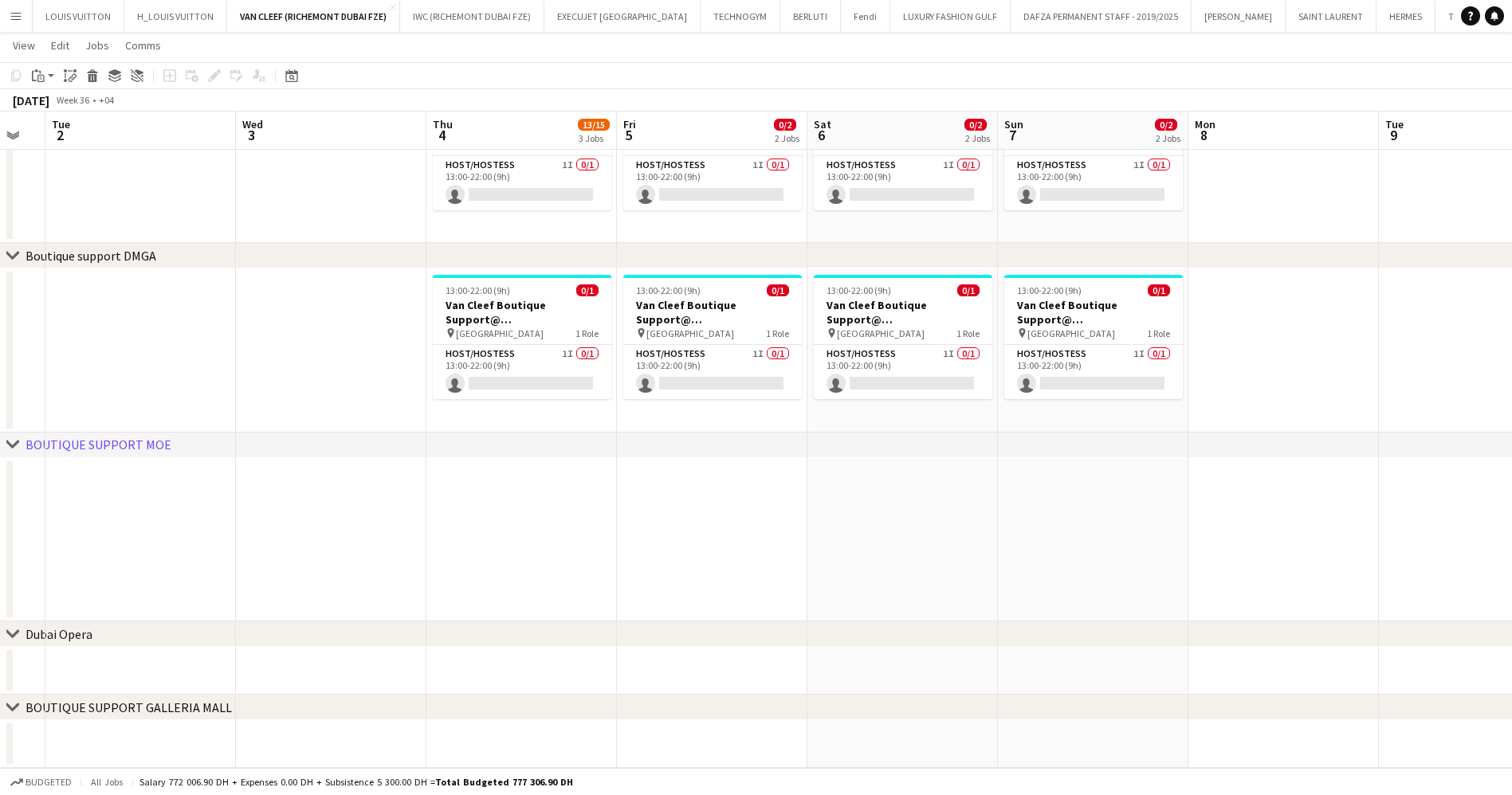
click at [509, 508] on app-date-cell at bounding box center [521, 540] width 190 height 164
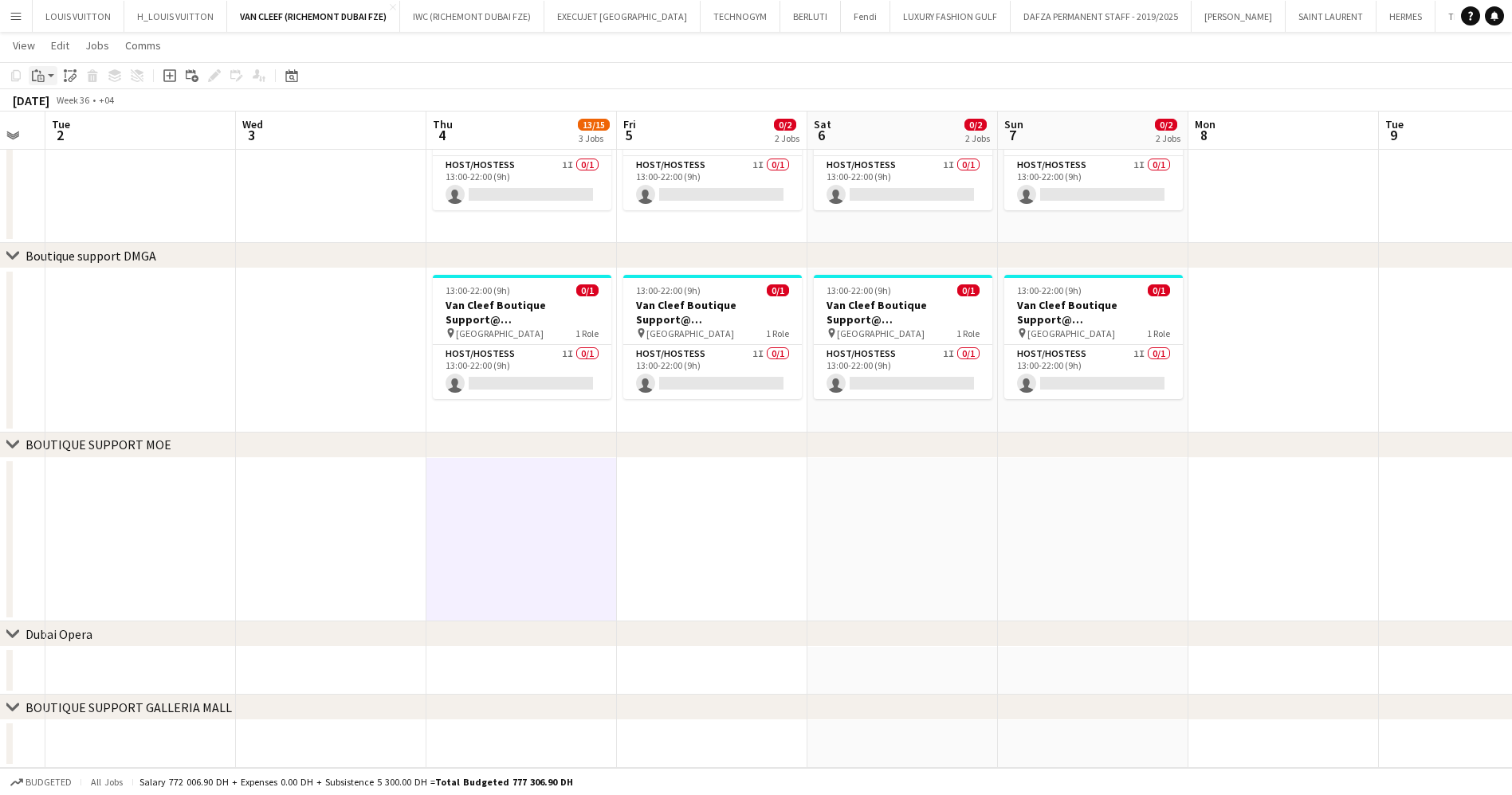
click at [37, 79] on icon "Paste" at bounding box center [38, 76] width 12 height 12
click at [52, 105] on link "Paste Ctrl+V" at bounding box center [117, 106] width 150 height 14
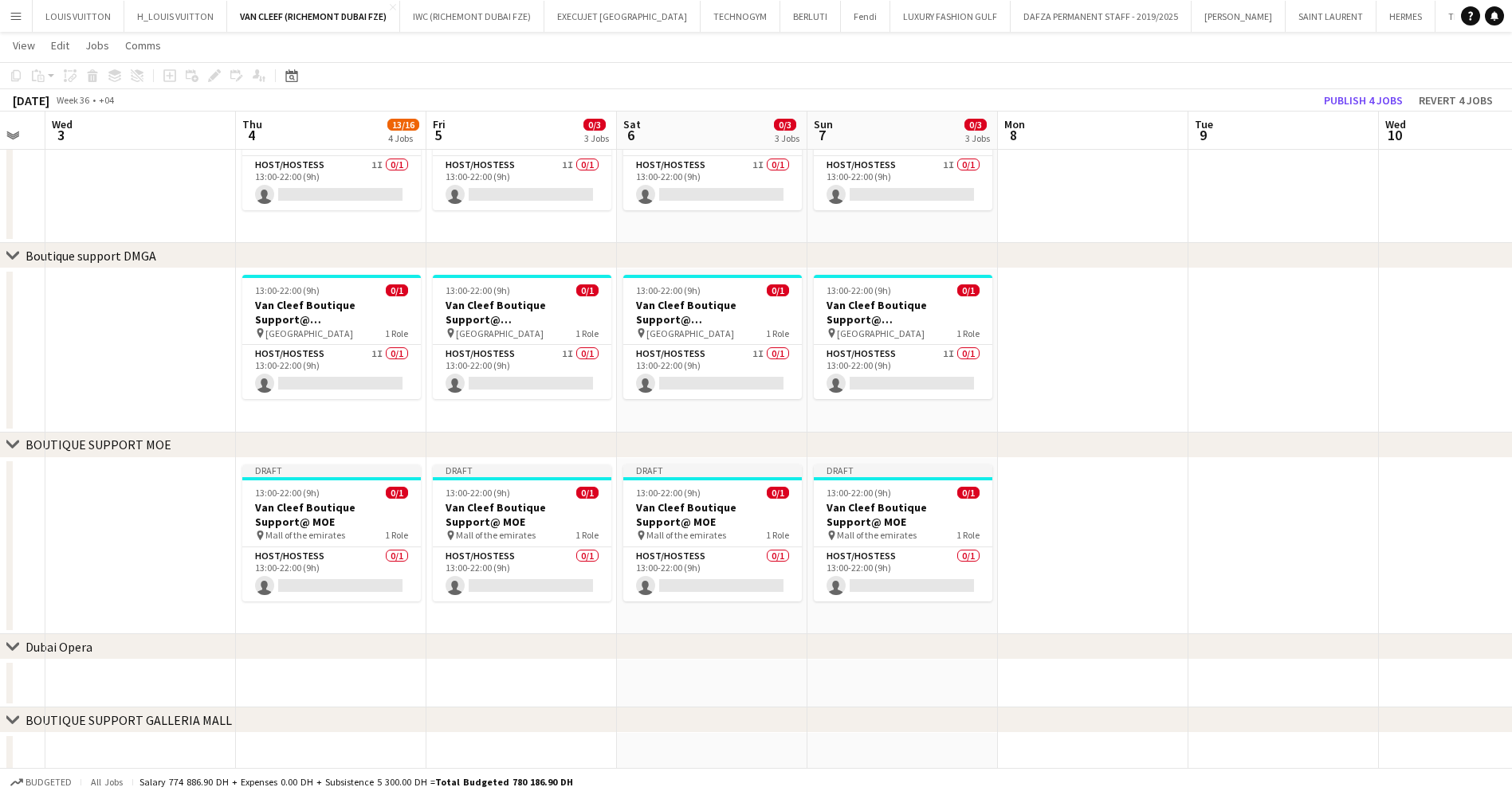
drag, startPoint x: 1201, startPoint y: 509, endPoint x: 684, endPoint y: 515, distance: 517.0
click at [653, 516] on app-calendar-viewport "Sun 31 Mon 1 Tue 2 Wed 3 Thu 4 13/16 4 Jobs Fri 5 0/3 3 Jobs Sat 6 0/3 3 Jobs S…" at bounding box center [756, 116] width 1512 height 1329
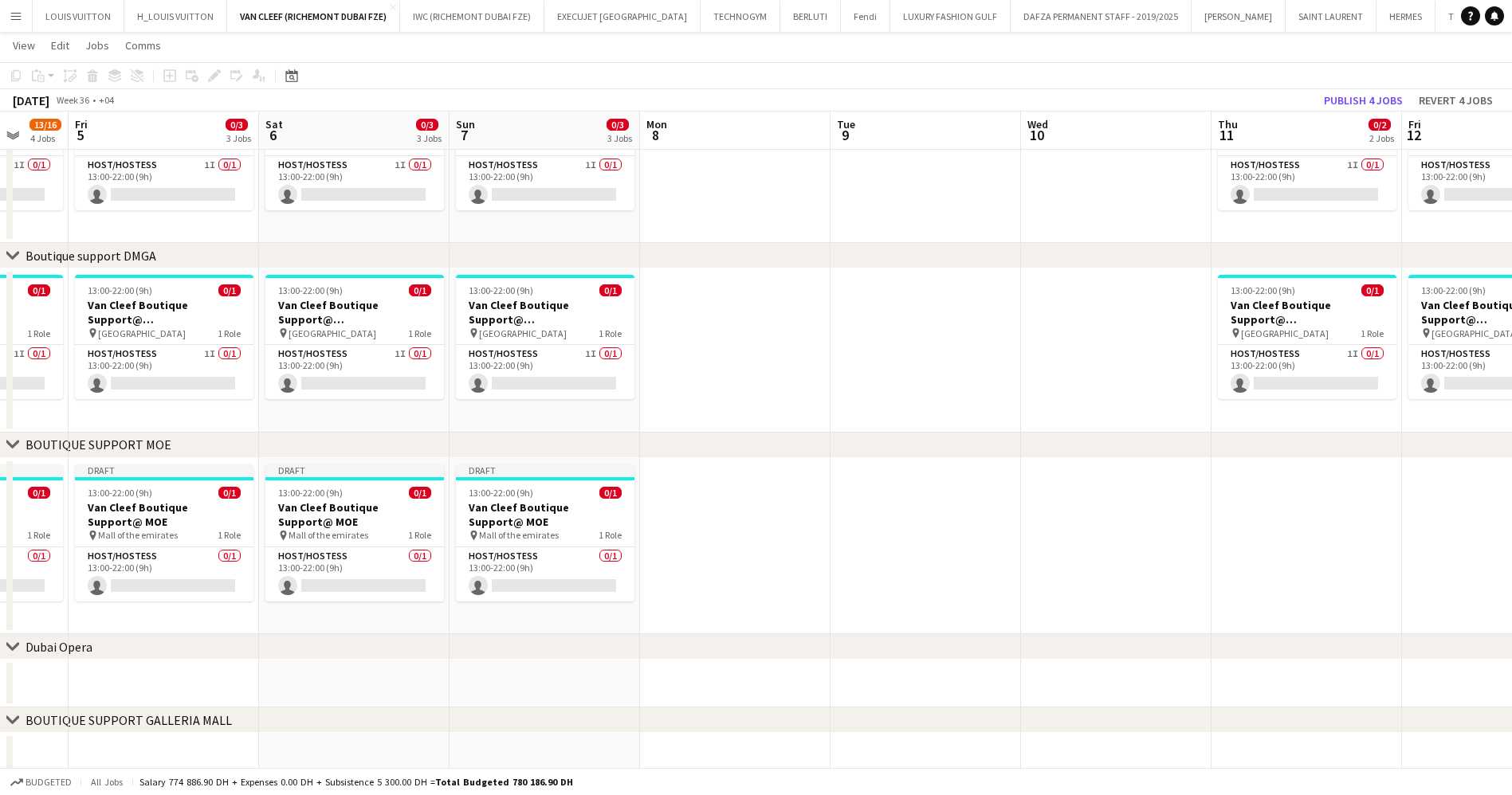
drag, startPoint x: 910, startPoint y: 546, endPoint x: 496, endPoint y: 549, distance: 414.0
click at [531, 550] on app-calendar-viewport "Tue 2 Wed 3 Thu 4 13/16 4 Jobs Fri 5 0/3 3 Jobs Sat 6 0/3 3 Jobs Sun 7 0/3 3 Jo…" at bounding box center [756, 116] width 1512 height 1329
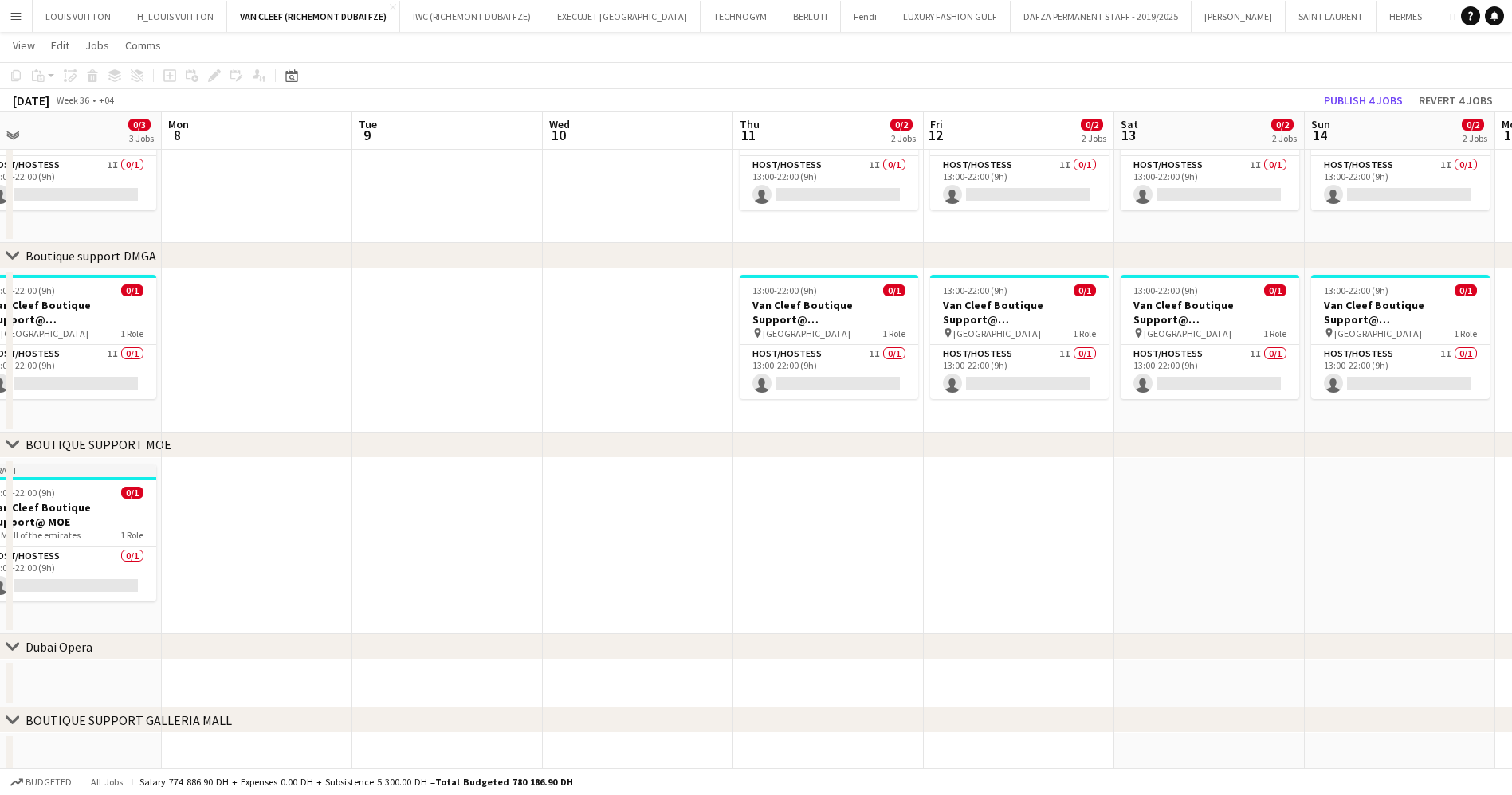
click at [751, 493] on app-date-cell at bounding box center [827, 546] width 190 height 177
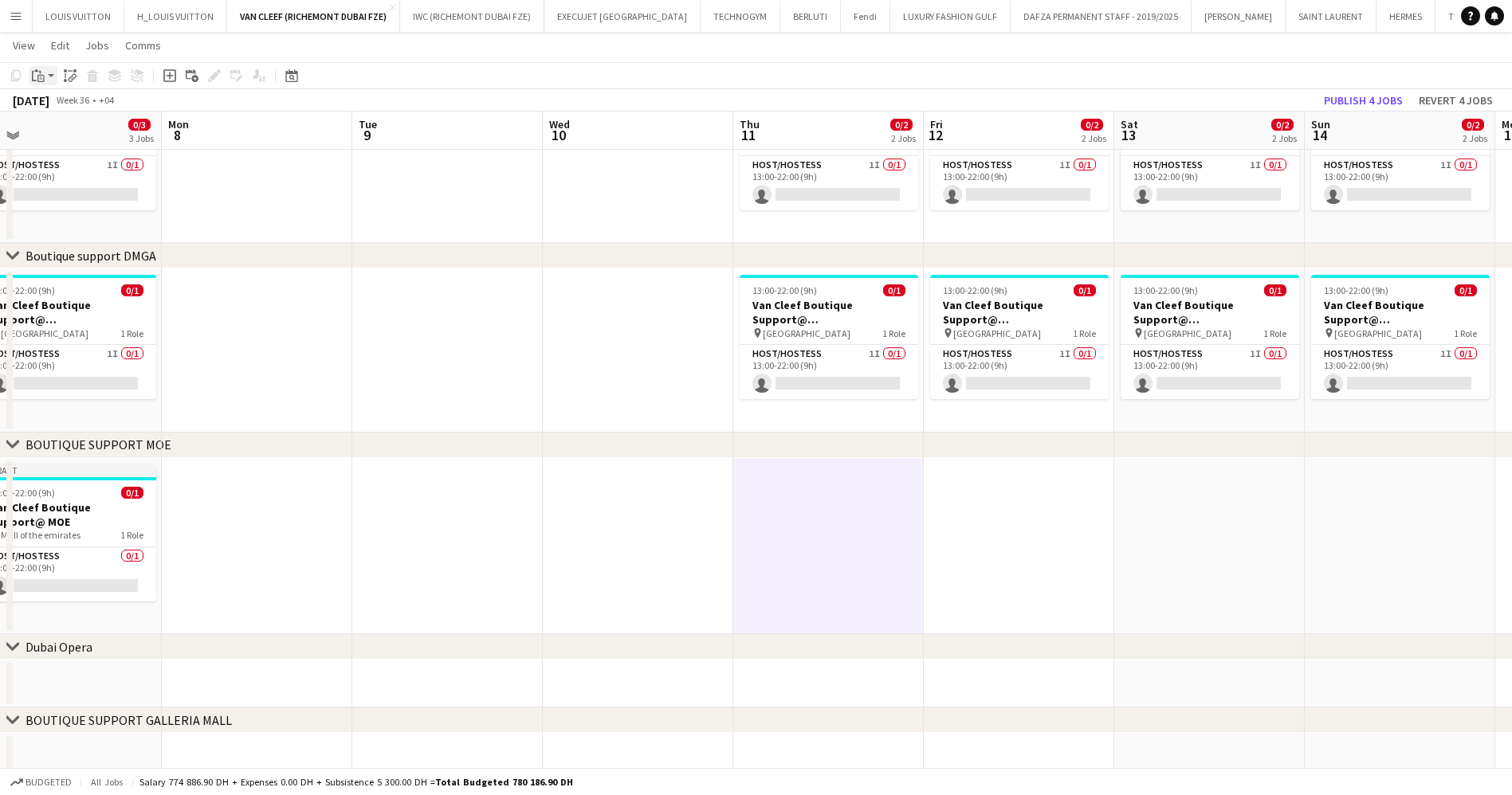
click at [41, 70] on icon "Paste" at bounding box center [38, 76] width 12 height 12
click at [62, 107] on link "Paste Ctrl+V" at bounding box center [117, 106] width 150 height 14
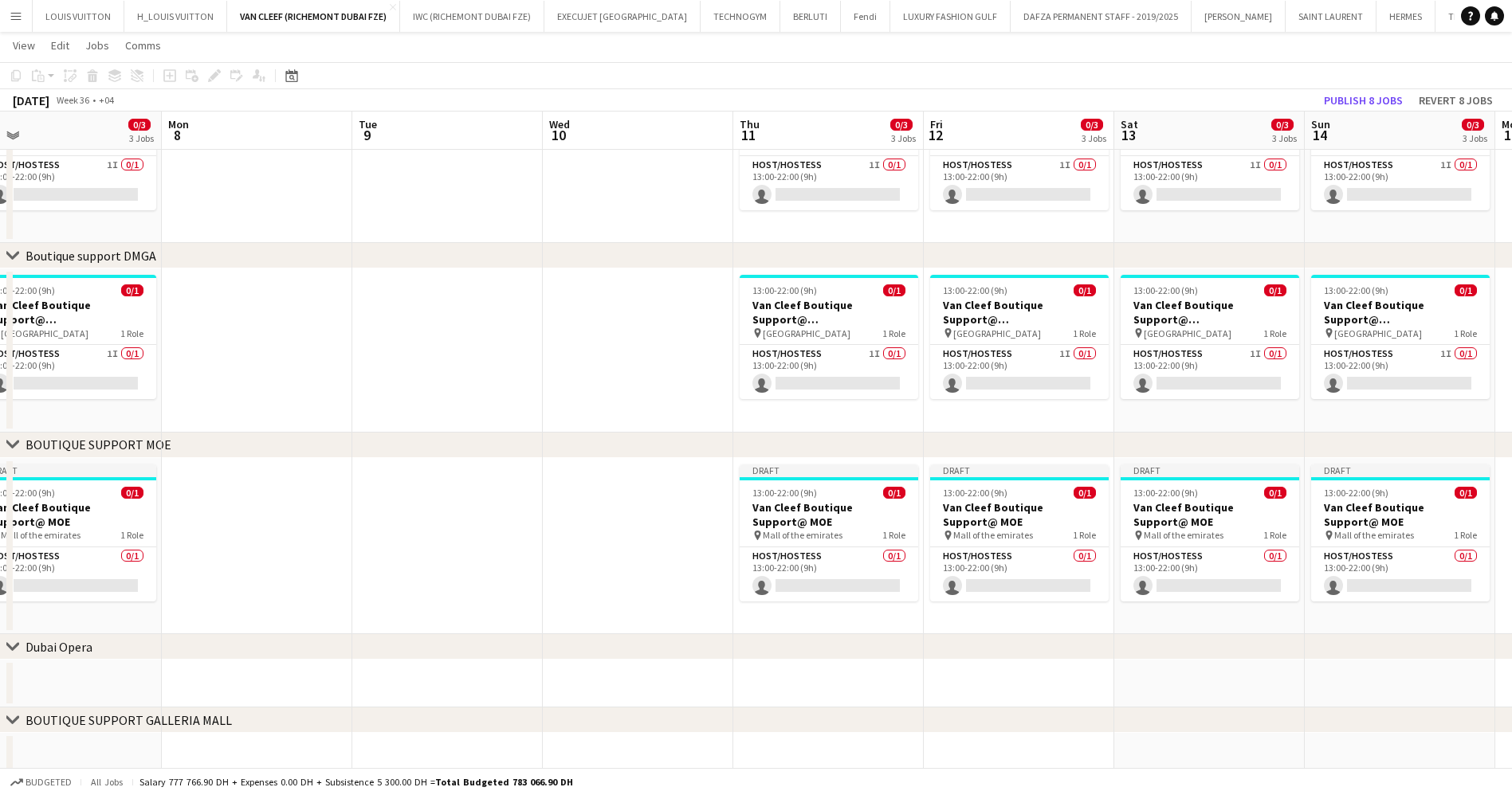
drag, startPoint x: 1131, startPoint y: 451, endPoint x: 479, endPoint y: 478, distance: 652.6
click at [511, 478] on div "chevron-right ACTIVATIONS/ VIP EVENTS chevron-right Boutique Support DMFA chevr…" at bounding box center [756, 116] width 1512 height 1329
drag, startPoint x: 961, startPoint y: 531, endPoint x: 671, endPoint y: 534, distance: 290.0
click at [494, 534] on app-calendar-viewport "Thu 4 13/16 4 Jobs Fri 5 0/3 3 Jobs Sat 6 0/3 3 Jobs Sun 7 0/3 3 Jobs Mon 8 Tue…" at bounding box center [756, 116] width 1512 height 1329
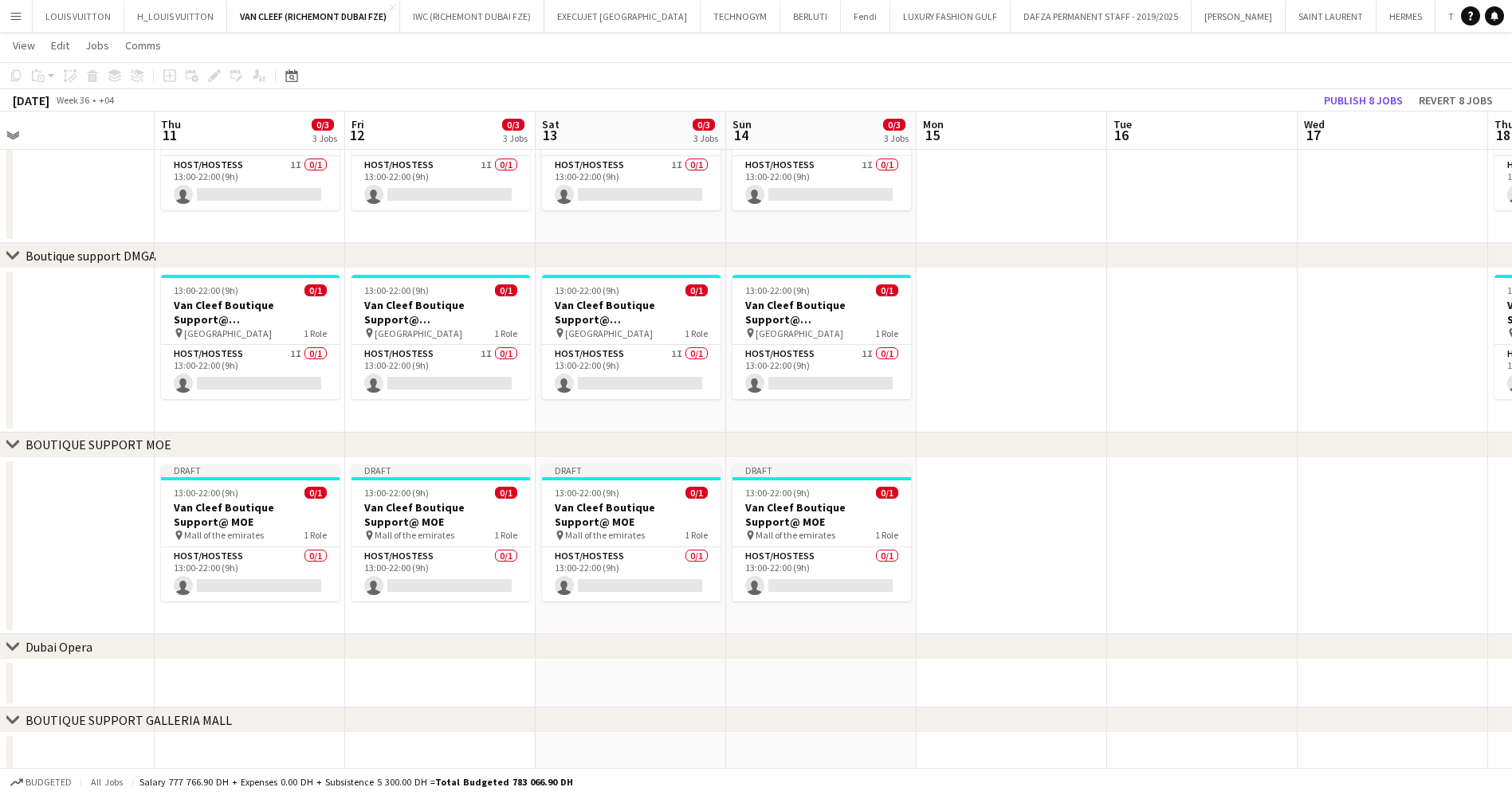
drag, startPoint x: 561, startPoint y: 547, endPoint x: 478, endPoint y: 545, distance: 83.0
click at [426, 547] on app-calendar-viewport "Sun 7 0/3 3 Jobs Mon 8 Tue 9 Wed 10 Thu 11 0/3 3 Jobs Fri 12 0/3 3 Jobs Sat 13 …" at bounding box center [756, 116] width 1512 height 1329
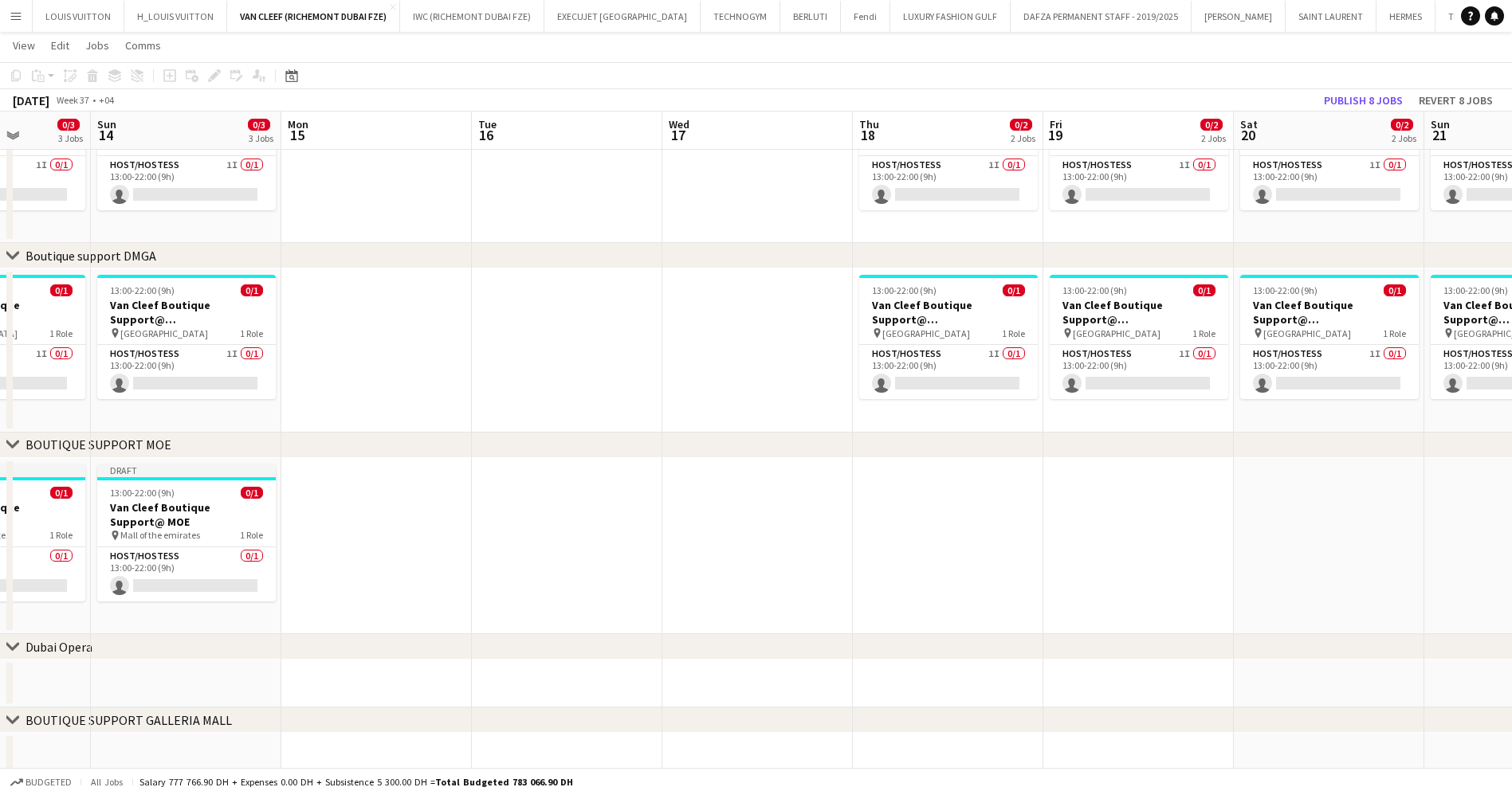
click at [476, 549] on app-calendar-viewport "Thu 11 0/3 3 Jobs Fri 12 0/3 3 Jobs Sat 13 0/3 3 Jobs Sun 14 0/3 3 Jobs Mon 15 …" at bounding box center [756, 116] width 1512 height 1329
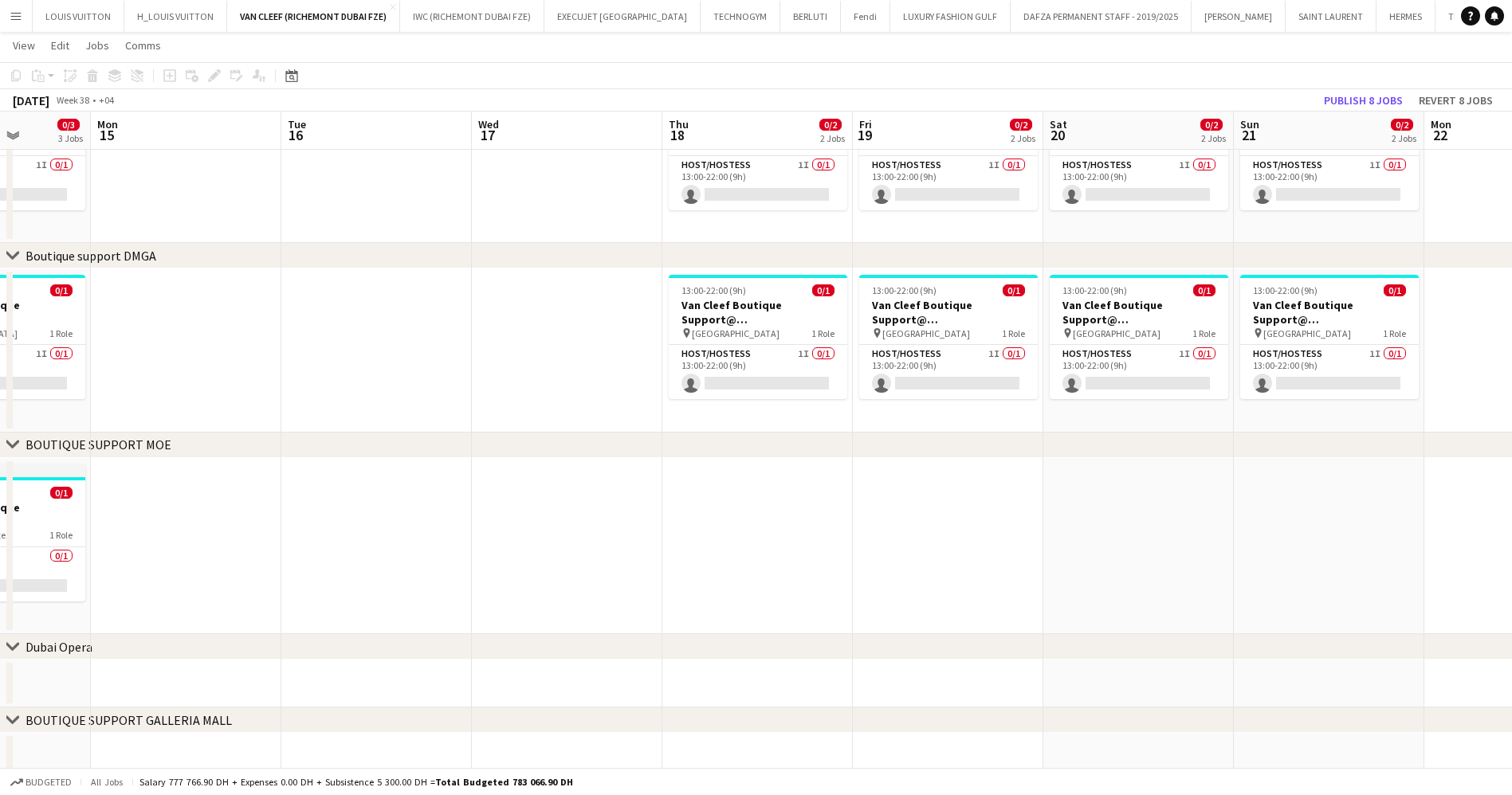
scroll to position [0, 638]
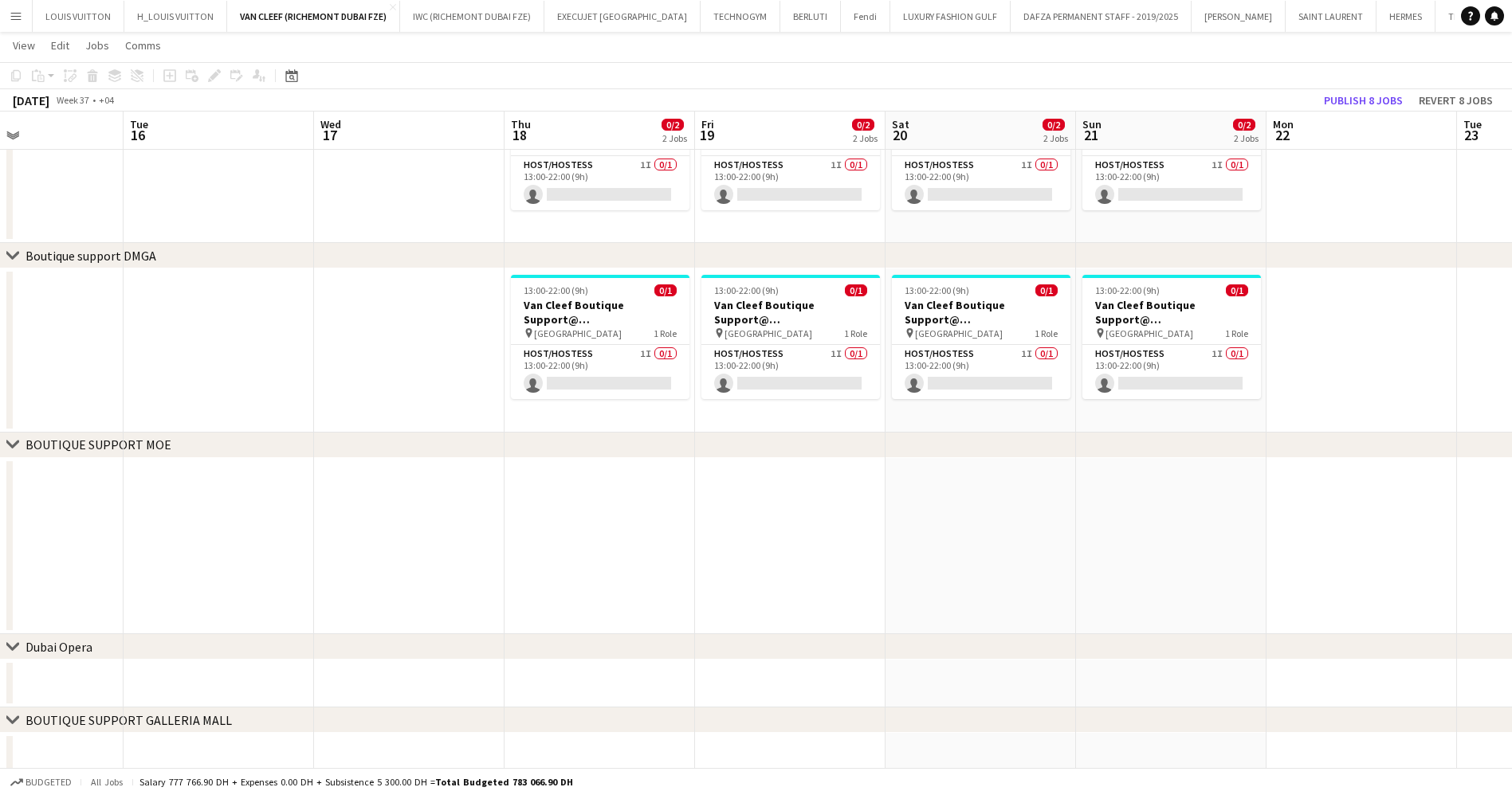
click at [679, 506] on app-date-cell at bounding box center [599, 546] width 190 height 177
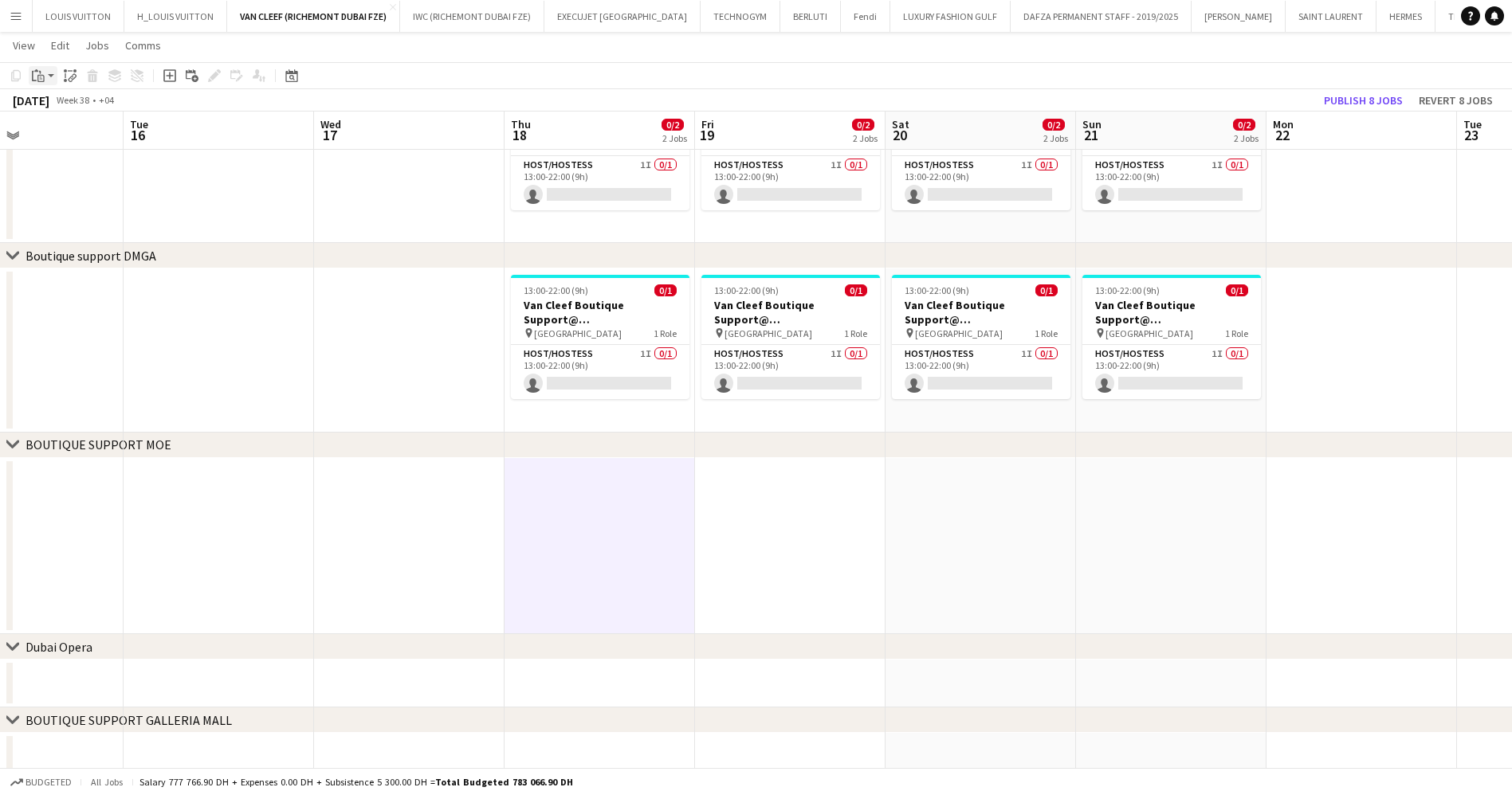
click at [42, 74] on icon "Paste" at bounding box center [38, 76] width 12 height 12
click at [62, 98] on div "Paste Ctrl+V Paste with crew Ctrl+Shift+V" at bounding box center [117, 120] width 177 height 69
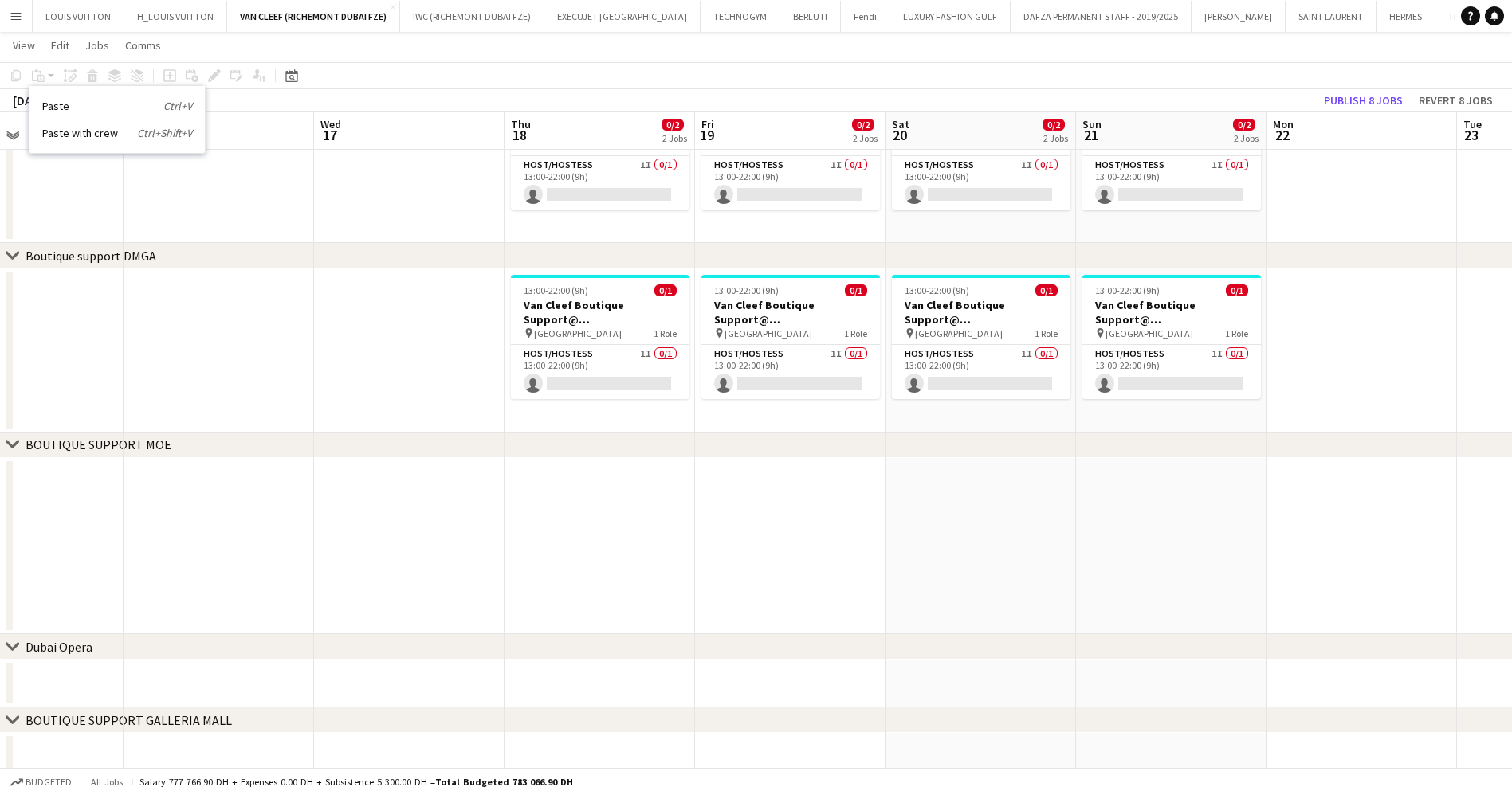
click at [611, 522] on app-date-cell at bounding box center [599, 546] width 190 height 177
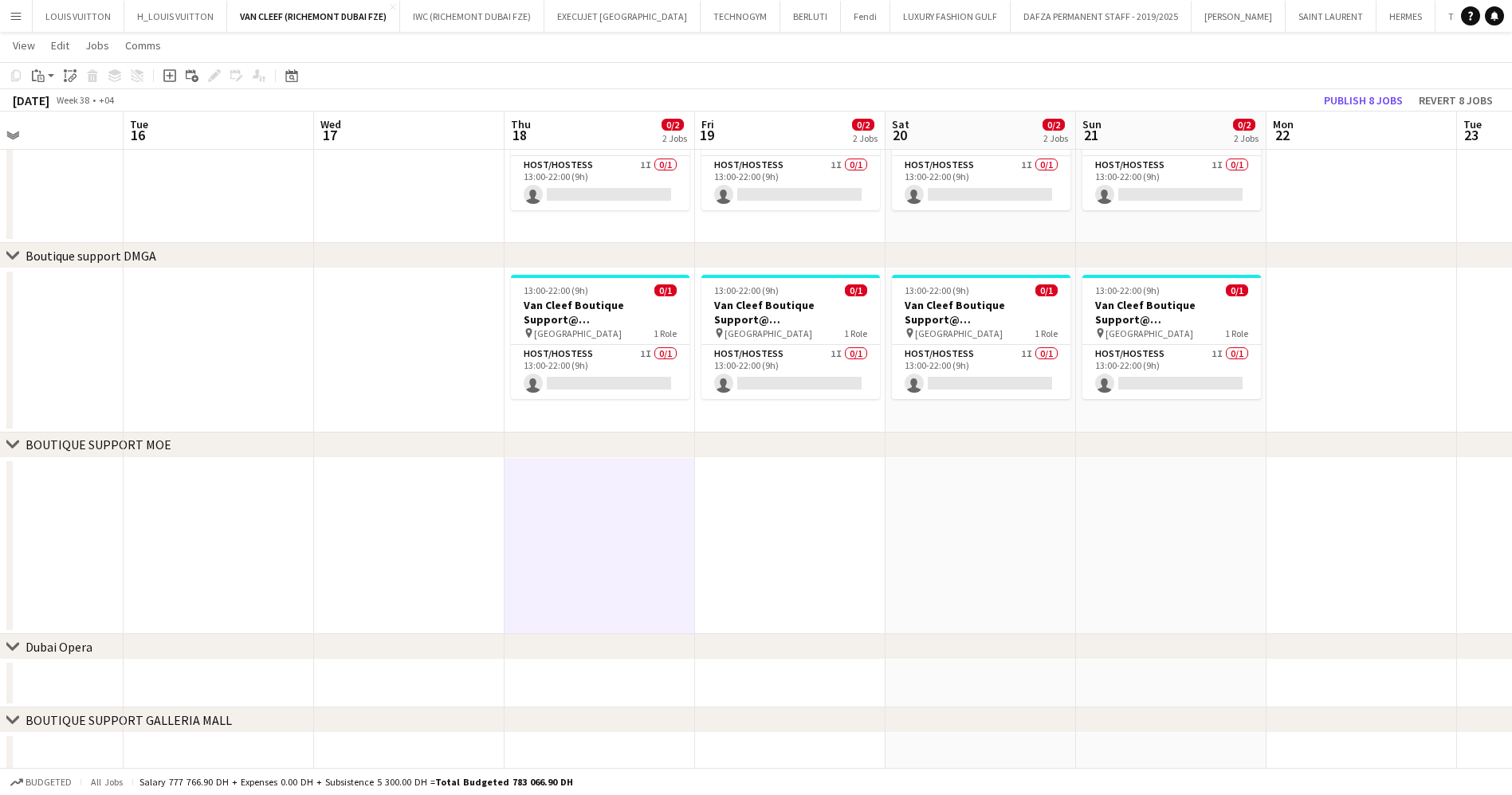
click at [43, 86] on app-toolbar "Copy Paste Paste Ctrl+V Paste with crew Ctrl+Shift+V Paste linked Job [GEOGRAPH…" at bounding box center [756, 76] width 1512 height 27
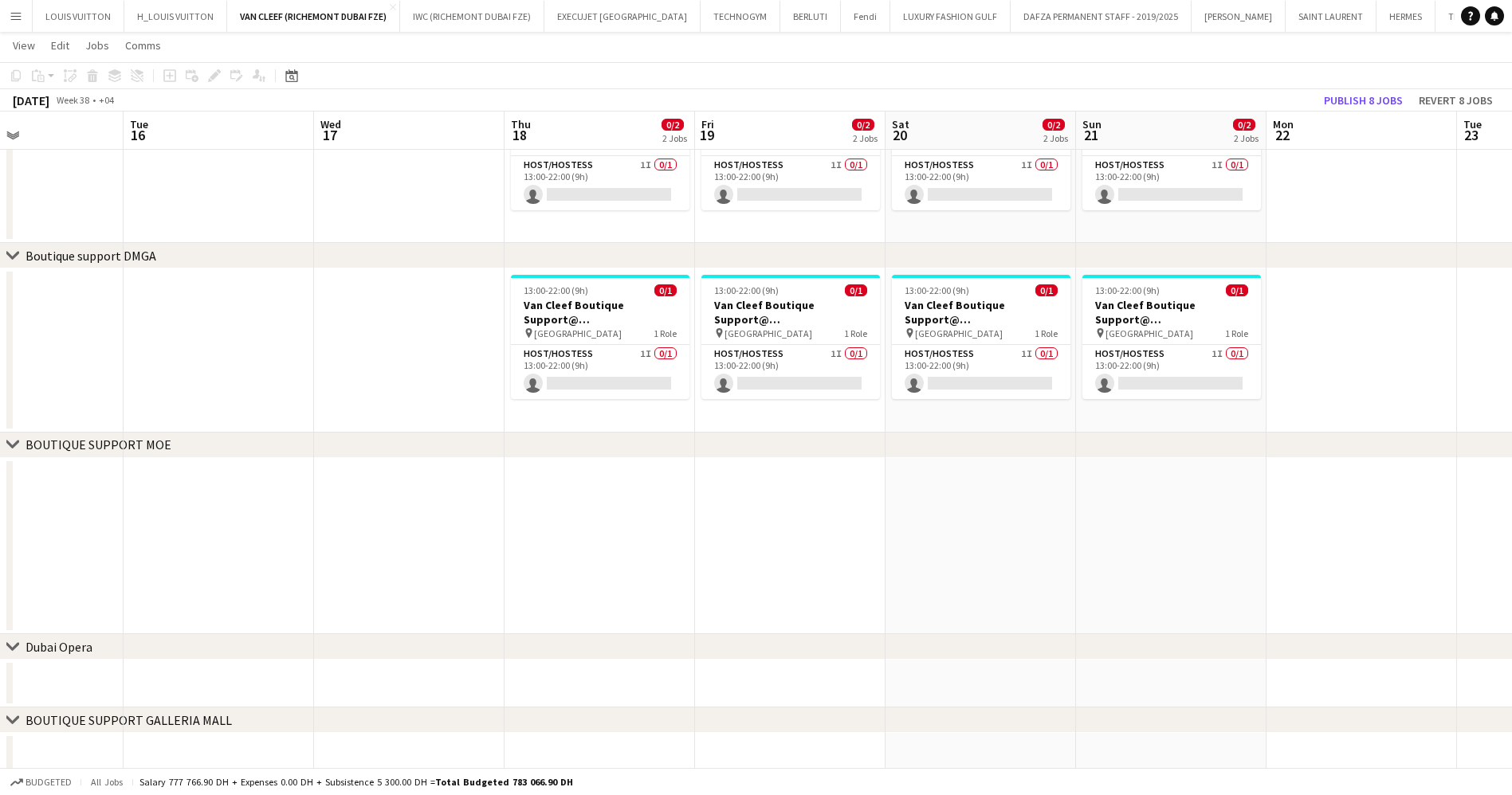
click at [614, 525] on app-date-cell at bounding box center [599, 546] width 190 height 177
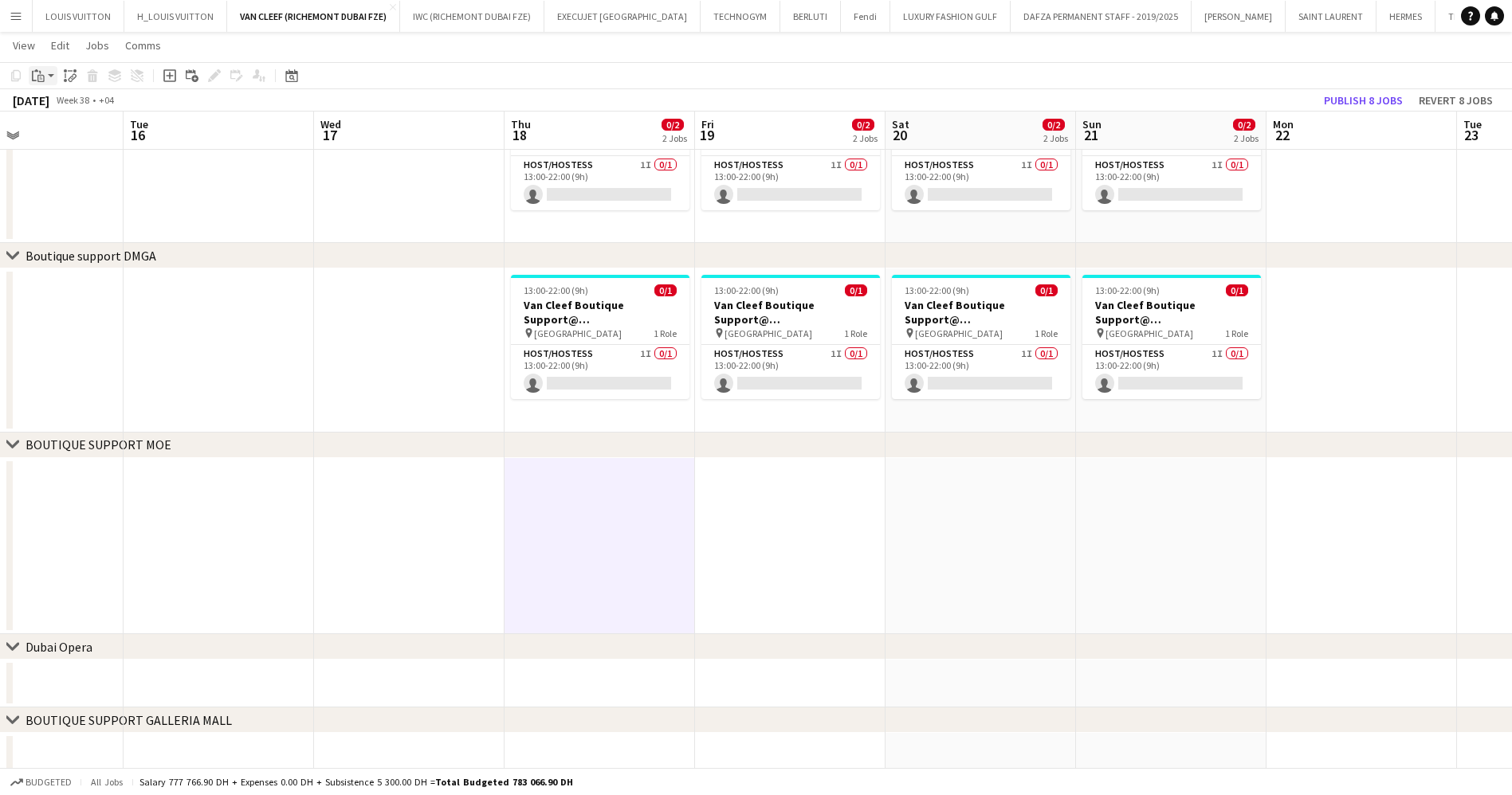
click at [36, 74] on icon "Paste" at bounding box center [38, 76] width 12 height 12
click at [53, 101] on link "Paste Ctrl+V" at bounding box center [117, 106] width 150 height 14
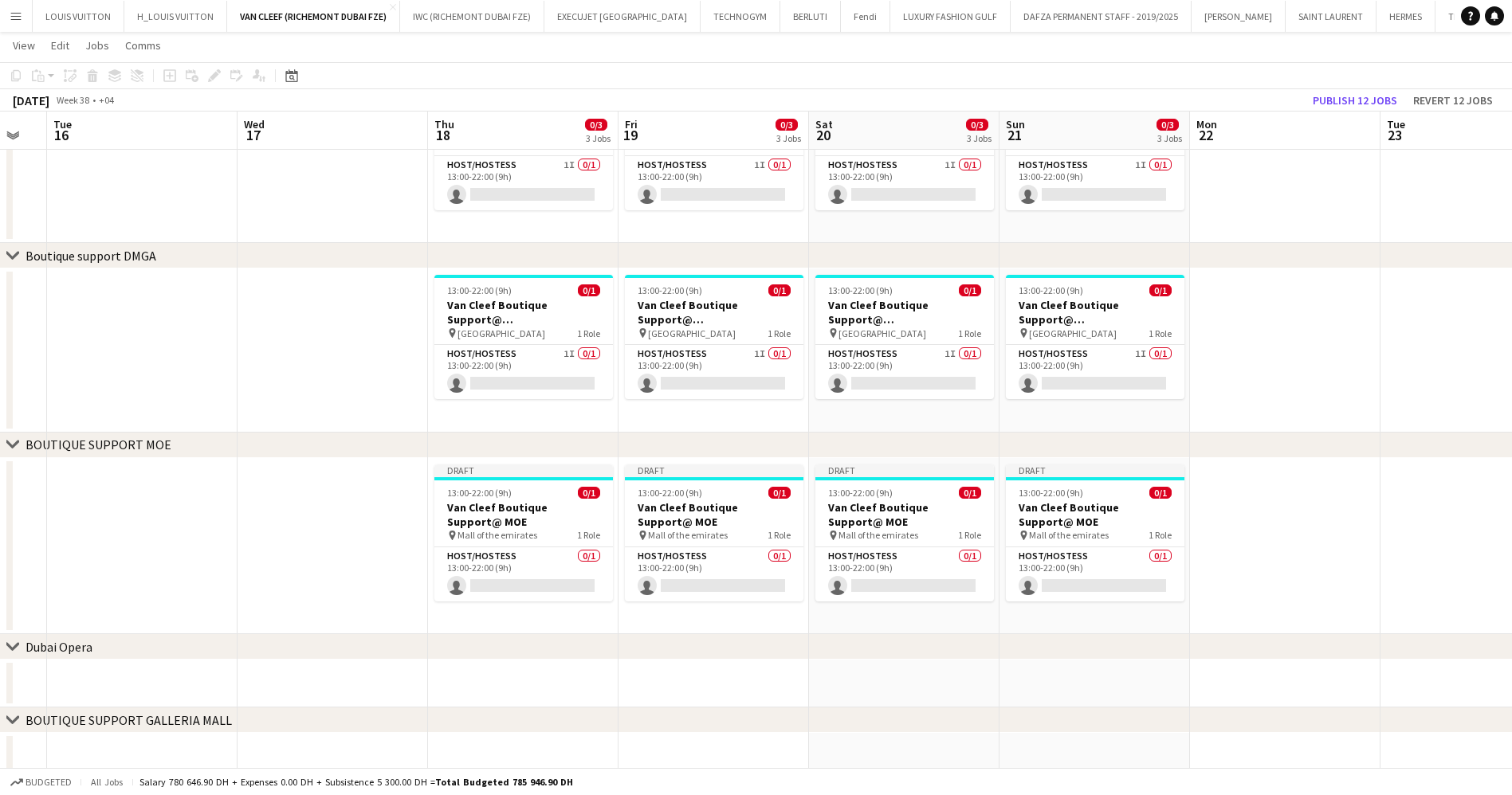
drag, startPoint x: 1246, startPoint y: 552, endPoint x: 871, endPoint y: 544, distance: 375.1
click at [686, 556] on app-calendar-viewport "Fri 12 0/3 3 Jobs Sat 13 0/3 3 Jobs Sun 14 0/3 3 Jobs Mon 15 Tue 16 Wed 17 Thu …" at bounding box center [756, 116] width 1512 height 1329
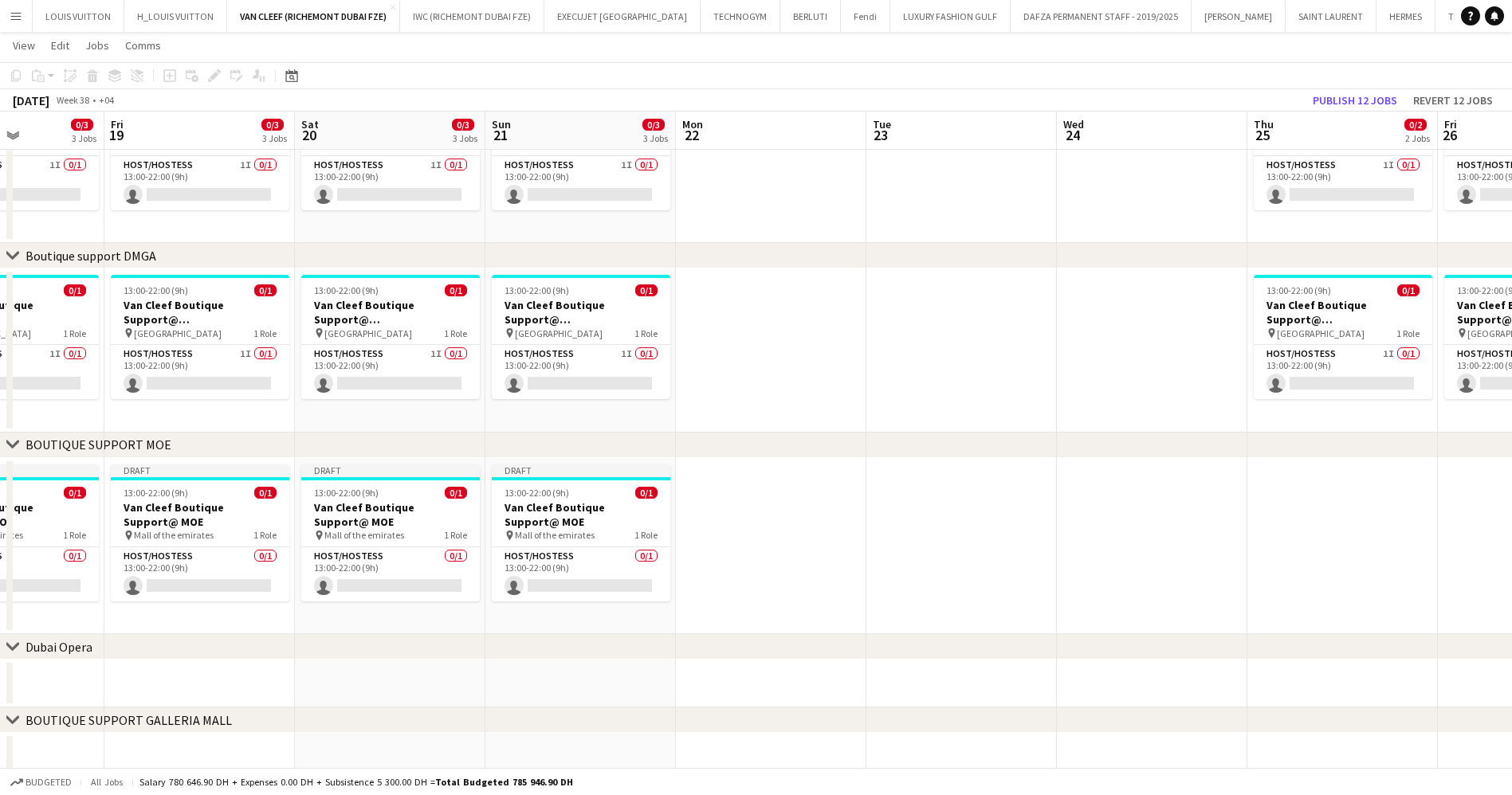
click at [440, 551] on app-calendar-viewport "Tue 16 Wed 17 Thu 18 0/3 3 Jobs Fri 19 0/3 3 Jobs Sat 20 0/3 3 Jobs Sun 21 0/3 …" at bounding box center [756, 116] width 1512 height 1329
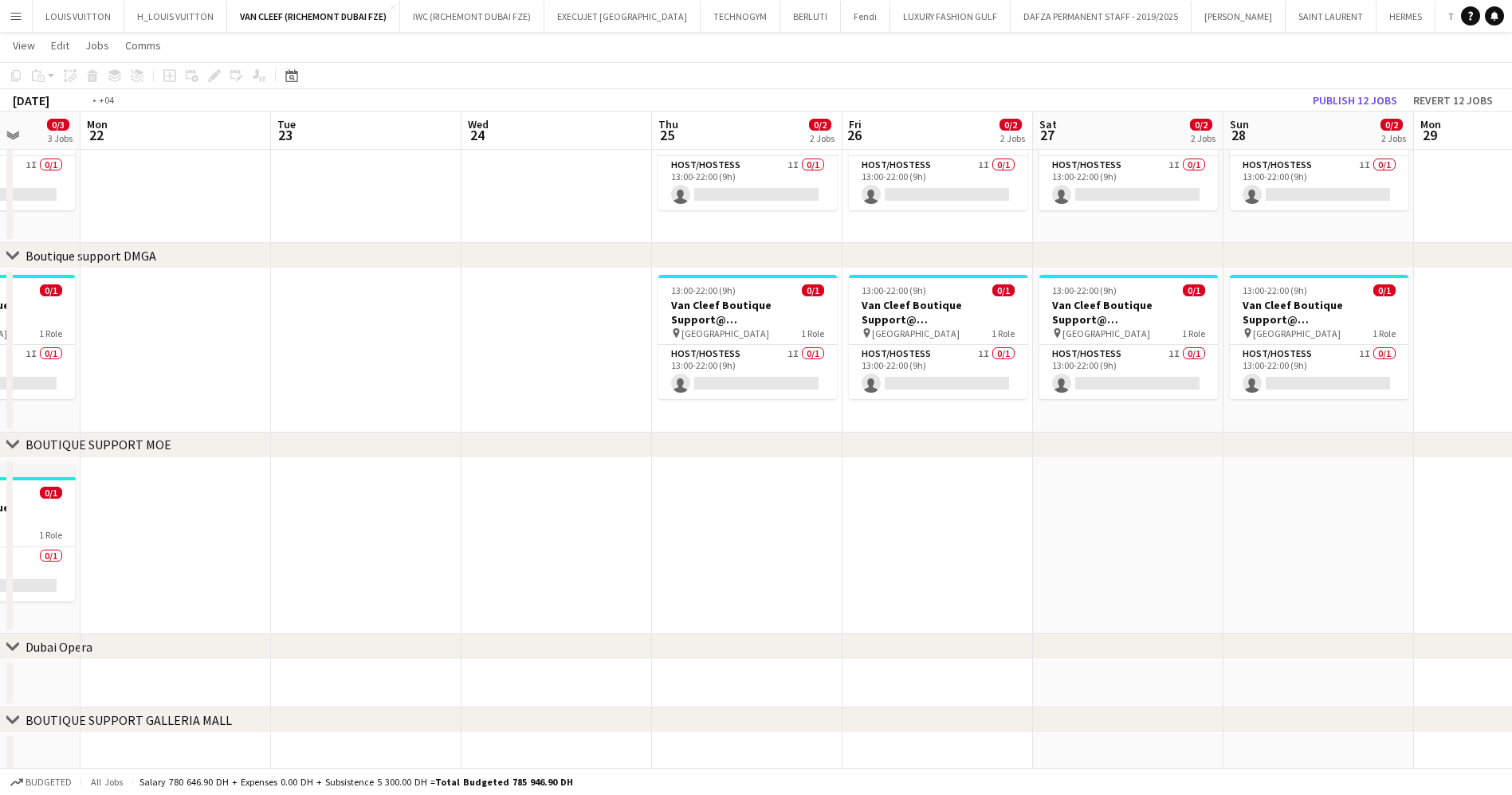
drag, startPoint x: 915, startPoint y: 567, endPoint x: 628, endPoint y: 570, distance: 287.0
click at [634, 579] on app-calendar-viewport "Fri 19 0/3 3 Jobs Sat 20 0/3 3 Jobs Sun 21 0/3 3 Jobs Mon 22 Tue 23 Wed 24 Thu …" at bounding box center [756, 116] width 1512 height 1329
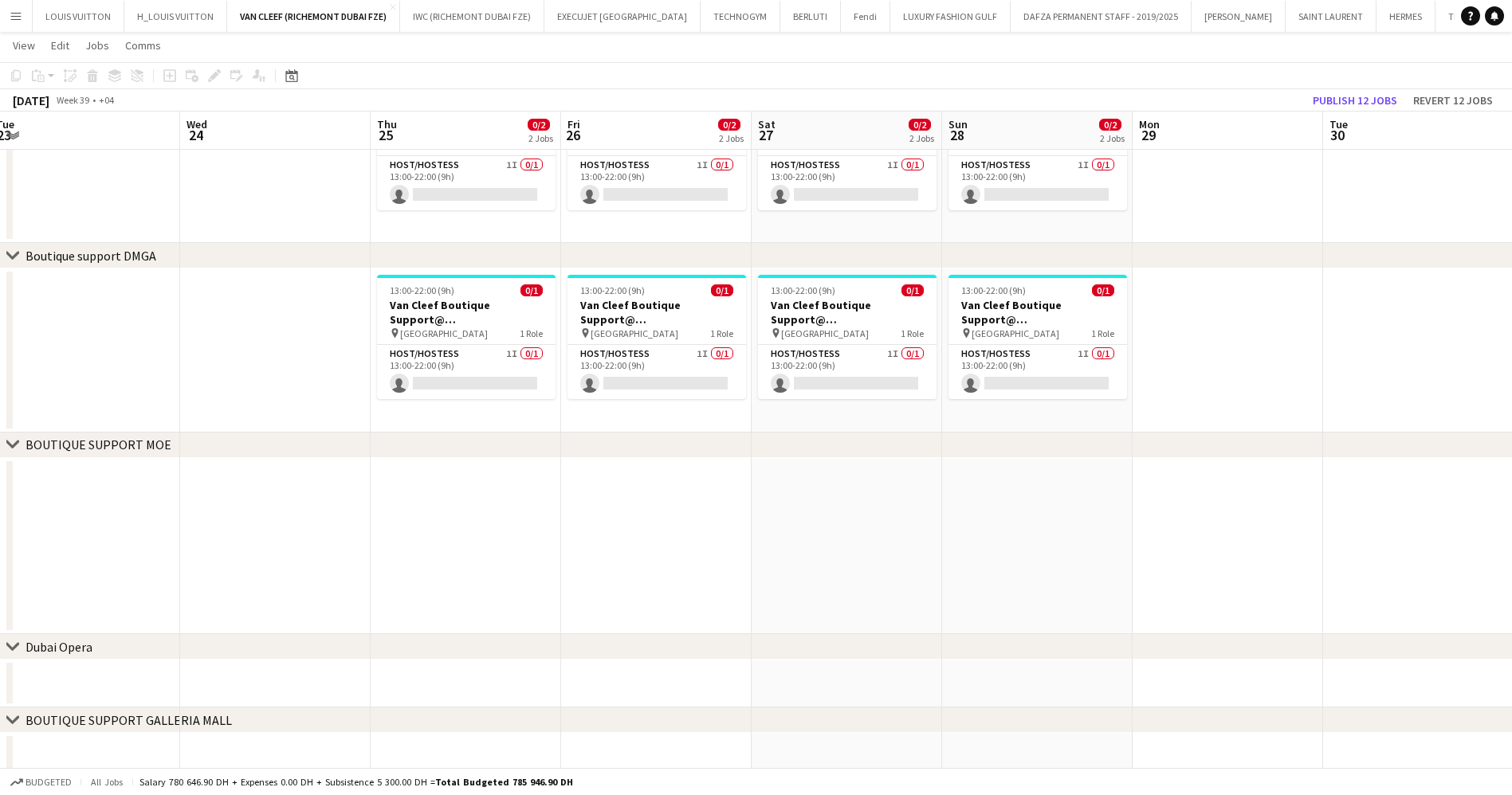
click at [462, 476] on app-date-cell at bounding box center [465, 546] width 190 height 177
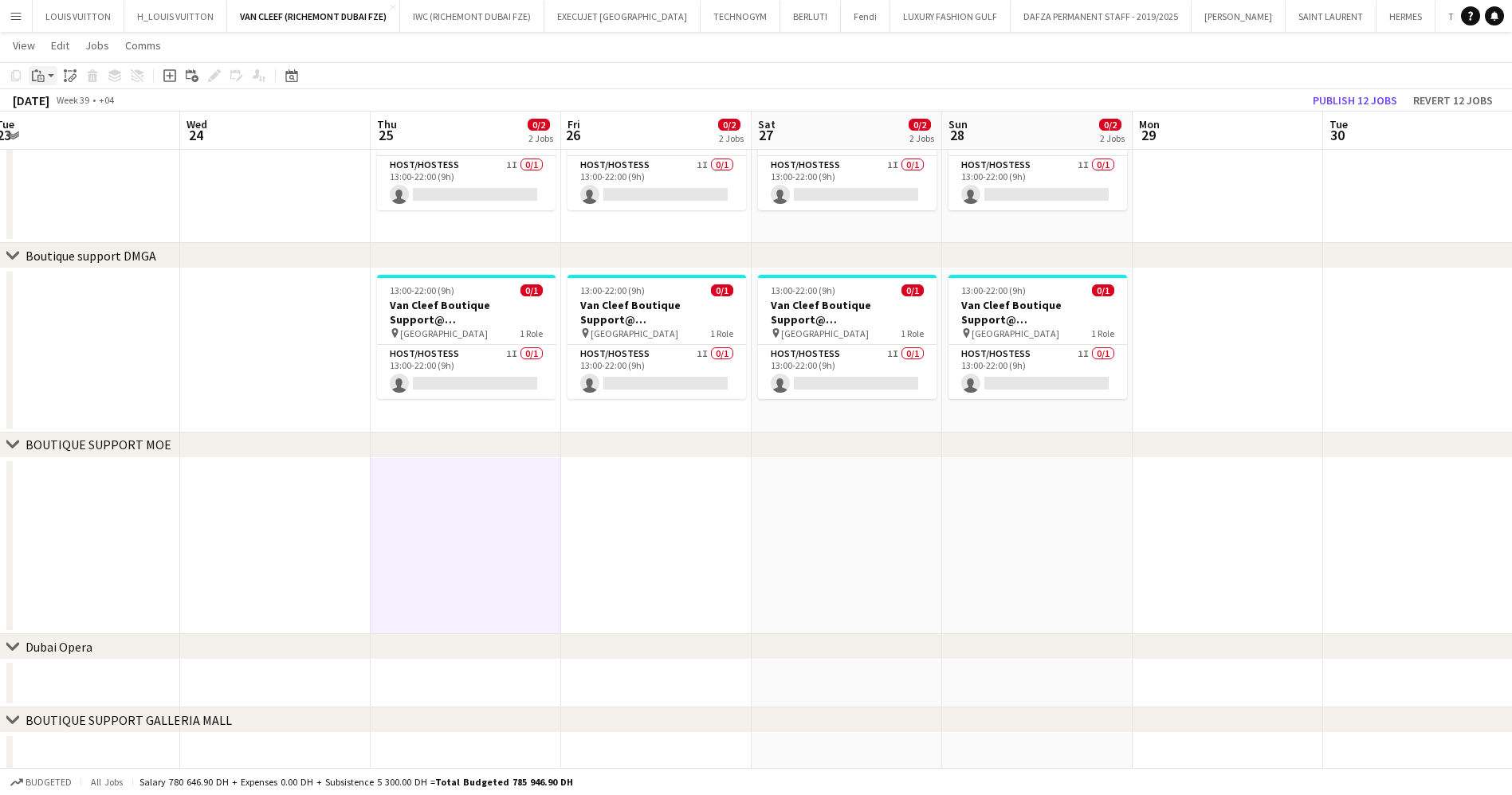
click at [41, 81] on icon at bounding box center [41, 79] width 7 height 7
click at [69, 105] on link "Paste Ctrl+V" at bounding box center [117, 106] width 150 height 14
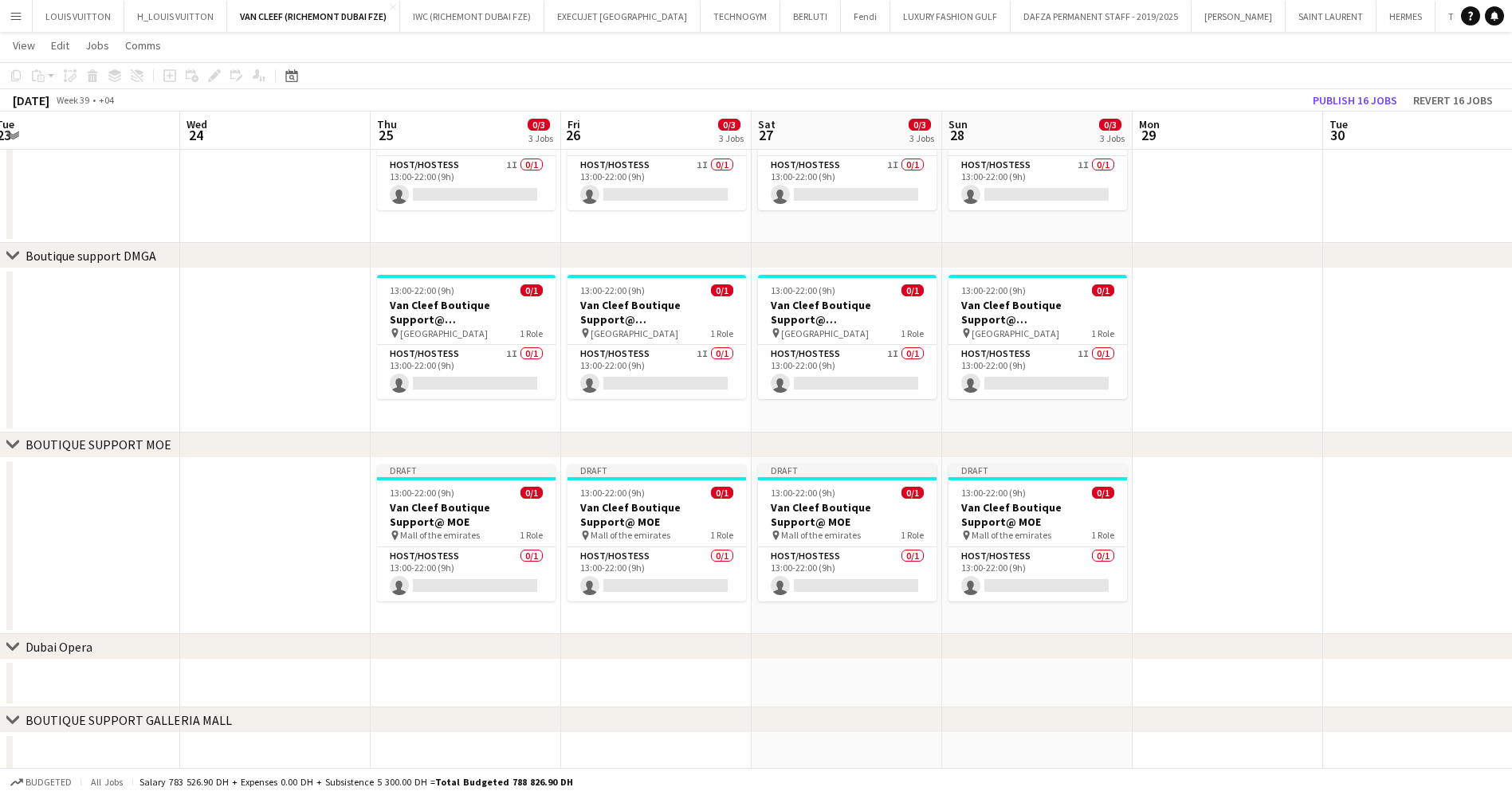
drag, startPoint x: 1184, startPoint y: 559, endPoint x: 524, endPoint y: 559, distance: 660.0
click at [575, 559] on app-calendar-viewport "Sat 20 0/3 3 Jobs Sun 21 0/3 3 Jobs Mon 22 Tue 23 Wed 24 Thu 25 0/3 3 Jobs Fri …" at bounding box center [756, 116] width 1512 height 1329
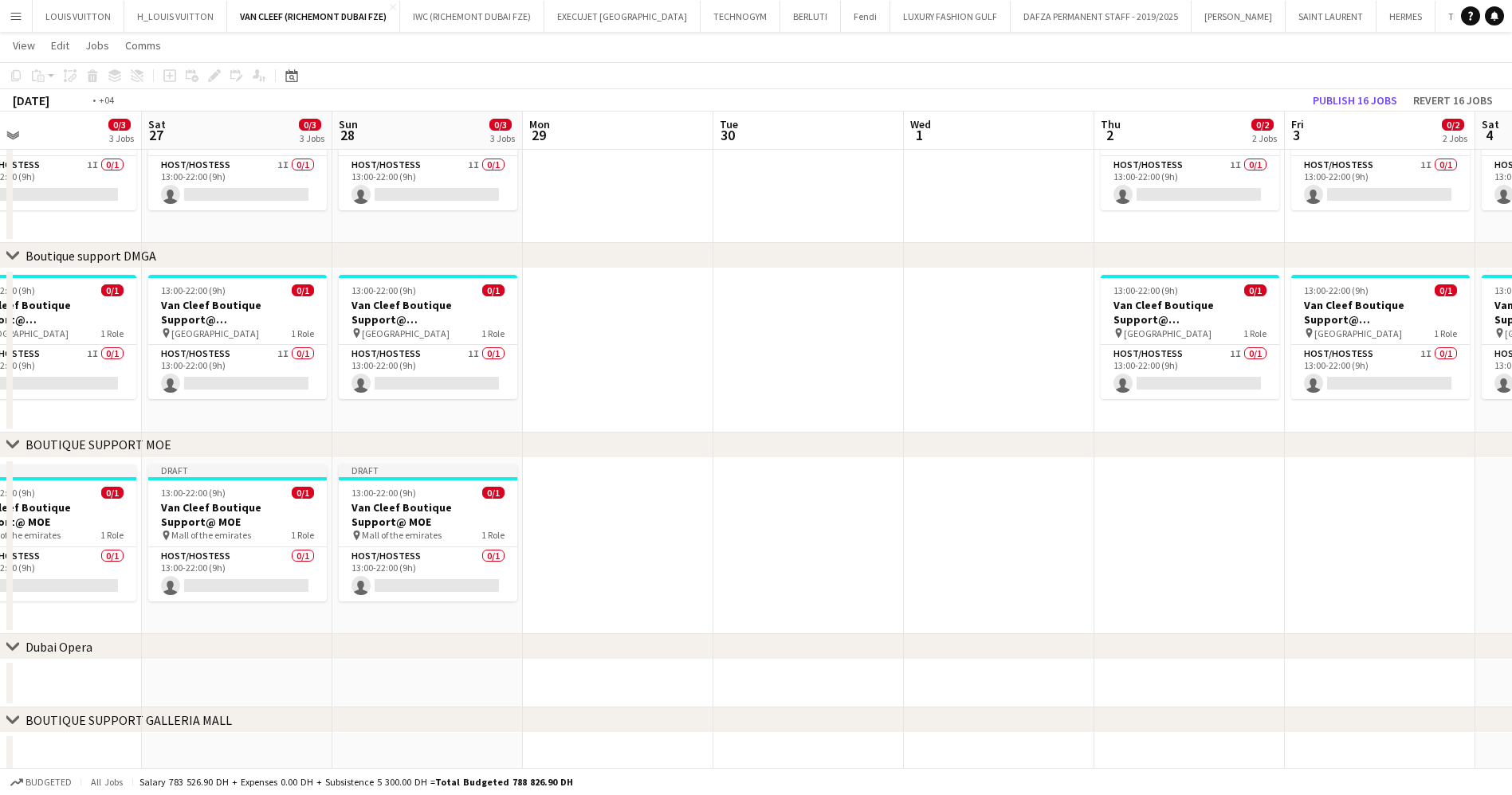
drag, startPoint x: 708, startPoint y: 577, endPoint x: 280, endPoint y: 583, distance: 428.0
click at [285, 583] on app-calendar-viewport "Wed 24 Thu 25 0/3 3 Jobs Fri 26 0/3 3 Jobs Sat 27 0/3 3 Jobs Sun 28 0/3 3 Jobs …" at bounding box center [756, 116] width 1512 height 1329
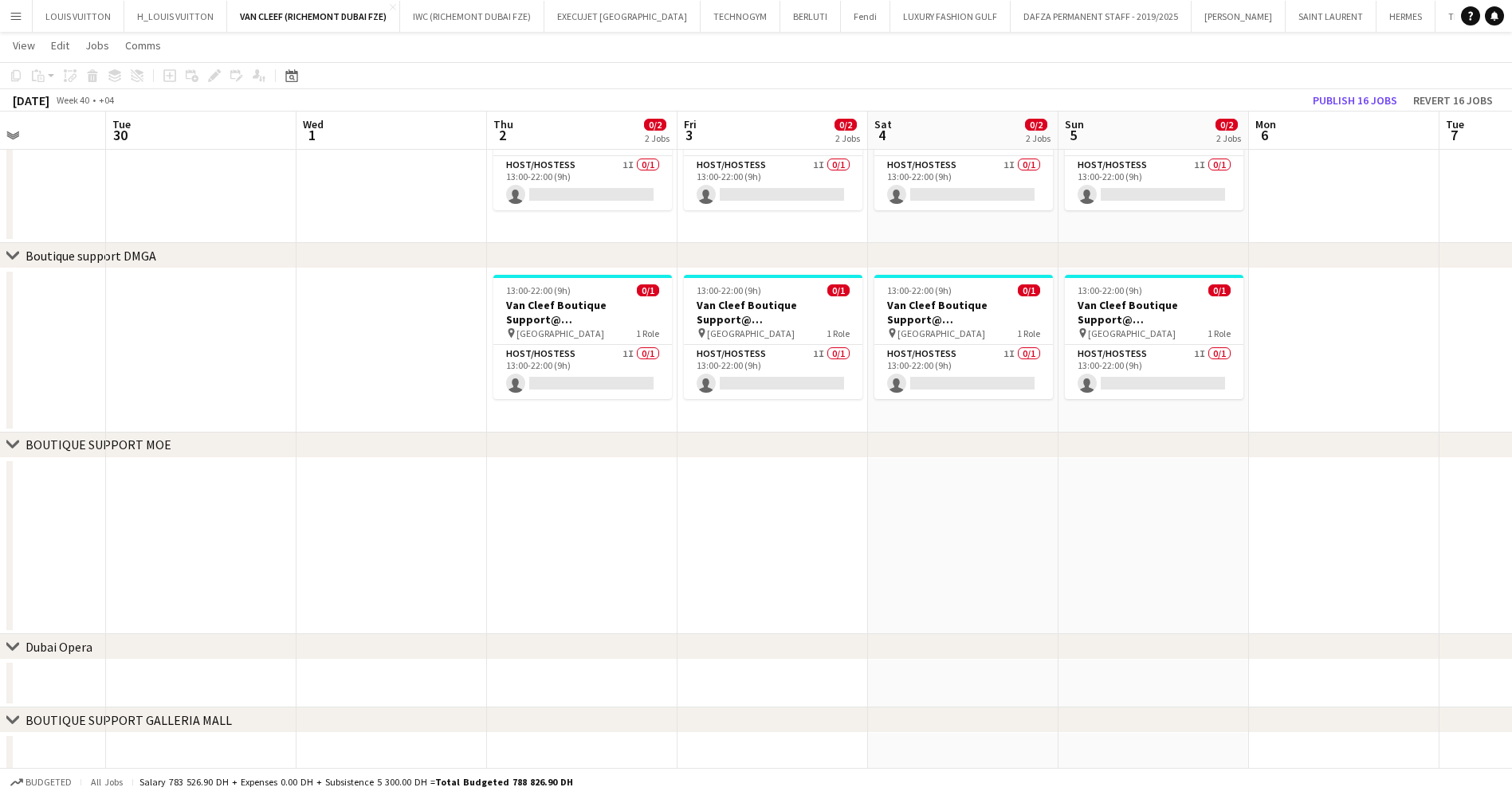
click at [535, 488] on app-date-cell at bounding box center [582, 546] width 190 height 177
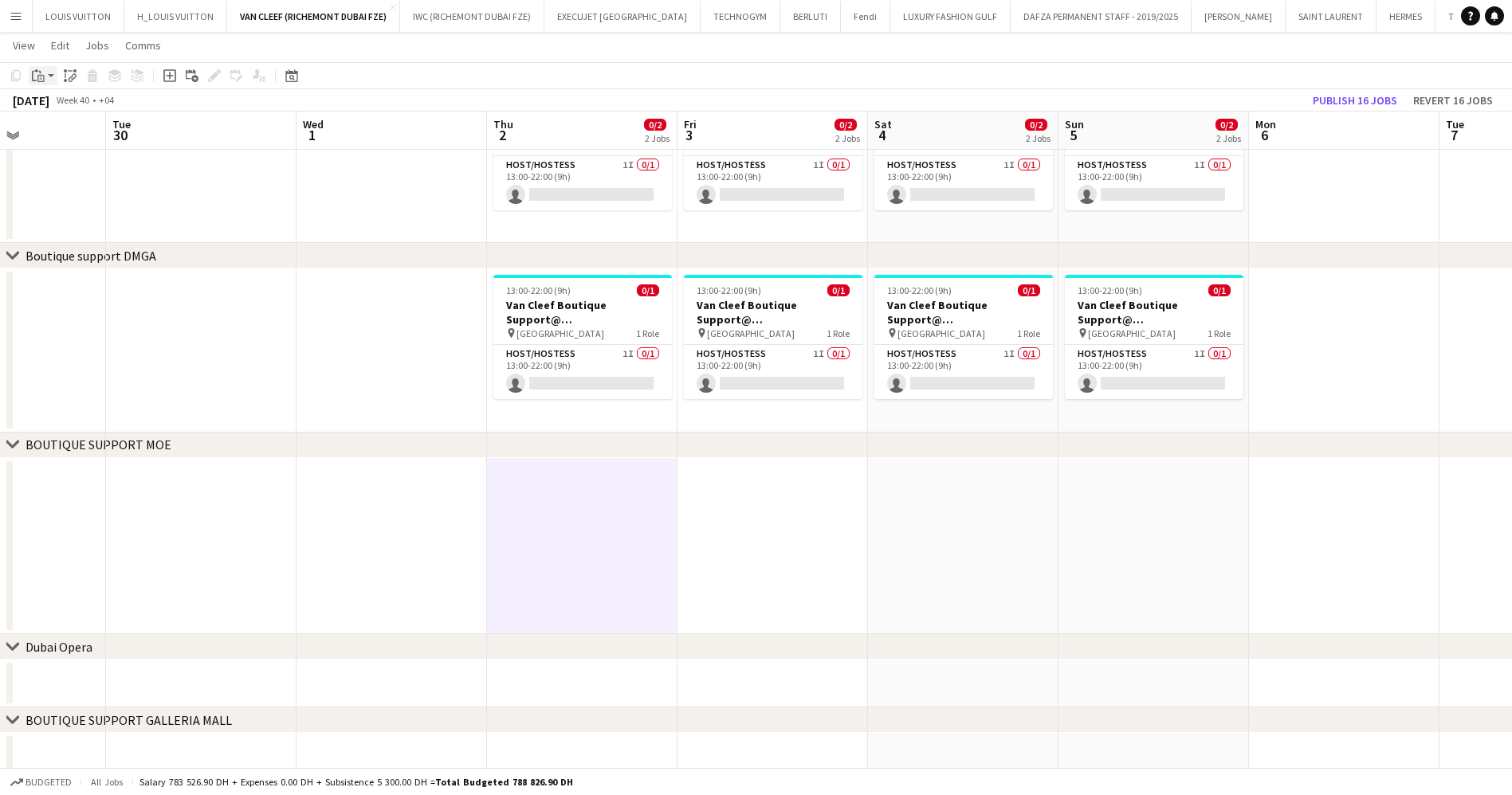
click at [35, 78] on icon "Paste" at bounding box center [38, 76] width 12 height 12
click at [58, 107] on link "Paste Ctrl+V" at bounding box center [117, 106] width 150 height 14
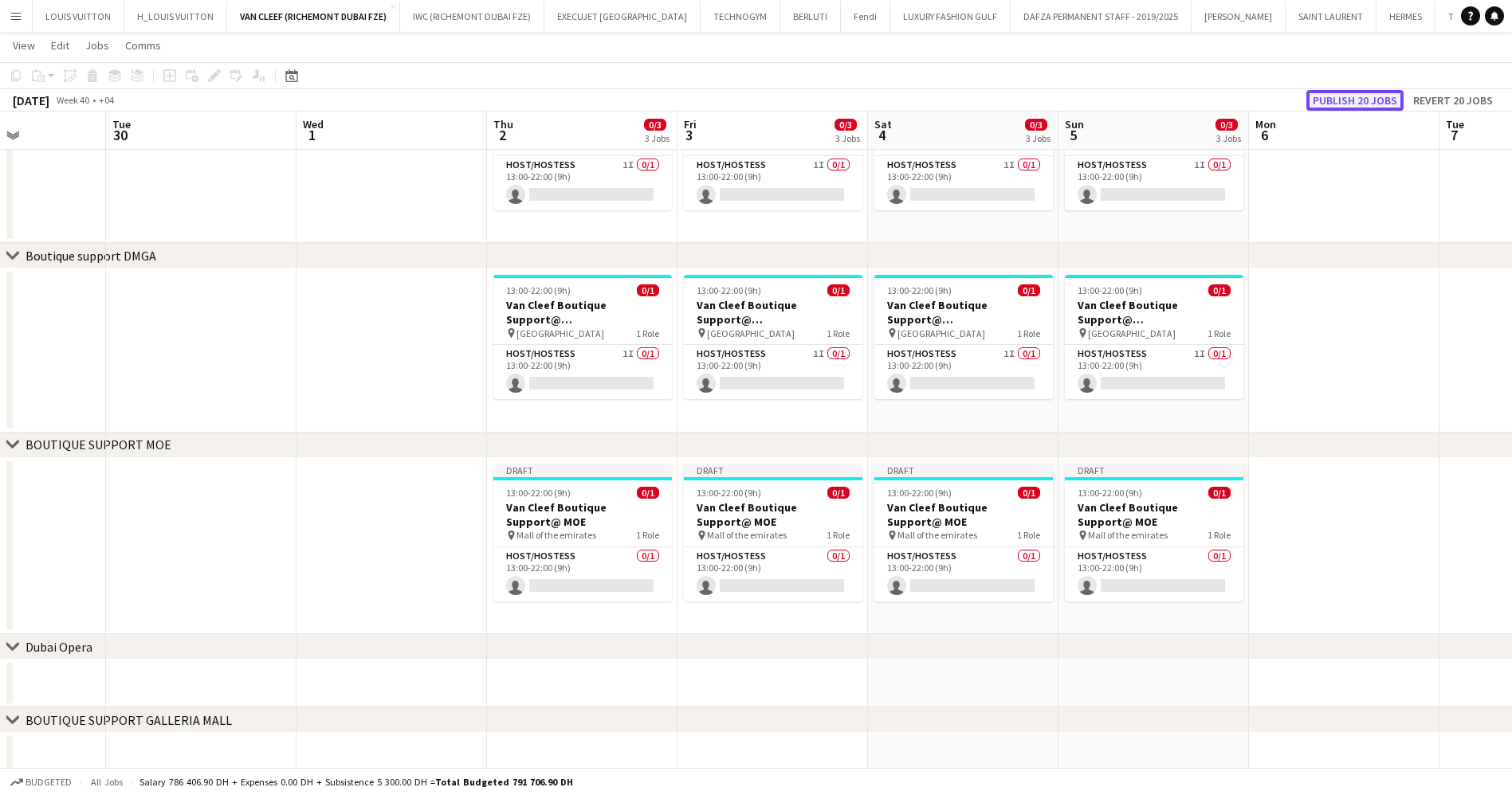
click at [1368, 90] on button "Publish 20 jobs" at bounding box center [1354, 100] width 97 height 21
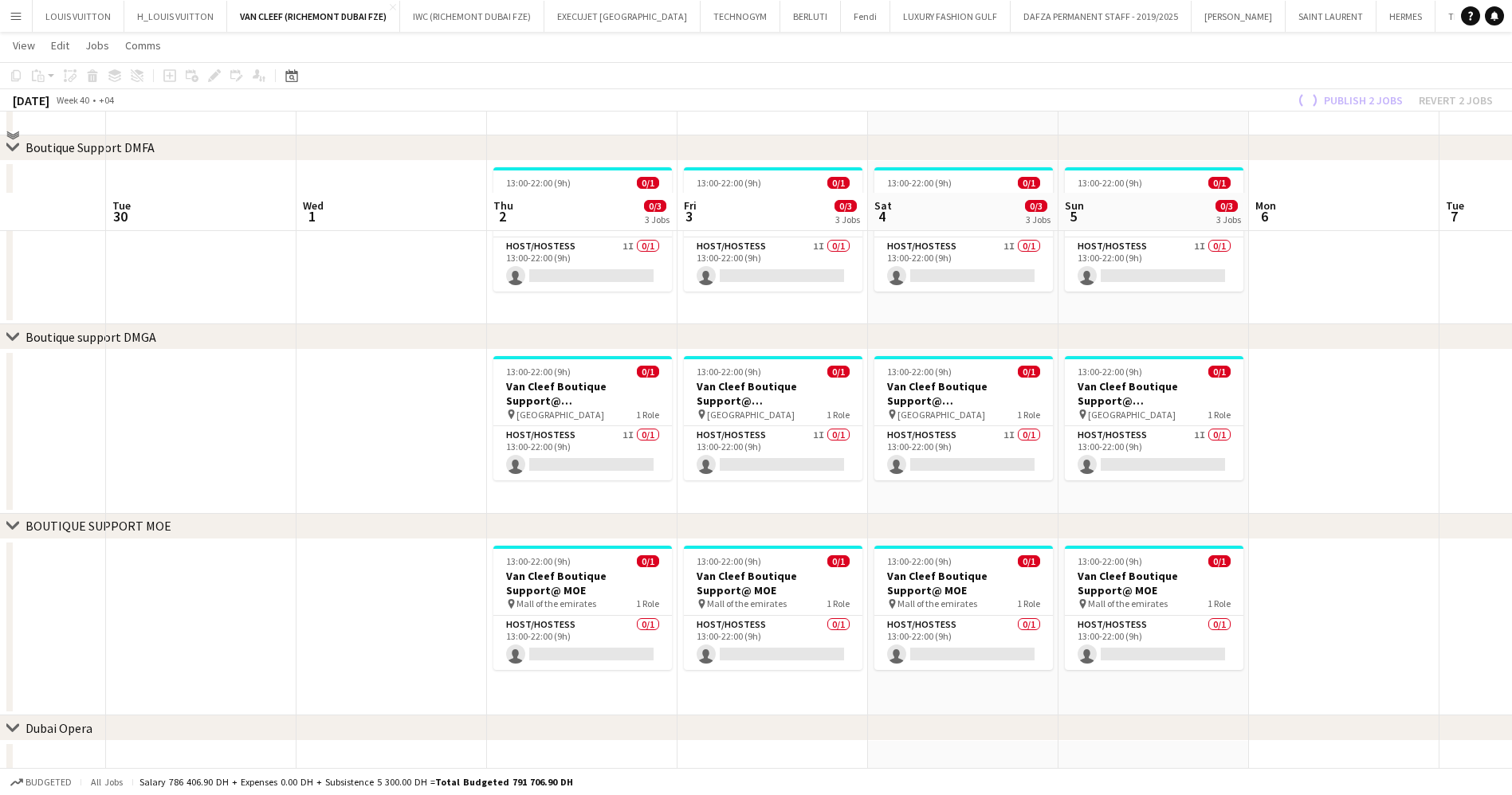
scroll to position [611, 0]
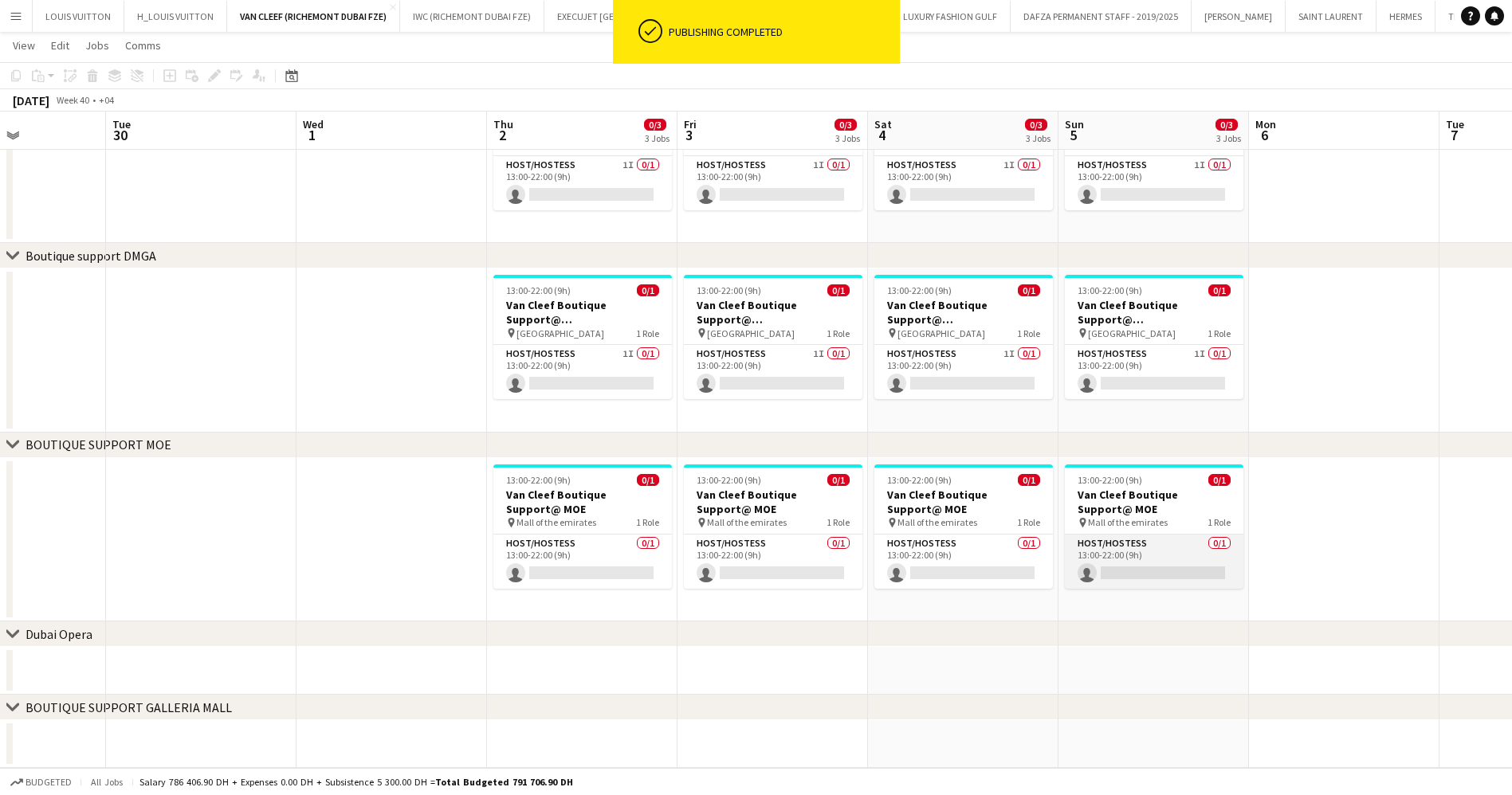
click at [1167, 557] on app-card-role "Host/Hostess 0/1 13:00-22:00 (9h) single-neutral-actions" at bounding box center [1154, 561] width 179 height 54
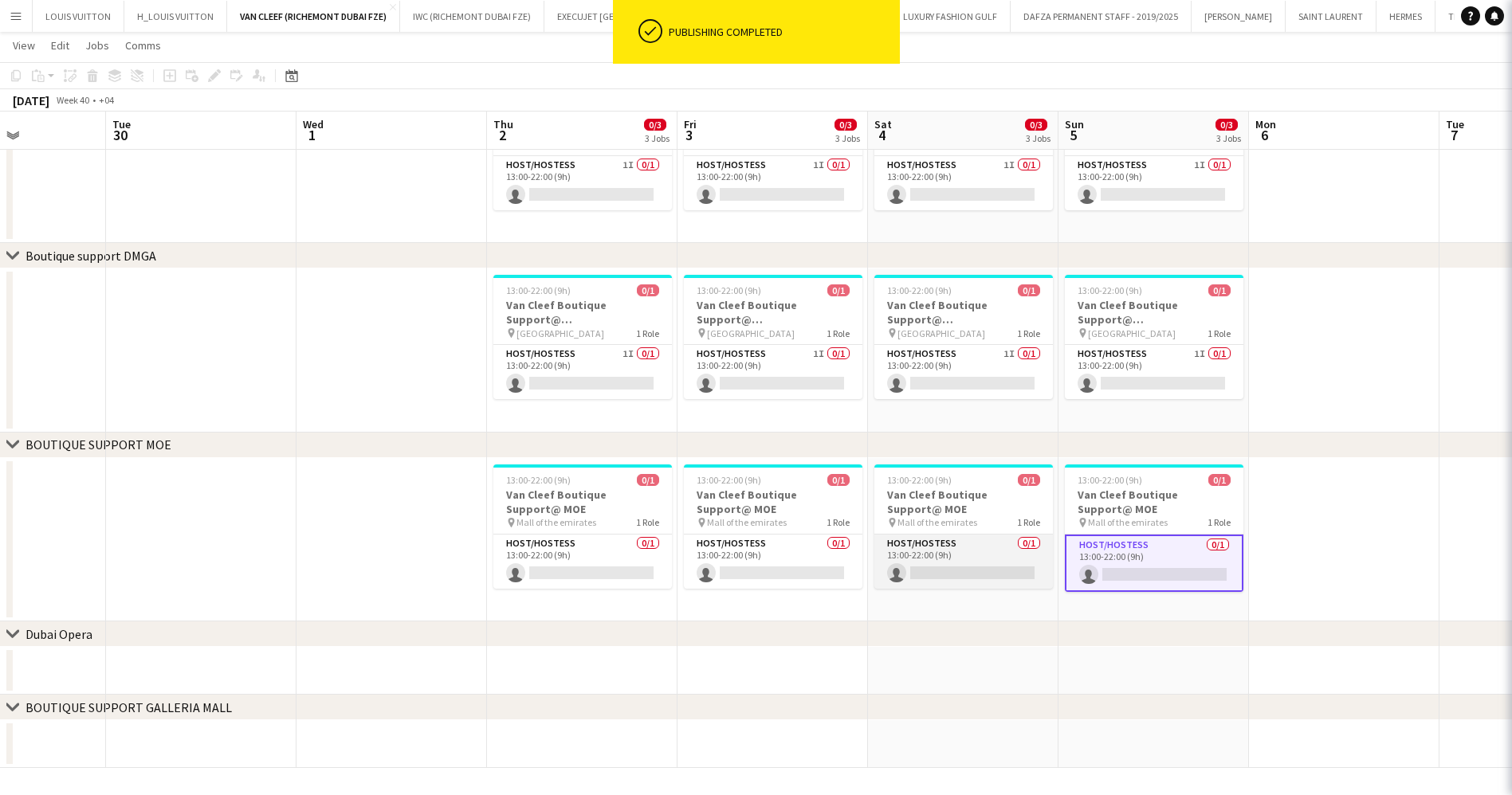
click at [955, 563] on app-card-role "Host/Hostess 0/1 13:00-22:00 (9h) single-neutral-actions" at bounding box center [963, 561] width 179 height 54
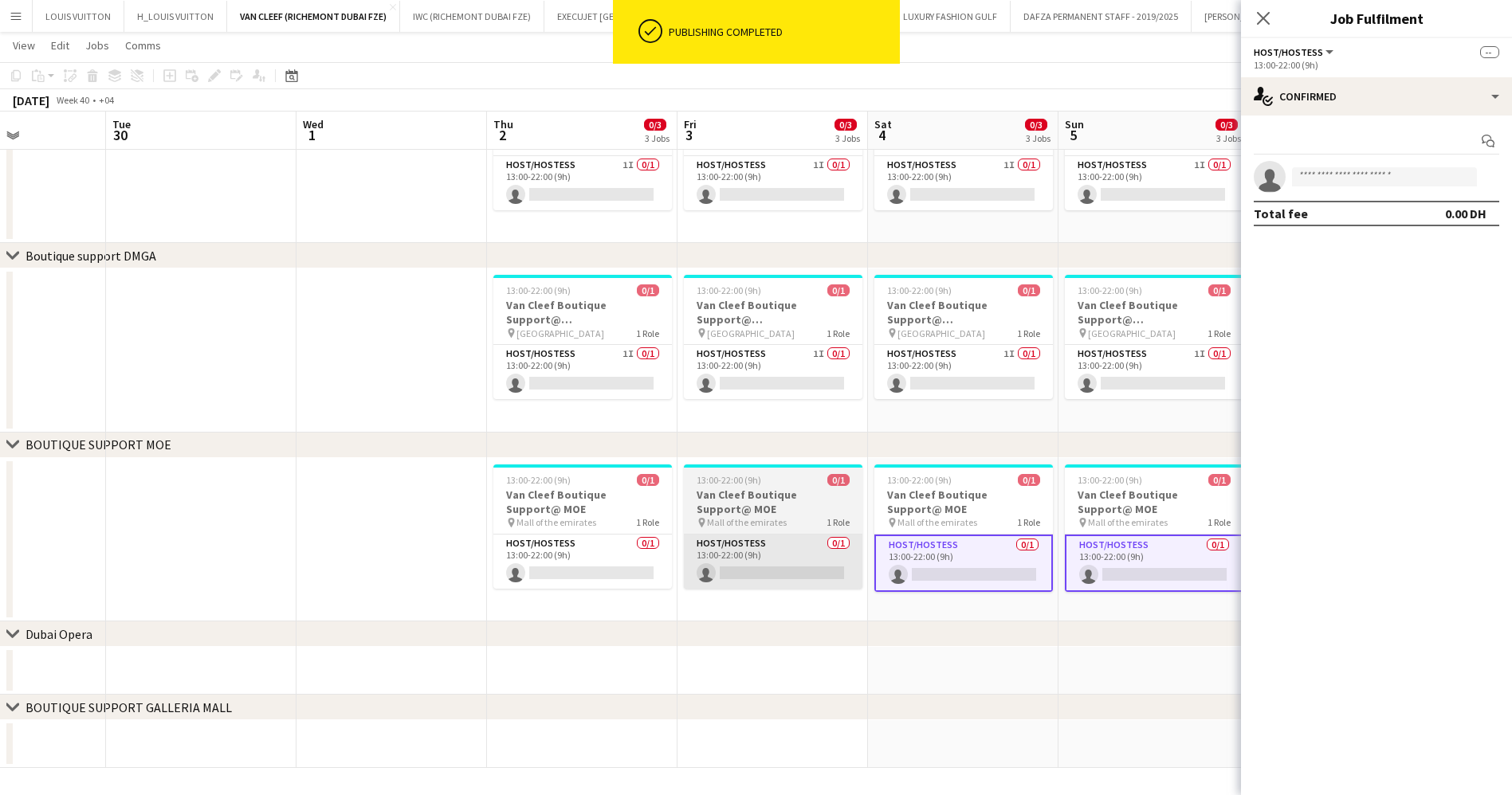
click at [726, 551] on app-card-role "Host/Hostess 0/1 13:00-22:00 (9h) single-neutral-actions" at bounding box center [773, 561] width 179 height 54
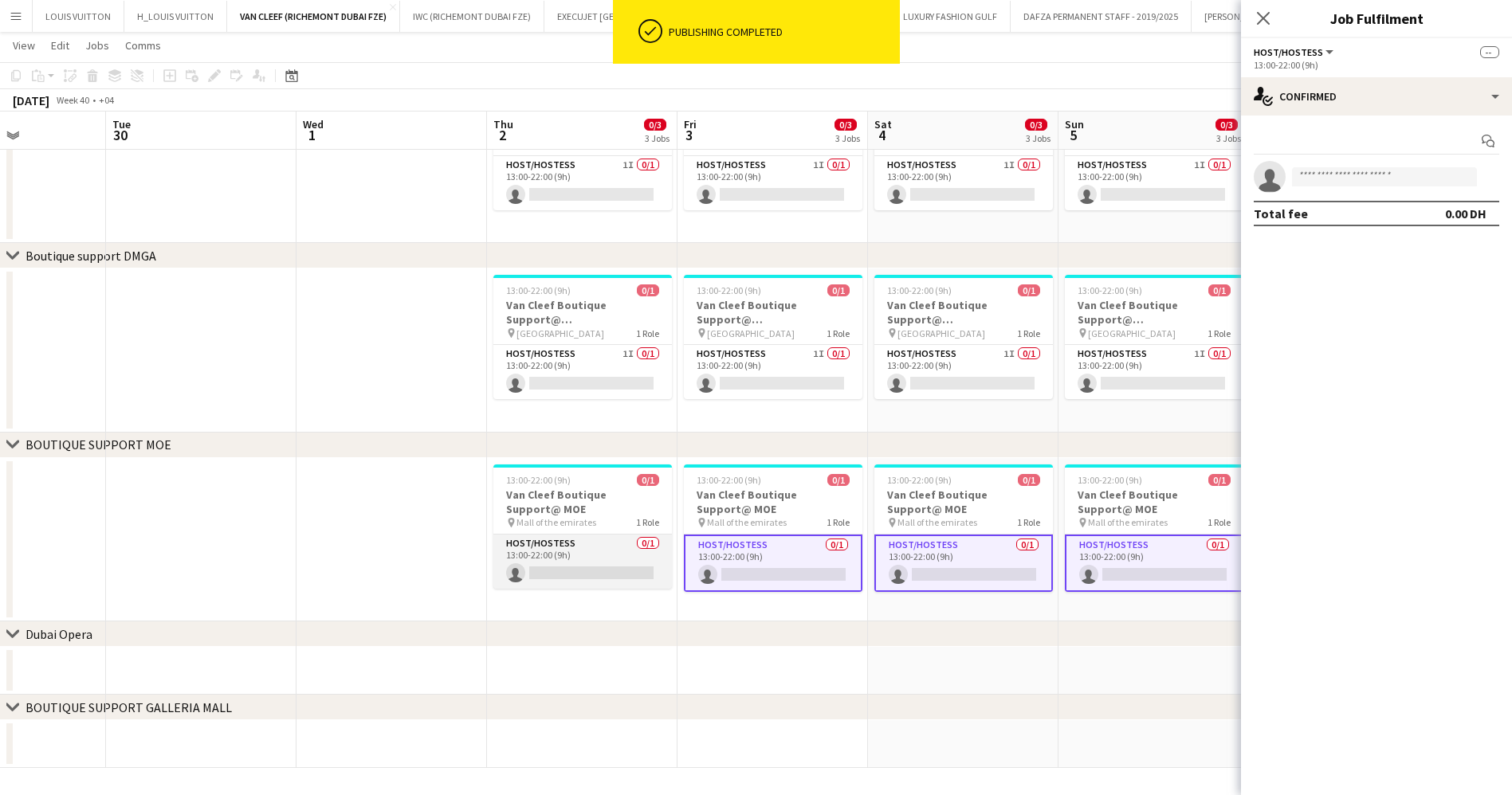
click at [561, 559] on app-card-role "Host/Hostess 0/1 13:00-22:00 (9h) single-neutral-actions" at bounding box center [583, 561] width 179 height 54
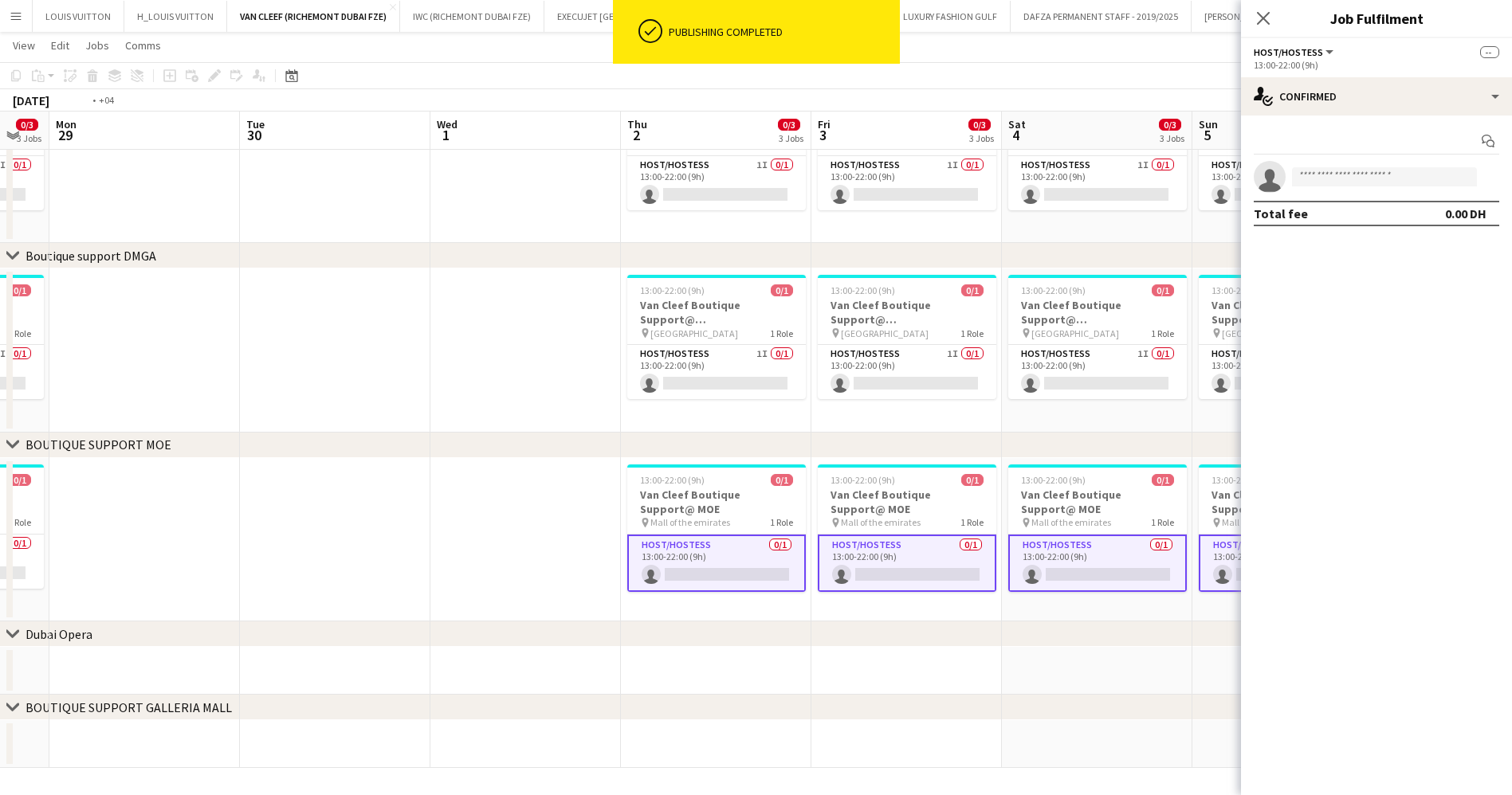
drag, startPoint x: 680, startPoint y: 541, endPoint x: 942, endPoint y: 547, distance: 262.1
click at [1082, 532] on app-calendar-viewport "Sat 27 0/3 3 Jobs Sun 28 0/3 3 Jobs Mon 29 Tue 30 Wed 1 Thu 2 0/3 3 Jobs Fri 3 …" at bounding box center [756, 110] width 1512 height 1317
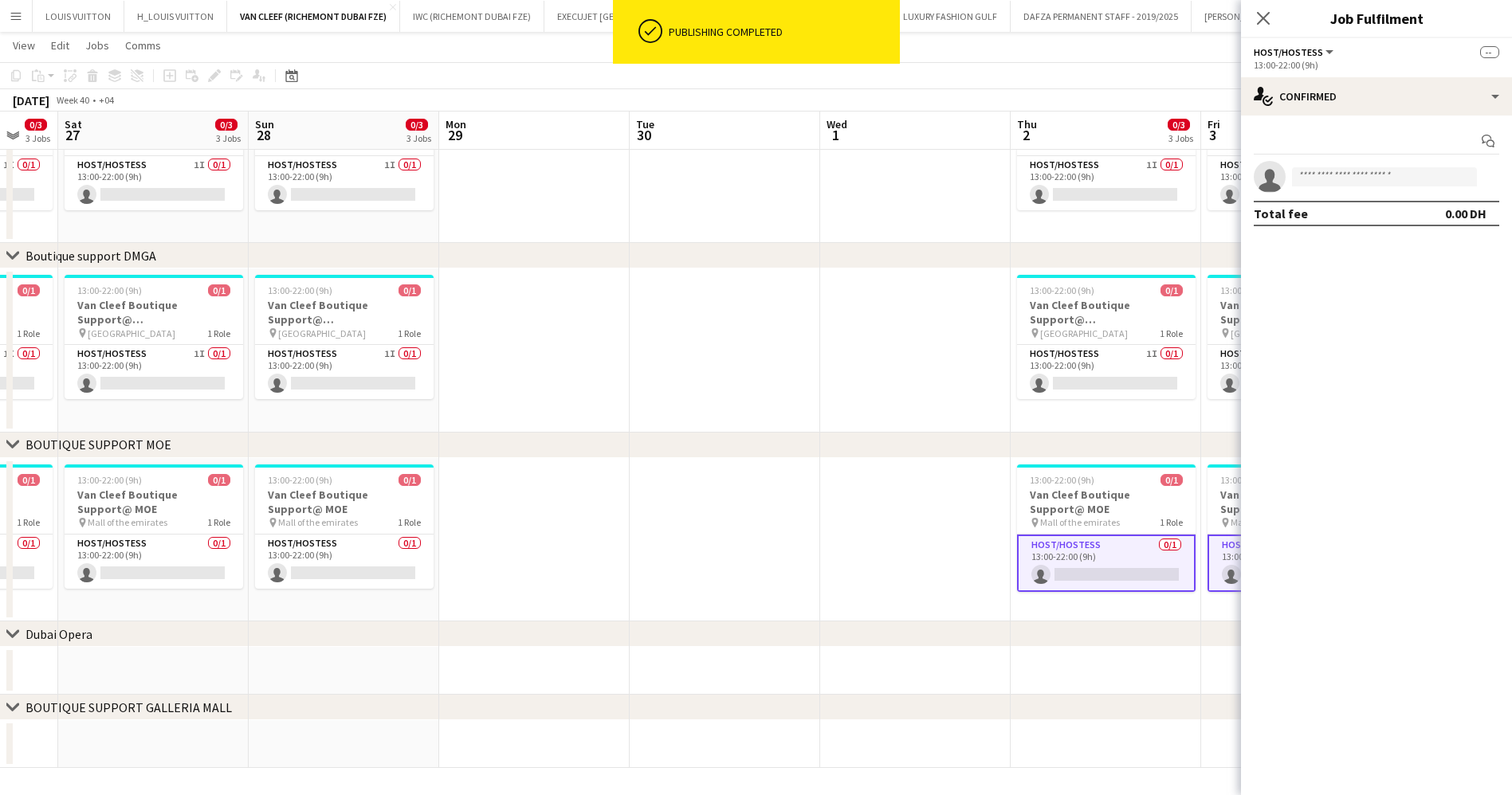
drag, startPoint x: 596, startPoint y: 552, endPoint x: 1089, endPoint y: 509, distance: 494.9
click at [1167, 493] on app-calendar-viewport "Thu 25 0/3 3 Jobs Fri 26 0/3 3 Jobs Sat 27 0/3 3 Jobs Sun 28 0/3 3 Jobs Mon 29 …" at bounding box center [756, 110] width 1512 height 1317
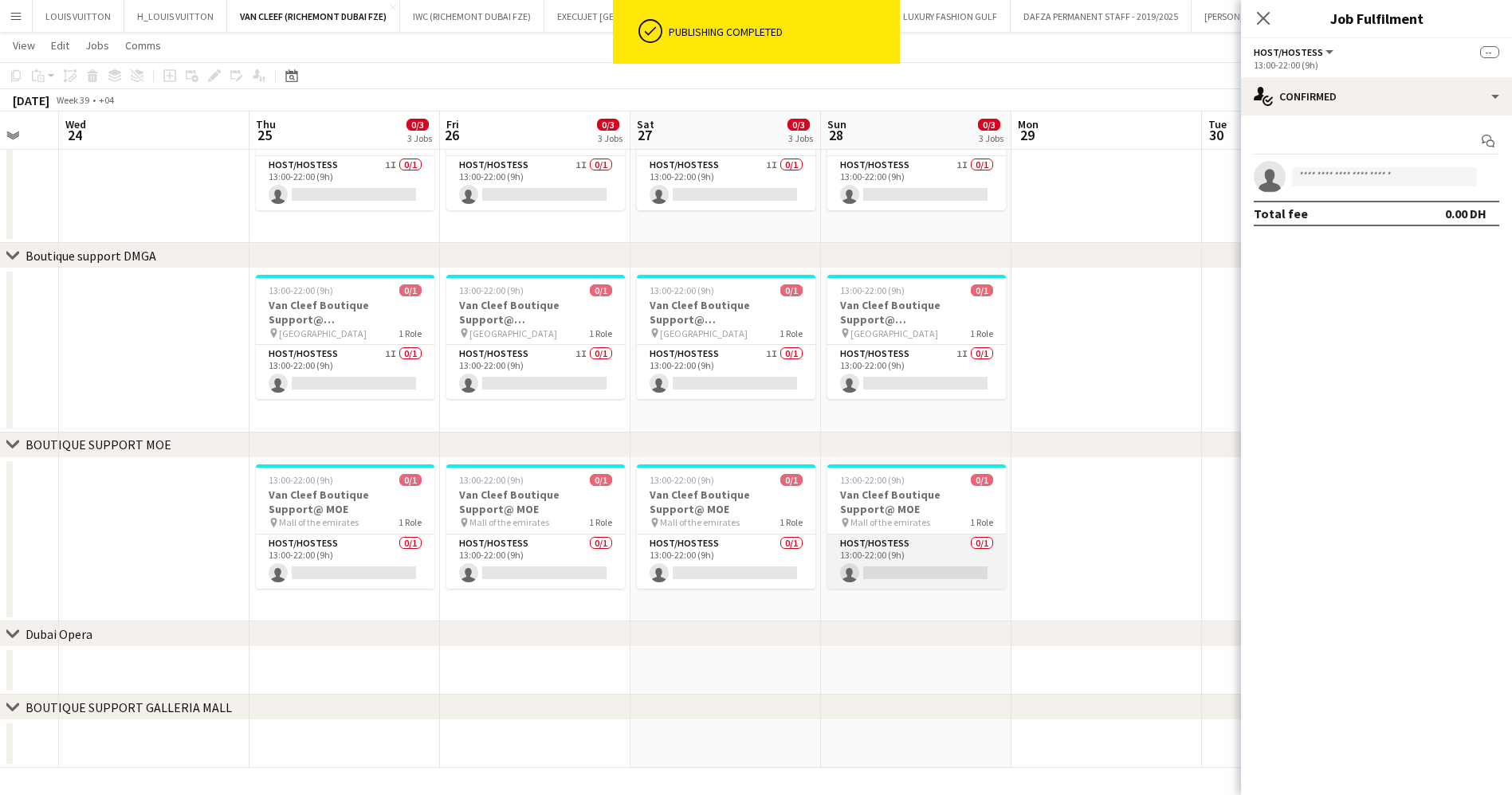
click at [909, 559] on app-card-role "Host/Hostess 0/1 13:00-22:00 (9h) single-neutral-actions" at bounding box center [917, 561] width 179 height 54
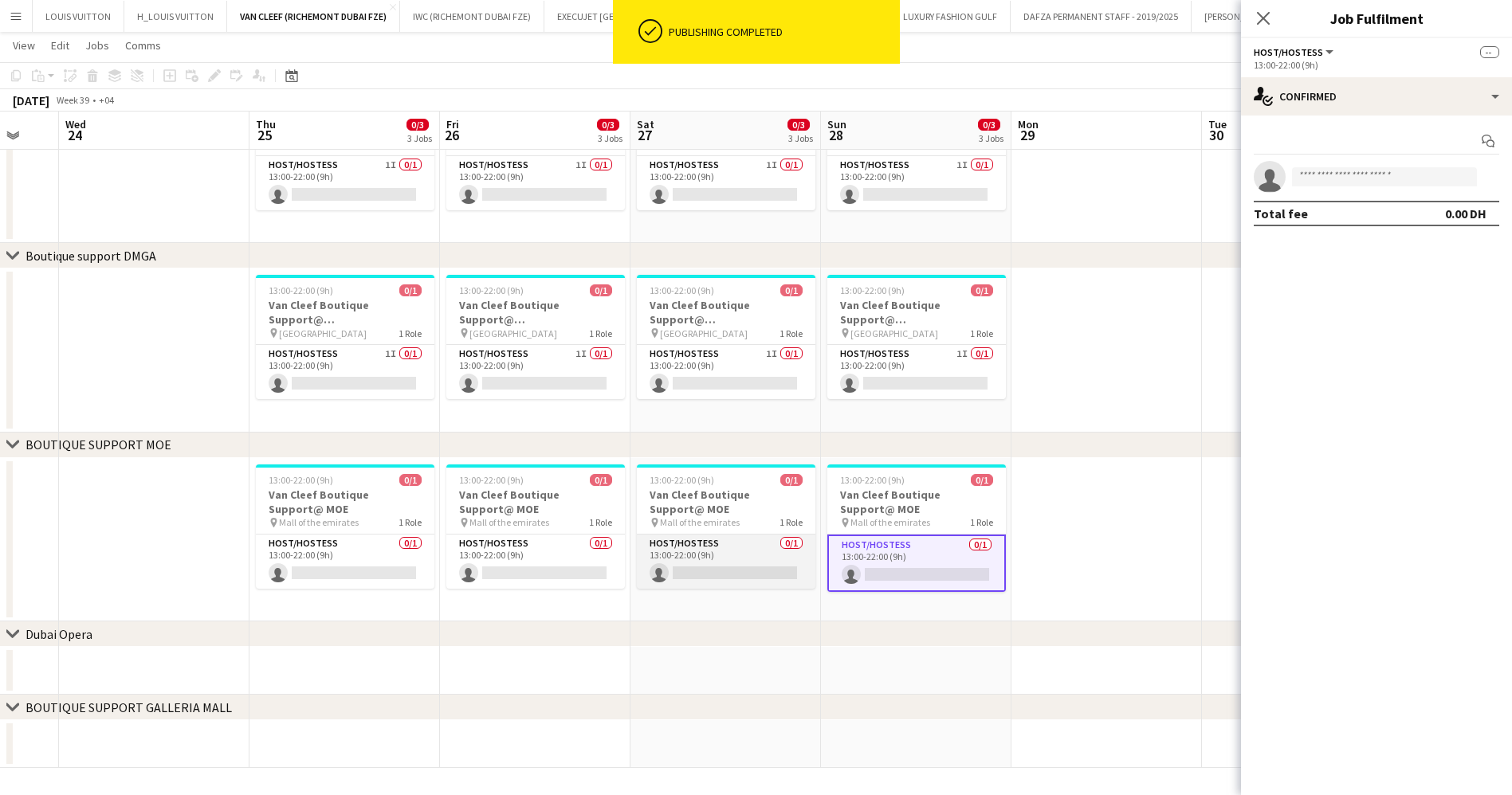
click at [697, 548] on app-card-role "Host/Hostess 0/1 13:00-22:00 (9h) single-neutral-actions" at bounding box center [726, 561] width 179 height 54
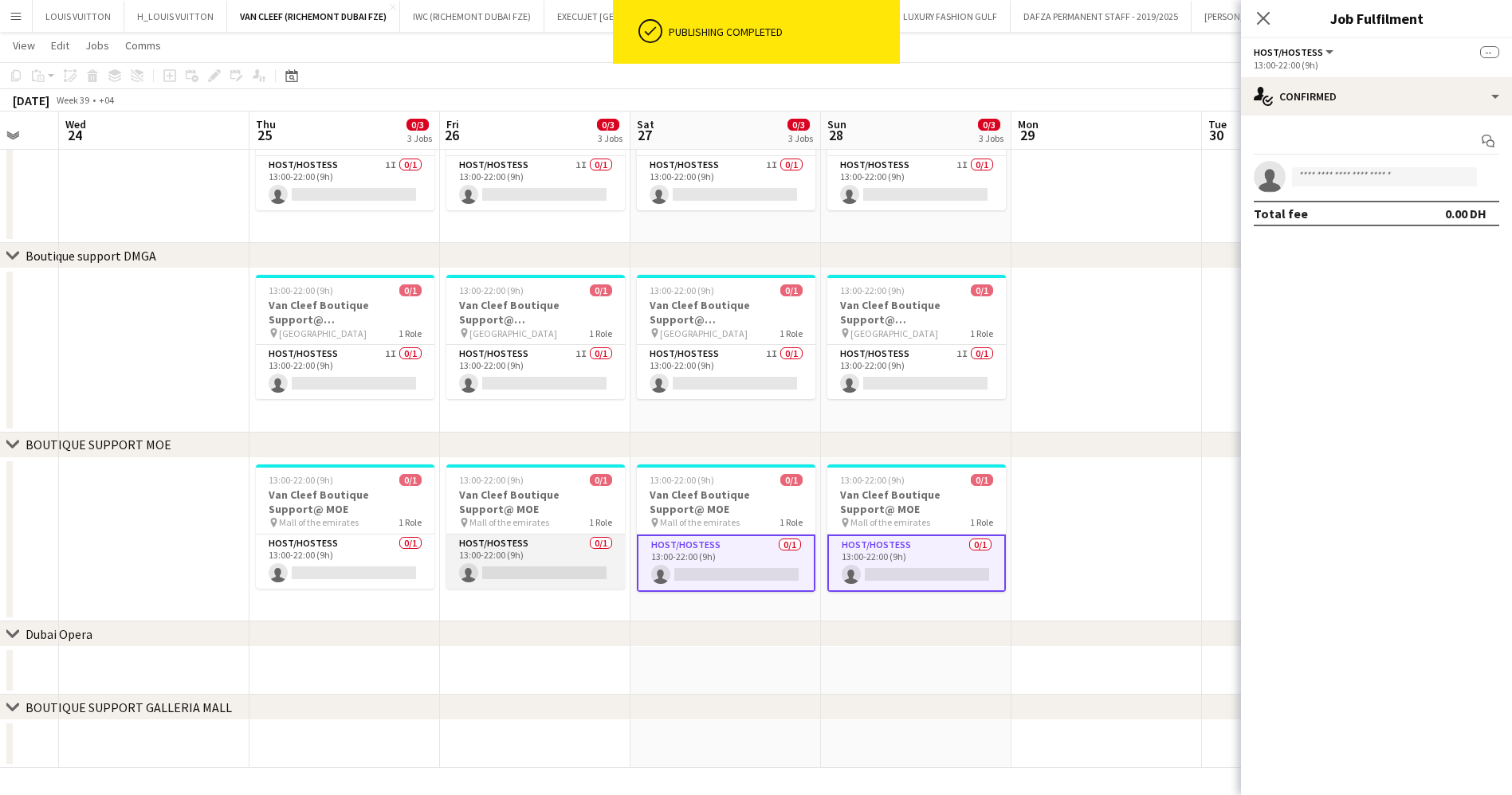
click at [548, 557] on app-card-role "Host/Hostess 0/1 13:00-22:00 (9h) single-neutral-actions" at bounding box center [536, 561] width 179 height 54
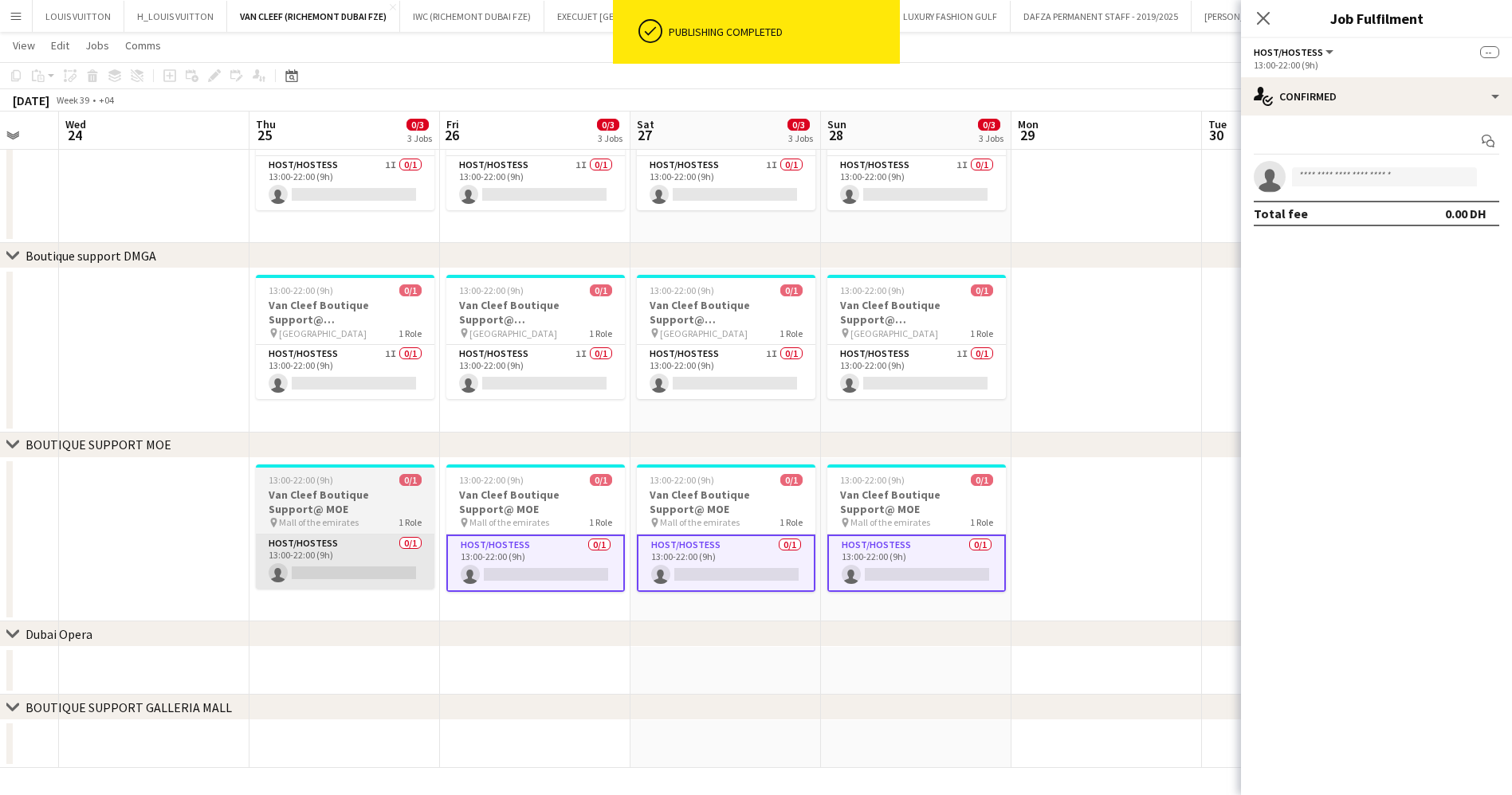
click at [303, 552] on app-card-role "Host/Hostess 0/1 13:00-22:00 (9h) single-neutral-actions" at bounding box center [345, 561] width 179 height 54
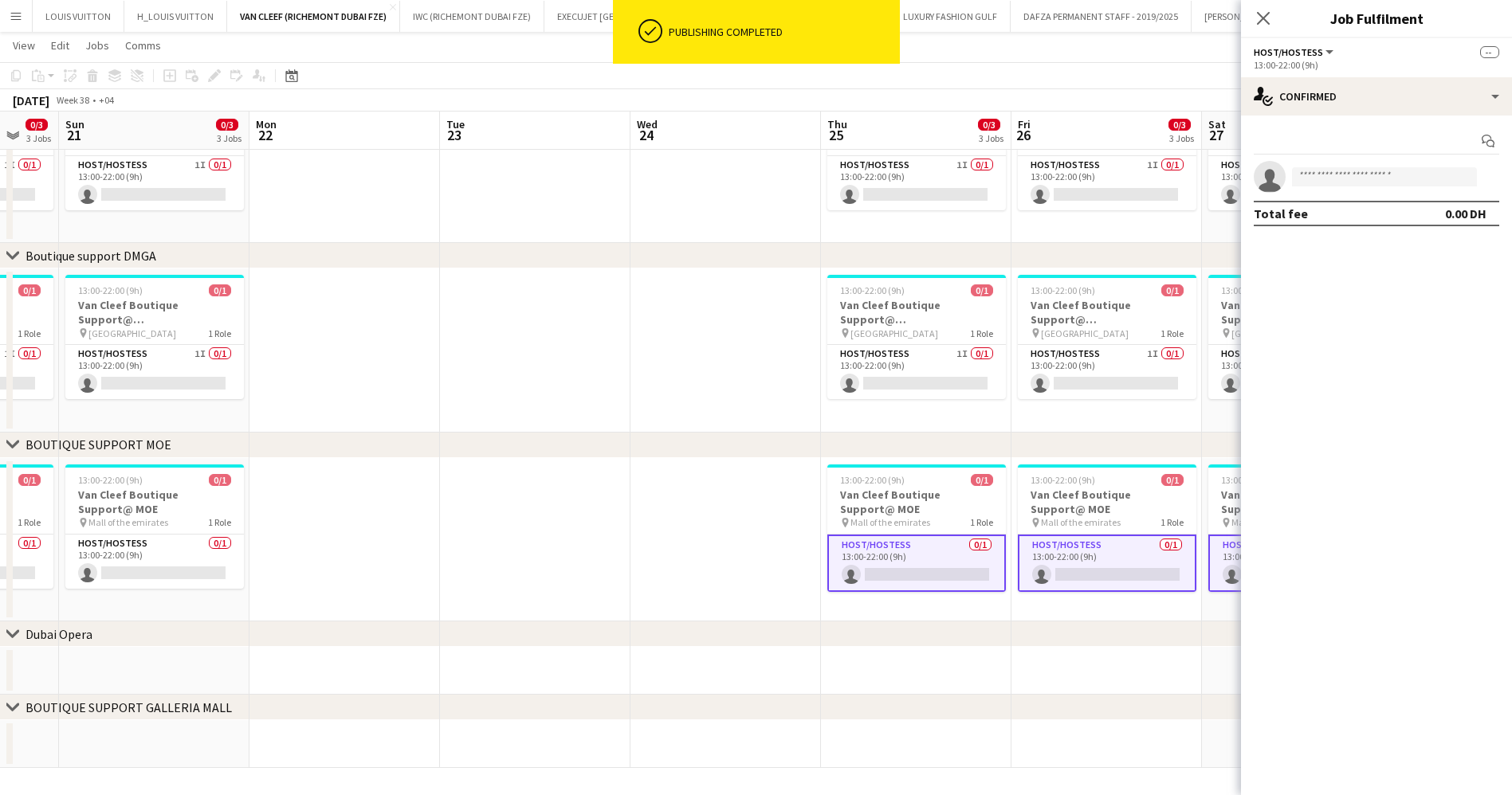
drag, startPoint x: 443, startPoint y: 555, endPoint x: 799, endPoint y: 562, distance: 356.1
click at [922, 554] on app-calendar-viewport "Fri 19 0/3 3 Jobs Sat 20 0/3 3 Jobs Sun 21 0/3 3 Jobs Mon 22 Tue 23 Wed 24 Thu …" at bounding box center [756, 110] width 1512 height 1317
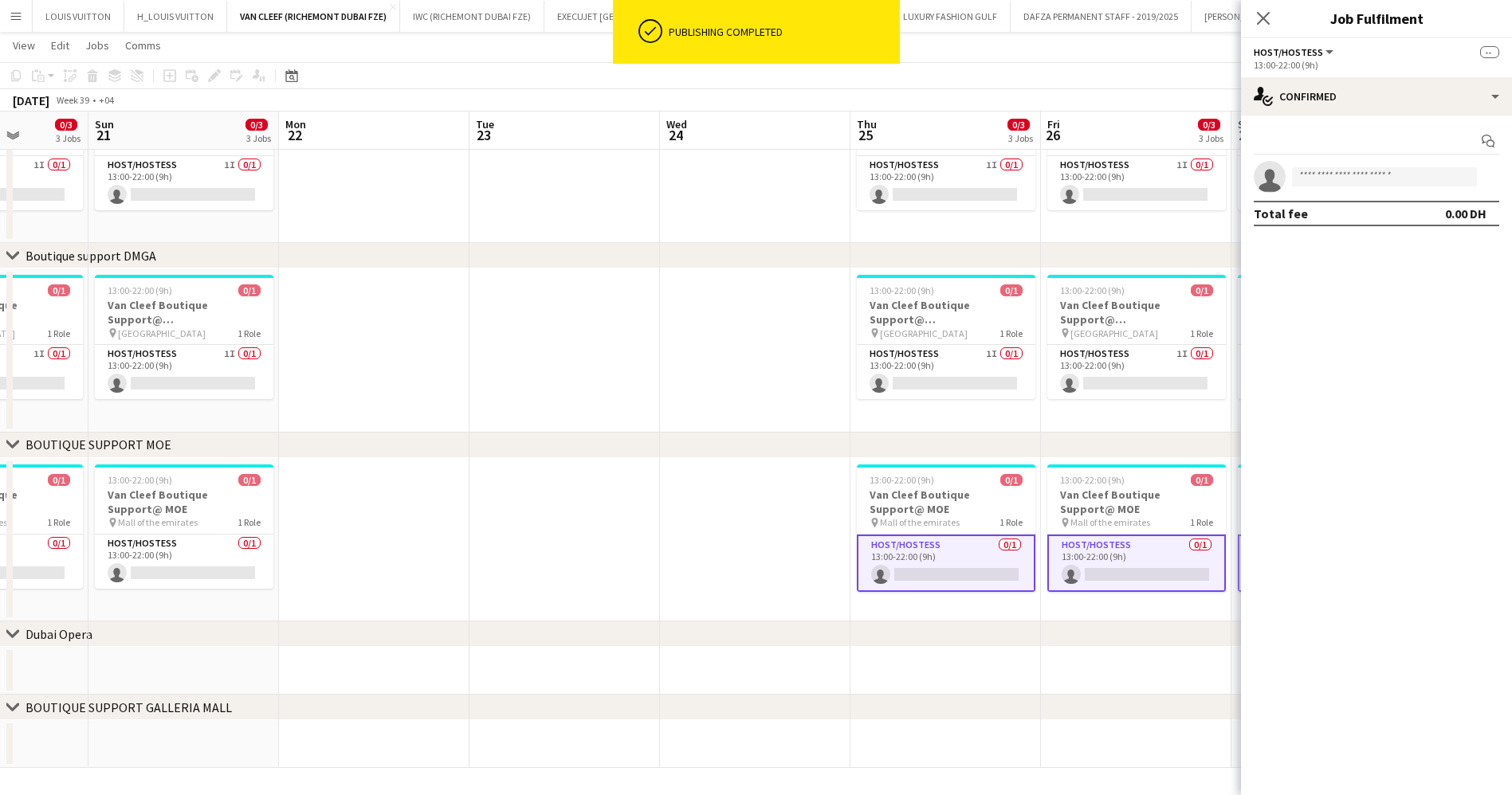
click at [948, 562] on app-calendar-viewport "Thu 18 0/3 3 Jobs Fri 19 0/3 3 Jobs Sat 20 0/3 3 Jobs Sun 21 0/3 3 Jobs Mon 22 …" at bounding box center [756, 110] width 1512 height 1317
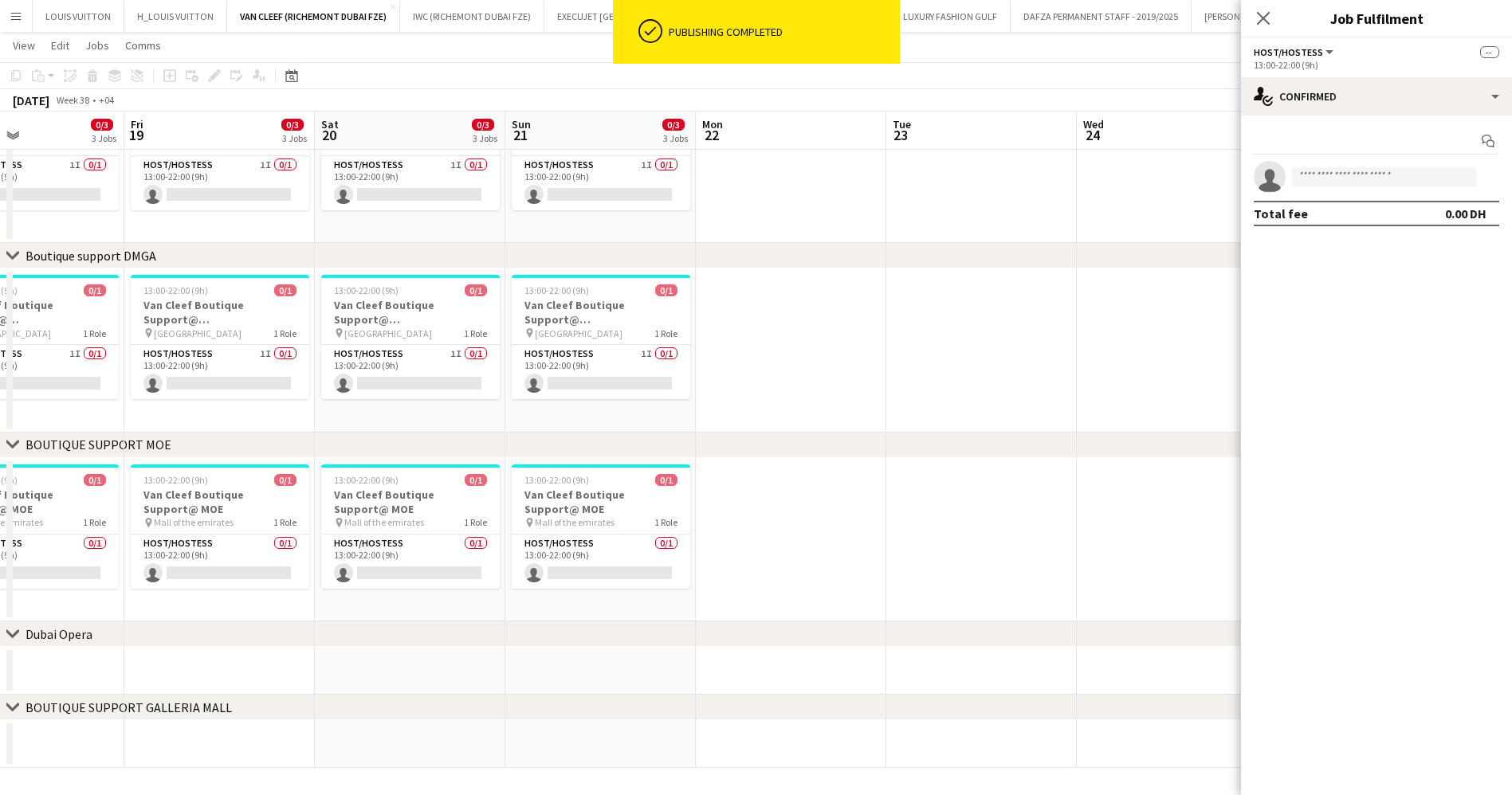
click at [879, 592] on app-calendar-viewport "Tue 16 Wed 17 Thu 18 0/3 3 Jobs Fri 19 0/3 3 Jobs Sat 20 0/3 3 Jobs Sun 21 0/3 …" at bounding box center [756, 110] width 1512 height 1317
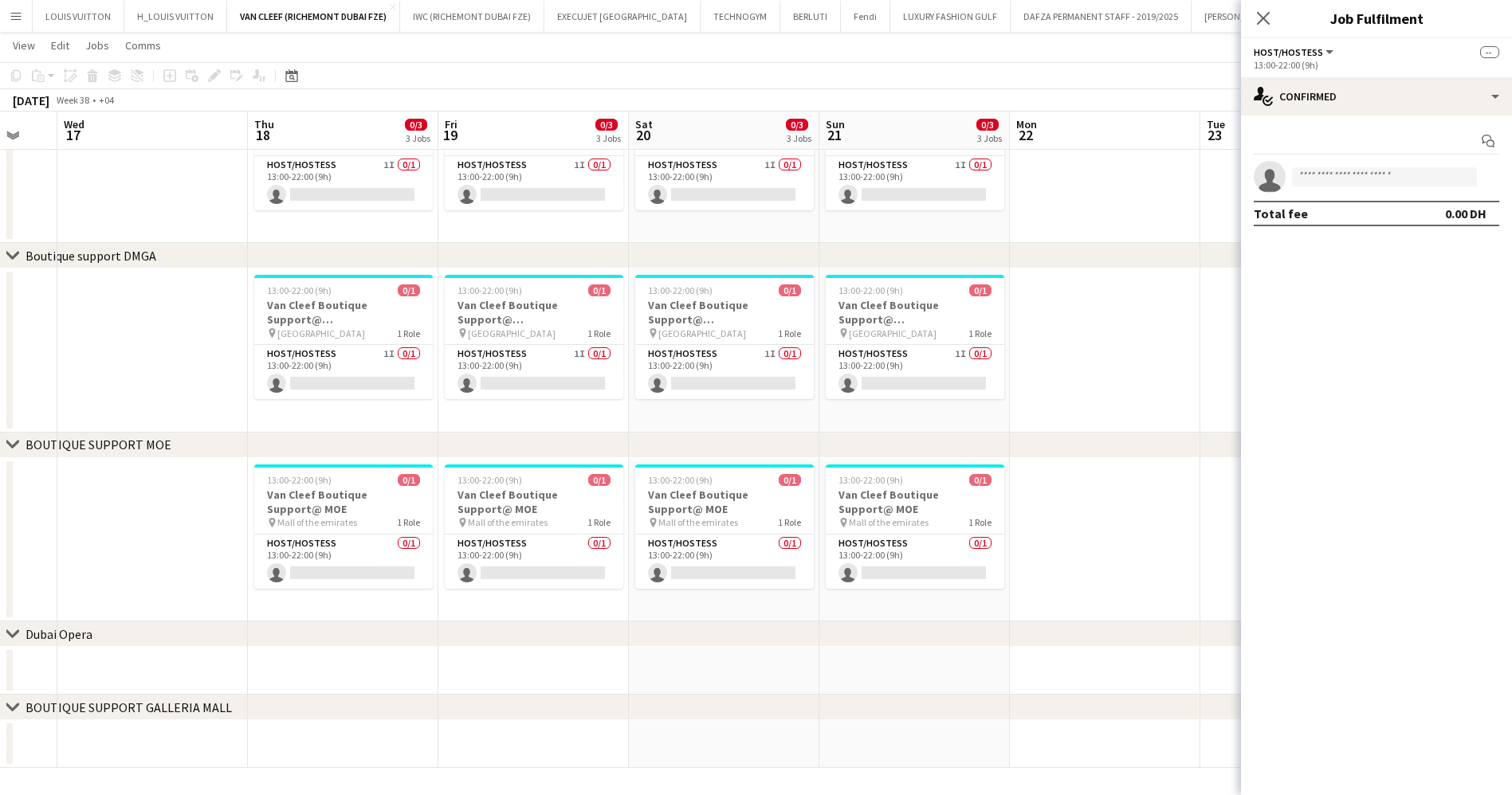
click at [814, 561] on app-date-cell "13:00-22:00 (9h) 0/1 Van Cleef Boutique Support@ MOE pin Mall of the emirates 1…" at bounding box center [723, 540] width 190 height 164
click at [874, 561] on app-card-role "Host/Hostess 0/1 13:00-22:00 (9h) single-neutral-actions" at bounding box center [915, 561] width 179 height 54
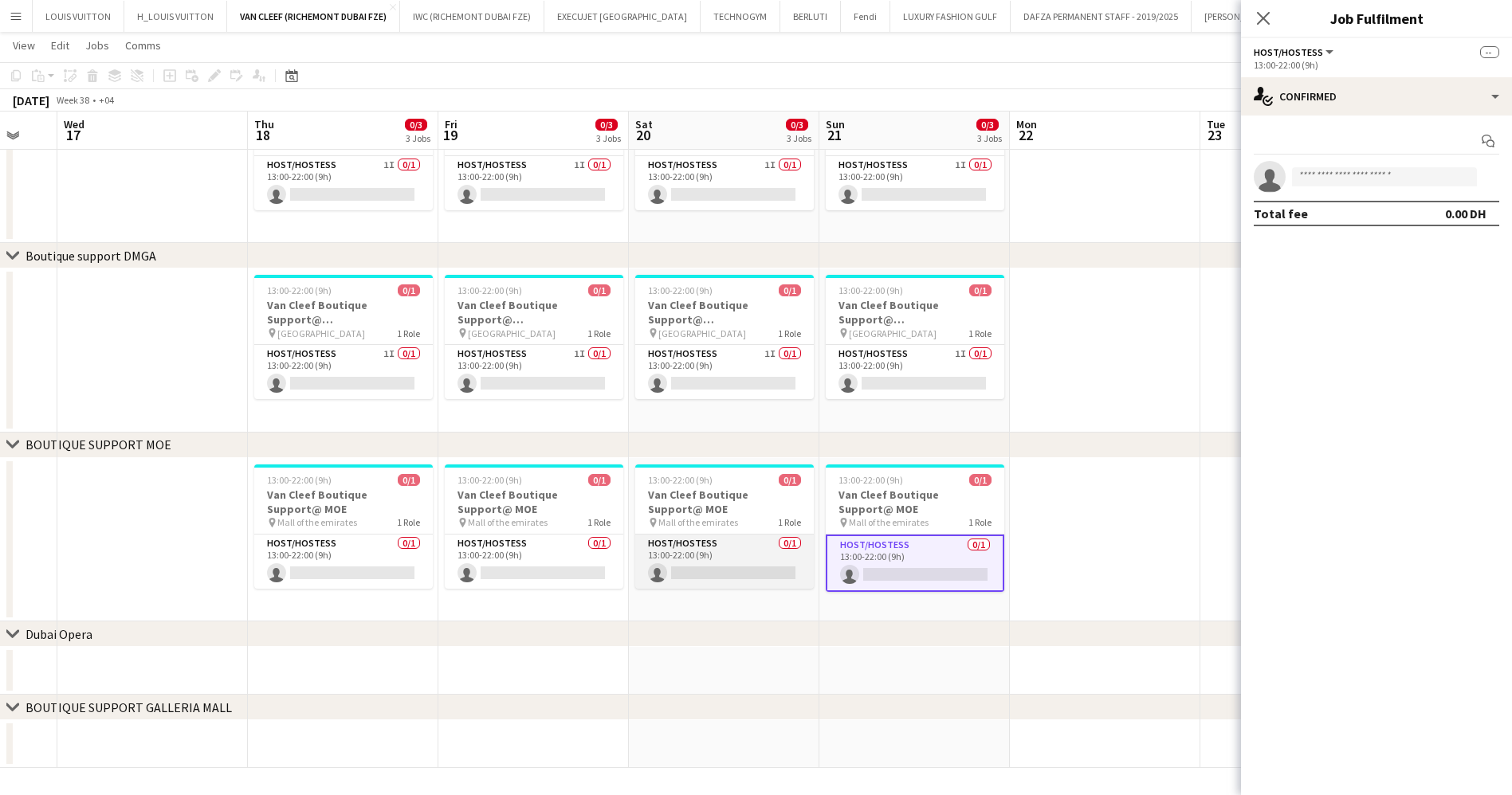
click at [679, 554] on app-card-role "Host/Hostess 0/1 13:00-22:00 (9h) single-neutral-actions" at bounding box center [725, 561] width 179 height 54
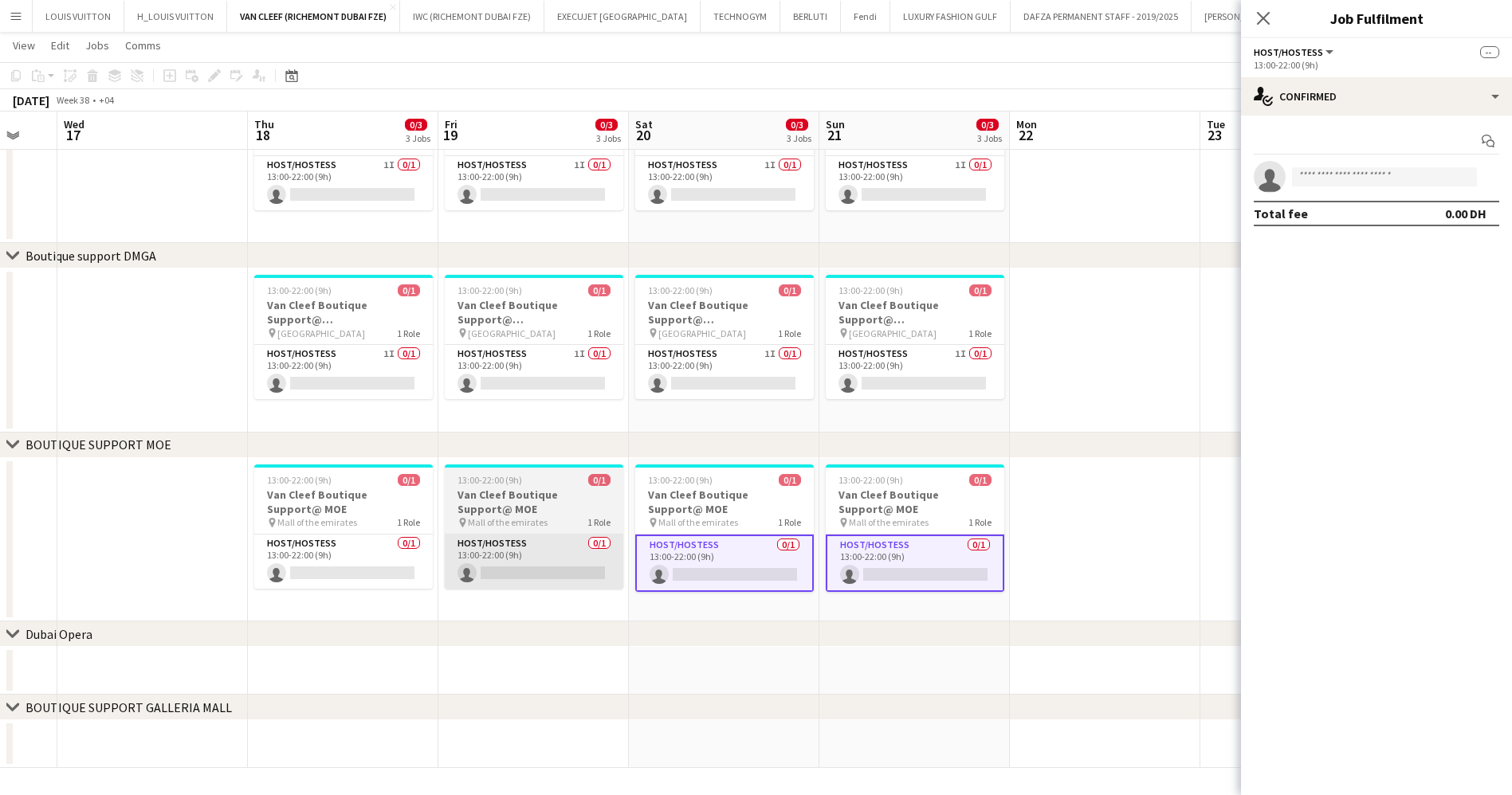
click at [505, 554] on app-card-role "Host/Hostess 0/1 13:00-22:00 (9h) single-neutral-actions" at bounding box center [534, 561] width 179 height 54
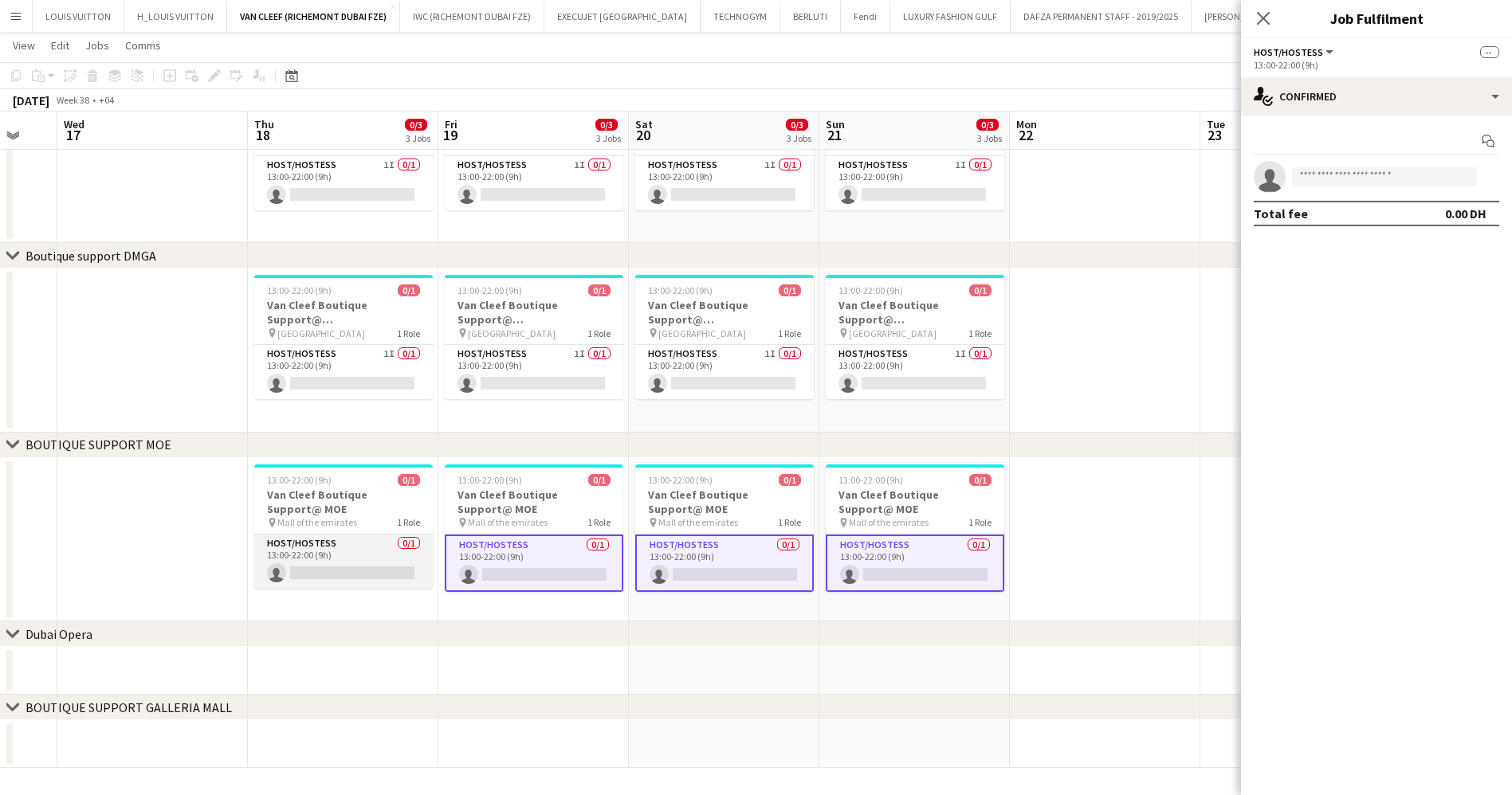
click at [312, 565] on app-card-role "Host/Hostess 0/1 13:00-22:00 (9h) single-neutral-actions" at bounding box center [344, 561] width 179 height 54
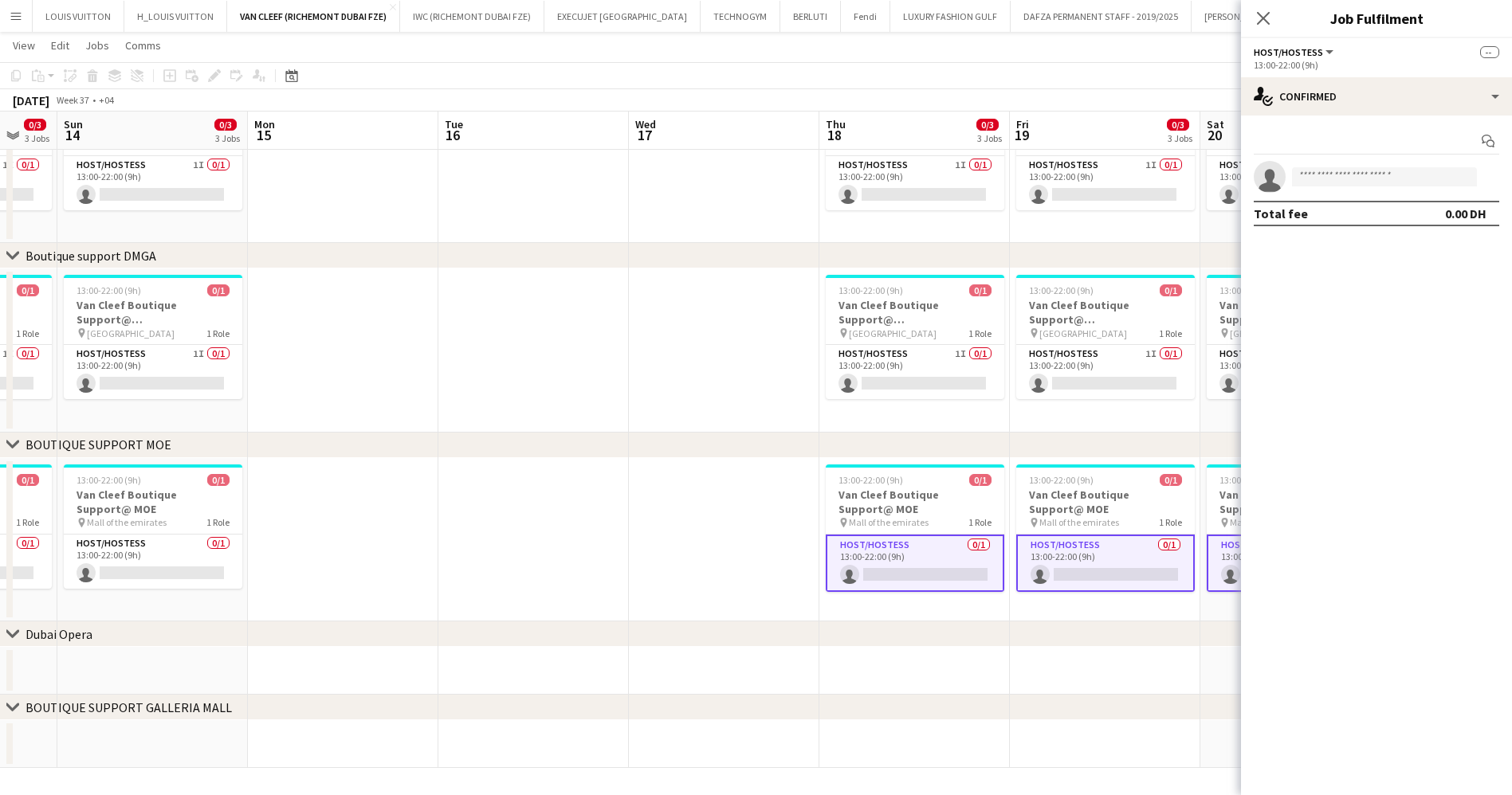
click at [806, 570] on app-calendar-viewport "Fri 12 0/3 3 Jobs Sat 13 0/3 3 Jobs Sun 14 0/3 3 Jobs Mon 15 Tue 16 Wed 17 Thu …" at bounding box center [756, 110] width 1512 height 1317
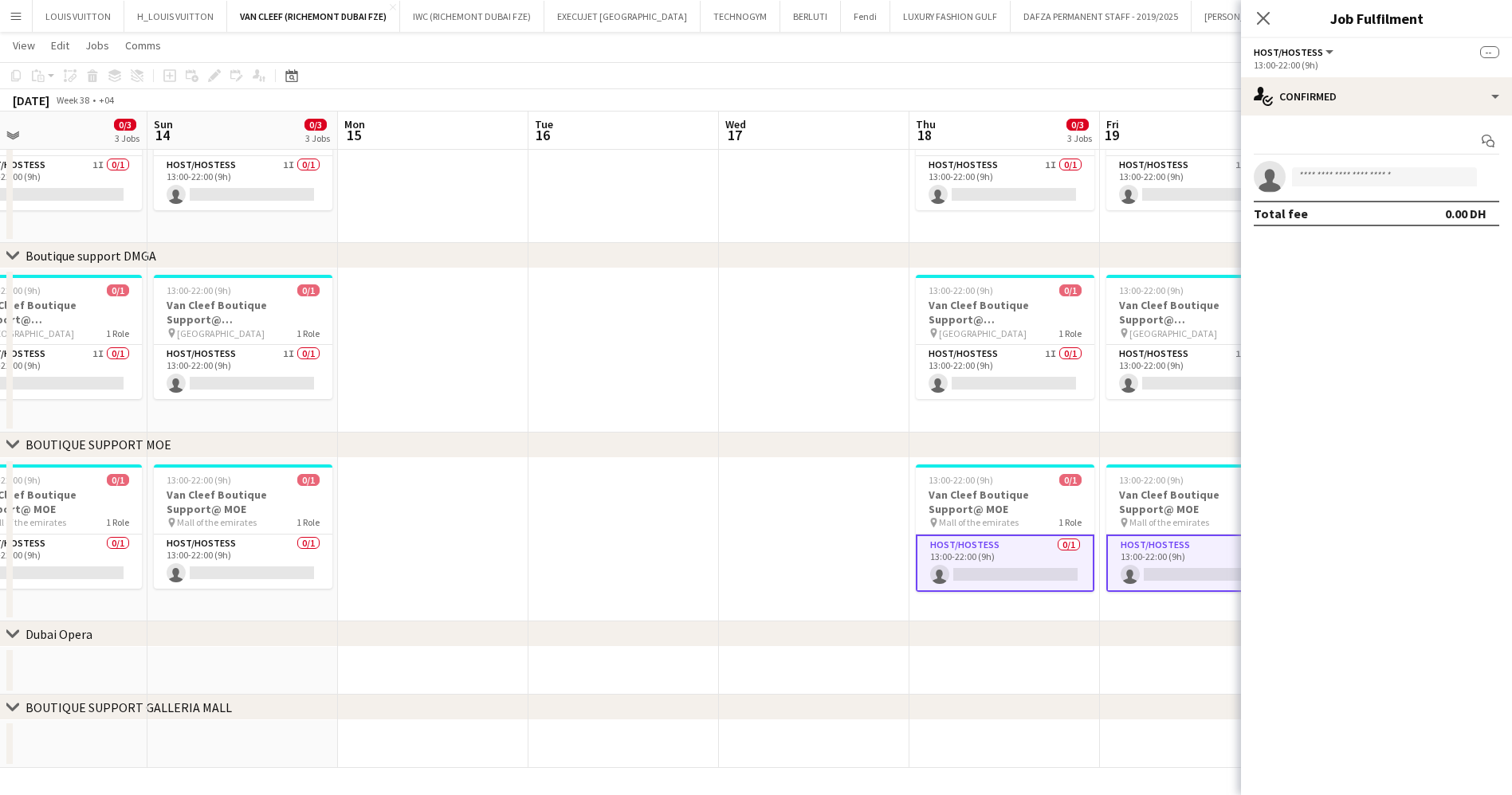
click at [907, 579] on app-calendar-viewport "Thu 11 0/3 3 Jobs Fri 12 0/3 3 Jobs Sat 13 0/3 3 Jobs Sun 14 0/3 3 Jobs Mon 15 …" at bounding box center [756, 110] width 1512 height 1317
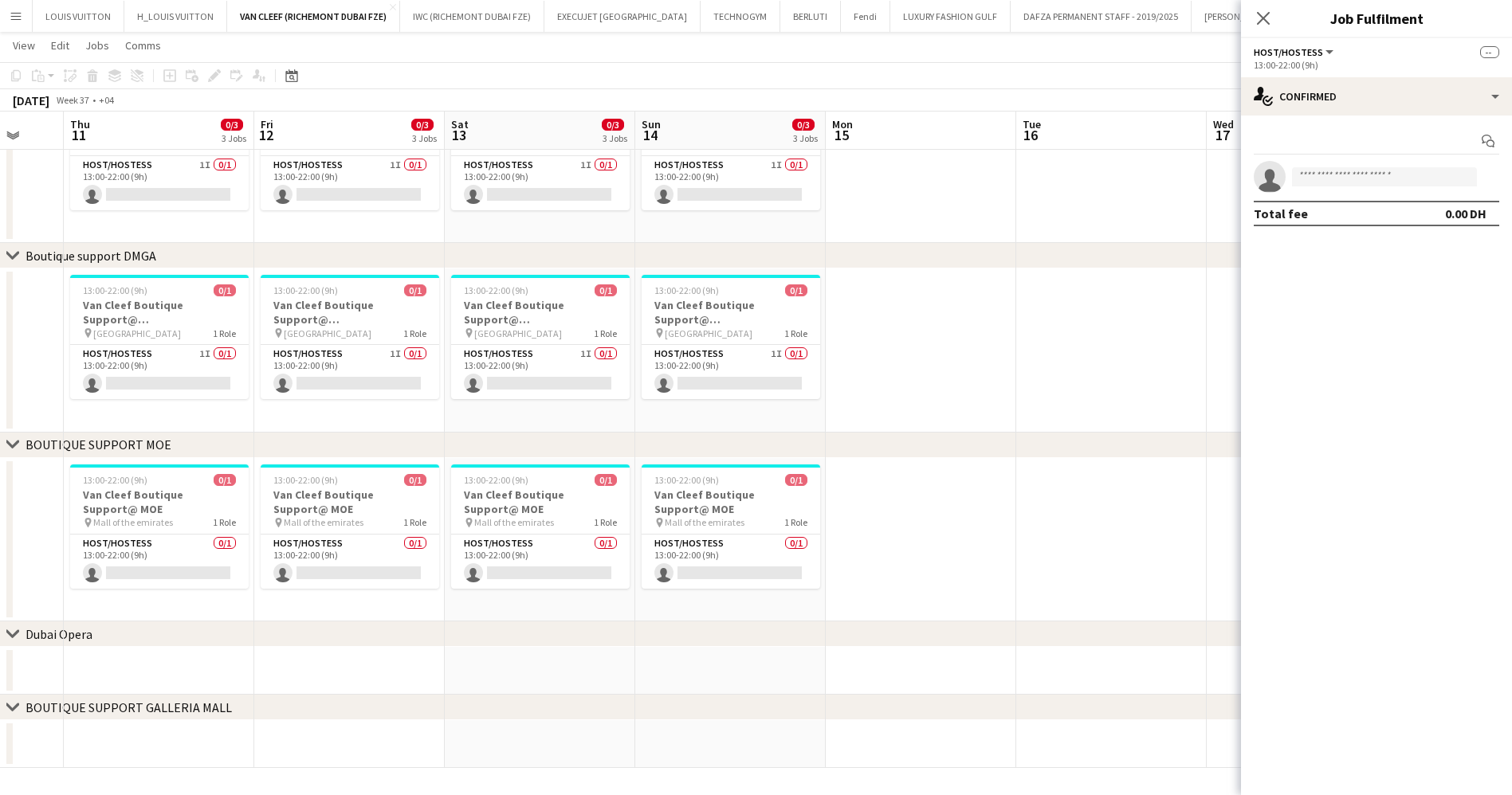
click at [1008, 596] on app-calendar-viewport "Tue 9 Wed 10 Thu 11 0/3 3 Jobs Fri 12 0/3 3 Jobs Sat 13 0/3 3 Jobs Sun 14 0/3 3…" at bounding box center [756, 110] width 1512 height 1317
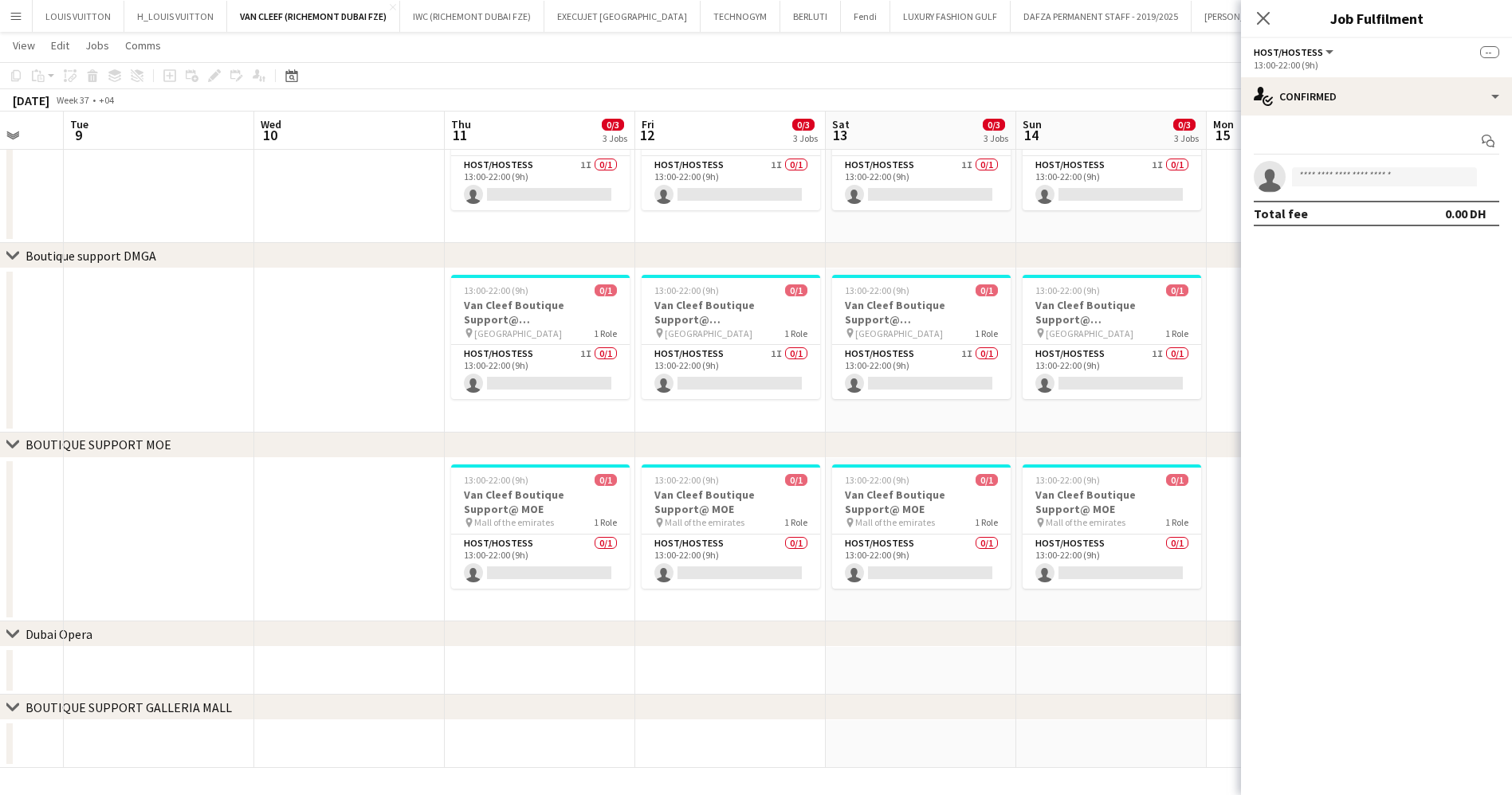
scroll to position [0, 508]
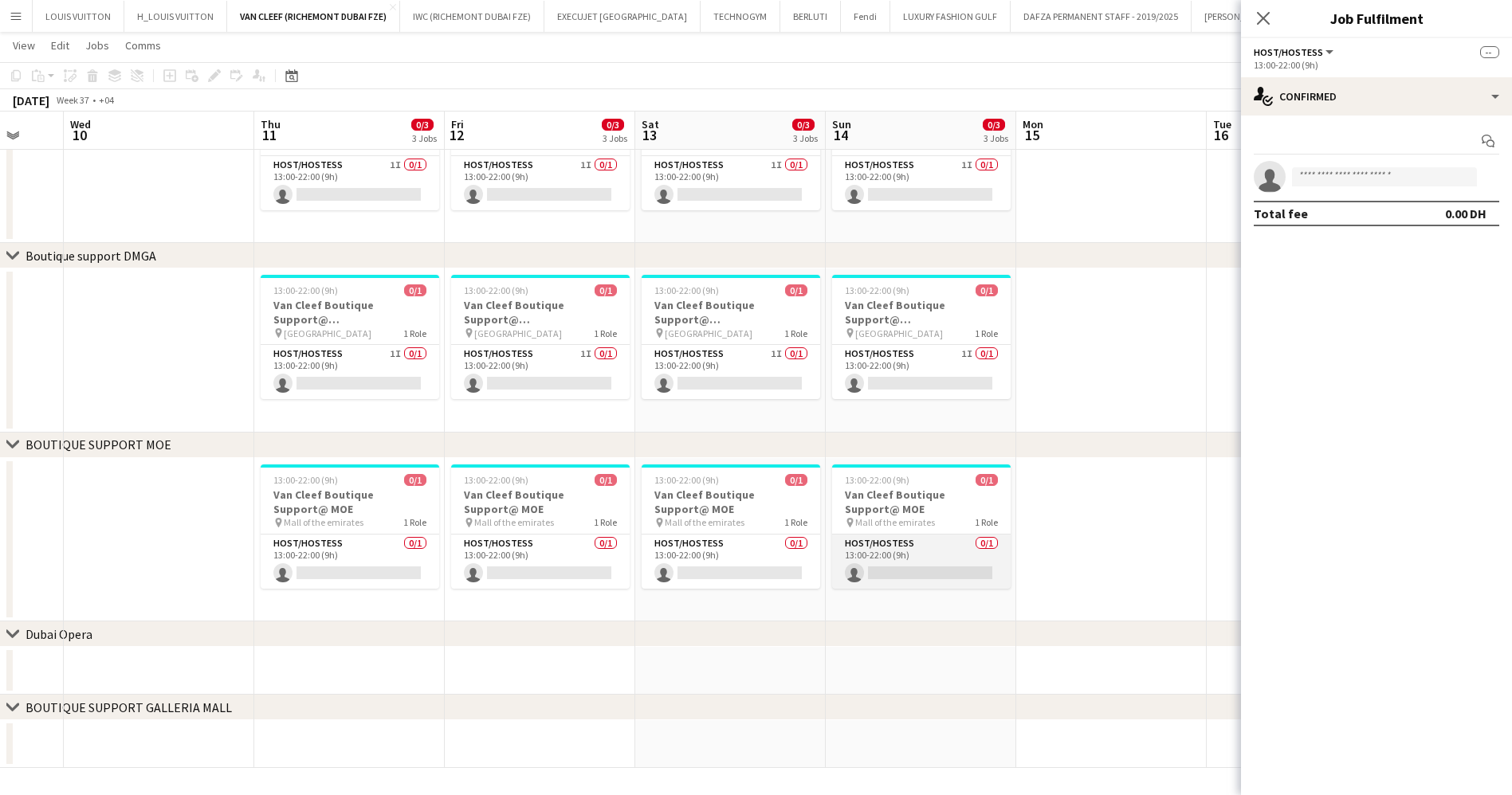
click at [893, 561] on app-card-role "Host/Hostess 0/1 13:00-22:00 (9h) single-neutral-actions" at bounding box center [921, 561] width 179 height 54
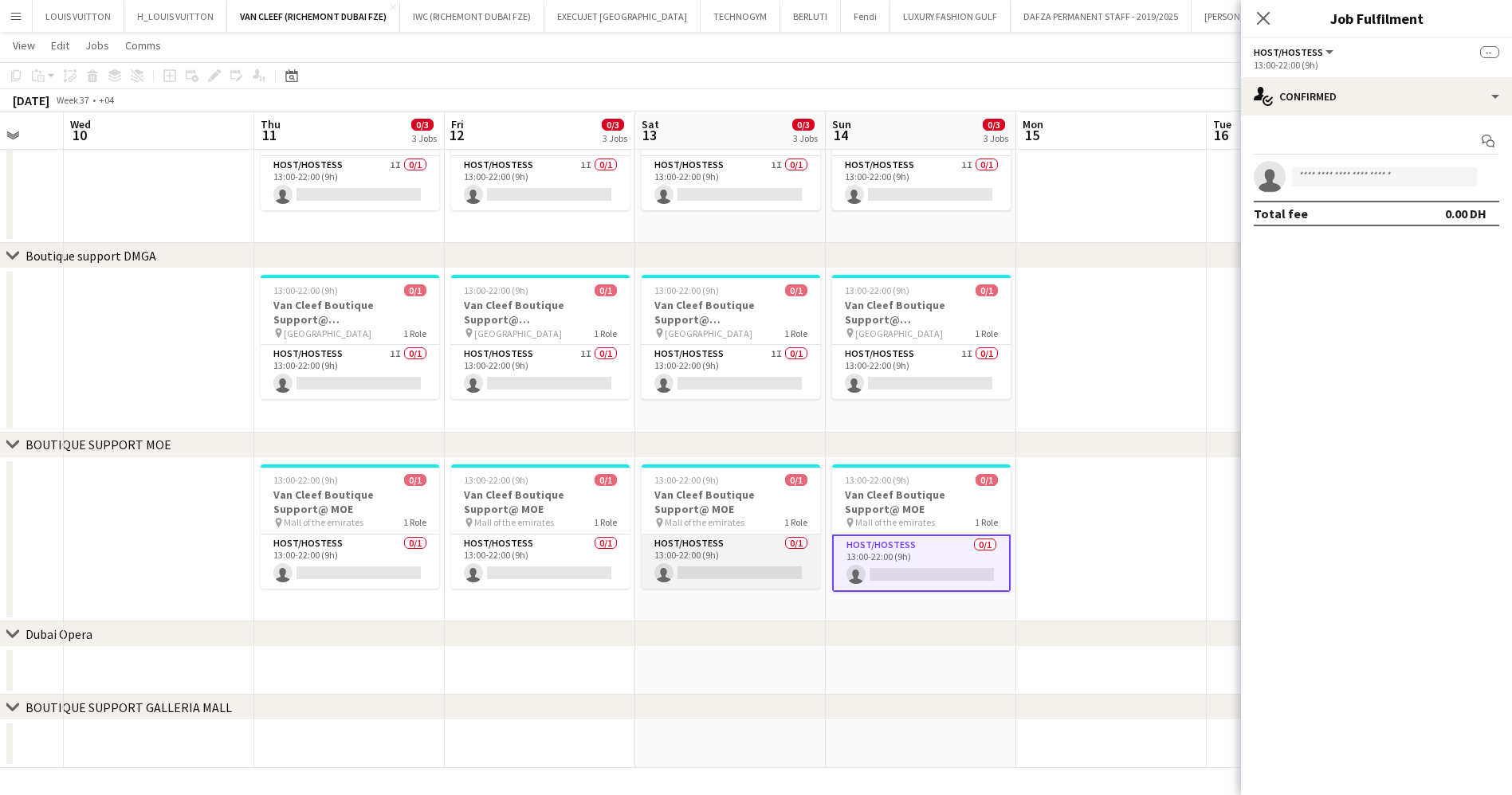
click at [754, 574] on app-card-role "Host/Hostess 0/1 13:00-22:00 (9h) single-neutral-actions" at bounding box center [731, 561] width 179 height 54
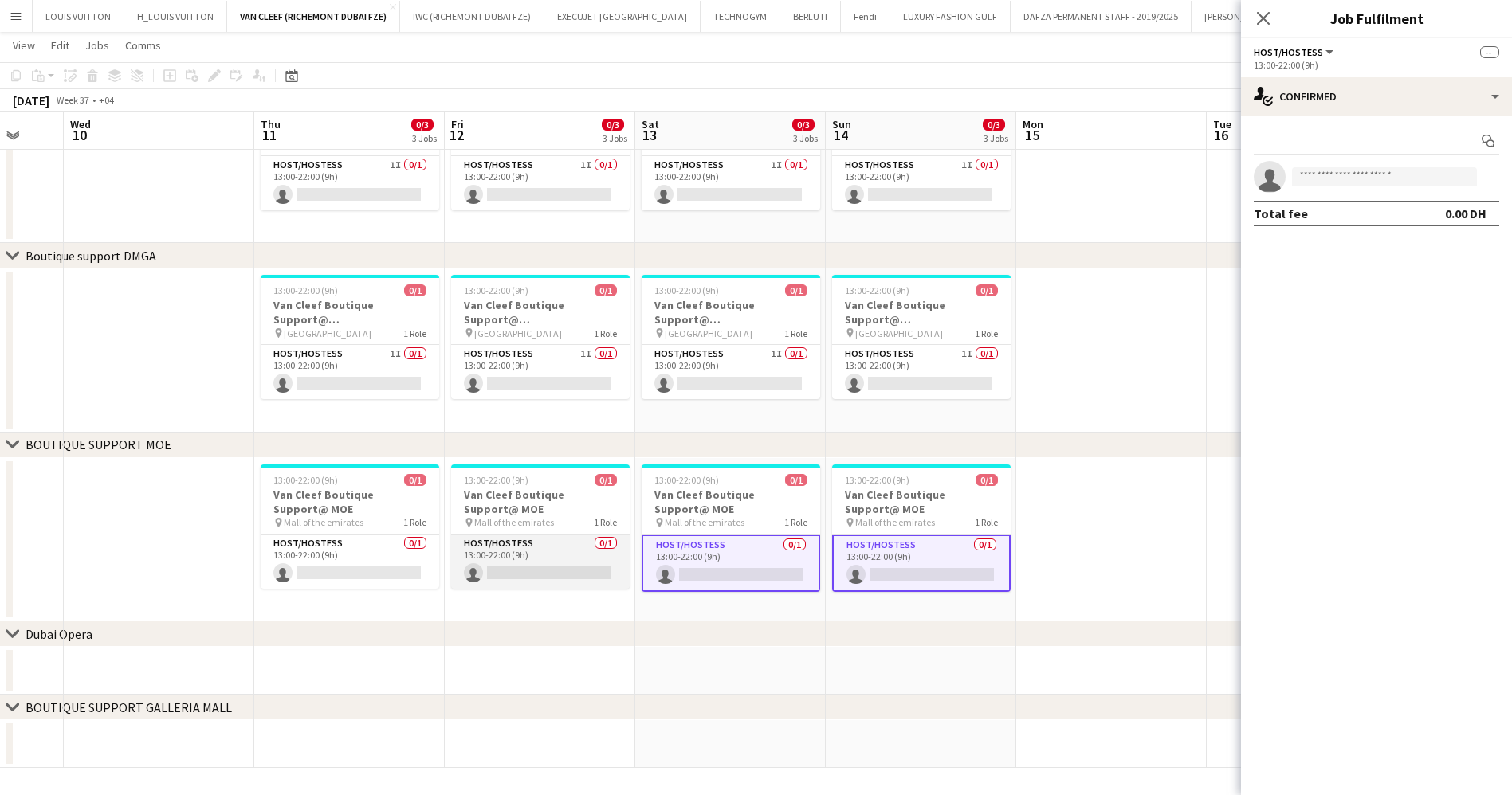
click at [554, 562] on app-card-role "Host/Hostess 0/1 13:00-22:00 (9h) single-neutral-actions" at bounding box center [540, 561] width 179 height 54
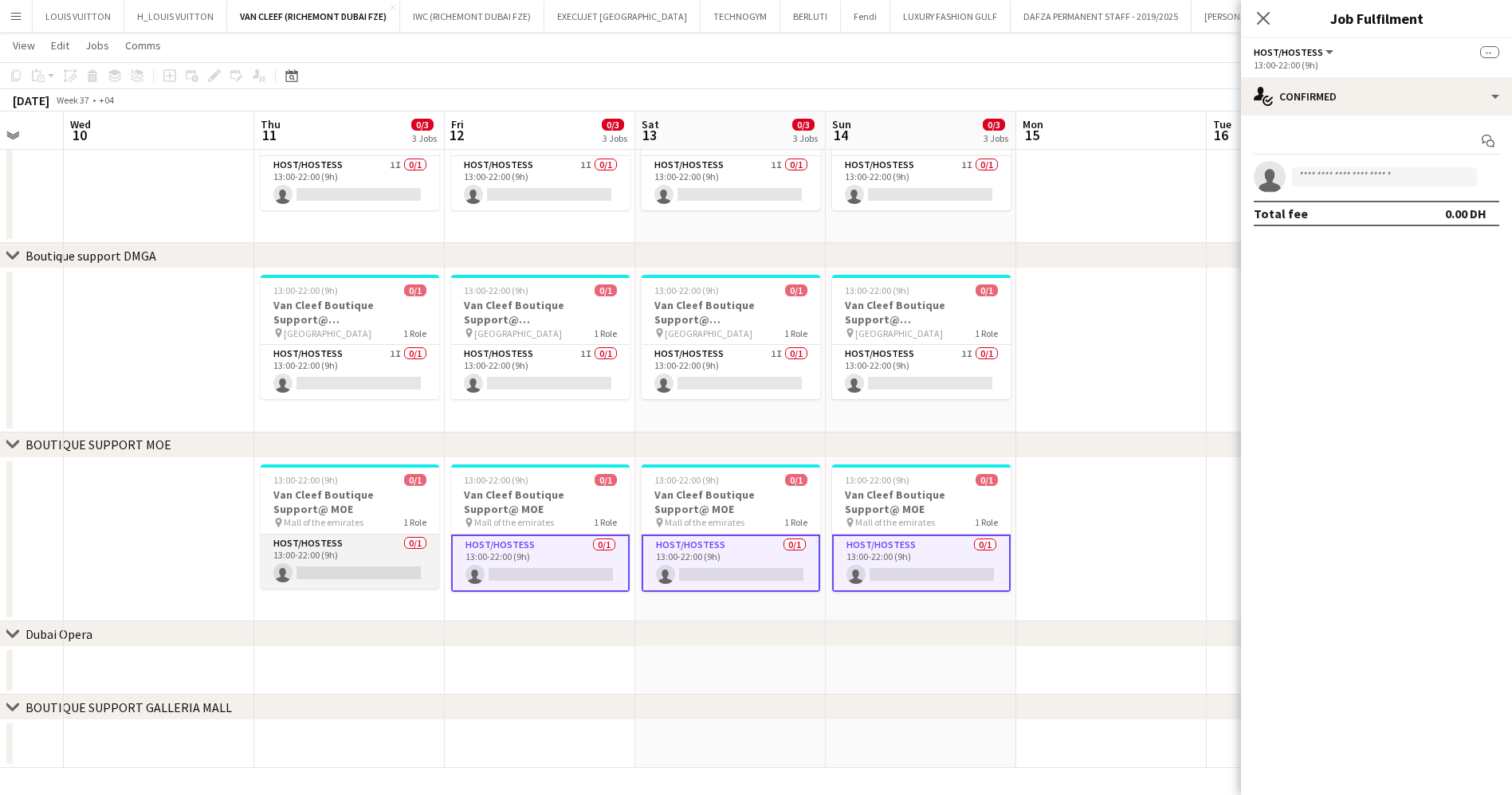
click at [371, 555] on app-card-role "Host/Hostess 0/1 13:00-22:00 (9h) single-neutral-actions" at bounding box center [350, 561] width 179 height 54
click at [883, 551] on app-calendar-viewport "Sun 7 0/3 3 Jobs Mon 8 Tue 9 Wed 10 Thu 11 0/3 3 Jobs Fri 12 0/3 3 Jobs Sat 13 …" at bounding box center [756, 110] width 1512 height 1317
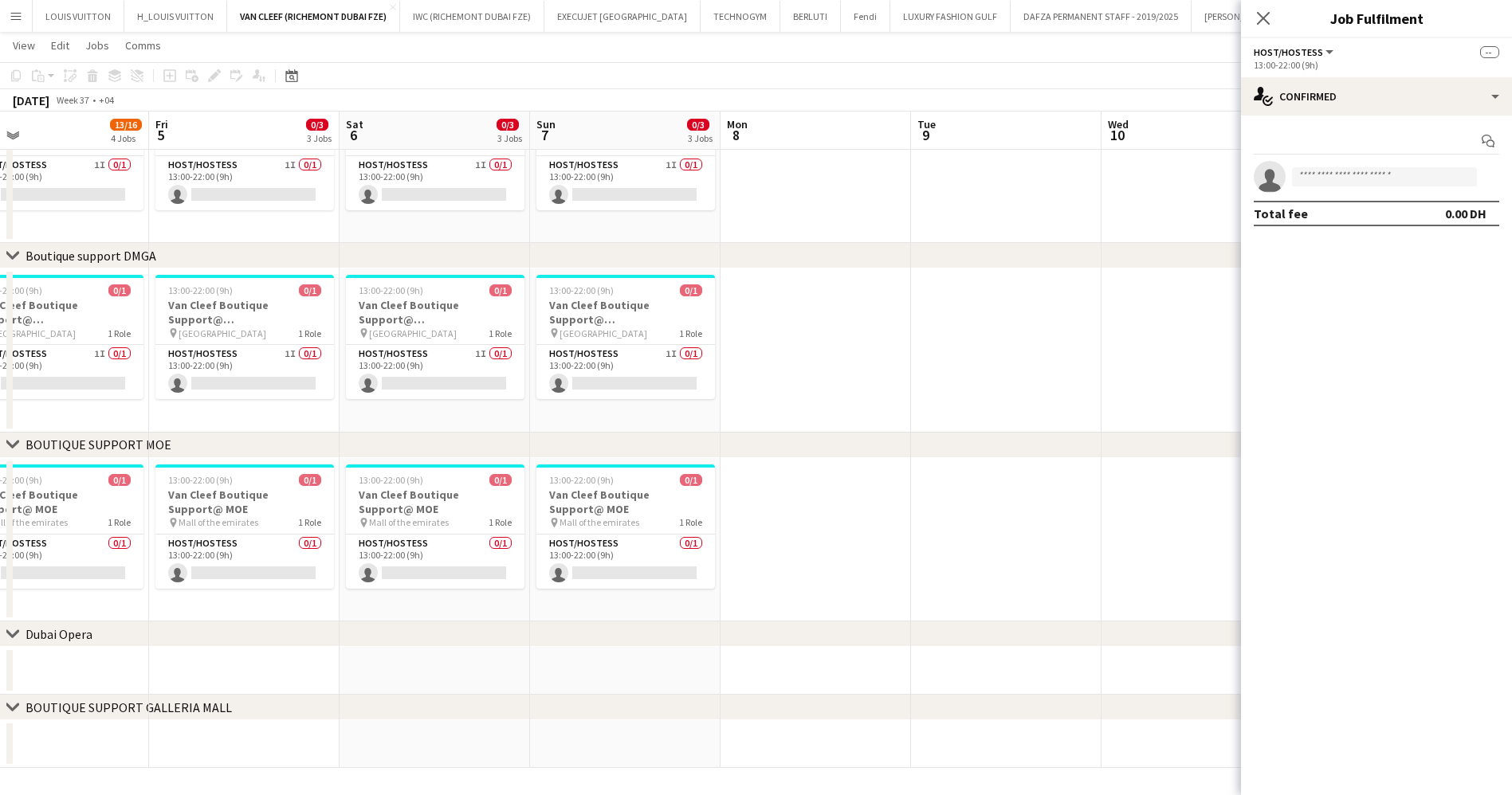
click at [1028, 561] on app-calendar-viewport "Tue 2 Wed 3 Thu 4 13/16 4 Jobs Fri 5 0/3 3 Jobs Sat 6 0/3 3 Jobs Sun 7 0/3 3 Jo…" at bounding box center [756, 110] width 1512 height 1317
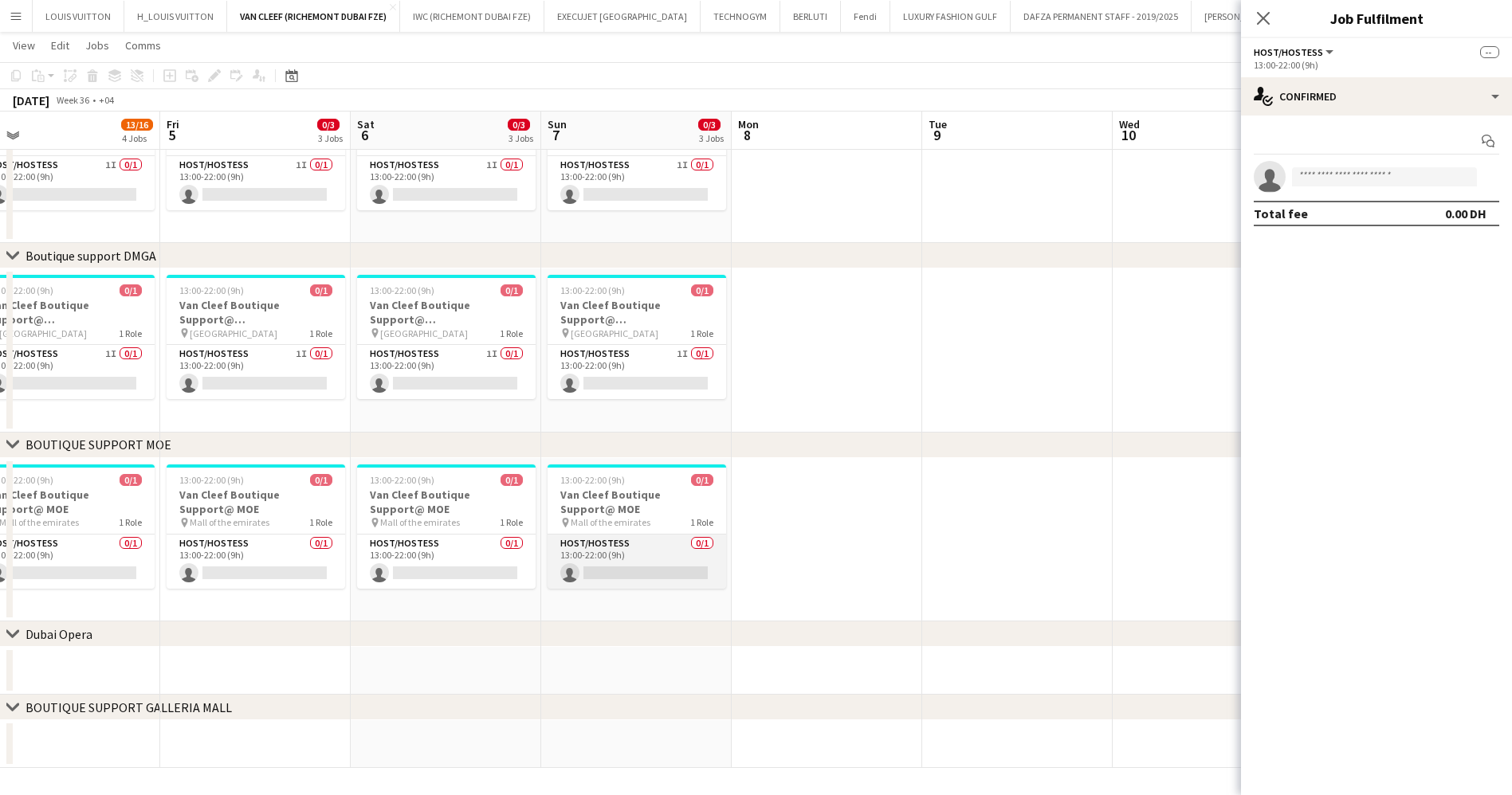
click at [594, 561] on app-card-role "Host/Hostess 0/1 13:00-22:00 (9h) single-neutral-actions" at bounding box center [636, 561] width 179 height 54
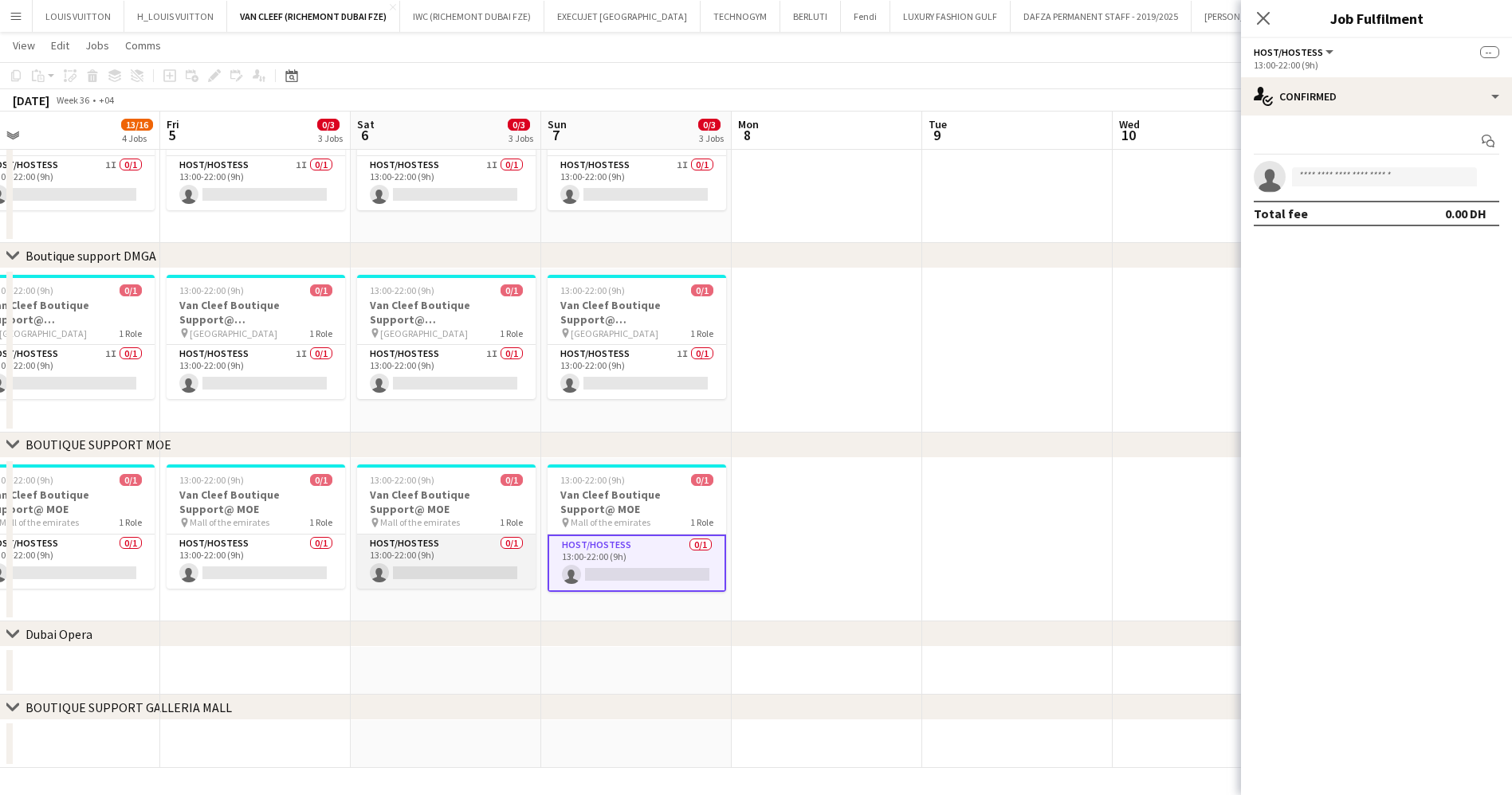
click at [405, 561] on app-card-role "Host/Hostess 0/1 13:00-22:00 (9h) single-neutral-actions" at bounding box center [446, 561] width 179 height 54
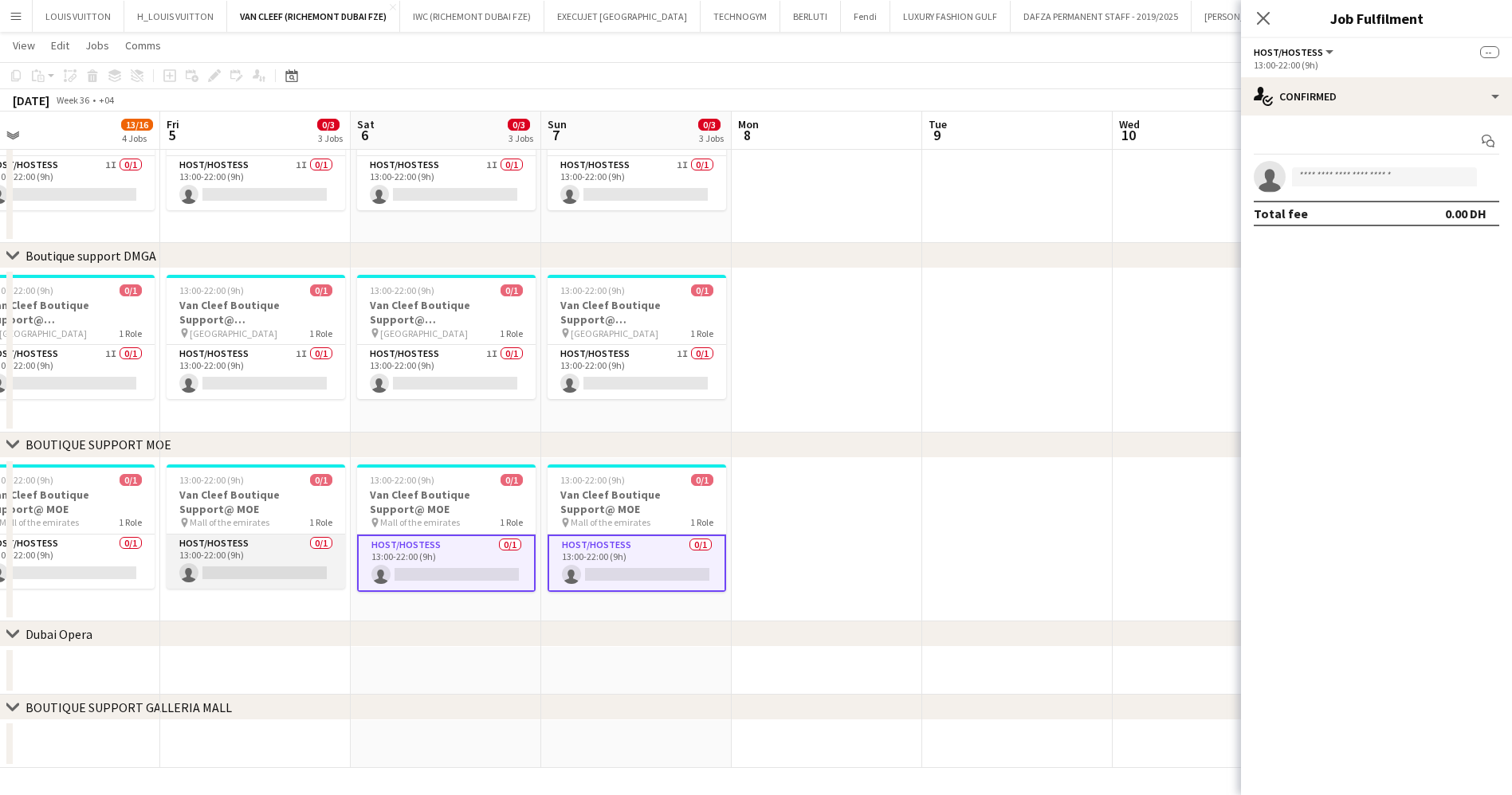
click at [248, 558] on app-card-role "Host/Hostess 0/1 13:00-22:00 (9h) single-neutral-actions" at bounding box center [256, 561] width 179 height 54
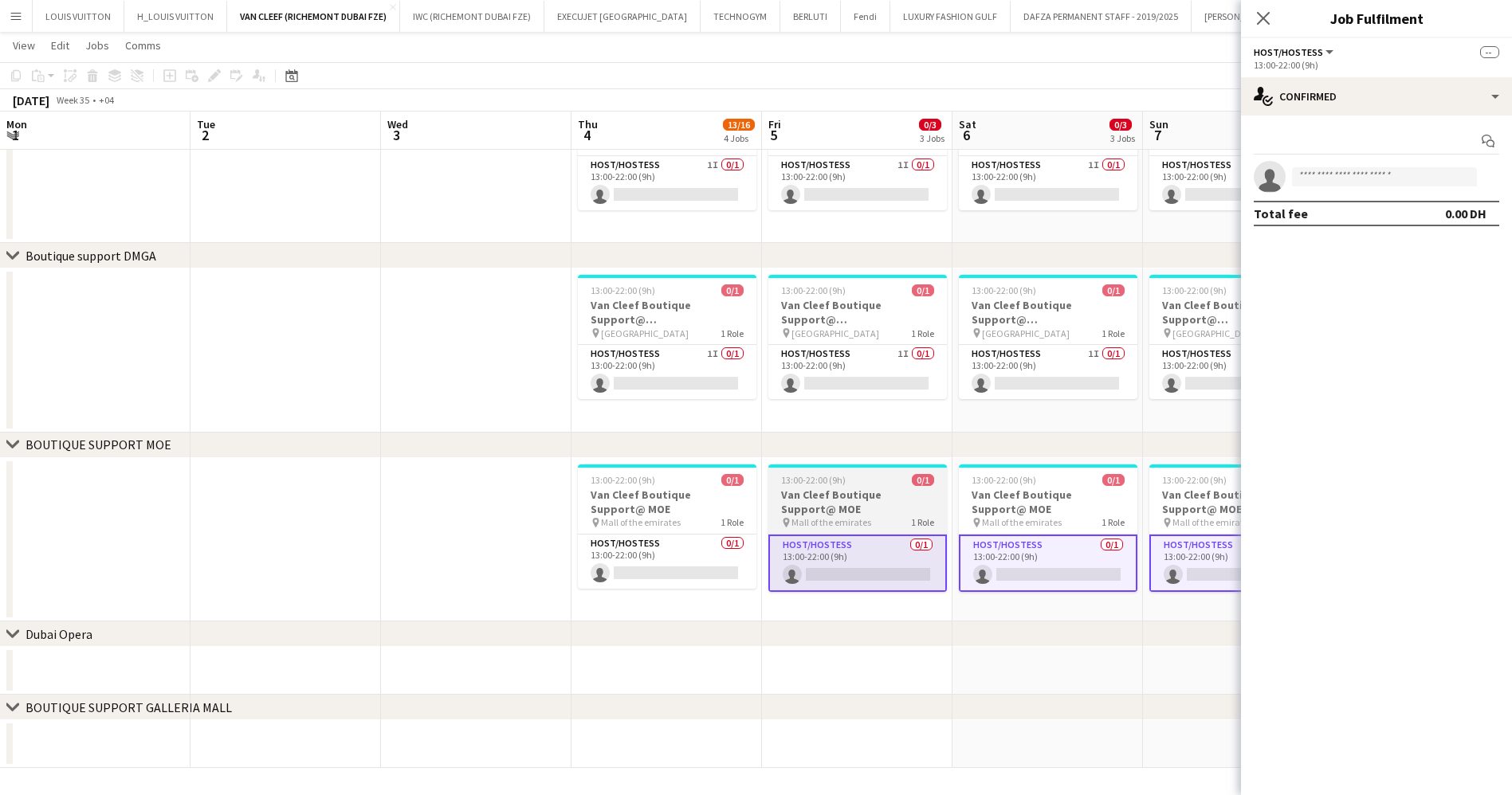
click at [874, 564] on app-calendar-viewport "Sat 30 Sun 31 Mon 1 Tue 2 Wed 3 Thu 4 13/16 4 Jobs Fri 5 0/3 3 Jobs Sat 6 0/3 3…" at bounding box center [756, 110] width 1512 height 1317
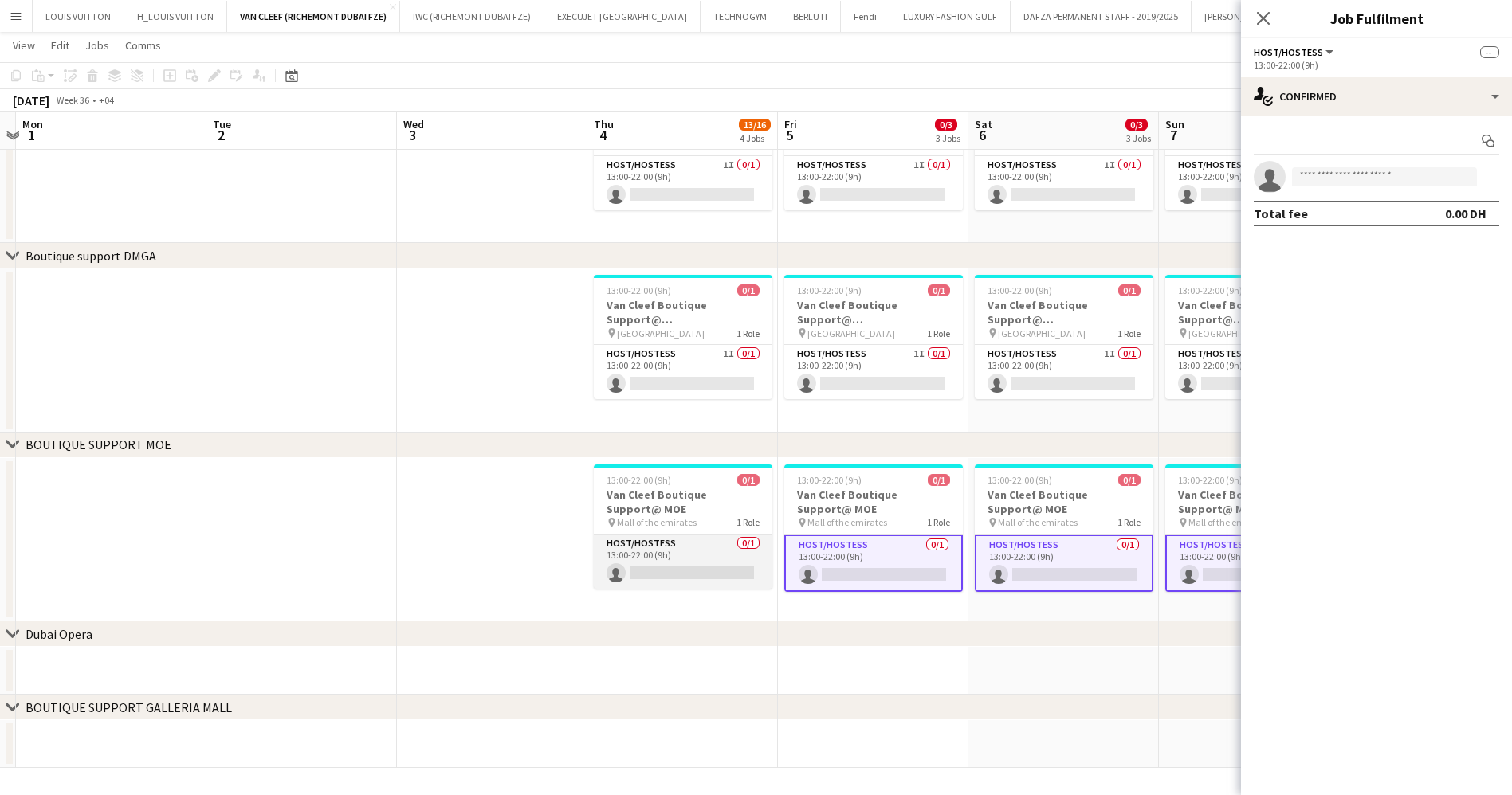
click at [644, 564] on app-card-role "Host/Hostess 0/1 13:00-22:00 (9h) single-neutral-actions" at bounding box center [683, 561] width 179 height 54
click at [1370, 165] on app-invite-slot "single-neutral-actions" at bounding box center [1376, 177] width 271 height 32
click at [1387, 175] on input at bounding box center [1383, 176] width 185 height 19
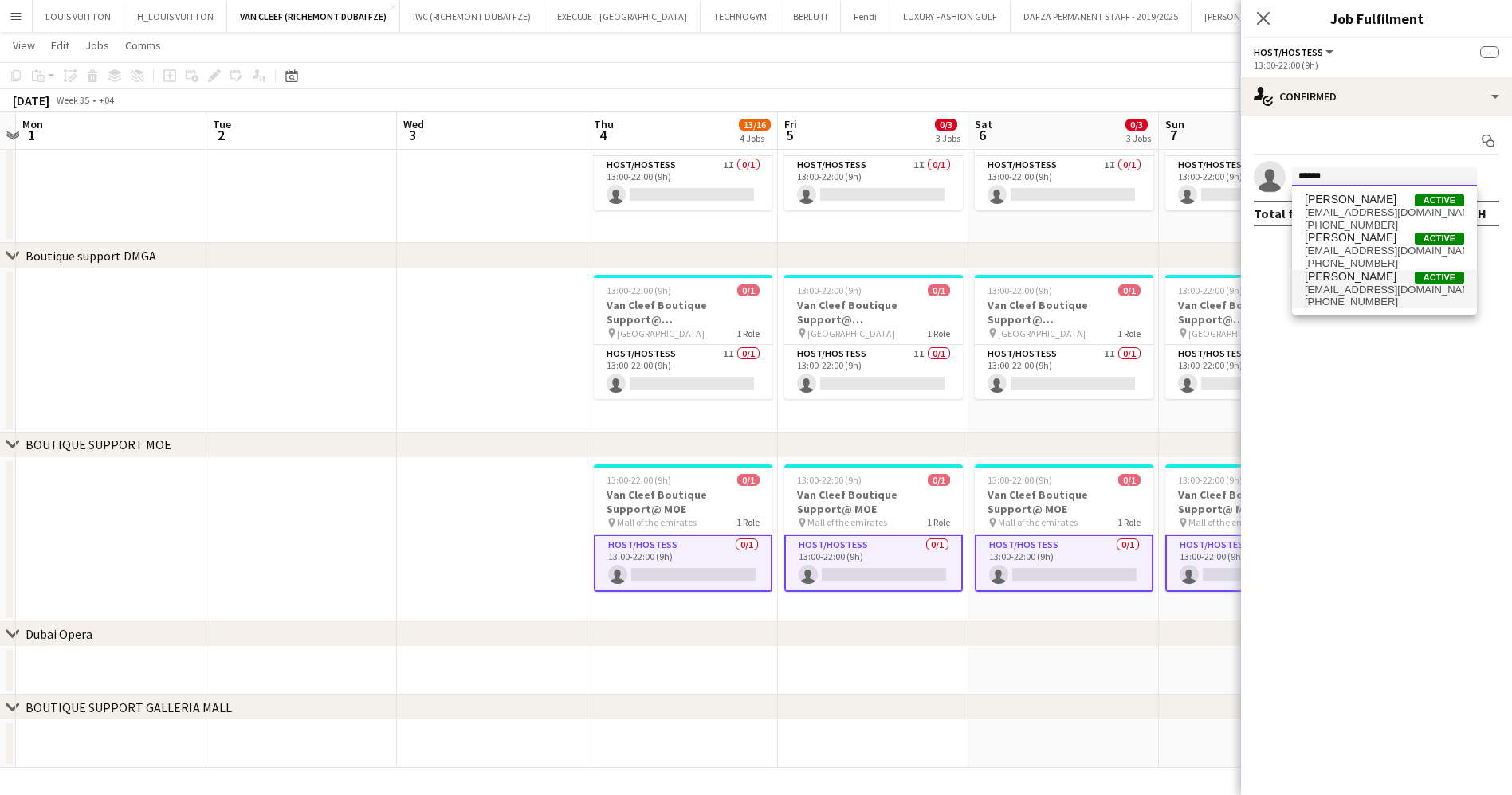
type input "******"
click at [1383, 284] on span "[EMAIL_ADDRESS][DOMAIN_NAME]" at bounding box center [1384, 290] width 160 height 12
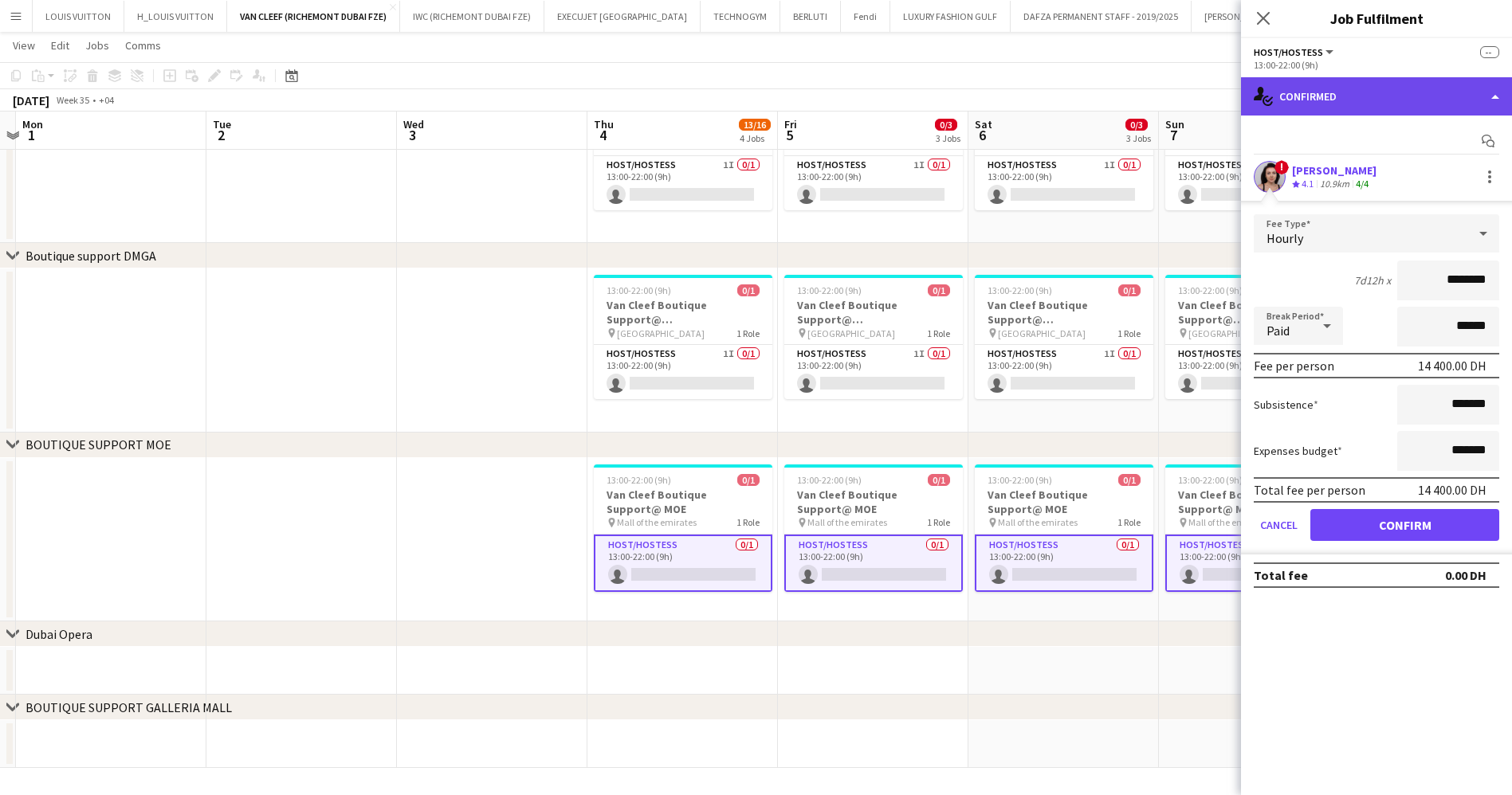
click at [1386, 82] on div "single-neutral-actions-check-2 Confirmed" at bounding box center [1376, 96] width 271 height 38
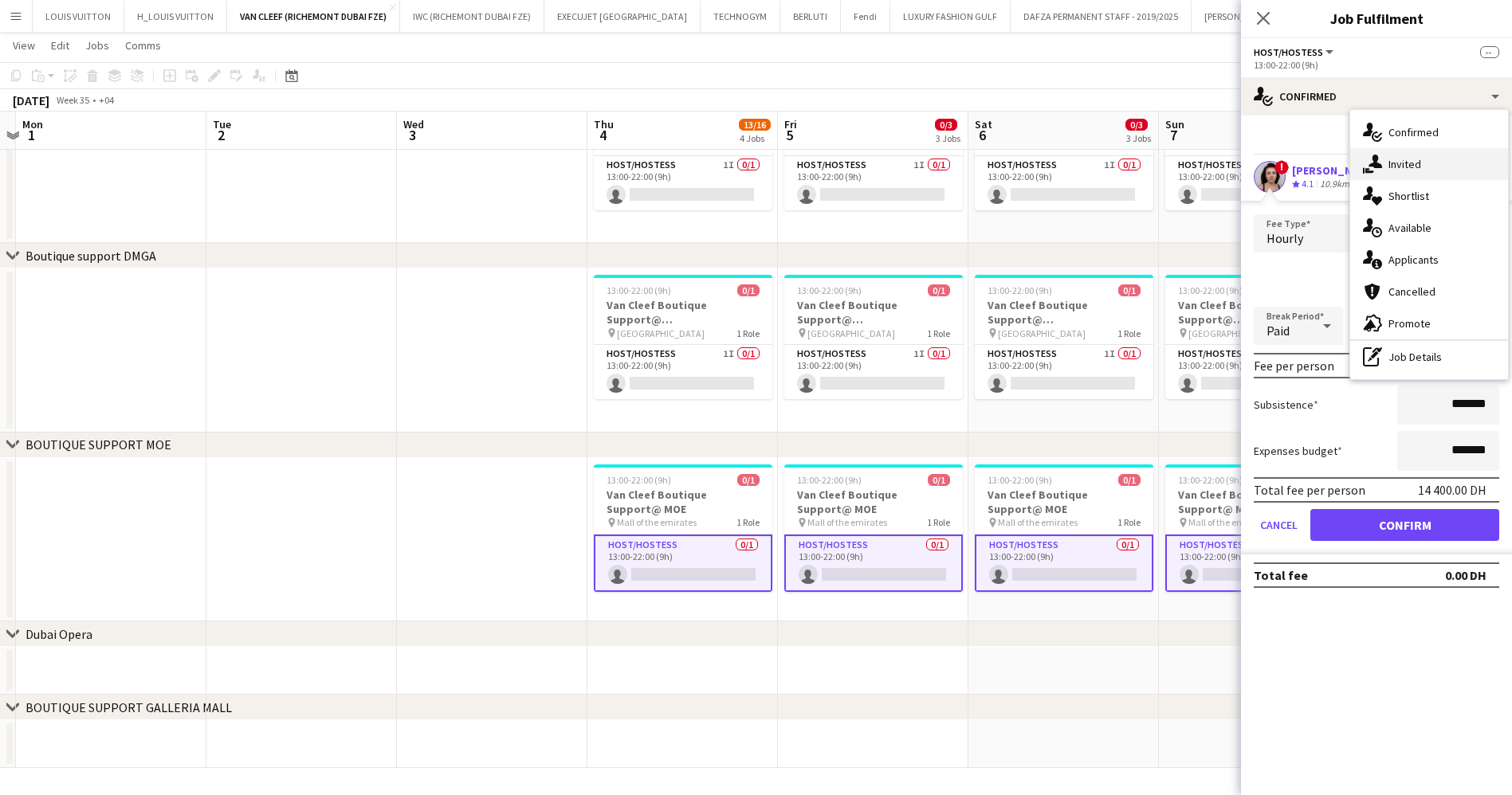
click at [1400, 168] on div "single-neutral-actions-share-1 Invited" at bounding box center [1428, 164] width 158 height 32
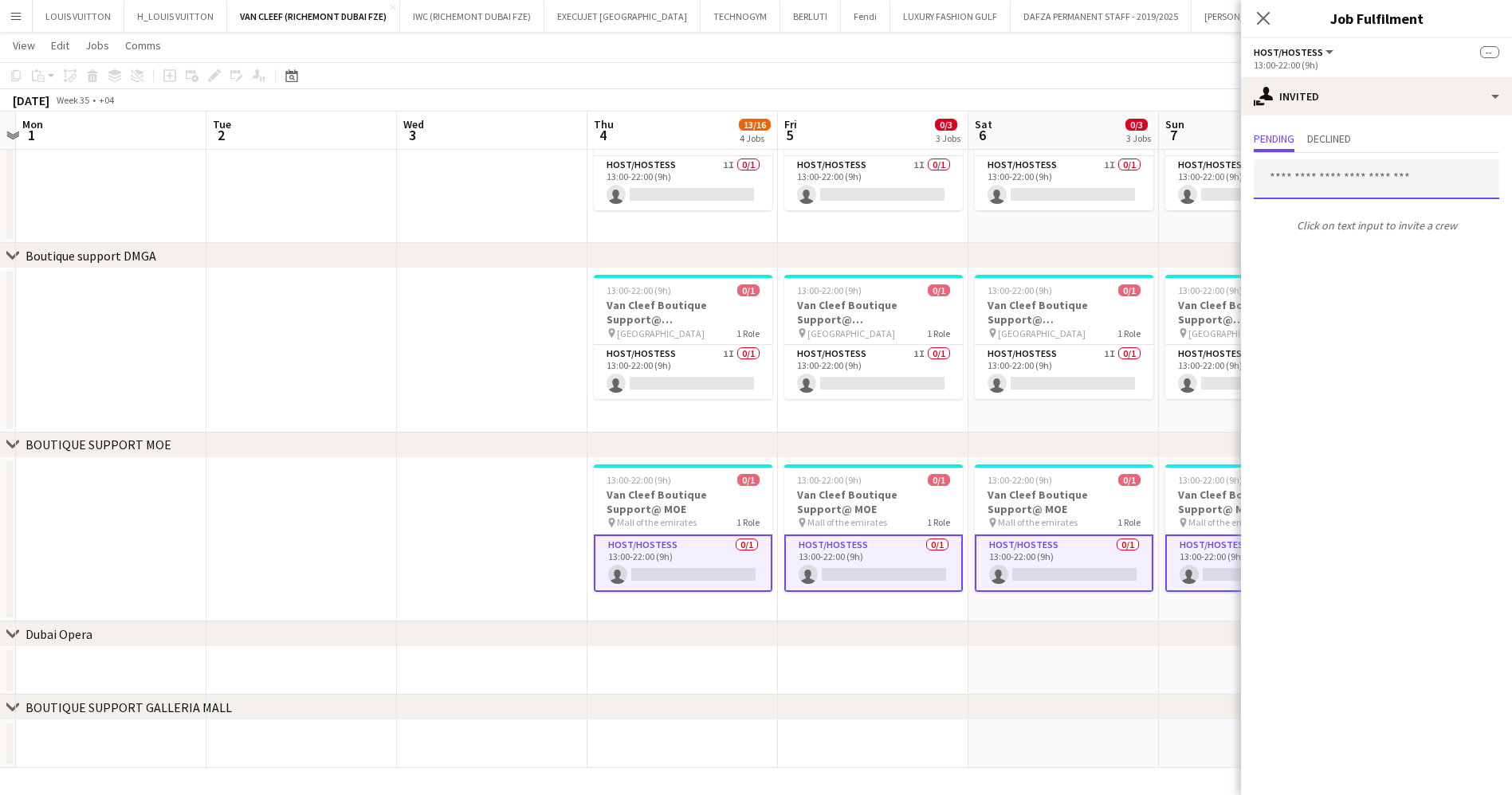
click at [1360, 186] on input "text" at bounding box center [1375, 179] width 245 height 40
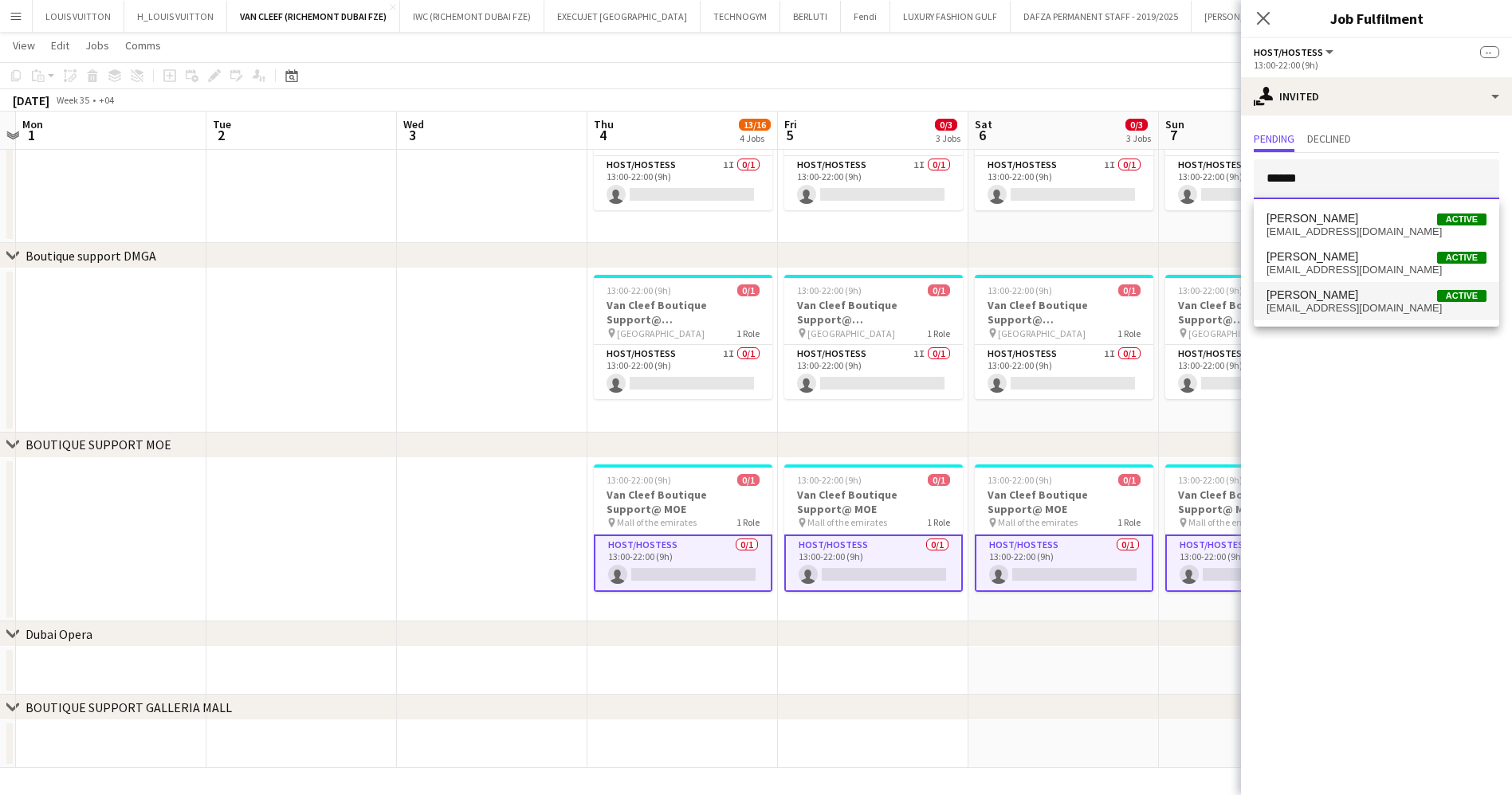
type input "******"
click at [1348, 304] on span "[EMAIL_ADDRESS][DOMAIN_NAME]" at bounding box center [1376, 308] width 220 height 12
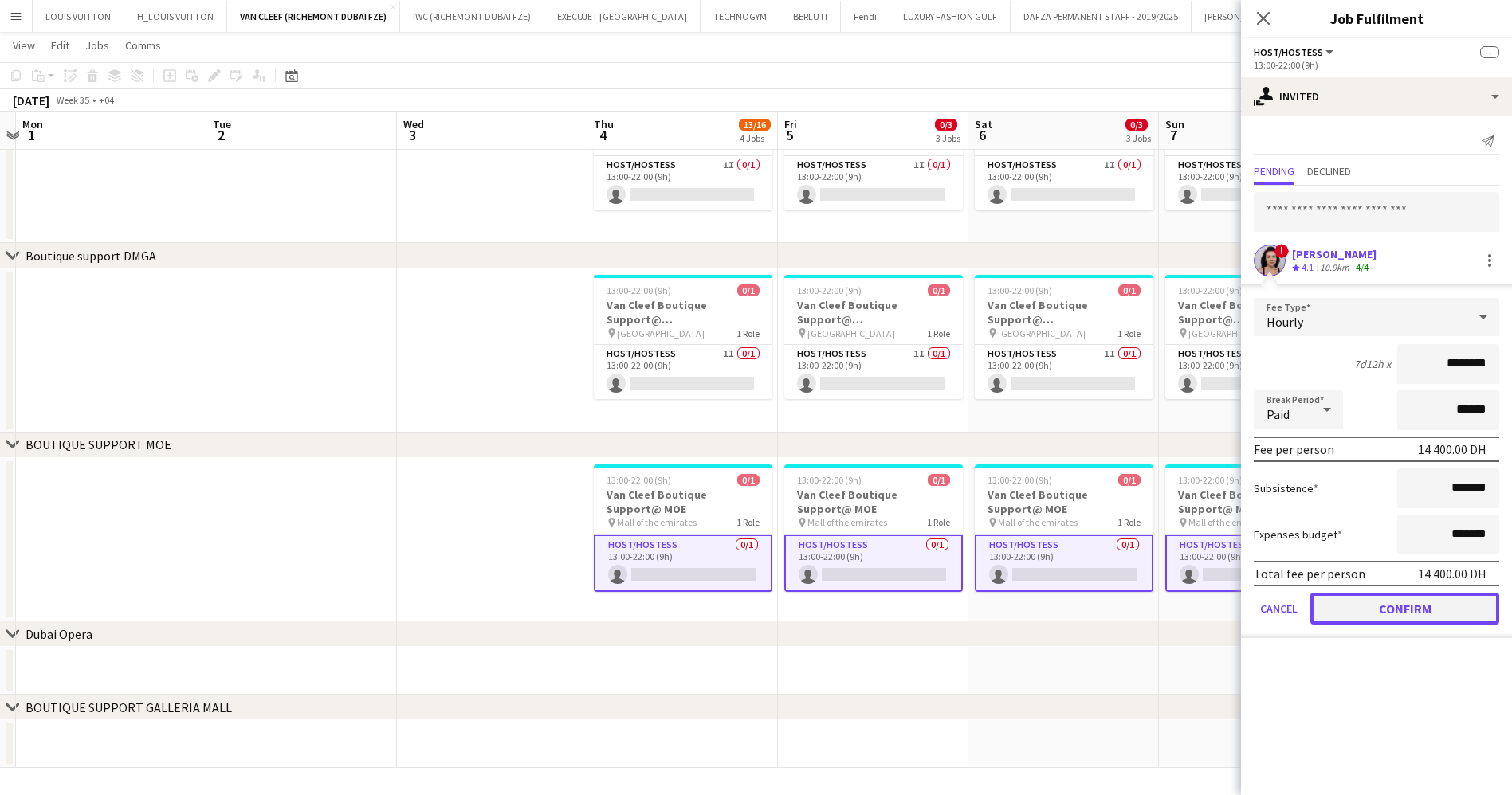
click at [1411, 596] on button "Confirm" at bounding box center [1405, 609] width 189 height 32
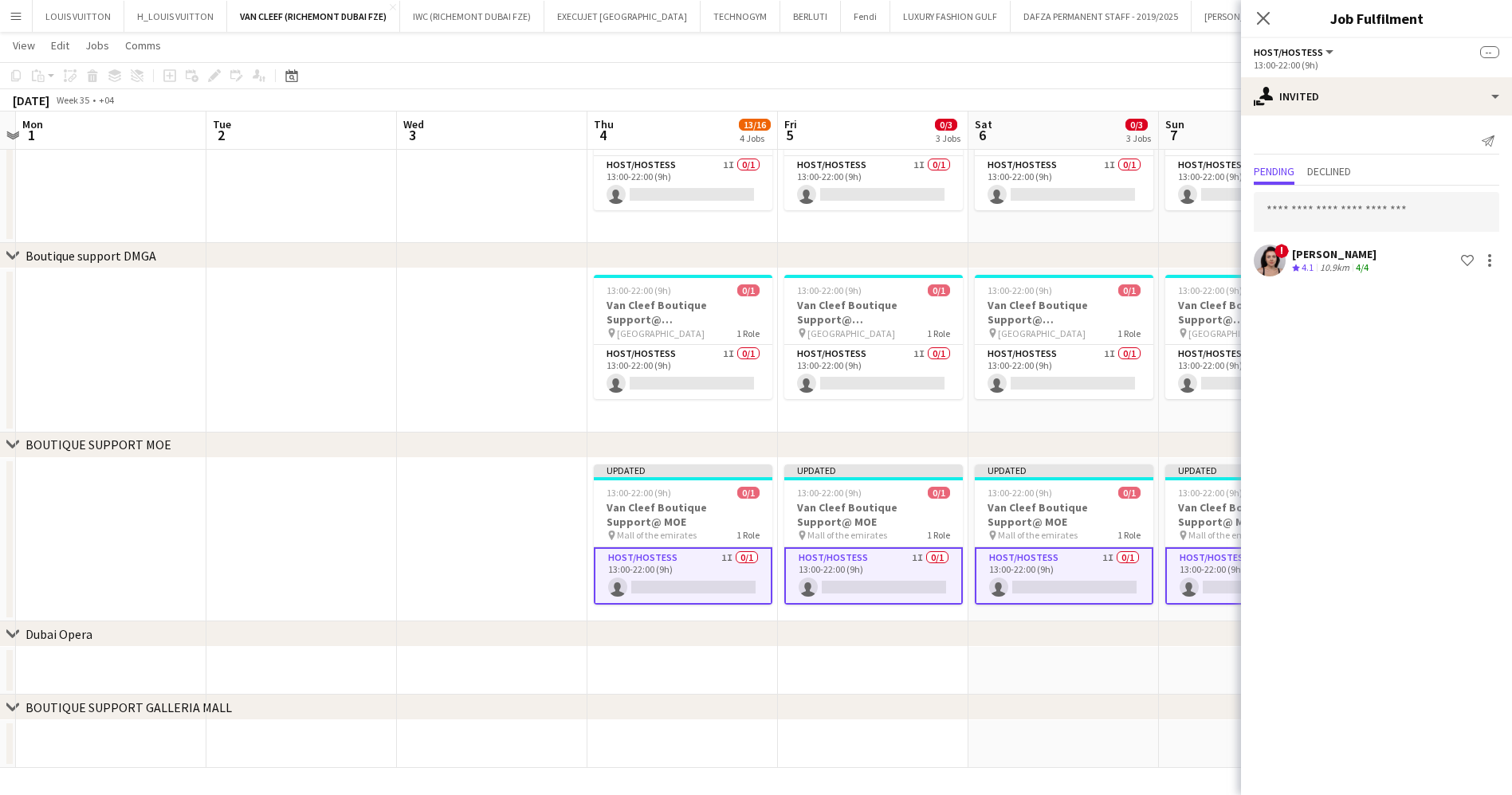
click at [1124, 78] on app-toolbar "Copy Paste Paste Ctrl+V Paste with crew Ctrl+Shift+V Paste linked Job [GEOGRAPH…" at bounding box center [756, 76] width 1512 height 27
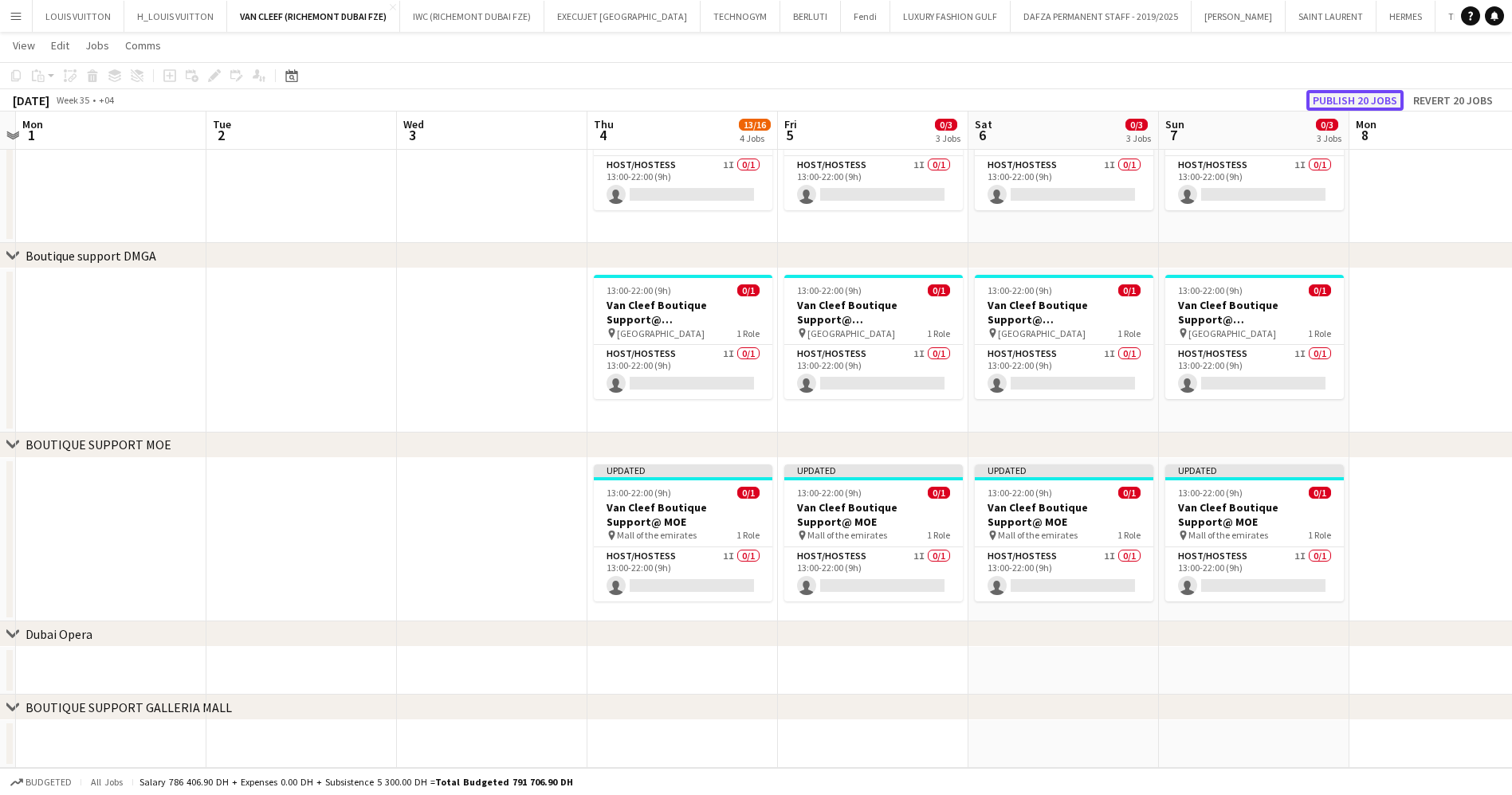
click at [1374, 100] on button "Publish 20 jobs" at bounding box center [1354, 100] width 97 height 21
